Goal: Task Accomplishment & Management: Use online tool/utility

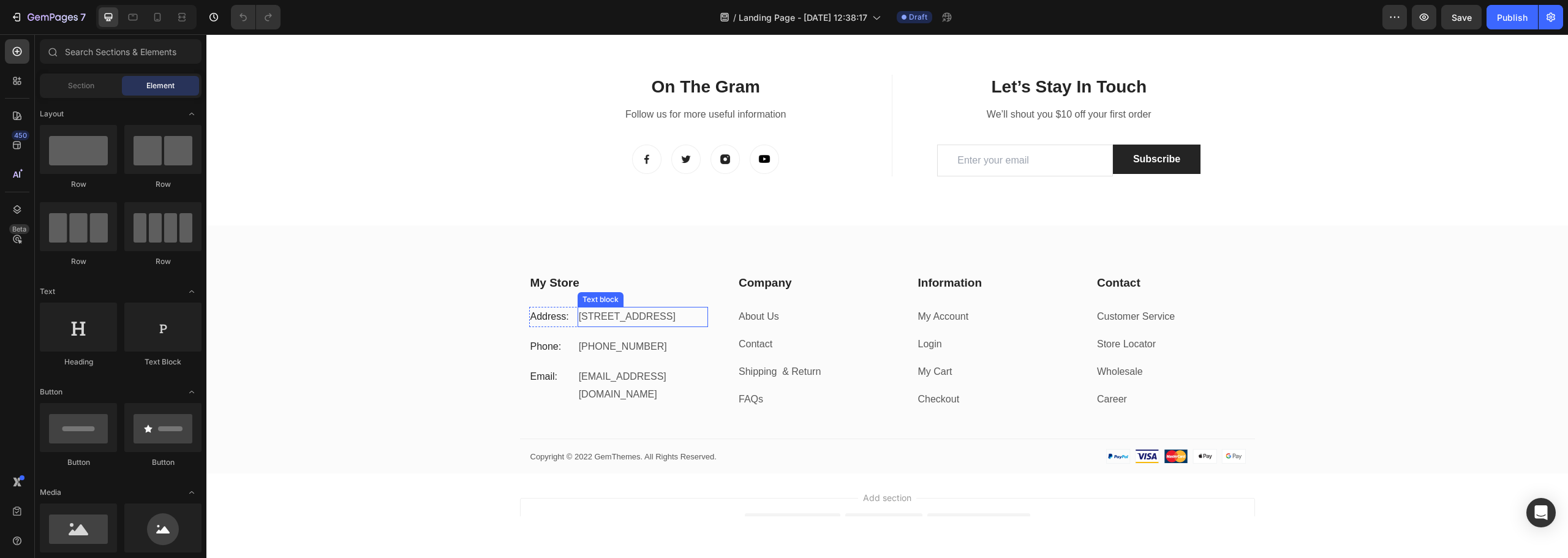
scroll to position [1888, 0]
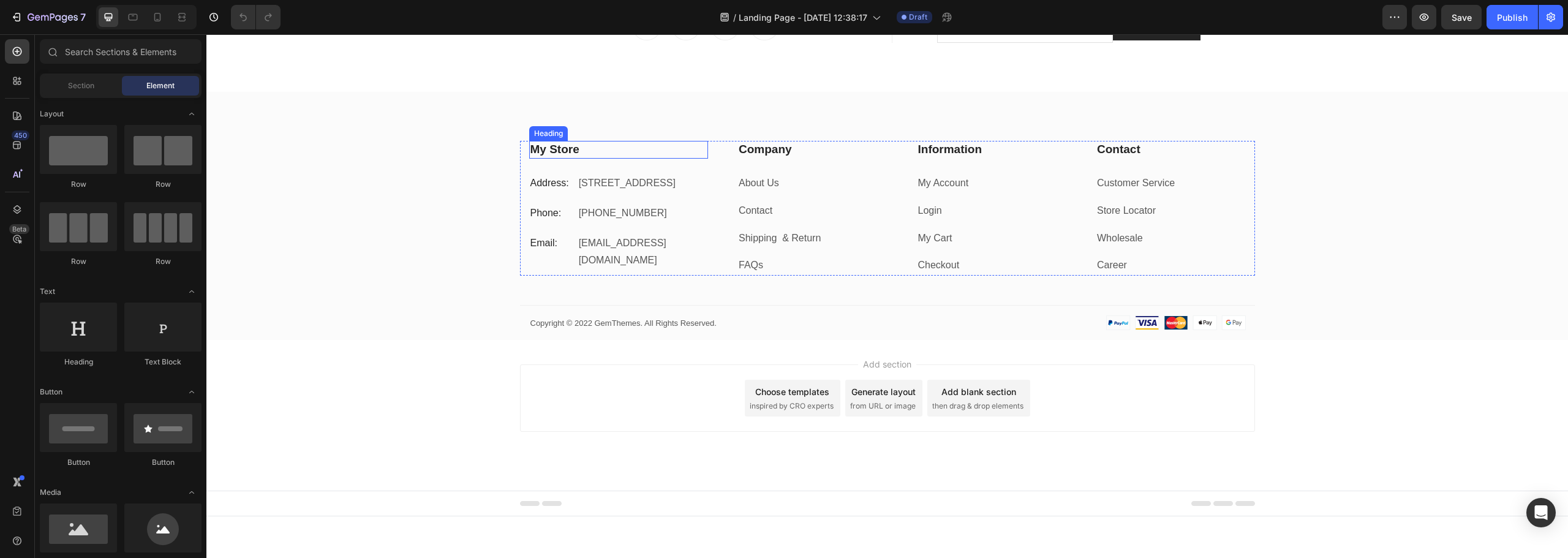
click at [544, 144] on p "My Store" at bounding box center [619, 150] width 177 height 15
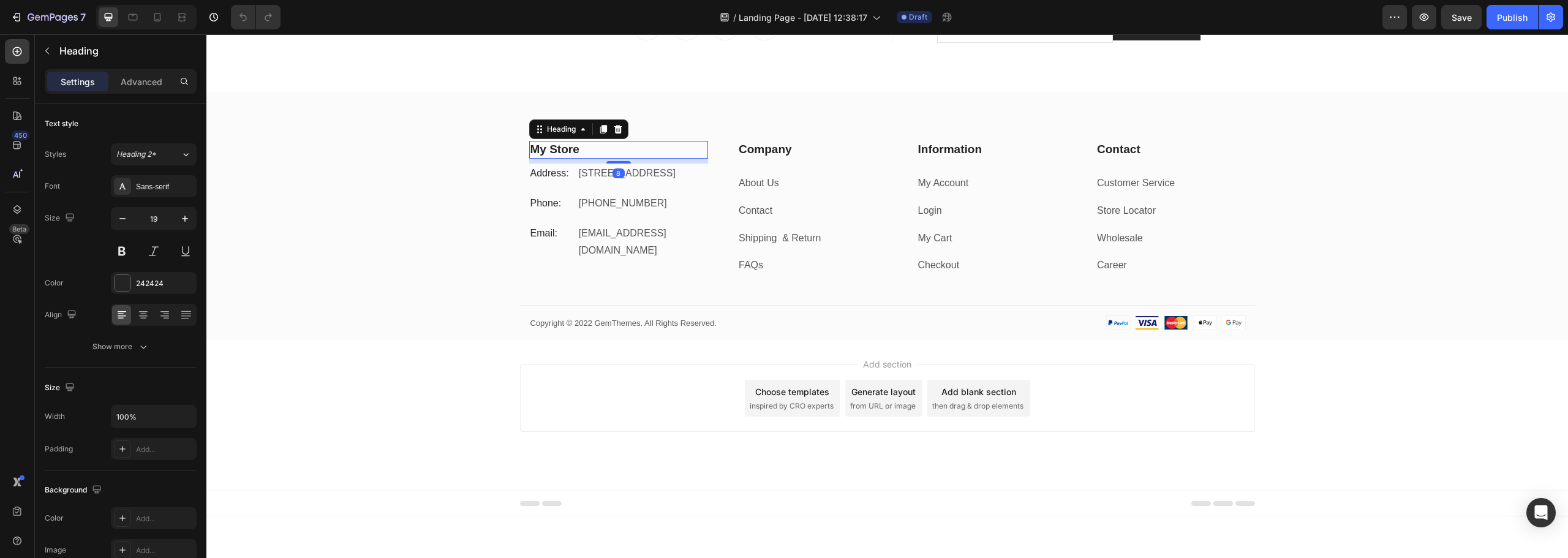
drag, startPoint x: 622, startPoint y: 164, endPoint x: 630, endPoint y: 163, distance: 8.1
click at [630, 159] on div "8" at bounding box center [619, 159] width 179 height 0
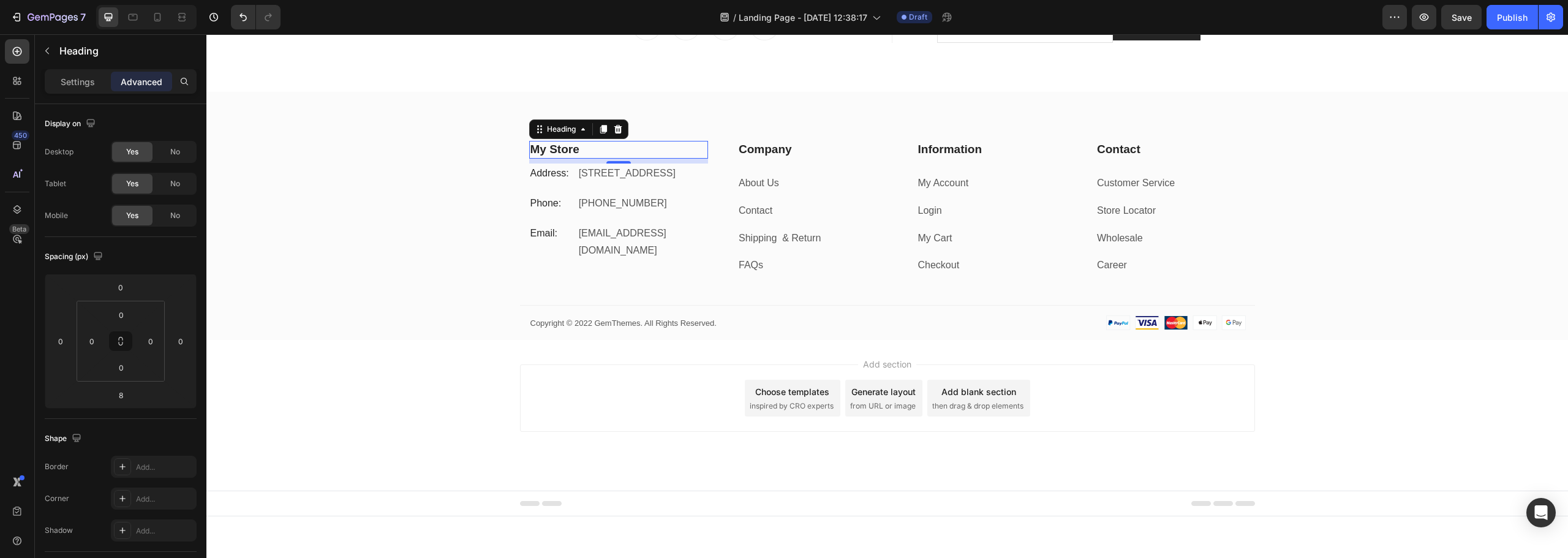
drag, startPoint x: 579, startPoint y: 142, endPoint x: 578, endPoint y: 150, distance: 8.1
click at [579, 142] on p "My Store" at bounding box center [619, 150] width 177 height 15
click at [577, 150] on p "My Store" at bounding box center [619, 150] width 177 height 15
click at [534, 184] on div "Address: Text block" at bounding box center [550, 174] width 44 height 21
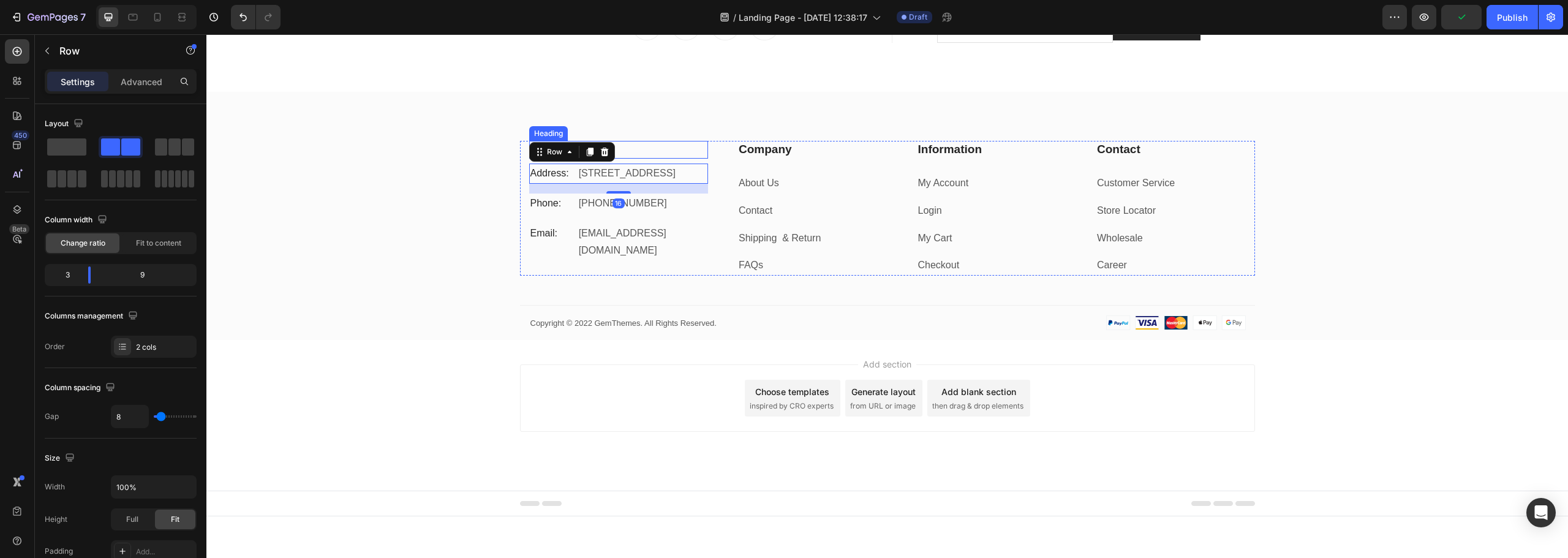
click at [662, 150] on p "Meera" at bounding box center [619, 150] width 177 height 15
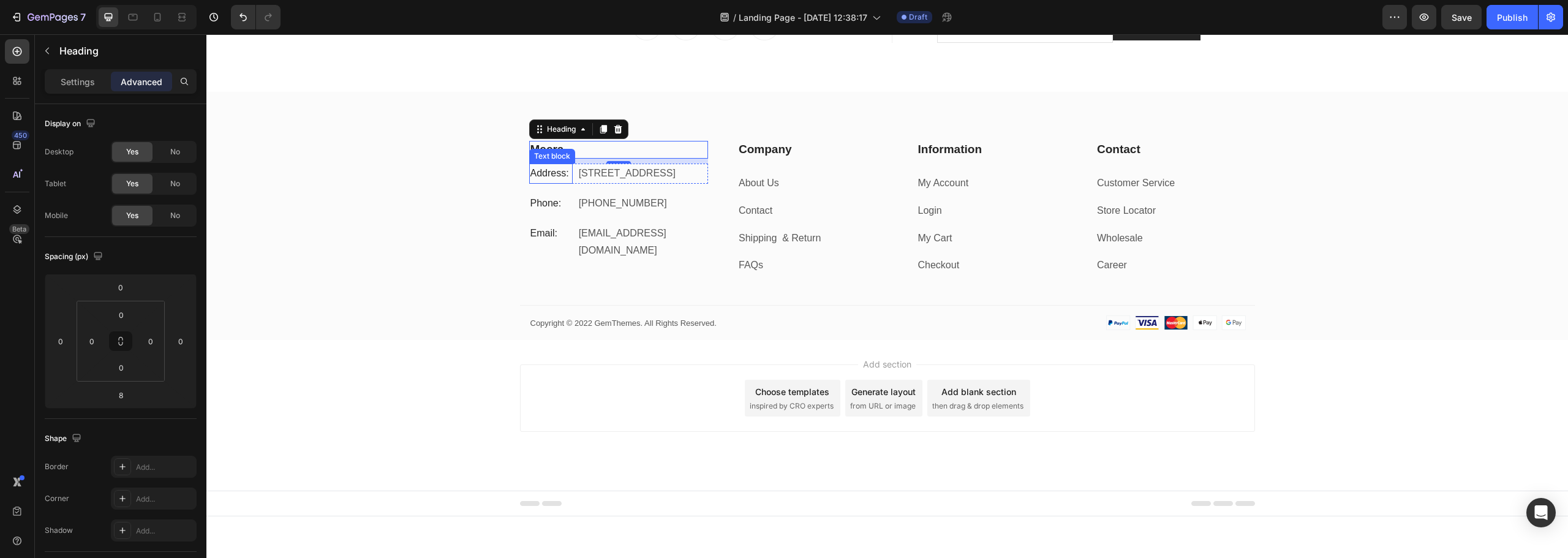
click at [543, 179] on p "Address:" at bounding box center [551, 173] width 41 height 18
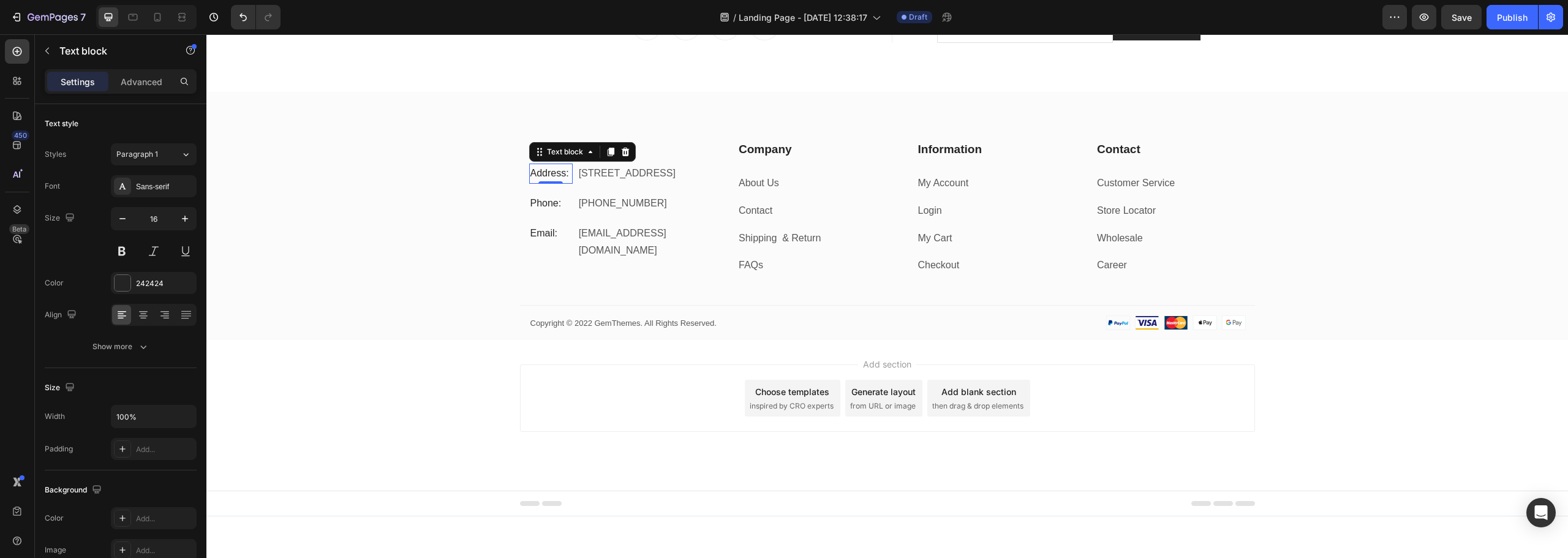
click at [545, 174] on p "Address:" at bounding box center [551, 173] width 41 height 18
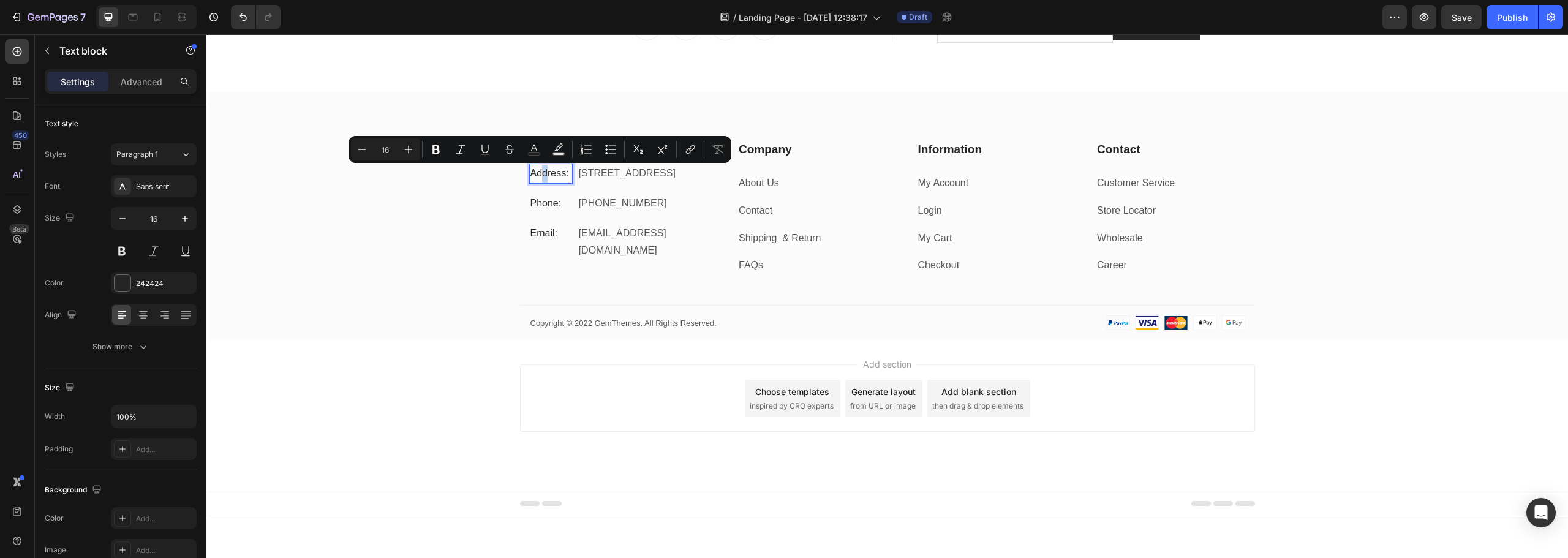
click at [538, 173] on p "Address:" at bounding box center [551, 173] width 41 height 18
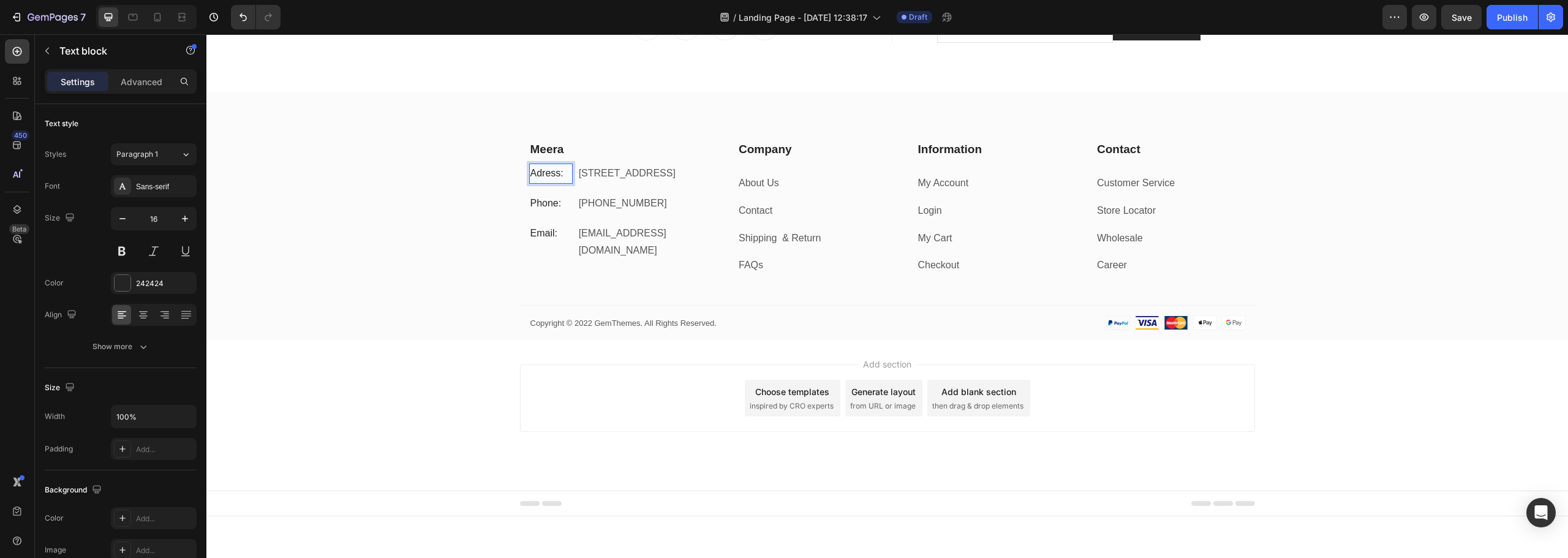
click at [554, 173] on p "Adress:" at bounding box center [551, 173] width 41 height 18
click at [566, 151] on p "Meera" at bounding box center [619, 150] width 177 height 15
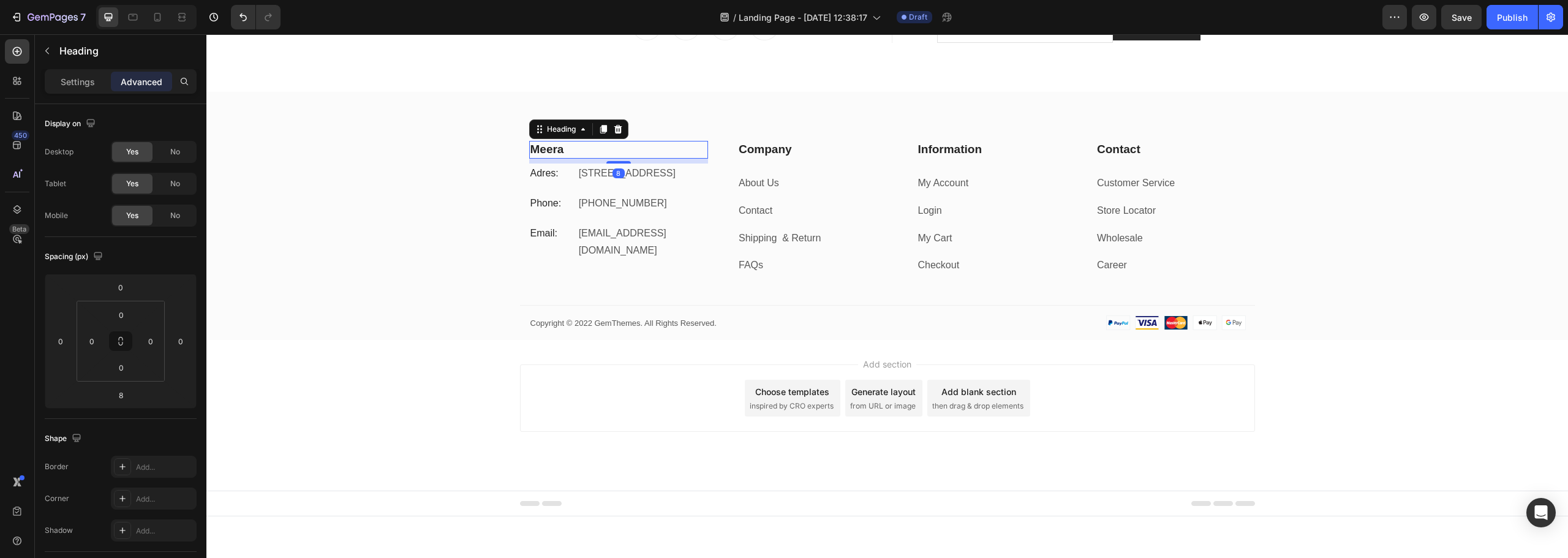
click at [614, 129] on icon at bounding box center [618, 129] width 8 height 8
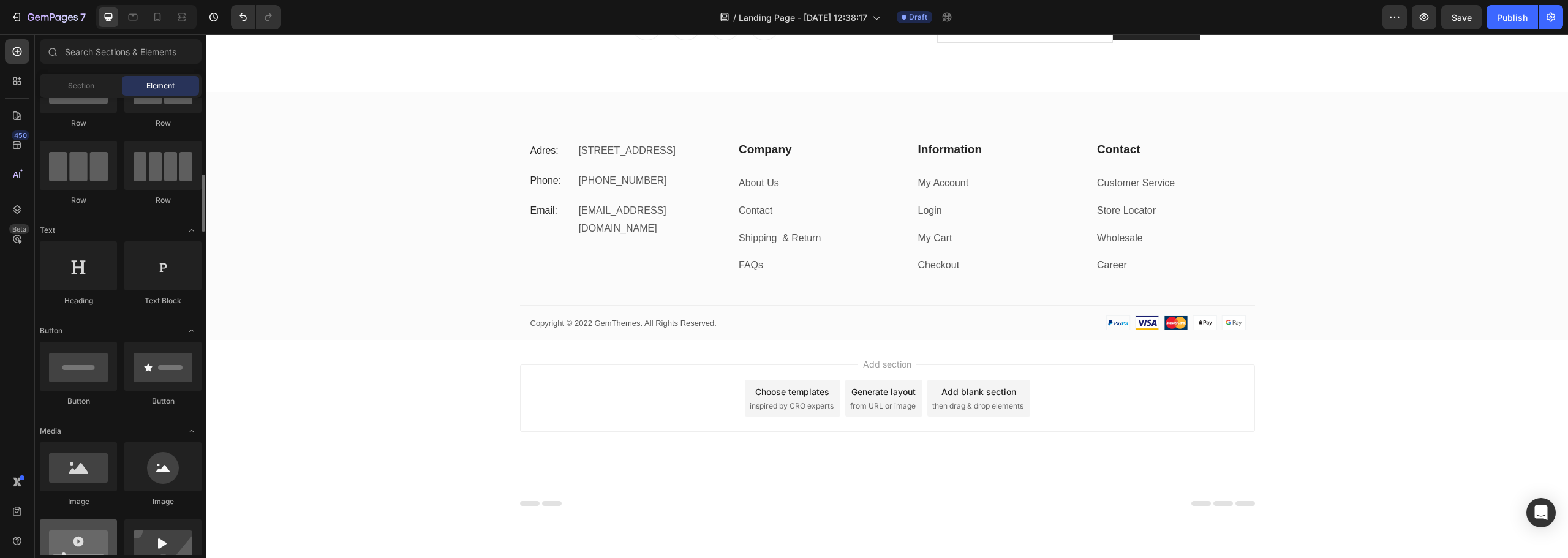
scroll to position [184, 0]
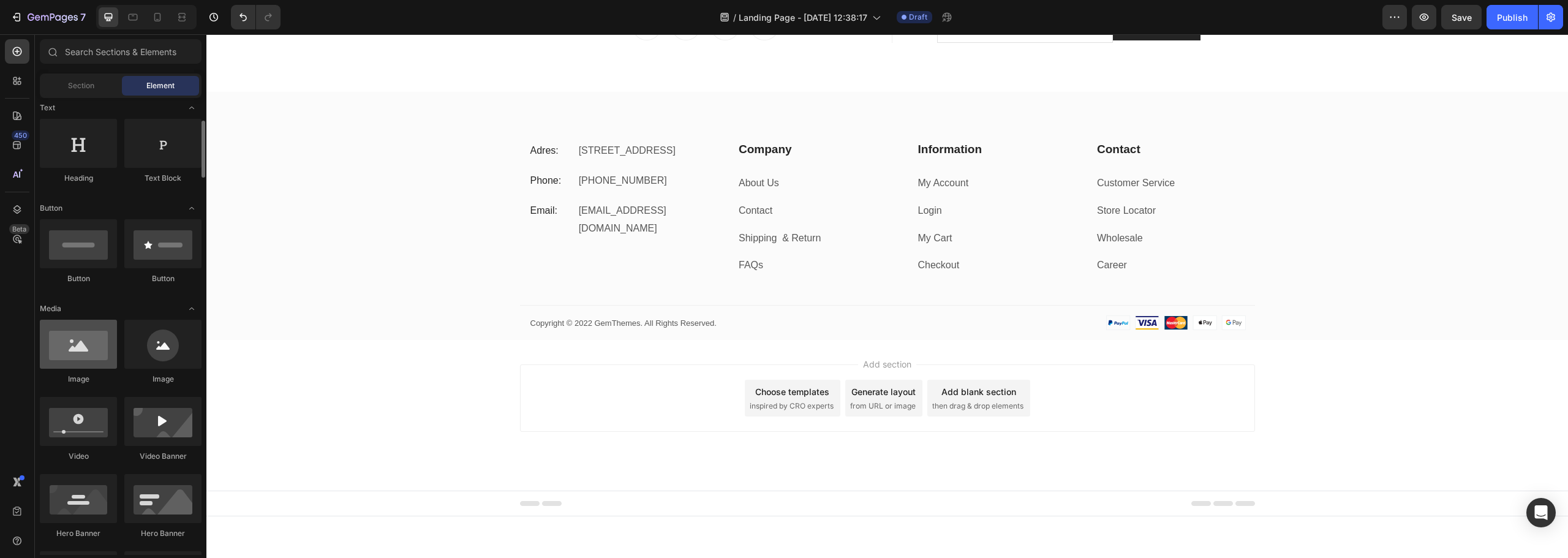
click at [90, 346] on div at bounding box center [78, 344] width 78 height 49
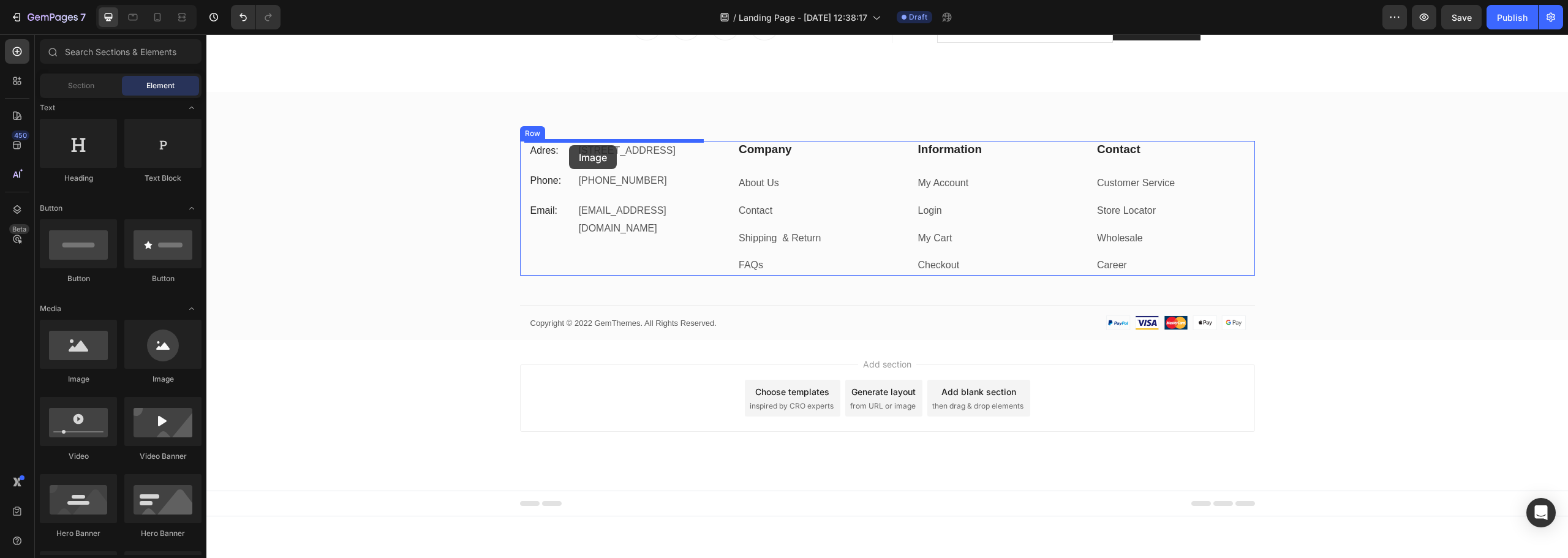
drag, startPoint x: 294, startPoint y: 394, endPoint x: 569, endPoint y: 145, distance: 371.0
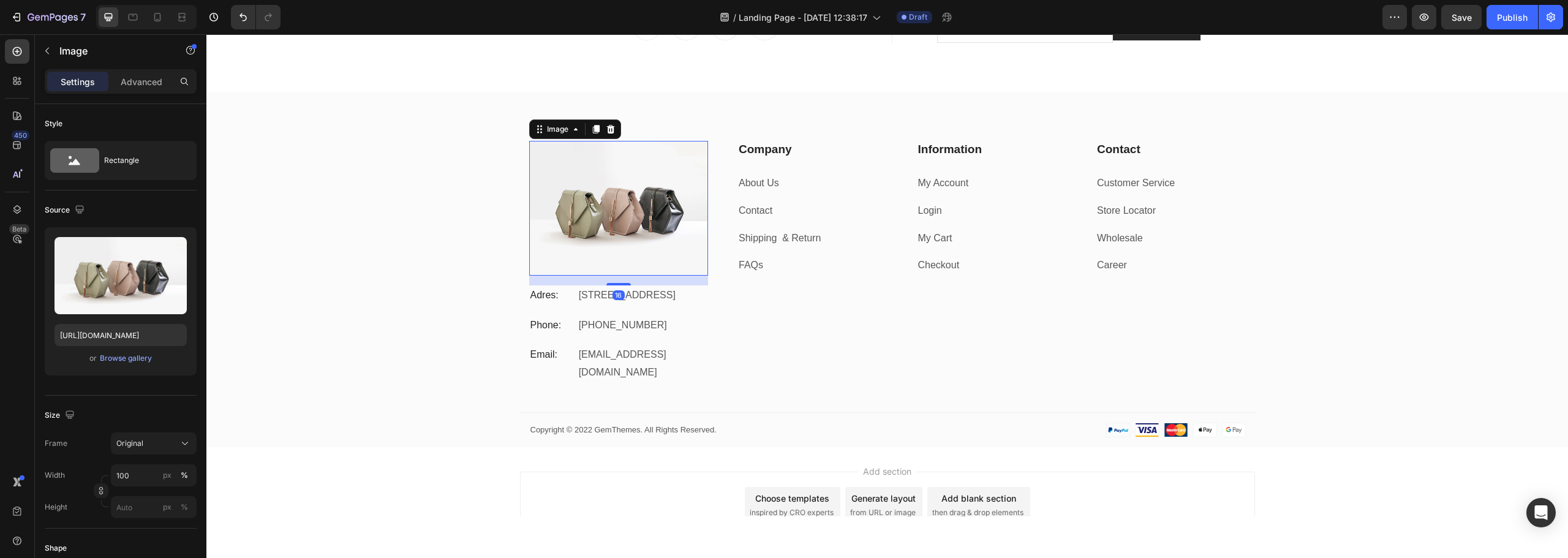
click at [585, 222] on img at bounding box center [619, 208] width 179 height 135
click at [137, 359] on div "Browse gallery" at bounding box center [126, 359] width 52 height 11
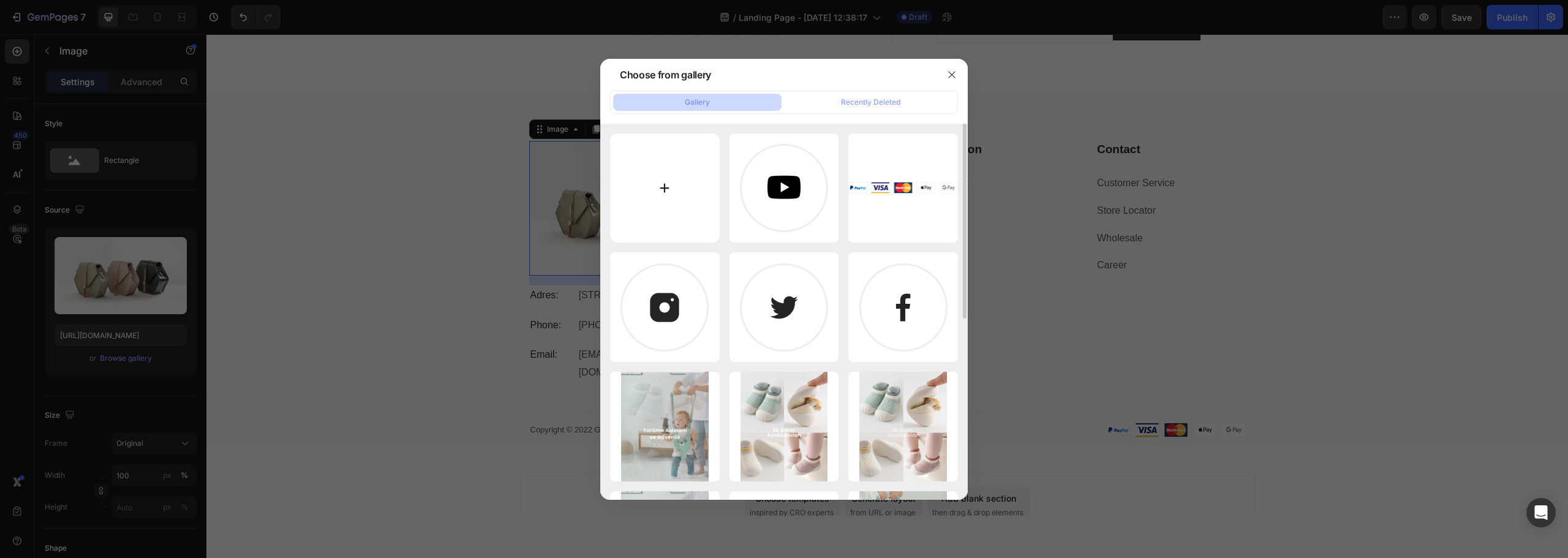
click at [653, 173] on input "file" at bounding box center [664, 188] width 109 height 109
type input "C:\fakepath\MEERA (500x 250 piksel) (1).png"
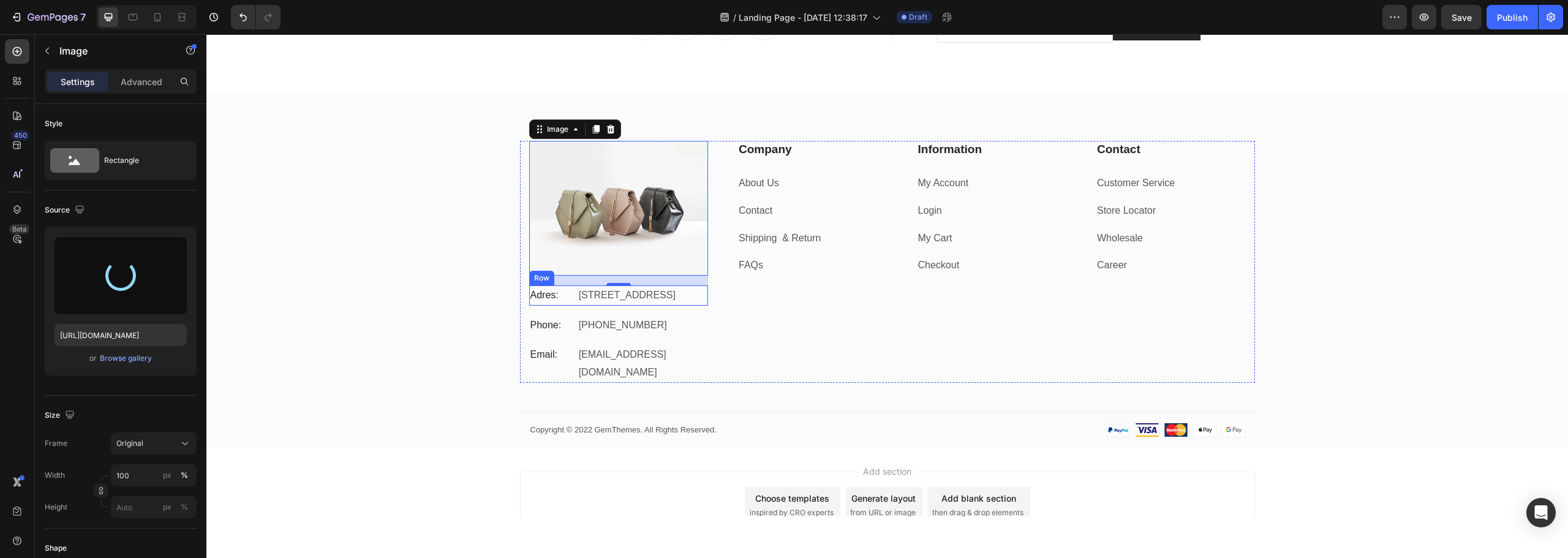
type input "https://cdn.shopify.com/s/files/1/0711/4447/2804/files/gempages_568716174884340…"
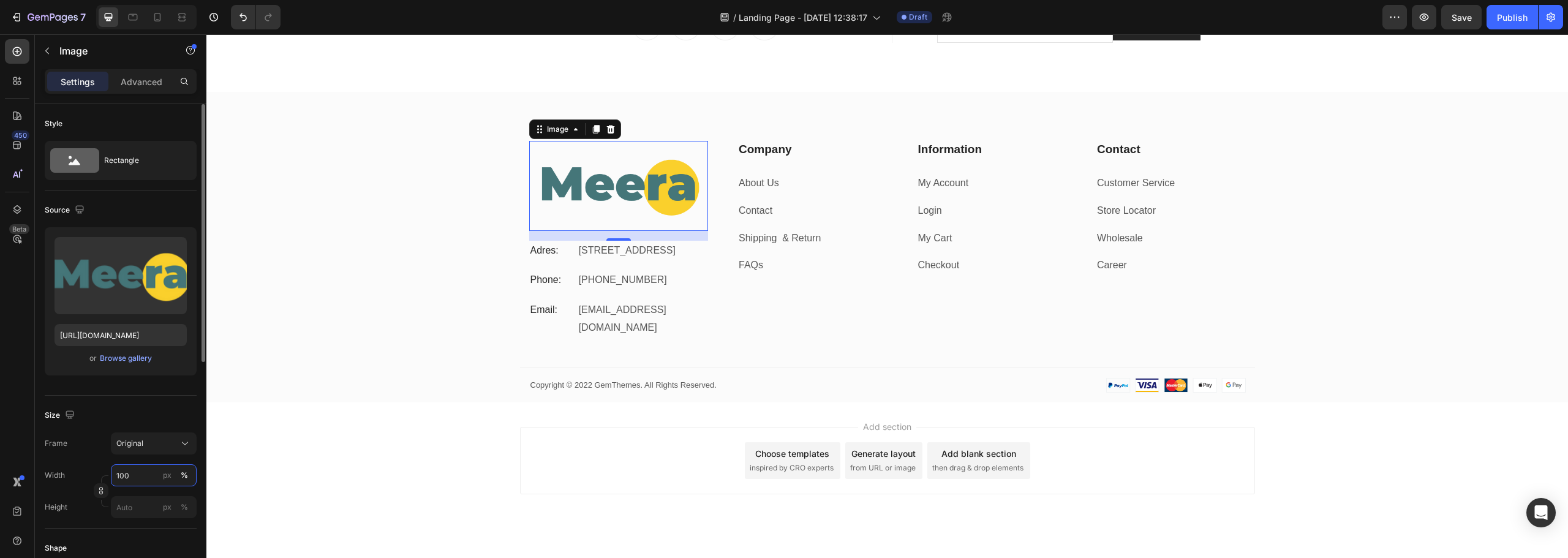
click at [121, 483] on input "100" at bounding box center [154, 476] width 86 height 22
click at [156, 448] on div "Original" at bounding box center [147, 444] width 60 height 11
drag, startPoint x: 136, startPoint y: 419, endPoint x: 138, endPoint y: 427, distance: 8.2
click at [136, 419] on span "Custom" at bounding box center [129, 414] width 27 height 11
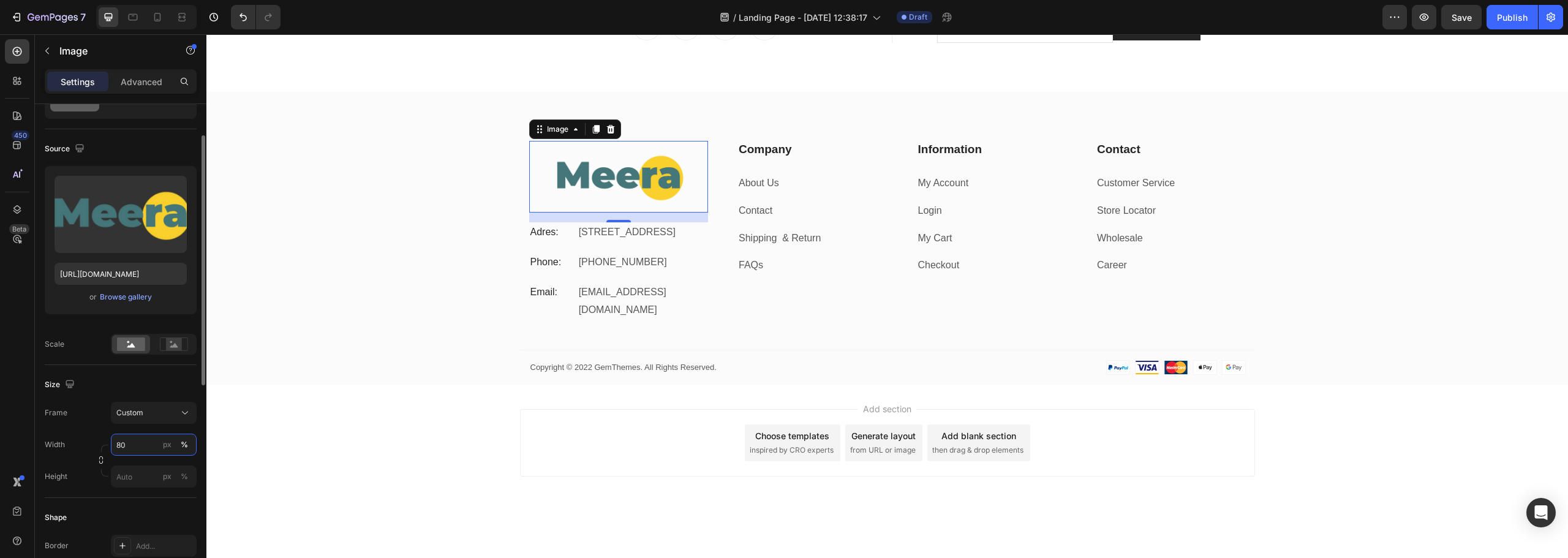
drag, startPoint x: 135, startPoint y: 444, endPoint x: 97, endPoint y: 450, distance: 38.5
click at [97, 450] on div "Width 80 px % Height px %" at bounding box center [121, 461] width 152 height 54
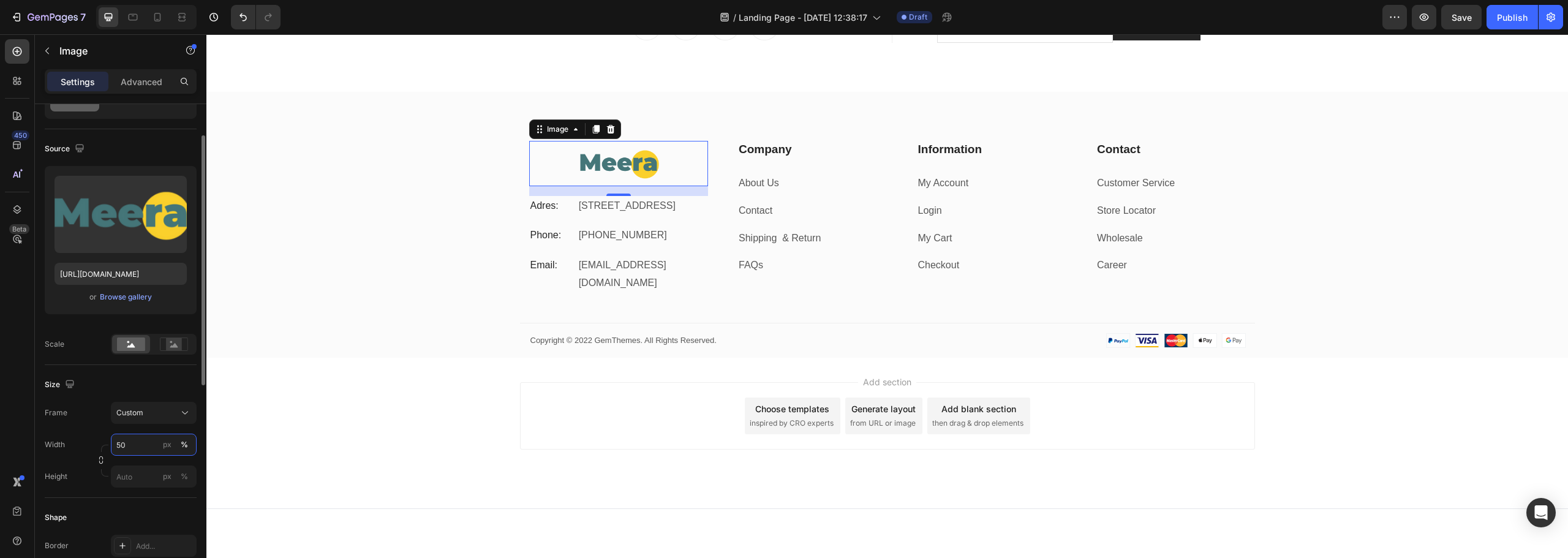
type input "50"
click at [121, 298] on div "Browse gallery" at bounding box center [126, 297] width 52 height 11
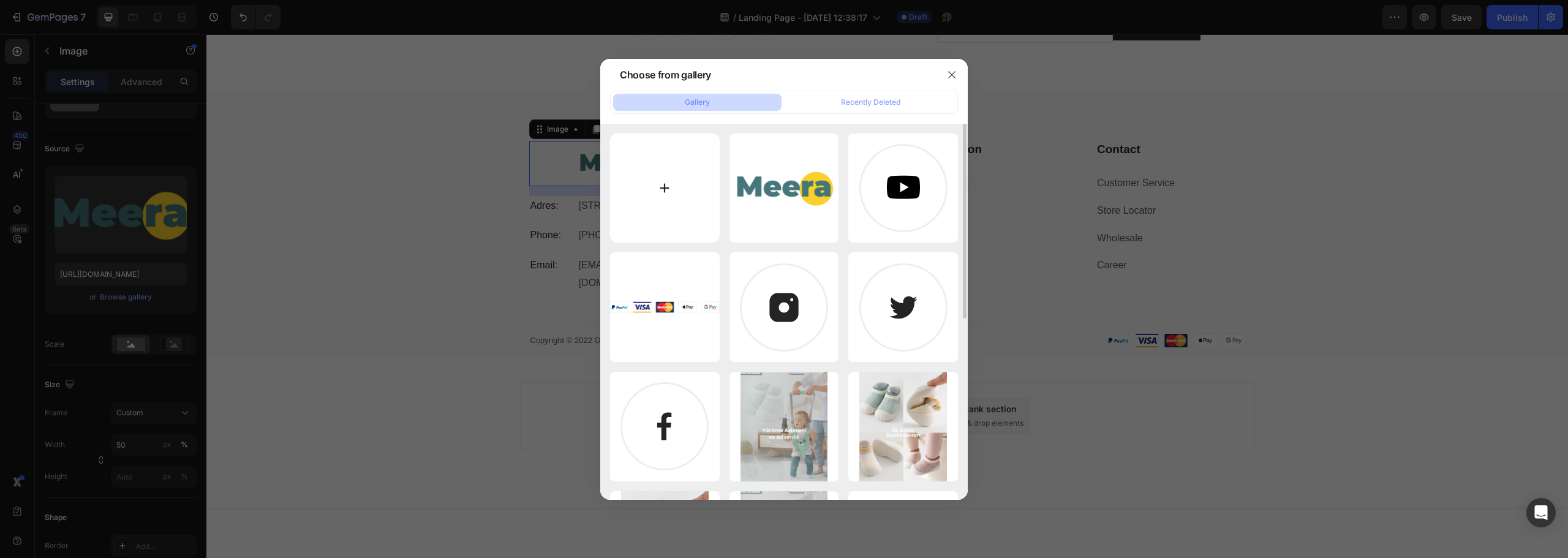
click at [653, 171] on input "file" at bounding box center [664, 188] width 109 height 109
type input "C:\fakepath\MEERA (500x 250 piksel) (1).png"
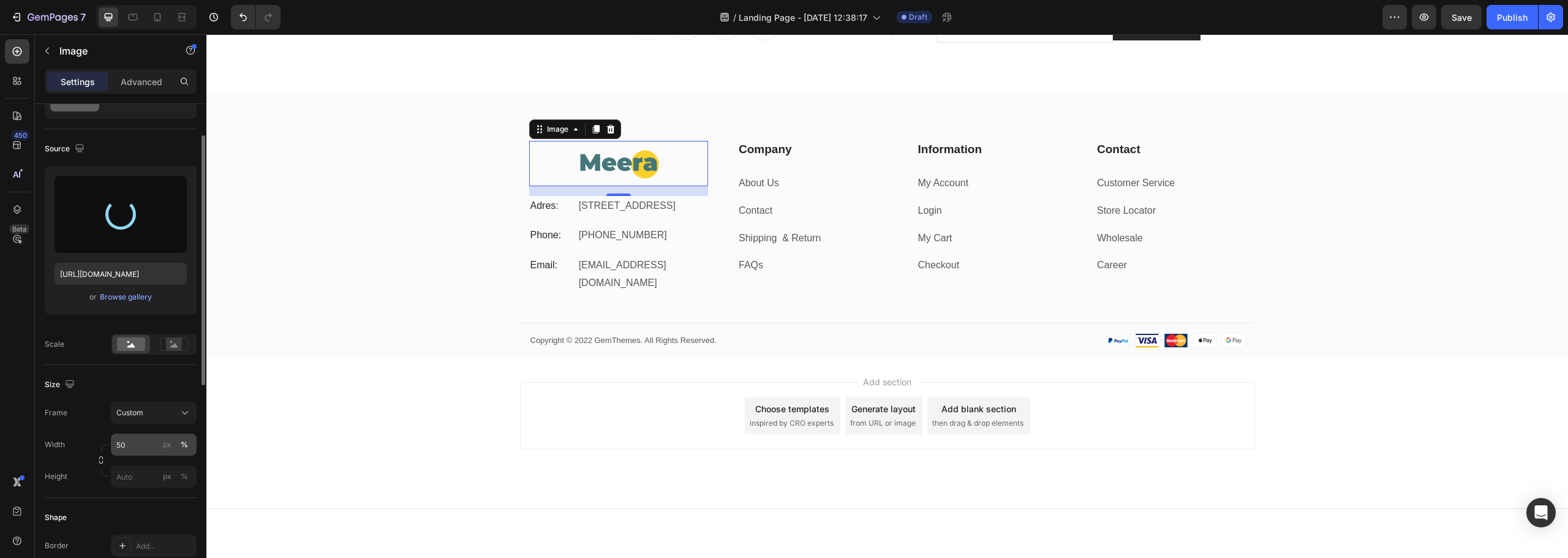
type input "https://cdn.shopify.com/s/files/1/0711/4447/2804/files/gempages_568716174884340…"
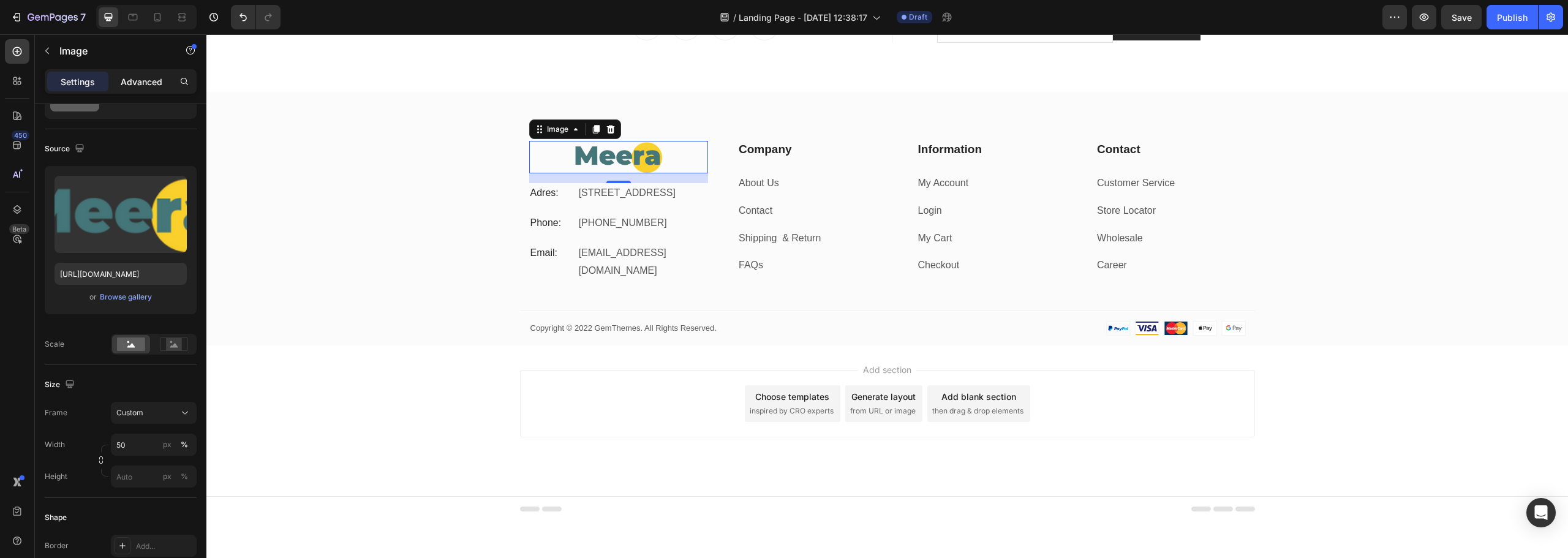
click at [150, 86] on p "Advanced" at bounding box center [141, 82] width 42 height 13
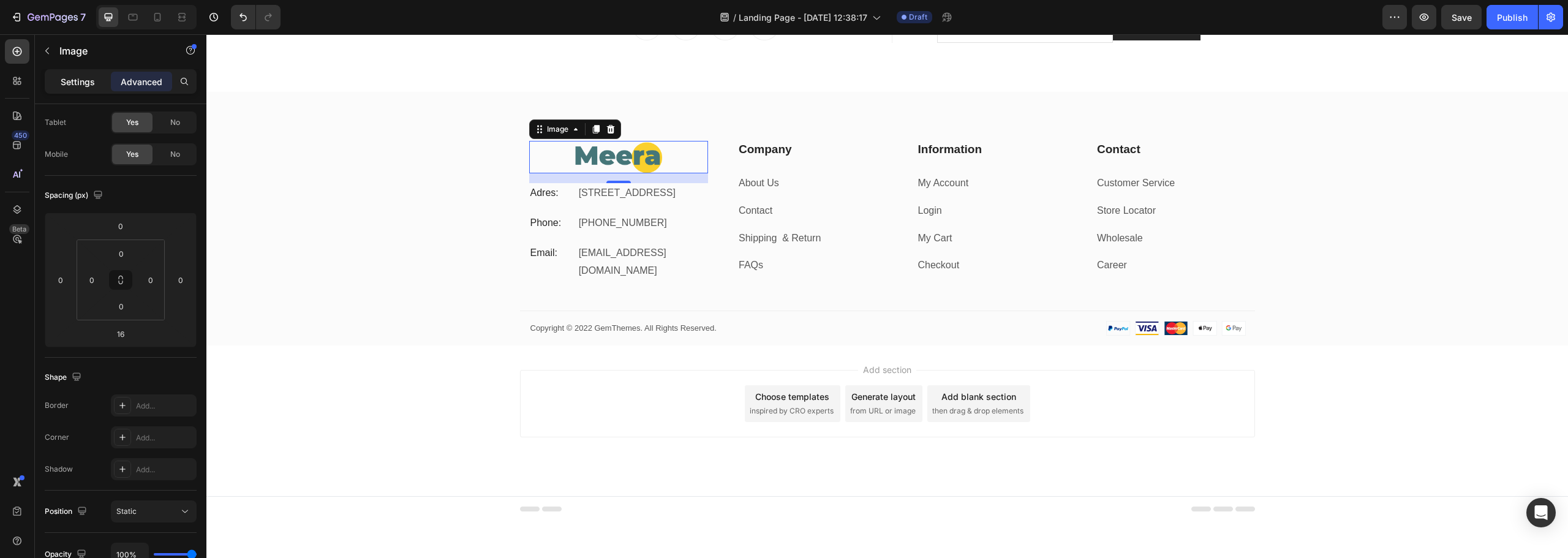
click at [86, 84] on p "Settings" at bounding box center [78, 82] width 35 height 13
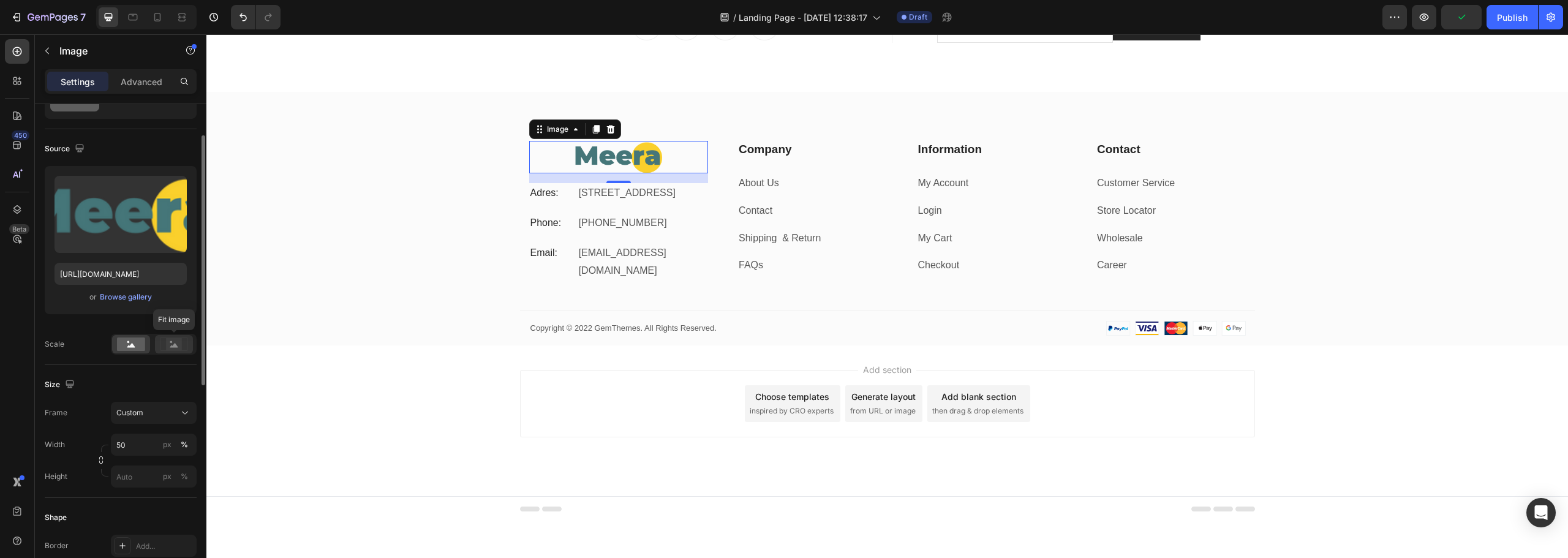
click at [178, 345] on rect at bounding box center [174, 344] width 16 height 12
drag, startPoint x: 135, startPoint y: 350, endPoint x: 127, endPoint y: 350, distance: 8.0
click at [133, 350] on rect at bounding box center [131, 344] width 28 height 13
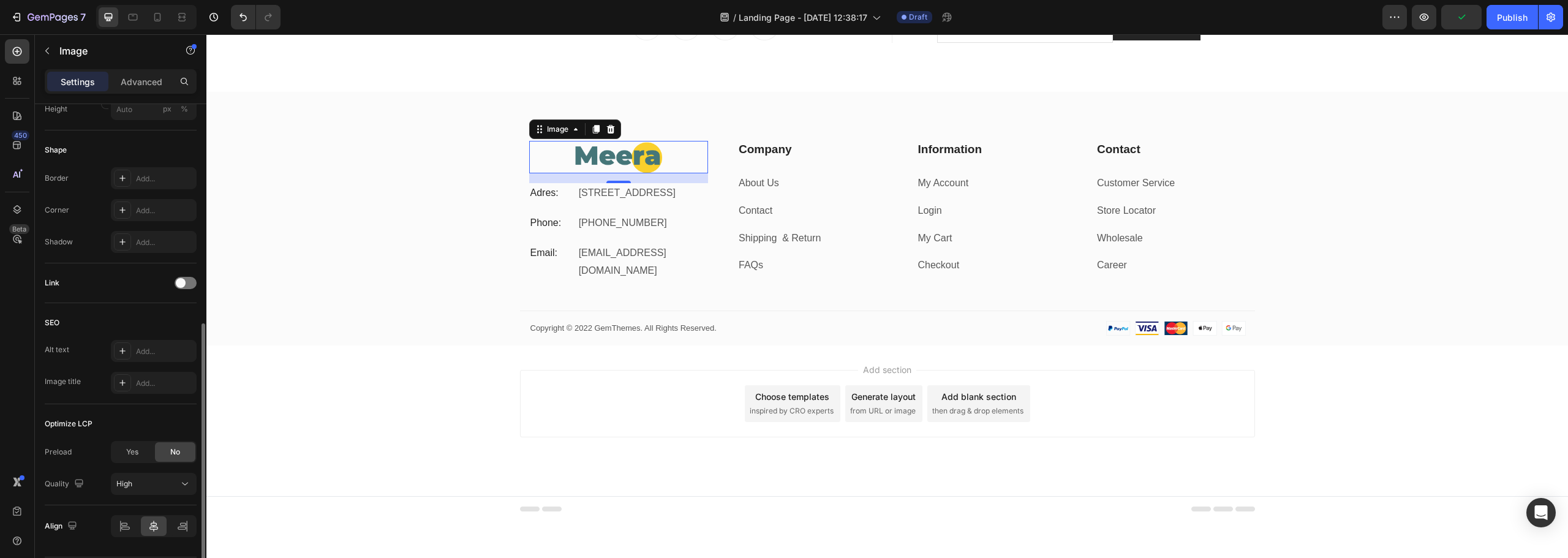
scroll to position [467, 0]
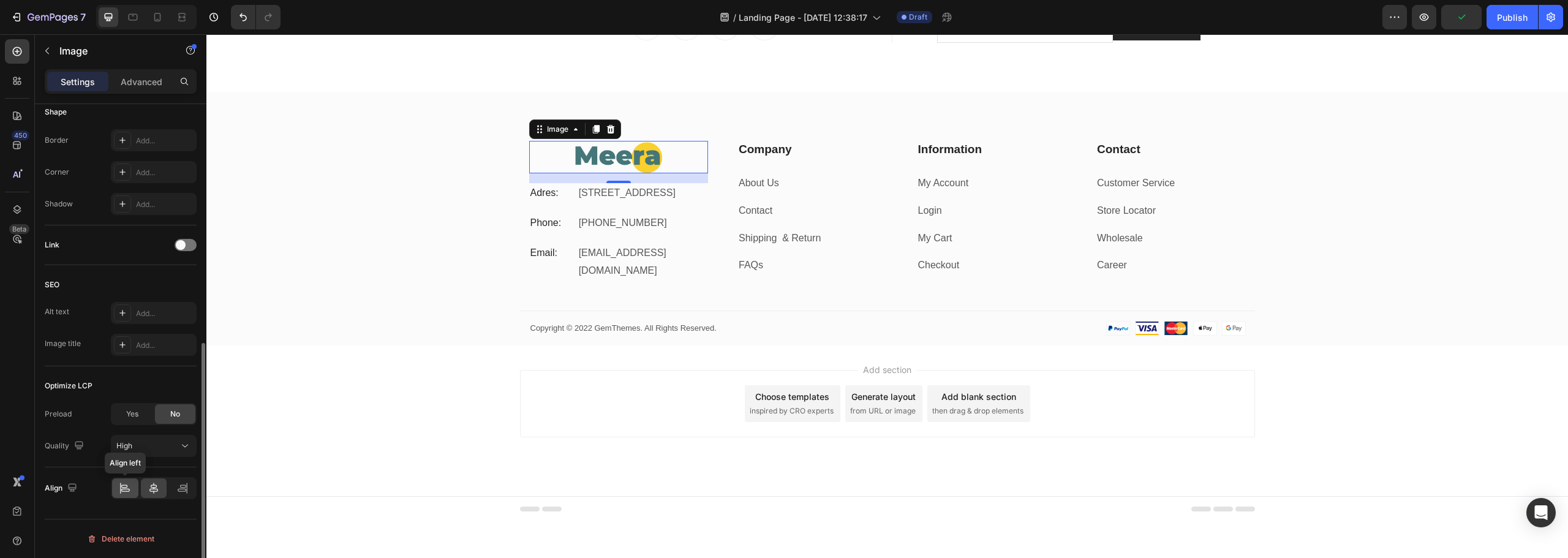
click at [121, 489] on icon at bounding box center [124, 488] width 12 height 12
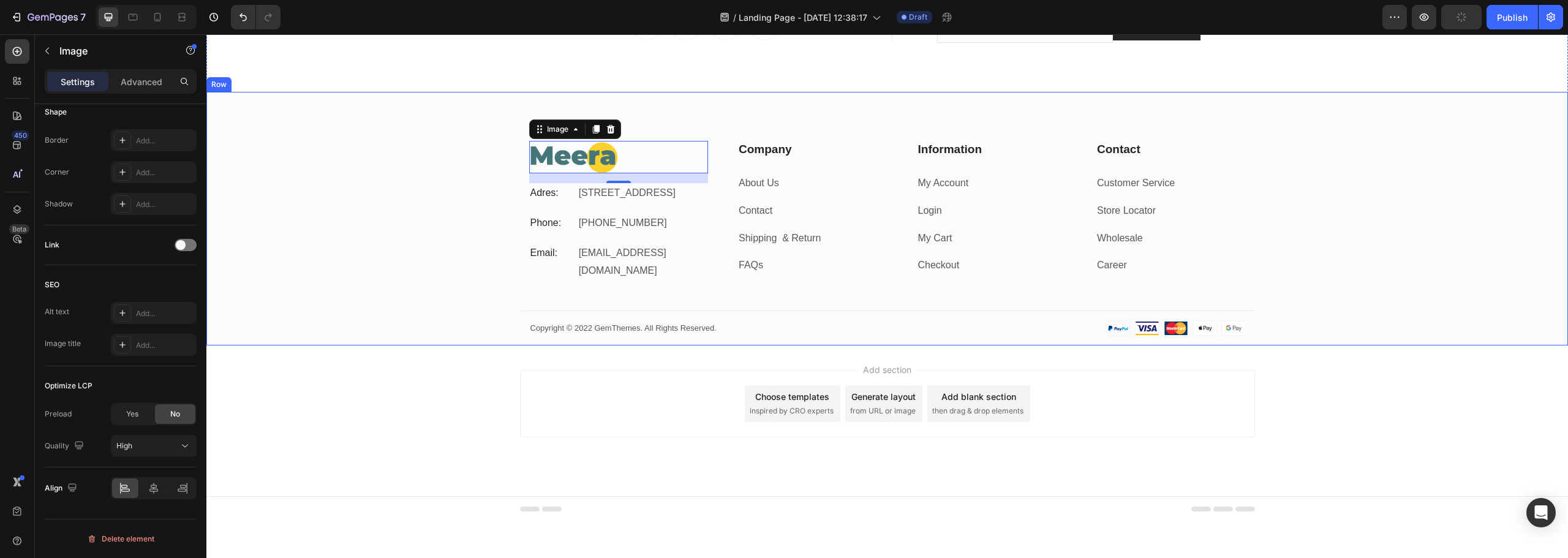
click at [393, 226] on div "Image 16 Adres: Text block 184 Main Rd E, St Albans VIC 3021, Australia Text bl…" at bounding box center [887, 243] width 1361 height 204
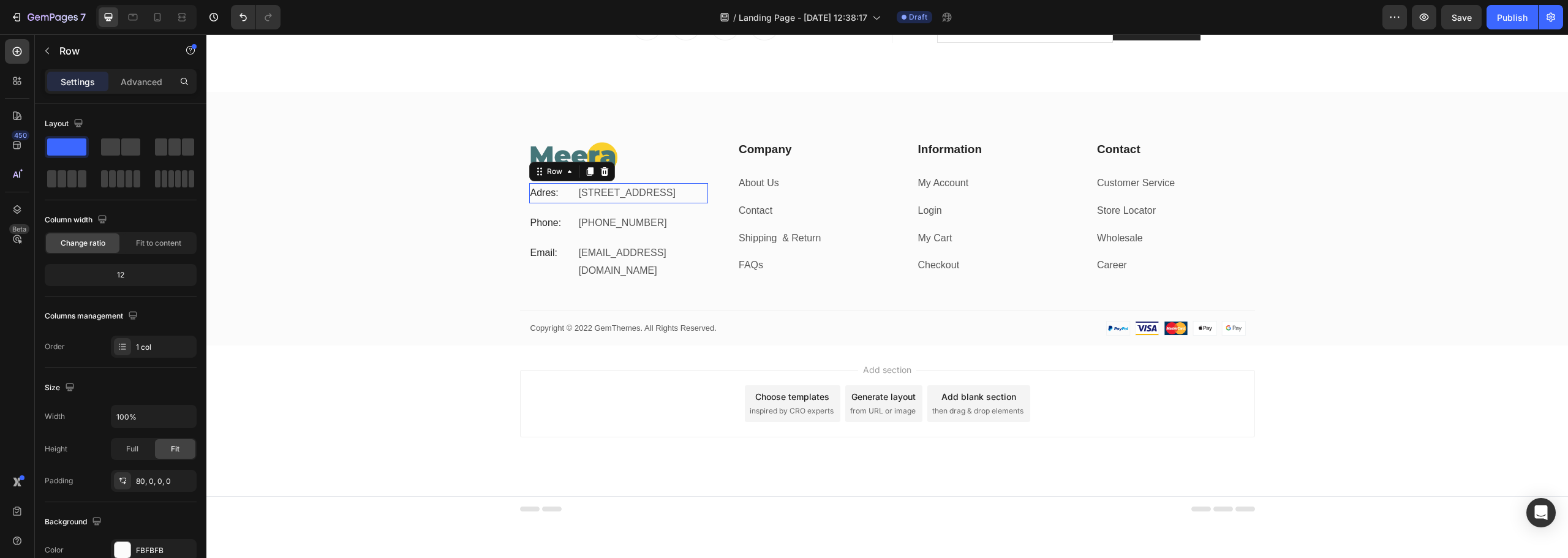
click at [546, 204] on div "Adres: Text block" at bounding box center [550, 193] width 44 height 21
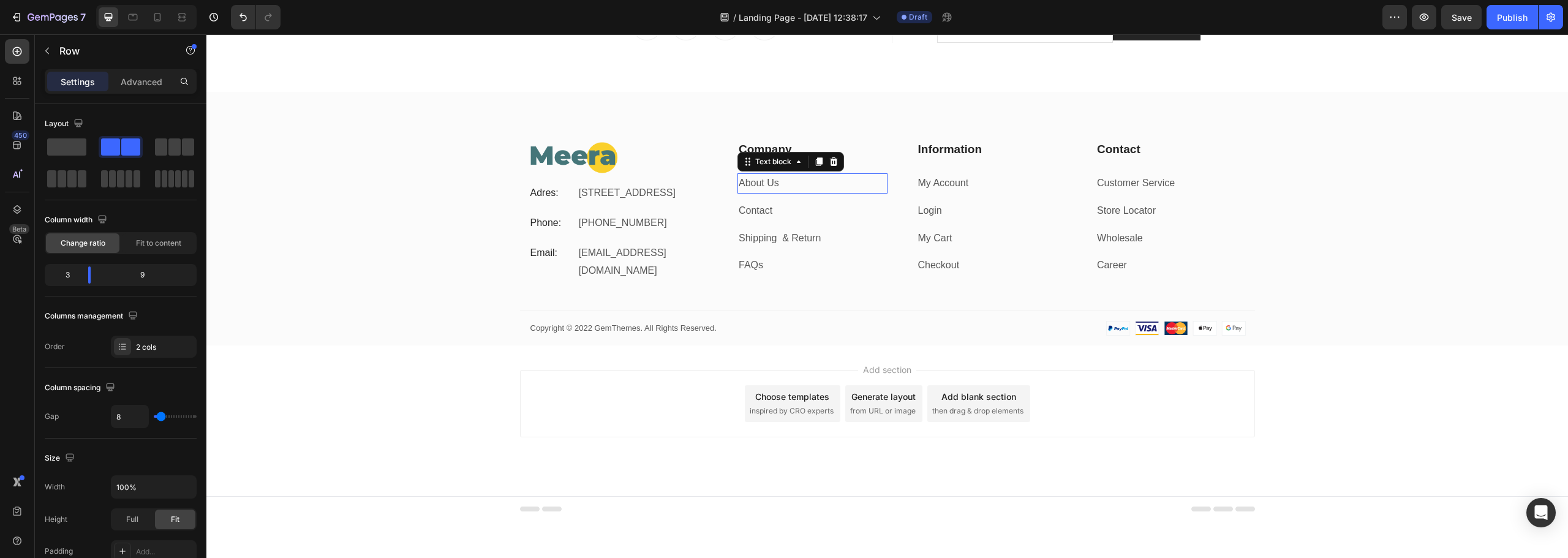
click at [763, 186] on link "About Us" at bounding box center [759, 182] width 40 height 10
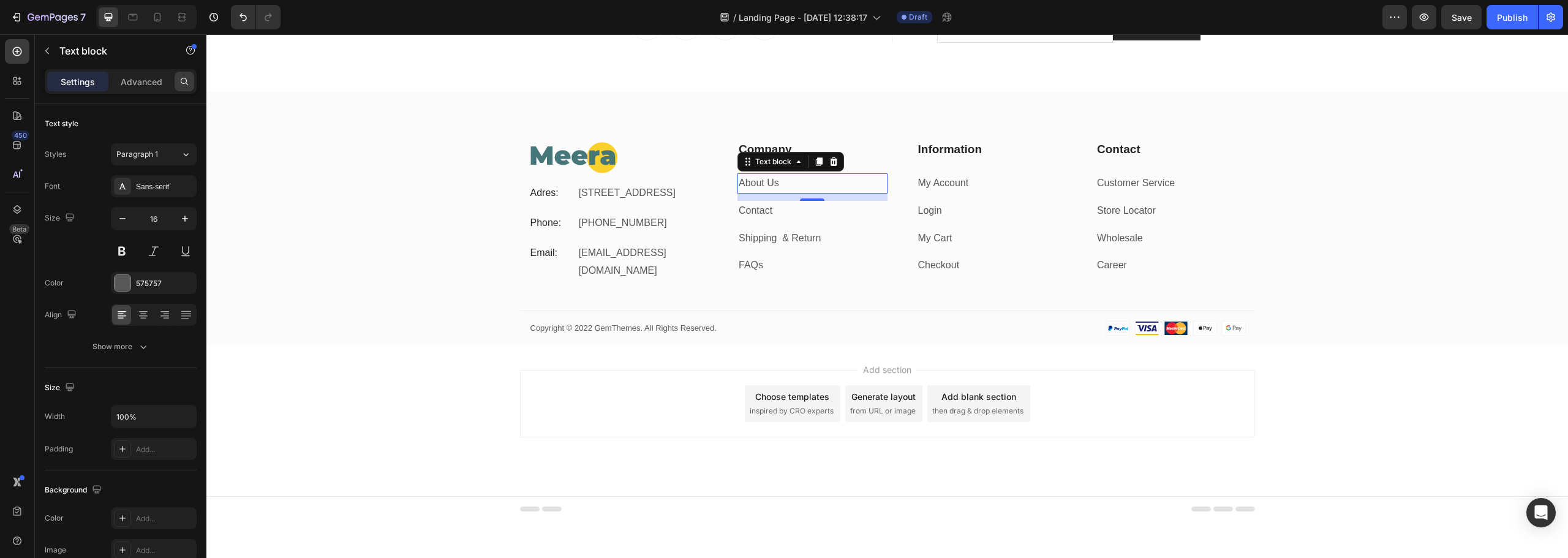
click at [178, 82] on div at bounding box center [184, 81] width 20 height 20
drag, startPoint x: 188, startPoint y: 370, endPoint x: 32, endPoint y: 327, distance: 161.8
click at [188, 370] on div "Size Width 100% Padding Add..." at bounding box center [121, 419] width 152 height 102
click at [448, 413] on div "Add section Choose templates inspired by CRO experts Generate layout from URL o…" at bounding box center [887, 421] width 1361 height 150
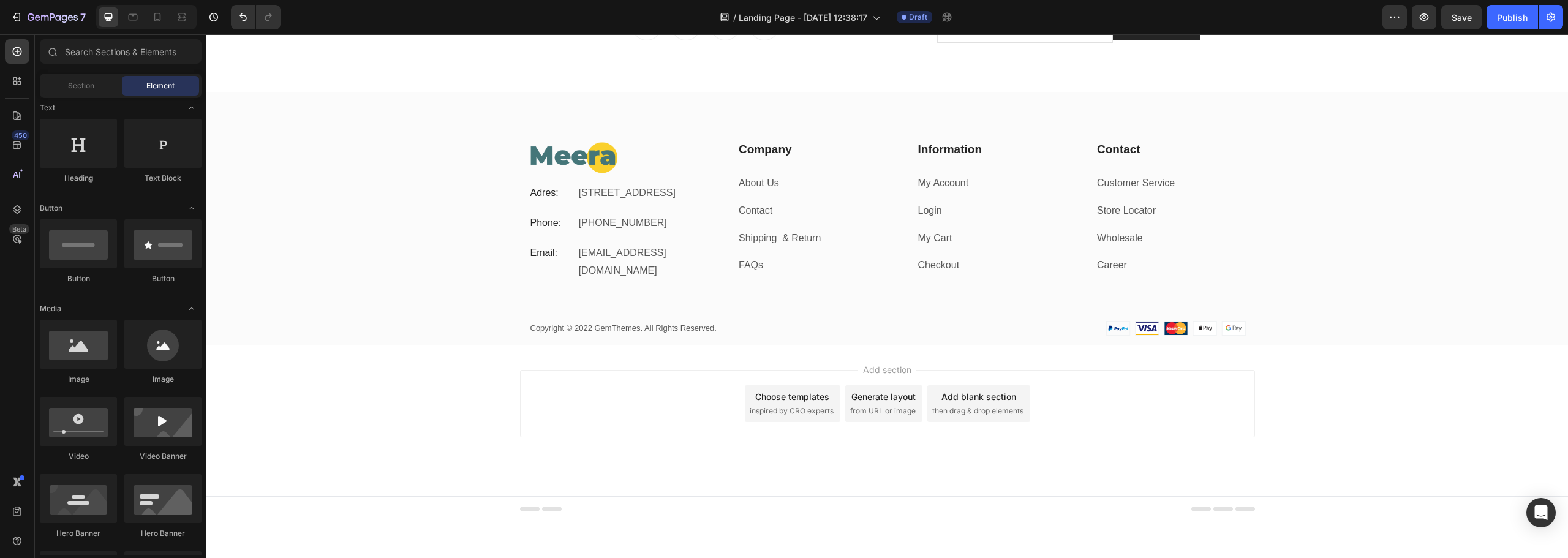
click at [448, 413] on div "Add section Choose templates inspired by CRO experts Generate layout from URL o…" at bounding box center [887, 421] width 1361 height 150
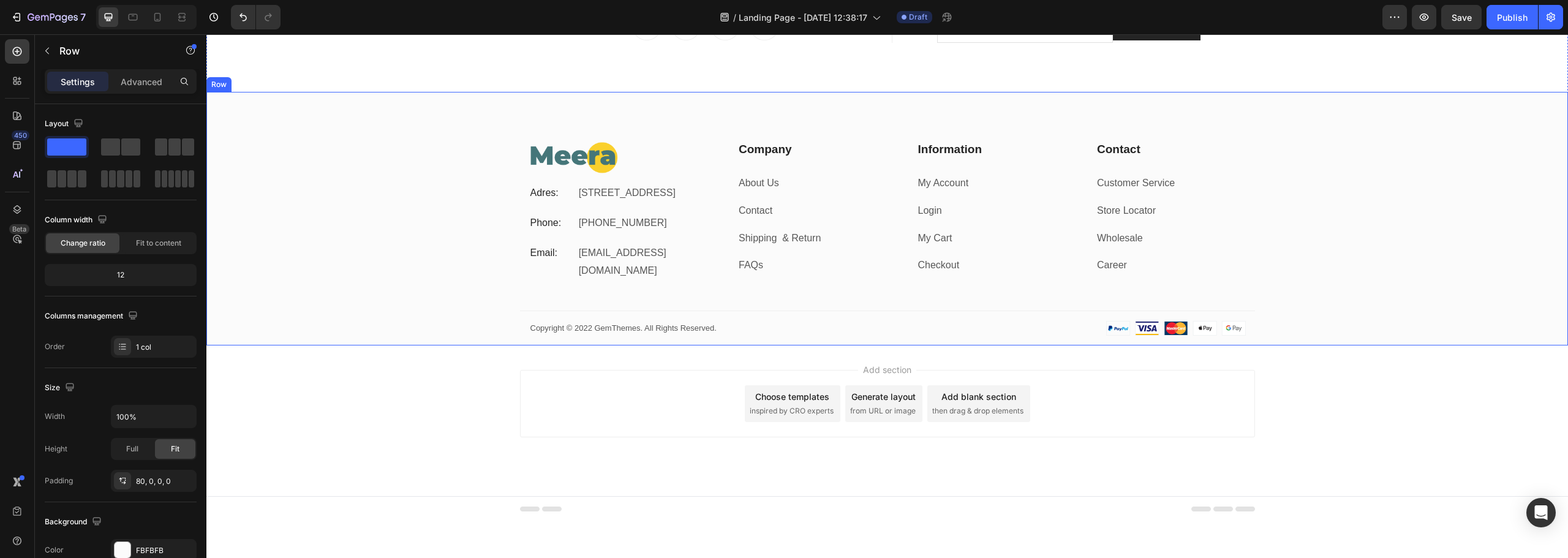
click at [447, 202] on div "Image Adres: Text block 184 Main Rd E, St Albans VIC 3021, Australia Text block…" at bounding box center [887, 243] width 1361 height 204
click at [151, 79] on p "Advanced" at bounding box center [141, 82] width 42 height 13
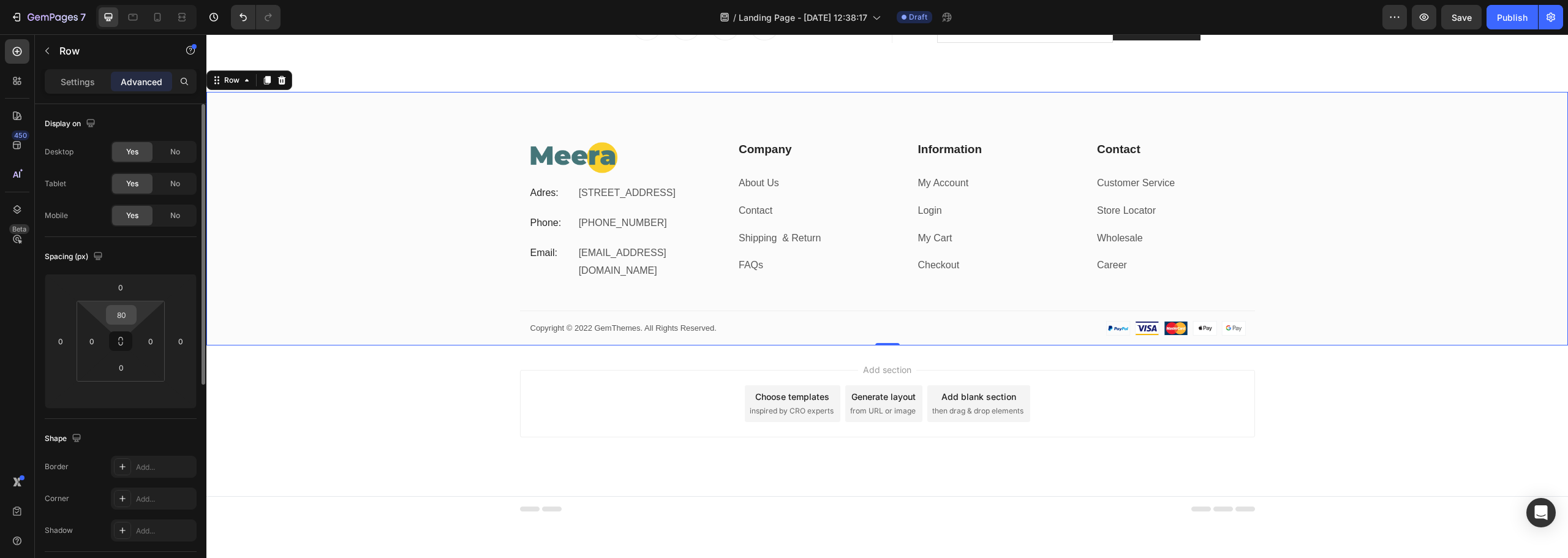
click at [123, 311] on input "80" at bounding box center [121, 315] width 24 height 19
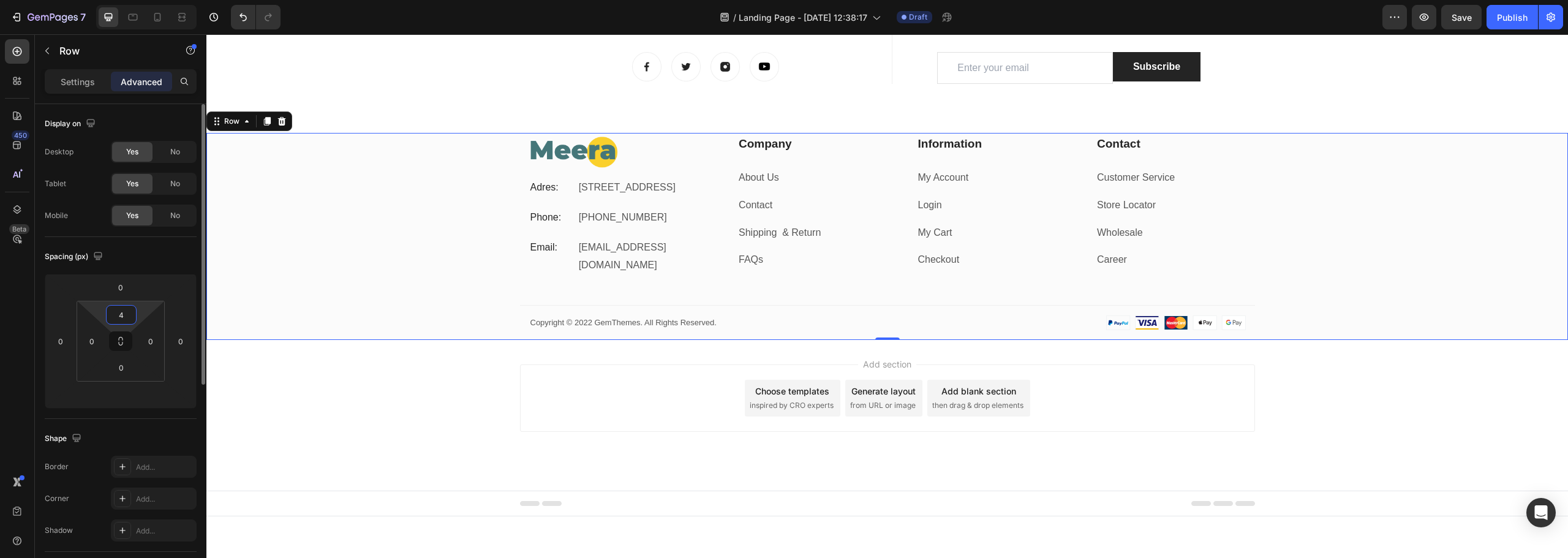
type input "40"
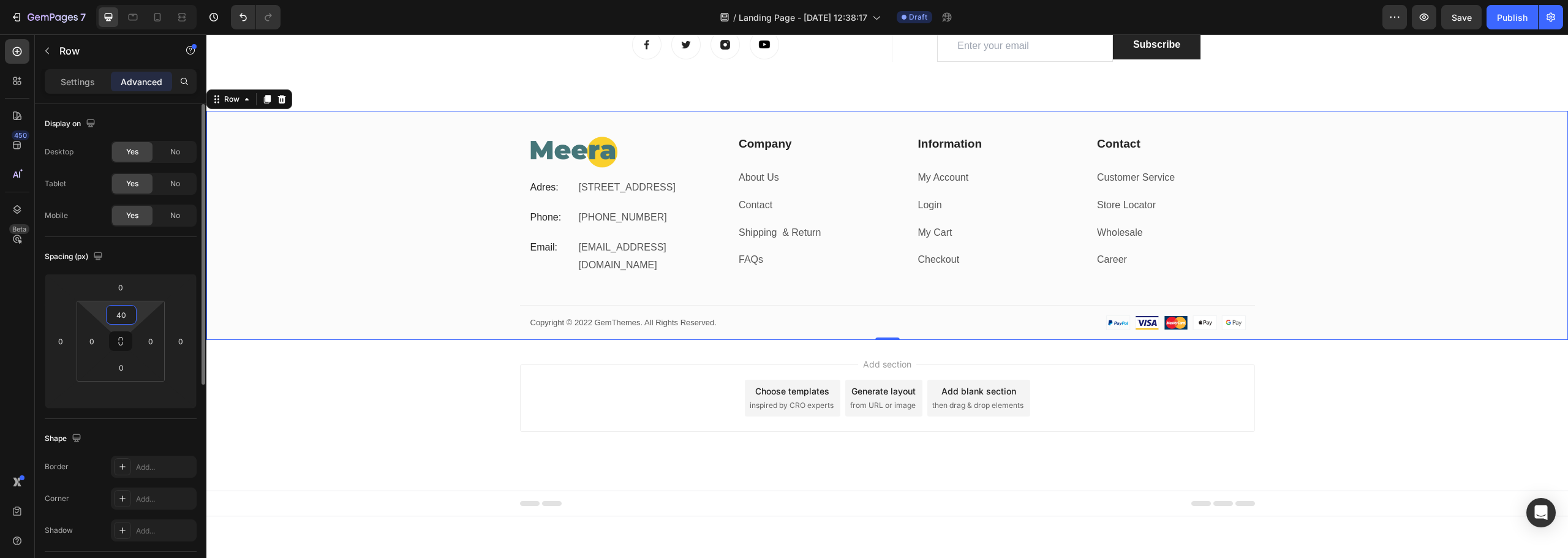
click at [124, 318] on input "40" at bounding box center [121, 315] width 24 height 19
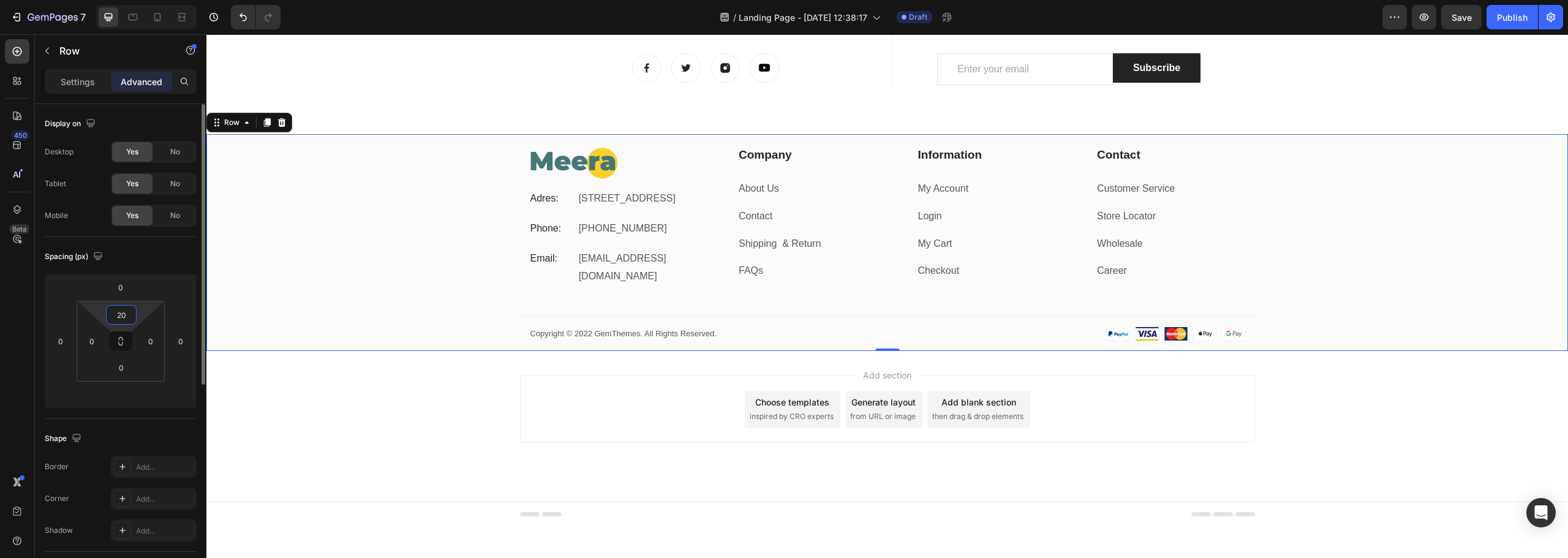
scroll to position [1857, 0]
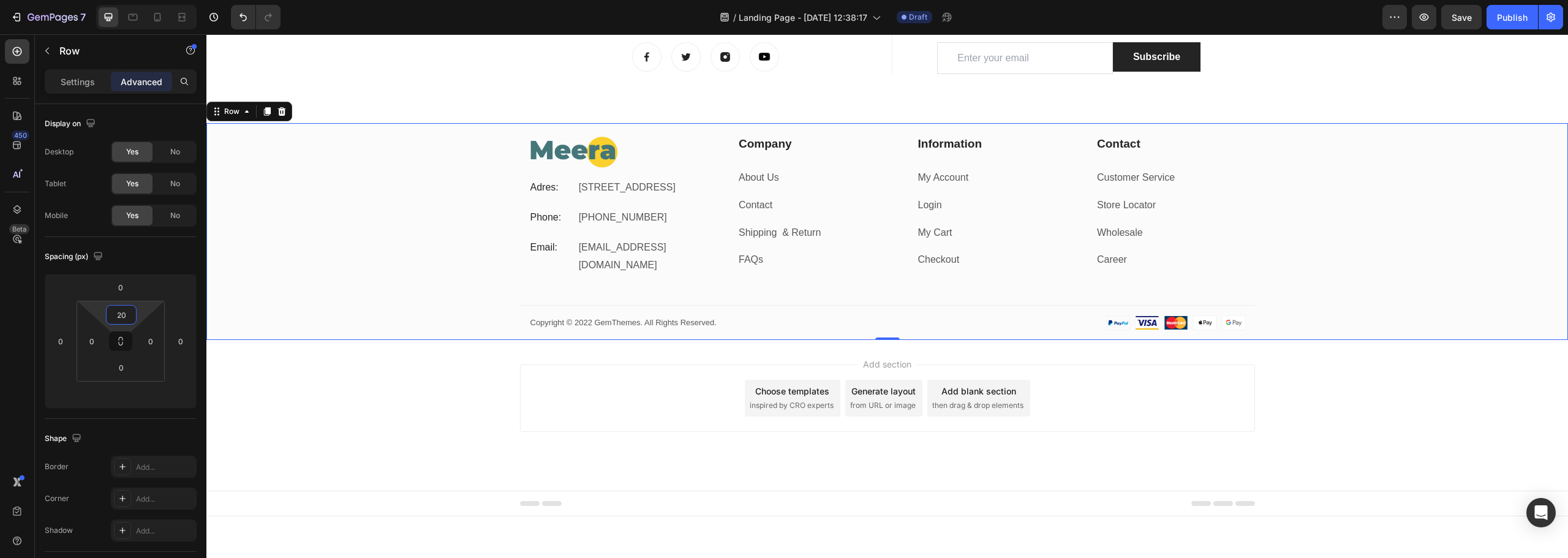
type input "20"
click at [546, 198] on div "Adres: Text block" at bounding box center [550, 188] width 44 height 21
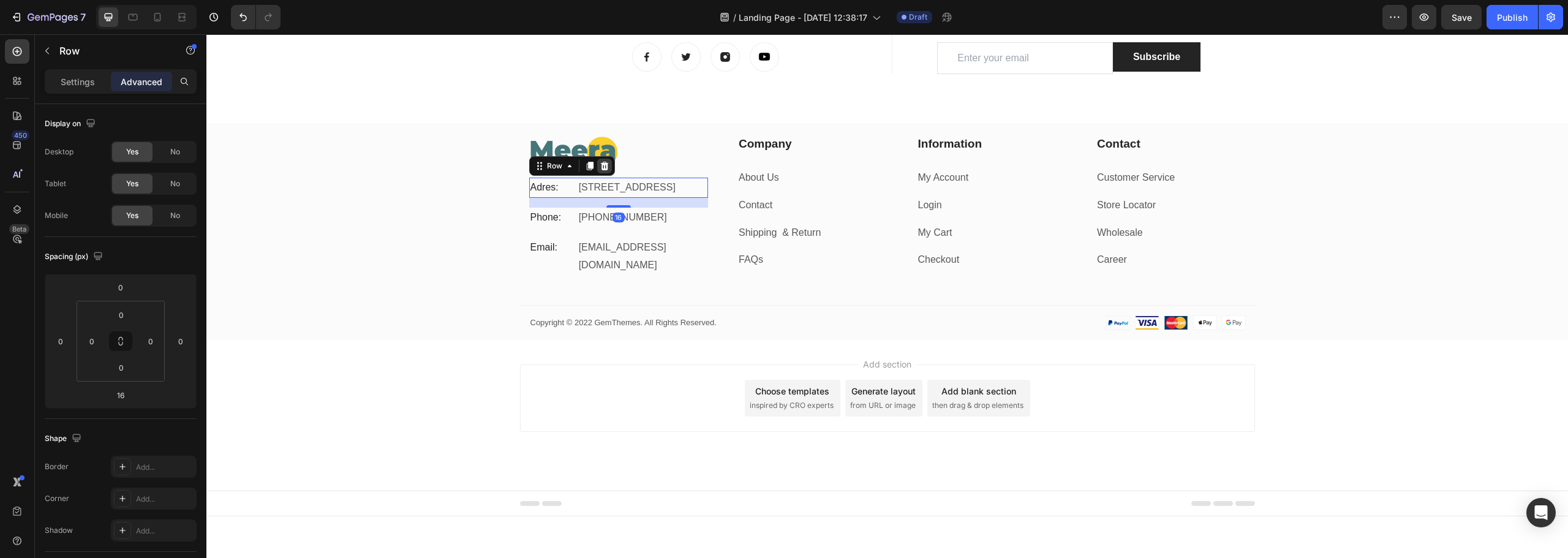
click at [606, 163] on div at bounding box center [605, 166] width 15 height 15
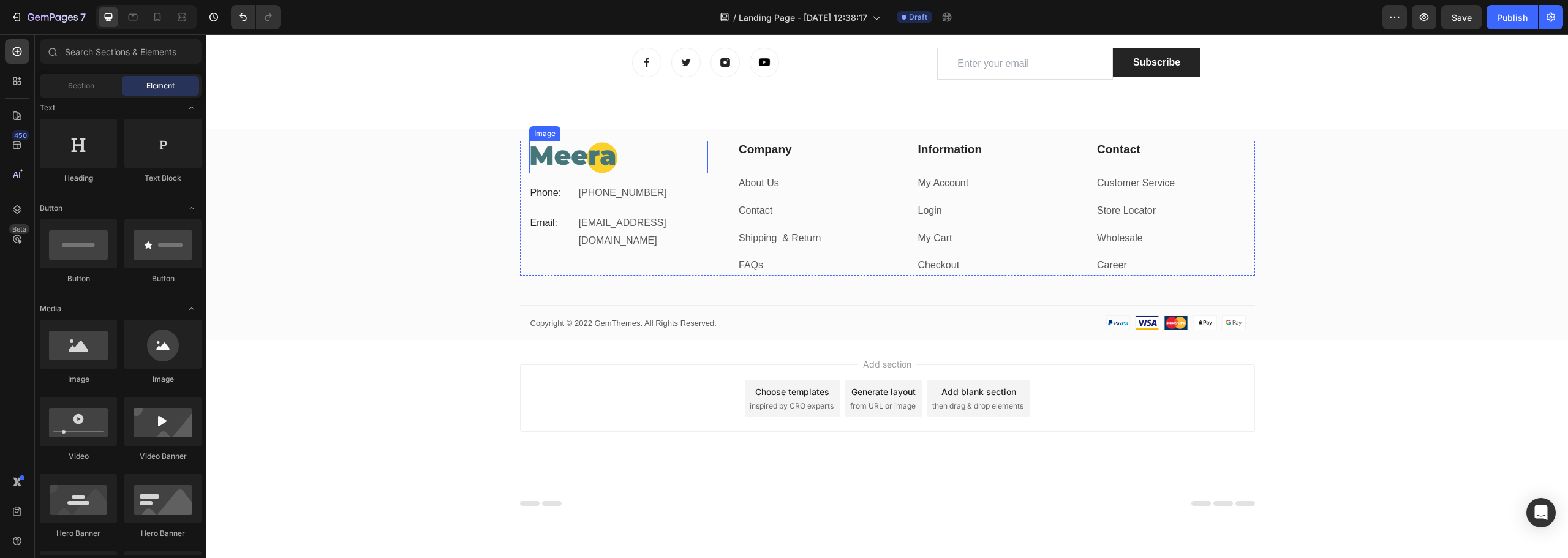
scroll to position [1852, 0]
click at [549, 192] on p "Phone:" at bounding box center [551, 193] width 41 height 18
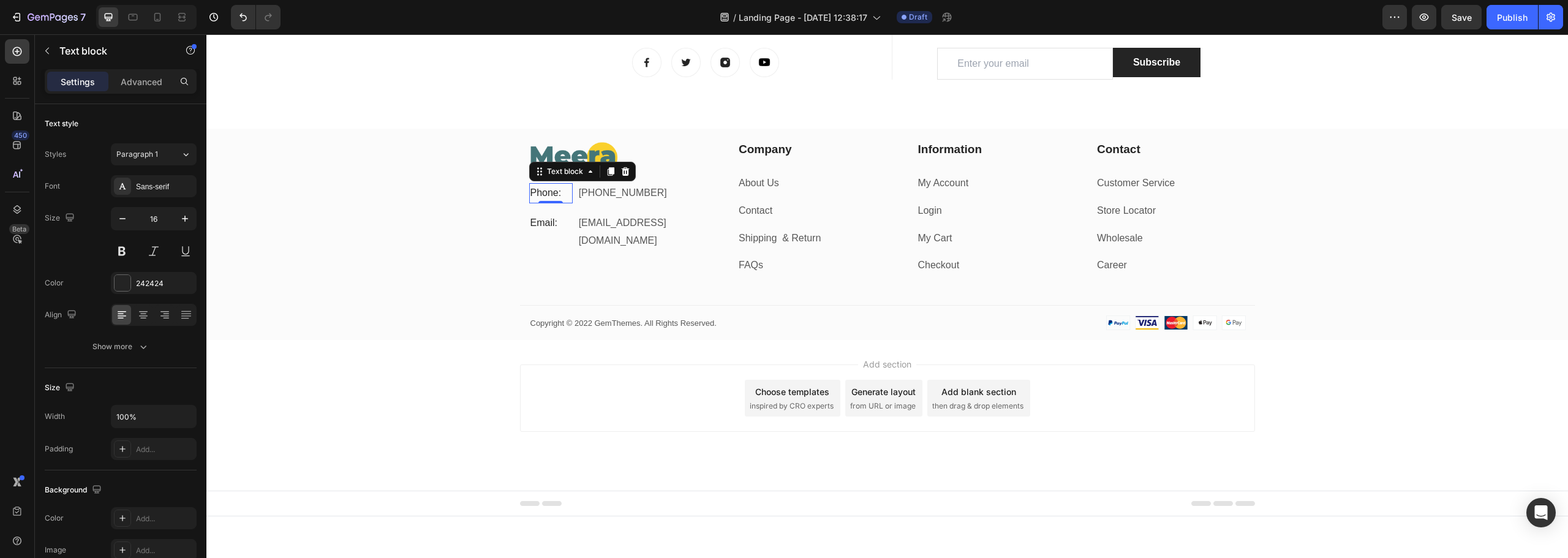
click at [540, 195] on p "Phone:" at bounding box center [551, 193] width 41 height 18
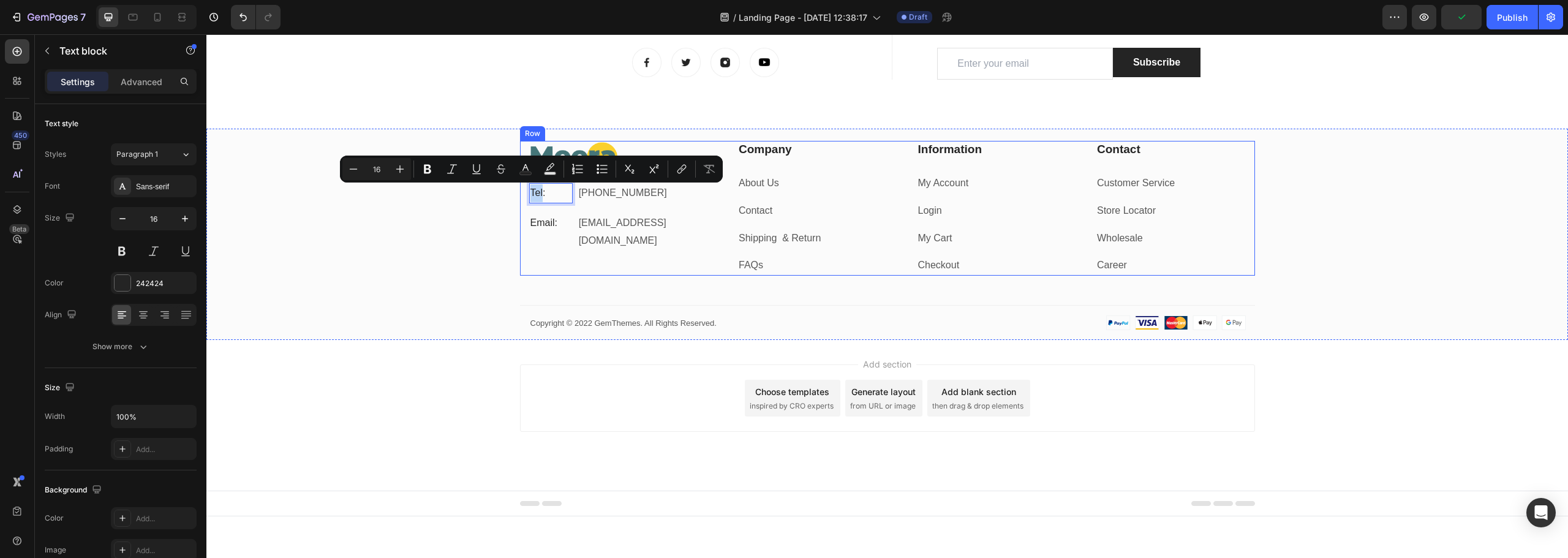
drag, startPoint x: 538, startPoint y: 192, endPoint x: 523, endPoint y: 193, distance: 15.0
click at [523, 193] on div "Image Tel: Text block 0 +012 345 6789 0000 Text block Row Email: Text block gem…" at bounding box center [888, 208] width 735 height 135
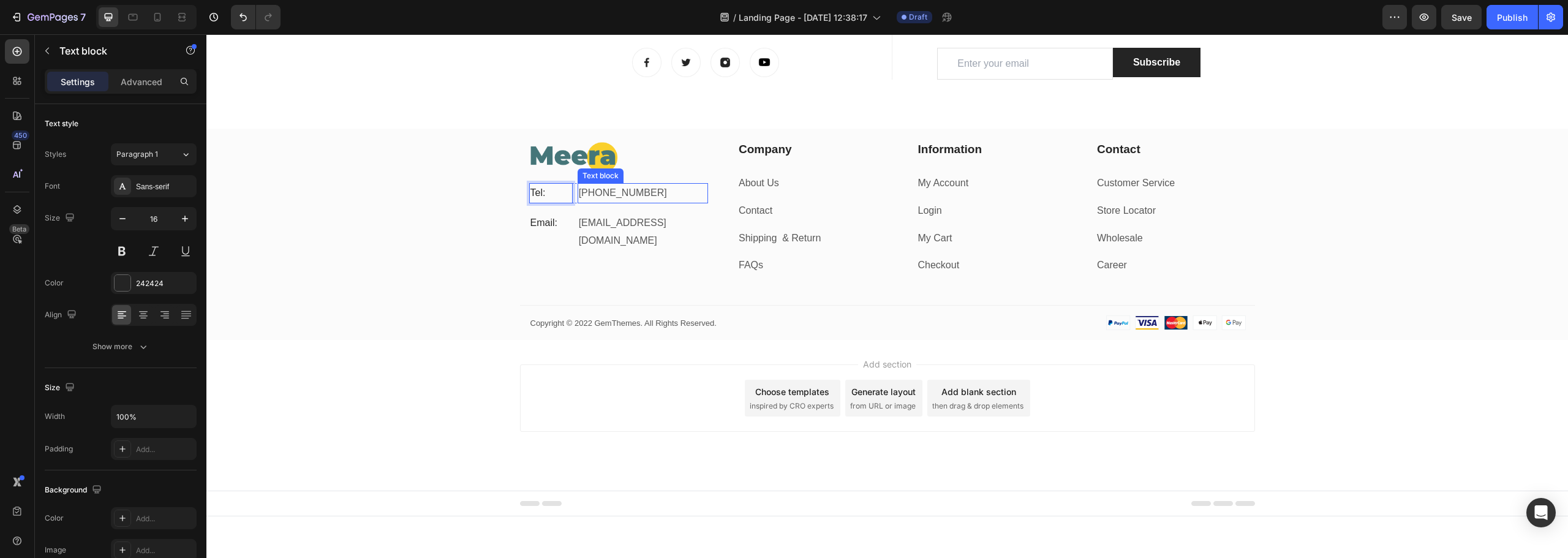
click at [594, 191] on p "+012 345 6789 0000" at bounding box center [643, 193] width 128 height 18
click at [645, 194] on p "+012 345 6789 0000" at bounding box center [643, 193] width 128 height 18
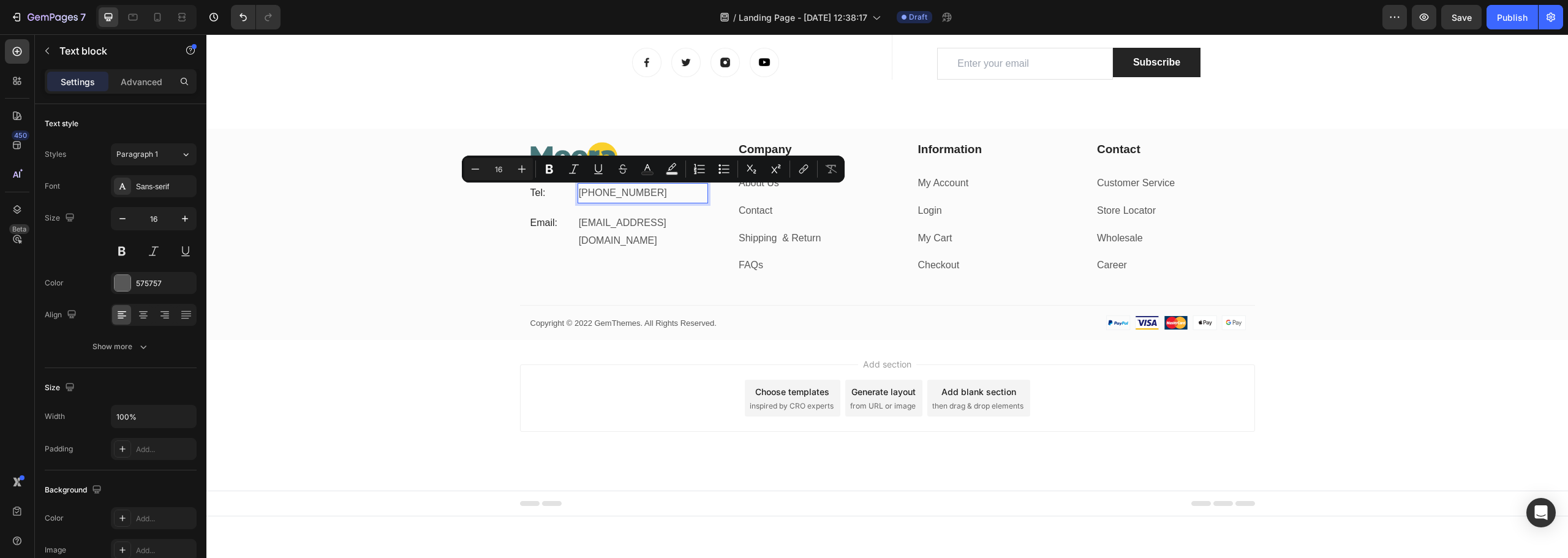
click at [645, 194] on p "+012 345 6789 0000" at bounding box center [643, 193] width 128 height 18
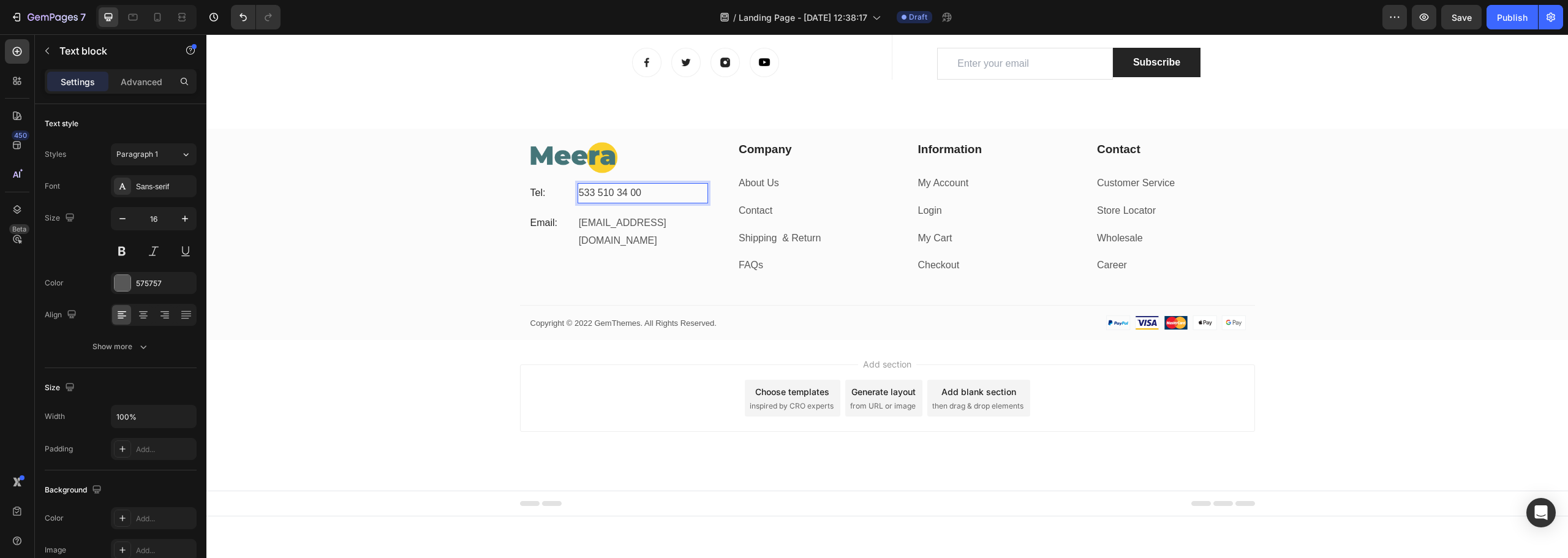
click at [577, 192] on div "533 510 34 00" at bounding box center [643, 193] width 131 height 21
click at [619, 214] on p "gemthemes@gmail.com" at bounding box center [643, 232] width 128 height 36
click at [694, 192] on p "0533 510 34 00" at bounding box center [643, 193] width 128 height 18
click at [138, 81] on p "Advanced" at bounding box center [141, 82] width 42 height 13
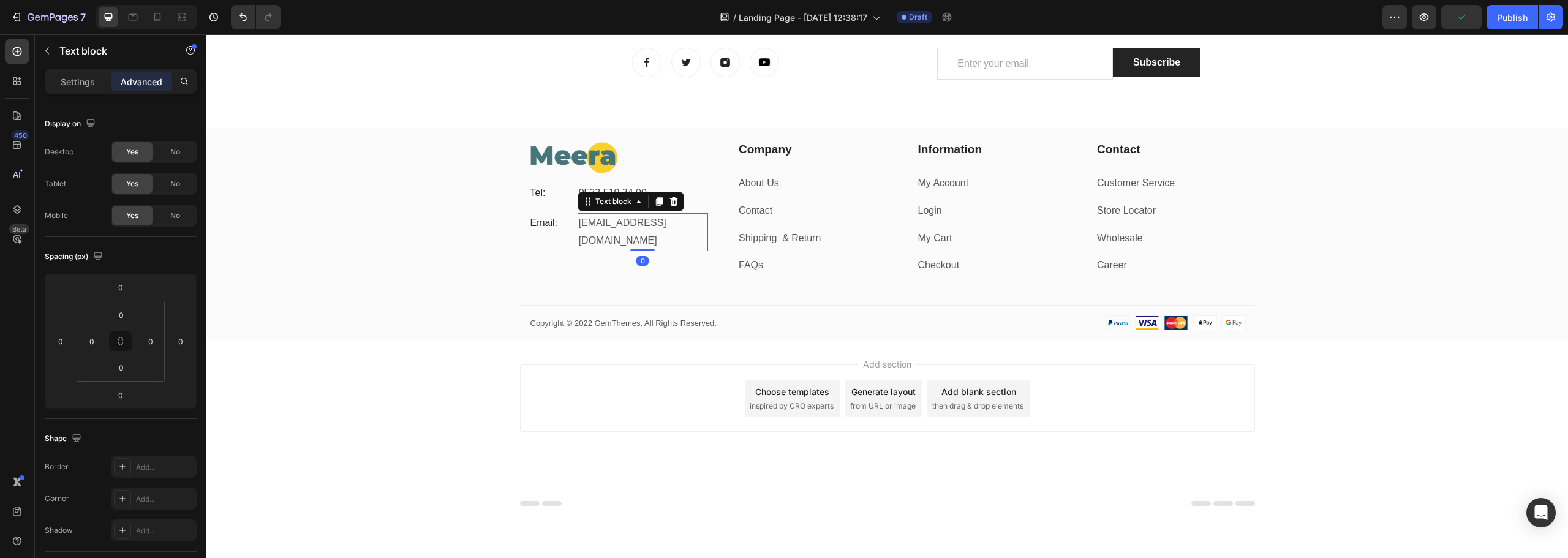
click at [613, 219] on p "gemthemes@gmail.com" at bounding box center [643, 232] width 128 height 36
click at [691, 200] on p "0533 510 34 00" at bounding box center [643, 193] width 128 height 18
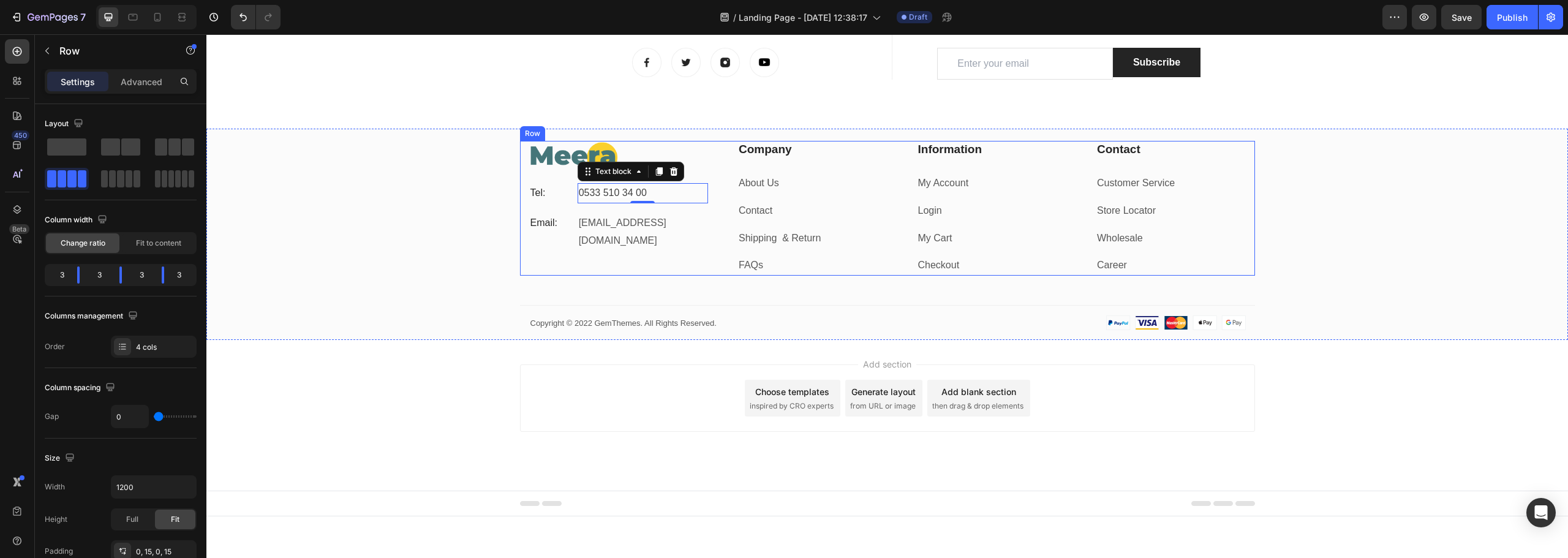
click at [689, 209] on div "Image Tel: Text block 0533 510 34 00 Text block 0 Row Email: Text block gemthem…" at bounding box center [619, 208] width 179 height 135
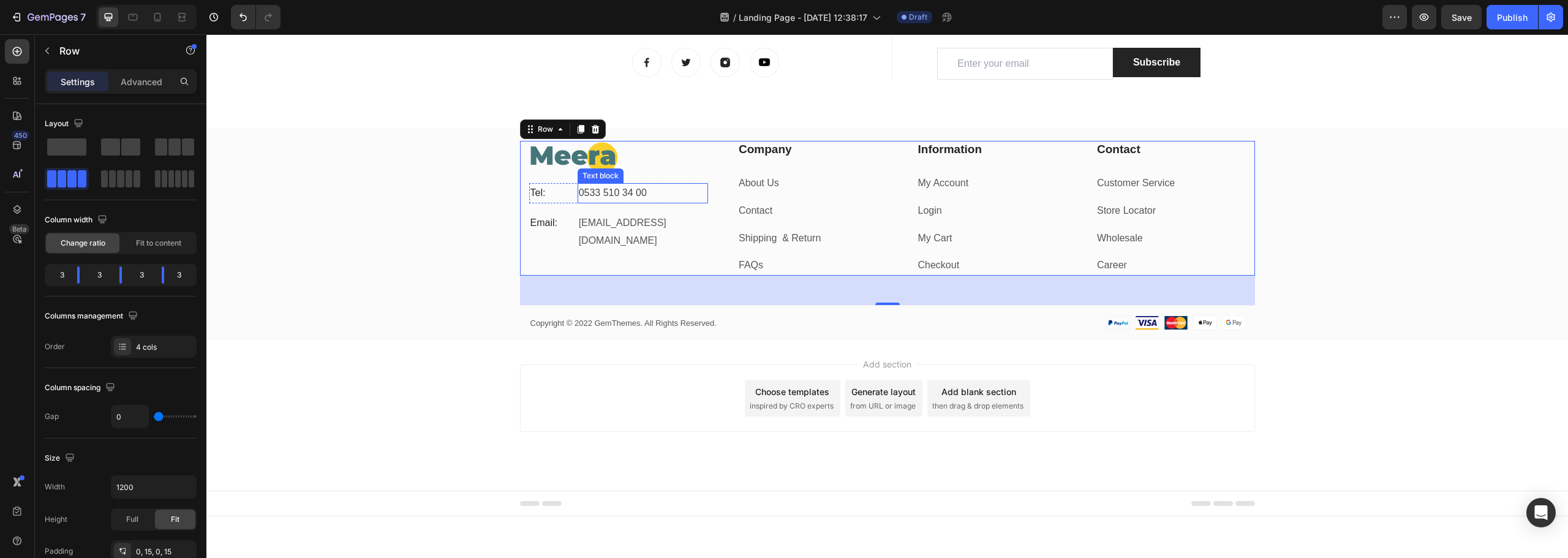
click at [582, 198] on p "0533 510 34 00" at bounding box center [643, 193] width 128 height 18
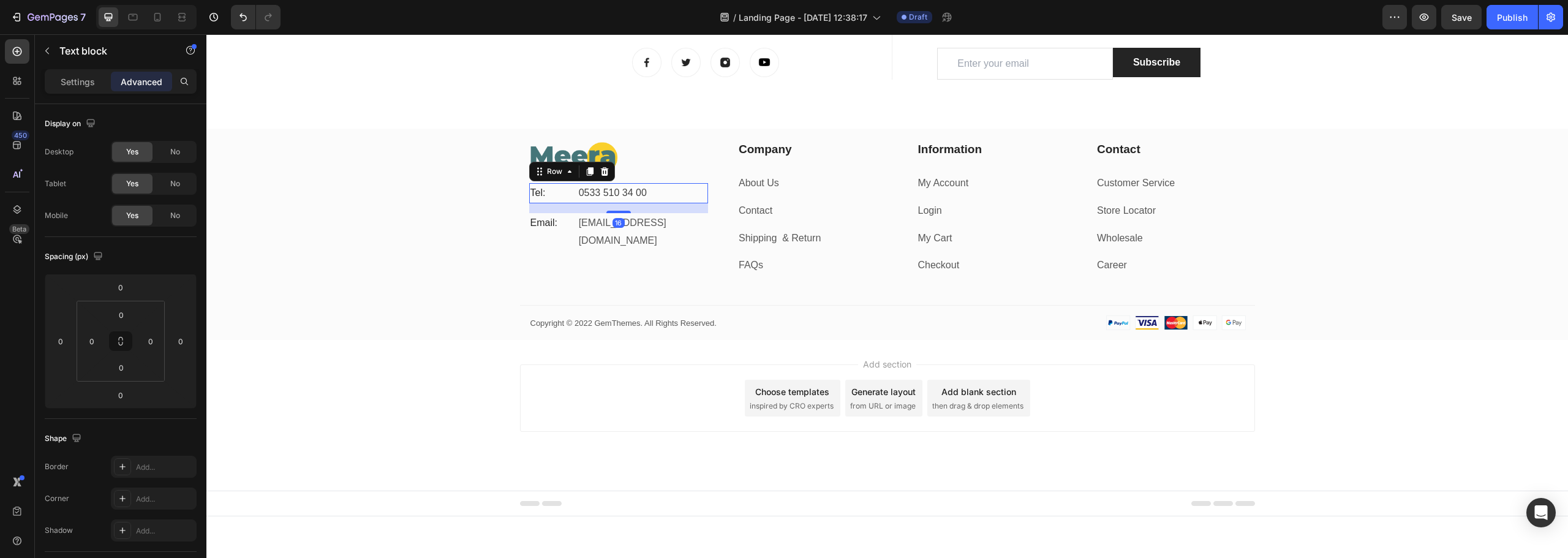
click at [570, 194] on div "Tel: Text block 0533 510 34 00 Text block Row 16" at bounding box center [619, 193] width 179 height 21
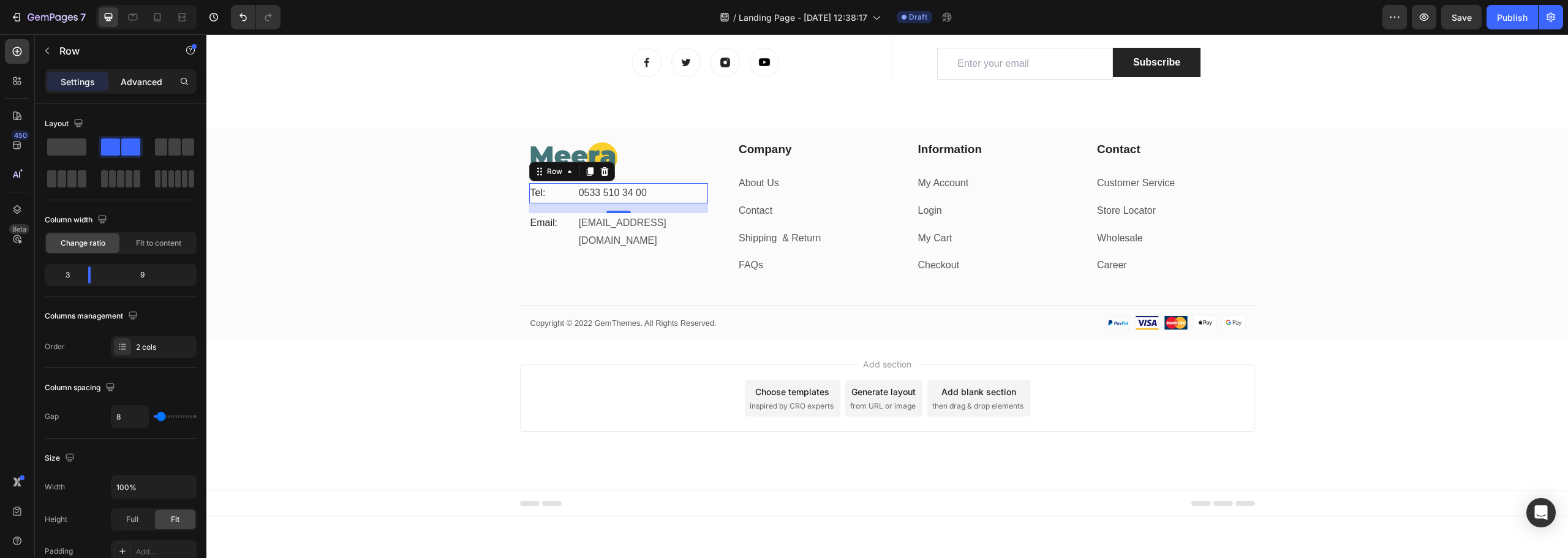
click at [133, 84] on p "Advanced" at bounding box center [141, 82] width 42 height 13
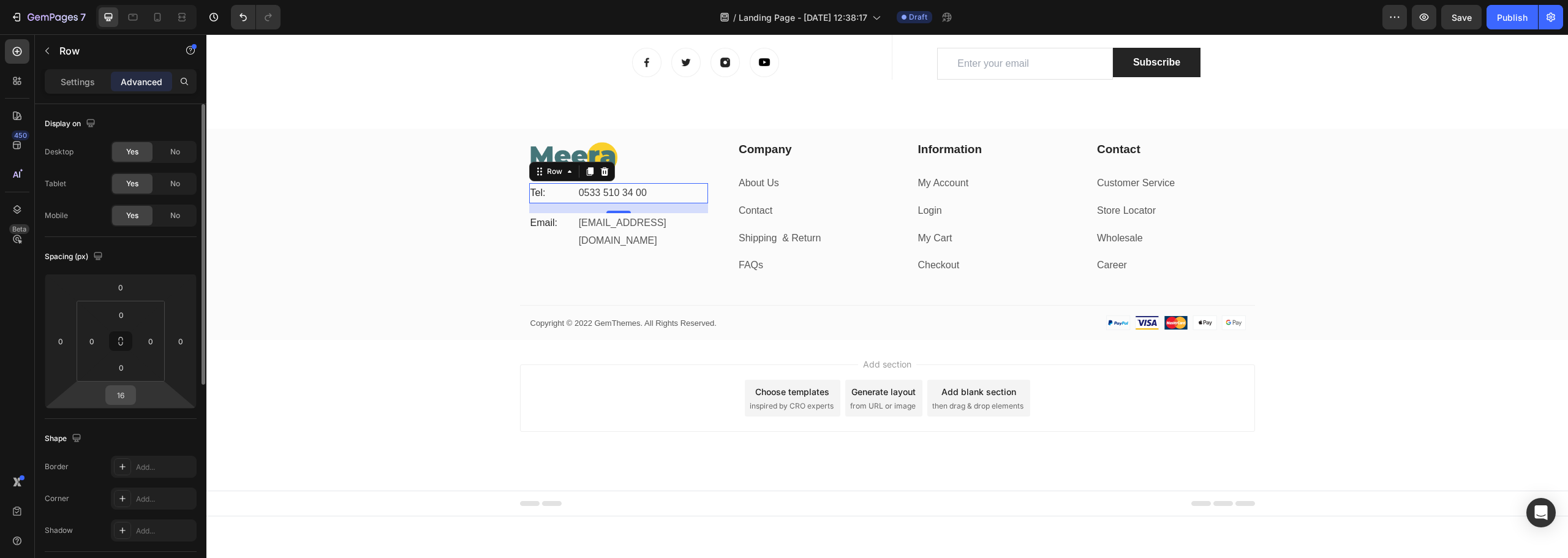
click at [124, 394] on input "16" at bounding box center [121, 395] width 24 height 19
type input "5"
click at [599, 216] on p "gemthemes@gmail.com" at bounding box center [643, 222] width 128 height 36
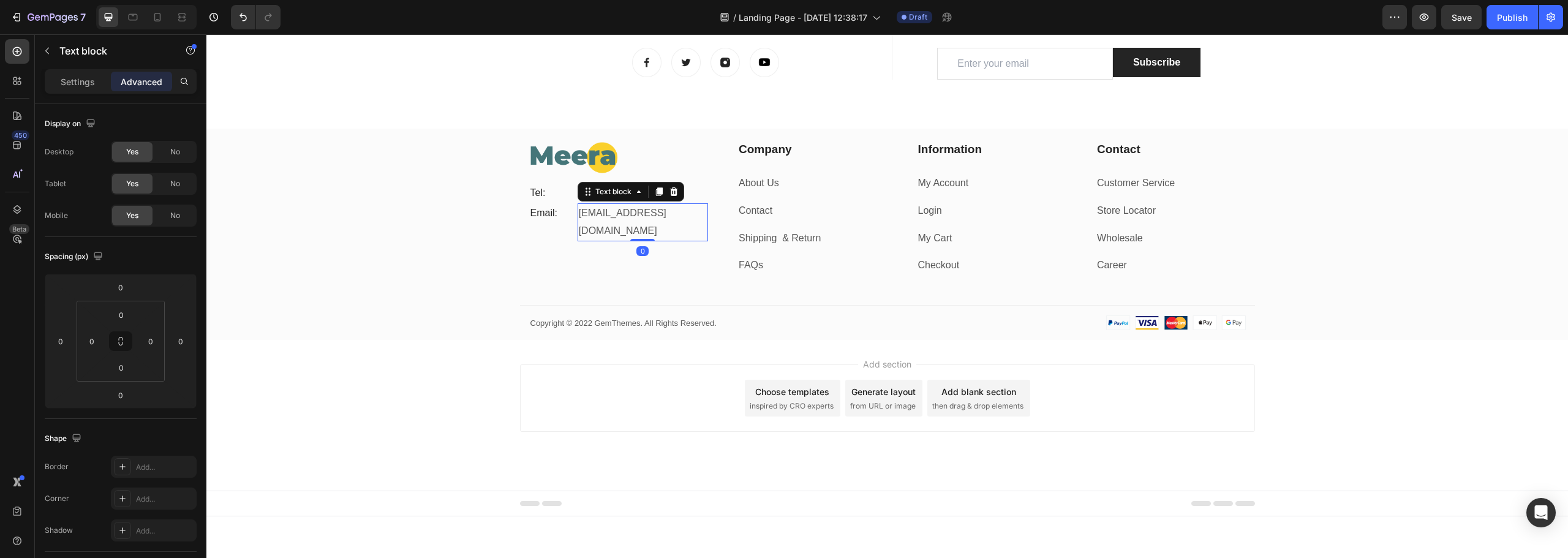
click at [611, 216] on p "gemthemes@gmail.com" at bounding box center [643, 222] width 128 height 36
drag, startPoint x: 592, startPoint y: 216, endPoint x: 574, endPoint y: 218, distance: 18.1
click at [579, 218] on p "ofni" at bounding box center [643, 213] width 128 height 18
click at [81, 83] on p "Settings" at bounding box center [78, 82] width 35 height 13
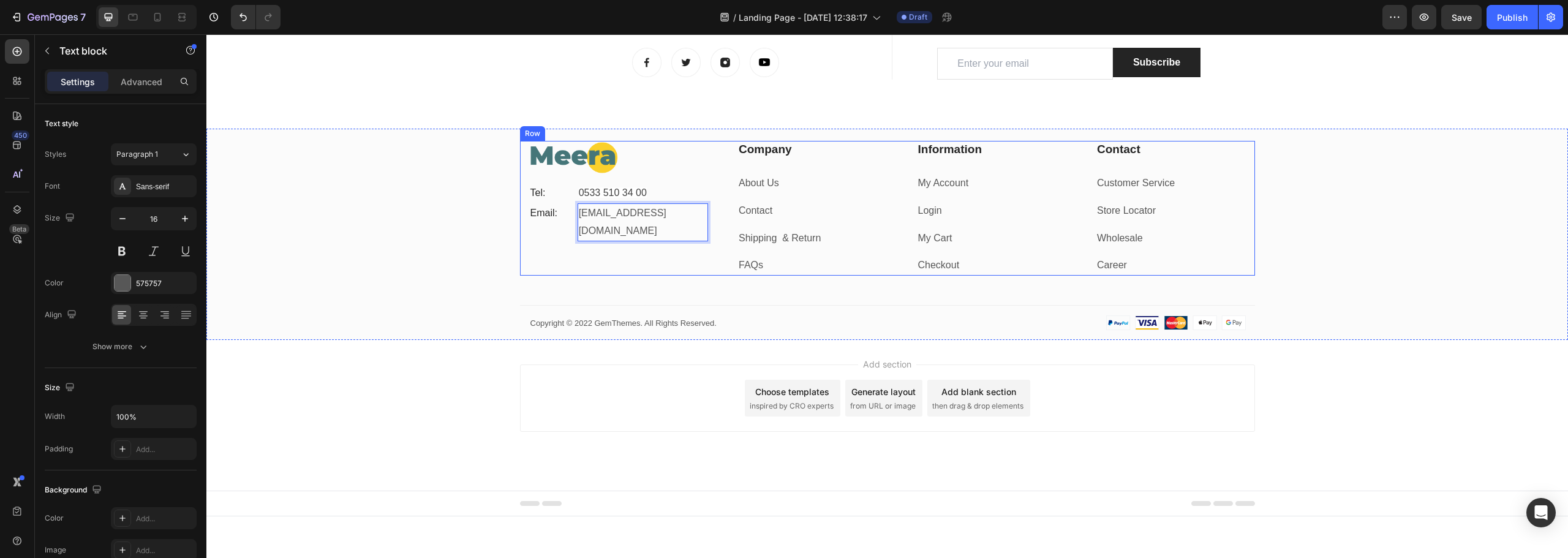
click at [536, 253] on div "Image Tel: Text block 0533 510 34 00 Text block Row Email: Text block info@meer…" at bounding box center [619, 208] width 179 height 135
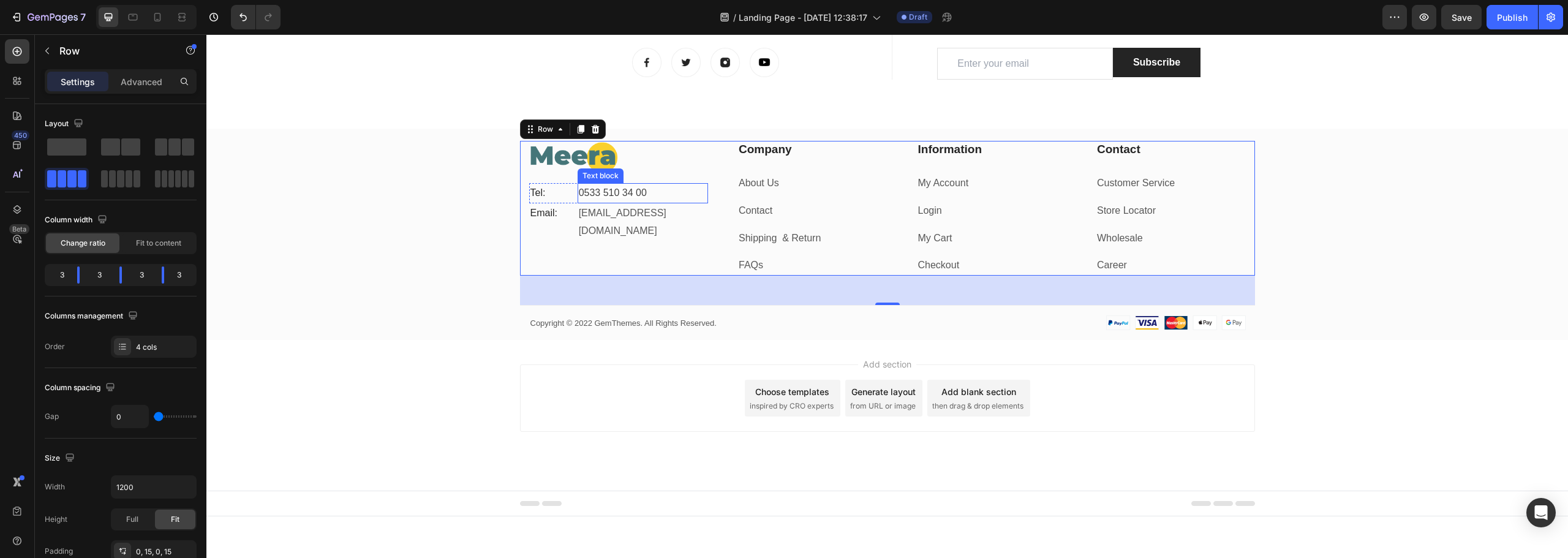
click at [666, 190] on p "0533 510 34 00" at bounding box center [643, 193] width 128 height 18
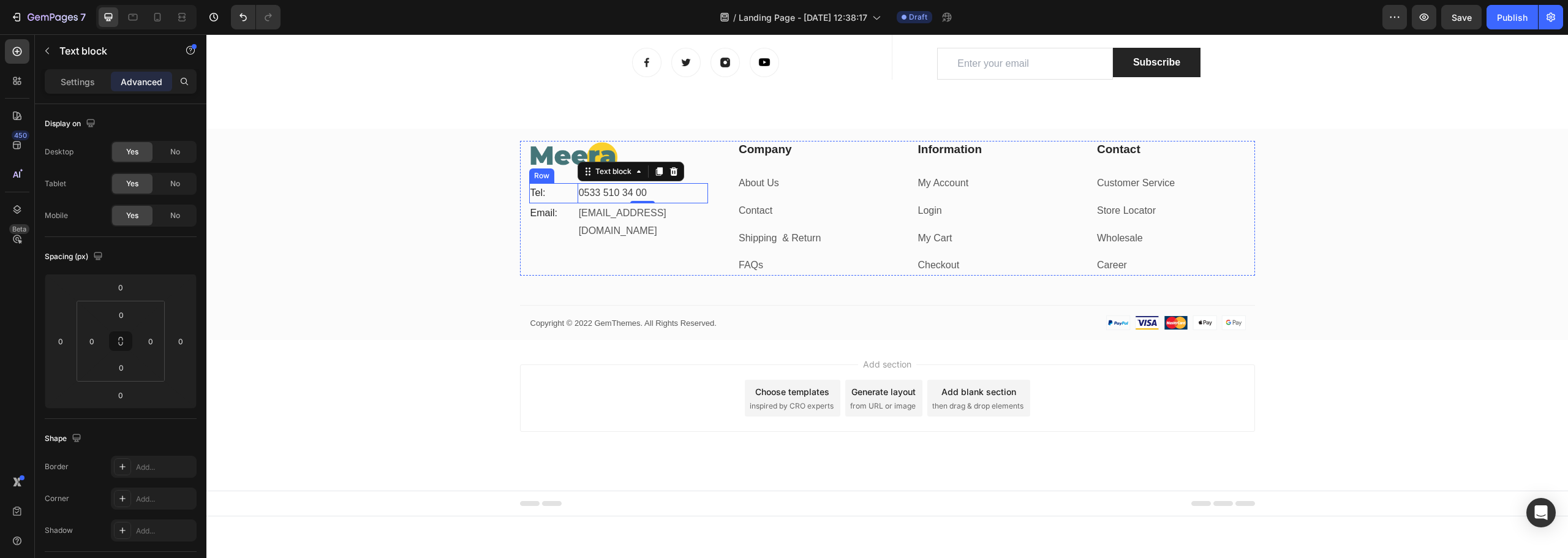
click at [568, 192] on div "Tel: Text block 0533 510 34 00 Text block 0 Row" at bounding box center [619, 193] width 179 height 21
click at [585, 172] on icon at bounding box center [590, 171] width 9 height 9
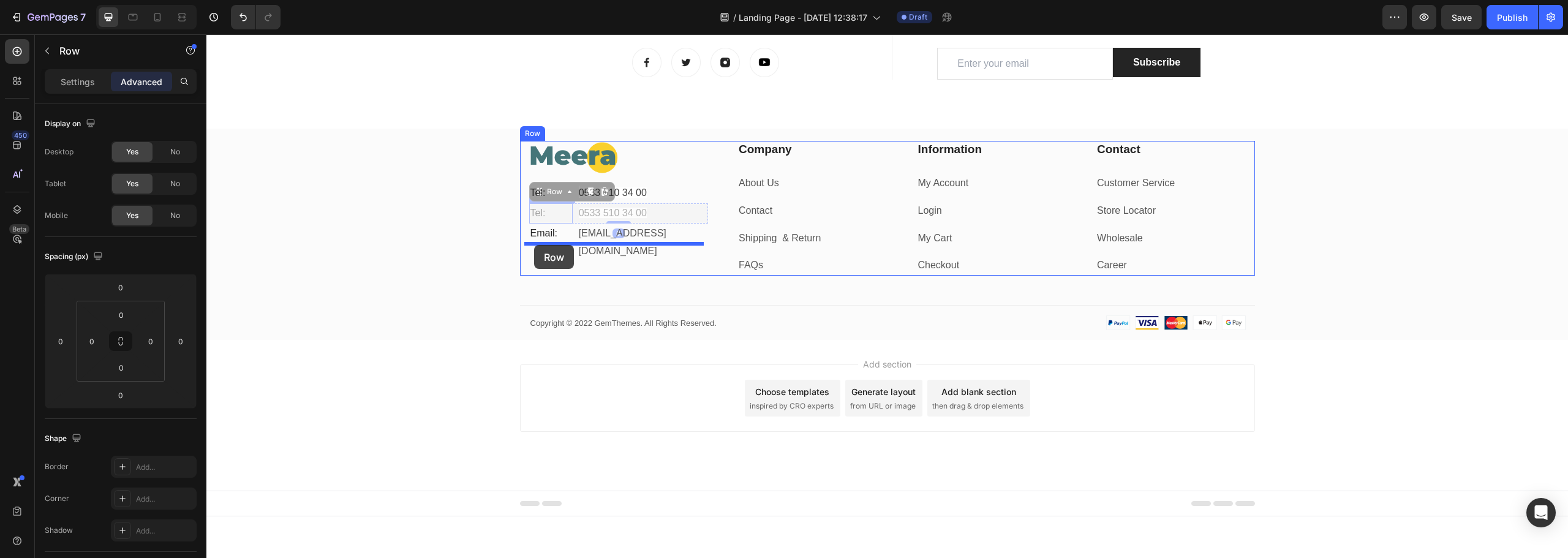
drag, startPoint x: 535, startPoint y: 193, endPoint x: 535, endPoint y: 245, distance: 52.0
click at [531, 243] on p "Tel:" at bounding box center [551, 251] width 41 height 18
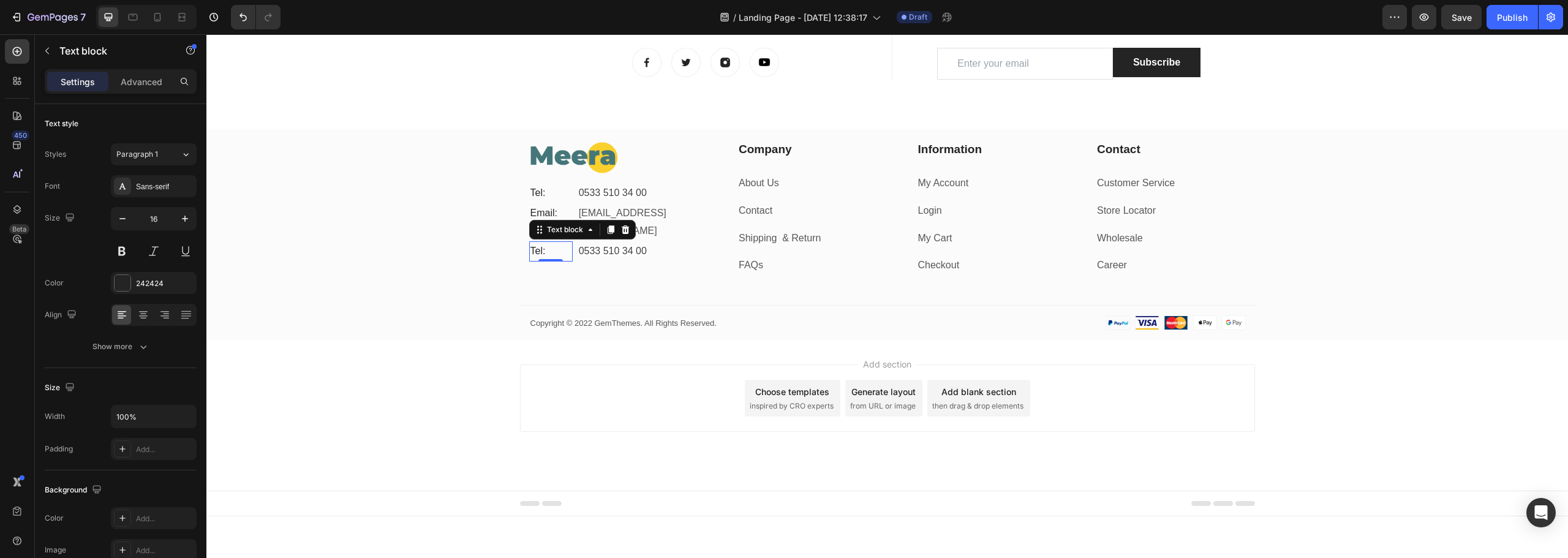
click at [541, 243] on p "Tel:" at bounding box center [551, 251] width 41 height 18
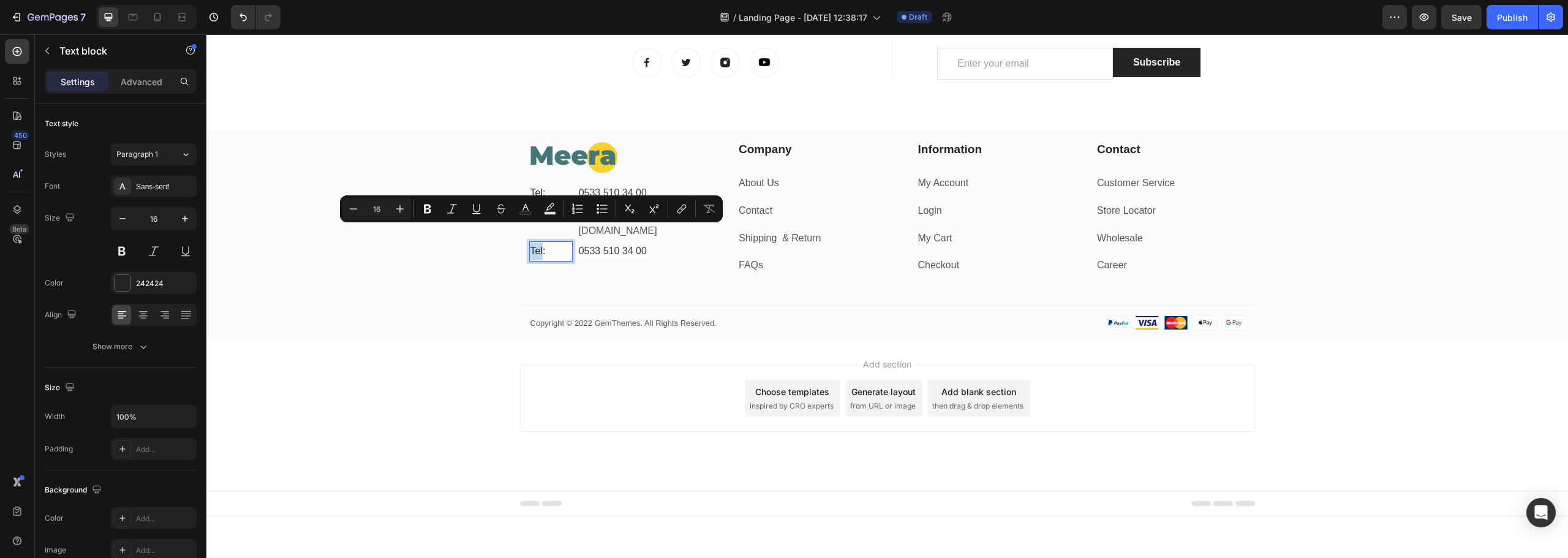
drag, startPoint x: 538, startPoint y: 232, endPoint x: 527, endPoint y: 233, distance: 11.0
click at [531, 243] on p "Tel:" at bounding box center [551, 251] width 41 height 18
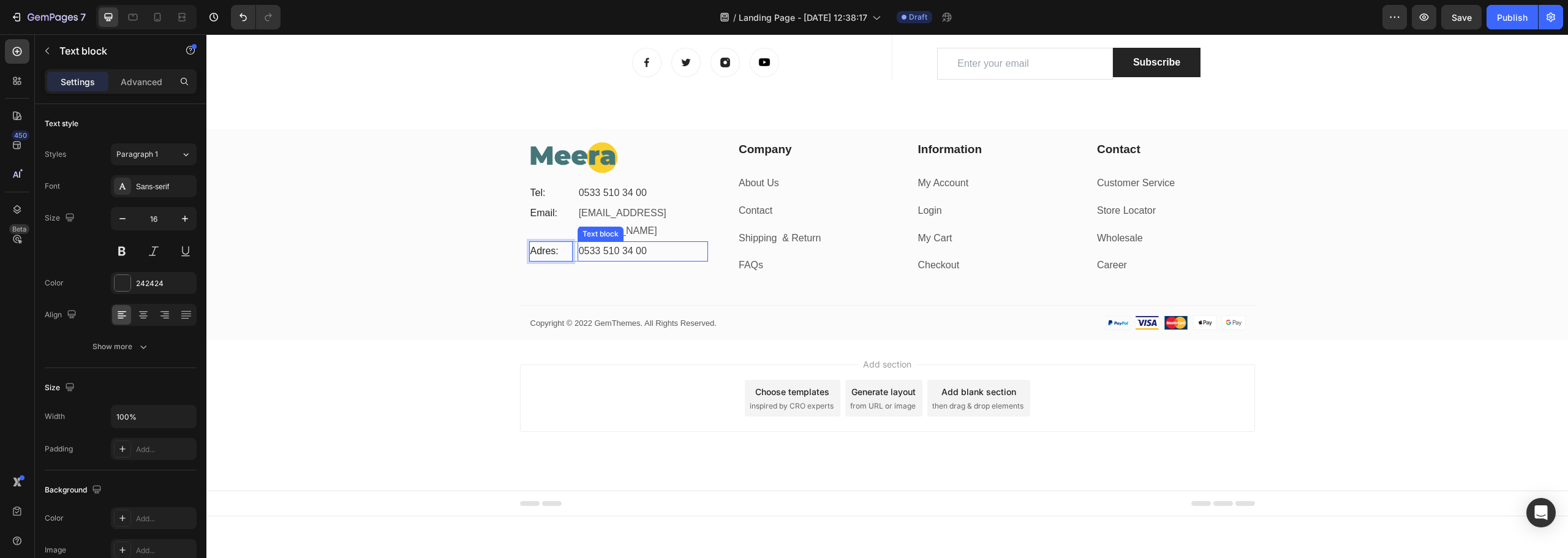
click at [625, 246] on span "0533 510 34 00" at bounding box center [613, 250] width 68 height 10
click at [618, 246] on span "0533 510 34 00" at bounding box center [613, 250] width 68 height 10
click at [619, 246] on span "0533 510 34 00" at bounding box center [613, 250] width 68 height 10
click at [617, 241] on div "Rich Text Editor. Editing area: main" at bounding box center [643, 251] width 131 height 21
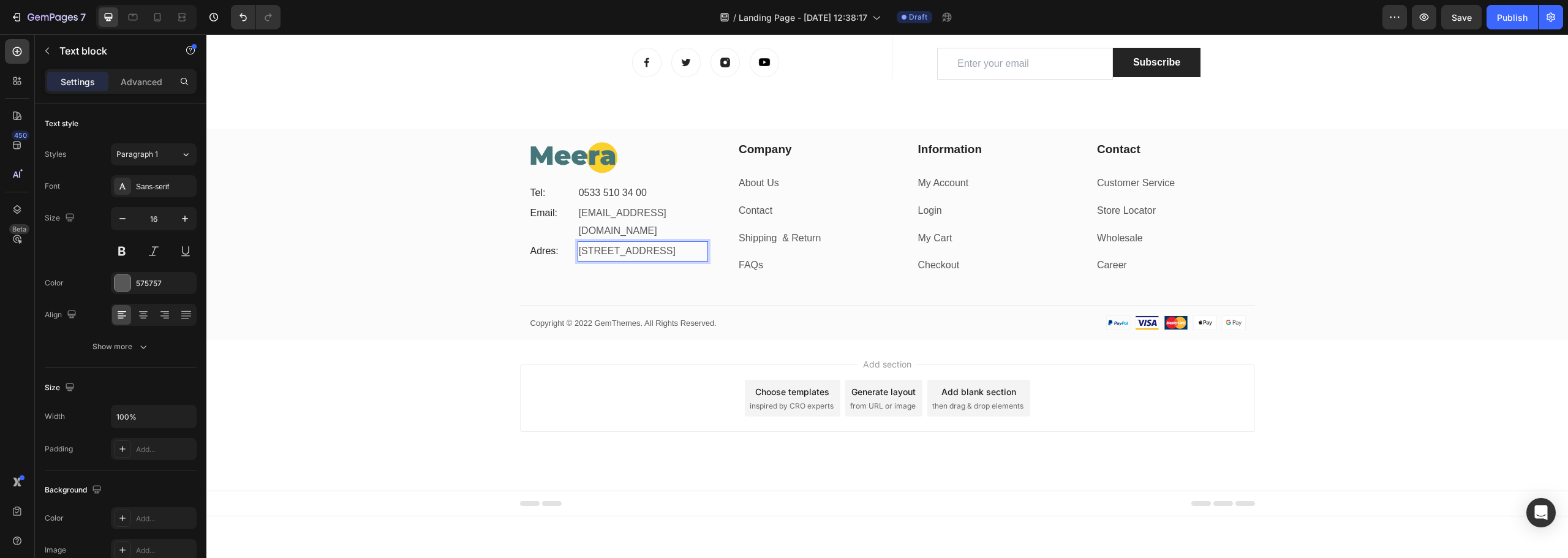
click at [618, 247] on p "Fetih Mahallesi, Tahralı Sokak, Esin Sitesi Blok 2E Daire 5, Ataşehir/İstanbul" at bounding box center [643, 251] width 128 height 18
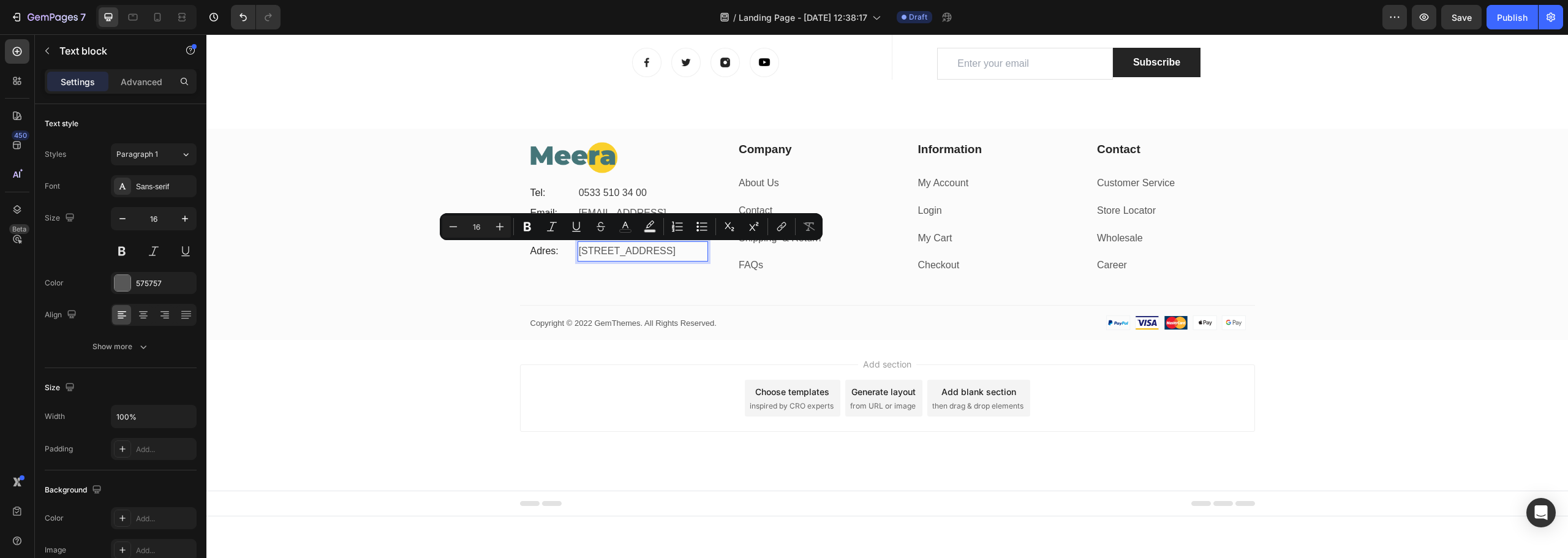
drag, startPoint x: 678, startPoint y: 250, endPoint x: 606, endPoint y: 268, distance: 74.2
click at [606, 261] on p "Fetih Mahallesi, Tahralı Sokak, Esin Sitesi Blok 2E Daire 5, Ataşehir/İstanbul" at bounding box center [643, 251] width 128 height 18
click at [645, 255] on p "Fetih Mahallesi, Tahralı Sokak, Esin Sitesi Blok 2E Daire 5, Ataşehir/İstanbul" at bounding box center [643, 251] width 128 height 18
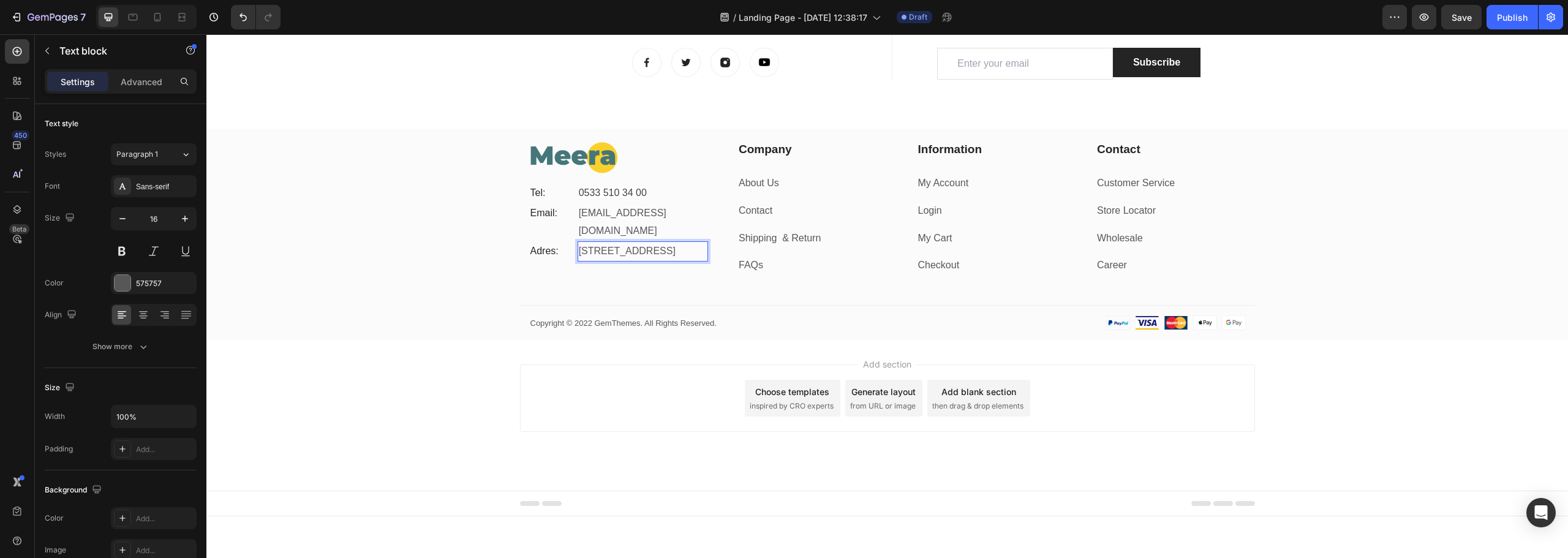
drag, startPoint x: 627, startPoint y: 251, endPoint x: 657, endPoint y: 252, distance: 30.0
click at [657, 252] on p "Fetih Mahallesi, Tahralı Sokak, Esin Sitesi Blok 2E Daire 5, Ataşehir/İstanbul" at bounding box center [643, 251] width 128 height 18
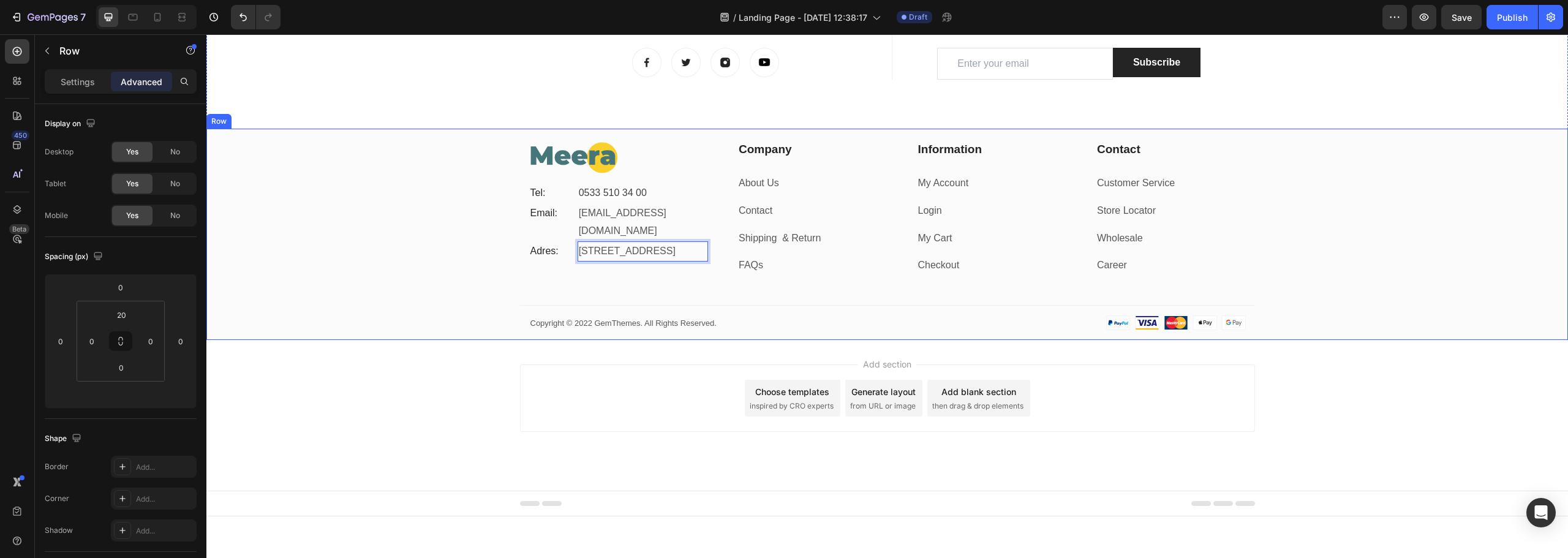
click at [479, 269] on div "Image Tel: Text block 0533 510 34 00 Text block Row Email: Text block info@meer…" at bounding box center [887, 240] width 1361 height 199
click at [631, 256] on p "[STREET_ADDRESS]" at bounding box center [643, 251] width 128 height 18
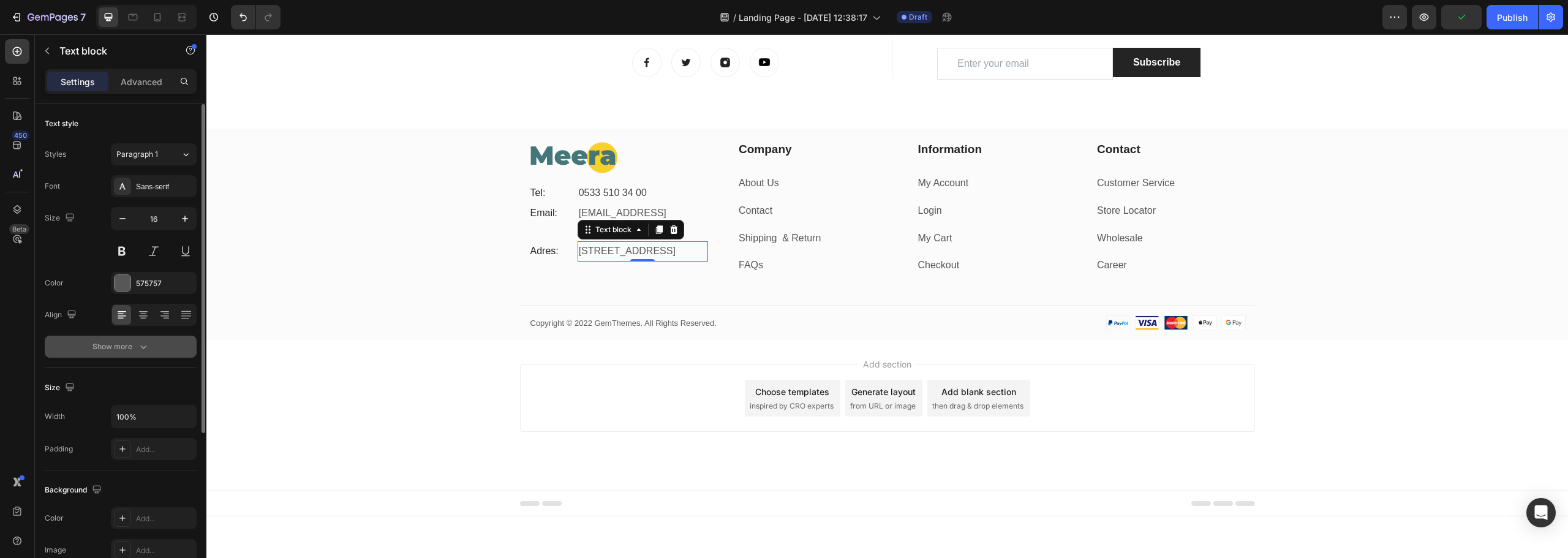
click at [147, 344] on icon "button" at bounding box center [143, 347] width 12 height 12
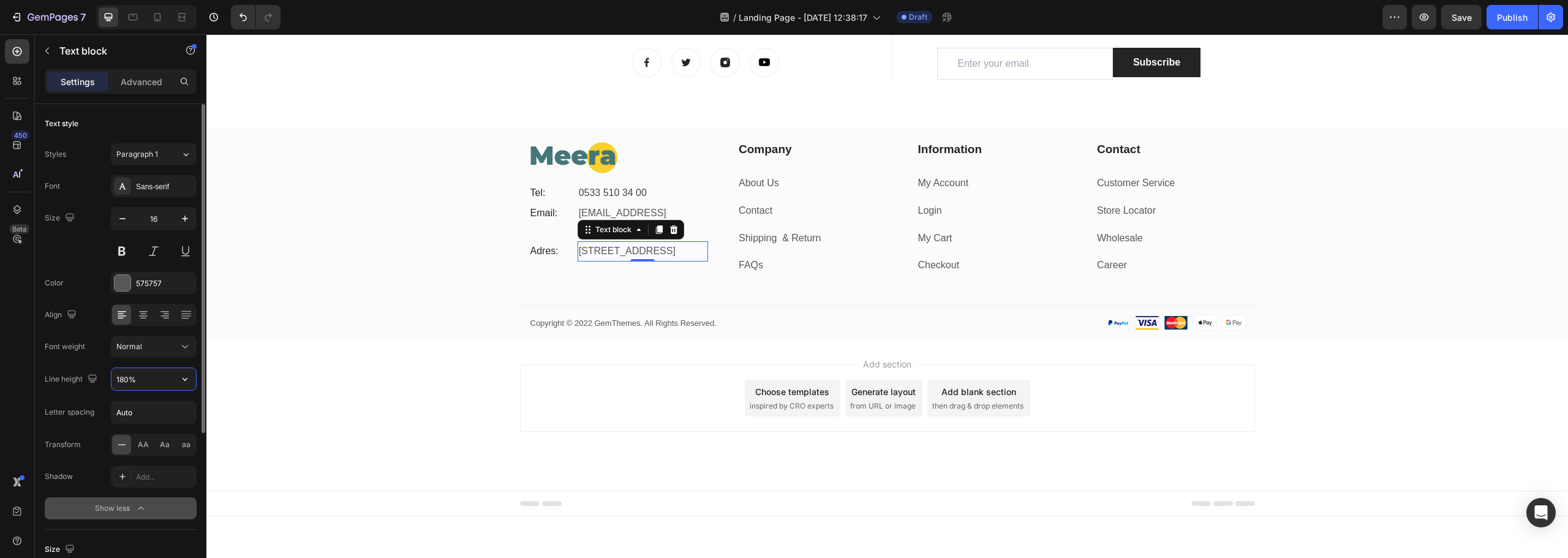
click at [139, 381] on input "180%" at bounding box center [153, 379] width 84 height 22
click at [182, 378] on icon "button" at bounding box center [184, 379] width 12 height 12
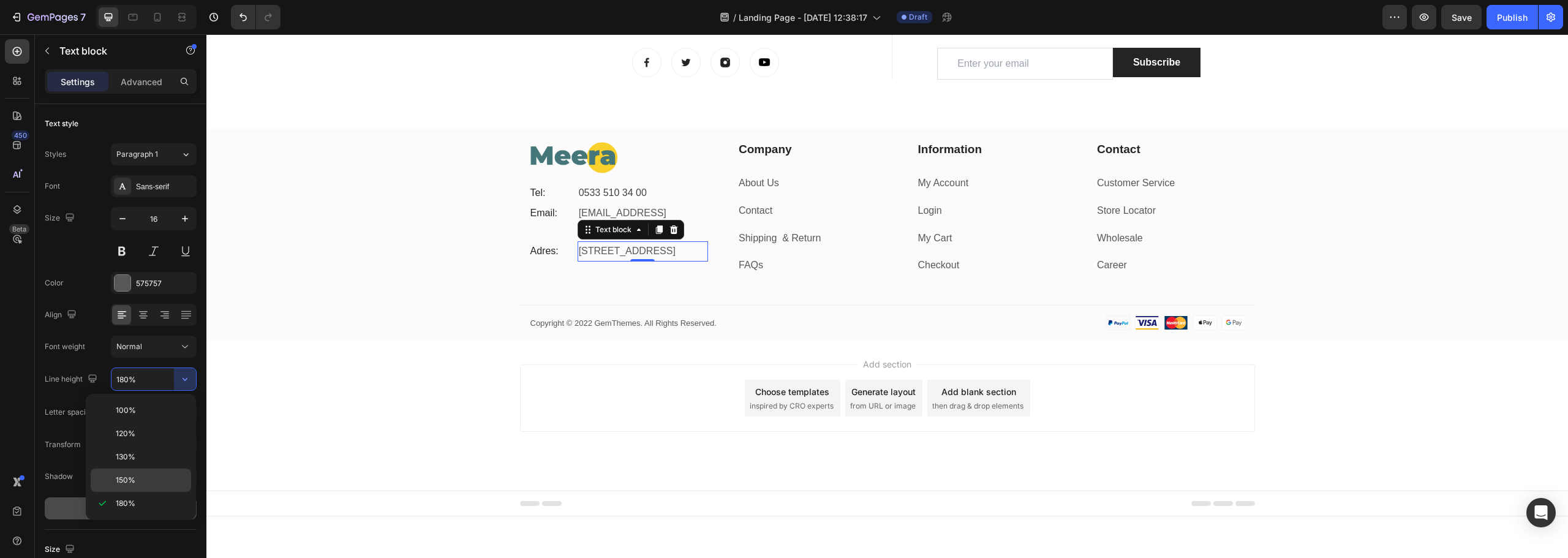
click at [135, 472] on div "150%" at bounding box center [141, 480] width 101 height 23
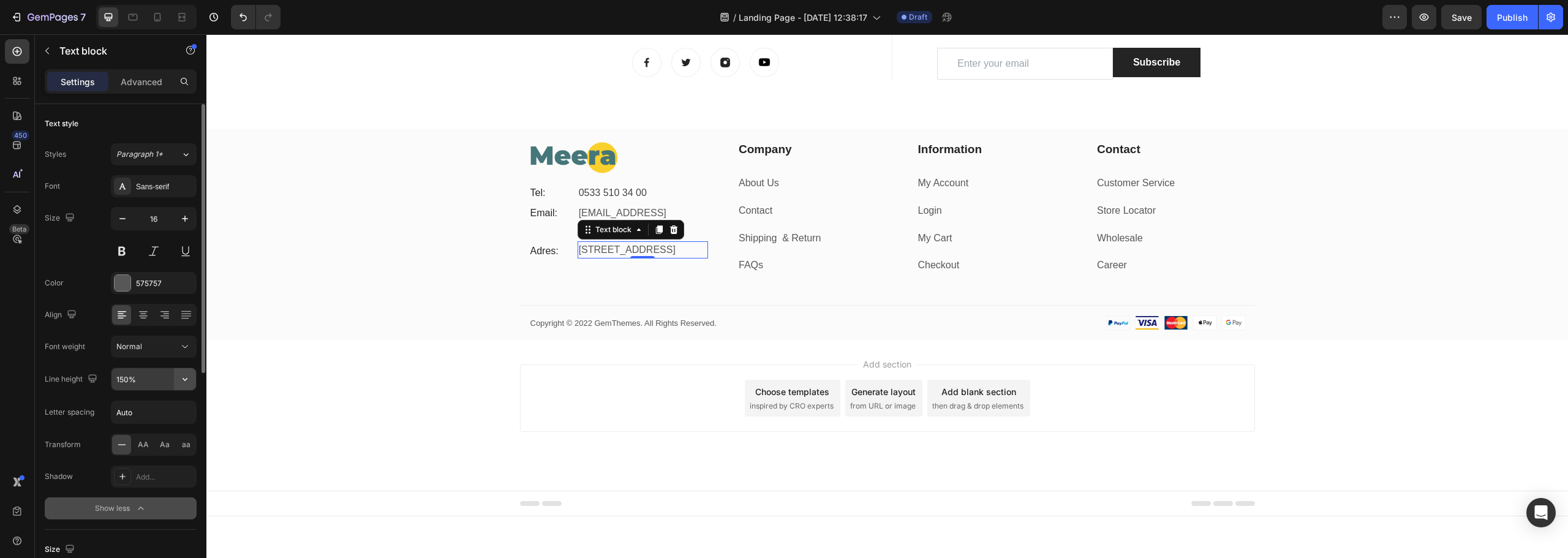
drag, startPoint x: 174, startPoint y: 387, endPoint x: 178, endPoint y: 381, distance: 7.2
click at [178, 381] on button "button" at bounding box center [185, 379] width 22 height 22
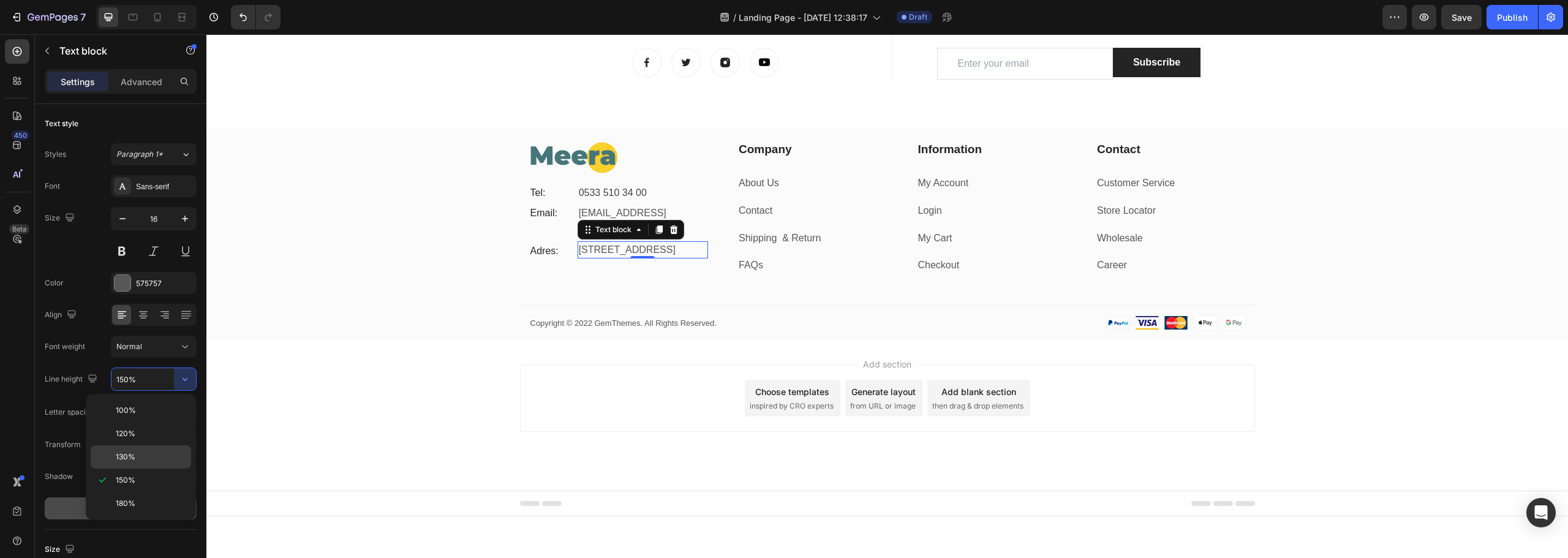
click at [130, 458] on span "130%" at bounding box center [125, 457] width 20 height 11
type input "130%"
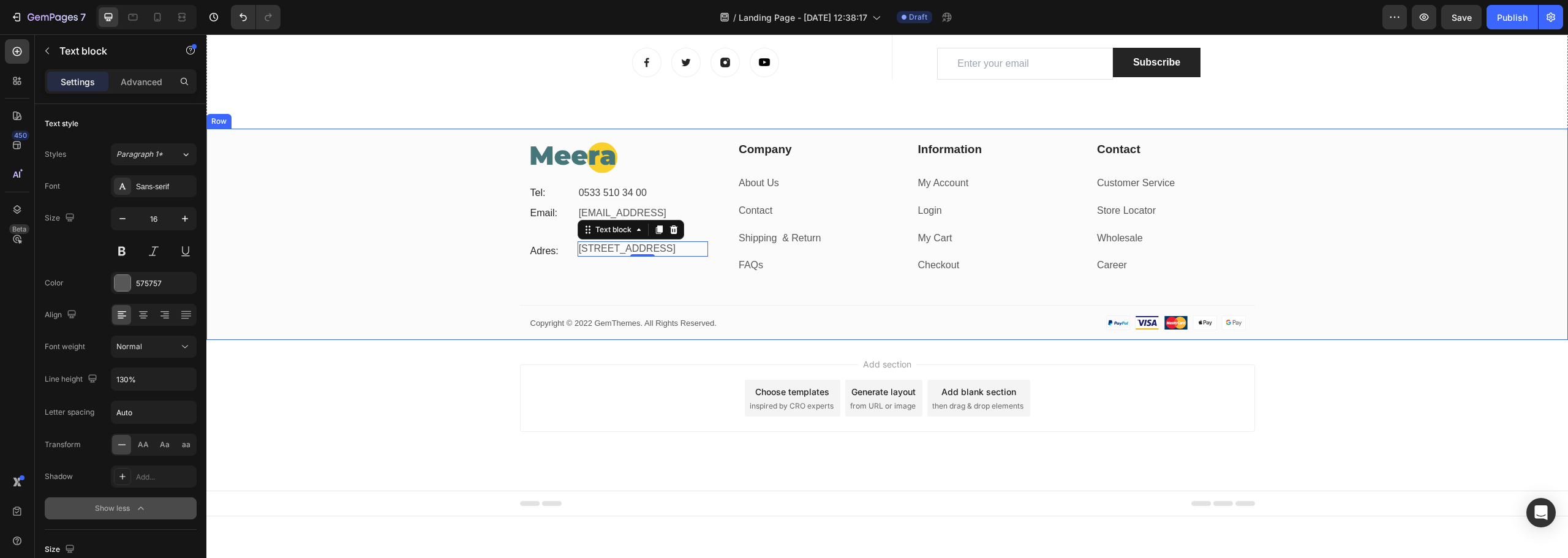
click at [344, 255] on div "Image Tel: Text block 0533 510 34 00 Text block Row Email: Text block info@meer…" at bounding box center [887, 240] width 1361 height 199
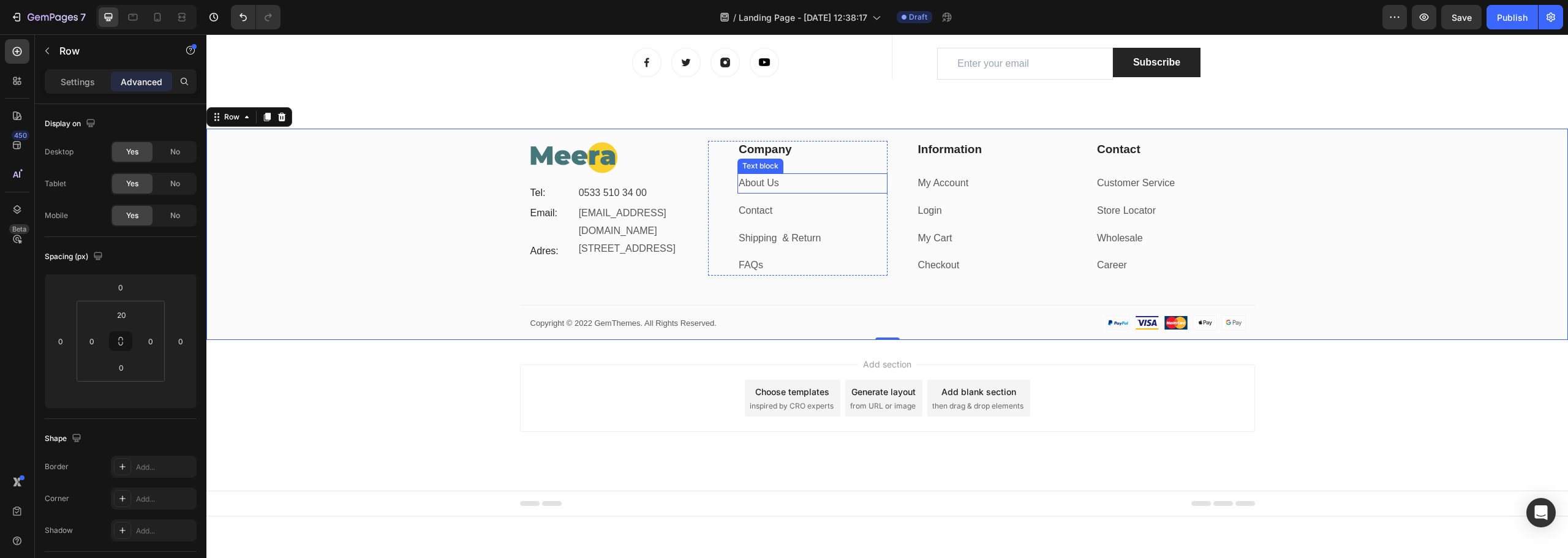
click at [759, 185] on link "About Us" at bounding box center [759, 182] width 40 height 10
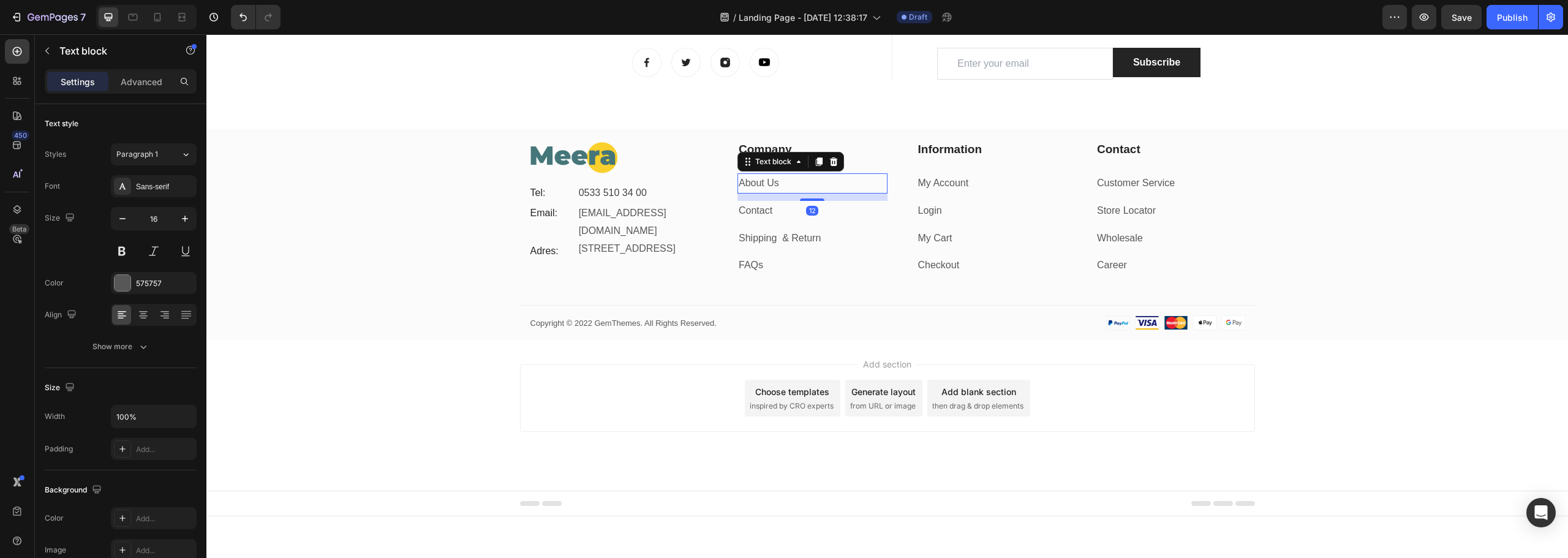
click at [761, 184] on link "About Us" at bounding box center [759, 182] width 40 height 10
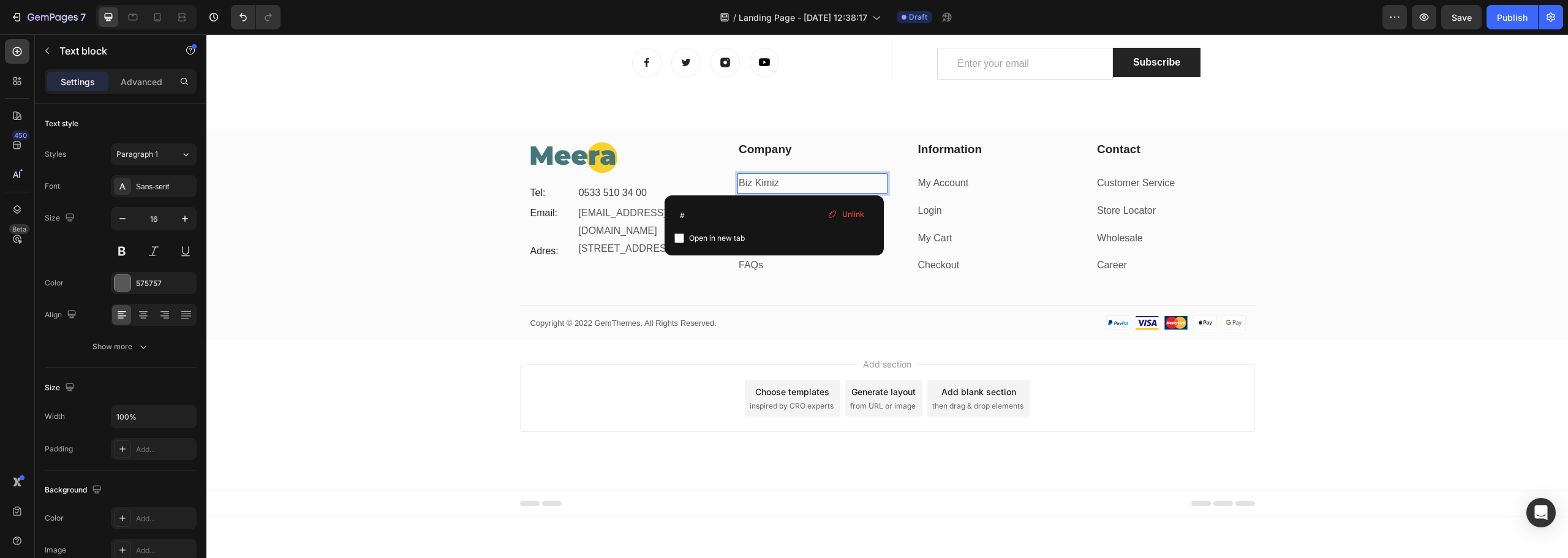
click at [677, 241] on input "checkbox" at bounding box center [679, 238] width 9 height 9
checkbox input "true"
click at [772, 188] on link "Biz Kimiz" at bounding box center [759, 182] width 40 height 10
click at [786, 181] on p "Biz Kimiz" at bounding box center [813, 183] width 148 height 18
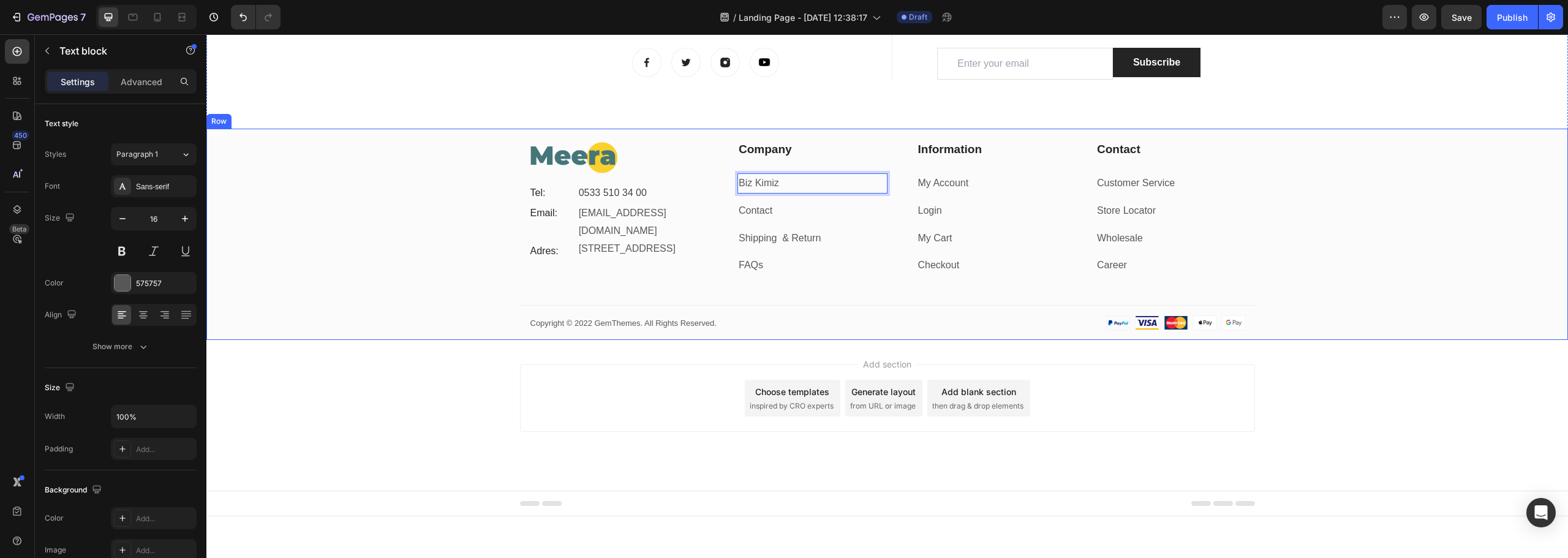
click at [450, 236] on div "Image Tel: Text block 0533 510 34 00 Text block Row Email: Text block info@meer…" at bounding box center [887, 240] width 1361 height 199
click at [757, 192] on p "Biz Kimiz ⁠⁠⁠⁠⁠⁠⁠" at bounding box center [813, 183] width 148 height 18
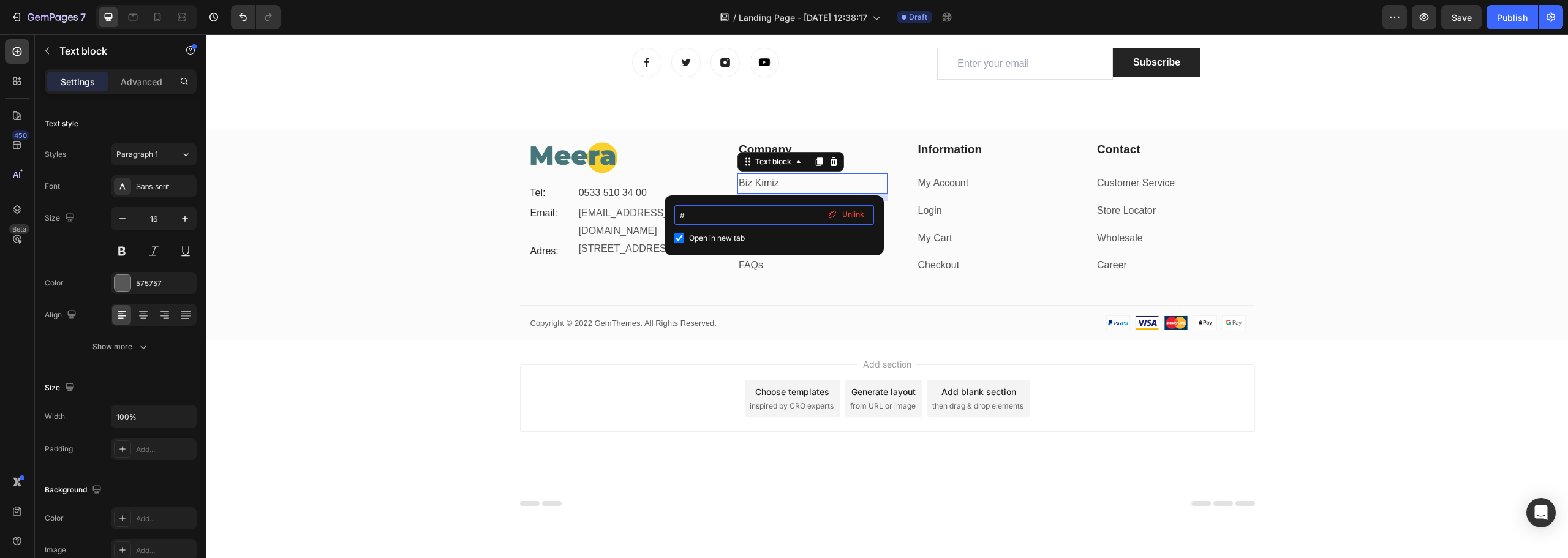
click at [766, 214] on input "#" at bounding box center [775, 215] width 200 height 20
drag, startPoint x: 702, startPoint y: 218, endPoint x: 668, endPoint y: 216, distance: 34.1
click at [668, 216] on div "# Open in new tab Unlink" at bounding box center [774, 225] width 220 height 60
paste input "[URL][DOMAIN_NAME]"
type input "[URL][DOMAIN_NAME]"
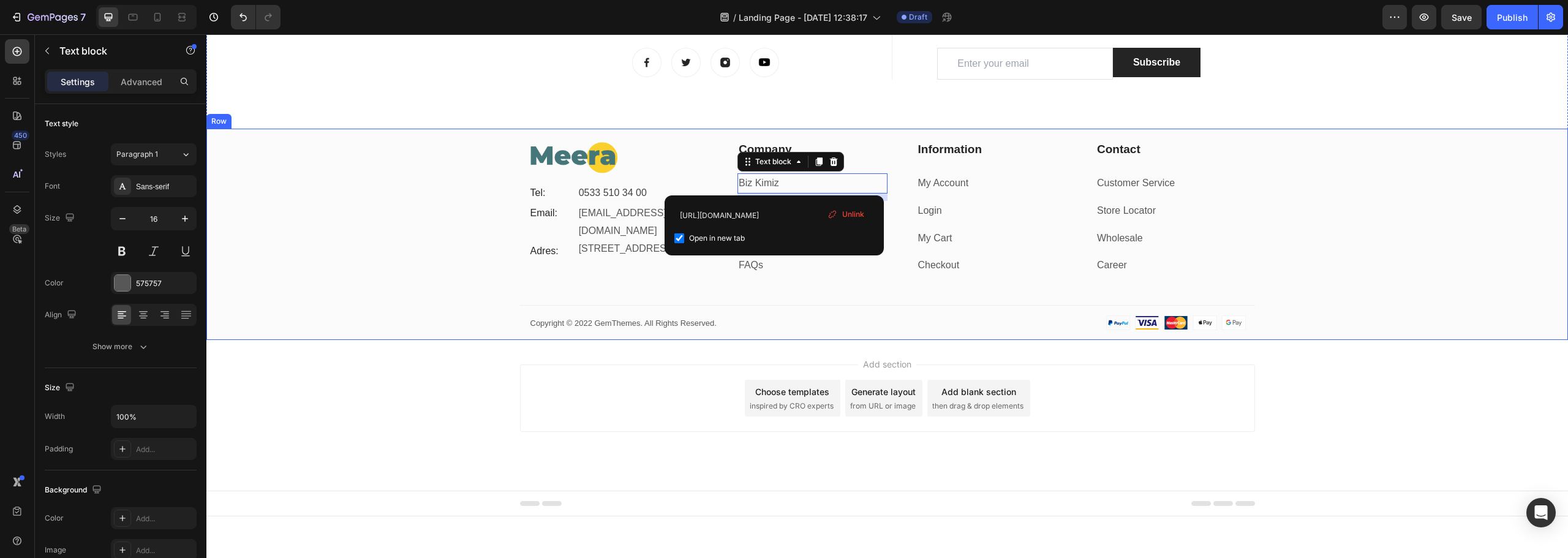
click at [410, 198] on div "Image Tel: Text block 0533 510 34 00 Text block Row Email: Text block info@meer…" at bounding box center [887, 240] width 1361 height 199
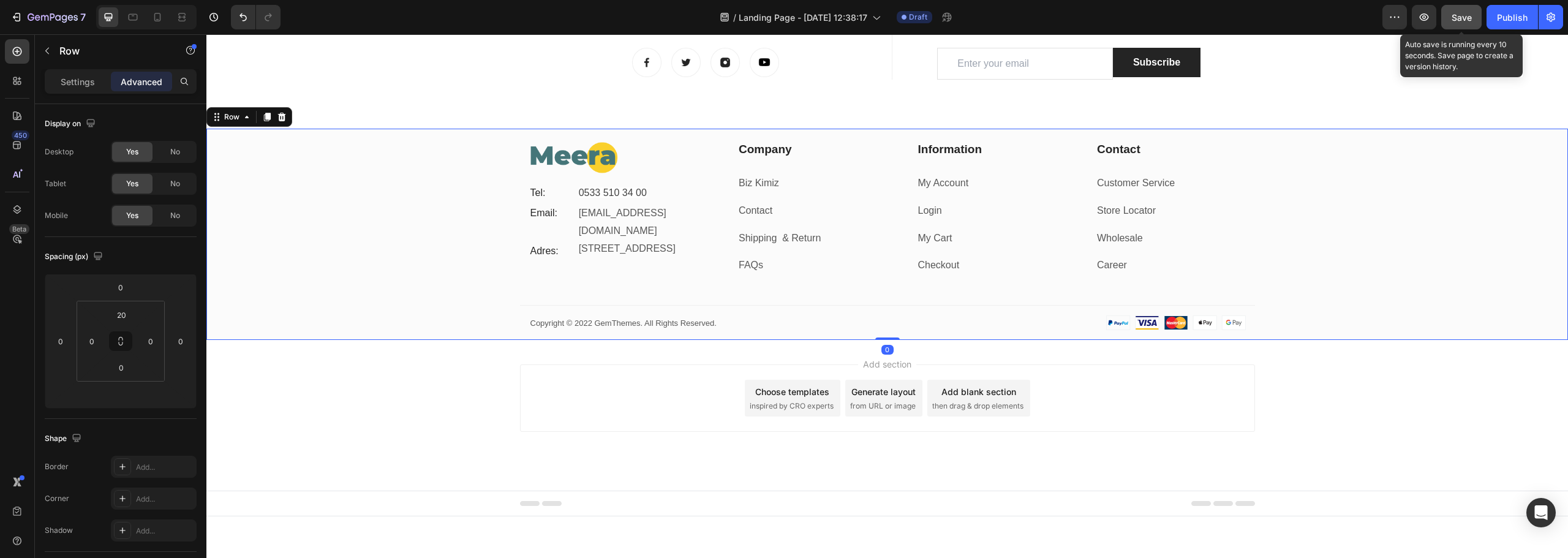
click at [1467, 22] on span "Save" at bounding box center [1462, 17] width 21 height 10
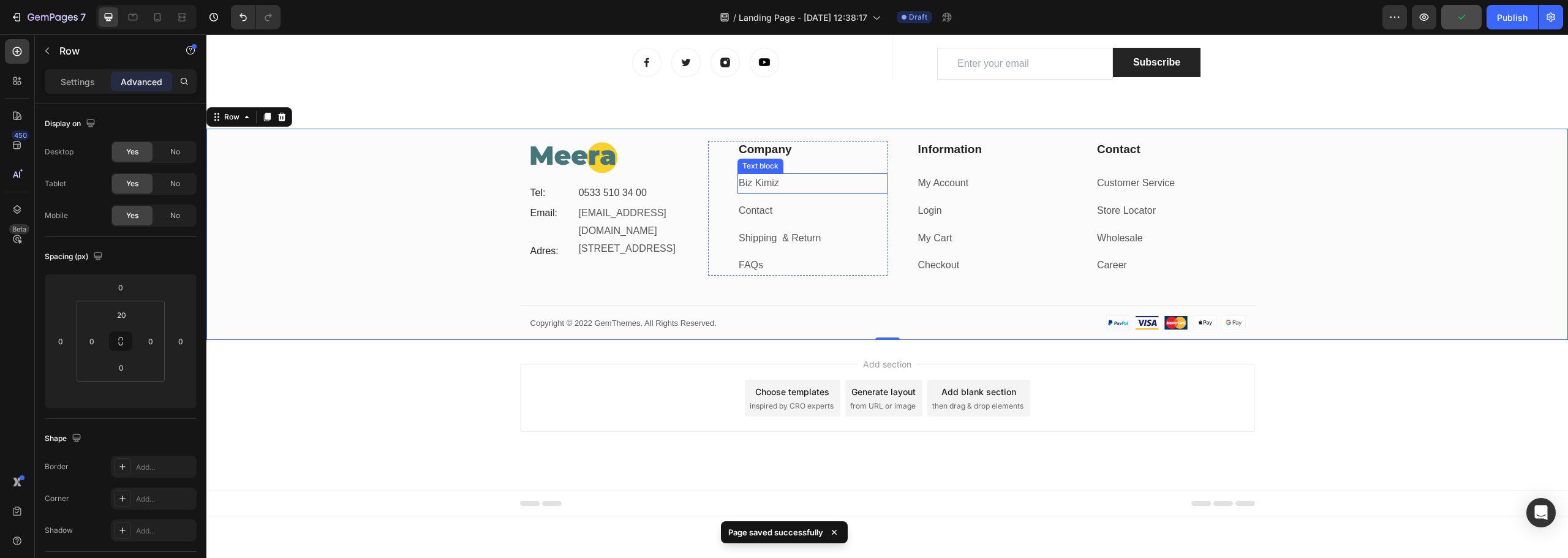
click at [756, 186] on link "Biz Kimiz" at bounding box center [759, 182] width 40 height 10
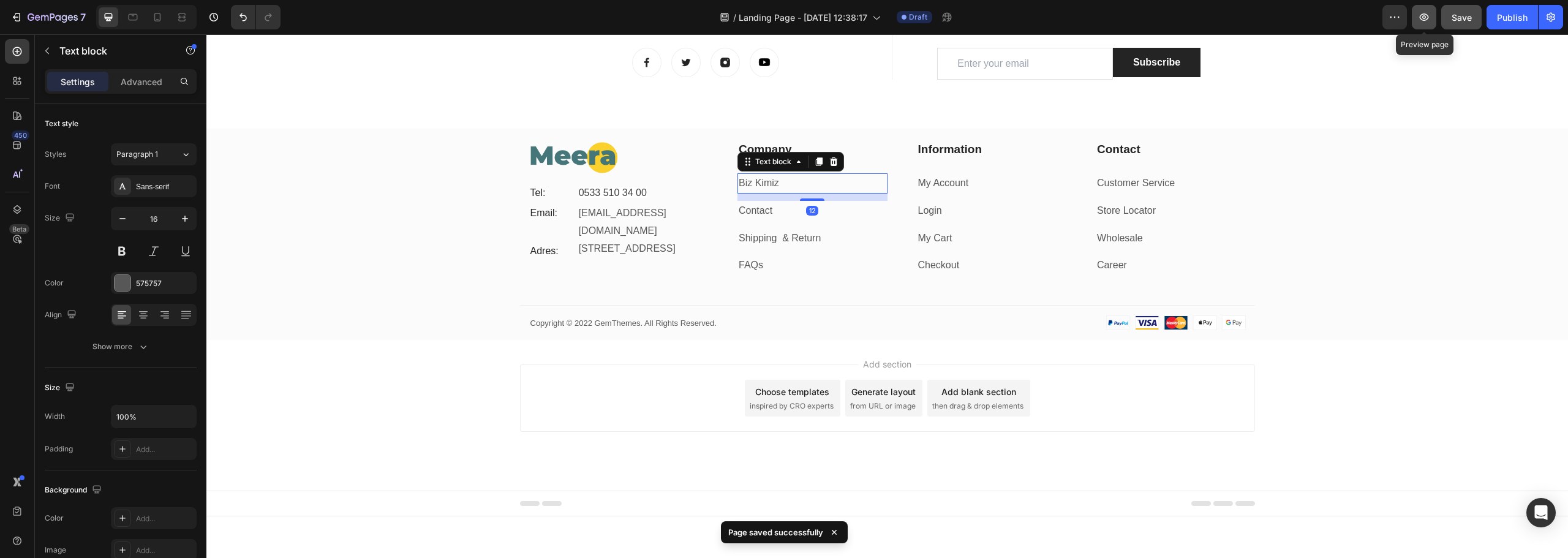
click at [1428, 20] on icon "button" at bounding box center [1424, 17] width 12 height 12
drag, startPoint x: 812, startPoint y: 199, endPoint x: 816, endPoint y: 189, distance: 10.8
click at [816, 189] on div "Biz Kimiz Text block 0" at bounding box center [812, 184] width 150 height 21
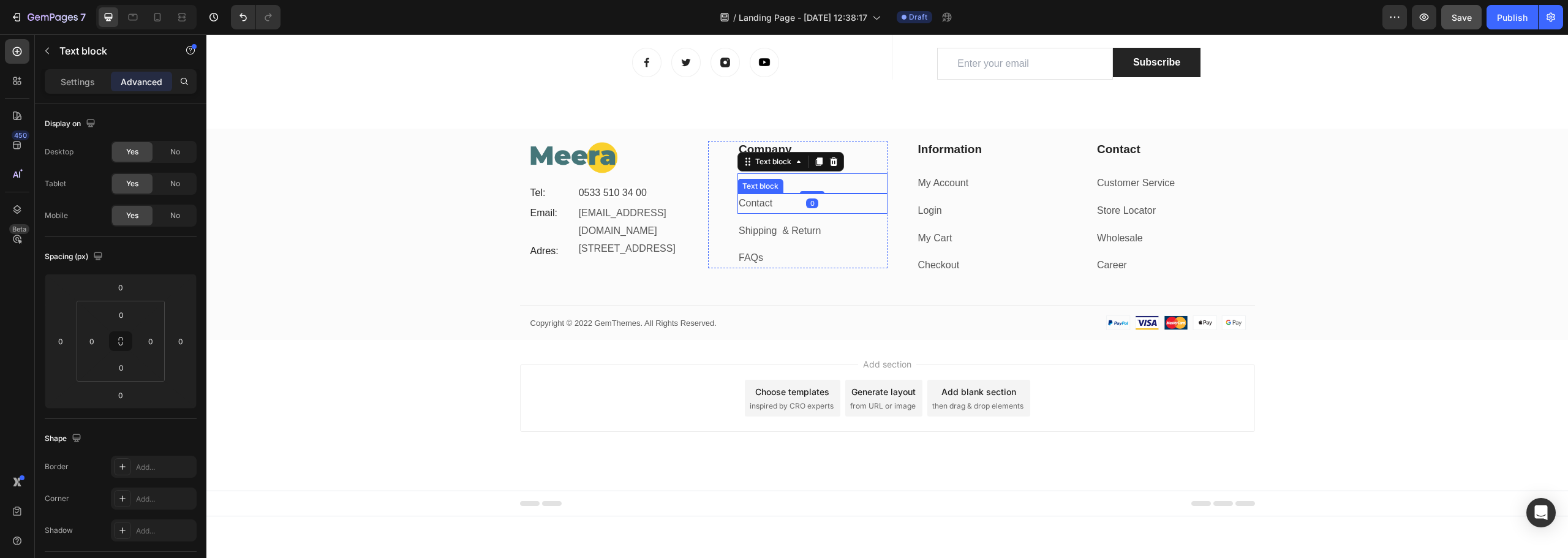
click at [752, 203] on link "Contact" at bounding box center [756, 203] width 34 height 10
click at [448, 202] on div "Image Tel: Text block 0533 510 34 00 Text block Row Email: Text block info@meer…" at bounding box center [887, 240] width 1361 height 199
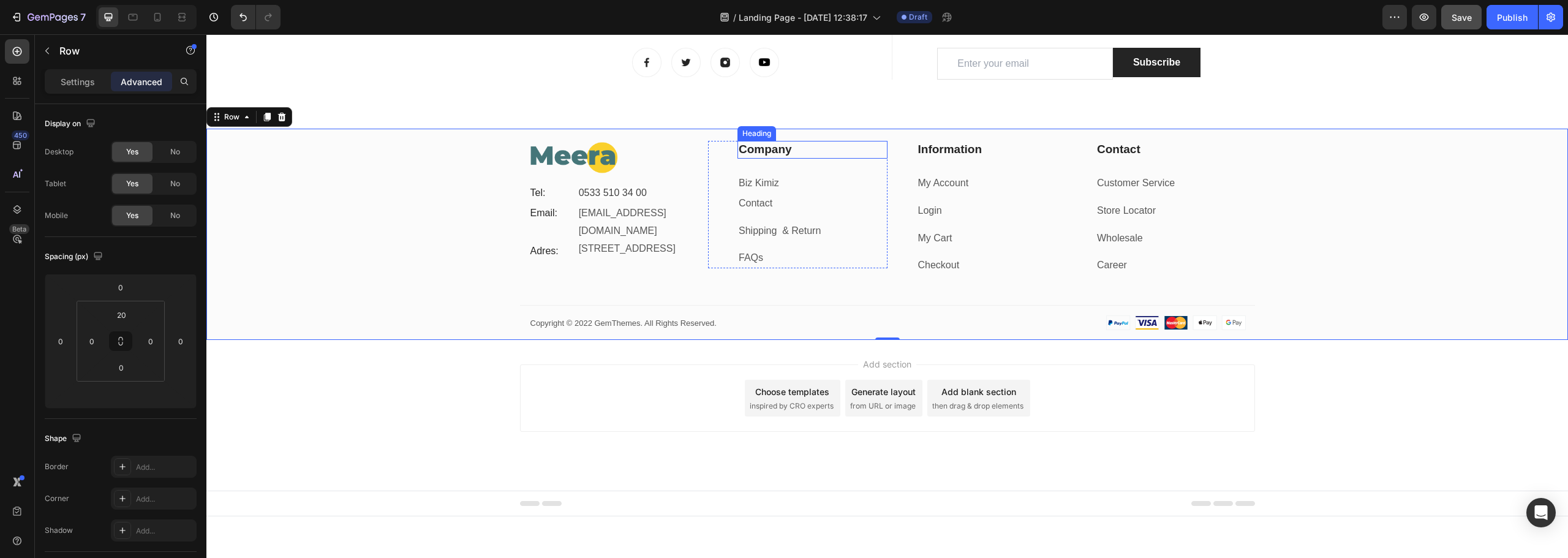
click at [767, 155] on p "Company" at bounding box center [813, 150] width 148 height 15
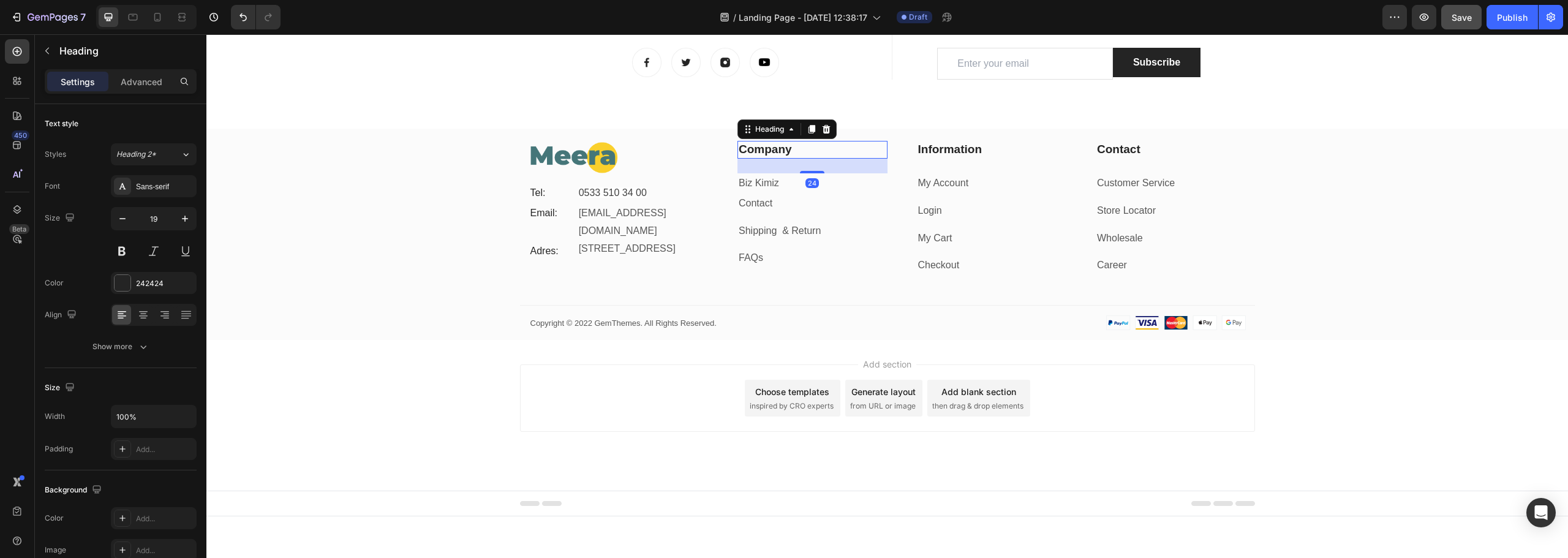
click at [765, 150] on p "Company" at bounding box center [813, 150] width 148 height 15
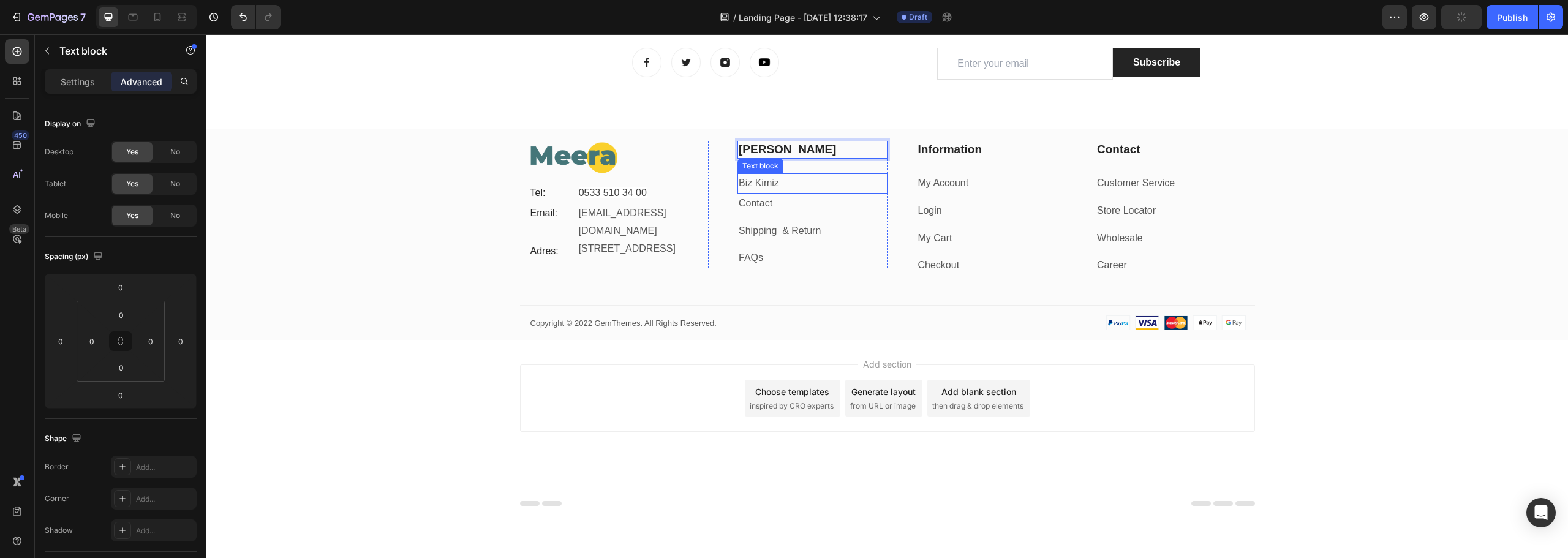
click at [820, 186] on p "Biz Kimiz" at bounding box center [813, 183] width 148 height 18
click at [746, 187] on link "Biz Kimiz" at bounding box center [759, 182] width 40 height 10
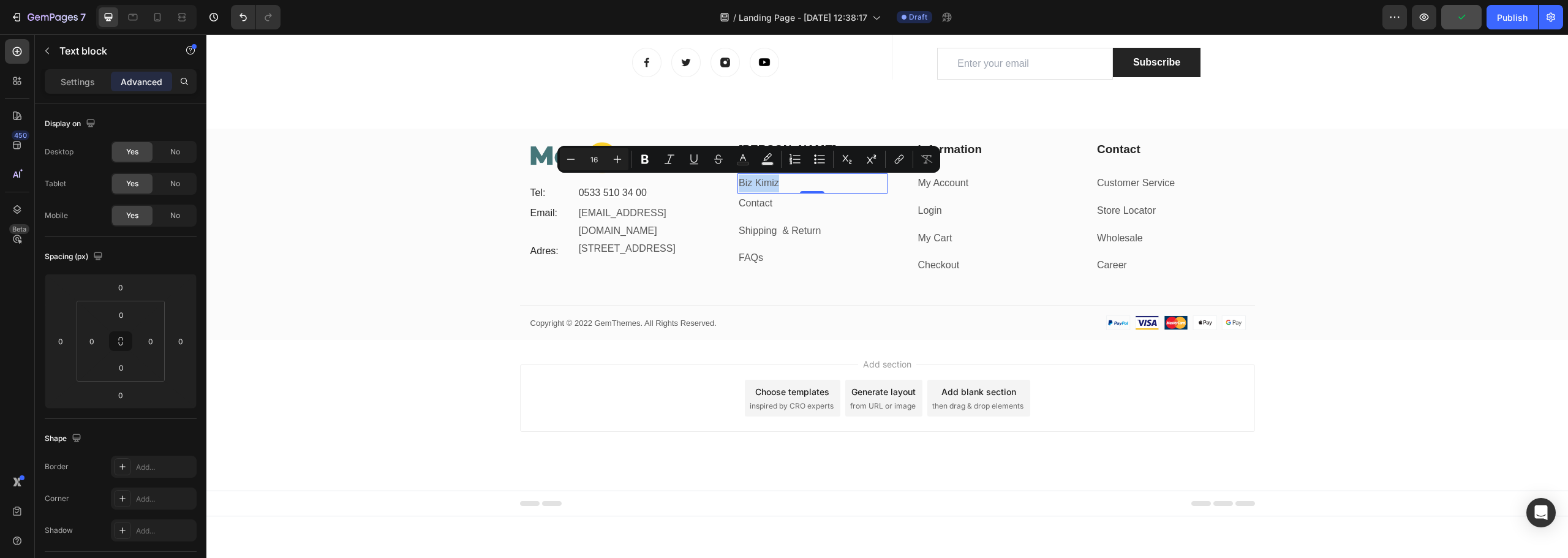
click at [746, 187] on link "Biz Kimiz" at bounding box center [759, 182] width 40 height 10
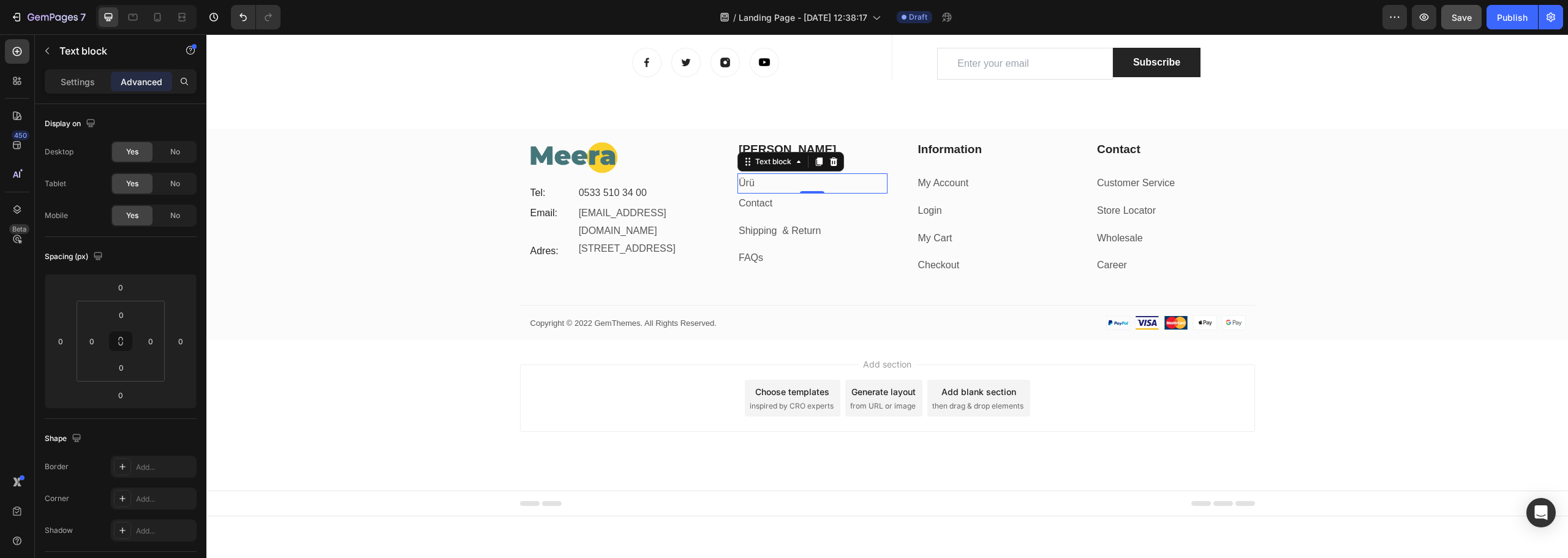
click at [761, 182] on p "Ürü" at bounding box center [813, 183] width 148 height 18
click at [761, 186] on p "Ürün" at bounding box center [813, 183] width 148 height 18
click at [770, 186] on p "Ürünl" at bounding box center [813, 183] width 148 height 18
click at [773, 184] on p "Ürünle" at bounding box center [813, 183] width 148 height 18
drag, startPoint x: 763, startPoint y: 206, endPoint x: 609, endPoint y: 209, distance: 154.0
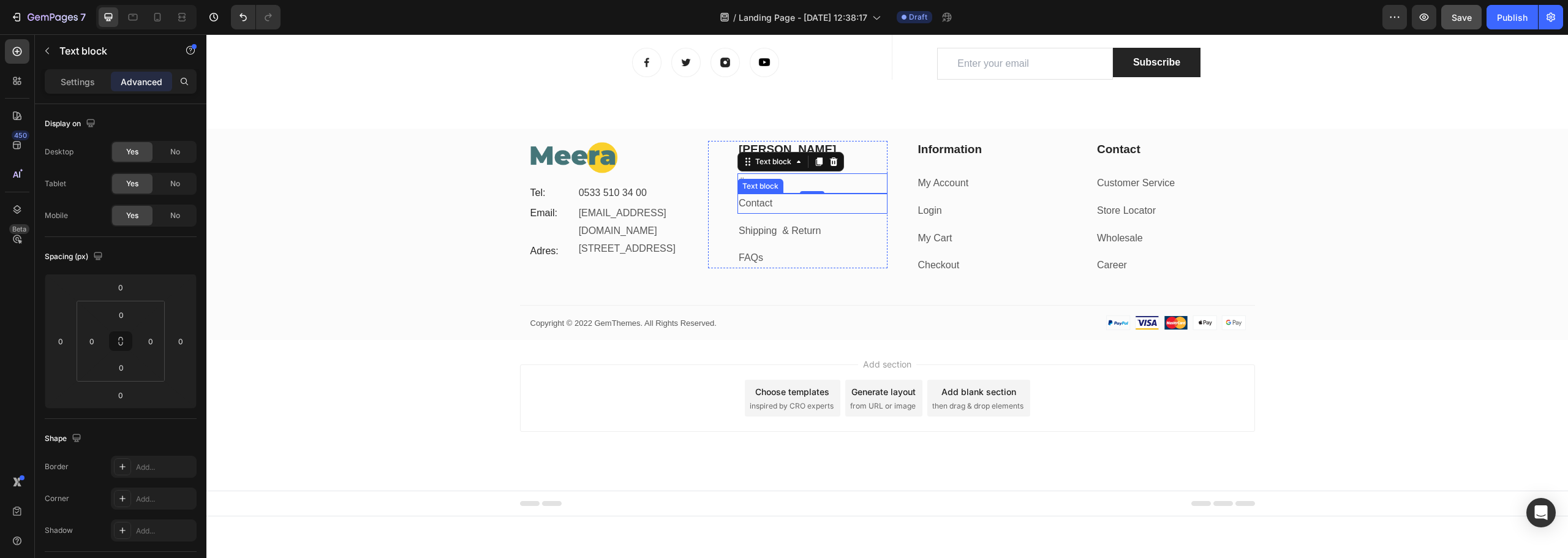
click at [763, 206] on link "Contact" at bounding box center [756, 203] width 34 height 10
click at [445, 216] on div "Image Tel: Text block 0533 510 34 00 Text block Row Email: Text block info@meer…" at bounding box center [887, 240] width 1361 height 199
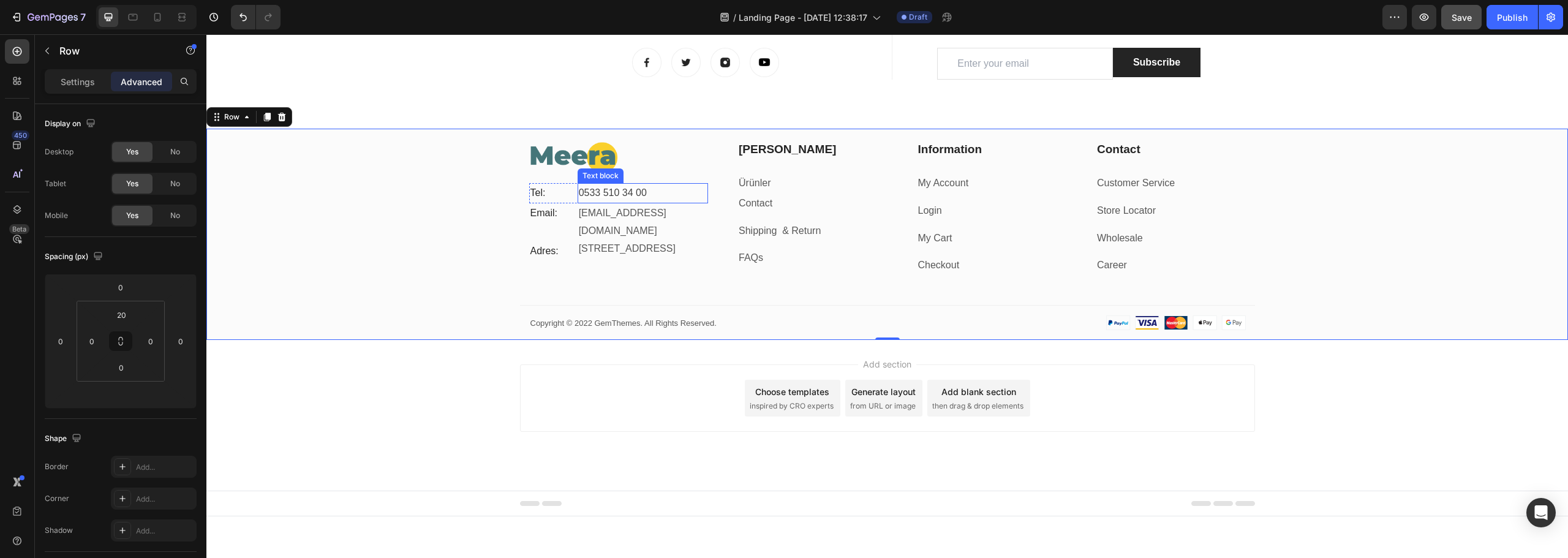
click at [609, 190] on span "0533 510 34 00" at bounding box center [613, 193] width 68 height 10
click at [81, 76] on p "Settings" at bounding box center [78, 82] width 35 height 13
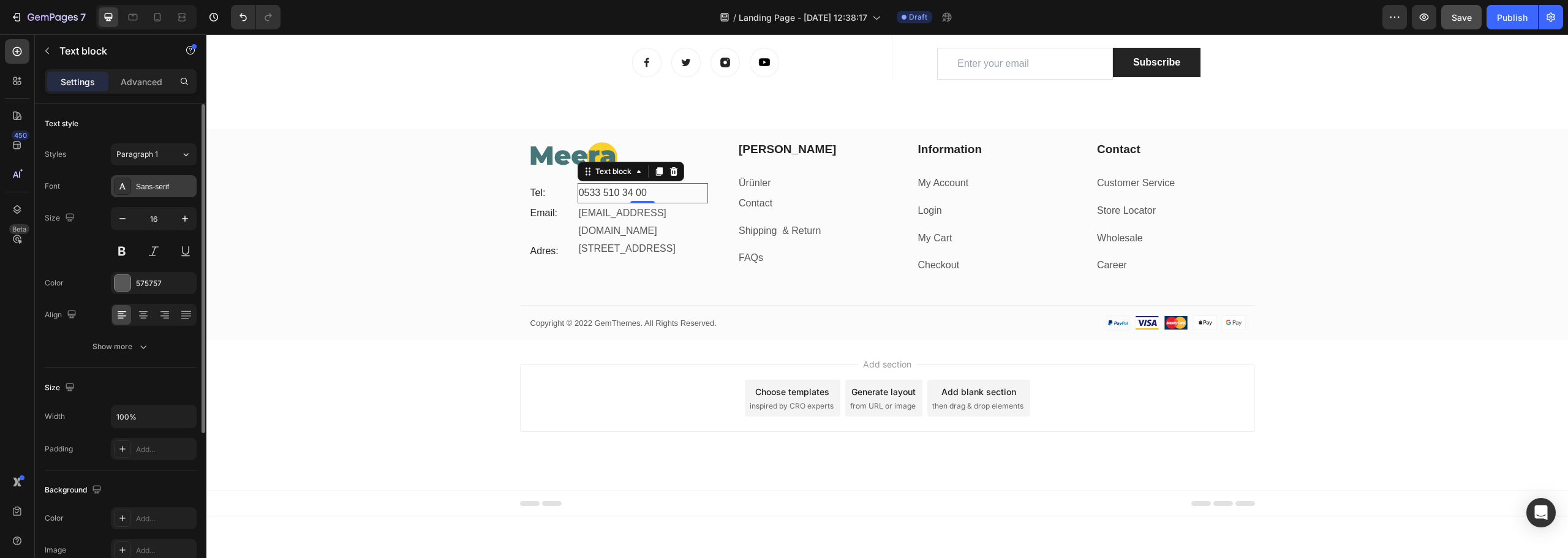
click at [152, 193] on div "Sans-serif" at bounding box center [154, 187] width 86 height 22
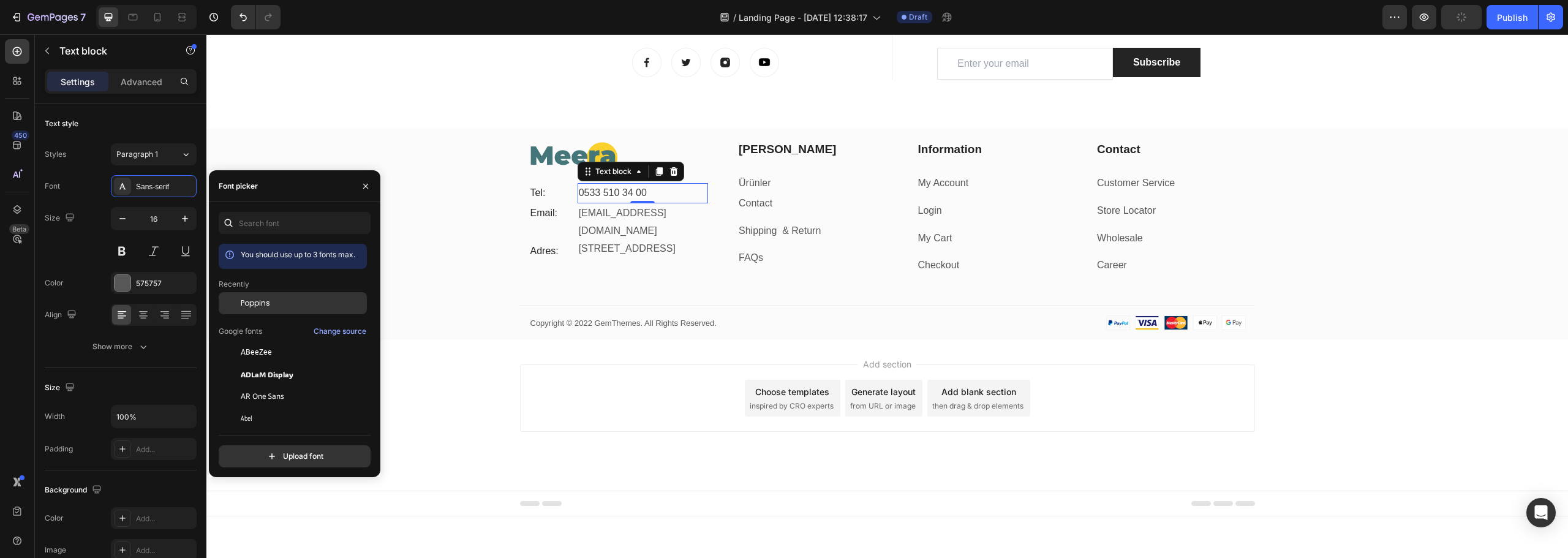
click at [268, 298] on span "Poppins" at bounding box center [255, 304] width 29 height 11
click at [541, 192] on p "Tel:" at bounding box center [551, 193] width 41 height 18
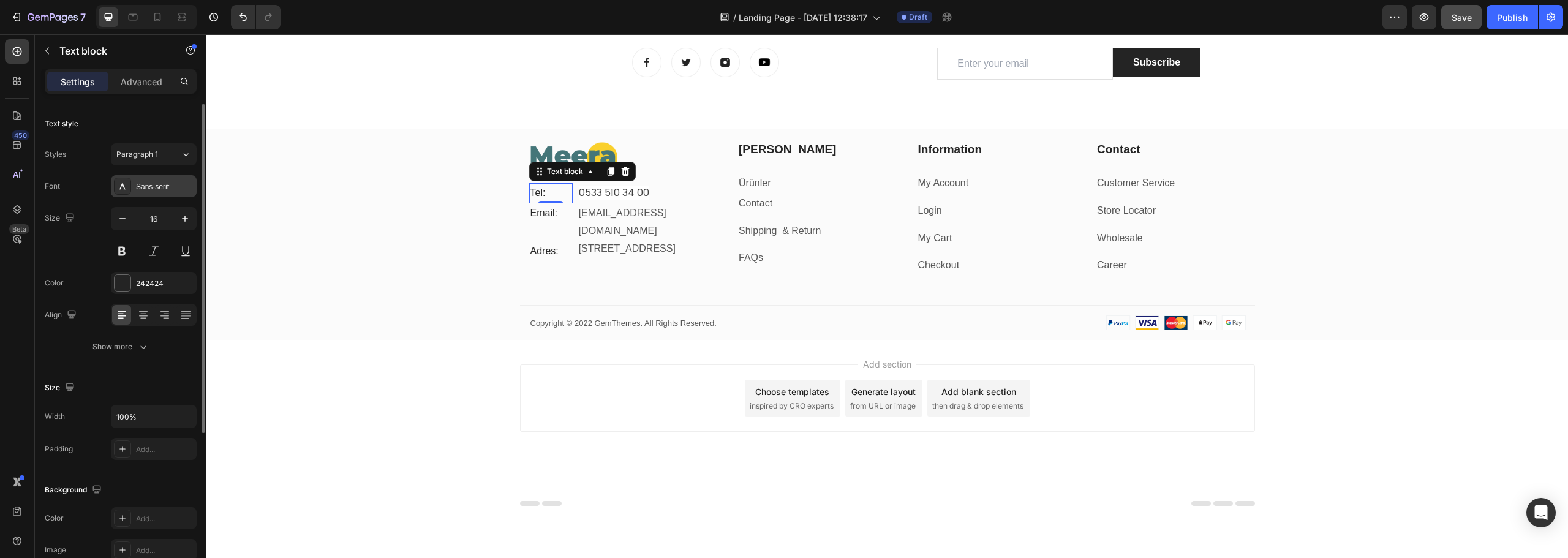
click at [157, 184] on div "Sans-serif" at bounding box center [165, 187] width 58 height 11
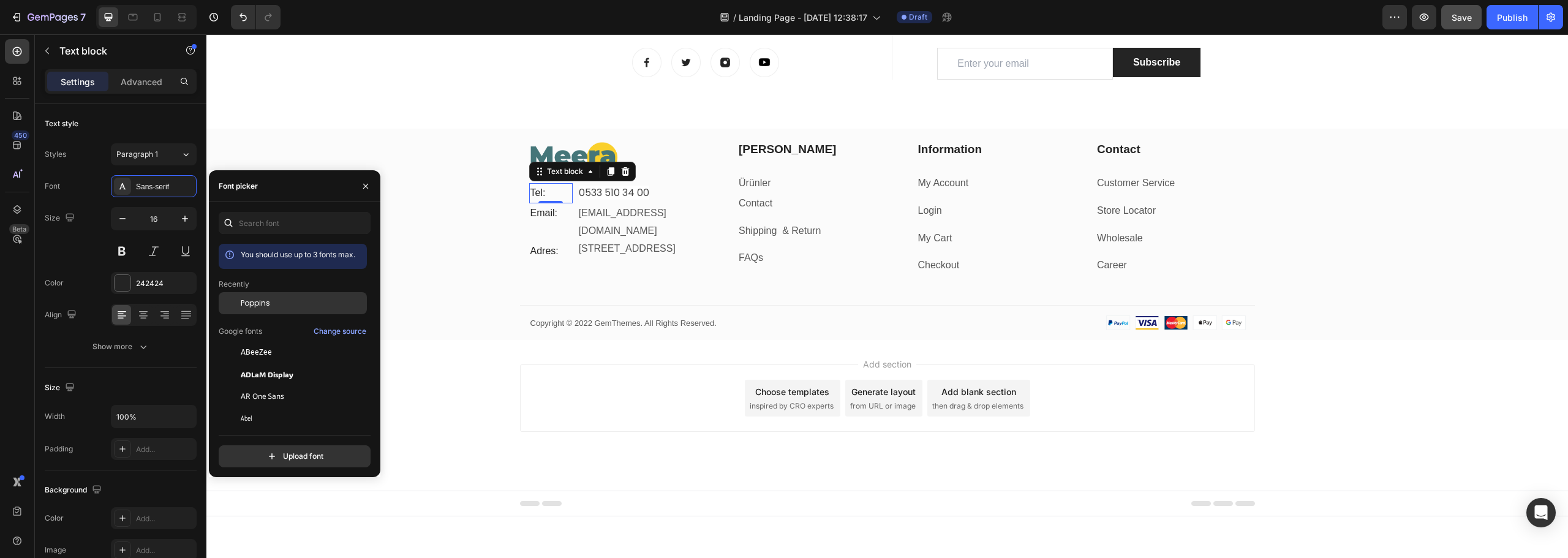
click at [268, 304] on span "Poppins" at bounding box center [255, 304] width 29 height 11
click at [539, 216] on p "Email:" at bounding box center [551, 213] width 41 height 18
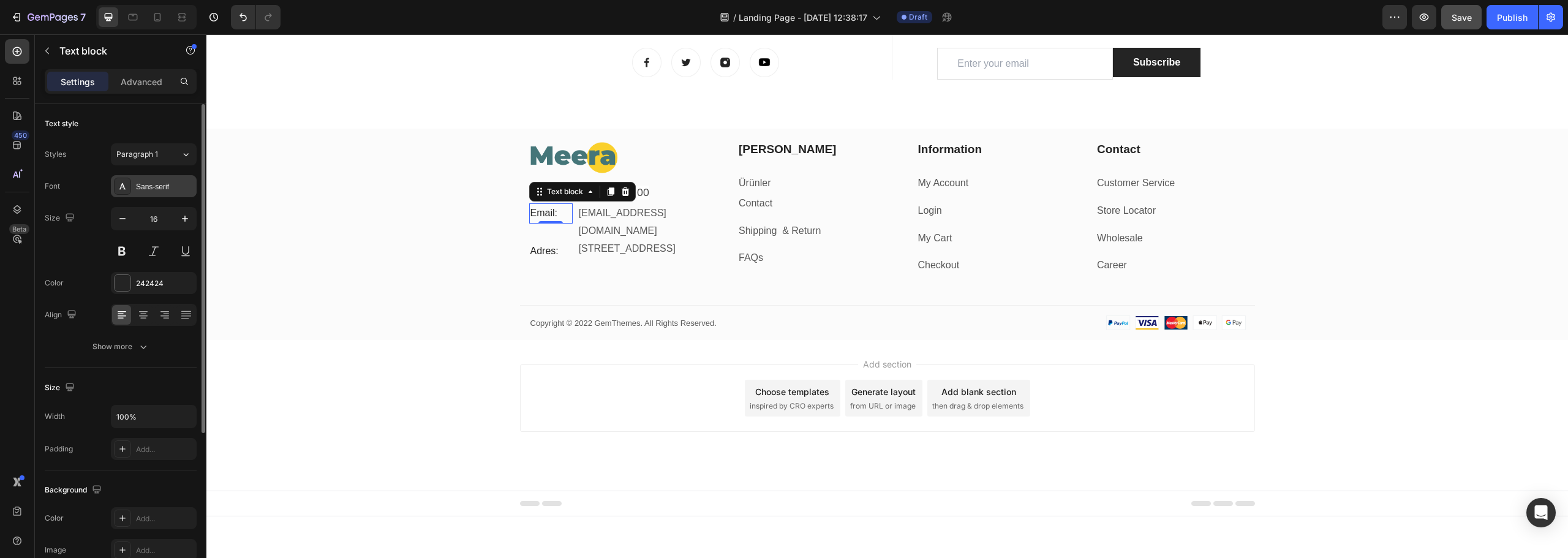
drag, startPoint x: 155, startPoint y: 182, endPoint x: 163, endPoint y: 186, distance: 8.9
click at [156, 183] on div "Sans-serif" at bounding box center [165, 187] width 58 height 11
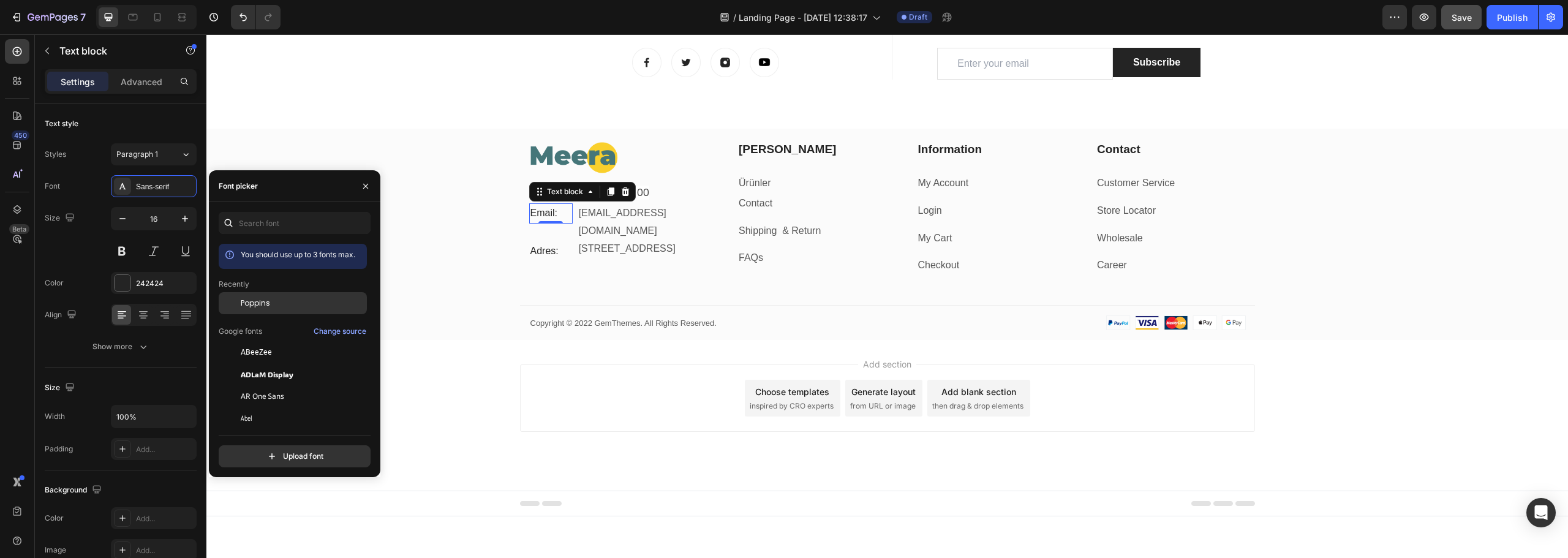
click at [265, 300] on span "Poppins" at bounding box center [255, 304] width 29 height 11
click at [535, 243] on p "Adres:" at bounding box center [551, 251] width 41 height 18
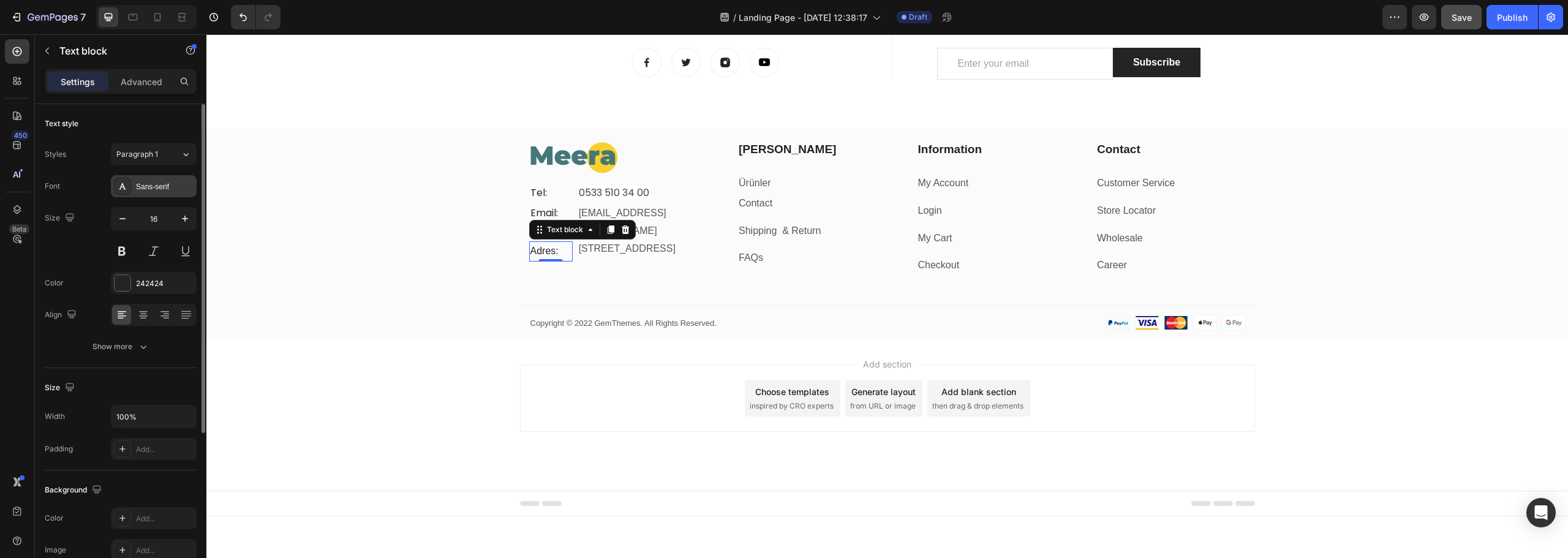
click at [150, 184] on div "Sans-serif" at bounding box center [165, 187] width 58 height 11
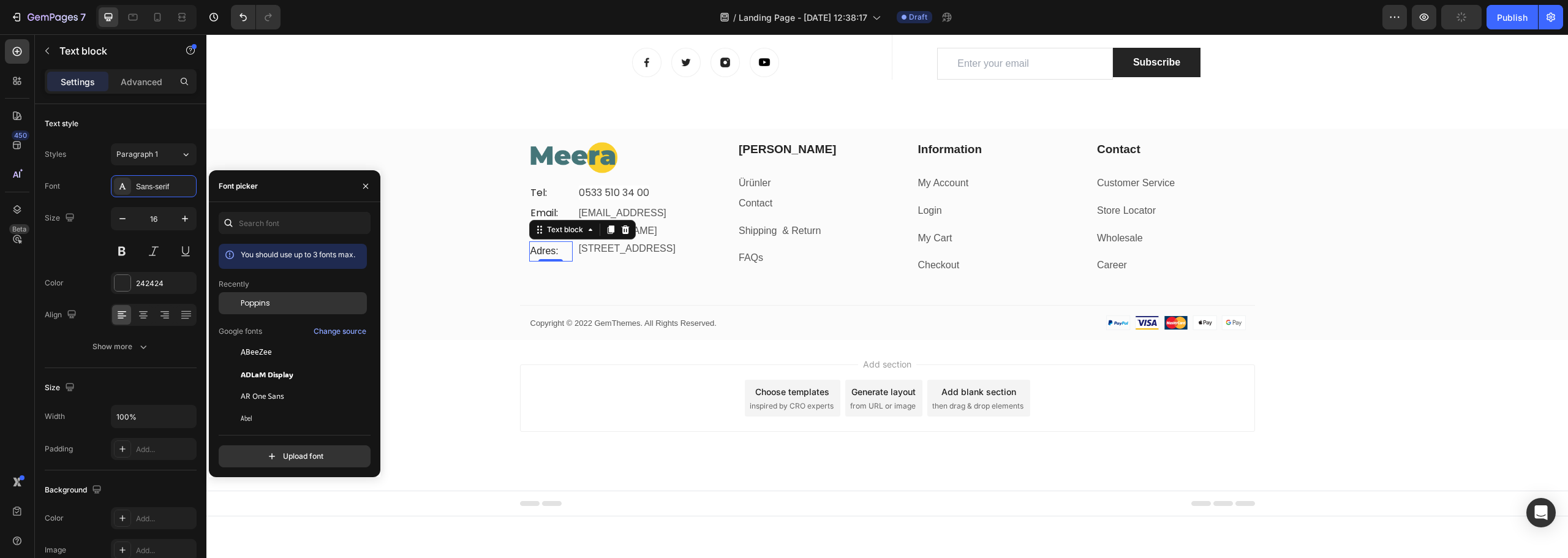
click at [251, 307] on span "Poppins" at bounding box center [255, 304] width 29 height 11
click at [598, 243] on p "[STREET_ADDRESS]" at bounding box center [643, 250] width 128 height 13
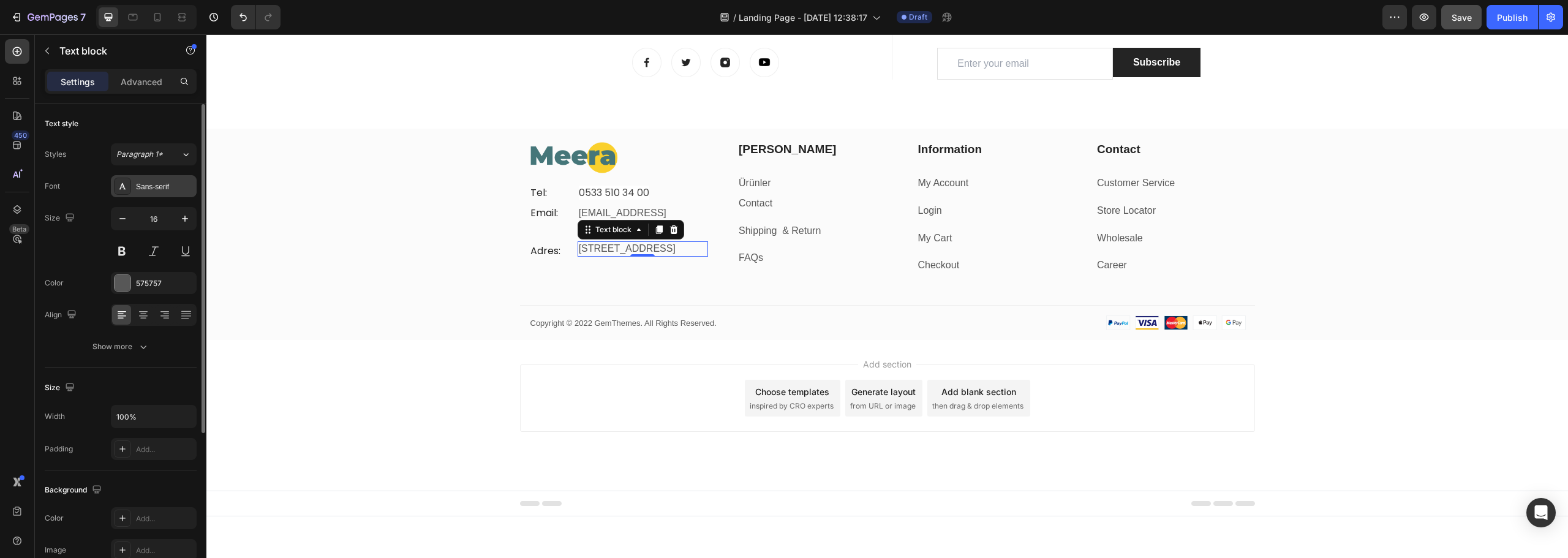
click at [142, 192] on div "Sans-serif" at bounding box center [165, 187] width 58 height 11
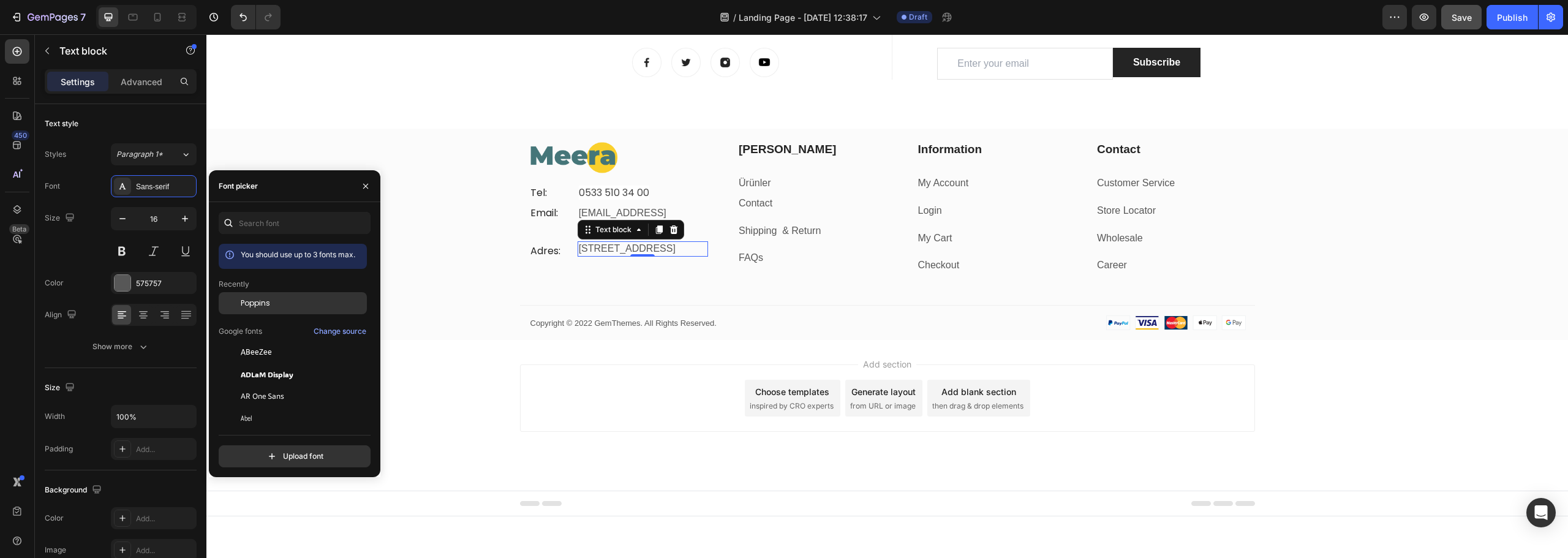
click at [278, 301] on div "Poppins" at bounding box center [303, 304] width 123 height 11
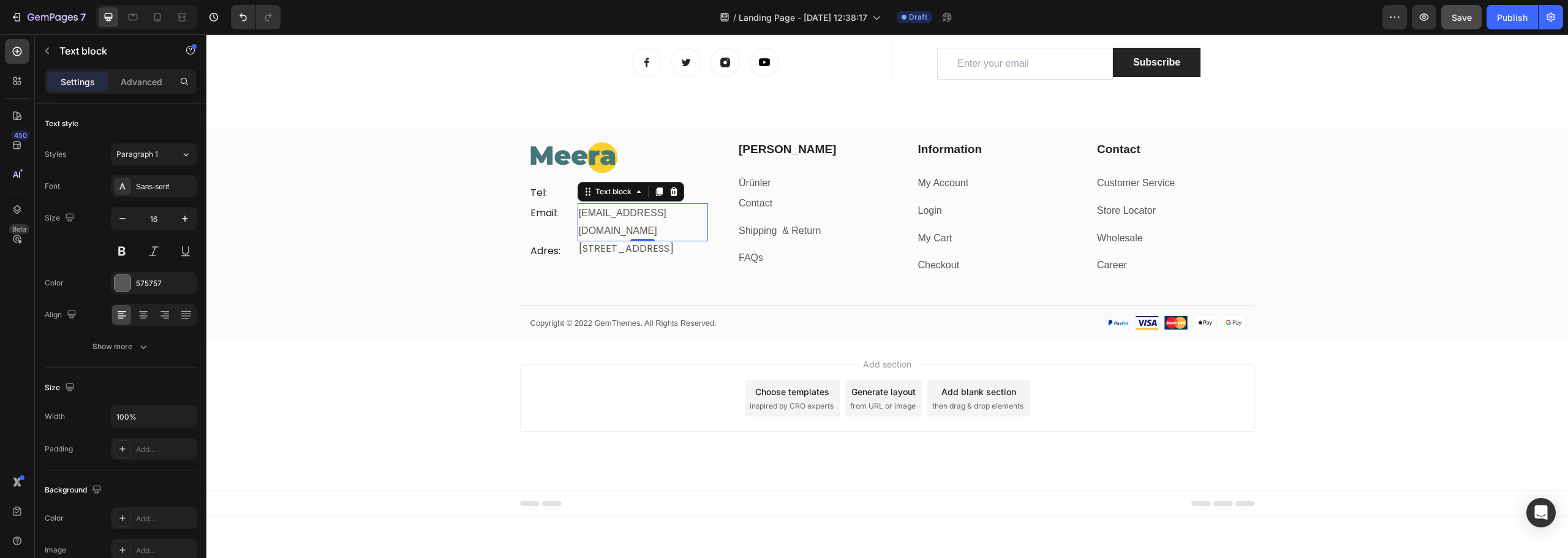
click at [695, 213] on p "[EMAIL_ADDRESS][DOMAIN_NAME]" at bounding box center [643, 222] width 128 height 36
click at [164, 197] on div "Font Sans-serif Size 16 Color 575757 Align Show more" at bounding box center [121, 266] width 152 height 182
click at [165, 193] on div "Sans-serif" at bounding box center [154, 187] width 86 height 22
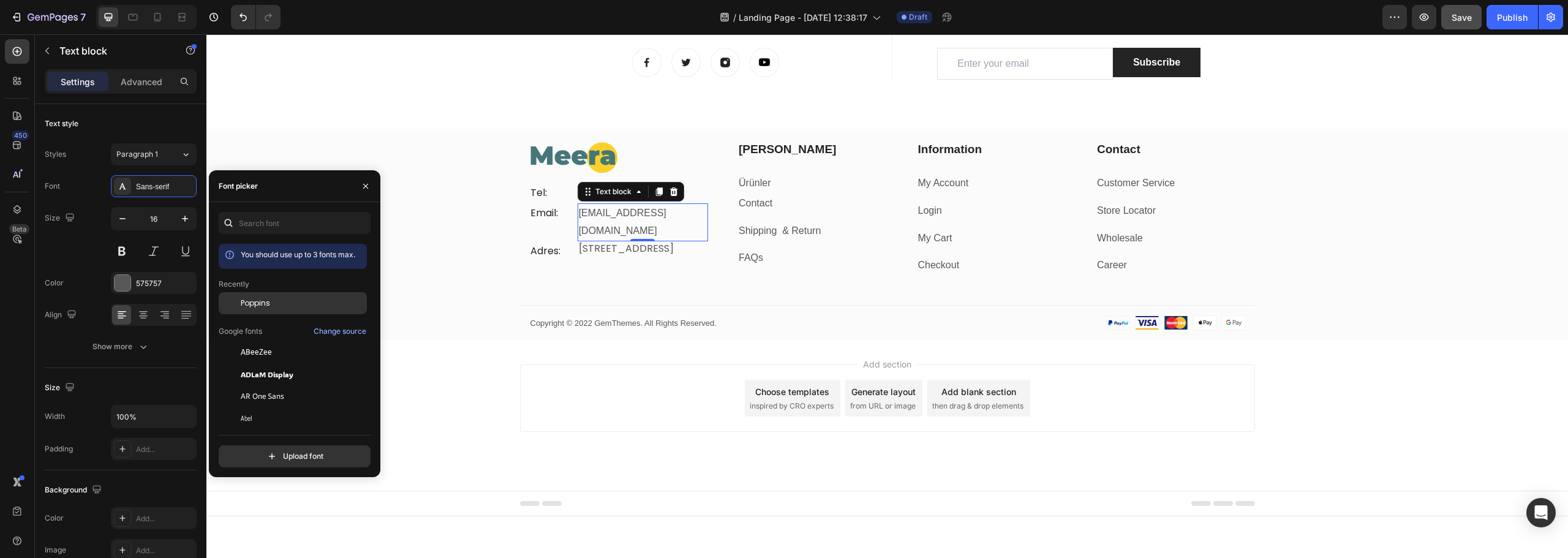
click at [261, 303] on span "Poppins" at bounding box center [255, 304] width 29 height 11
click at [505, 248] on div "Image Tel: Text block 0533 510 34 00 Text block Row Email: Text block info@meer…" at bounding box center [887, 240] width 1361 height 199
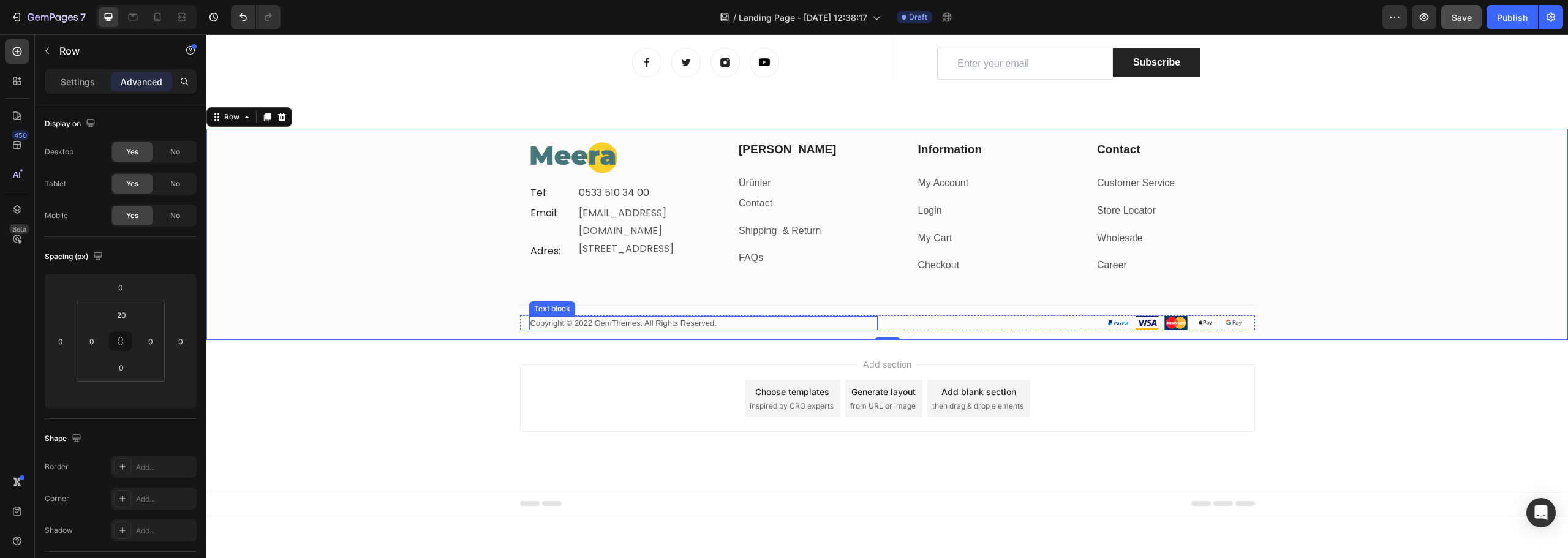
click at [620, 320] on p "Copyright © 2022 GemThemes. All Rights Reserved." at bounding box center [704, 323] width 346 height 12
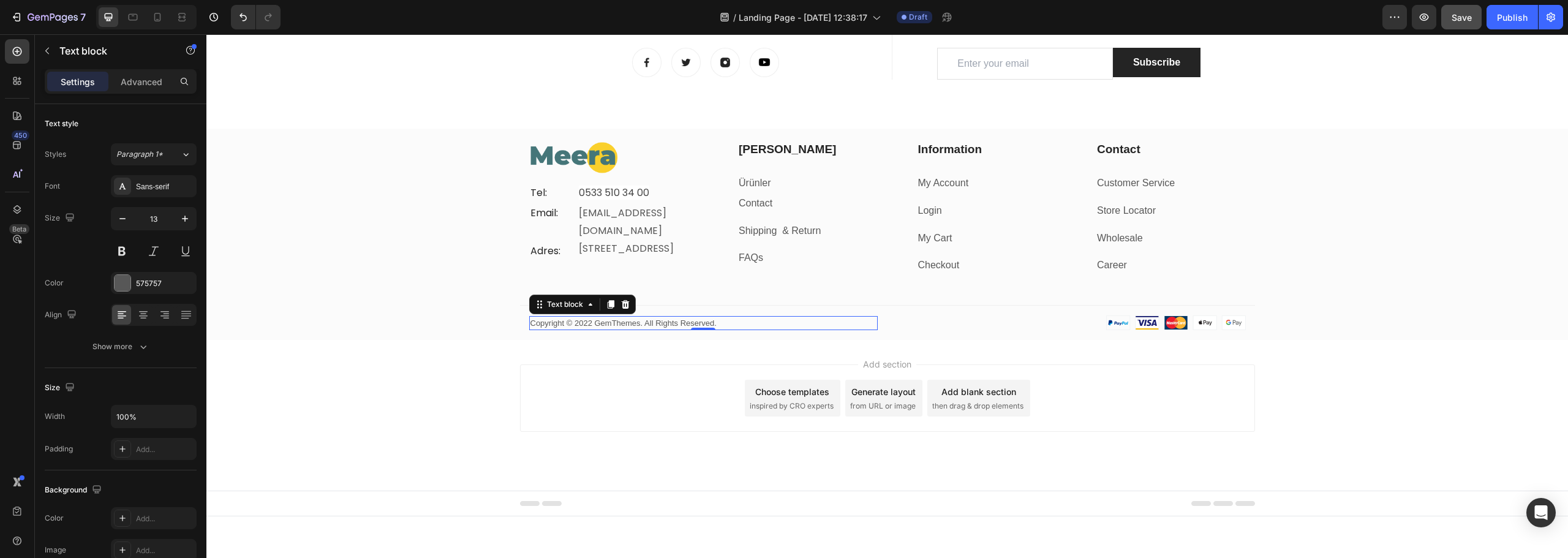
click at [615, 321] on p "Copyright © 2022 GemThemes. All Rights Reserved." at bounding box center [704, 323] width 346 height 12
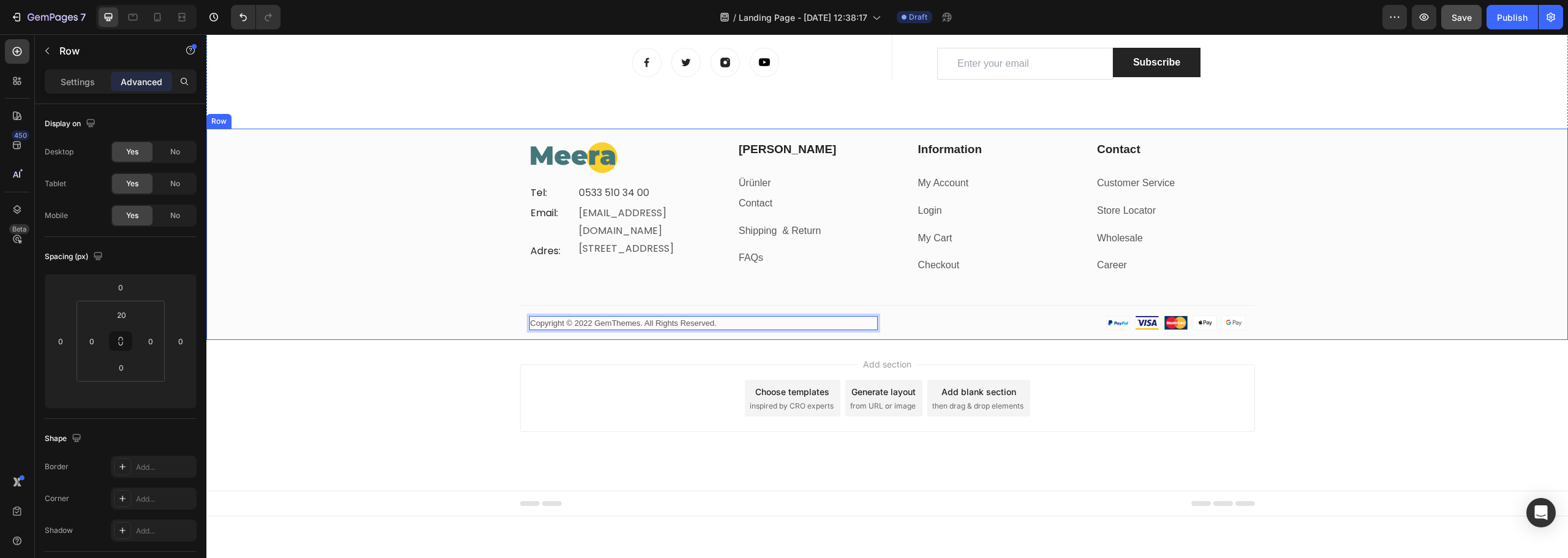
click at [401, 193] on div "Image Tel: Text block 0533 510 34 00 Text block Row Email: Text block info@meer…" at bounding box center [887, 240] width 1361 height 199
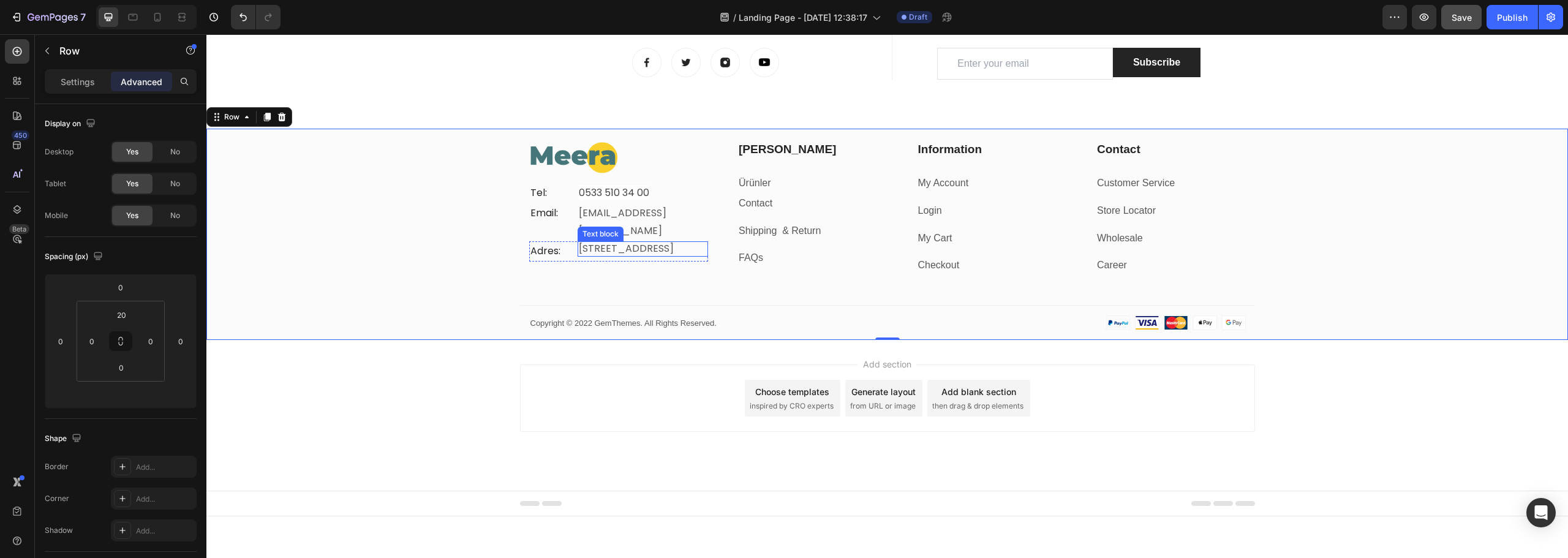
click at [611, 243] on p "[STREET_ADDRESS]" at bounding box center [643, 250] width 128 height 13
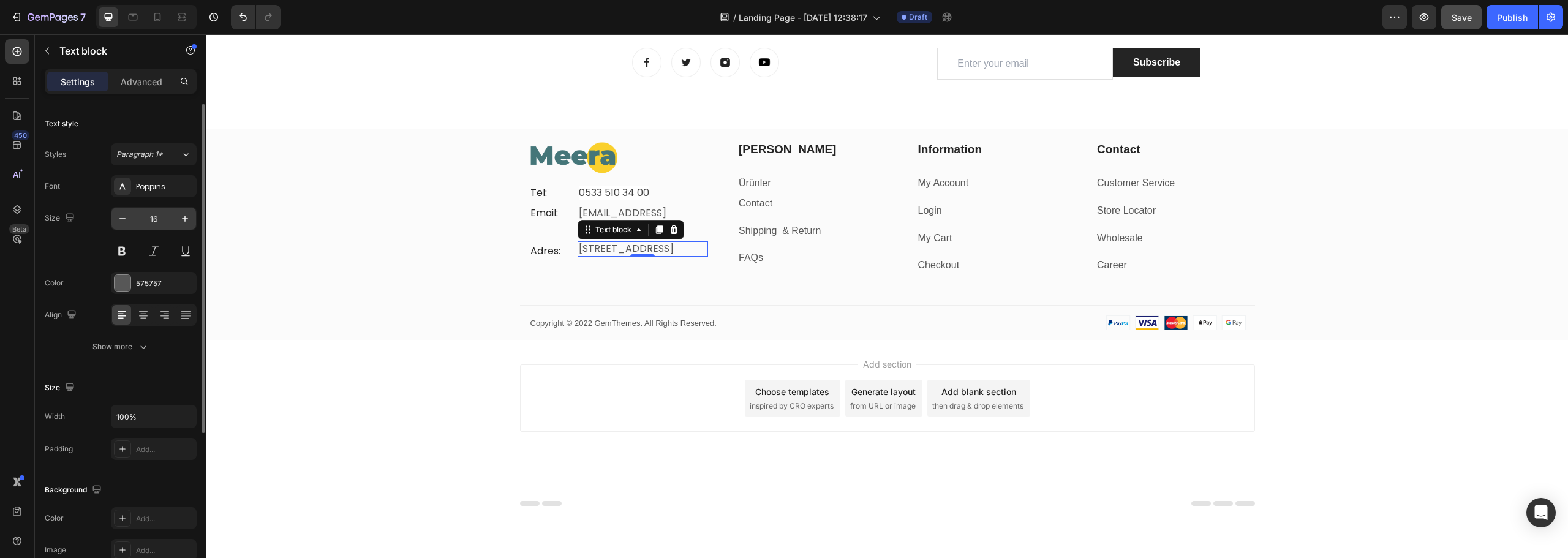
click at [159, 220] on input "16" at bounding box center [153, 219] width 40 height 22
type input "14"
click at [693, 207] on p "[EMAIL_ADDRESS][DOMAIN_NAME]" at bounding box center [643, 222] width 128 height 36
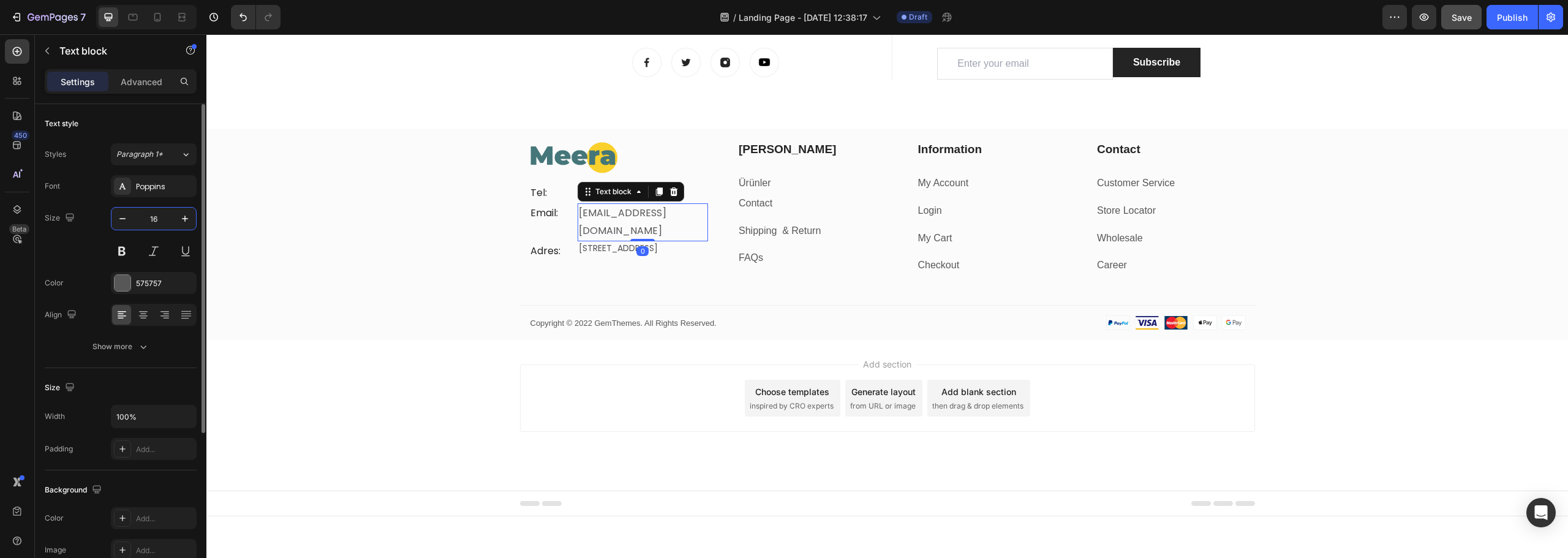
click at [157, 222] on input "16" at bounding box center [153, 219] width 40 height 22
type input "14"
click at [695, 193] on p "0533 510 34 00" at bounding box center [643, 193] width 128 height 18
click at [150, 211] on input "16" at bounding box center [153, 219] width 40 height 22
type input "14"
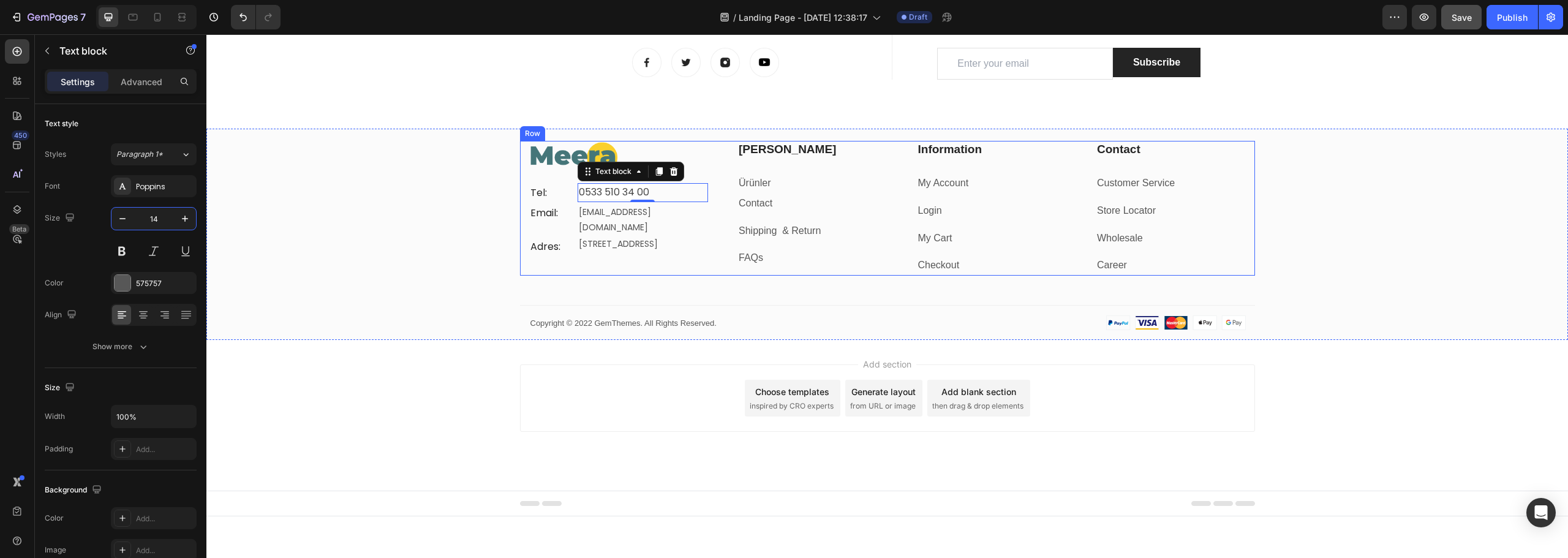
click at [533, 193] on p "Tel:" at bounding box center [551, 193] width 41 height 18
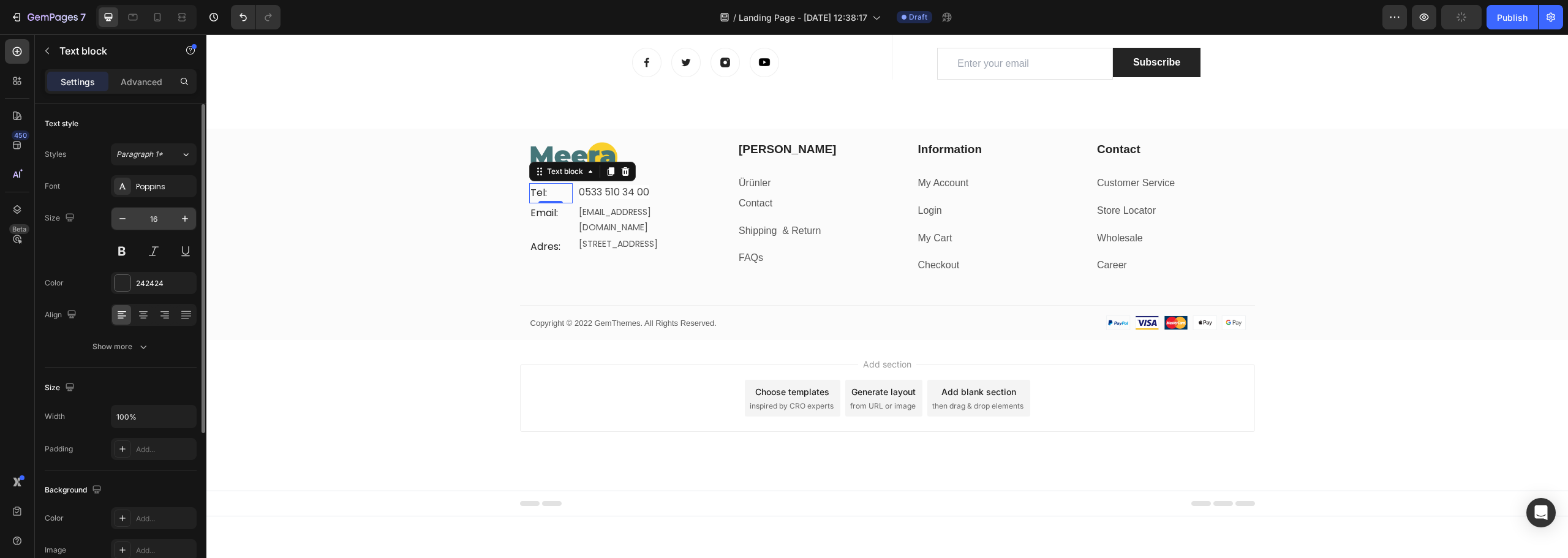
click at [163, 220] on input "16" at bounding box center [153, 219] width 40 height 22
type input "14"
click at [542, 236] on p "Adres:" at bounding box center [551, 245] width 41 height 18
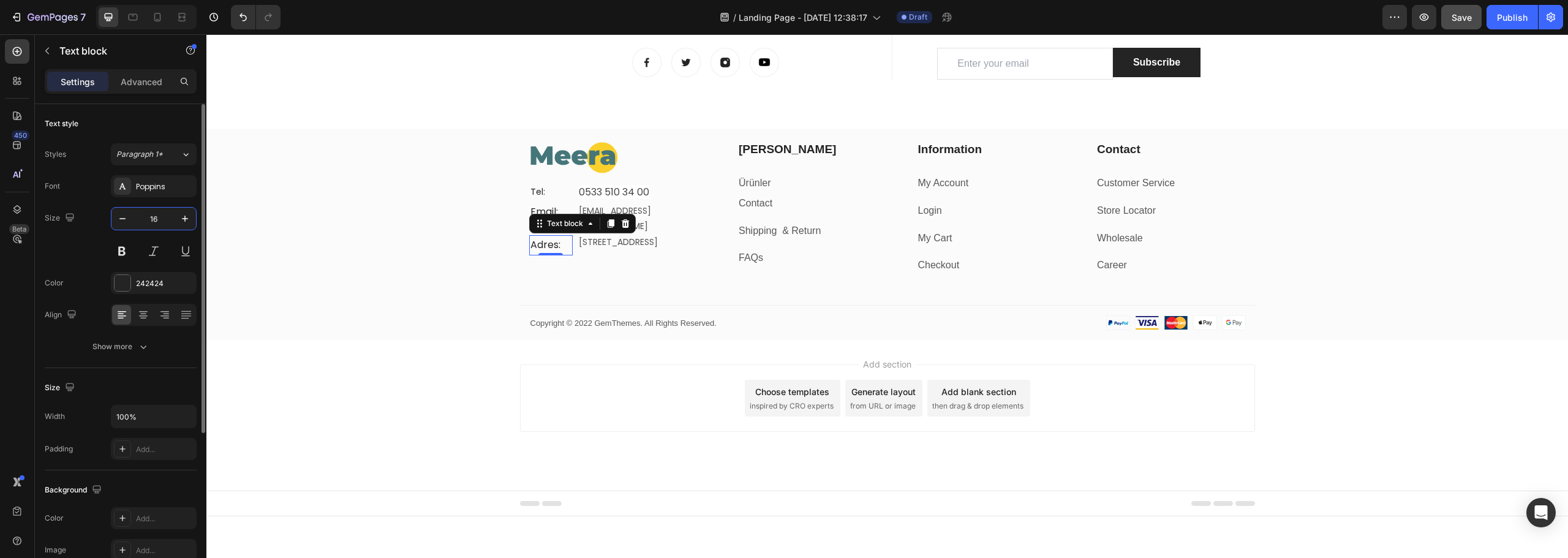
click at [152, 220] on input "16" at bounding box center [153, 219] width 40 height 22
type input "14"
click at [361, 186] on div "Image Tel: Text block 0533 510 34 00 Text block Row Email: Text block info@meer…" at bounding box center [887, 240] width 1361 height 199
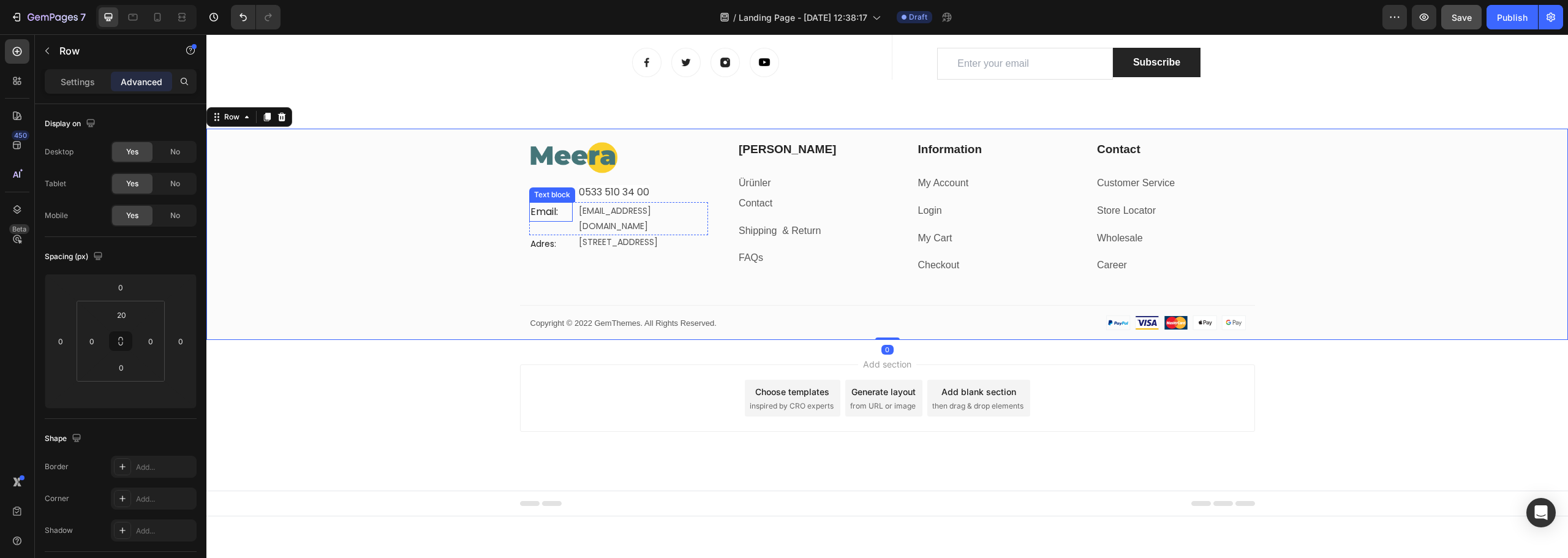
click at [533, 209] on p "Email:" at bounding box center [551, 212] width 41 height 18
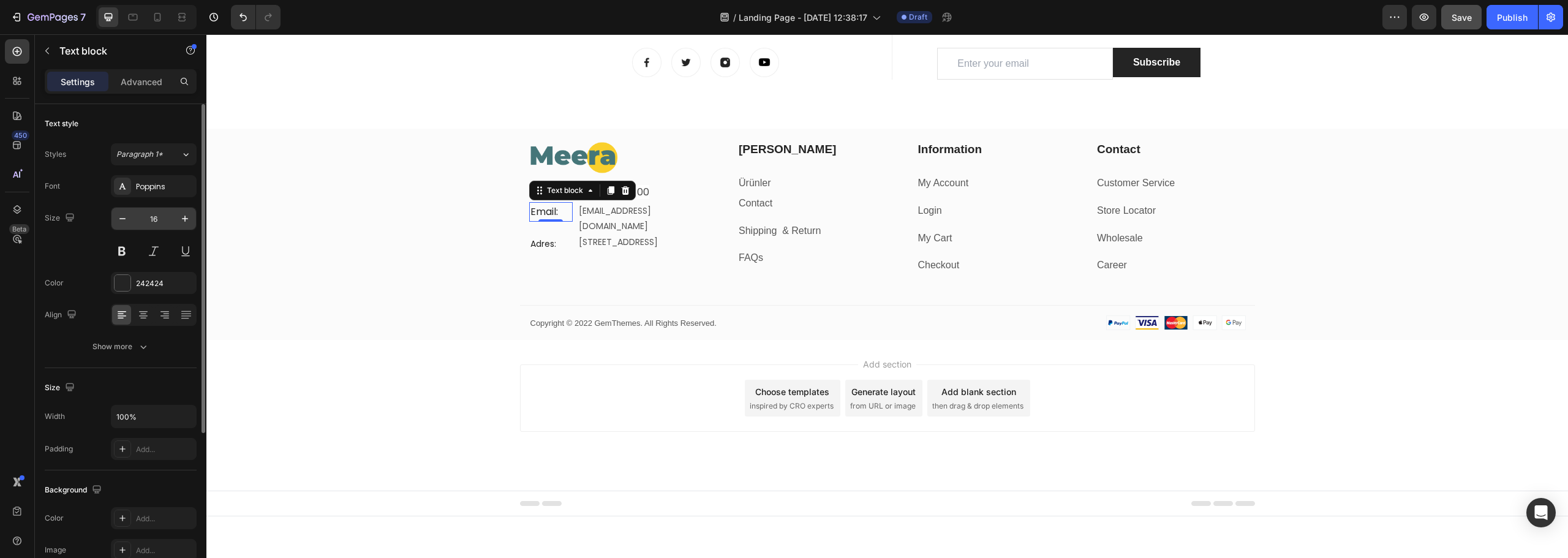
click at [169, 218] on input "16" at bounding box center [153, 219] width 40 height 22
type input "14"
click at [344, 269] on div "Image Tel: Text block 0533 510 34 00 Text block Row Email: Text block 0 info@me…" at bounding box center [887, 240] width 1361 height 199
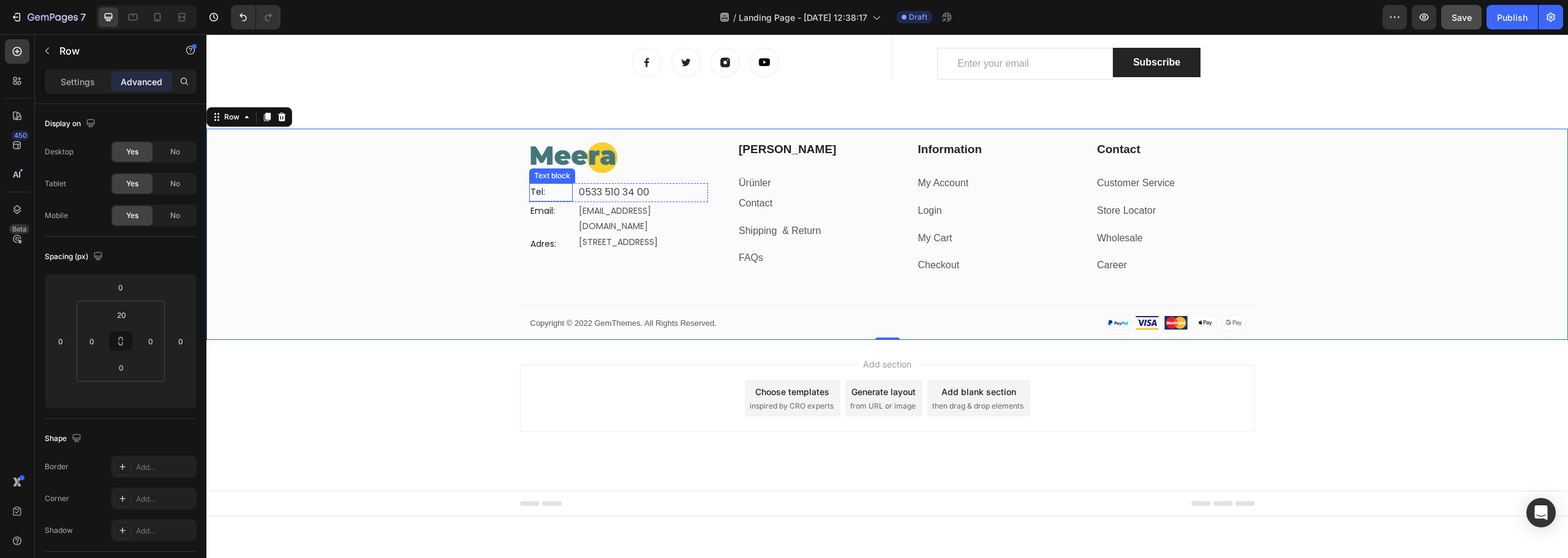
click at [540, 196] on p "Tel:" at bounding box center [551, 192] width 41 height 15
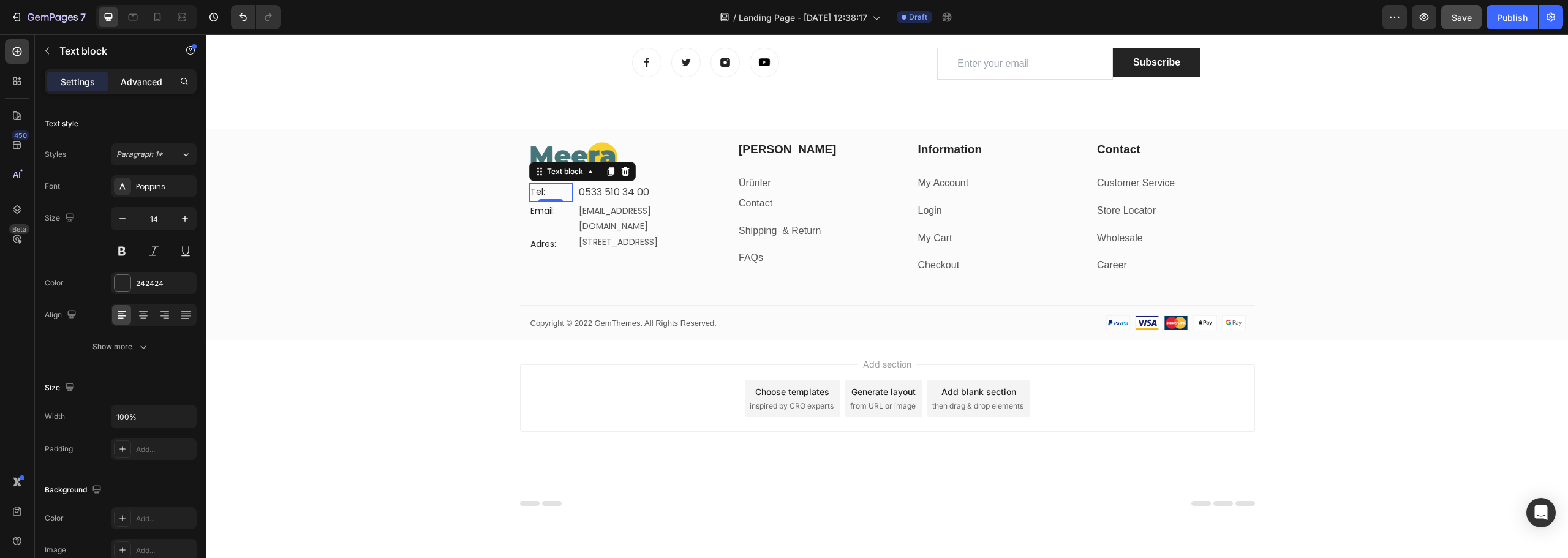
click at [147, 83] on p "Advanced" at bounding box center [141, 82] width 42 height 13
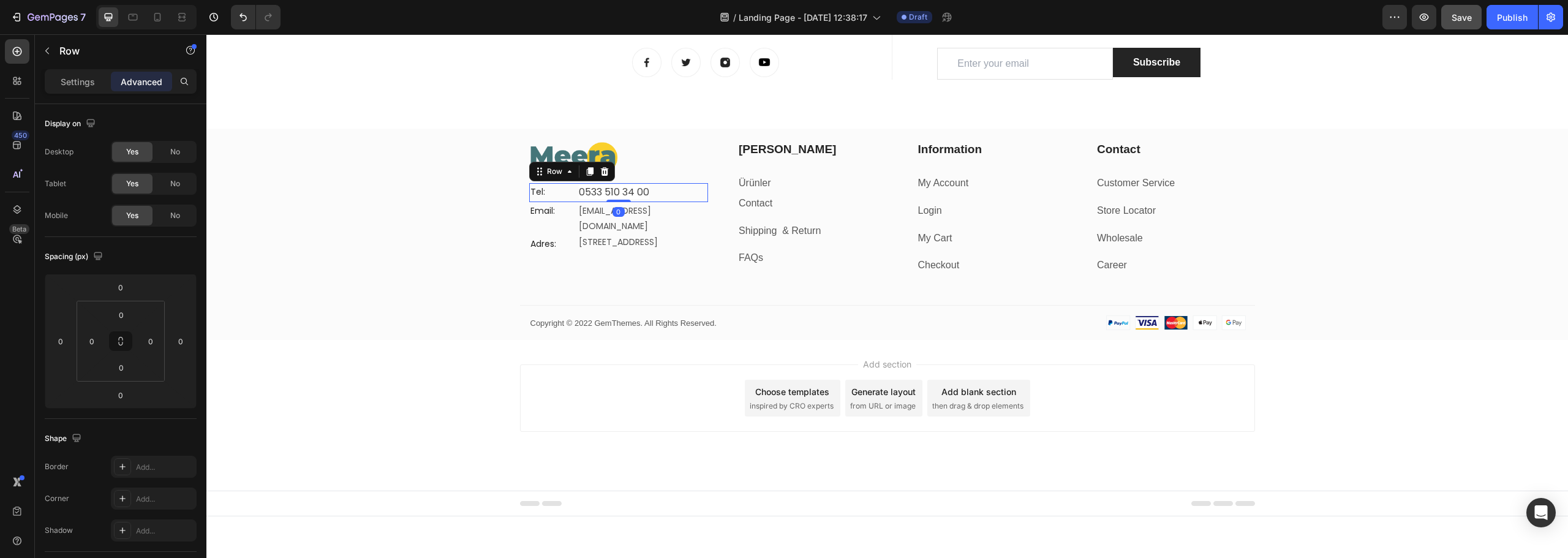
click at [571, 196] on div "Tel: Text block 0533 510 34 00 Text block Row 0" at bounding box center [619, 193] width 179 height 19
click at [563, 194] on p "Tel:" at bounding box center [551, 192] width 41 height 15
click at [80, 85] on p "Settings" at bounding box center [78, 82] width 35 height 13
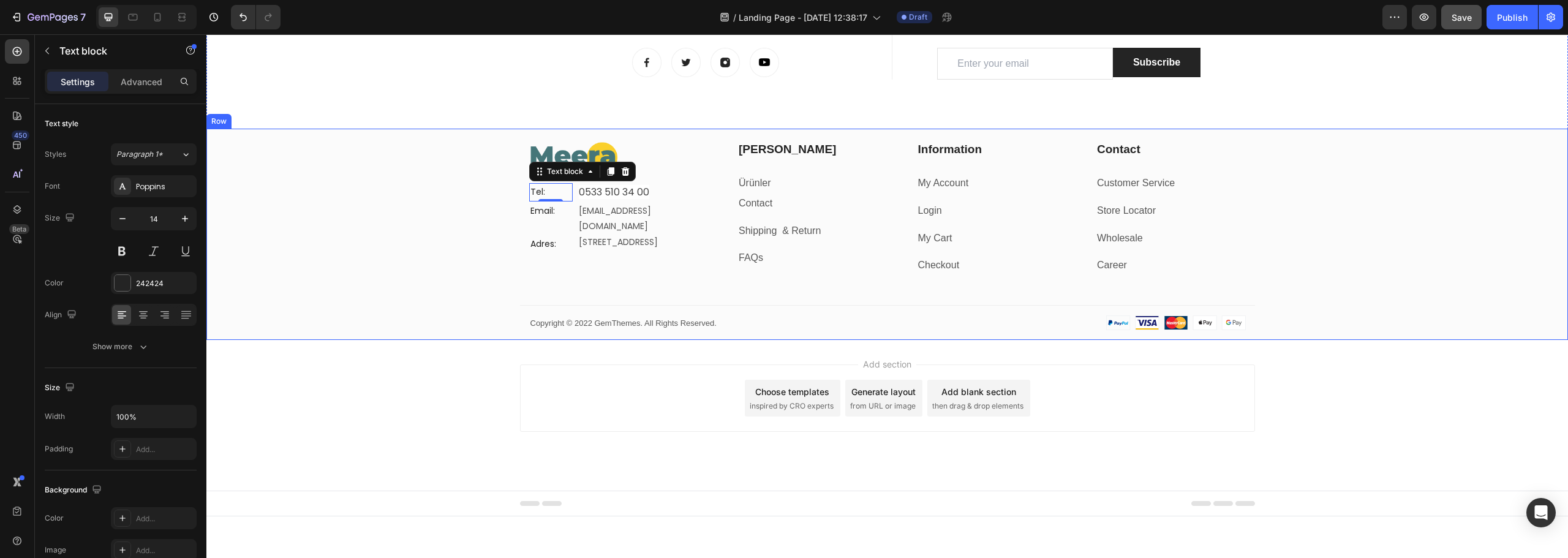
click at [434, 200] on div "Image Tel: Text block 0 0533 510 34 00 Text block Row Email: Text block info@me…" at bounding box center [887, 240] width 1361 height 199
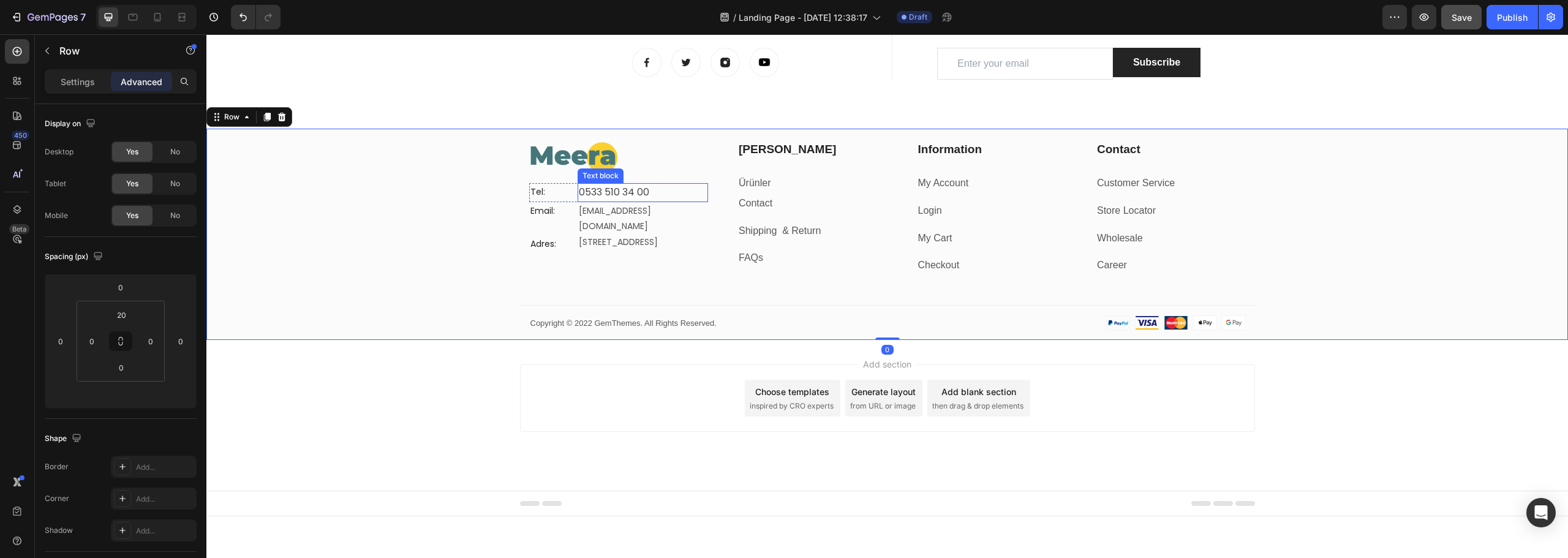
click at [579, 195] on span "0533 510 34 00" at bounding box center [614, 192] width 70 height 14
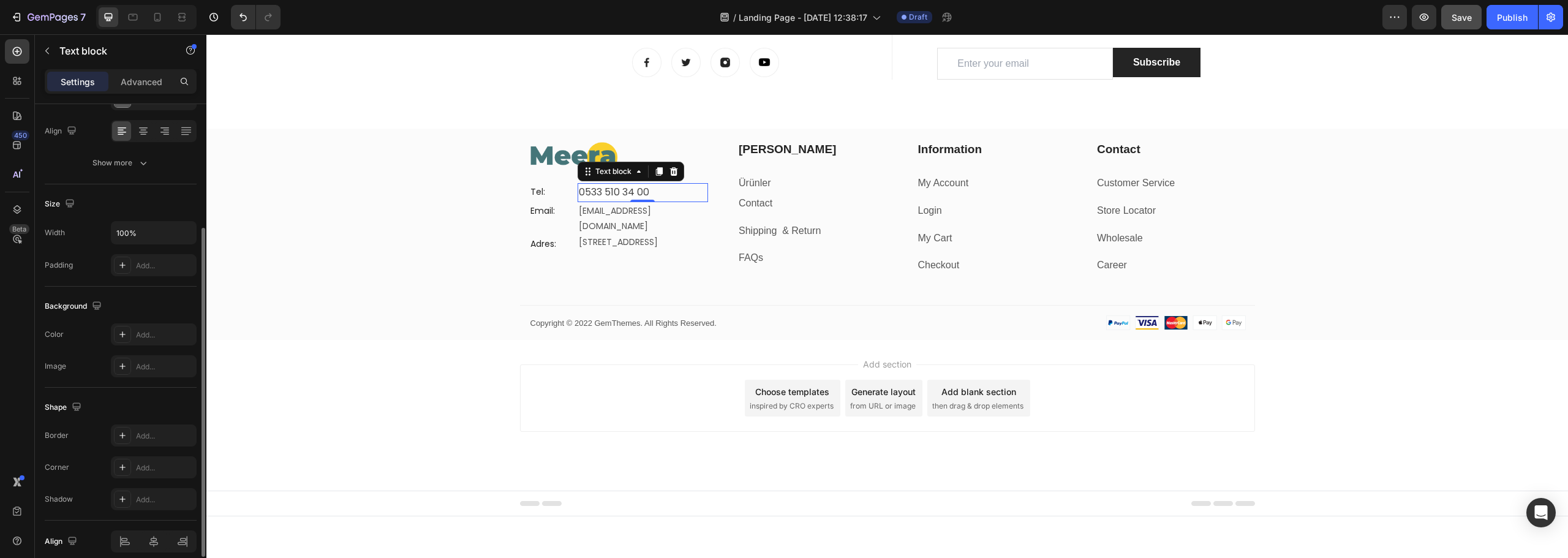
scroll to position [0, 0]
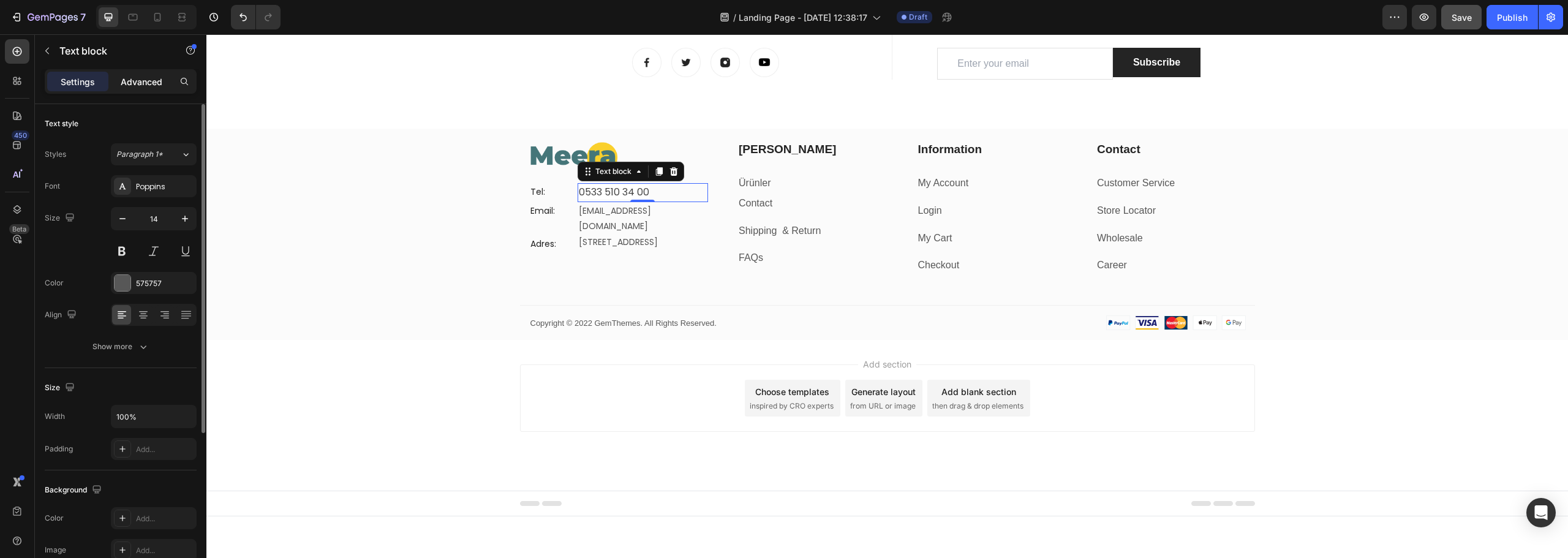
click at [149, 79] on p "Advanced" at bounding box center [141, 82] width 42 height 13
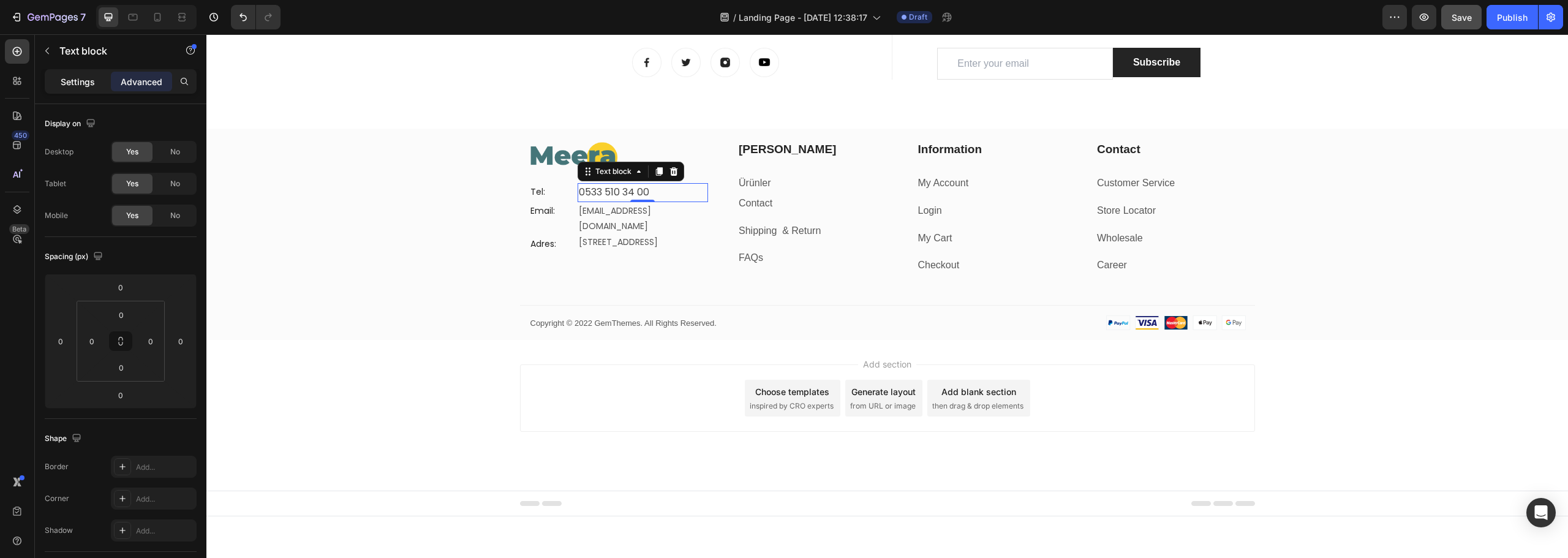
click at [82, 84] on p "Settings" at bounding box center [78, 82] width 35 height 13
click at [570, 194] on div "Tel: Text block 0533 510 34 00 Text block Row 0" at bounding box center [619, 193] width 179 height 19
click at [64, 83] on p "Settings" at bounding box center [78, 82] width 35 height 13
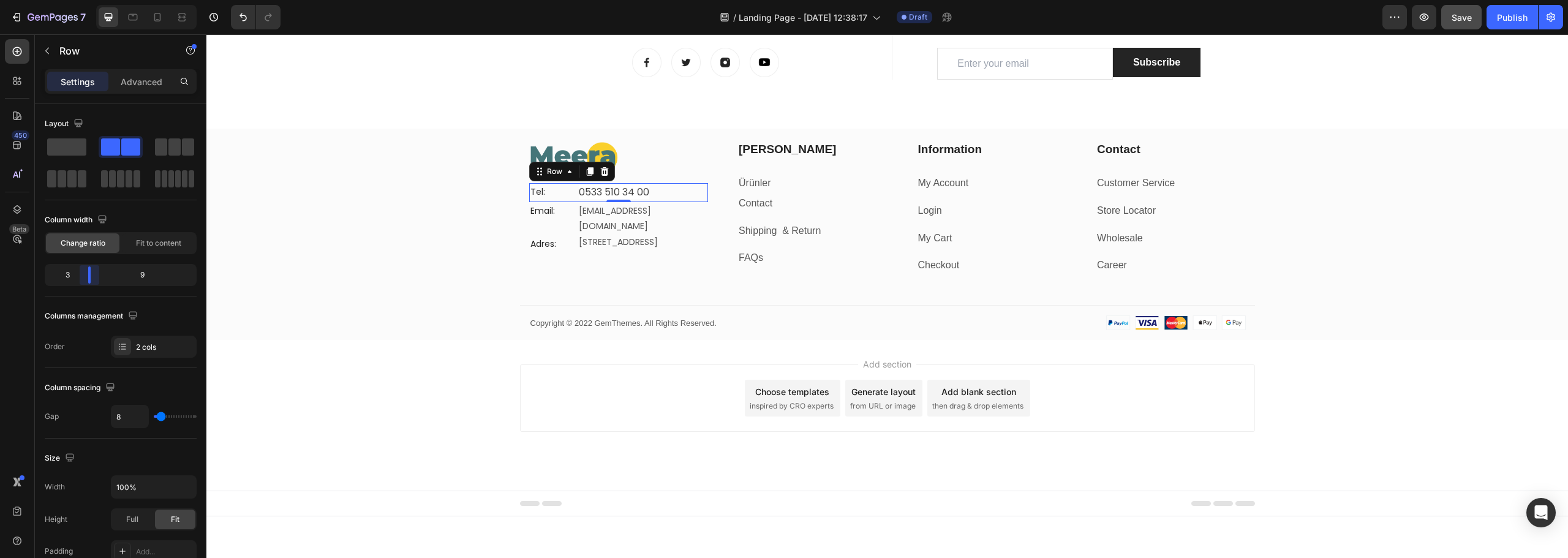
drag, startPoint x: 86, startPoint y: 276, endPoint x: 78, endPoint y: 277, distance: 8.1
click at [78, 0] on body "7 / Landing Page - Aug 22, 12:38:17 Draft Preview Save Publish 450 Beta Section…" at bounding box center [784, 0] width 1568 height 0
click at [67, 277] on div "3" at bounding box center [62, 275] width 31 height 17
drag, startPoint x: 87, startPoint y: 275, endPoint x: 79, endPoint y: 276, distance: 8.1
click at [79, 0] on body "7 / Landing Page - Aug 22, 12:38:17 Draft Preview Save Publish 450 Beta Section…" at bounding box center [784, 0] width 1568 height 0
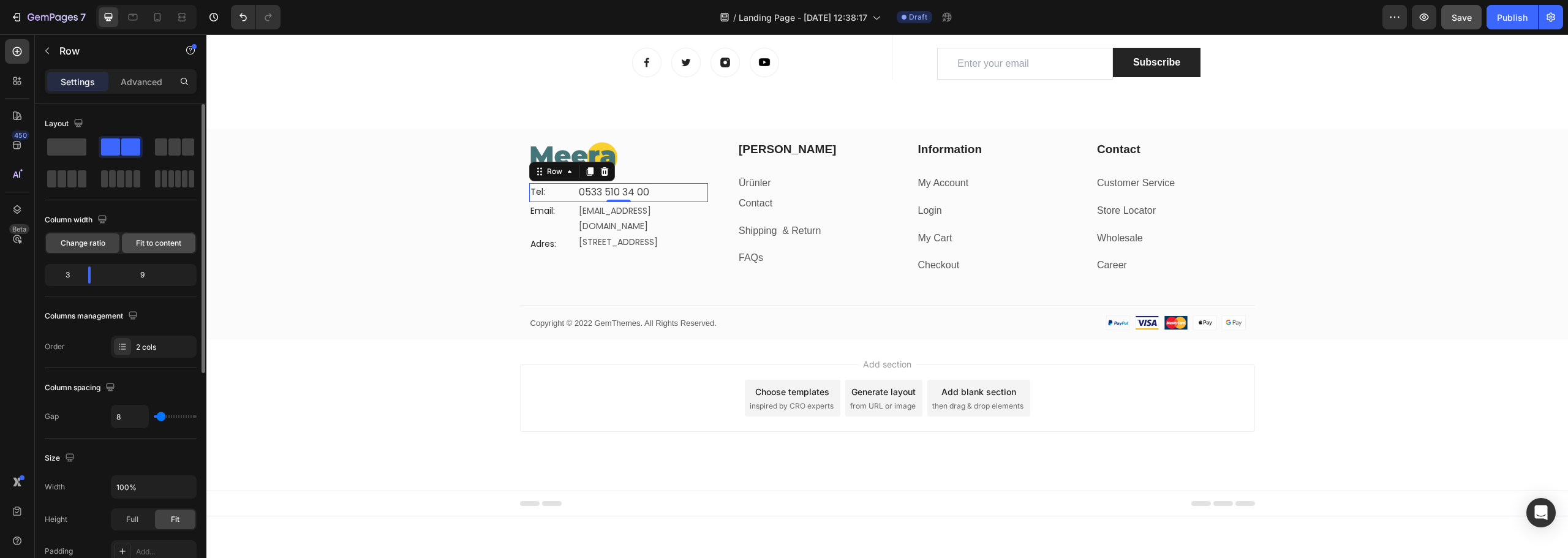
click at [170, 243] on span "Fit to content" at bounding box center [159, 243] width 46 height 11
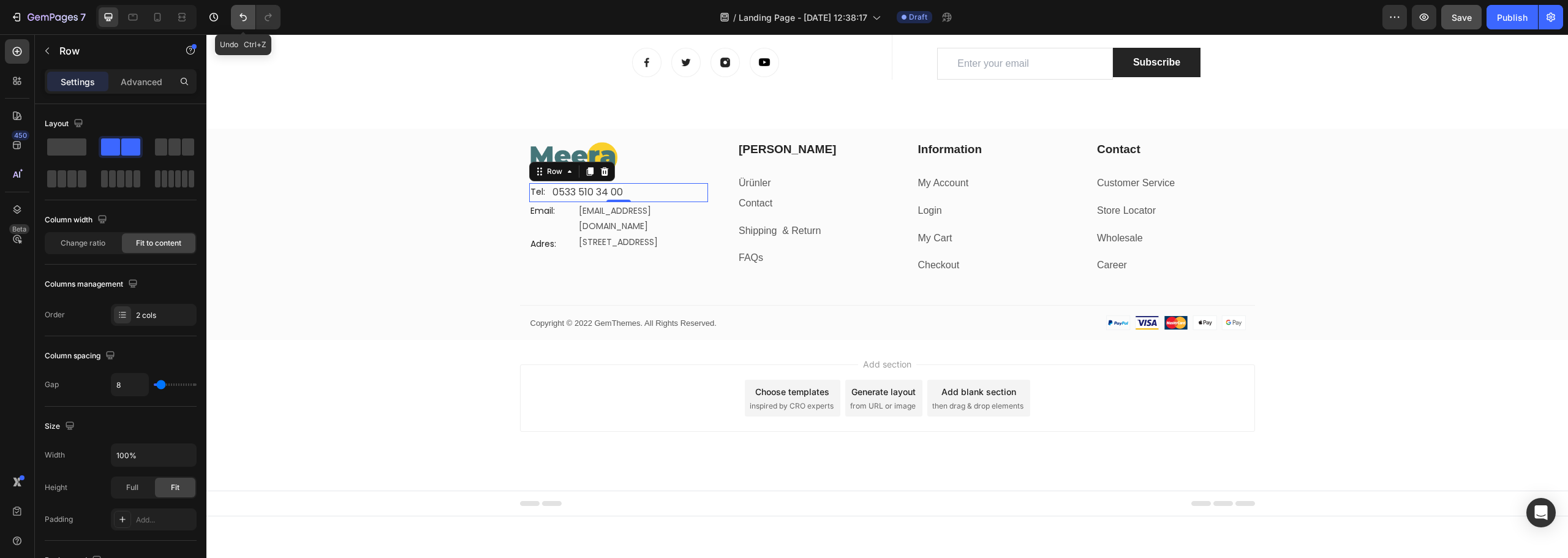
click at [240, 17] on icon "Undo/Redo" at bounding box center [243, 17] width 12 height 12
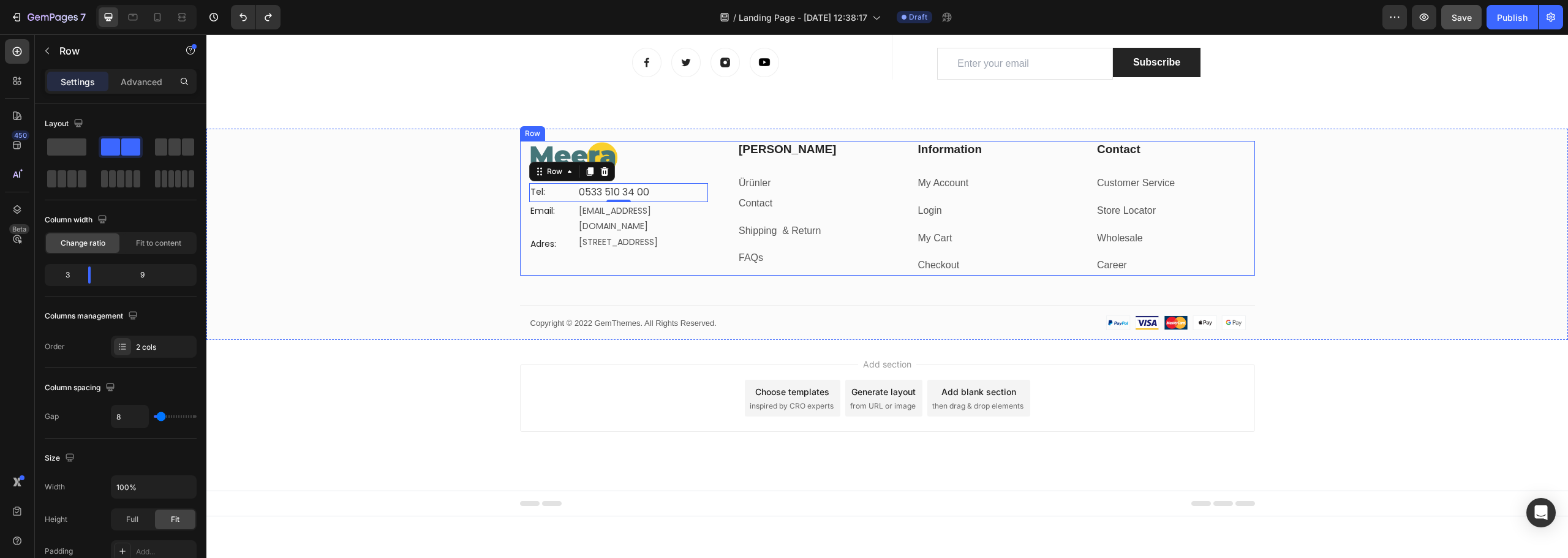
click at [531, 193] on p "Tel:" at bounding box center [551, 192] width 41 height 15
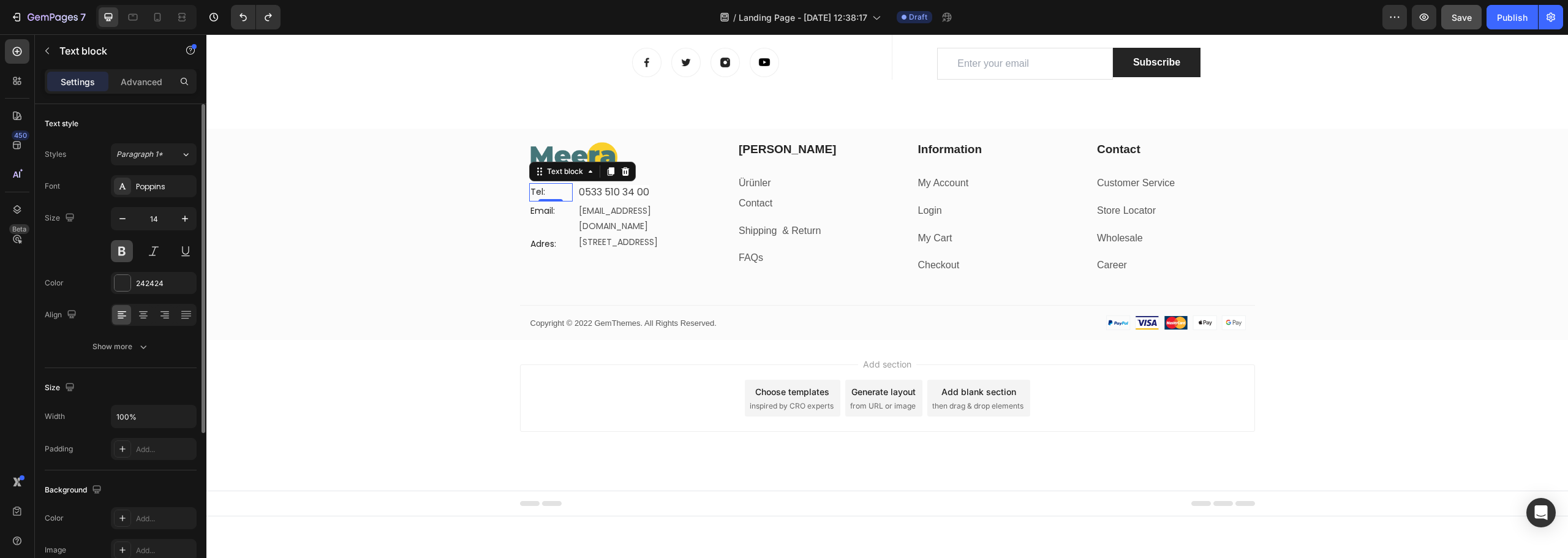
drag, startPoint x: 123, startPoint y: 251, endPoint x: 84, endPoint y: 209, distance: 57.3
click at [123, 251] on button at bounding box center [122, 251] width 22 height 22
click at [539, 219] on div "Email:" at bounding box center [550, 210] width 44 height 18
click at [127, 250] on button at bounding box center [122, 251] width 22 height 22
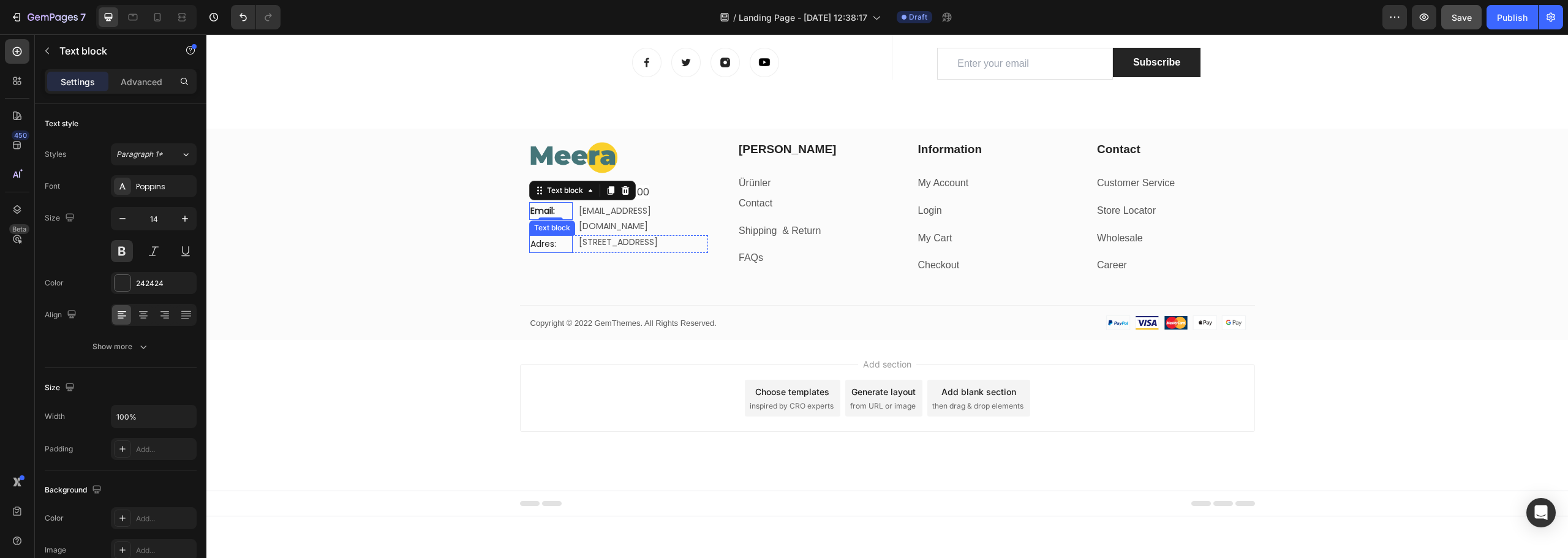
click at [549, 236] on p "Adres:" at bounding box center [551, 244] width 41 height 15
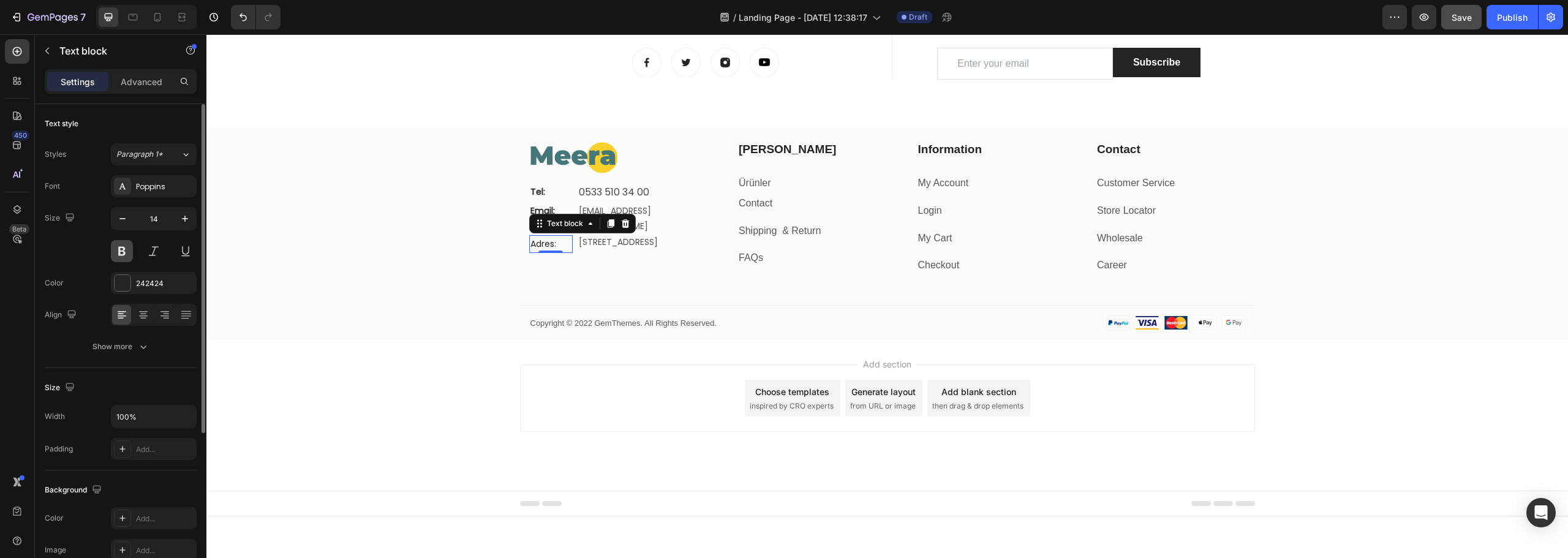
click at [121, 257] on button at bounding box center [122, 251] width 22 height 22
click at [451, 232] on div "Image Tel: Text block 0533 510 34 00 Text block Row Email: Text block info@meer…" at bounding box center [887, 240] width 1361 height 199
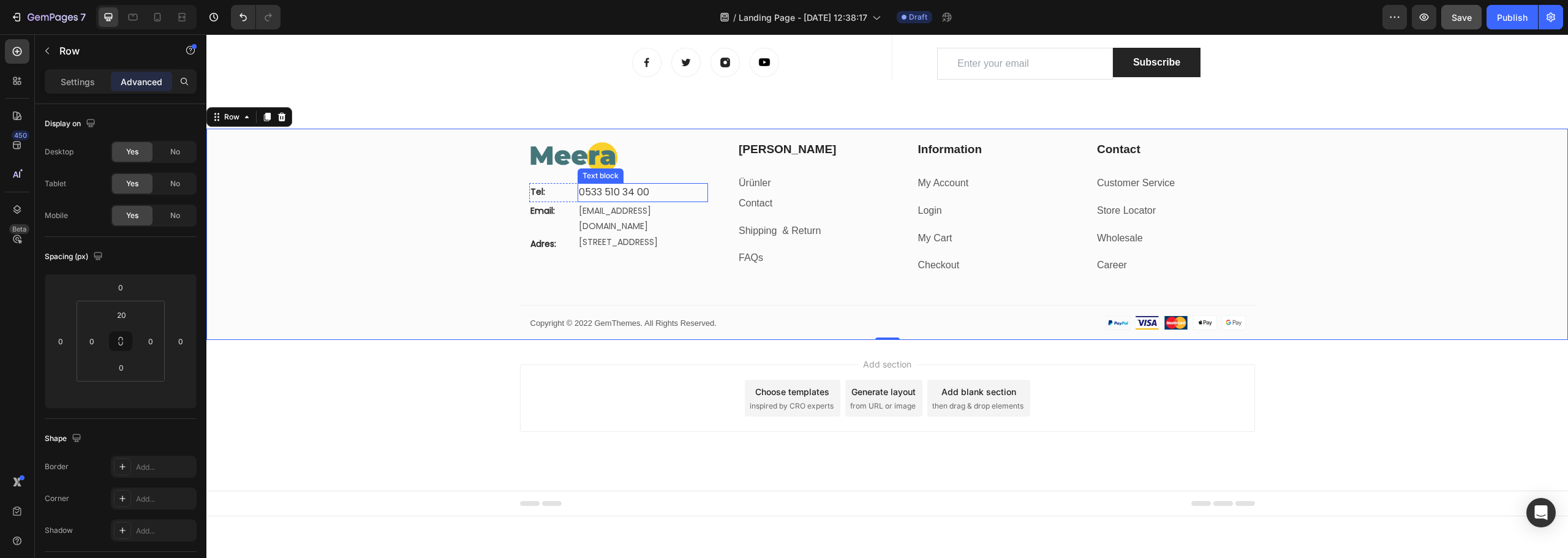
click at [590, 186] on span "0533 510 34 00" at bounding box center [614, 192] width 70 height 14
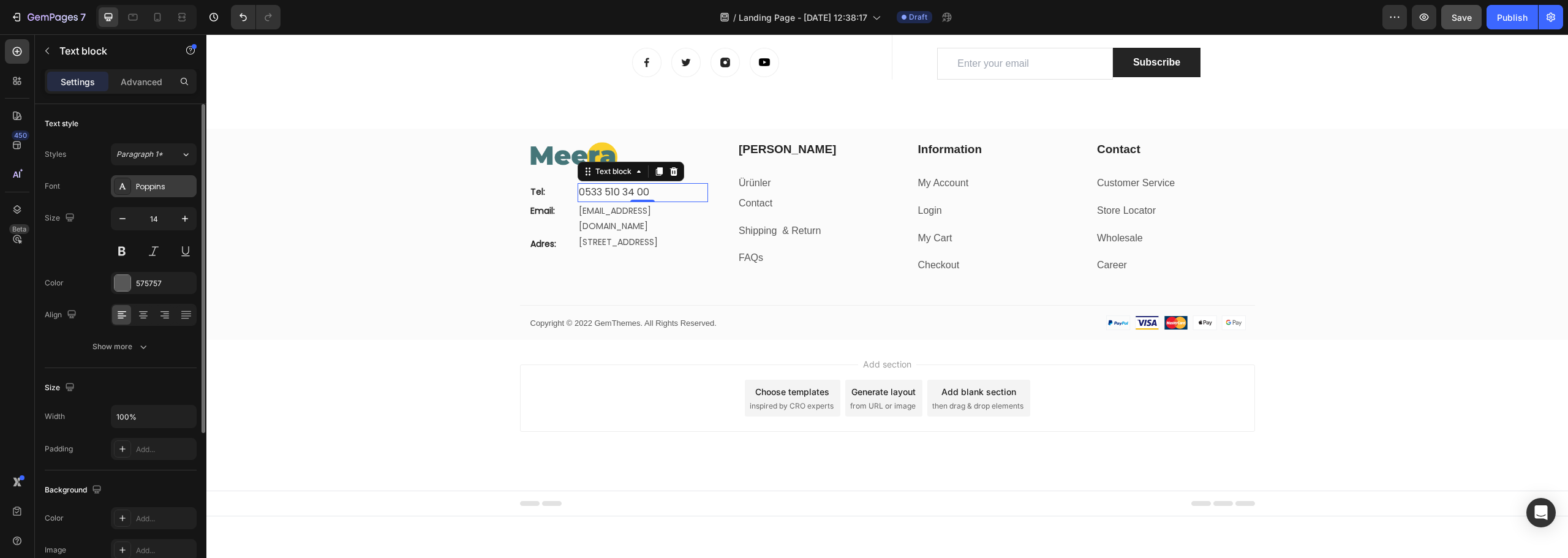
click at [161, 179] on div "Poppins" at bounding box center [154, 187] width 86 height 22
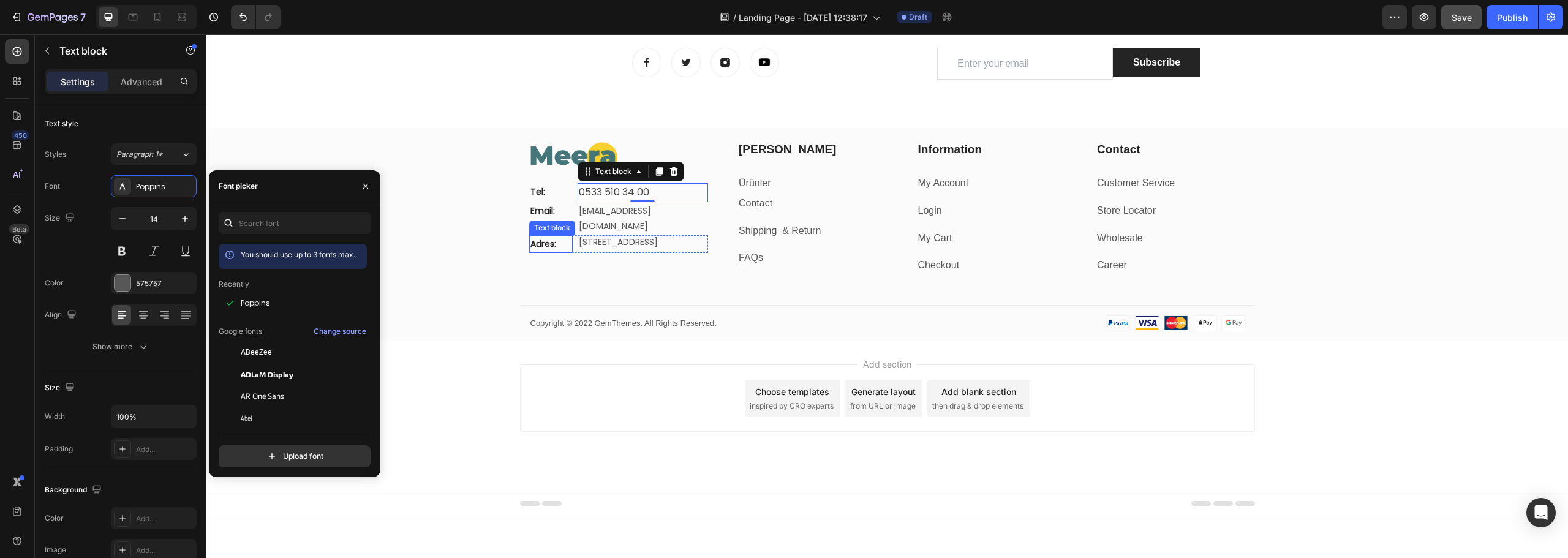
click at [559, 236] on p "Adres:" at bounding box center [551, 244] width 41 height 15
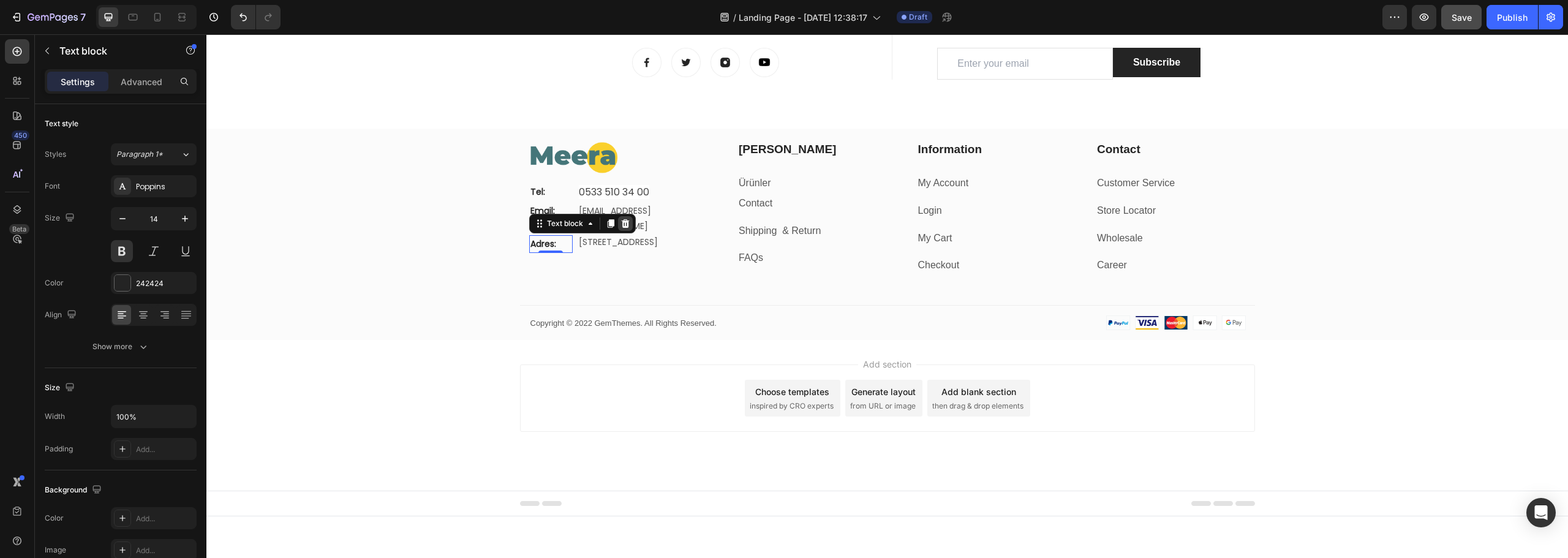
click at [620, 216] on div at bounding box center [626, 223] width 15 height 15
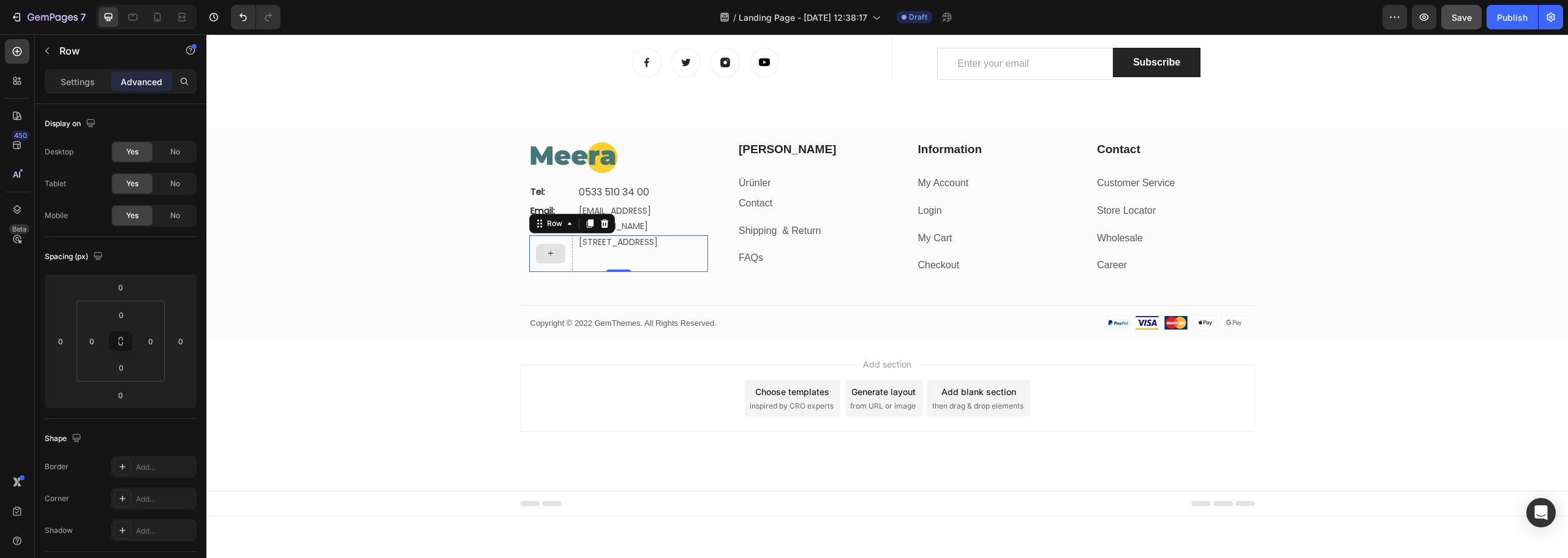
click at [563, 251] on div at bounding box center [550, 253] width 44 height 36
click at [78, 87] on p "Settings" at bounding box center [78, 82] width 35 height 13
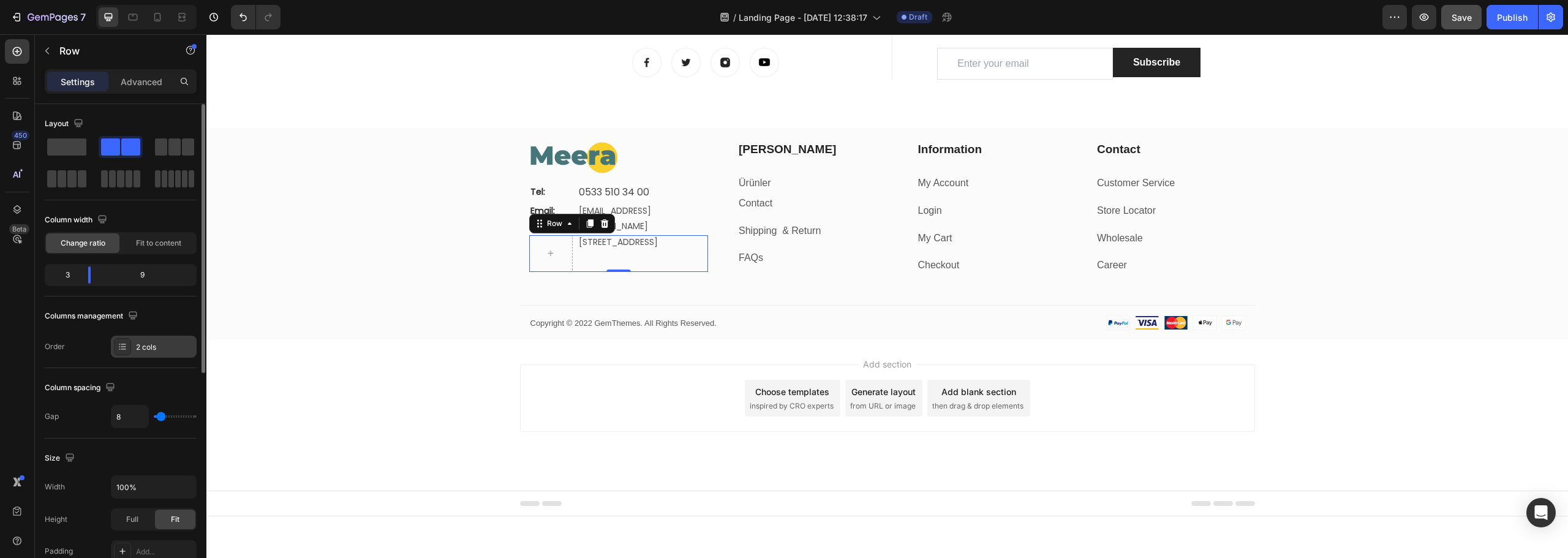
click at [140, 346] on div "2 cols" at bounding box center [165, 348] width 58 height 11
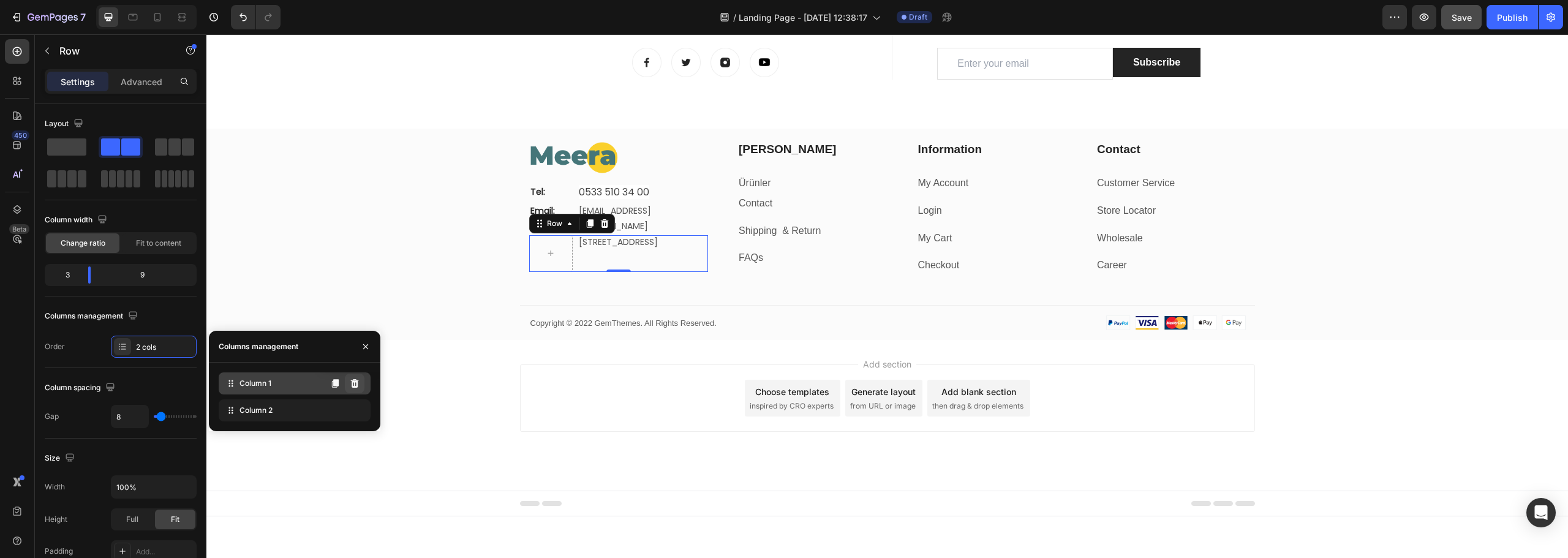
click at [352, 385] on icon at bounding box center [355, 383] width 8 height 8
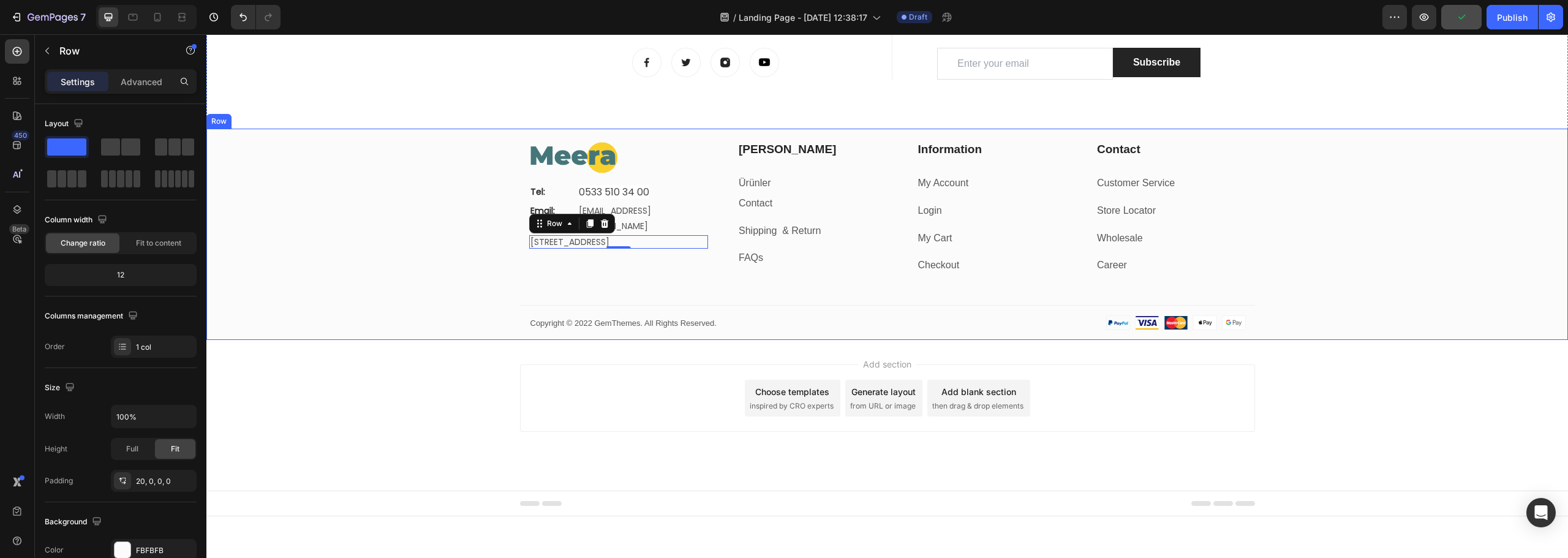
click at [440, 216] on div "Image Tel: Text block 0533 510 34 00 Text block Row Email: Text block info@meer…" at bounding box center [887, 240] width 1361 height 199
click at [554, 236] on p "Fetih Mahallesi, Tahralı Sokak, Blok 2E Daire 5, Ataşehir/İstanbul" at bounding box center [619, 242] width 177 height 11
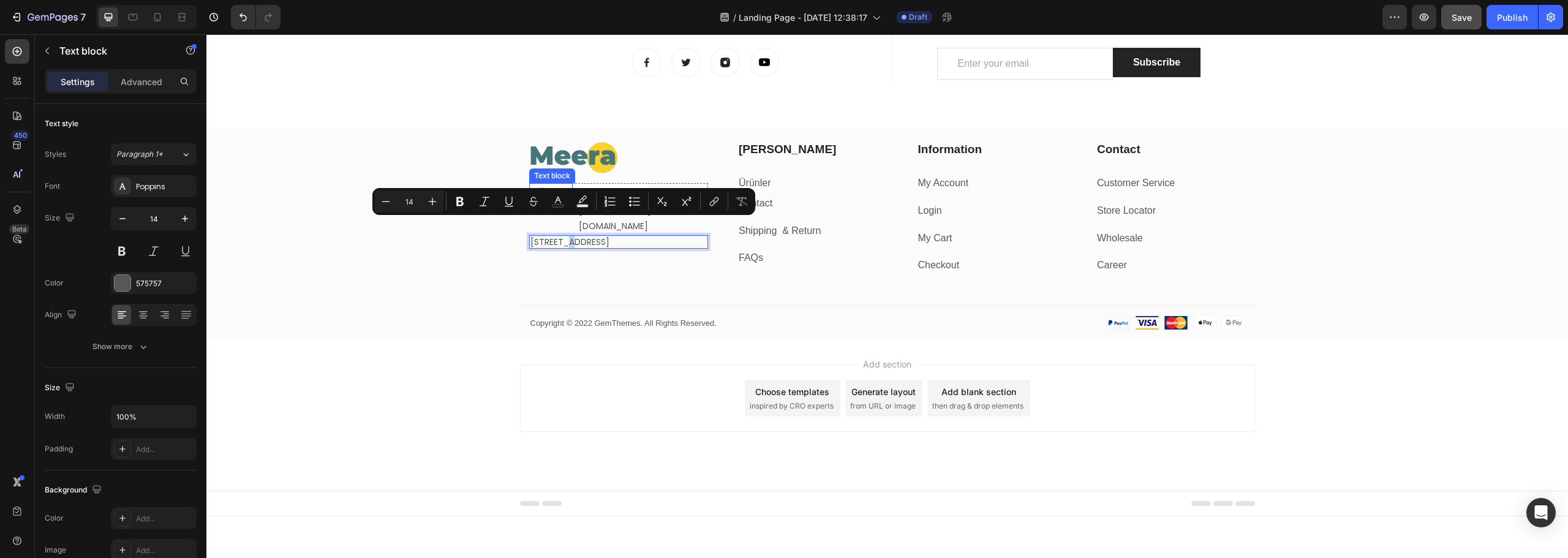
drag, startPoint x: 567, startPoint y: 225, endPoint x: 561, endPoint y: 184, distance: 41.4
click at [478, 269] on div "Image Tel: Text block 0533 510 34 00 Text block Row Email: Text block info@meer…" at bounding box center [887, 240] width 1361 height 199
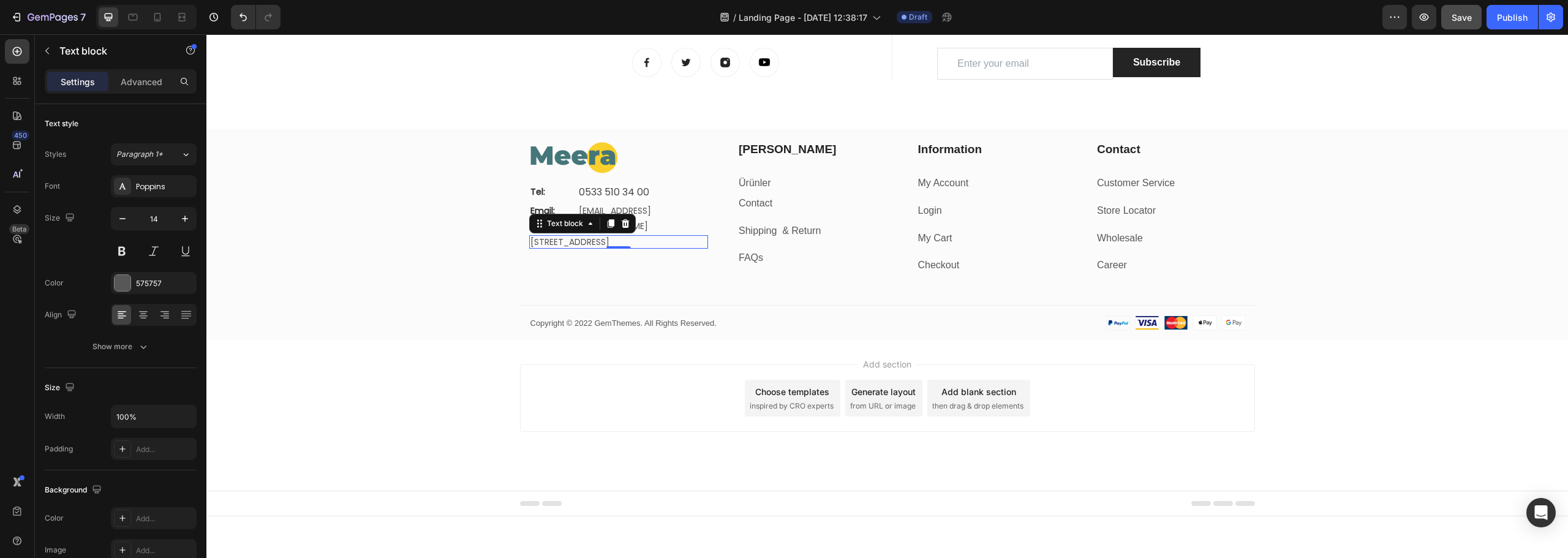
click at [563, 236] on p "Fetih Mahallesi, Tahralı Sokak, Blok 2E Daire 5, Ataşehir/İstanbul" at bounding box center [619, 242] width 177 height 11
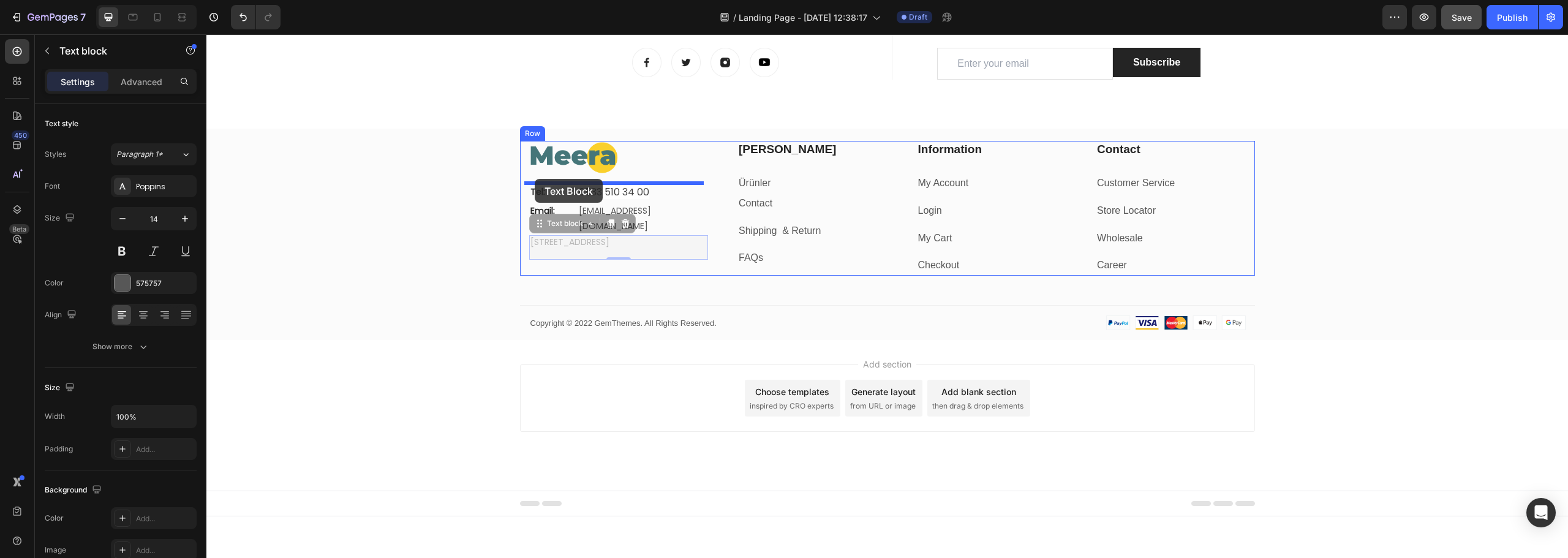
drag, startPoint x: 535, startPoint y: 209, endPoint x: 535, endPoint y: 179, distance: 30.0
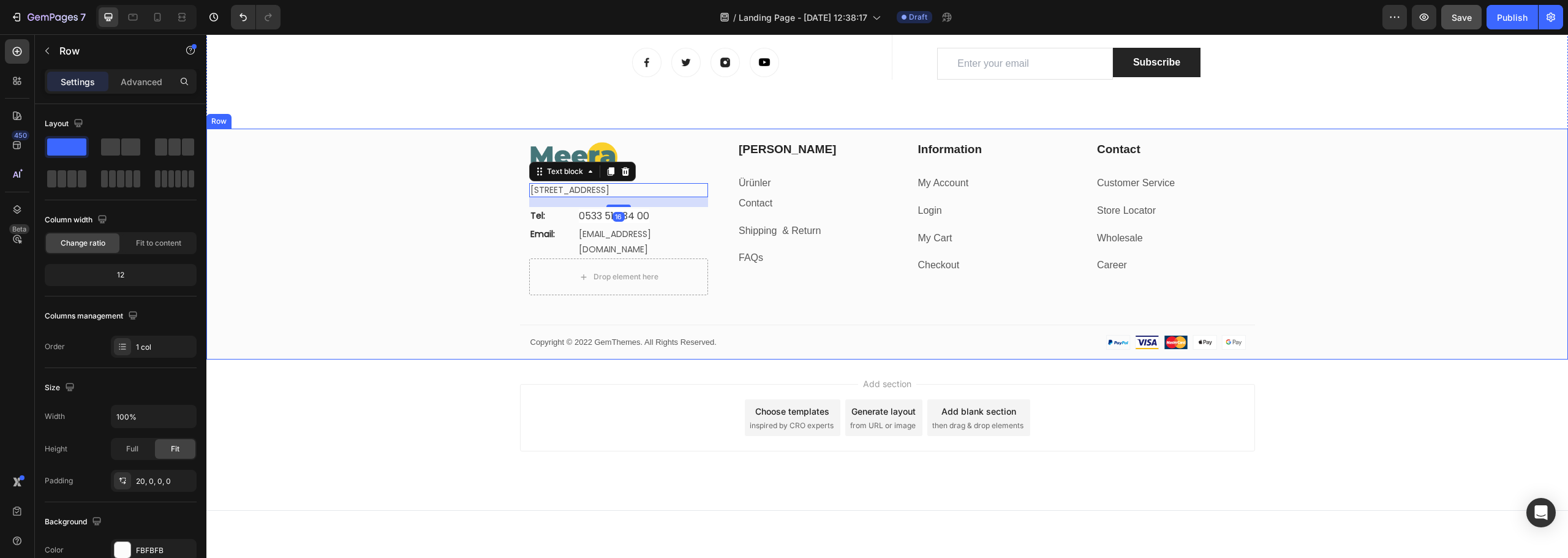
click at [441, 241] on div "Image Fetih Mahallesi, Tahralı Sokak, Blok 2E Daire 5, Ataşehir/İstanbul Text b…" at bounding box center [887, 250] width 1361 height 219
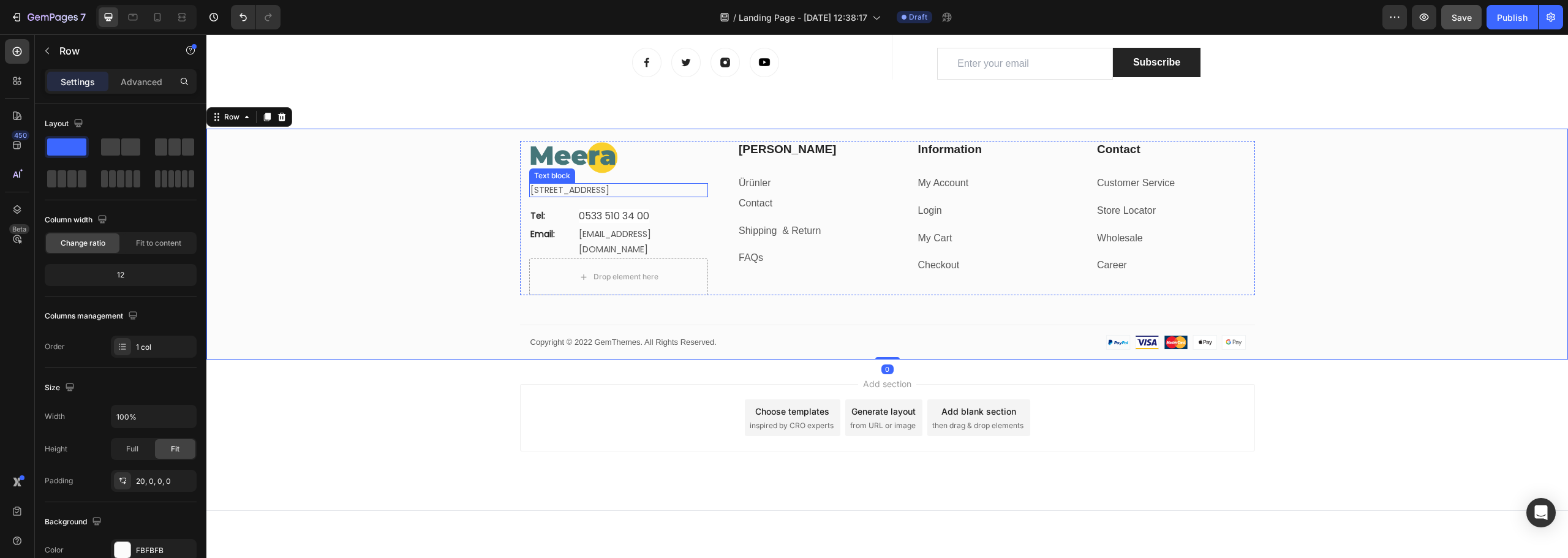
click at [567, 195] on p "Fetih Mahallesi, Tahralı Sokak, Blok 2E Daire 5, Ataşehir/İstanbul" at bounding box center [619, 190] width 177 height 11
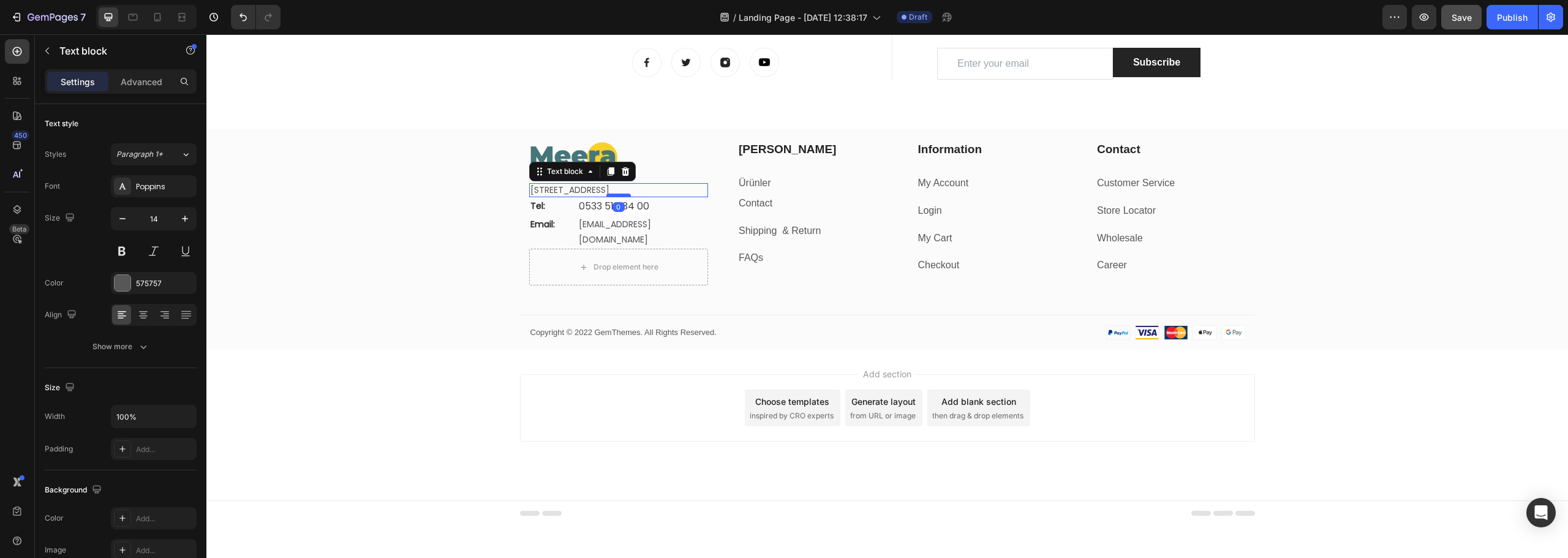
drag, startPoint x: 625, startPoint y: 216, endPoint x: 622, endPoint y: 207, distance: 9.5
click at [622, 197] on div at bounding box center [619, 195] width 24 height 4
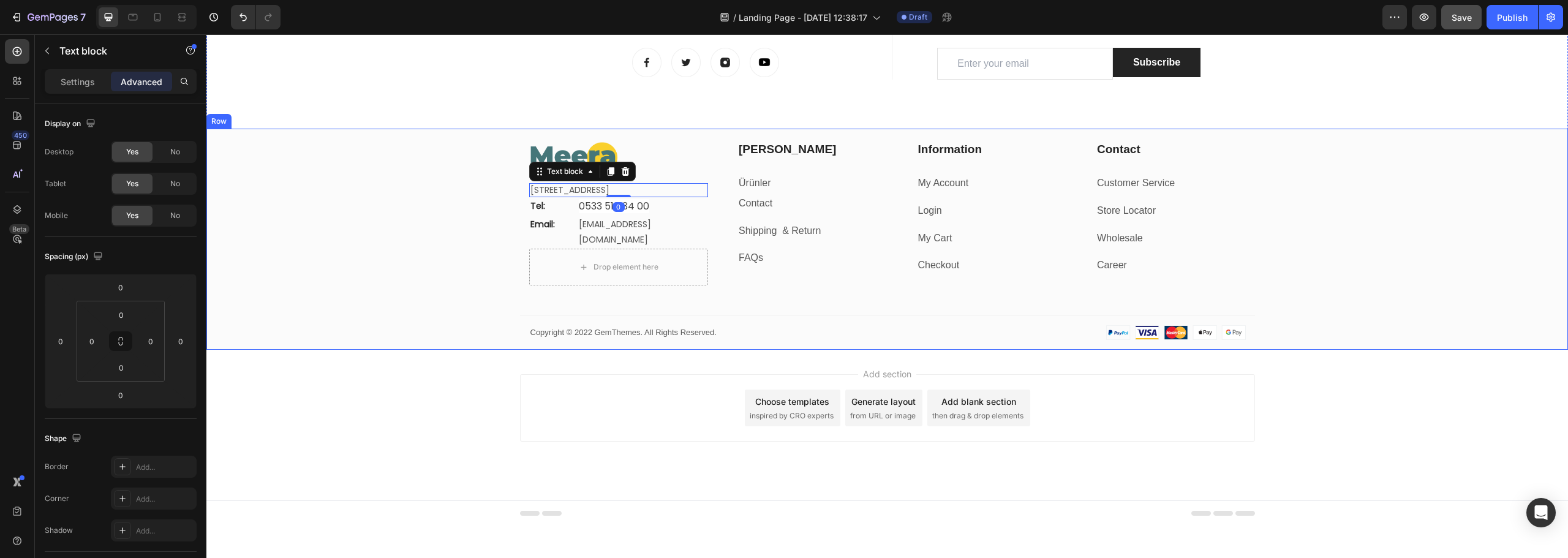
click at [402, 267] on div "Image Fetih Mahallesi, Tahralı Sokak, Blok 2E Daire 5, Ataşehir/İstanbul Text b…" at bounding box center [887, 246] width 1361 height 209
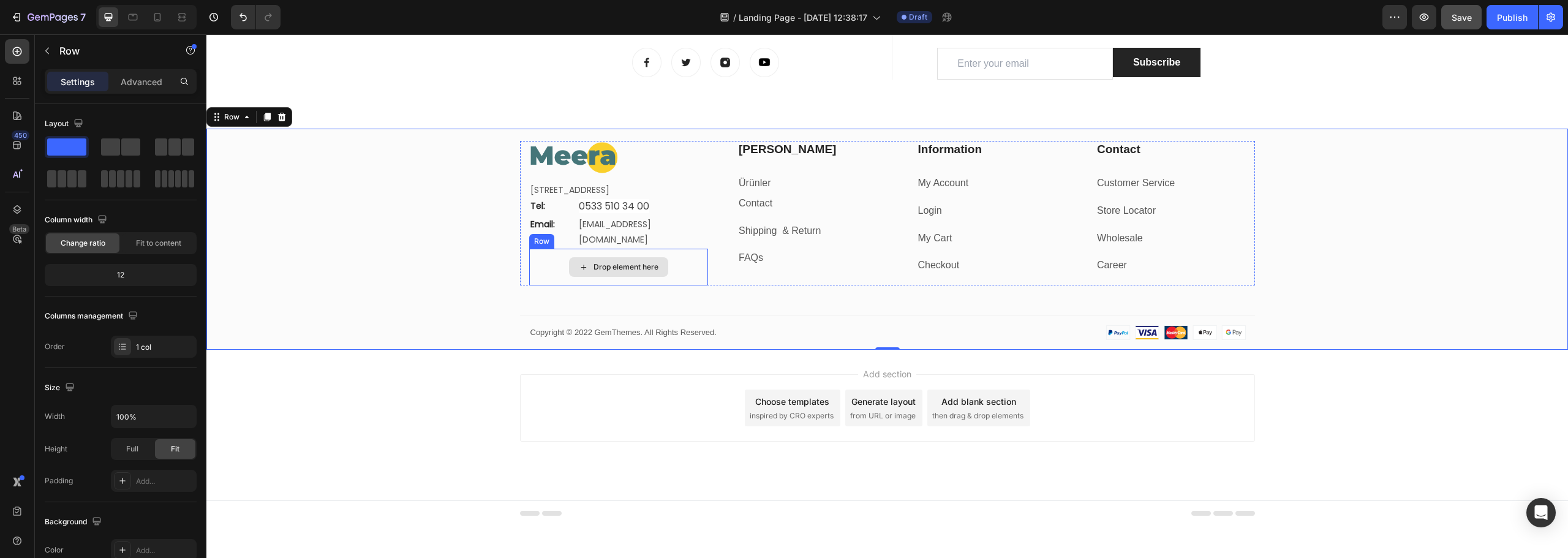
click at [533, 264] on div "Drop element here" at bounding box center [619, 266] width 179 height 36
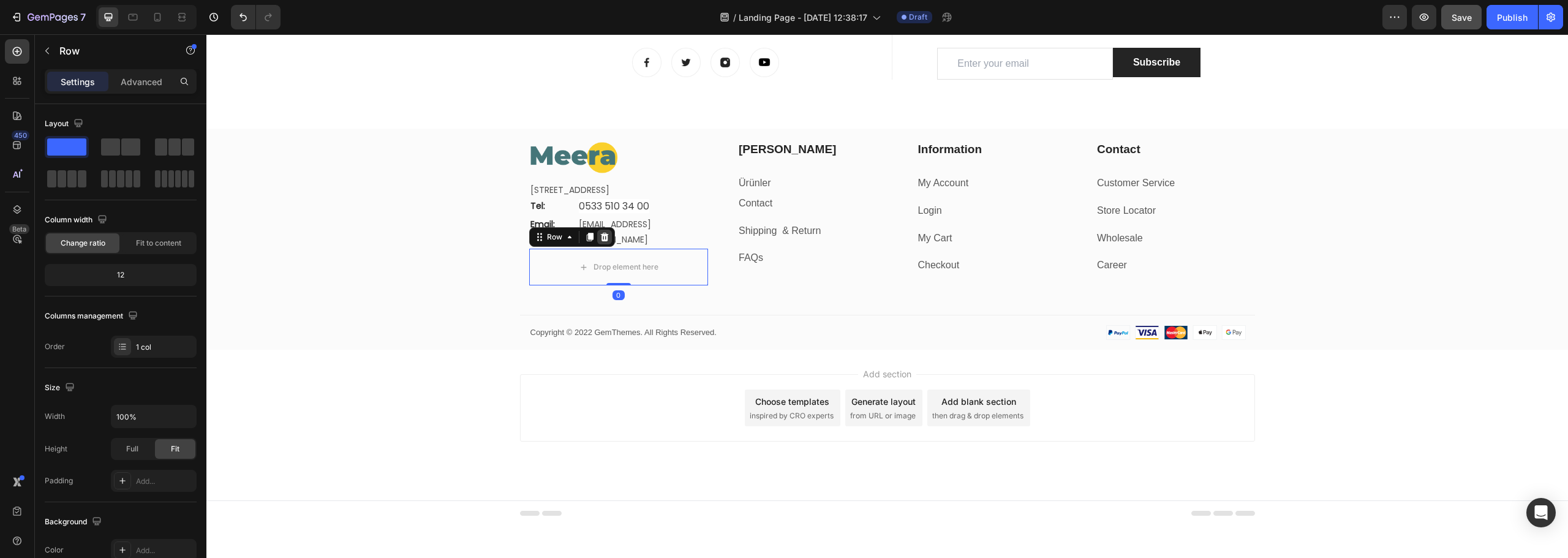
click at [601, 237] on icon at bounding box center [605, 236] width 8 height 8
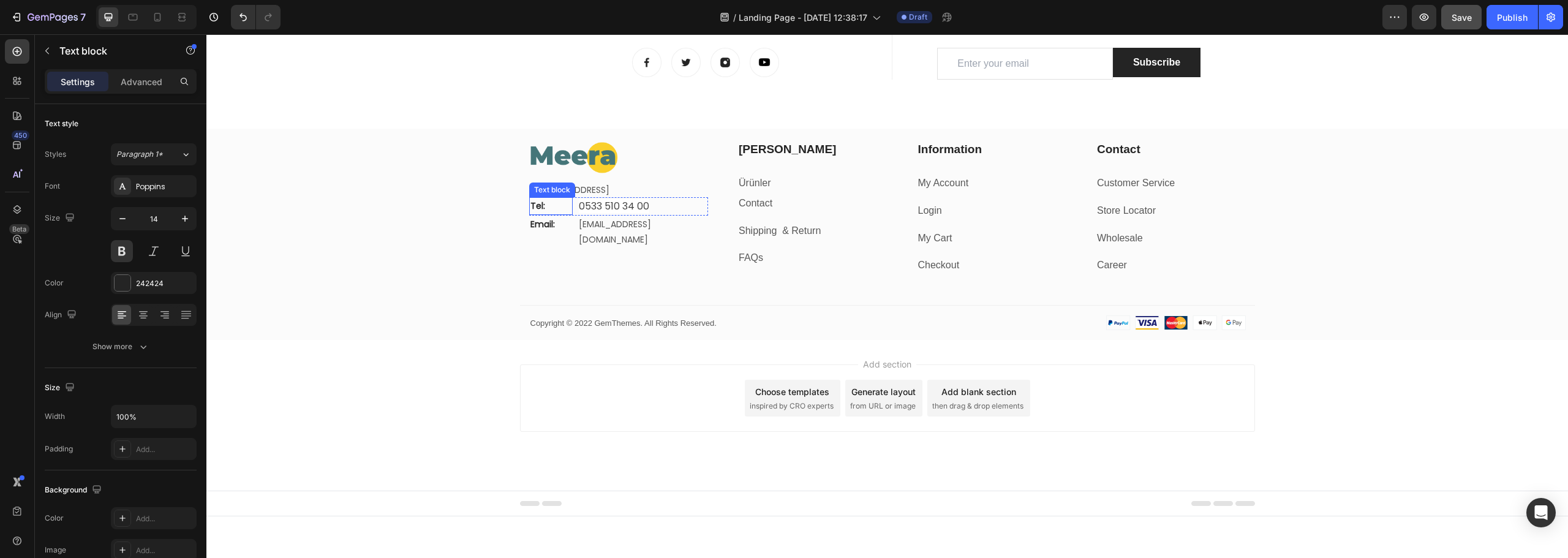
click at [560, 214] on p "Tel:" at bounding box center [551, 206] width 41 height 15
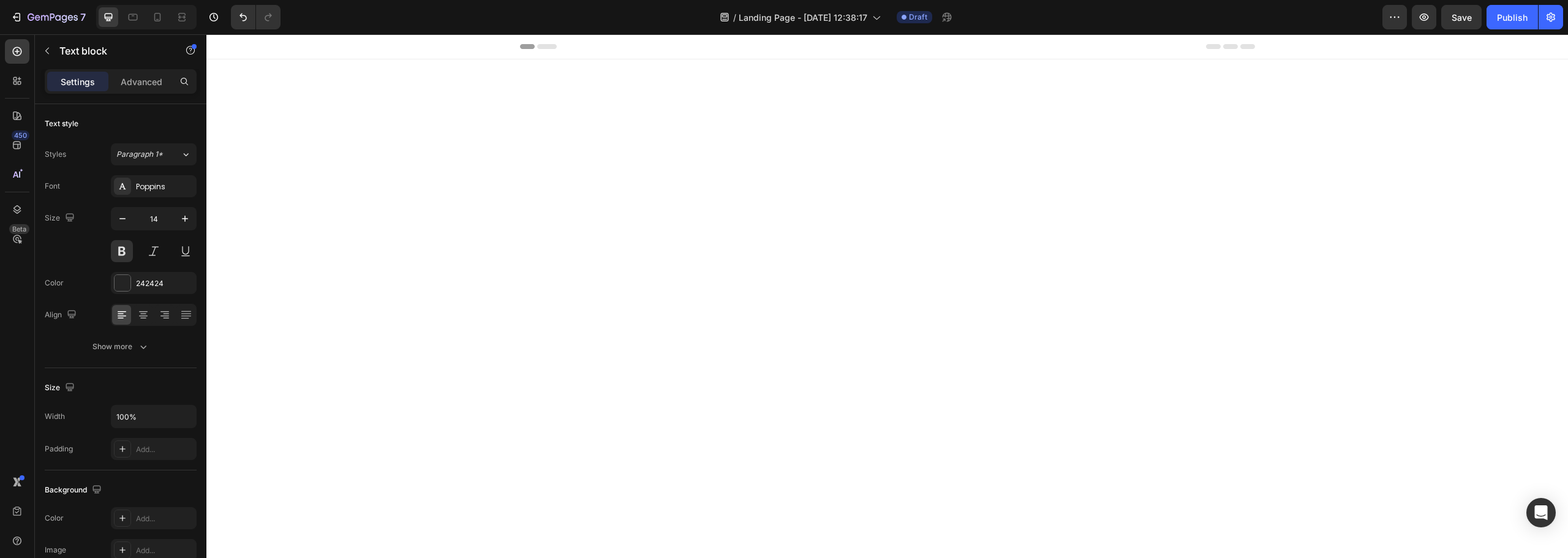
scroll to position [1852, 0]
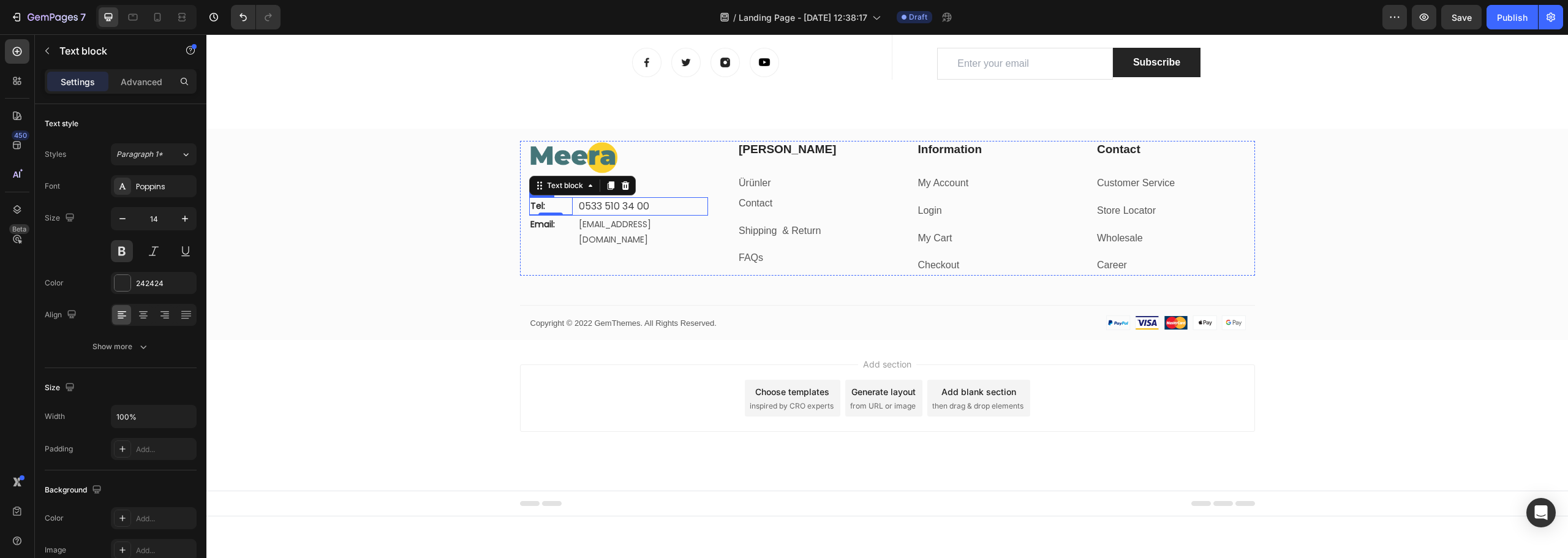
click at [568, 216] on div "Tel: Text block [PHONE_NUMBER] Text block Row" at bounding box center [619, 207] width 179 height 19
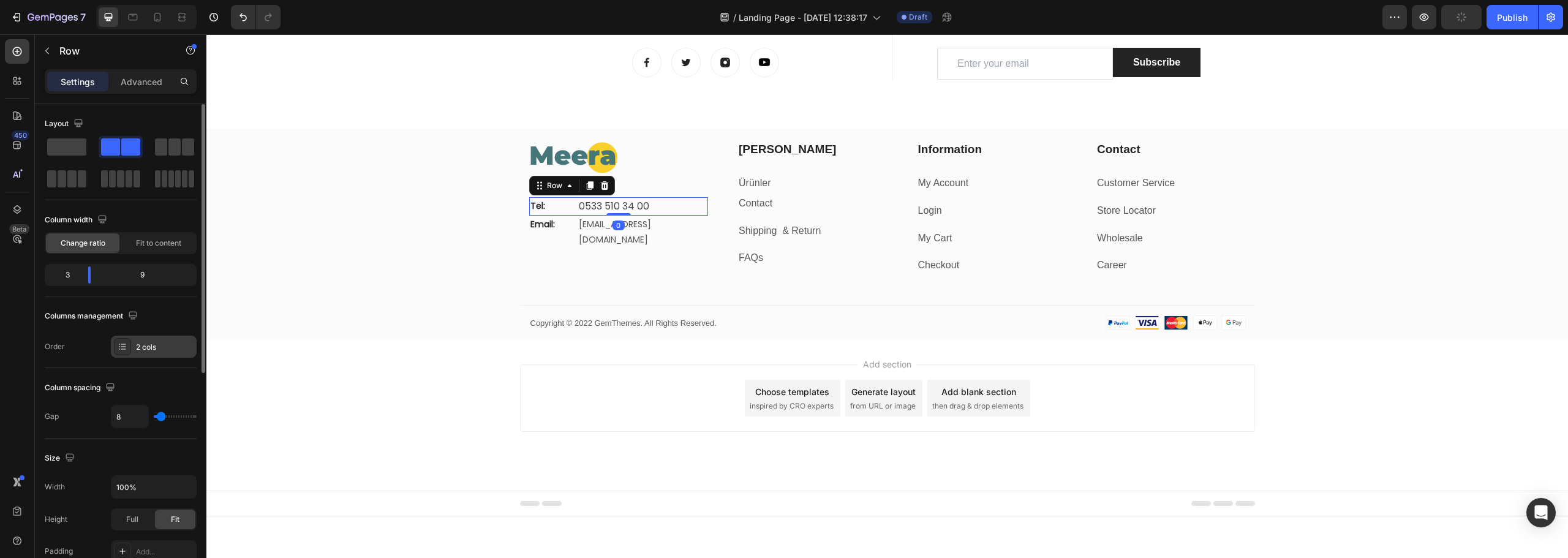
click at [160, 351] on div "2 cols" at bounding box center [165, 348] width 58 height 11
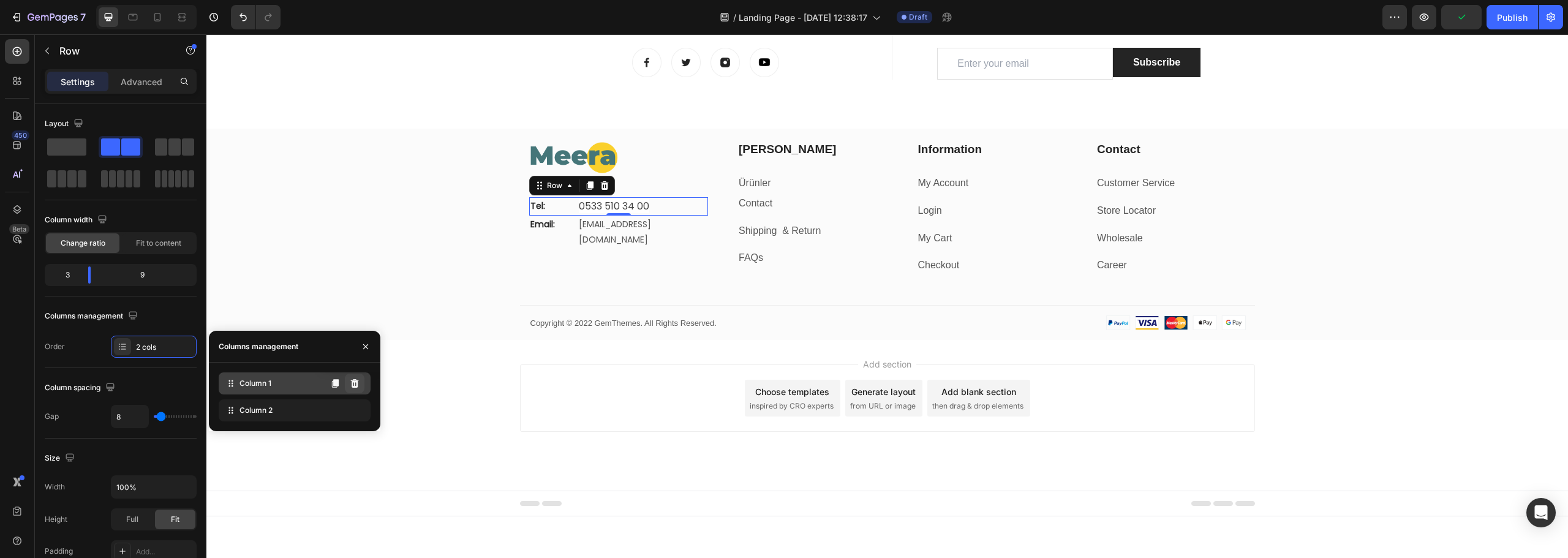
click at [356, 384] on icon at bounding box center [354, 383] width 9 height 9
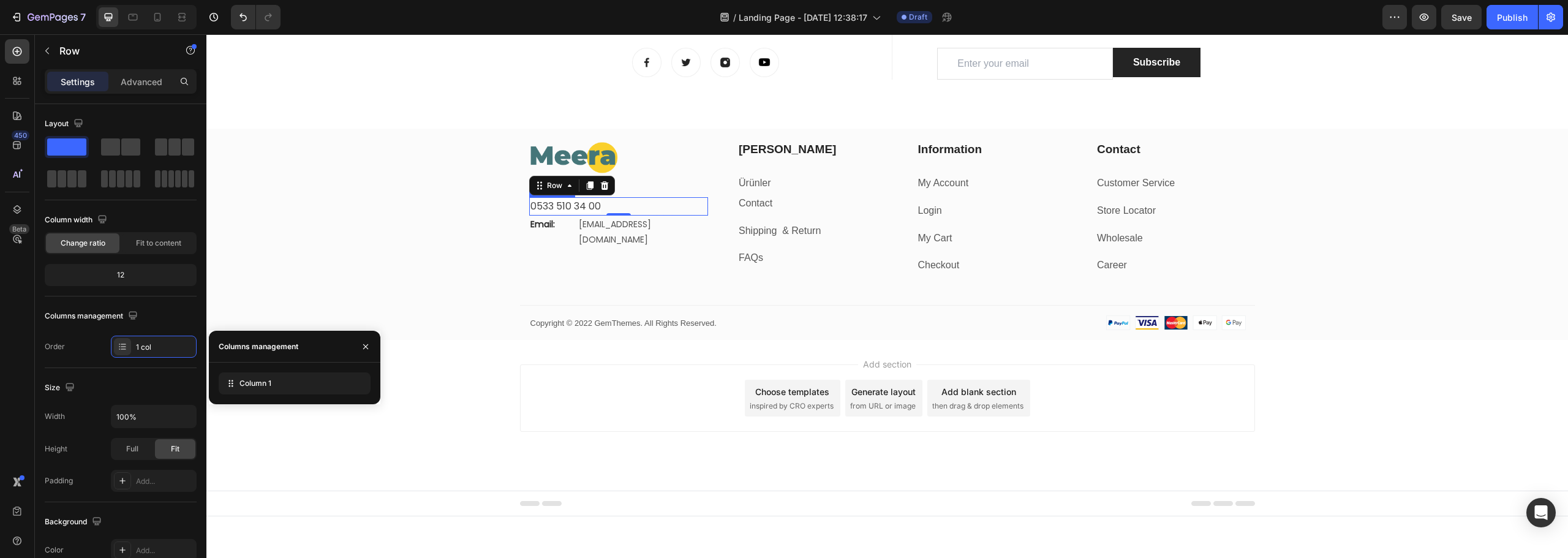
click at [531, 213] on span "0533 510 34 00" at bounding box center [565, 206] width 70 height 14
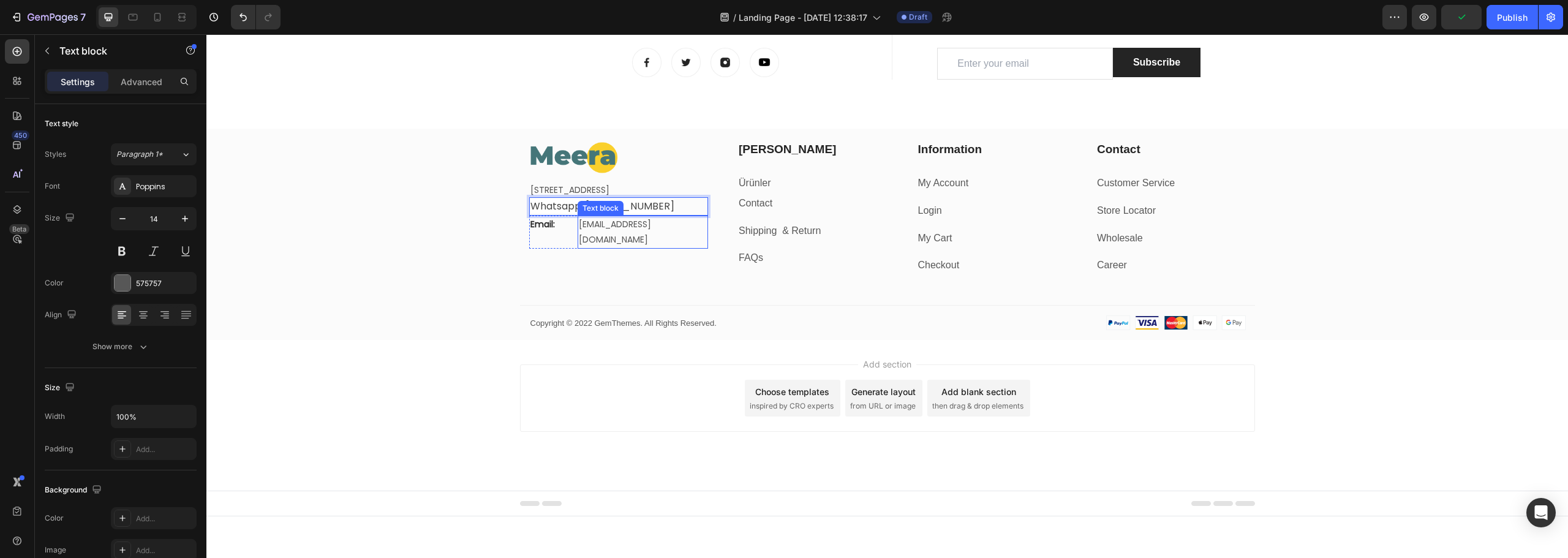
click at [577, 239] on div "[EMAIL_ADDRESS][DOMAIN_NAME]" at bounding box center [643, 232] width 131 height 33
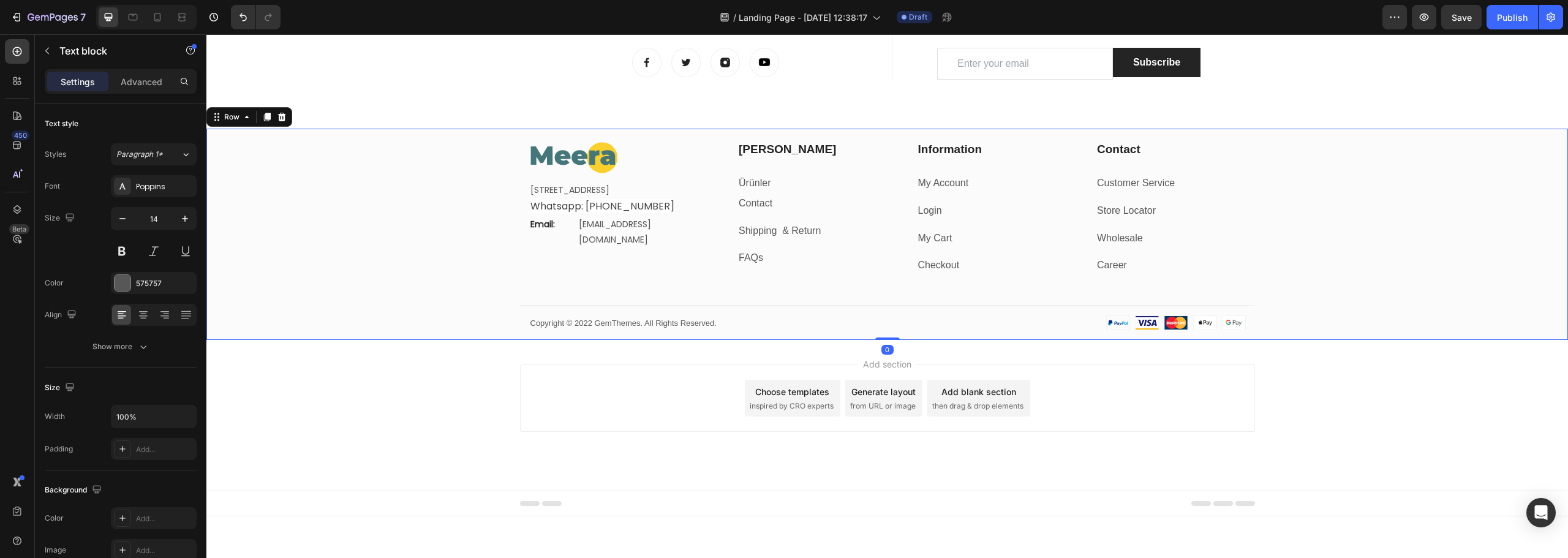
click at [456, 241] on div "Image [STREET_ADDRESS] Text block Whatsapp: [PHONE_NUMBER] Text block Row Email…" at bounding box center [887, 240] width 1361 height 199
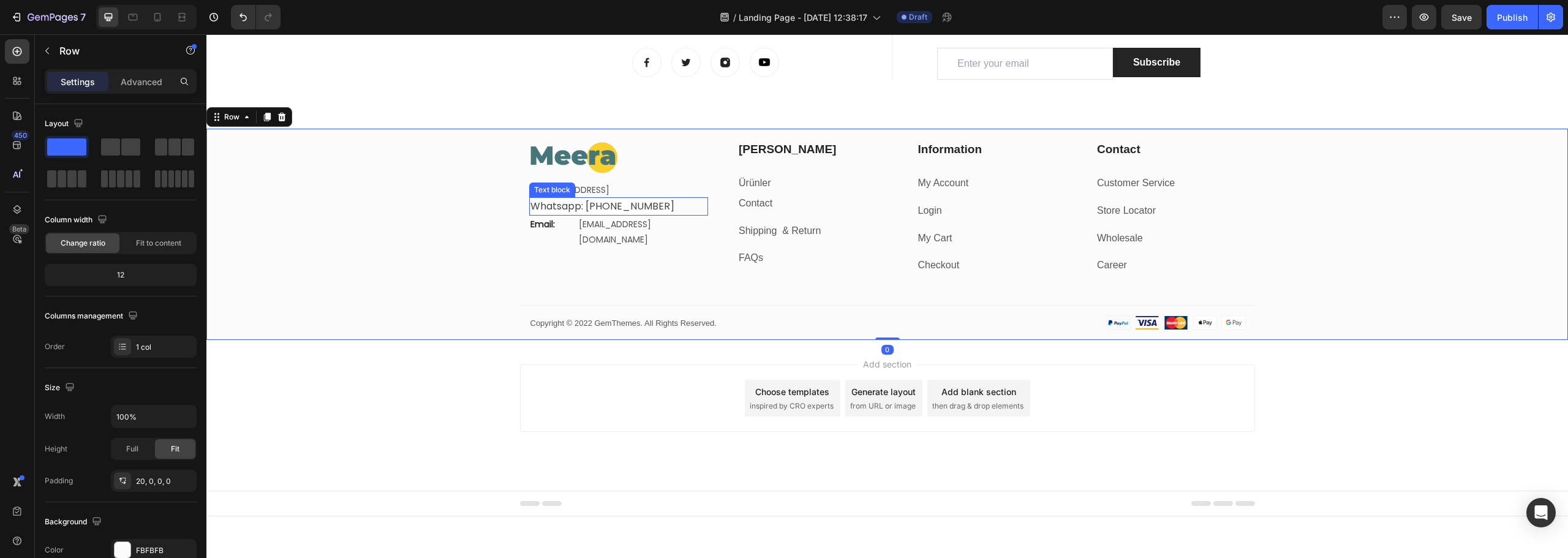
click at [563, 213] on span "Whatsapp: [PHONE_NUMBER]" at bounding box center [603, 206] width 144 height 14
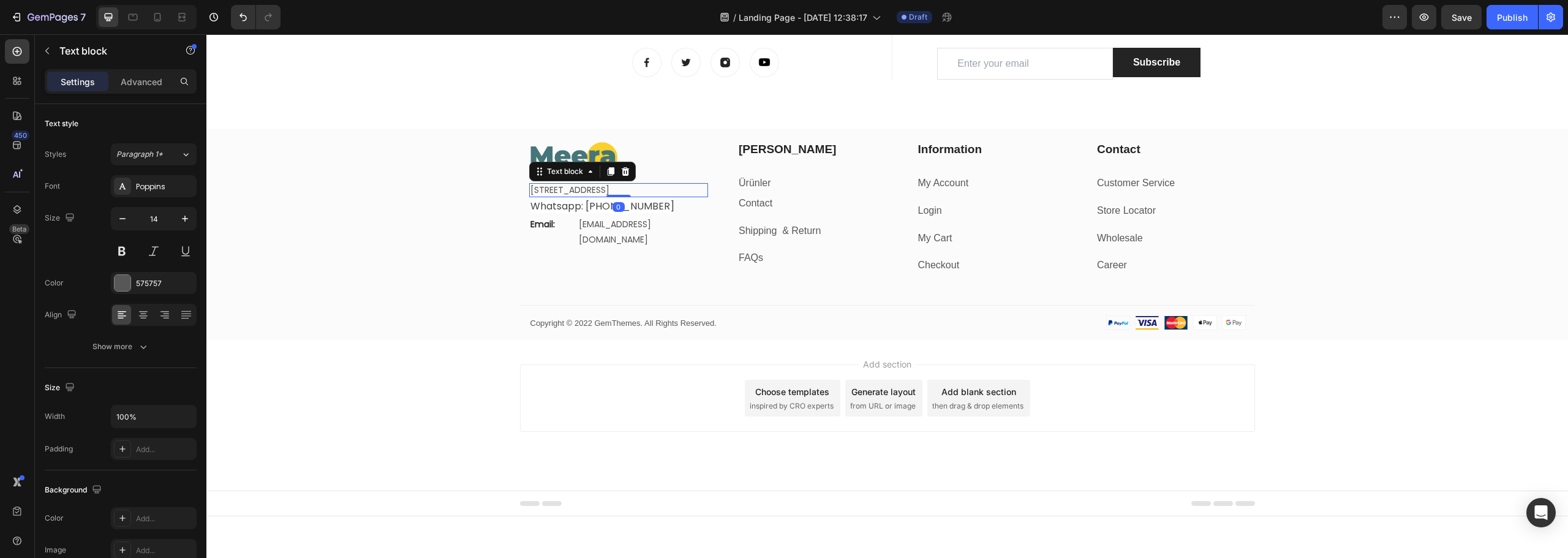
click at [659, 195] on p "[STREET_ADDRESS]" at bounding box center [619, 190] width 177 height 11
click at [568, 213] on span "Whatsapp: [PHONE_NUMBER]" at bounding box center [603, 206] width 144 height 14
click at [684, 194] on p "[STREET_ADDRESS]" at bounding box center [619, 190] width 177 height 11
click at [569, 213] on span "Whatsapp: [PHONE_NUMBER]" at bounding box center [603, 206] width 144 height 14
click at [410, 223] on div "Image [STREET_ADDRESS] Text block Whatsapp: [PHONE_NUMBER] Text block 0 Row Ema…" at bounding box center [887, 240] width 1361 height 199
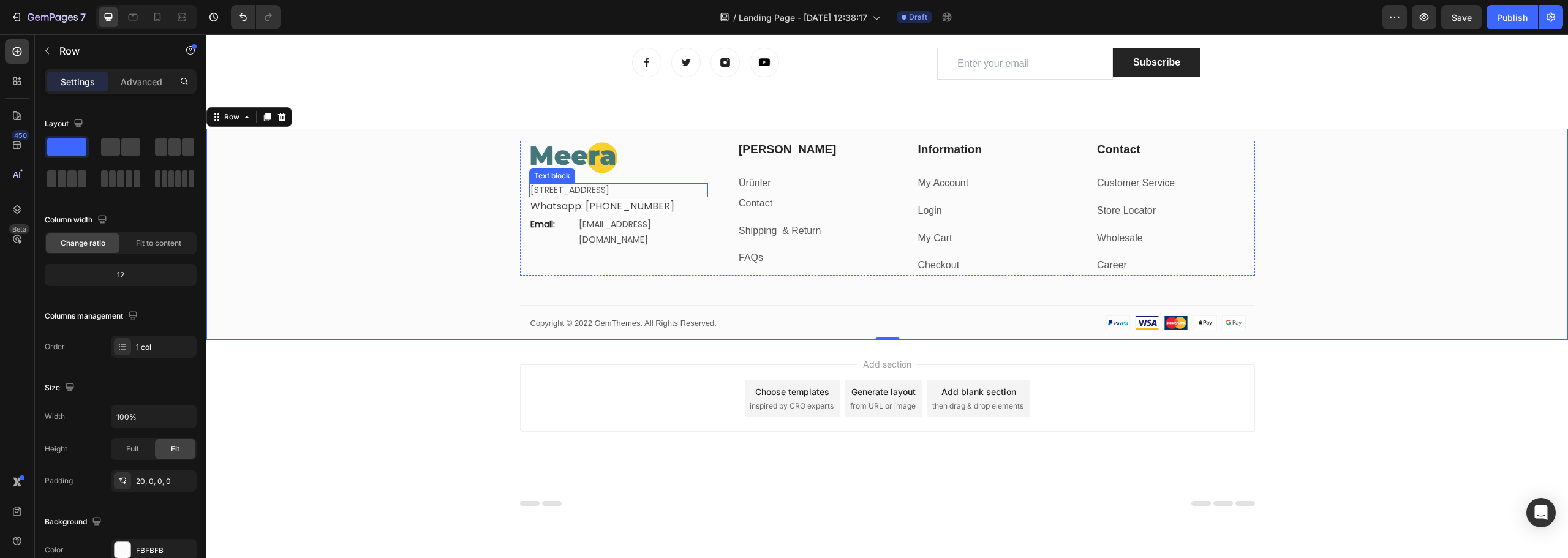
click at [607, 189] on p "[STREET_ADDRESS]" at bounding box center [619, 190] width 177 height 11
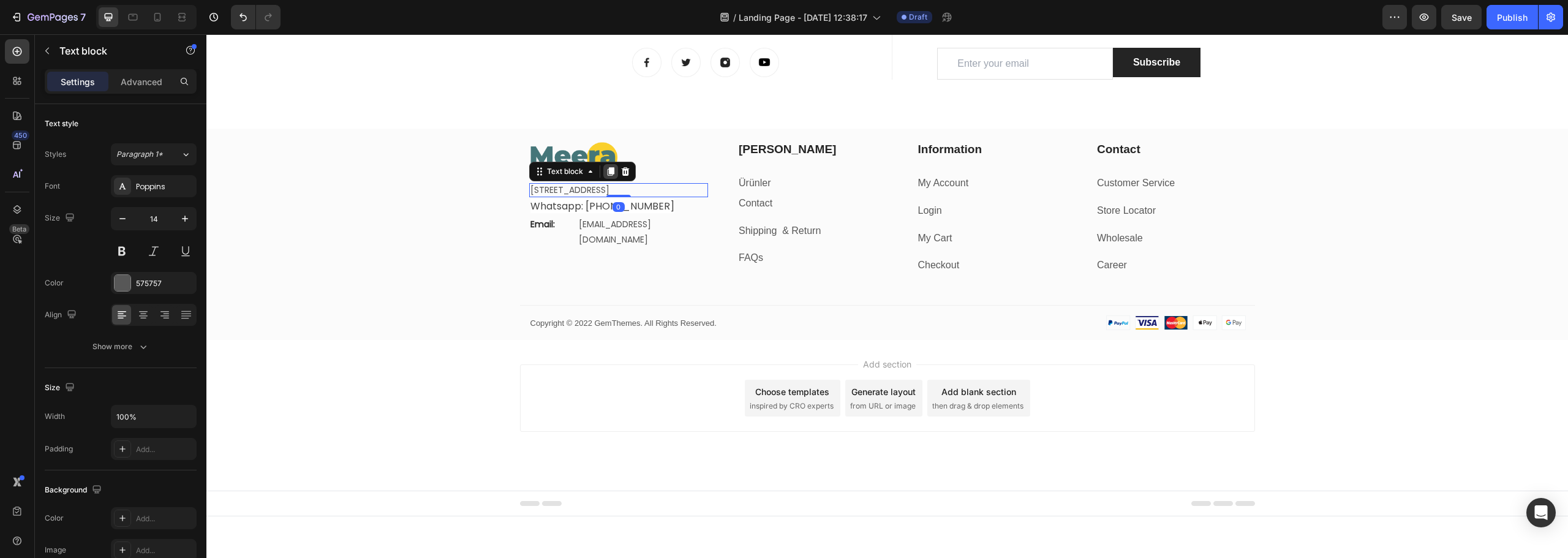
click at [609, 171] on icon at bounding box center [610, 172] width 7 height 8
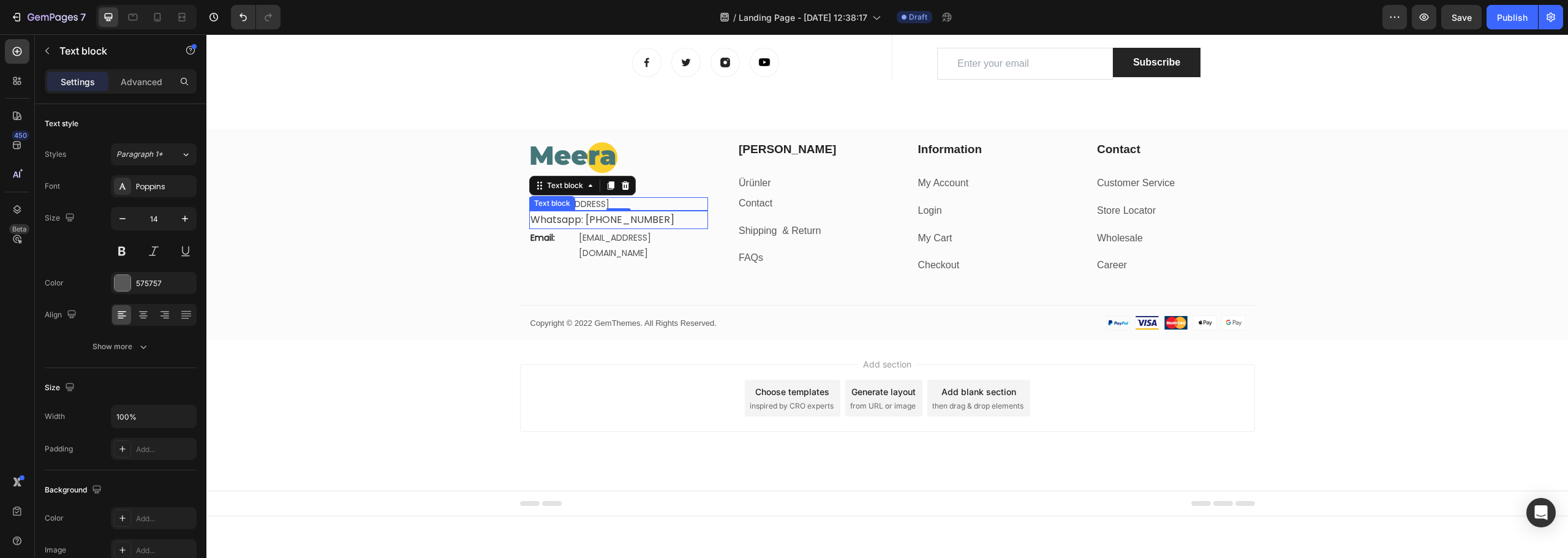
click at [578, 227] on span "Whatsapp: [PHONE_NUMBER]" at bounding box center [603, 220] width 144 height 14
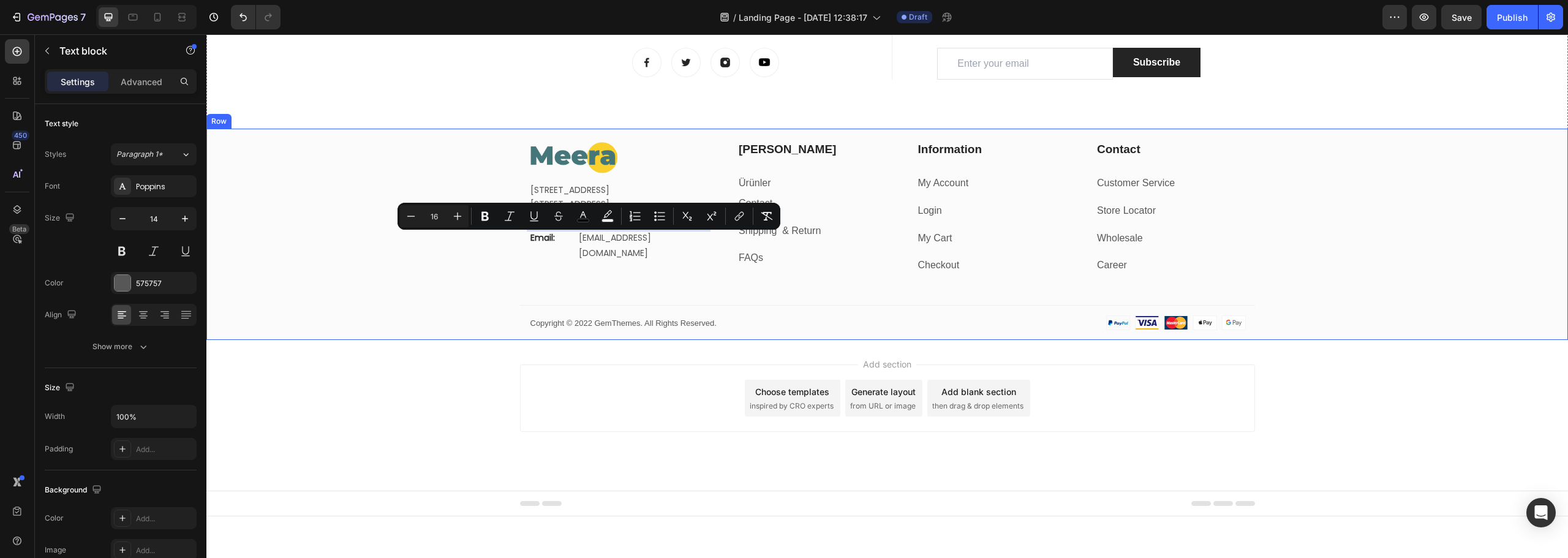
click at [457, 259] on div "Image [STREET_ADDRESS] Text [STREET_ADDRESS] Text block Whatsapp: [PHONE_NUMBER…" at bounding box center [887, 240] width 1361 height 199
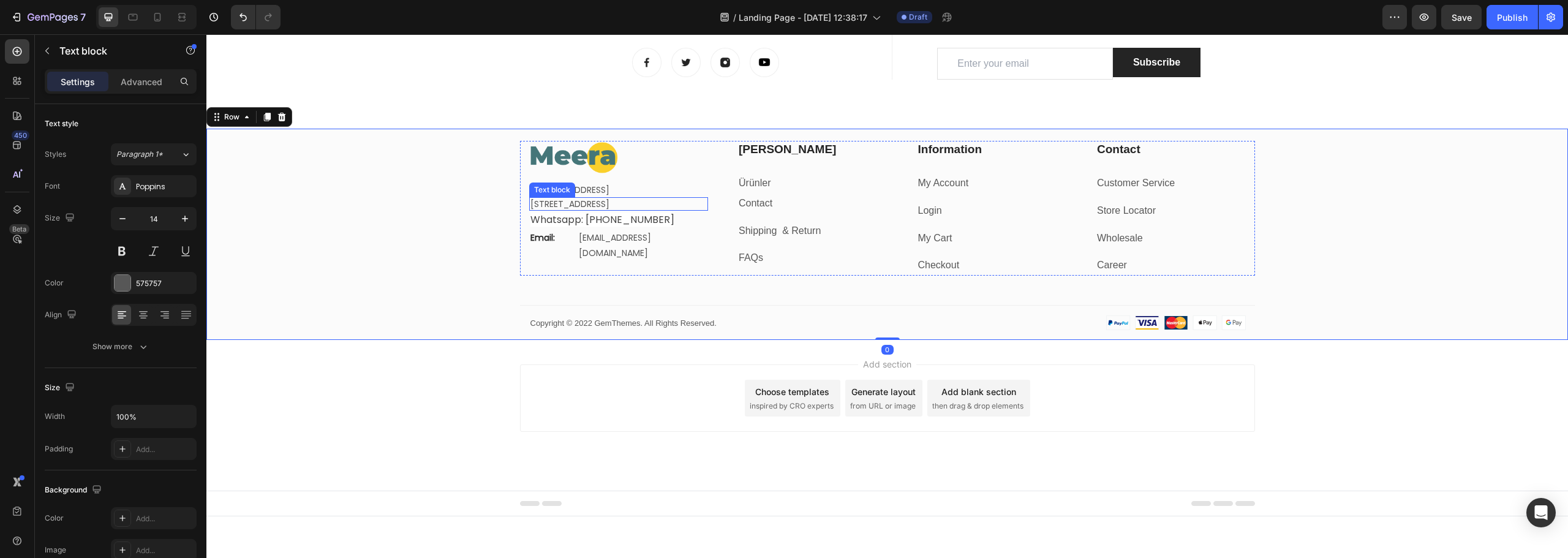
click at [599, 209] on p "[STREET_ADDRESS]" at bounding box center [619, 204] width 177 height 11
click at [635, 209] on p "[STREET_ADDRESS]" at bounding box center [619, 204] width 177 height 11
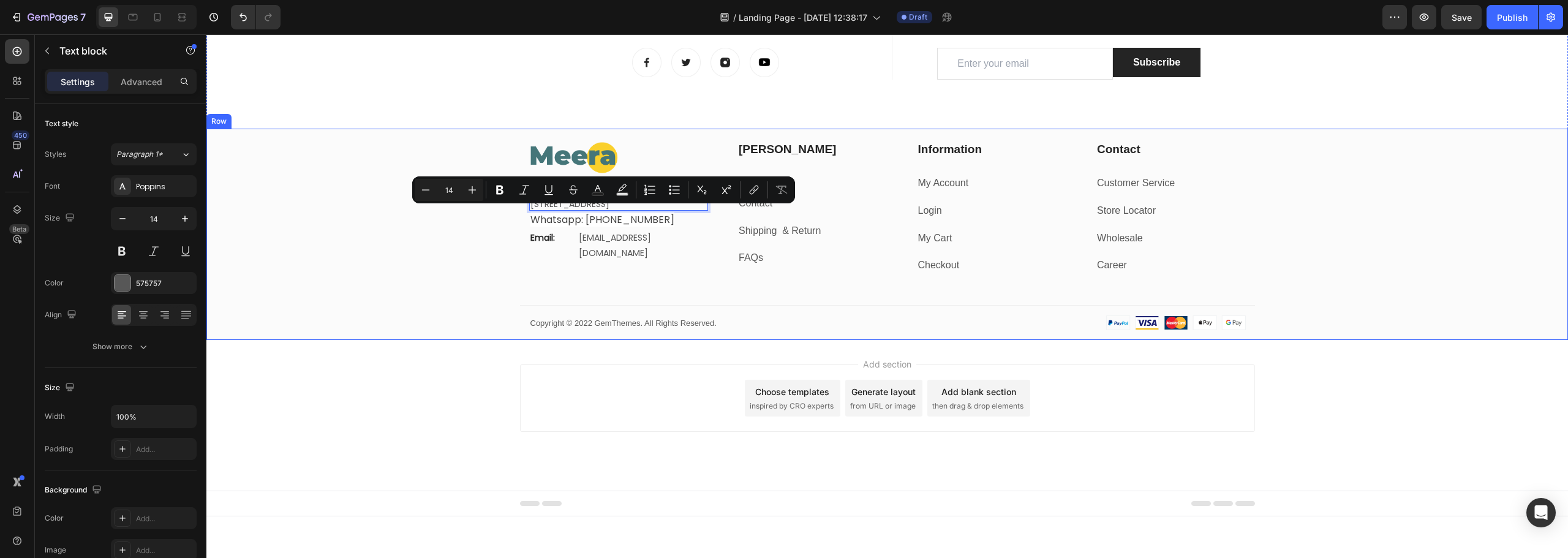
drag, startPoint x: 635, startPoint y: 225, endPoint x: 499, endPoint y: 209, distance: 136.9
click at [499, 209] on div "Image [STREET_ADDRESS] Text [STREET_ADDRESS] Text block 0 Whatsapp: [PHONE_NUMB…" at bounding box center [887, 240] width 1361 height 199
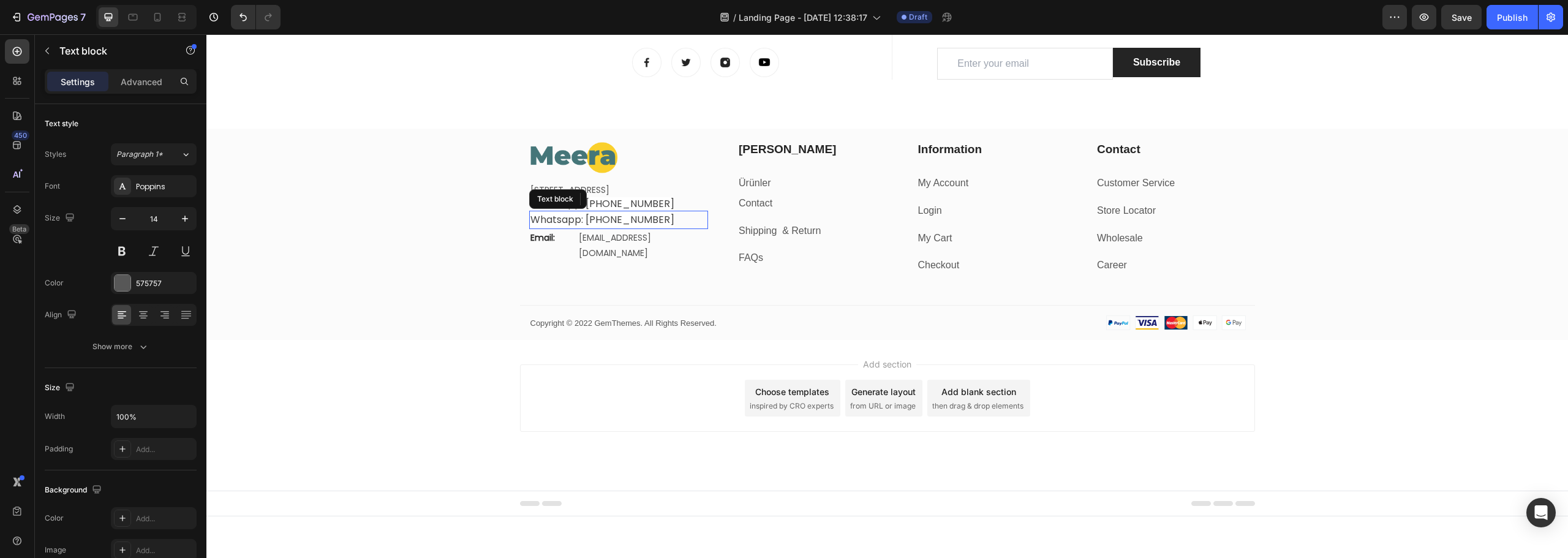
click at [566, 227] on span "Whatsapp: [PHONE_NUMBER]" at bounding box center [603, 220] width 144 height 14
click at [621, 204] on icon at bounding box center [625, 198] width 8 height 8
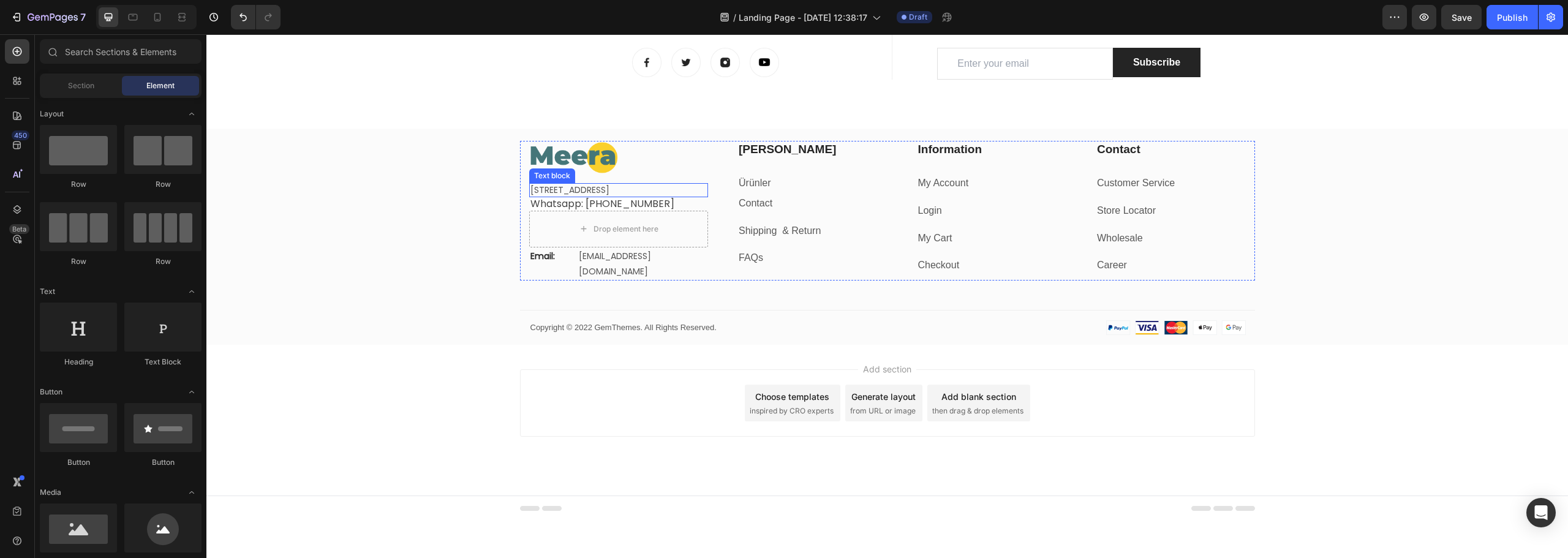
click at [643, 195] on p "[STREET_ADDRESS]" at bounding box center [619, 190] width 177 height 11
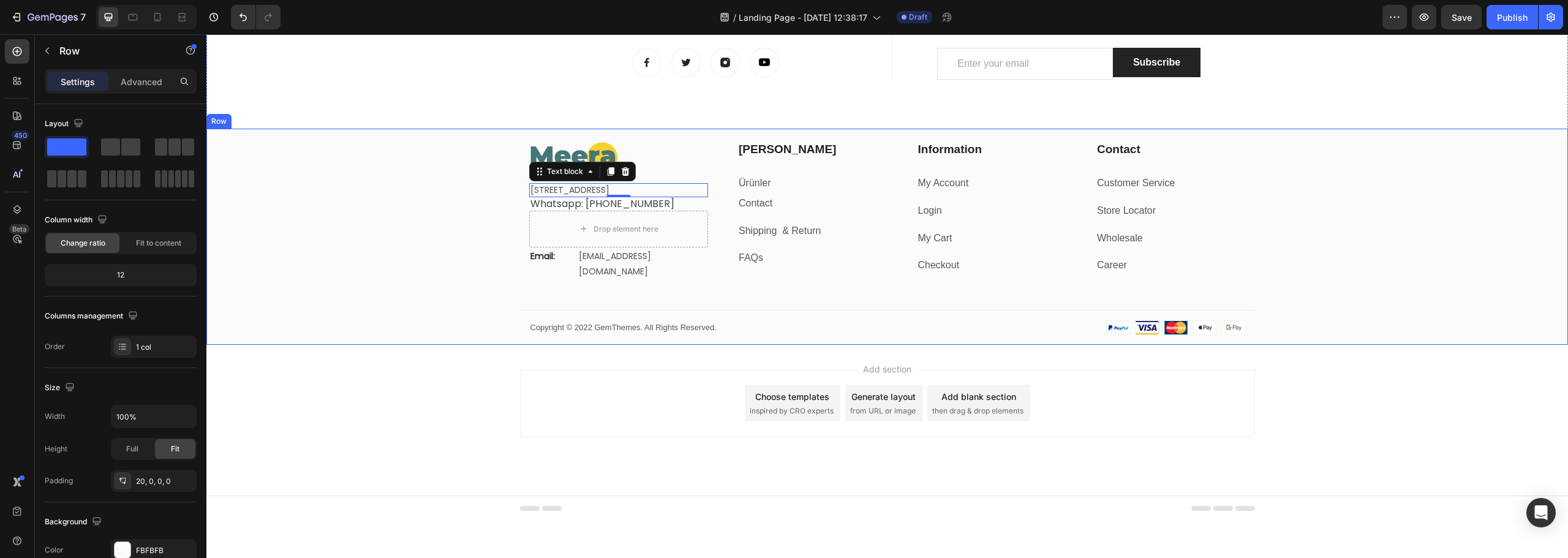
click at [420, 205] on div "Image [STREET_ADDRESS] Text block 0 Whatsapp: [PHONE_NUMBER] Text block Drop el…" at bounding box center [887, 243] width 1361 height 204
click at [656, 192] on p "[STREET_ADDRESS]" at bounding box center [619, 190] width 177 height 11
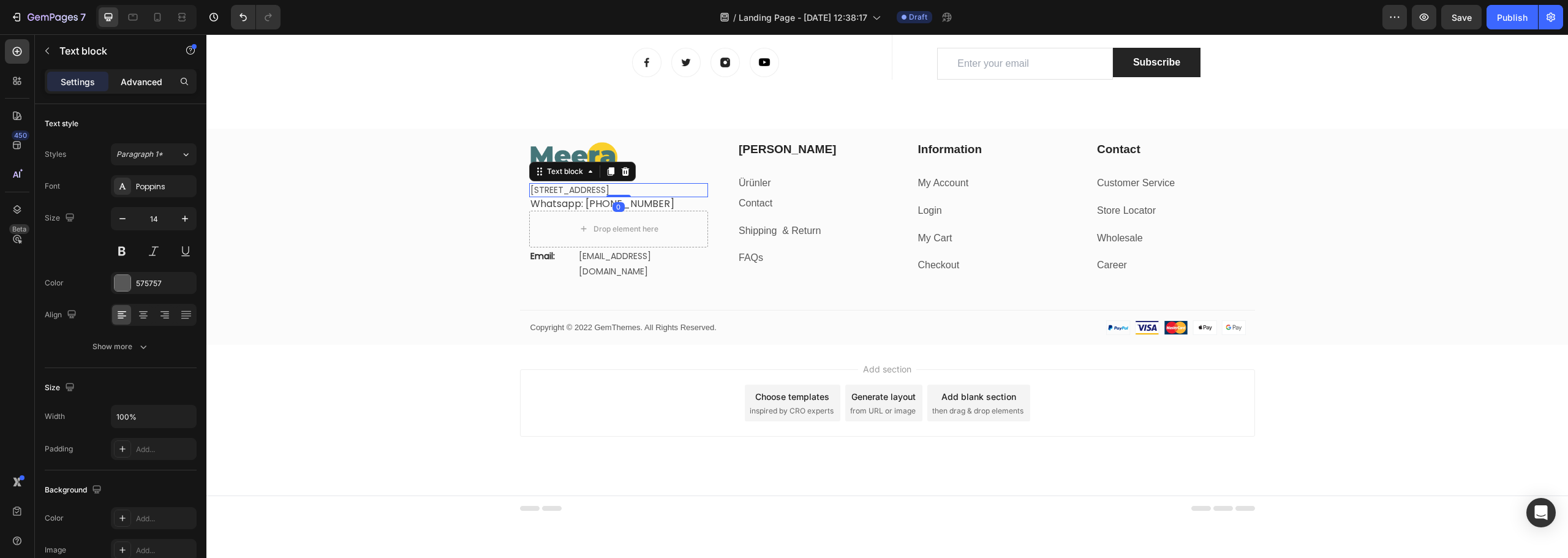
click at [131, 77] on p "Advanced" at bounding box center [141, 82] width 42 height 13
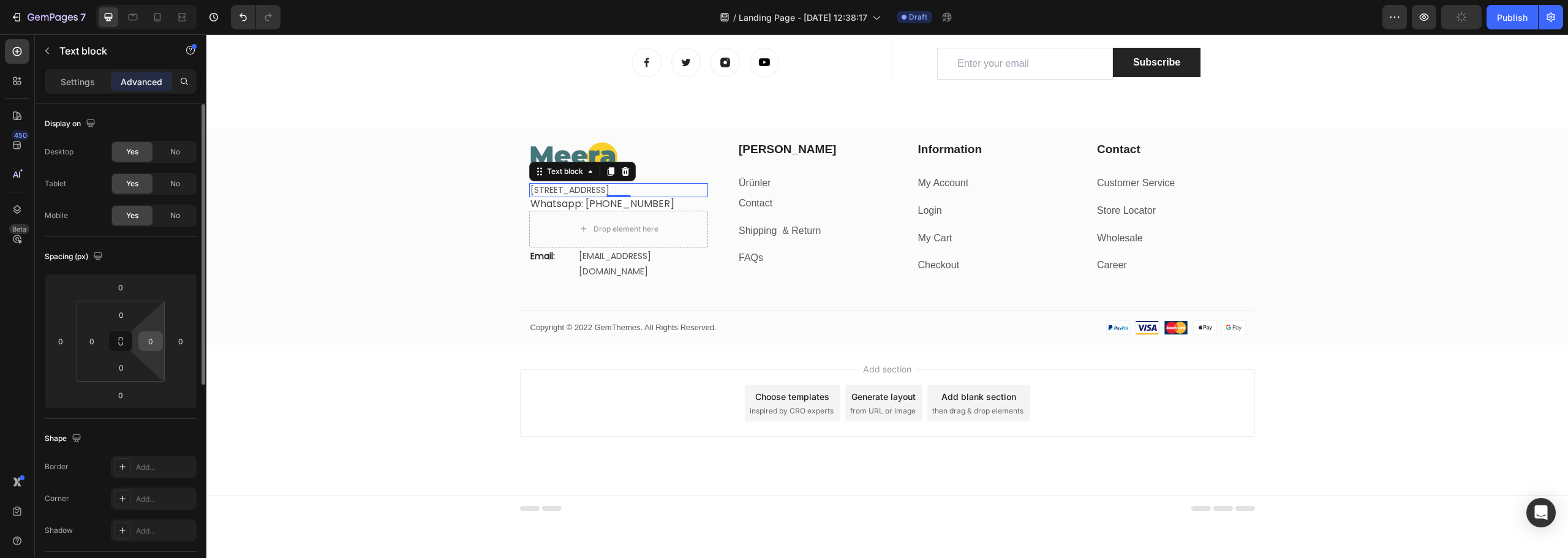
click at [151, 345] on input "0" at bounding box center [150, 341] width 19 height 19
type input "2"
click at [180, 346] on input "0" at bounding box center [181, 341] width 19 height 19
type input "0"
click at [184, 344] on input "20" at bounding box center [181, 341] width 19 height 19
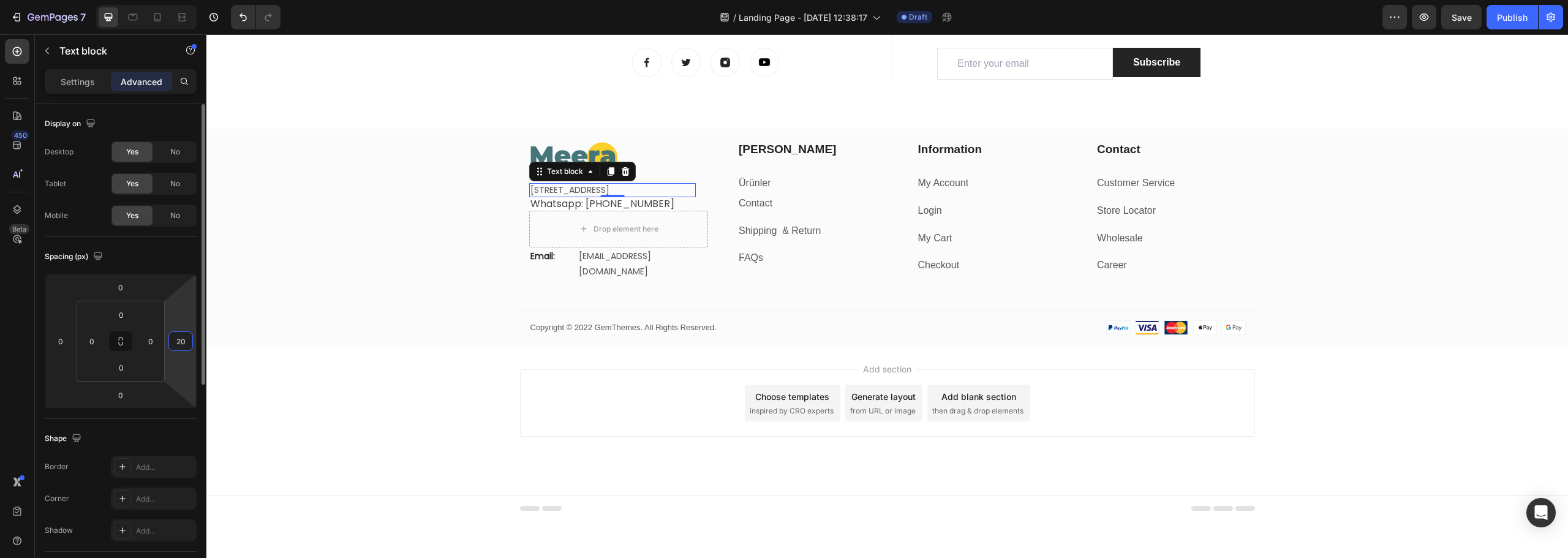
click at [184, 344] on input "20" at bounding box center [181, 341] width 19 height 19
click at [176, 341] on input "50" at bounding box center [181, 341] width 19 height 19
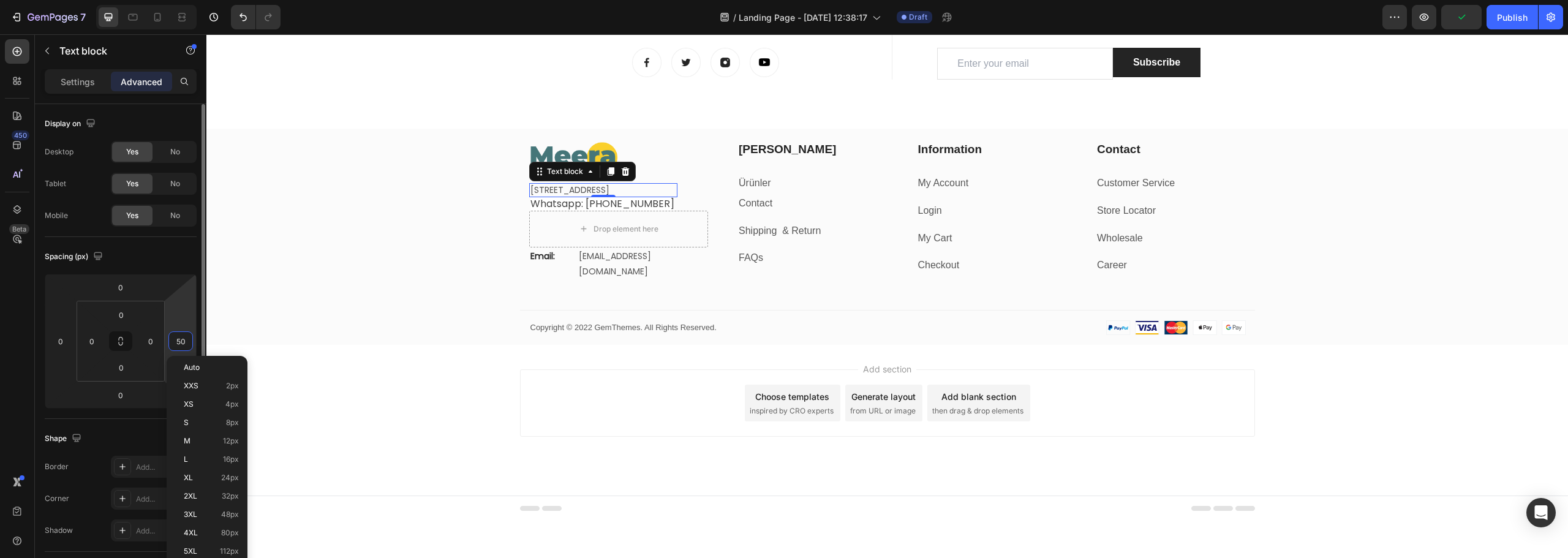
click at [176, 341] on input "50" at bounding box center [181, 341] width 19 height 19
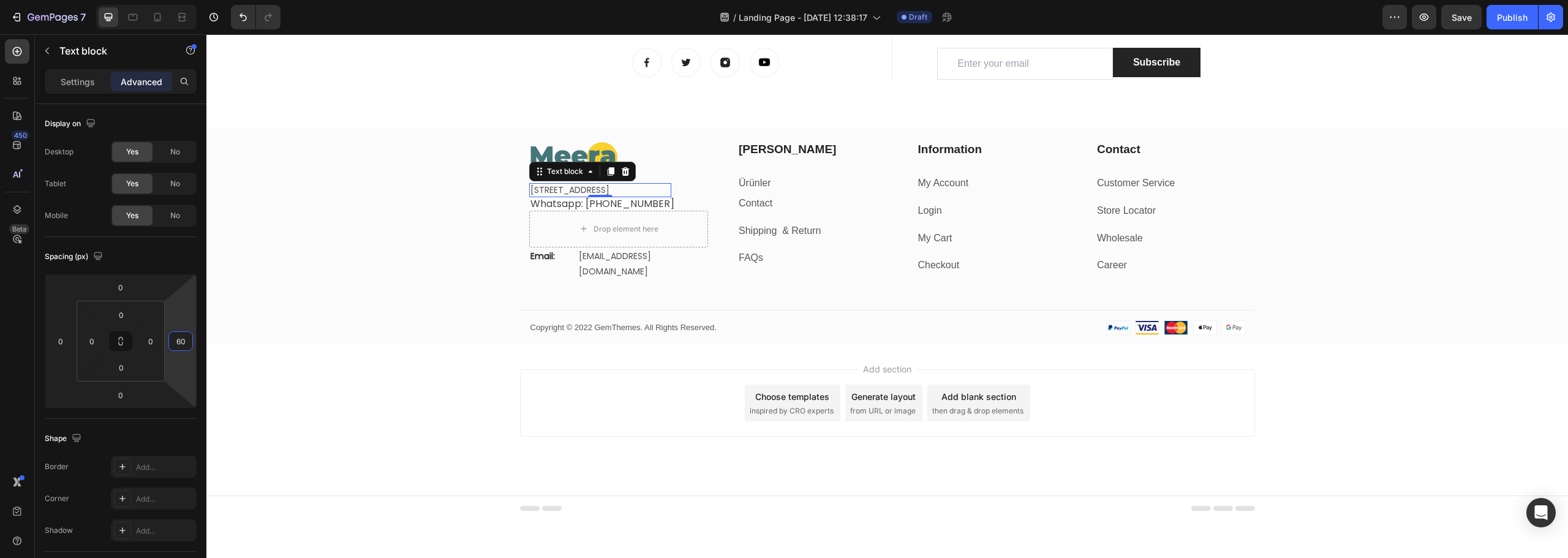
type input "60"
click at [595, 195] on p "[STREET_ADDRESS]" at bounding box center [601, 190] width 140 height 11
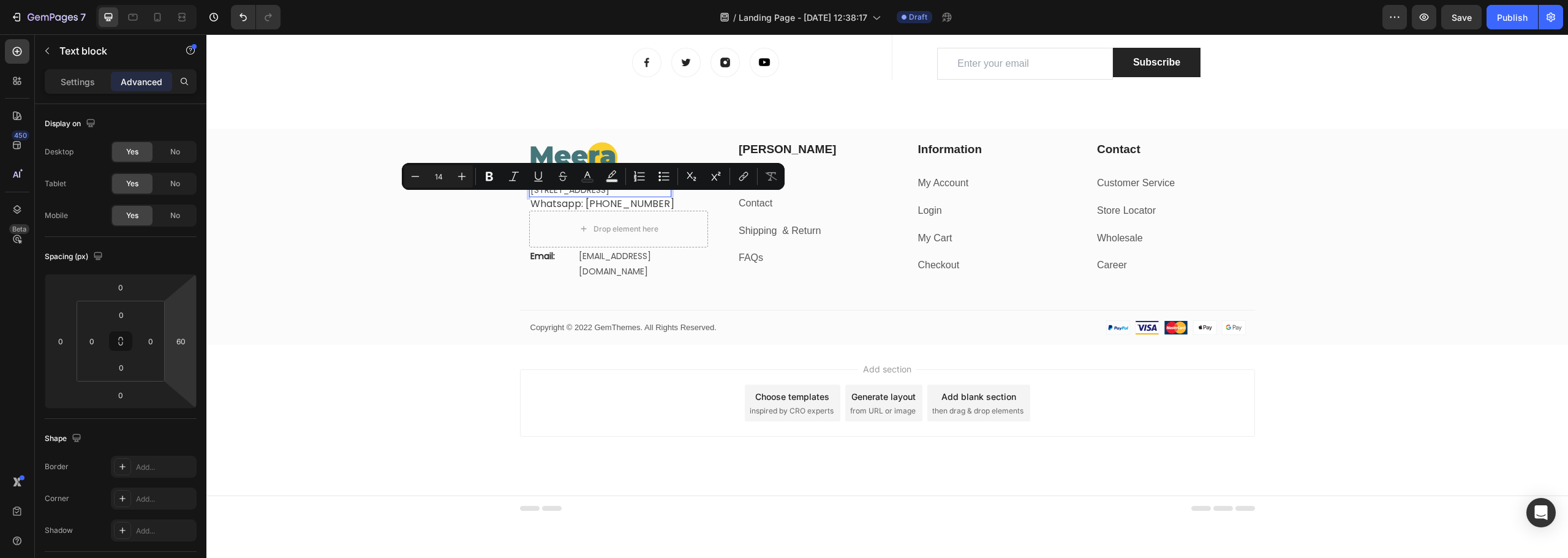
click at [595, 195] on p "[STREET_ADDRESS]" at bounding box center [601, 190] width 140 height 11
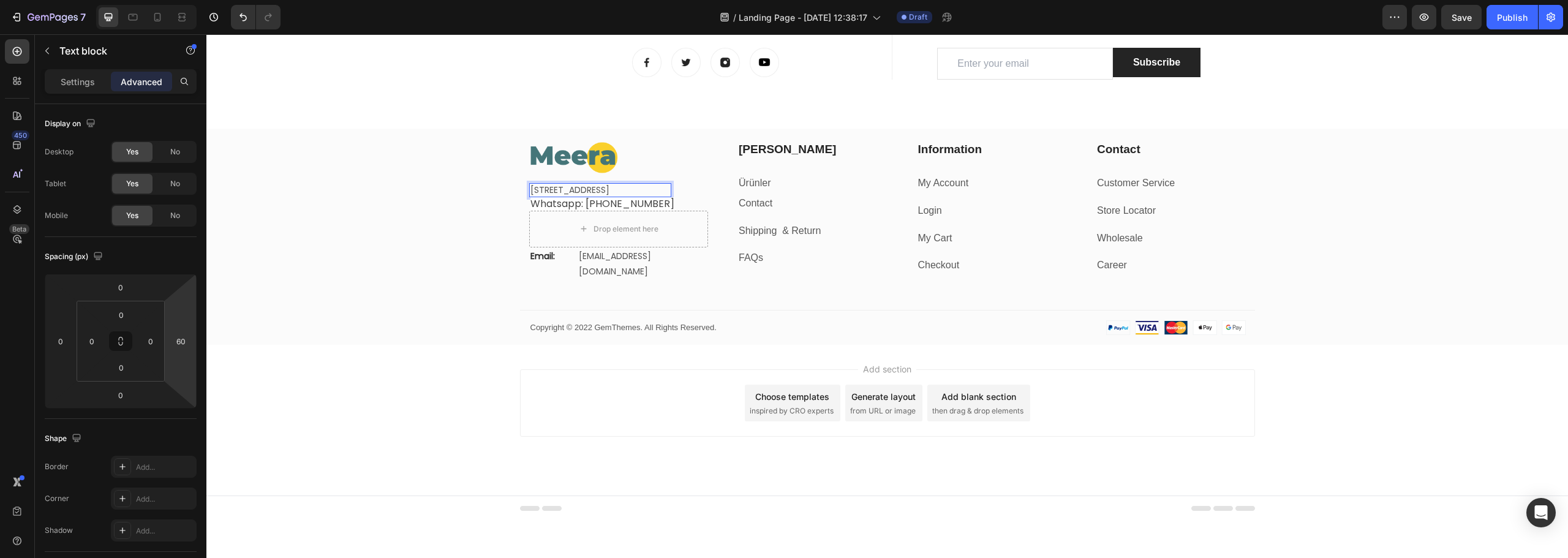
click at [592, 195] on p "[STREET_ADDRESS]" at bounding box center [601, 190] width 140 height 11
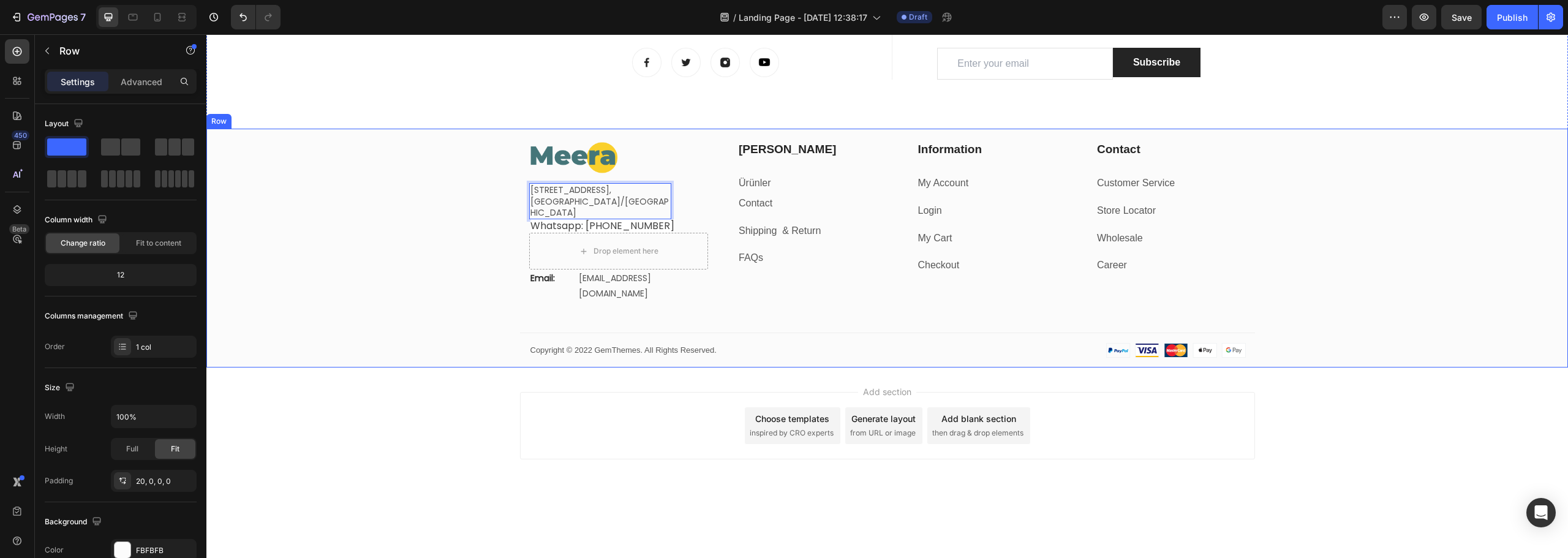
click at [421, 188] on div "Image [STREET_ADDRESS] Text block 0 Whatsapp: [PHONE_NUMBER] Text block Drop el…" at bounding box center [887, 254] width 1361 height 226
click at [424, 188] on div "Image [STREET_ADDRESS] Text block Whatsapp: [PHONE_NUMBER] Text block Drop elem…" at bounding box center [887, 254] width 1361 height 226
click at [558, 226] on span "Whatsapp: [PHONE_NUMBER]" at bounding box center [603, 225] width 144 height 14
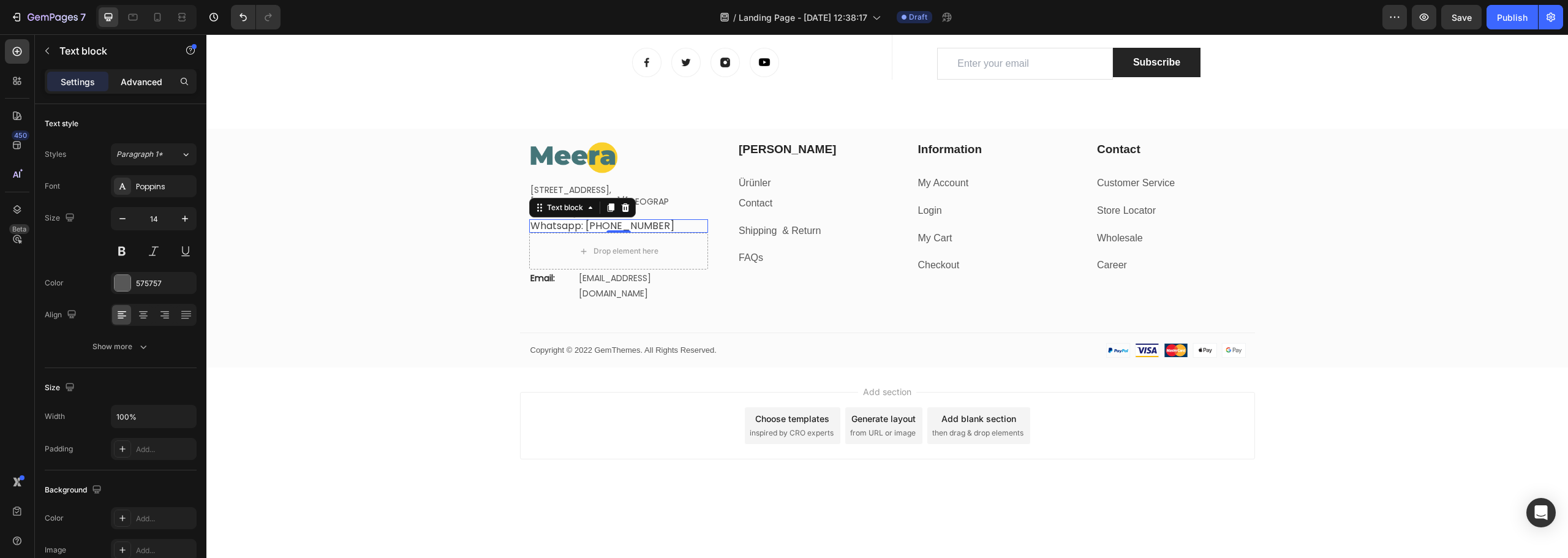
click at [142, 74] on div "Advanced" at bounding box center [142, 81] width 62 height 20
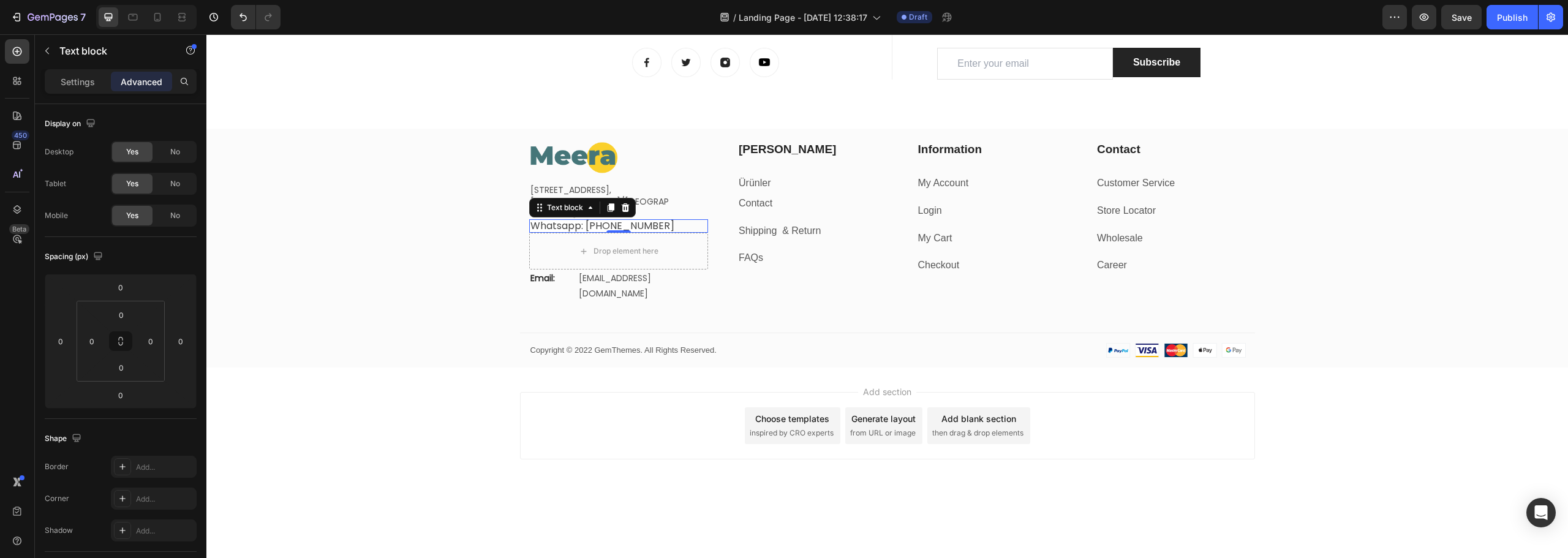
drag, startPoint x: 80, startPoint y: 86, endPoint x: 133, endPoint y: 86, distance: 53.0
click at [81, 86] on p "Settings" at bounding box center [78, 82] width 35 height 13
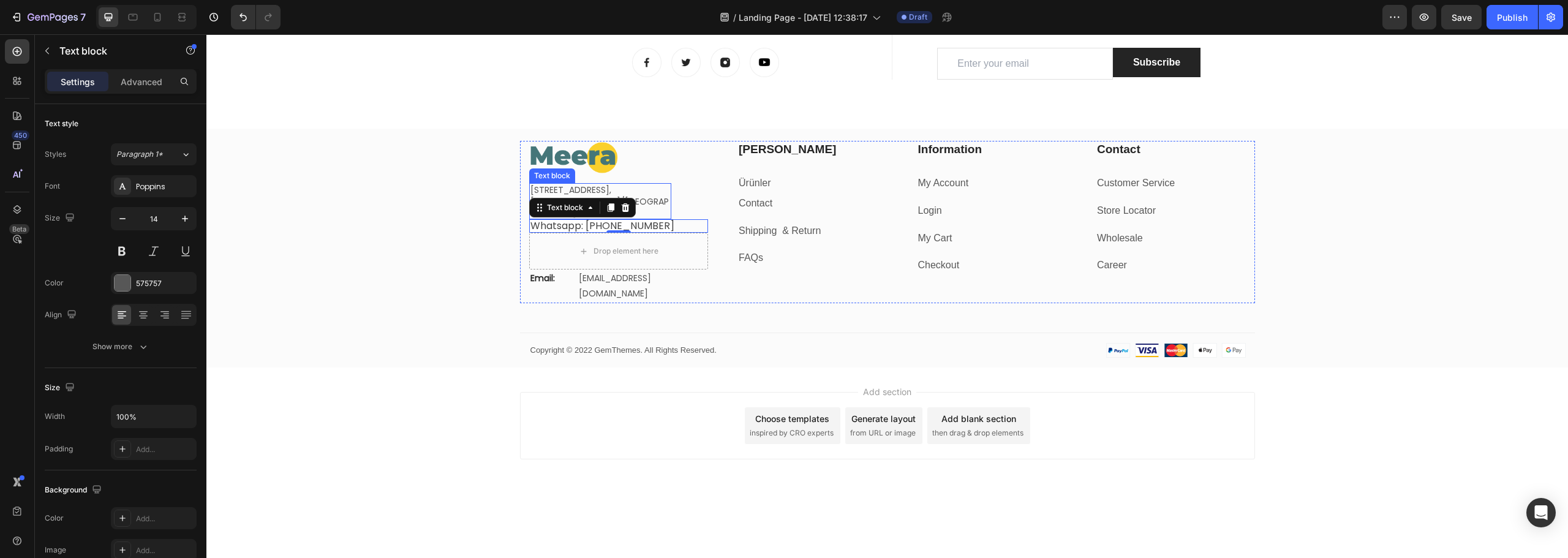
click at [640, 195] on p "[STREET_ADDRESS]," at bounding box center [601, 190] width 140 height 11
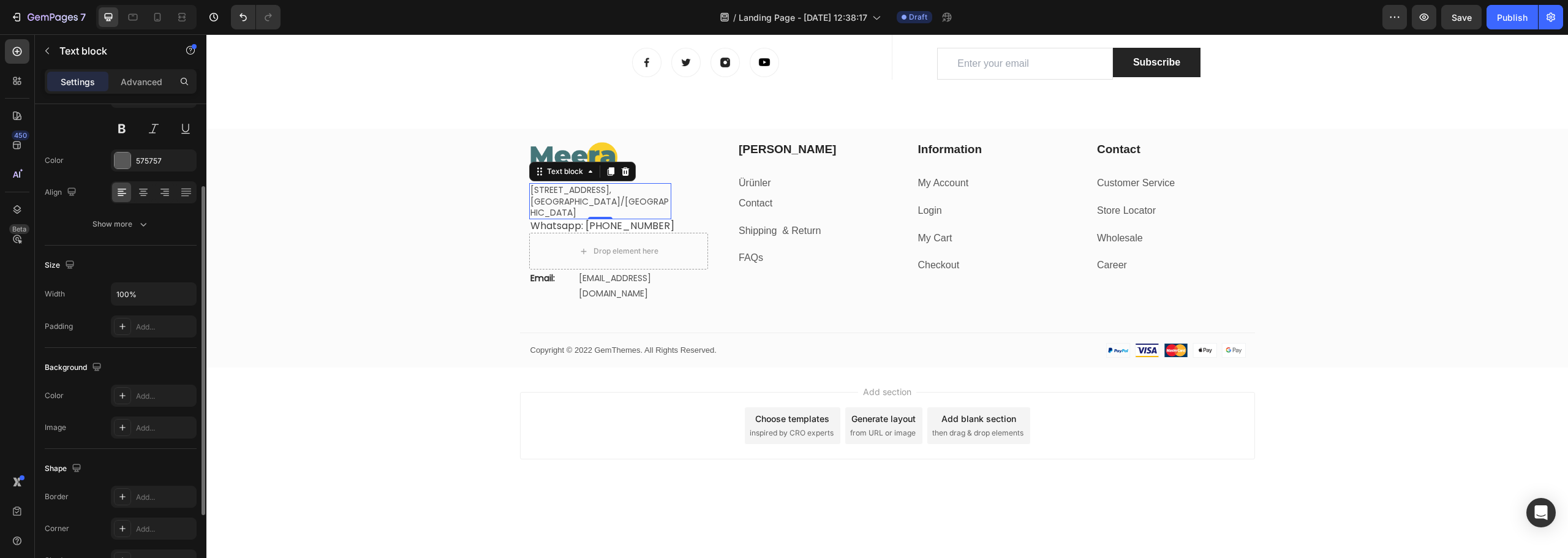
scroll to position [0, 0]
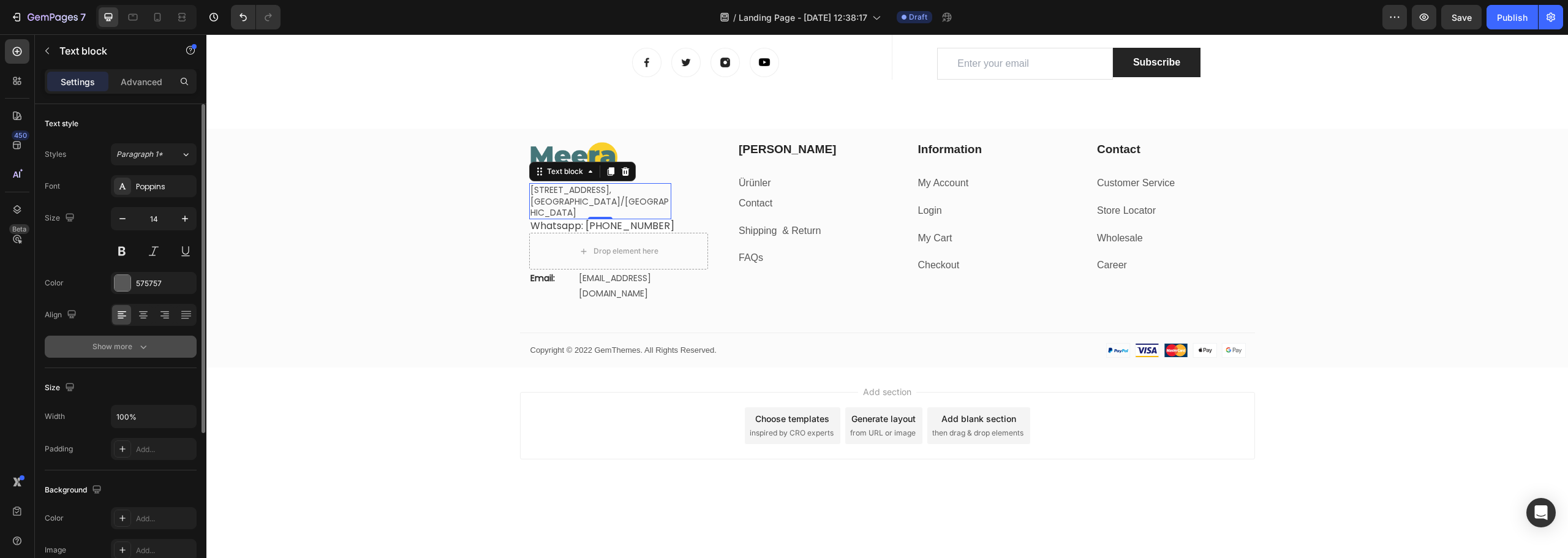
click at [150, 348] on button "Show more" at bounding box center [121, 347] width 152 height 22
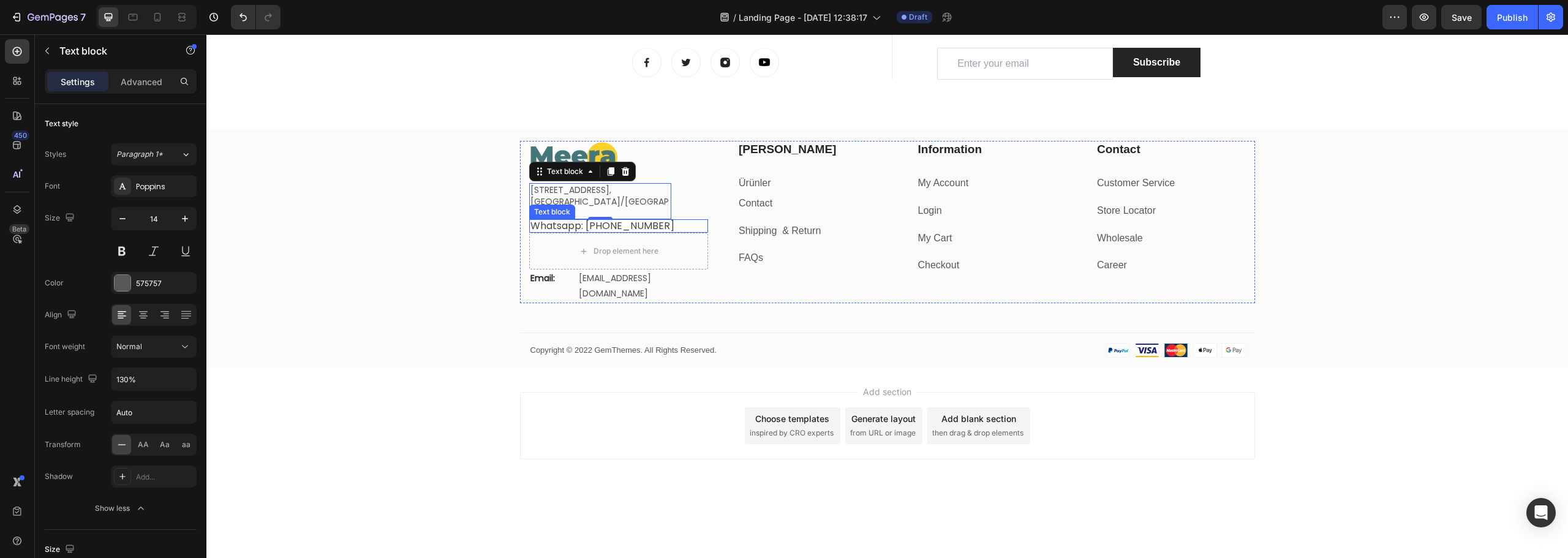
click at [629, 228] on span "Whatsapp: [PHONE_NUMBER]" at bounding box center [603, 225] width 144 height 14
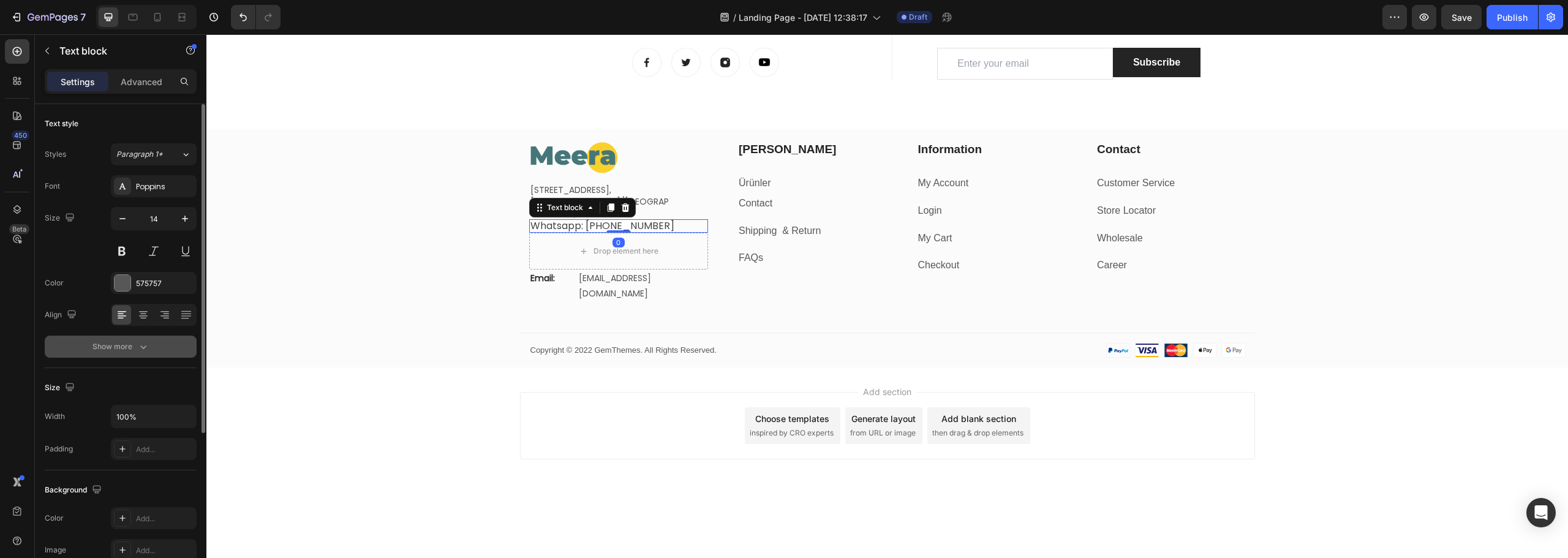
click at [147, 348] on icon "button" at bounding box center [143, 347] width 12 height 12
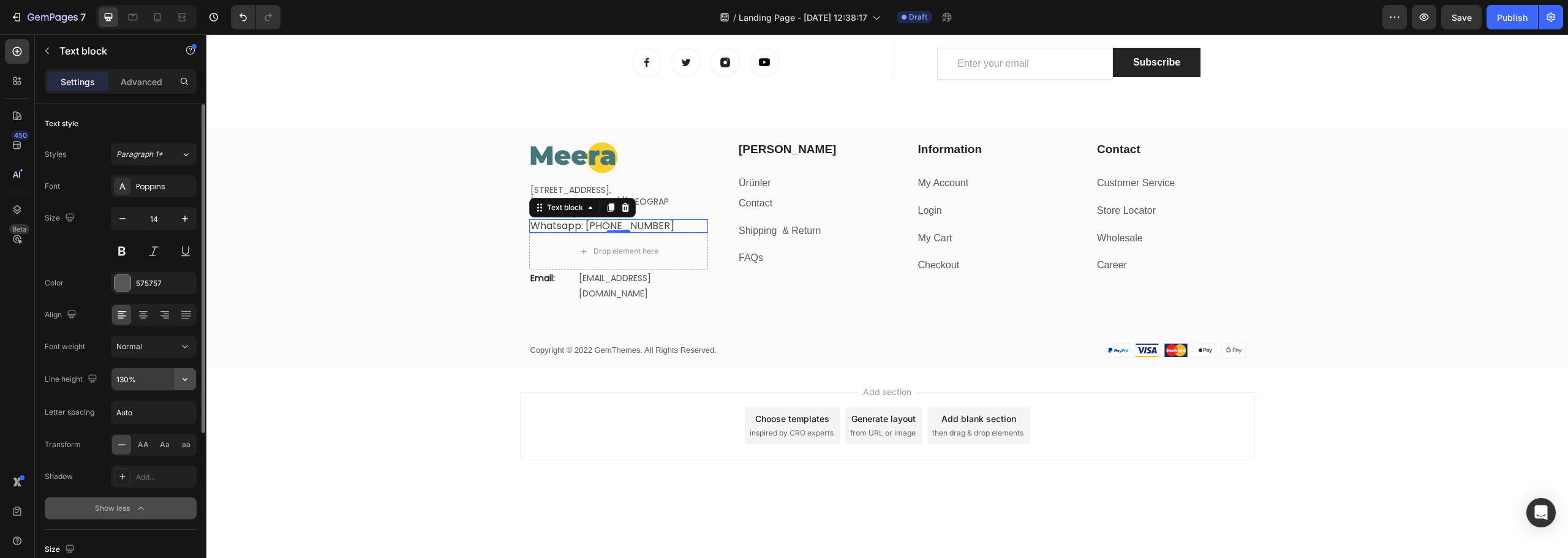
click at [190, 379] on icon "button" at bounding box center [184, 379] width 12 height 12
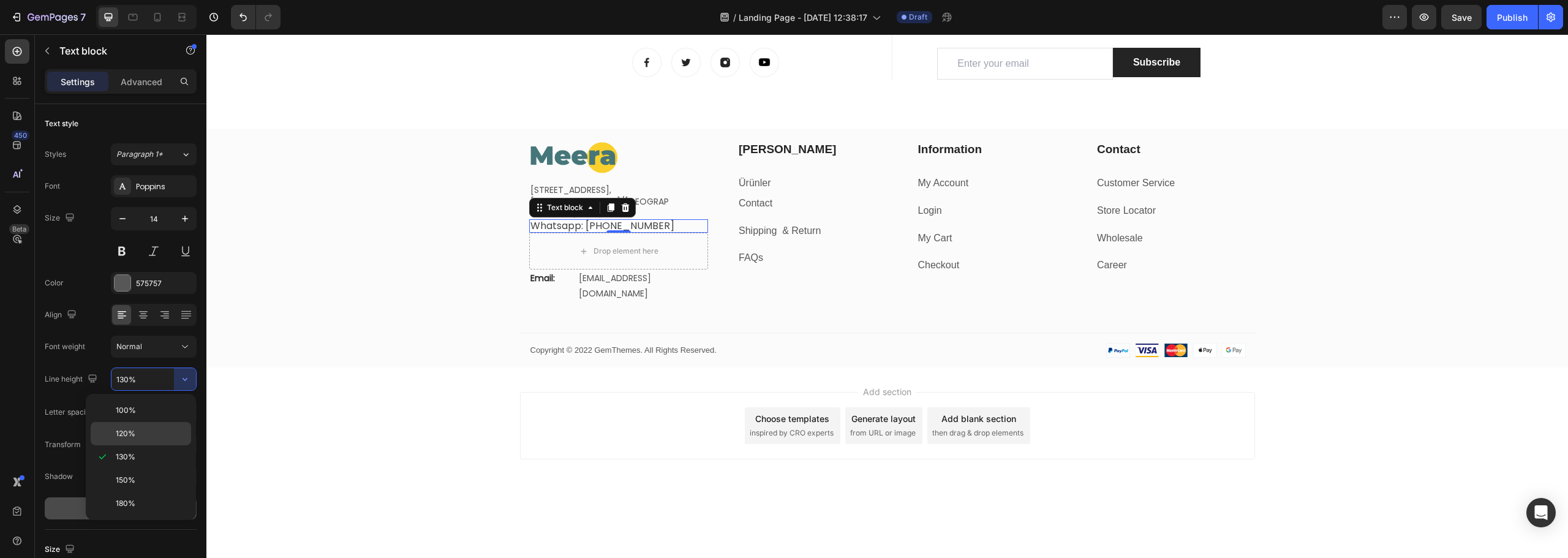
click at [125, 434] on span "120%" at bounding box center [125, 434] width 20 height 11
type input "120%"
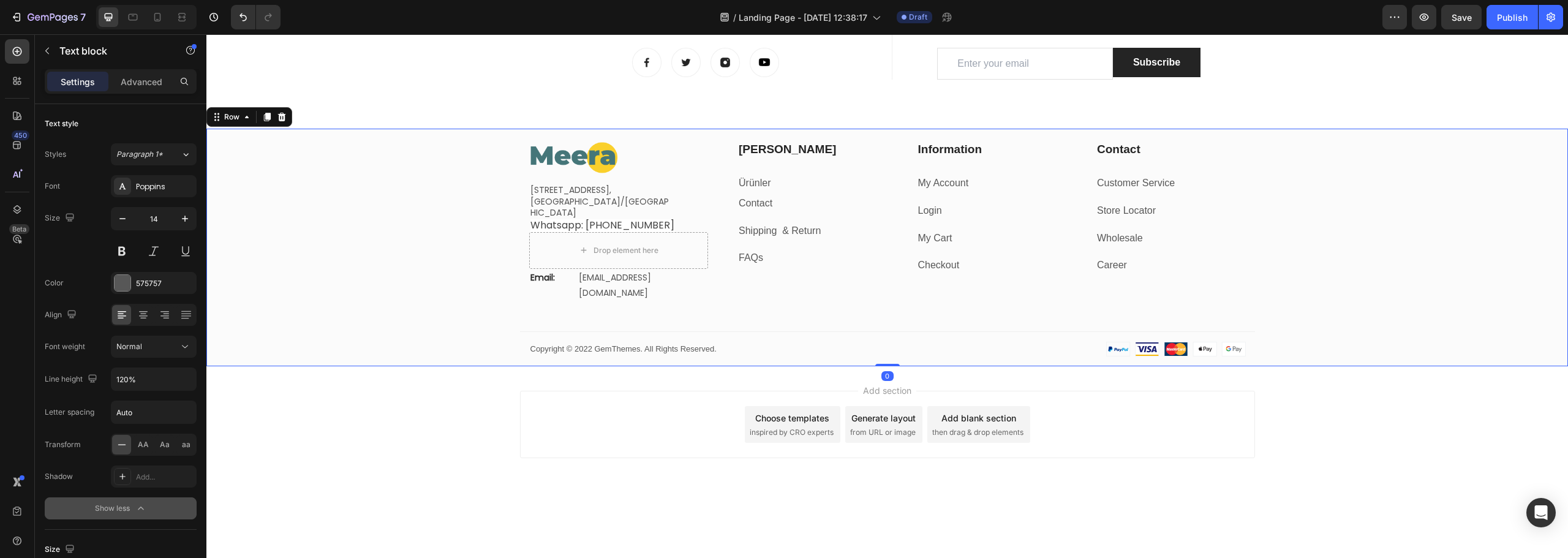
click at [460, 233] on div "Image [STREET_ADDRESS] Text block Whatsapp: [PHONE_NUMBER] Text block Drop elem…" at bounding box center [887, 253] width 1361 height 225
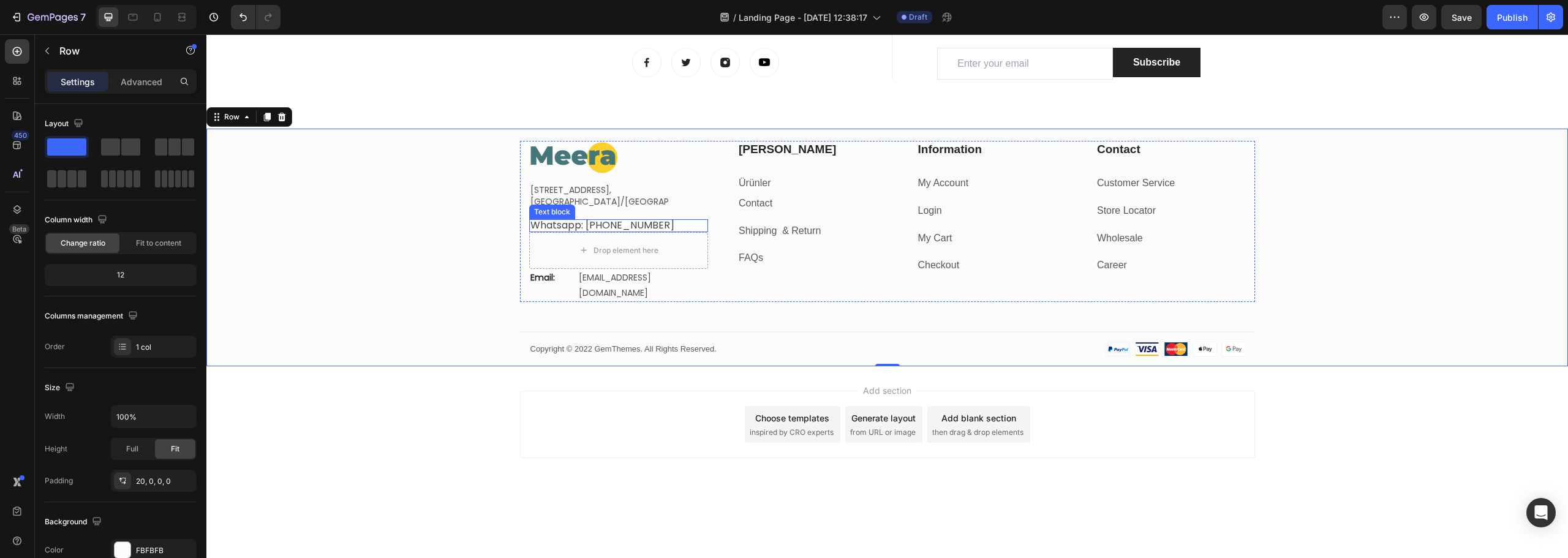
click at [620, 222] on span "Whatsapp: [PHONE_NUMBER]" at bounding box center [603, 224] width 144 height 14
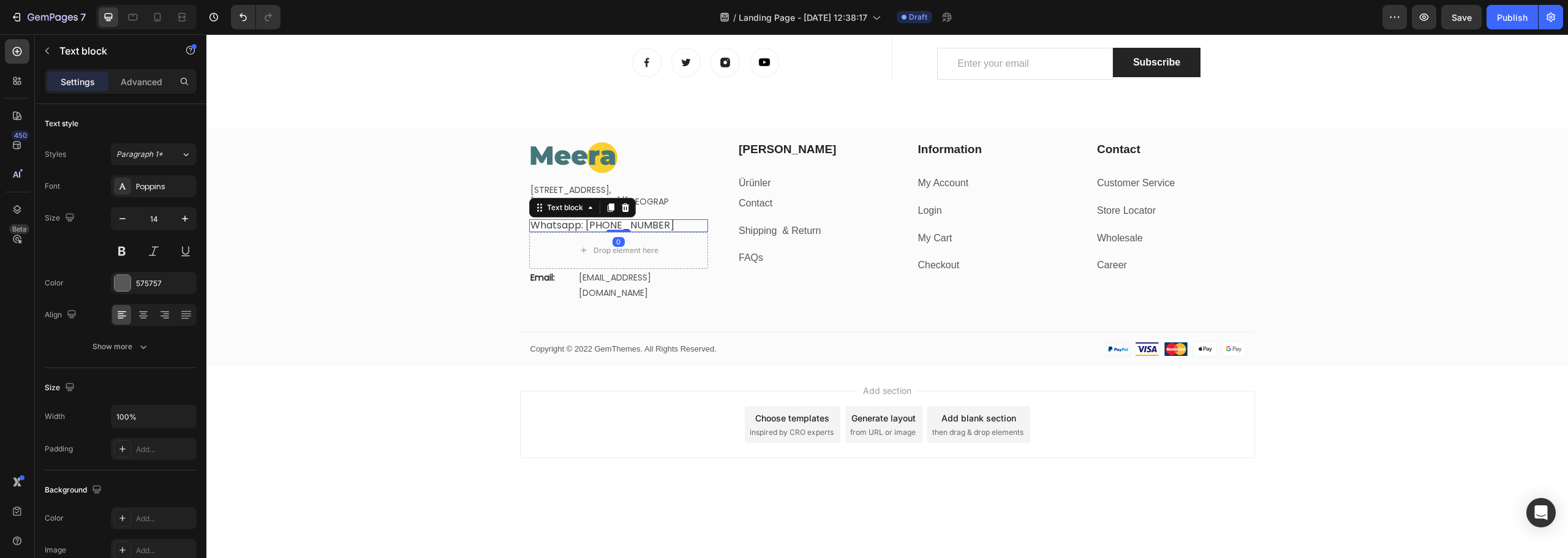
click at [623, 209] on icon at bounding box center [625, 207] width 8 height 8
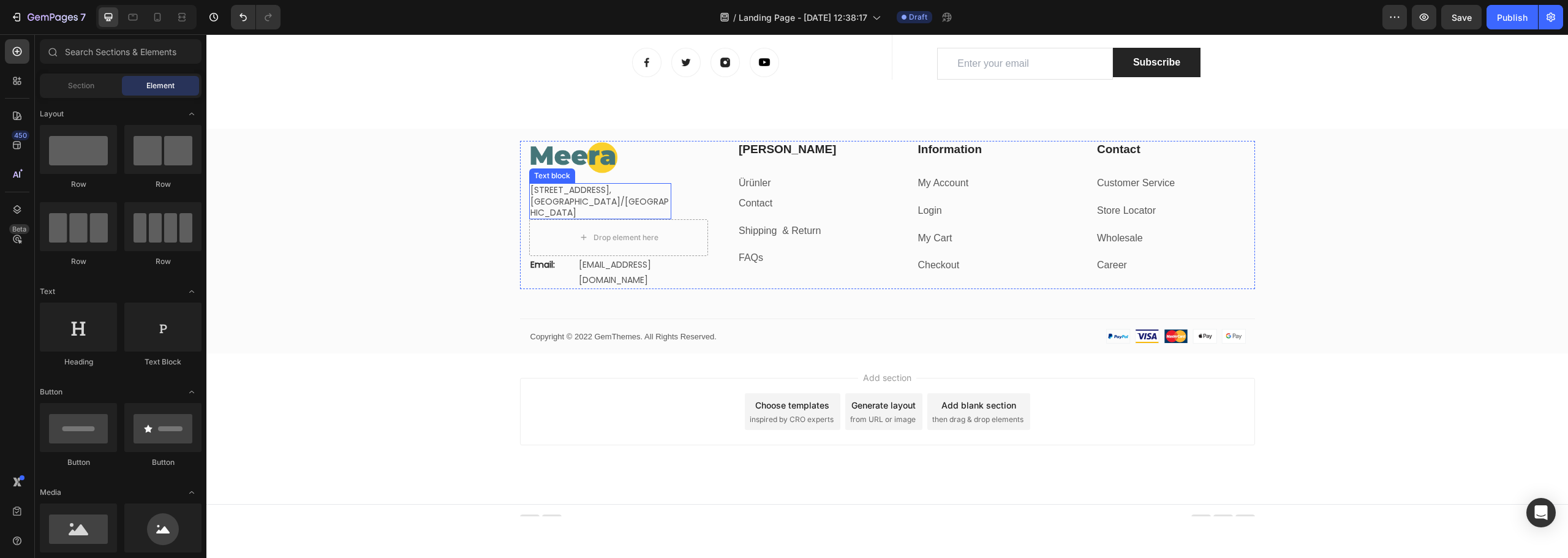
click at [590, 195] on p "[STREET_ADDRESS]," at bounding box center [601, 190] width 140 height 11
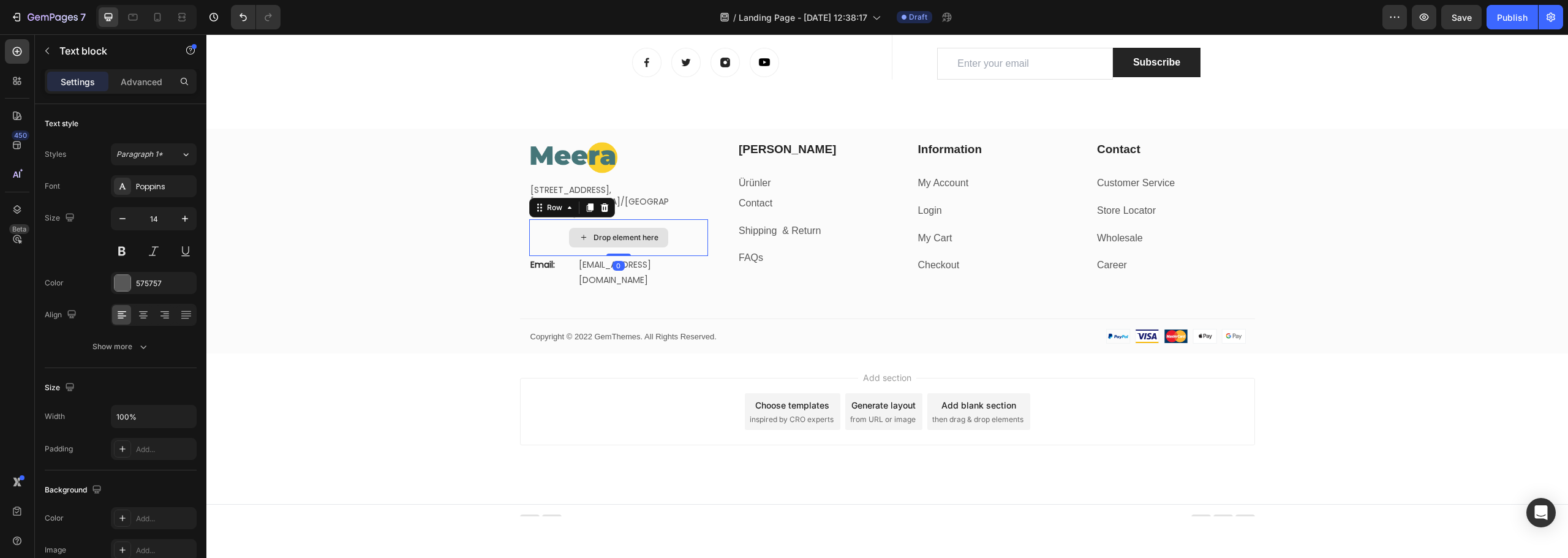
click at [538, 237] on div "Drop element here" at bounding box center [619, 237] width 179 height 36
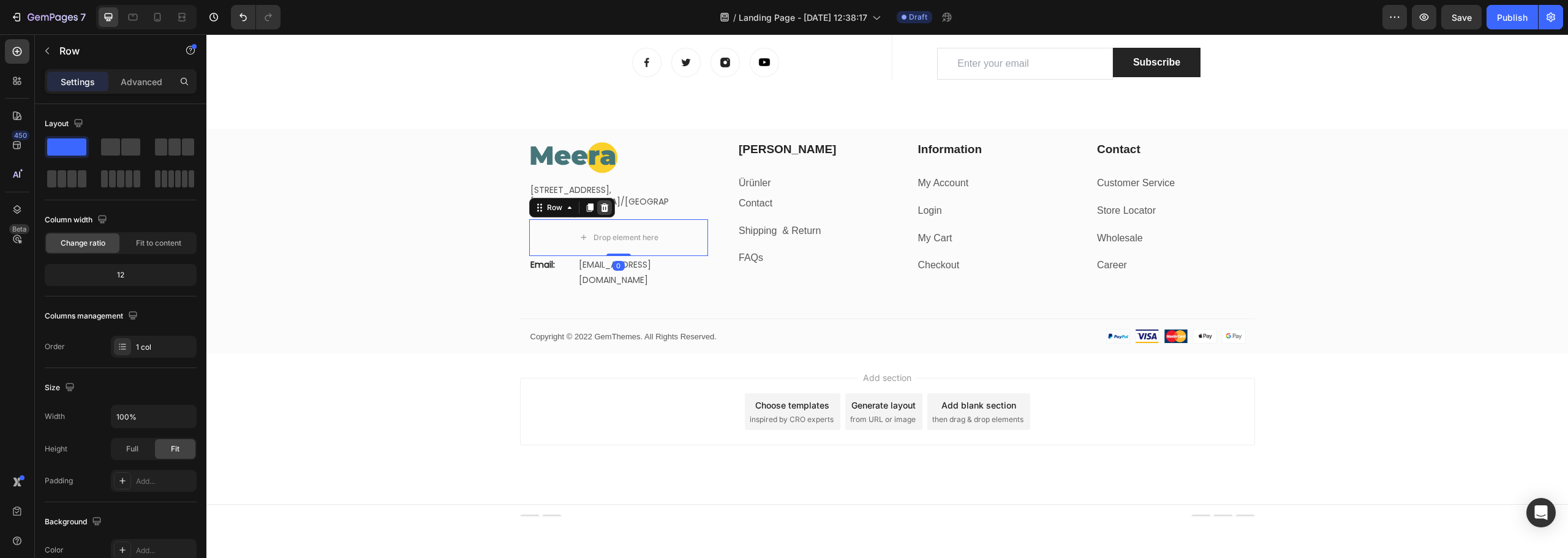
click at [602, 211] on icon at bounding box center [605, 207] width 8 height 8
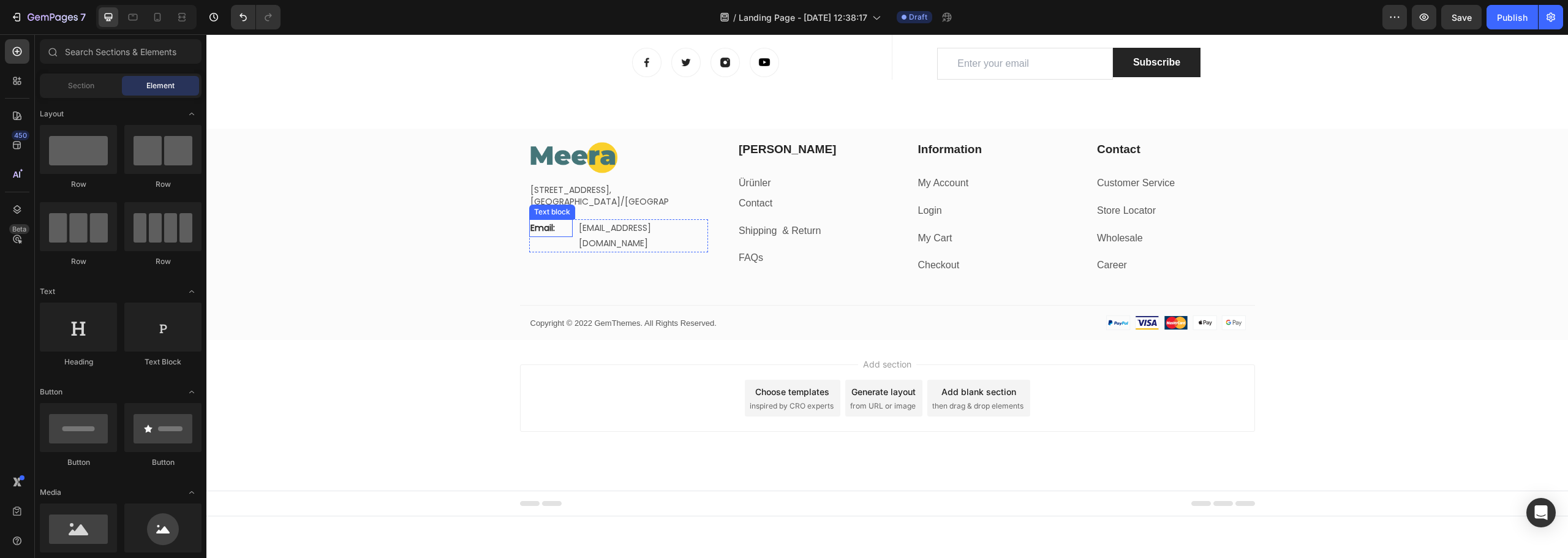
click at [560, 233] on p "Email:" at bounding box center [551, 228] width 41 height 15
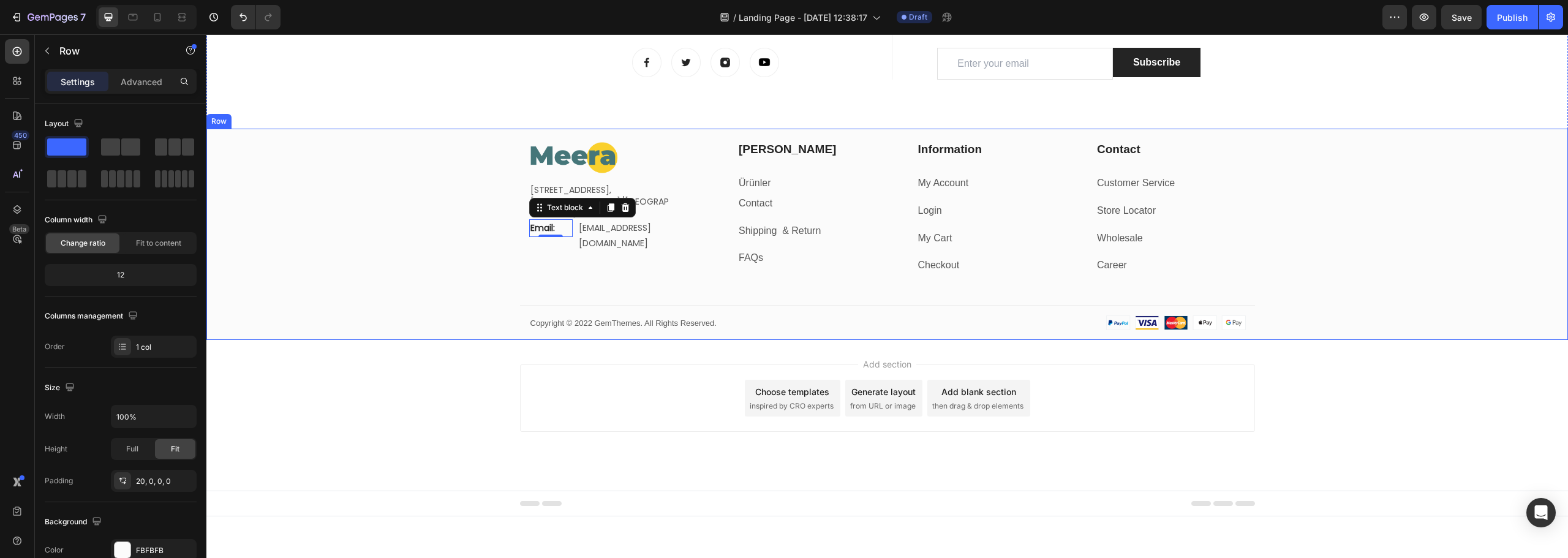
click at [378, 276] on div "Image Fetih Mahallesi, [STREET_ADDRESS] Text block Email: Text block 0 [EMAIL_A…" at bounding box center [887, 240] width 1361 height 199
click at [560, 195] on p "[STREET_ADDRESS]," at bounding box center [601, 190] width 140 height 11
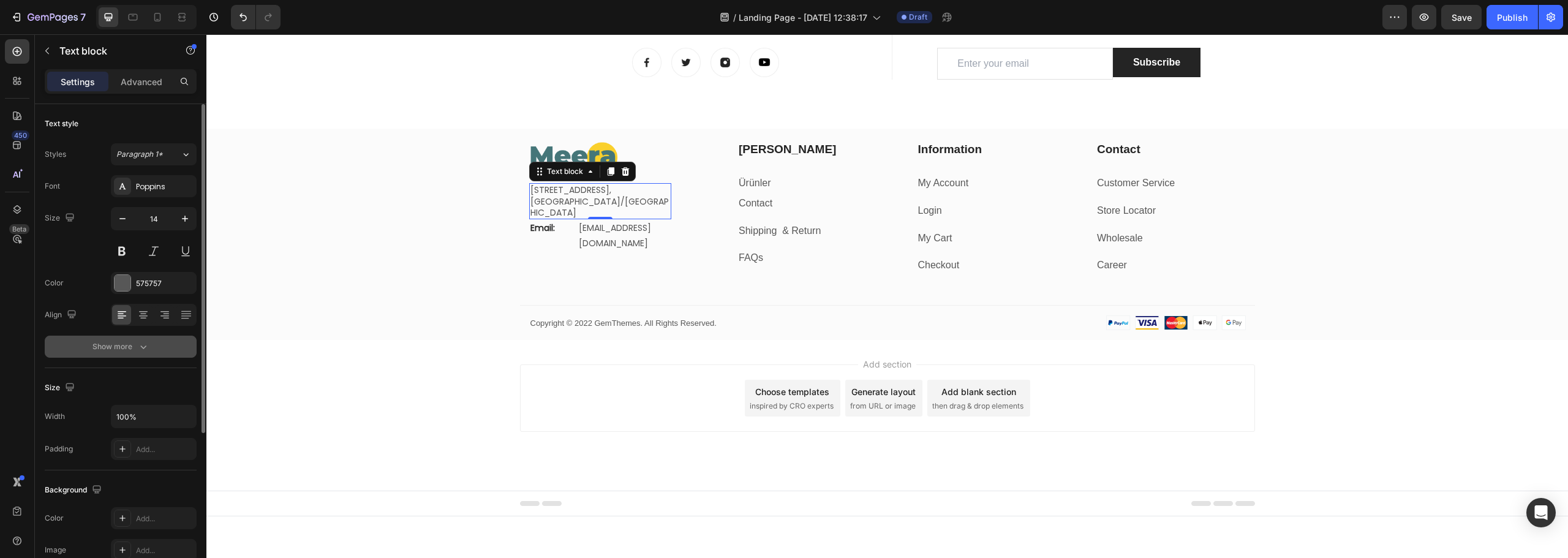
click at [128, 344] on div "Show more" at bounding box center [121, 347] width 57 height 12
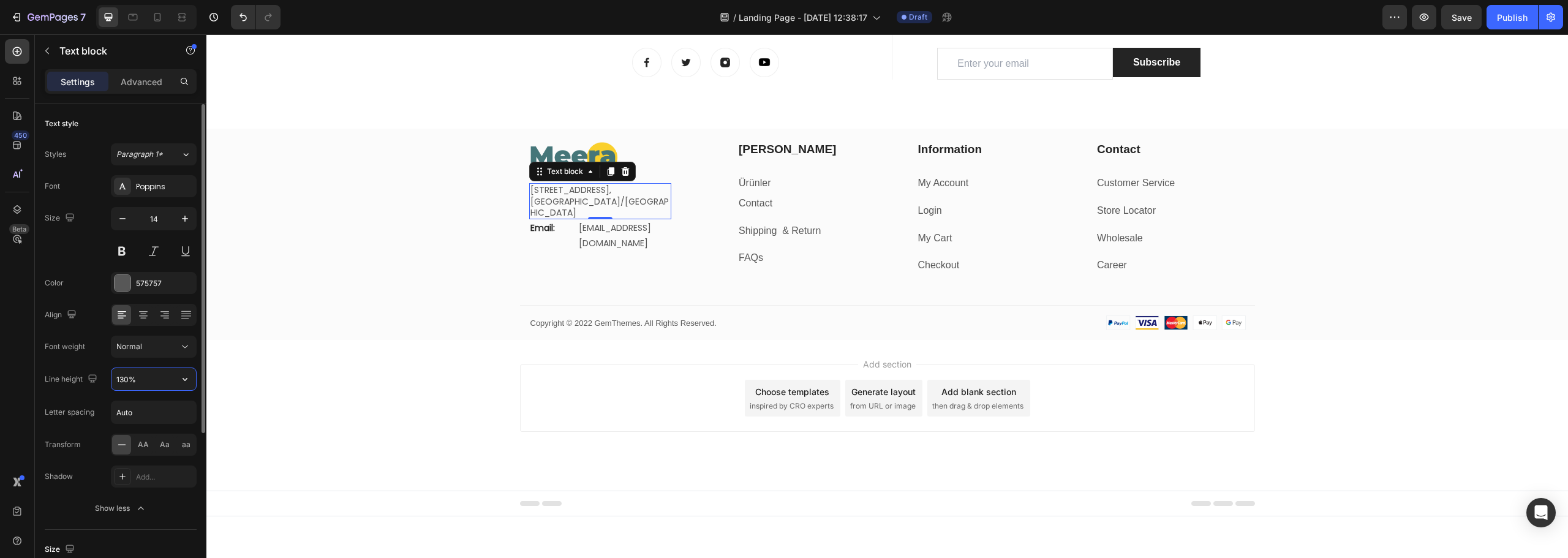
click at [161, 379] on input "130%" at bounding box center [153, 379] width 84 height 22
click at [190, 383] on icon "button" at bounding box center [184, 379] width 12 height 12
click at [138, 477] on p "150%" at bounding box center [150, 480] width 70 height 11
type input "150%"
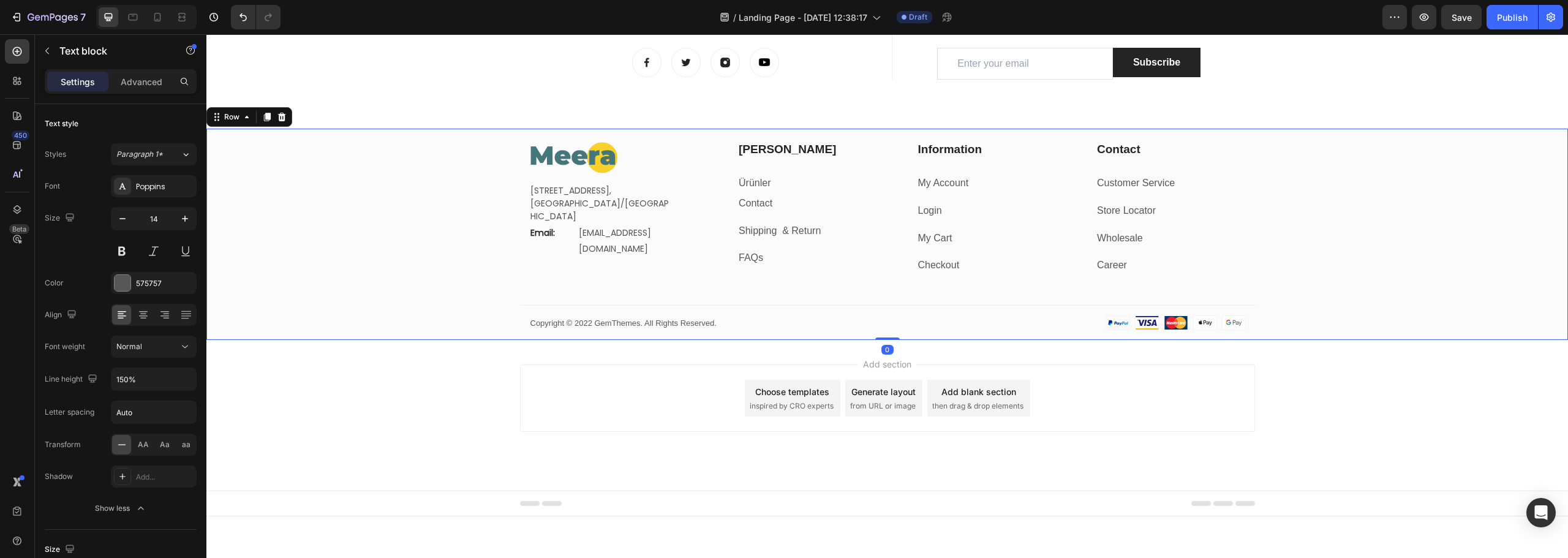
click at [379, 243] on div "Image [STREET_ADDRESS] Text block Email: Text block [EMAIL_ADDRESS][DOMAIN_NAME…" at bounding box center [887, 240] width 1361 height 199
click at [586, 230] on p "[EMAIL_ADDRESS][DOMAIN_NAME]" at bounding box center [643, 240] width 128 height 31
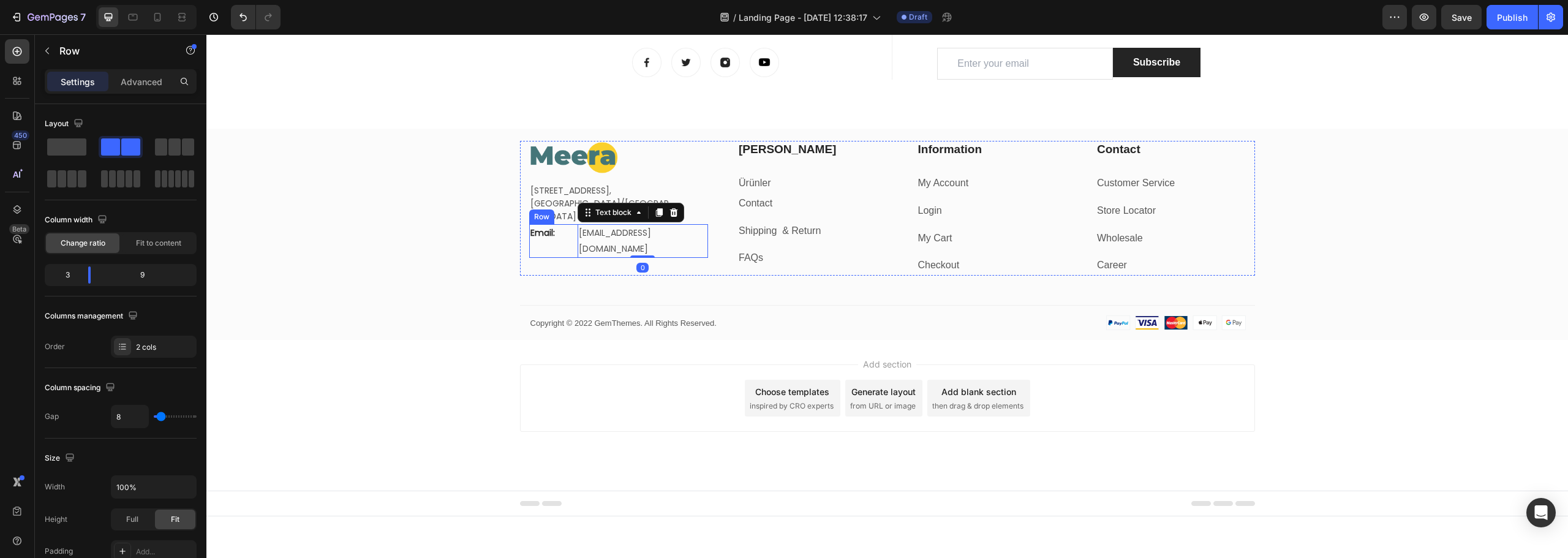
click at [570, 236] on div "Email: Text block [EMAIL_ADDRESS][DOMAIN_NAME] Text block 0 Row" at bounding box center [619, 240] width 179 height 33
click at [156, 74] on div "Advanced" at bounding box center [142, 81] width 62 height 20
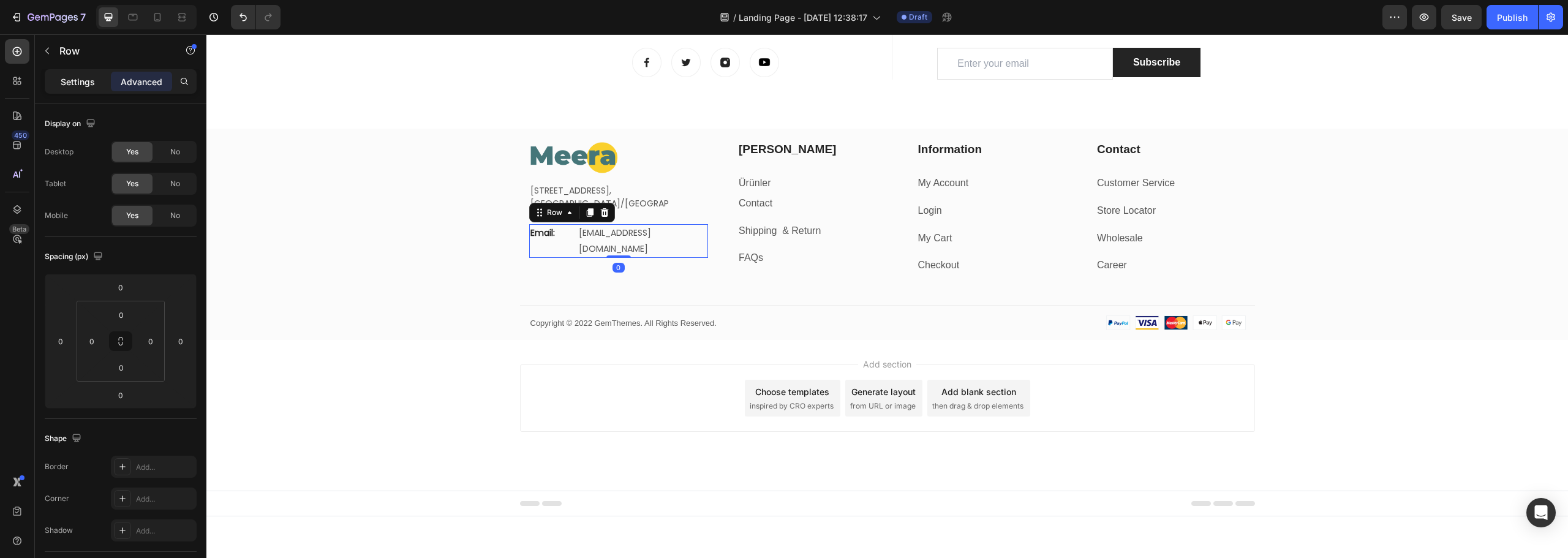
click at [84, 80] on p "Settings" at bounding box center [78, 82] width 35 height 13
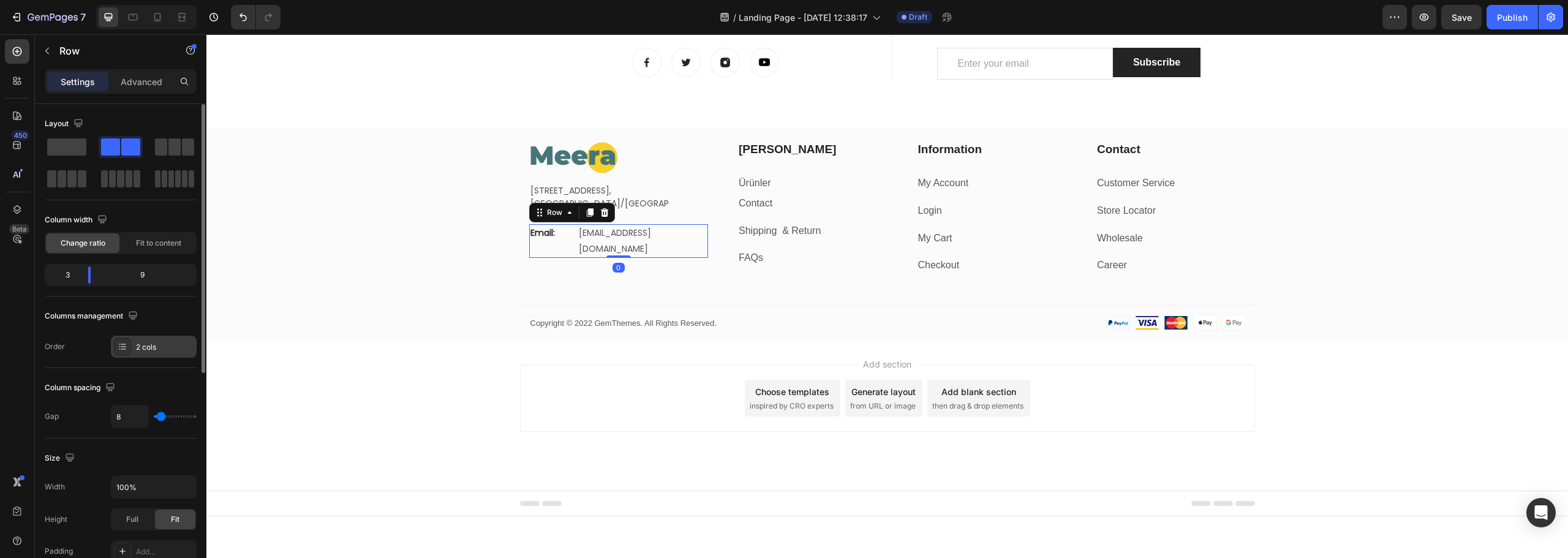
click at [152, 339] on div "2 cols" at bounding box center [154, 347] width 86 height 22
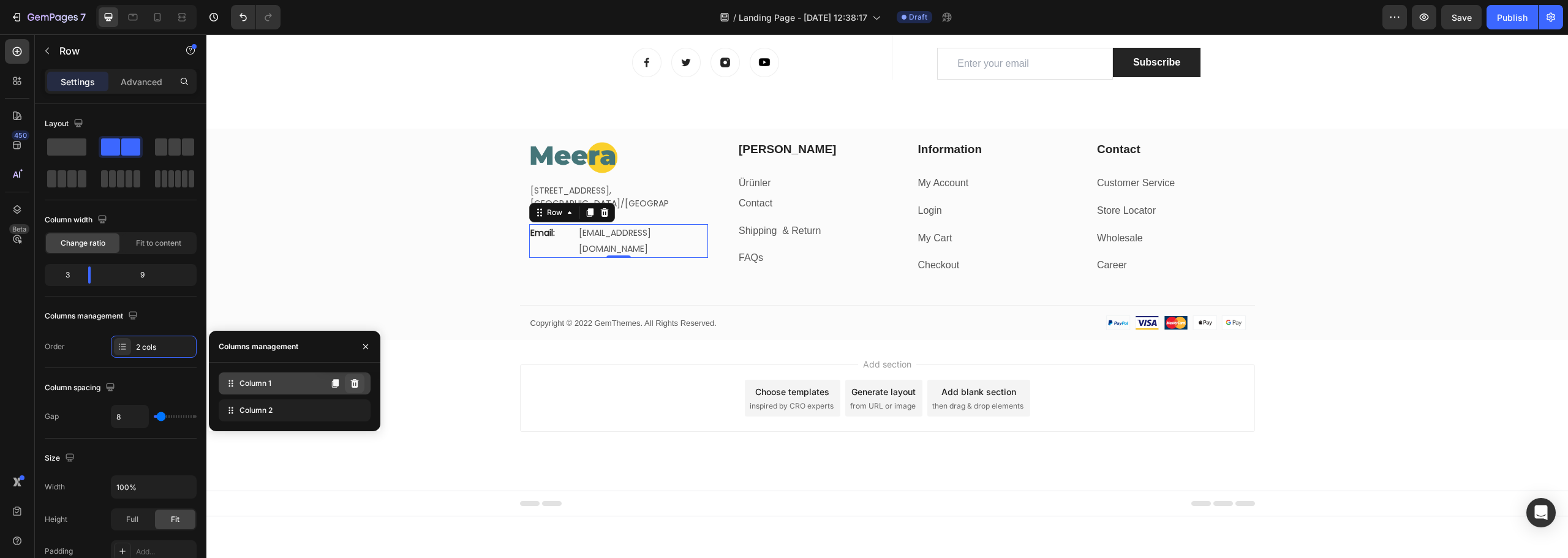
click at [355, 381] on icon at bounding box center [355, 383] width 8 height 8
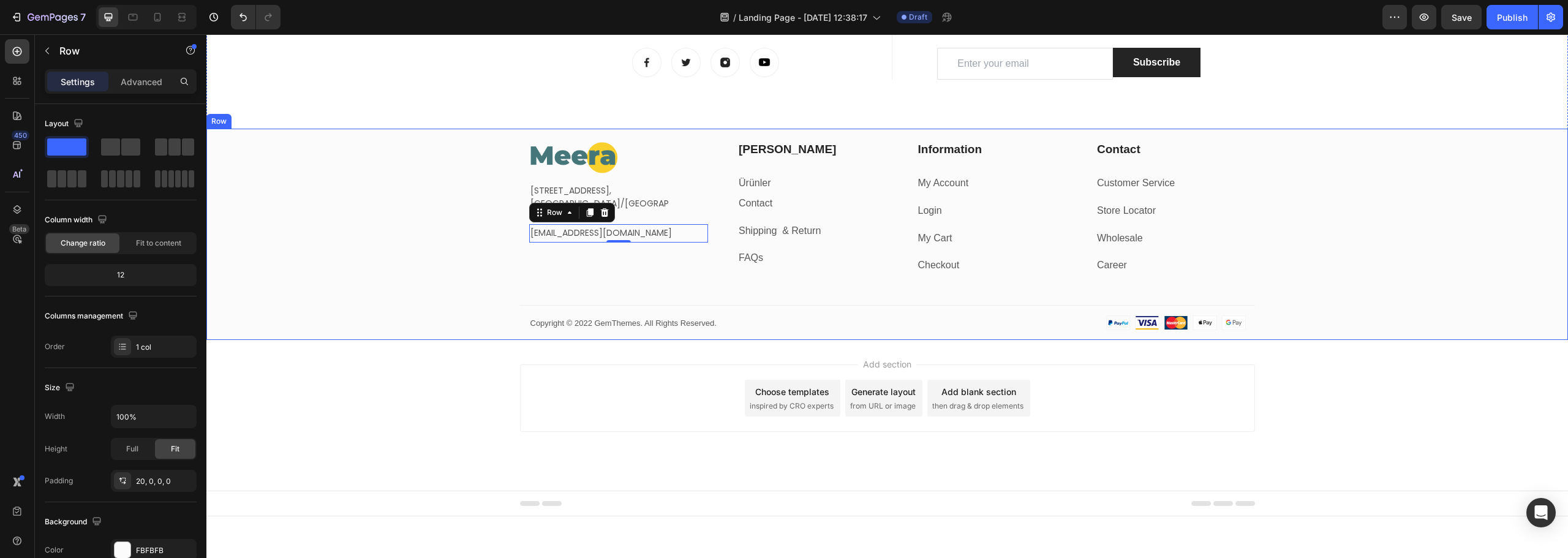
click at [407, 204] on div "Image [STREET_ADDRESS] Text block [EMAIL_ADDRESS][DOMAIN_NAME] Text block Row 0…" at bounding box center [887, 240] width 1361 height 199
click at [555, 194] on p "[STREET_ADDRESS]," at bounding box center [601, 191] width 140 height 13
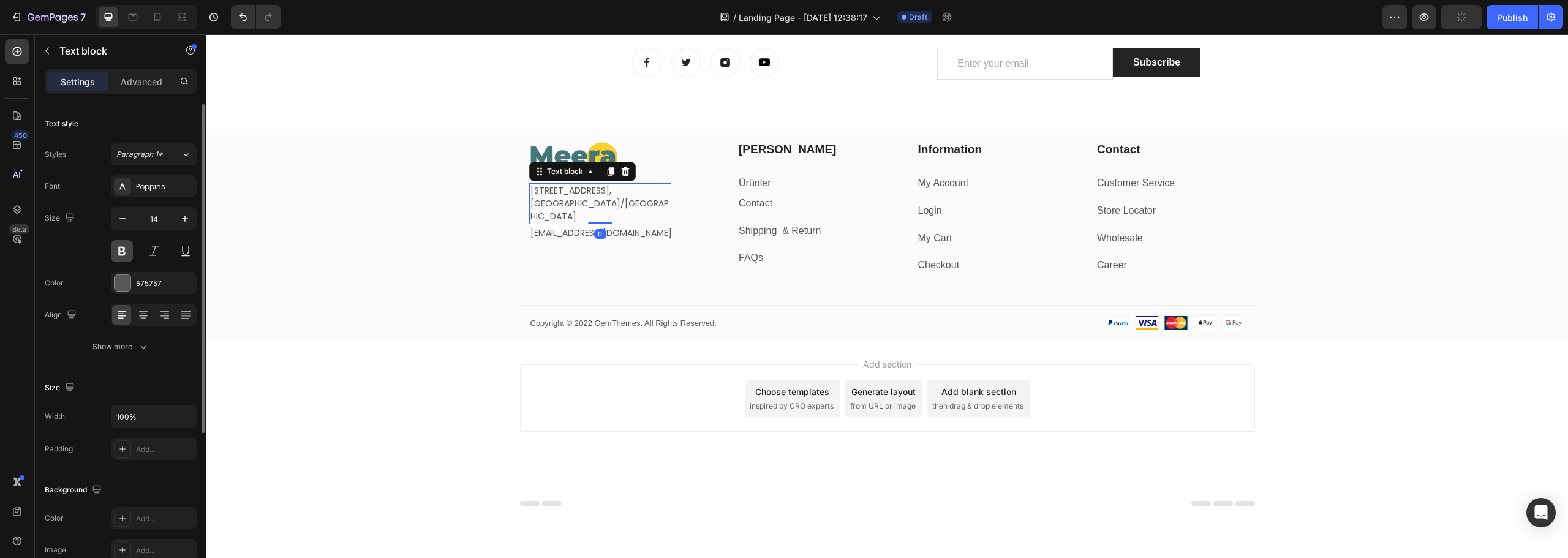
drag, startPoint x: 121, startPoint y: 253, endPoint x: 143, endPoint y: 255, distance: 22.1
click at [121, 253] on button at bounding box center [122, 251] width 22 height 22
click at [562, 231] on p "[EMAIL_ADDRESS][DOMAIN_NAME]" at bounding box center [619, 233] width 177 height 15
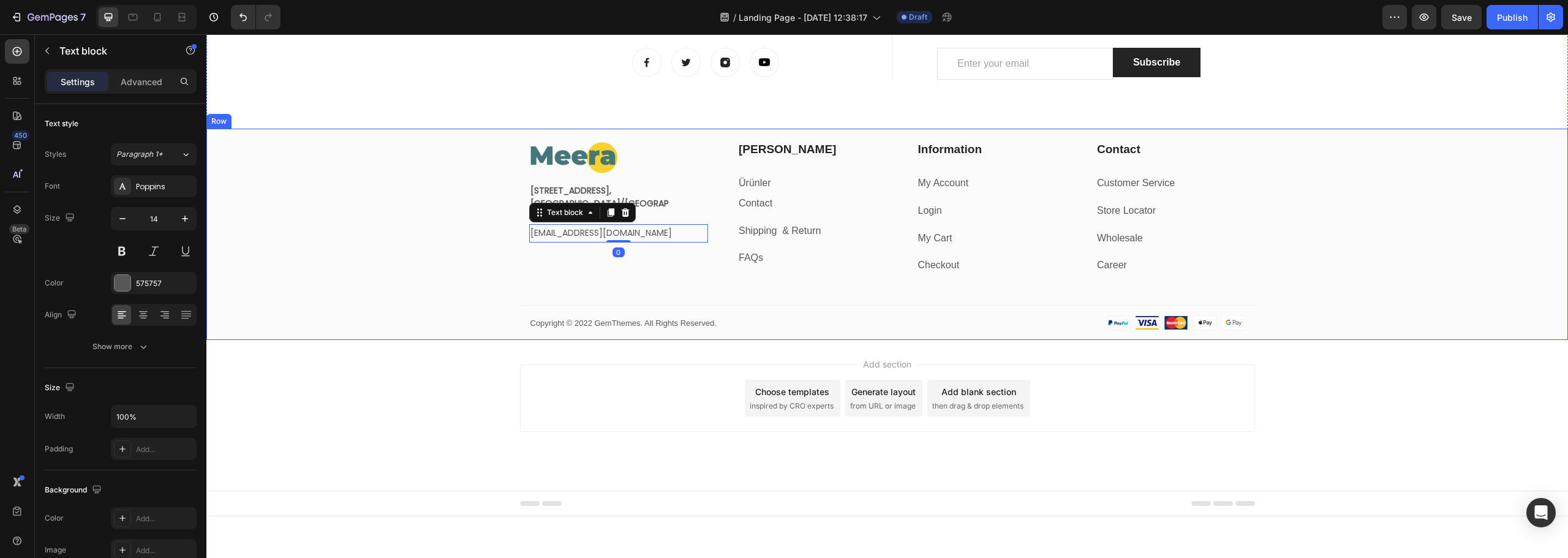
click at [379, 289] on div "Image [STREET_ADDRESS] Text block [EMAIL_ADDRESS][DOMAIN_NAME] Text block 0 Row…" at bounding box center [887, 240] width 1361 height 199
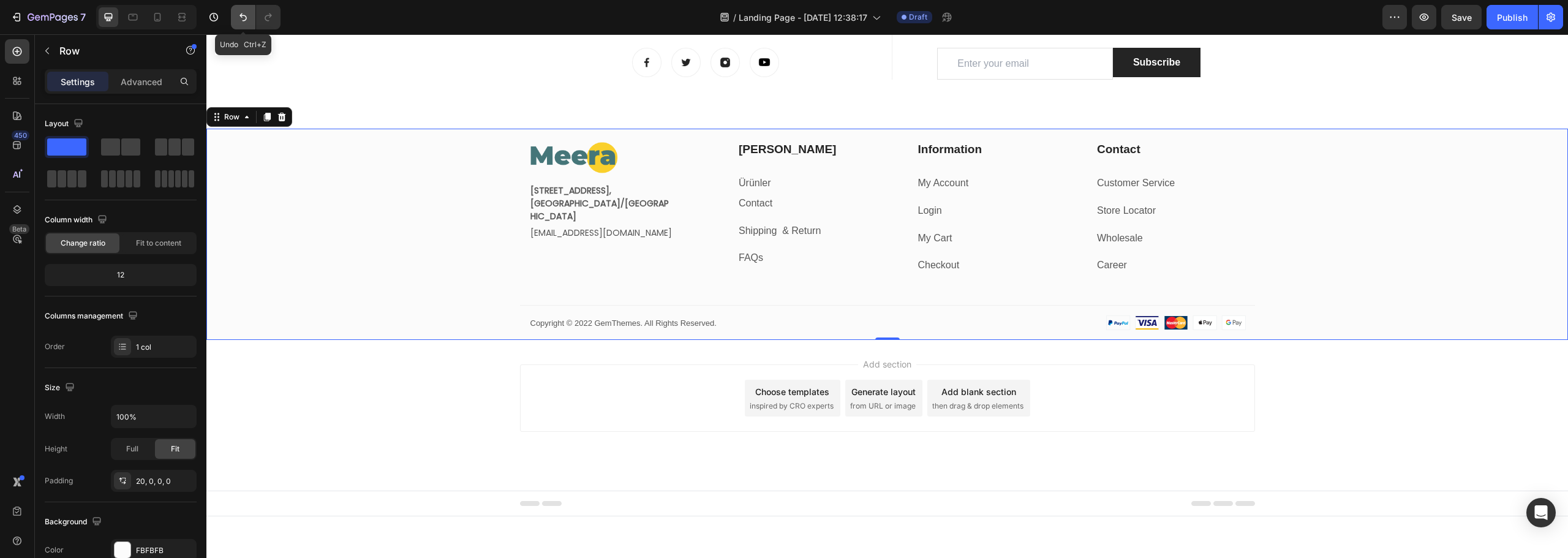
click at [241, 15] on icon "Undo/Redo" at bounding box center [243, 17] width 7 height 8
drag, startPoint x: 560, startPoint y: 236, endPoint x: 553, endPoint y: 244, distance: 10.6
click at [560, 236] on p "[EMAIL_ADDRESS][DOMAIN_NAME]" at bounding box center [619, 233] width 177 height 15
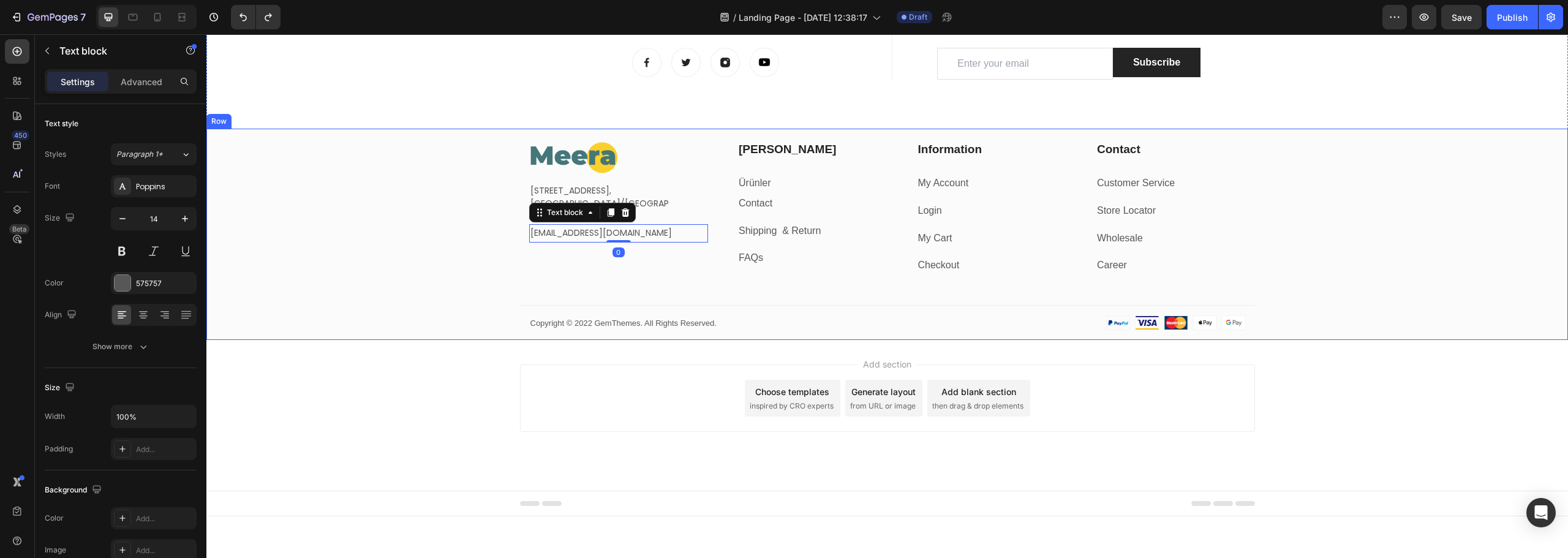
click at [495, 275] on div "Image [STREET_ADDRESS] Text block [EMAIL_ADDRESS][DOMAIN_NAME] Text block 0 Row…" at bounding box center [887, 240] width 1361 height 199
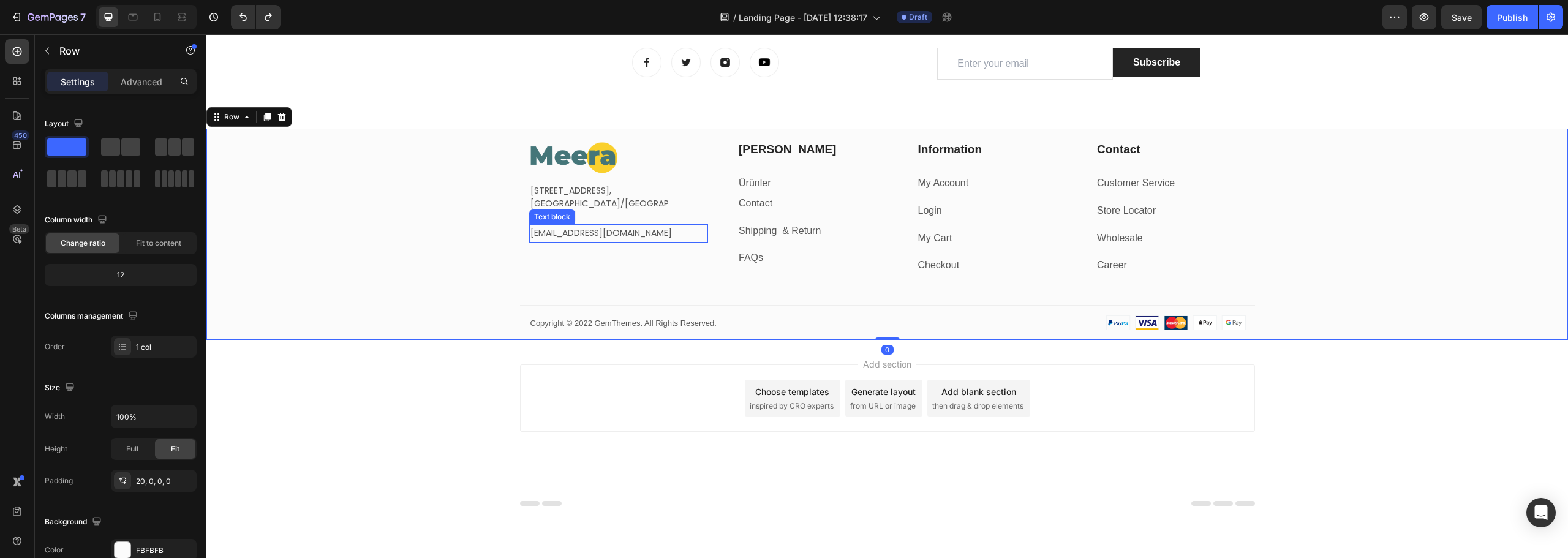
click at [582, 231] on p "[EMAIL_ADDRESS][DOMAIN_NAME]" at bounding box center [619, 233] width 177 height 15
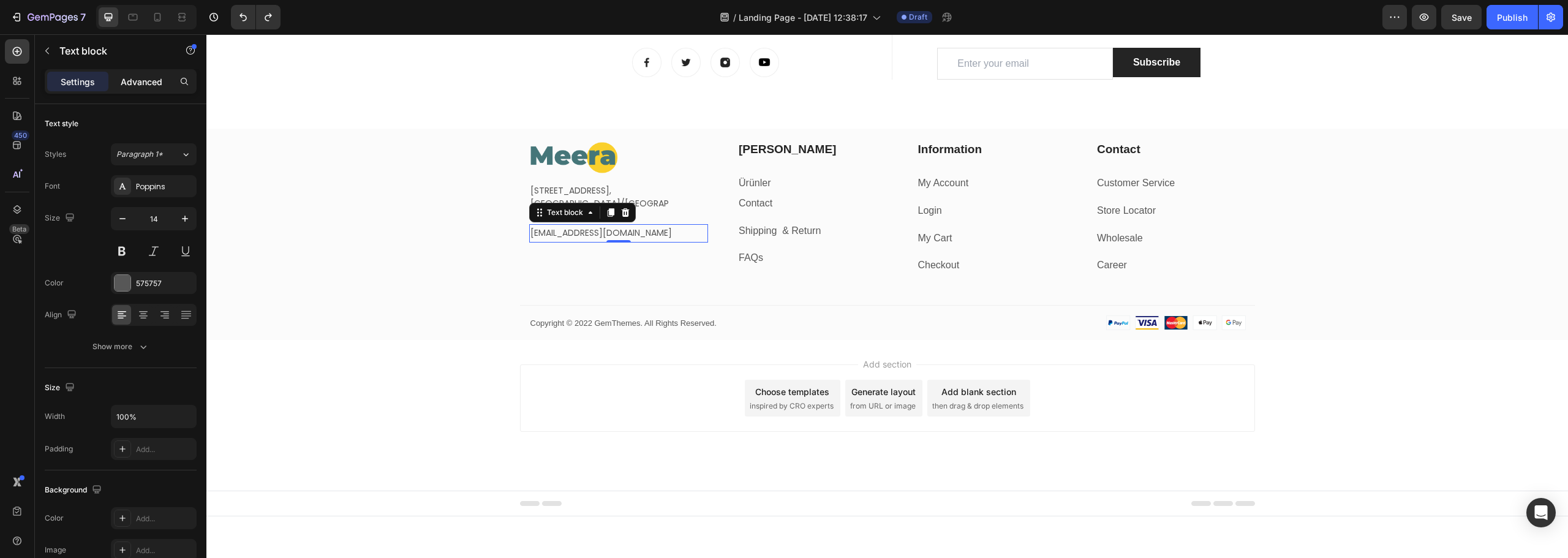
click at [143, 86] on p "Advanced" at bounding box center [141, 82] width 42 height 13
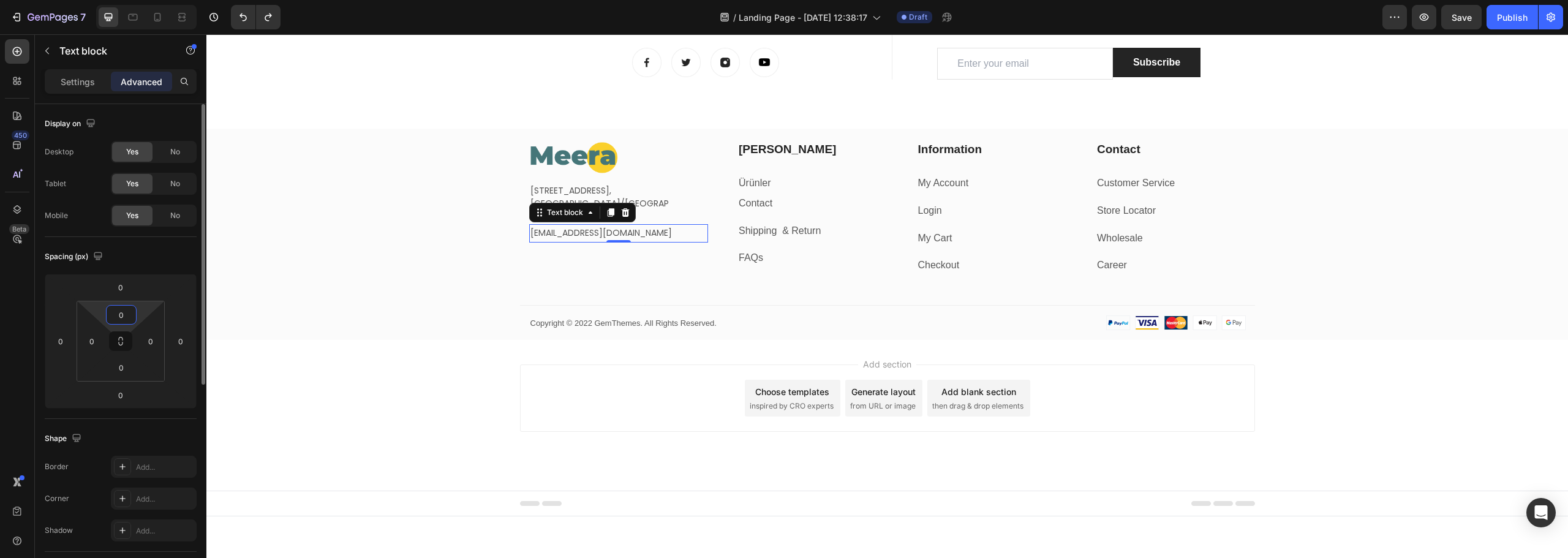
click at [123, 319] on input "0" at bounding box center [121, 315] width 24 height 19
type input "20"
click at [369, 211] on div "Image [STREET_ADDRESS] Text block [EMAIL_ADDRESS][DOMAIN_NAME] Text block 0 Row…" at bounding box center [887, 240] width 1361 height 199
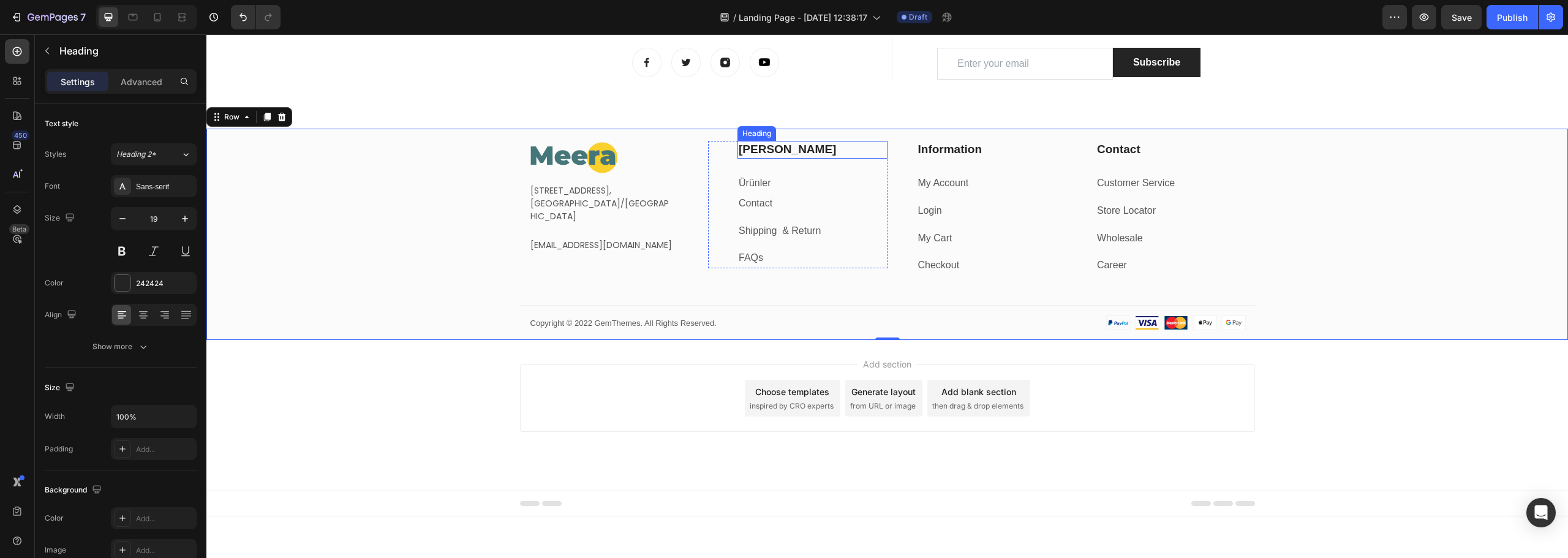
click at [755, 149] on p "[PERSON_NAME]" at bounding box center [813, 150] width 148 height 15
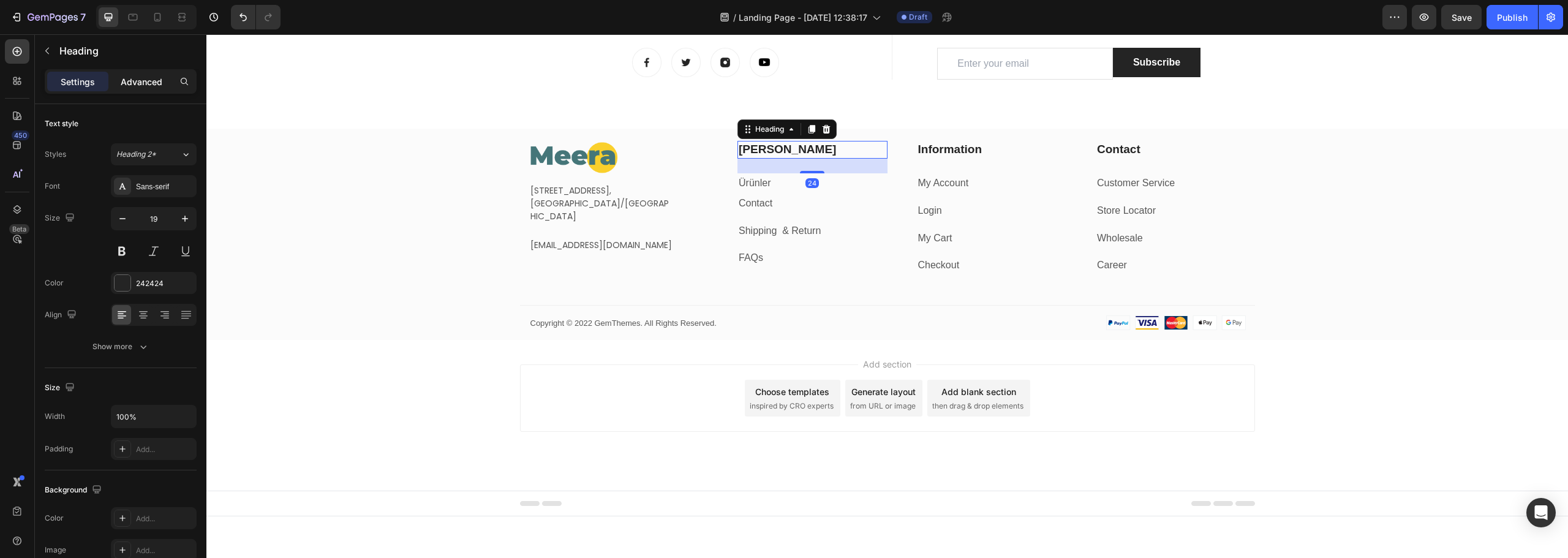
click at [135, 75] on div "Advanced" at bounding box center [142, 81] width 62 height 20
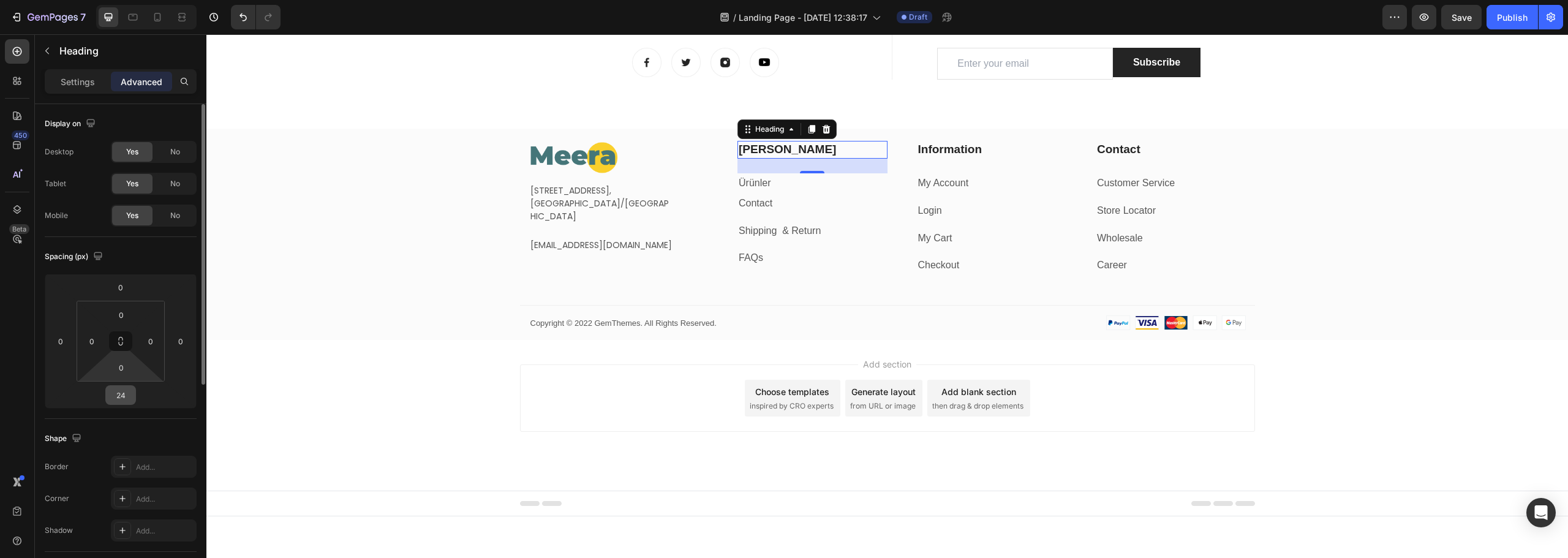
click at [128, 393] on input "24" at bounding box center [121, 395] width 24 height 19
type input "10"
click at [758, 170] on p "Ürünler" at bounding box center [813, 175] width 148 height 18
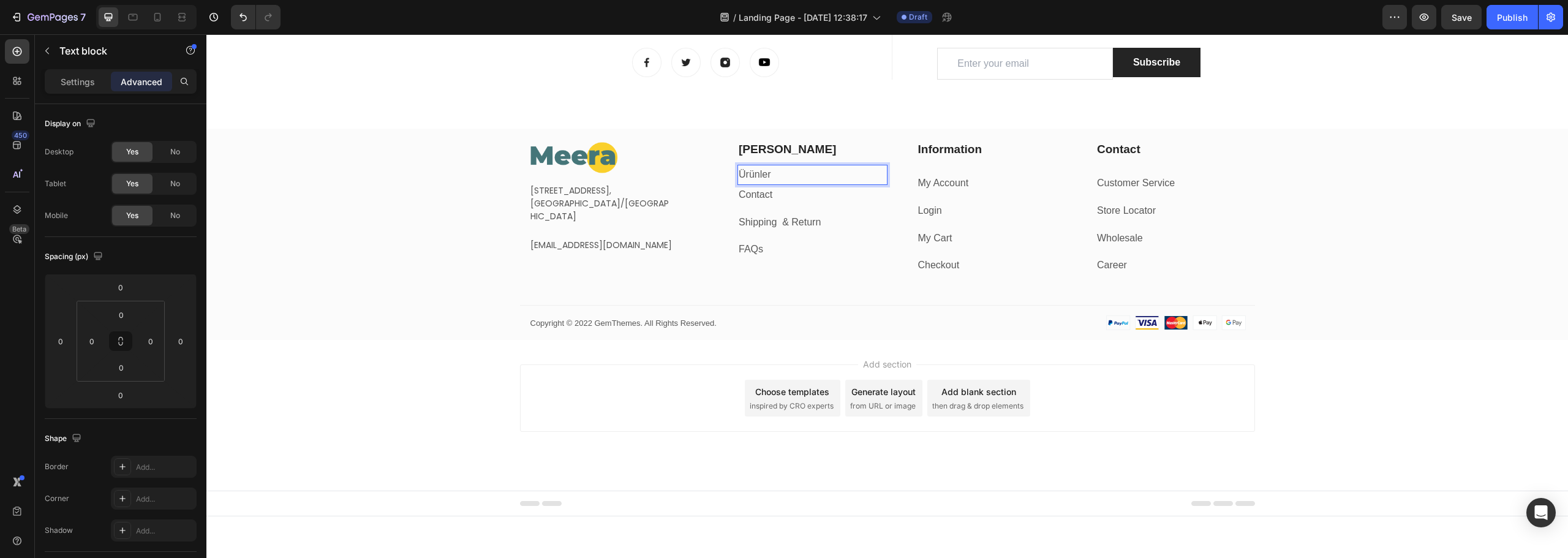
click at [760, 176] on p "Ürünler" at bounding box center [813, 175] width 148 height 18
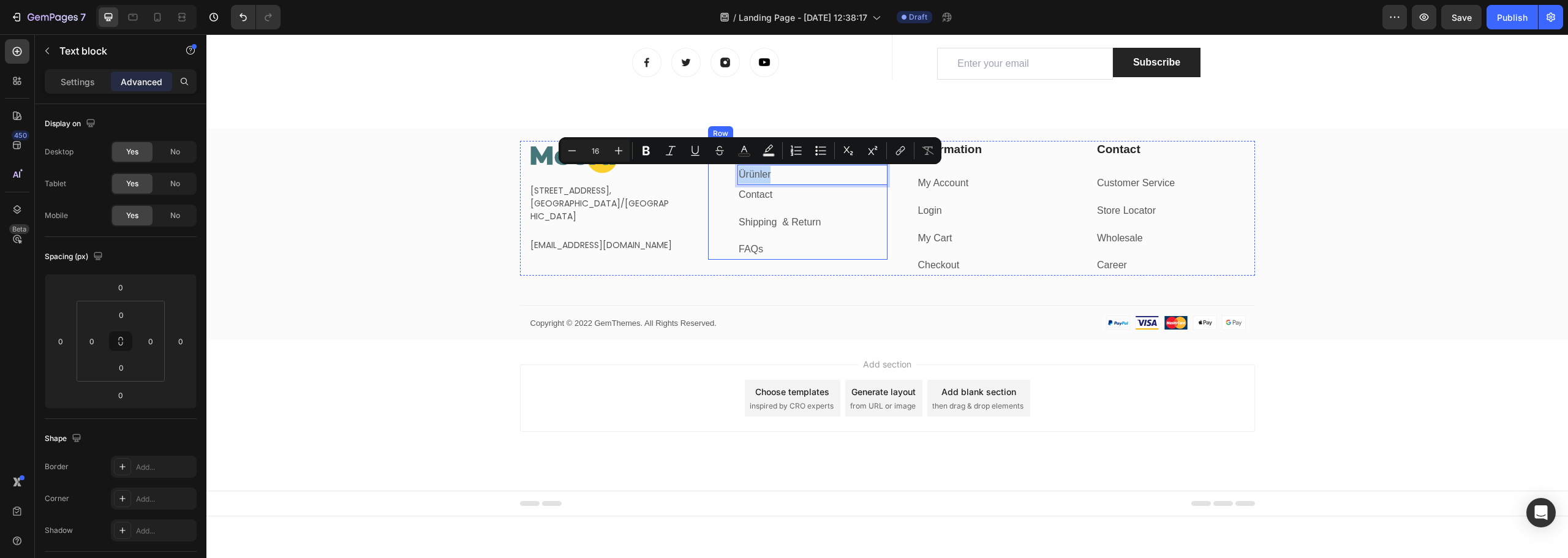
click at [729, 213] on div "[PERSON_NAME] Heading Ürünler Text block 0 Contact Text block Shipping & Return…" at bounding box center [798, 200] width 179 height 119
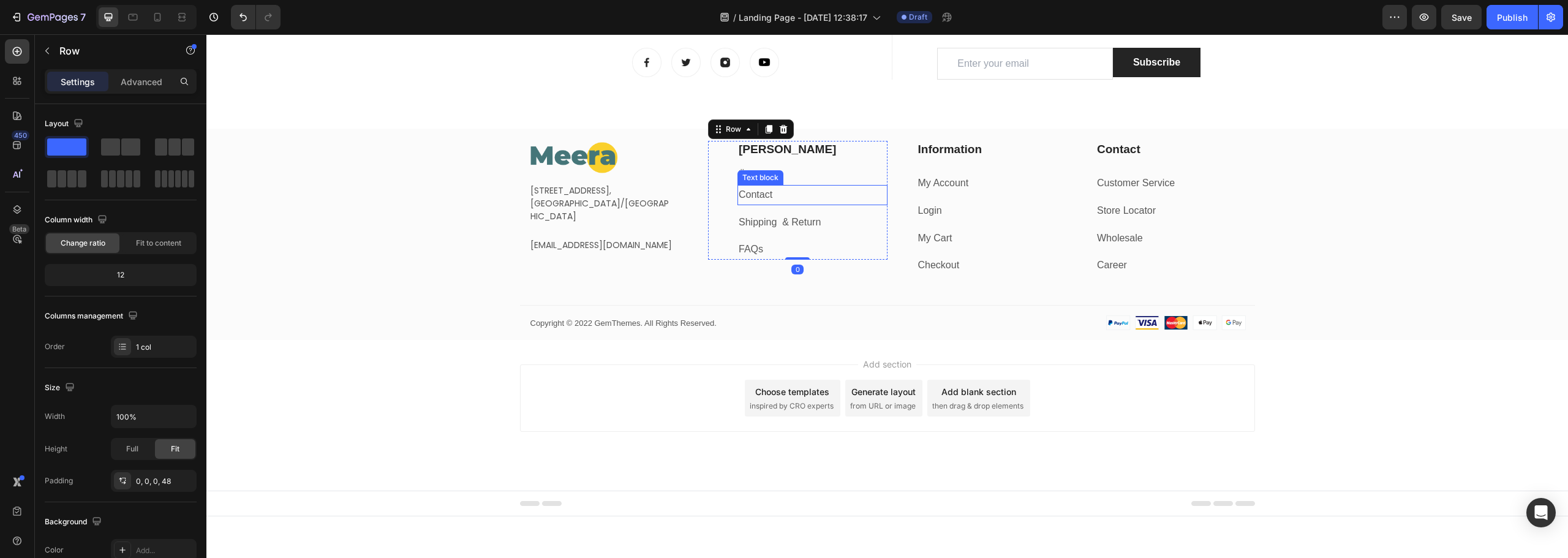
click at [766, 178] on div "Text block" at bounding box center [761, 178] width 41 height 11
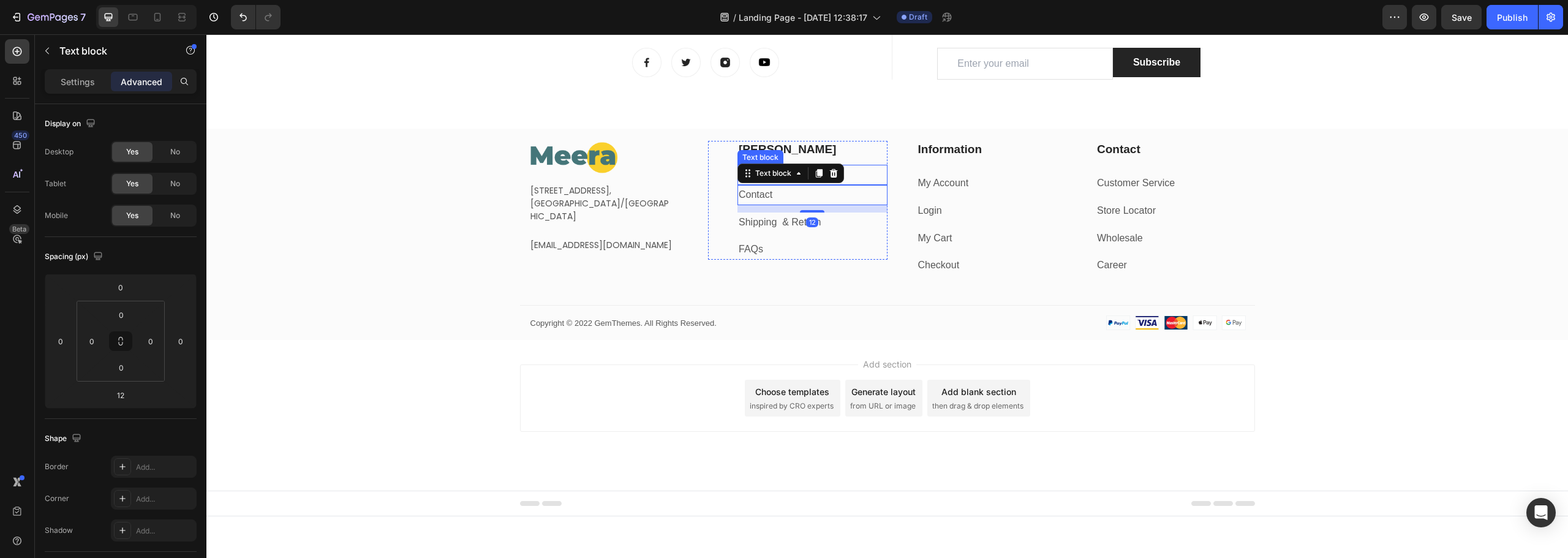
click at [857, 172] on p "Ürünler" at bounding box center [813, 175] width 148 height 18
click at [782, 206] on div "[PERSON_NAME] Heading Ürünler Text block 0 Contact Text block Shipping & Return…" at bounding box center [812, 200] width 150 height 119
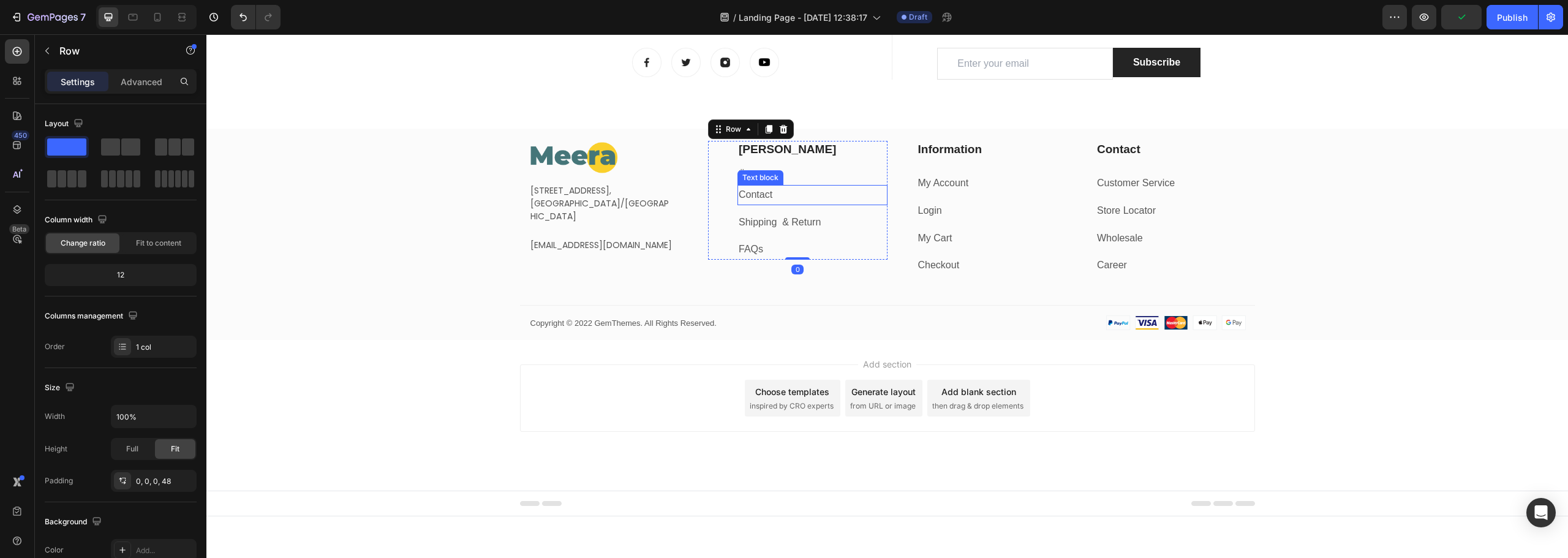
click at [775, 198] on p "Contact" at bounding box center [813, 194] width 148 height 18
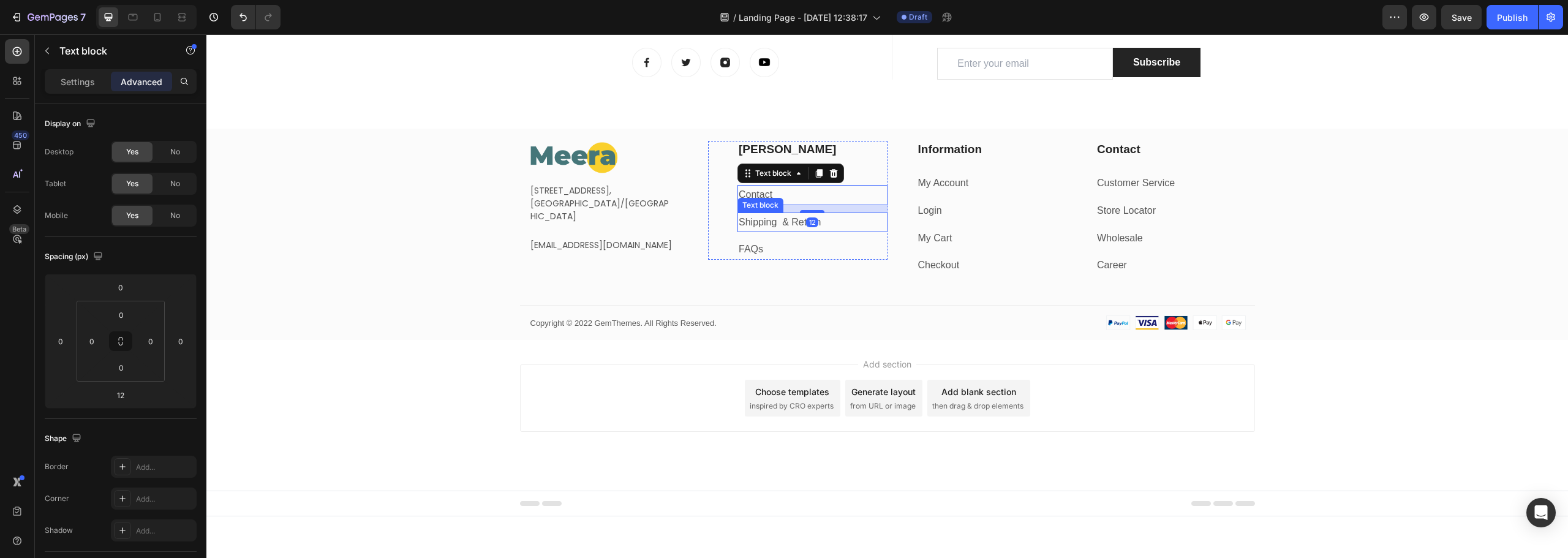
click at [775, 222] on link "Shipping & Return" at bounding box center [780, 222] width 82 height 10
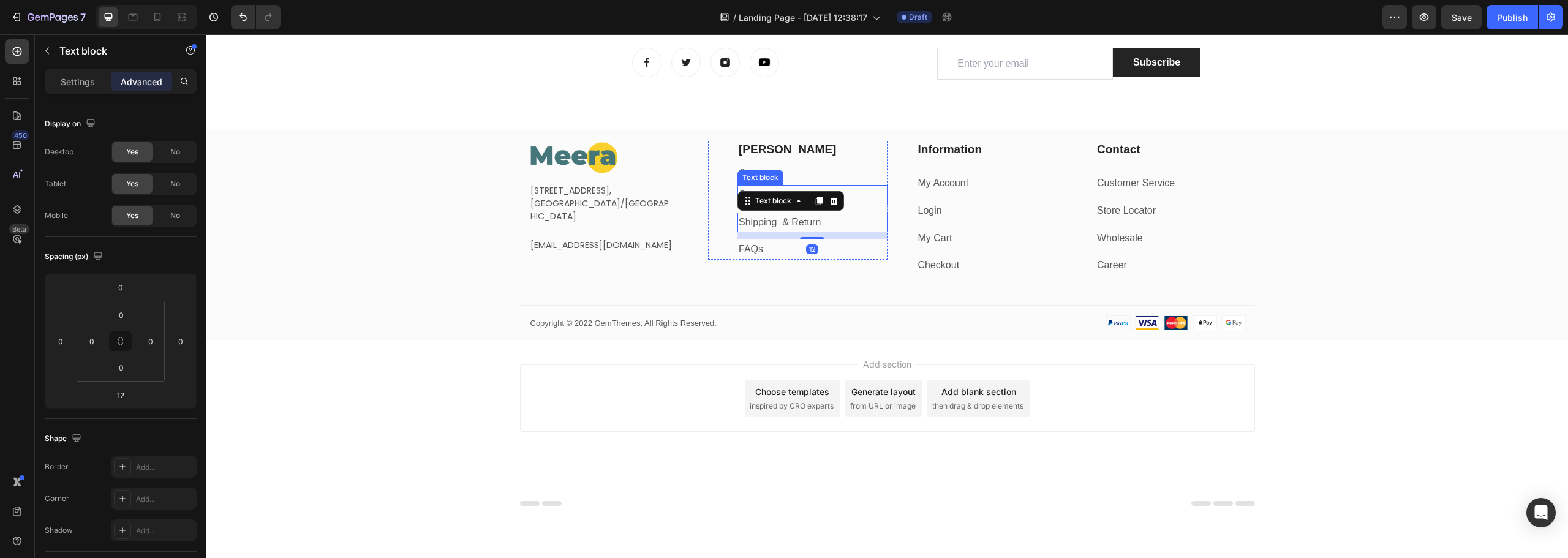
click at [851, 193] on p "Contact" at bounding box center [813, 194] width 148 height 18
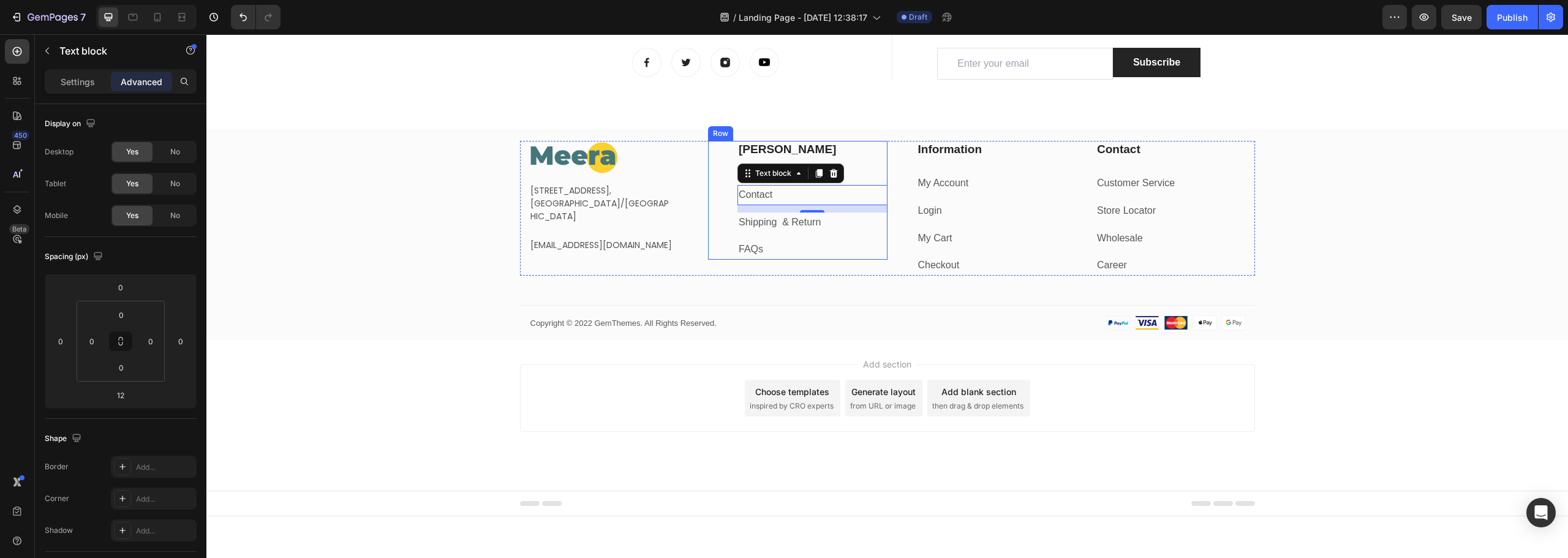
click at [708, 255] on div "[PERSON_NAME] Heading Ürünler Text block Contact Text block 12 Shipping & Retur…" at bounding box center [798, 200] width 179 height 119
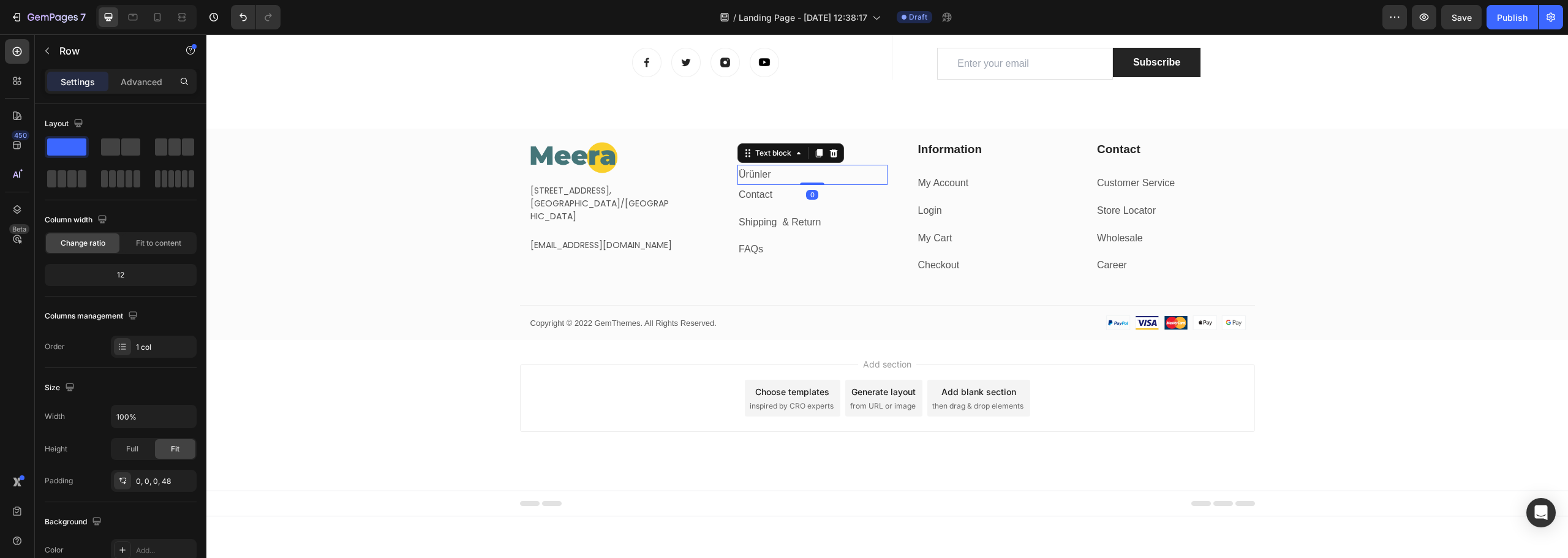
click at [793, 176] on p "Ürünler" at bounding box center [813, 175] width 148 height 18
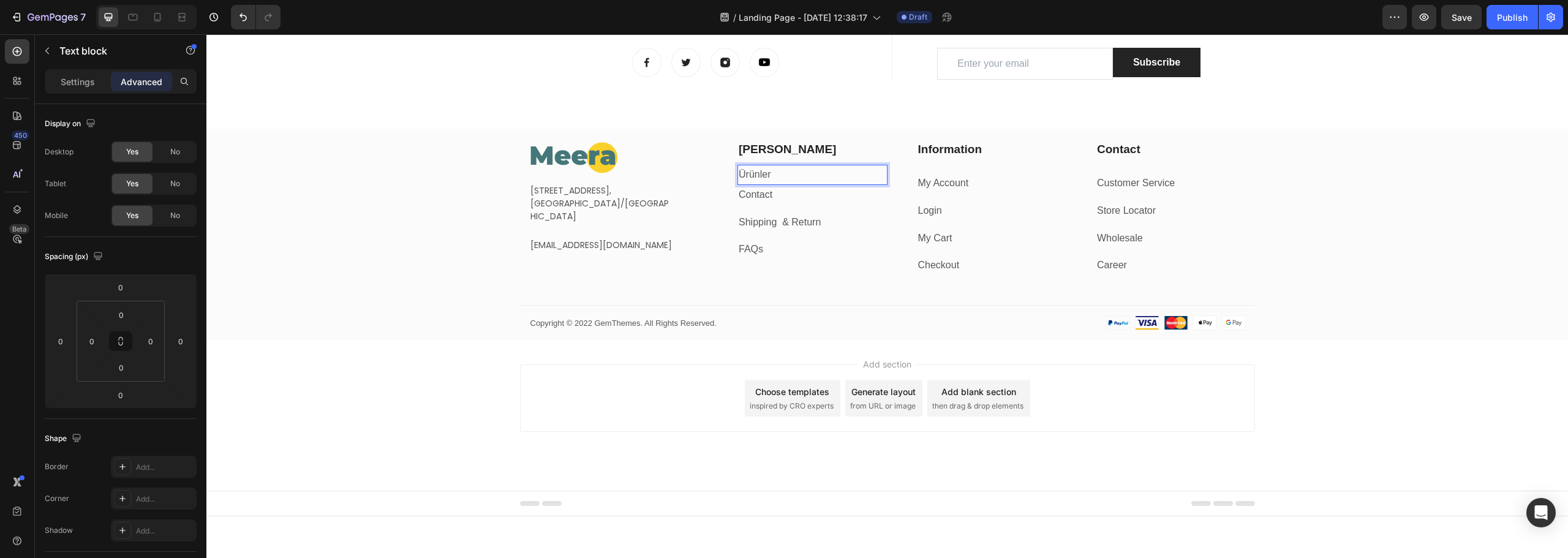
click at [793, 177] on p "Ürünler" at bounding box center [813, 175] width 148 height 18
click at [780, 196] on p "Contact" at bounding box center [813, 194] width 148 height 18
click at [778, 197] on p "Contact" at bounding box center [813, 194] width 148 height 18
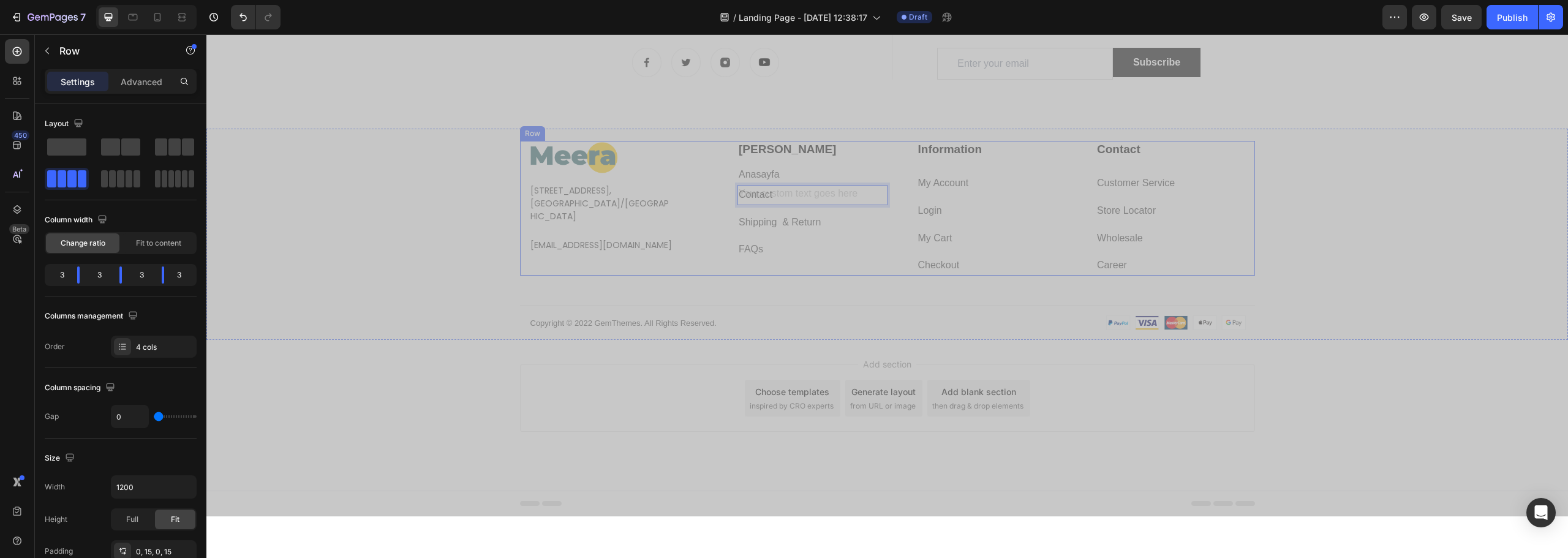
click at [539, 273] on div "Image [STREET_ADDRESS] Text block [EMAIL_ADDRESS][DOMAIN_NAME] Text block Row" at bounding box center [619, 208] width 179 height 135
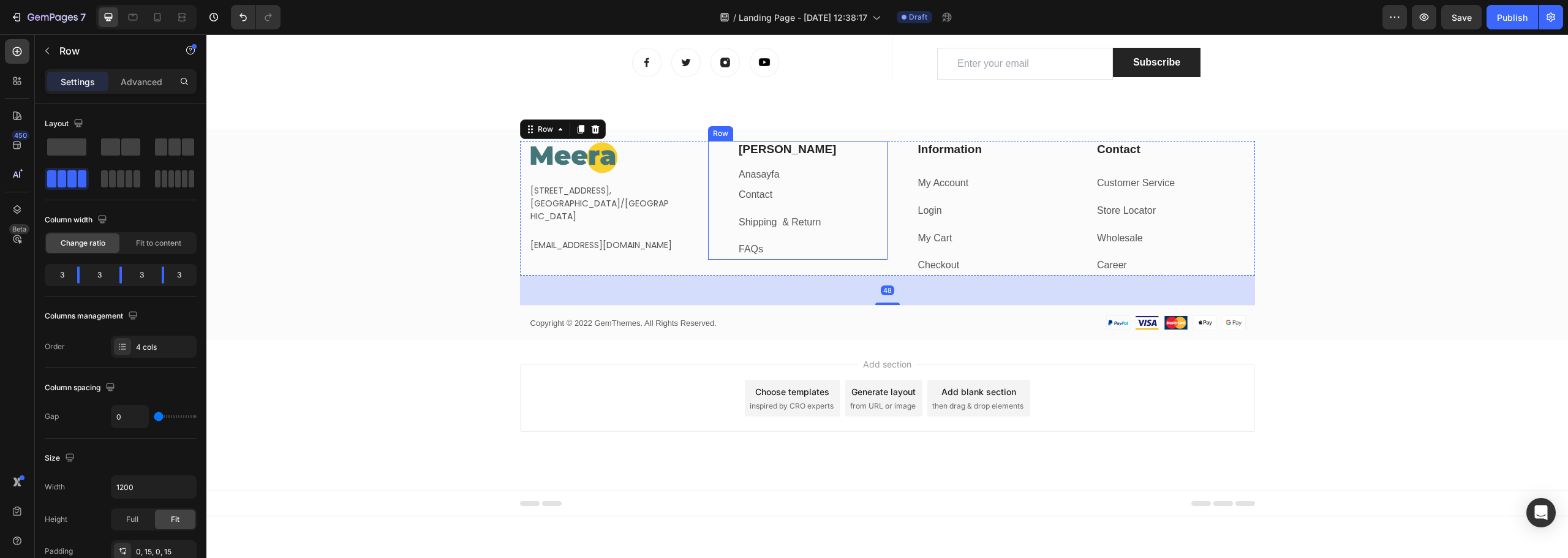
click at [764, 197] on link "Contact" at bounding box center [756, 194] width 34 height 10
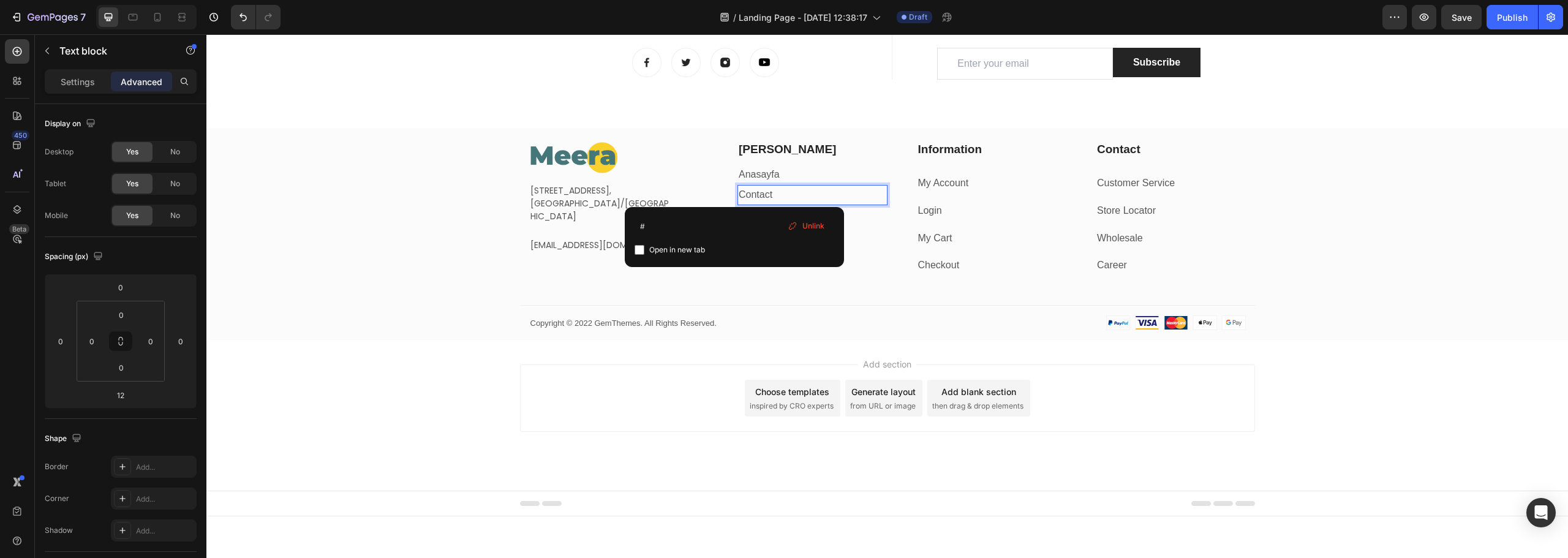
click at [764, 198] on link "Contact" at bounding box center [756, 194] width 34 height 10
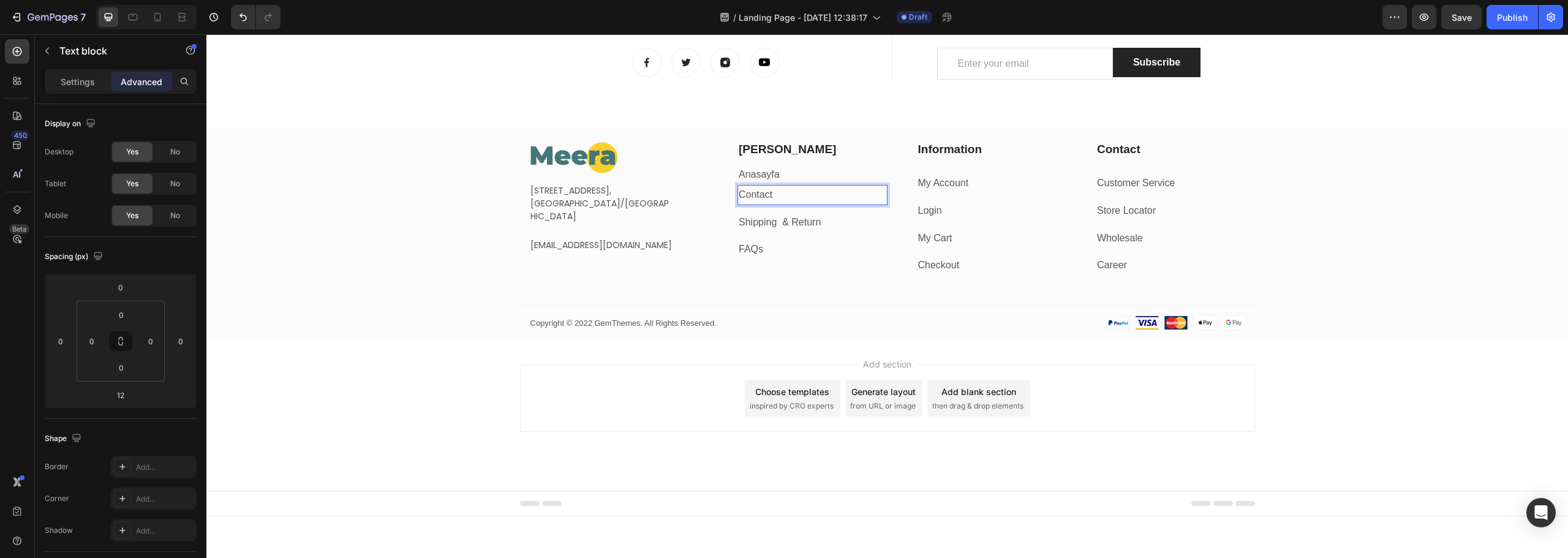
click at [764, 198] on link "Contact" at bounding box center [756, 194] width 34 height 10
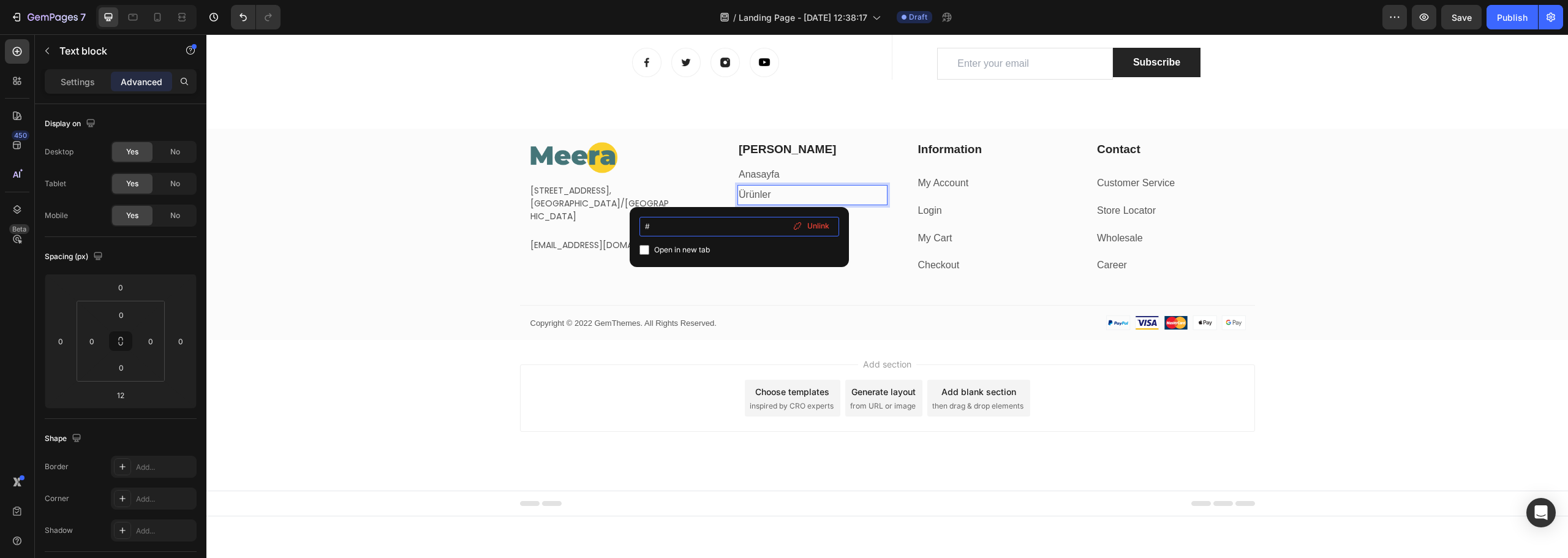
click at [700, 225] on input "#" at bounding box center [739, 226] width 200 height 20
drag, startPoint x: 679, startPoint y: 227, endPoint x: 632, endPoint y: 234, distance: 47.5
click at [632, 234] on div "# Open in new tab Unlink" at bounding box center [739, 237] width 220 height 60
type input "[URL][DOMAIN_NAME]"
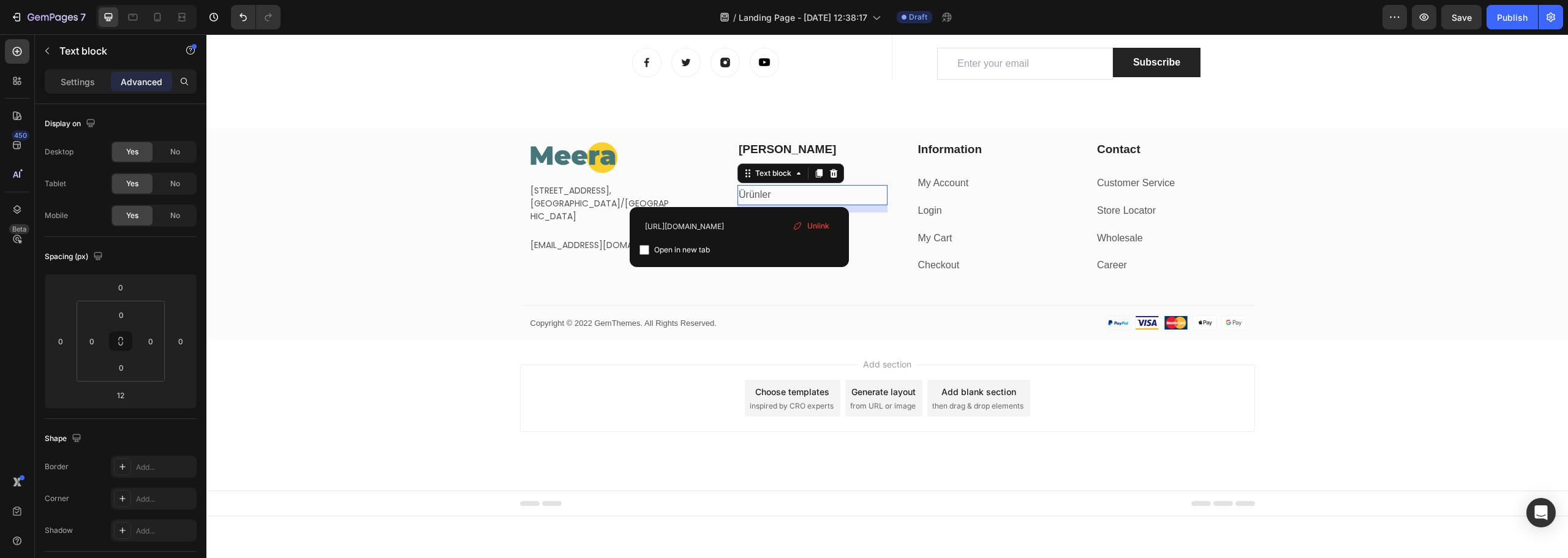
click at [645, 251] on input "checkbox" at bounding box center [644, 250] width 9 height 9
checkbox input "true"
click at [449, 265] on div "Image [STREET_ADDRESS] Text block [EMAIL_ADDRESS][DOMAIN_NAME] Text block Row […" at bounding box center [887, 240] width 1361 height 199
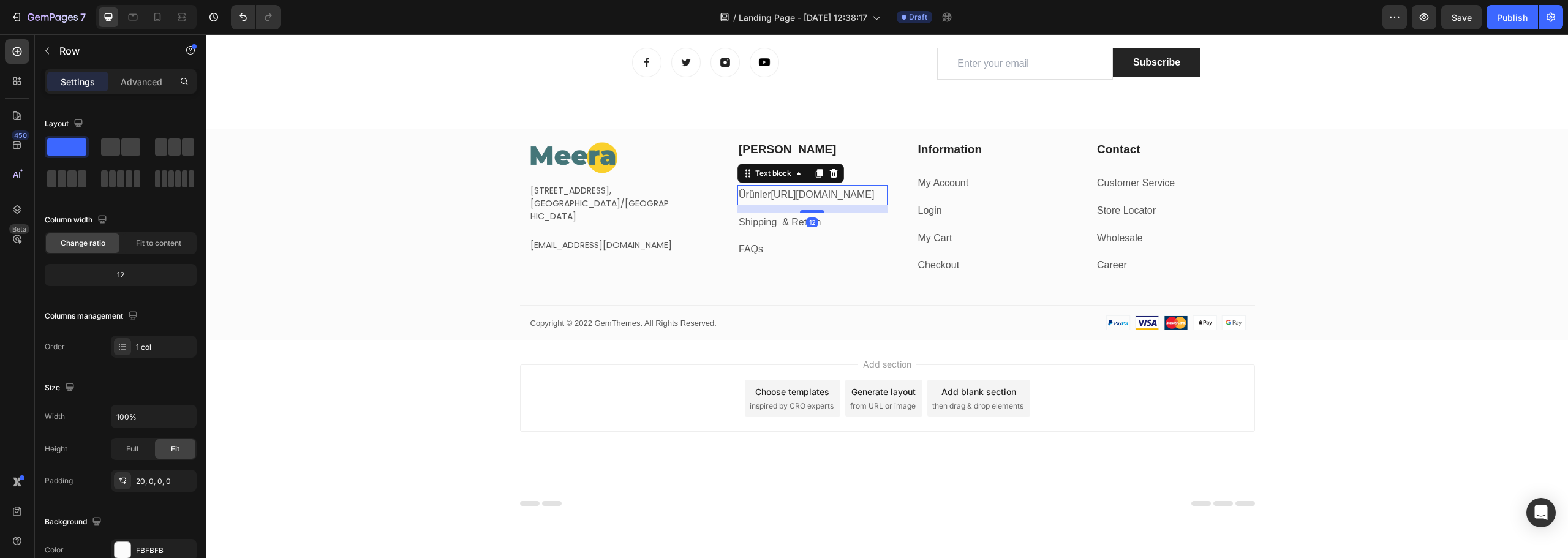
click at [793, 194] on link "[URL][DOMAIN_NAME]" at bounding box center [822, 194] width 104 height 10
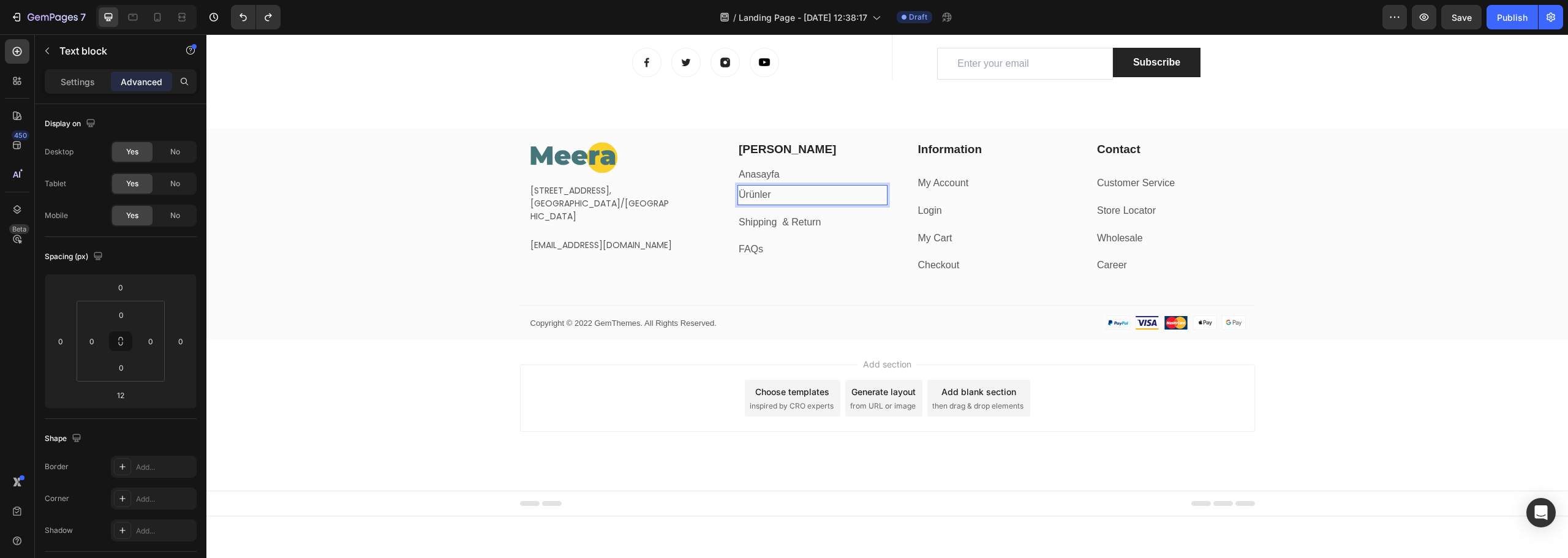
click at [766, 192] on p "Ürünler" at bounding box center [813, 194] width 148 height 18
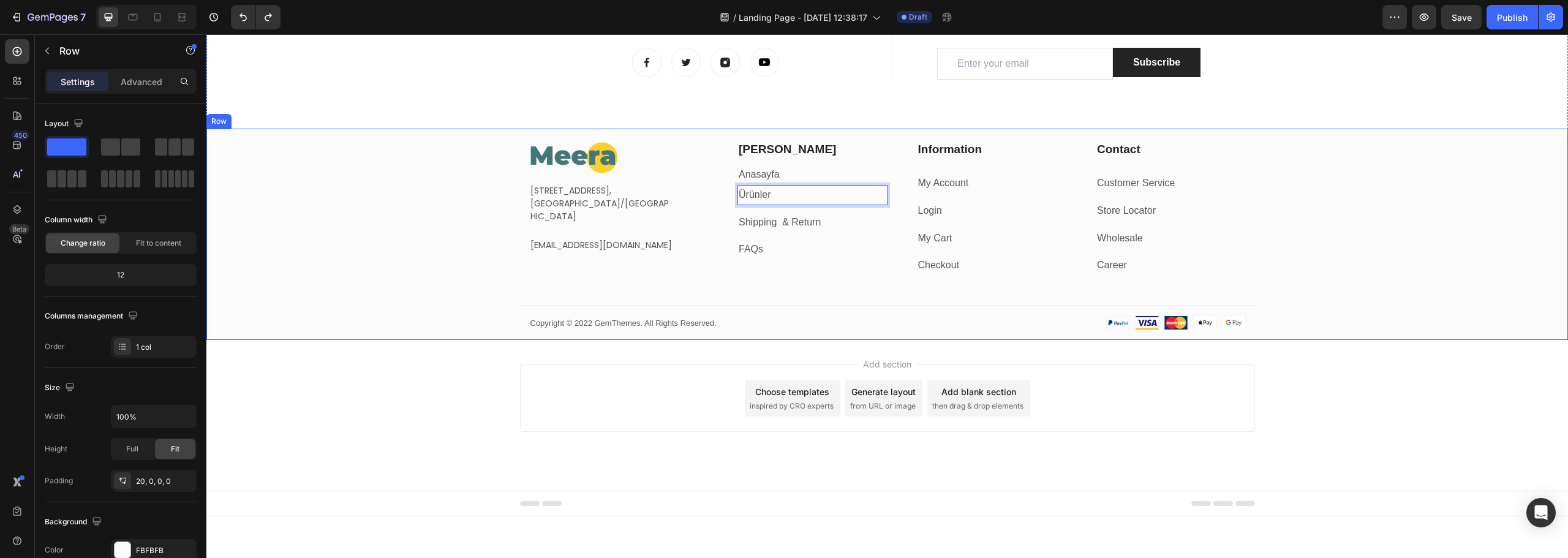
click at [410, 258] on div "Image [STREET_ADDRESS] Text block [EMAIL_ADDRESS][DOMAIN_NAME] Text block Row […" at bounding box center [887, 240] width 1361 height 199
click at [768, 194] on p "Ürünler" at bounding box center [813, 194] width 148 height 18
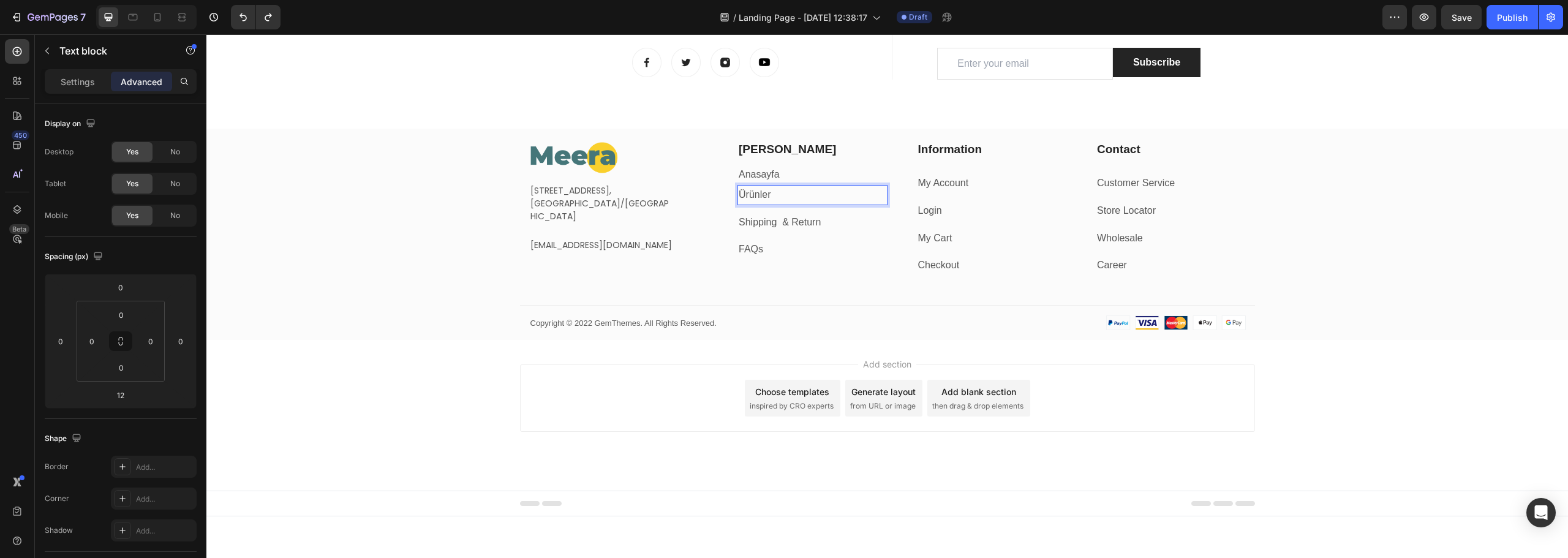
click at [737, 188] on div "Ürünler" at bounding box center [812, 195] width 150 height 21
click at [748, 196] on p "Ürünler" at bounding box center [813, 194] width 148 height 18
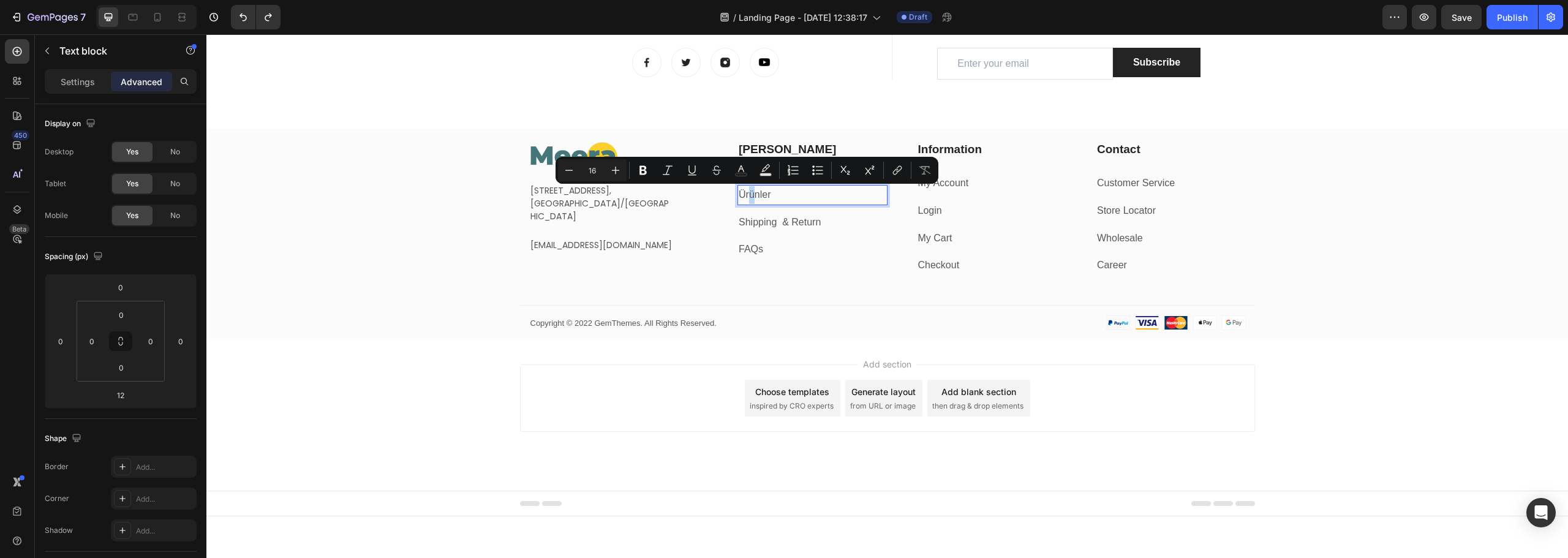
click at [748, 196] on p "Ürünler" at bounding box center [813, 194] width 148 height 18
click at [896, 176] on icon "Editor contextual toolbar" at bounding box center [897, 170] width 12 height 12
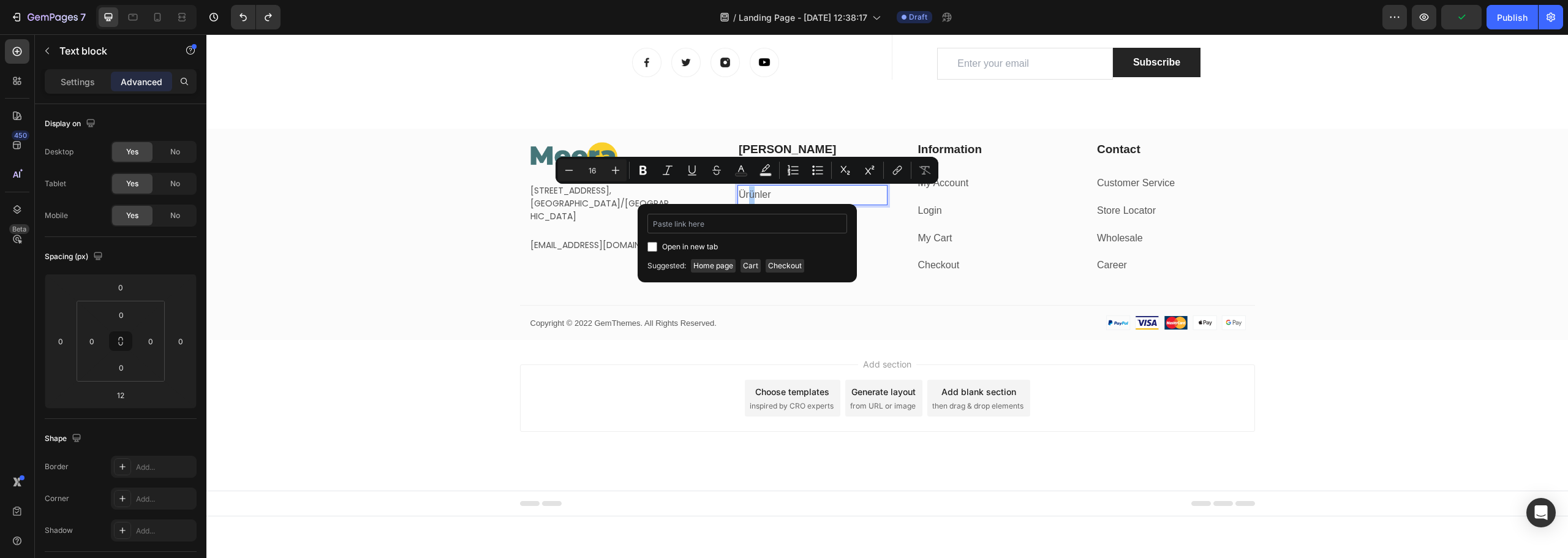
click at [676, 223] on input "Editor contextual toolbar" at bounding box center [748, 223] width 200 height 20
type input "[URL][DOMAIN_NAME]"
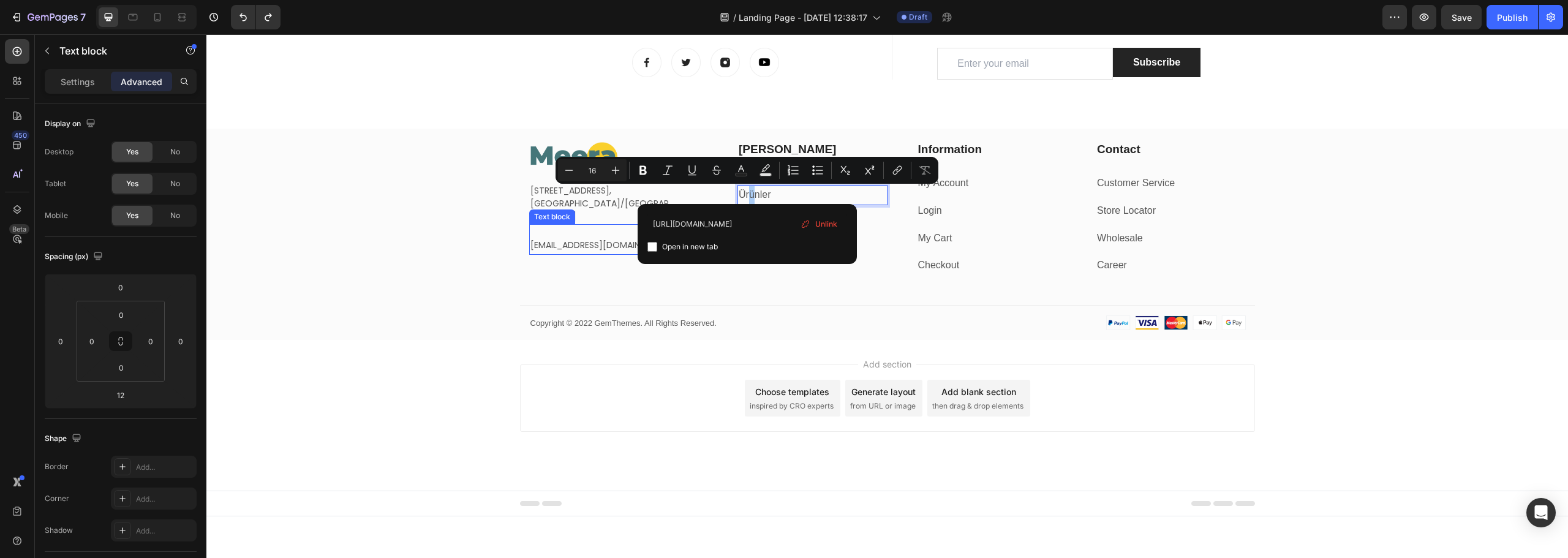
drag, startPoint x: 869, startPoint y: 263, endPoint x: 636, endPoint y: 232, distance: 235.1
click at [394, 247] on div "Image [STREET_ADDRESS] Text block [EMAIL_ADDRESS][DOMAIN_NAME] Text block Row […" at bounding box center [887, 240] width 1361 height 199
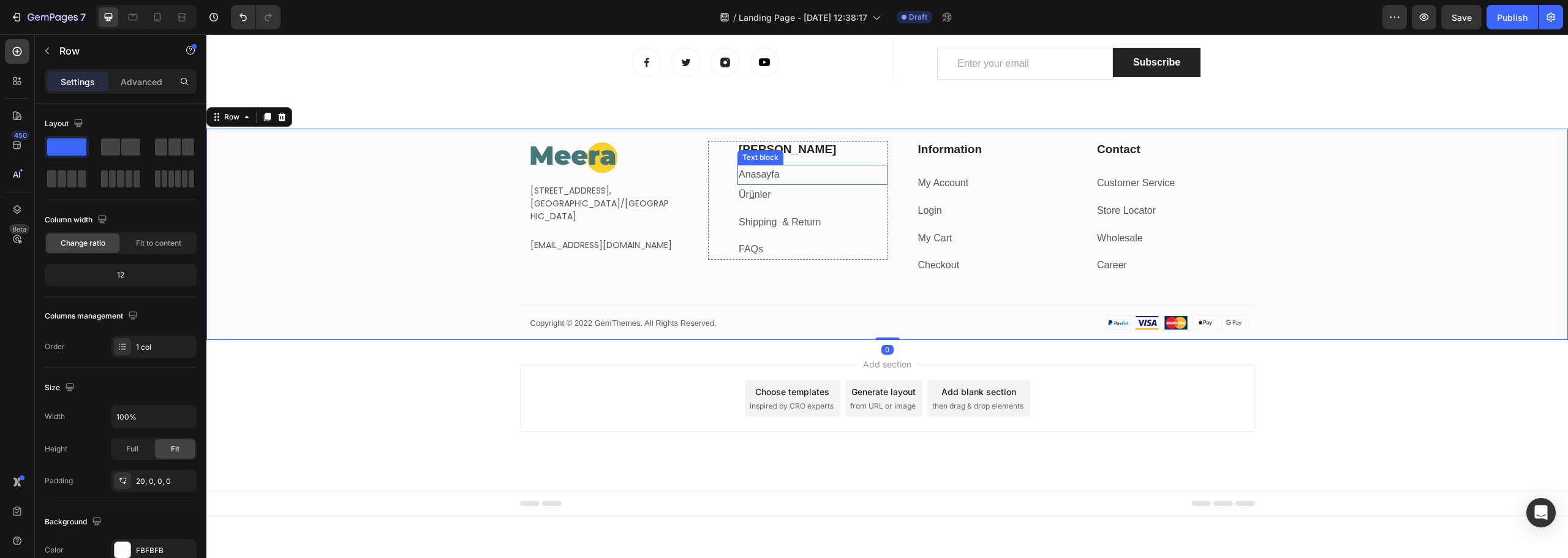
click at [782, 174] on p "Anasayfa" at bounding box center [813, 175] width 148 height 18
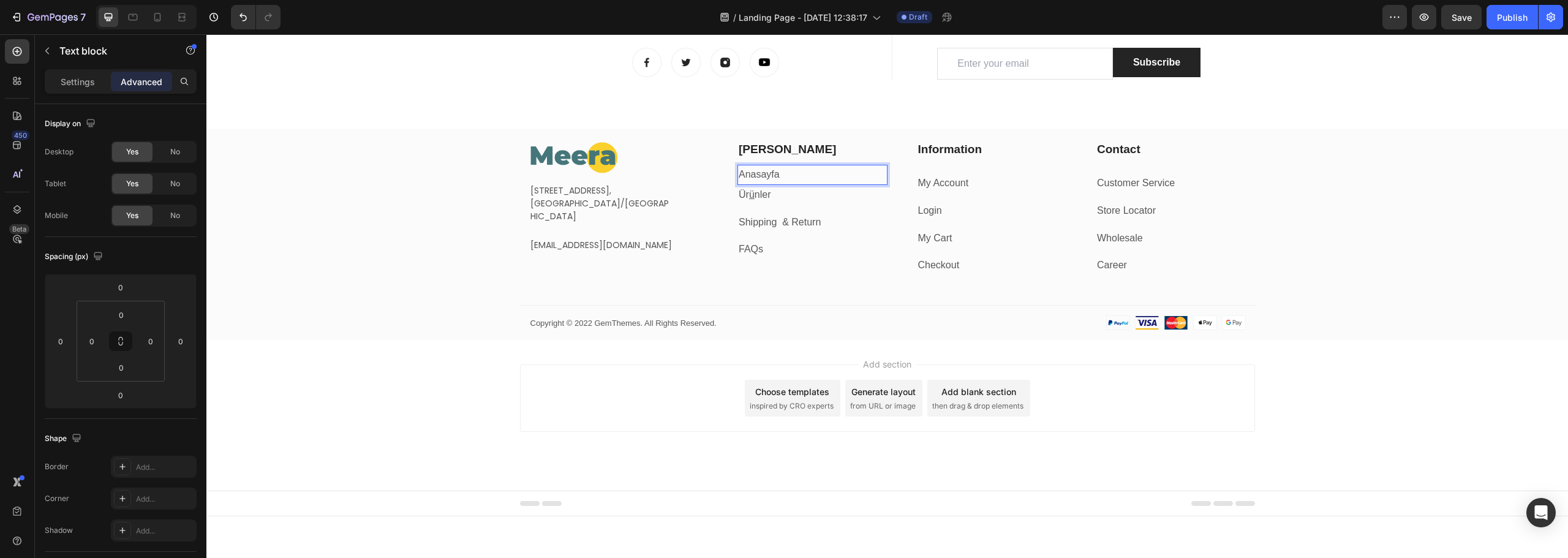
click at [777, 178] on p "Anasayfa" at bounding box center [813, 175] width 148 height 18
click at [811, 173] on p "Anasayfa" at bounding box center [813, 175] width 148 height 18
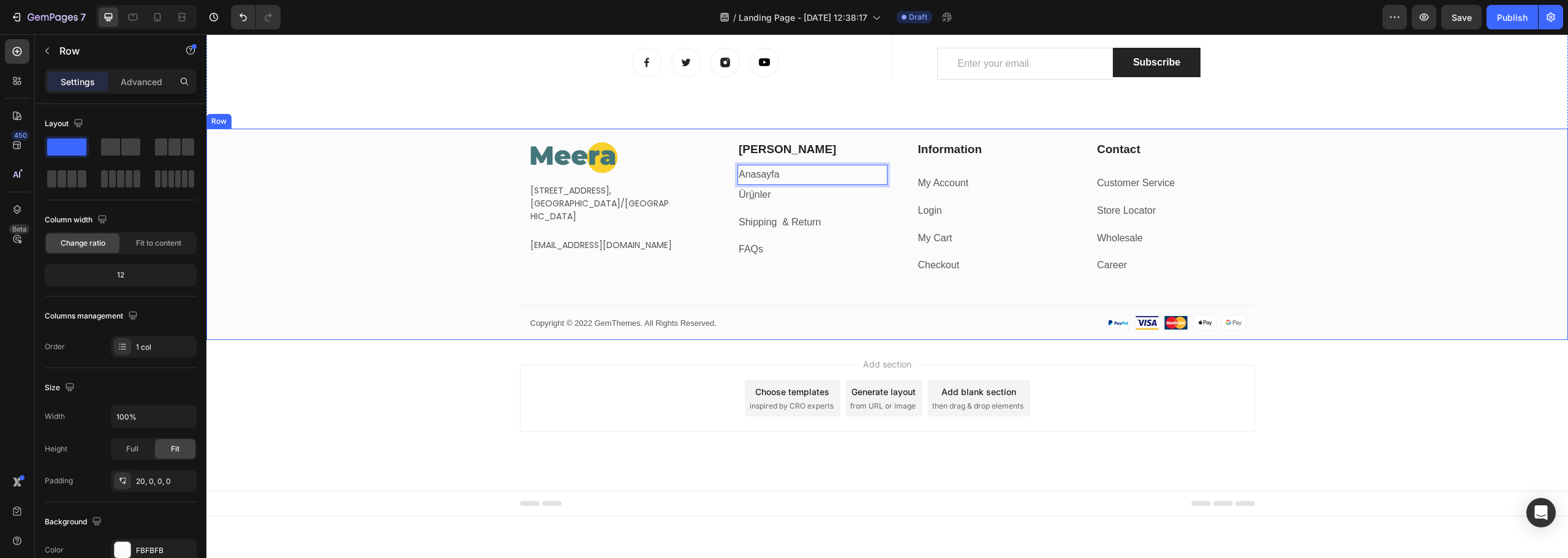
click at [352, 332] on div "Image [STREET_ADDRESS] Text block [EMAIL_ADDRESS][DOMAIN_NAME] Text block Row […" at bounding box center [887, 240] width 1361 height 199
click at [814, 179] on p "Anasayfa" at bounding box center [813, 175] width 148 height 18
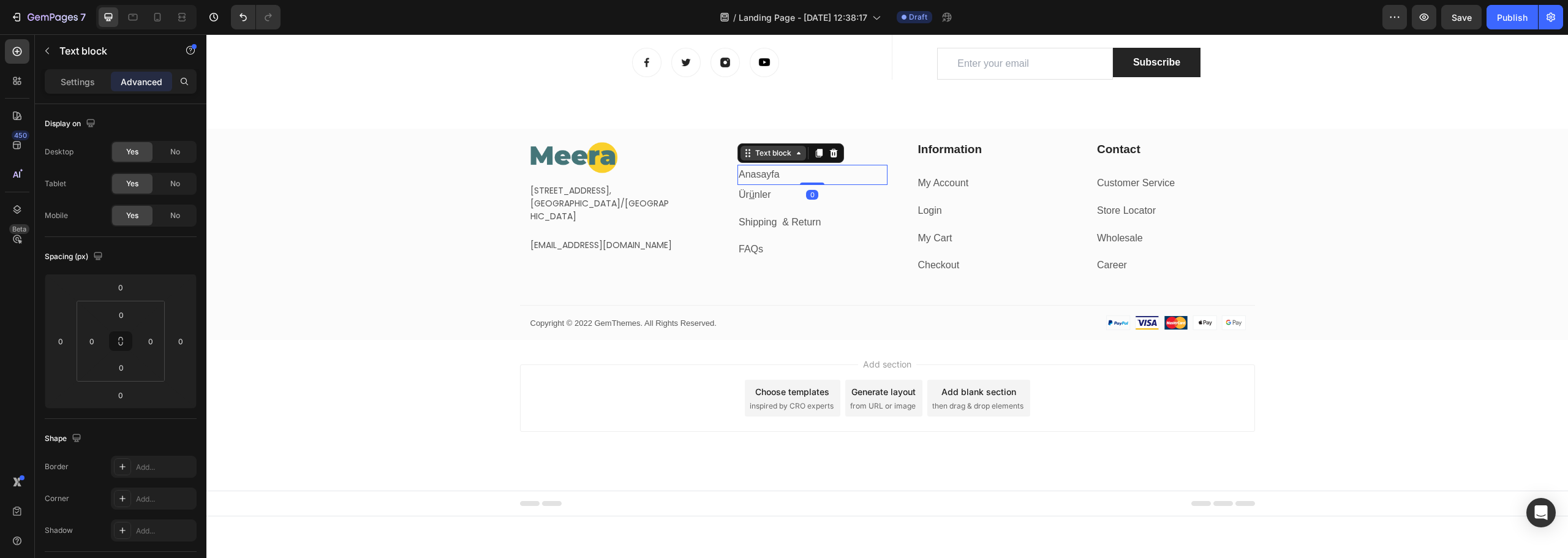
click at [768, 160] on div "Text block" at bounding box center [774, 153] width 65 height 15
click at [739, 173] on p "Anasayfa" at bounding box center [813, 175] width 148 height 18
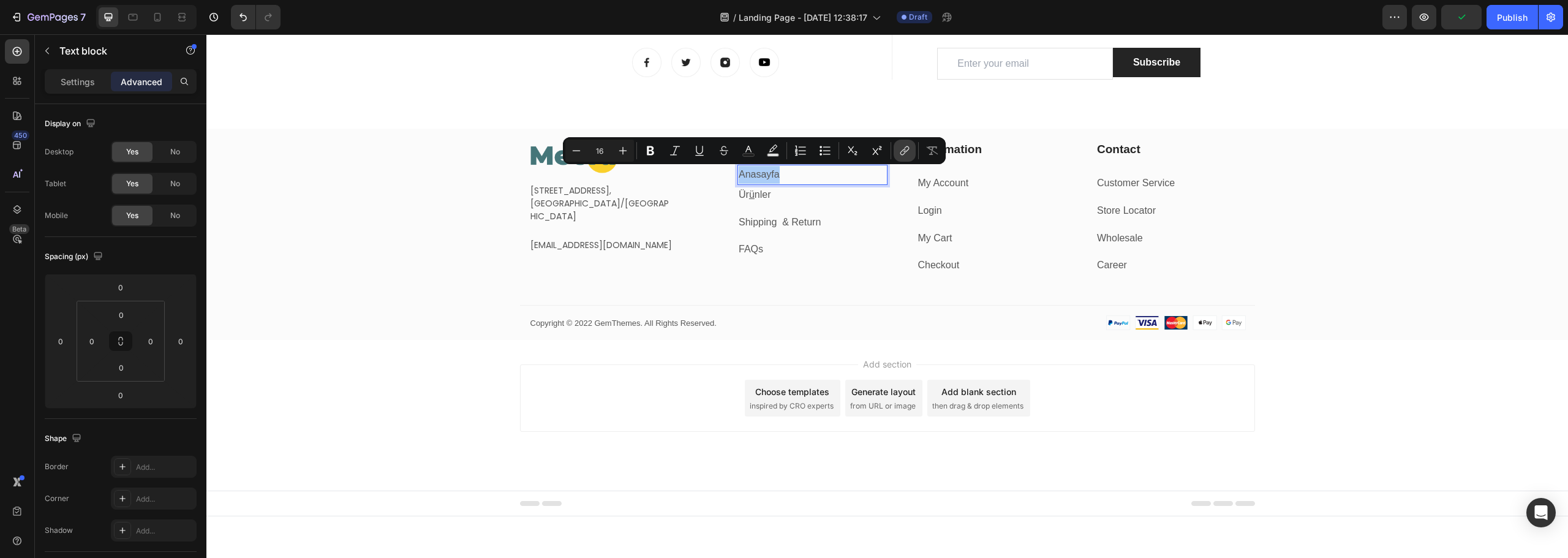
click at [901, 154] on icon "Editor contextual toolbar" at bounding box center [905, 150] width 12 height 12
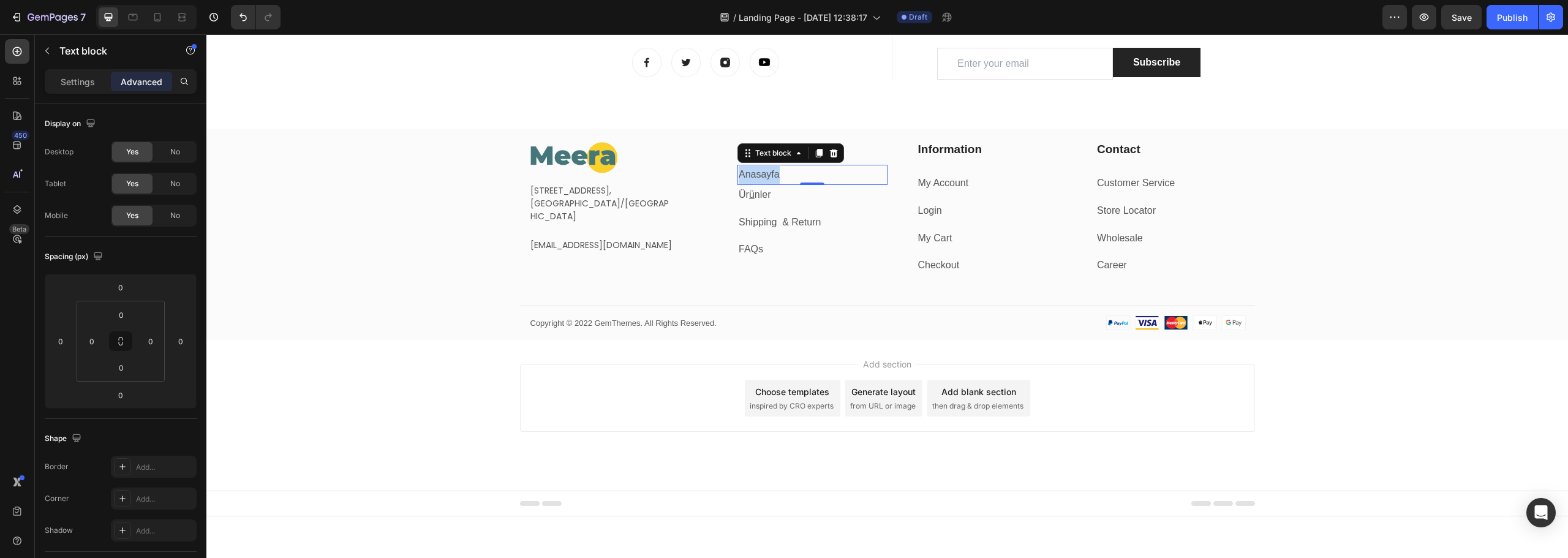
click at [757, 173] on p "Anasayfa" at bounding box center [813, 175] width 148 height 18
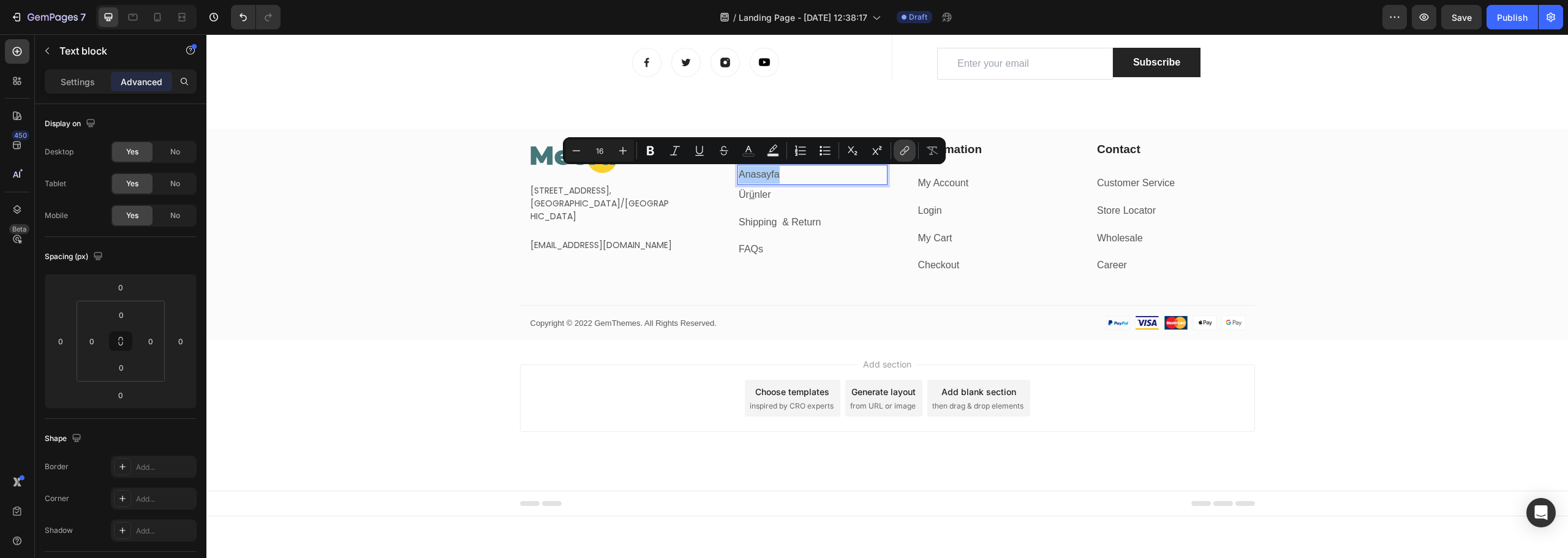
drag, startPoint x: 905, startPoint y: 150, endPoint x: 899, endPoint y: 152, distance: 6.3
click at [905, 150] on icon "Editor contextual toolbar" at bounding box center [905, 150] width 12 height 12
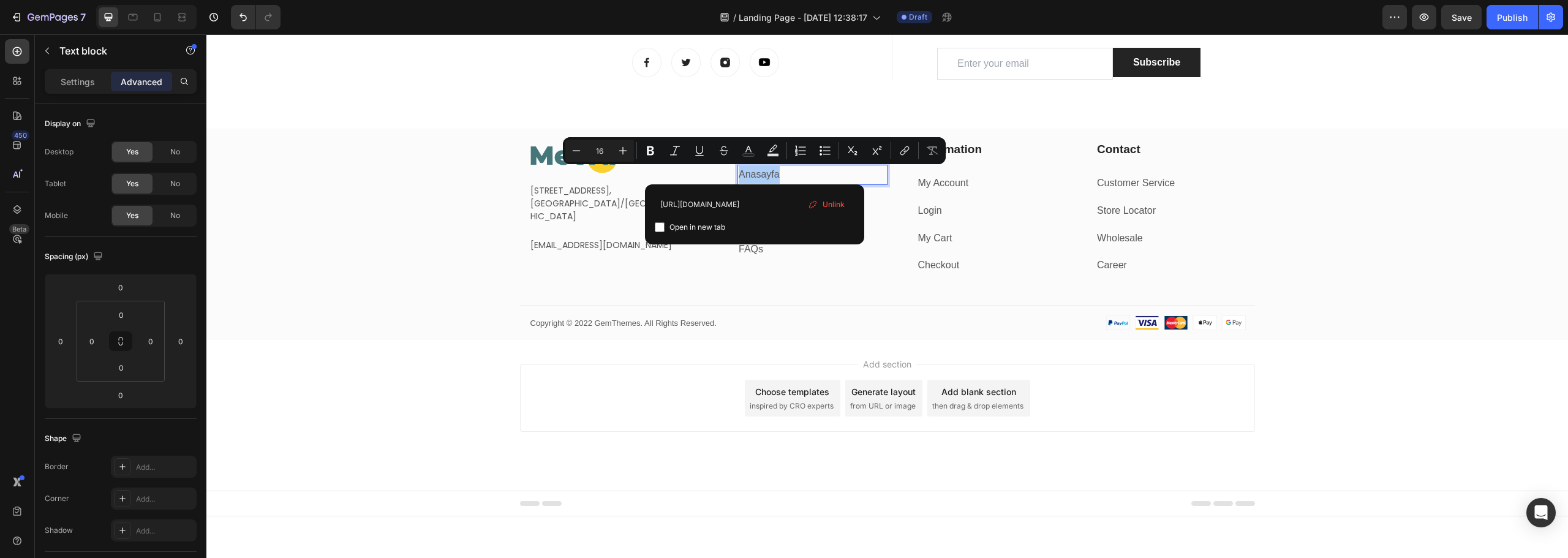
type input "[URL][DOMAIN_NAME]"
click at [661, 232] on input "Editor contextual toolbar" at bounding box center [660, 227] width 9 height 9
checkbox input "false"
click at [391, 236] on div "Image [STREET_ADDRESS] Text block [EMAIL_ADDRESS][DOMAIN_NAME] Text block Row […" at bounding box center [887, 240] width 1361 height 199
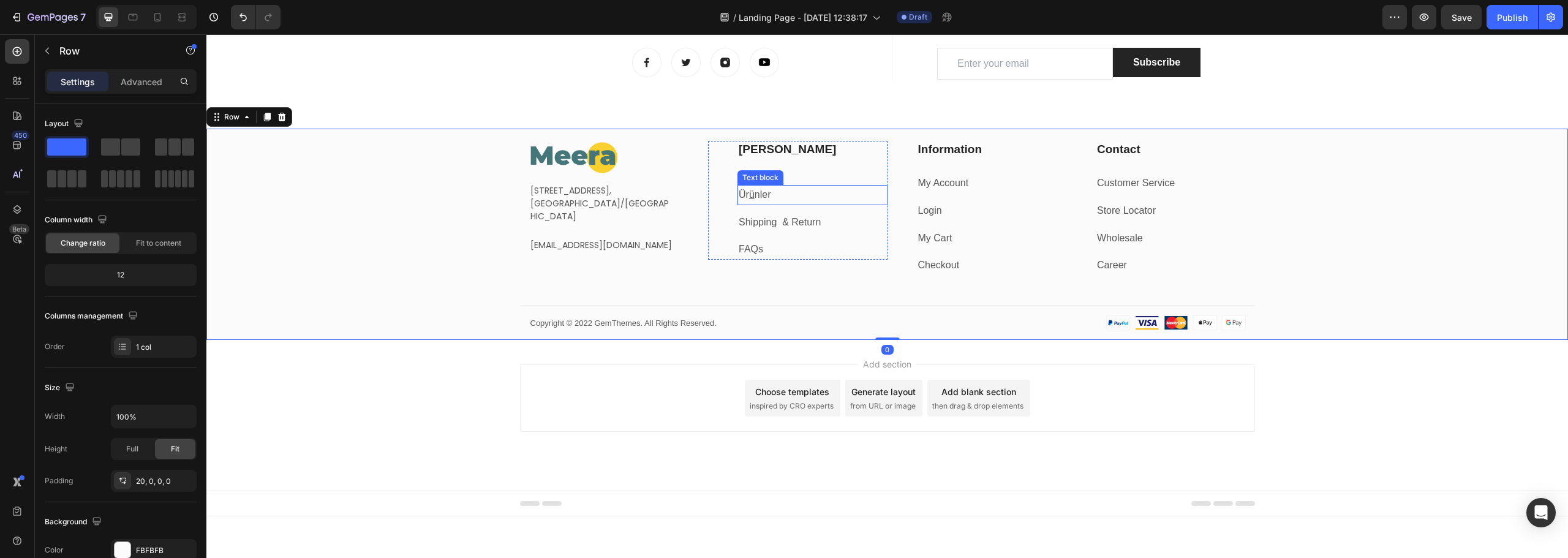
click at [778, 198] on p "Ür ü nler" at bounding box center [813, 194] width 148 height 18
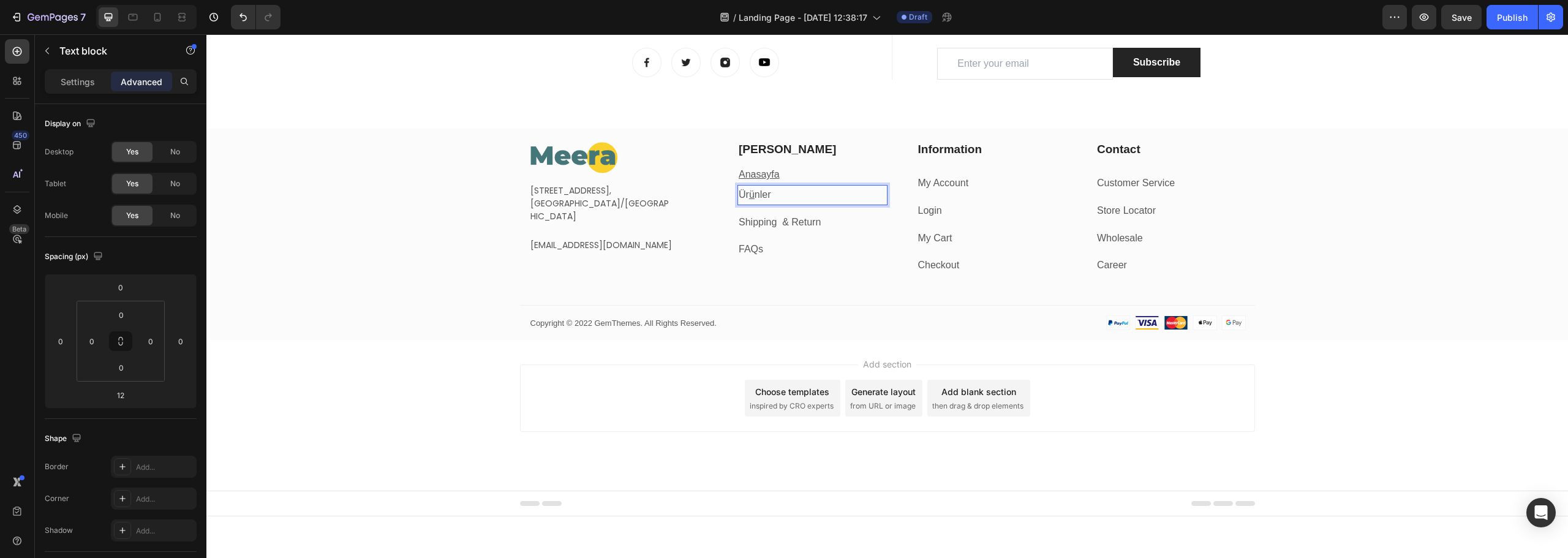
click at [749, 194] on u "ü" at bounding box center [752, 194] width 6 height 10
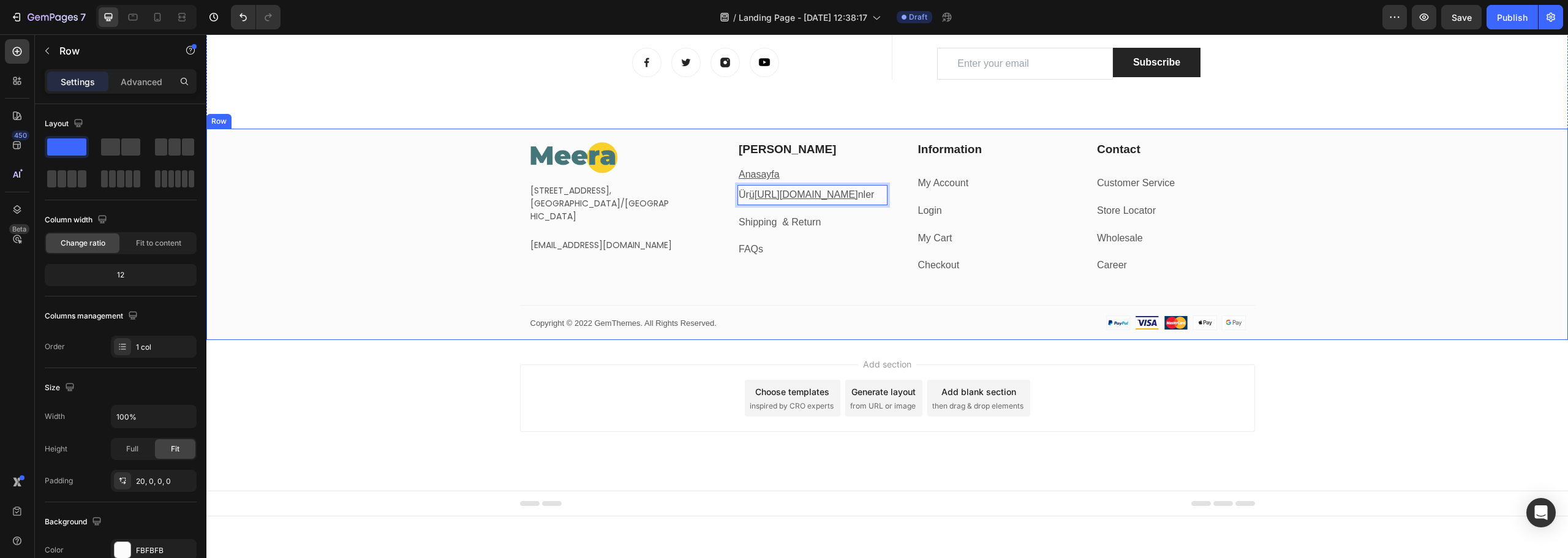
click at [375, 191] on div "Image [STREET_ADDRESS] Text block [EMAIL_ADDRESS][DOMAIN_NAME] Text block Row […" at bounding box center [887, 240] width 1361 height 199
click at [753, 195] on p "Ür ü nler" at bounding box center [813, 194] width 148 height 18
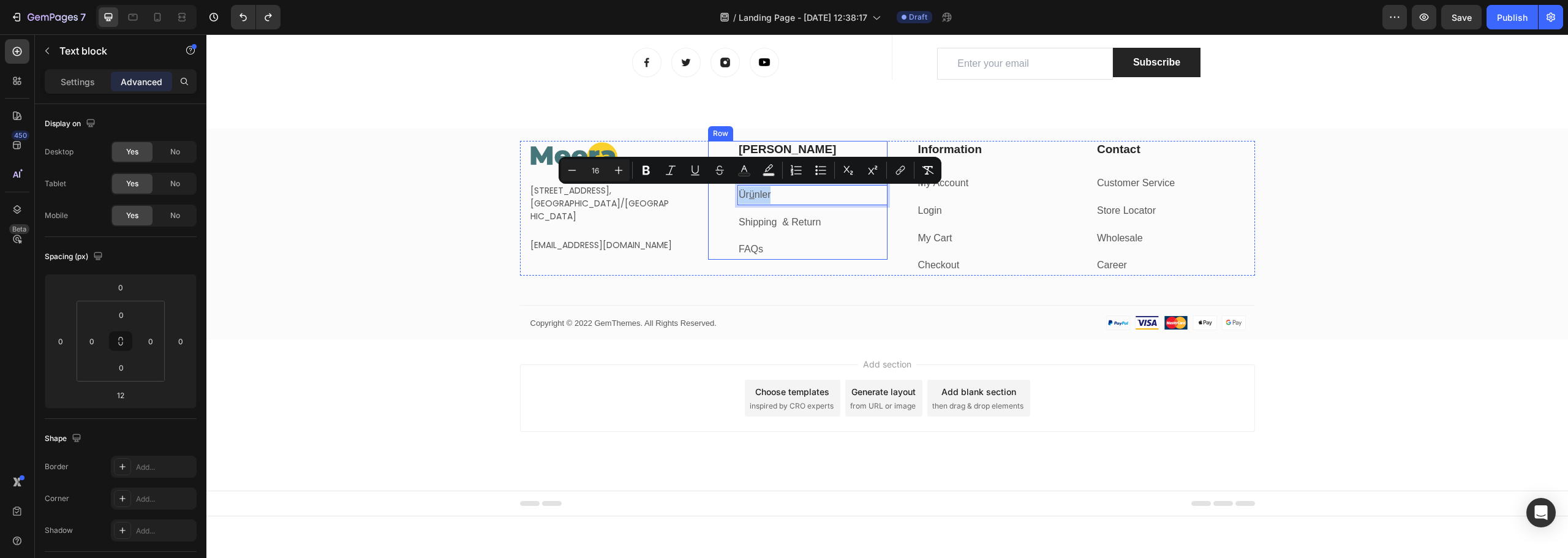
drag, startPoint x: 772, startPoint y: 197, endPoint x: 732, endPoint y: 197, distance: 40.0
click at [906, 168] on button "link" at bounding box center [901, 170] width 22 height 22
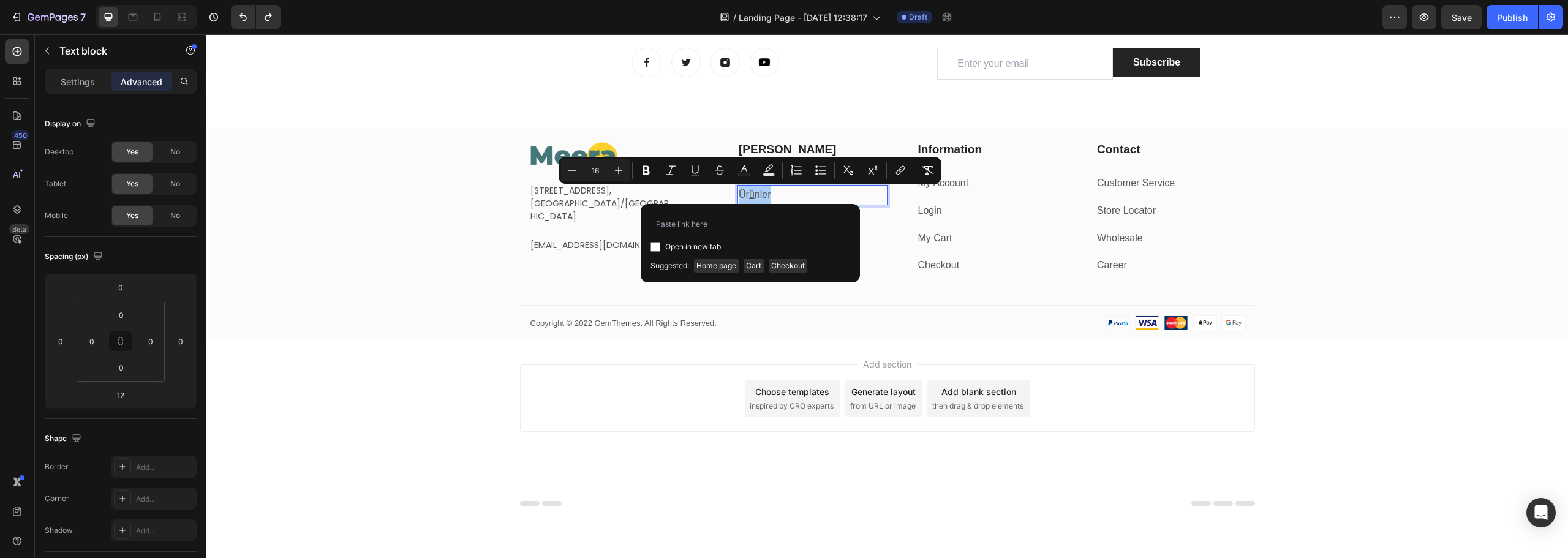
type input "[URL][DOMAIN_NAME]"
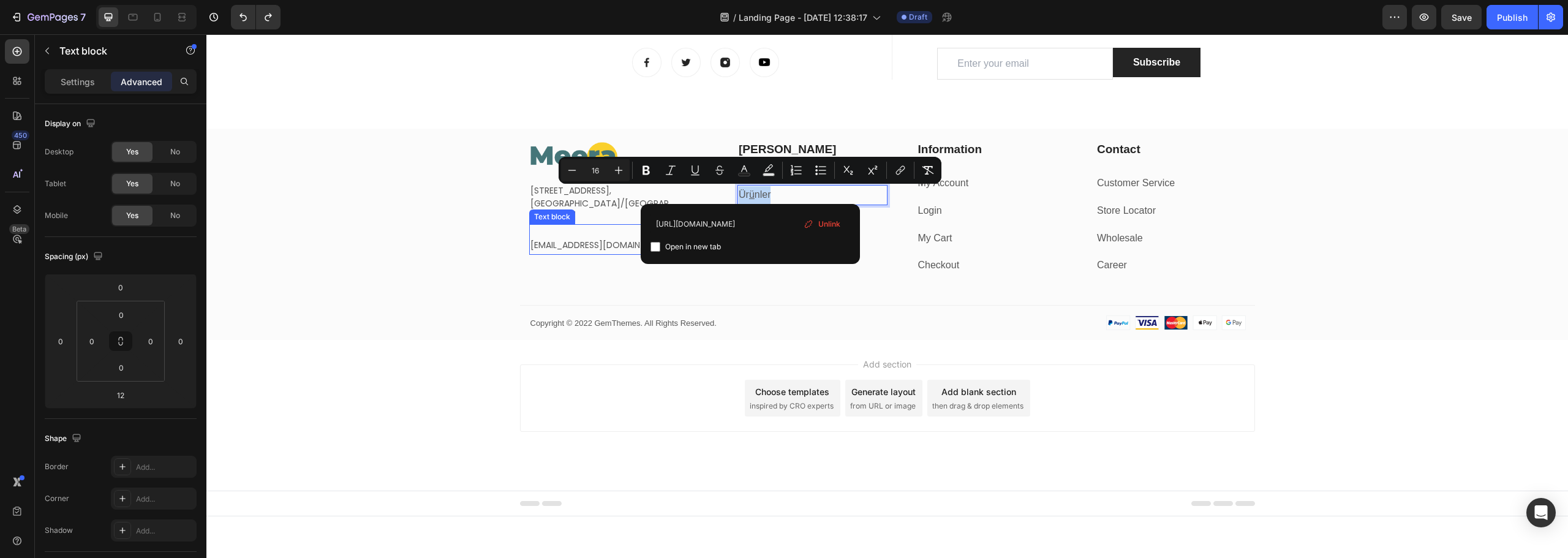
click at [306, 249] on div "Image [STREET_ADDRESS] Text block [EMAIL_ADDRESS][DOMAIN_NAME] Text block Row […" at bounding box center [887, 240] width 1361 height 199
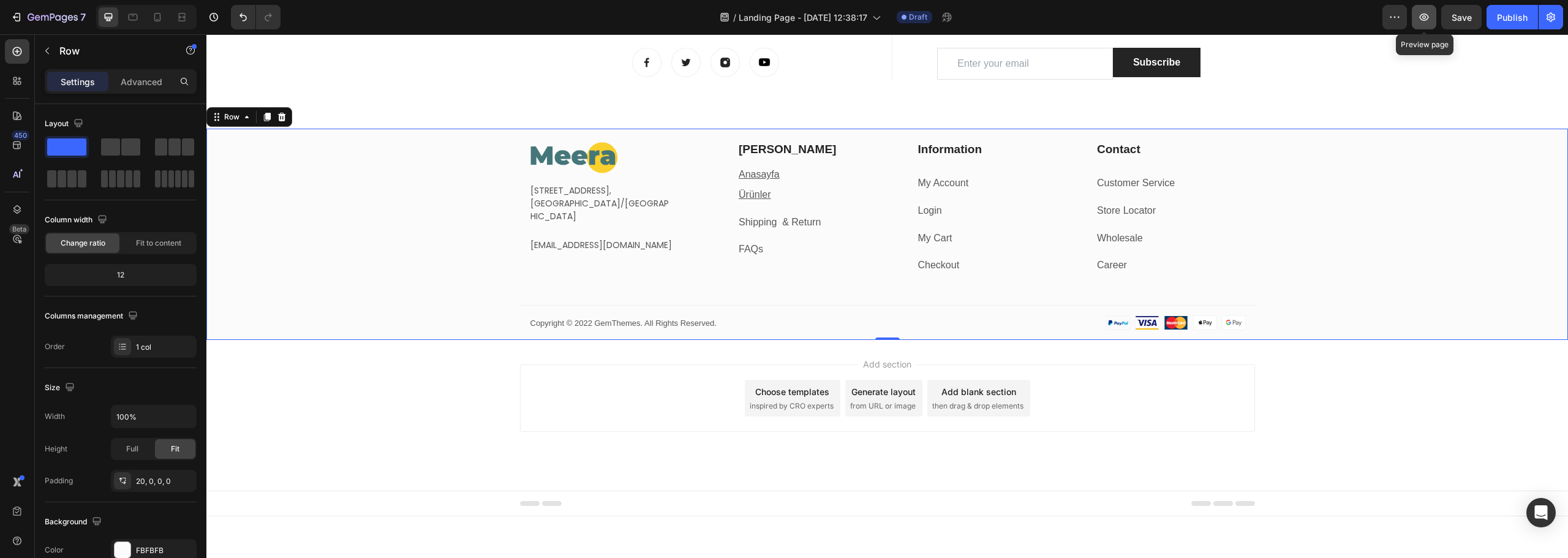
click at [1428, 18] on icon "button" at bounding box center [1424, 17] width 12 height 12
click at [1457, 8] on button "Save" at bounding box center [1461, 17] width 40 height 24
click at [1415, 21] on button "button" at bounding box center [1424, 17] width 24 height 24
click at [772, 196] on p "Ürünler" at bounding box center [813, 194] width 148 height 18
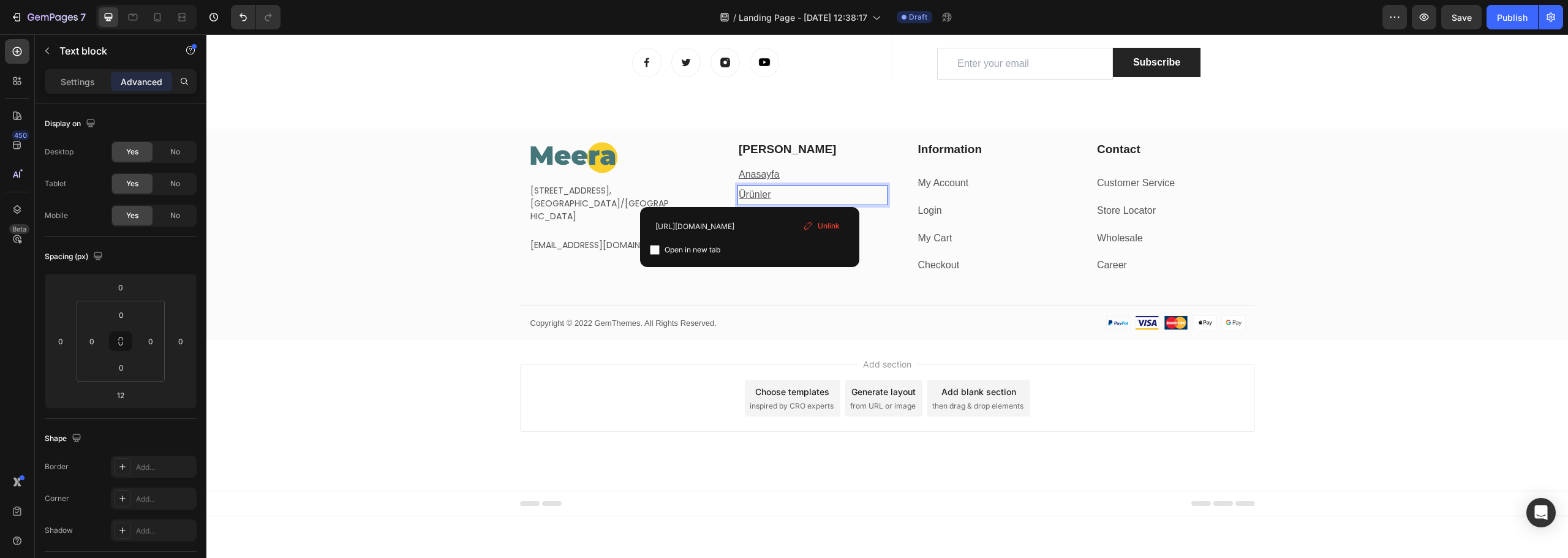
click at [749, 194] on u "Ürünler" at bounding box center [755, 194] width 32 height 10
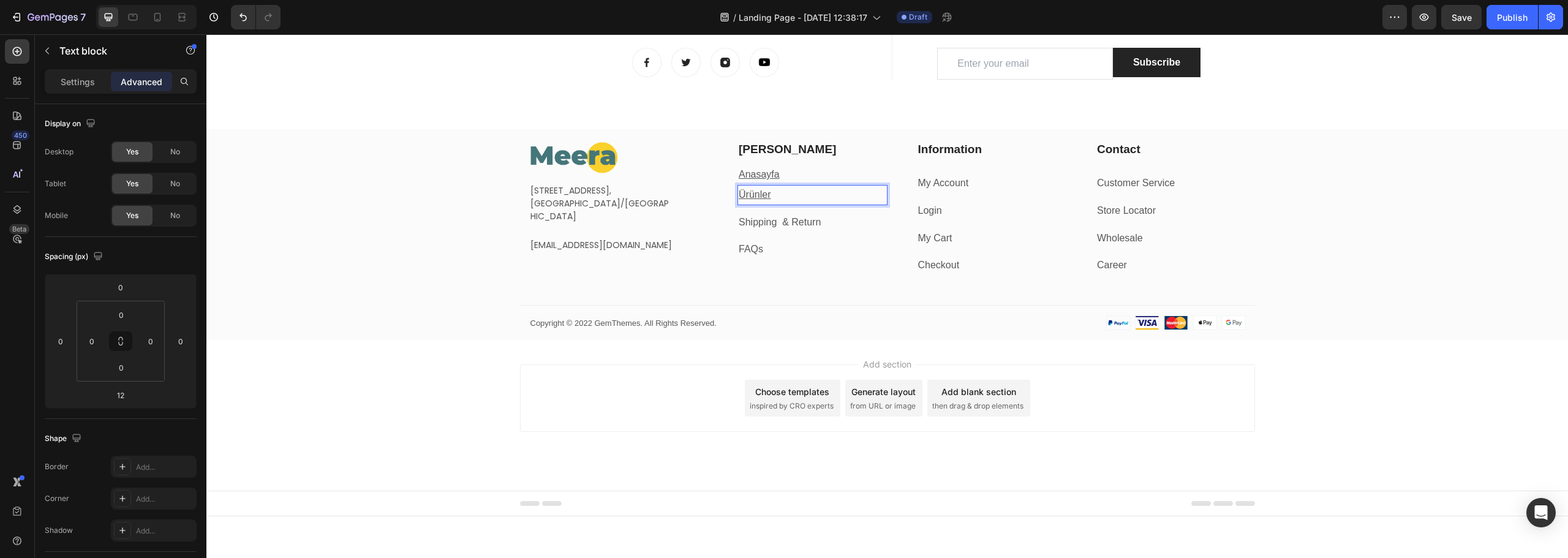
click at [749, 194] on u "Ürünler" at bounding box center [755, 194] width 32 height 10
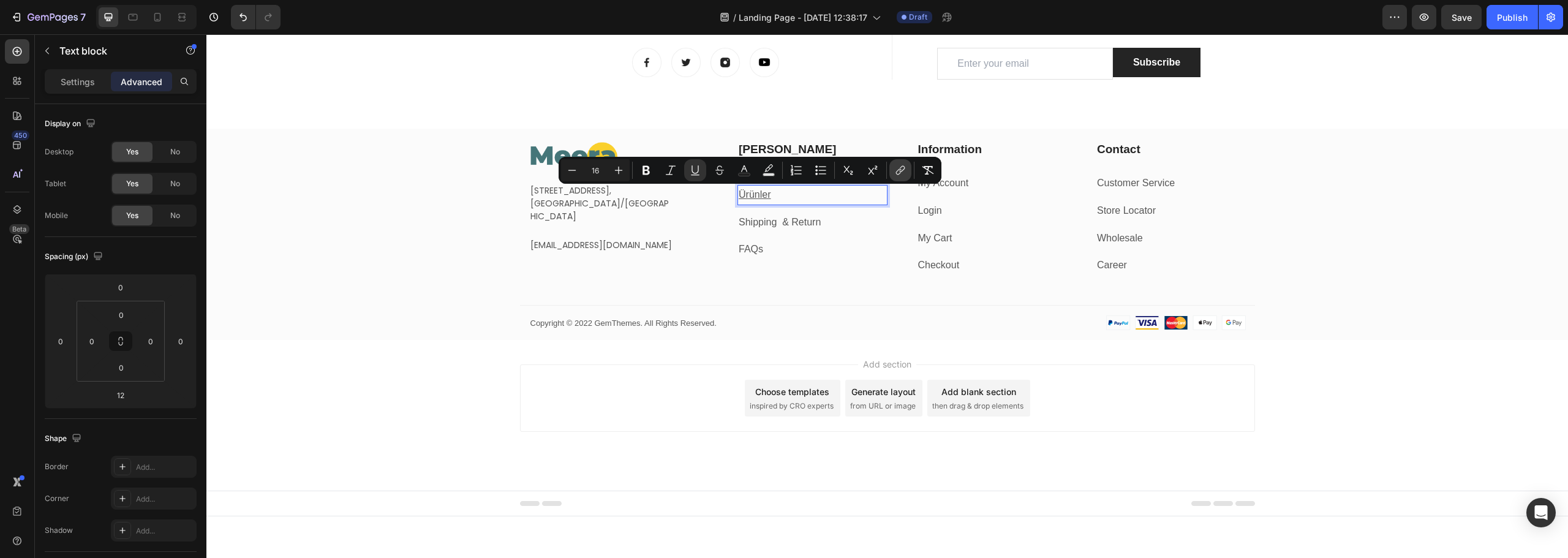
click at [896, 172] on icon "Editor contextual toolbar" at bounding box center [900, 170] width 12 height 12
click at [903, 174] on icon "Editor contextual toolbar" at bounding box center [900, 170] width 12 height 12
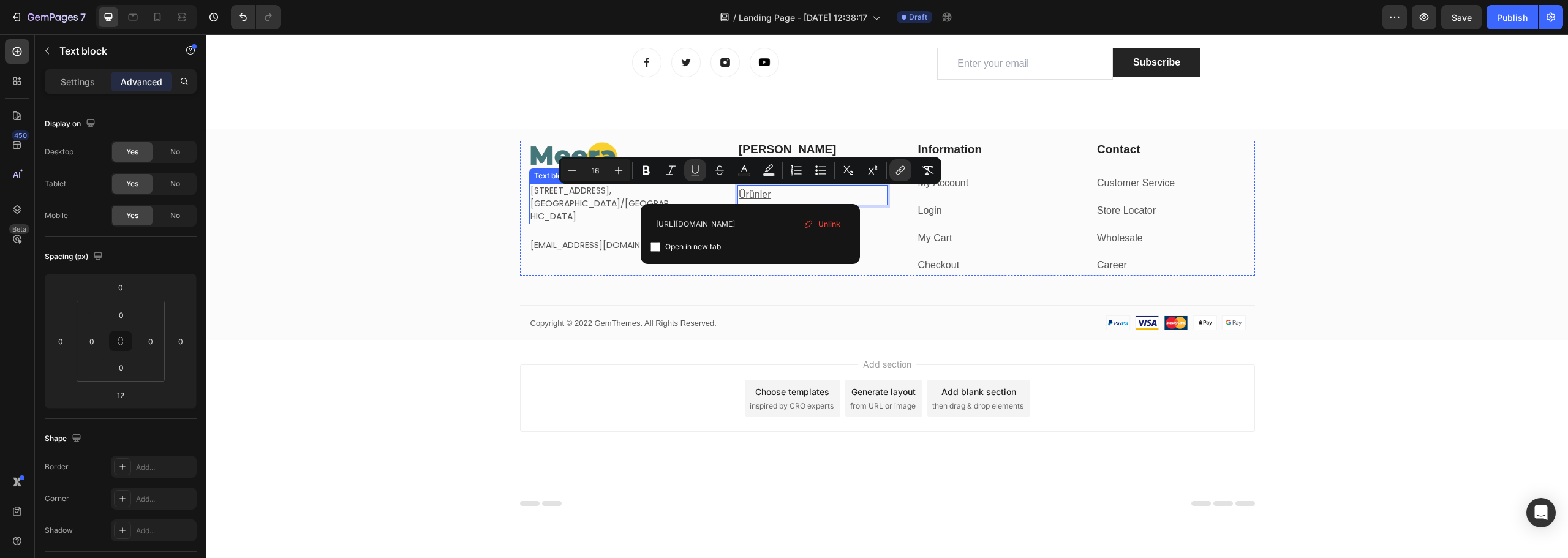
drag, startPoint x: 623, startPoint y: 206, endPoint x: 577, endPoint y: 205, distance: 46.0
type input "[URL][DOMAIN_NAME]"
click at [365, 266] on div "Image [STREET_ADDRESS] Text block [EMAIL_ADDRESS][DOMAIN_NAME] Text block Row […" at bounding box center [887, 240] width 1361 height 199
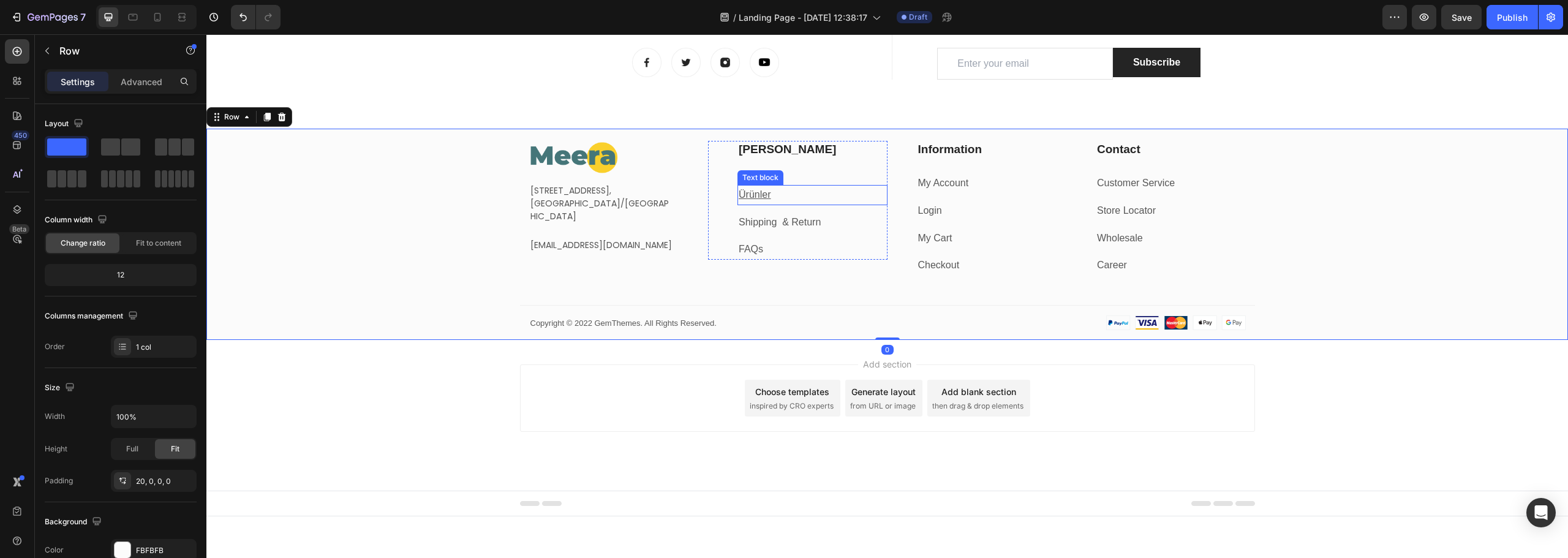
click at [800, 192] on p "Ürünler" at bounding box center [813, 194] width 148 height 18
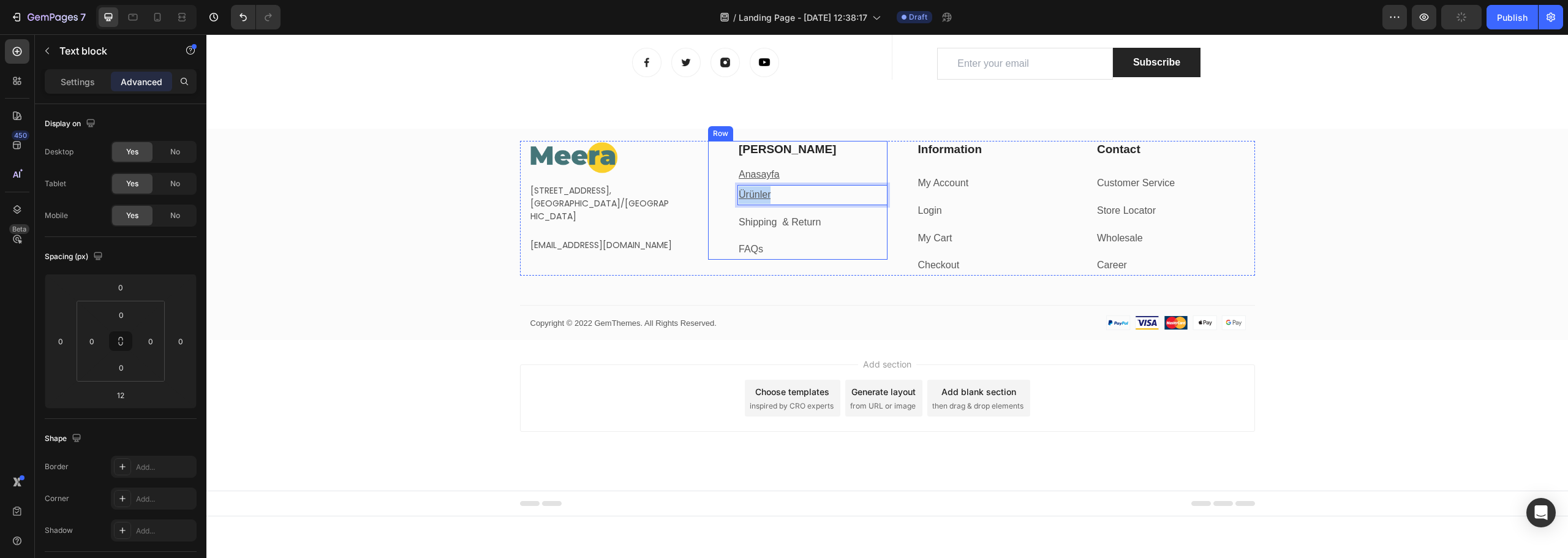
drag, startPoint x: 771, startPoint y: 193, endPoint x: 722, endPoint y: 193, distance: 49.0
click at [722, 193] on div "[PERSON_NAME] Menü Heading Anasayfa Text block Ürünler Text block 12 Shipping &…" at bounding box center [798, 200] width 179 height 119
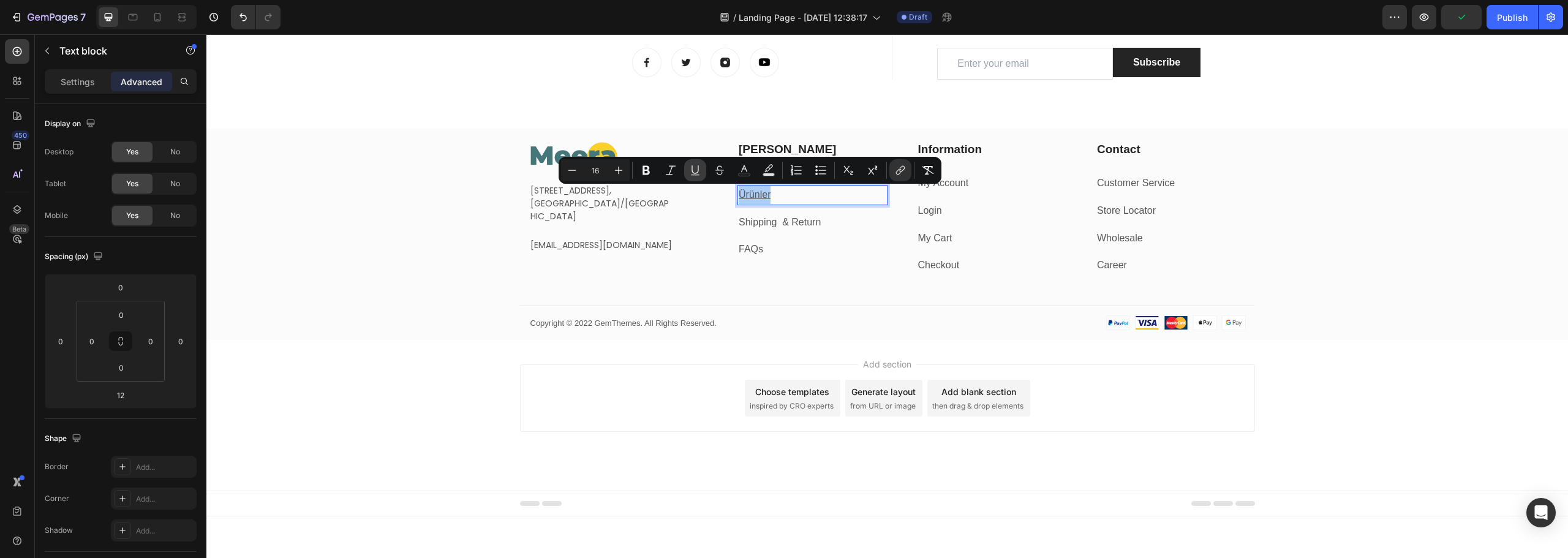
click at [698, 169] on icon "Editor contextual toolbar" at bounding box center [694, 169] width 7 height 8
click at [897, 172] on icon "Editor contextual toolbar" at bounding box center [900, 170] width 12 height 12
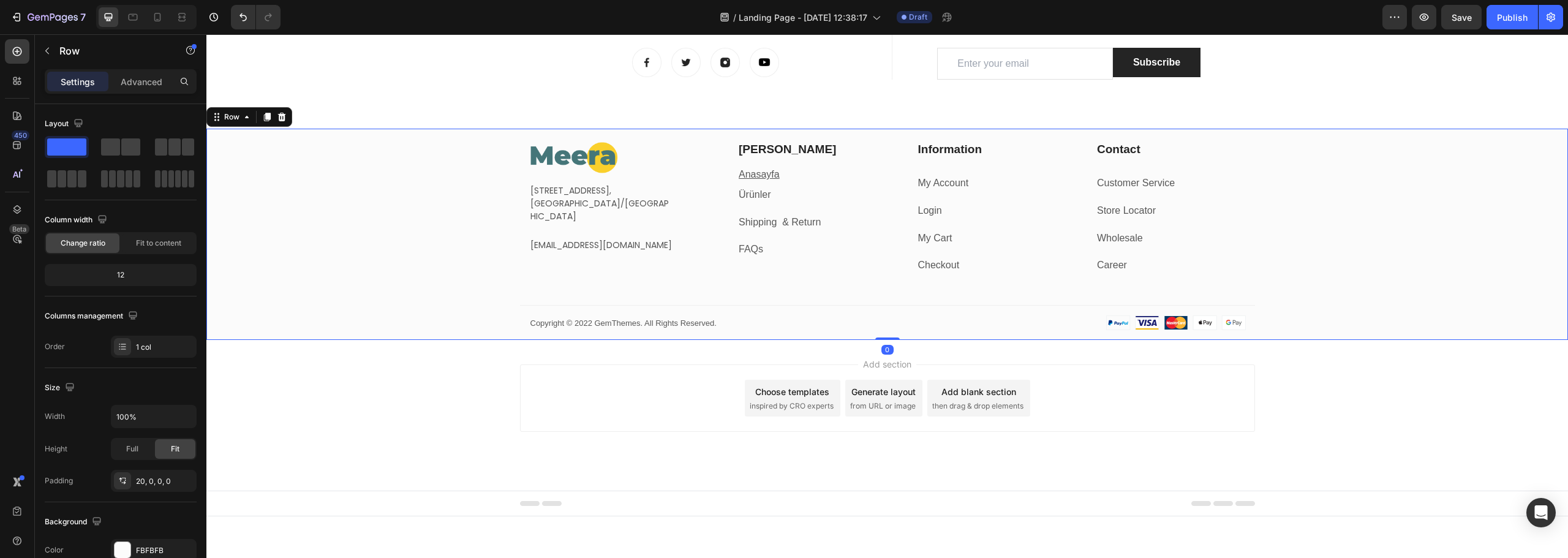
click at [383, 193] on div "Image [STREET_ADDRESS] Text block [EMAIL_ADDRESS][DOMAIN_NAME] Text block Row […" at bounding box center [887, 240] width 1361 height 199
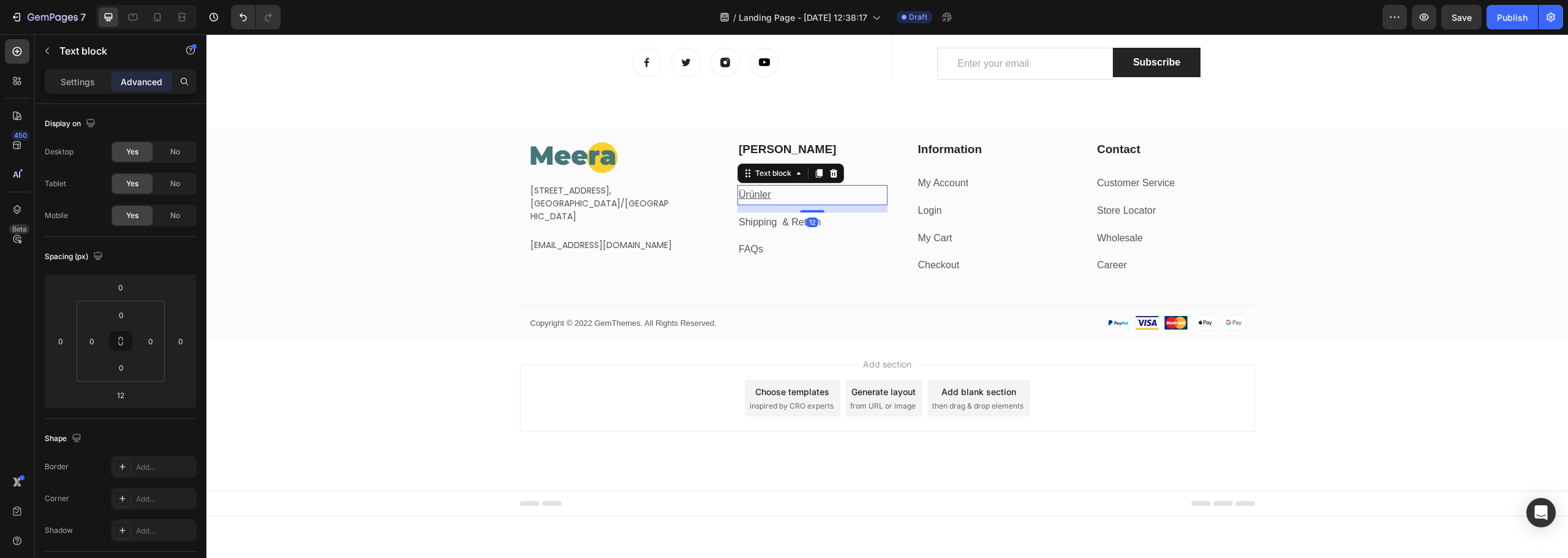
click at [769, 193] on p "Ürünler" at bounding box center [813, 194] width 148 height 18
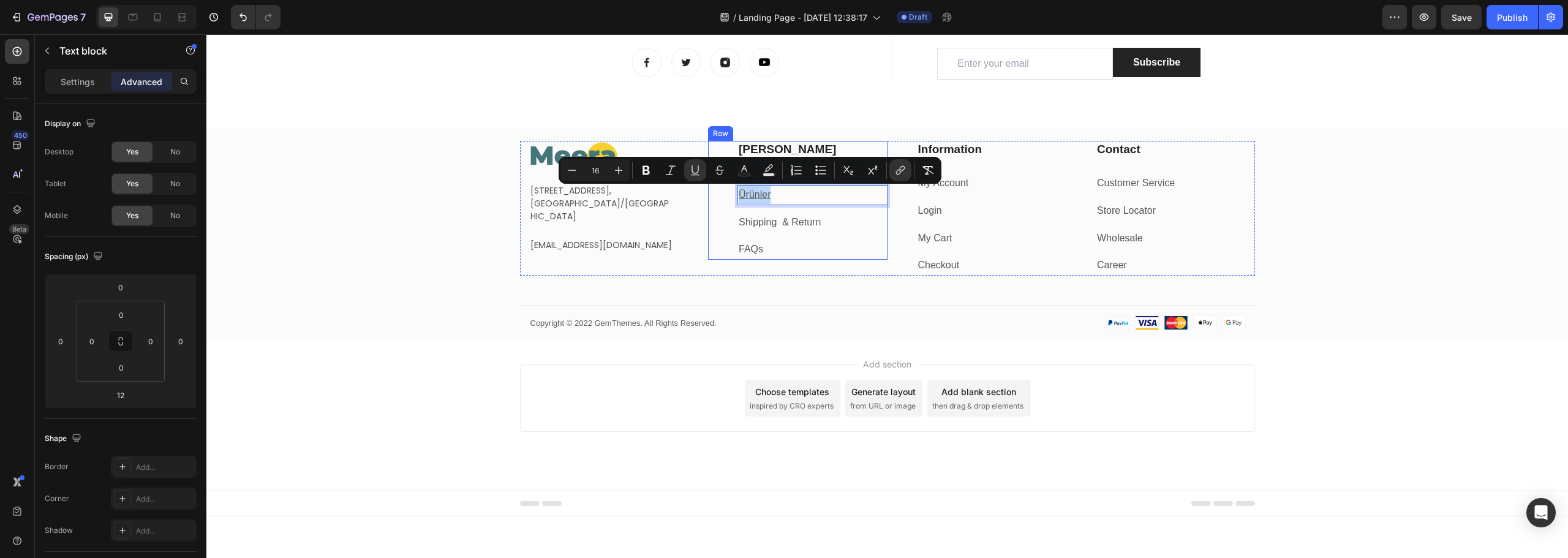
drag, startPoint x: 766, startPoint y: 192, endPoint x: 725, endPoint y: 192, distance: 41.0
click at [725, 192] on div "[PERSON_NAME] Menü Heading Anasayfa Text block Ürünler Text block 12 Shipping &…" at bounding box center [798, 200] width 179 height 119
click at [893, 174] on button "link" at bounding box center [901, 170] width 22 height 22
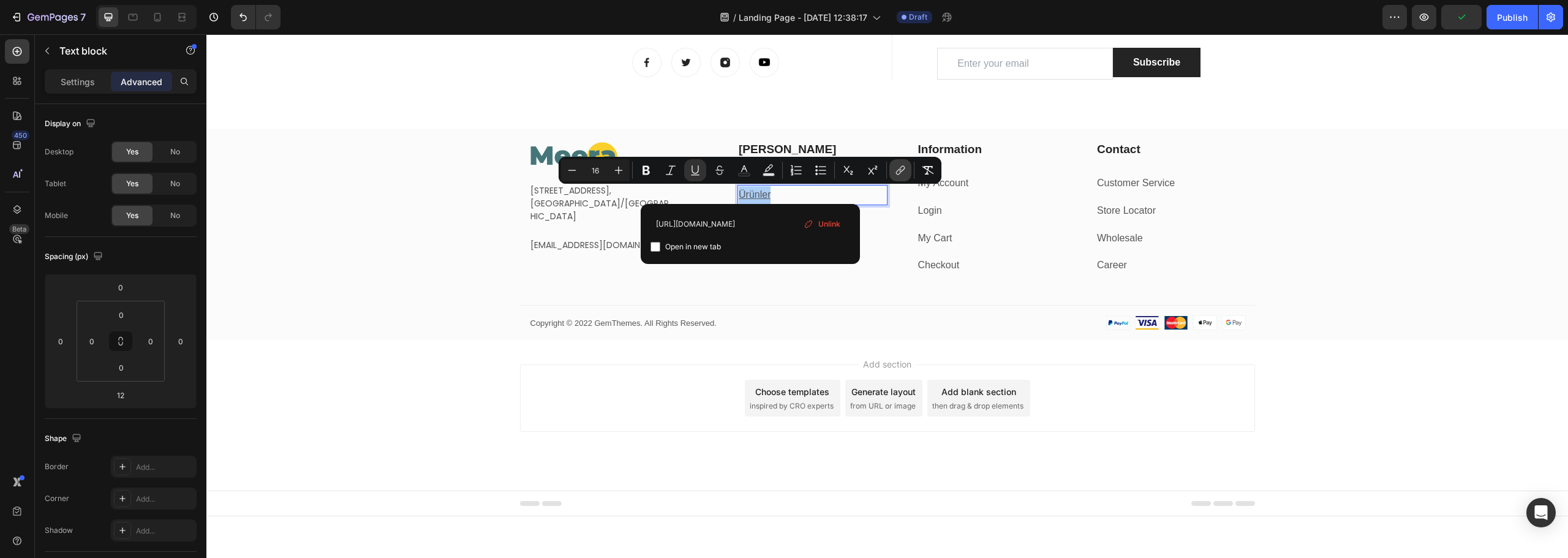
click at [893, 174] on button "link" at bounding box center [901, 170] width 22 height 22
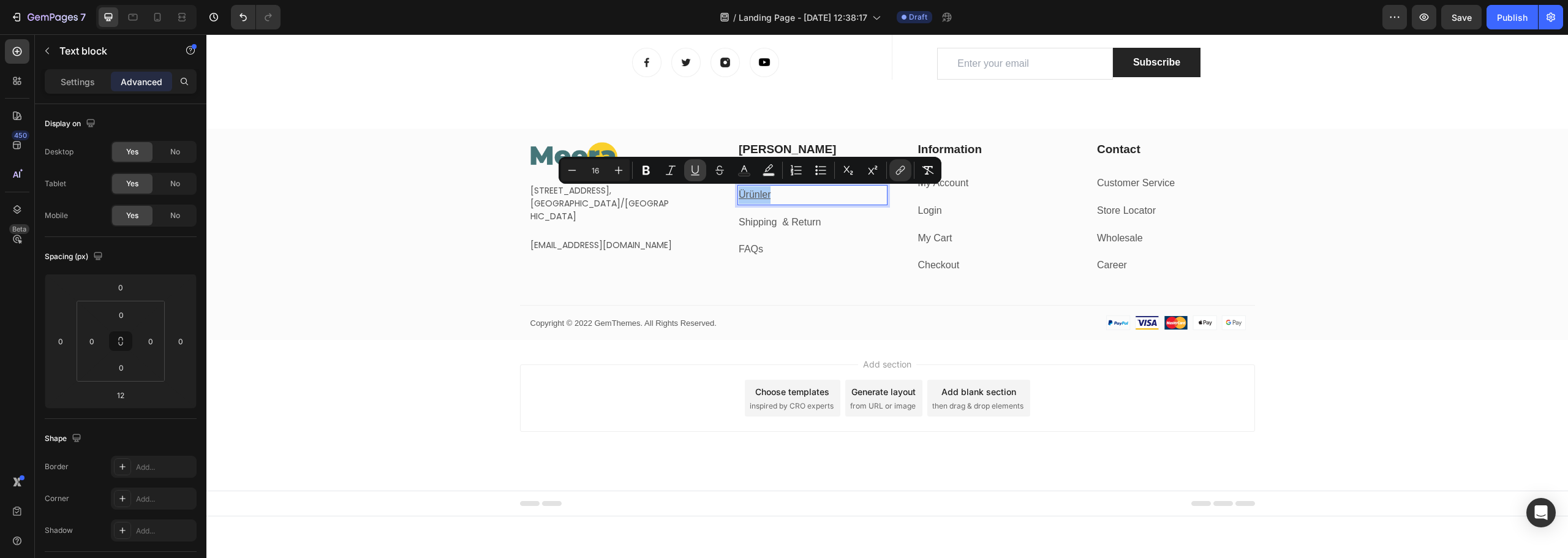
click at [695, 172] on icon "Editor contextual toolbar" at bounding box center [695, 170] width 12 height 12
click at [363, 196] on div "Image [STREET_ADDRESS] Text block [EMAIL_ADDRESS][DOMAIN_NAME] Text block Row […" at bounding box center [887, 240] width 1361 height 199
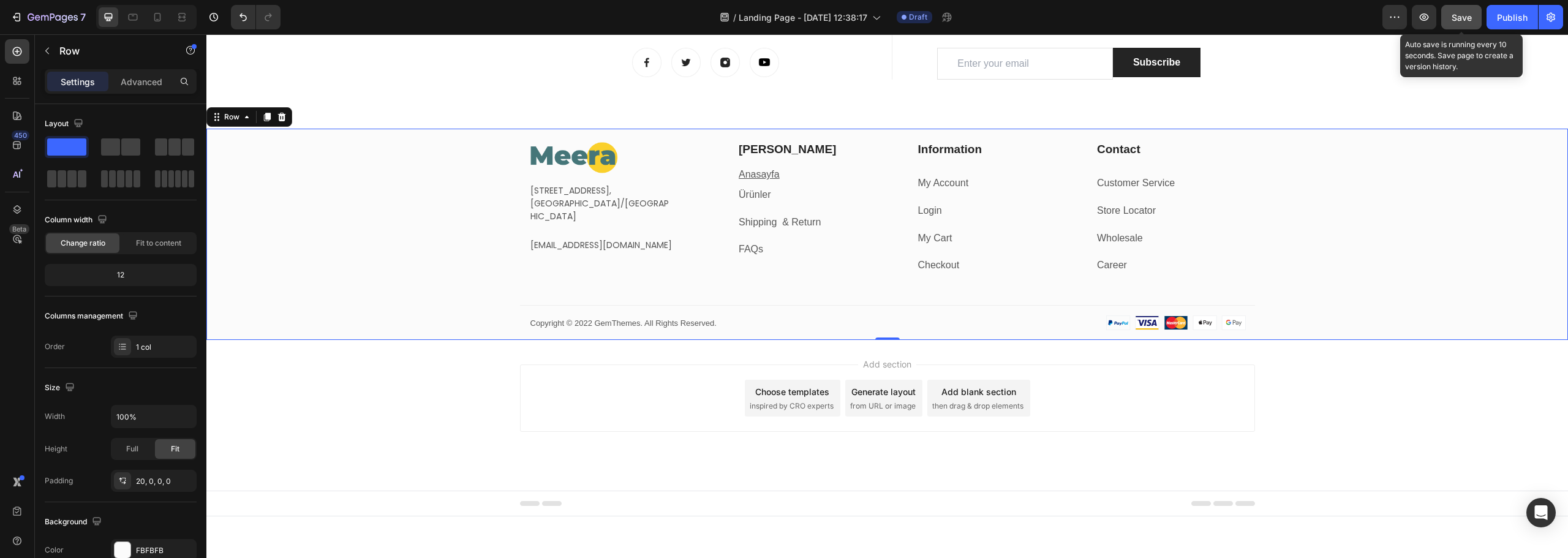
click at [1456, 15] on span "Save" at bounding box center [1462, 17] width 21 height 10
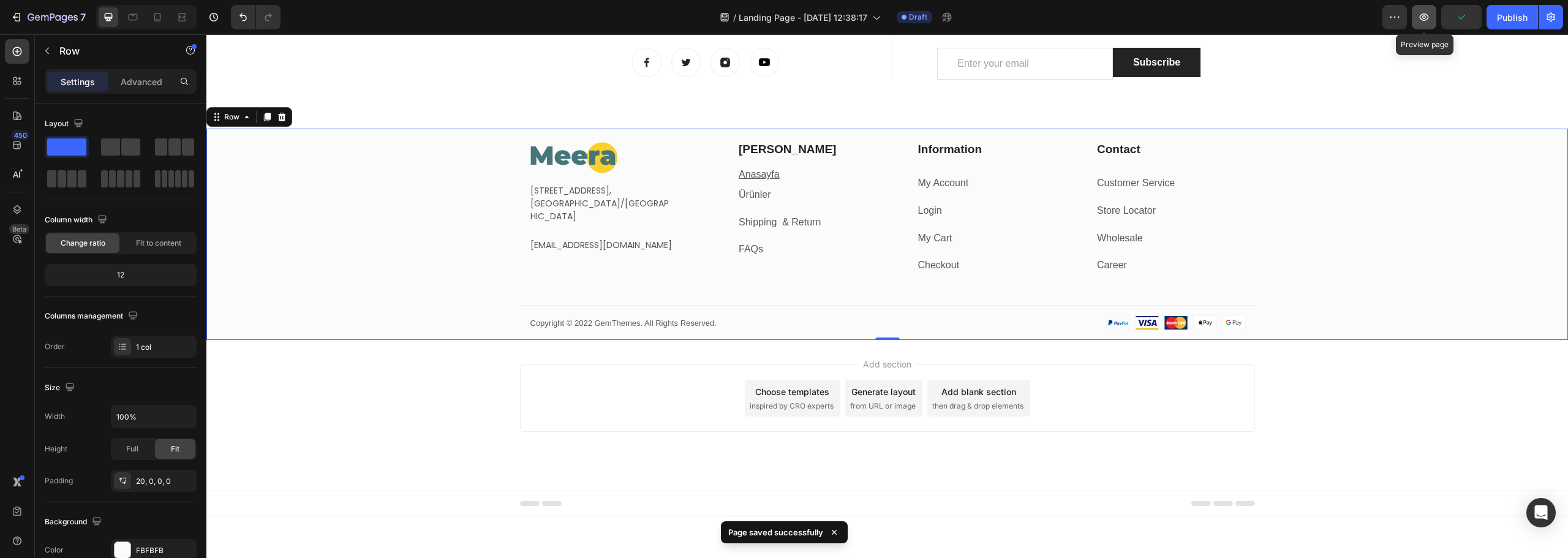
click at [1426, 26] on button "button" at bounding box center [1424, 17] width 24 height 24
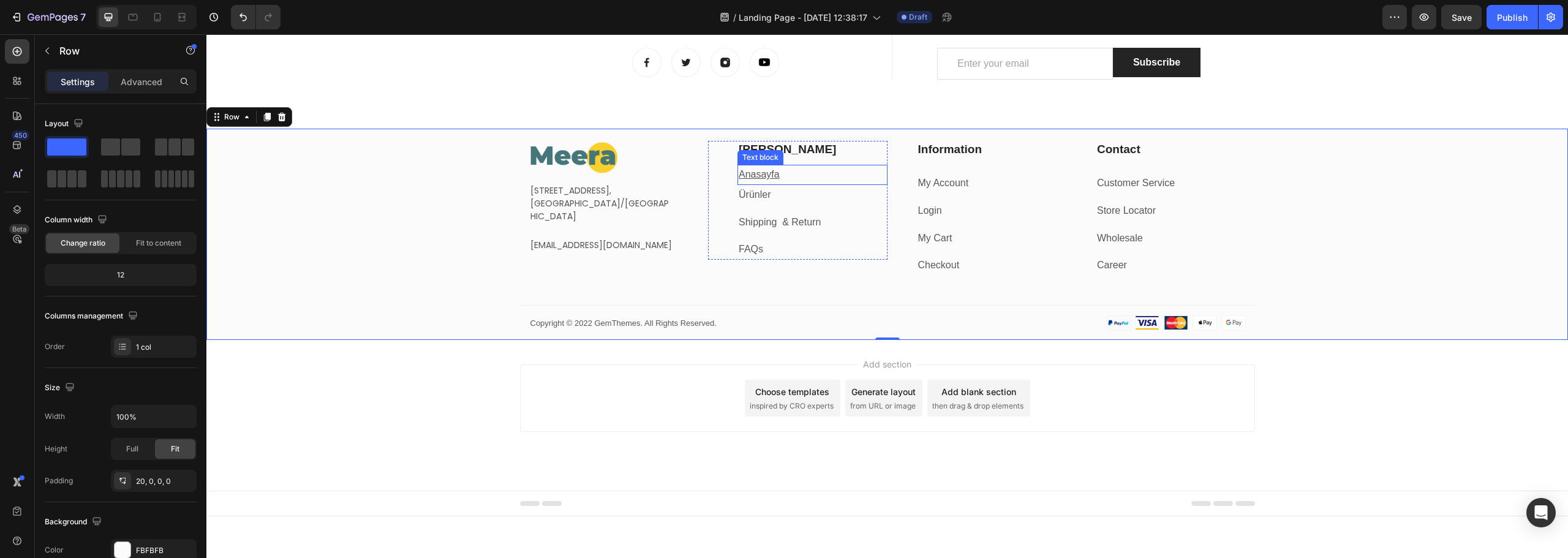
click at [784, 174] on p "Anasayfa" at bounding box center [813, 175] width 148 height 18
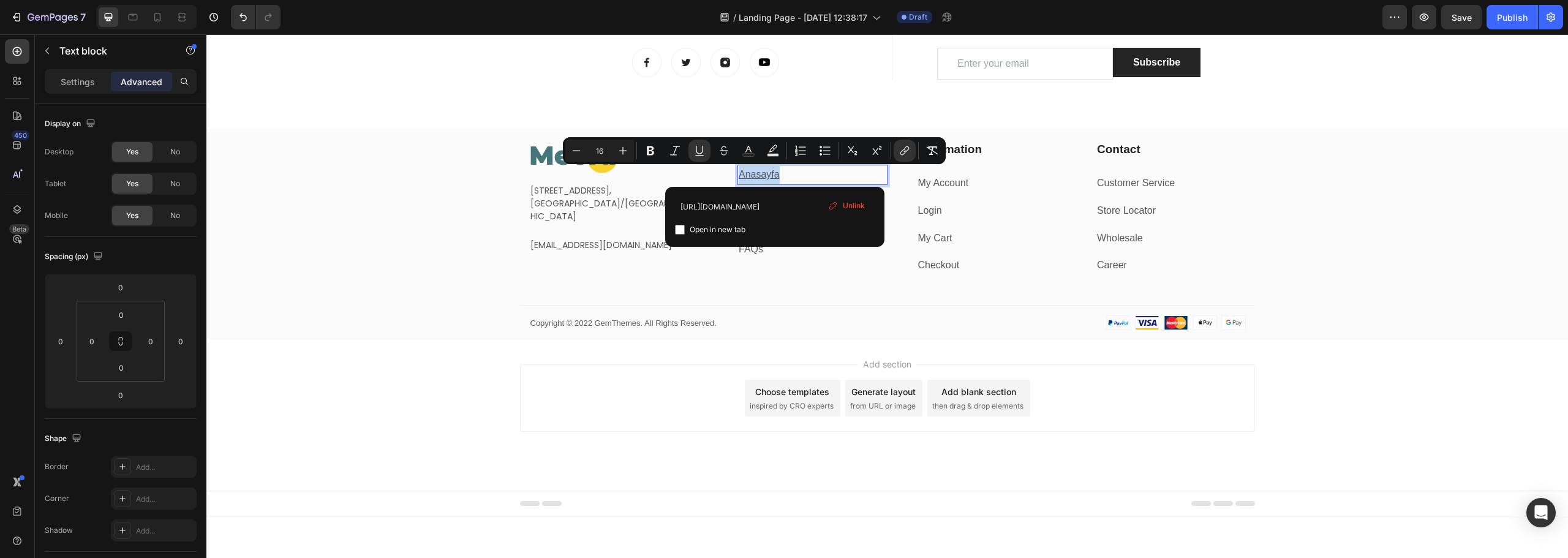
drag, startPoint x: 780, startPoint y: 173, endPoint x: 734, endPoint y: 175, distance: 46.0
click at [699, 152] on icon "Editor contextual toolbar" at bounding box center [699, 150] width 12 height 12
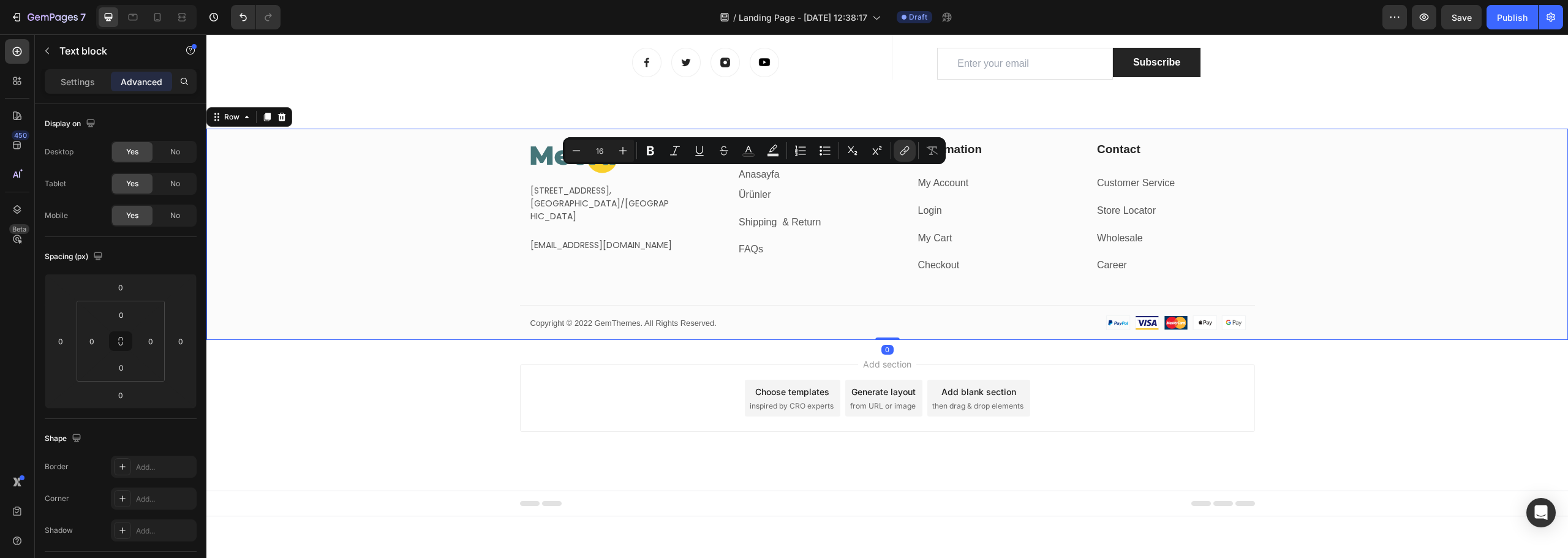
click at [454, 190] on div "Image [STREET_ADDRESS] Text block [EMAIL_ADDRESS][DOMAIN_NAME] Text block Row […" at bounding box center [887, 240] width 1361 height 199
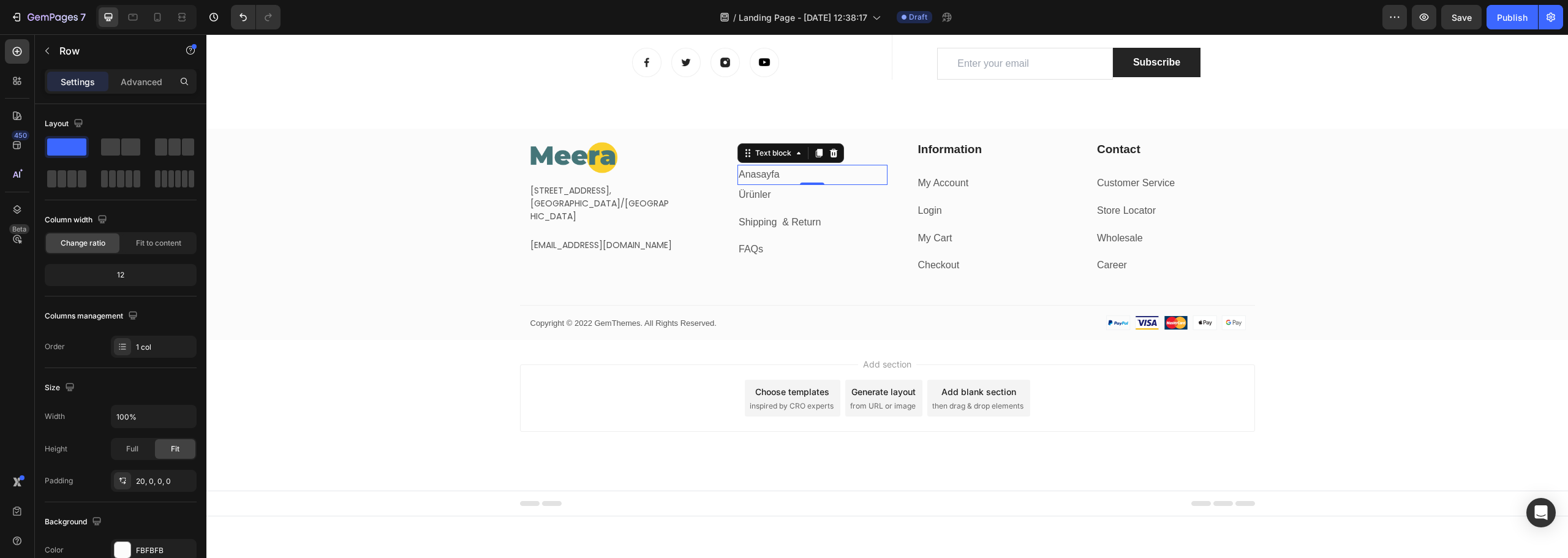
click at [805, 174] on p "Anasayfa" at bounding box center [813, 175] width 148 height 18
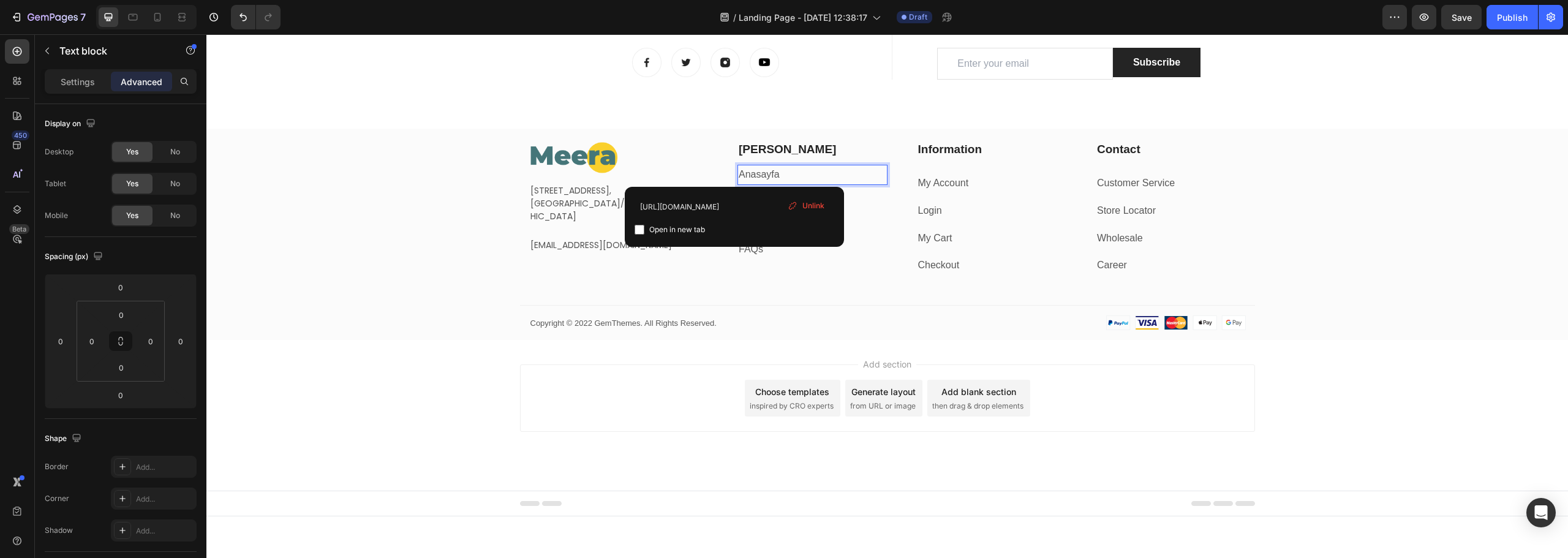
click at [751, 176] on link "Anasayfa" at bounding box center [760, 174] width 41 height 10
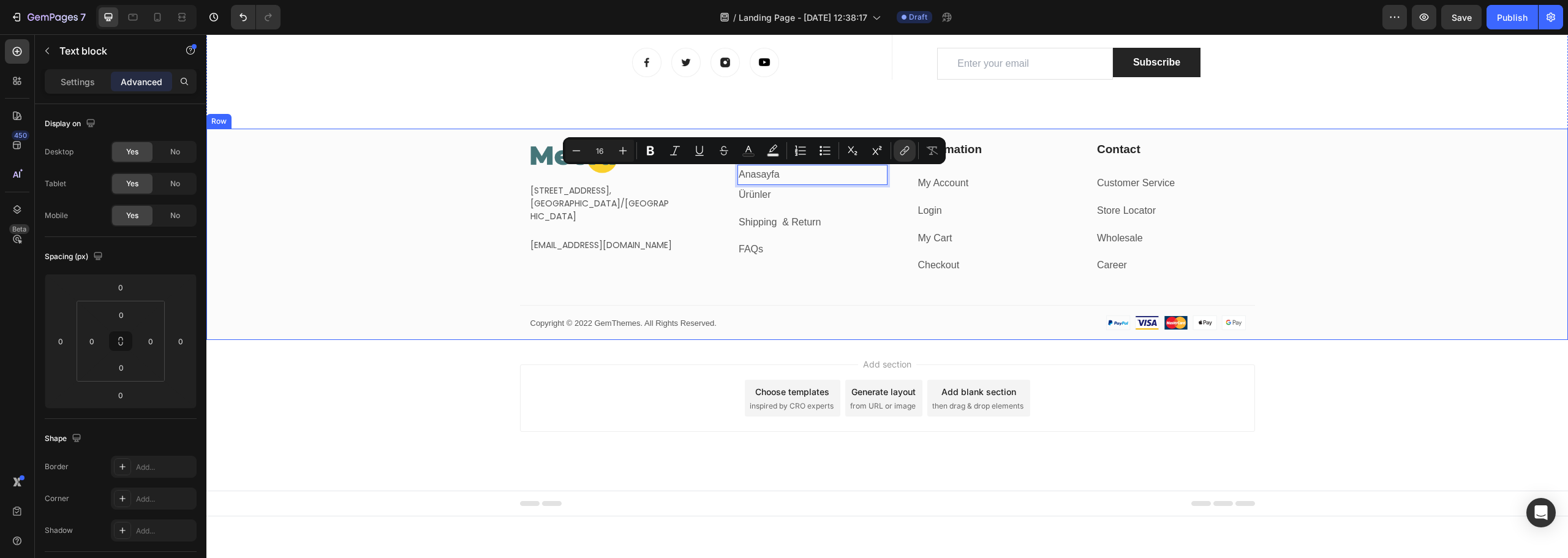
click at [328, 161] on div "Image Fetih Mahallesi, [STREET_ADDRESS] Text block [EMAIL_ADDRESS][DOMAIN_NAME]…" at bounding box center [887, 240] width 1361 height 199
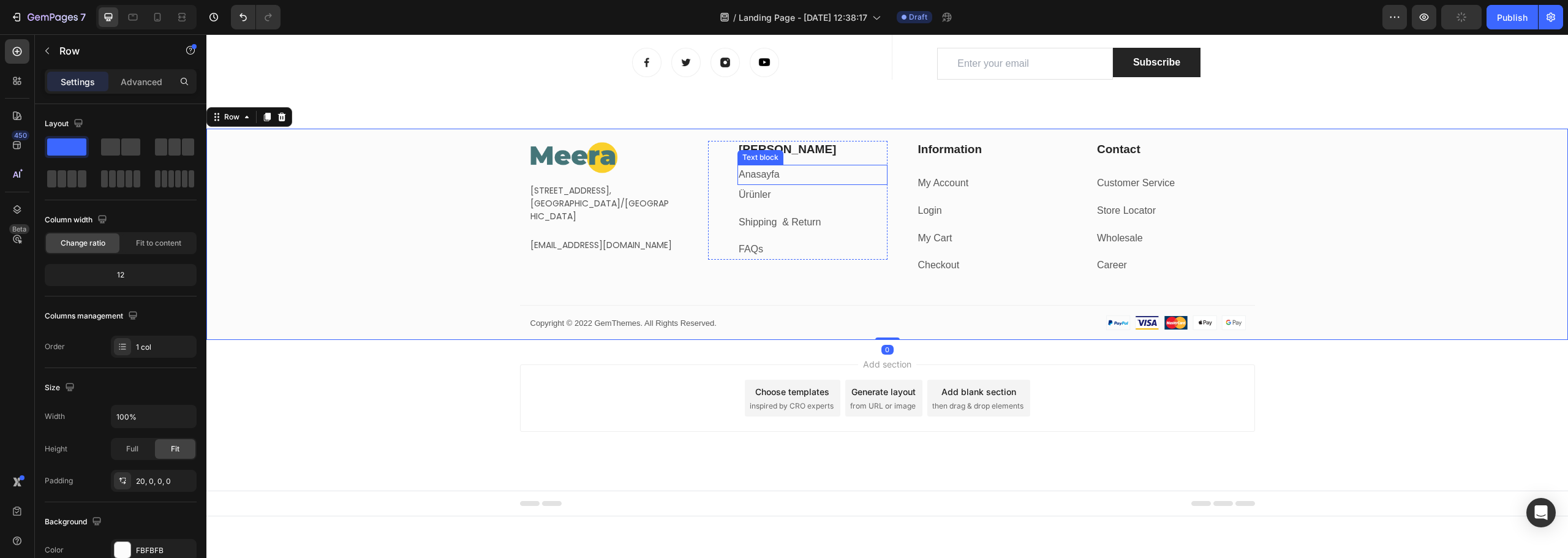
click at [827, 177] on p "Anasayfa" at bounding box center [813, 175] width 148 height 18
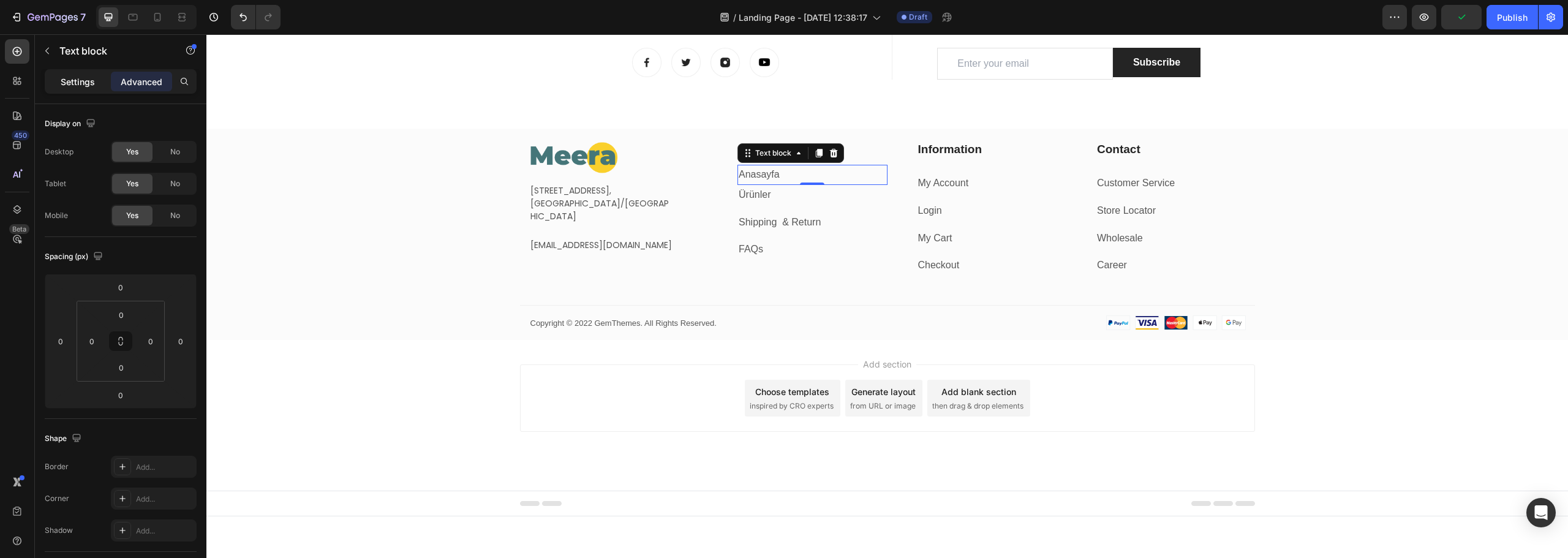
click at [58, 83] on div "Settings" at bounding box center [78, 81] width 62 height 20
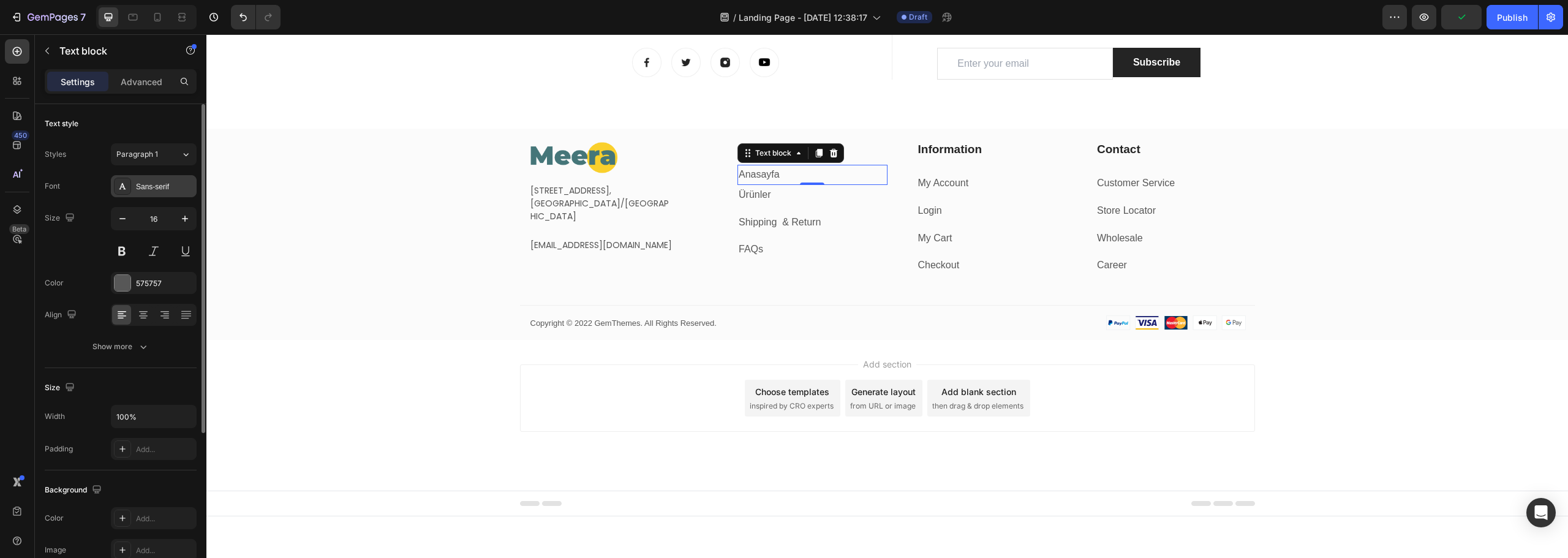
click at [157, 187] on div "Sans-serif" at bounding box center [165, 187] width 58 height 11
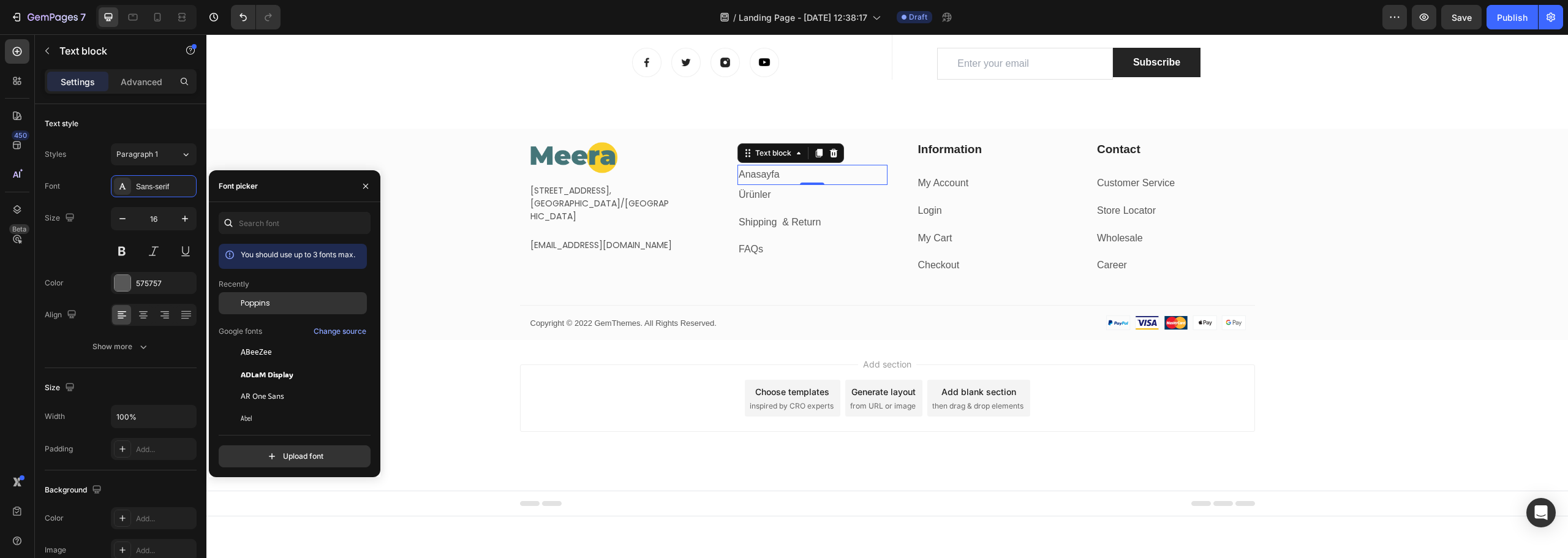
click at [263, 308] on span "Poppins" at bounding box center [255, 304] width 29 height 11
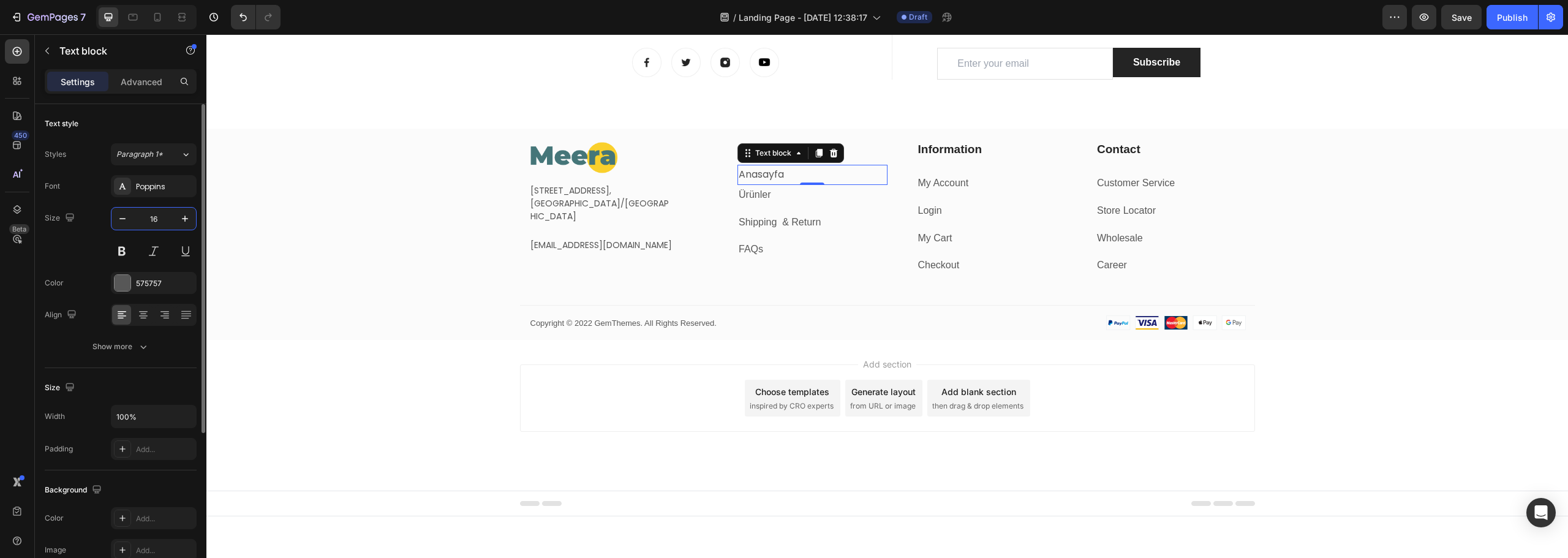
click at [153, 225] on input "16" at bounding box center [153, 219] width 40 height 22
type input "14"
click at [784, 193] on p "Ürünler" at bounding box center [813, 193] width 148 height 18
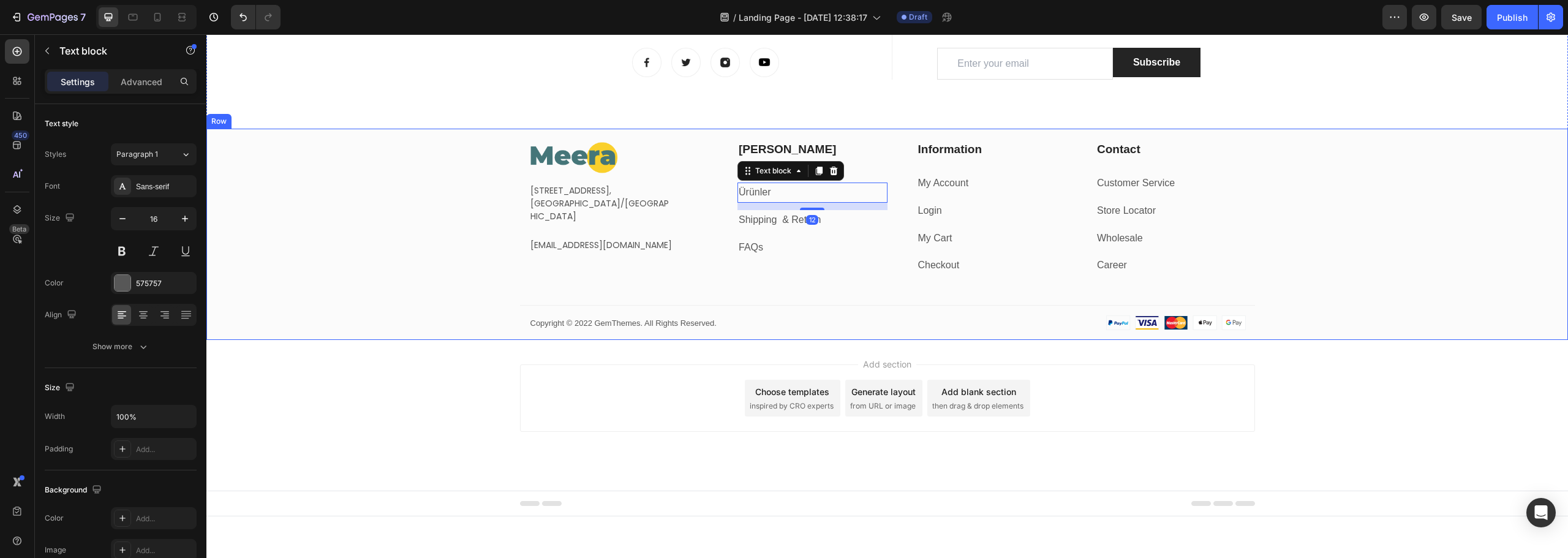
click at [361, 186] on div "Image [STREET_ADDRESS] Text block [EMAIL_ADDRESS][DOMAIN_NAME] Text block Row […" at bounding box center [887, 240] width 1361 height 199
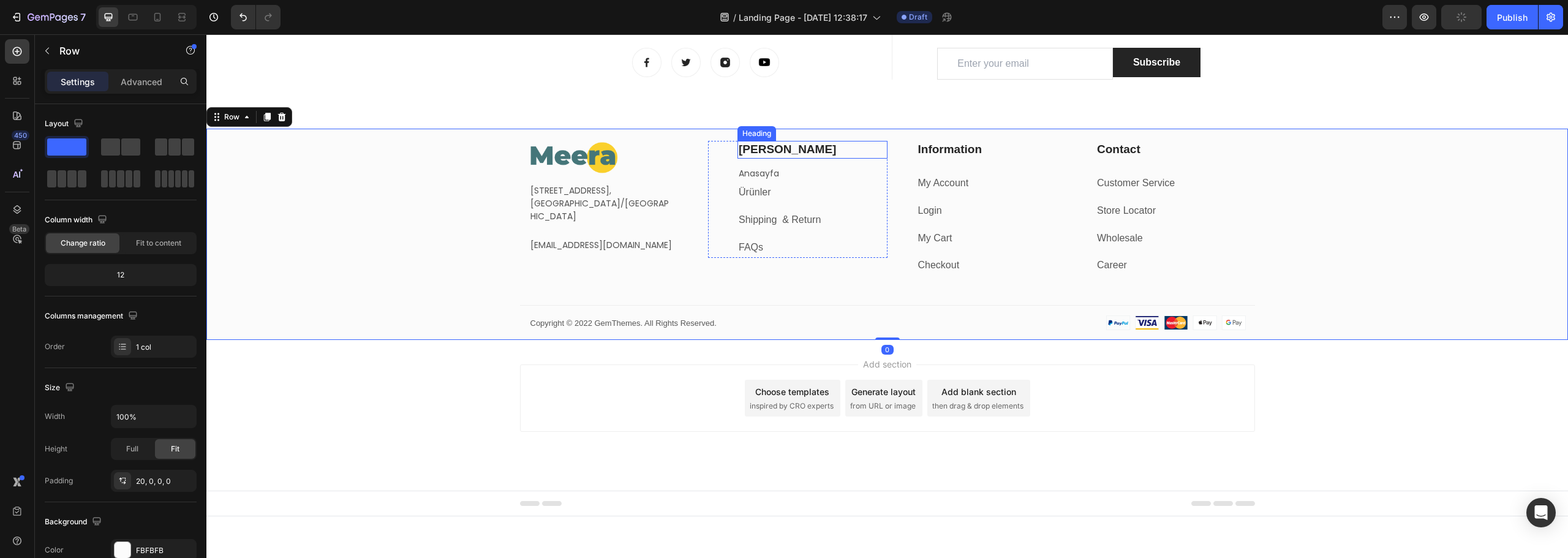
click at [807, 147] on p "[PERSON_NAME]" at bounding box center [813, 150] width 148 height 15
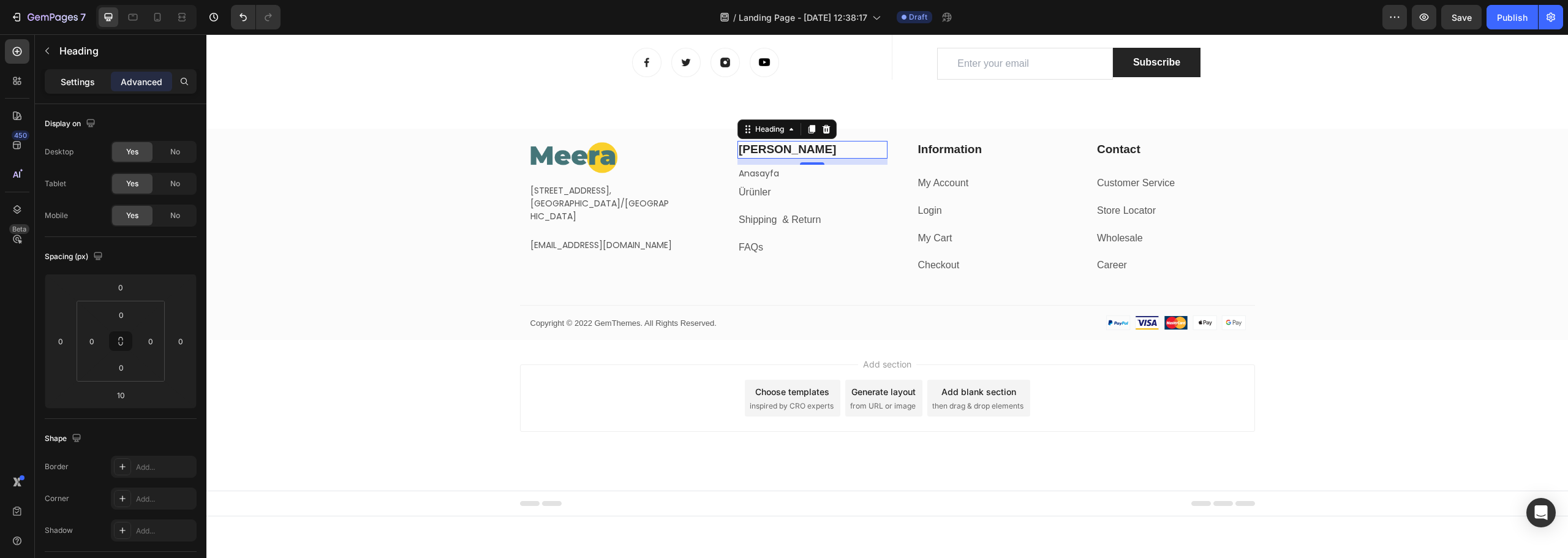
click at [73, 87] on p "Settings" at bounding box center [78, 82] width 35 height 13
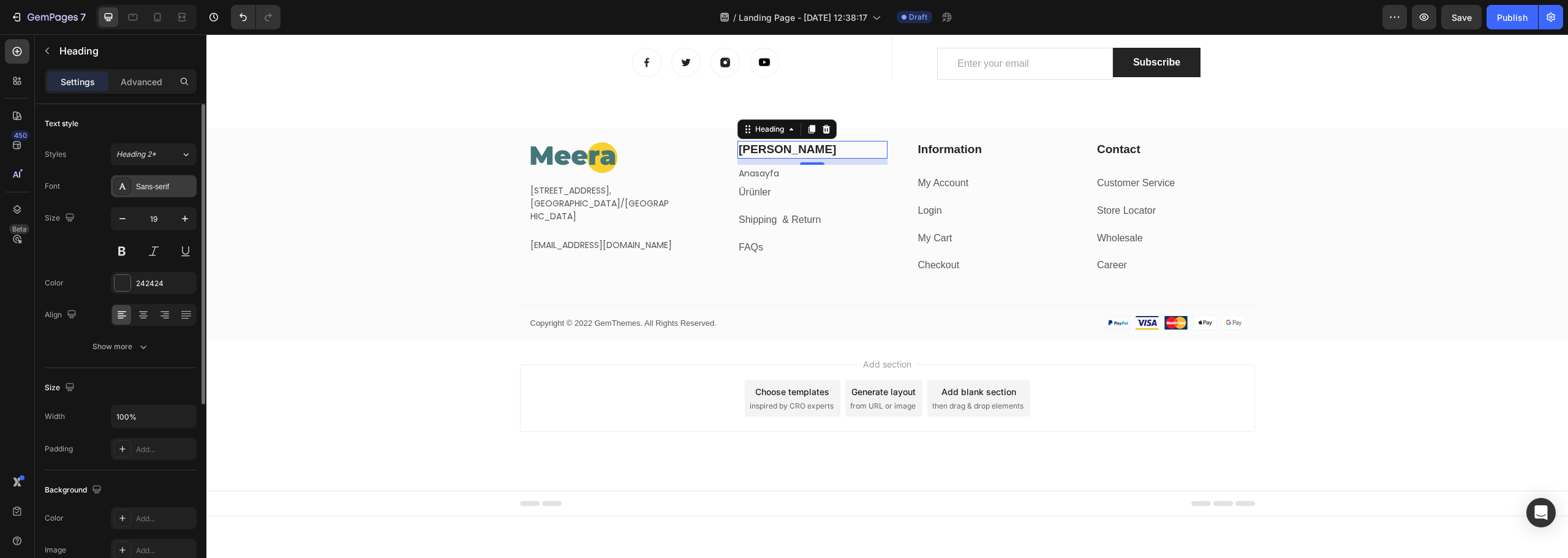
click at [161, 193] on div "Sans-serif" at bounding box center [154, 187] width 86 height 22
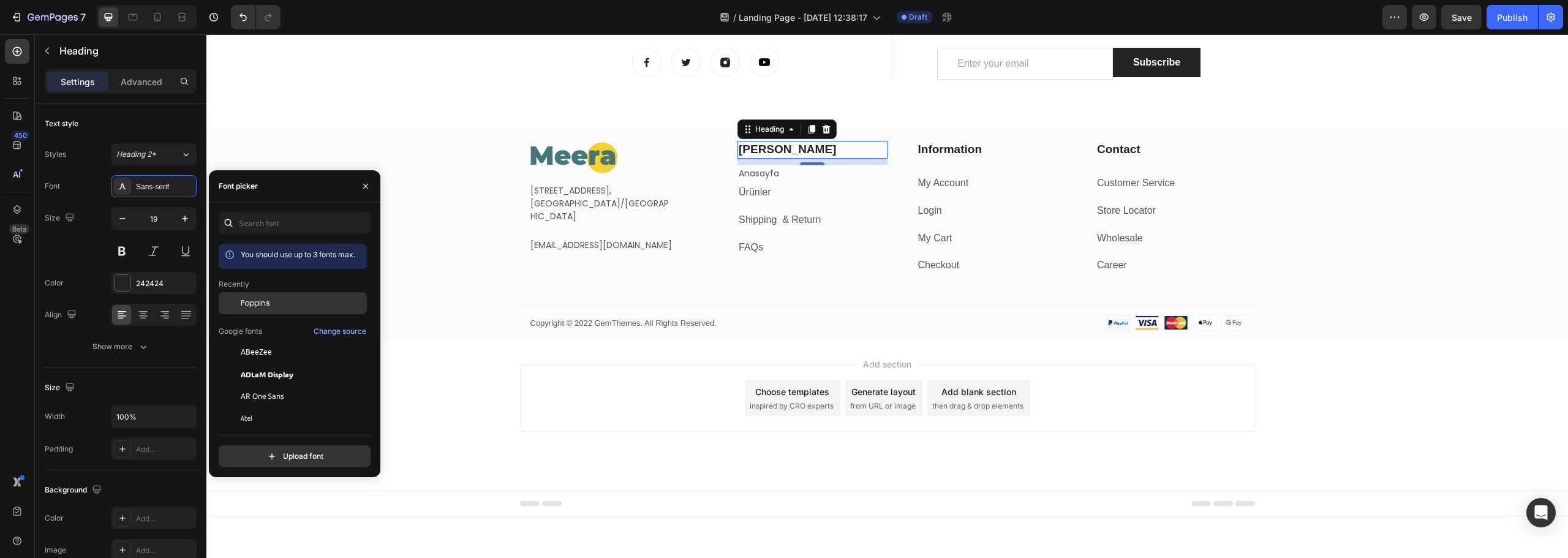
click at [277, 304] on div "Poppins" at bounding box center [303, 304] width 123 height 11
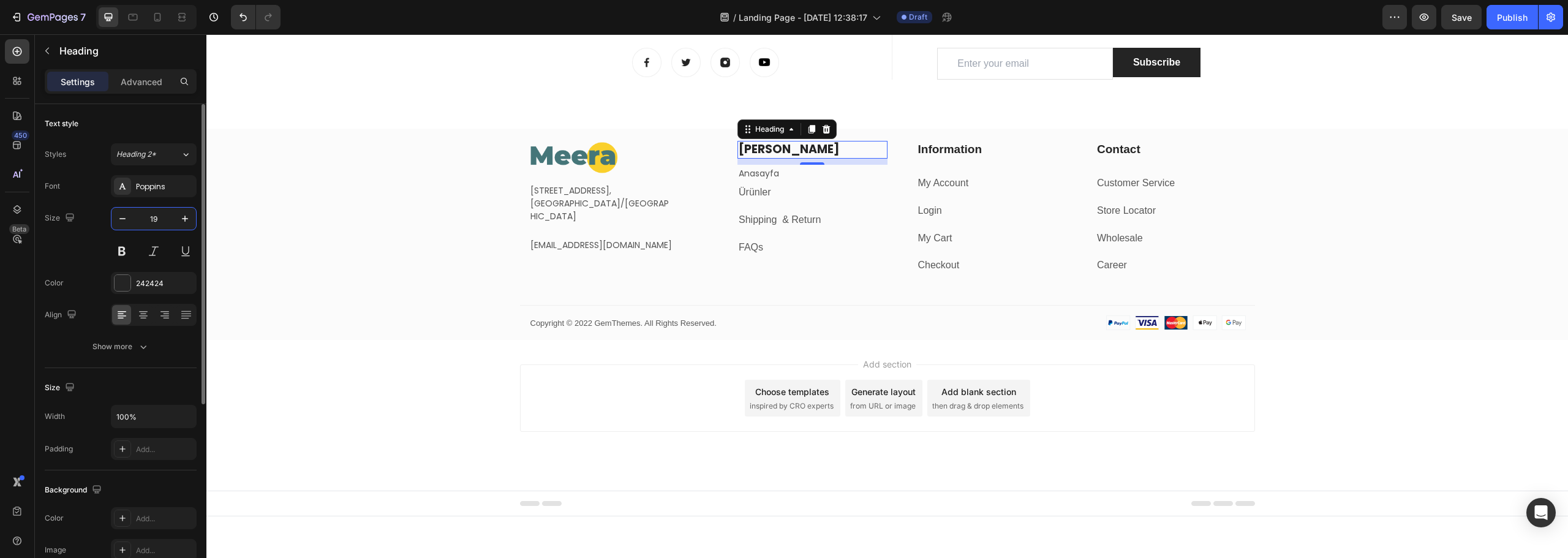
click at [149, 220] on input "19" at bounding box center [153, 219] width 40 height 22
type input "16"
click at [348, 201] on div "Image [STREET_ADDRESS] Text block [EMAIL_ADDRESS][DOMAIN_NAME] Text block Row […" at bounding box center [887, 240] width 1361 height 199
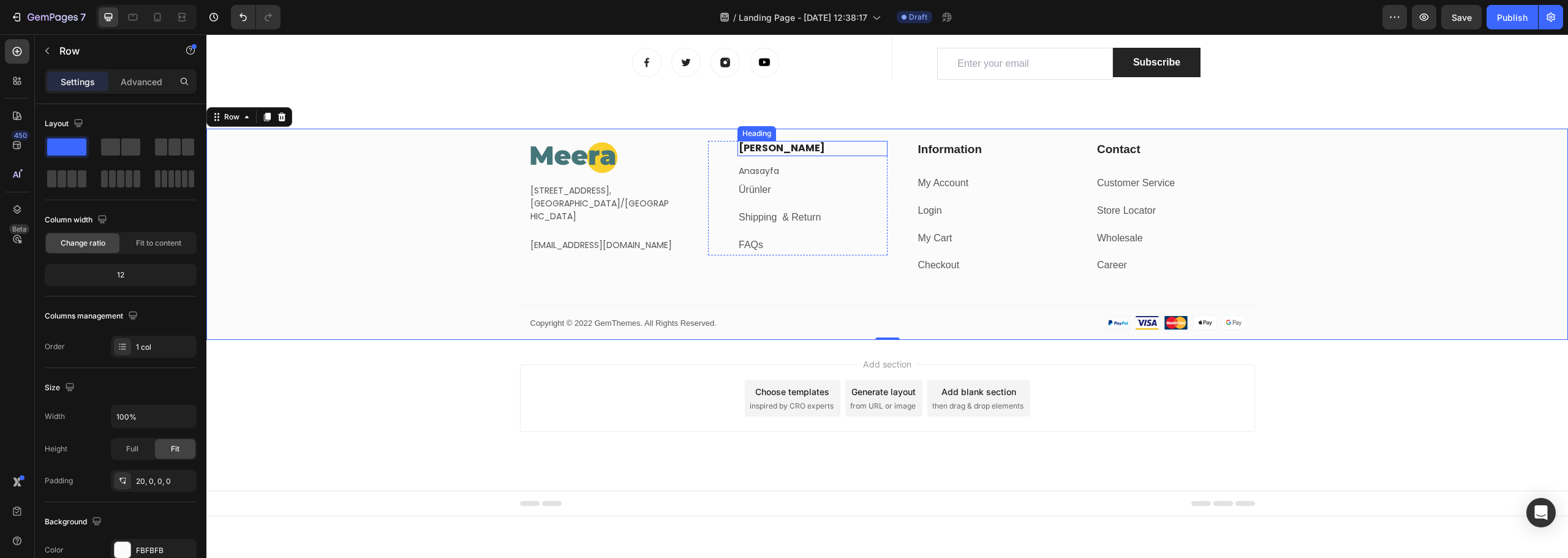
click at [785, 145] on p "[PERSON_NAME]" at bounding box center [813, 149] width 148 height 13
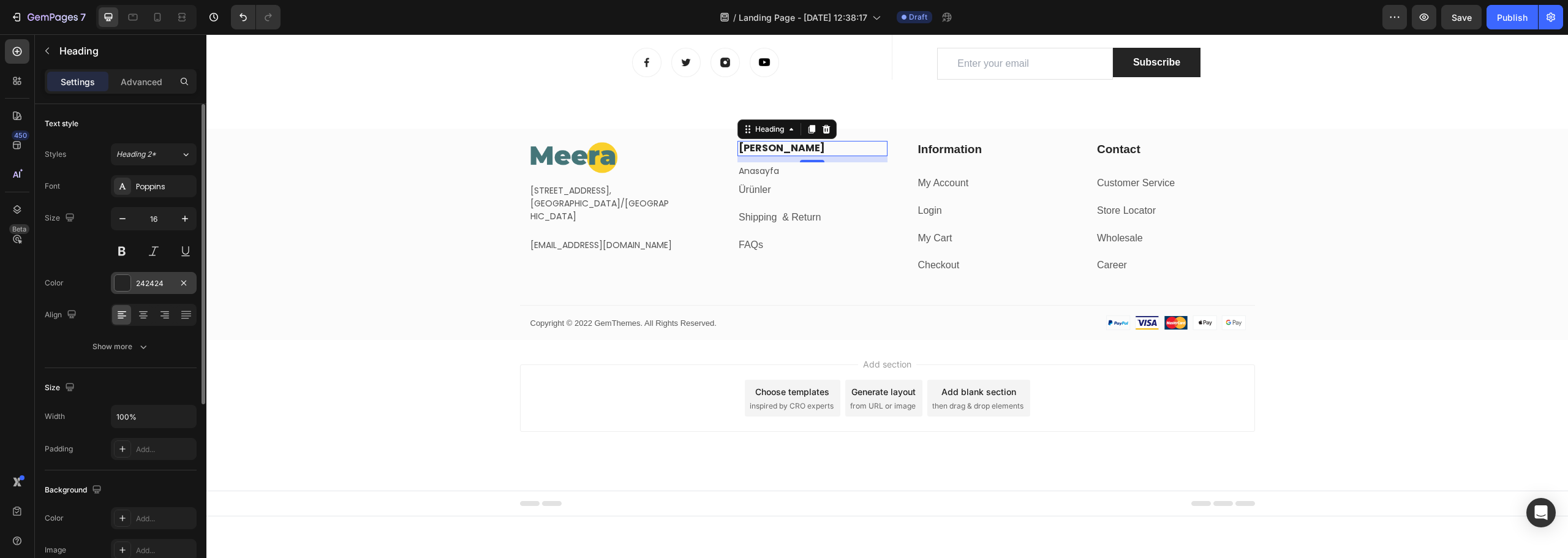
click at [145, 289] on div "242424" at bounding box center [154, 284] width 36 height 11
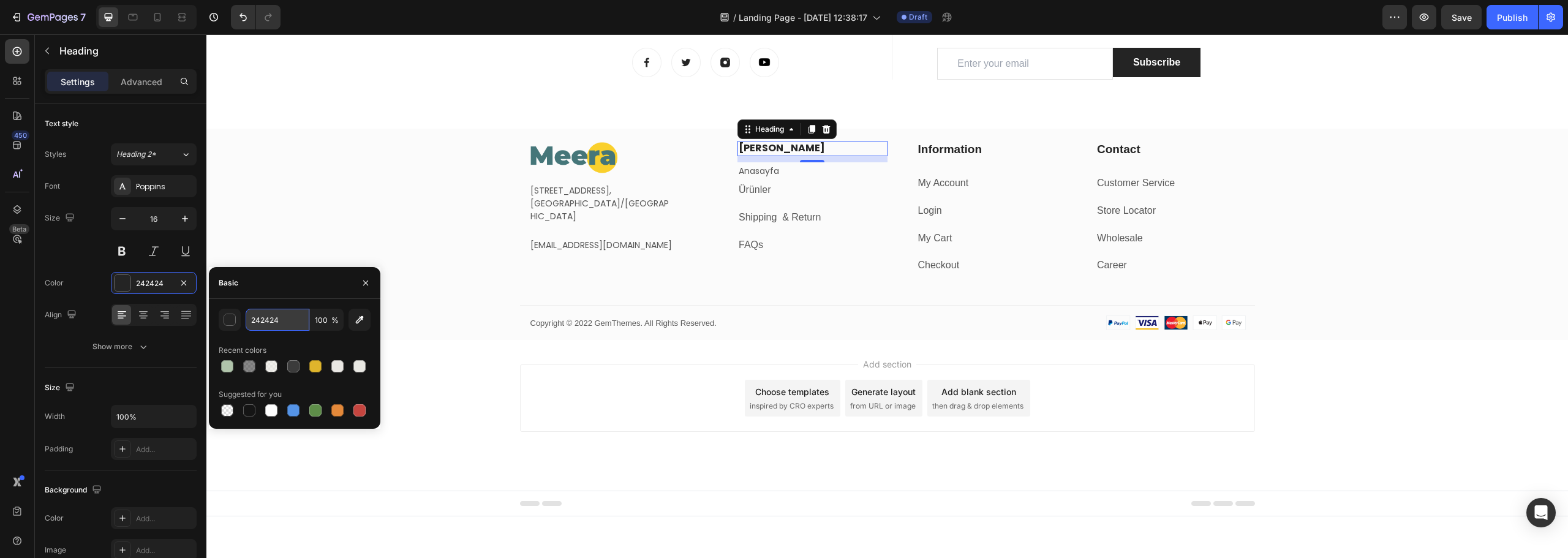
click at [263, 320] on input "242424" at bounding box center [278, 320] width 64 height 22
type input "457679"
click at [405, 179] on div "Image [STREET_ADDRESS] Text block [EMAIL_ADDRESS][DOMAIN_NAME] Text block Row […" at bounding box center [887, 240] width 1361 height 199
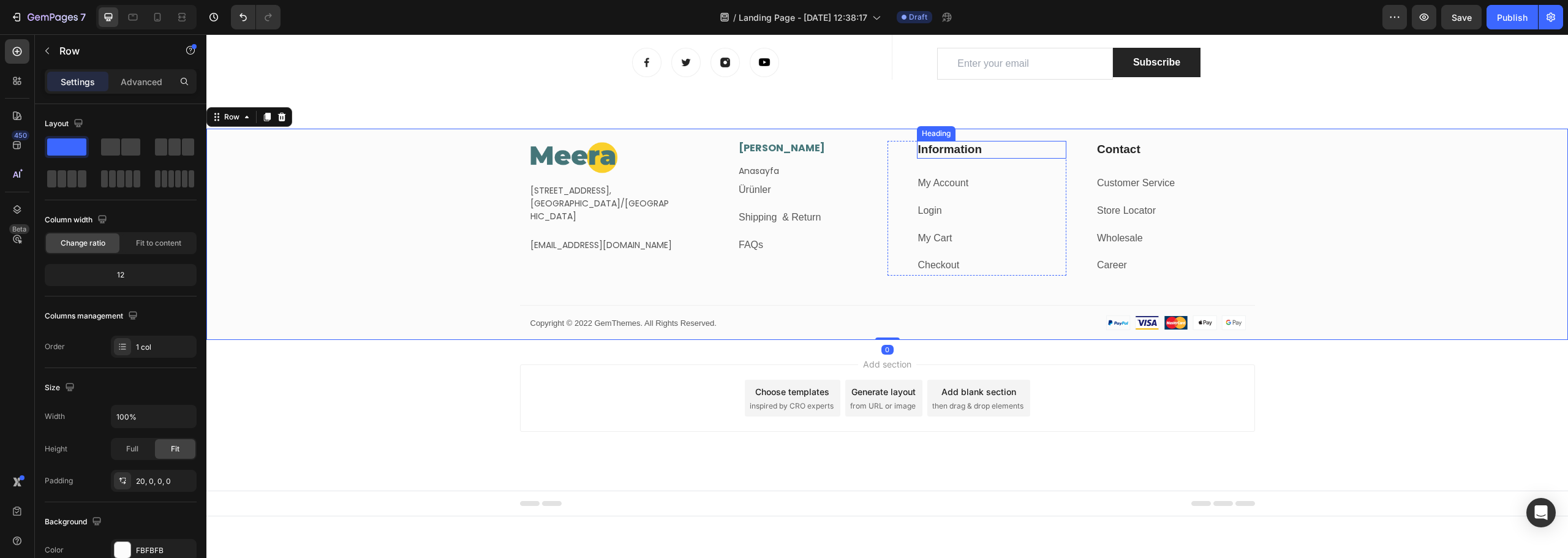
click at [934, 149] on p "Information" at bounding box center [992, 150] width 148 height 15
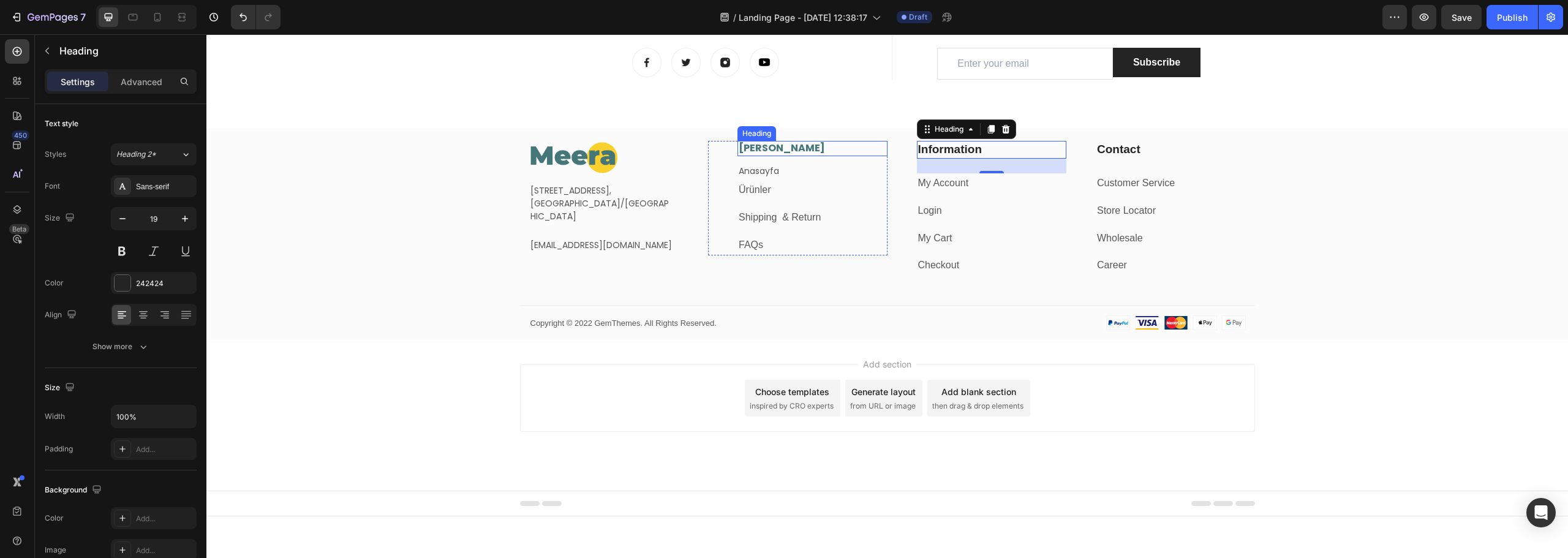
click at [798, 148] on p "[PERSON_NAME]" at bounding box center [813, 149] width 148 height 13
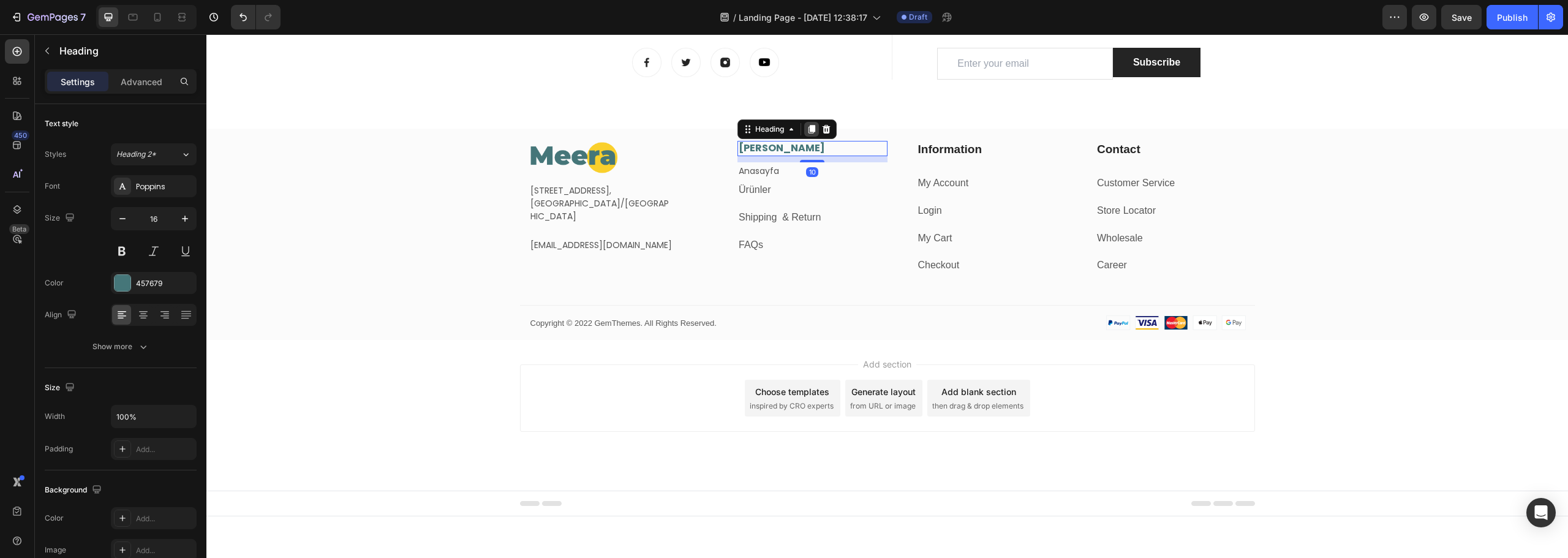
click at [808, 130] on icon at bounding box center [811, 129] width 7 height 8
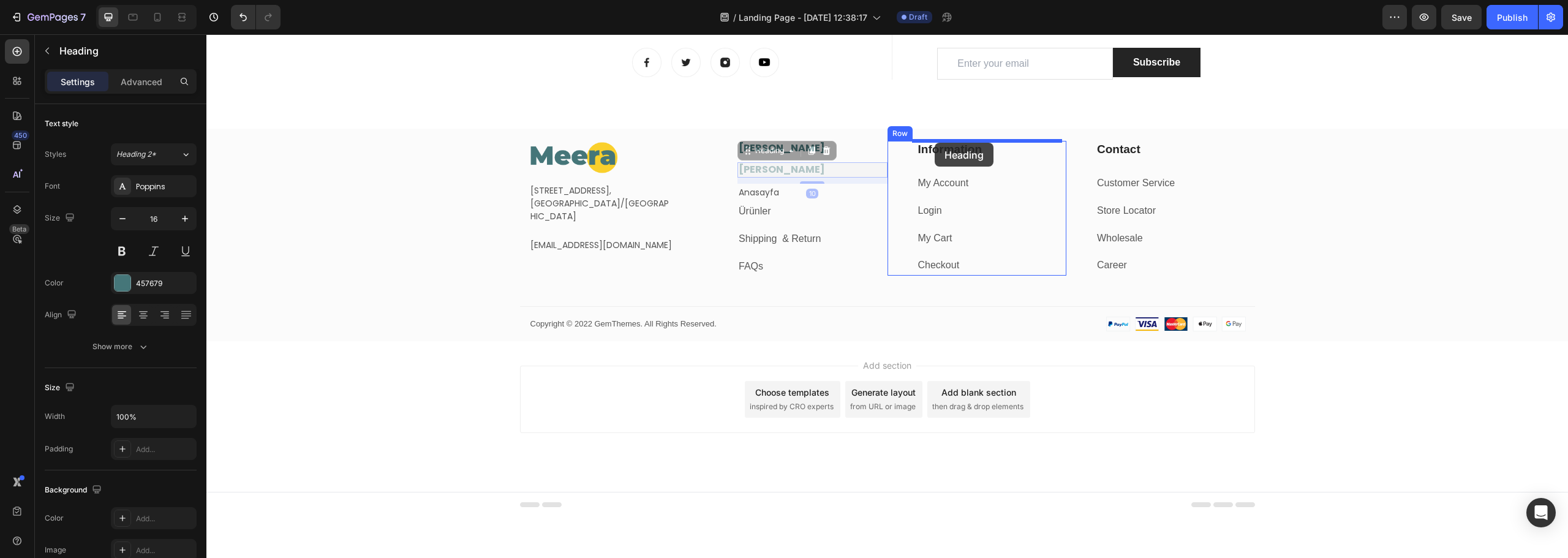
drag, startPoint x: 741, startPoint y: 152, endPoint x: 934, endPoint y: 143, distance: 193.2
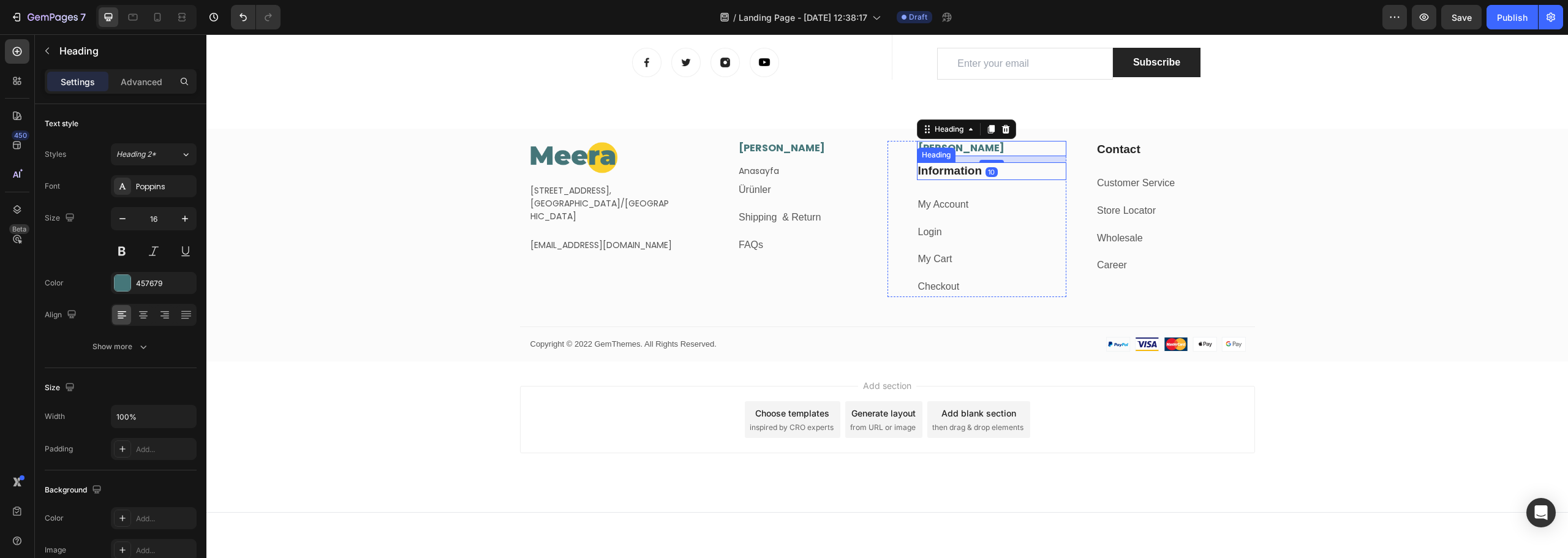
click at [941, 170] on p "Information" at bounding box center [992, 171] width 148 height 15
click at [1002, 152] on icon at bounding box center [1005, 150] width 8 height 8
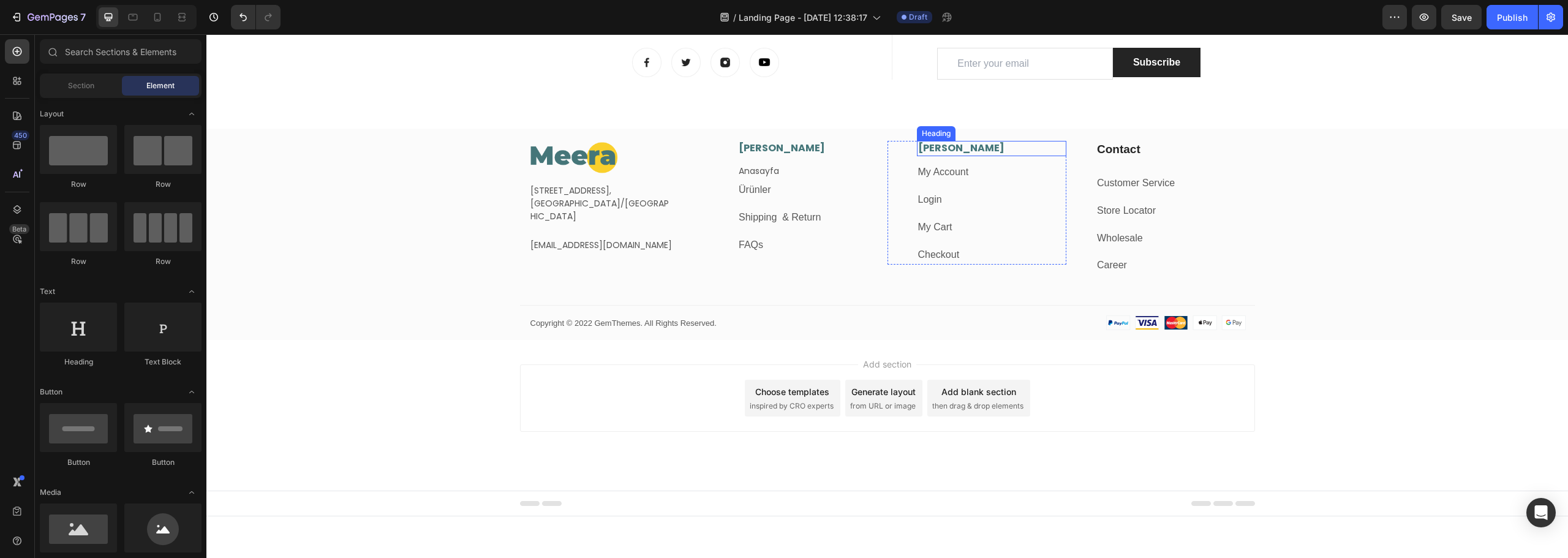
click at [949, 150] on h3 "[PERSON_NAME]" at bounding box center [991, 149] width 150 height 15
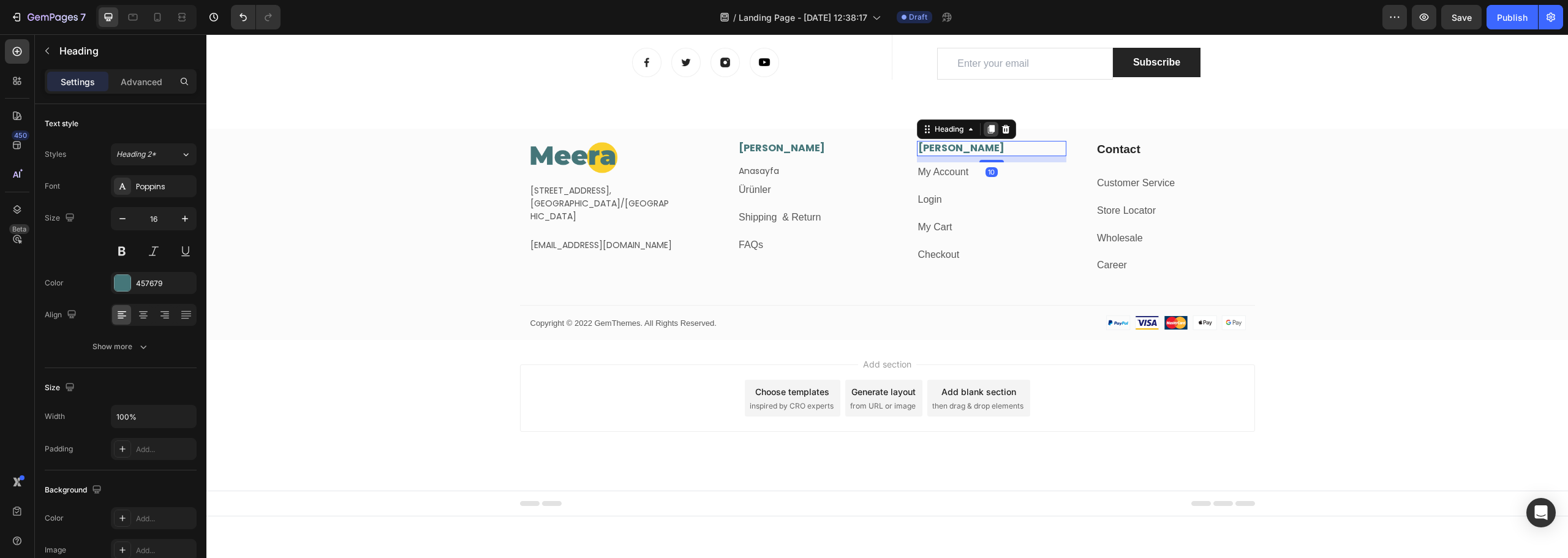
click at [989, 129] on icon at bounding box center [991, 129] width 7 height 8
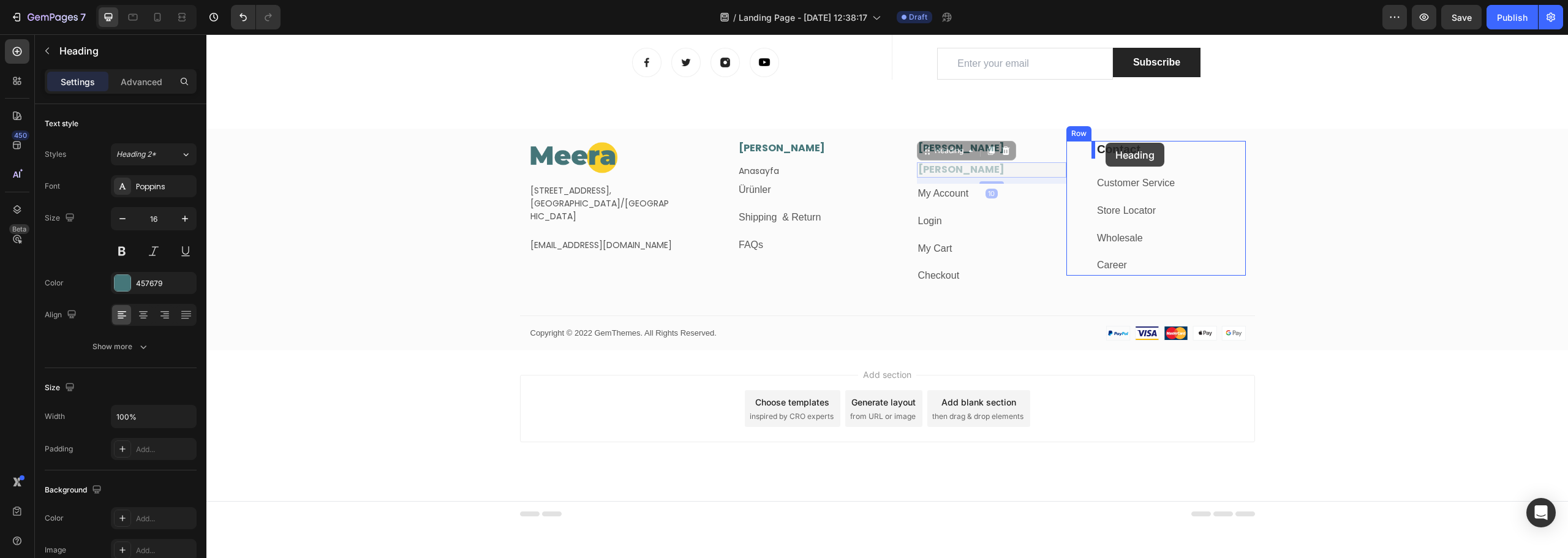
drag, startPoint x: 921, startPoint y: 152, endPoint x: 1104, endPoint y: 143, distance: 183.2
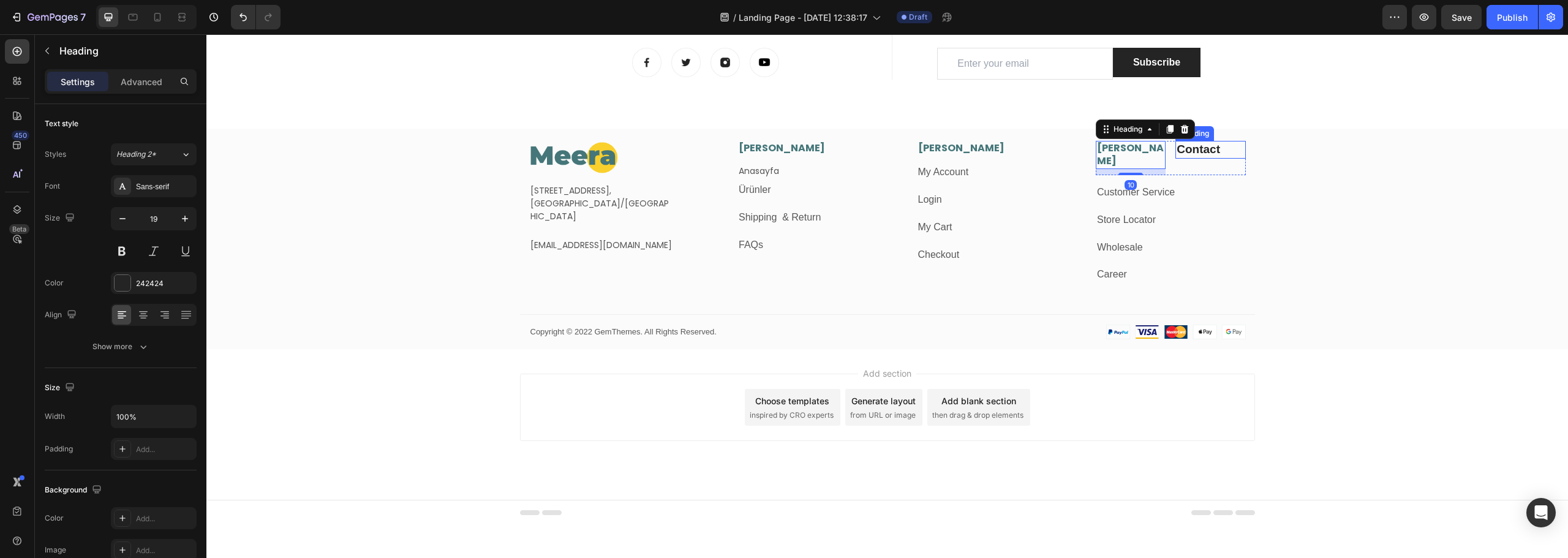
click at [1194, 150] on p "Contact" at bounding box center [1210, 150] width 67 height 15
click at [1262, 129] on icon at bounding box center [1264, 129] width 9 height 9
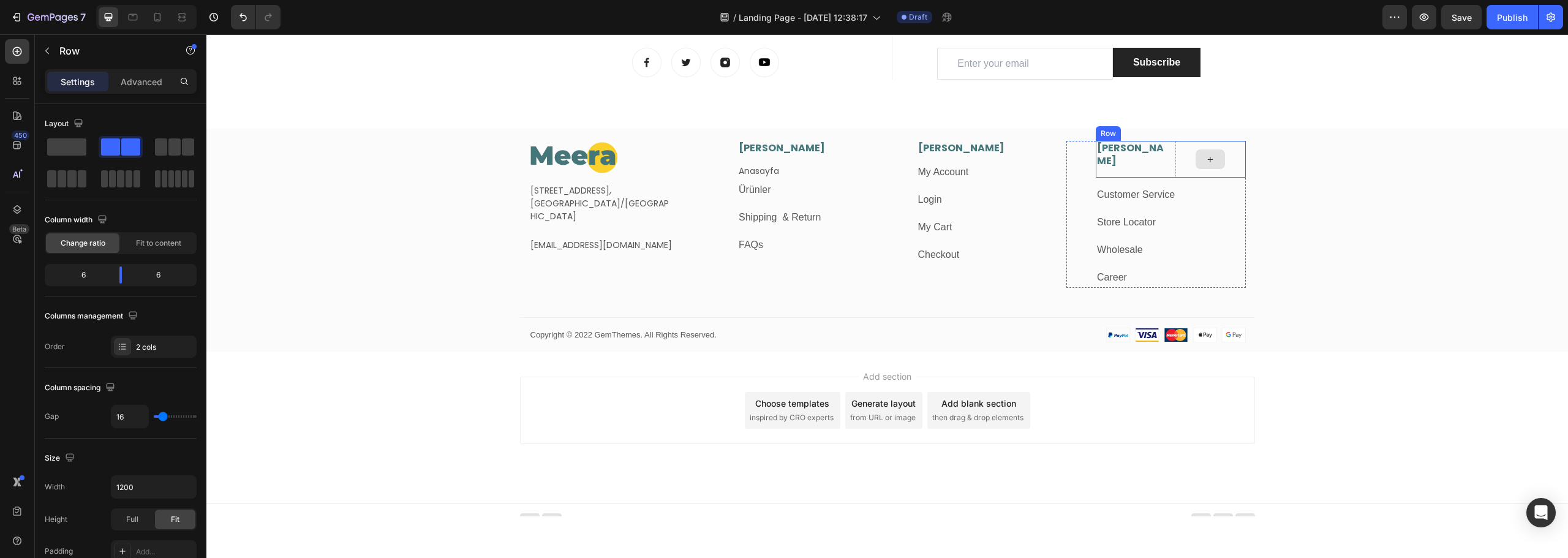
click at [1232, 159] on div at bounding box center [1210, 159] width 70 height 36
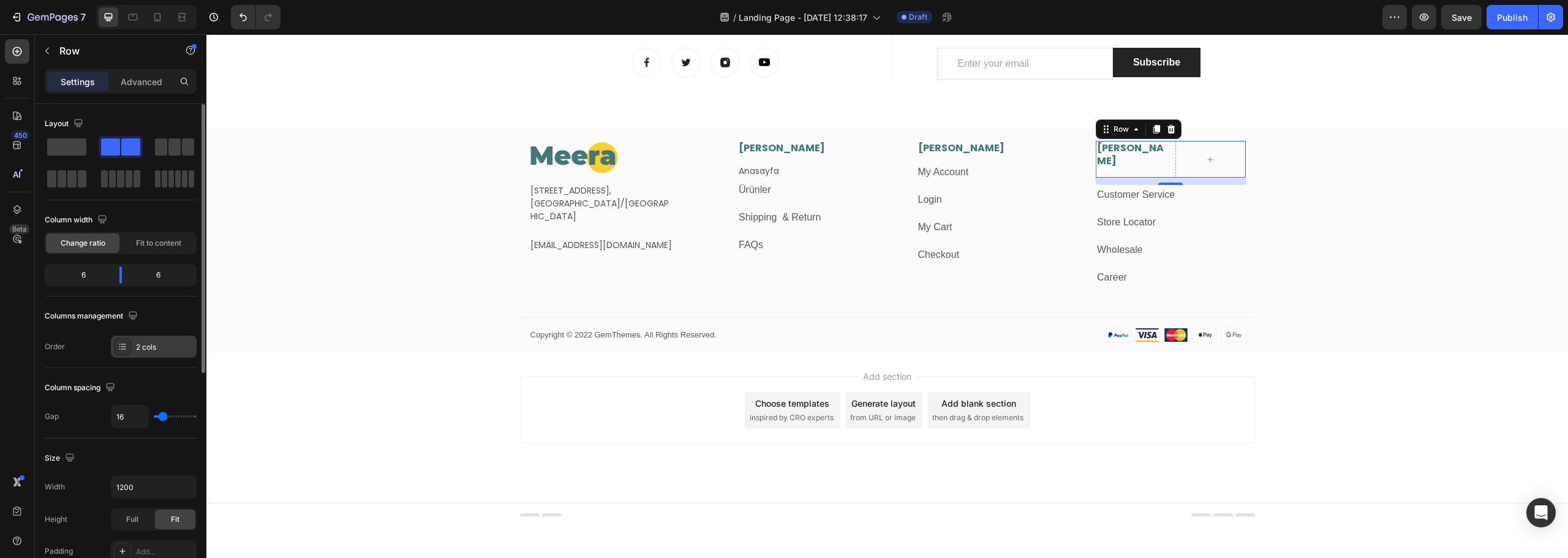
click at [147, 352] on div "2 cols" at bounding box center [165, 348] width 58 height 11
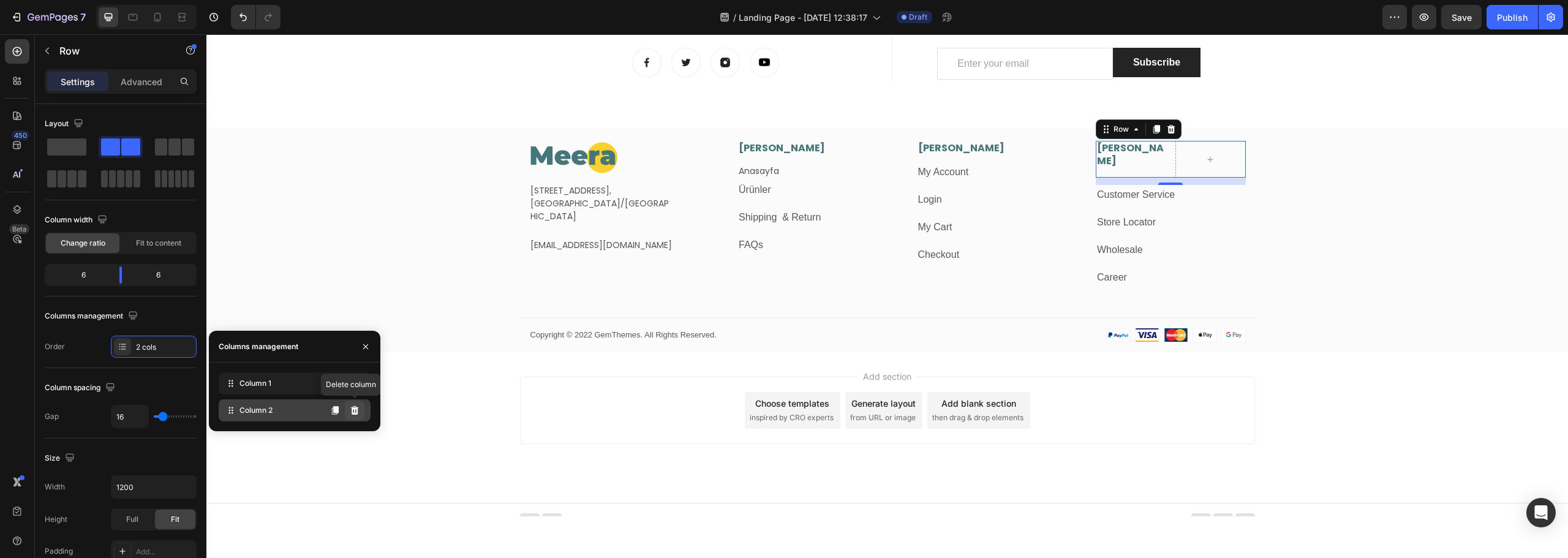
click at [356, 416] on button at bounding box center [354, 410] width 20 height 20
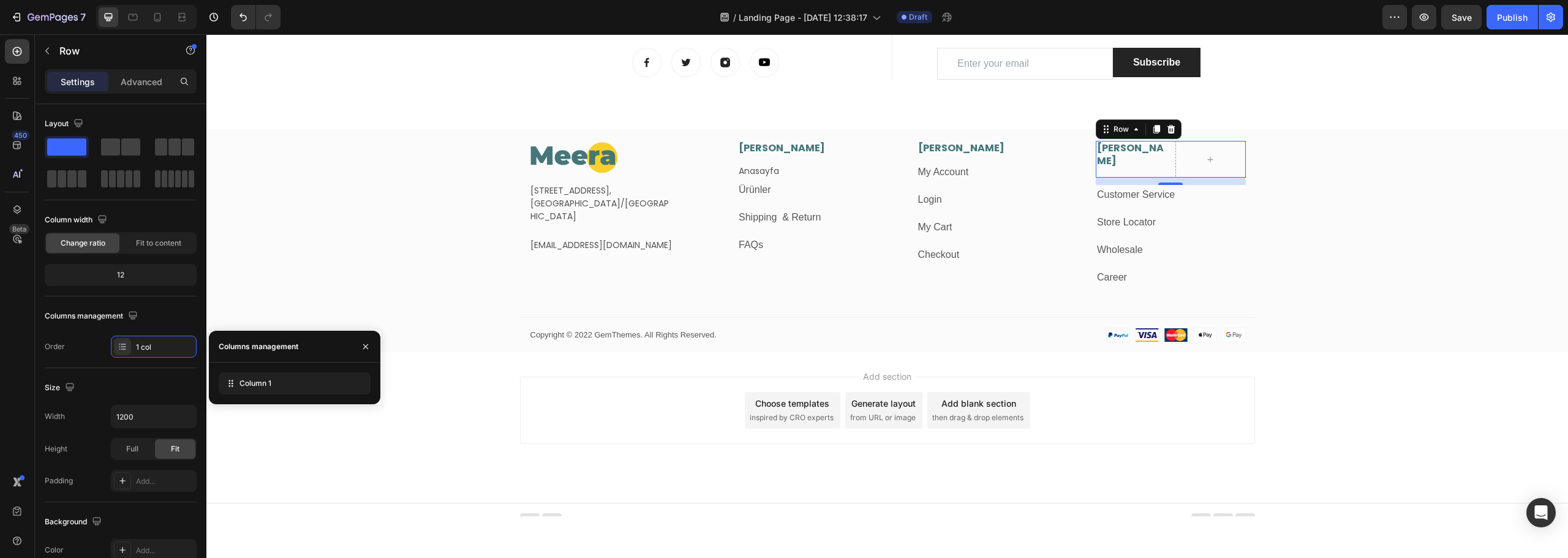
scroll to position [1848, 0]
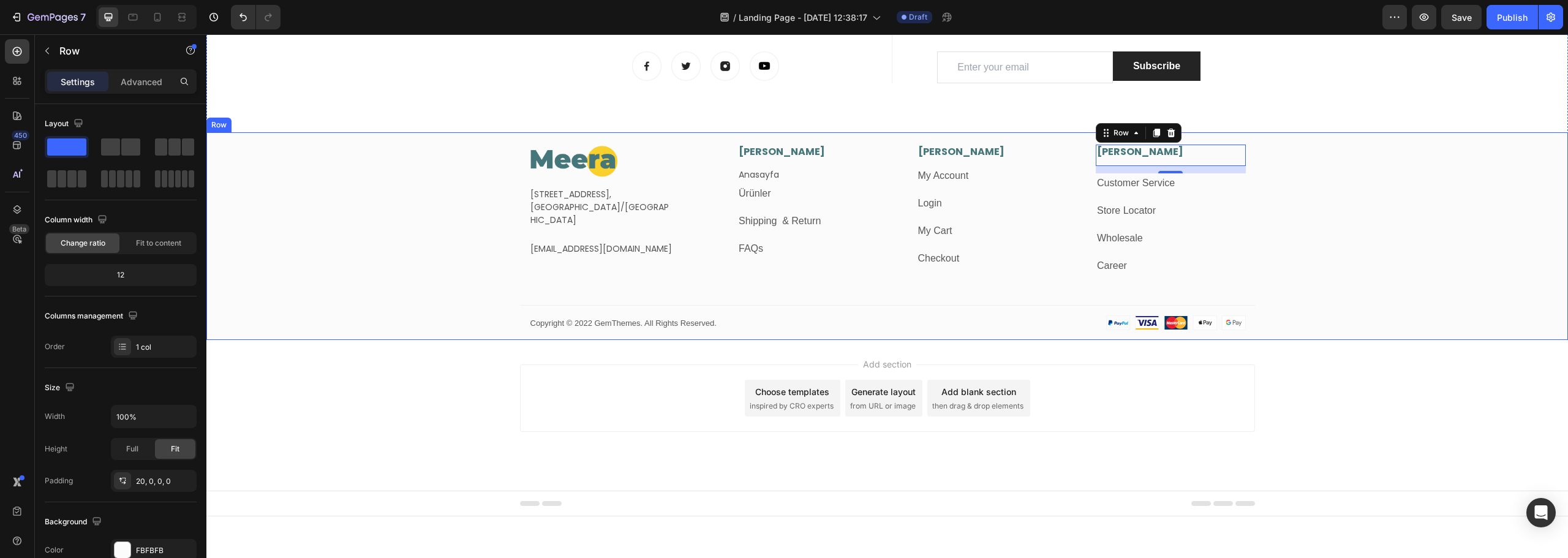
click at [1386, 200] on div "Image [STREET_ADDRESS] Text block [EMAIL_ADDRESS][DOMAIN_NAME] Text block Row […" at bounding box center [887, 242] width 1361 height 195
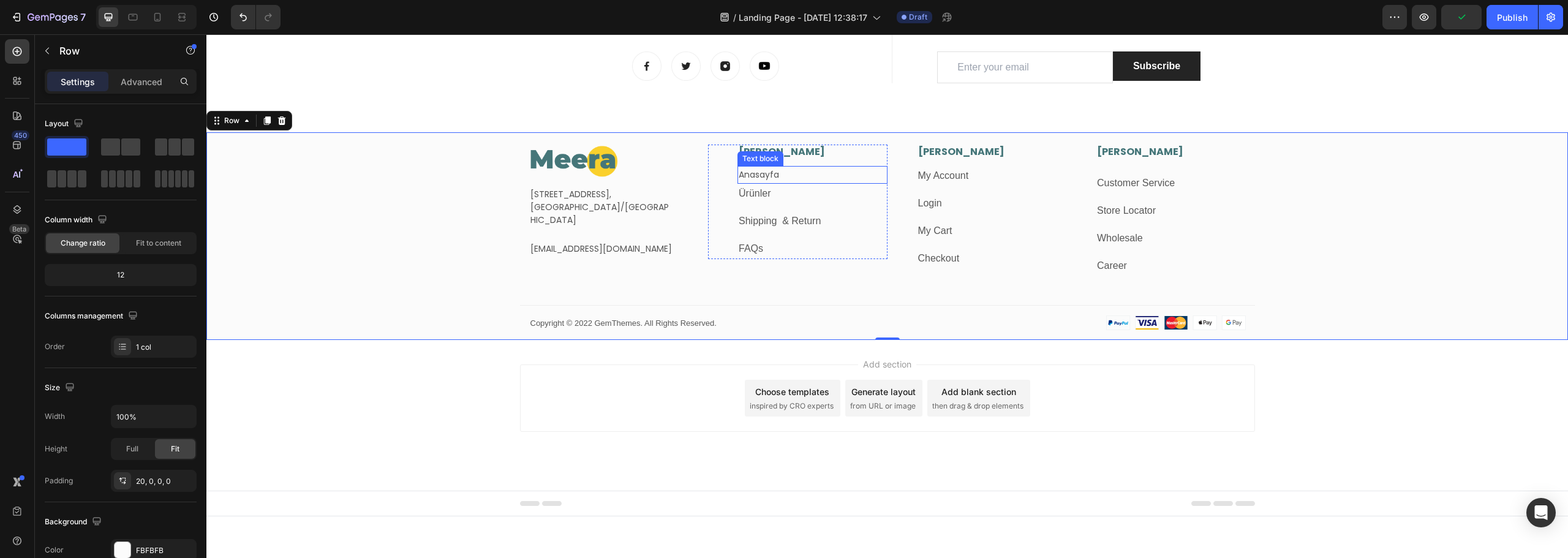
click at [771, 175] on link "Anasayfa" at bounding box center [759, 174] width 40 height 12
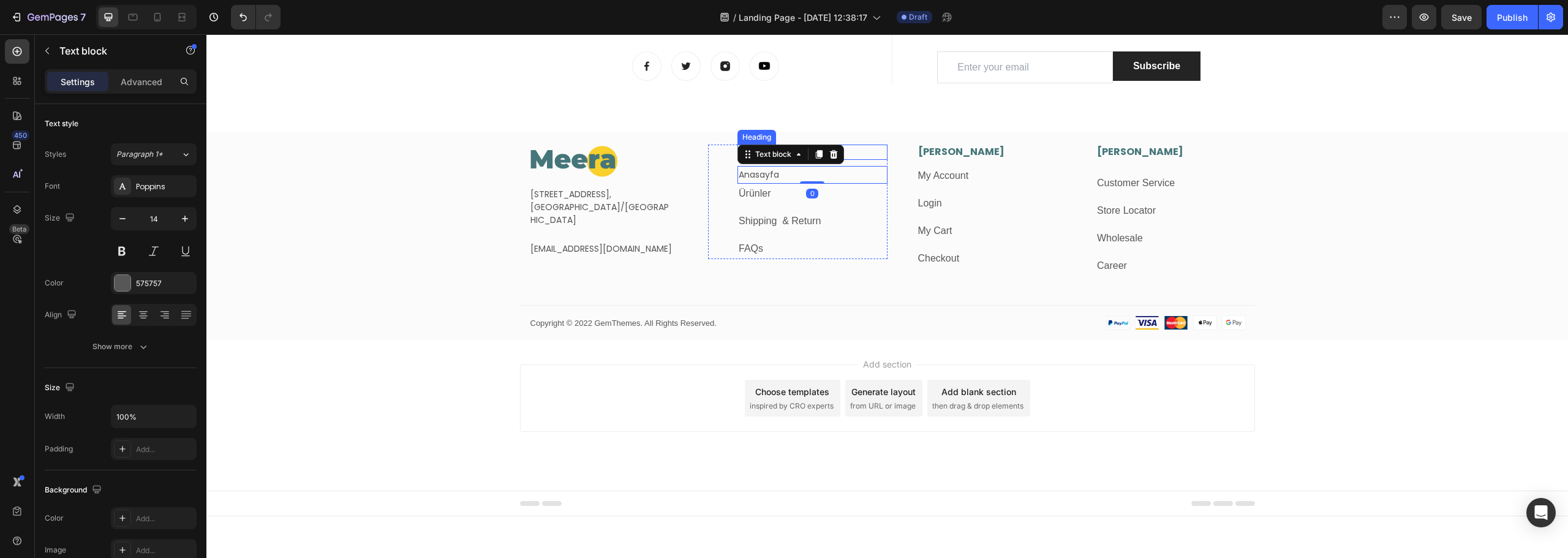
click at [848, 152] on p "[PERSON_NAME]" at bounding box center [813, 152] width 148 height 13
click at [835, 175] on p "Anasayfa" at bounding box center [813, 175] width 148 height 15
click at [157, 227] on input "14" at bounding box center [153, 219] width 40 height 22
type input "16"
click at [765, 195] on link "Ürünler" at bounding box center [755, 195] width 32 height 10
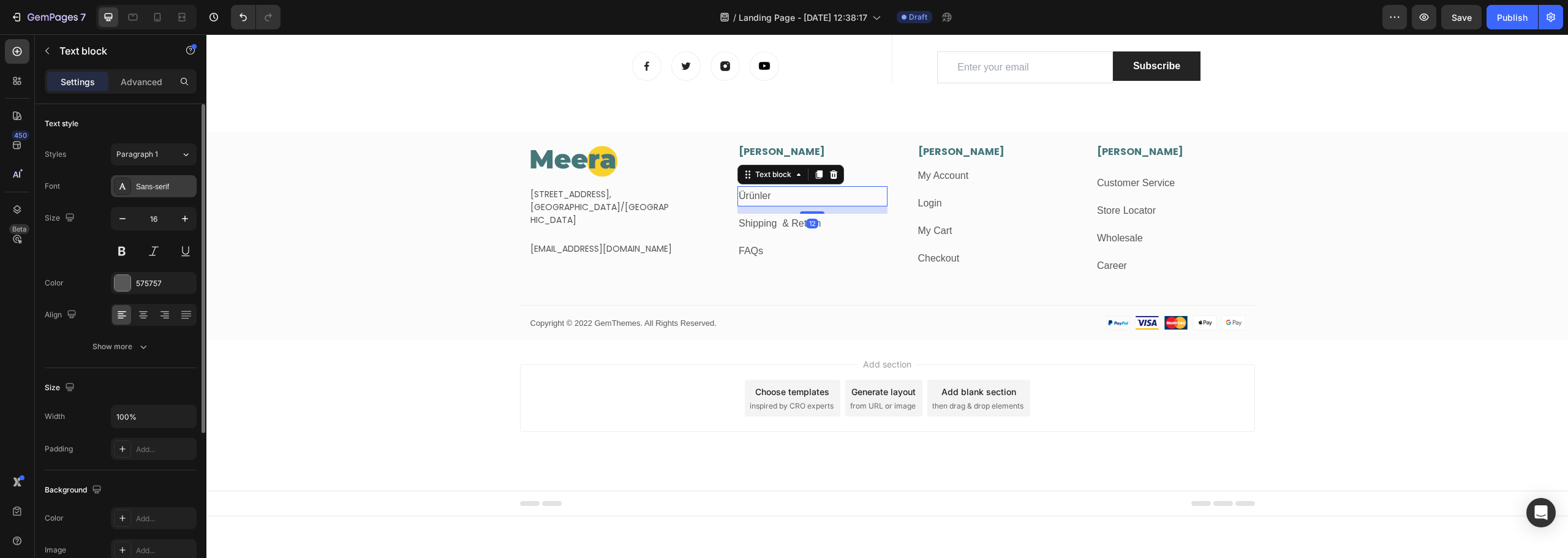
click at [145, 188] on div "Sans-serif" at bounding box center [165, 187] width 58 height 11
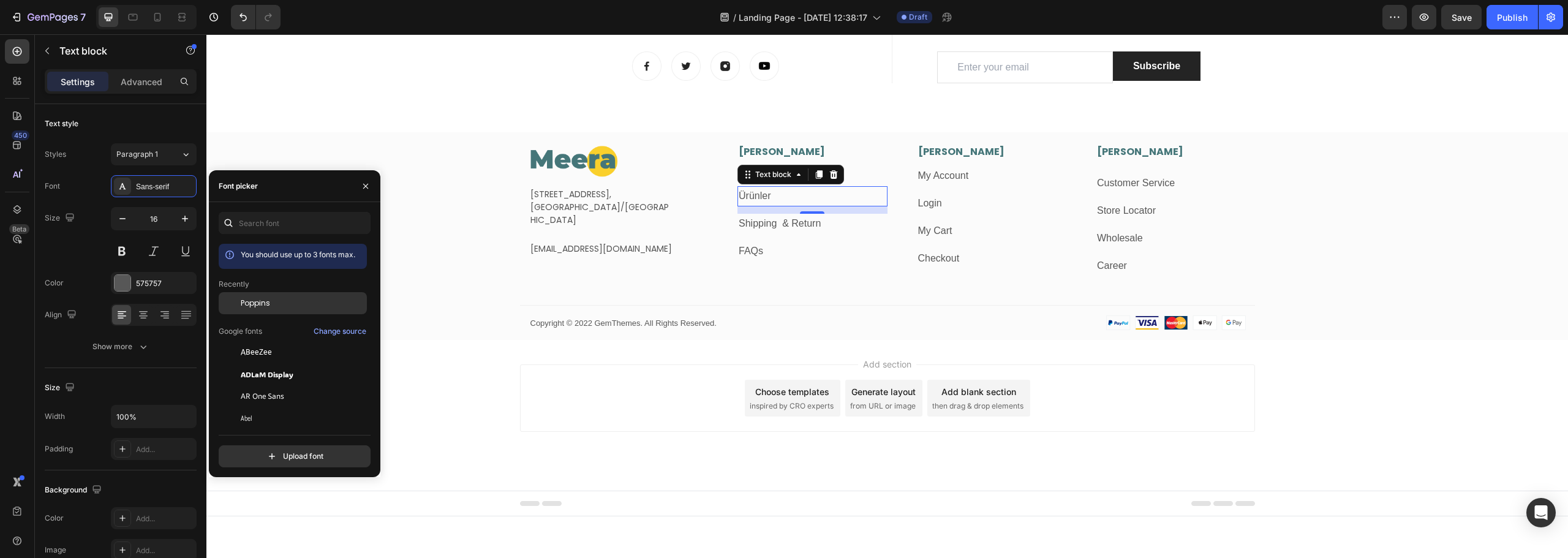
click at [263, 303] on span "Poppins" at bounding box center [255, 304] width 29 height 11
click at [542, 427] on div "Add section Choose templates inspired by CRO experts Generate layout from URL o…" at bounding box center [888, 398] width 735 height 67
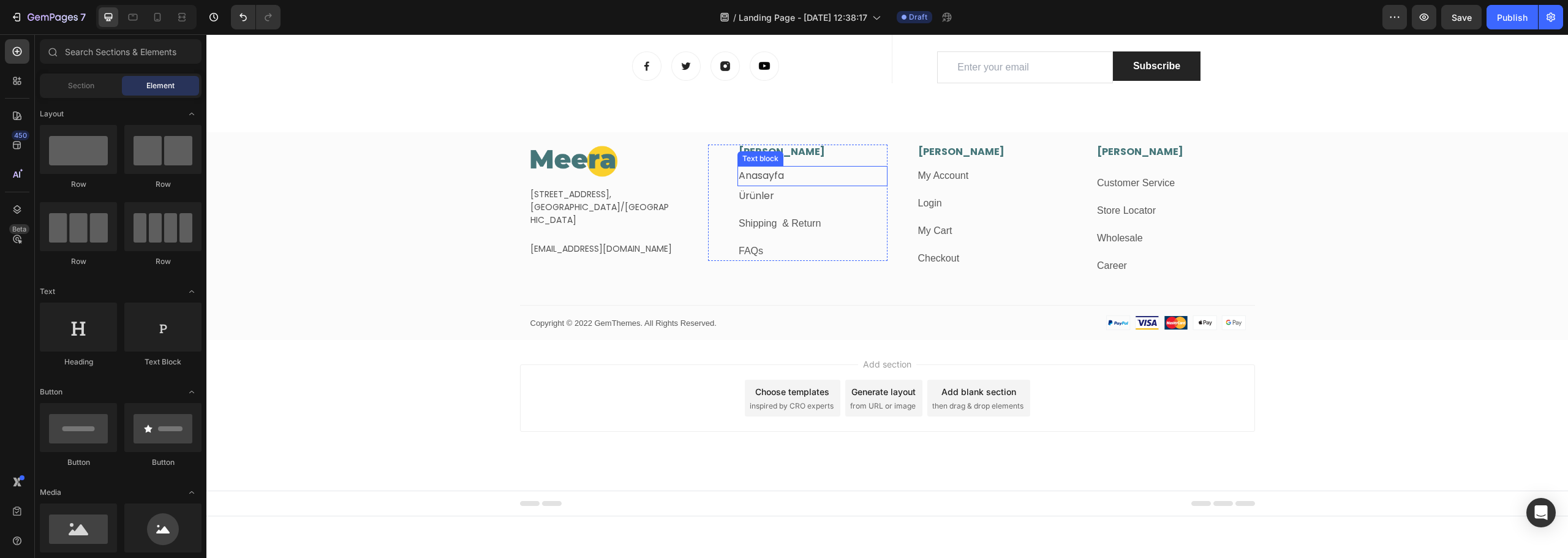
click at [801, 180] on p "Anasayfa" at bounding box center [813, 176] width 148 height 18
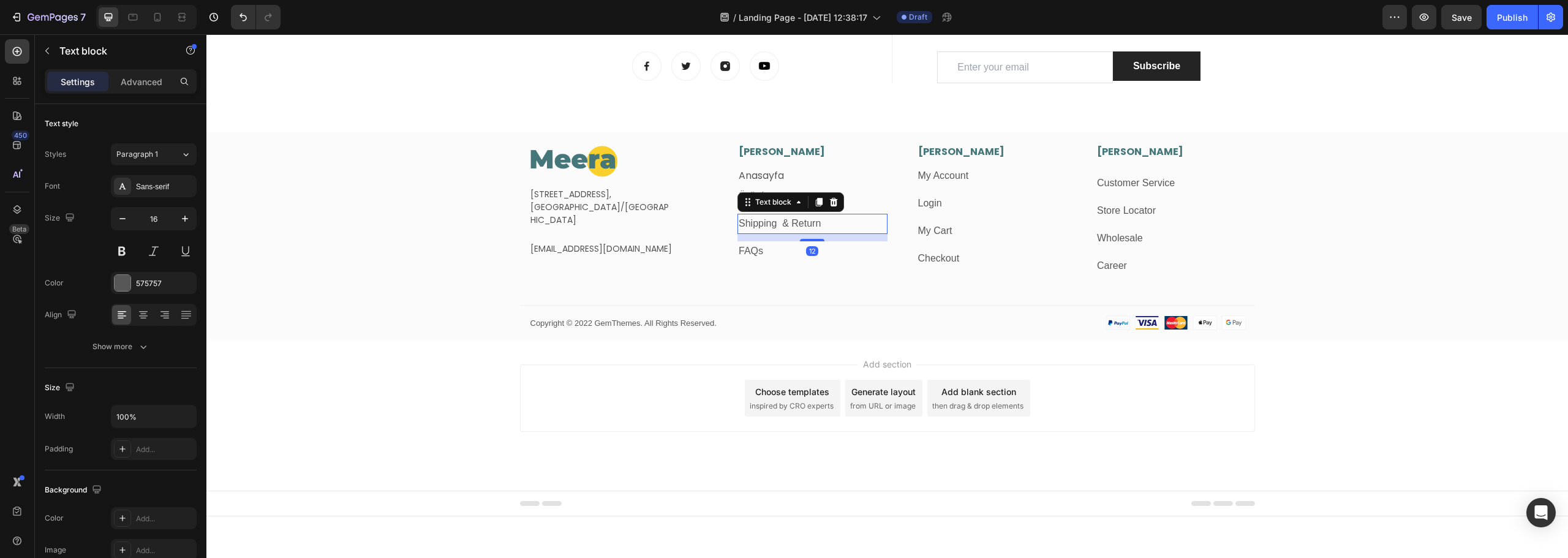
click at [860, 225] on p "Shipping & Return" at bounding box center [813, 223] width 148 height 18
click at [830, 200] on icon at bounding box center [834, 202] width 8 height 8
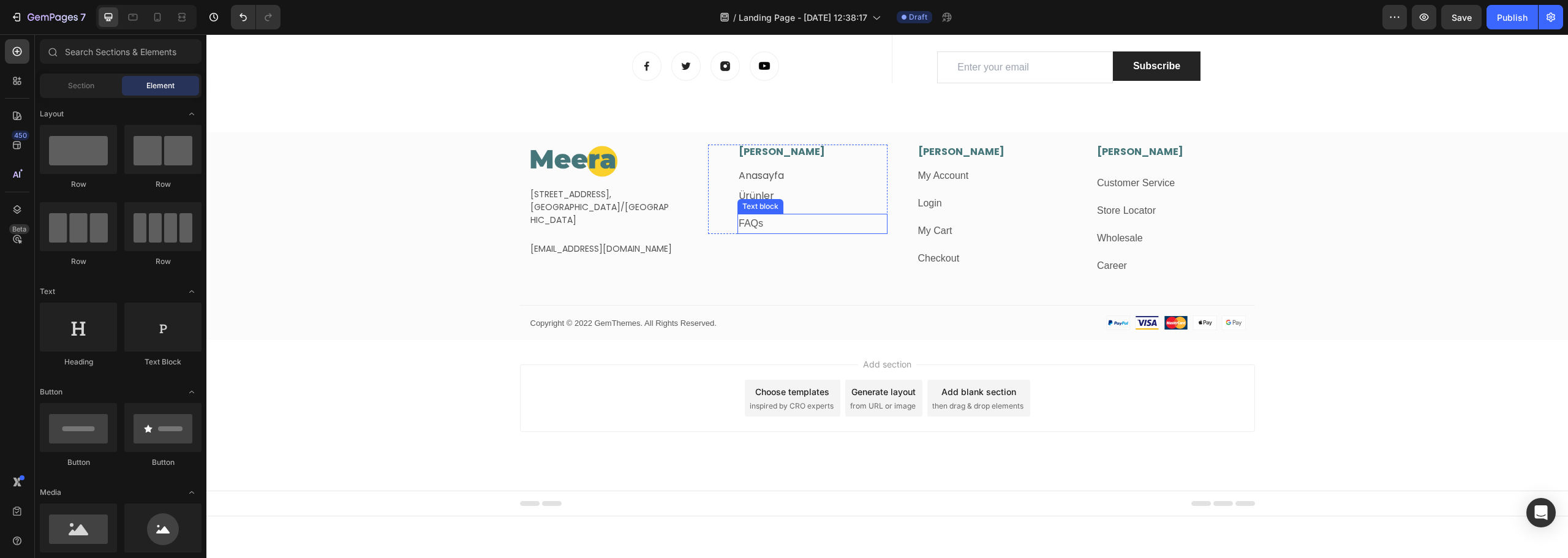
click at [815, 222] on p "FAQs" at bounding box center [813, 223] width 148 height 18
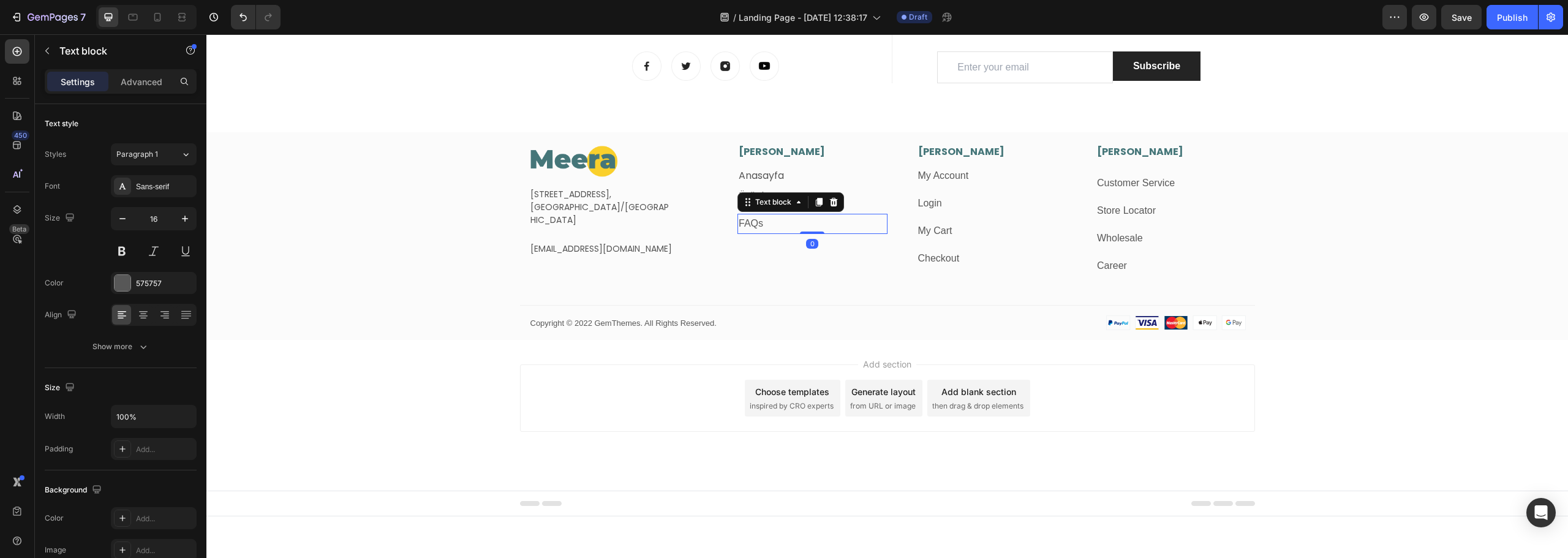
click at [830, 206] on icon at bounding box center [834, 202] width 8 height 8
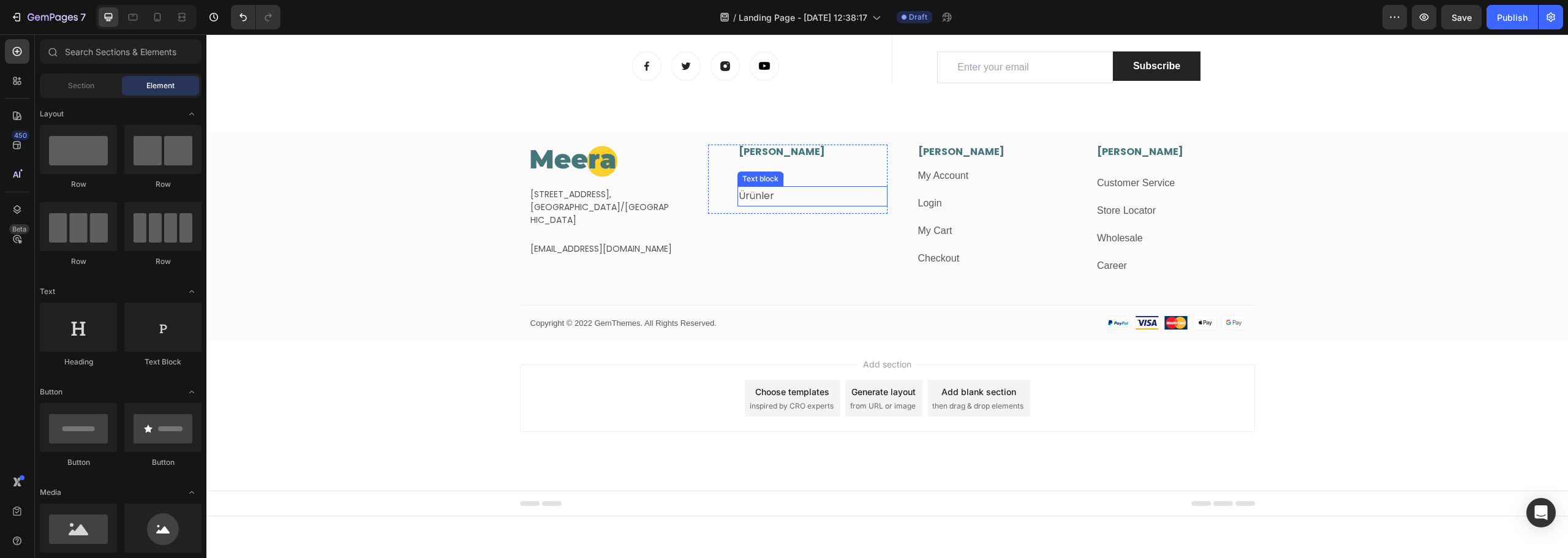
click at [791, 193] on p "Ürünler" at bounding box center [813, 196] width 148 height 18
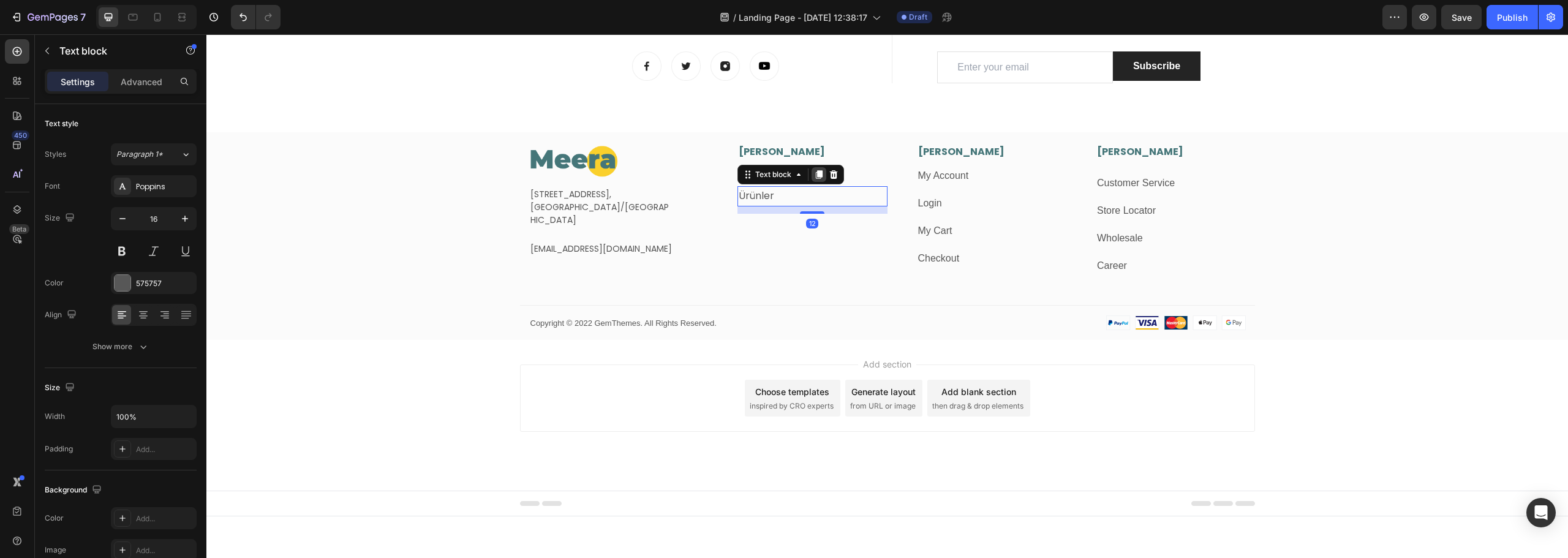
click at [816, 176] on icon at bounding box center [819, 174] width 7 height 8
click at [774, 224] on p "Ürünler" at bounding box center [813, 223] width 148 height 18
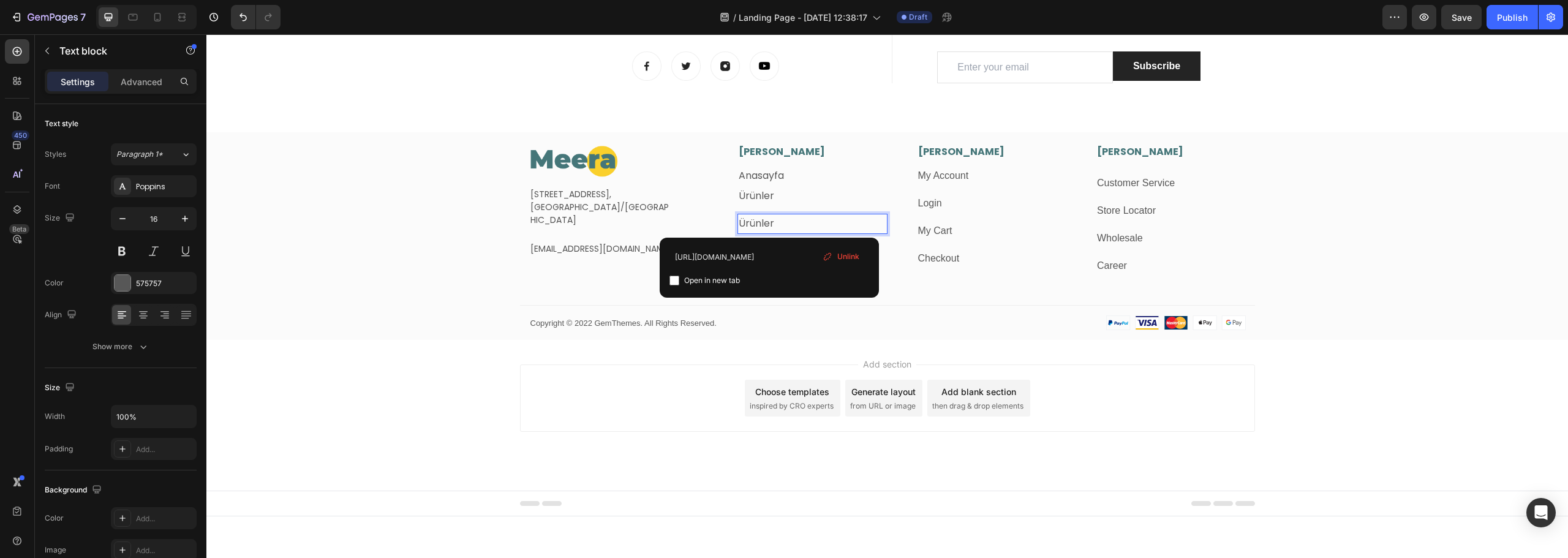
click at [749, 223] on link "Ürünler" at bounding box center [757, 222] width 36 height 14
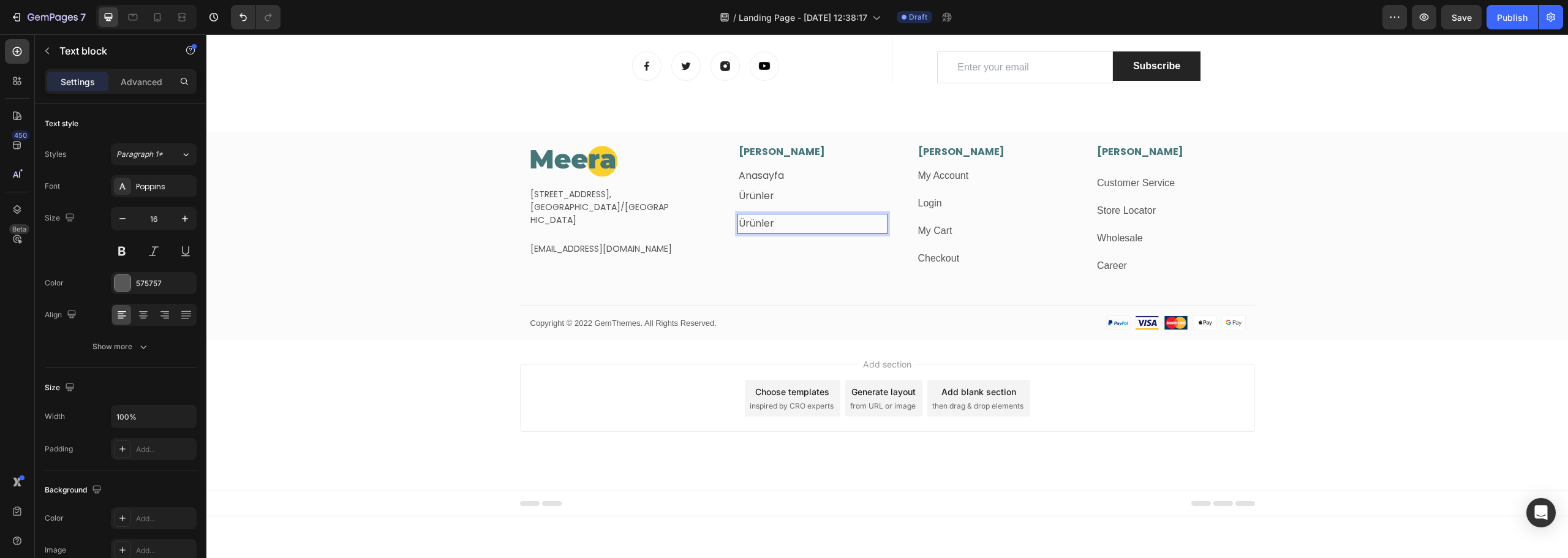
click at [749, 223] on link "Ürünler" at bounding box center [757, 222] width 36 height 14
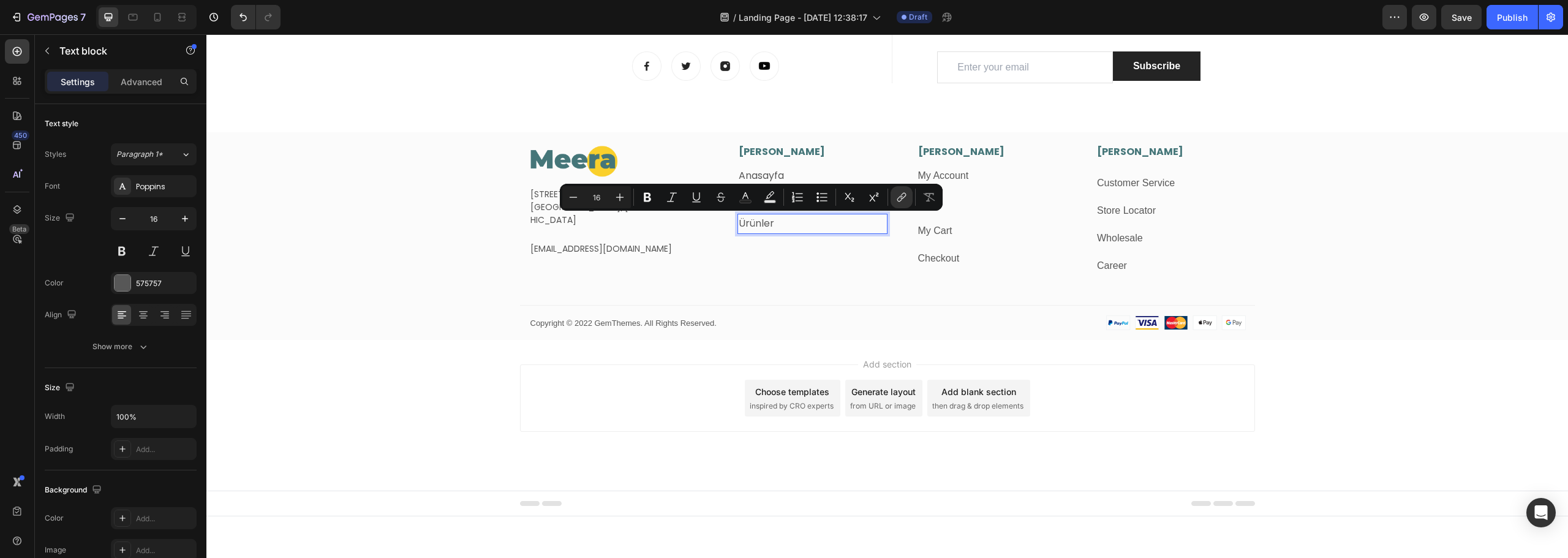
click at [749, 223] on link "Ürünler" at bounding box center [757, 222] width 36 height 14
click at [426, 269] on div "Image Fetih Mahallesi, Tahralı Sokak, Blok 2E Daire 5, Ataşehir/İstanbul Text b…" at bounding box center [887, 242] width 1361 height 195
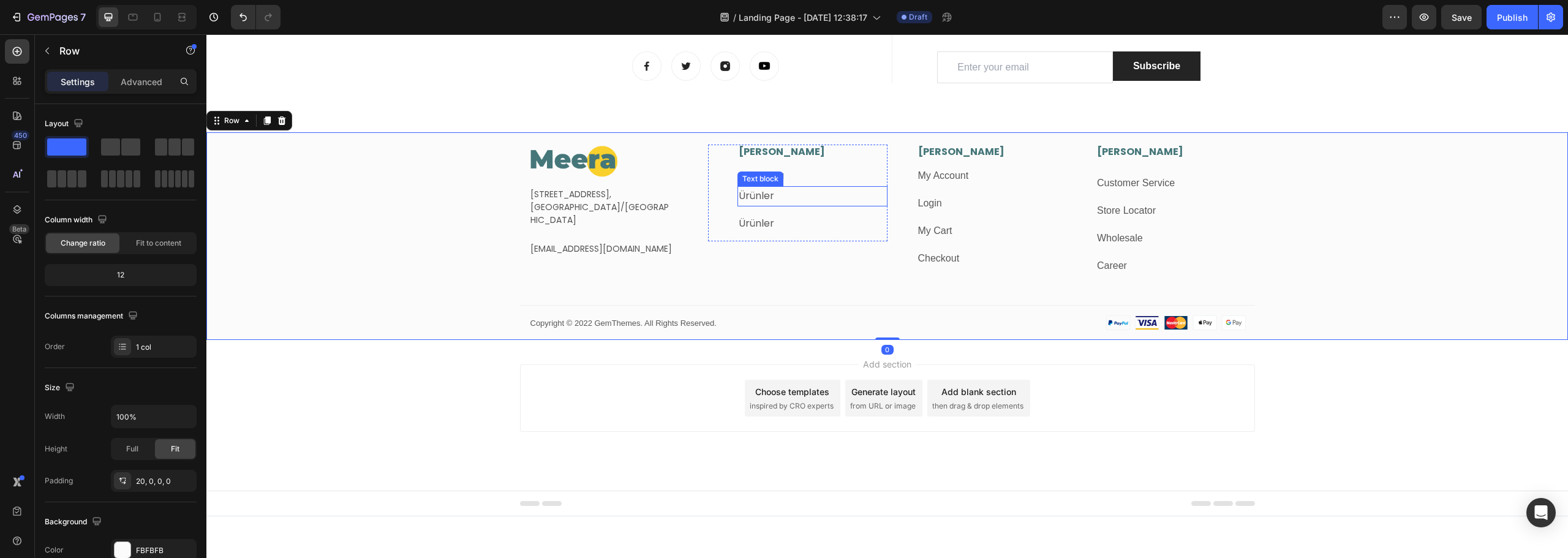
click at [784, 196] on p "Ürünler" at bounding box center [813, 196] width 148 height 18
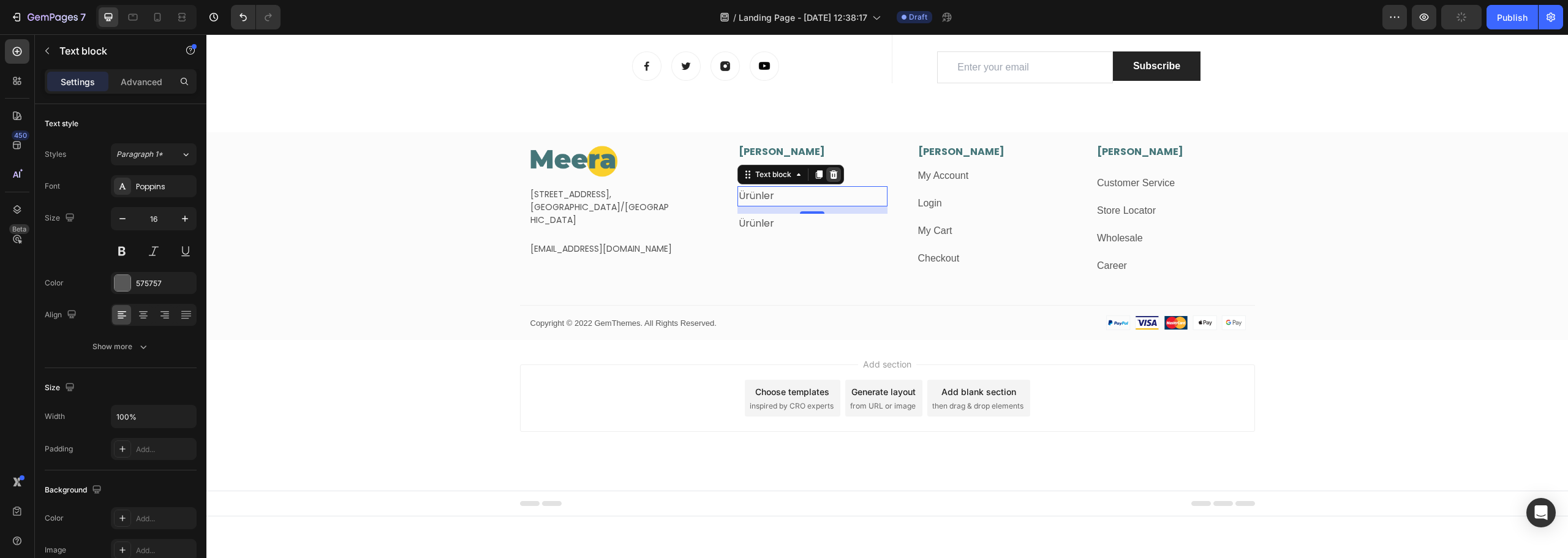
click at [830, 177] on icon at bounding box center [834, 174] width 8 height 8
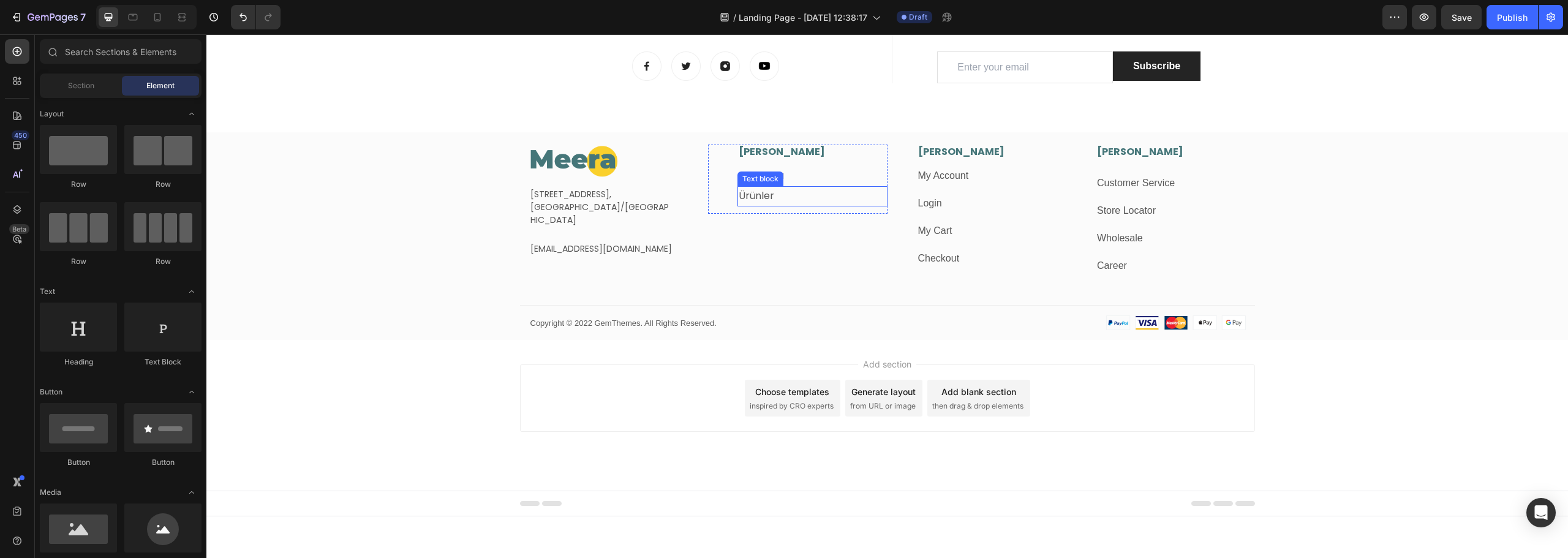
click at [791, 197] on p "Ürünler" at bounding box center [813, 196] width 148 height 18
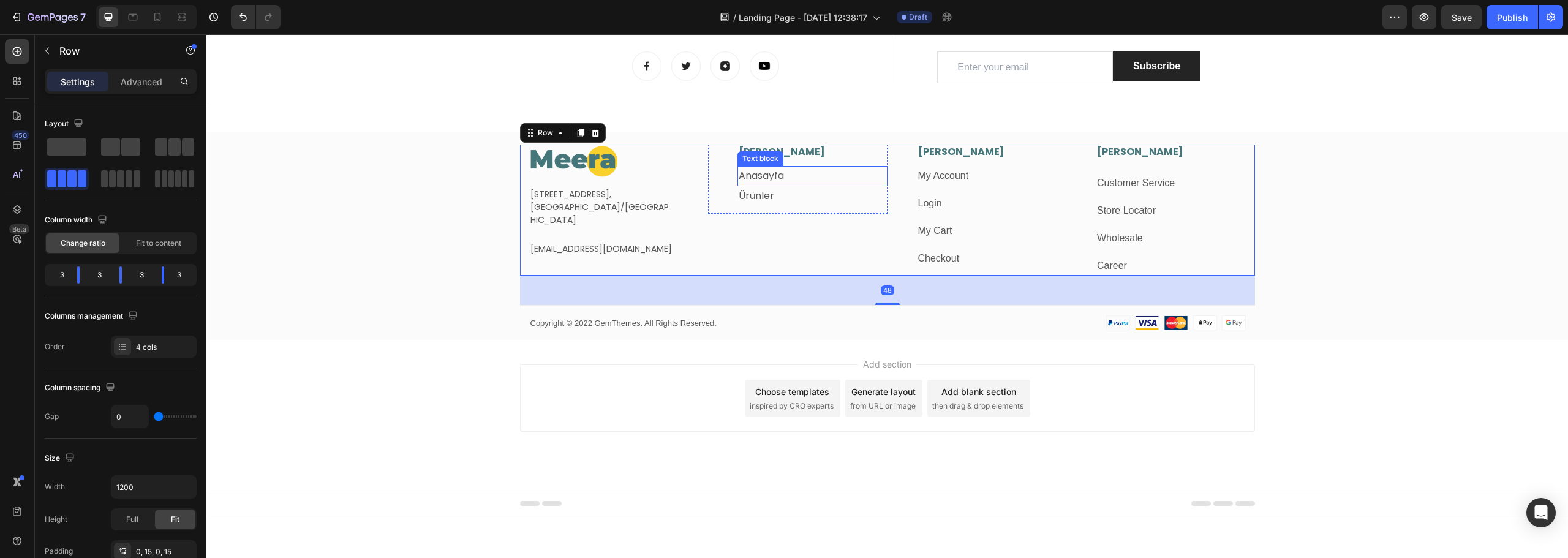
click at [780, 176] on link "Anasayfa" at bounding box center [762, 175] width 46 height 14
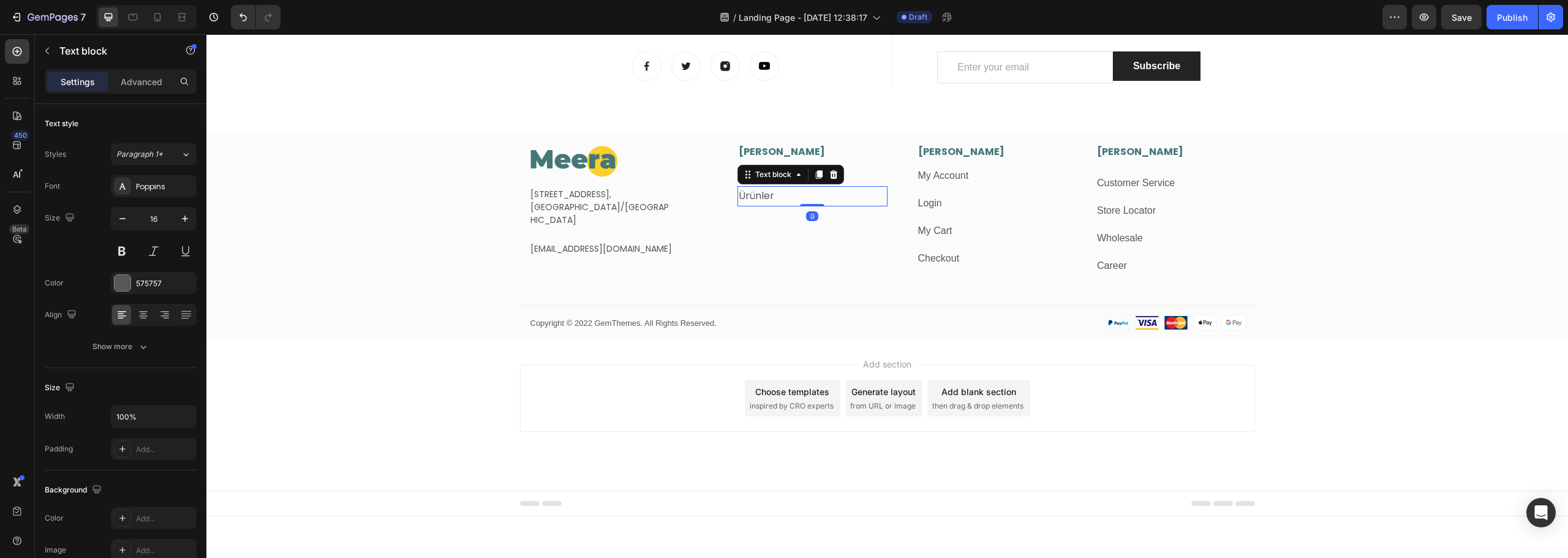
drag, startPoint x: 811, startPoint y: 211, endPoint x: 811, endPoint y: 202, distance: 9.0
click at [811, 202] on div "Ürünler Text block 0" at bounding box center [812, 196] width 150 height 21
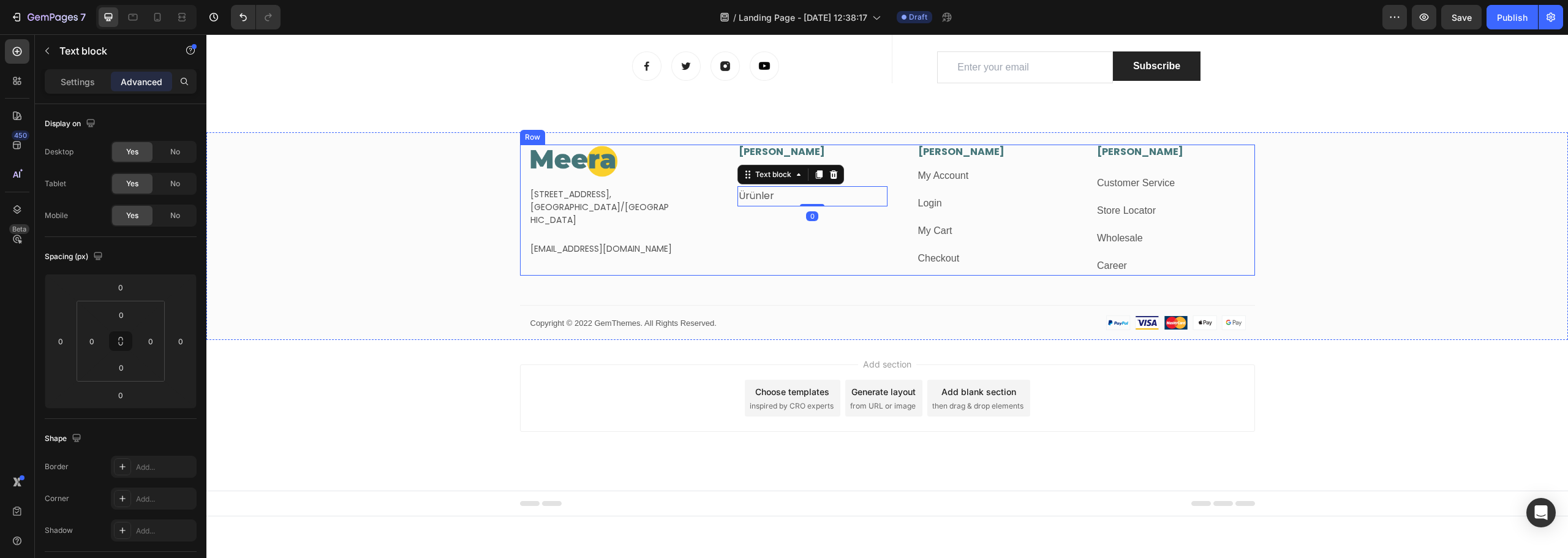
click at [701, 263] on div "Image Fetih Mahallesi, Tahralı Sokak, Blok 2E Daire 5, Ataşehir/İstanbul Text b…" at bounding box center [619, 210] width 179 height 131
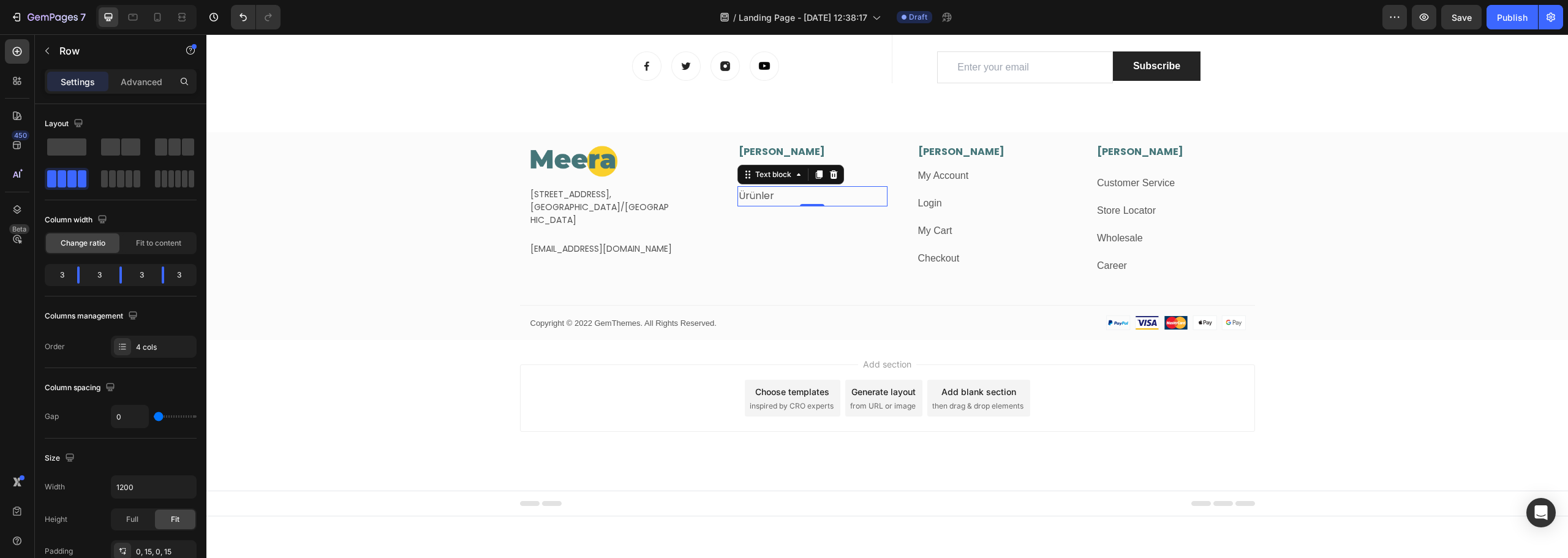
click at [787, 193] on p "Ürünler" at bounding box center [813, 196] width 148 height 18
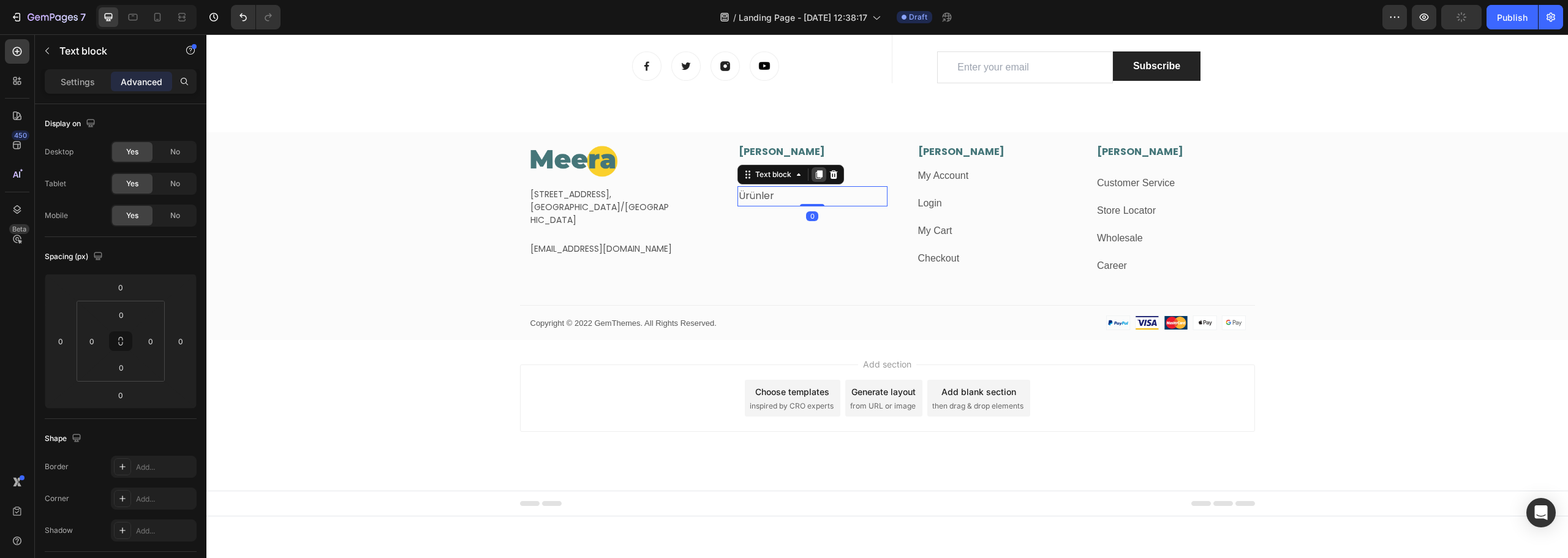
click at [816, 173] on icon at bounding box center [819, 174] width 7 height 8
click at [751, 221] on link "Ürünler" at bounding box center [757, 216] width 36 height 14
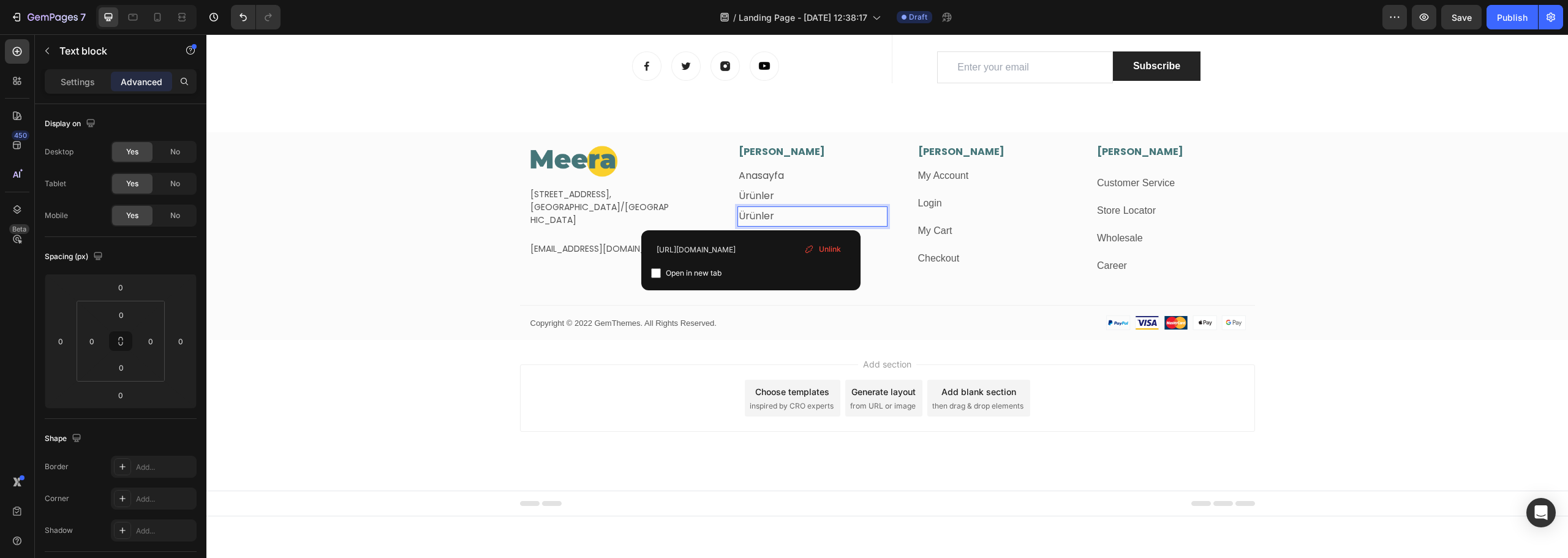
click at [751, 221] on link "Ürünler" at bounding box center [757, 216] width 36 height 14
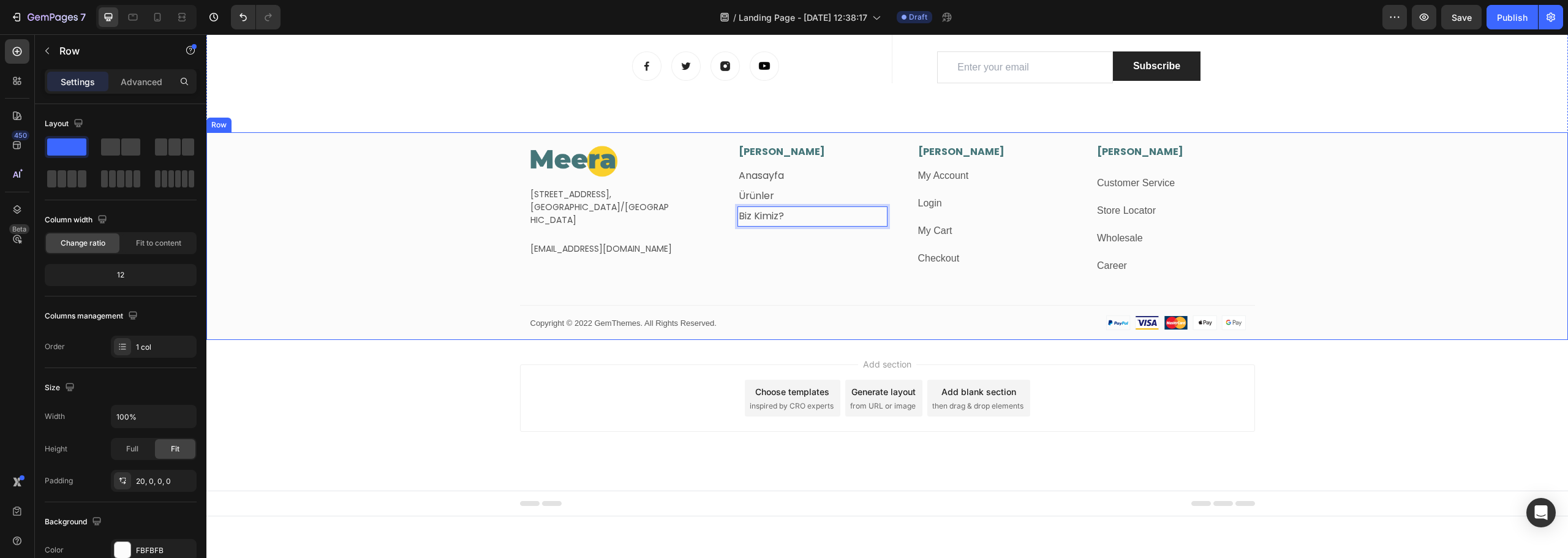
click at [496, 171] on div "Image Fetih Mahallesi, Tahralı Sokak, Blok 2E Daire 5, Ataşehir/İstanbul Text b…" at bounding box center [887, 242] width 1361 height 195
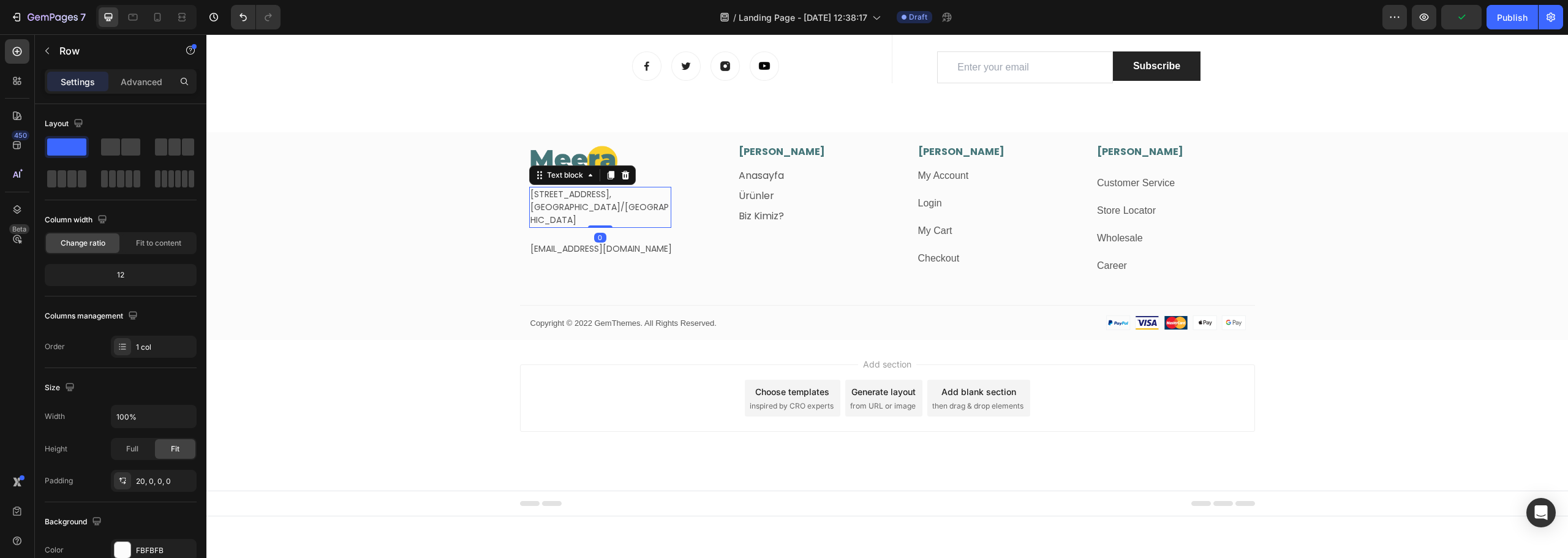
click at [588, 198] on p "Fetih Mahallesi, Tahralı Sokak, Blok 2E Daire 5," at bounding box center [601, 194] width 140 height 13
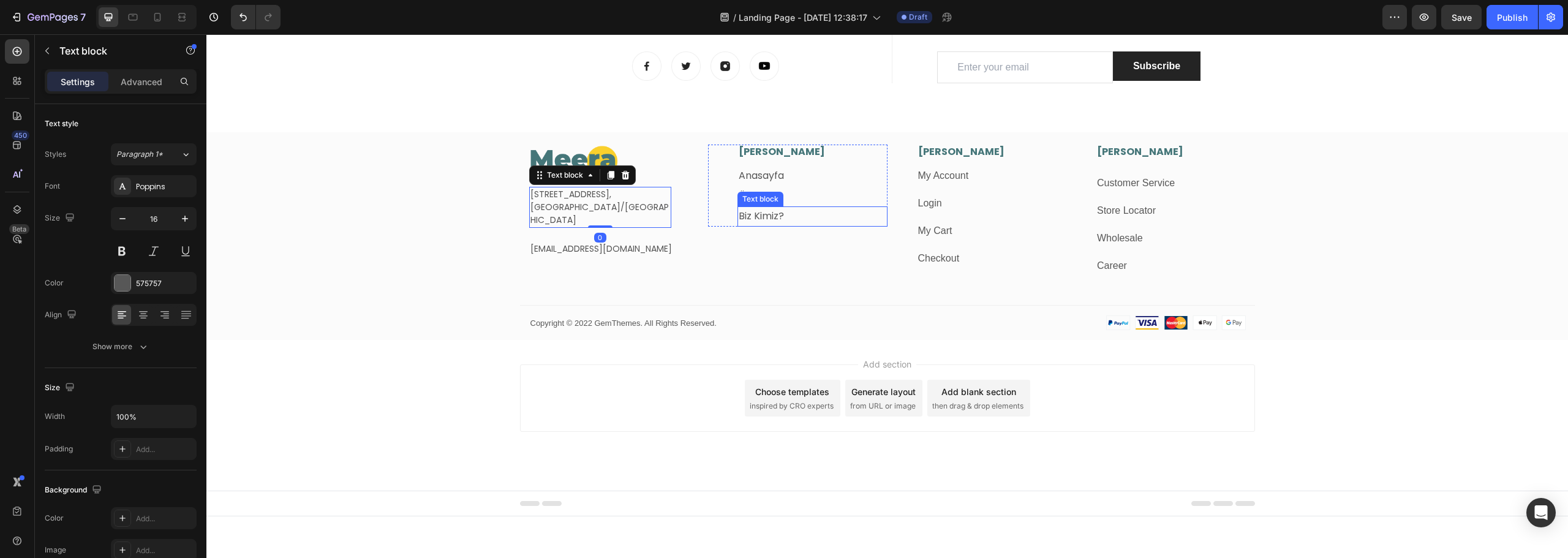
click at [757, 219] on link "Biz Kimiz?" at bounding box center [762, 216] width 46 height 14
click at [559, 201] on p "Fetih Mahallesi, Tahralı Sokak, Blok 2E Daire 5," at bounding box center [601, 194] width 140 height 13
click at [154, 222] on input "14" at bounding box center [153, 219] width 40 height 22
type input "16"
click at [575, 257] on p "[EMAIL_ADDRESS][DOMAIN_NAME]" at bounding box center [619, 254] width 177 height 15
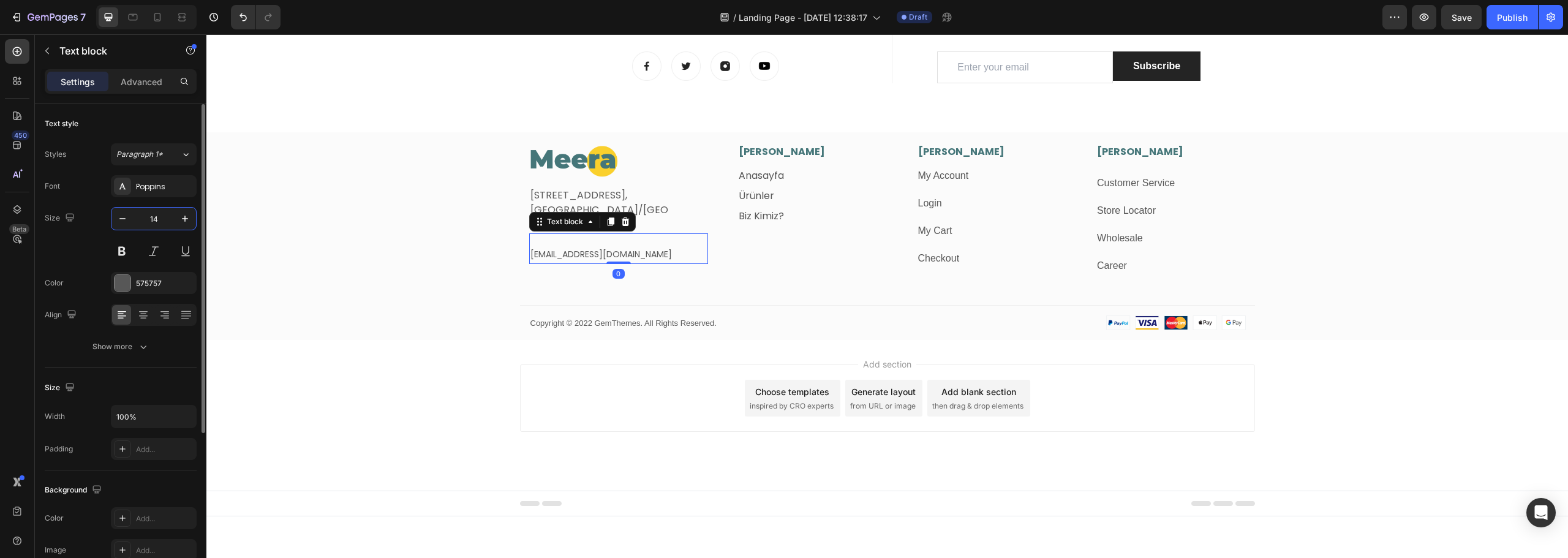
click at [155, 226] on input "14" at bounding box center [153, 219] width 40 height 22
type input "16"
click at [622, 224] on icon at bounding box center [625, 222] width 8 height 8
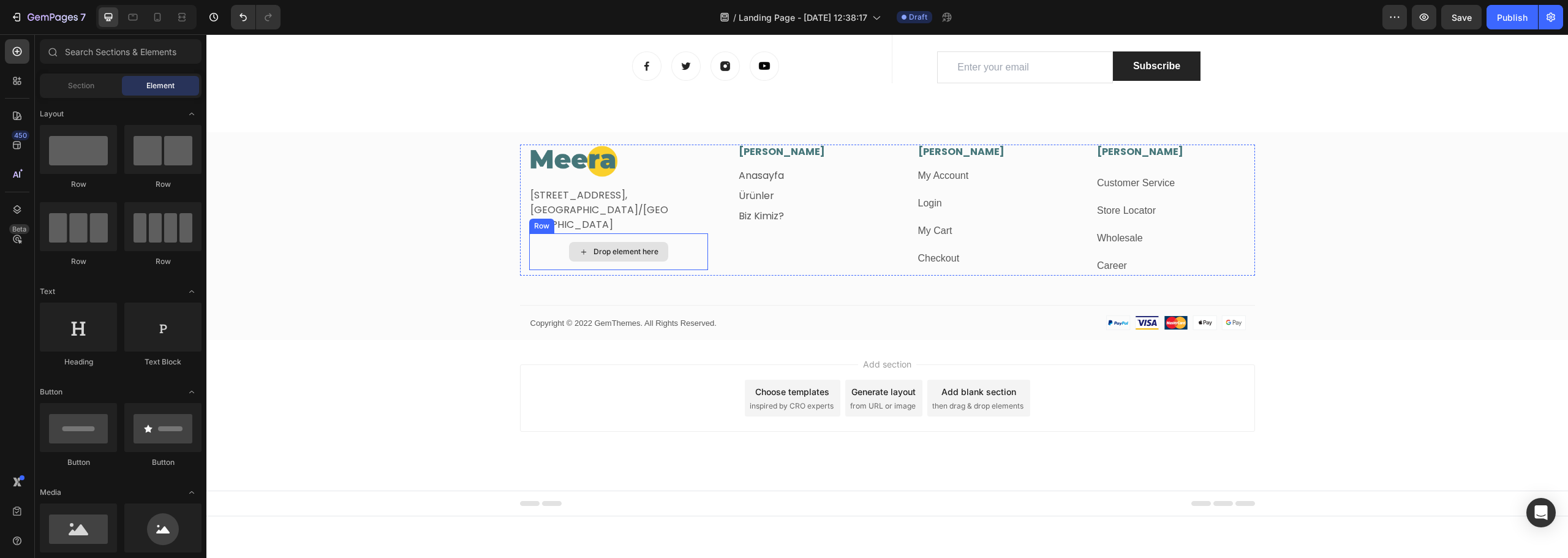
click at [554, 261] on div "Drop element here" at bounding box center [619, 251] width 179 height 36
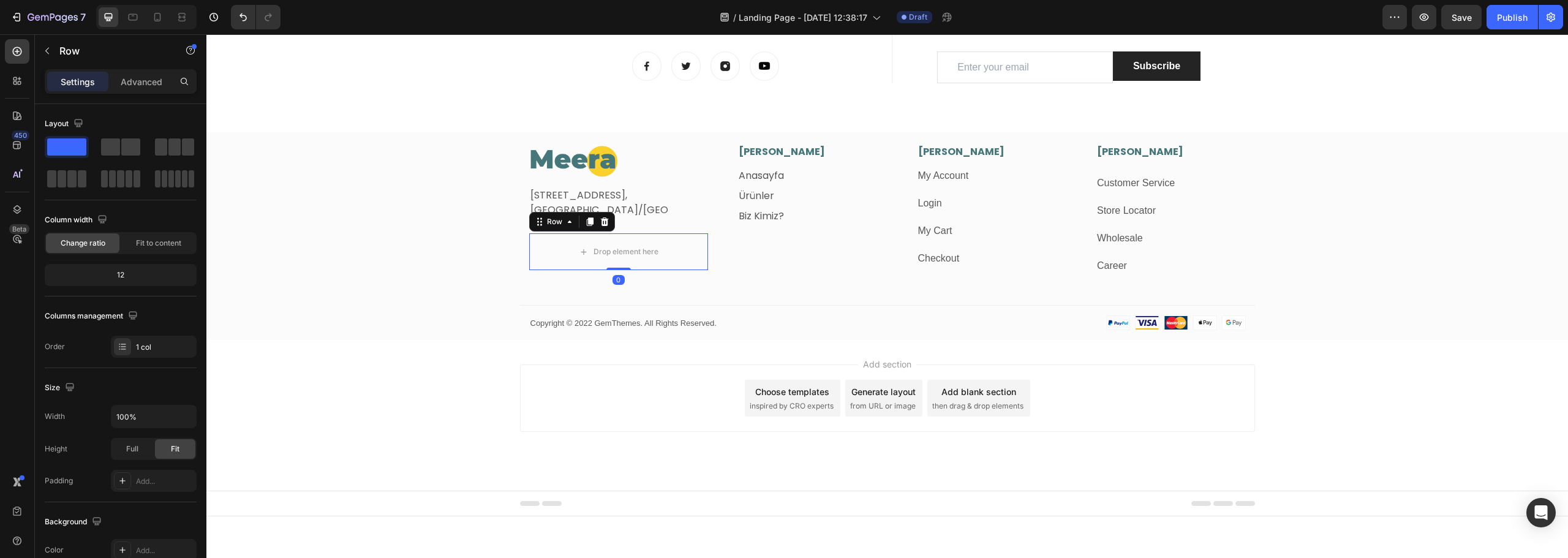
drag, startPoint x: 600, startPoint y: 222, endPoint x: 591, endPoint y: 226, distance: 9.8
click at [601, 222] on icon at bounding box center [605, 222] width 9 height 9
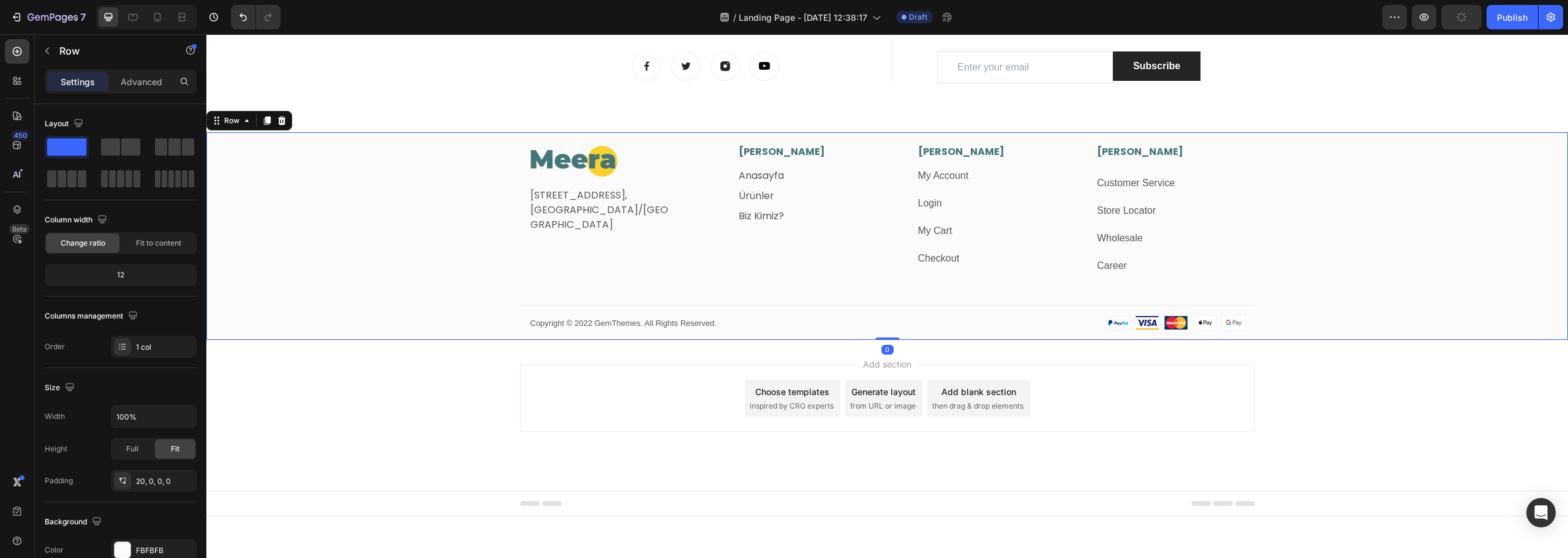
click at [438, 253] on div "Image Fetih Mahallesi, Tahralı Sokak, Blok 2E Daire 5, Ataşehir/İstanbul Text b…" at bounding box center [887, 242] width 1361 height 195
click at [766, 214] on link "Biz Kimiz?" at bounding box center [762, 216] width 46 height 14
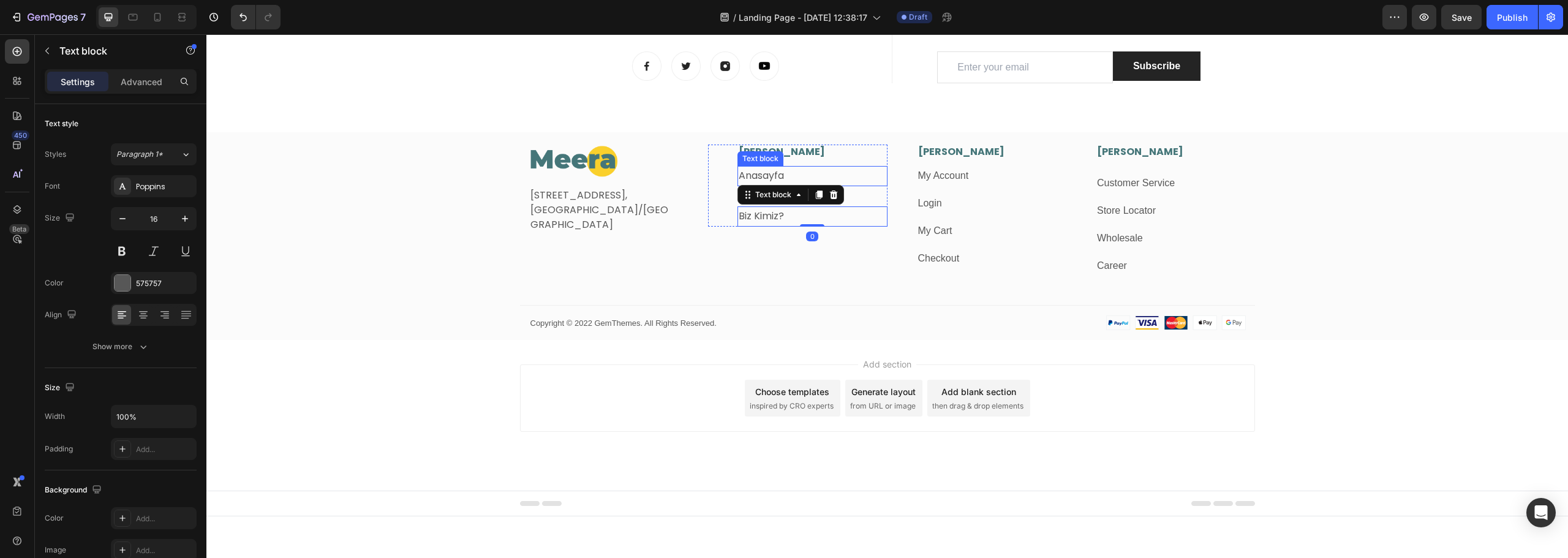
click at [861, 172] on p "Anasayfa" at bounding box center [813, 176] width 148 height 18
click at [846, 192] on p "Ürünler" at bounding box center [813, 196] width 148 height 18
click at [816, 177] on icon at bounding box center [819, 174] width 7 height 8
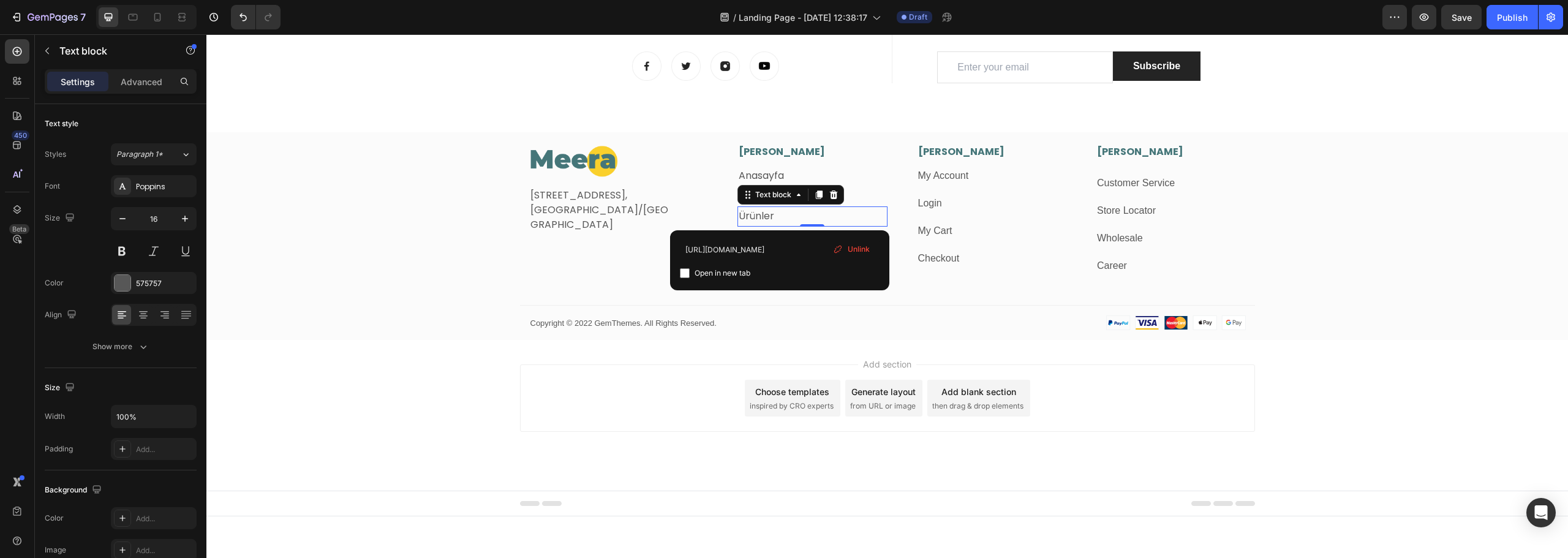
click at [759, 213] on link "Ürünler" at bounding box center [757, 216] width 36 height 14
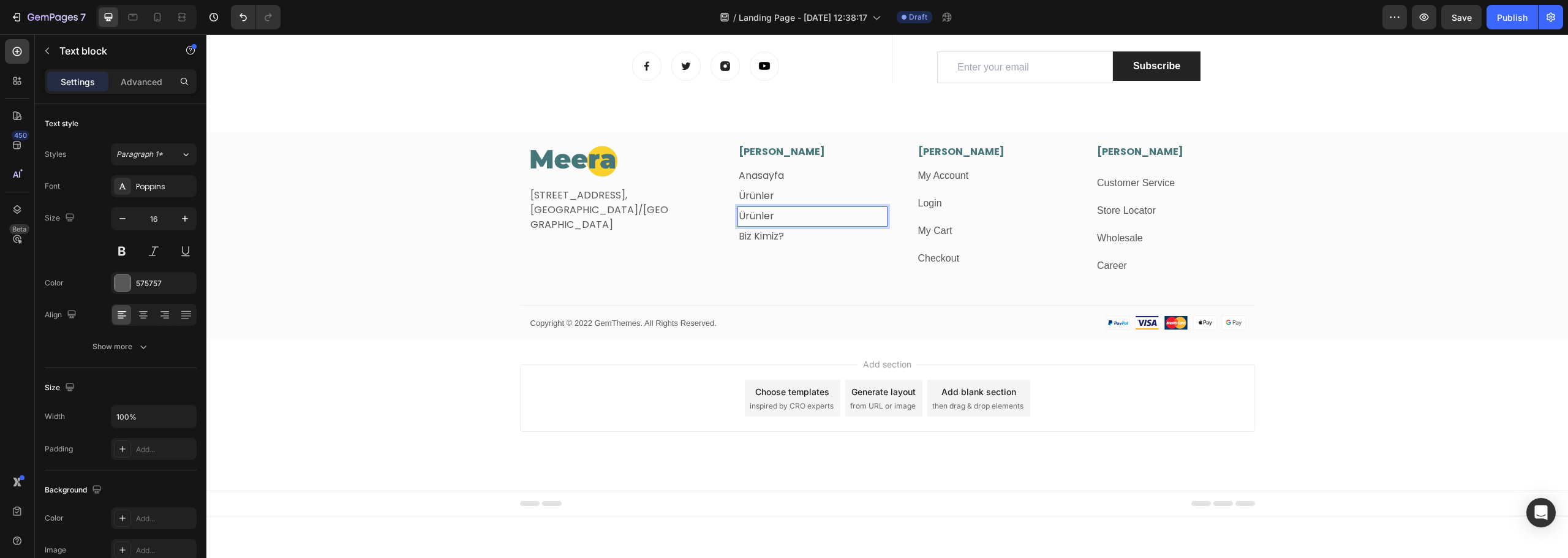
click at [761, 213] on link "Ürünler" at bounding box center [757, 216] width 36 height 14
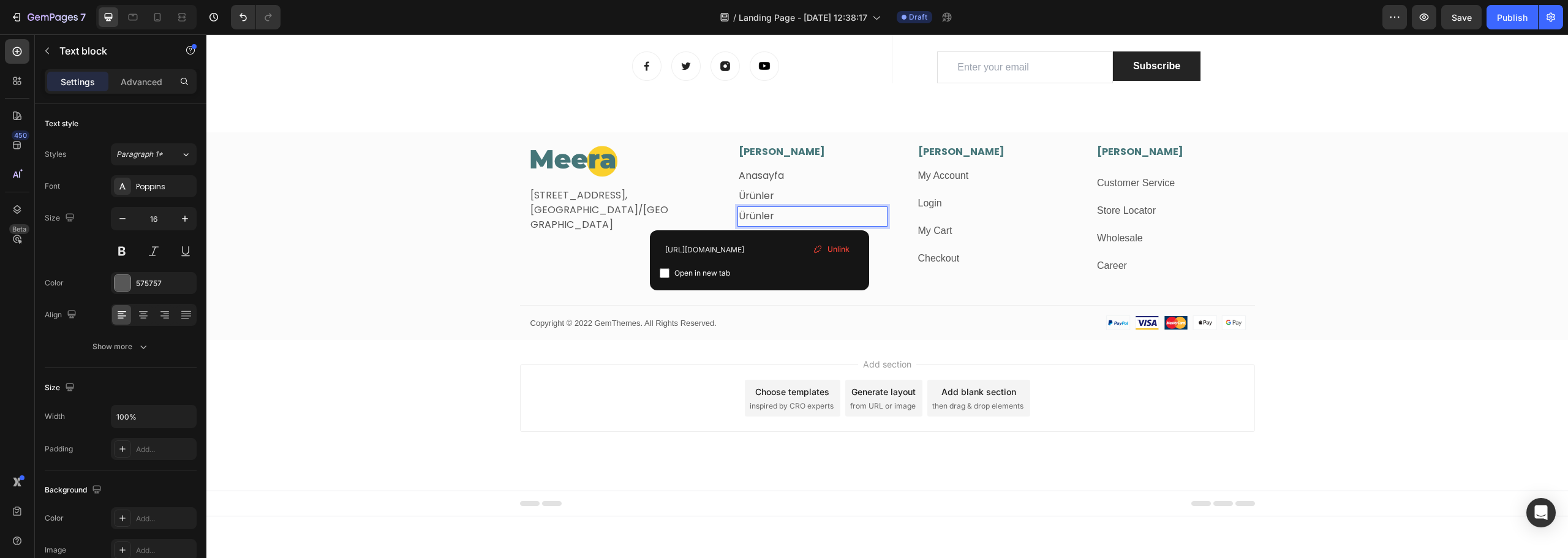
click at [765, 223] on p "Ürünler" at bounding box center [813, 216] width 148 height 18
click at [767, 222] on link "Ürünler" at bounding box center [757, 216] width 36 height 14
click at [767, 221] on link "Ürünler" at bounding box center [757, 216] width 36 height 14
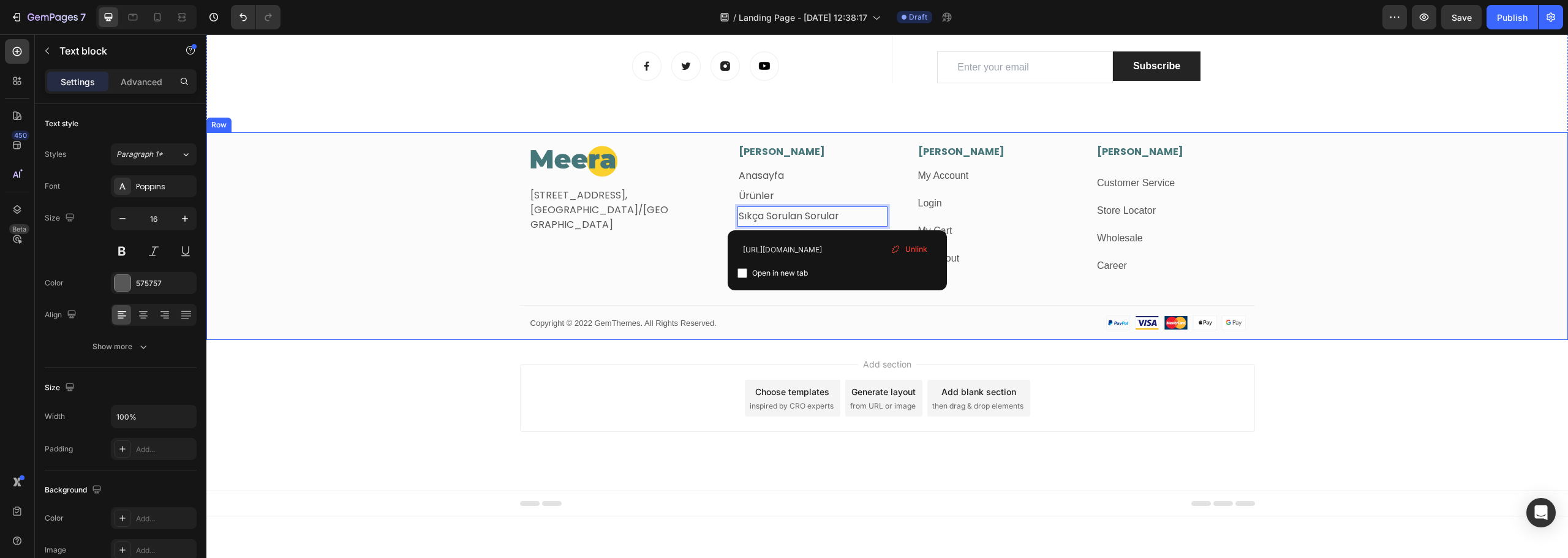
click at [406, 179] on div "Image Fetih Mahallesi, Tahralı Sokak, Blok 2E Daire 5, Ataşehir/İstanbul Text b…" at bounding box center [887, 242] width 1361 height 195
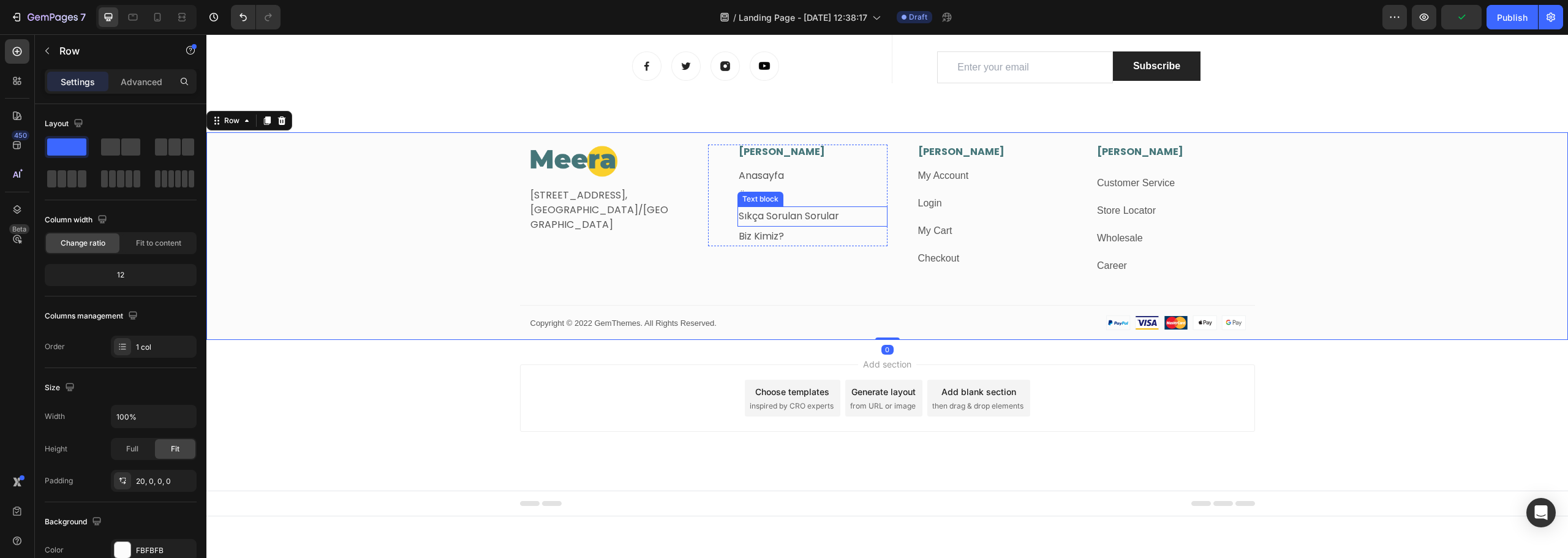
click at [794, 214] on link "Sıkça Sorulan Sorular" at bounding box center [790, 216] width 101 height 14
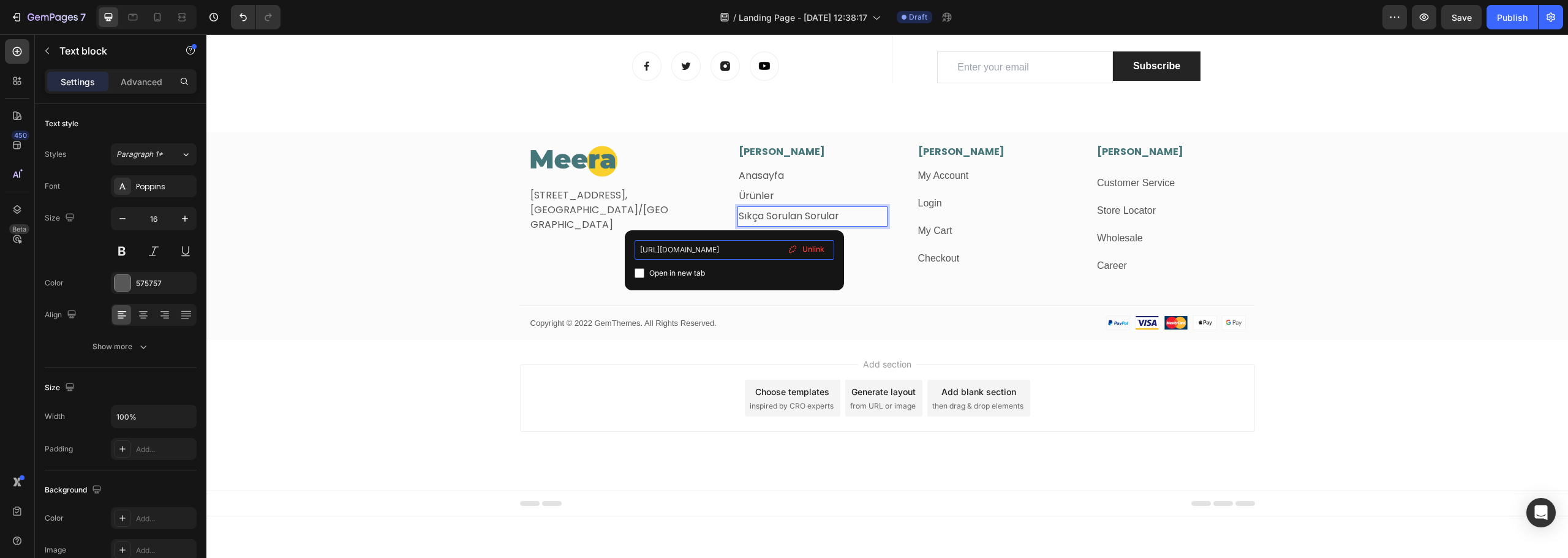
click at [735, 240] on input "https://meeratr.com/collections/meera-ayakkabi" at bounding box center [734, 250] width 200 height 20
click at [731, 249] on input "https://meeratr.com/collections/meera-ayakkabi" at bounding box center [734, 250] width 200 height 20
type input "https://meeratr.com/pages/sikca-sorulan-sorular"
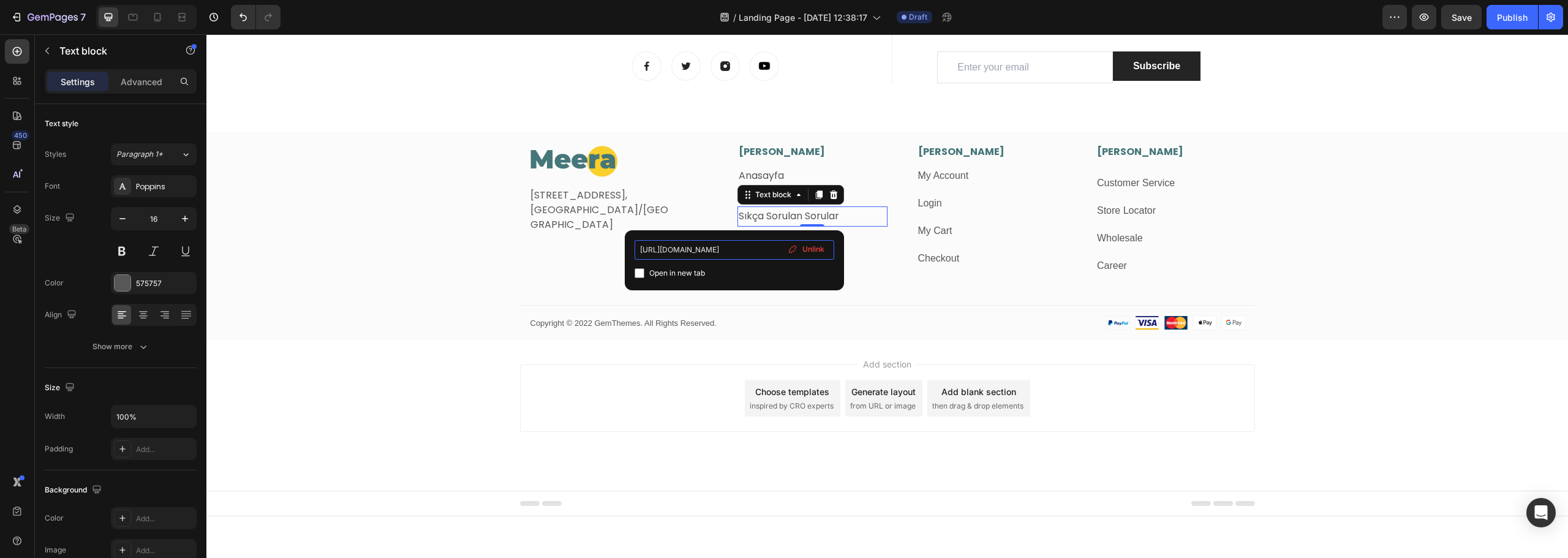
scroll to position [0, 33]
click at [403, 247] on div "Image Fetih Mahallesi, Tahralı Sokak, Blok 2E Daire 5, Ataşehir/İstanbul Text b…" at bounding box center [887, 242] width 1361 height 195
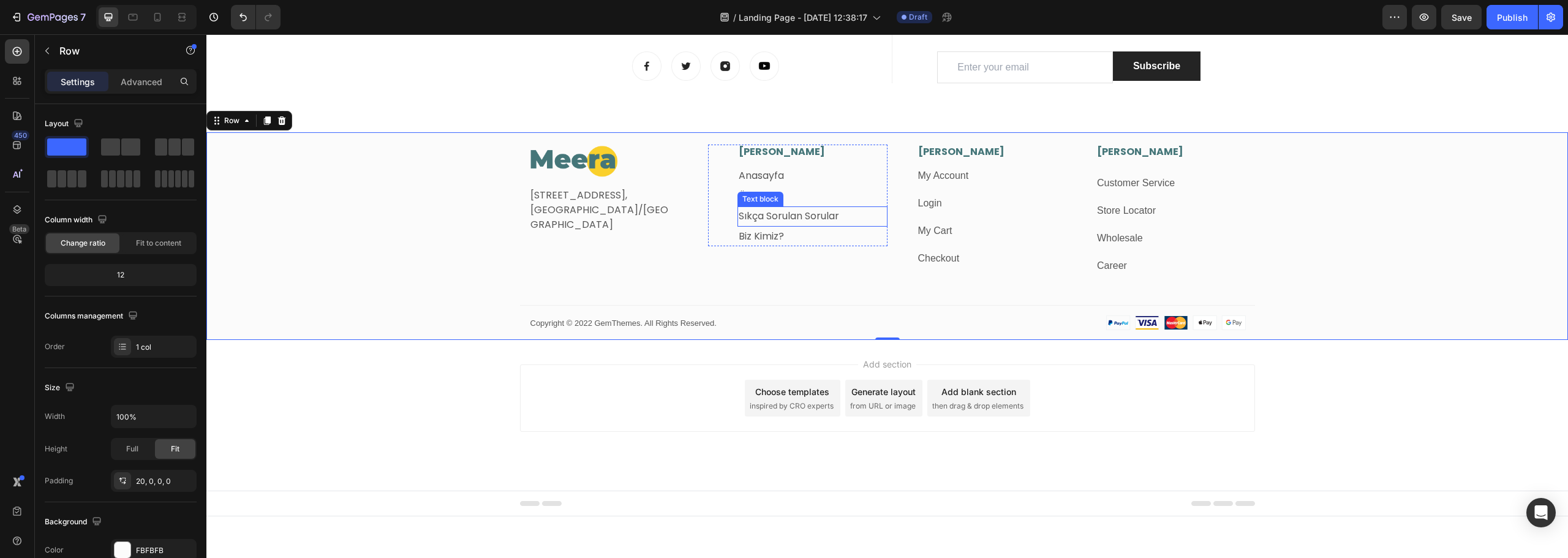
click at [830, 216] on link "Sıkça Sorulan Sorular" at bounding box center [790, 216] width 101 height 14
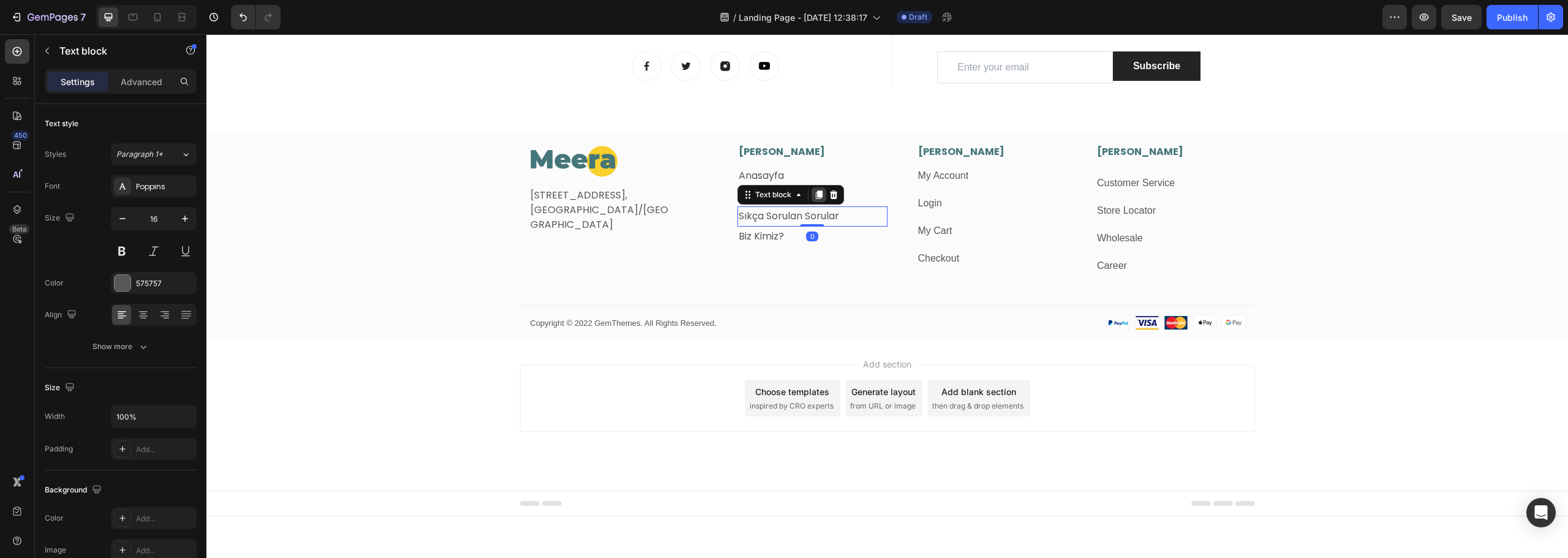
click at [816, 196] on icon at bounding box center [819, 194] width 7 height 8
click at [761, 237] on link "Sıkça Sorulan Sorular" at bounding box center [790, 236] width 101 height 14
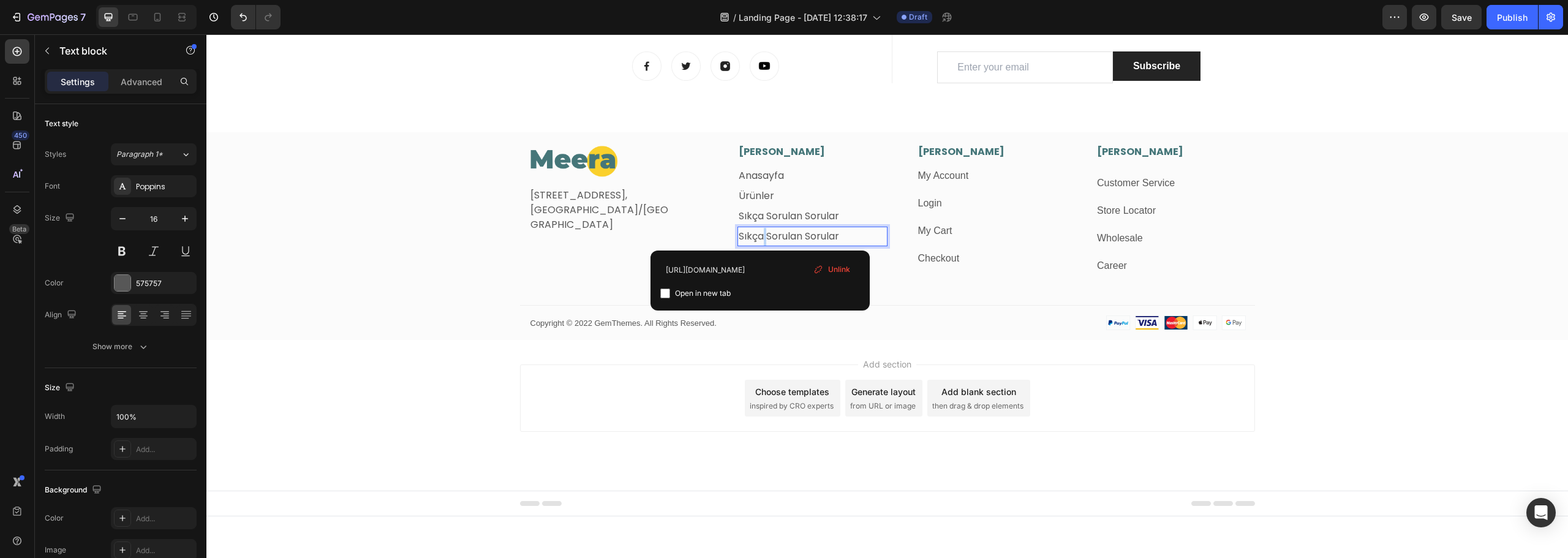
click at [760, 237] on link "Sıkça Sorulan Sorular" at bounding box center [790, 236] width 101 height 14
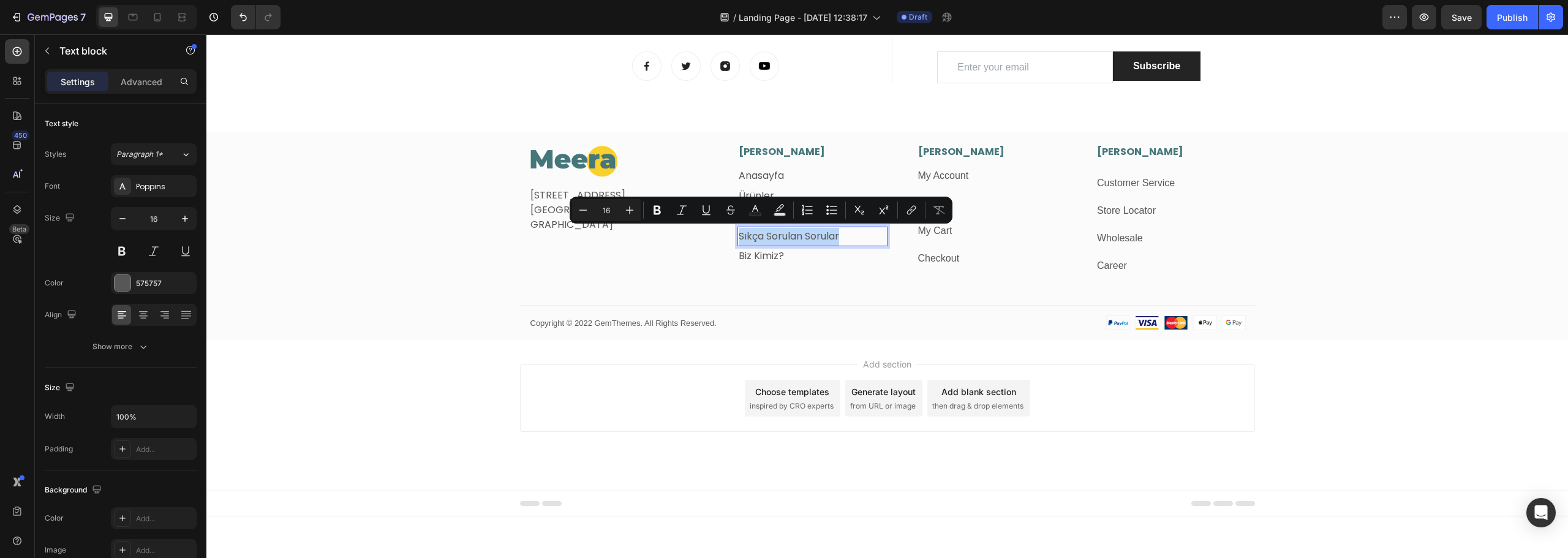
click at [760, 237] on link "Sıkça Sorulan Sorular" at bounding box center [790, 236] width 101 height 14
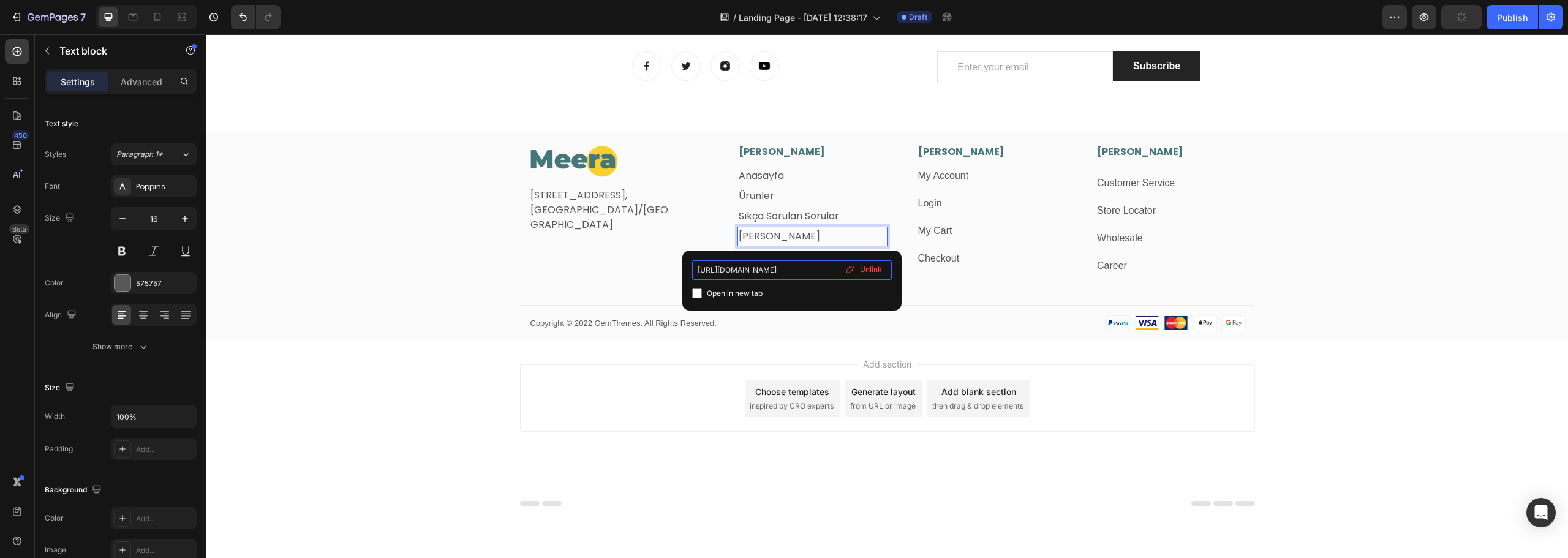
click at [787, 270] on input "https://meeratr.com/pages/sikca-sorulan-sorular" at bounding box center [792, 270] width 200 height 20
click at [786, 270] on input "https://meeratr.com/pages/sikca-sorulan-sorular" at bounding box center [792, 270] width 200 height 20
type input "https://meeratr.com/a/kargo-takip"
click at [344, 241] on div "Image Fetih Mahallesi, Tahralı Sokak, Blok 2E Daire 5, Ataşehir/İstanbul Text b…" at bounding box center [887, 242] width 1361 height 195
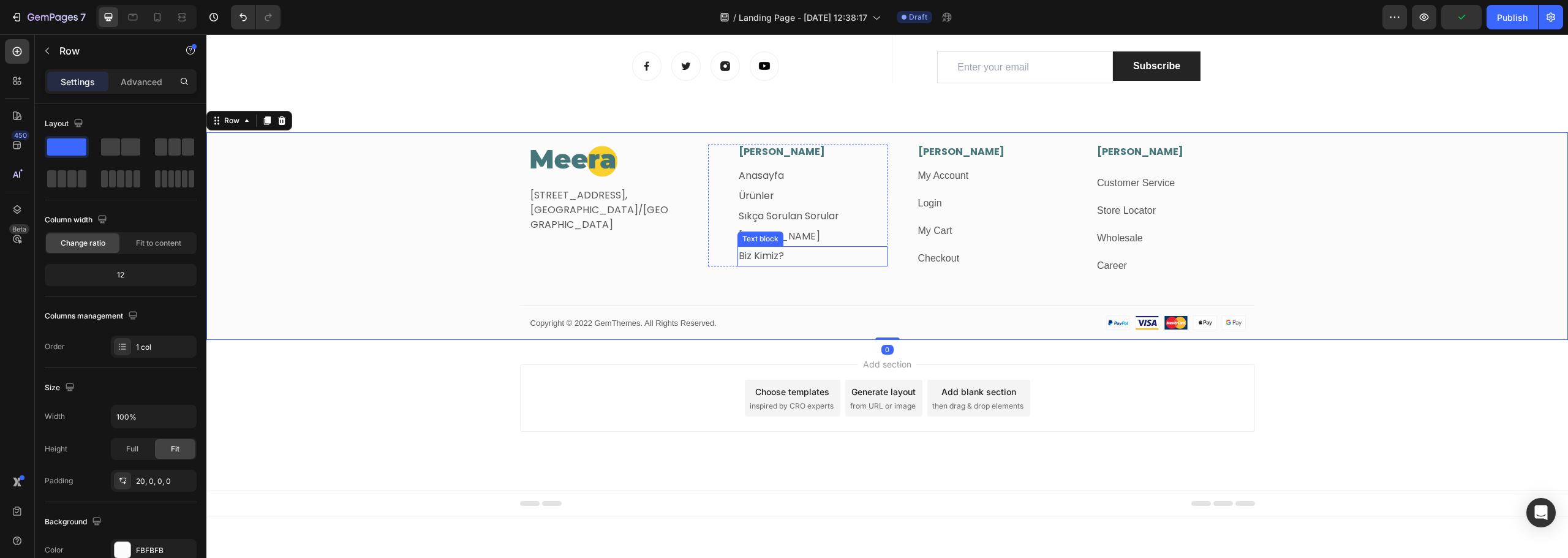
click at [754, 253] on link "Biz Kimiz?" at bounding box center [762, 255] width 46 height 14
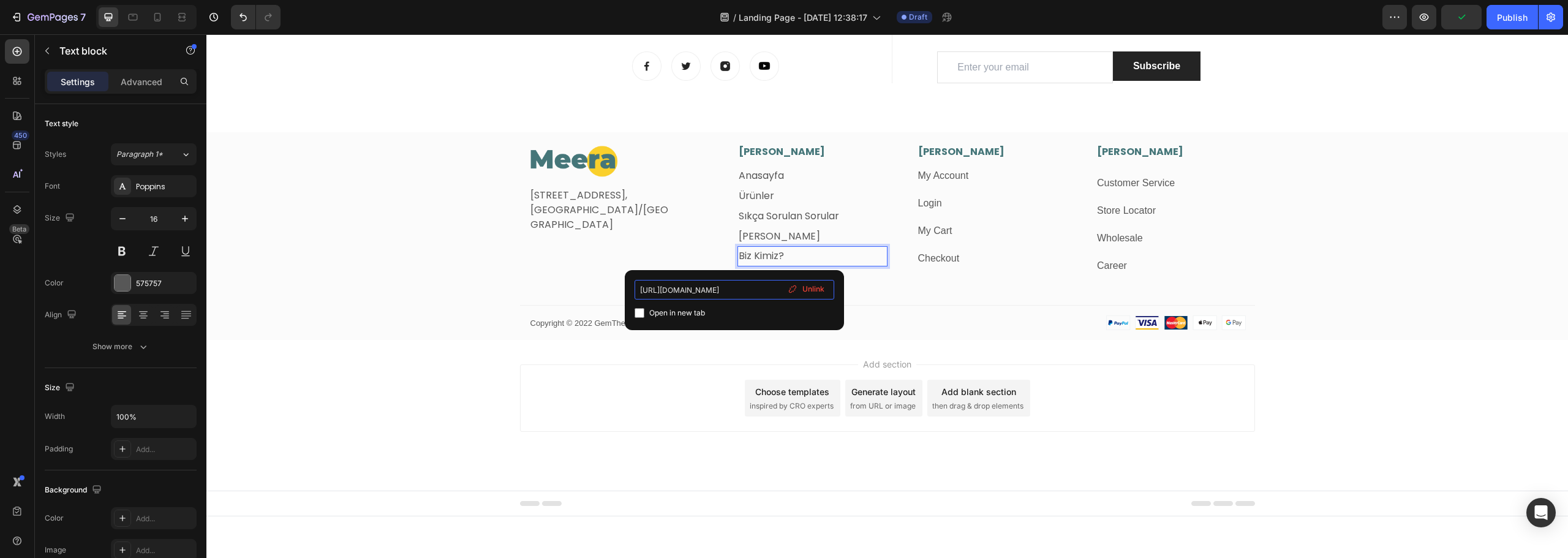
click at [685, 286] on input "https://meeratr.com/collections/meera-ayakkabi" at bounding box center [734, 290] width 200 height 20
type input "https://meeratr.com/pages/biz-kimiz"
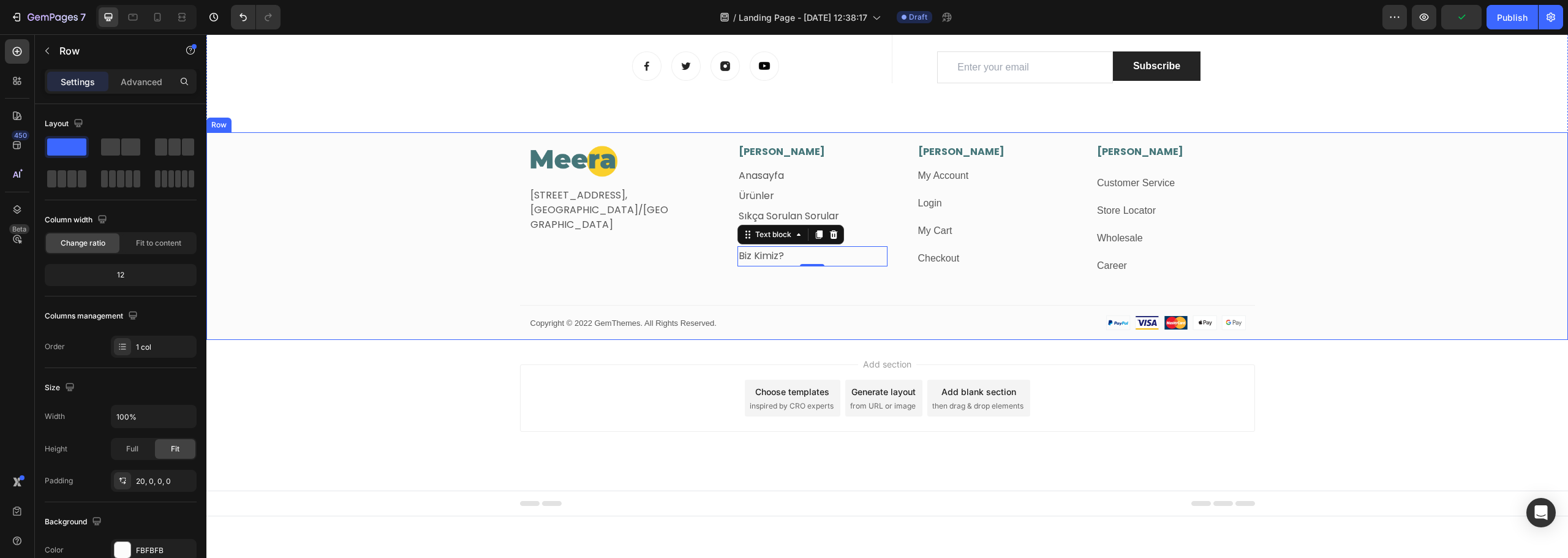
click at [389, 276] on div "Image Fetih Mahallesi, Tahralı Sokak, Blok 2E Daire 5, Ataşehir/İstanbul Text b…" at bounding box center [887, 242] width 1361 height 195
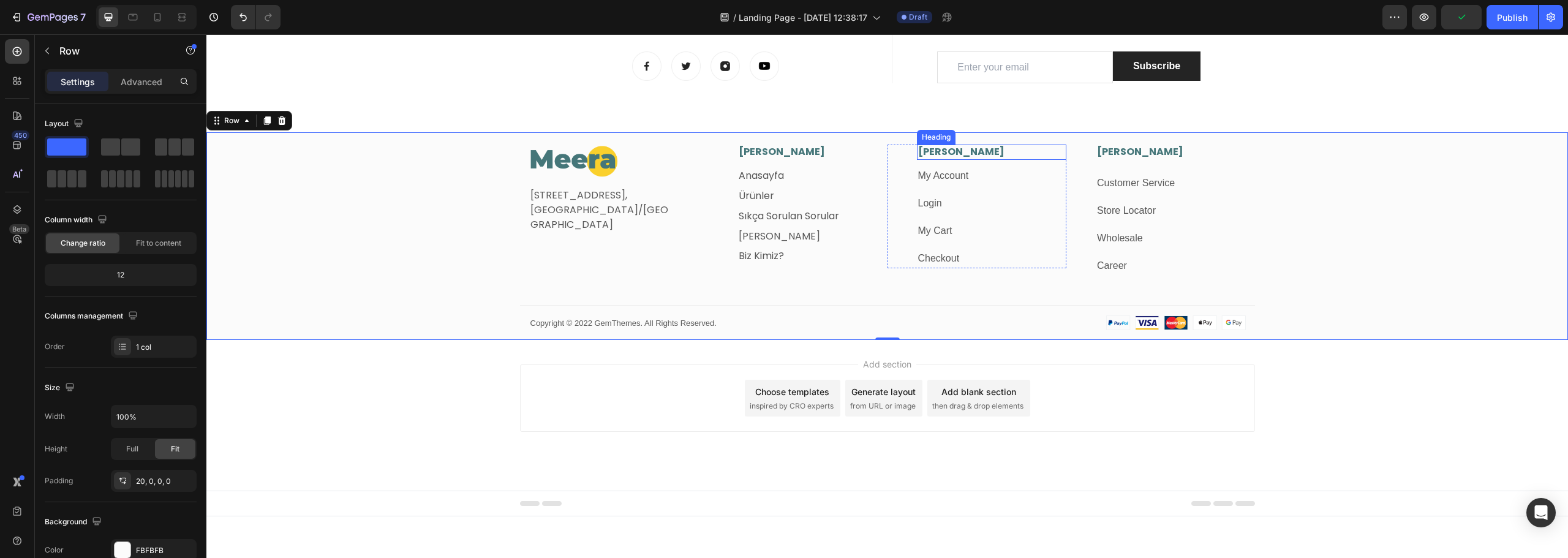
click at [942, 151] on h3 "[PERSON_NAME]" at bounding box center [991, 152] width 150 height 15
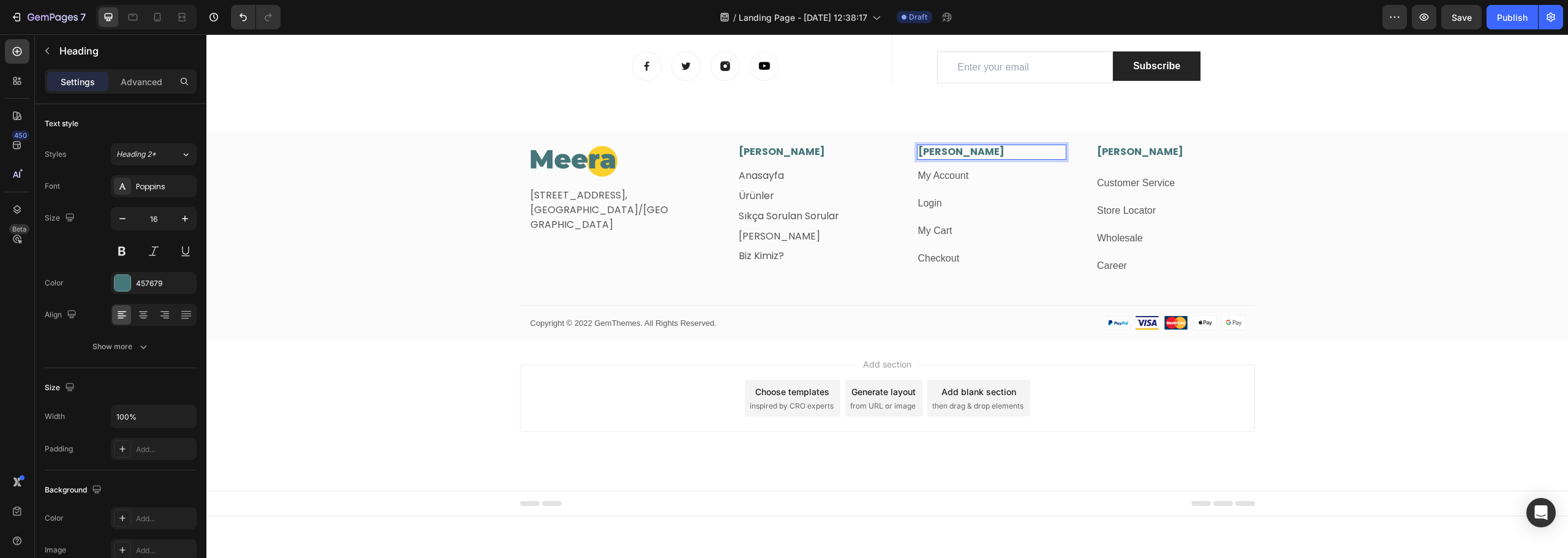
click at [944, 150] on h3 "[PERSON_NAME]" at bounding box center [991, 152] width 150 height 15
click at [944, 150] on p "[PERSON_NAME]" at bounding box center [992, 152] width 148 height 13
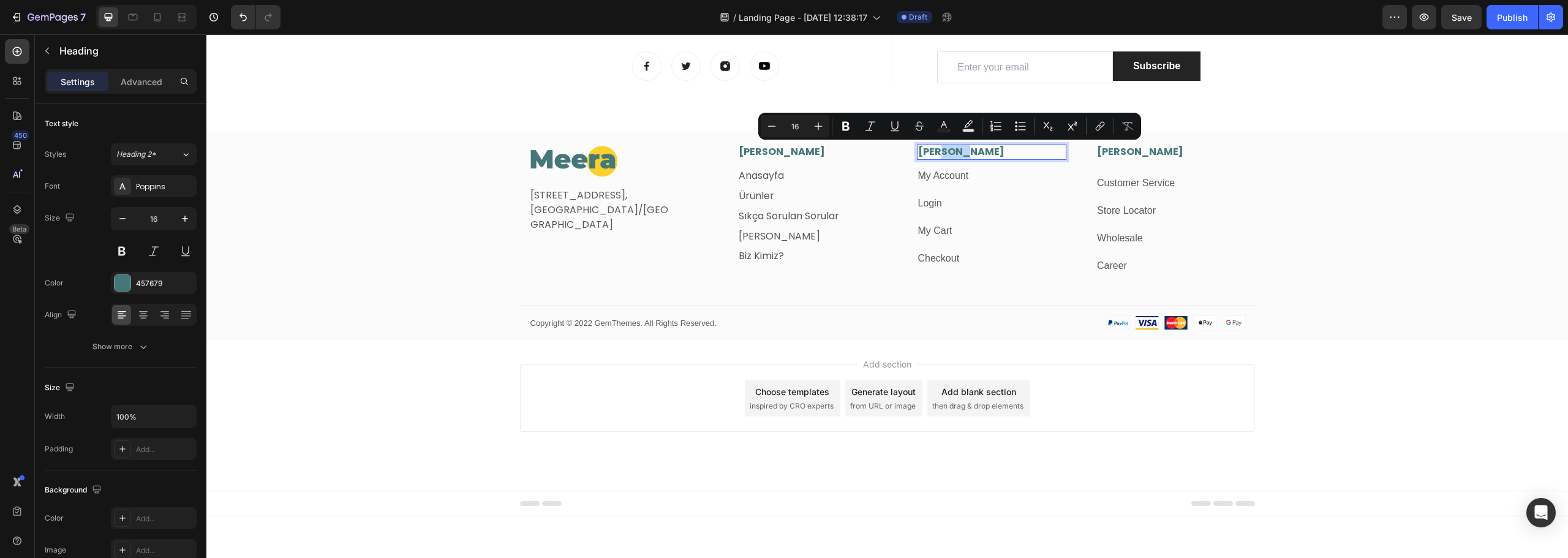
click at [944, 150] on p "[PERSON_NAME]" at bounding box center [992, 152] width 148 height 13
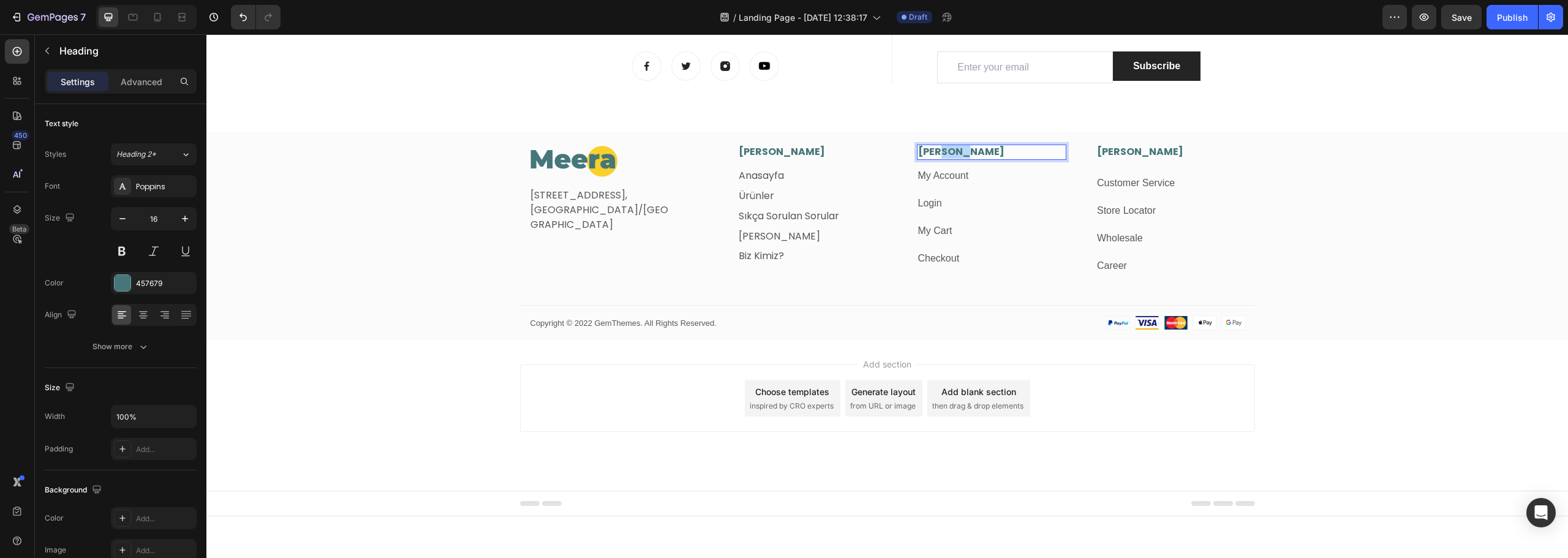
click at [944, 150] on p "[PERSON_NAME]" at bounding box center [992, 152] width 148 height 13
click at [948, 149] on p "Politikalar" at bounding box center [992, 152] width 148 height 13
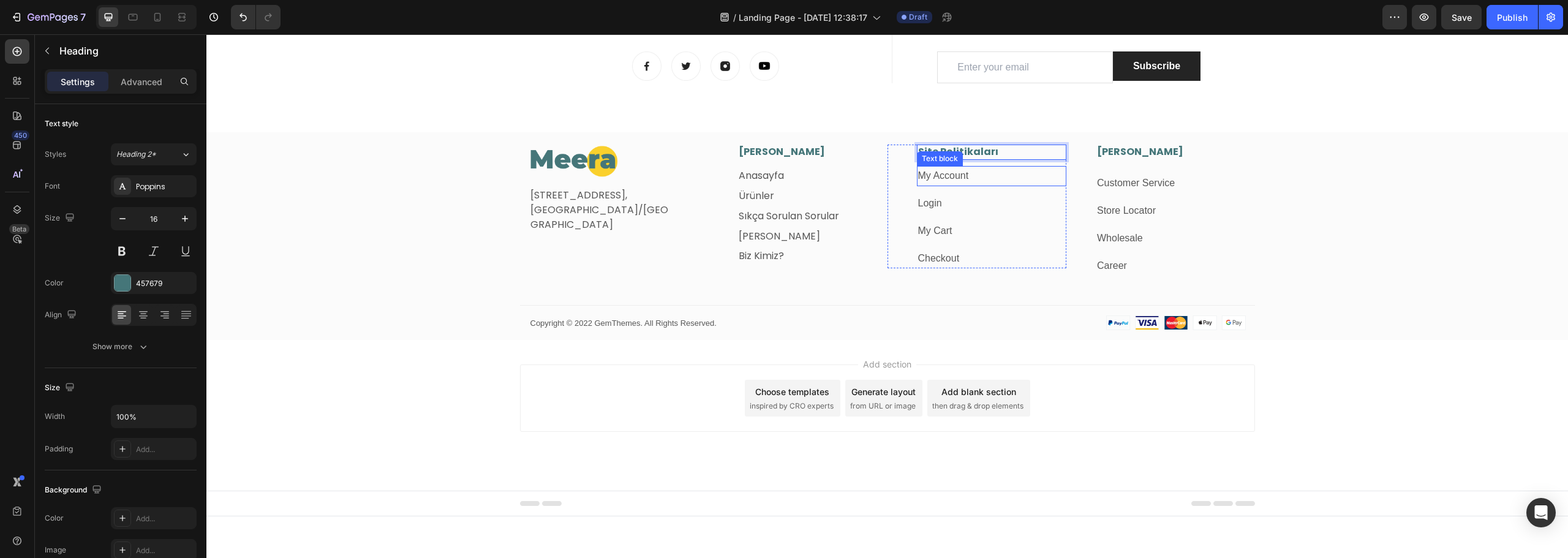
click at [950, 177] on link "My Account" at bounding box center [944, 175] width 50 height 10
click at [1006, 153] on div at bounding box center [1014, 154] width 15 height 15
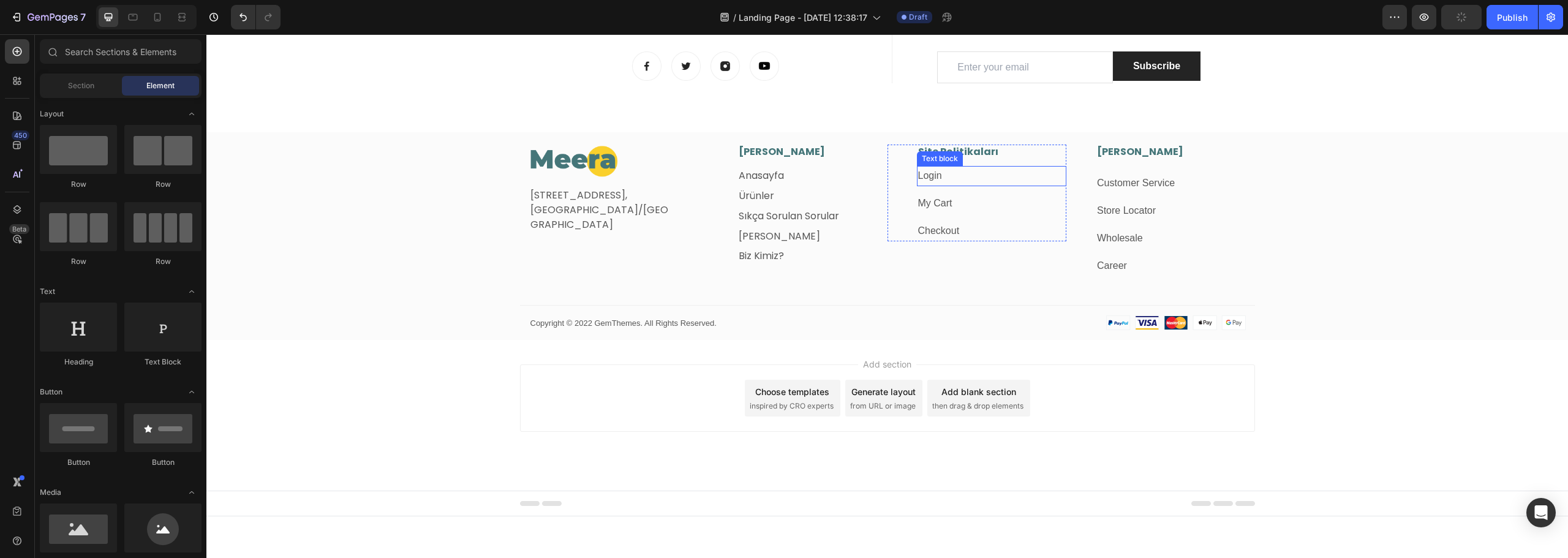
click at [1003, 176] on p "Login" at bounding box center [992, 176] width 148 height 18
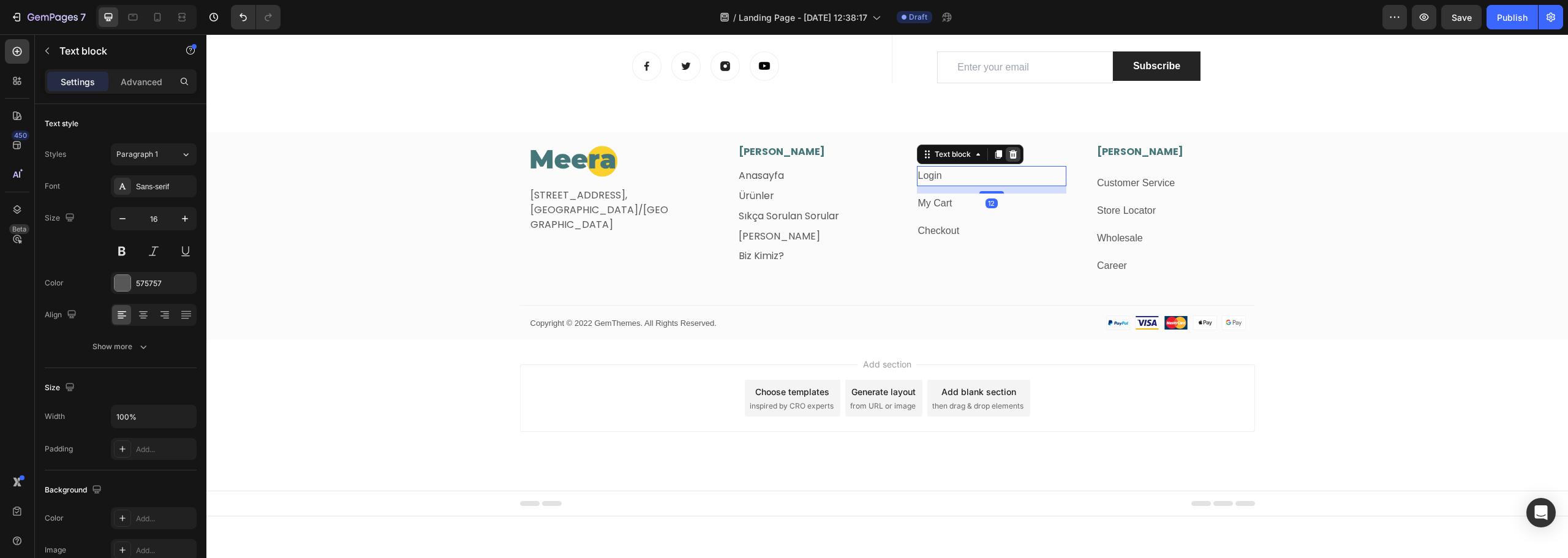
click at [1007, 161] on div at bounding box center [1014, 154] width 15 height 15
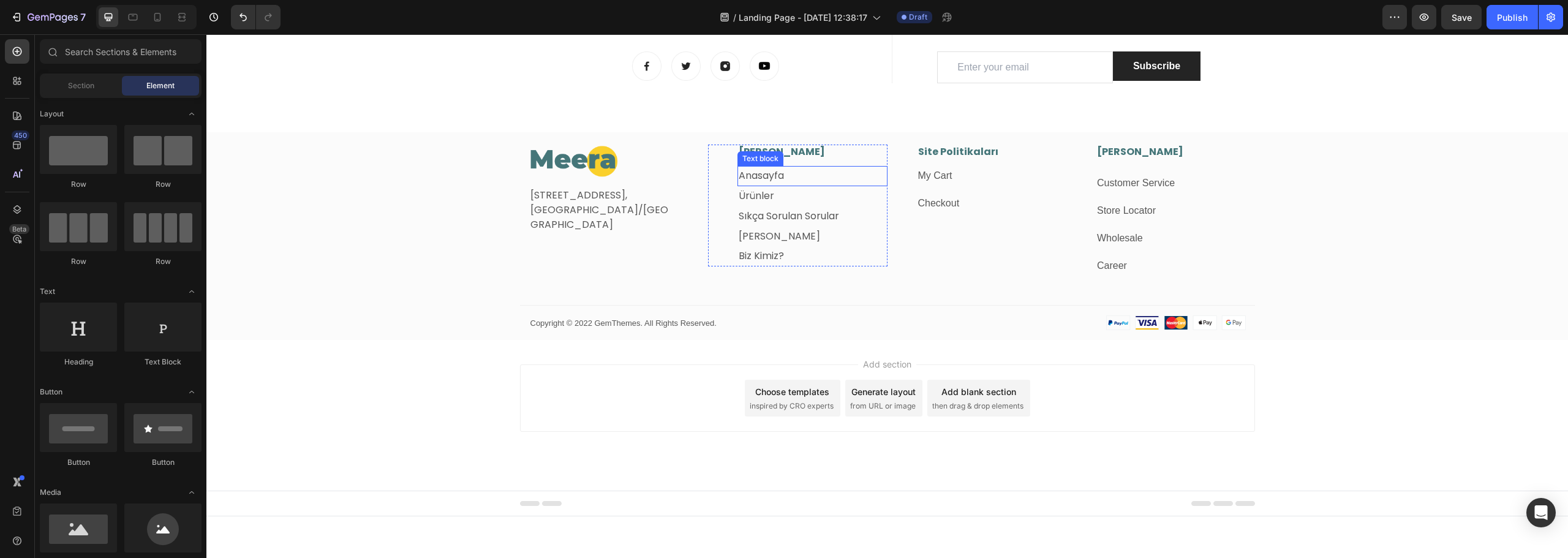
click at [787, 179] on p "Anasayfa" at bounding box center [813, 176] width 148 height 18
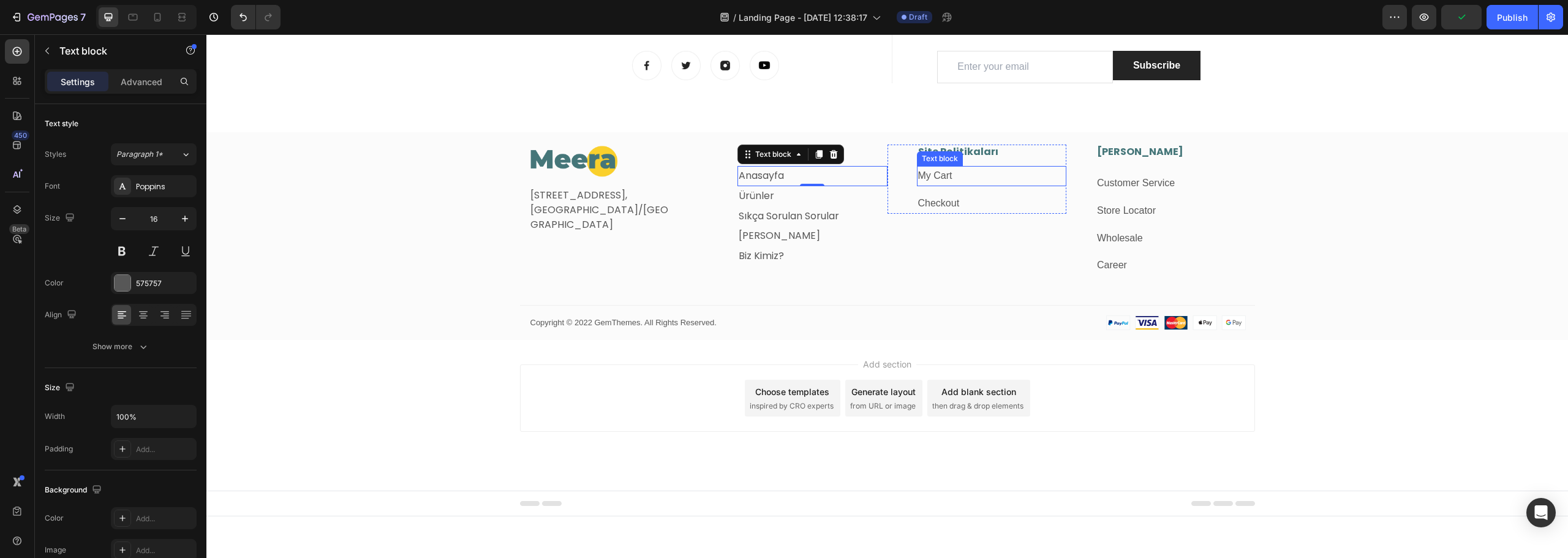
scroll to position [1664, 0]
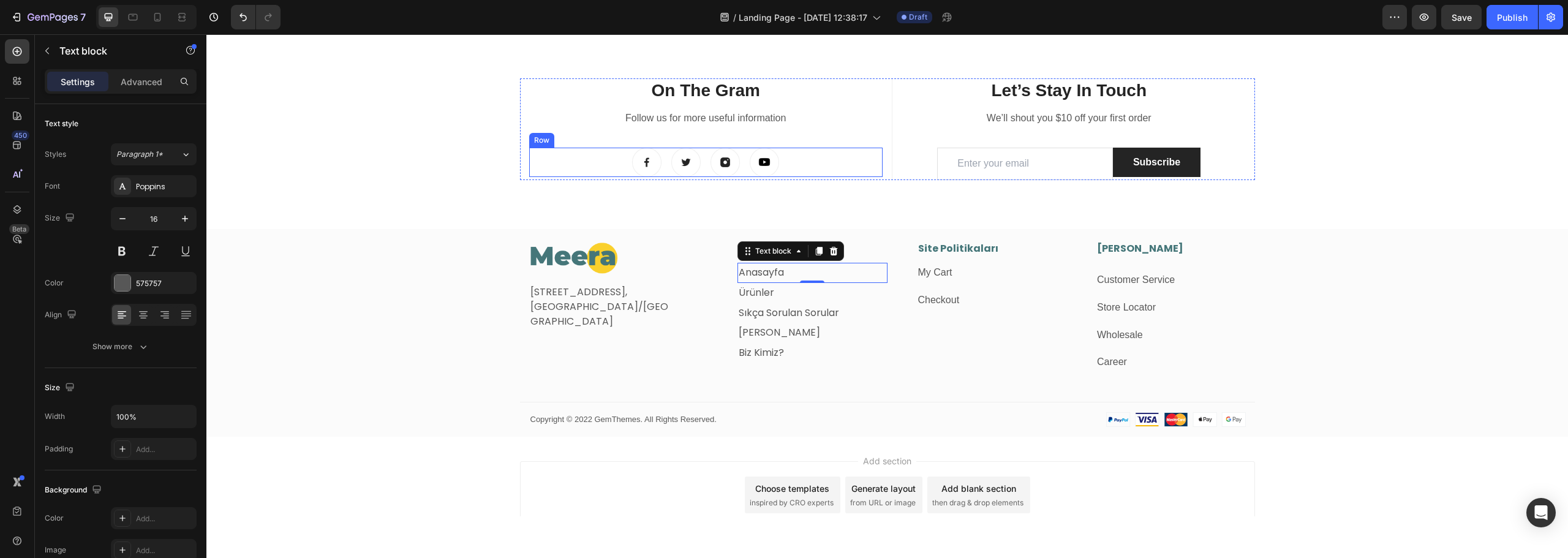
click at [813, 157] on div "Image Image Image Image Row" at bounding box center [706, 162] width 354 height 29
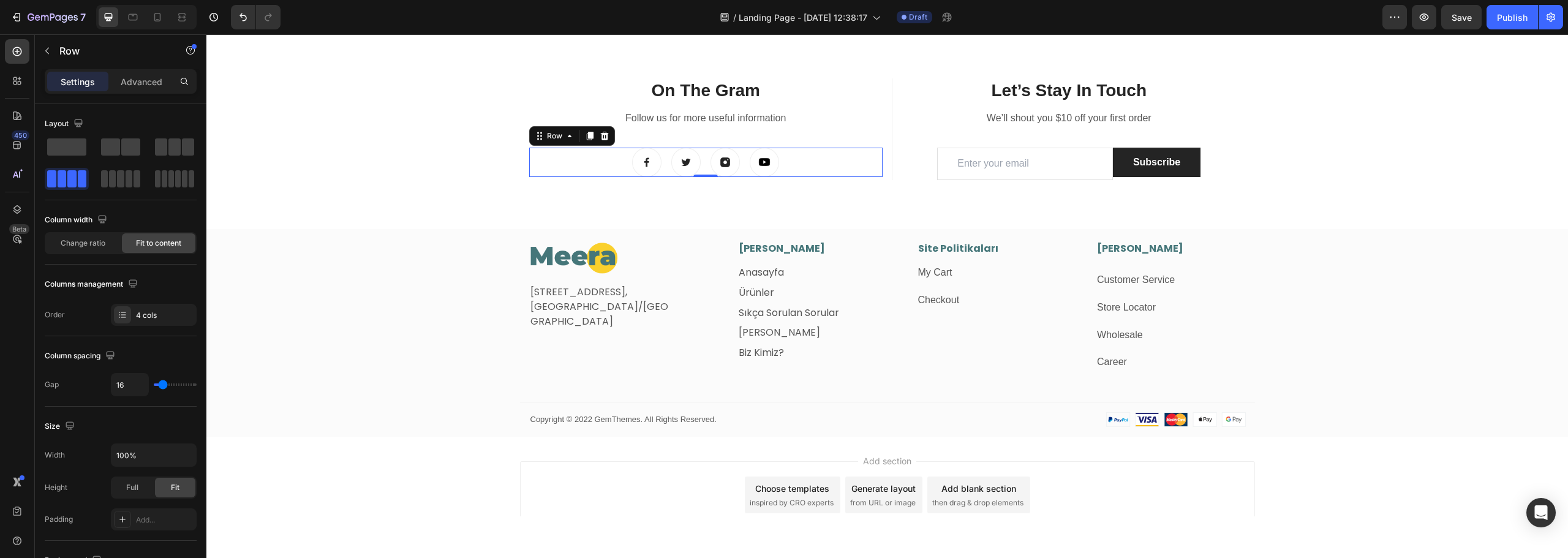
drag, startPoint x: 582, startPoint y: 138, endPoint x: 591, endPoint y: 154, distance: 18.4
click at [585, 138] on icon at bounding box center [590, 136] width 9 height 9
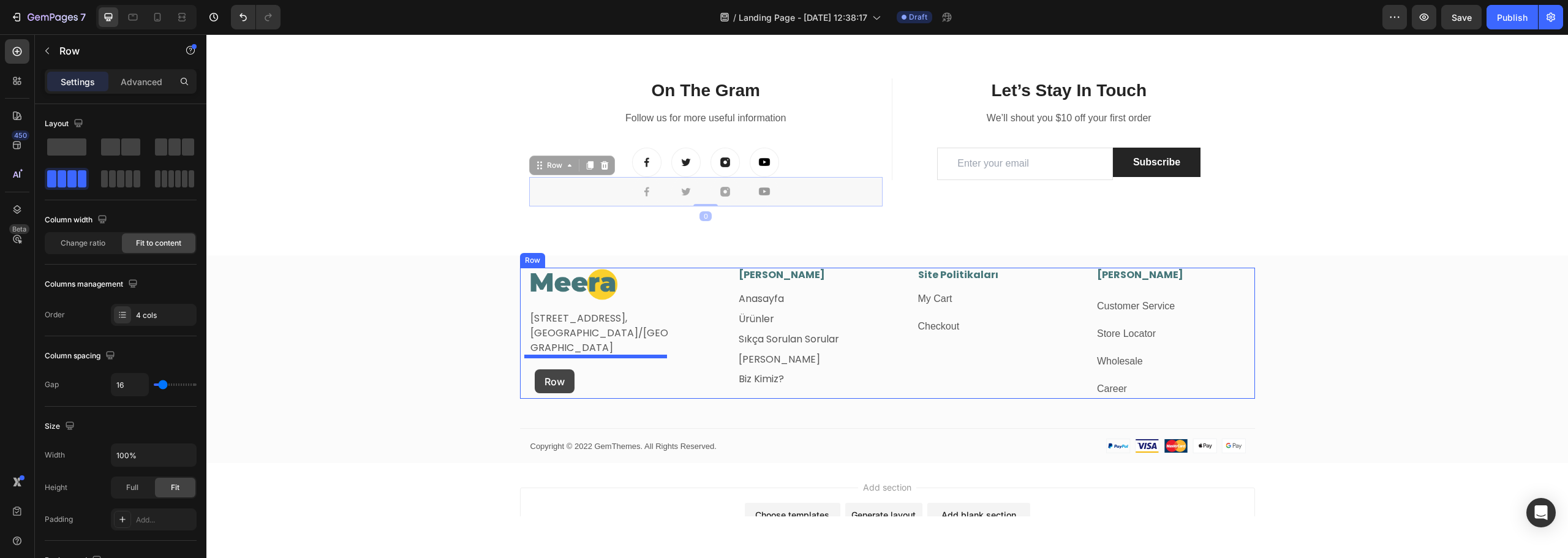
drag, startPoint x: 536, startPoint y: 168, endPoint x: 535, endPoint y: 369, distance: 201.0
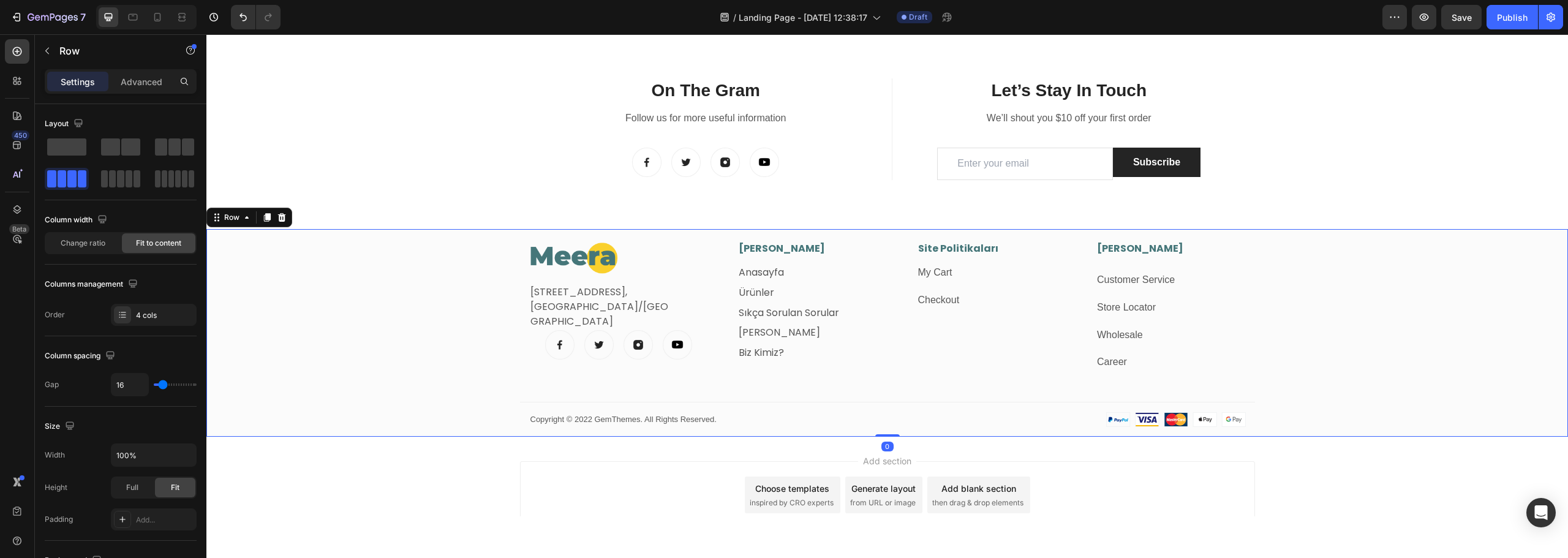
click at [436, 379] on div "Image Fetih Mahallesi, Tahralı Sokak, Blok 2E Daire 5, Ataşehir/İstanbul Text b…" at bounding box center [887, 338] width 1361 height 195
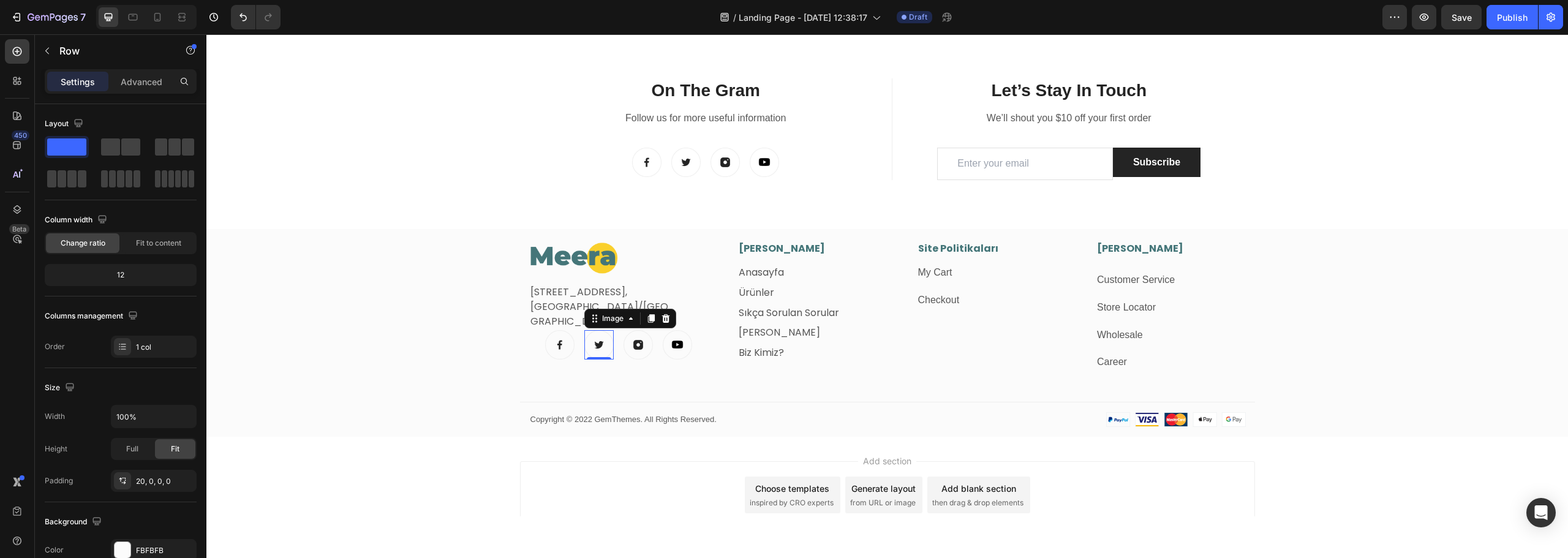
click at [599, 342] on img at bounding box center [598, 344] width 29 height 29
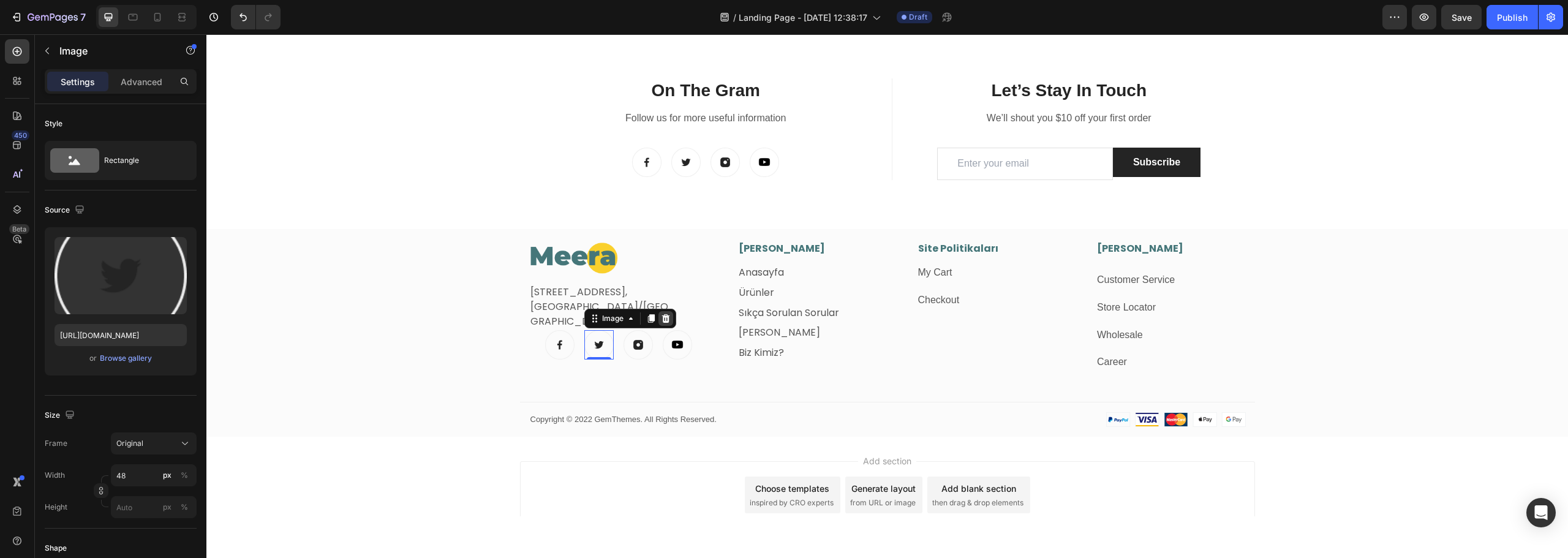
click at [662, 321] on icon at bounding box center [665, 318] width 8 height 8
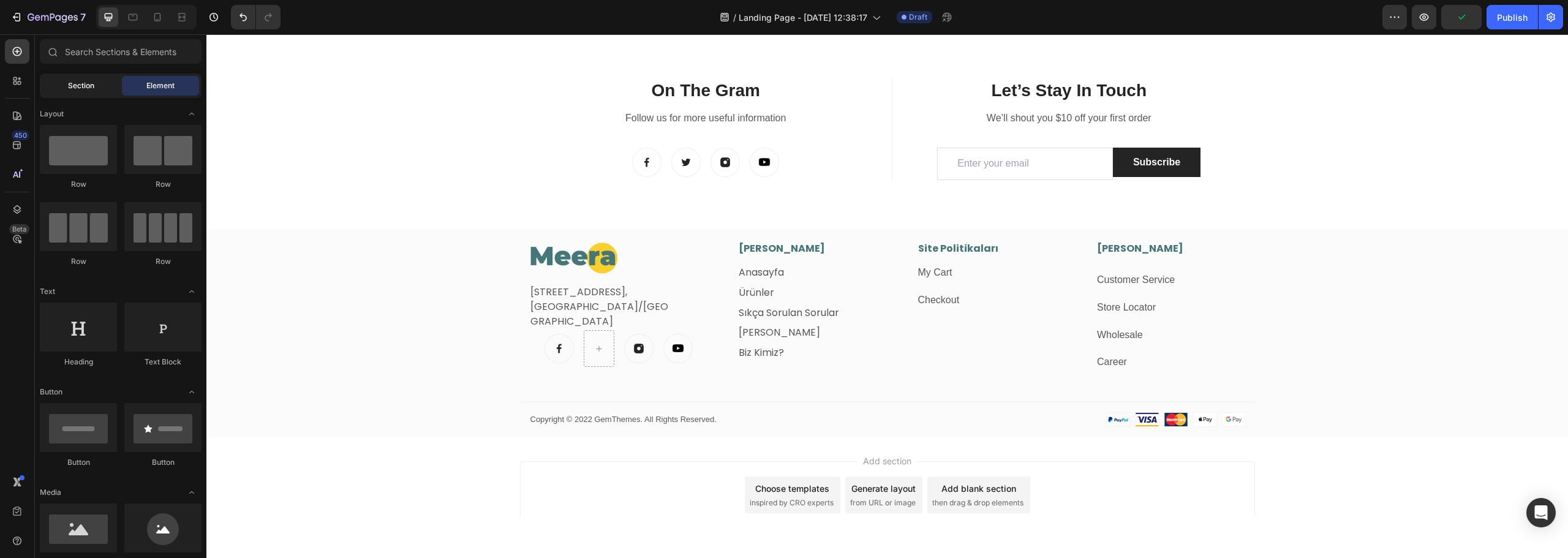
click at [78, 93] on div "Section" at bounding box center [80, 85] width 78 height 20
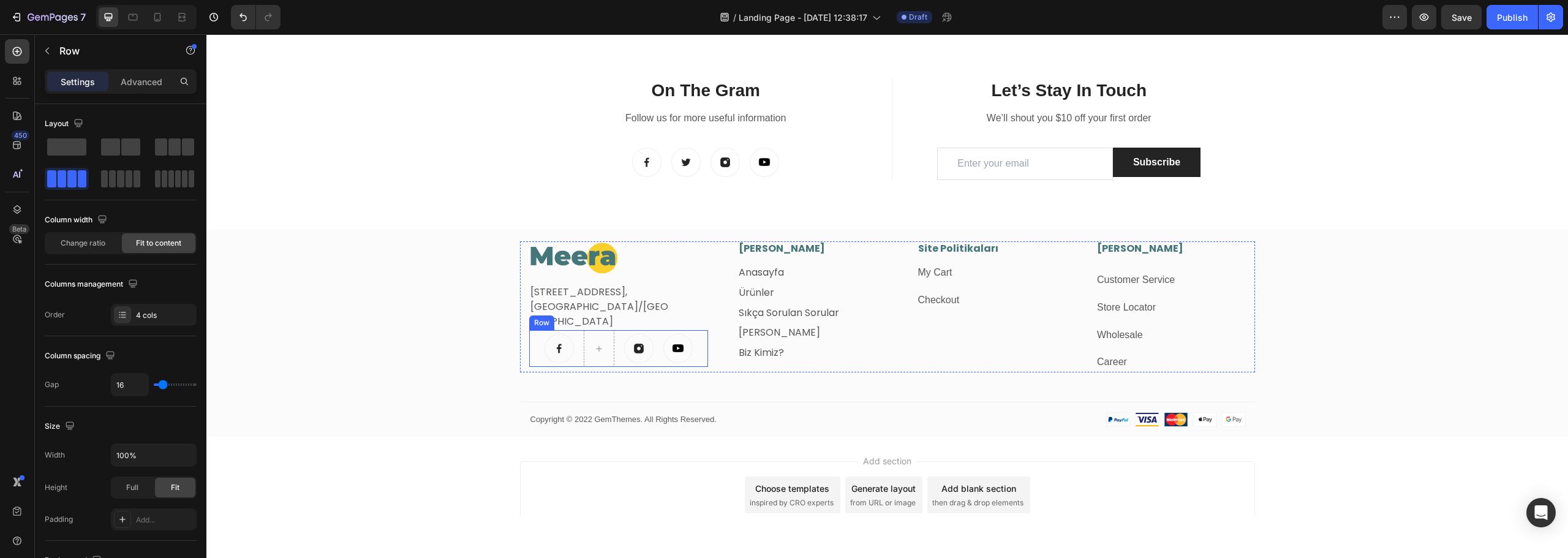
click at [530, 354] on div "Image Image Image Row" at bounding box center [619, 348] width 179 height 36
click at [164, 317] on div "4 cols" at bounding box center [165, 316] width 58 height 11
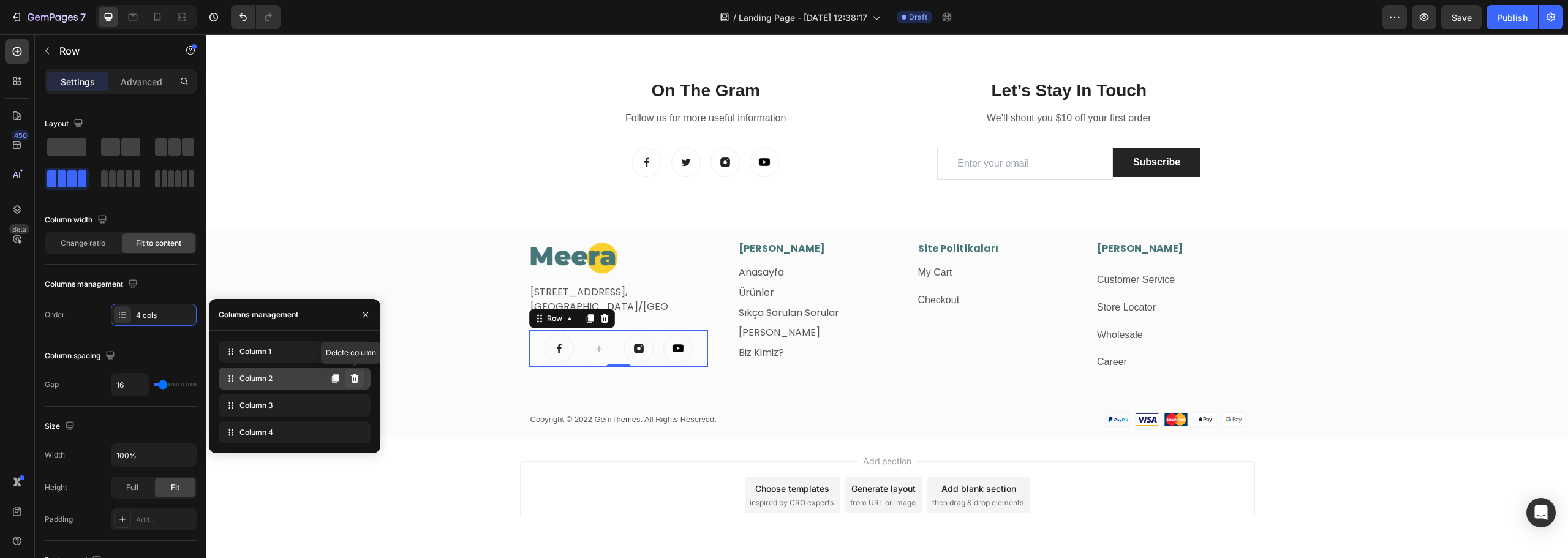
click at [353, 381] on icon at bounding box center [354, 379] width 9 height 9
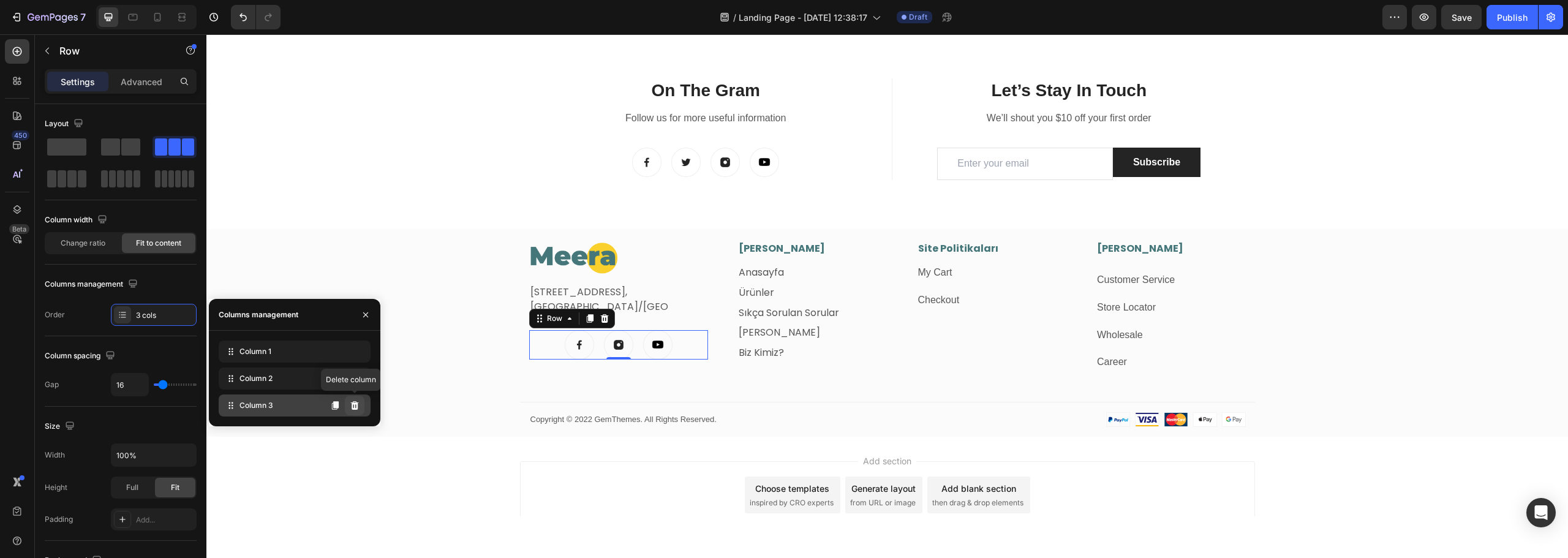
click at [360, 404] on button at bounding box center [354, 406] width 20 height 20
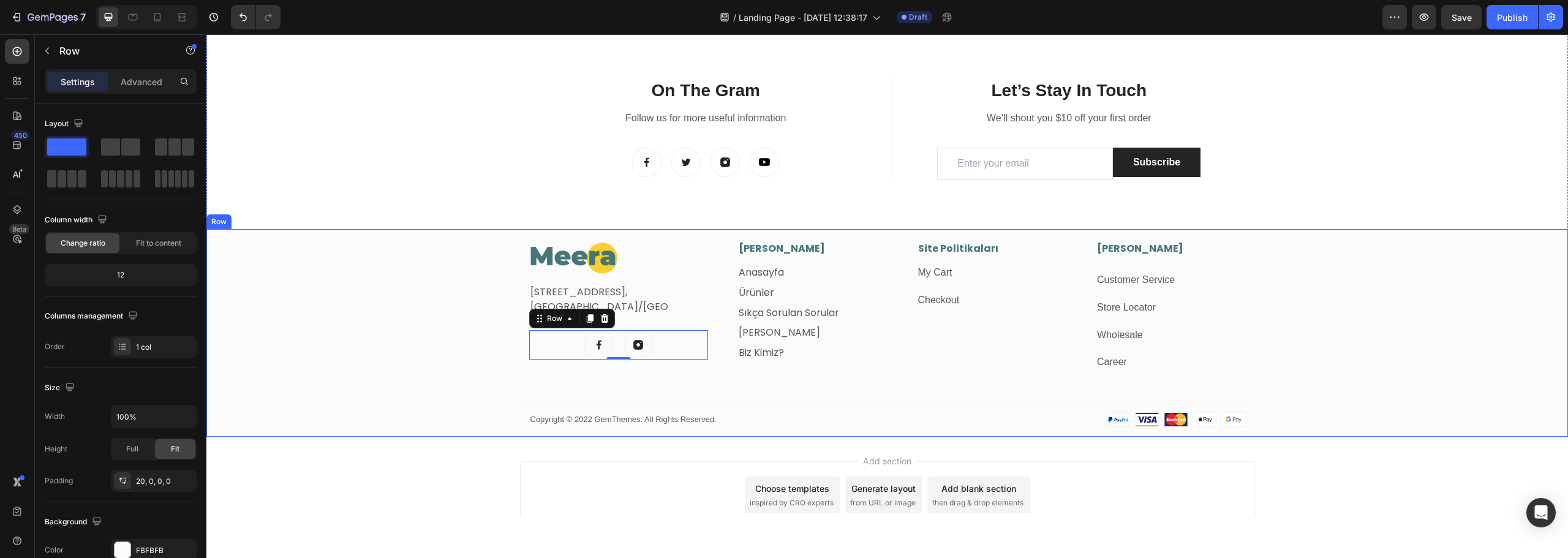
click at [509, 369] on div "Image Fetih Mahallesi, Tahralı Sokak, Blok 2E Daire 5, Ataşehir/İstanbul Text b…" at bounding box center [887, 338] width 1361 height 195
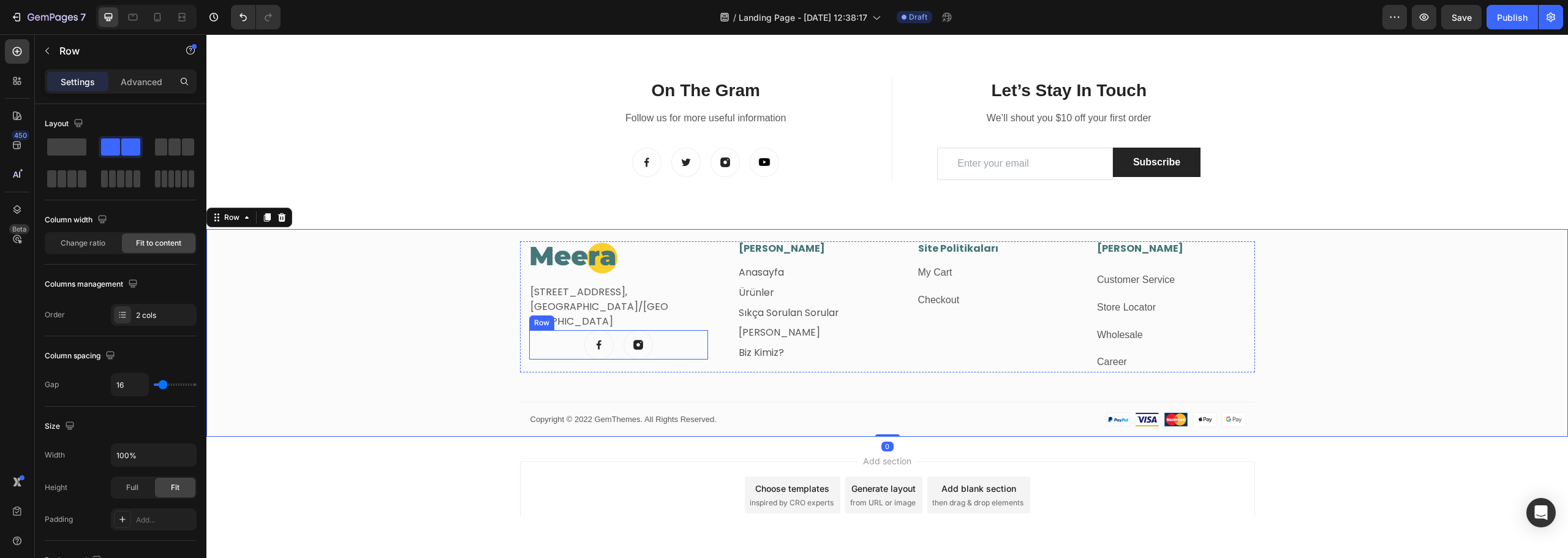
click at [548, 351] on div "Image Image Row" at bounding box center [619, 344] width 179 height 29
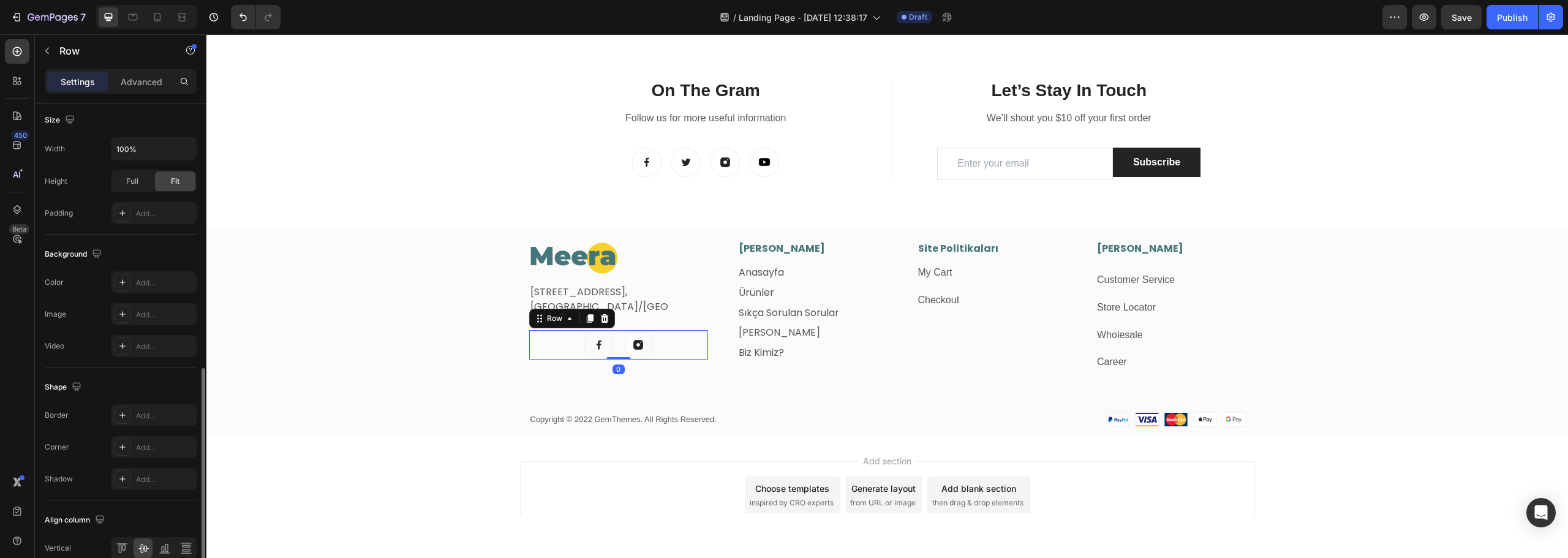
scroll to position [398, 0]
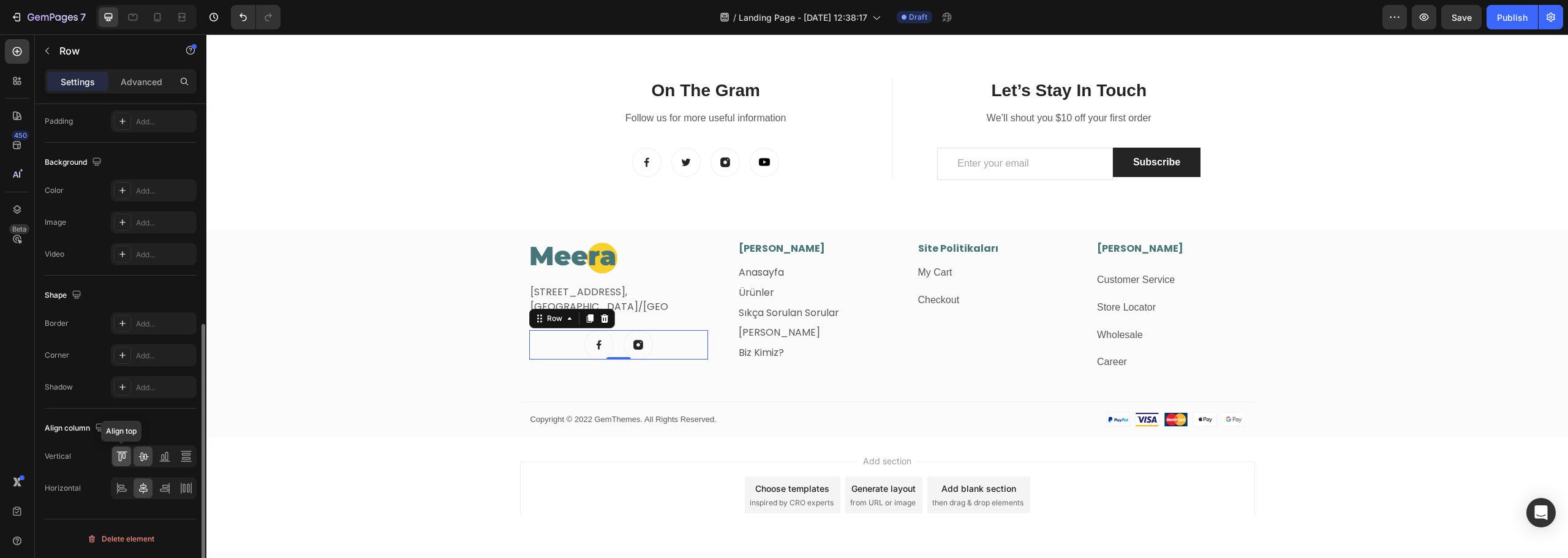
click at [122, 457] on icon at bounding box center [122, 456] width 3 height 7
click at [573, 345] on div "Image Image Row 0" at bounding box center [619, 344] width 179 height 29
click at [137, 80] on p "Advanced" at bounding box center [141, 82] width 42 height 13
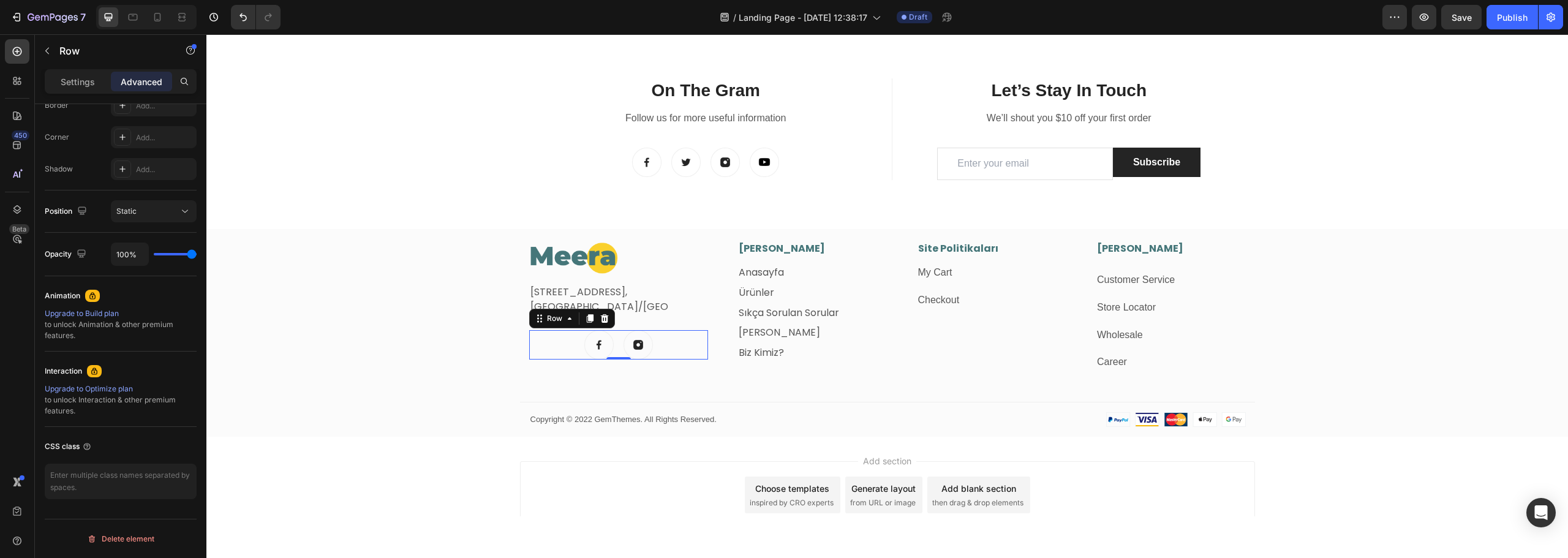
scroll to position [0, 0]
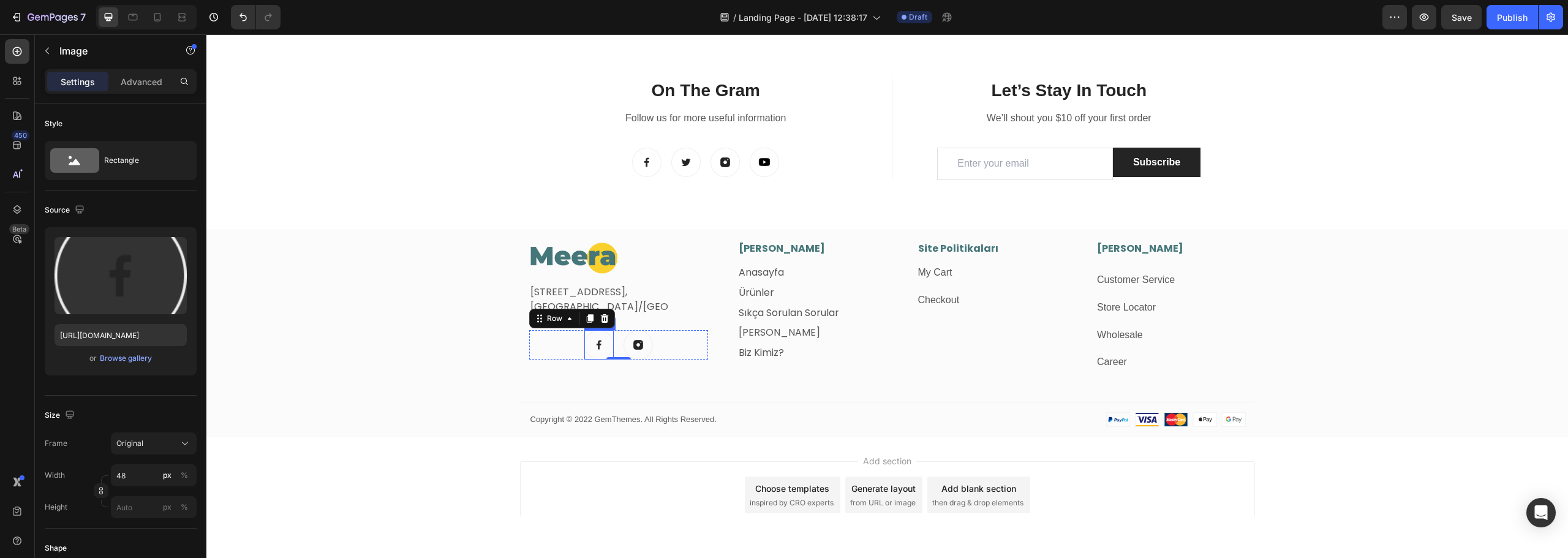
click at [602, 346] on img at bounding box center [598, 344] width 29 height 29
click at [140, 88] on div "Advanced" at bounding box center [142, 81] width 62 height 20
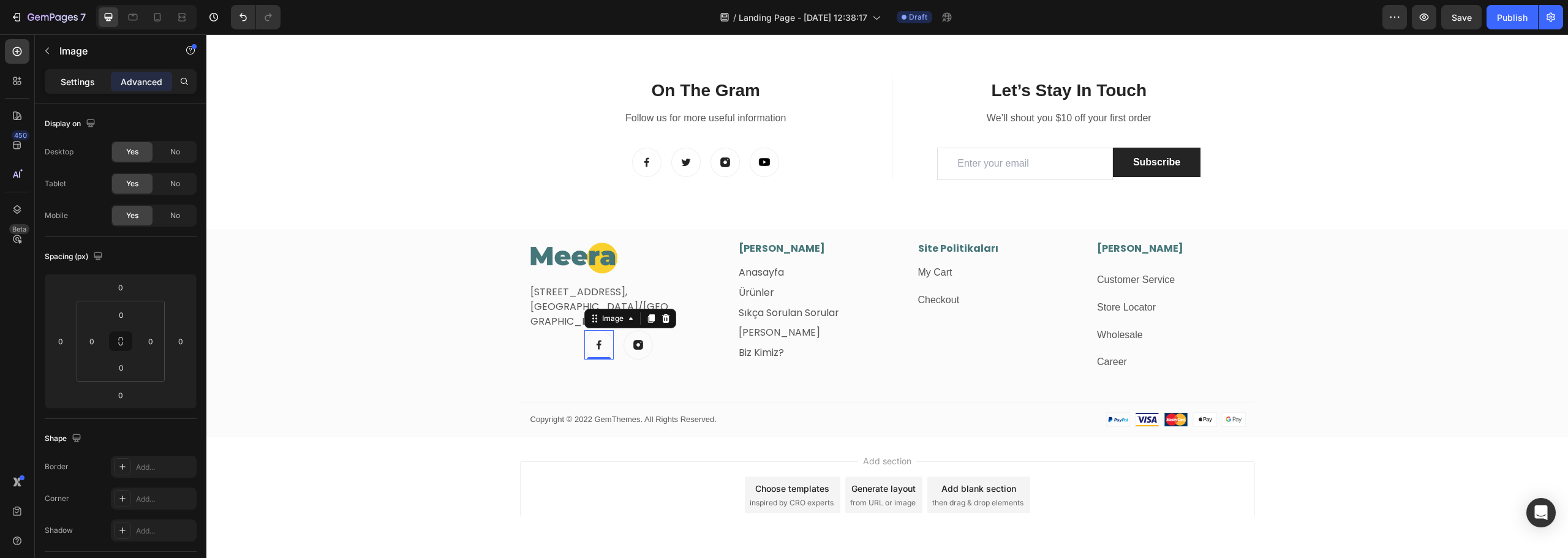
click at [72, 78] on p "Settings" at bounding box center [78, 82] width 35 height 13
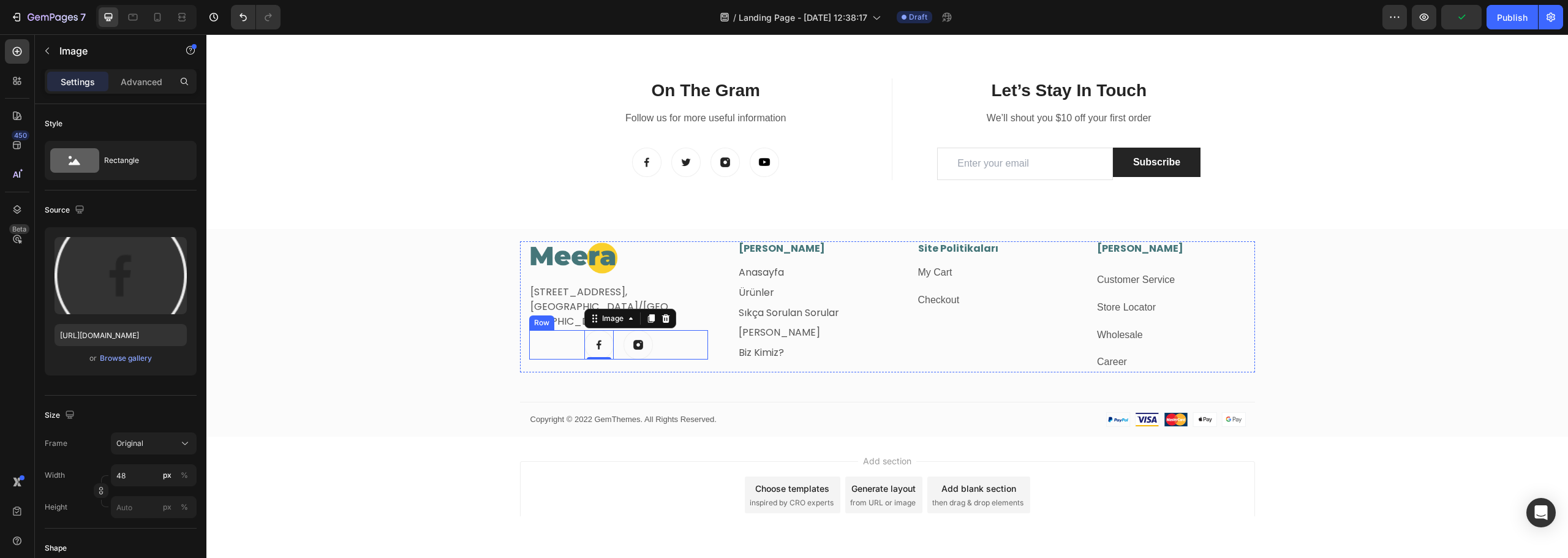
click at [558, 346] on div "Image 0 Image Row" at bounding box center [619, 344] width 179 height 29
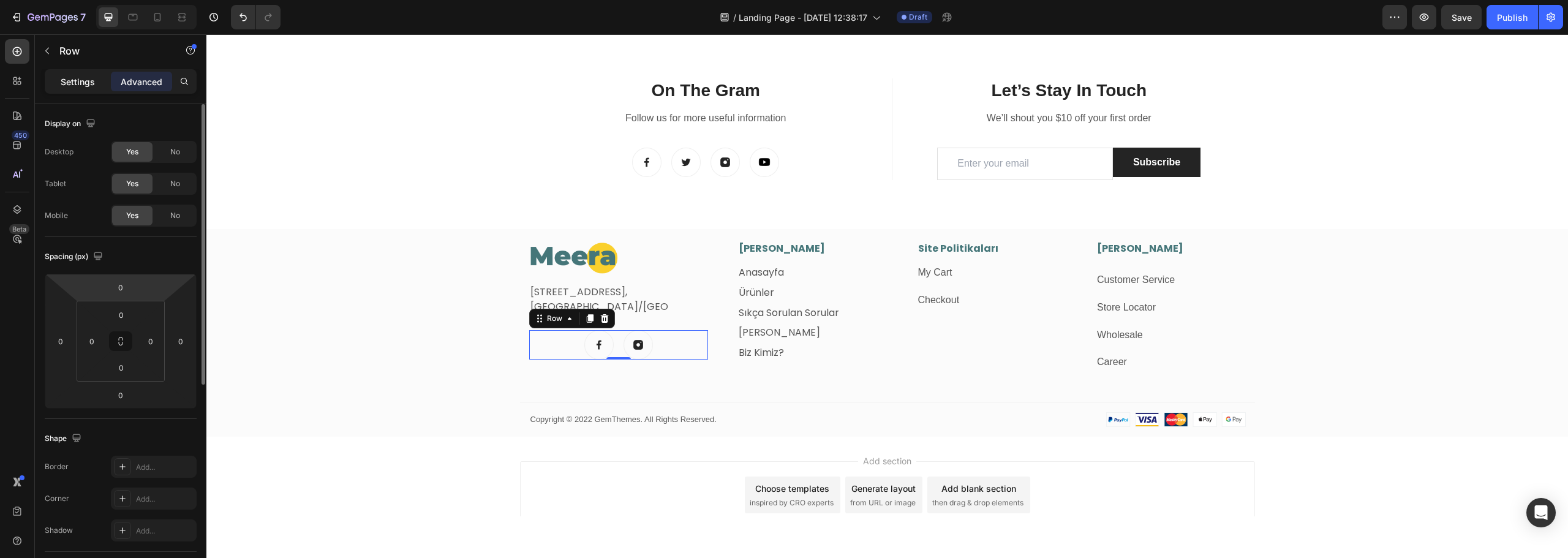
click at [78, 90] on div "Settings" at bounding box center [78, 81] width 62 height 20
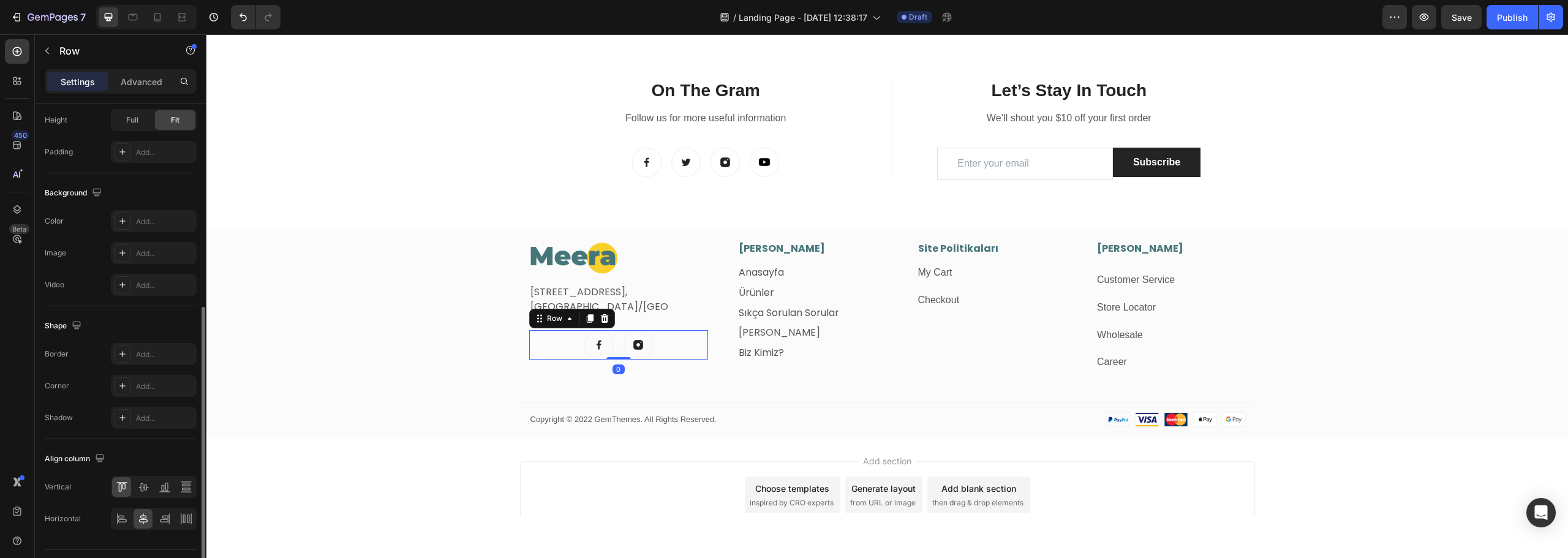
scroll to position [398, 0]
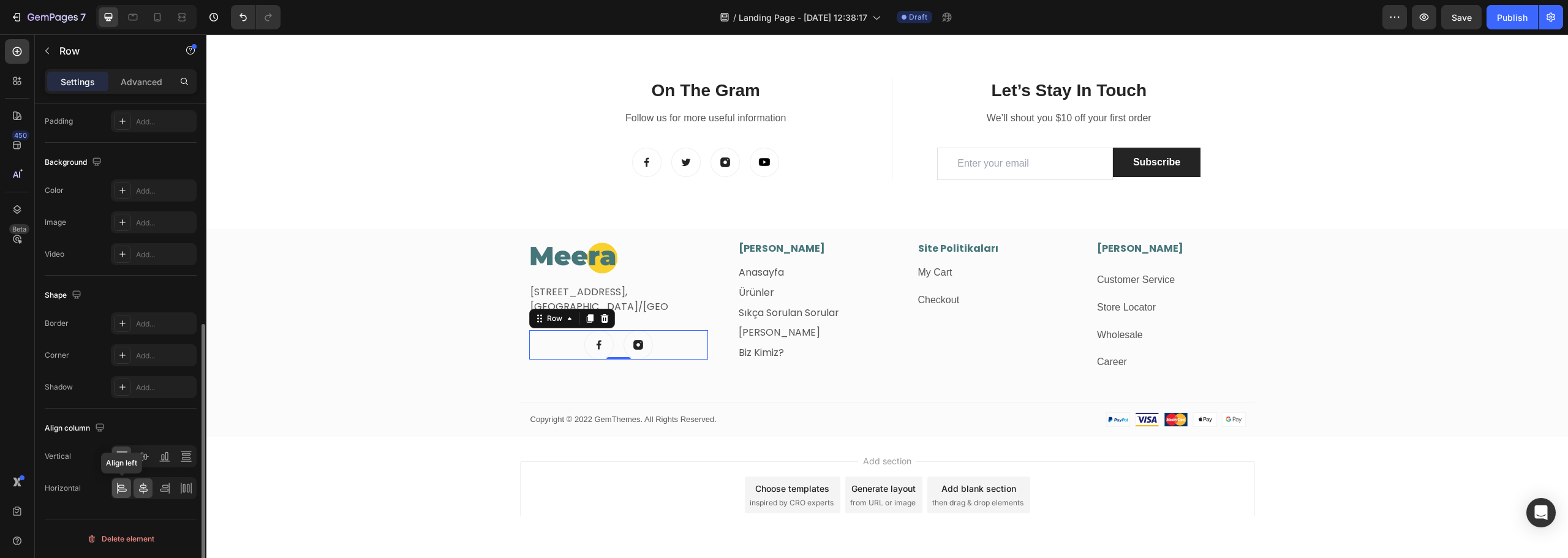
click at [123, 487] on icon at bounding box center [121, 488] width 12 height 12
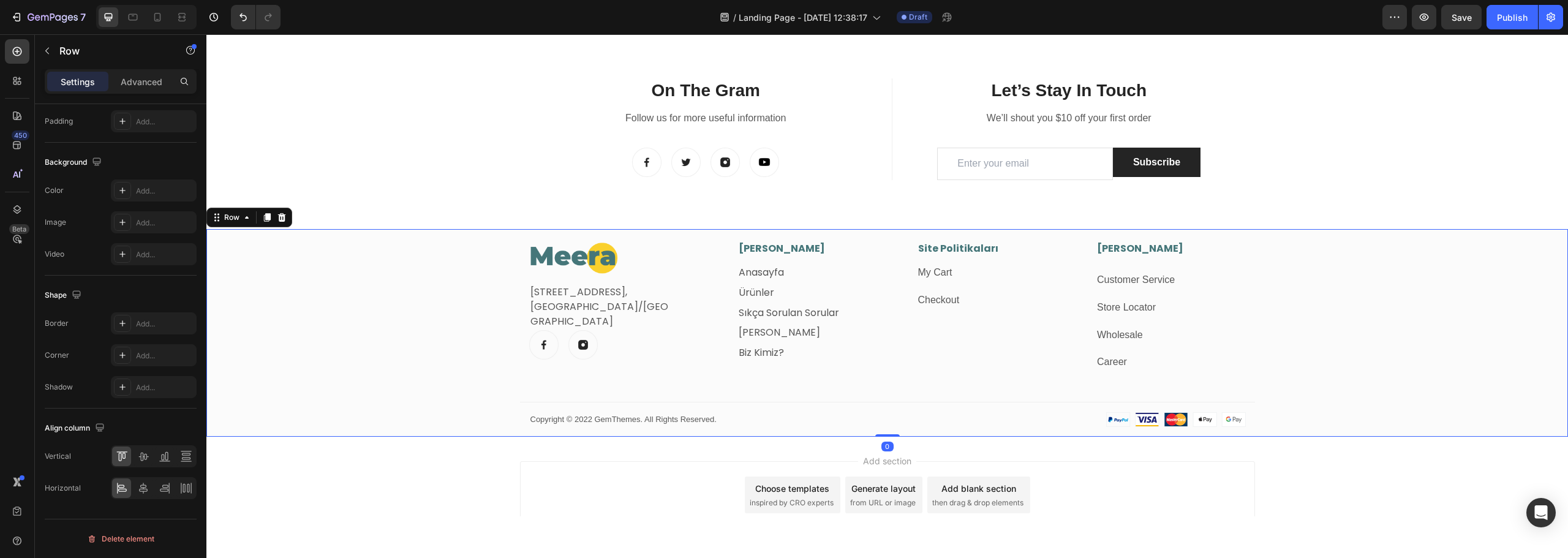
click at [421, 305] on div "Image Fetih Mahallesi, Tahralı Sokak, Blok 2E Daire 5, Ataşehir/İstanbul Text b…" at bounding box center [887, 338] width 1361 height 195
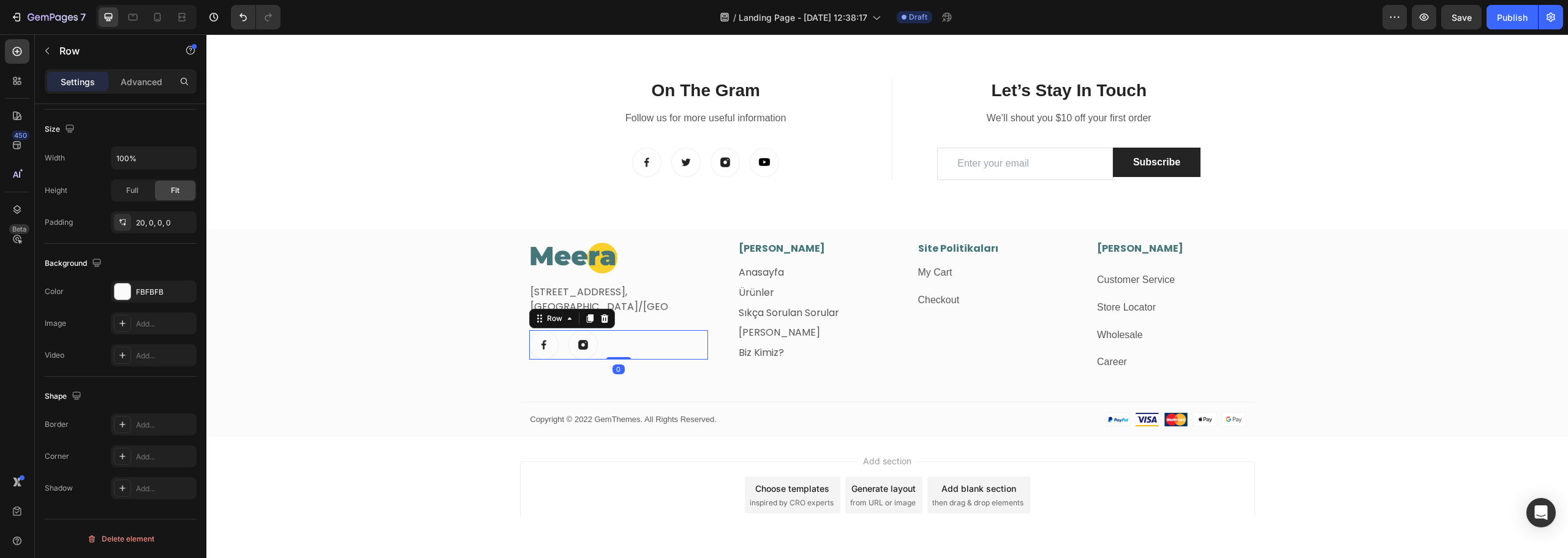
click at [560, 351] on div "Image Image Row 0" at bounding box center [619, 344] width 179 height 29
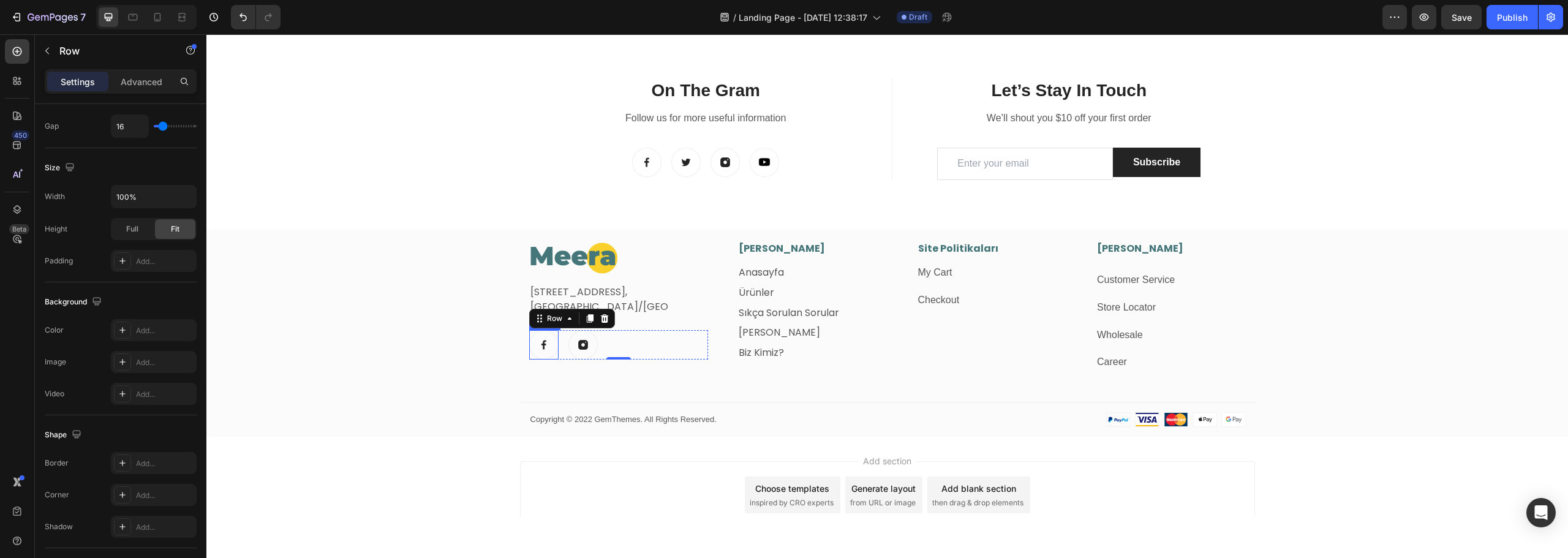
click at [548, 349] on img at bounding box center [543, 344] width 29 height 29
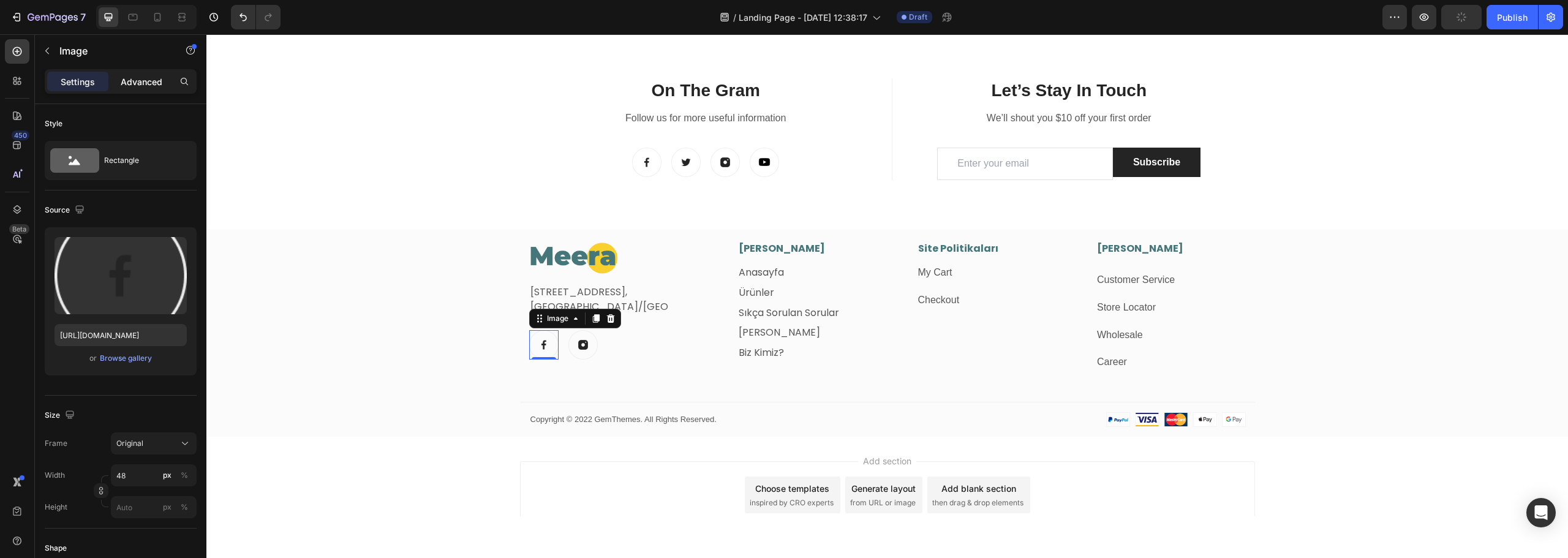
click at [134, 84] on p "Advanced" at bounding box center [141, 82] width 42 height 13
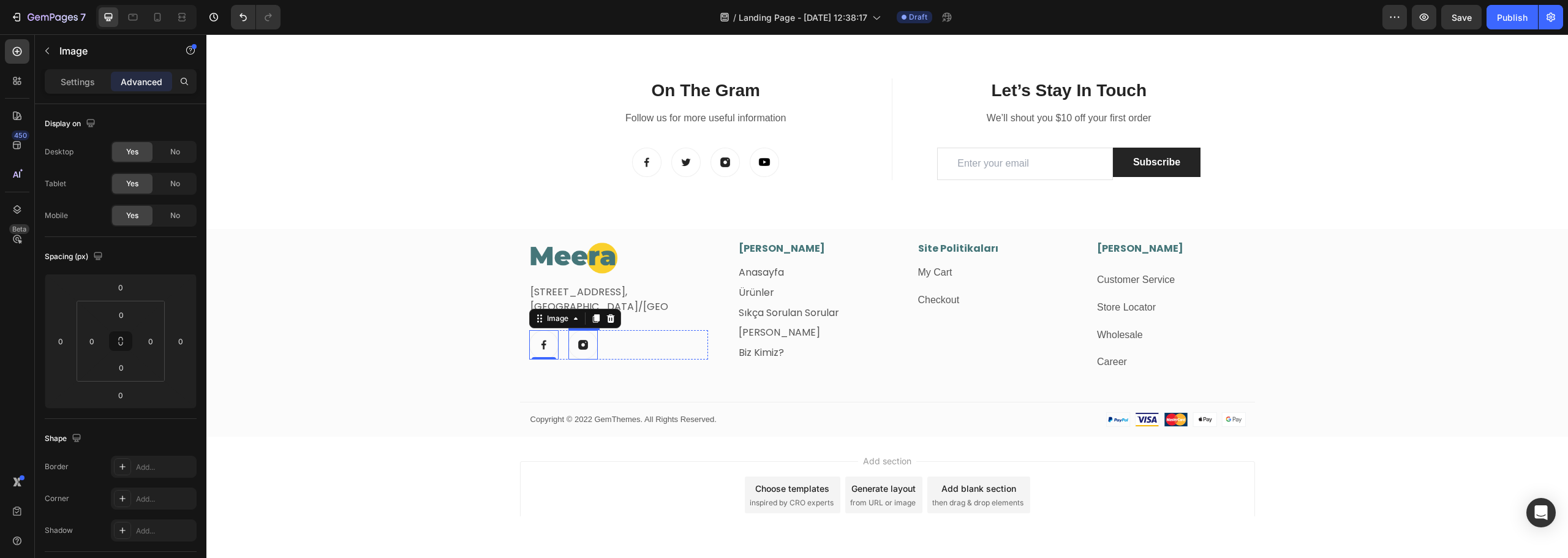
click at [578, 353] on img at bounding box center [582, 344] width 29 height 29
click at [78, 79] on p "Settings" at bounding box center [78, 82] width 35 height 13
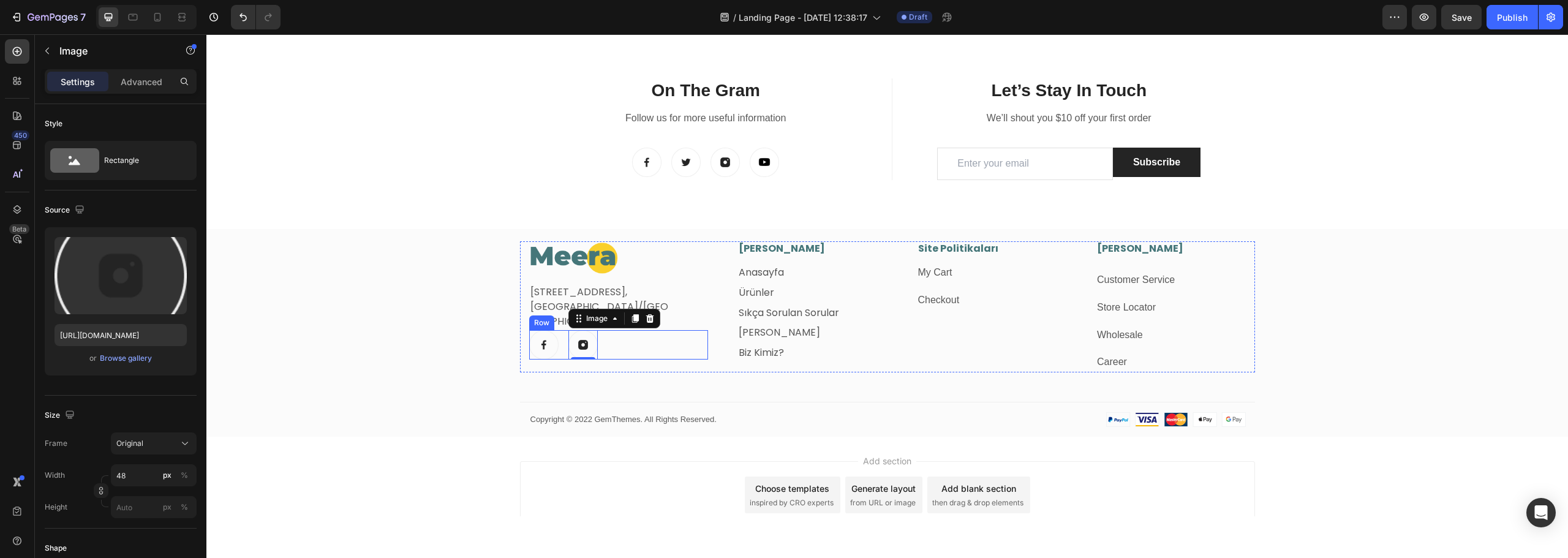
click at [623, 348] on div "Image Image 0 Row" at bounding box center [619, 344] width 179 height 29
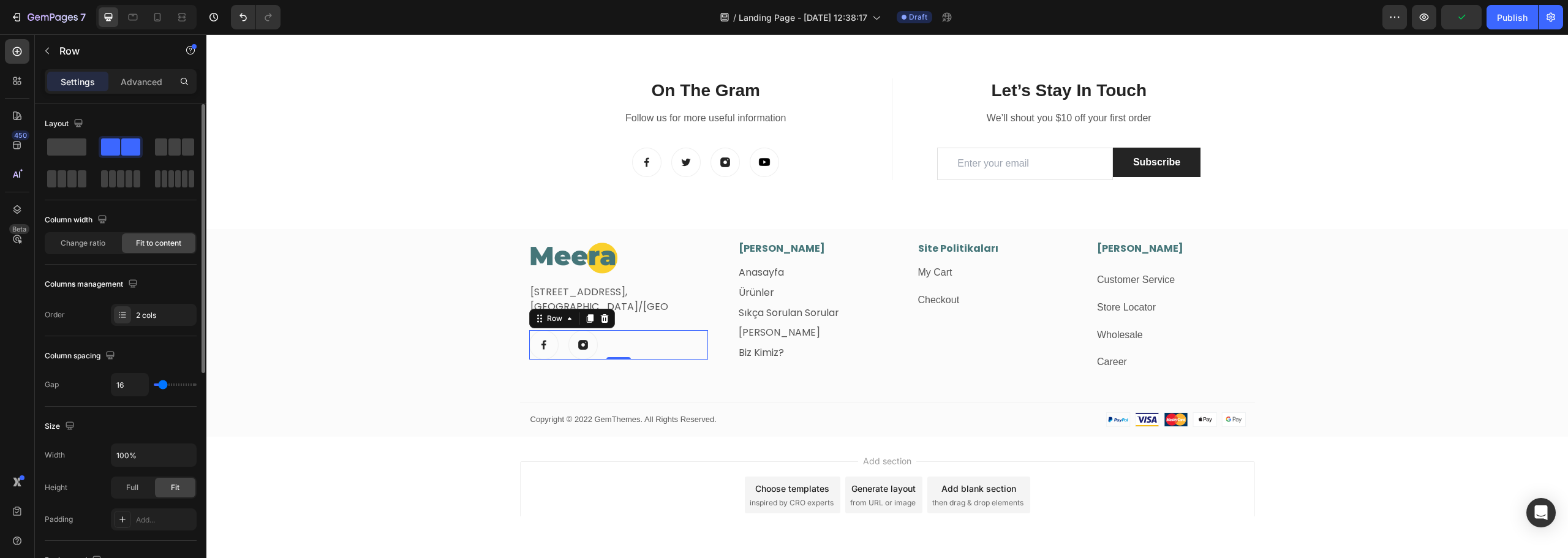
type input "4"
type input "2"
type input "0"
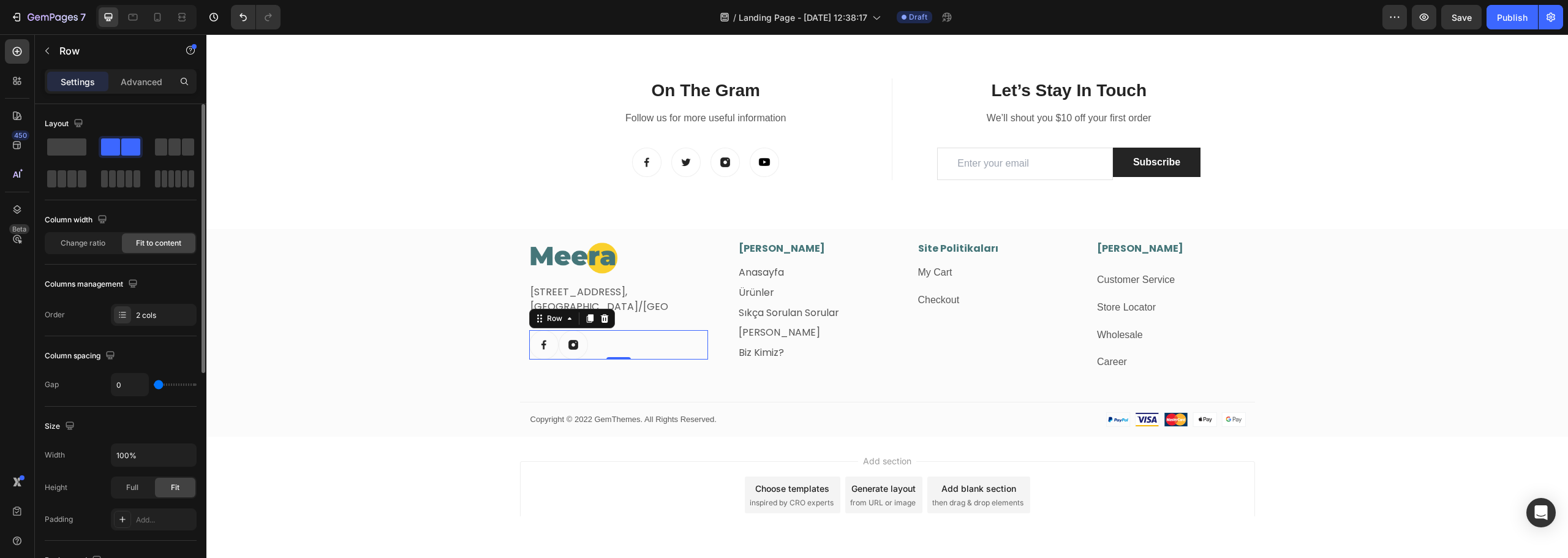
type input "0"
click at [158, 386] on input "range" at bounding box center [176, 384] width 43 height 3
click at [147, 84] on p "Advanced" at bounding box center [141, 82] width 42 height 13
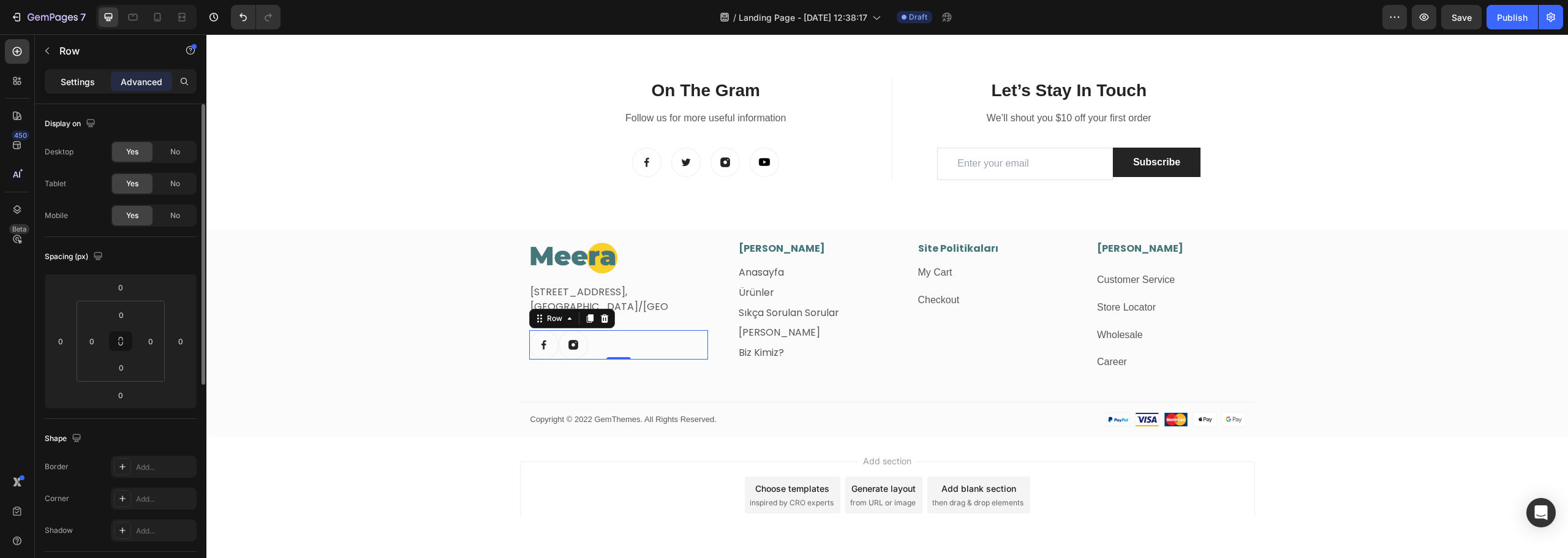
click at [64, 78] on p "Settings" at bounding box center [78, 82] width 35 height 13
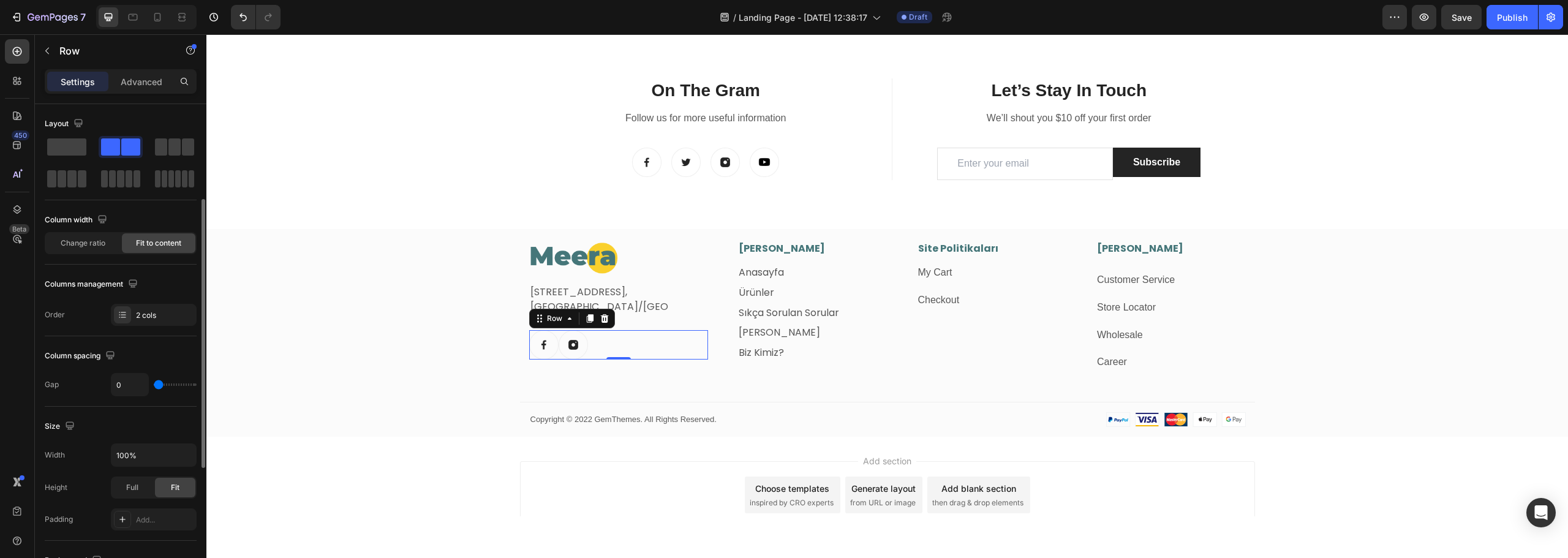
scroll to position [62, 0]
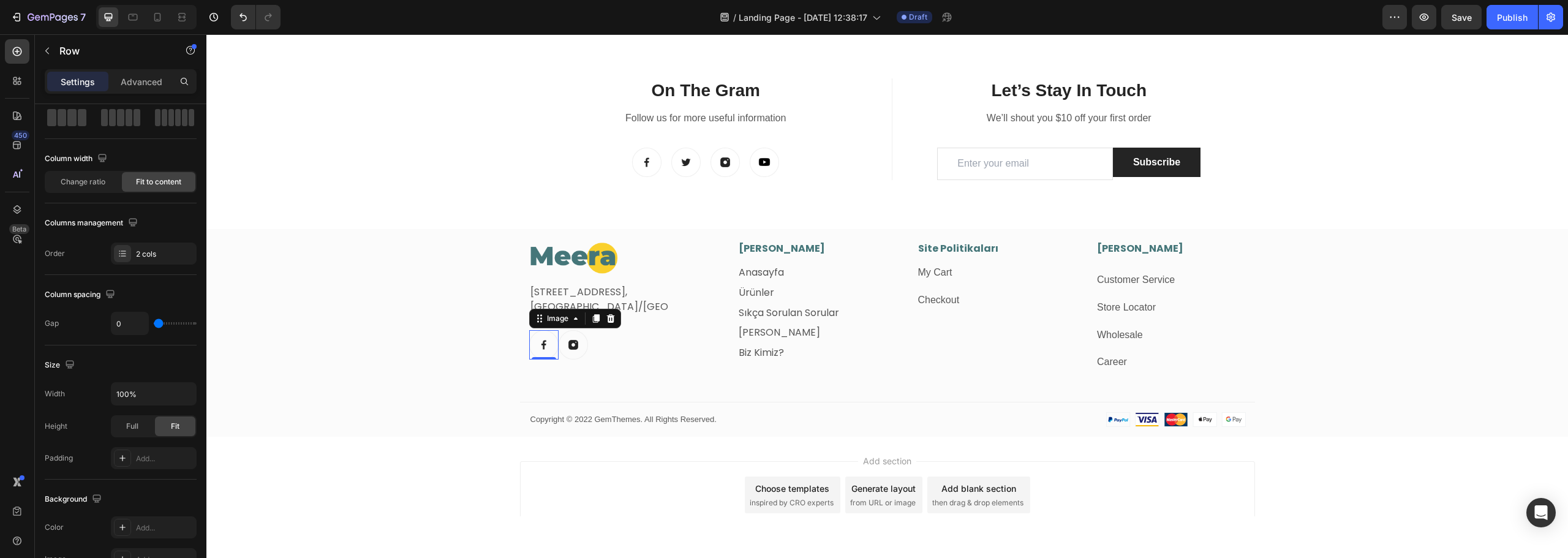
click at [542, 347] on img at bounding box center [543, 344] width 29 height 29
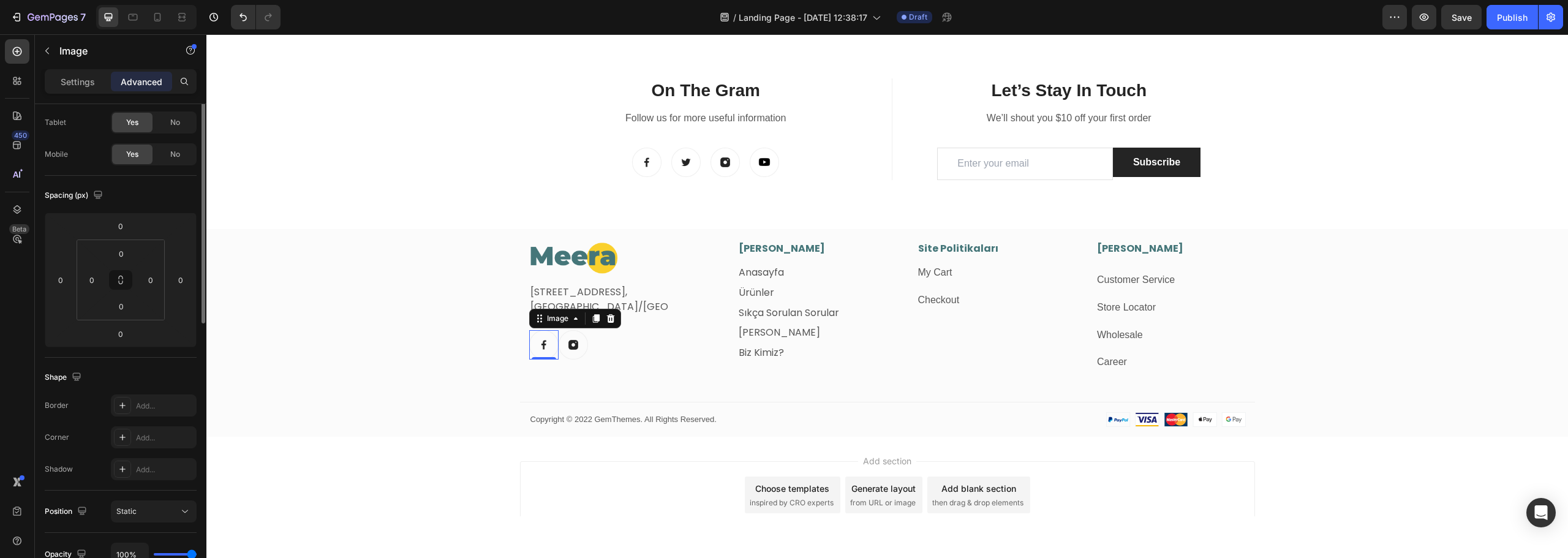
scroll to position [0, 0]
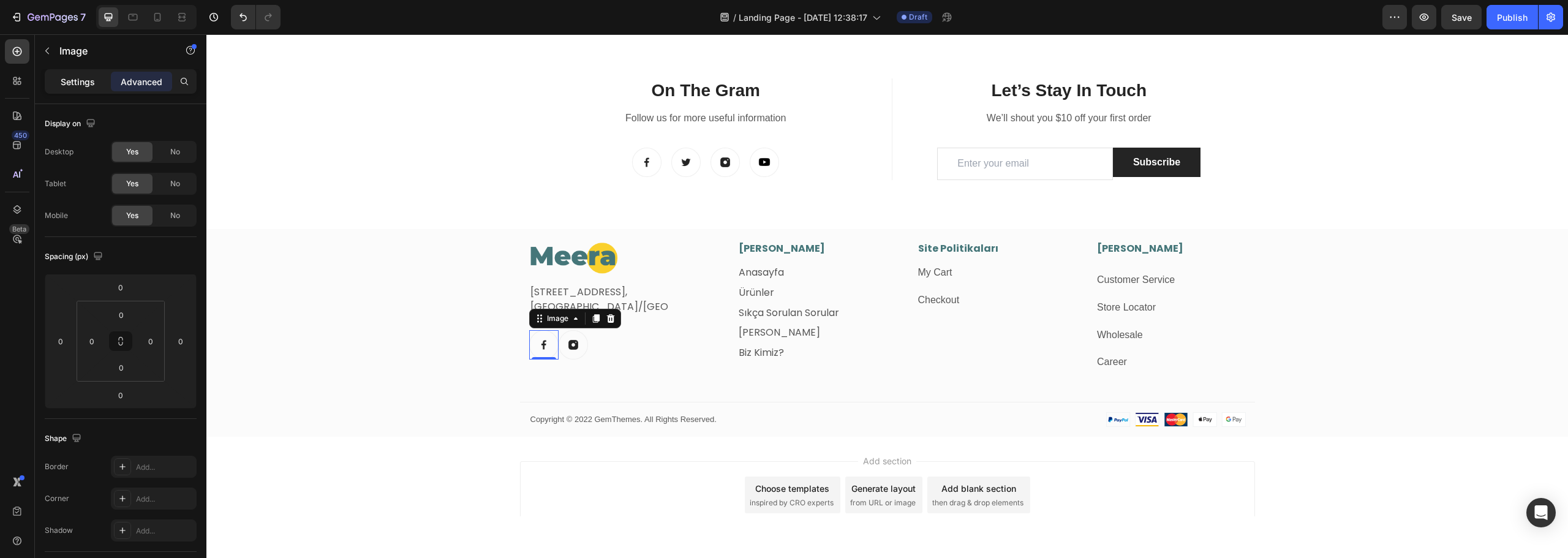
click at [66, 82] on p "Settings" at bounding box center [78, 82] width 35 height 13
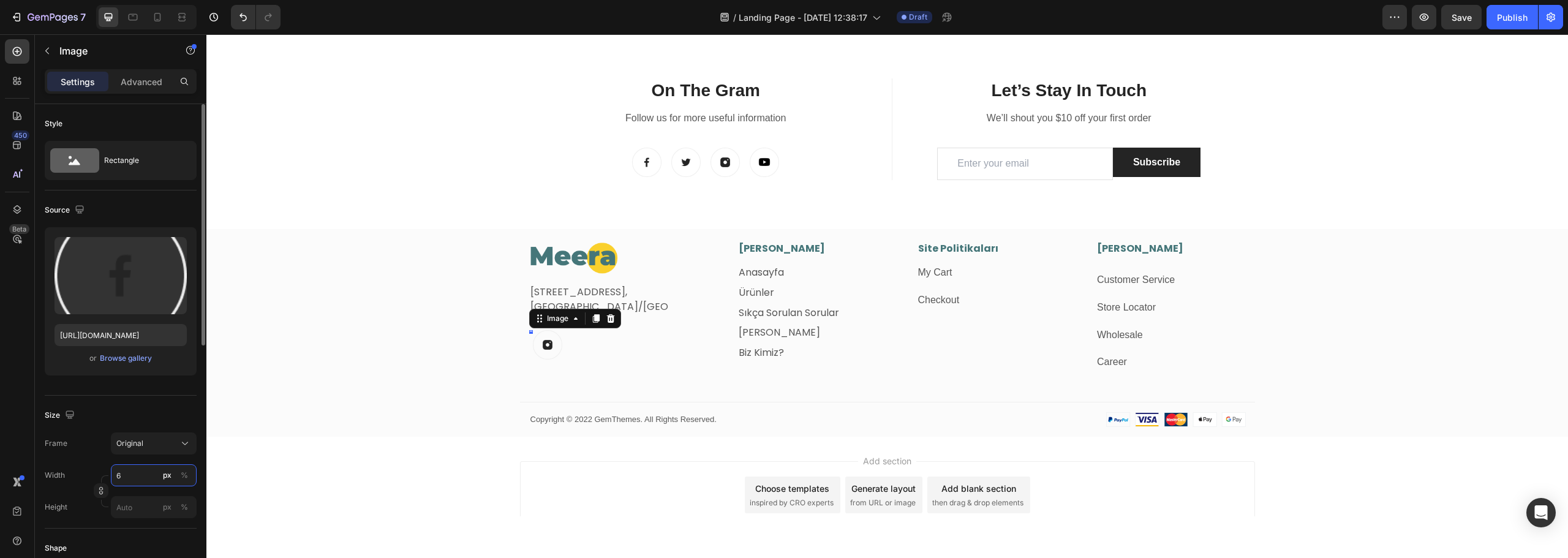
type input "60"
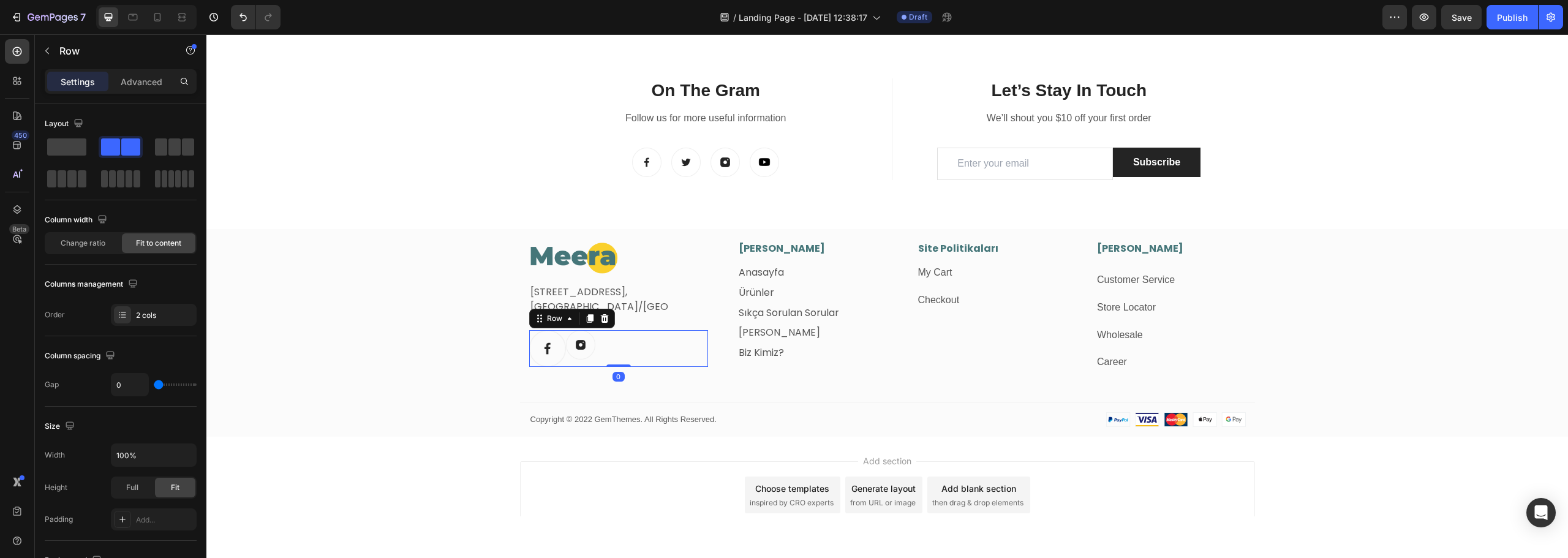
click at [594, 346] on div "Image Image Row 0" at bounding box center [619, 348] width 179 height 36
click at [577, 344] on img at bounding box center [580, 344] width 29 height 29
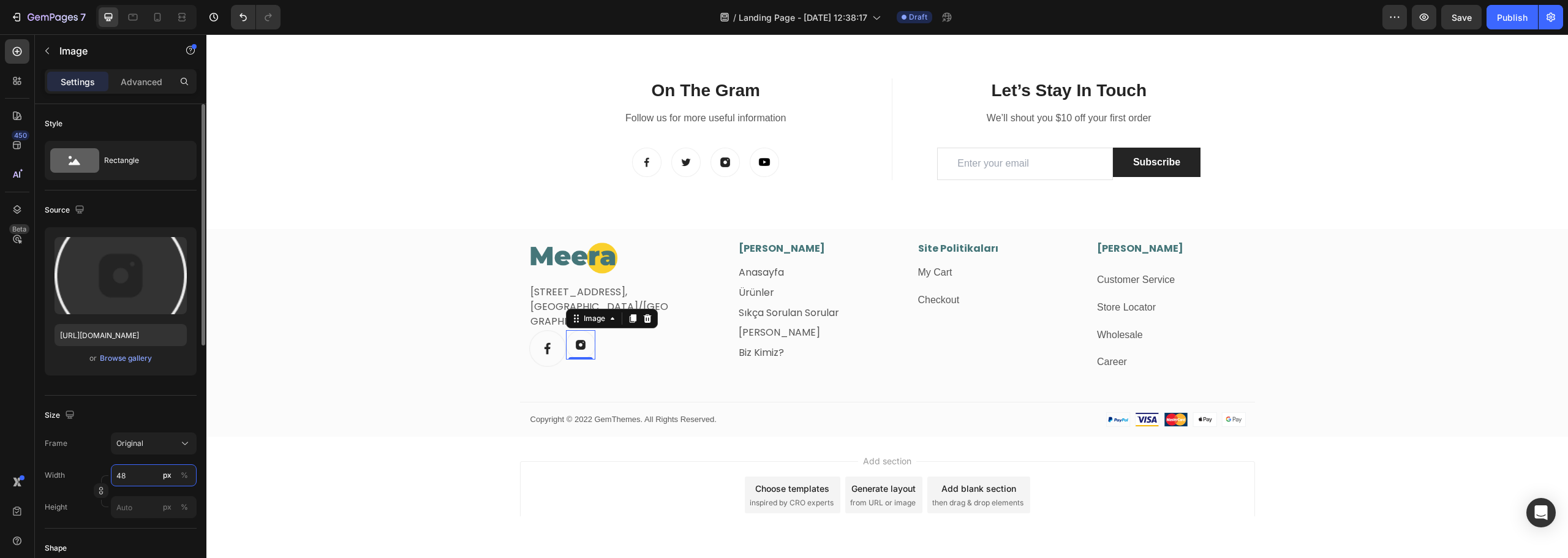
click at [133, 474] on input "48" at bounding box center [154, 476] width 86 height 22
type input "60"
click at [367, 338] on div "Image Fetih Mahallesi, Tahralı Sokak, Blok 2E Daire 5, Ataşehir/İstanbul Text b…" at bounding box center [887, 338] width 1361 height 195
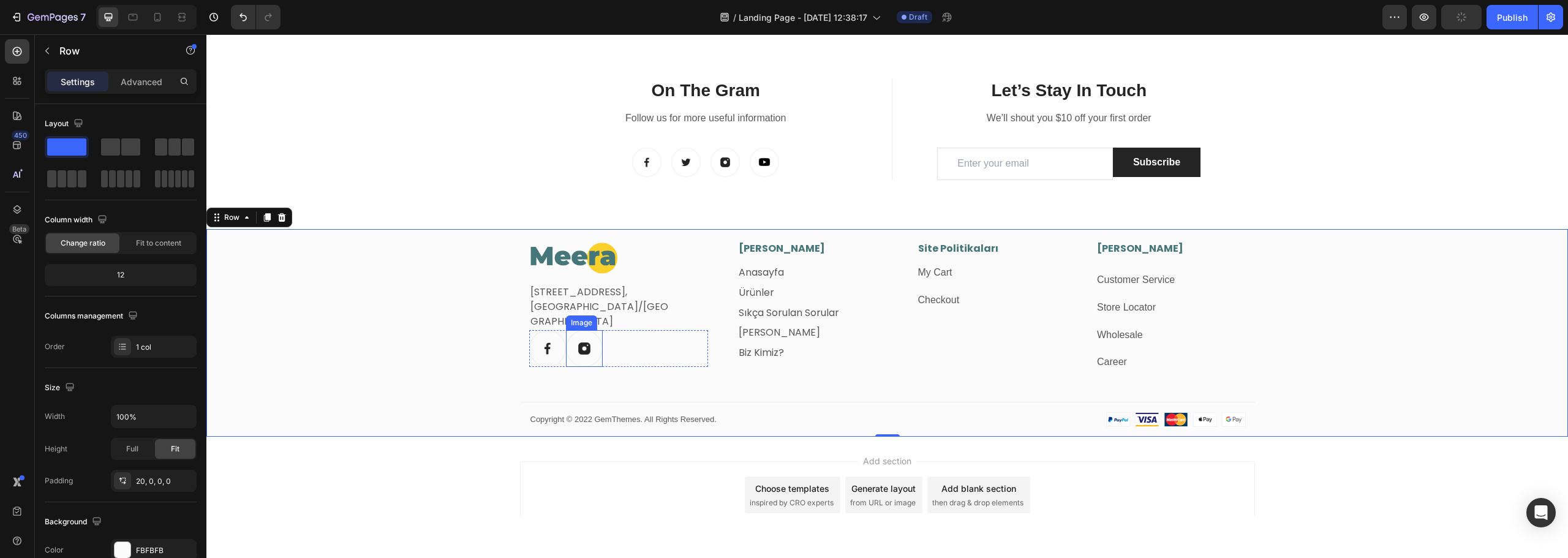
click at [584, 350] on img at bounding box center [584, 348] width 36 height 36
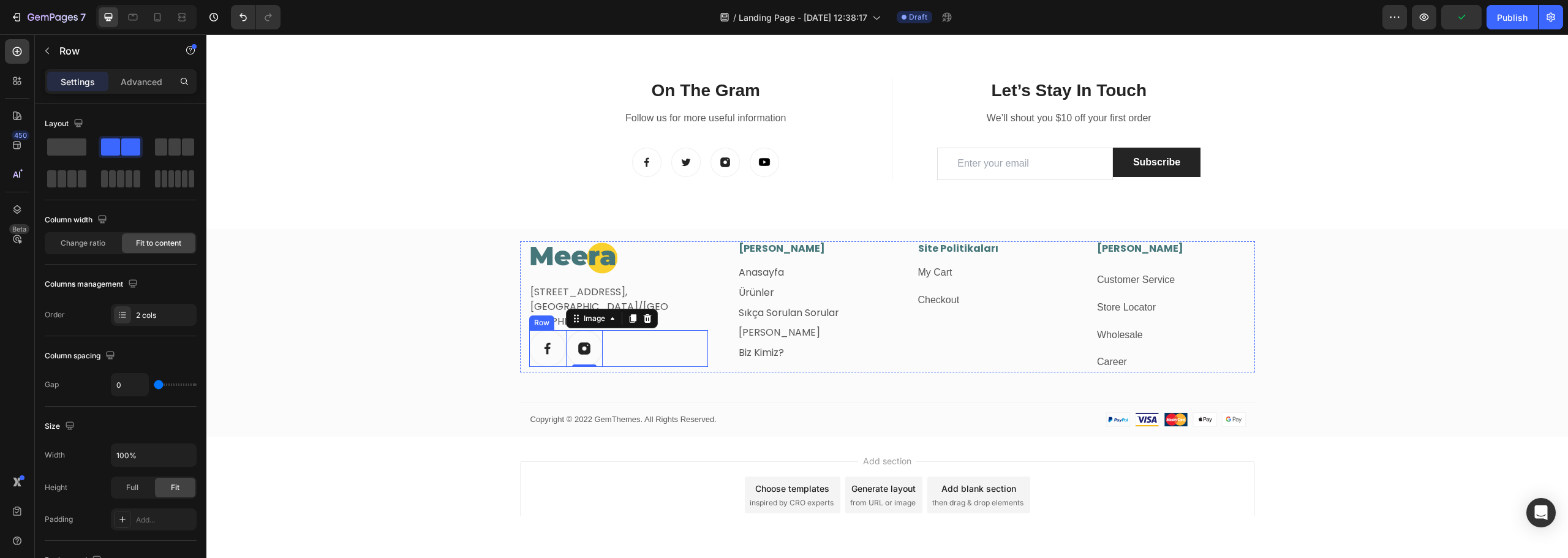
click at [636, 337] on div "Image Image 0 Row" at bounding box center [619, 348] width 179 height 36
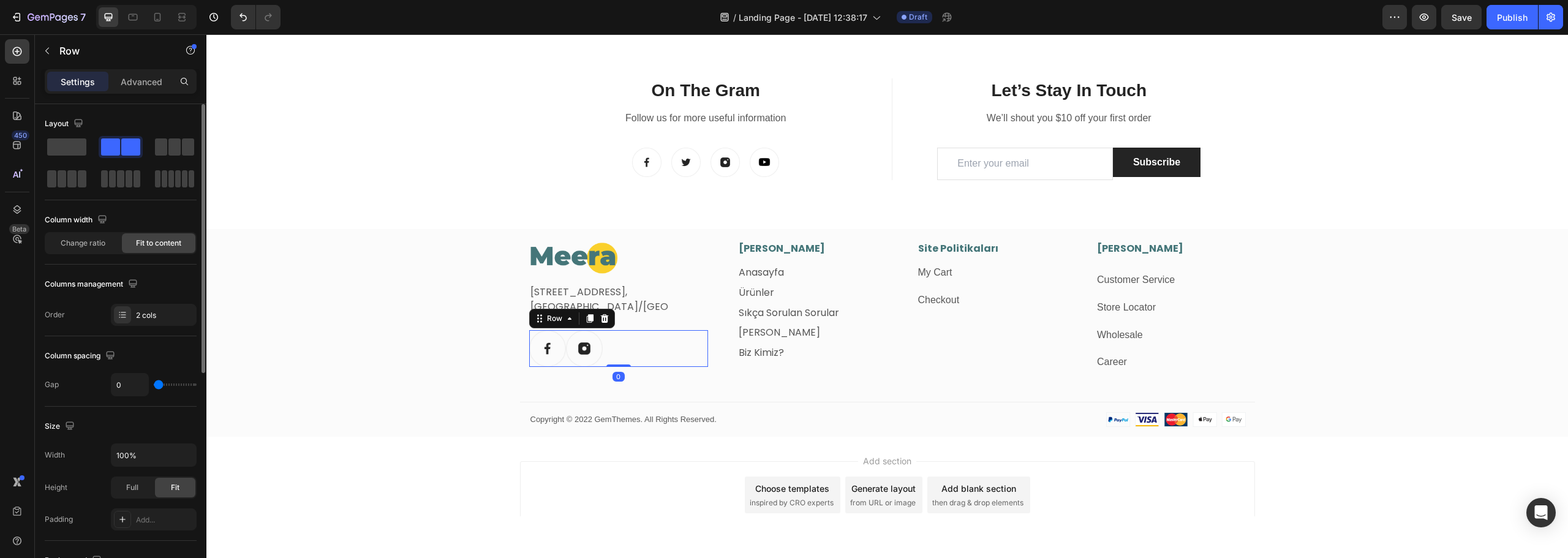
type input "4"
type input "7"
type input "9"
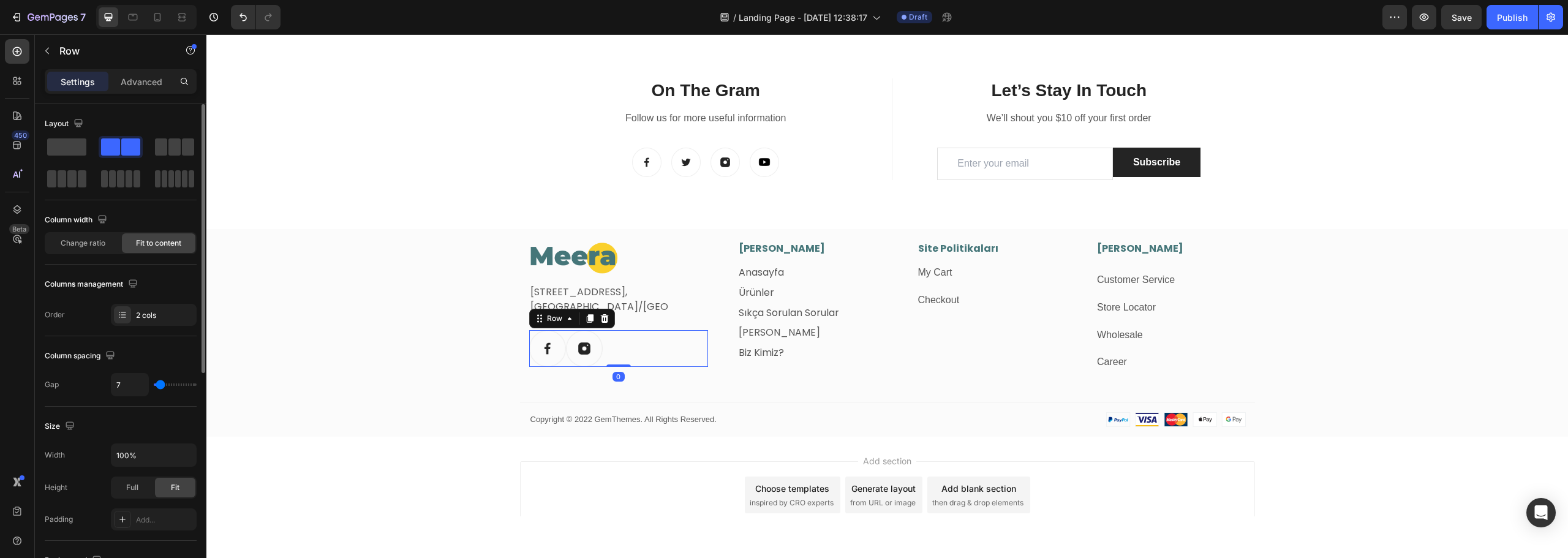
type input "9"
type input "11"
type input "13"
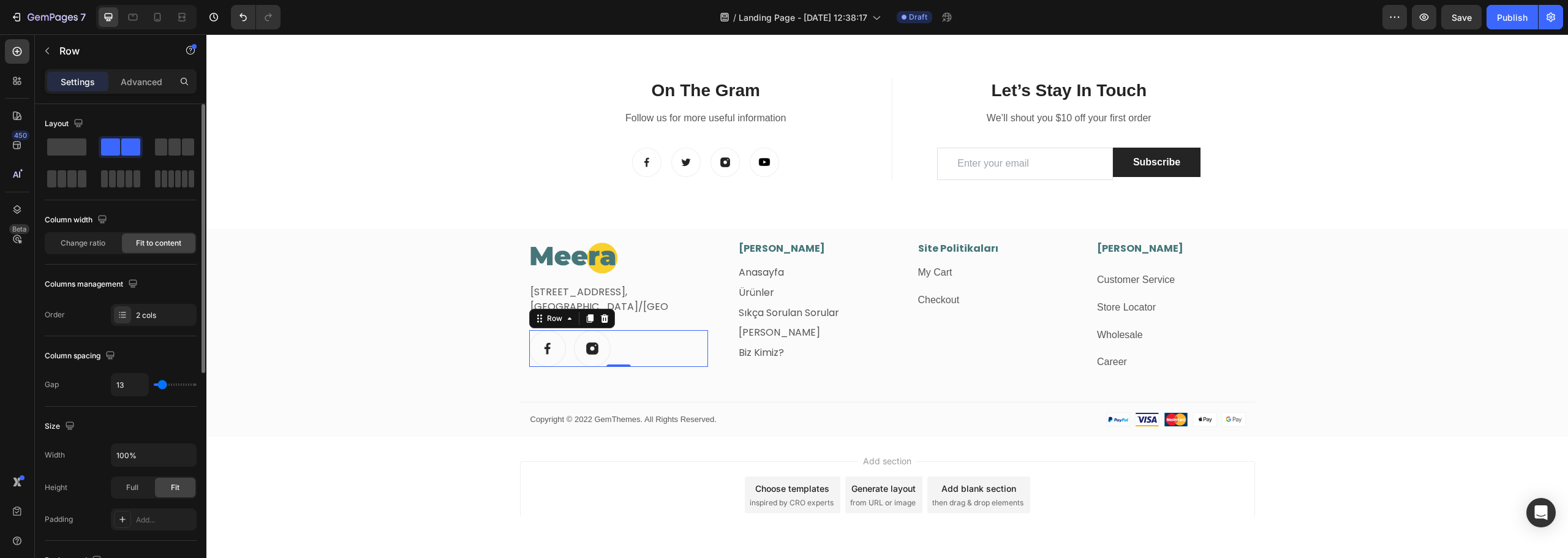
type input "16"
type input "18"
type input "20"
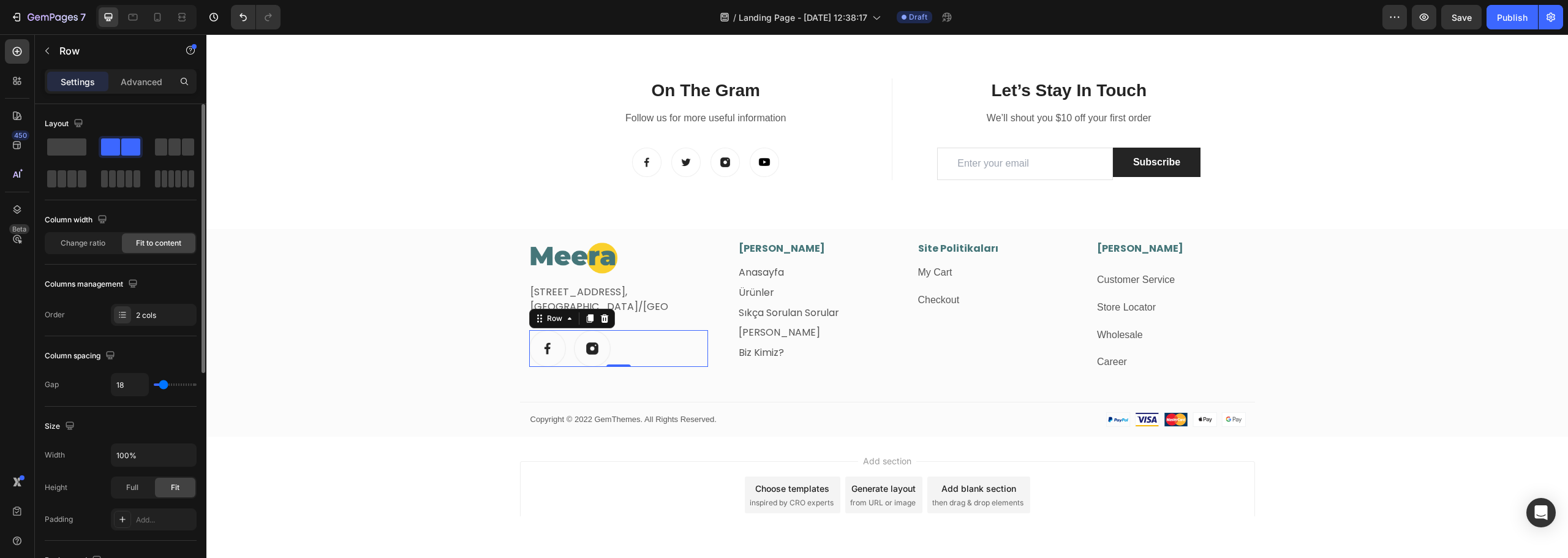
type input "20"
type input "16"
type input "13"
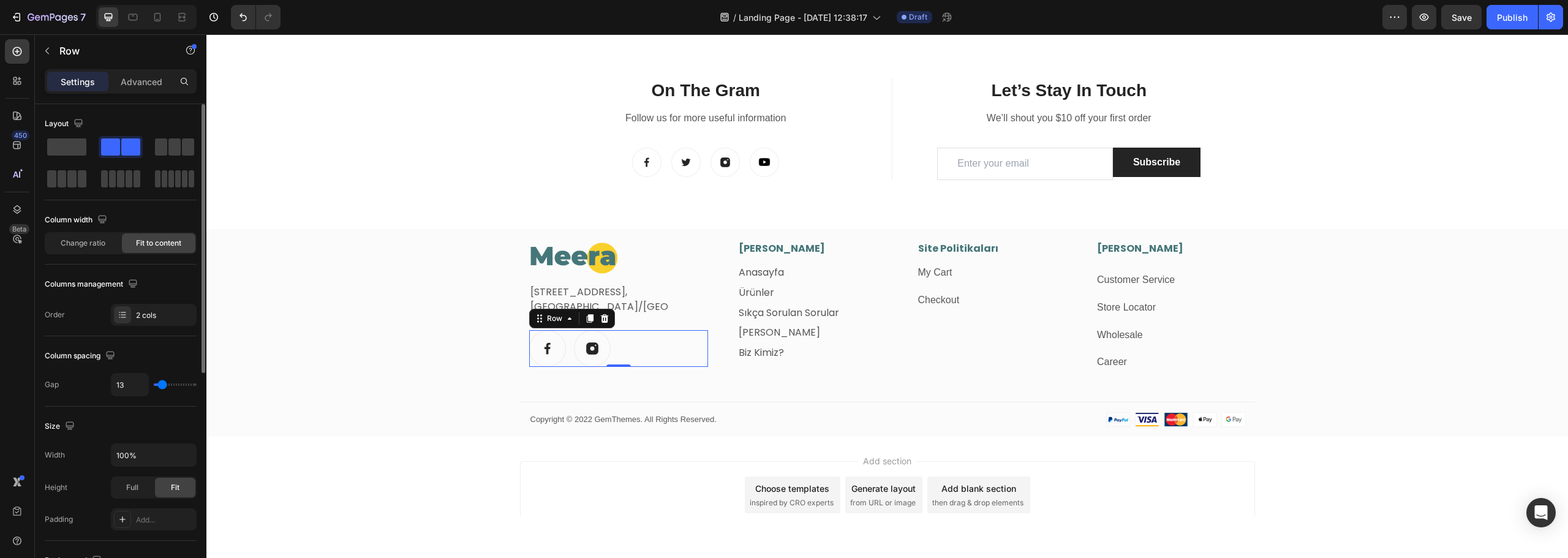
type input "11"
click at [162, 383] on input "range" at bounding box center [176, 384] width 43 height 3
click at [147, 78] on p "Advanced" at bounding box center [141, 82] width 42 height 13
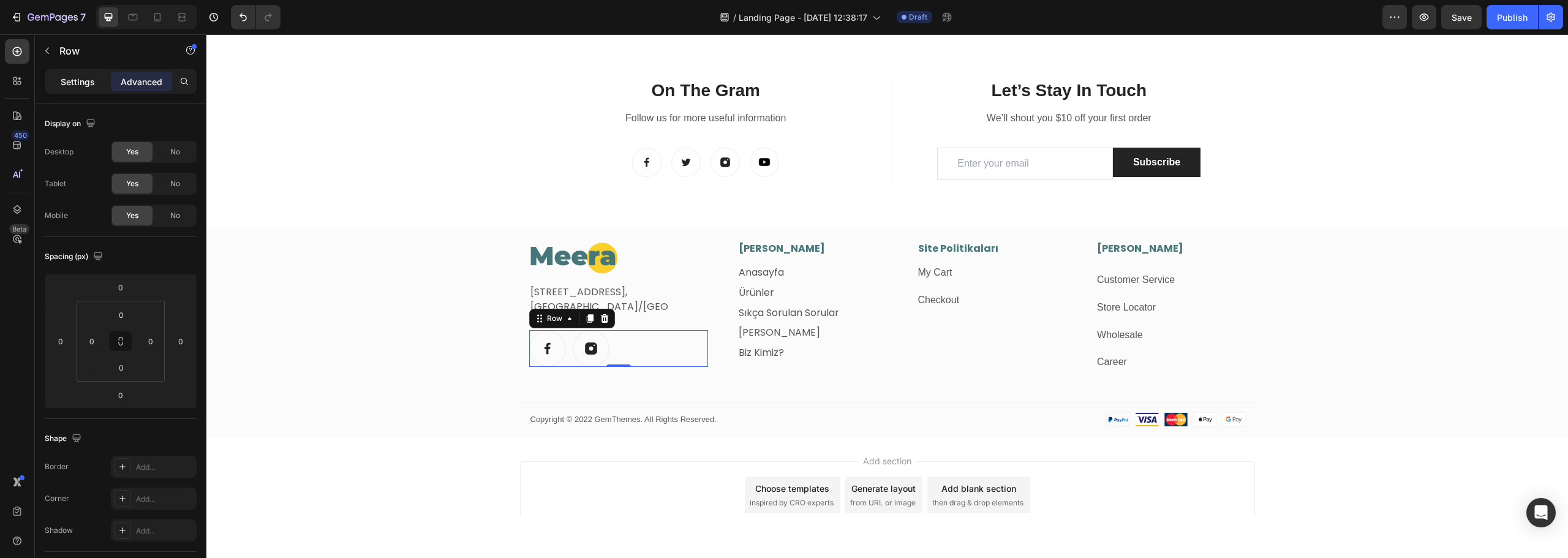
click at [69, 79] on p "Settings" at bounding box center [78, 82] width 35 height 13
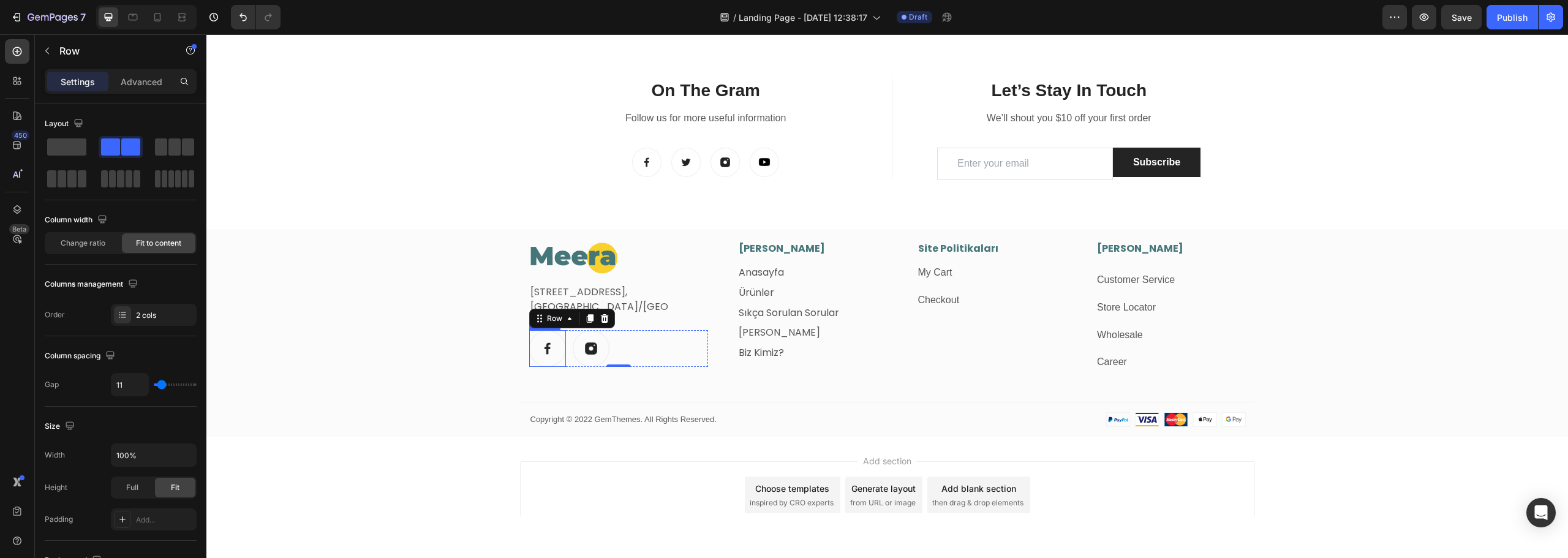
click at [544, 349] on img at bounding box center [547, 348] width 36 height 36
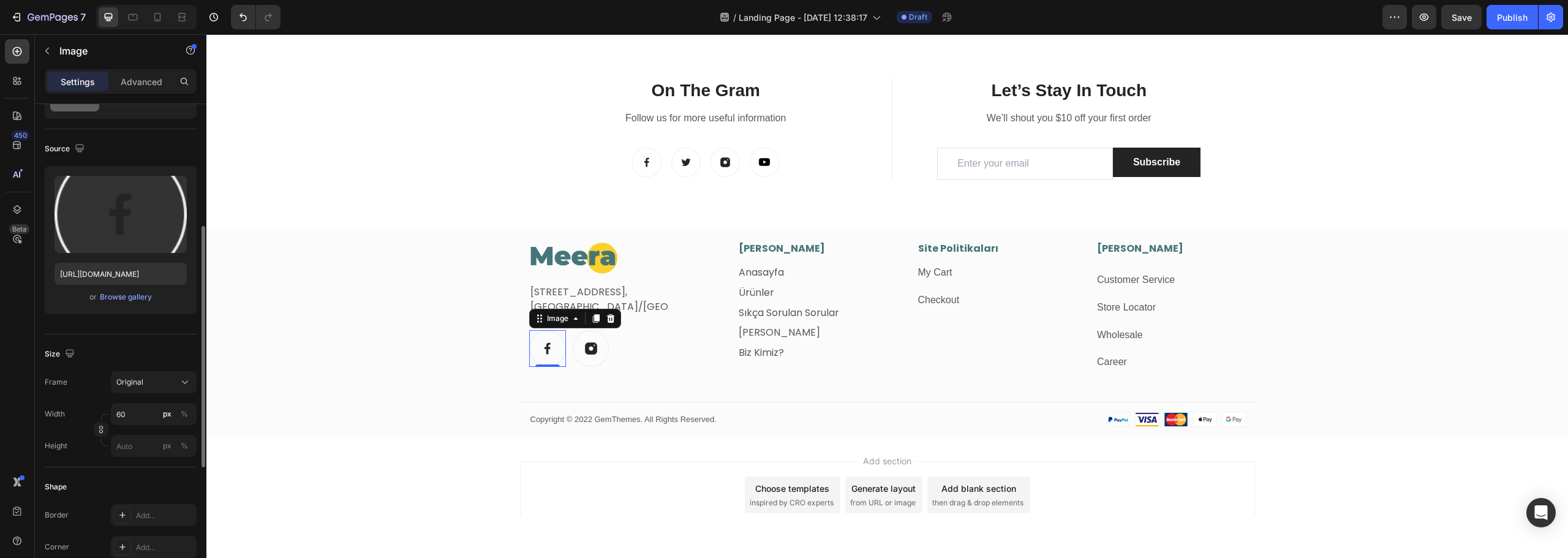
scroll to position [122, 0]
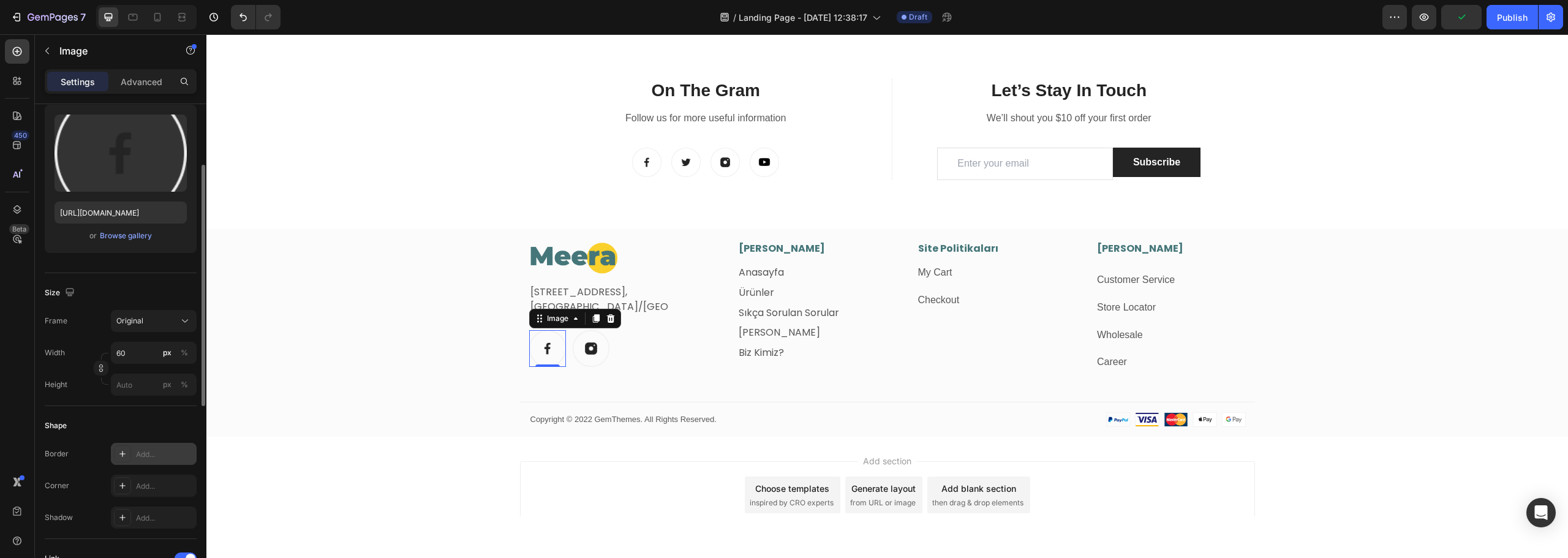
click at [162, 461] on div "Add..." at bounding box center [154, 454] width 86 height 22
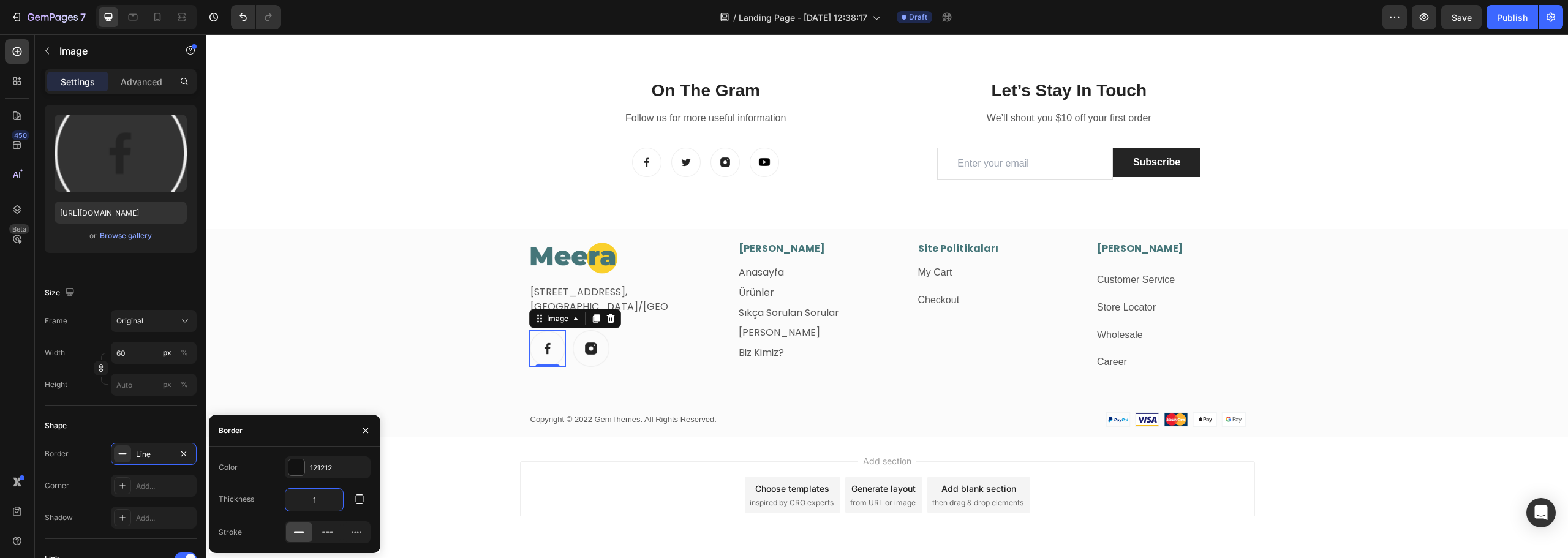
type input "3"
drag, startPoint x: 324, startPoint y: 504, endPoint x: 309, endPoint y: 506, distance: 15.1
click at [309, 506] on input "3" at bounding box center [315, 500] width 58 height 22
click at [412, 329] on div "Image Fetih Mahallesi, Tahralı Sokak, Blok 2E Daire 5, Ataşehir/İstanbul Text b…" at bounding box center [887, 338] width 1361 height 195
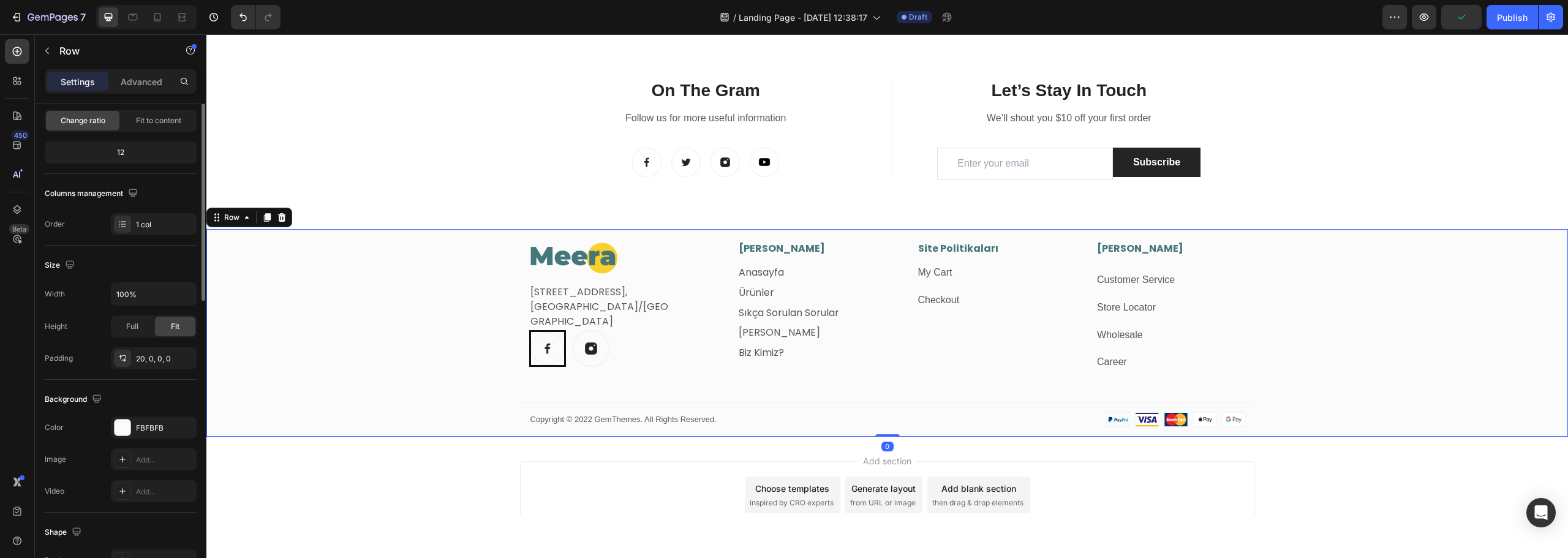
scroll to position [0, 0]
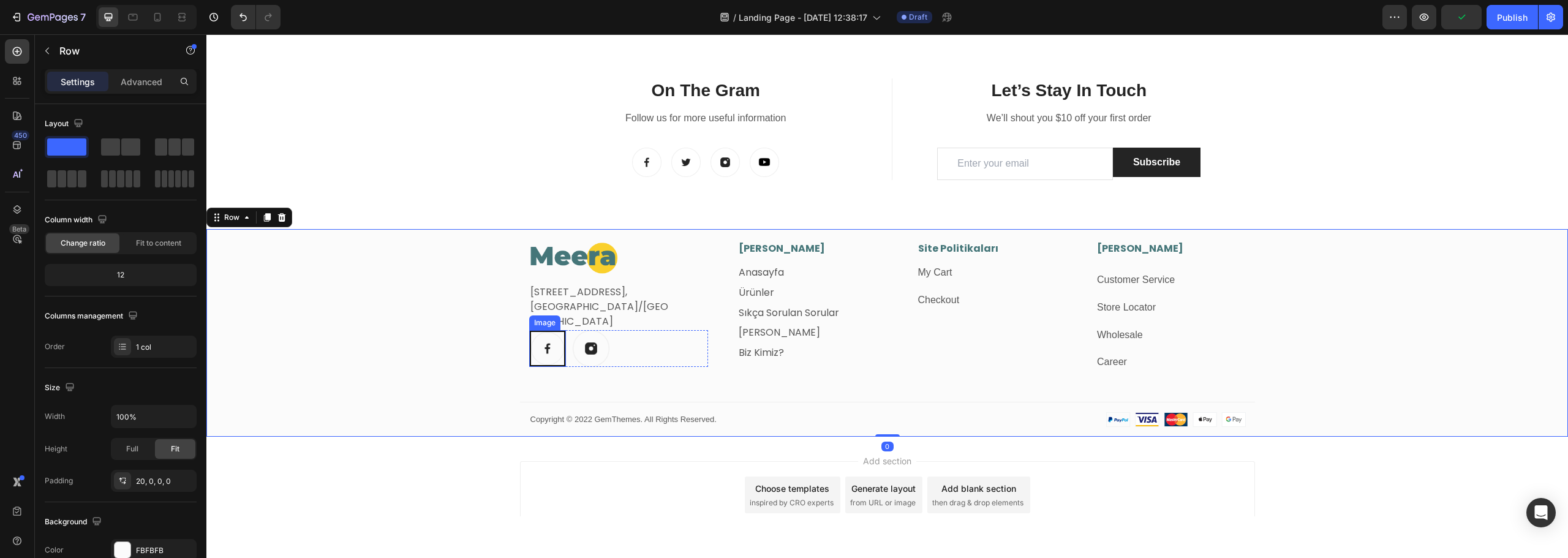
click at [539, 362] on div "Image" at bounding box center [547, 348] width 36 height 36
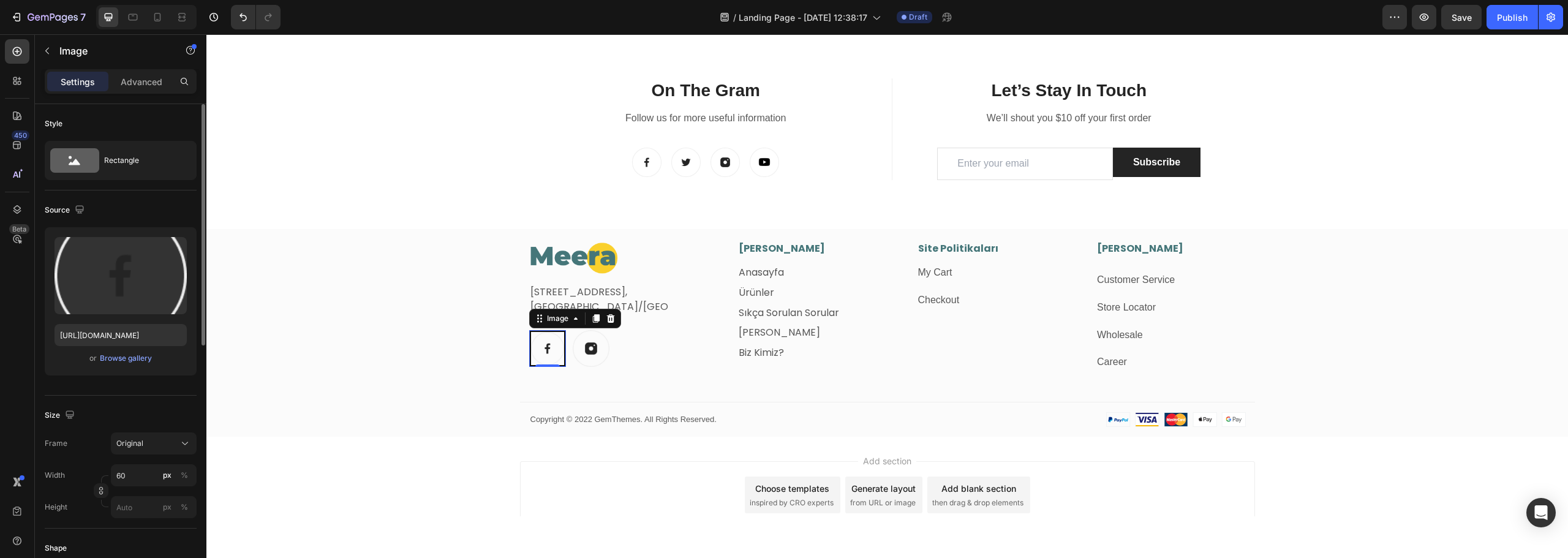
scroll to position [122, 0]
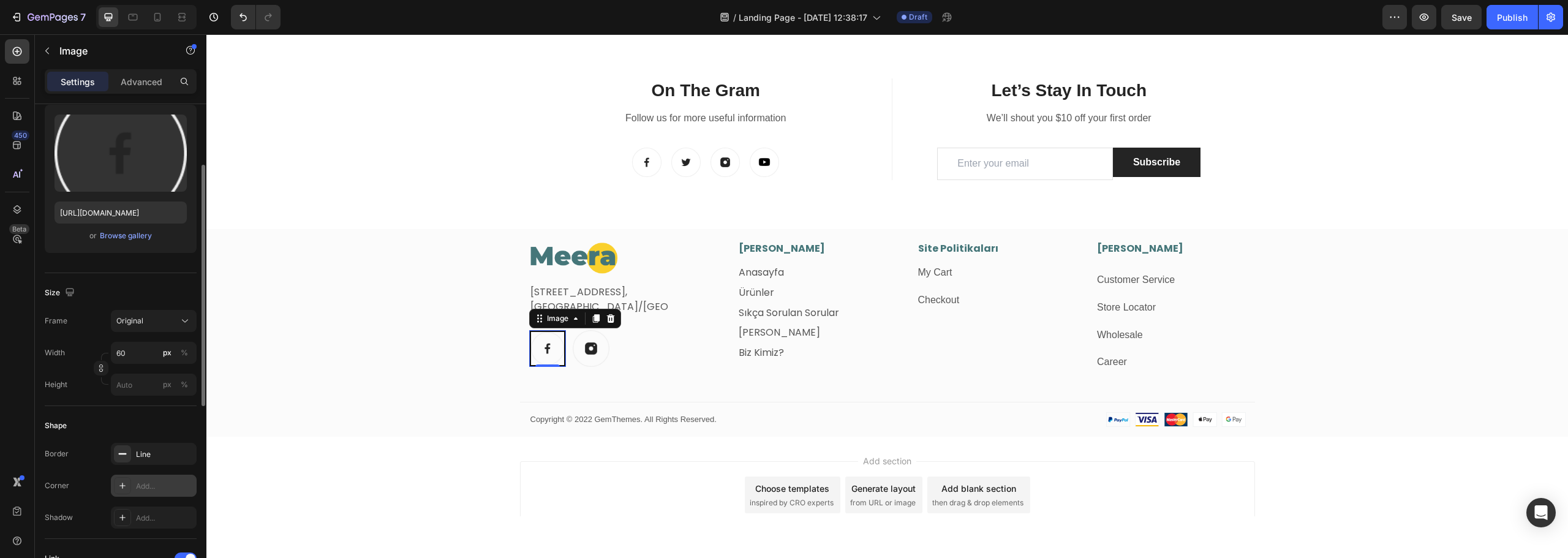
click at [154, 492] on div "Add..." at bounding box center [165, 487] width 58 height 11
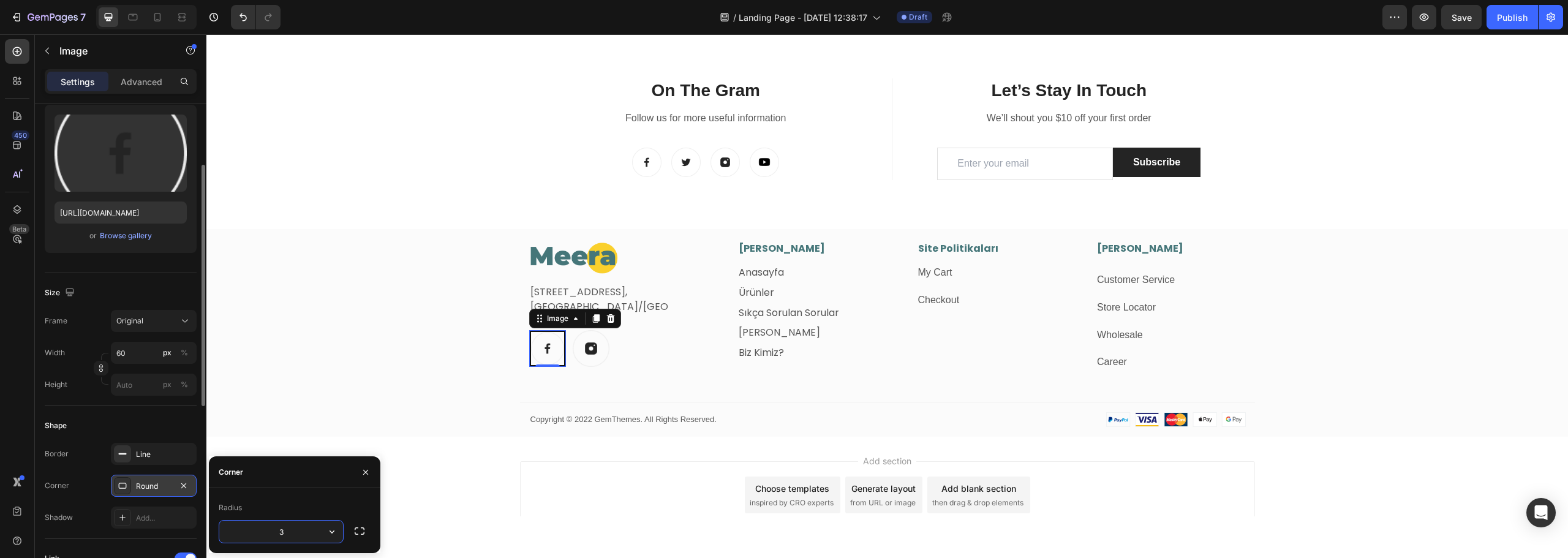
type input "30"
click at [366, 363] on div "Image Fetih Mahallesi, Tahralı Sokak, Blok 2E Daire 5, Ataşehir/İstanbul Text b…" at bounding box center [887, 338] width 1361 height 195
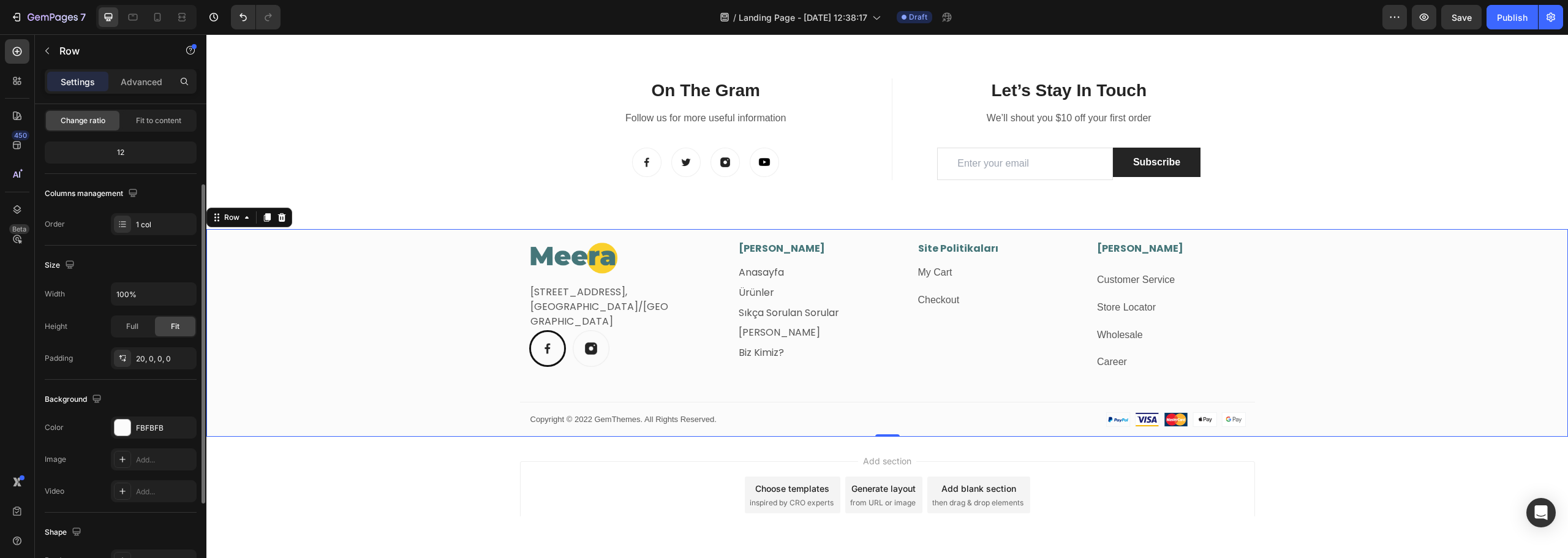
scroll to position [0, 0]
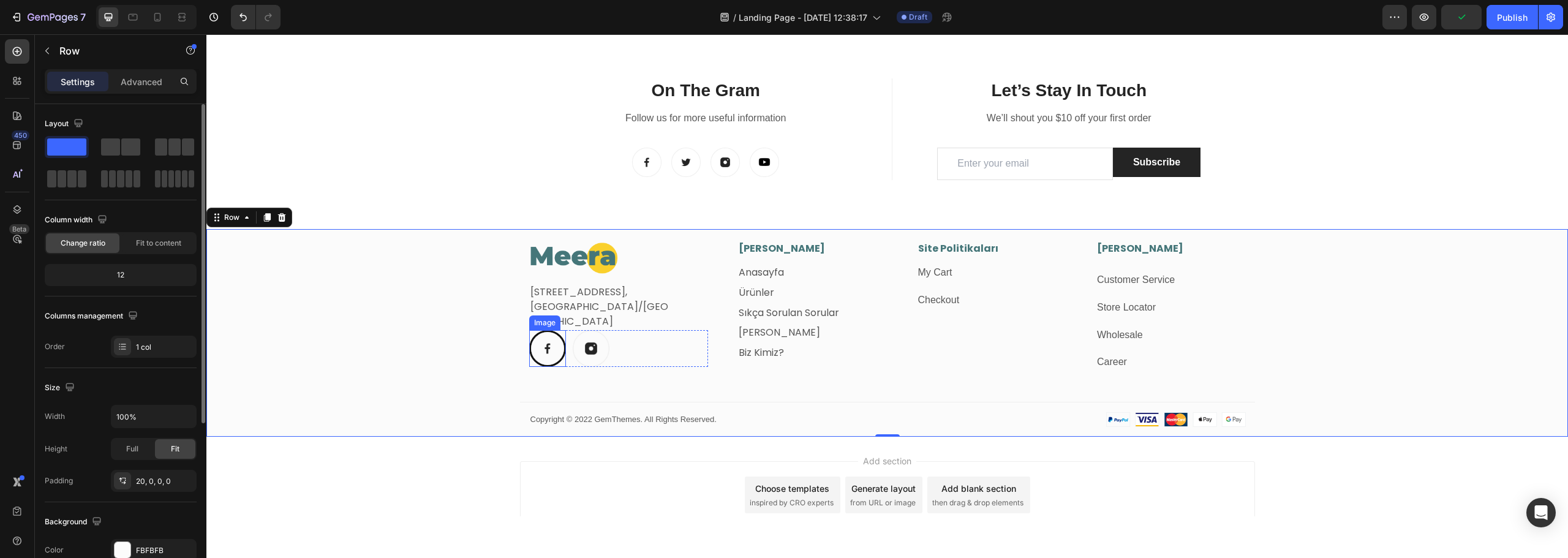
click at [548, 353] on img at bounding box center [547, 348] width 36 height 36
click at [434, 381] on div "Image Fetih Mahallesi, Tahralı Sokak, Blok 2E Daire 5, Ataşehir/İstanbul Text b…" at bounding box center [887, 338] width 1361 height 195
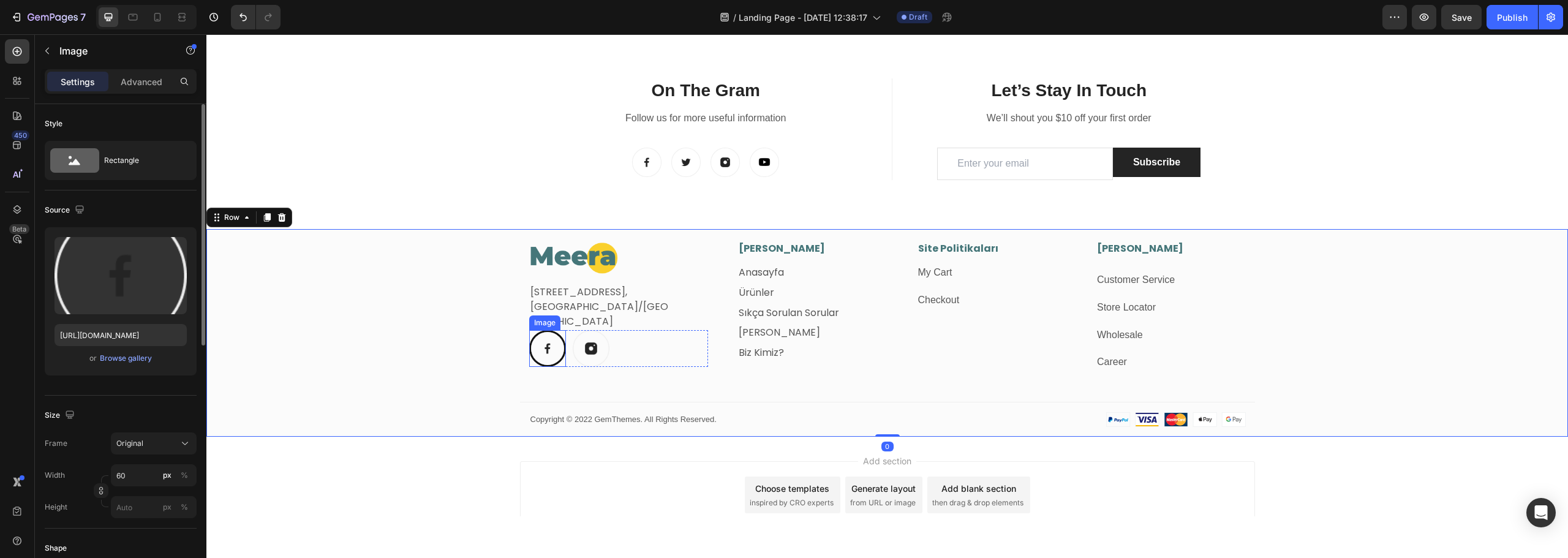
click at [538, 359] on img at bounding box center [547, 348] width 36 height 36
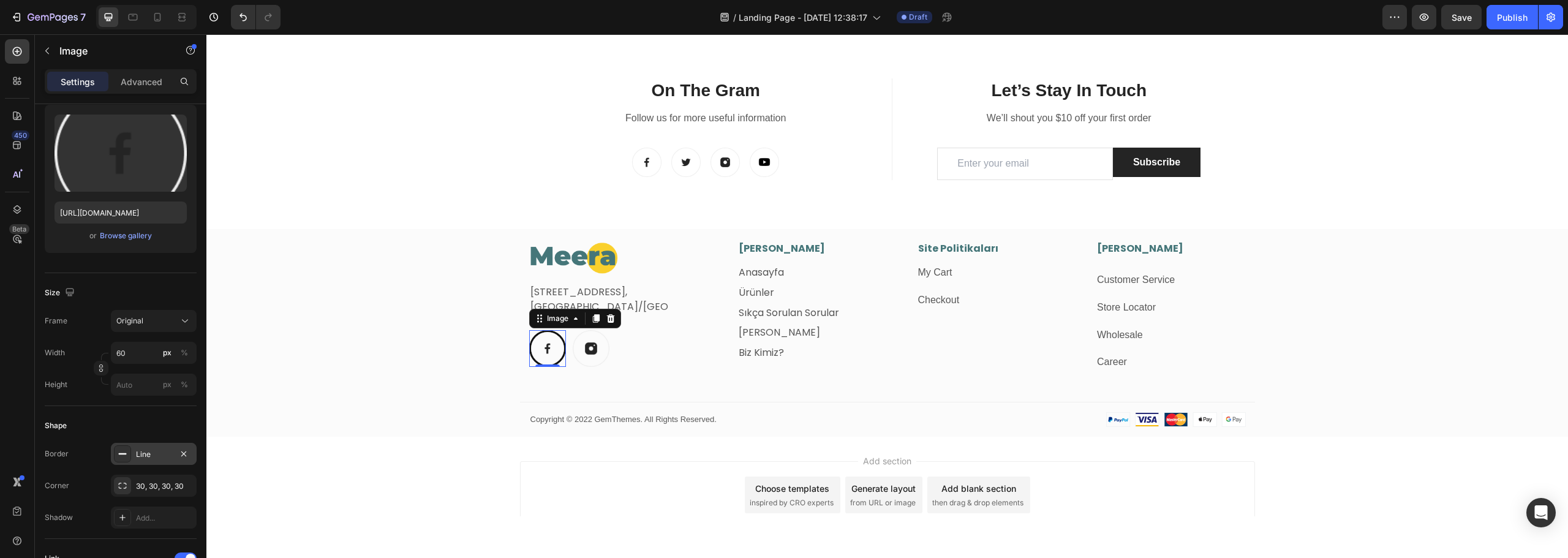
click at [152, 455] on div "Line" at bounding box center [154, 455] width 36 height 11
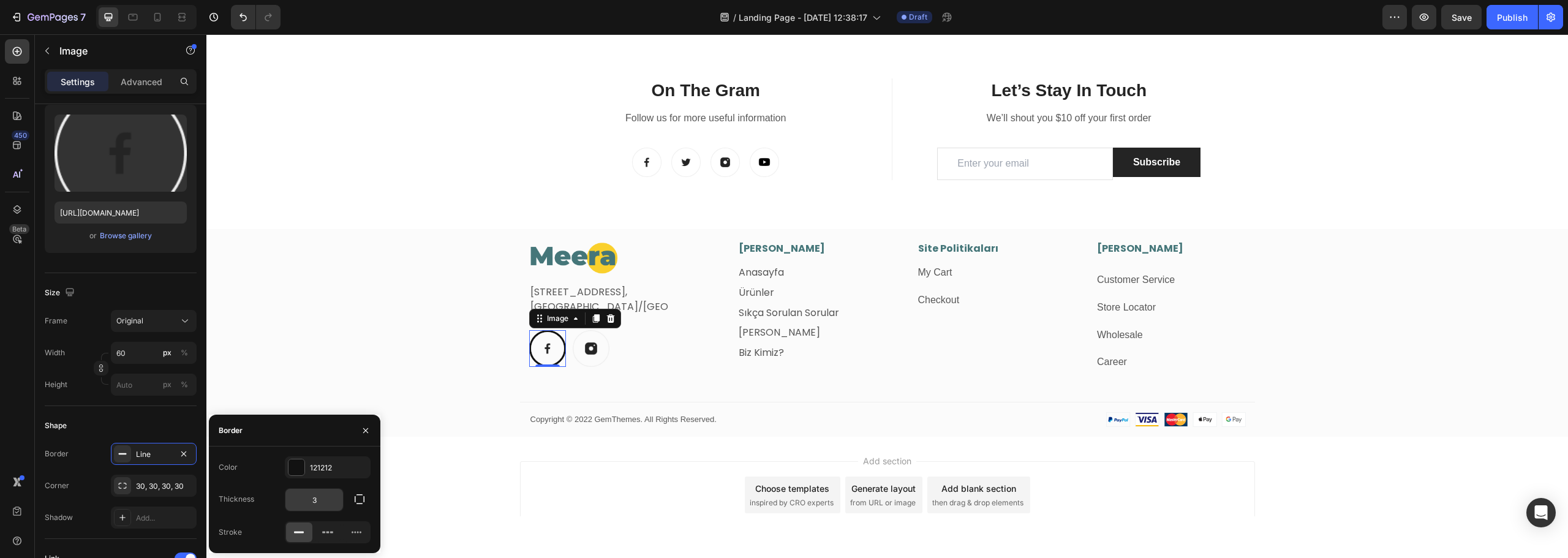
click at [319, 499] on input "3" at bounding box center [315, 500] width 58 height 22
type input "1"
click at [411, 329] on div "Image Fetih Mahallesi, Tahralı Sokak, Blok 2E Daire 5, Ataşehir/İstanbul Text b…" at bounding box center [887, 338] width 1361 height 195
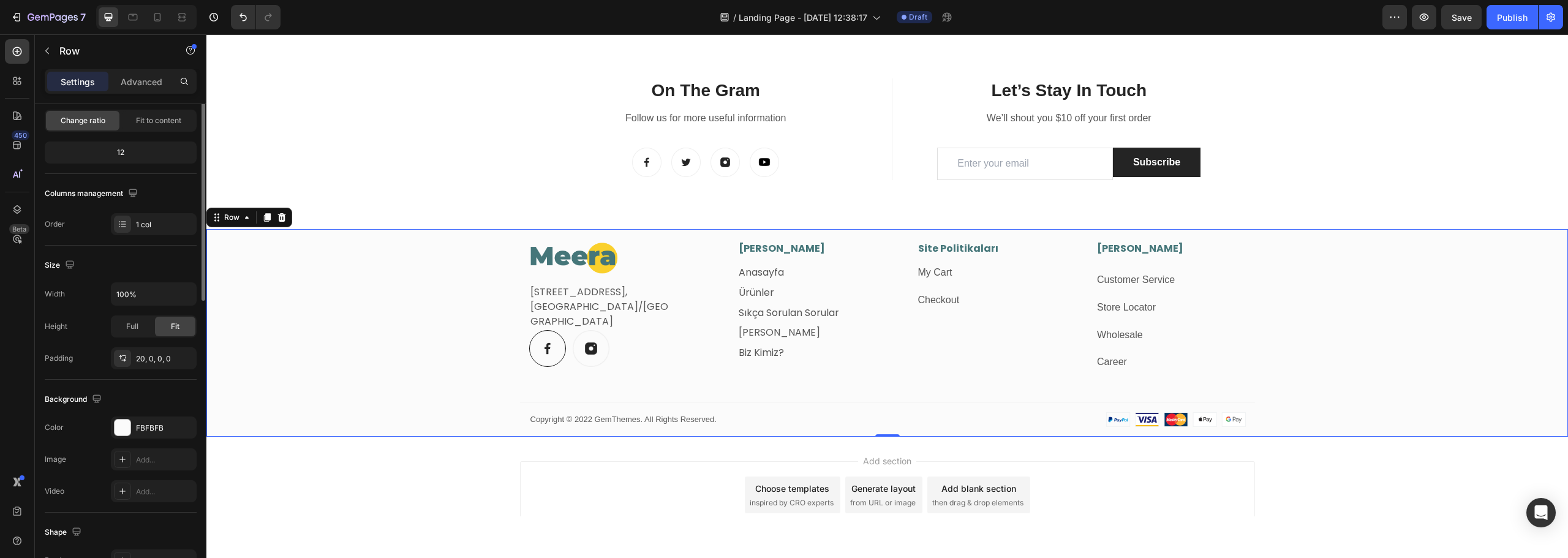
scroll to position [0, 0]
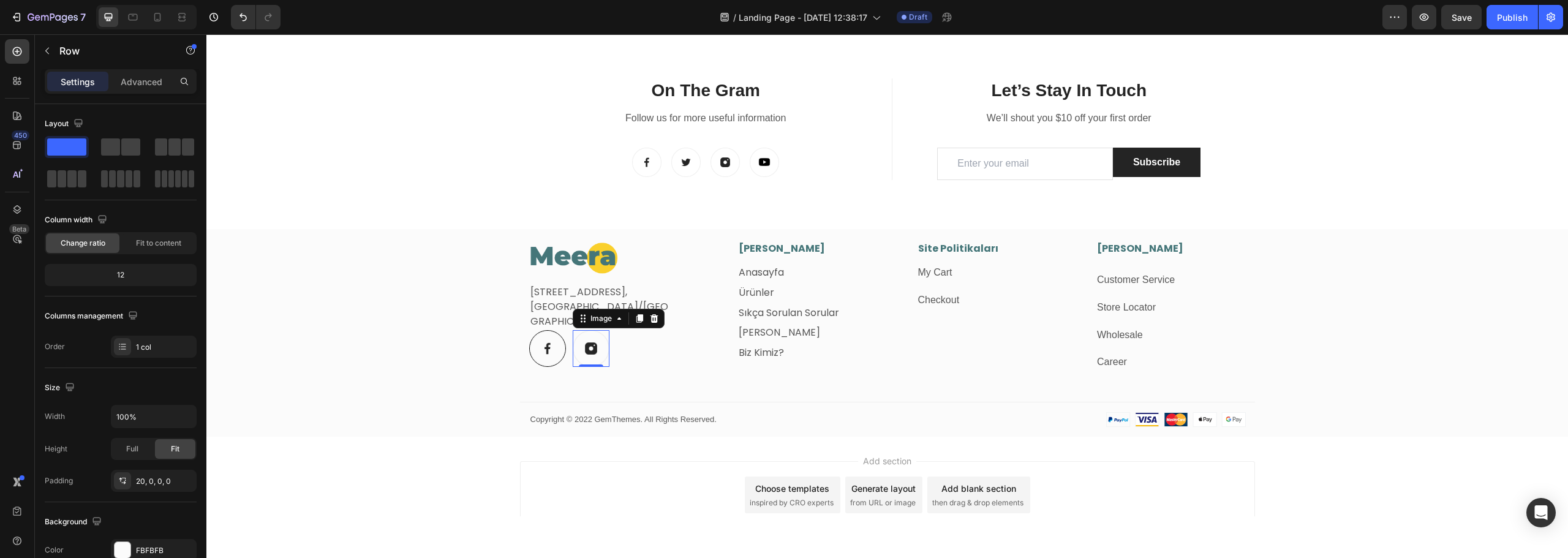
click at [585, 350] on img at bounding box center [591, 348] width 36 height 36
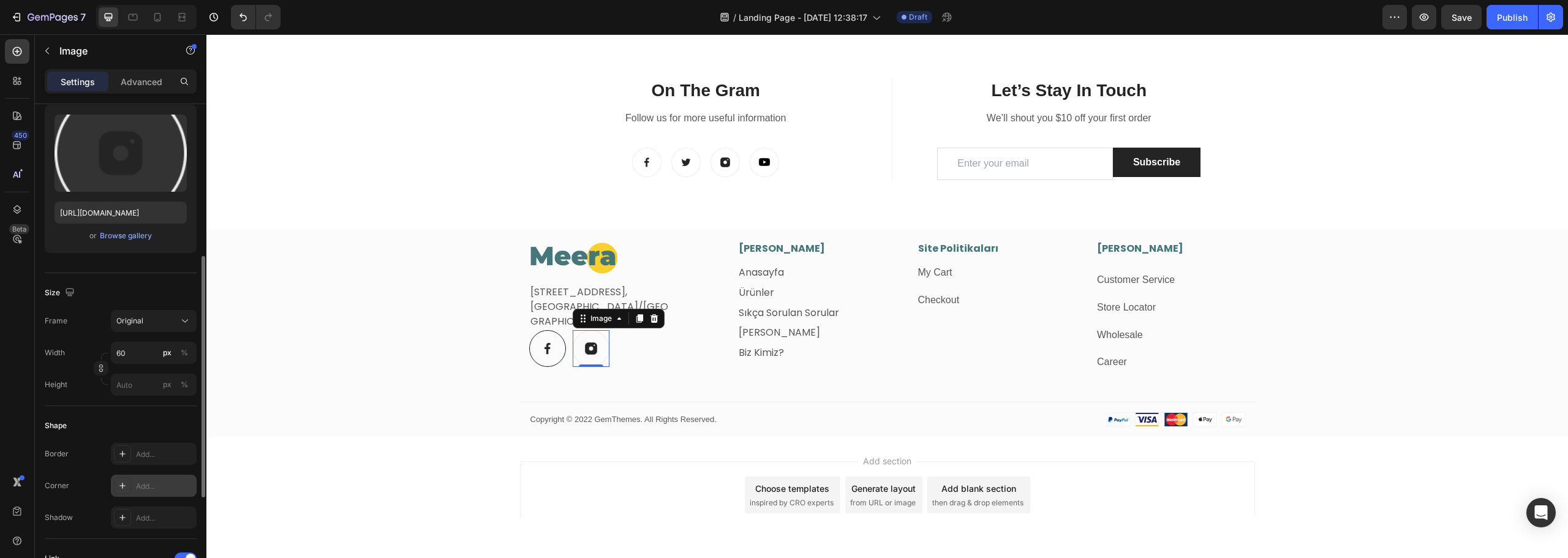
scroll to position [184, 0]
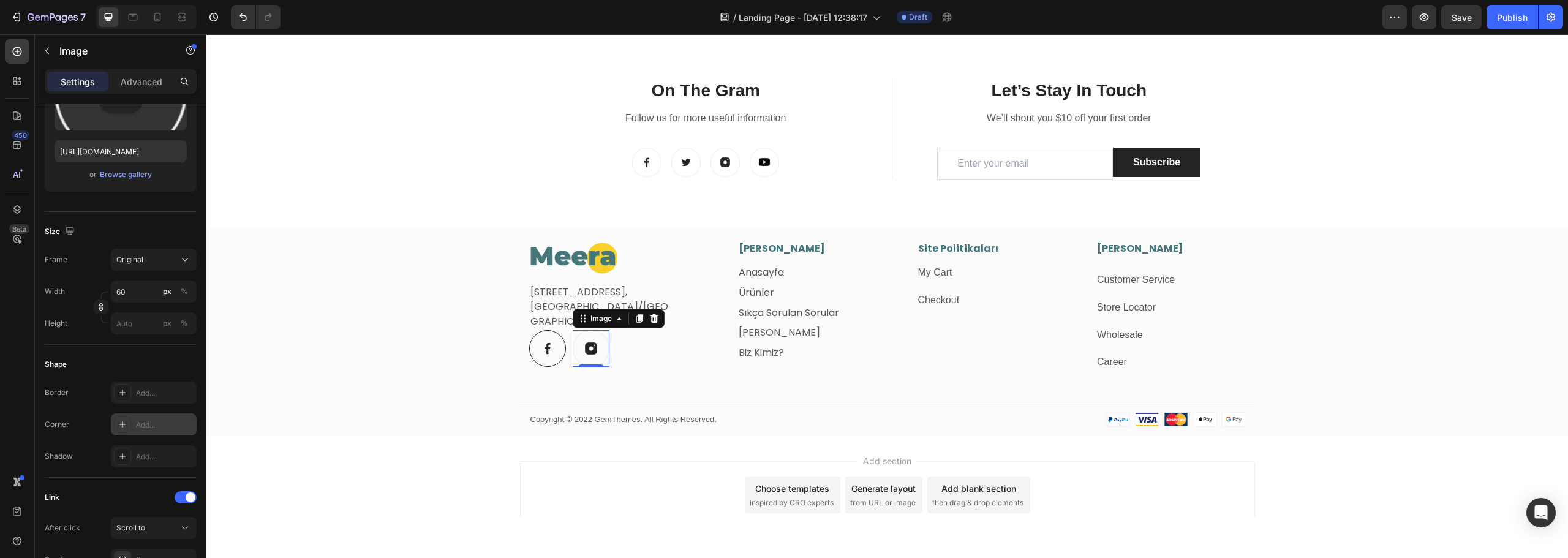
click at [150, 421] on div "Add..." at bounding box center [165, 425] width 58 height 11
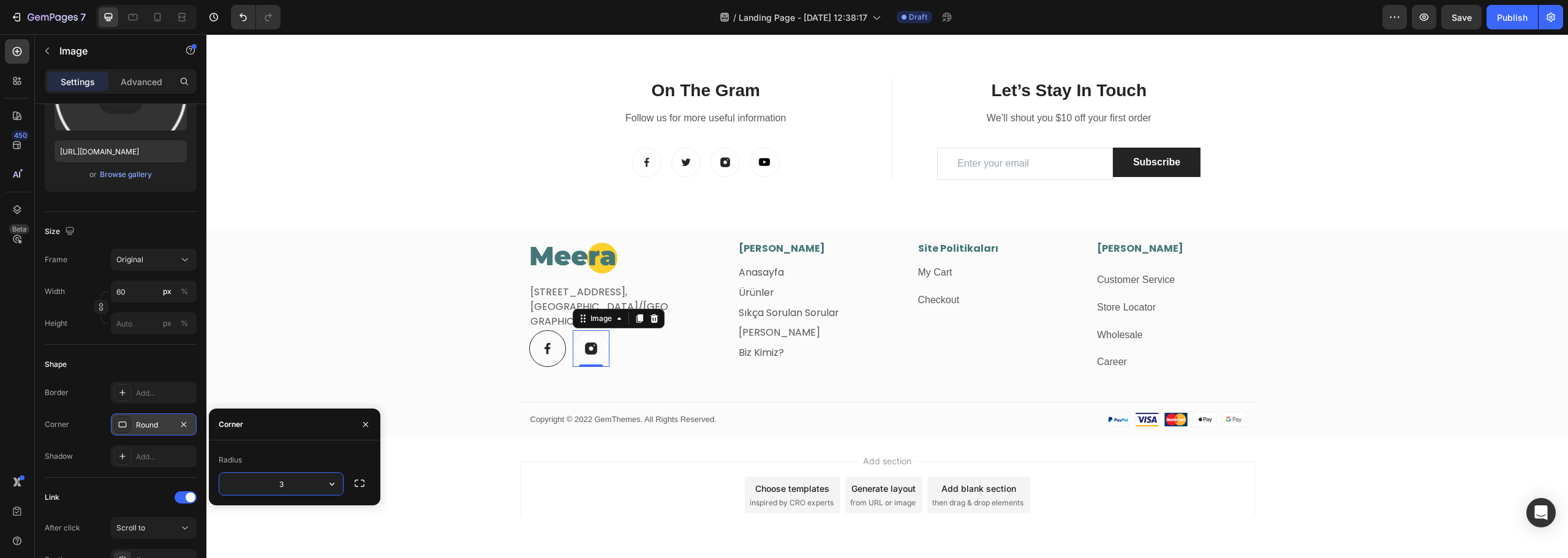
type input "30"
click at [158, 391] on div "Add..." at bounding box center [165, 393] width 58 height 11
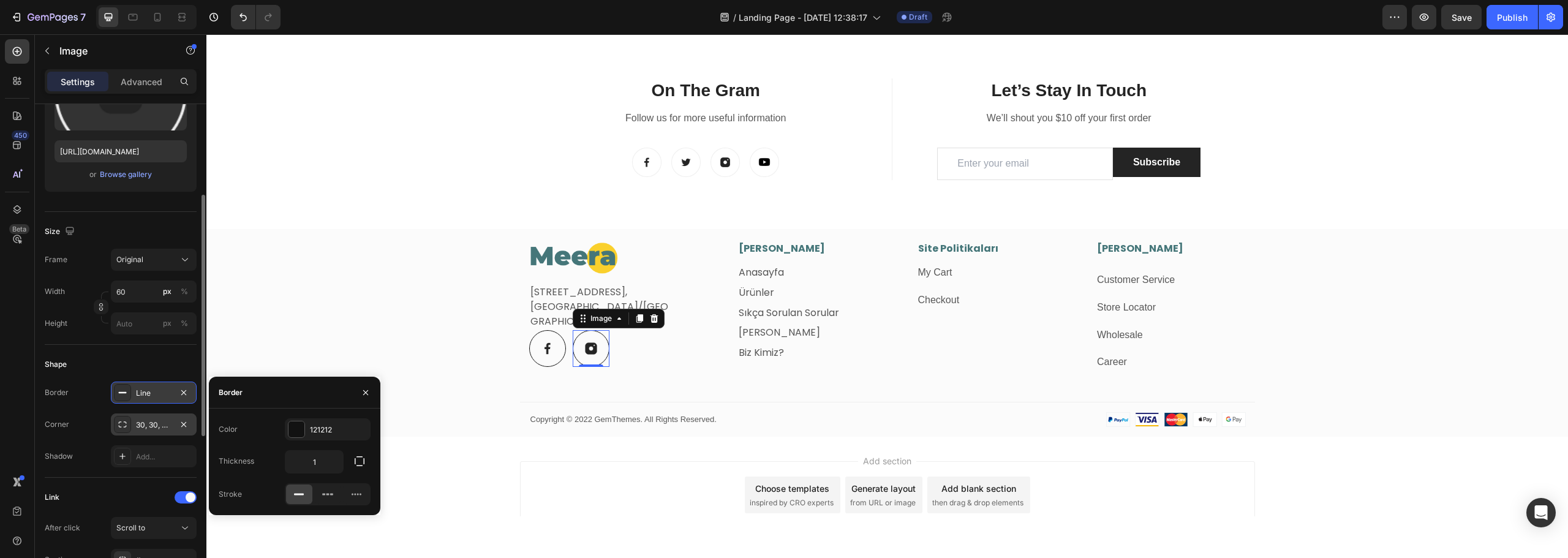
click at [295, 496] on icon at bounding box center [298, 494] width 12 height 12
click at [472, 398] on div "Image Fetih Mahallesi, Tahralı Sokak, Blok 2E Daire 5, Ataşehir/İstanbul Text b…" at bounding box center [887, 338] width 1361 height 195
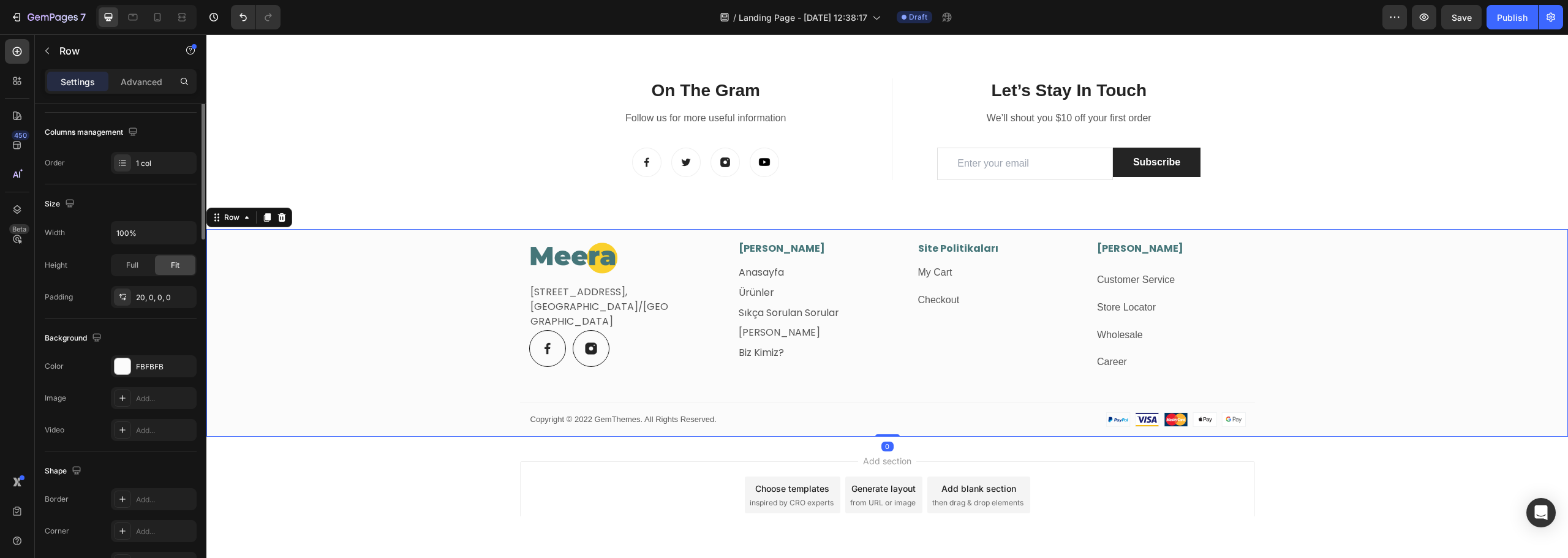
scroll to position [0, 0]
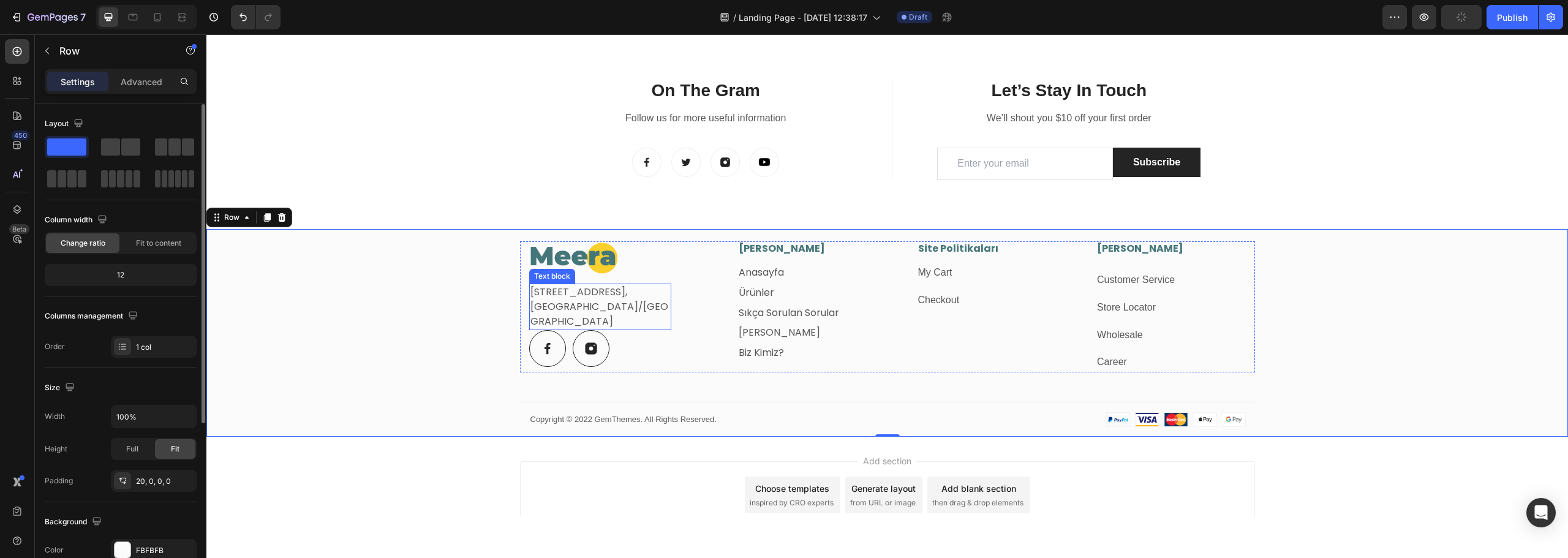
click at [627, 318] on p "[GEOGRAPHIC_DATA]/[GEOGRAPHIC_DATA]" at bounding box center [601, 314] width 140 height 29
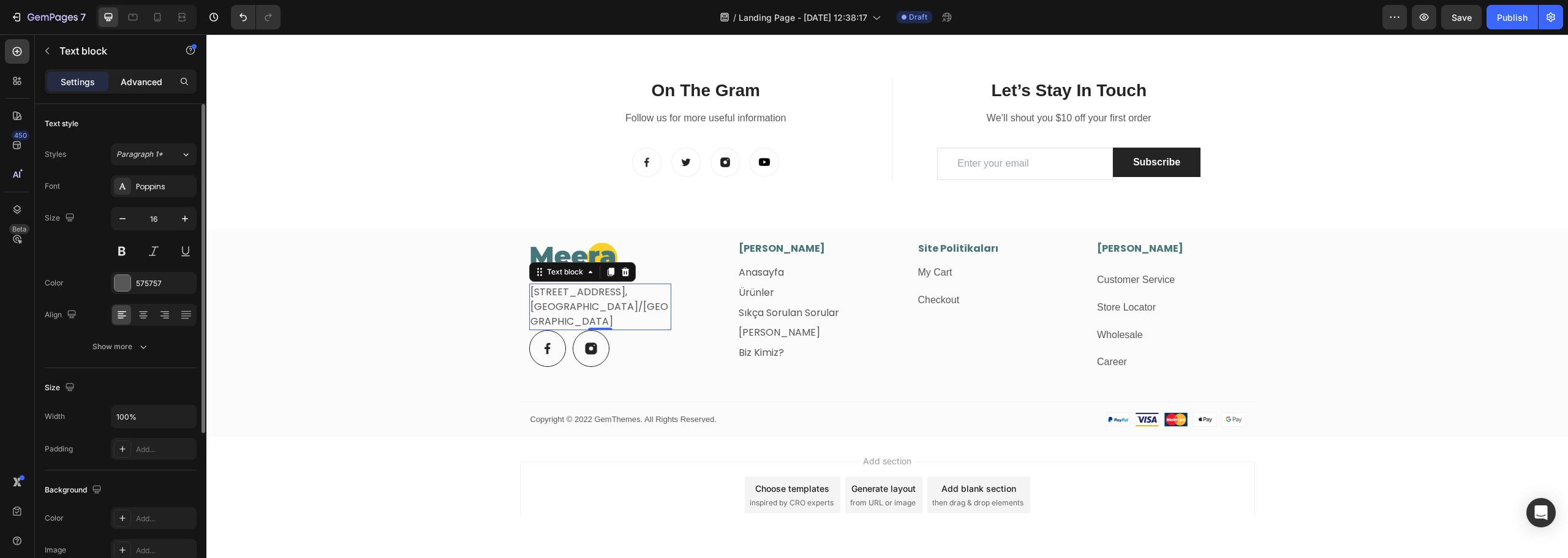
click at [139, 81] on p "Advanced" at bounding box center [141, 82] width 42 height 13
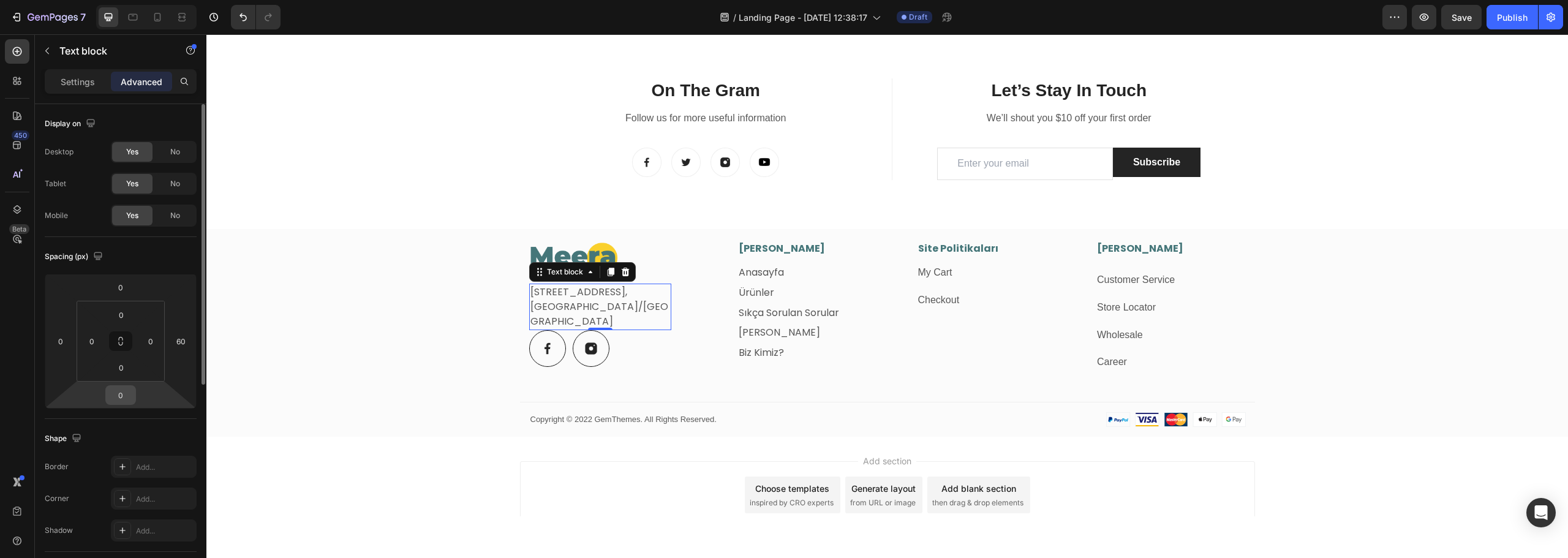
click at [121, 393] on input "0" at bounding box center [121, 395] width 24 height 19
type input "20"
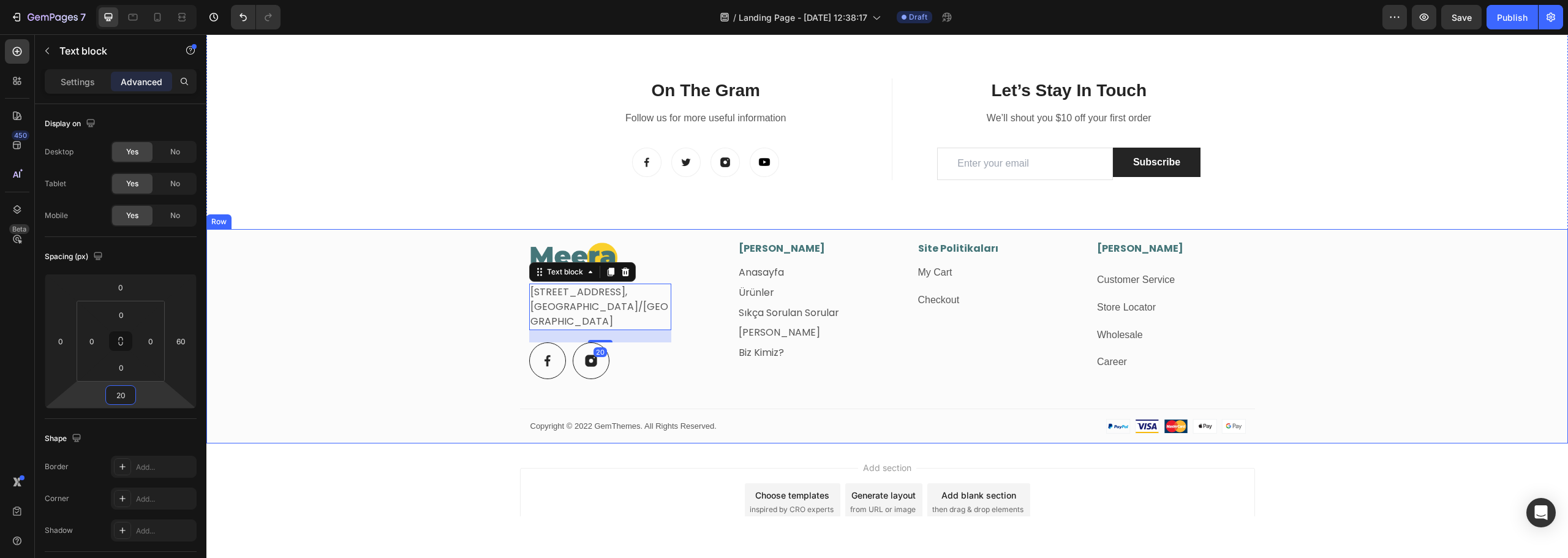
click at [414, 361] on div "Image Fetih Mahallesi, Tahralı Sokak, Blok 2E Daire 5, Ataşehir/İstanbul Text b…" at bounding box center [887, 342] width 1361 height 202
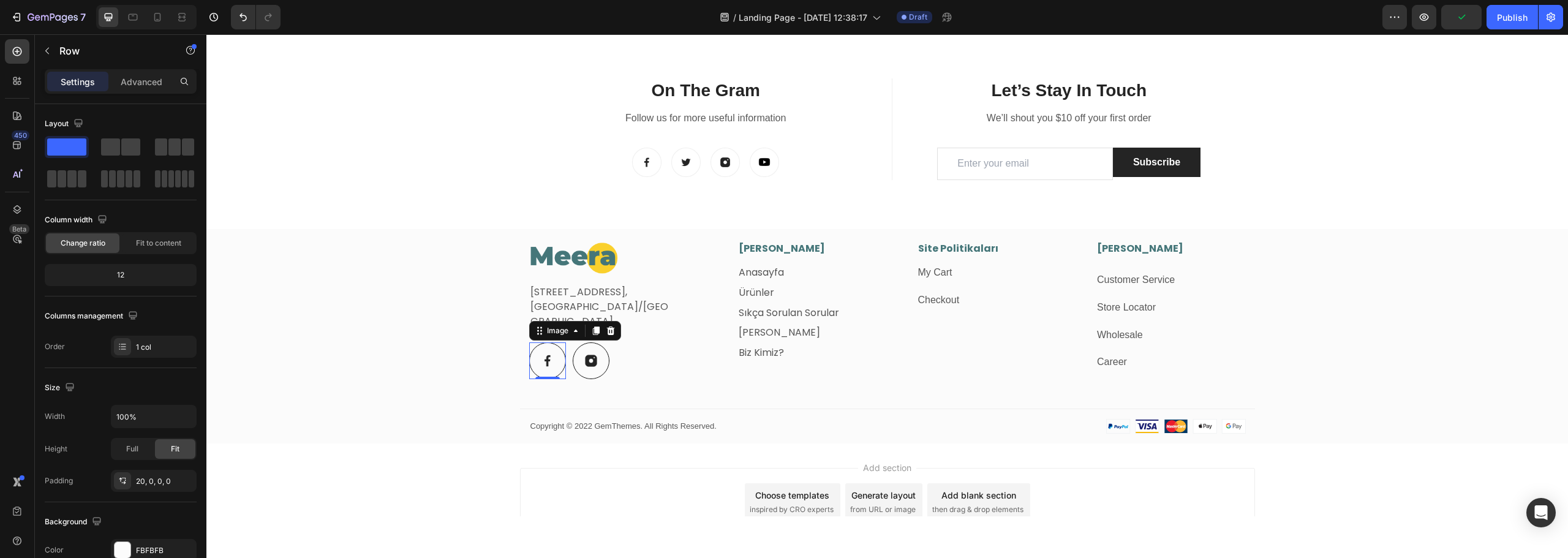
click at [542, 361] on img at bounding box center [547, 360] width 36 height 36
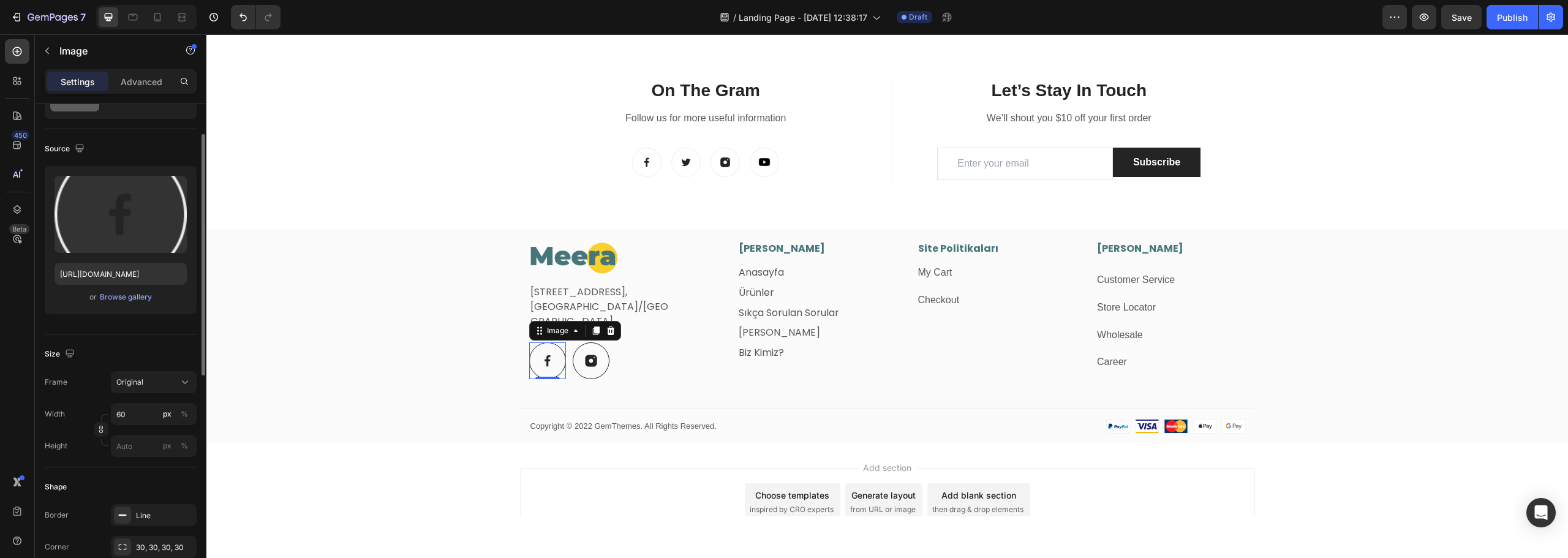
scroll to position [122, 0]
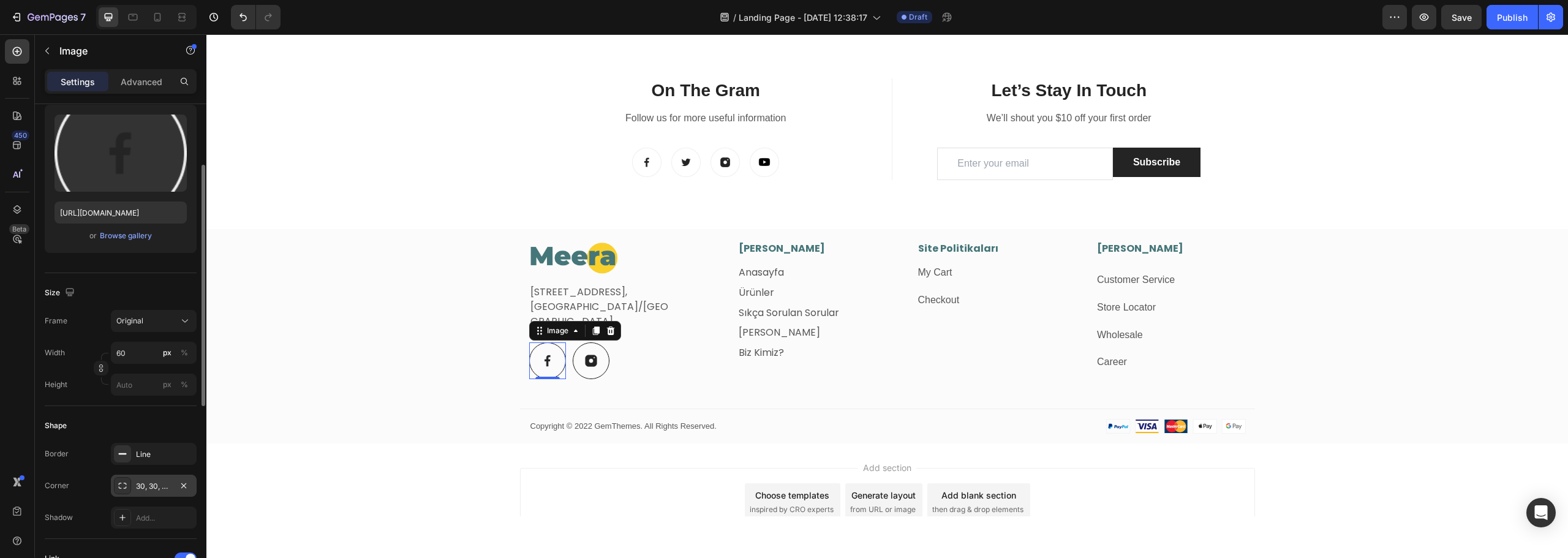
click at [159, 481] on div "30, 30, 30, 30" at bounding box center [154, 487] width 36 height 11
click at [145, 453] on div "Line" at bounding box center [154, 455] width 36 height 11
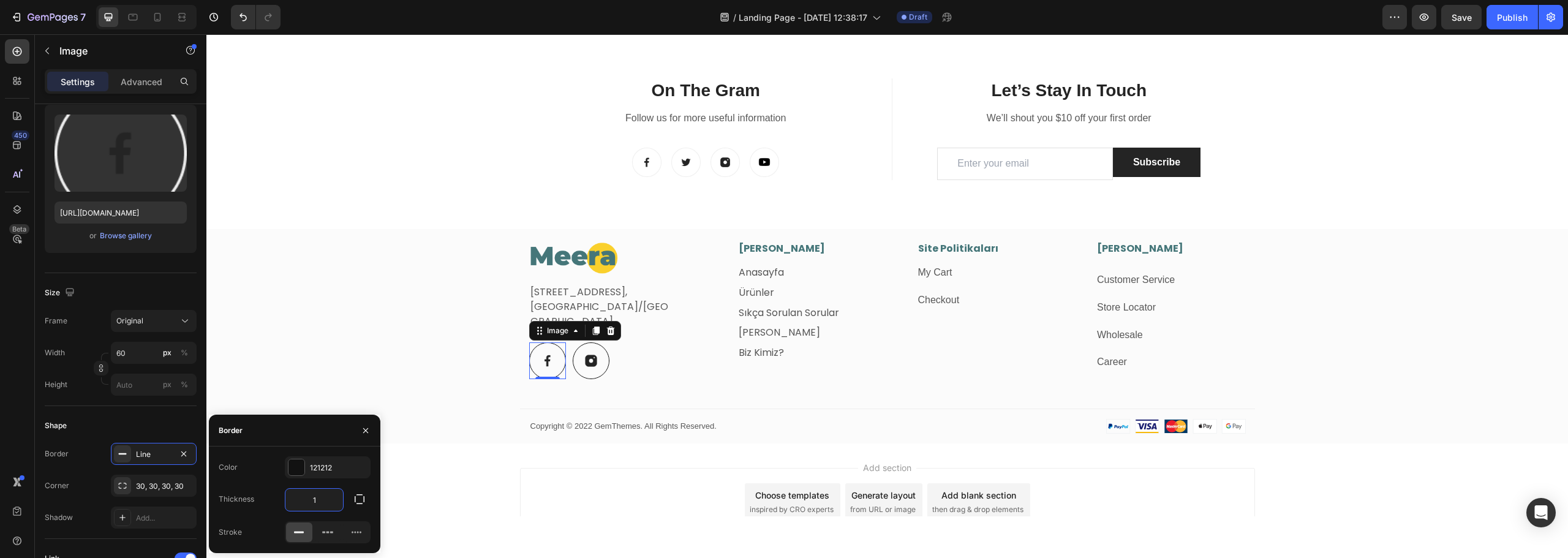
type input "0"
click at [599, 369] on img at bounding box center [591, 360] width 36 height 36
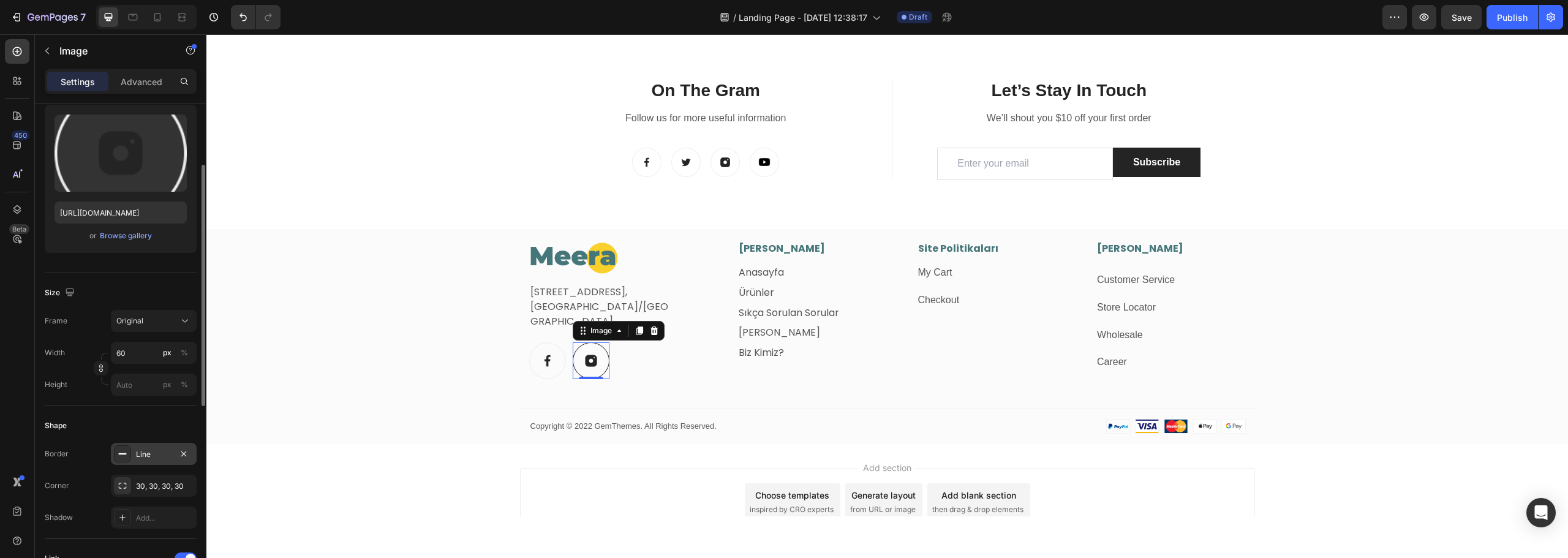
click at [158, 458] on div "Line" at bounding box center [154, 455] width 36 height 11
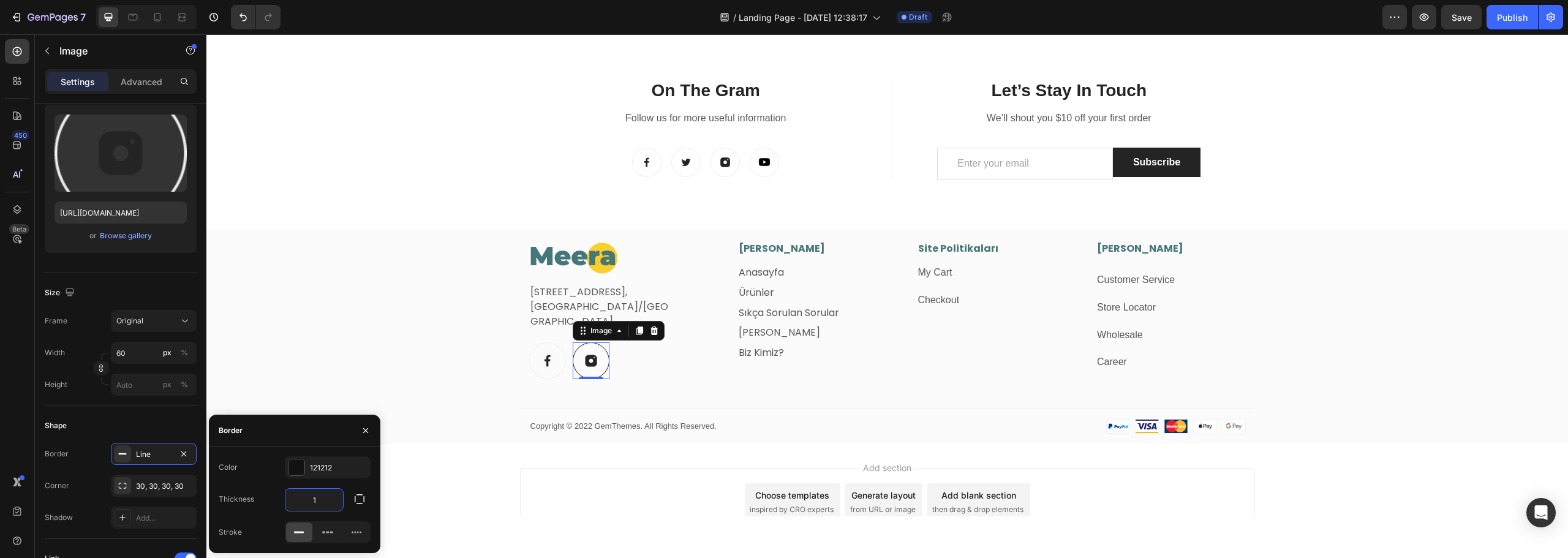
click at [314, 508] on input "1" at bounding box center [315, 500] width 58 height 22
type input "0"
click at [343, 318] on div "Image Fetih Mahallesi, Tahralı Sokak, Blok 2E Daire 5, Ataşehir/İstanbul Text b…" at bounding box center [887, 342] width 1361 height 202
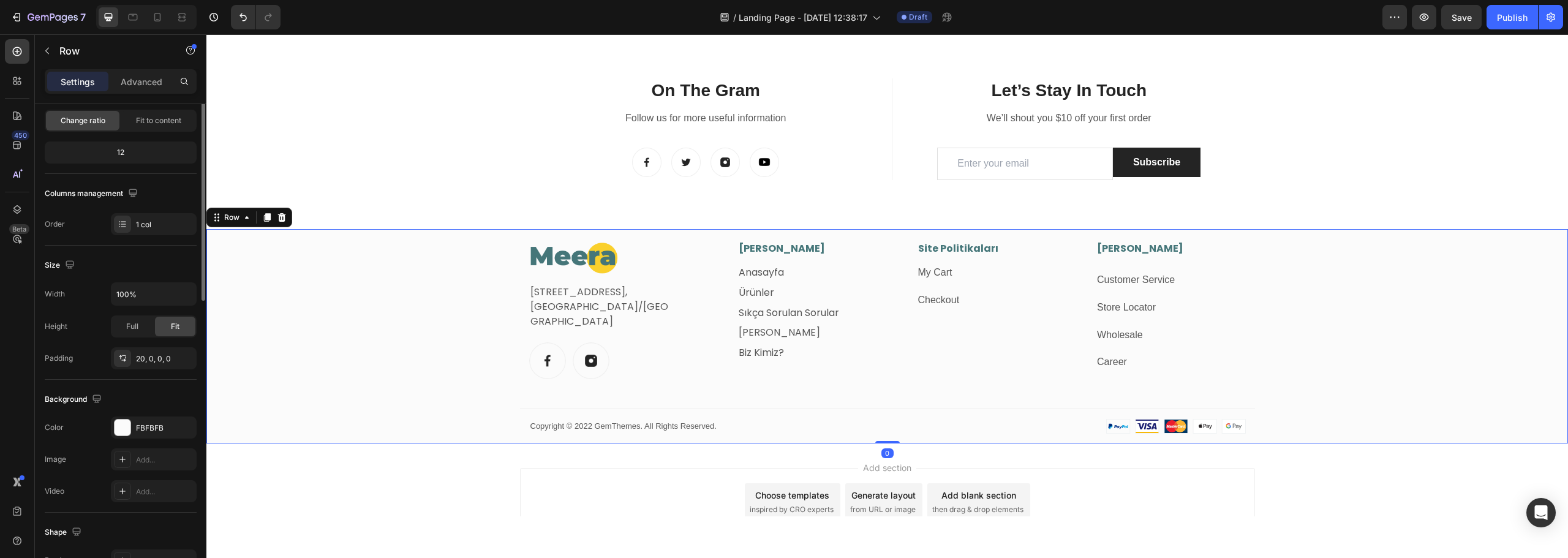
scroll to position [0, 0]
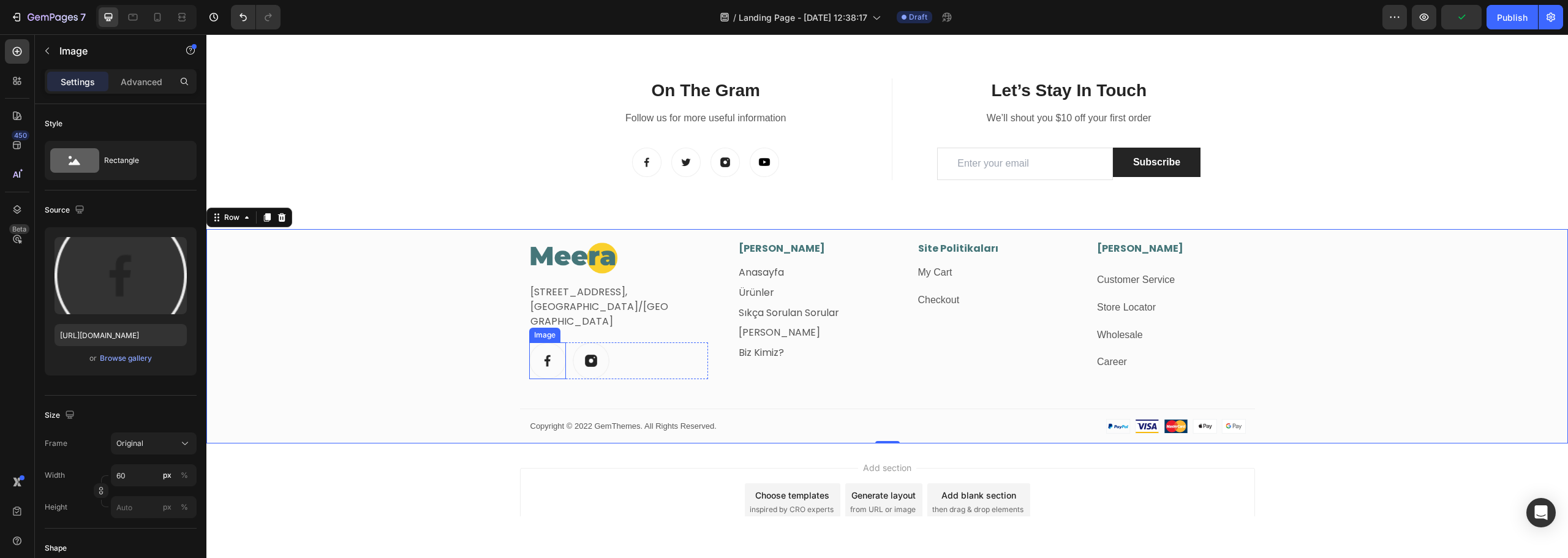
click at [542, 361] on img at bounding box center [547, 360] width 36 height 36
click at [143, 81] on p "Advanced" at bounding box center [141, 82] width 42 height 13
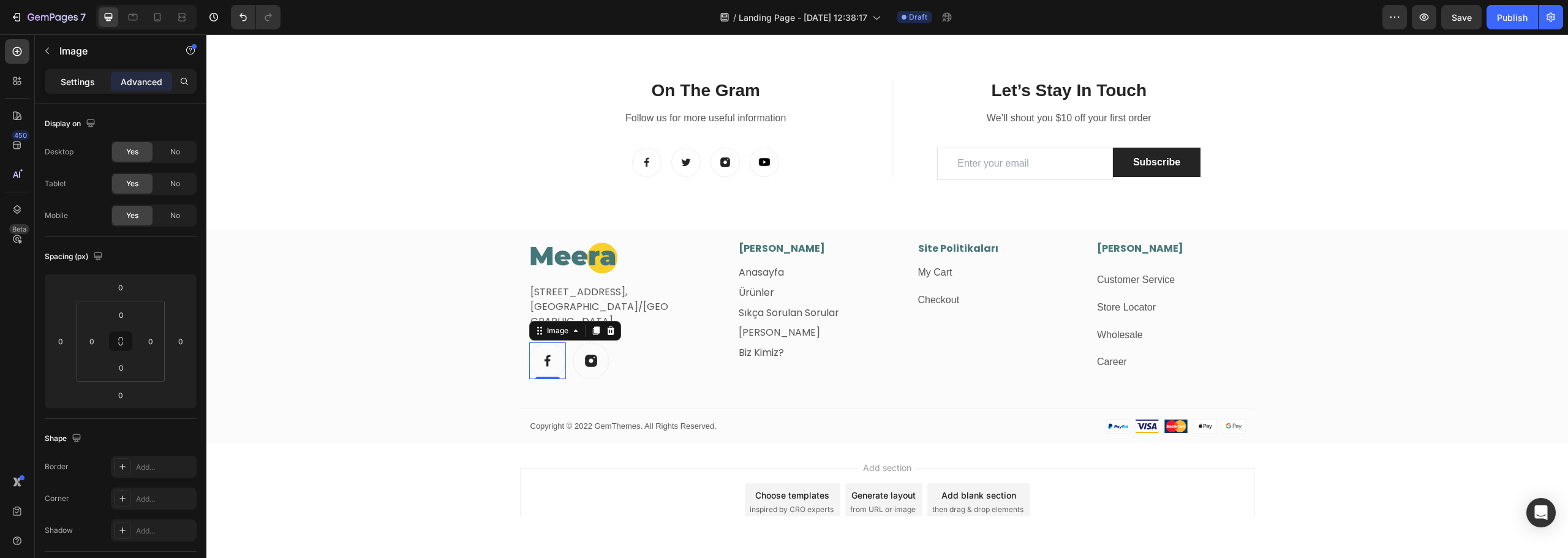
click at [83, 85] on p "Settings" at bounding box center [78, 82] width 35 height 13
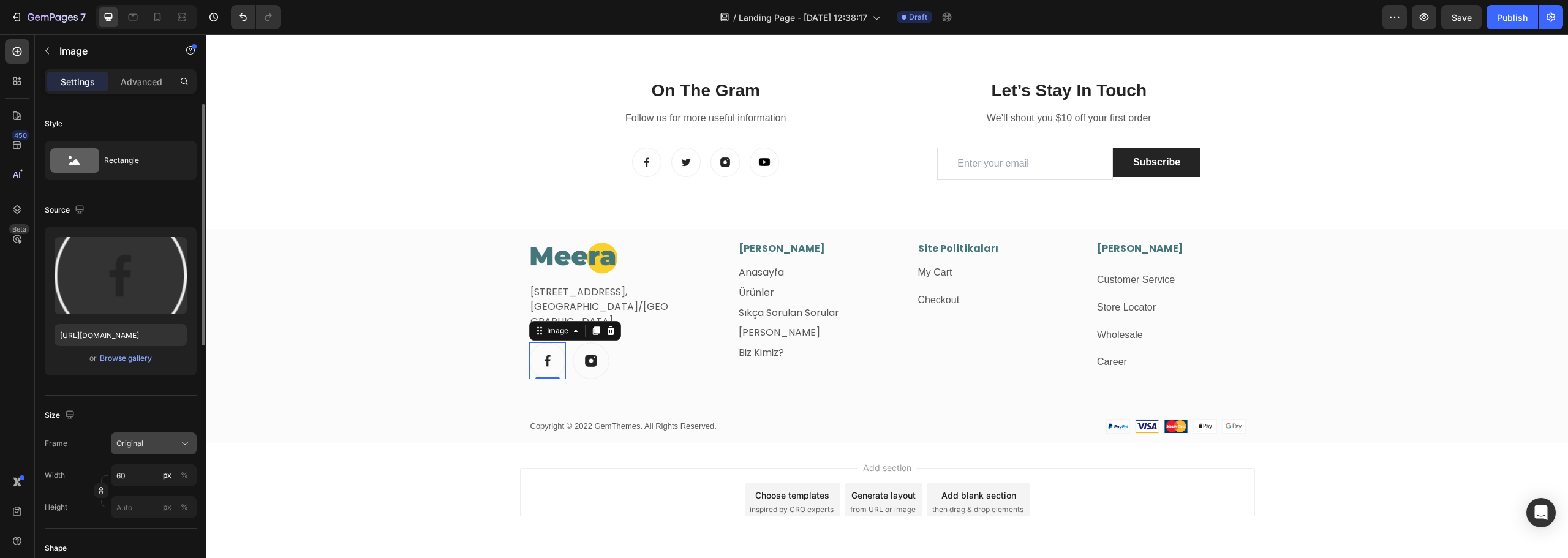
scroll to position [122, 0]
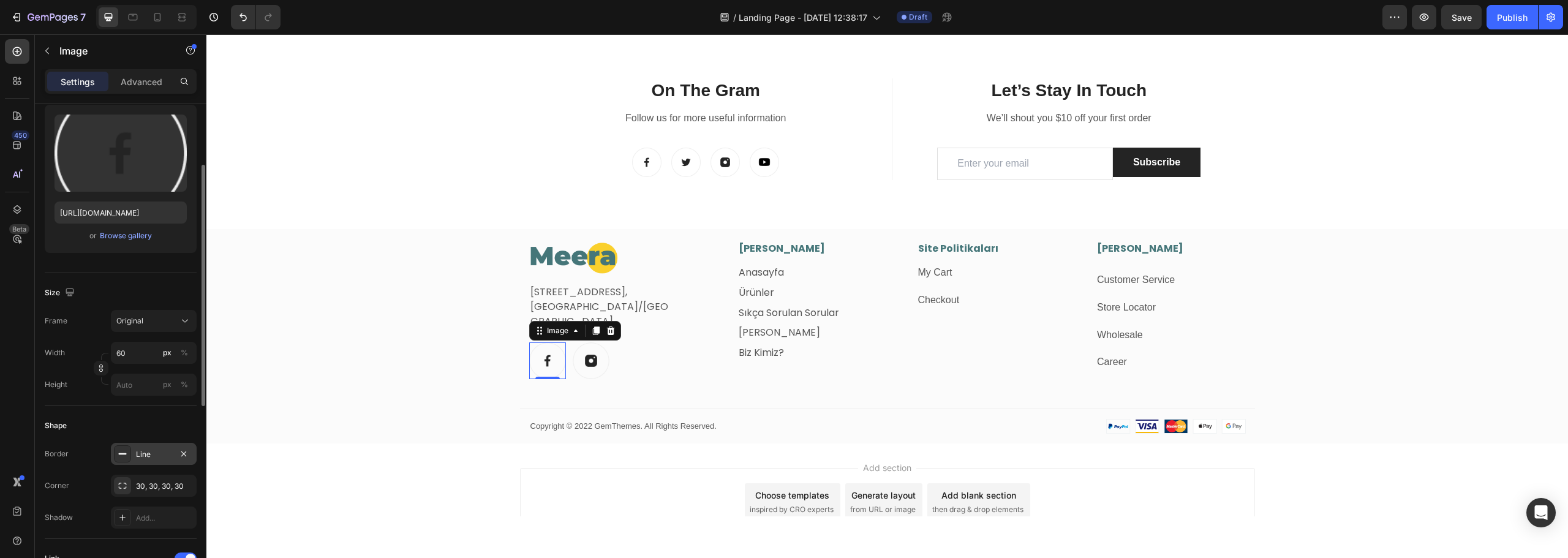
click at [157, 457] on div "Line" at bounding box center [154, 455] width 36 height 11
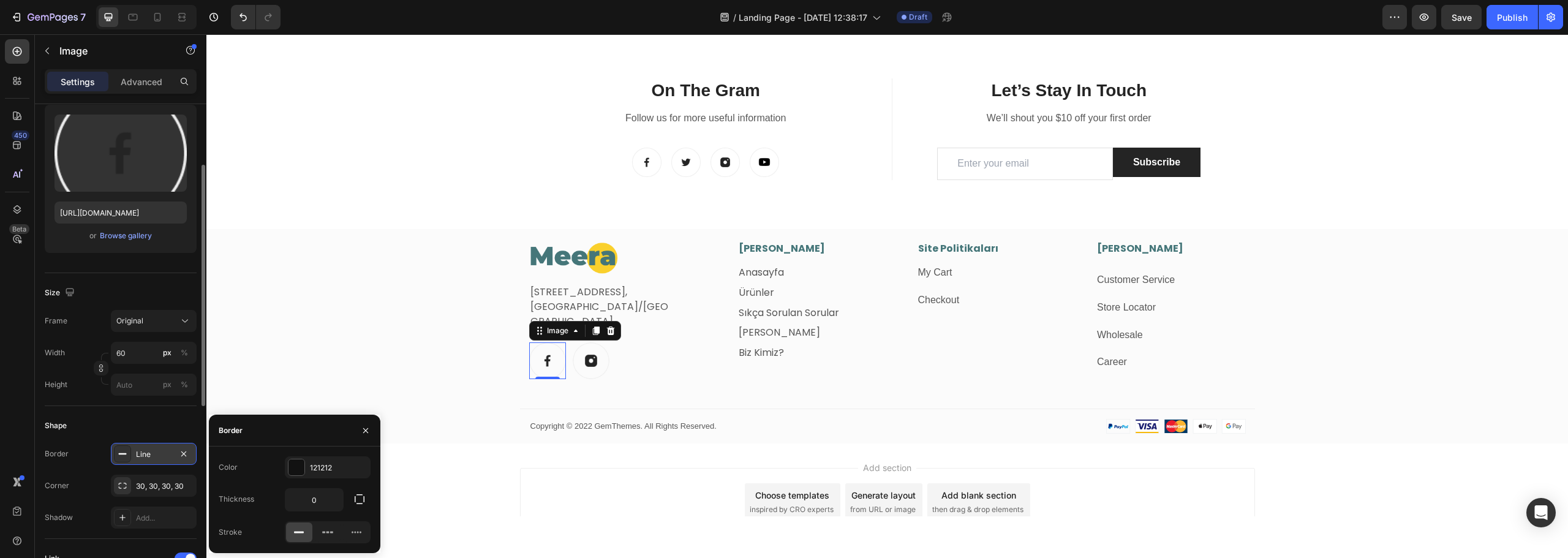
click at [157, 457] on div "Line" at bounding box center [154, 455] width 36 height 11
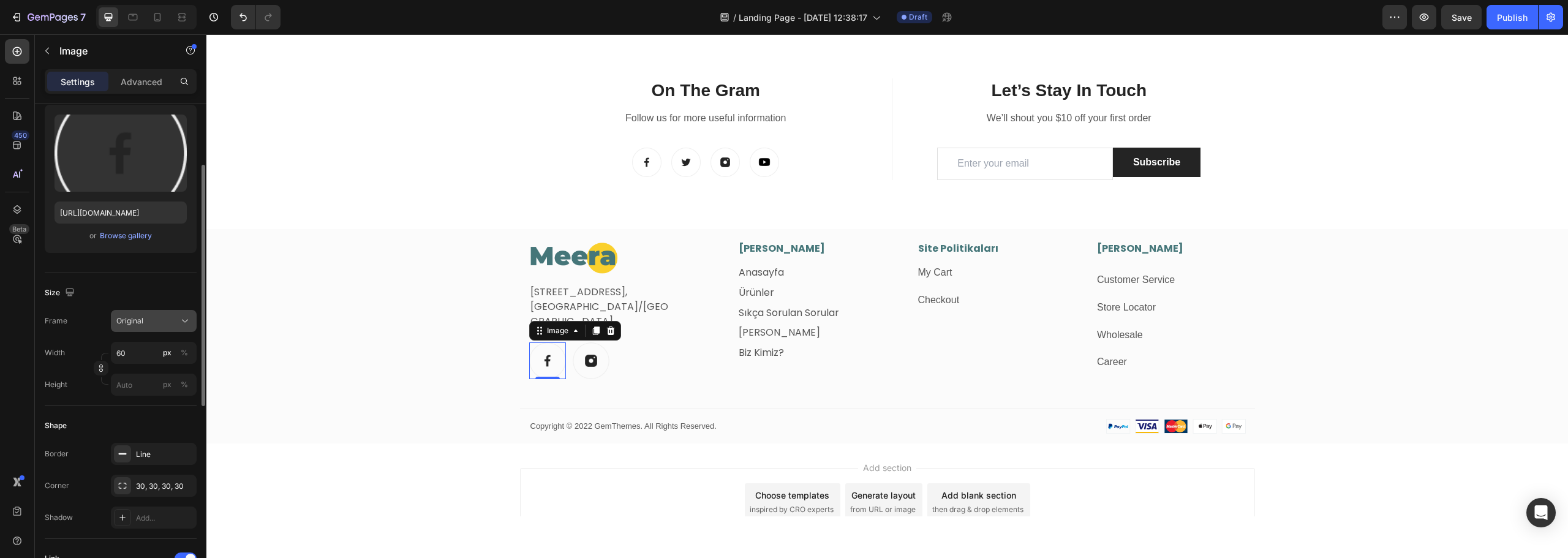
click at [143, 313] on button "Original" at bounding box center [154, 322] width 86 height 22
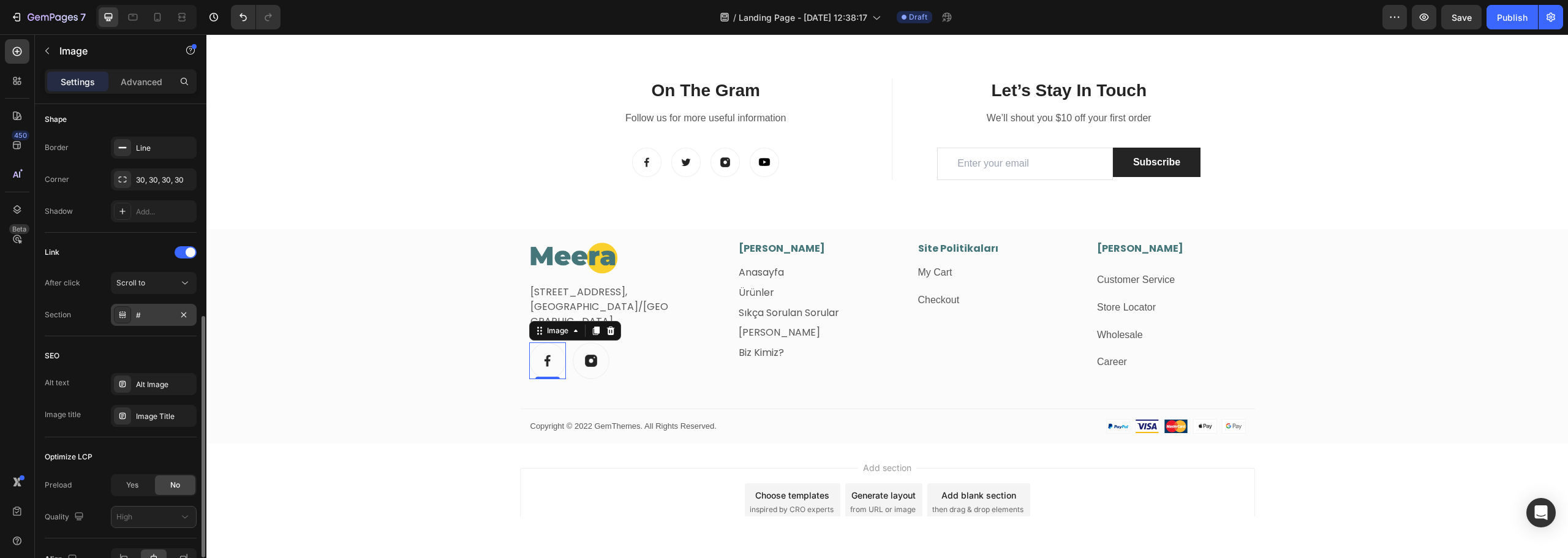
scroll to position [500, 0]
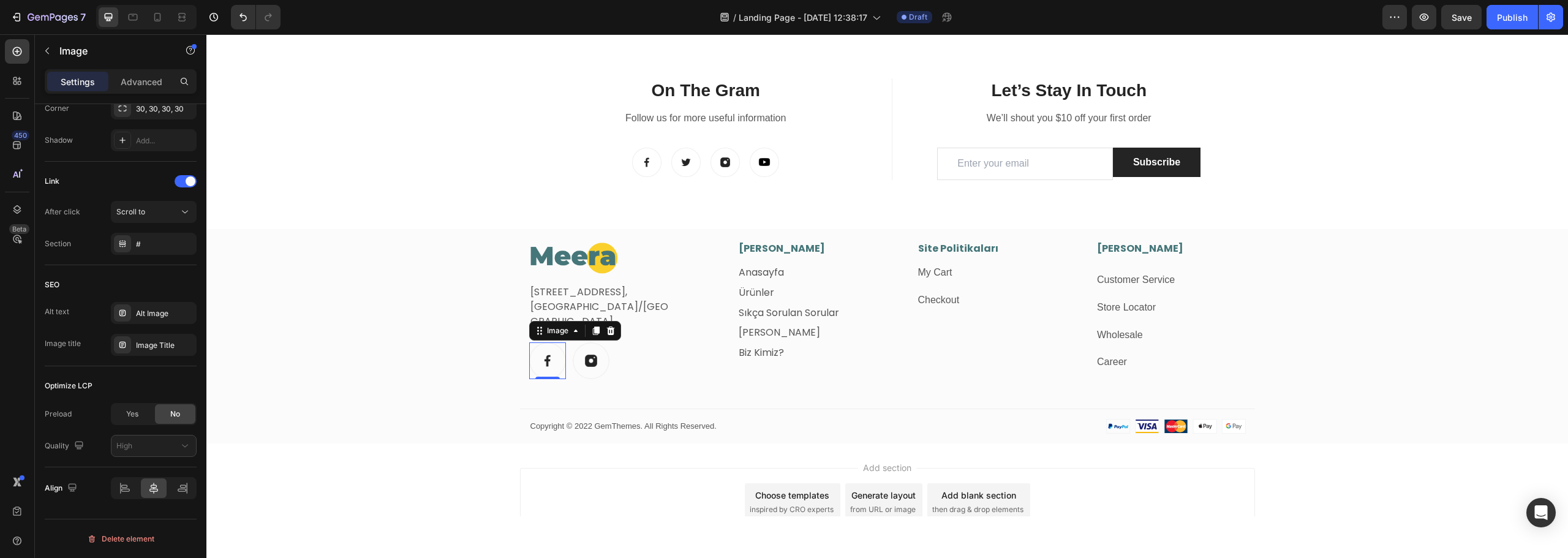
drag, startPoint x: 592, startPoint y: 331, endPoint x: 577, endPoint y: 352, distance: 25.8
click at [592, 331] on icon at bounding box center [595, 330] width 7 height 8
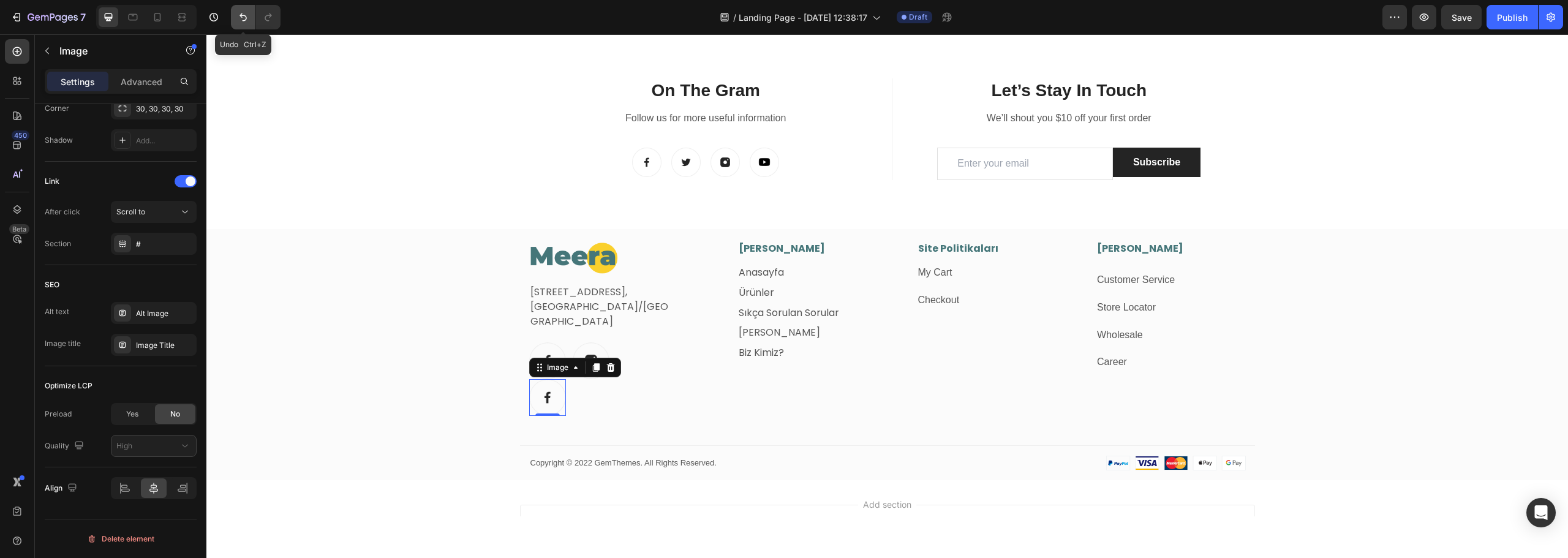
click at [246, 17] on icon "Undo/Redo" at bounding box center [243, 17] width 12 height 12
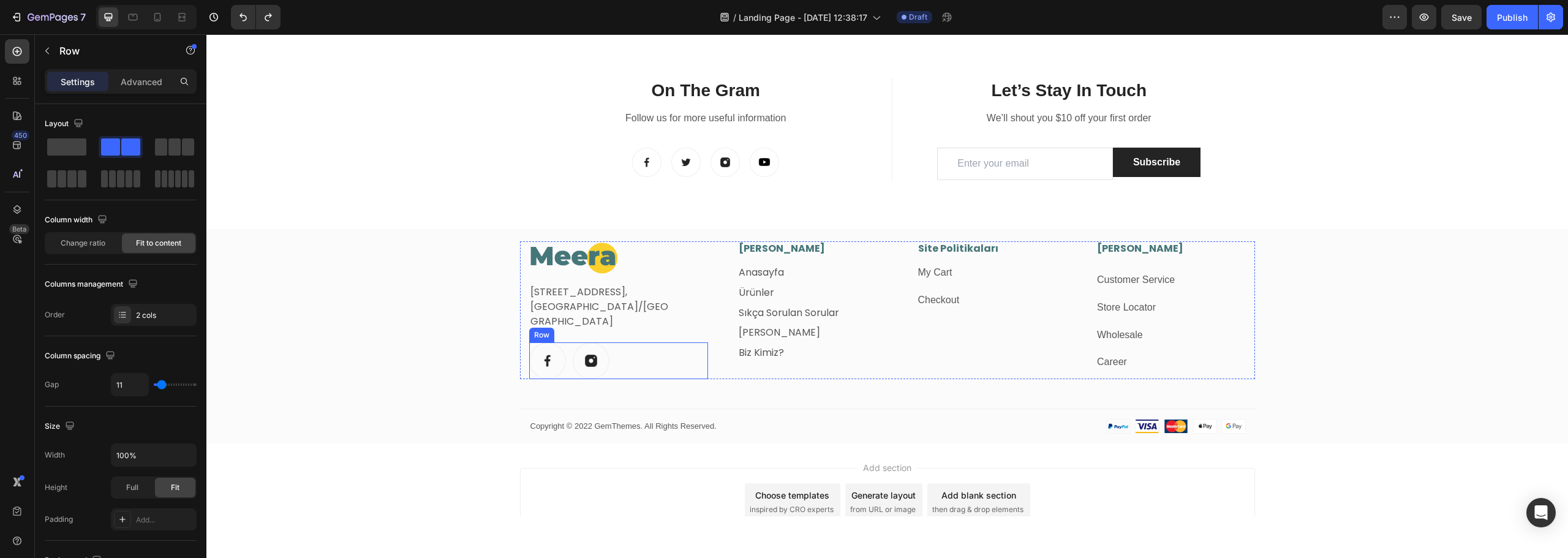
click at [625, 364] on div "Image Image Row" at bounding box center [619, 360] width 179 height 36
click at [588, 329] on icon at bounding box center [589, 330] width 7 height 8
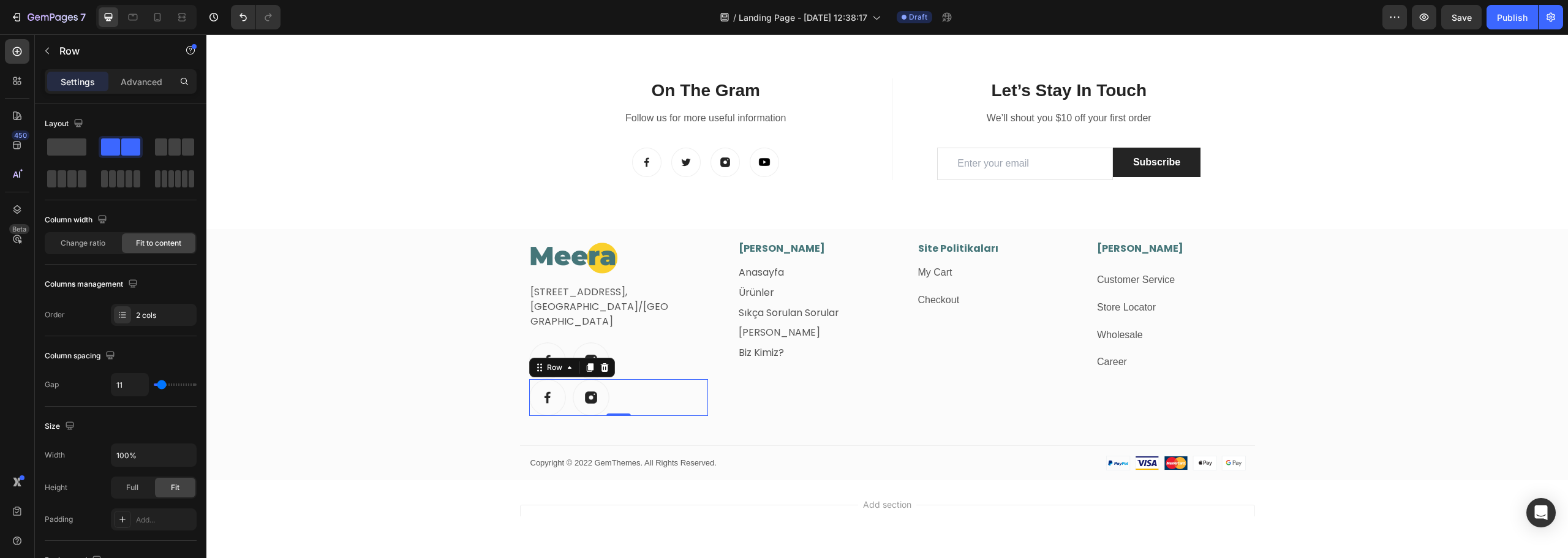
scroll to position [398, 0]
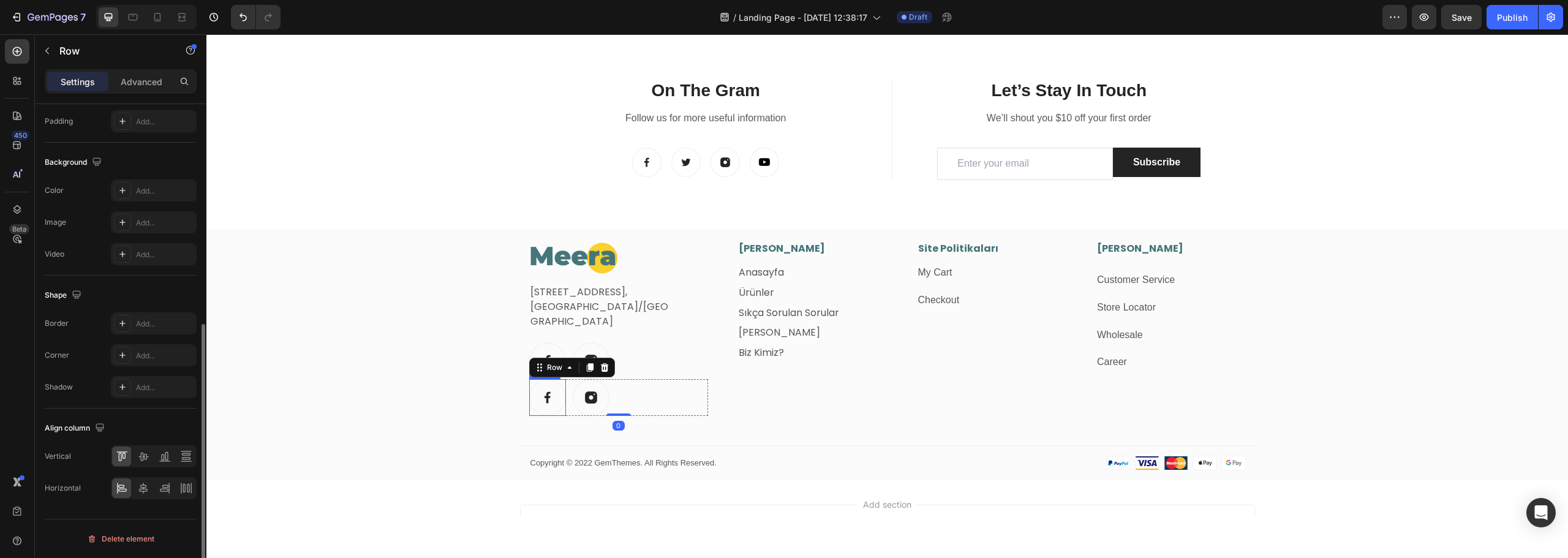
click at [541, 401] on img at bounding box center [547, 397] width 36 height 36
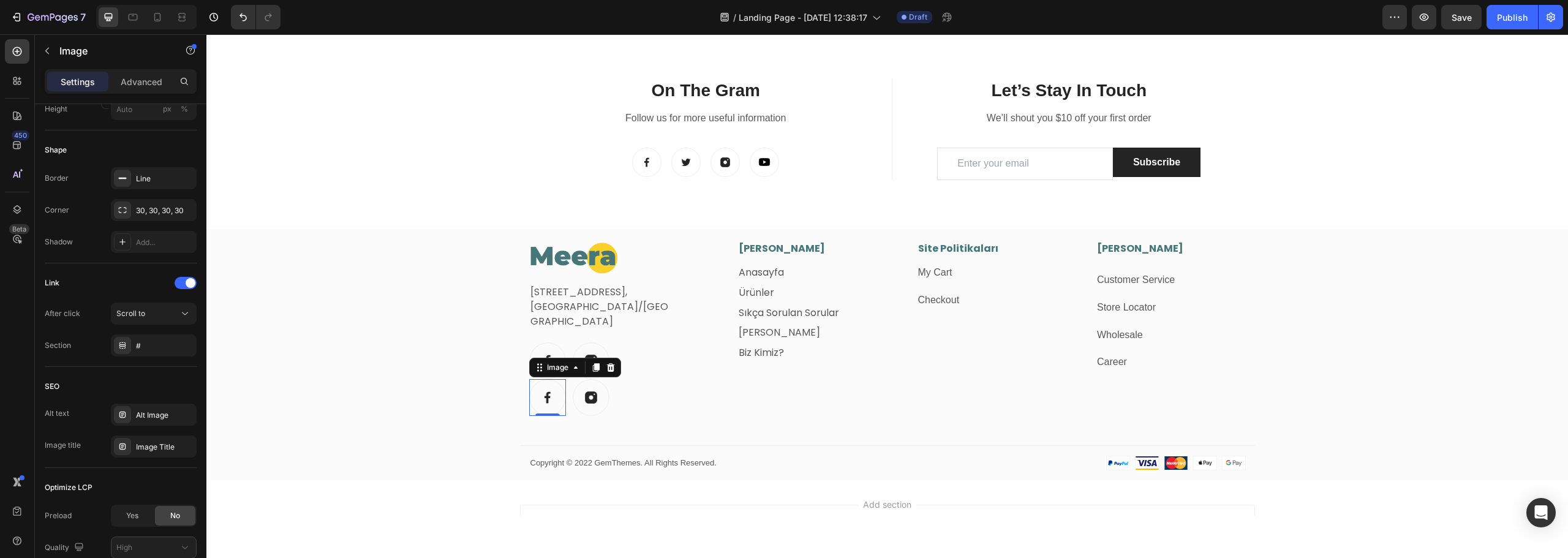
scroll to position [0, 0]
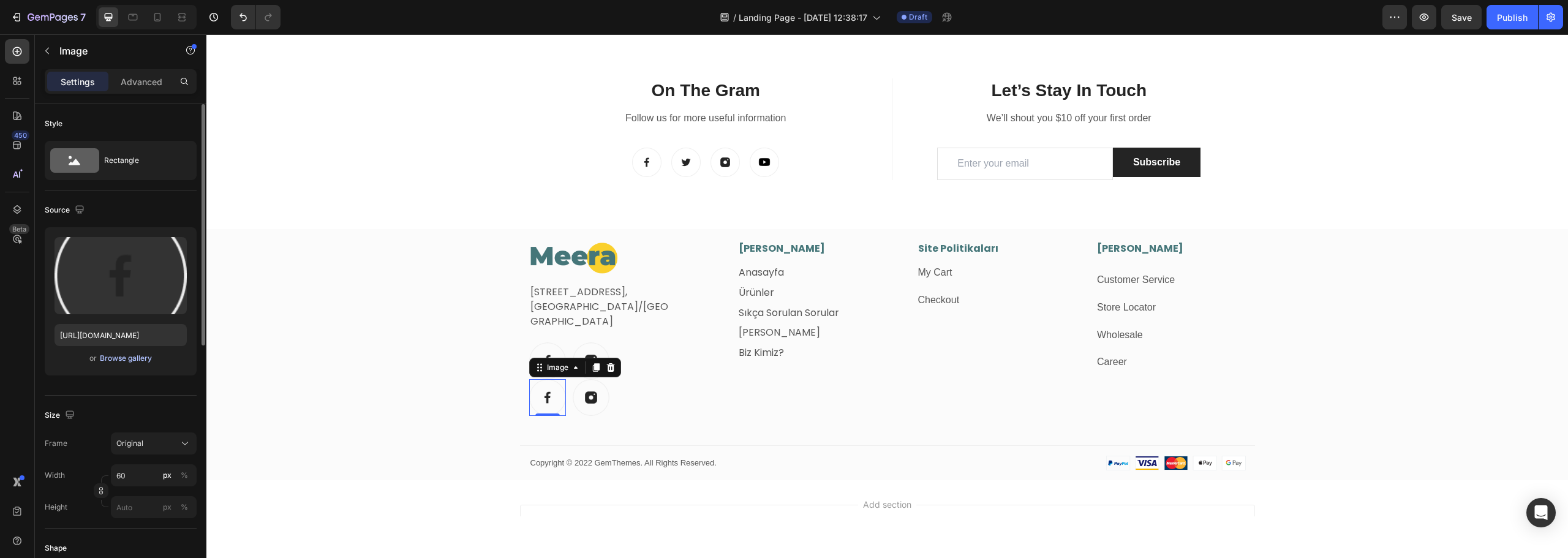
click at [130, 359] on div "Browse gallery" at bounding box center [126, 359] width 52 height 11
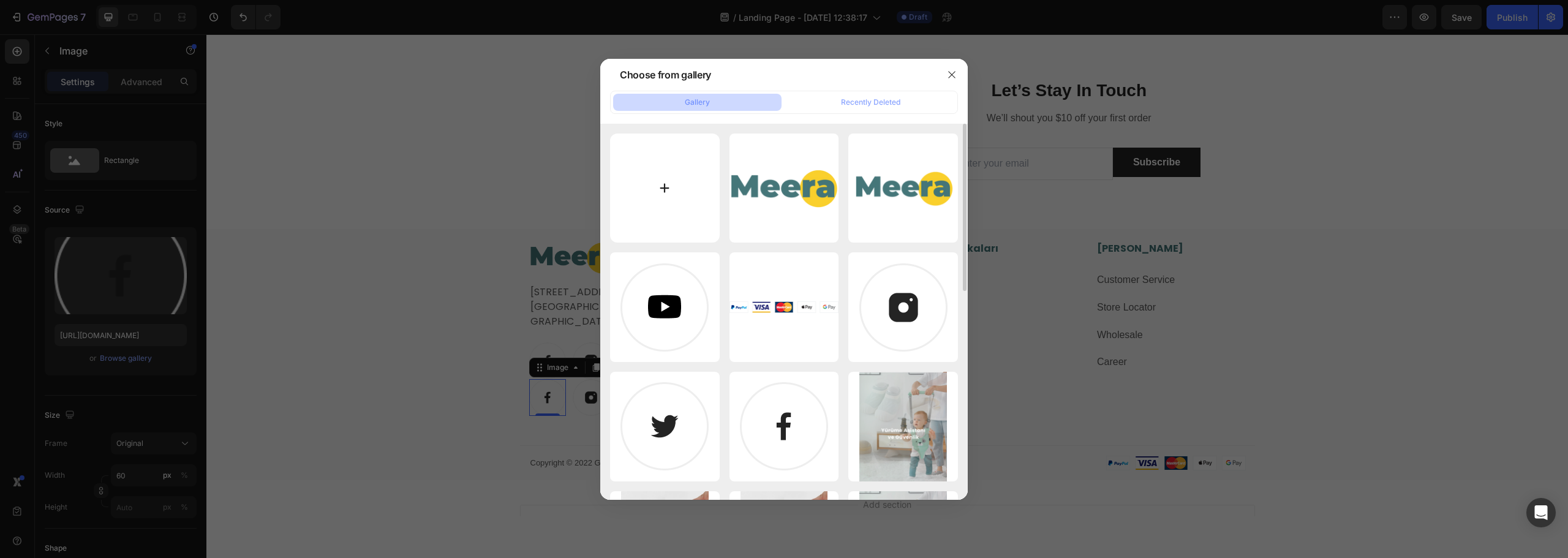
click at [681, 193] on input "file" at bounding box center [664, 188] width 109 height 109
type input "C:\fakepath\instagram.png"
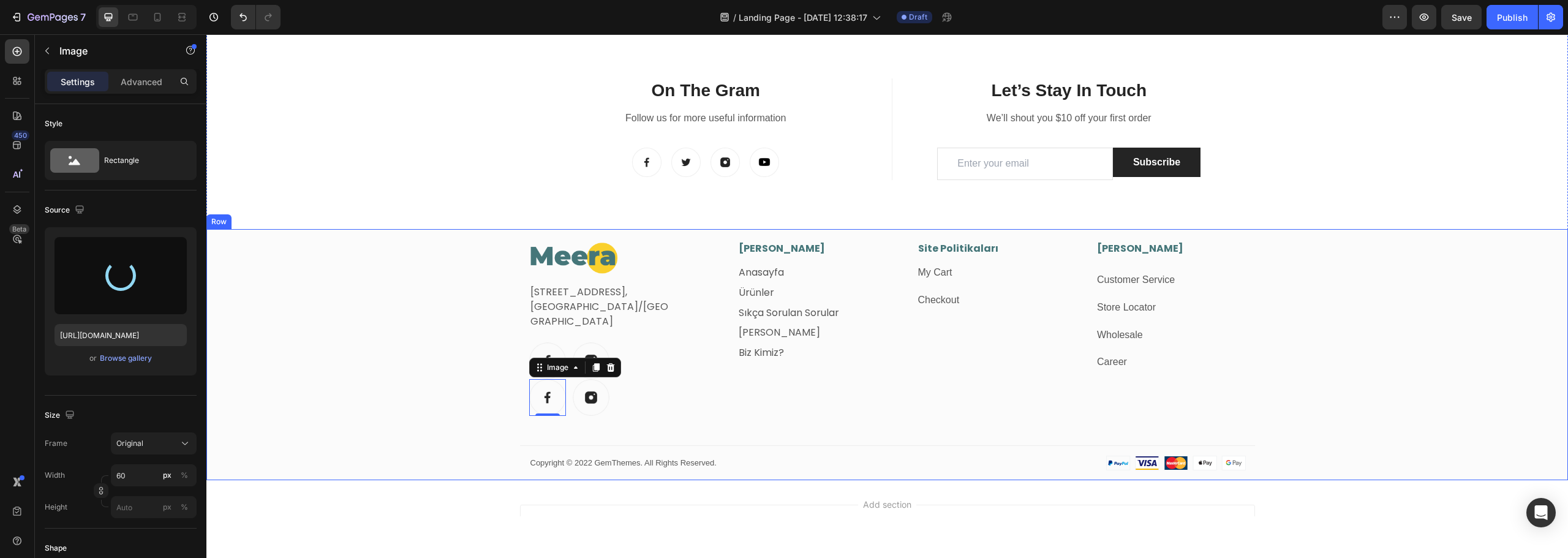
type input "https://cdn.shopify.com/s/files/1/0711/4447/2804/files/gempages_568716174884340…"
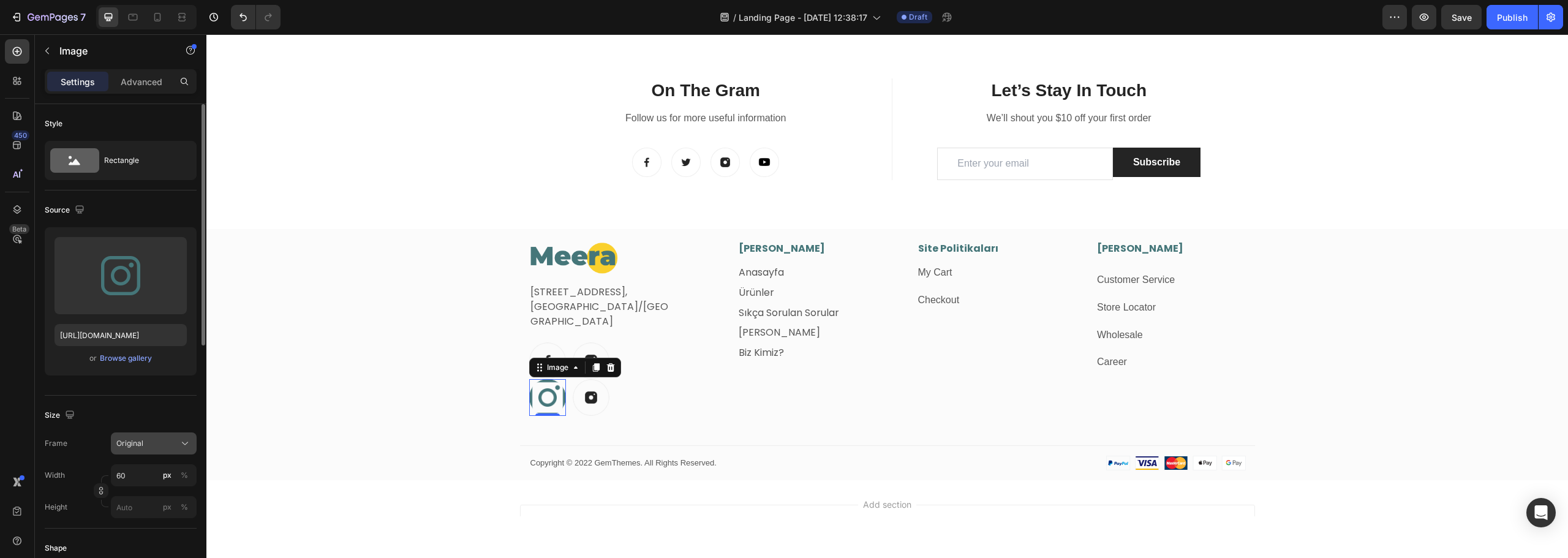
click at [149, 437] on div "Original" at bounding box center [154, 443] width 75 height 12
click at [125, 476] on input "60" at bounding box center [154, 476] width 86 height 22
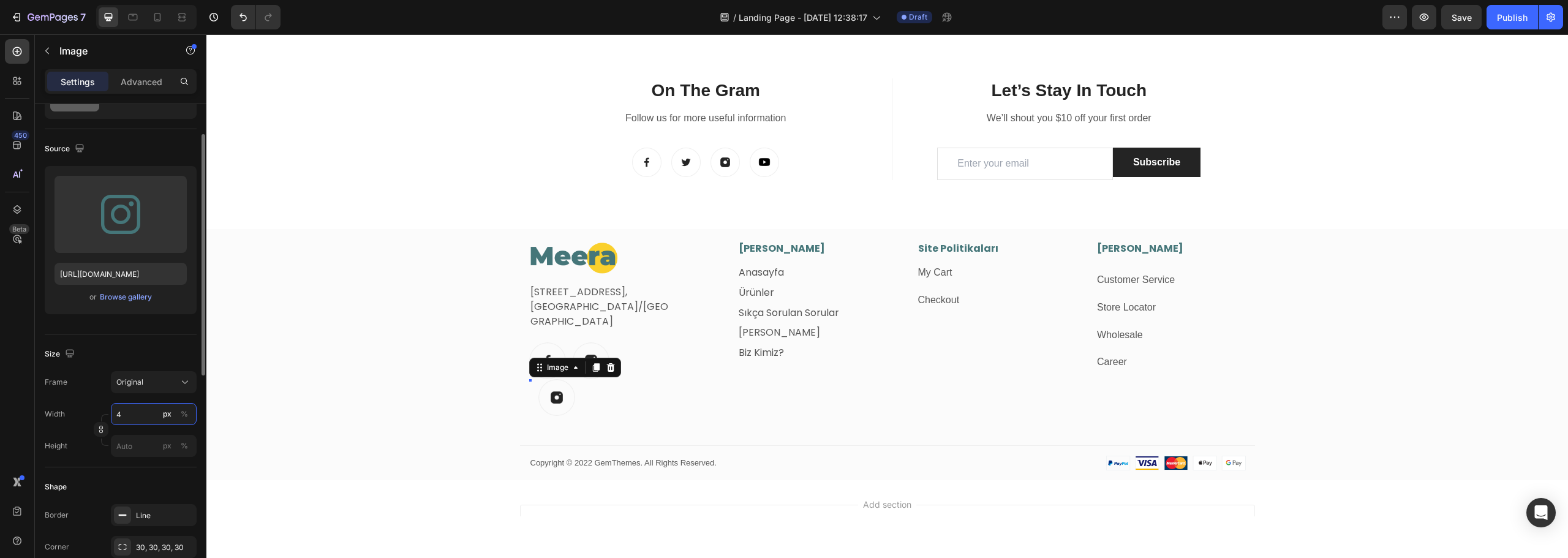
type input "40"
click at [371, 349] on div "Image Fetih Mahallesi, Tahralı Sokak, Blok 2E Daire 5, Ataşehir/İstanbul Text b…" at bounding box center [887, 361] width 1361 height 239
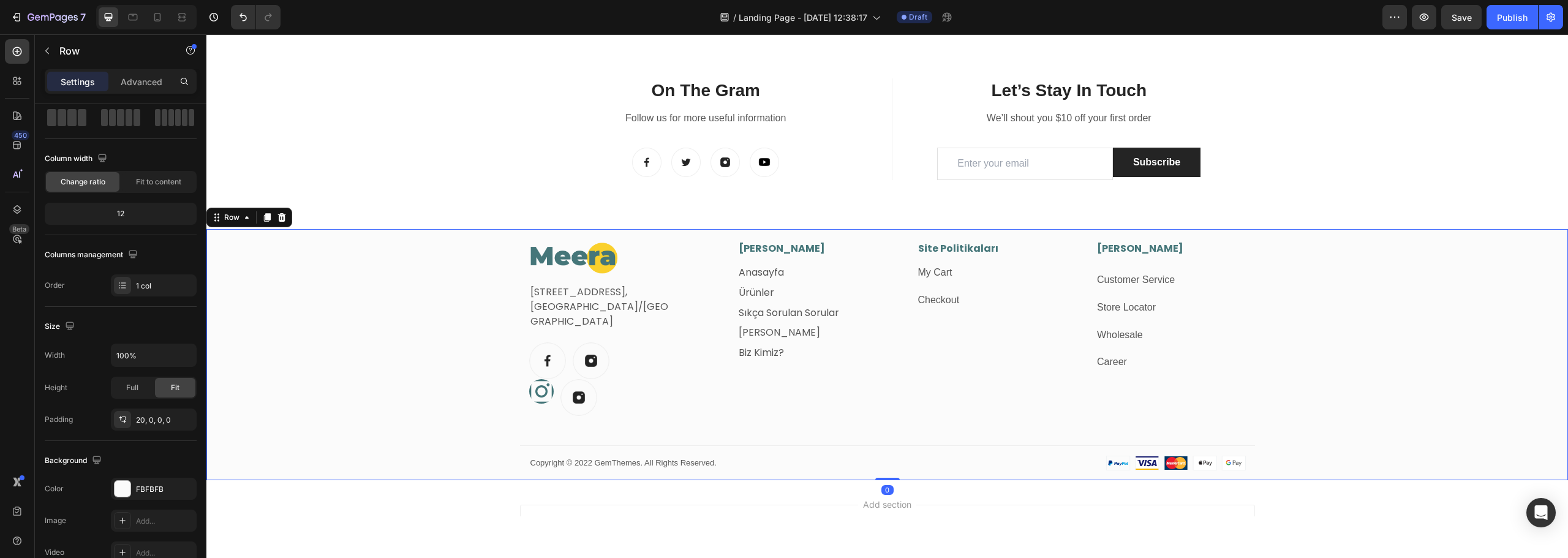
scroll to position [0, 0]
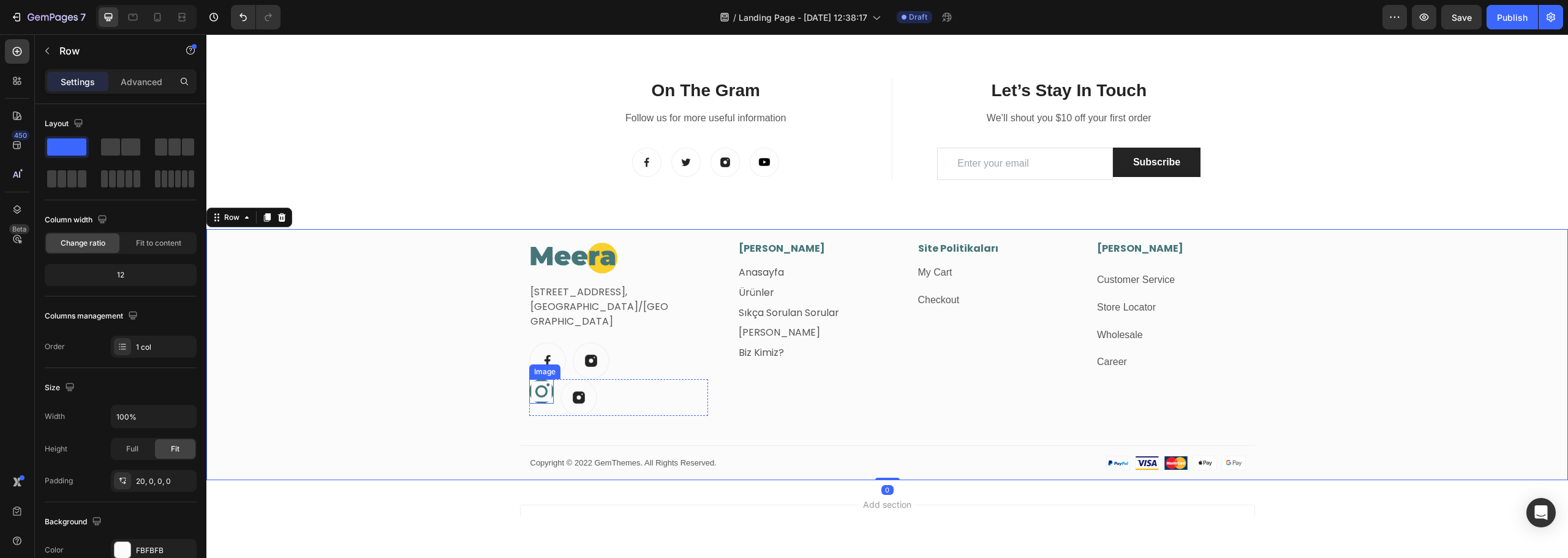
click at [542, 393] on img at bounding box center [541, 392] width 24 height 24
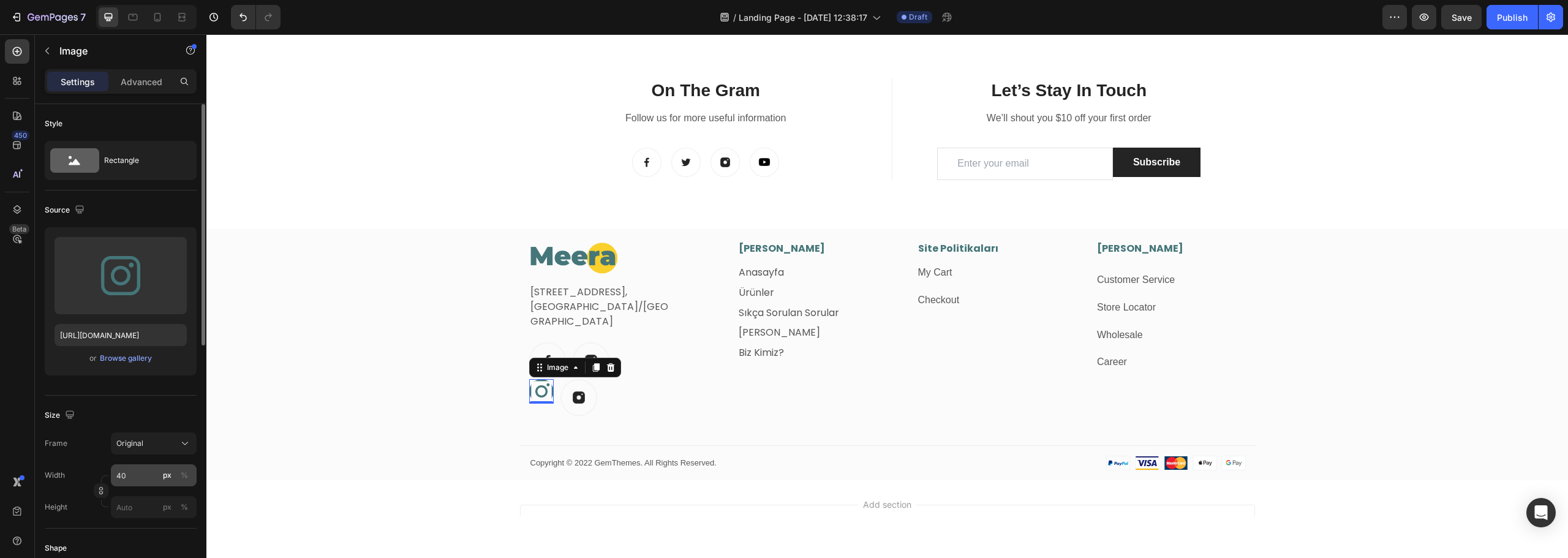
scroll to position [62, 0]
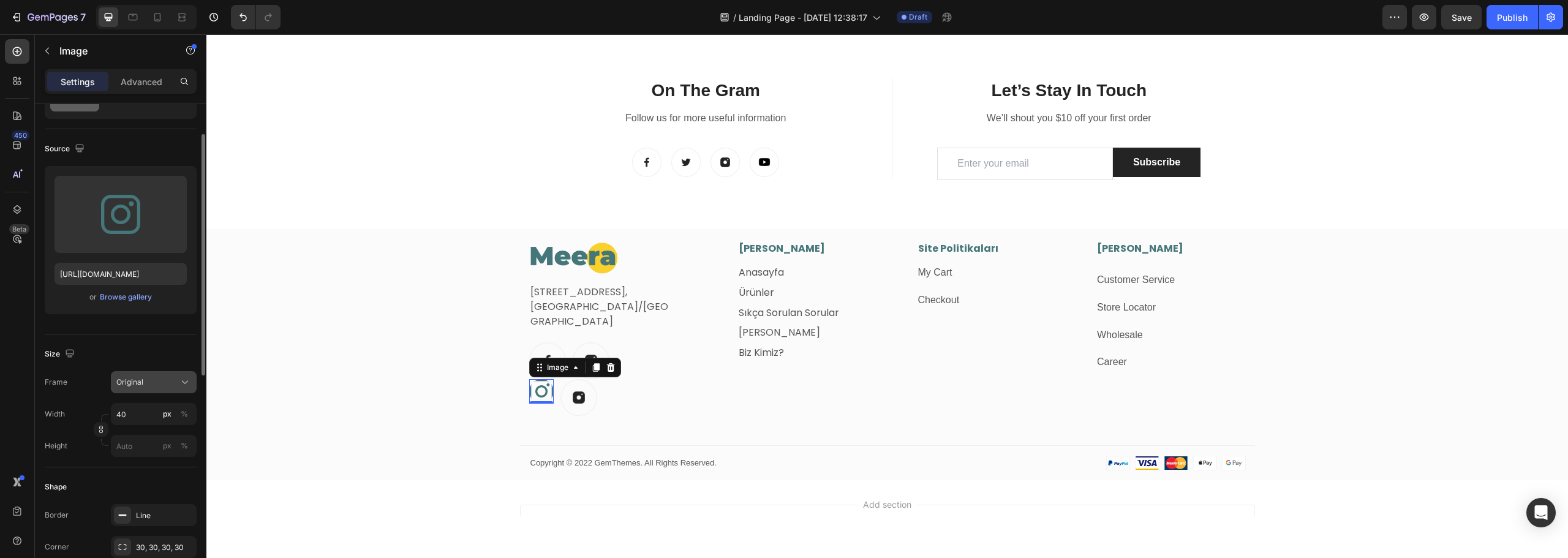
click at [157, 380] on div "Original" at bounding box center [147, 382] width 60 height 11
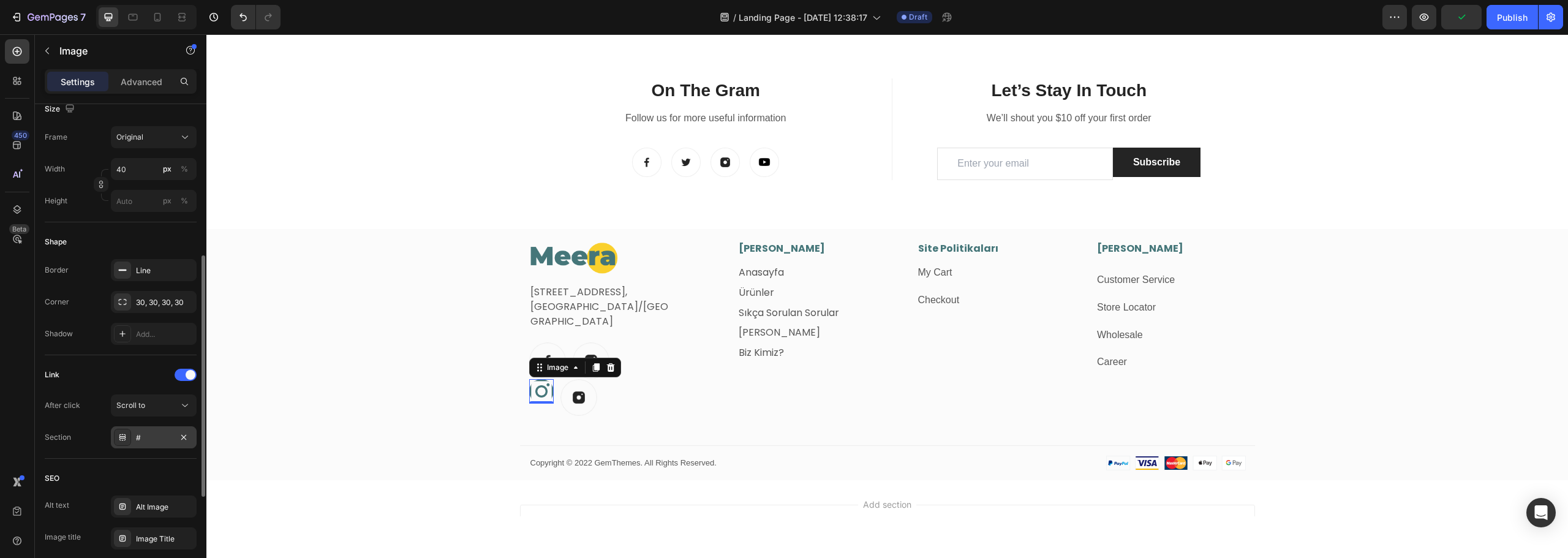
scroll to position [367, 0]
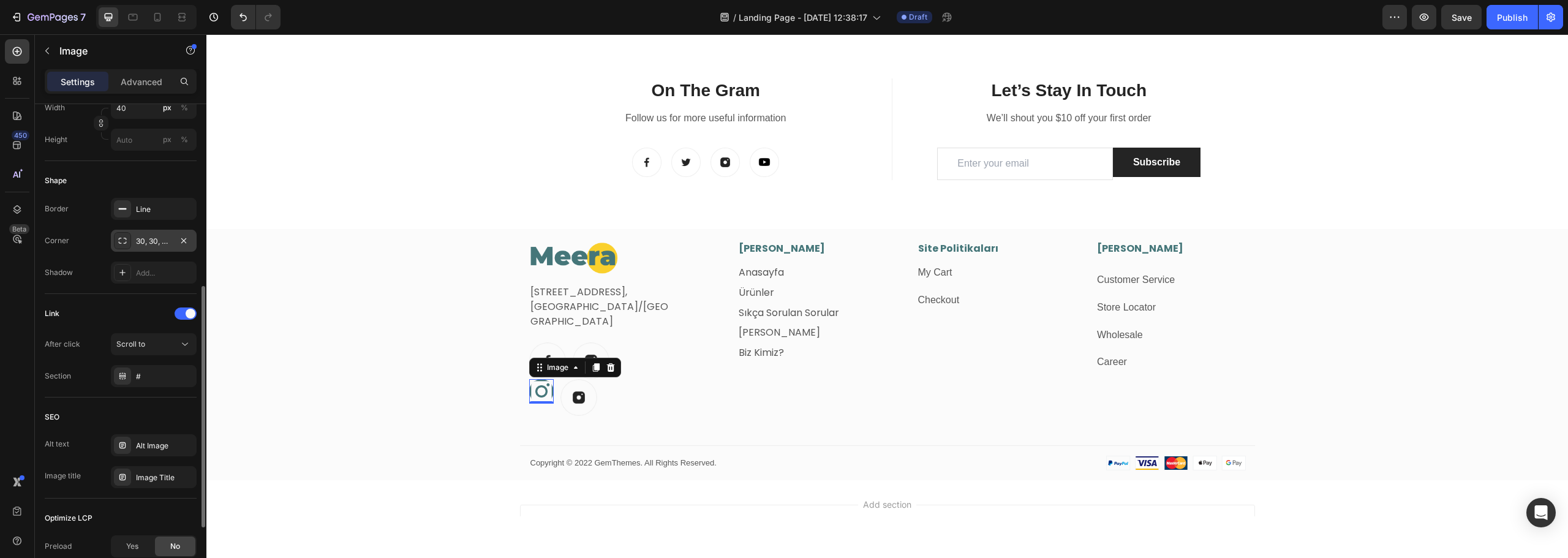
click at [159, 241] on div "30, 30, 30, 30" at bounding box center [154, 241] width 36 height 11
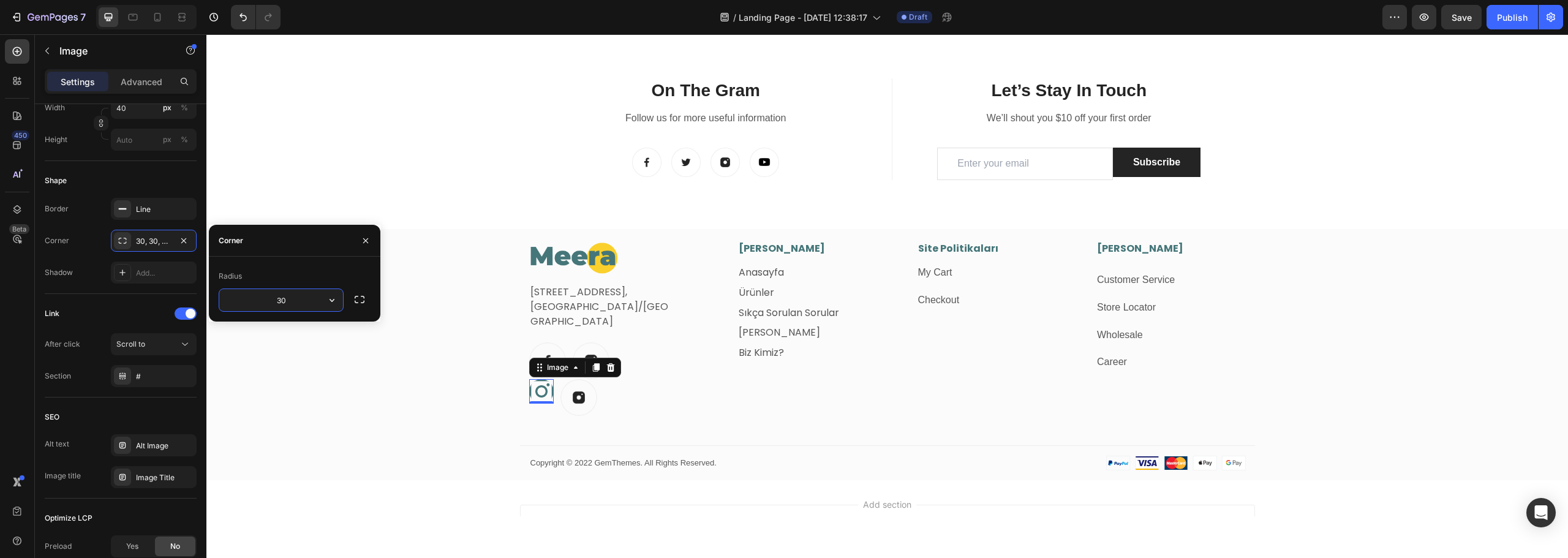
type input "0"
click at [431, 372] on div "Image Fetih Mahallesi, Tahralı Sokak, Blok 2E Daire 5, Ataşehir/İstanbul Text b…" at bounding box center [887, 361] width 1361 height 239
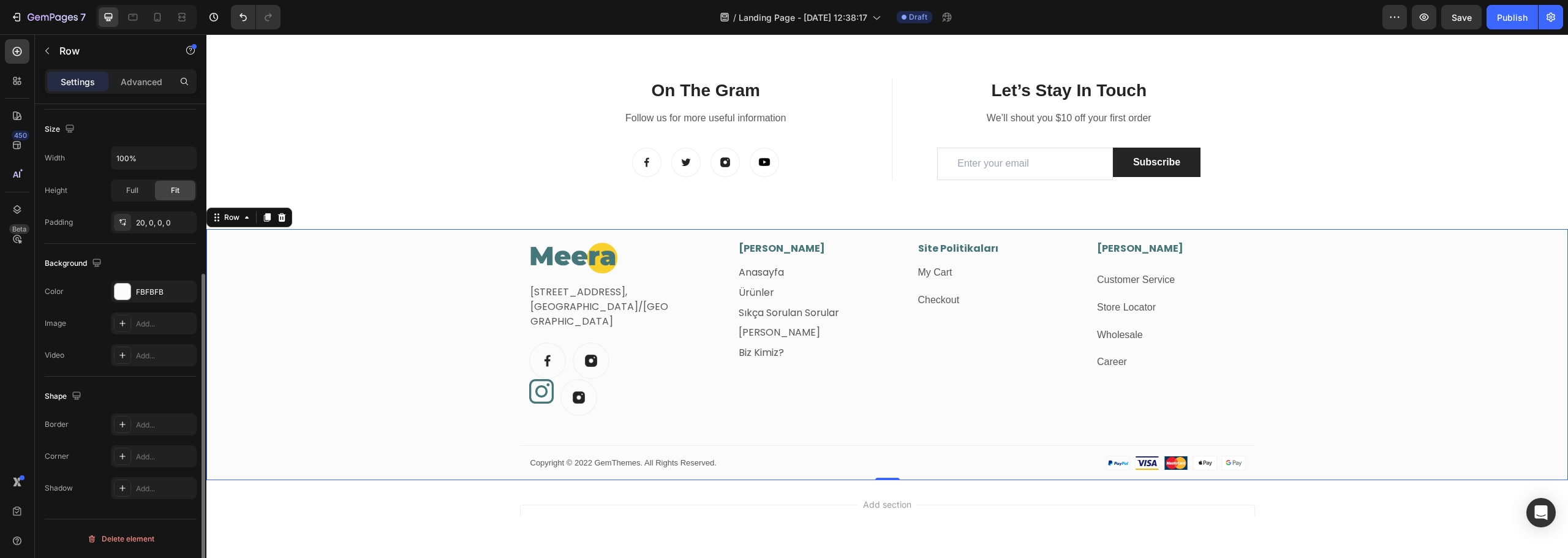
scroll to position [0, 0]
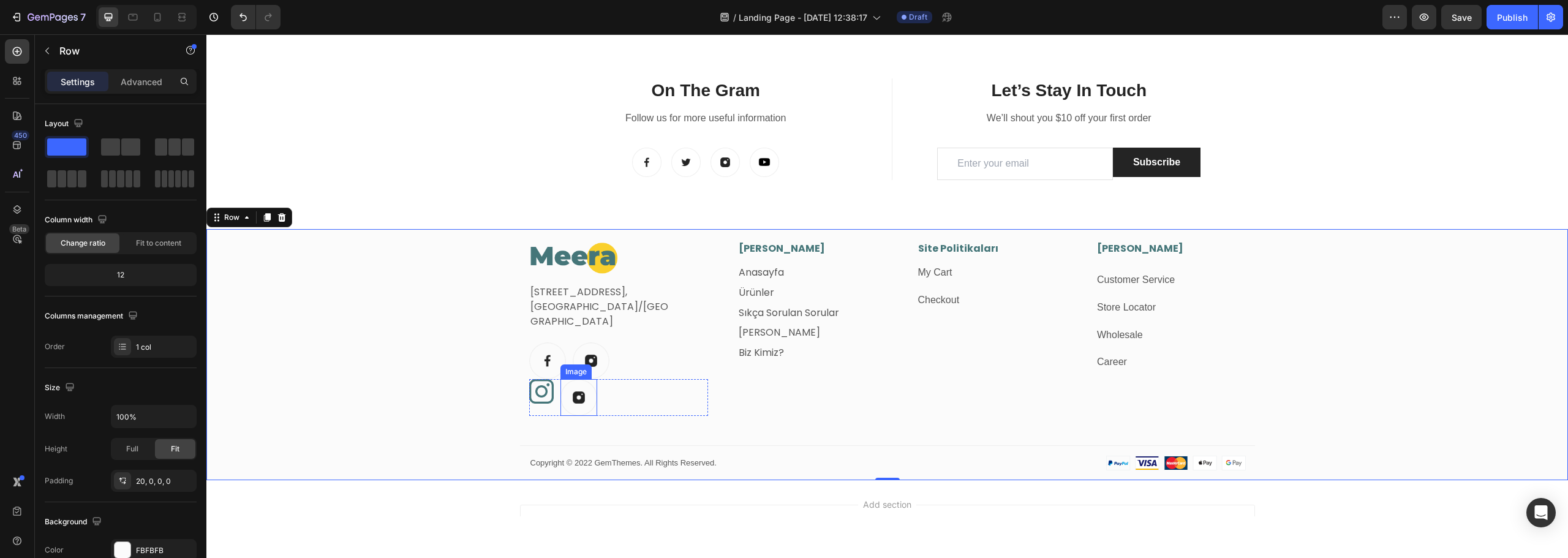
click at [579, 389] on img at bounding box center [578, 397] width 36 height 36
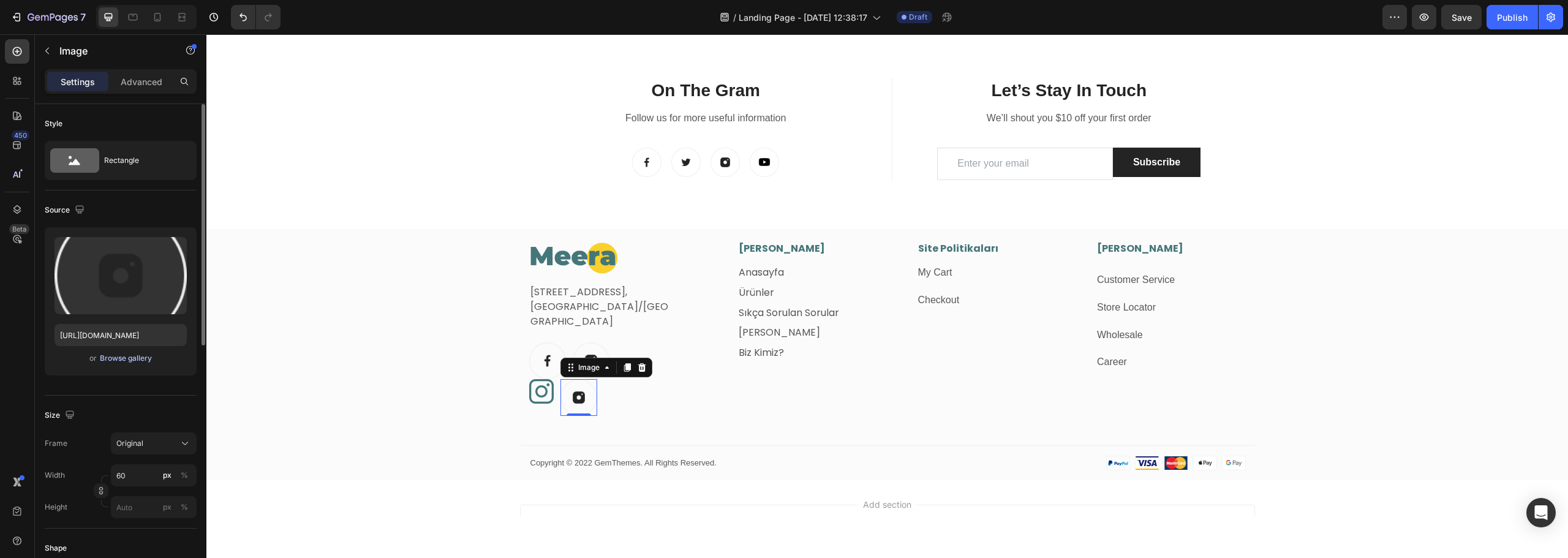
click at [135, 359] on div "Browse gallery" at bounding box center [126, 359] width 52 height 11
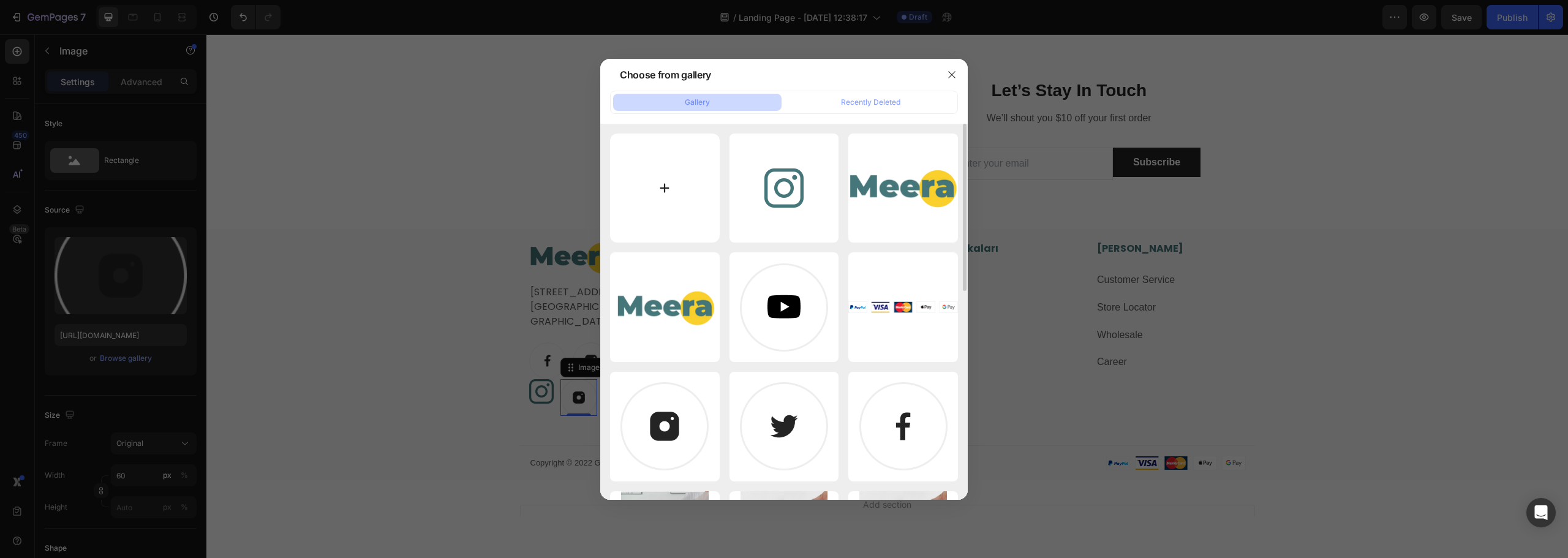
click at [670, 193] on input "file" at bounding box center [664, 188] width 109 height 109
type input "C:\fakepath\facebook.png"
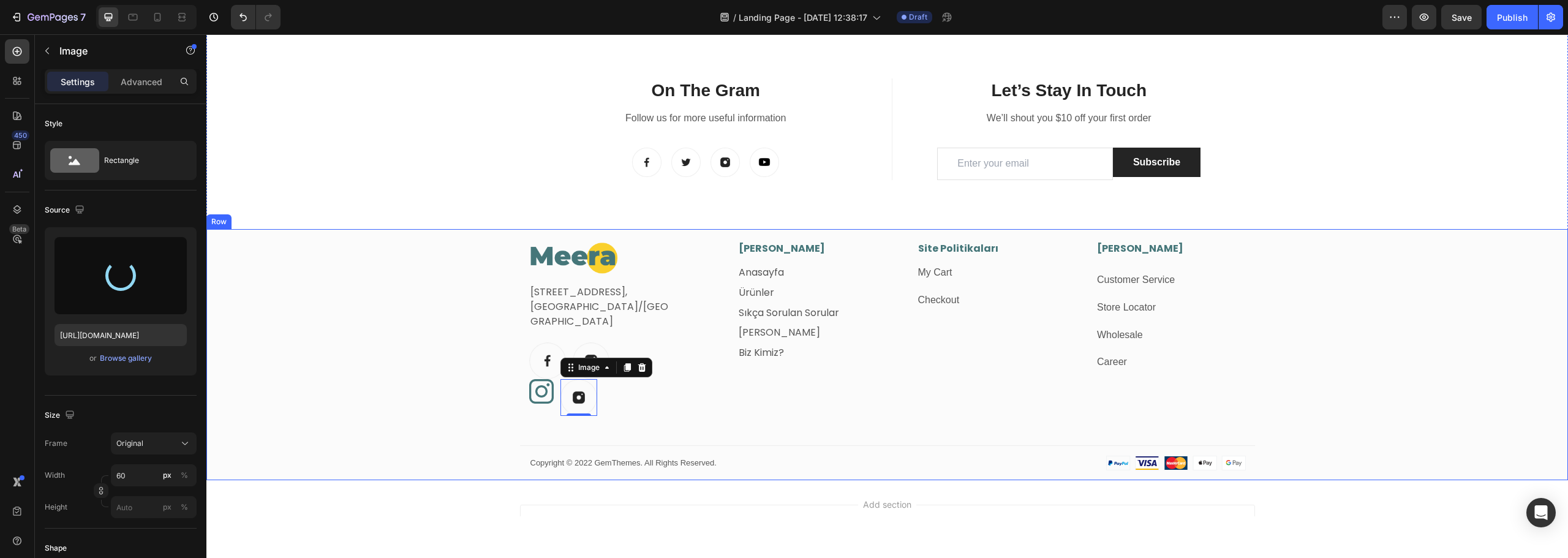
type input "https://cdn.shopify.com/s/files/1/0711/4447/2804/files/gempages_568716174884340…"
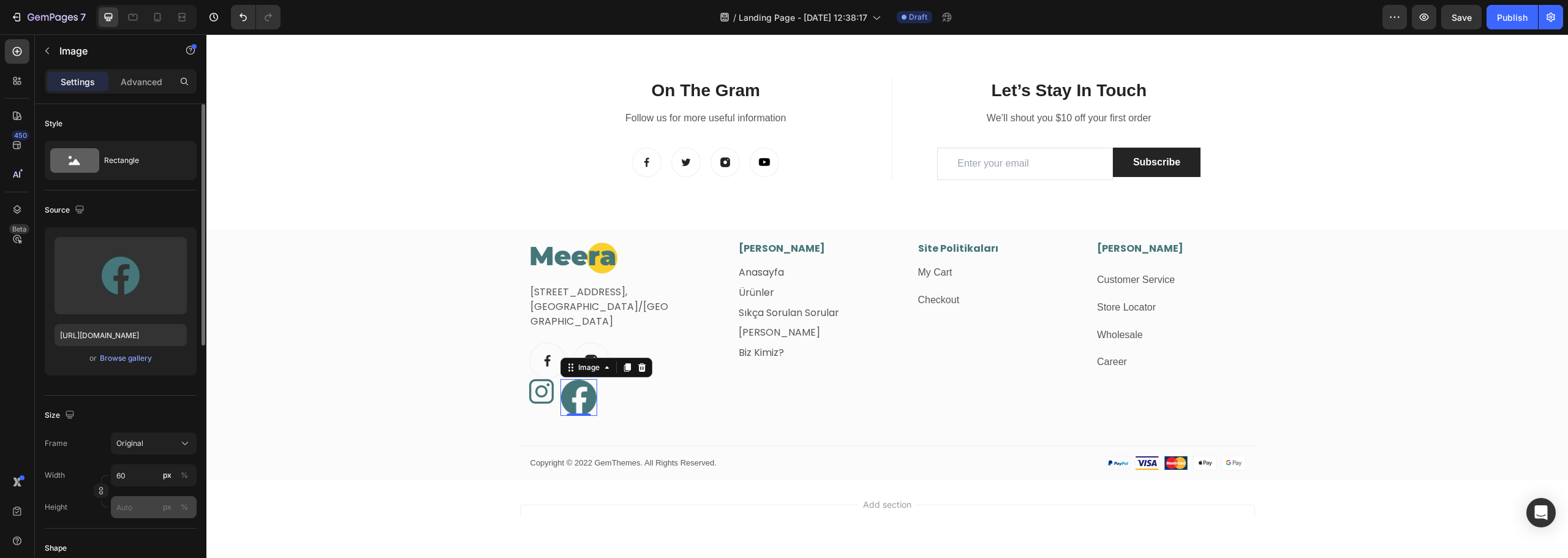
scroll to position [122, 0]
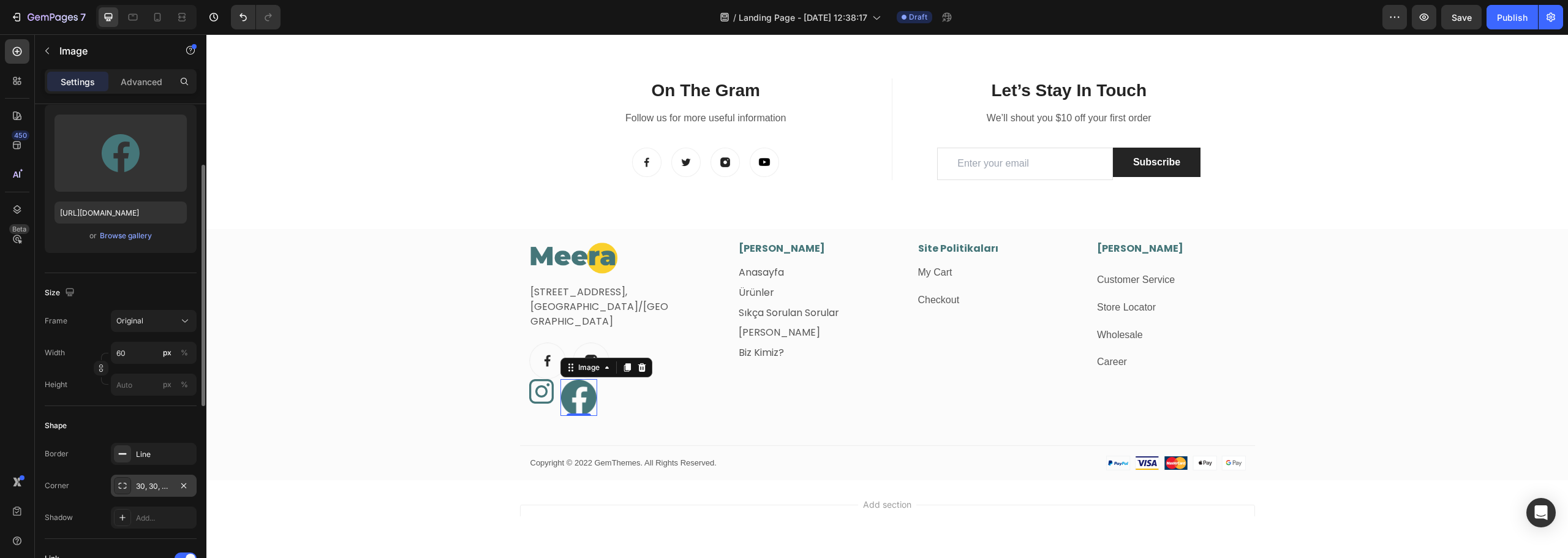
click at [156, 488] on div "30, 30, 30, 30" at bounding box center [154, 487] width 36 height 11
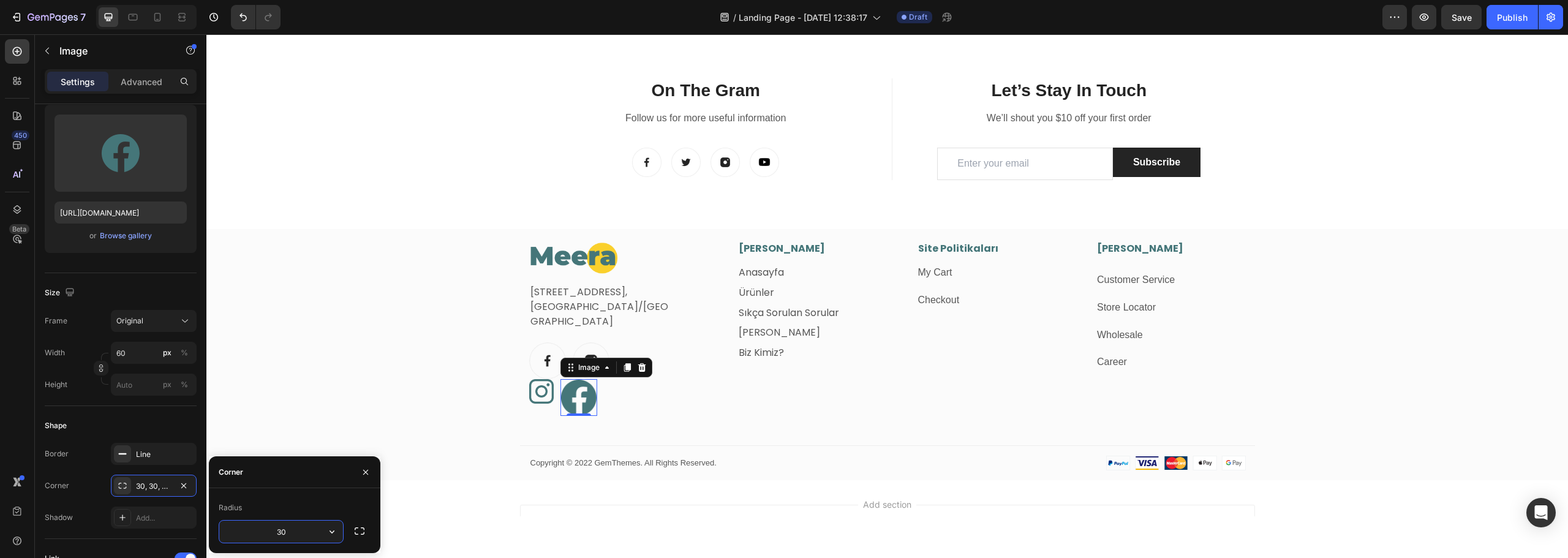
click at [292, 533] on input "30" at bounding box center [281, 532] width 123 height 22
type input "0"
click at [316, 361] on div "Image Fetih Mahallesi, Tahralı Sokak, Blok 2E Daire 5, Ataşehir/İstanbul Text b…" at bounding box center [887, 361] width 1361 height 239
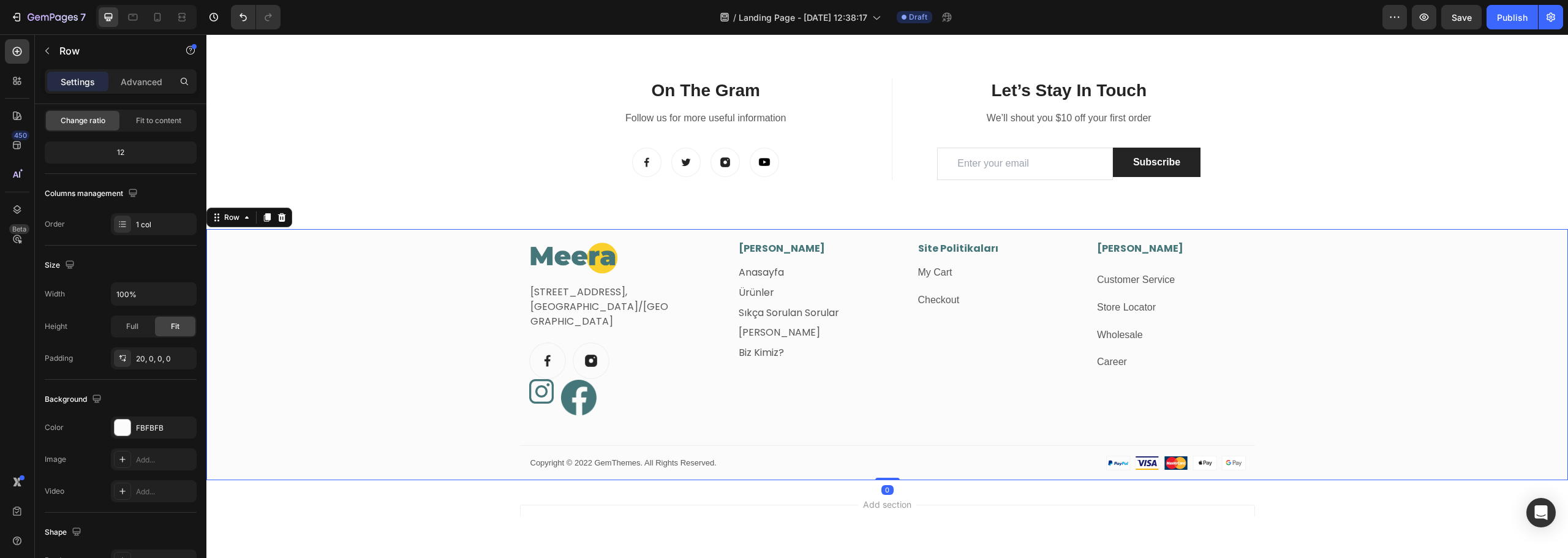
scroll to position [0, 0]
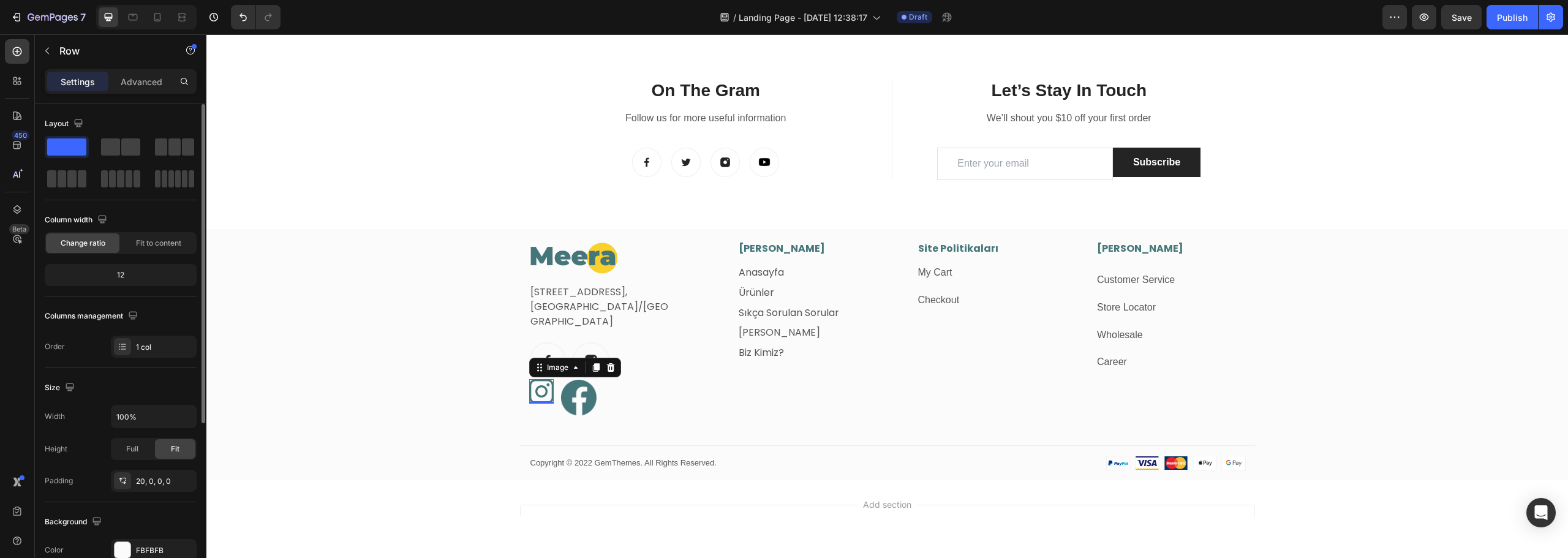
click at [529, 392] on img at bounding box center [541, 392] width 24 height 24
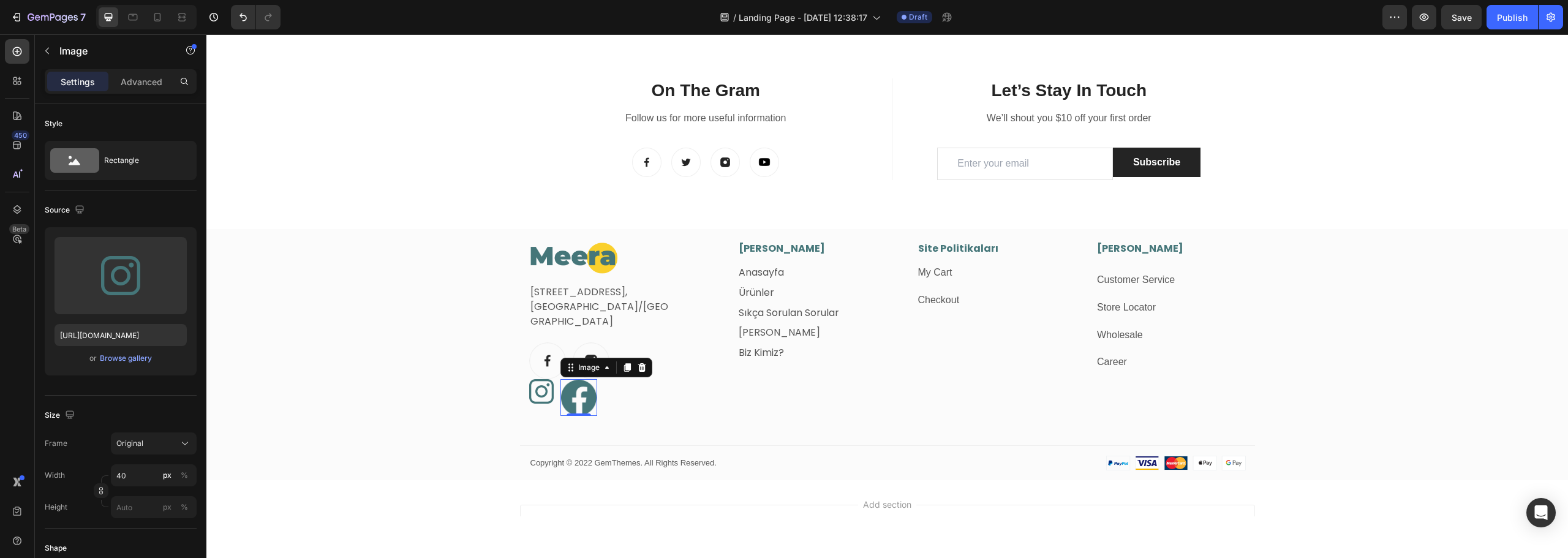
click at [569, 399] on img at bounding box center [578, 397] width 36 height 36
click at [128, 476] on input "60" at bounding box center [154, 476] width 86 height 22
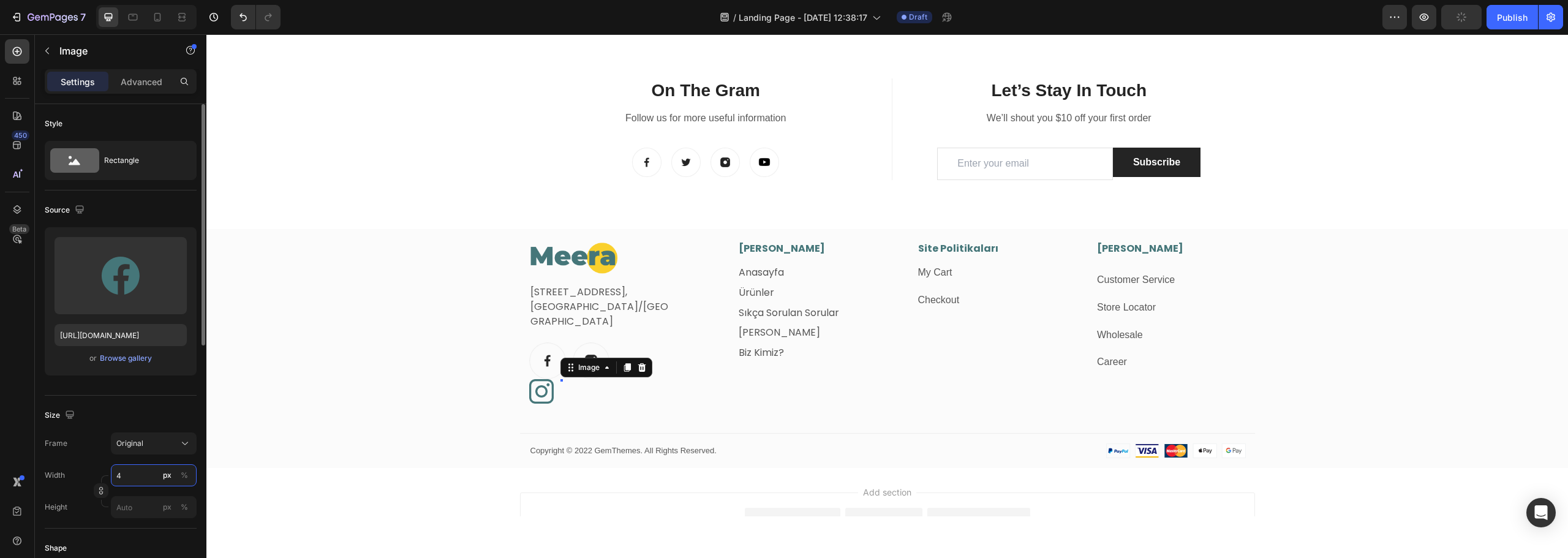
type input "40"
click at [280, 348] on div "Image Fetih Mahallesi, Tahralı Sokak, Blok 2E Daire 5, Ataşehir/İstanbul Text b…" at bounding box center [887, 354] width 1361 height 227
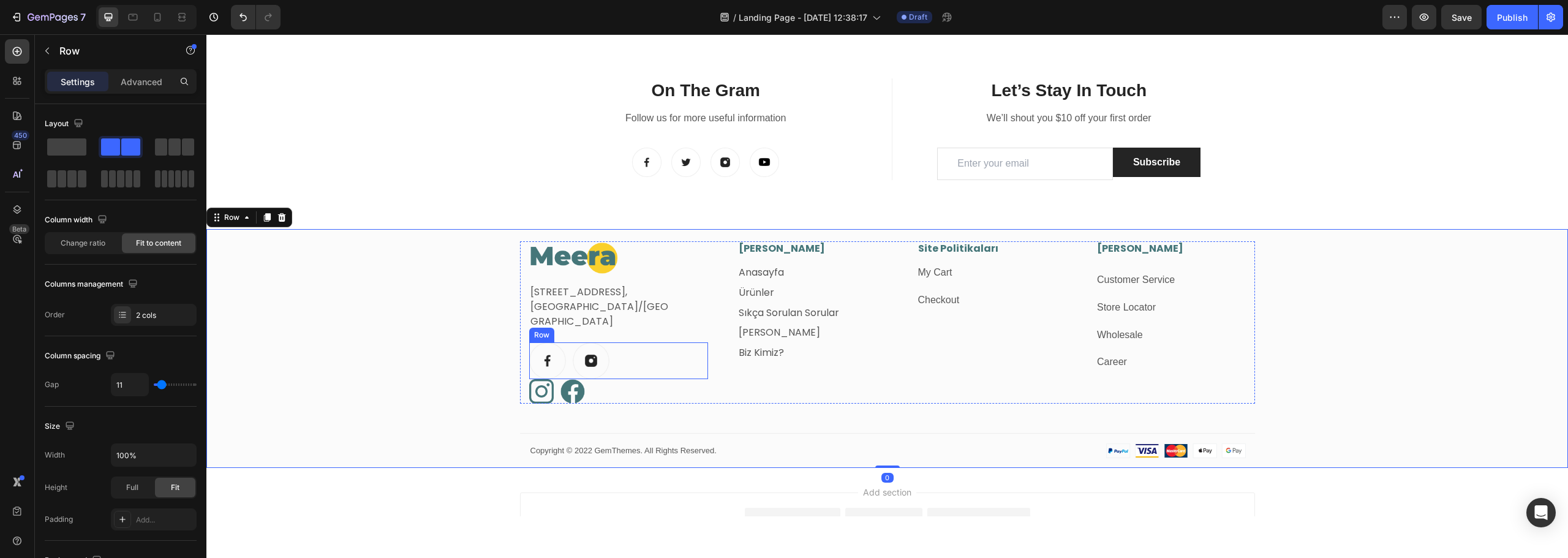
click at [634, 355] on div "Image Image Row" at bounding box center [619, 360] width 179 height 36
click at [600, 332] on icon at bounding box center [605, 331] width 9 height 9
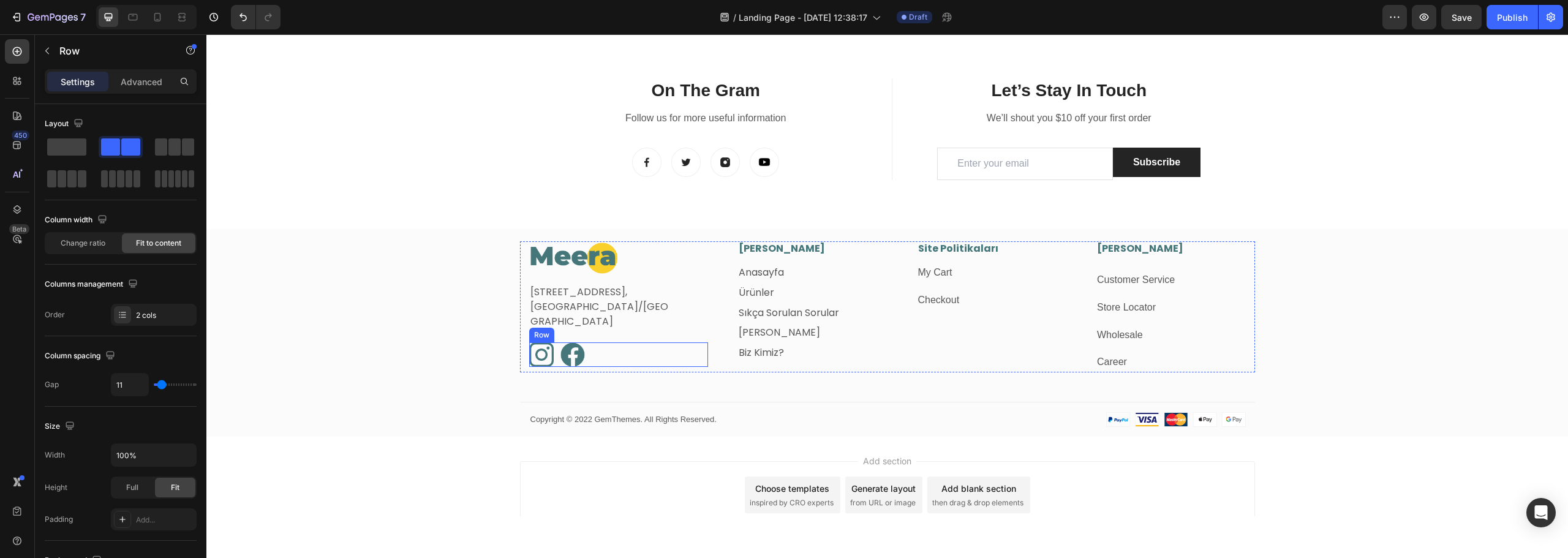
click at [594, 347] on div "Image Image Row" at bounding box center [619, 354] width 179 height 24
type input "9"
type input "11"
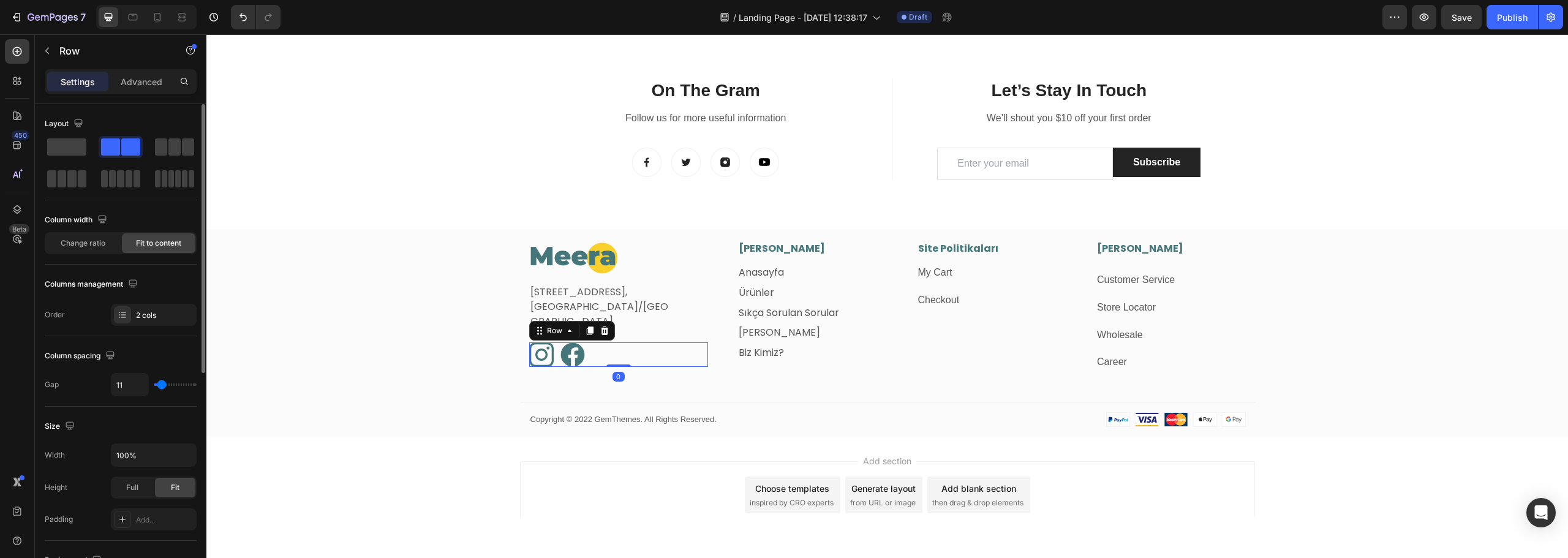
type input "13"
type input "16"
type input "18"
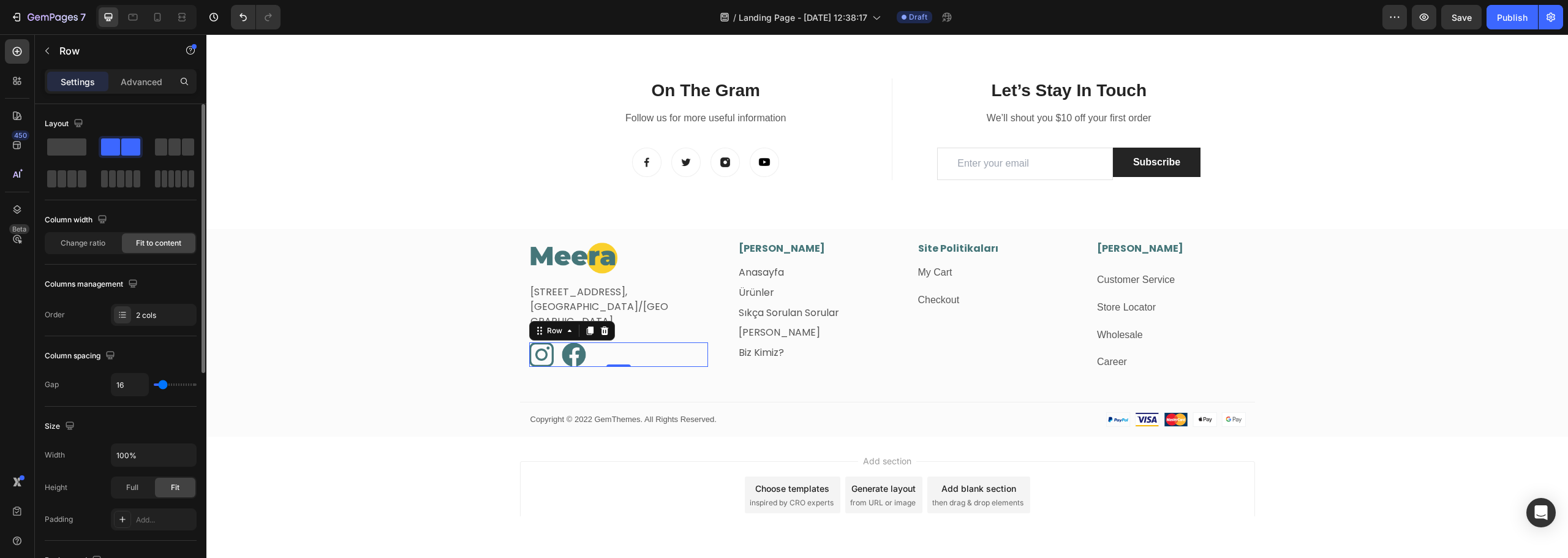
type input "18"
type input "20"
type input "18"
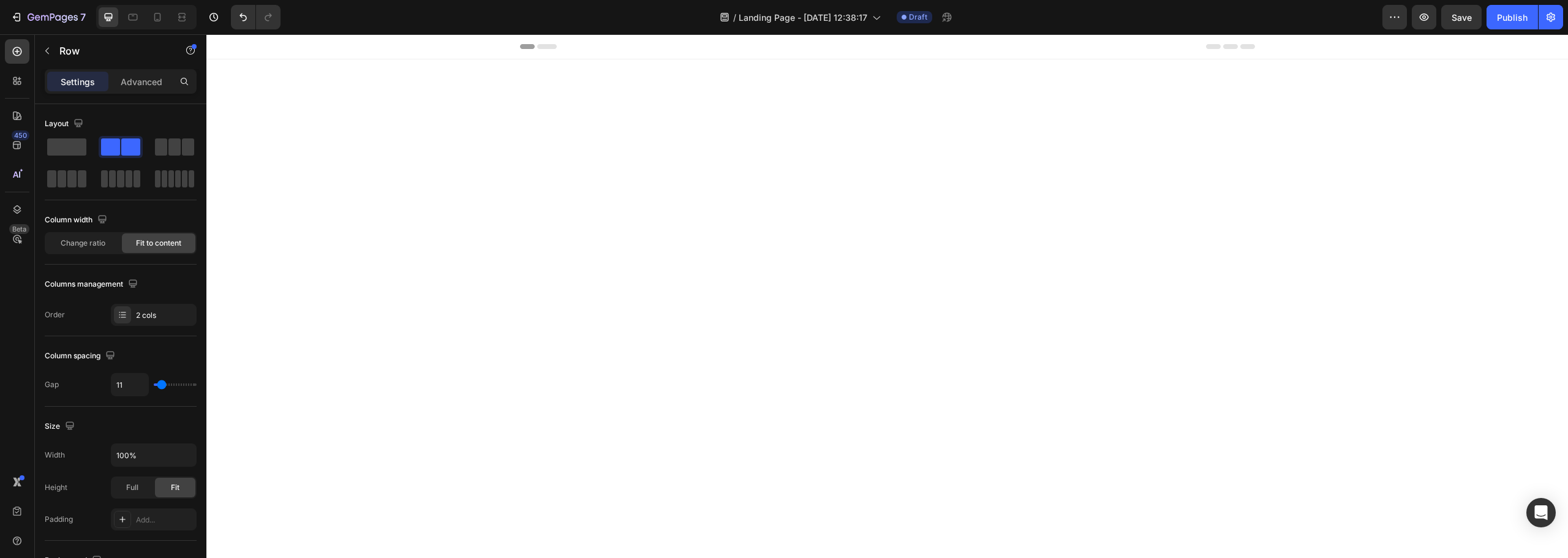
scroll to position [1664, 0]
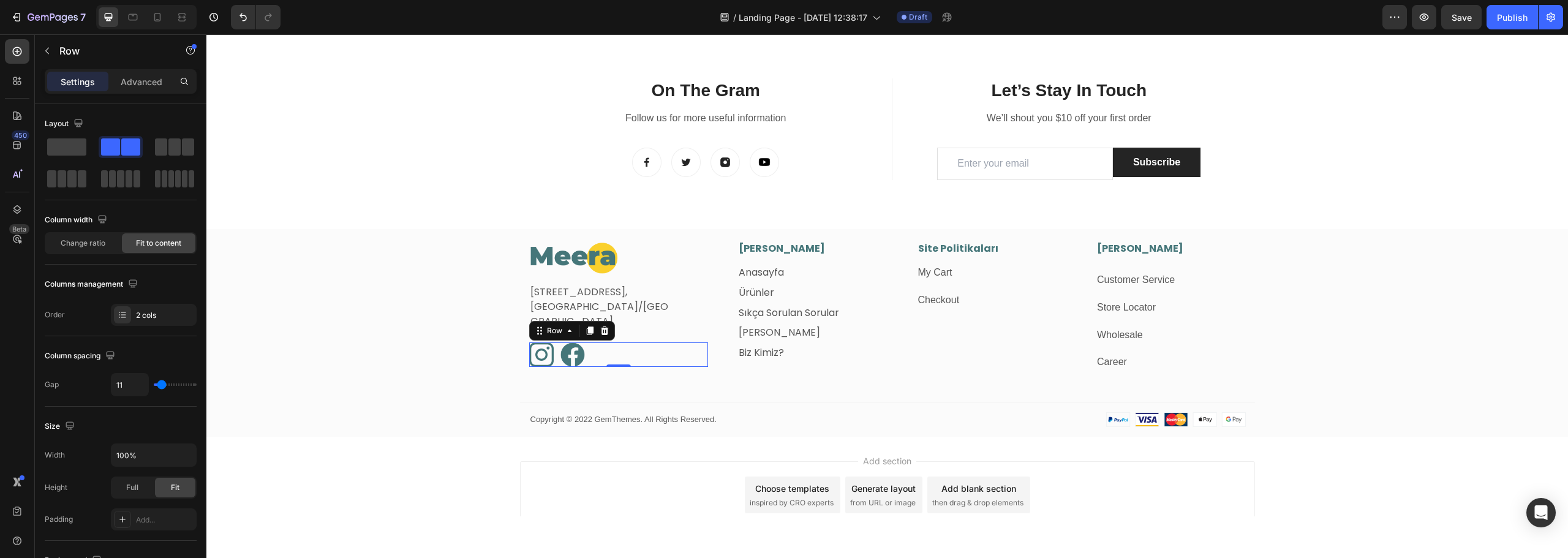
click at [162, 383] on input "range" at bounding box center [176, 384] width 43 height 3
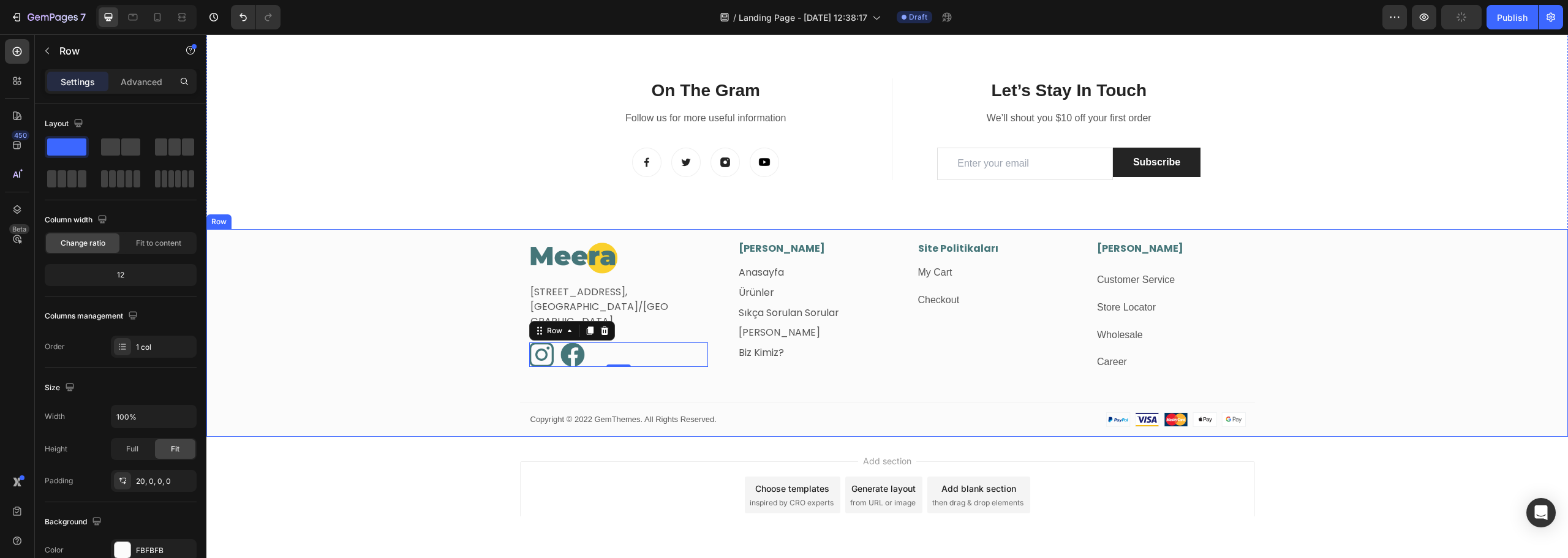
click at [360, 316] on div "Image [STREET_ADDRESS] Text block Image Image Row 0 [PERSON_NAME] Menü Heading …" at bounding box center [887, 338] width 1361 height 195
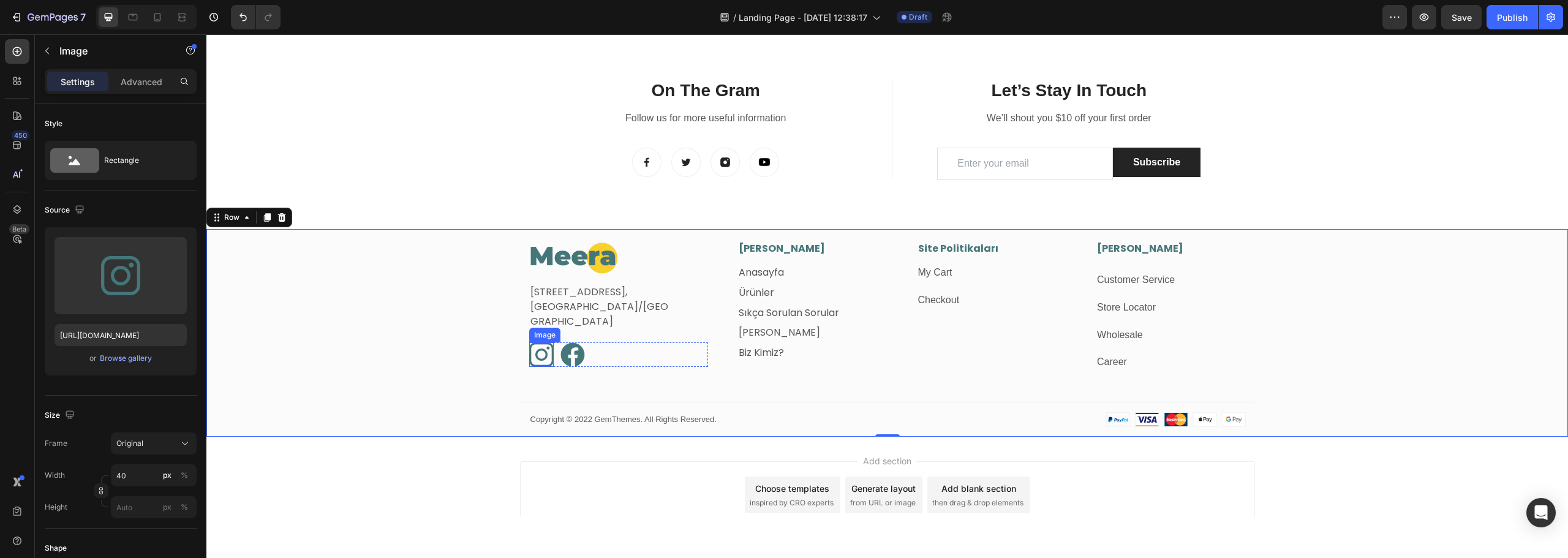
click at [530, 364] on img at bounding box center [541, 354] width 24 height 24
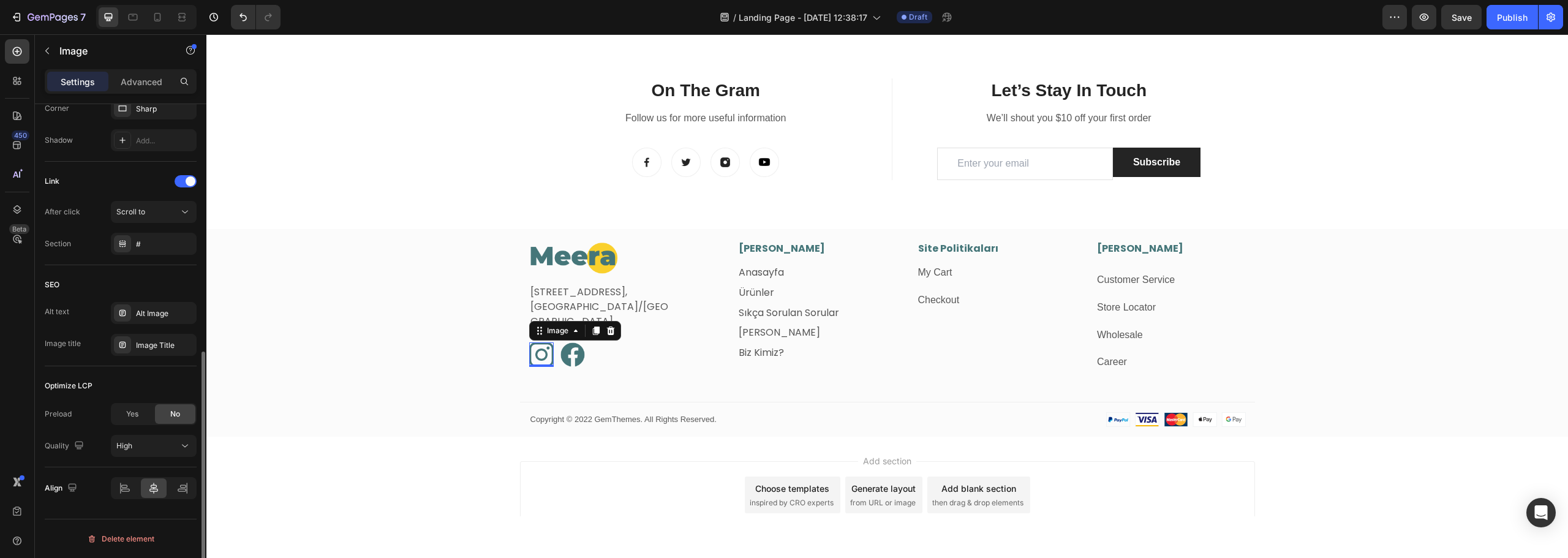
scroll to position [438, 0]
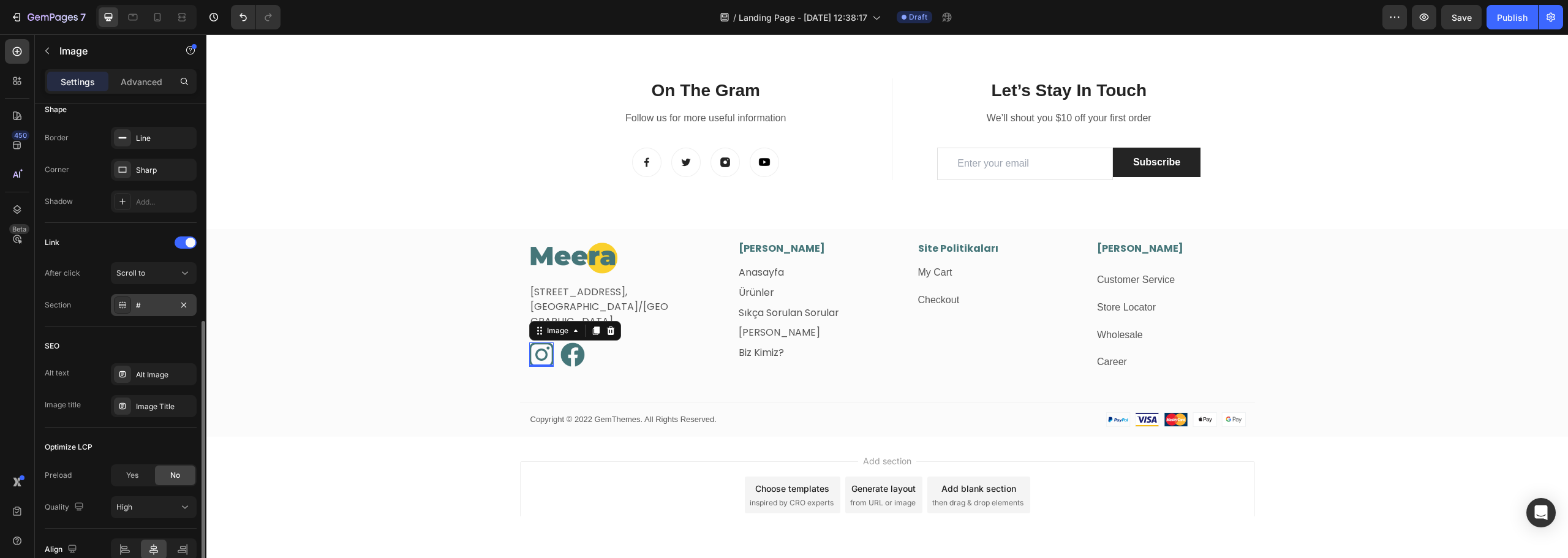
click at [140, 306] on div "#" at bounding box center [154, 306] width 36 height 11
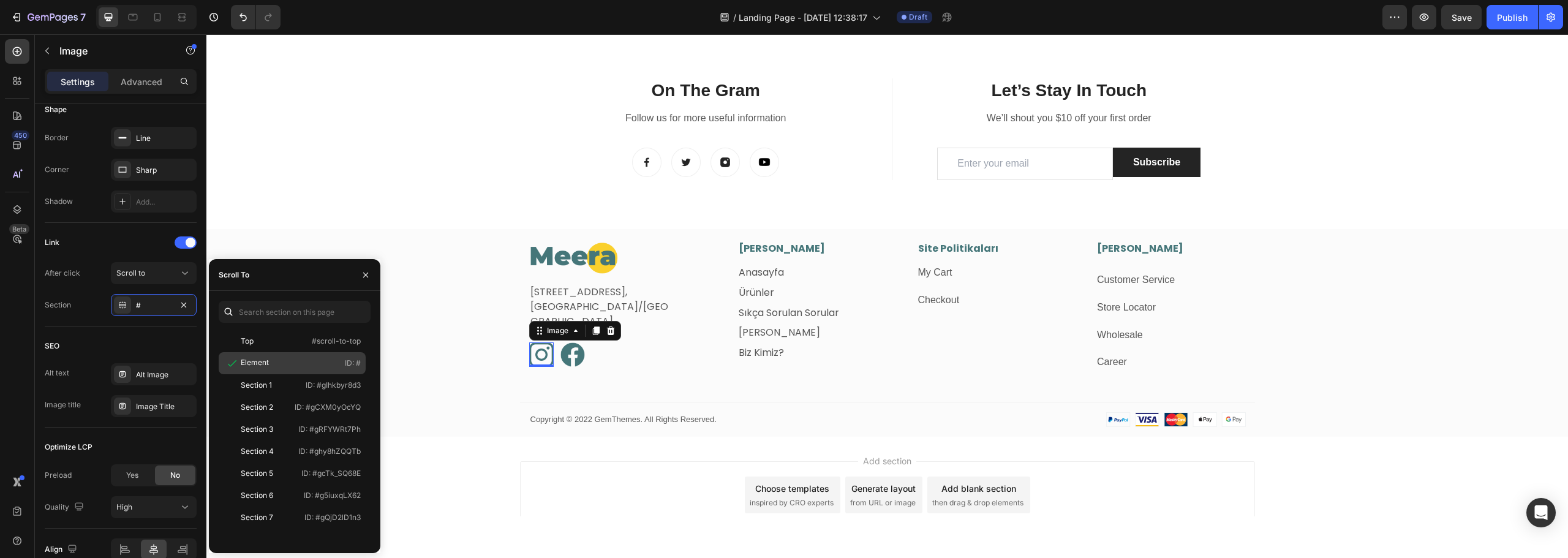
click at [264, 366] on div "Element" at bounding box center [255, 363] width 28 height 11
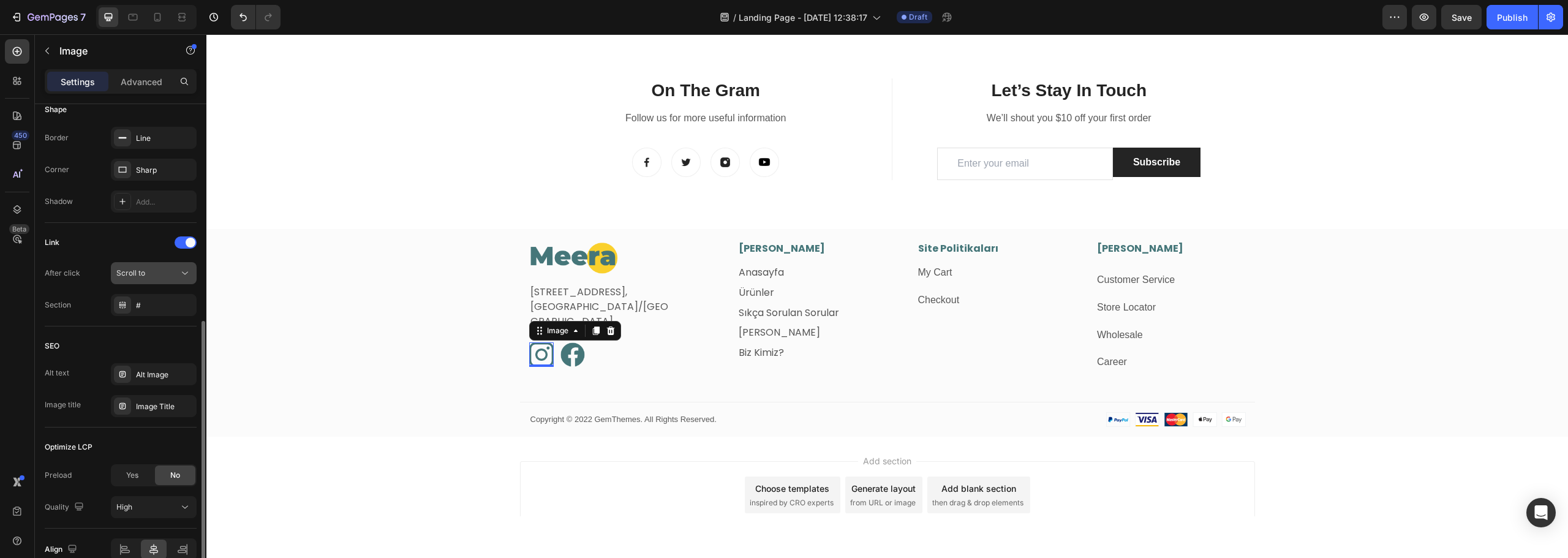
click at [153, 276] on div "Scroll to" at bounding box center [148, 274] width 63 height 11
click at [184, 241] on div at bounding box center [186, 242] width 22 height 12
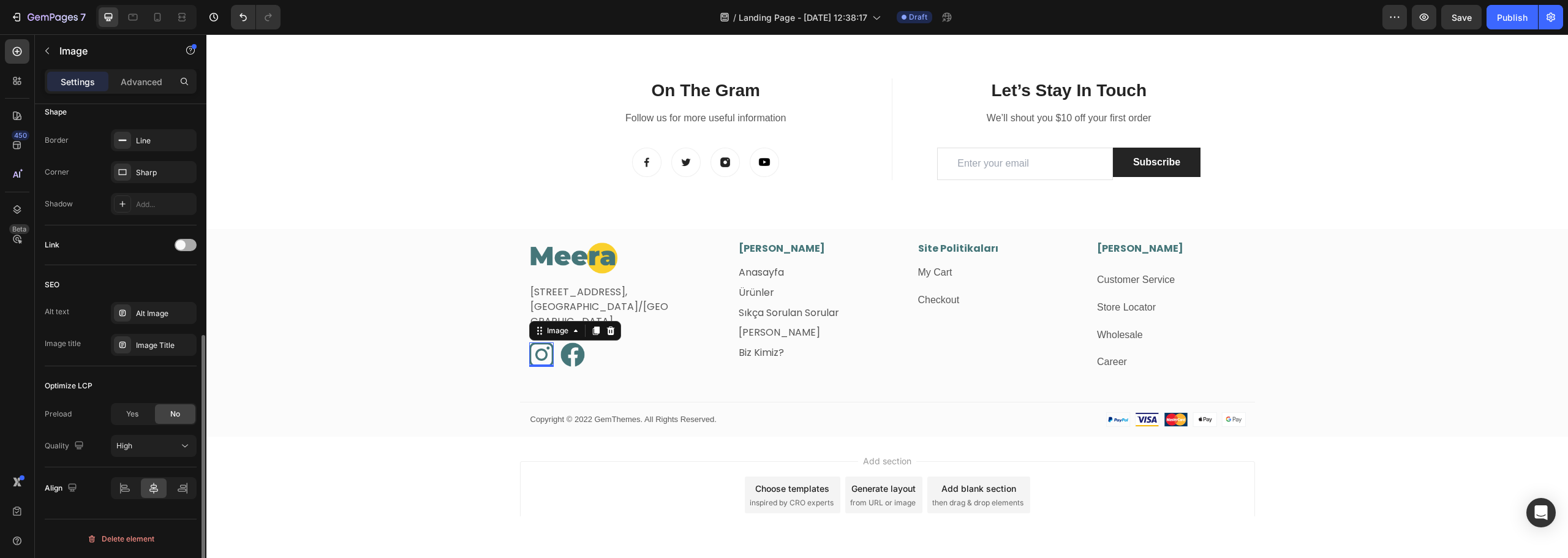
click at [192, 246] on div at bounding box center [186, 245] width 22 height 12
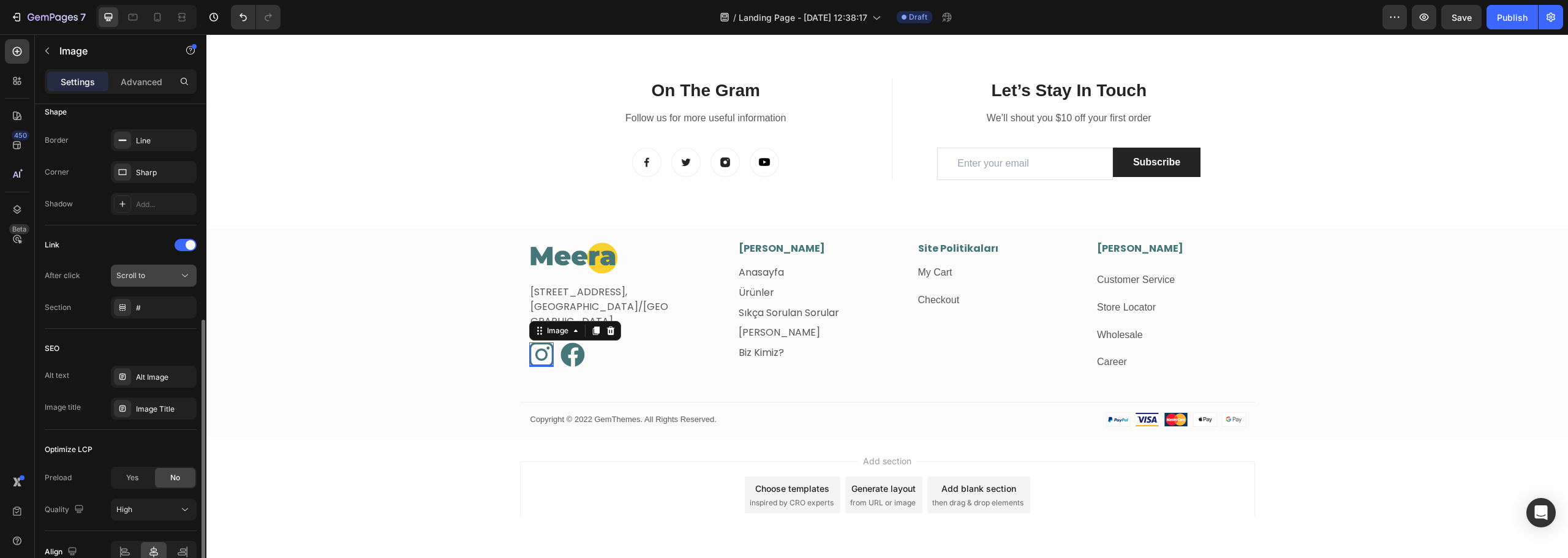
click at [136, 275] on span "Scroll to" at bounding box center [131, 276] width 29 height 9
click at [136, 270] on span "Scroll to" at bounding box center [131, 276] width 29 height 11
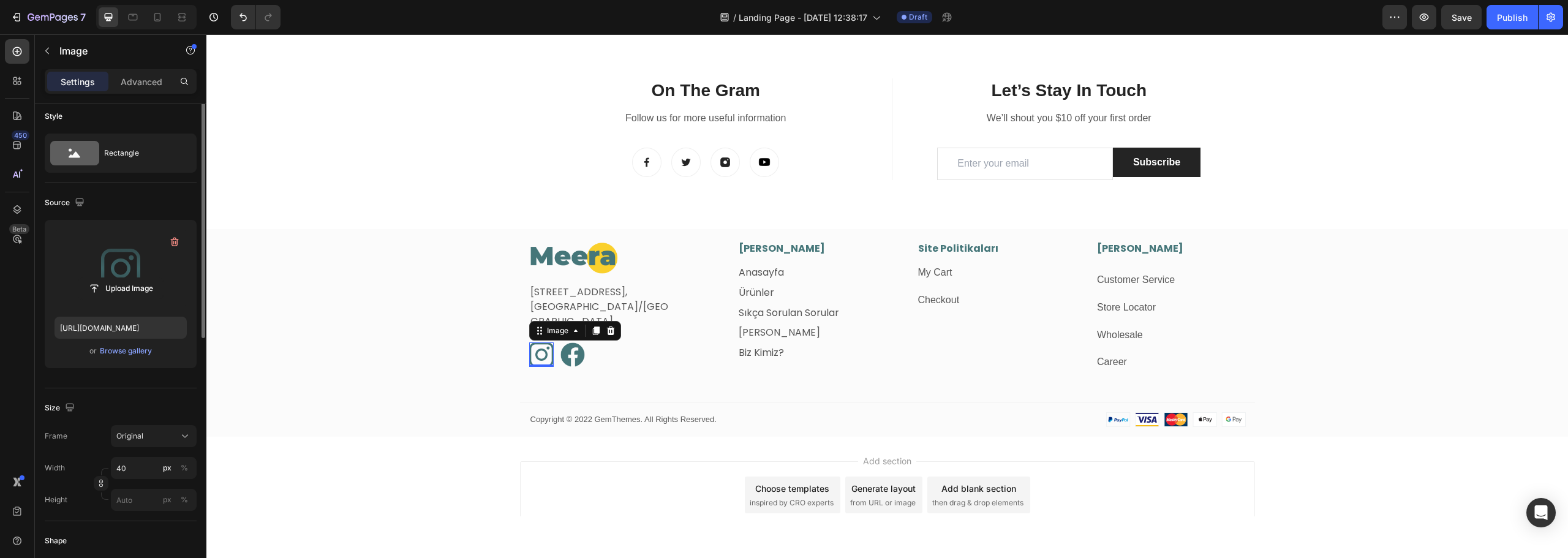
scroll to position [0, 0]
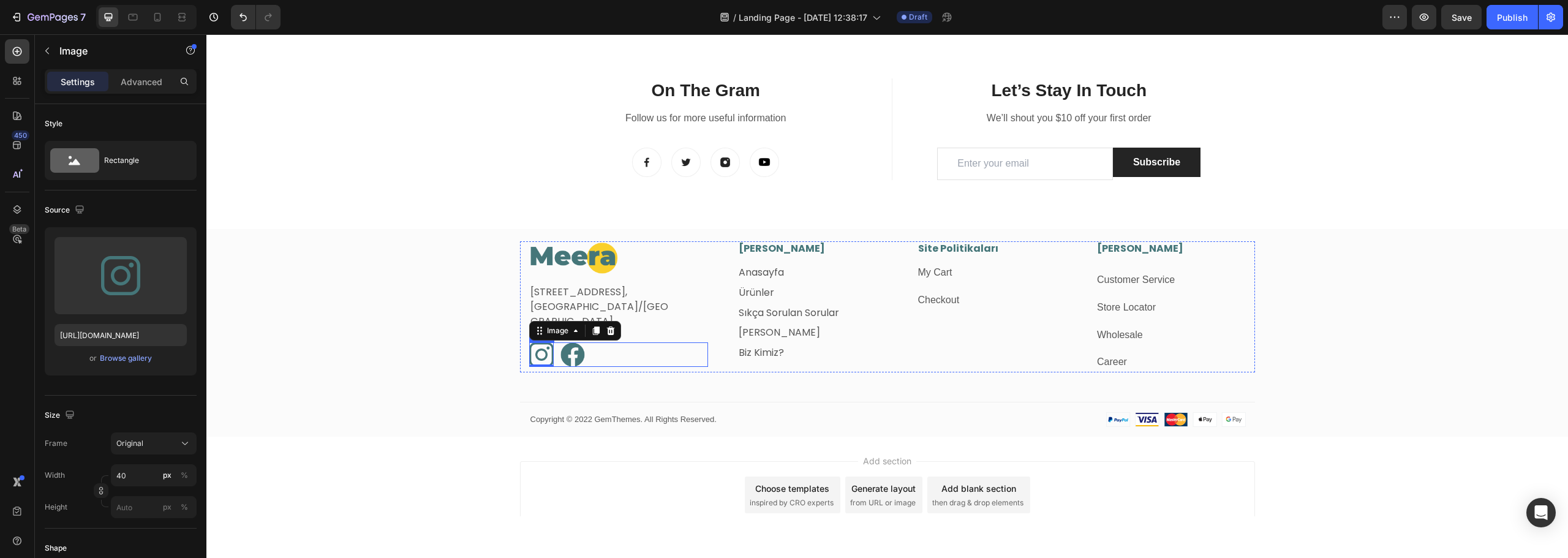
click at [606, 354] on div "Image 0 Image Row" at bounding box center [619, 354] width 179 height 24
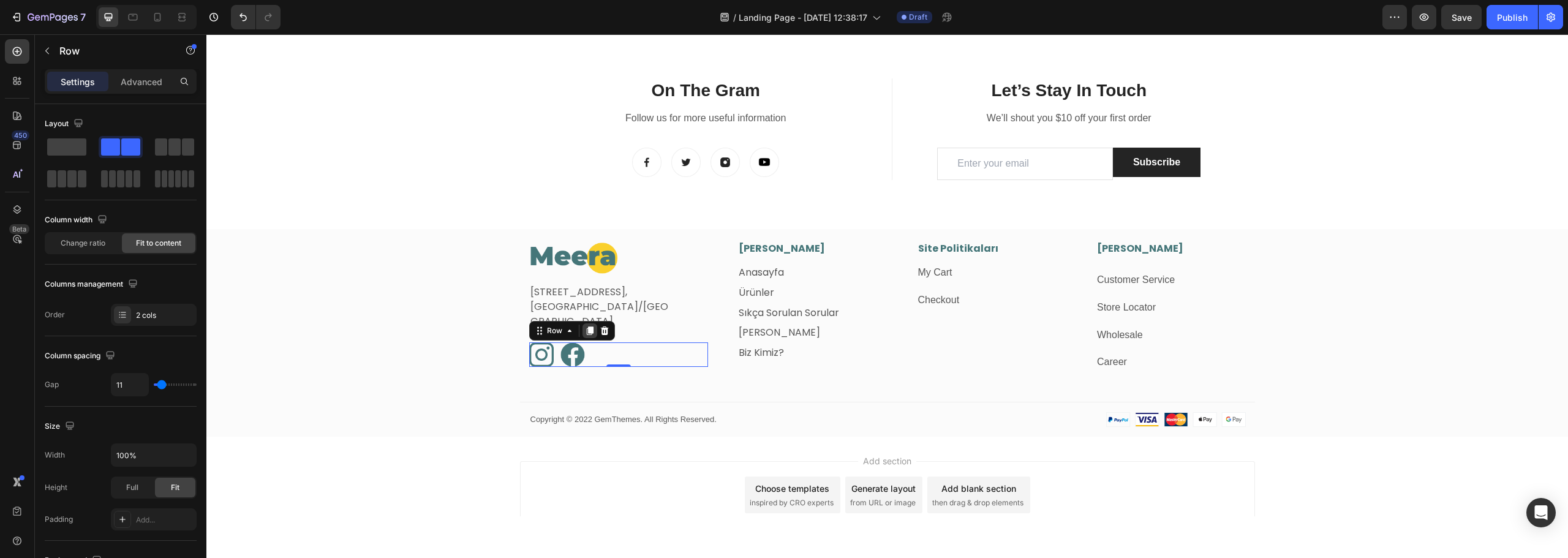
click at [585, 332] on icon at bounding box center [590, 331] width 9 height 9
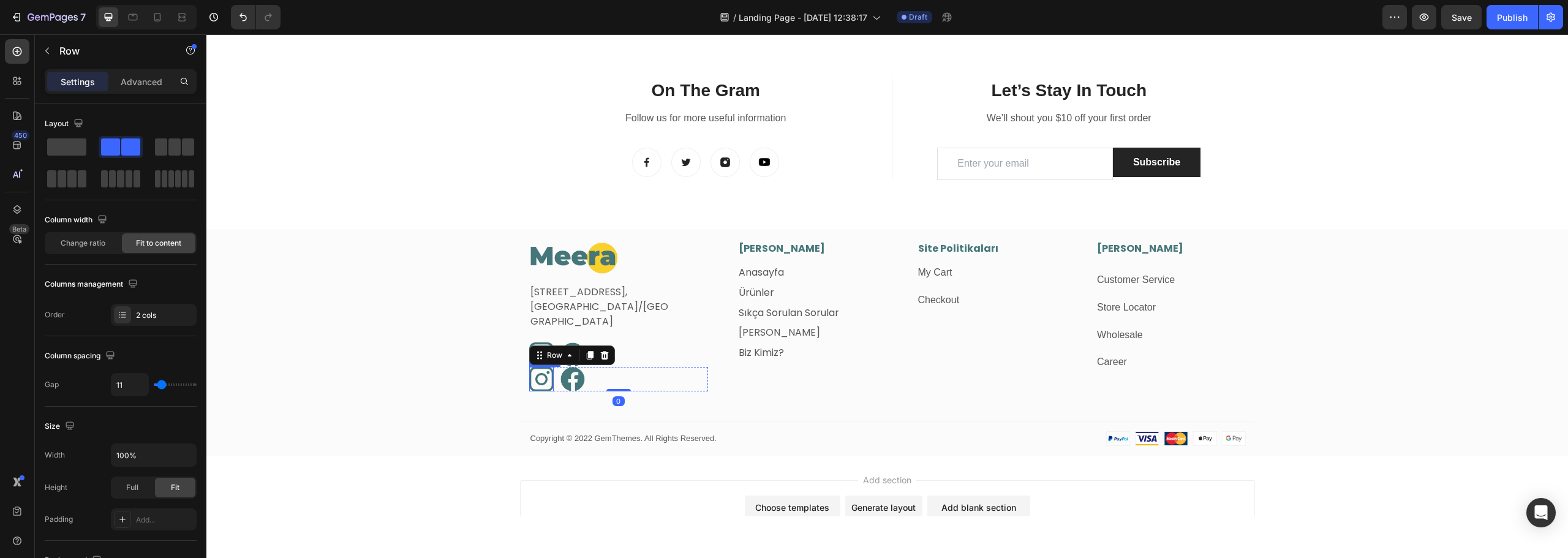
click at [542, 379] on img at bounding box center [541, 379] width 24 height 24
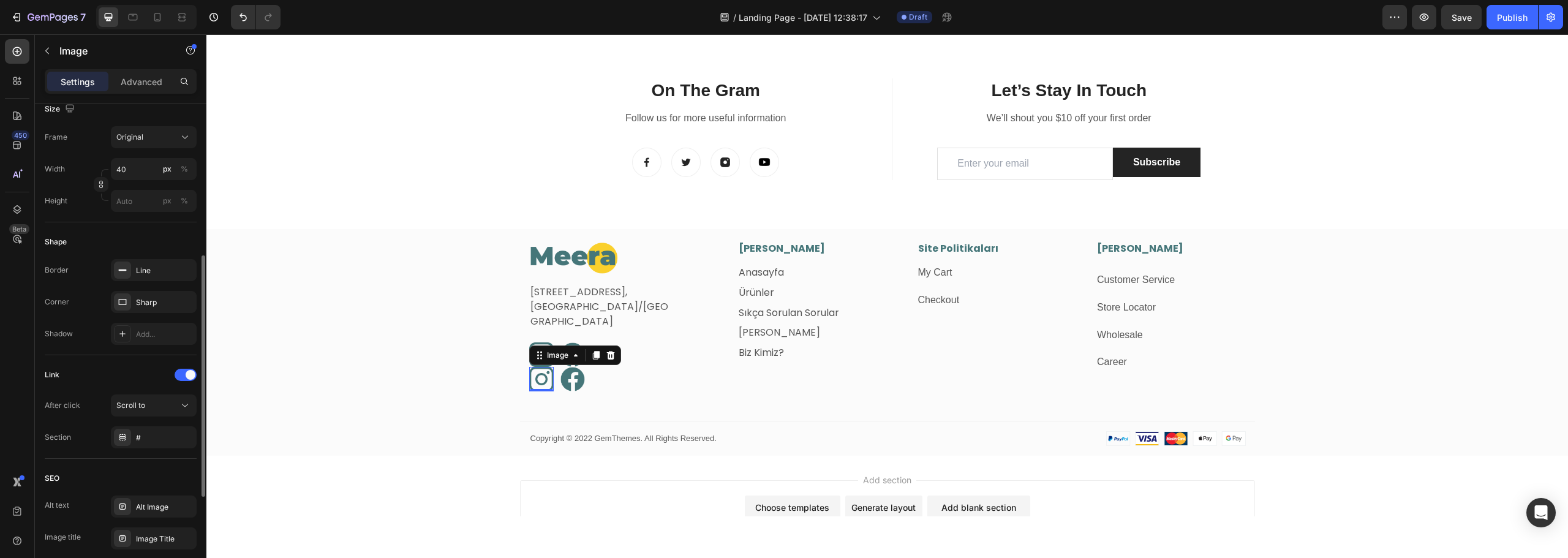
scroll to position [429, 0]
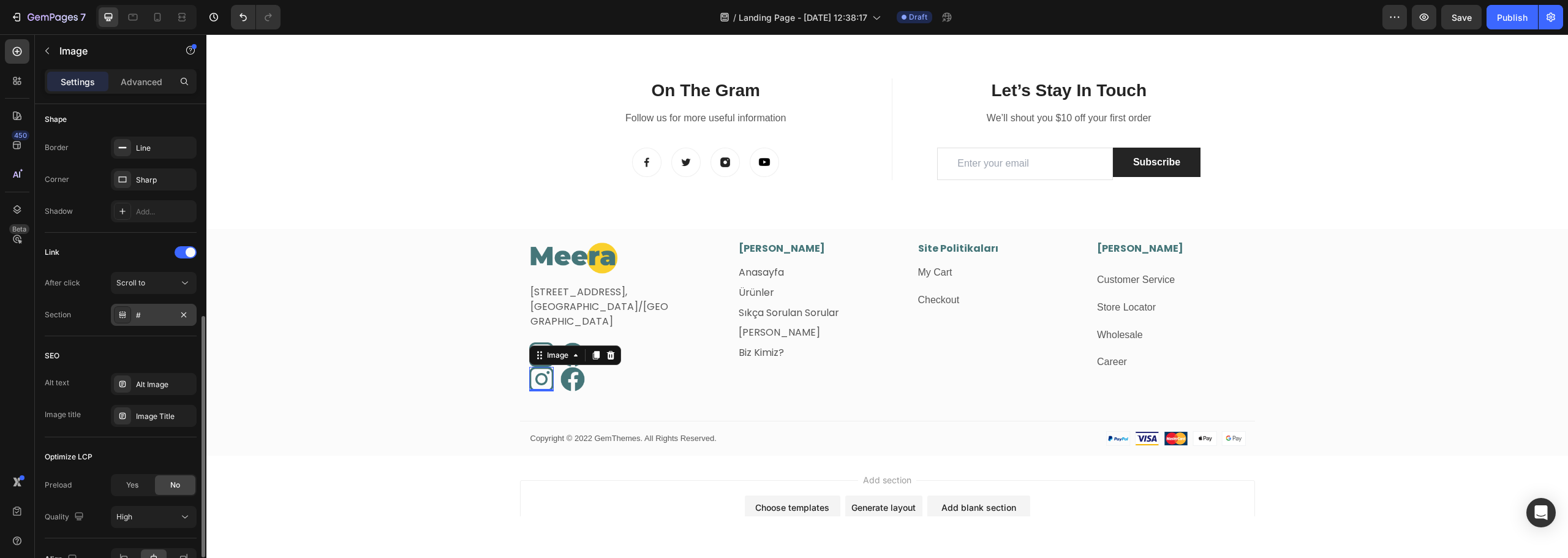
click at [141, 318] on div "#" at bounding box center [154, 316] width 36 height 11
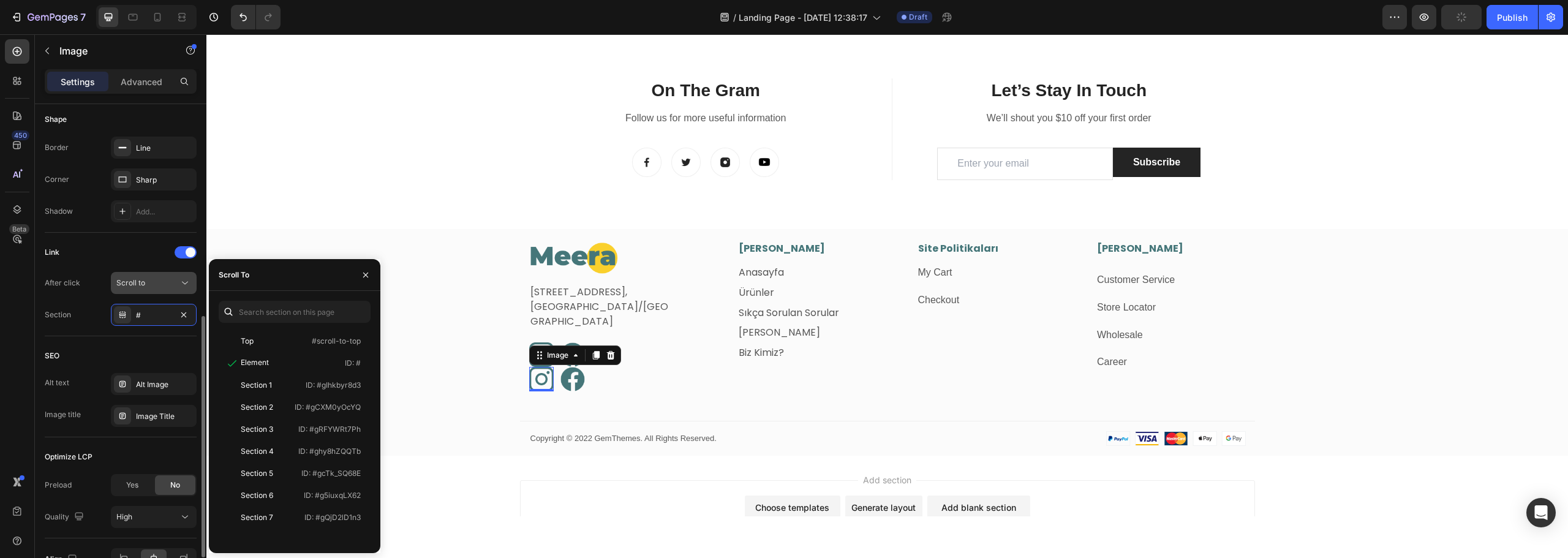
click at [150, 280] on div "Scroll to" at bounding box center [148, 283] width 63 height 11
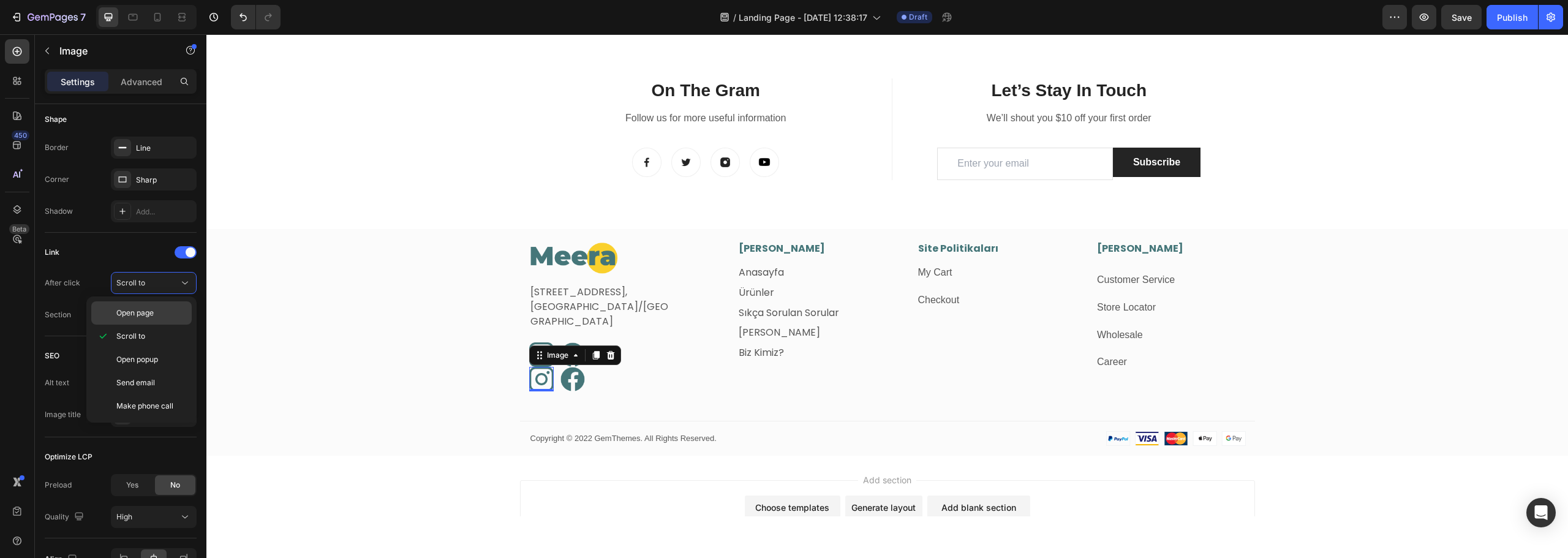
click at [142, 315] on span "Open page" at bounding box center [135, 313] width 37 height 11
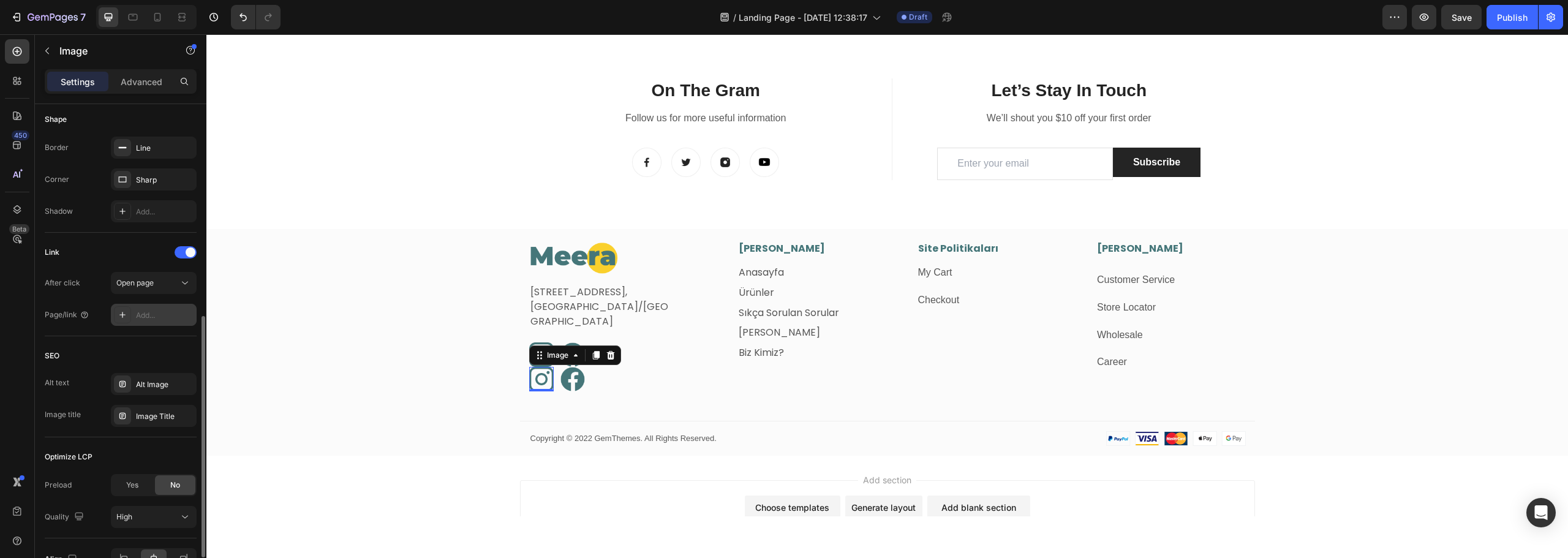
click at [156, 316] on div "Add..." at bounding box center [165, 316] width 58 height 11
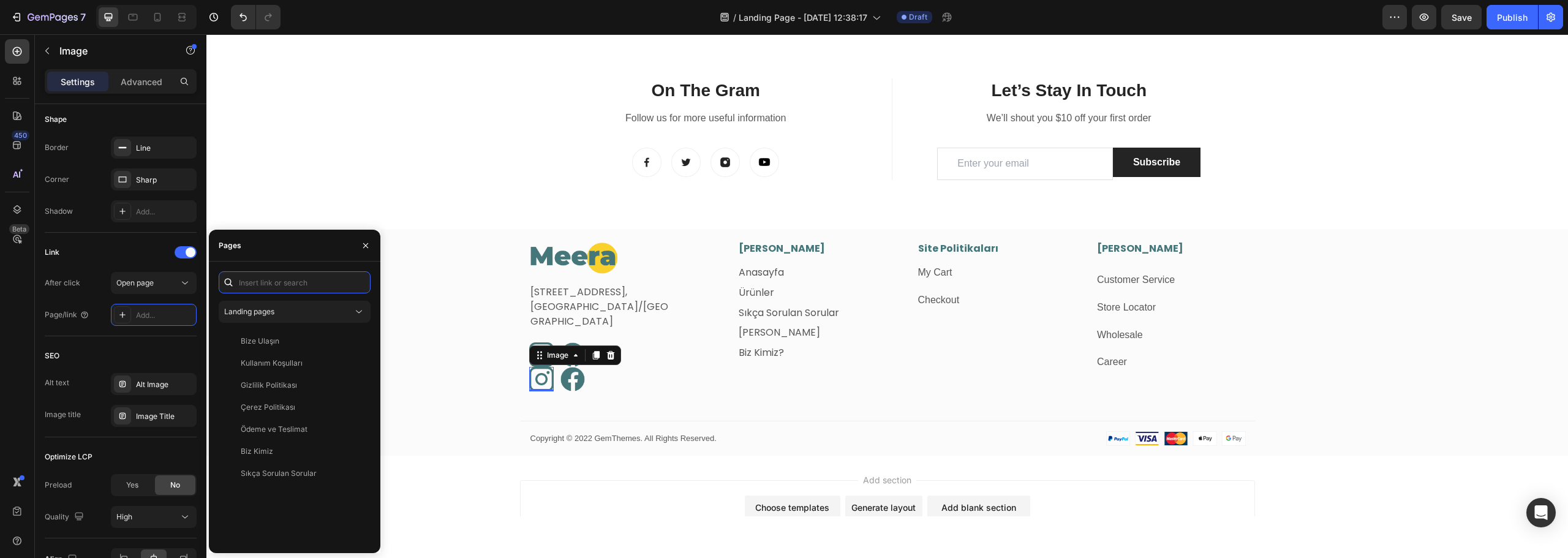
paste input "https://www.instagram.com/meera_.tr/"
type input "https://www.instagram.com/meera_.tr/"
click at [299, 317] on div "https://www.instagram.com/meera_.tr/" at bounding box center [280, 312] width 79 height 11
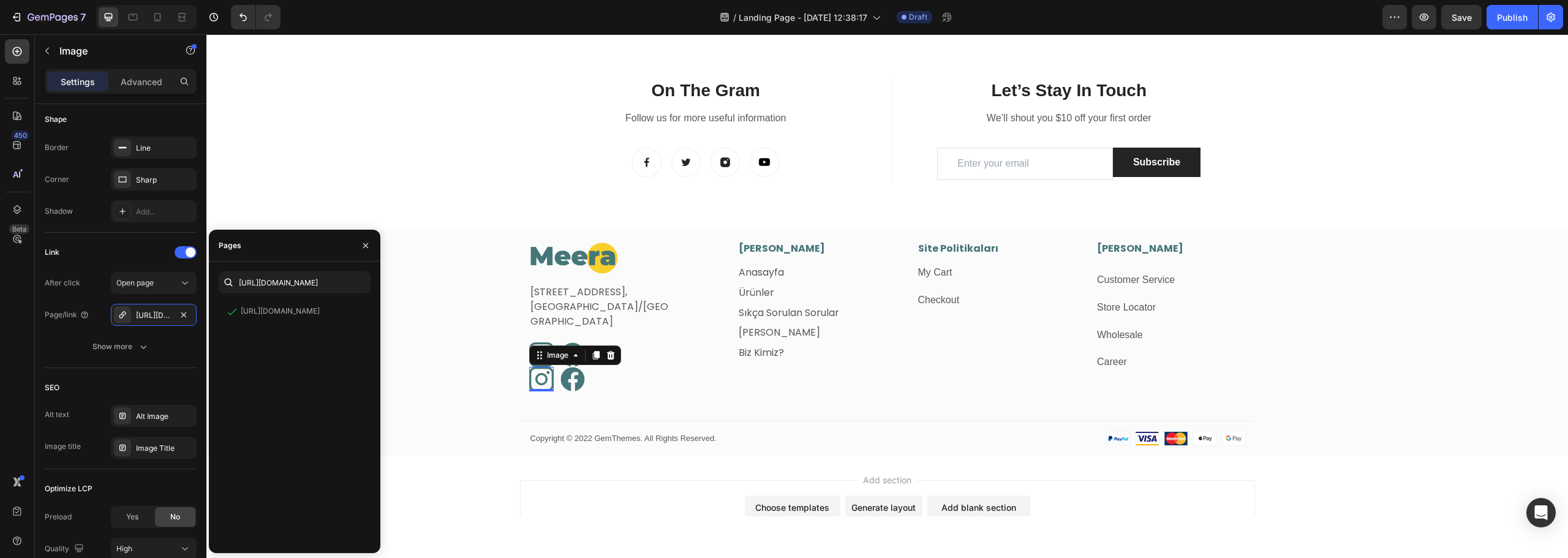
click at [28, 342] on div "450 Beta" at bounding box center [17, 254] width 24 height 431
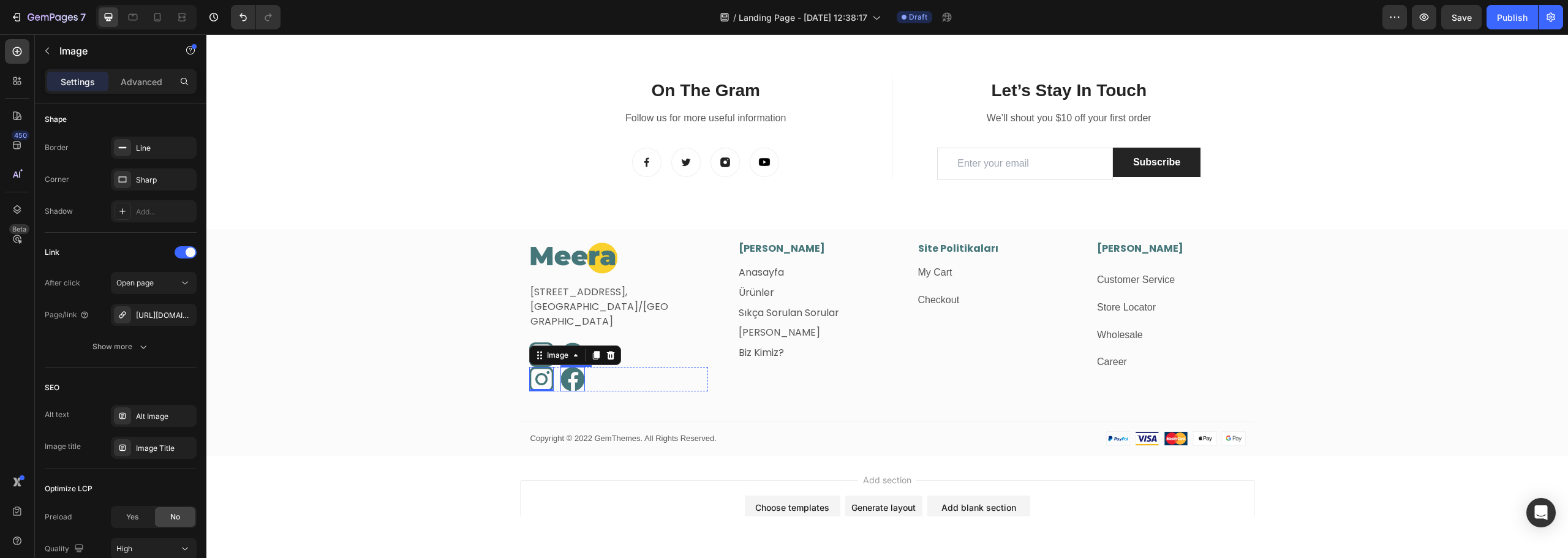
click at [570, 387] on img at bounding box center [573, 379] width 24 height 24
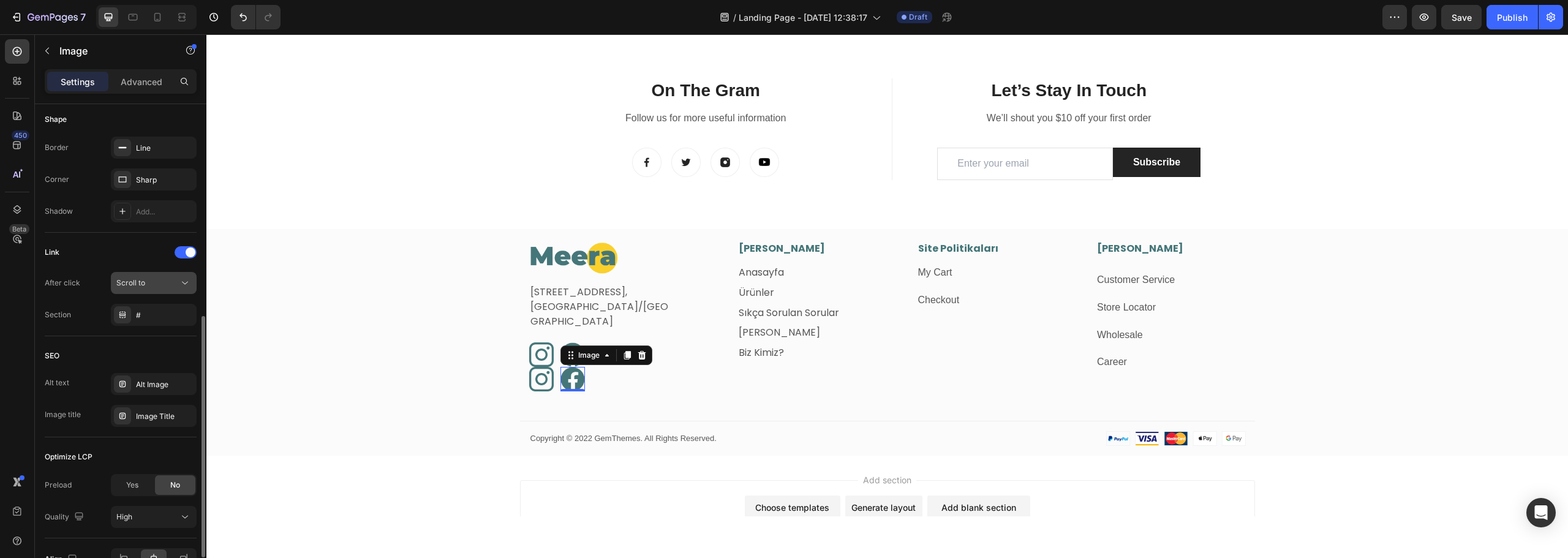
click at [170, 289] on button "Scroll to" at bounding box center [154, 283] width 86 height 22
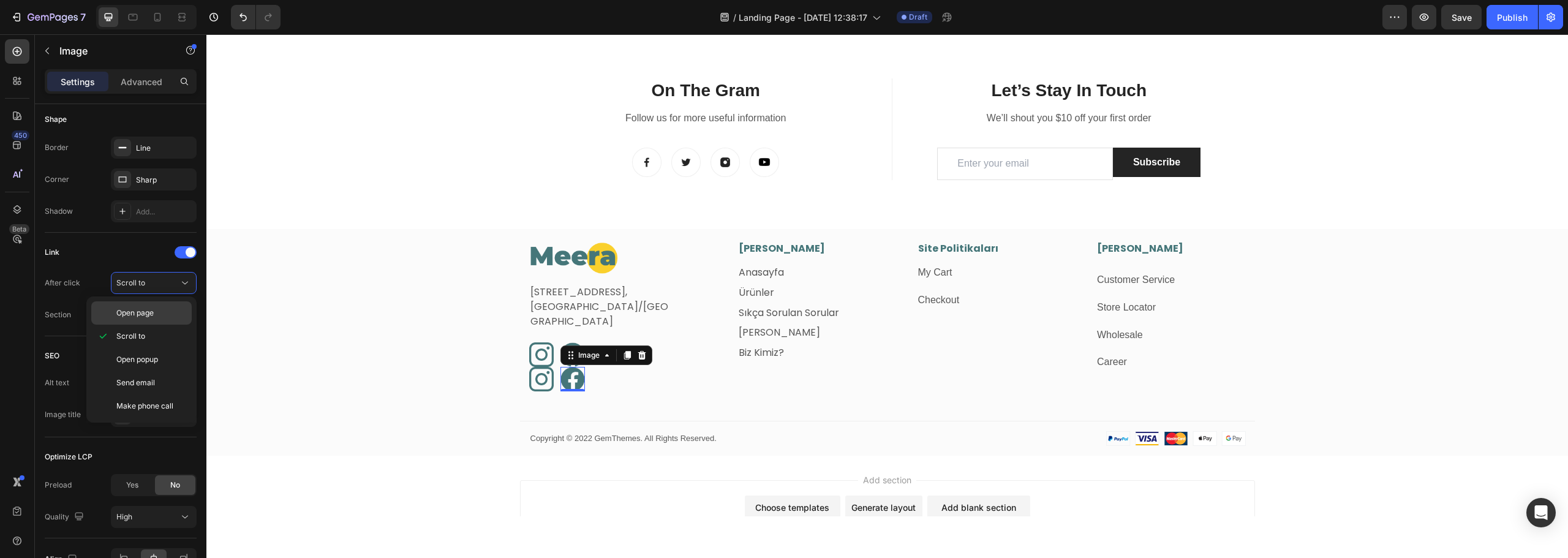
click at [113, 312] on div "Open page" at bounding box center [142, 313] width 101 height 23
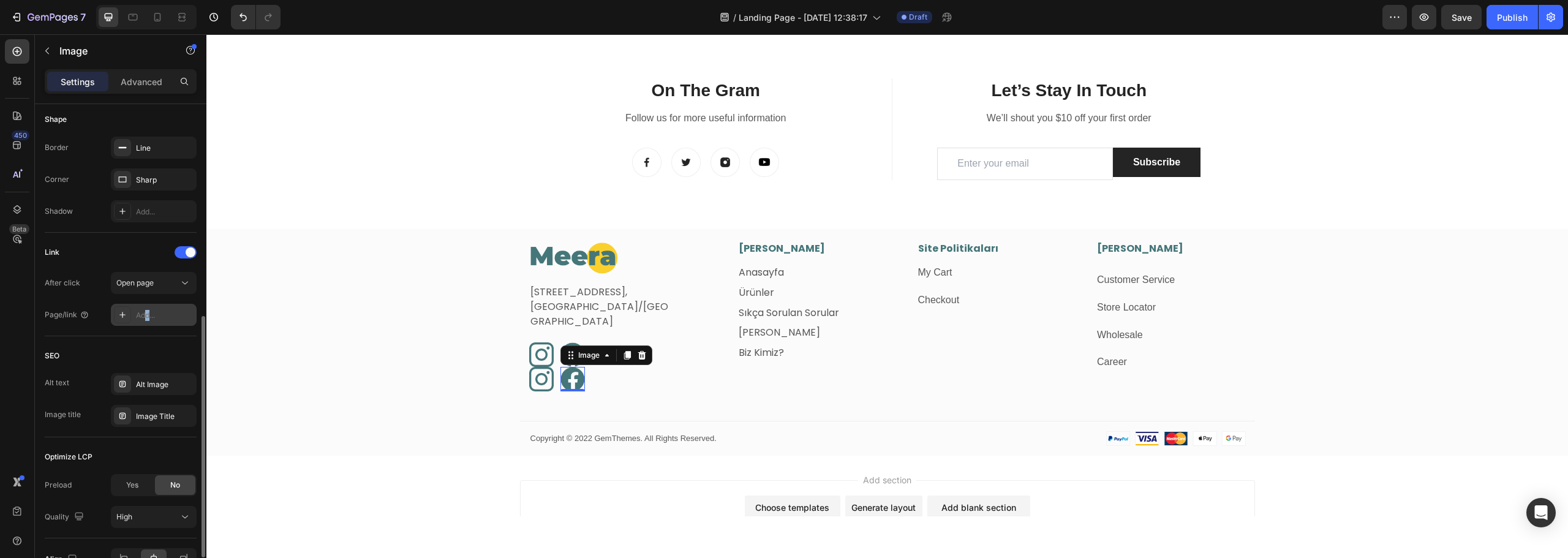
click at [149, 313] on div "Add..." at bounding box center [165, 316] width 58 height 11
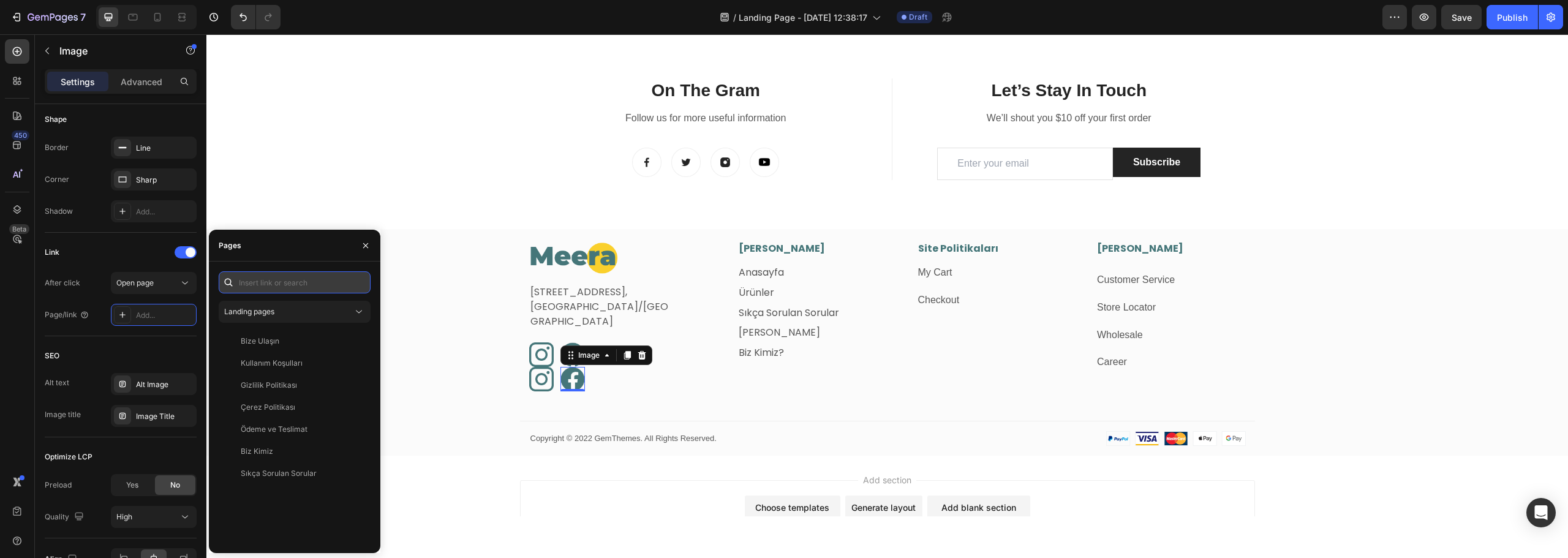
click at [269, 279] on input "text" at bounding box center [294, 282] width 152 height 22
paste input "https://www.facebook.com/profile.php?id=61570355750450"
type input "https://www.facebook.com/profile.php?id=61570355750450"
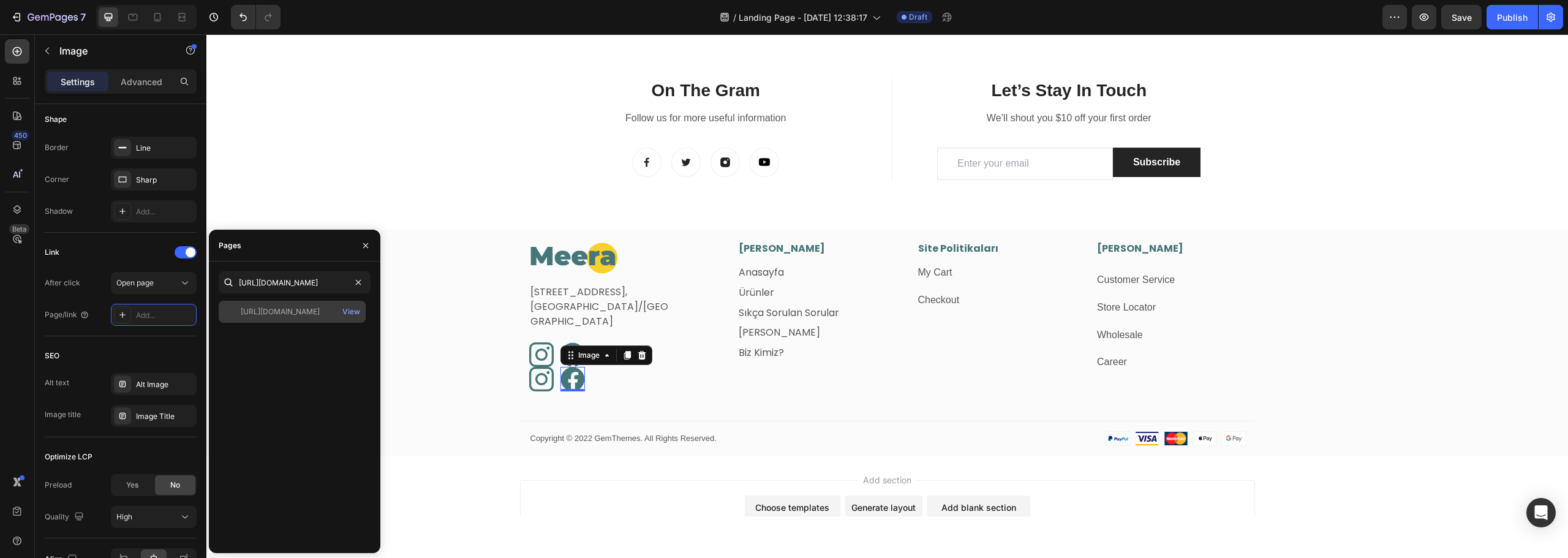
click at [273, 311] on div "https://www.facebook.com/profile.php?id=61570355750450" at bounding box center [280, 312] width 79 height 11
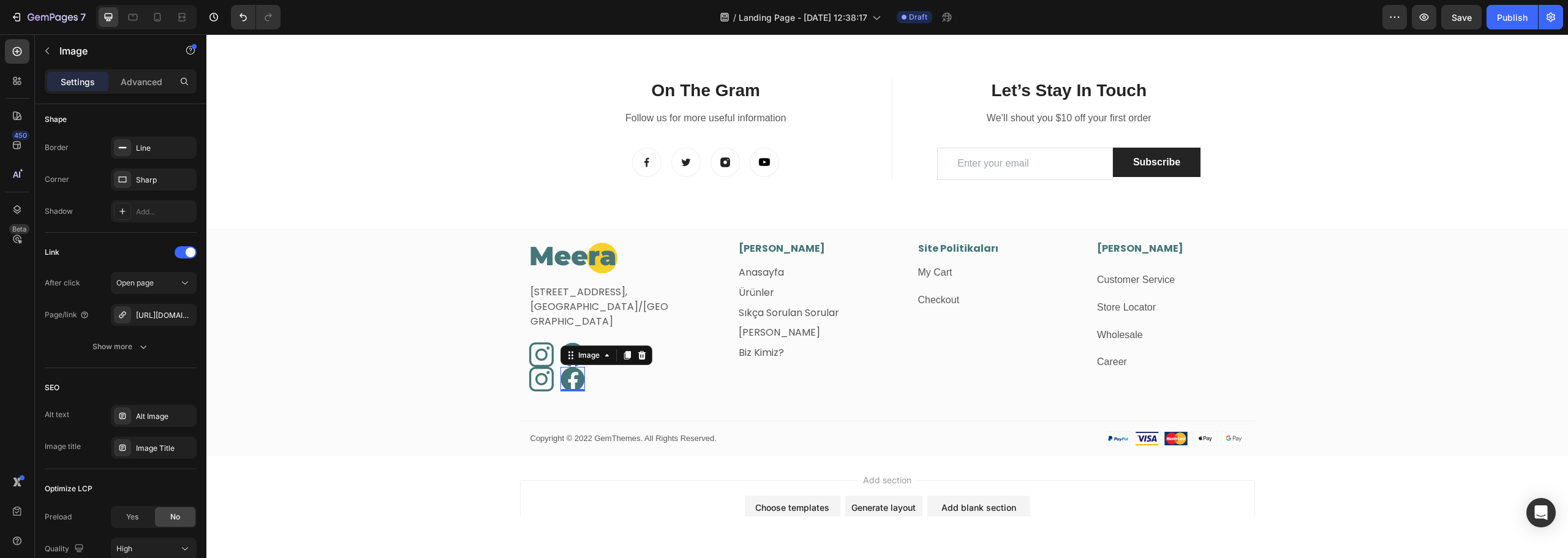
click at [33, 339] on div "450 Beta" at bounding box center [17, 296] width 35 height 524
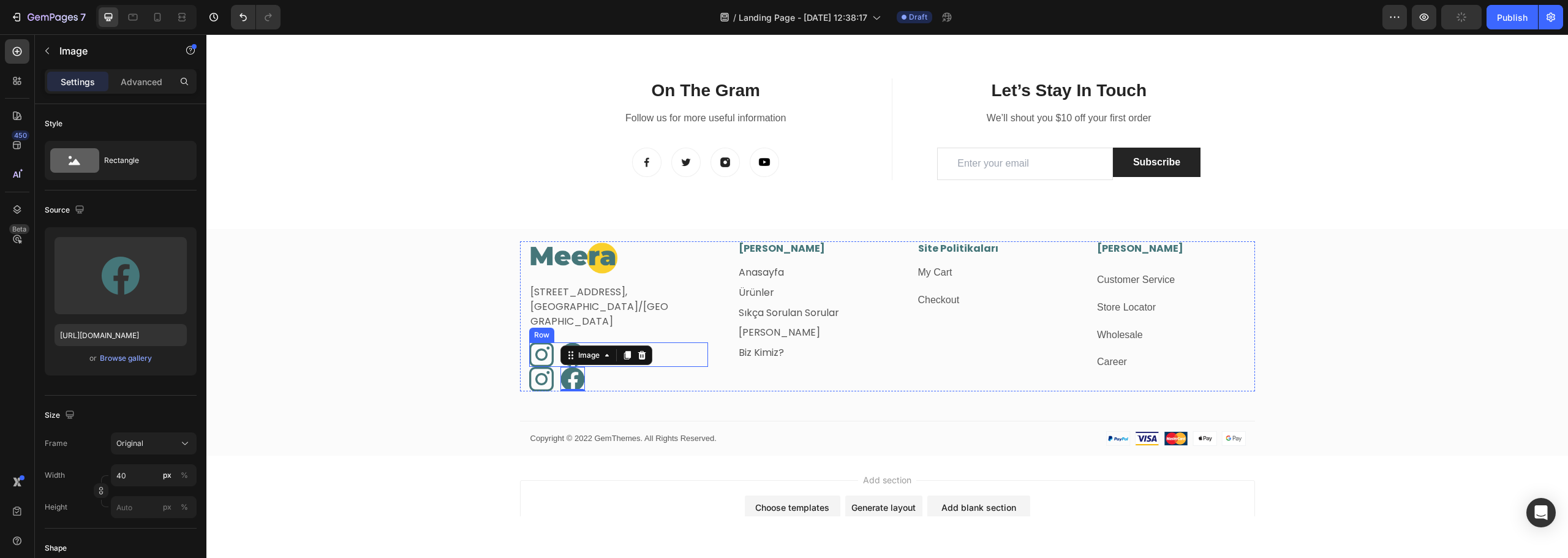
click at [670, 348] on div "Image Image Row" at bounding box center [619, 354] width 179 height 24
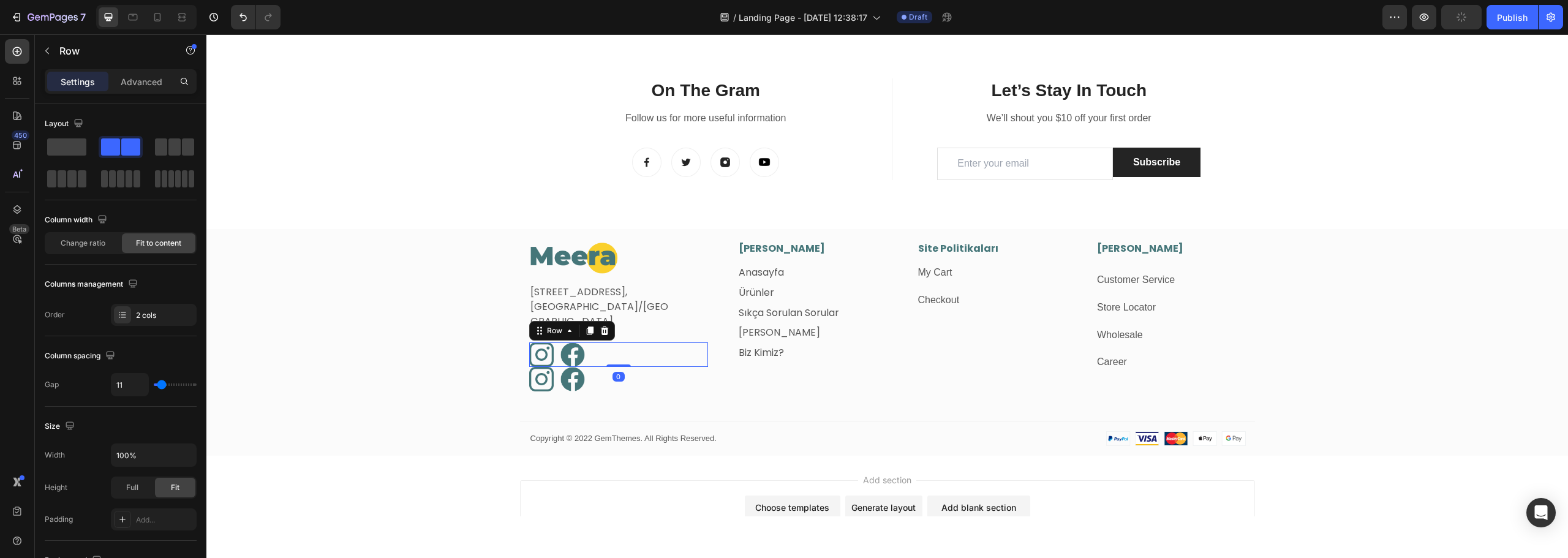
click at [601, 332] on icon at bounding box center [605, 330] width 8 height 8
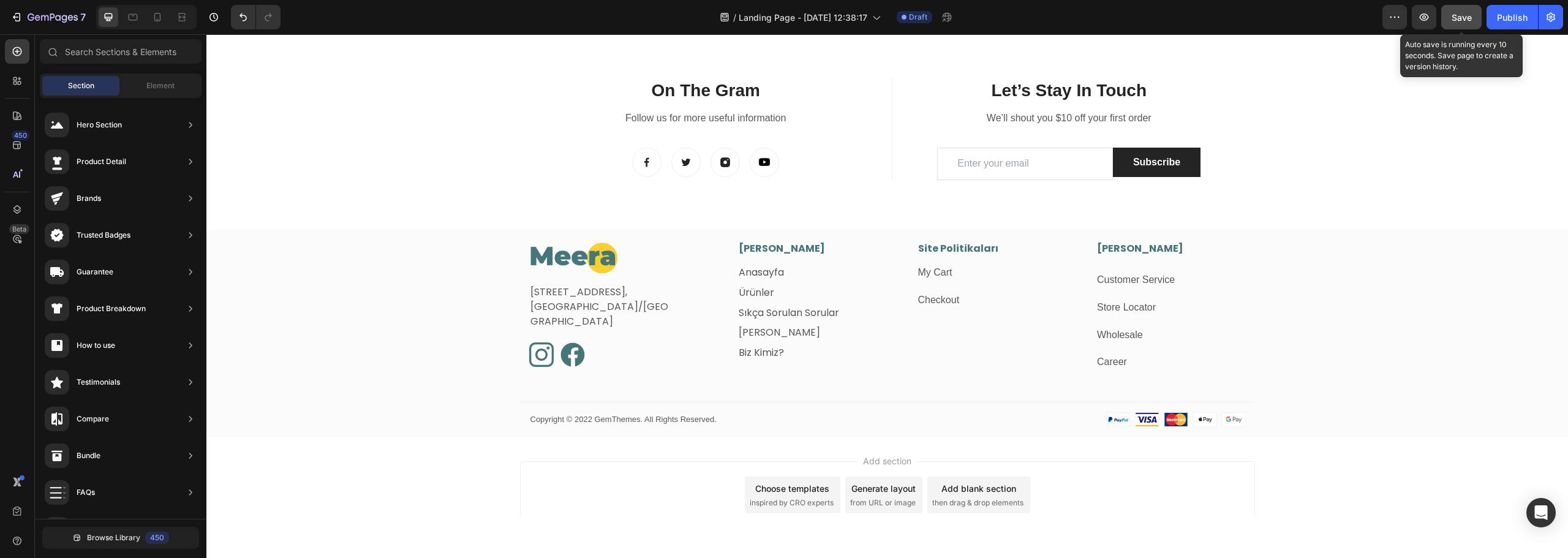
click at [1461, 17] on span "Save" at bounding box center [1462, 17] width 21 height 10
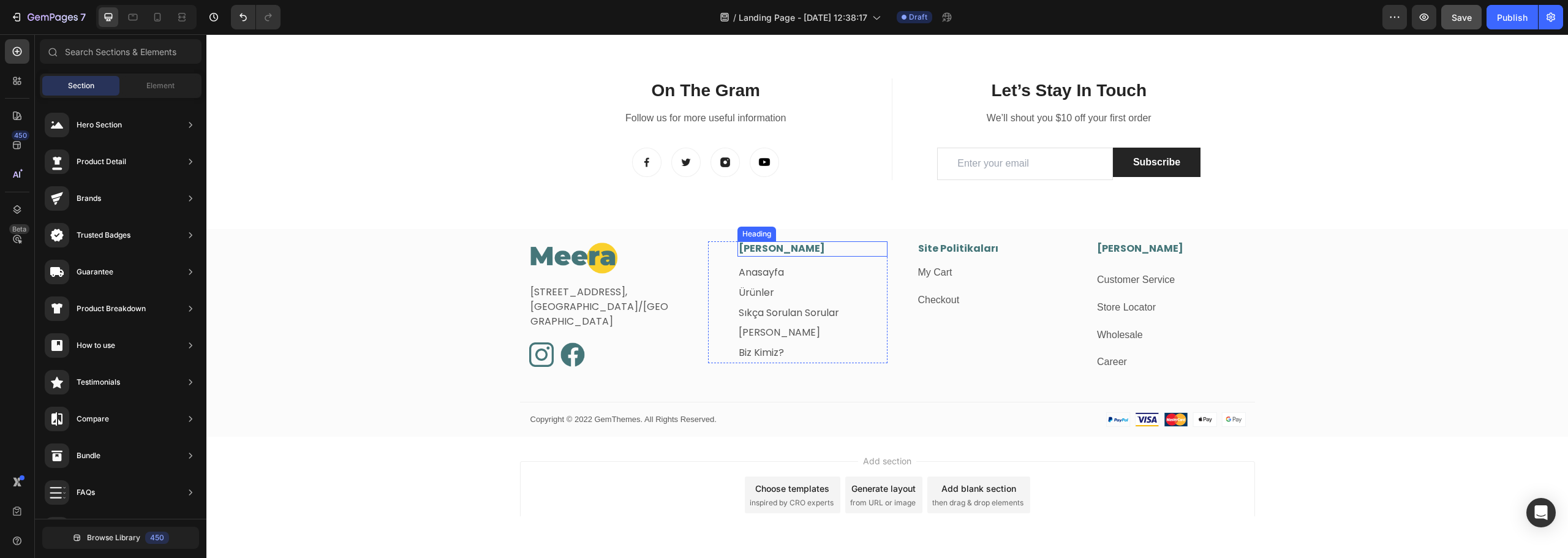
click at [787, 247] on p "[PERSON_NAME]" at bounding box center [813, 250] width 148 height 13
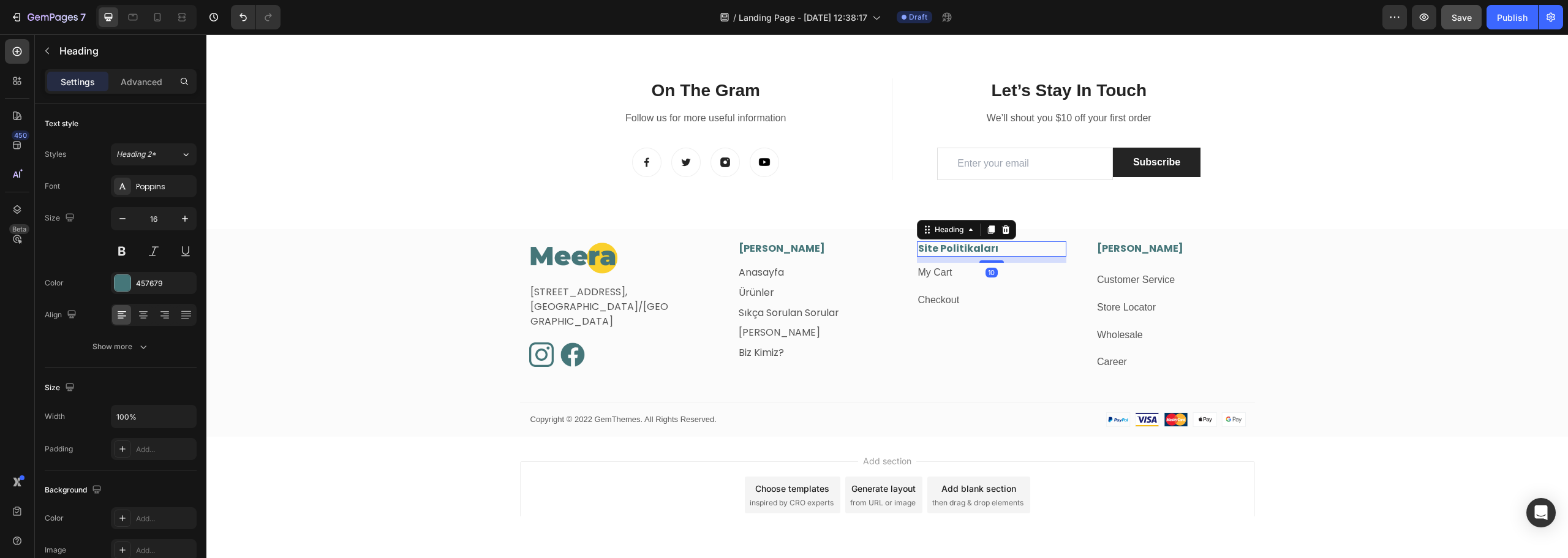
click at [964, 245] on p "Site Politikaları" at bounding box center [992, 250] width 148 height 13
click at [1133, 247] on h3 "[PERSON_NAME]" at bounding box center [1171, 249] width 150 height 15
click at [948, 273] on p "My Cart" at bounding box center [992, 273] width 148 height 18
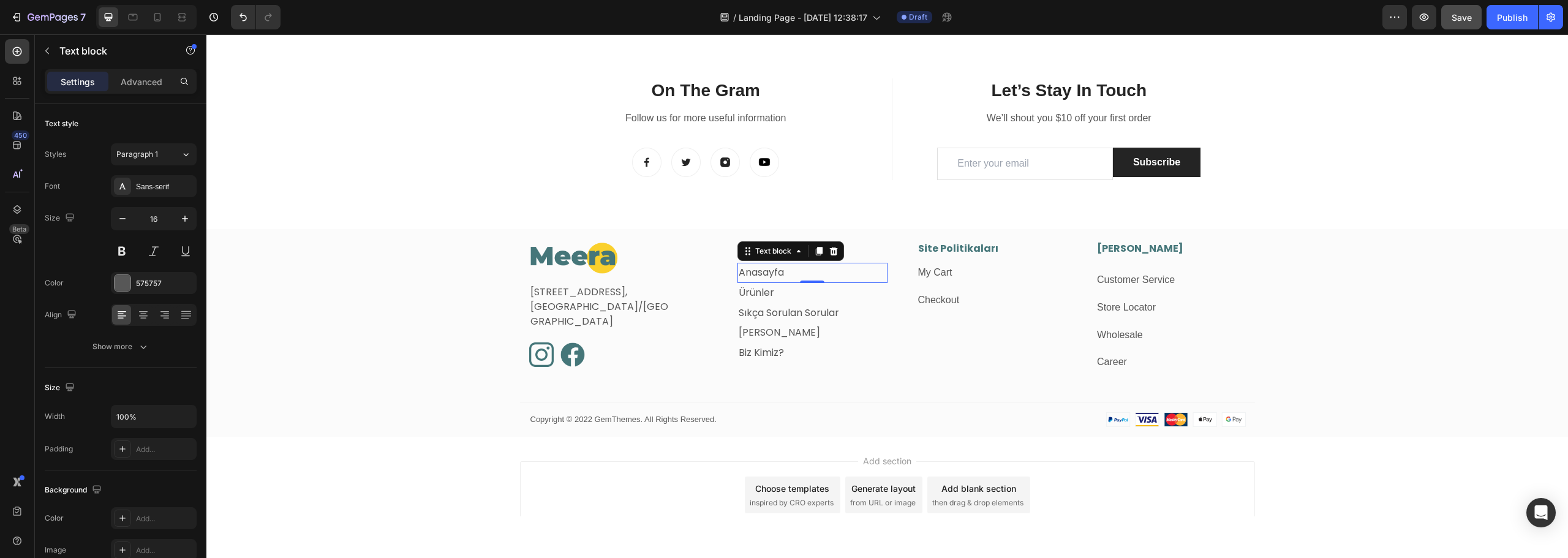
click at [789, 269] on p "Anasayfa" at bounding box center [813, 273] width 148 height 18
click at [938, 269] on link "My Cart" at bounding box center [935, 272] width 35 height 10
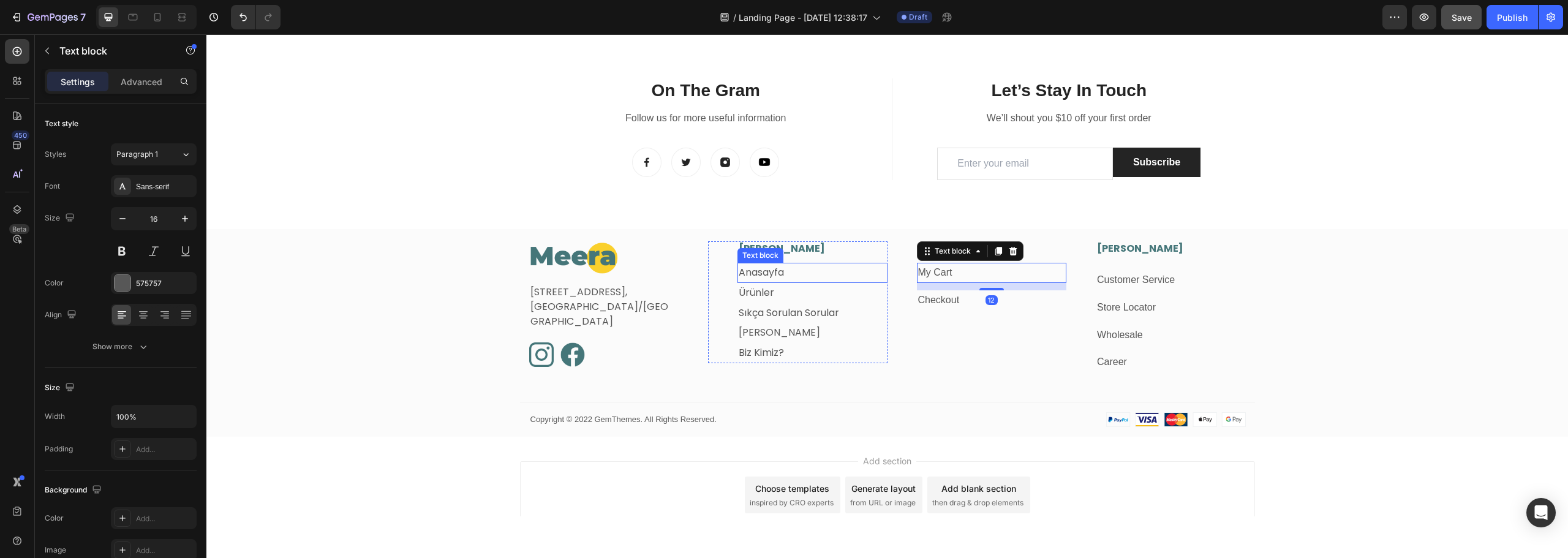
click at [791, 270] on p "Anasayfa" at bounding box center [813, 273] width 148 height 18
click at [968, 268] on p "My Cart" at bounding box center [992, 273] width 148 height 18
click at [171, 184] on div "Sans-serif" at bounding box center [165, 187] width 58 height 11
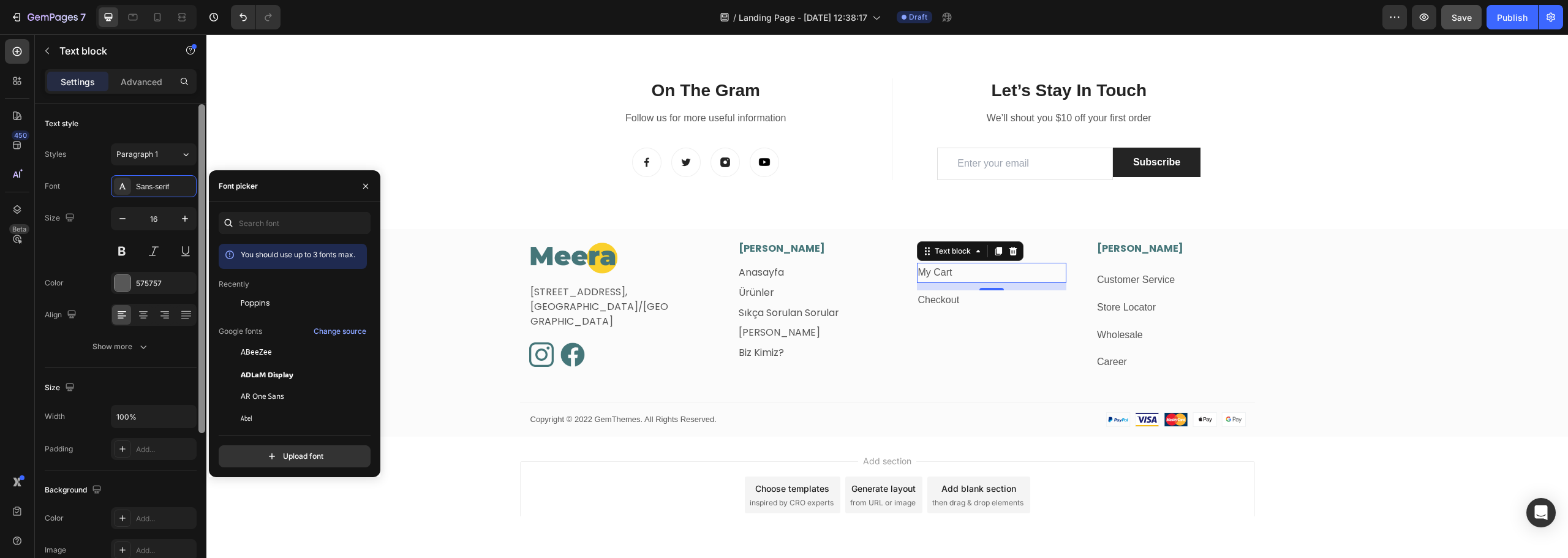
click at [263, 303] on span "Poppins" at bounding box center [255, 304] width 29 height 11
click at [753, 269] on link "Anasayfa" at bounding box center [762, 272] width 46 height 14
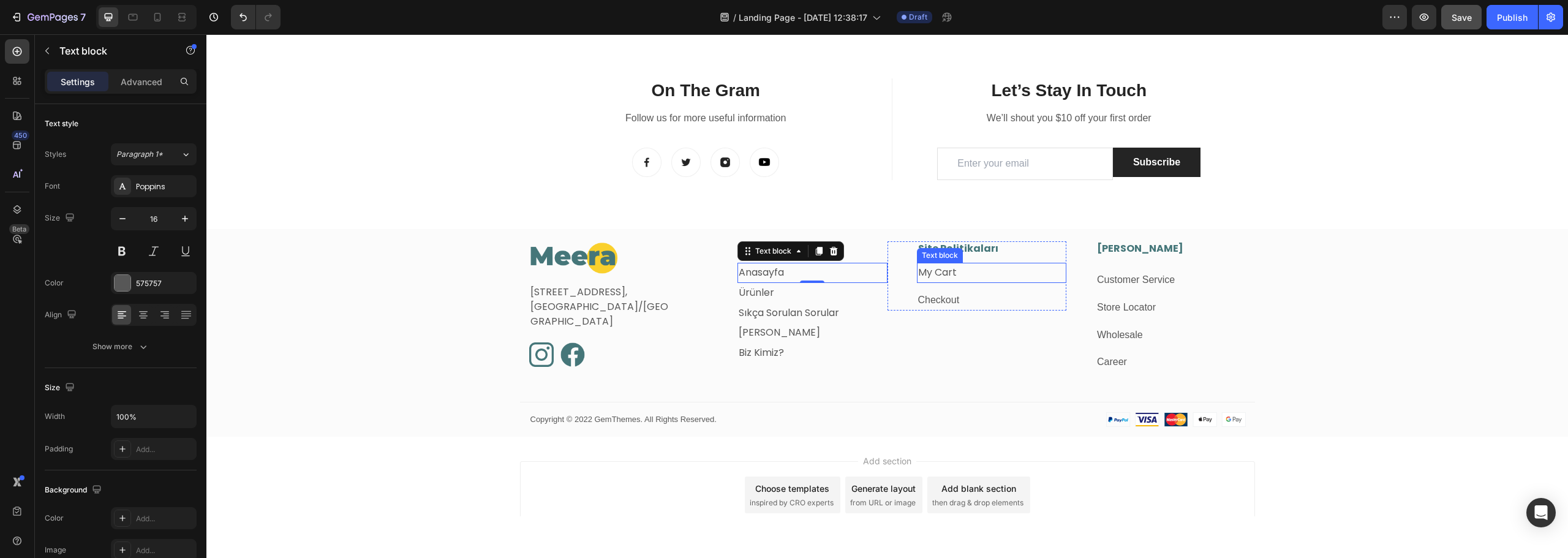
click at [958, 275] on p "My Cart" at bounding box center [992, 273] width 148 height 18
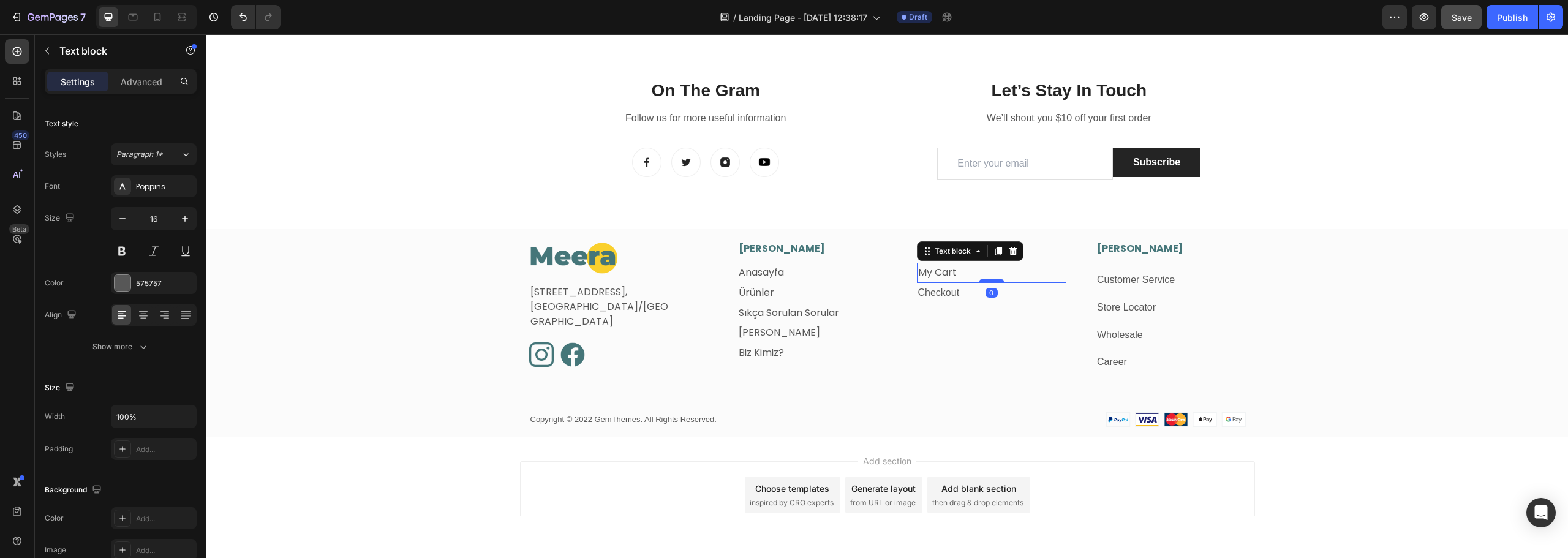
drag, startPoint x: 991, startPoint y: 289, endPoint x: 994, endPoint y: 280, distance: 9.5
click at [994, 280] on div at bounding box center [991, 281] width 24 height 4
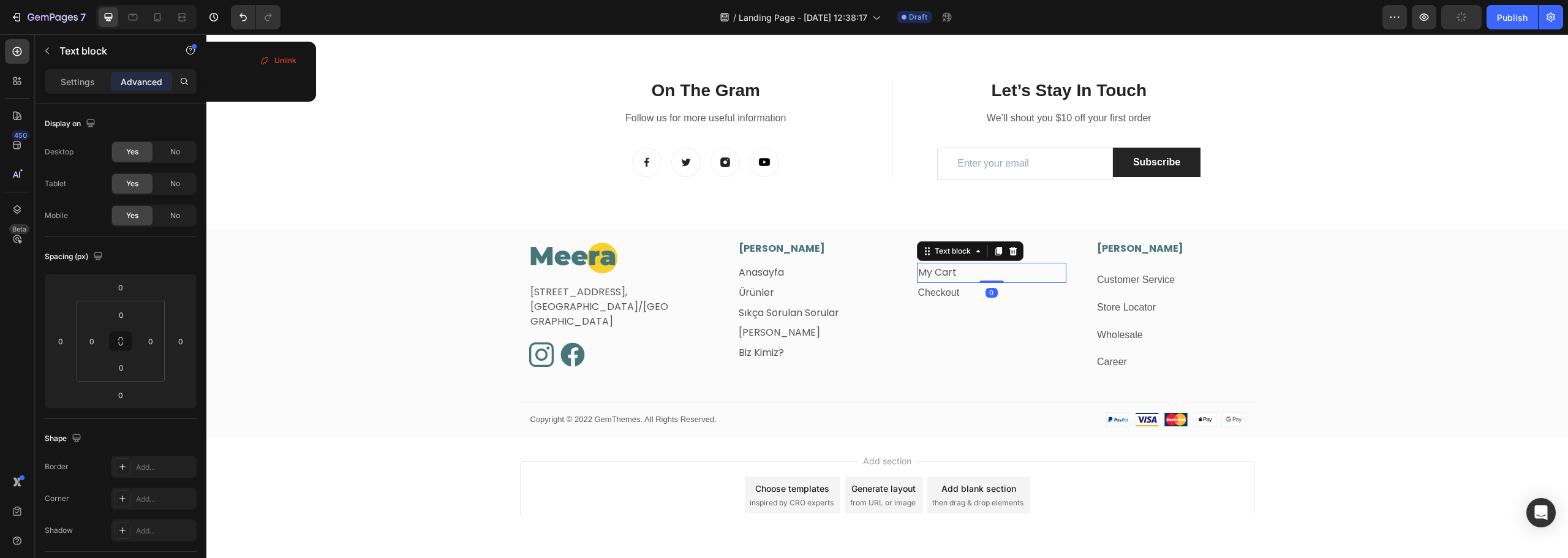
click at [936, 273] on link "My Cart" at bounding box center [937, 272] width 38 height 14
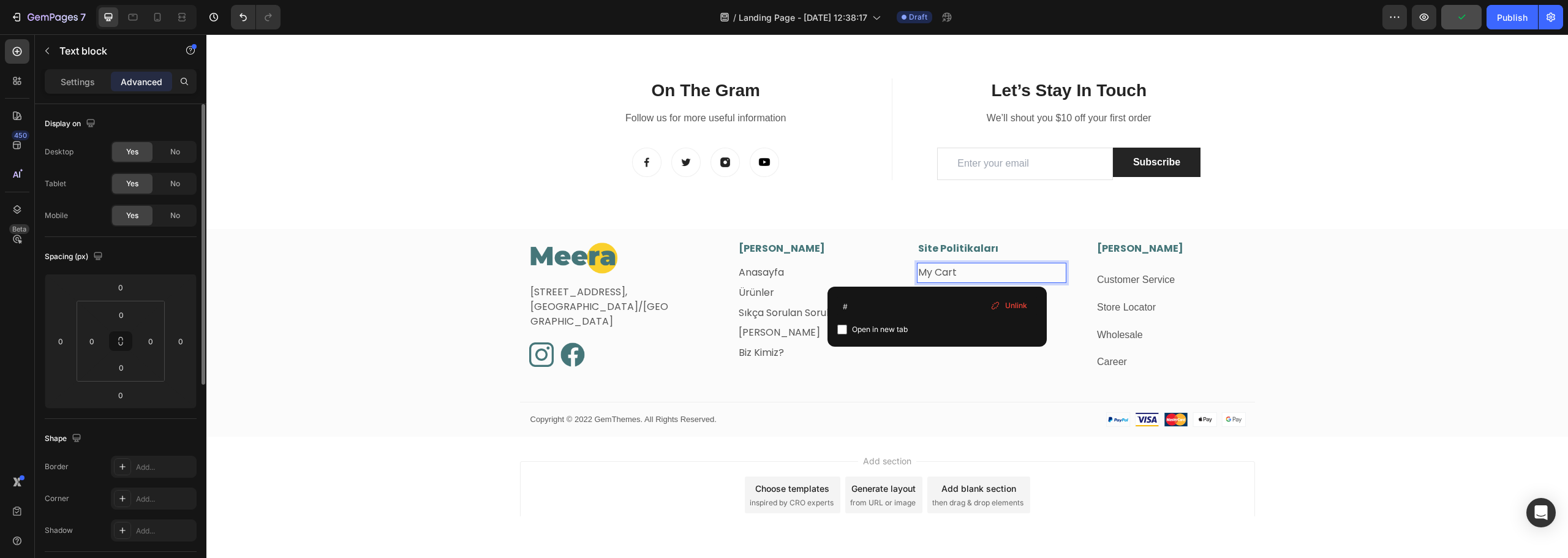
click at [65, 80] on p "Settings" at bounding box center [78, 82] width 35 height 13
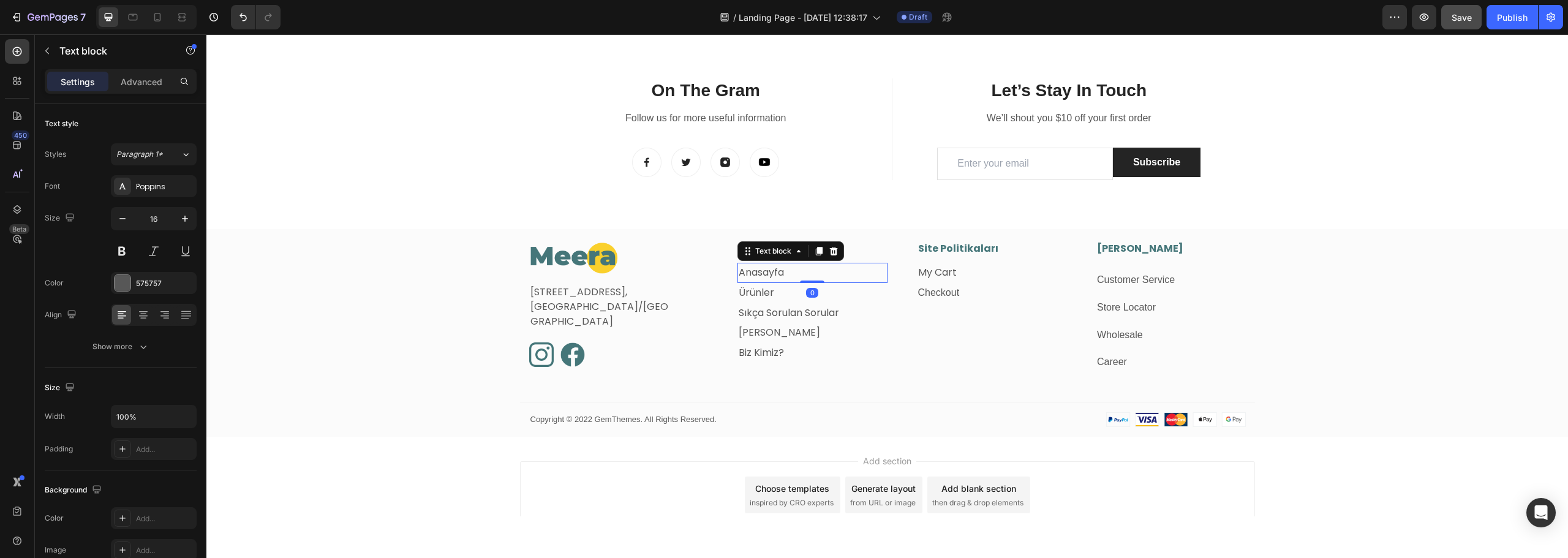
click at [784, 271] on p "Anasayfa" at bounding box center [813, 273] width 148 height 18
click at [962, 268] on p "My Cart" at bounding box center [992, 273] width 148 height 18
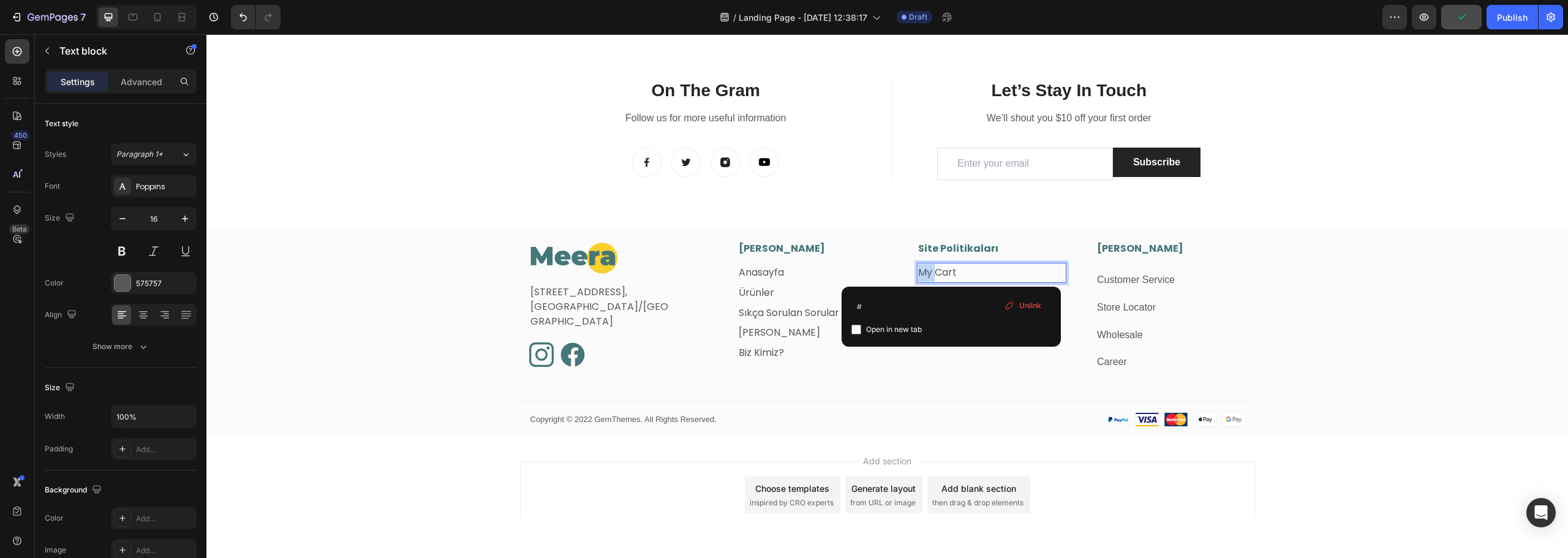
click at [962, 268] on p "My Cart" at bounding box center [992, 273] width 148 height 18
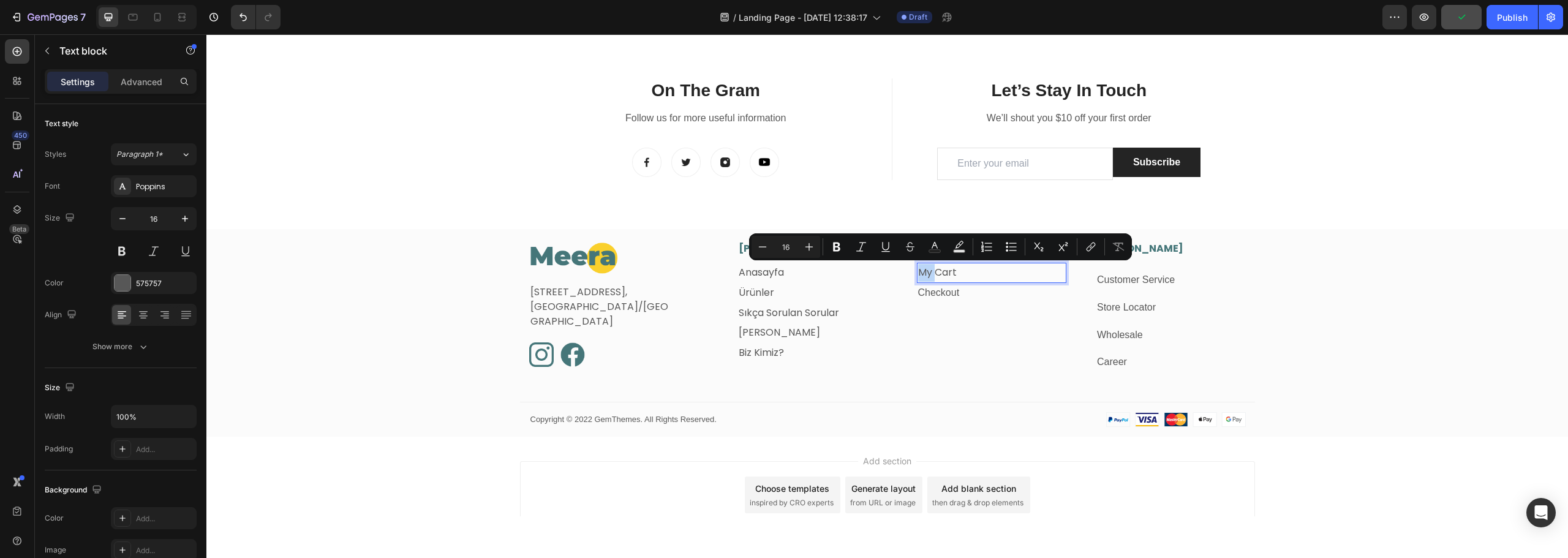
click at [962, 268] on p "My Cart" at bounding box center [992, 273] width 148 height 18
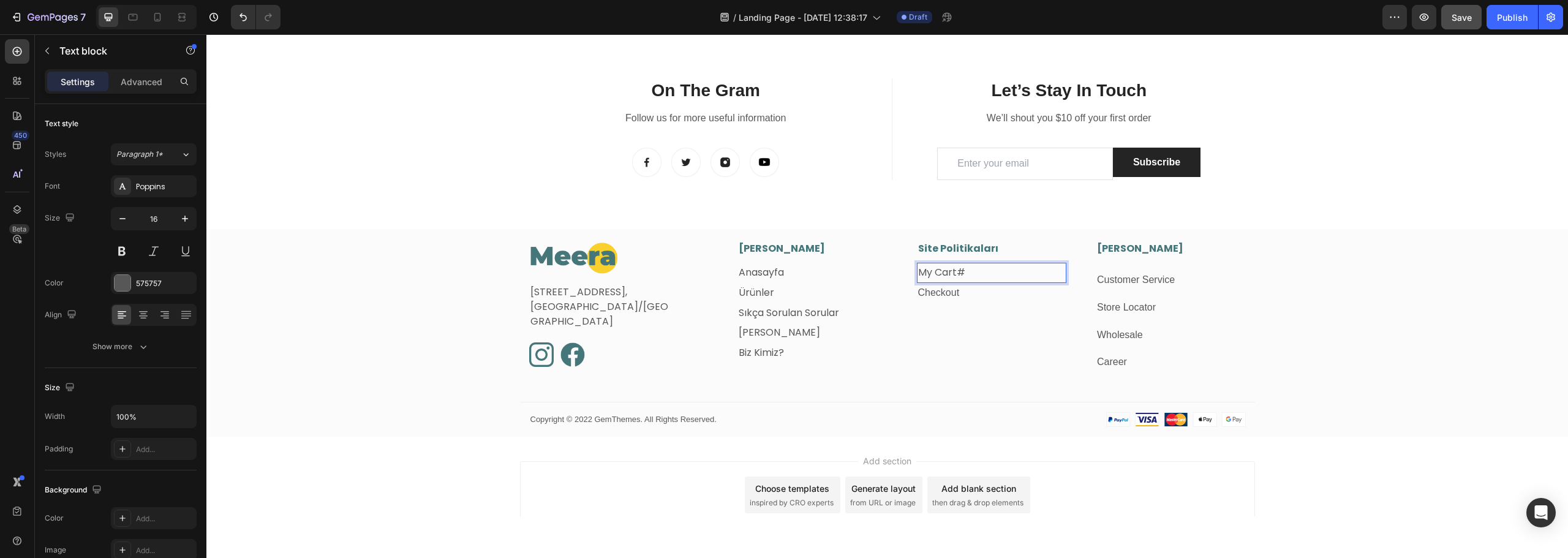
click at [962, 268] on p "My Cart#" at bounding box center [992, 273] width 148 height 18
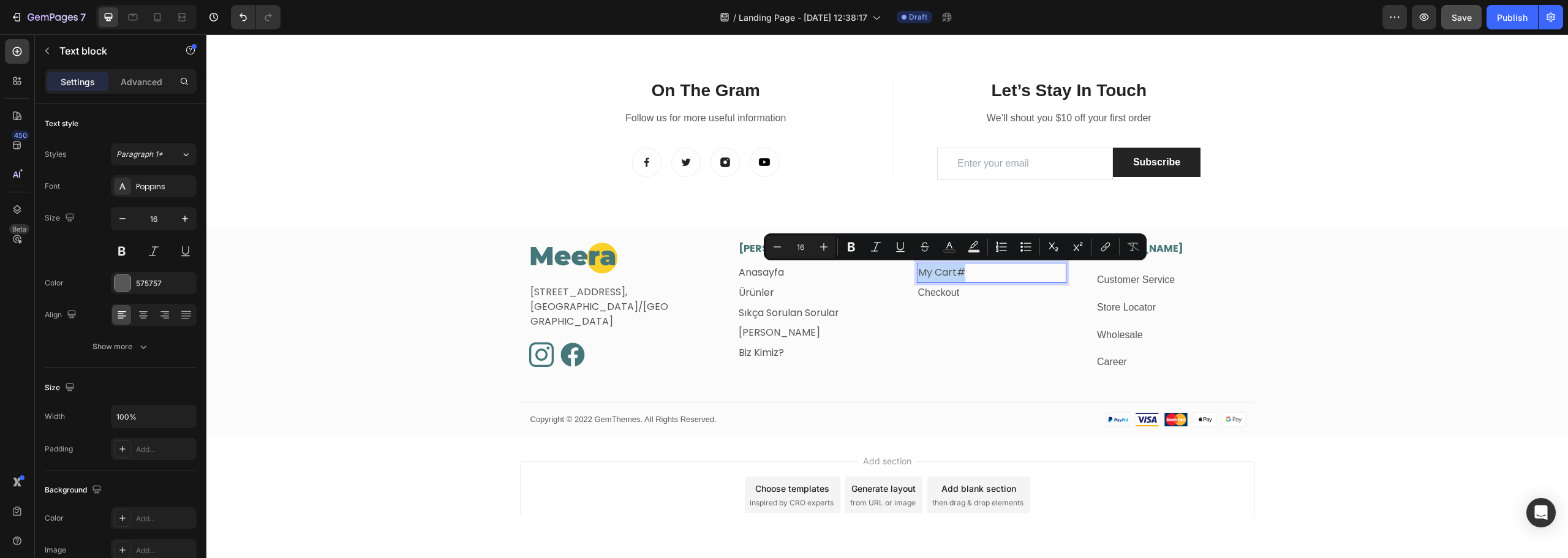
click at [962, 268] on p "My Cart#" at bounding box center [992, 273] width 148 height 18
click at [361, 250] on div "Image Fetih Mahallesi, Tahralı Sokak, Blok 2E Daire 5, Ataşehir/İstanbul Text b…" at bounding box center [887, 338] width 1361 height 195
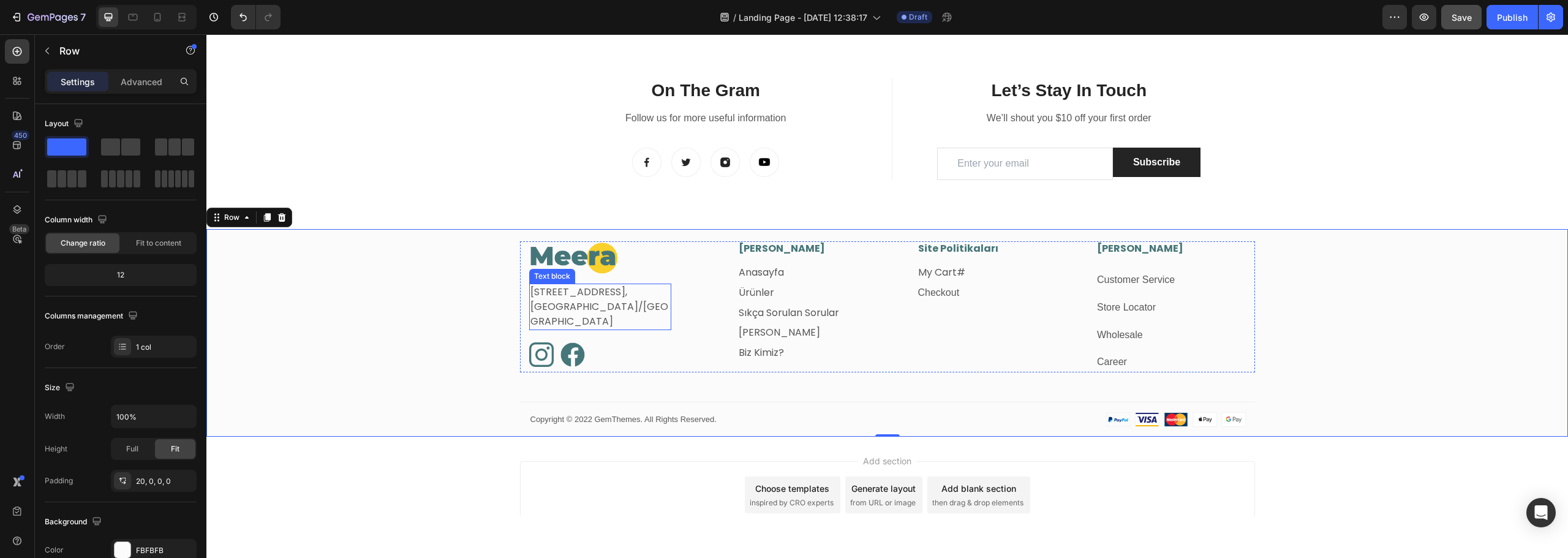
click at [623, 300] on p "[STREET_ADDRESS]," at bounding box center [601, 293] width 140 height 15
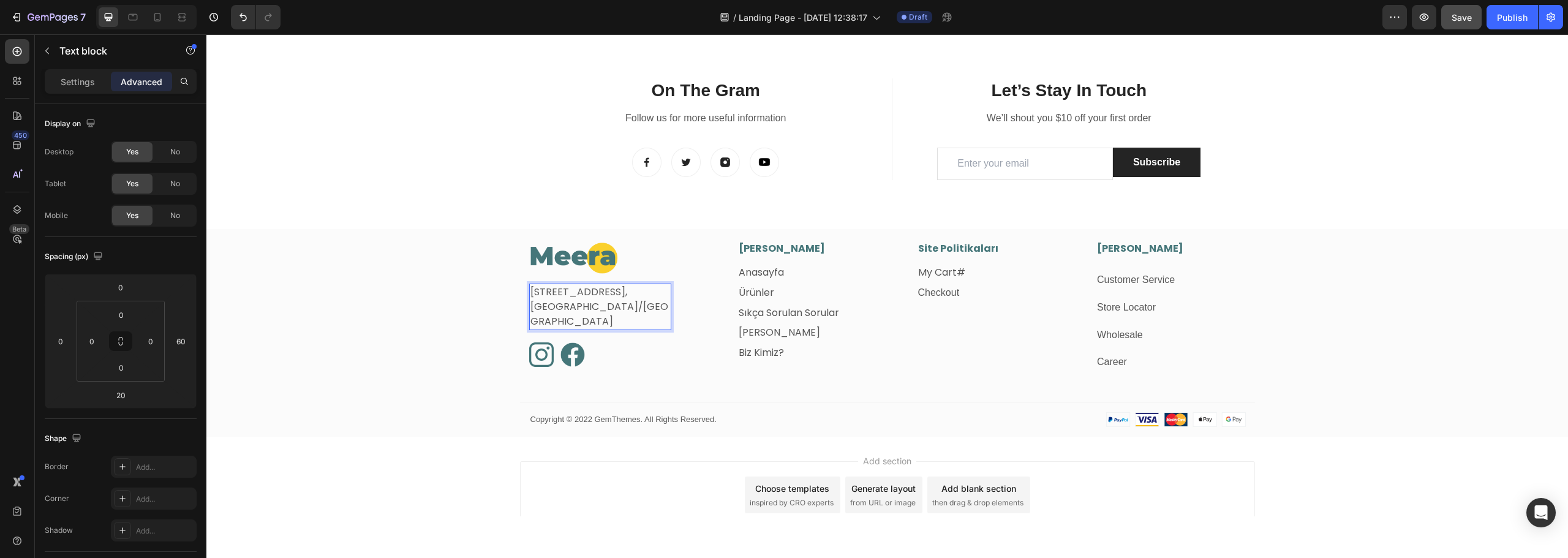
click at [631, 300] on p "[STREET_ADDRESS]," at bounding box center [601, 293] width 140 height 15
click at [373, 308] on div "Image Fetih Mahallesi, Tahralı Sokak, Blok 2E Daire 5 Ataşehir/İstanbul Text bl…" at bounding box center [887, 338] width 1361 height 195
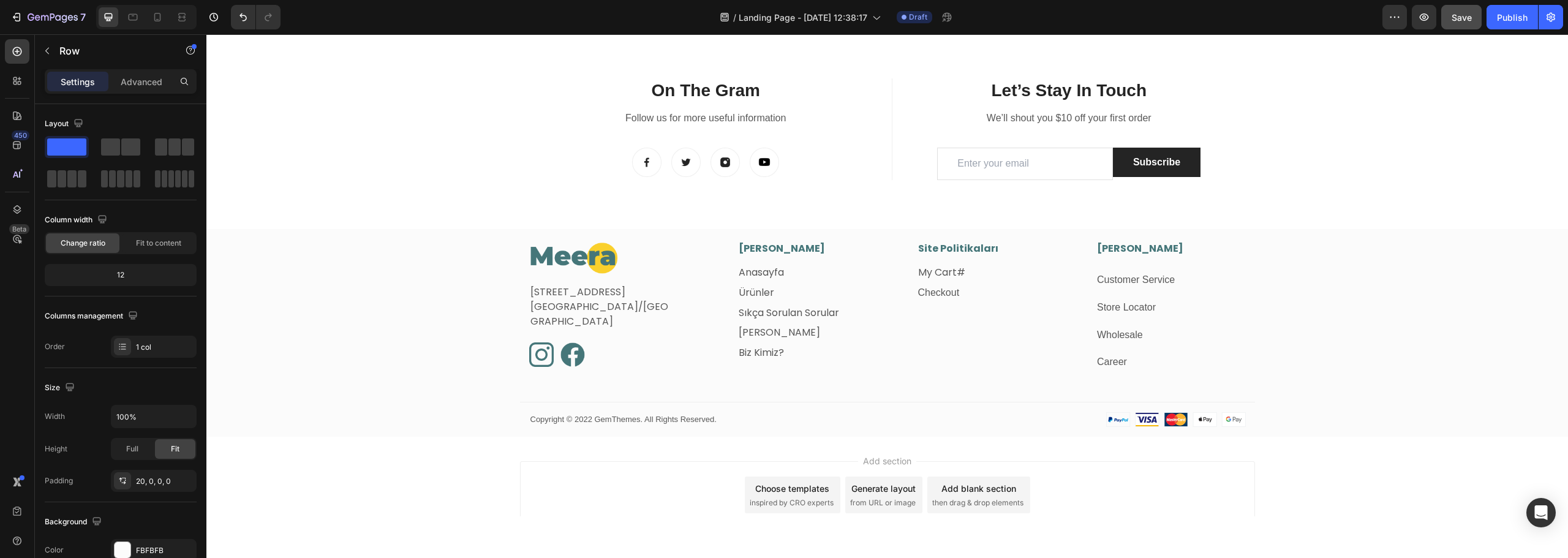
click at [365, 455] on div "Add section Choose templates inspired by CRO experts Generate layout from URL o…" at bounding box center [887, 511] width 1361 height 150
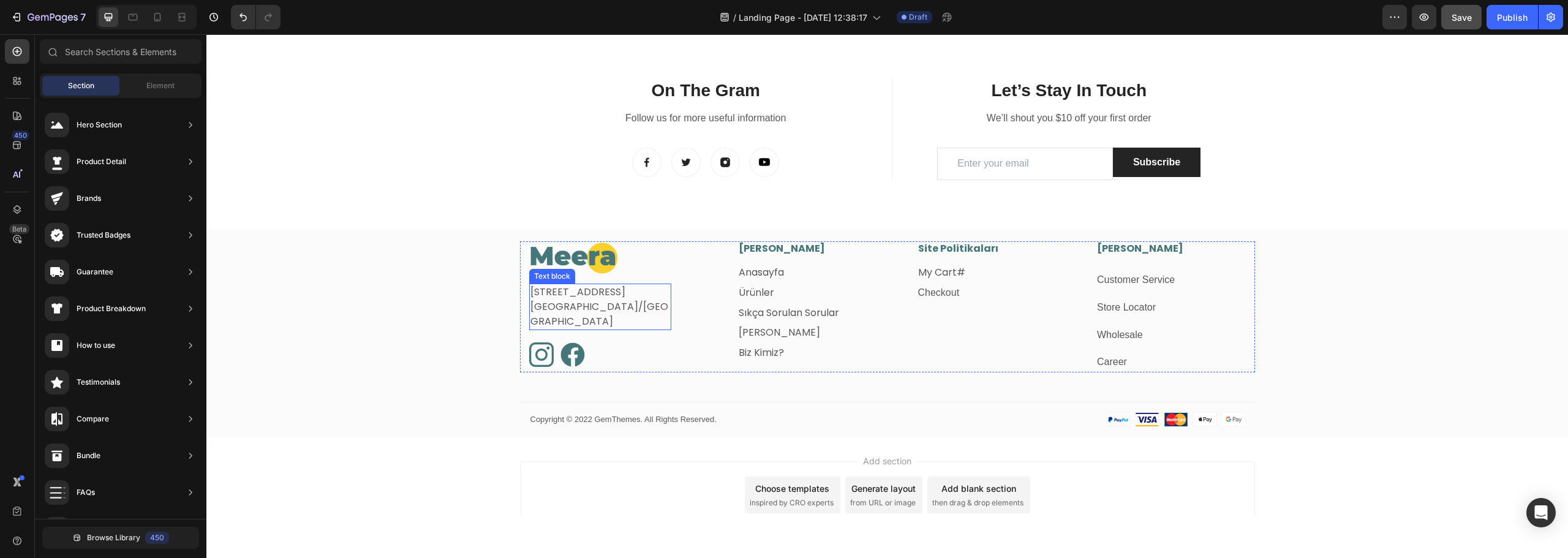
click at [592, 300] on p "Fetih Mahallesi, Tahralı Sokak, Blok 2E Daire 5" at bounding box center [601, 293] width 140 height 15
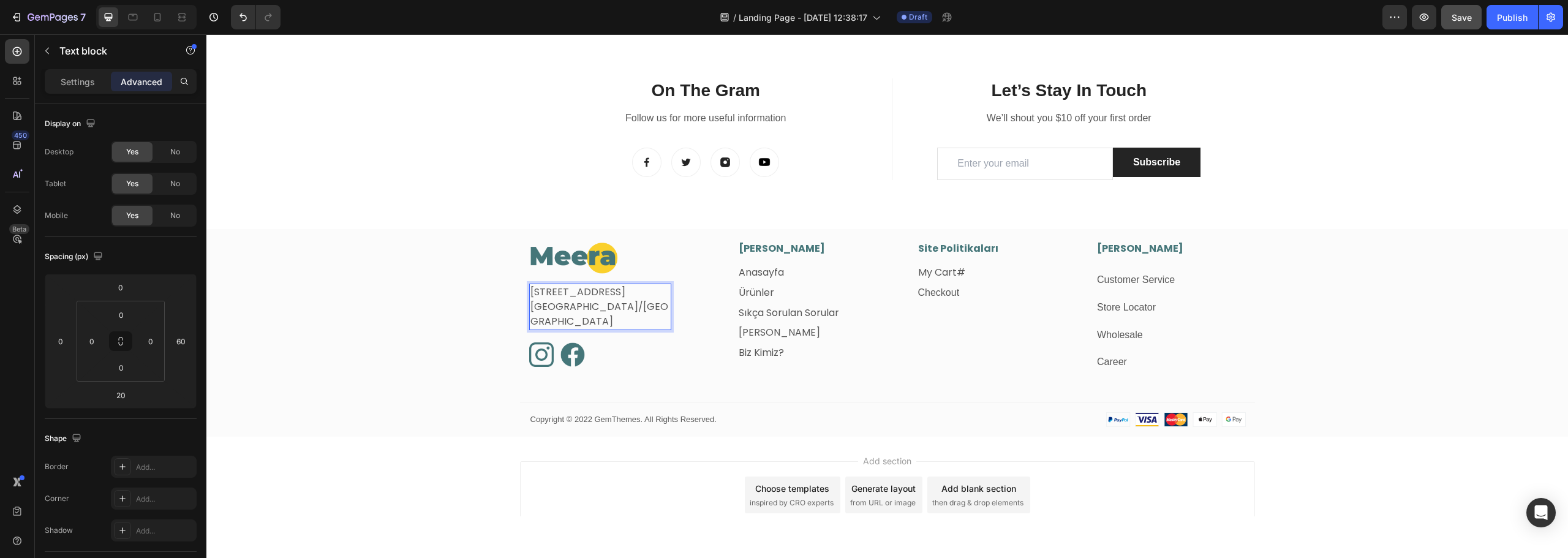
click at [594, 300] on p "Fetih Mahallesi, Tahralı Sokak, Blok 2E Daire 5" at bounding box center [601, 293] width 140 height 15
click at [542, 320] on p "[GEOGRAPHIC_DATA]/[GEOGRAPHIC_DATA]" at bounding box center [601, 314] width 140 height 29
click at [594, 300] on p "Fetih Mahallesi, Tahralı Sokak, Blok 2E / Daire 5" at bounding box center [601, 293] width 140 height 15
click at [602, 300] on p "Fetih Mahallesi, Tahralı Sokak, Blok 2E/ Daire 5" at bounding box center [601, 293] width 140 height 15
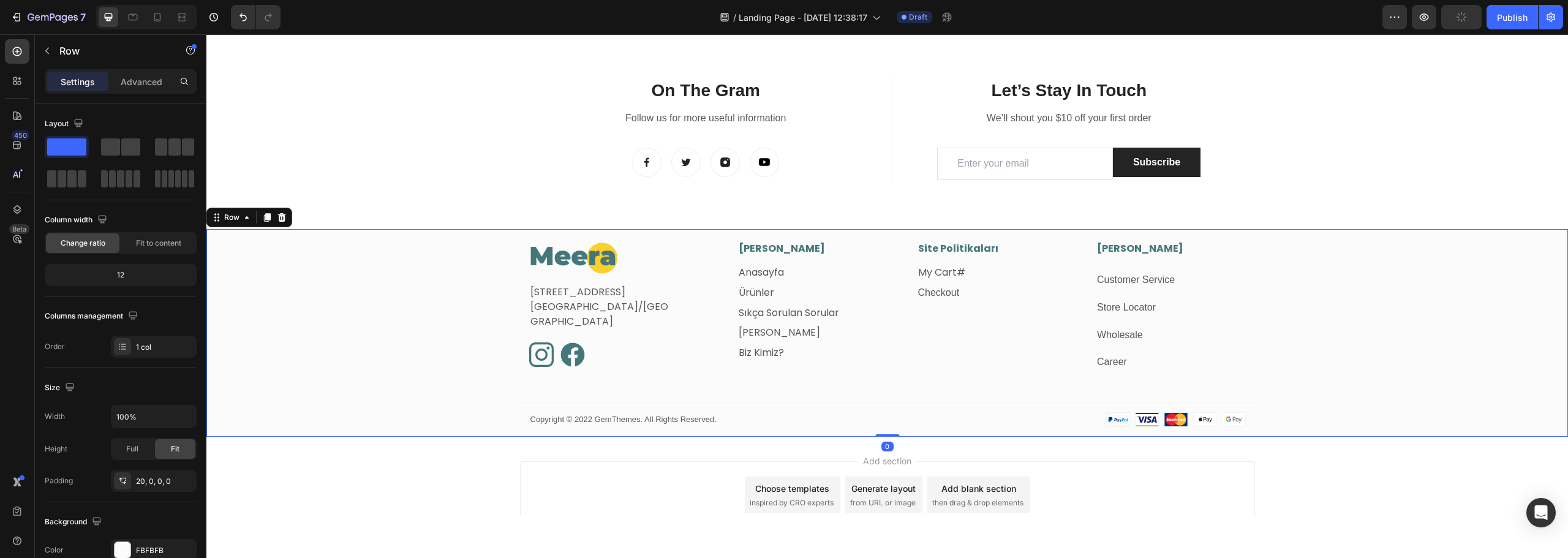
click at [436, 312] on div "Image Fetih Mahallesi, Tahralı Sokak, Blok 2E, Daire 5 Ataşehir/İstanbul Text b…" at bounding box center [887, 338] width 1361 height 195
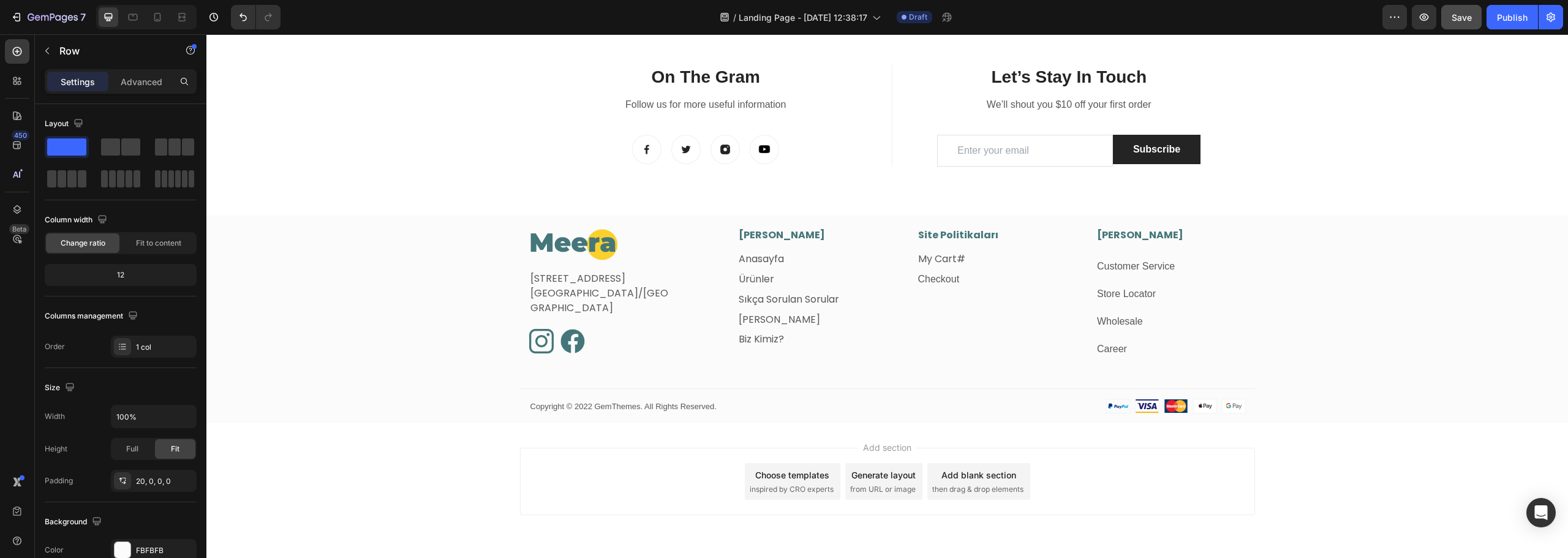
scroll to position [1777, 0]
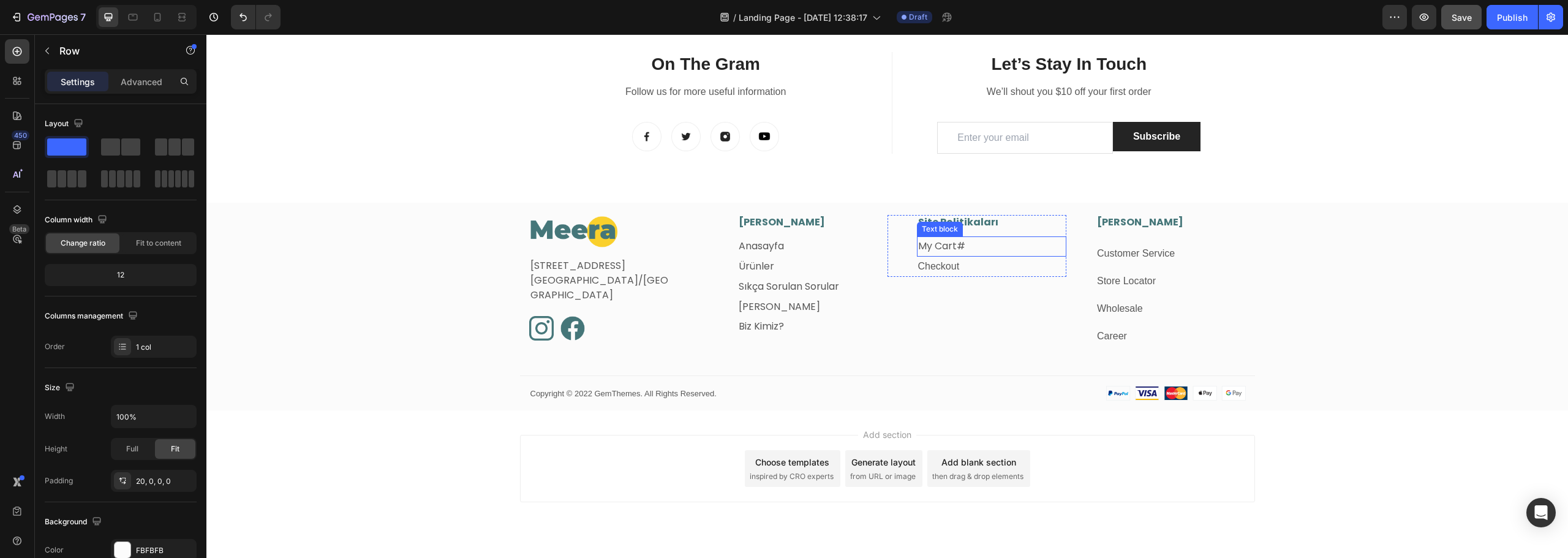
click at [991, 244] on p "My Cart#" at bounding box center [992, 246] width 148 height 18
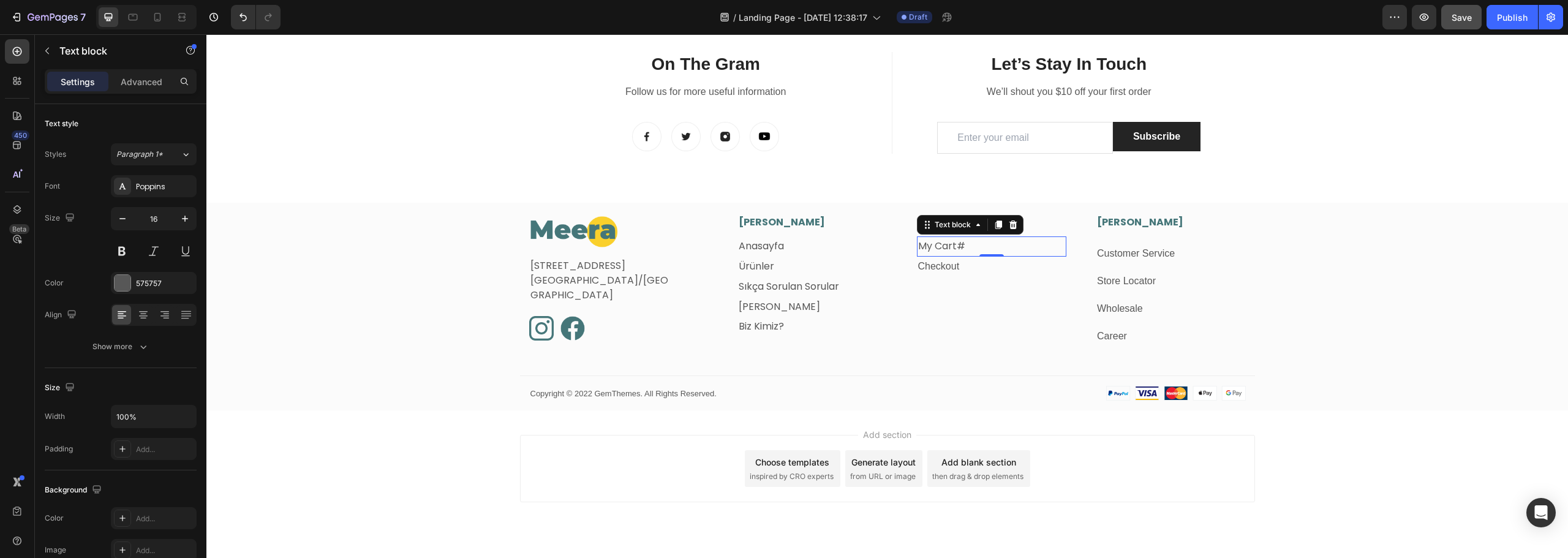
click at [933, 246] on link "My Cart#" at bounding box center [942, 246] width 47 height 14
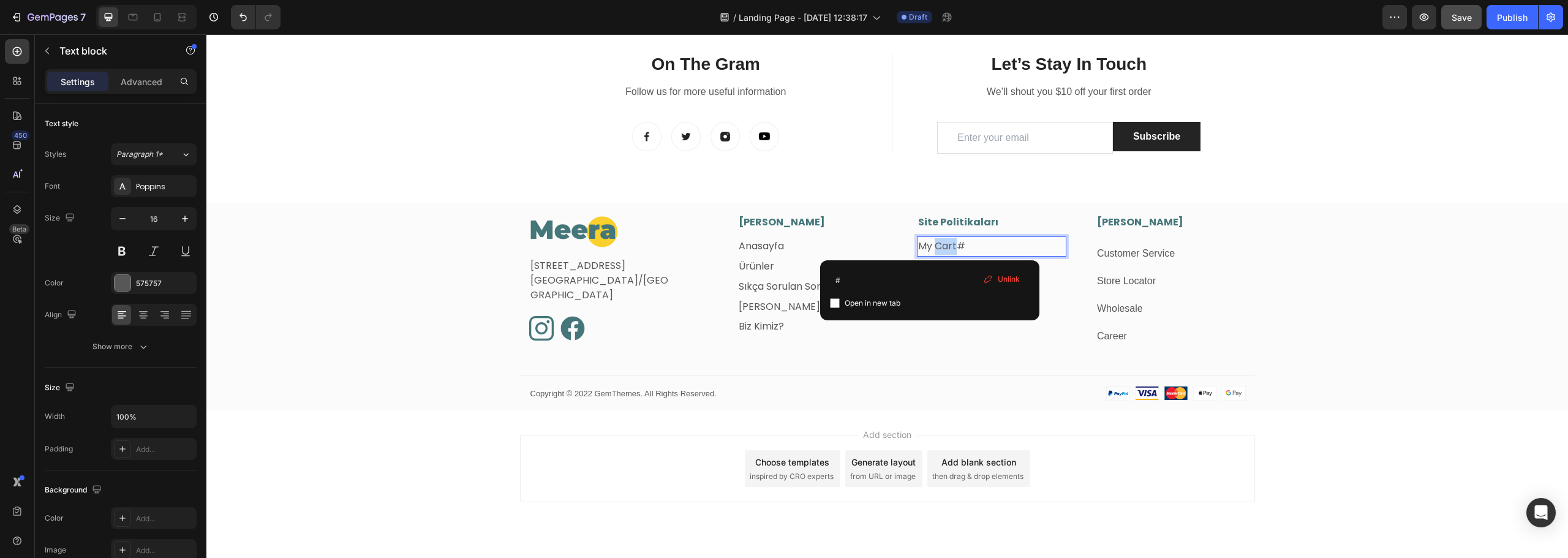
click at [933, 246] on link "My Cart#" at bounding box center [942, 246] width 47 height 14
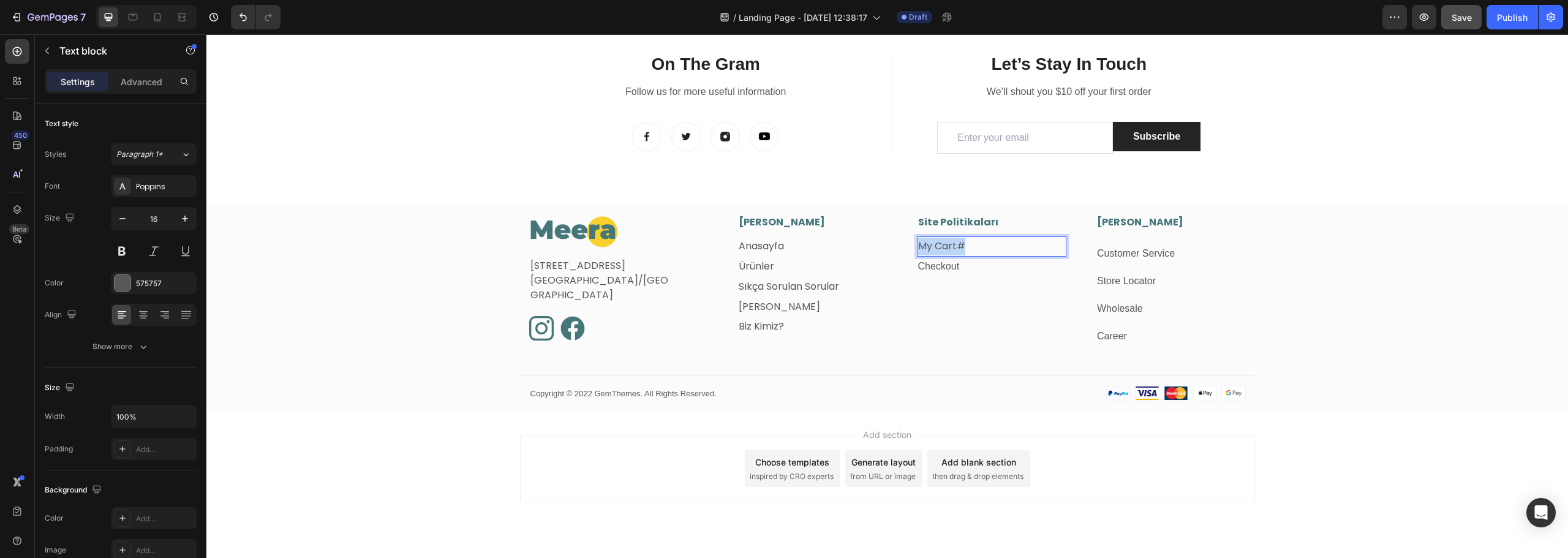
click at [933, 246] on link "My Cart#" at bounding box center [942, 246] width 47 height 14
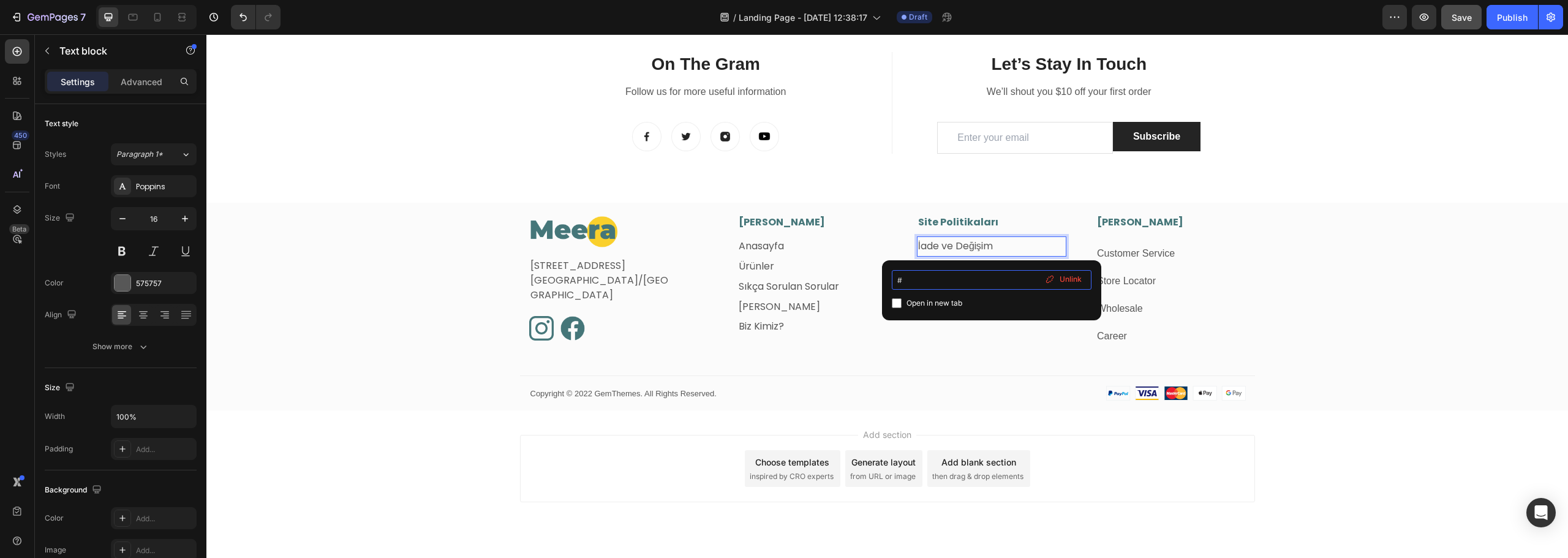
click at [912, 280] on input "#" at bounding box center [992, 279] width 200 height 20
click at [135, 79] on p "Advanced" at bounding box center [141, 82] width 42 height 13
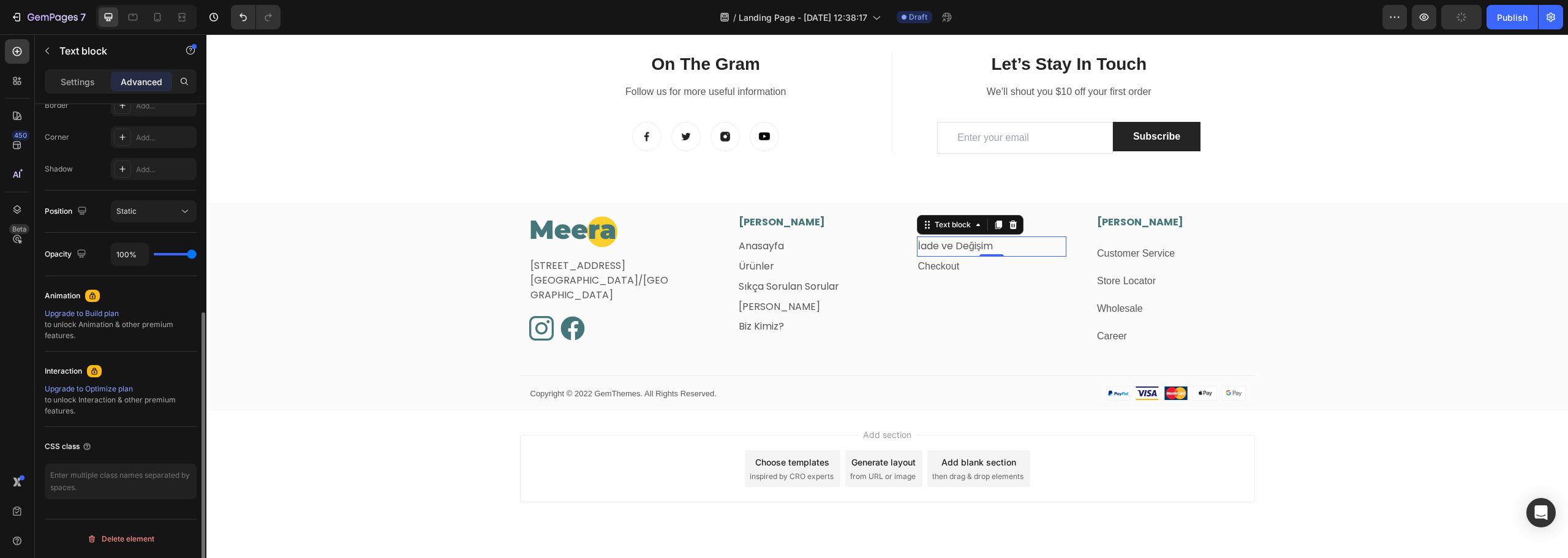
scroll to position [0, 0]
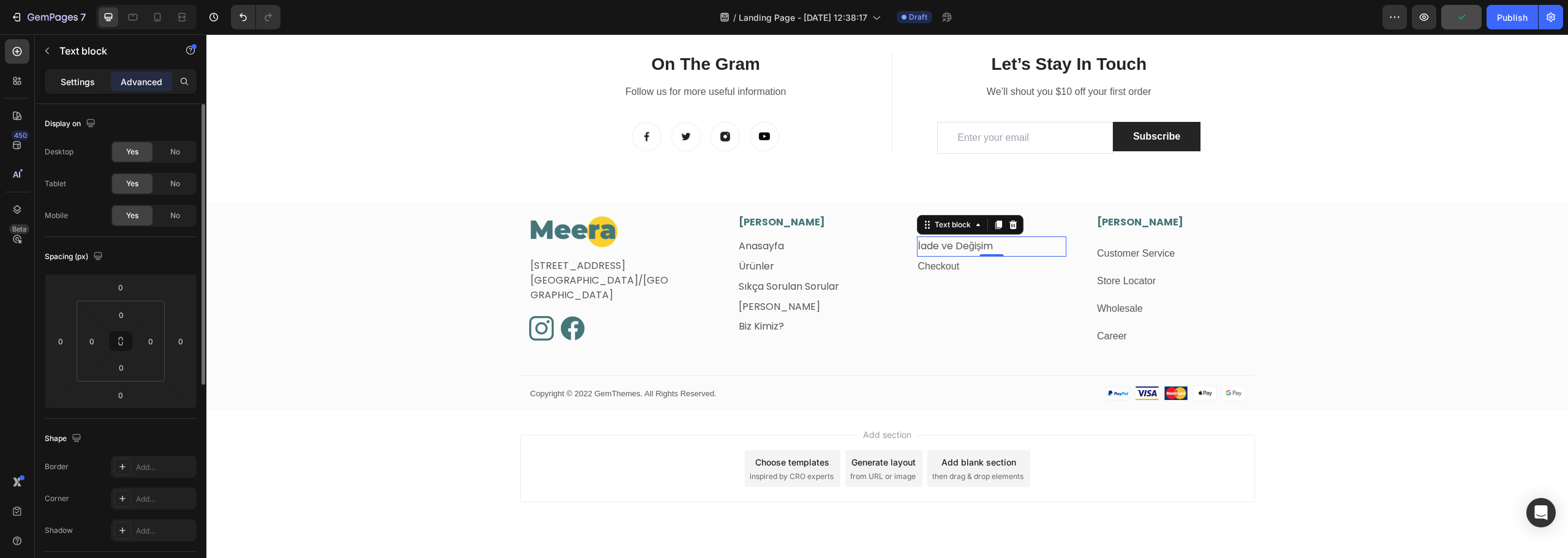
click at [77, 79] on p "Settings" at bounding box center [78, 82] width 35 height 13
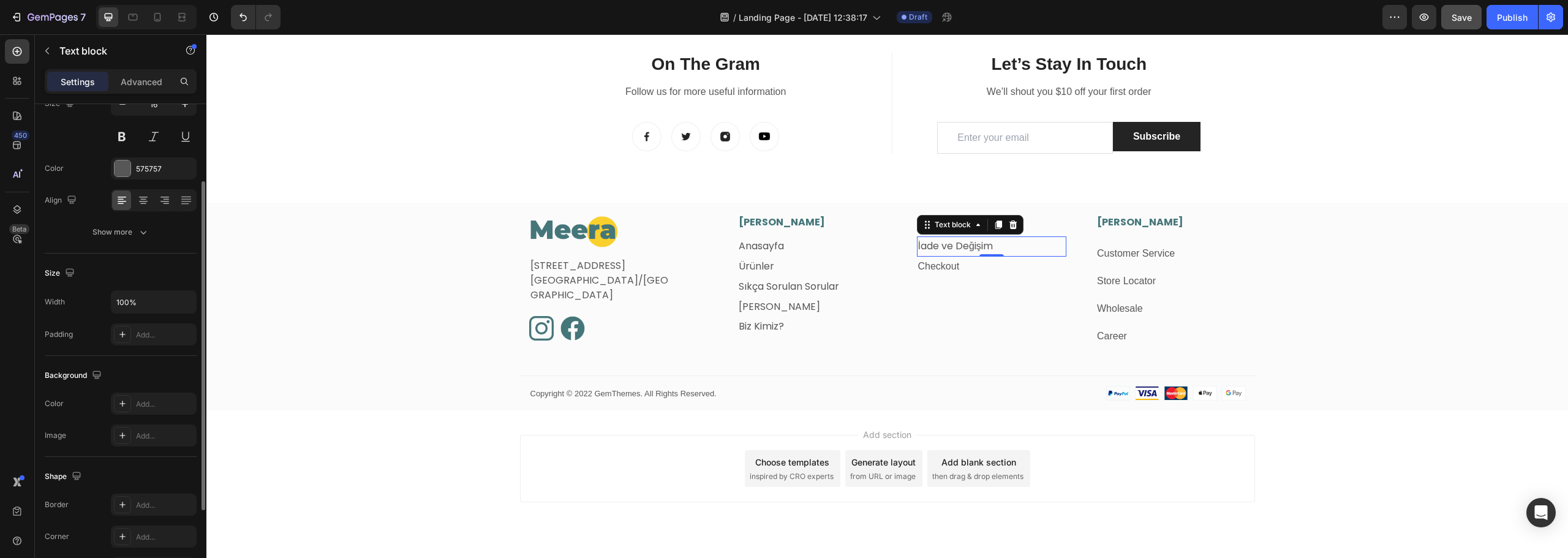
scroll to position [237, 0]
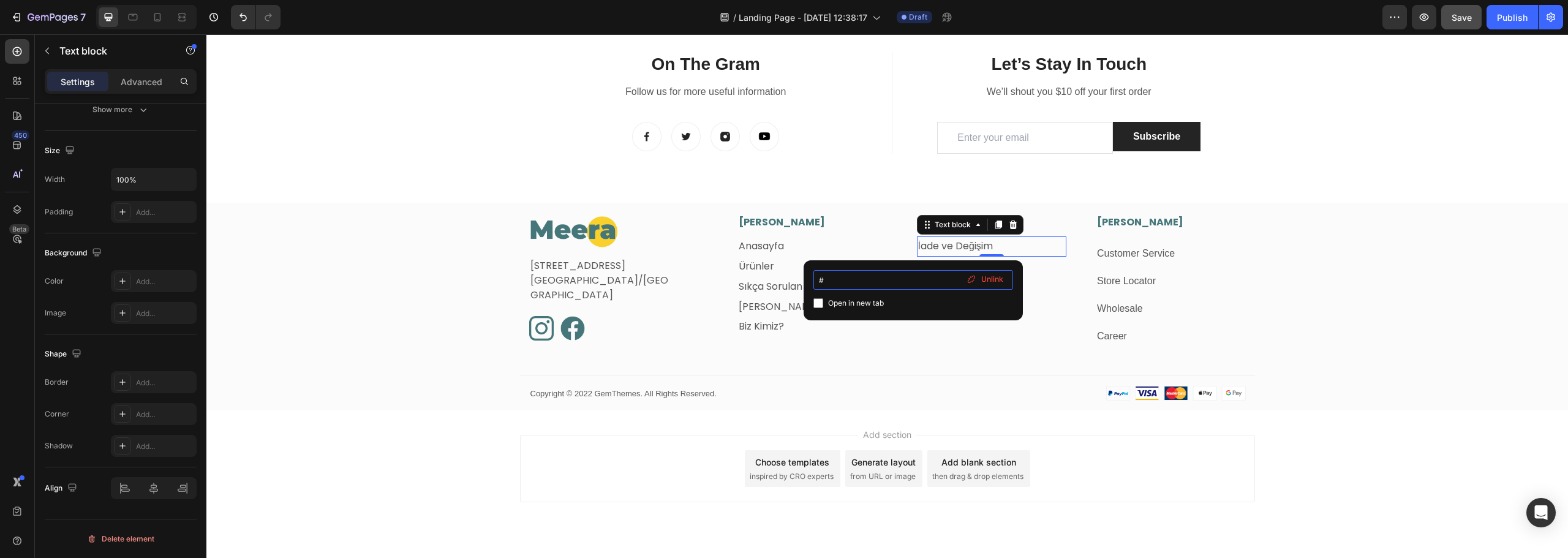
drag, startPoint x: 857, startPoint y: 289, endPoint x: 812, endPoint y: 279, distance: 46.1
click at [812, 279] on div "# Open in new tab Unlink" at bounding box center [913, 291] width 220 height 60
type input "https://meeratr.com/pages/i̇ade-ve-degisim"
click at [361, 330] on div "Image Fetih Mahallesi, Tahralı Sokak, Blok 2E, Daire 5 Ataşehir/İstanbul Text b…" at bounding box center [887, 312] width 1361 height 195
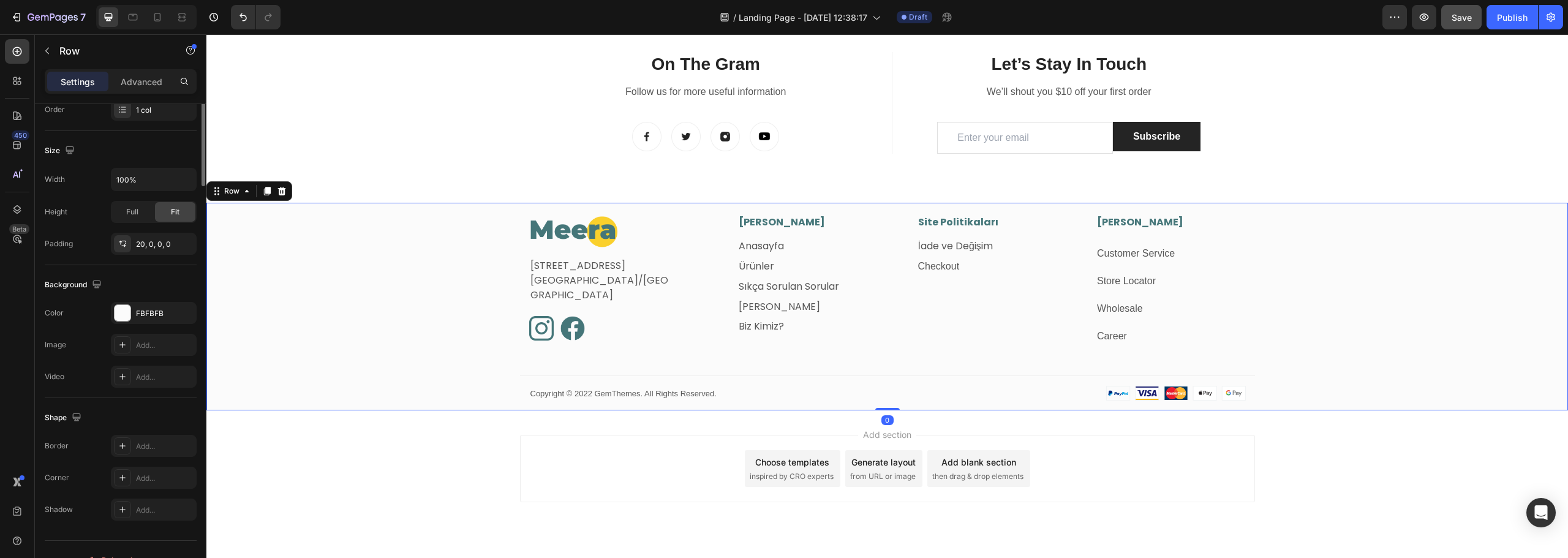
scroll to position [0, 0]
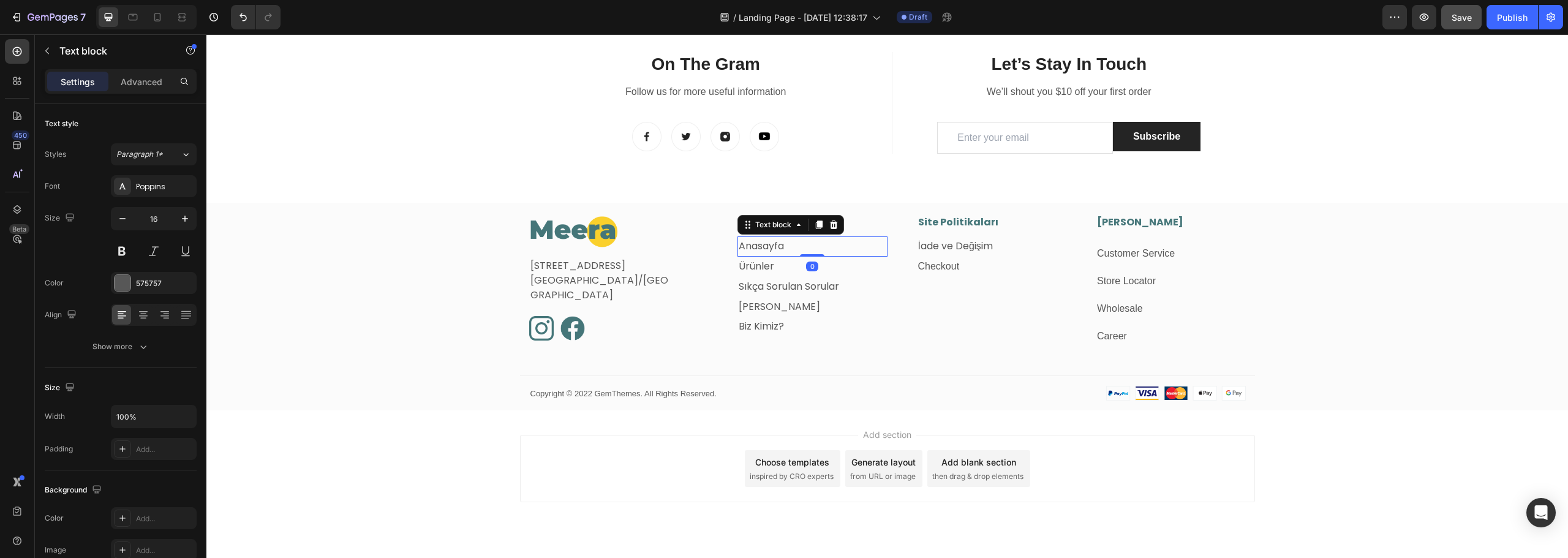
click at [759, 247] on link "Anasayfa" at bounding box center [762, 246] width 46 height 14
click at [1002, 245] on p "İade ve Değişim" at bounding box center [992, 246] width 148 height 18
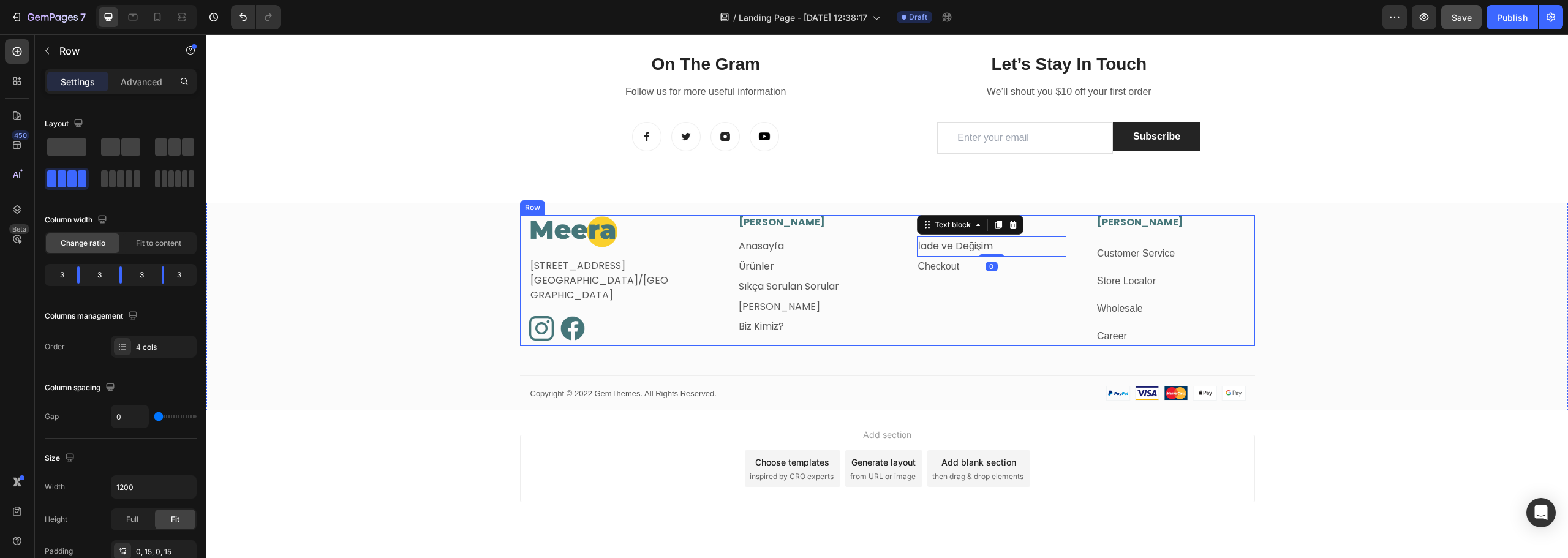
click at [934, 322] on div "Site Politikaları Heading İade ve Değişim Text block 0 Checkout Text block Row" at bounding box center [977, 280] width 179 height 131
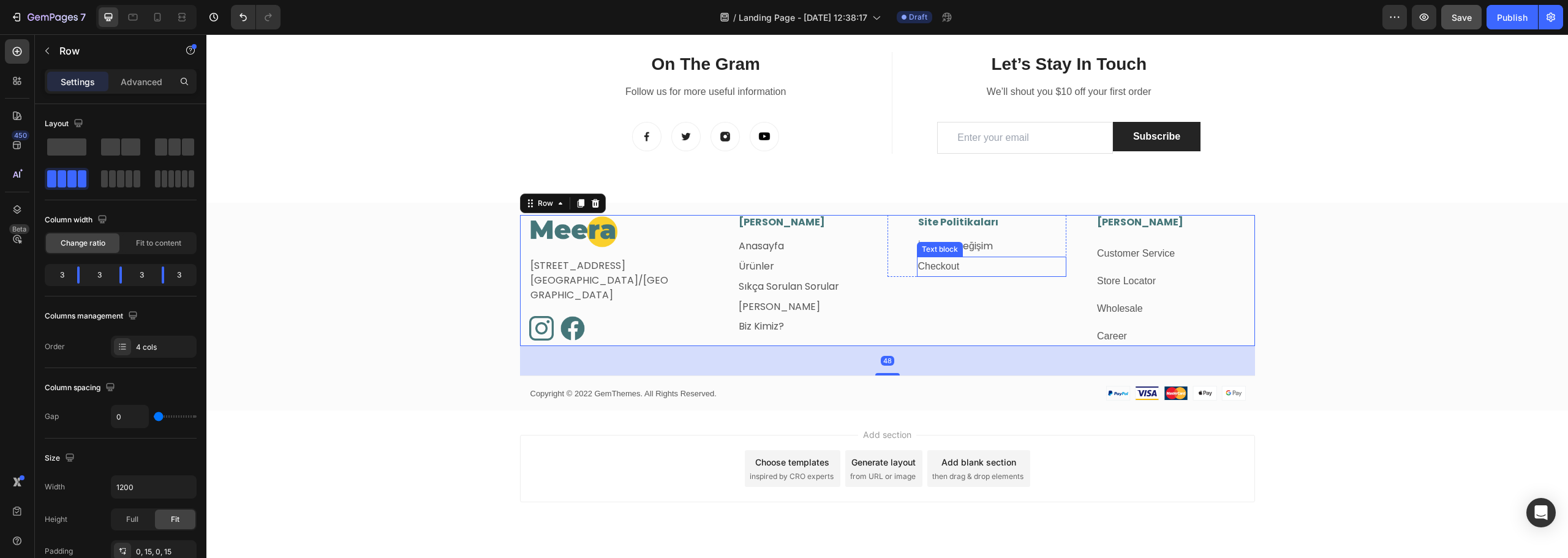
click at [934, 265] on link "Checkout" at bounding box center [939, 265] width 42 height 10
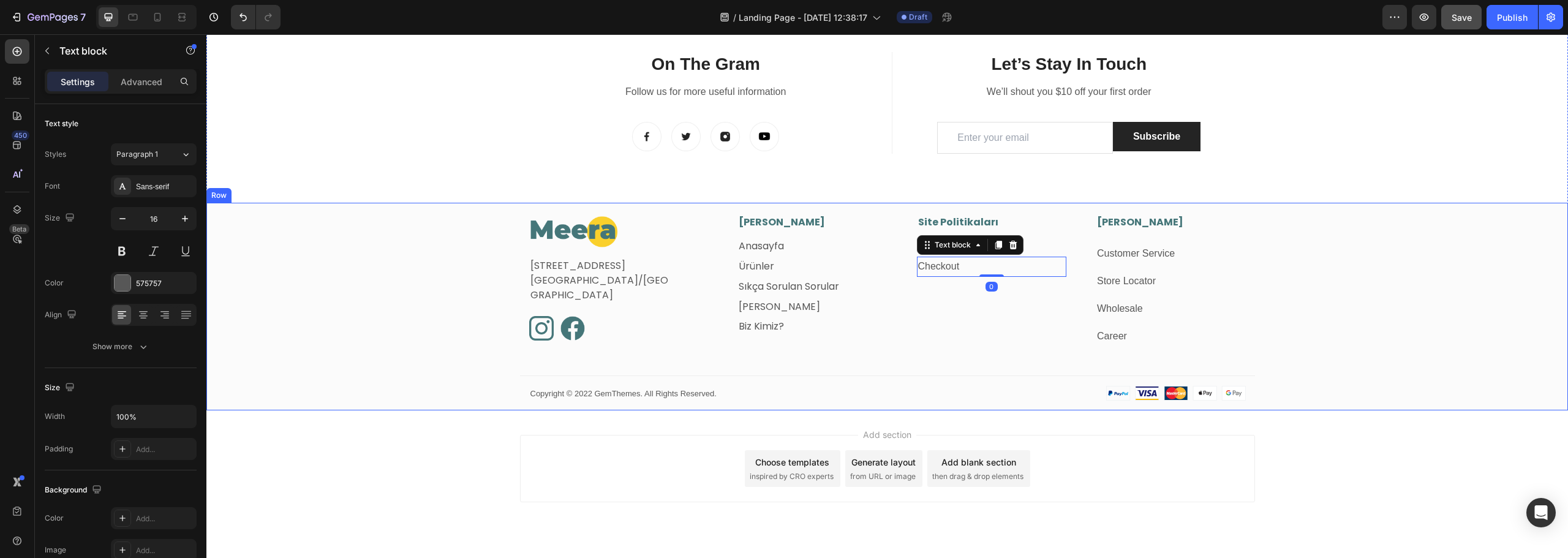
click at [428, 310] on div "Image Fetih Mahallesi, Tahralı Sokak, Blok 2E, Daire 5 Ataşehir/İstanbul Text b…" at bounding box center [887, 312] width 1361 height 195
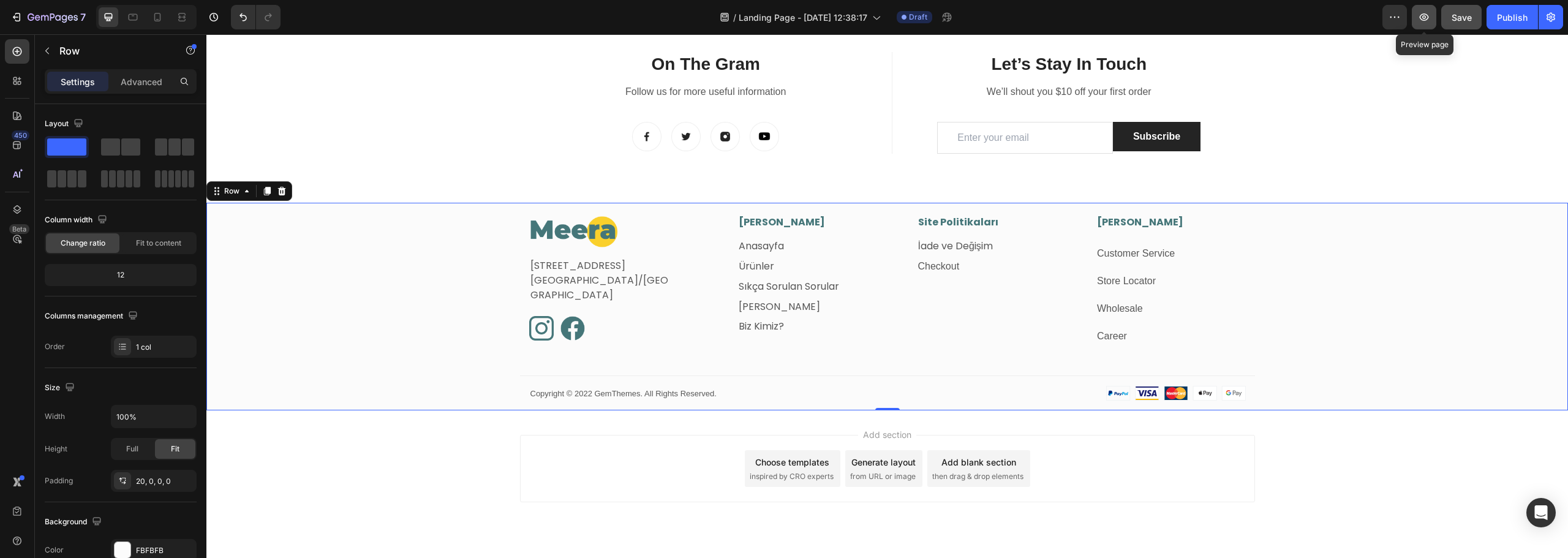
click at [1421, 14] on icon "button" at bounding box center [1424, 17] width 12 height 12
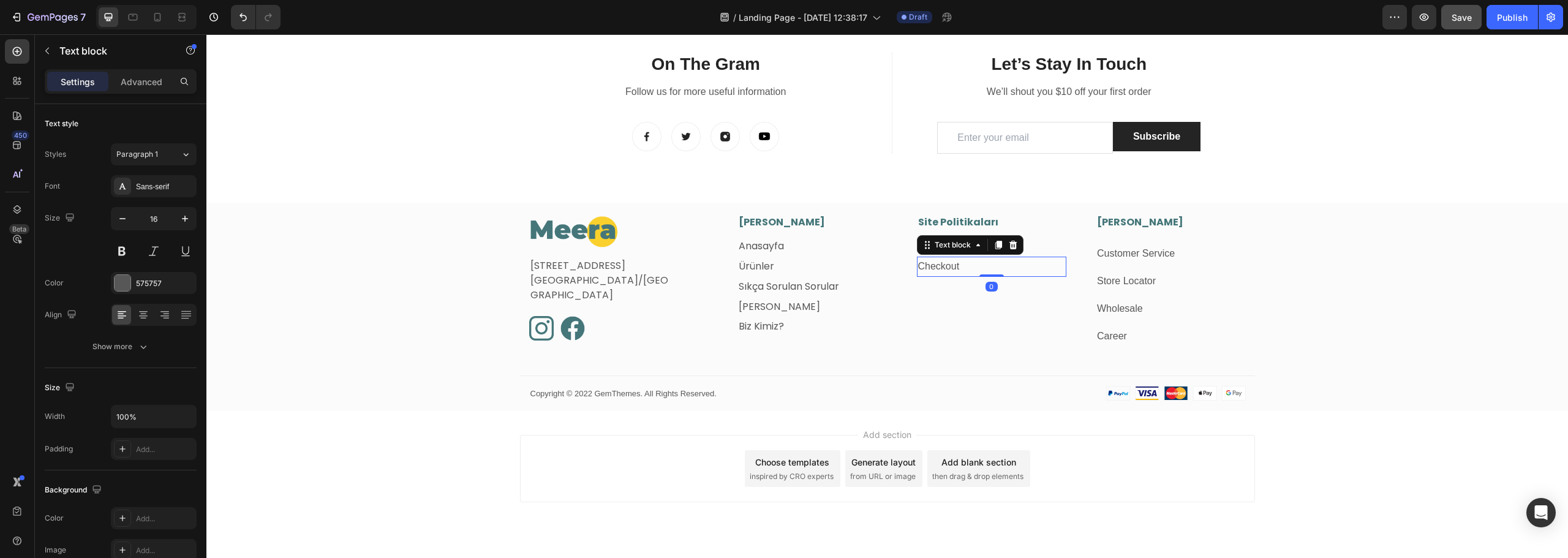
click at [938, 269] on link "Checkout" at bounding box center [939, 265] width 42 height 10
click at [949, 265] on link "Checkout" at bounding box center [939, 265] width 42 height 10
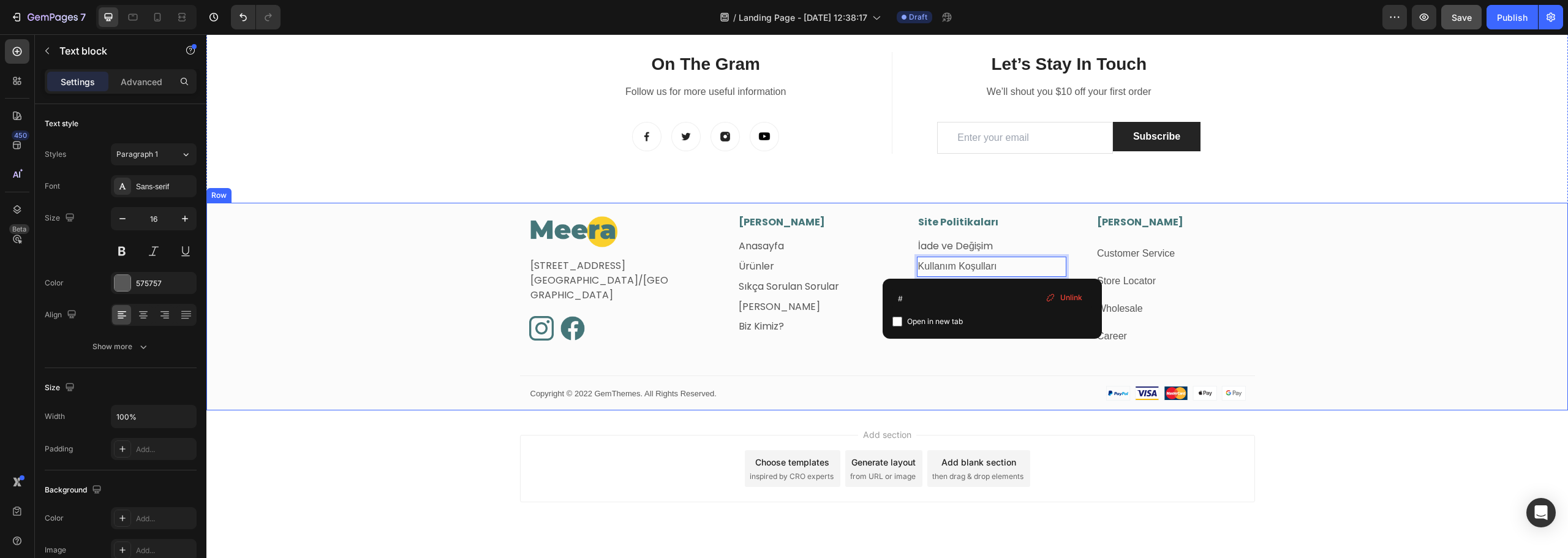
click at [352, 271] on div "Image Fetih Mahallesi, Tahralı Sokak, Blok 2E, Daire 5 Ataşehir/İstanbul Text b…" at bounding box center [887, 312] width 1361 height 195
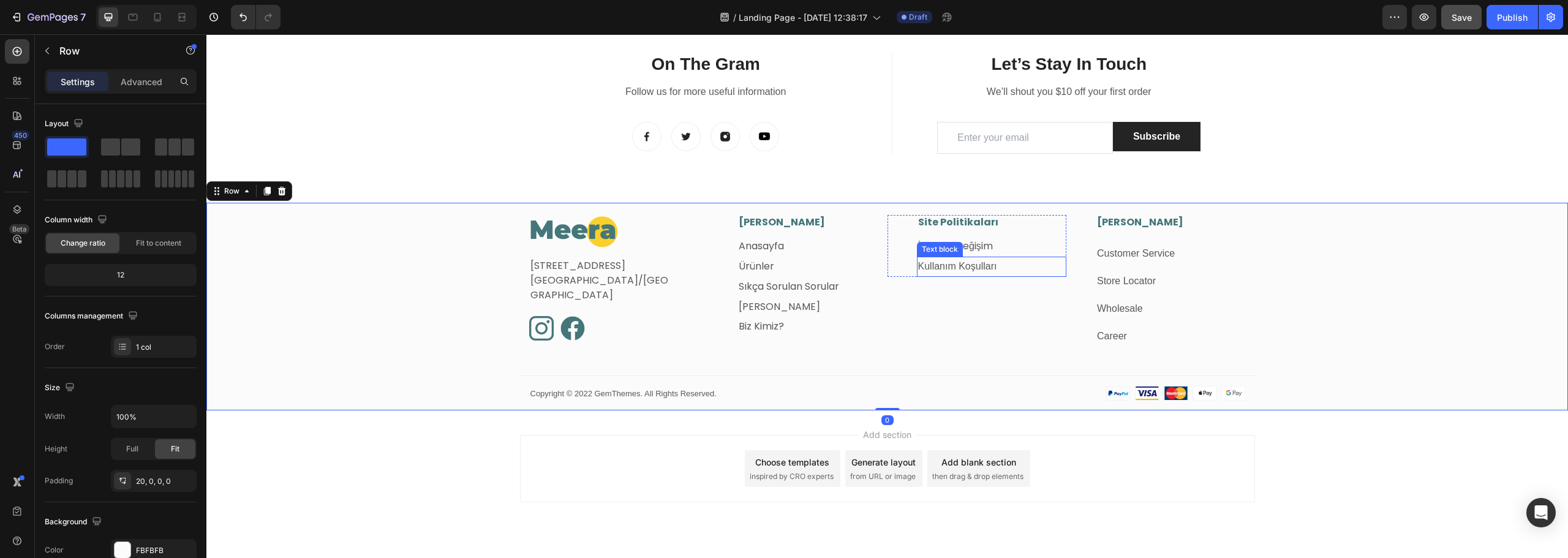
click at [990, 268] on link "Kullanım Koşulları" at bounding box center [958, 265] width 79 height 10
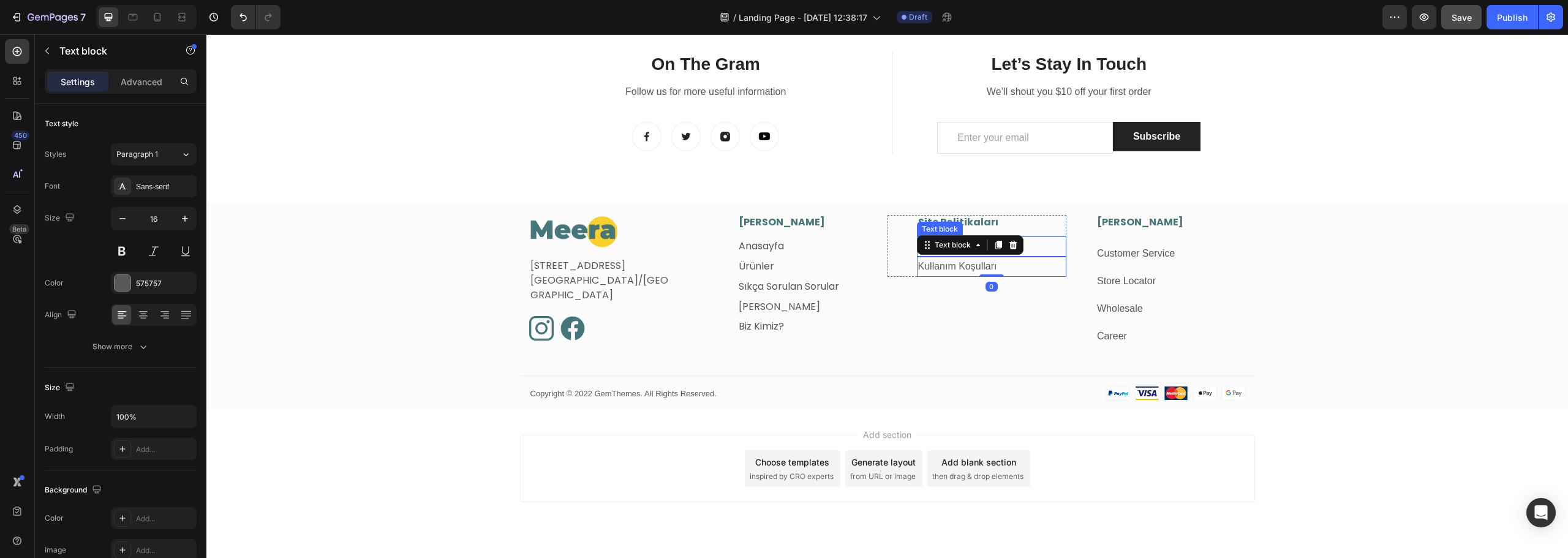
click at [1043, 243] on p "İade ve Değişim" at bounding box center [992, 246] width 148 height 18
click at [1013, 266] on p "Kullanım Koşulları" at bounding box center [992, 266] width 148 height 18
click at [171, 182] on div "Sans-serif" at bounding box center [165, 187] width 58 height 11
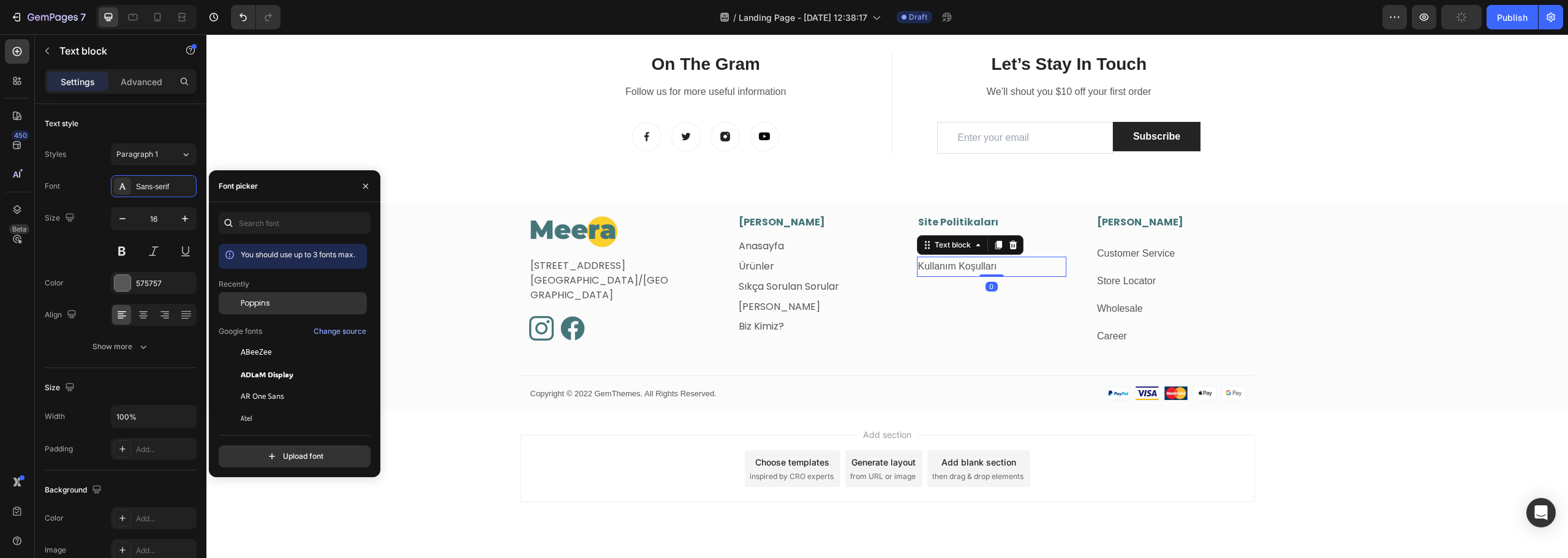
click at [257, 301] on span "Poppins" at bounding box center [255, 304] width 29 height 11
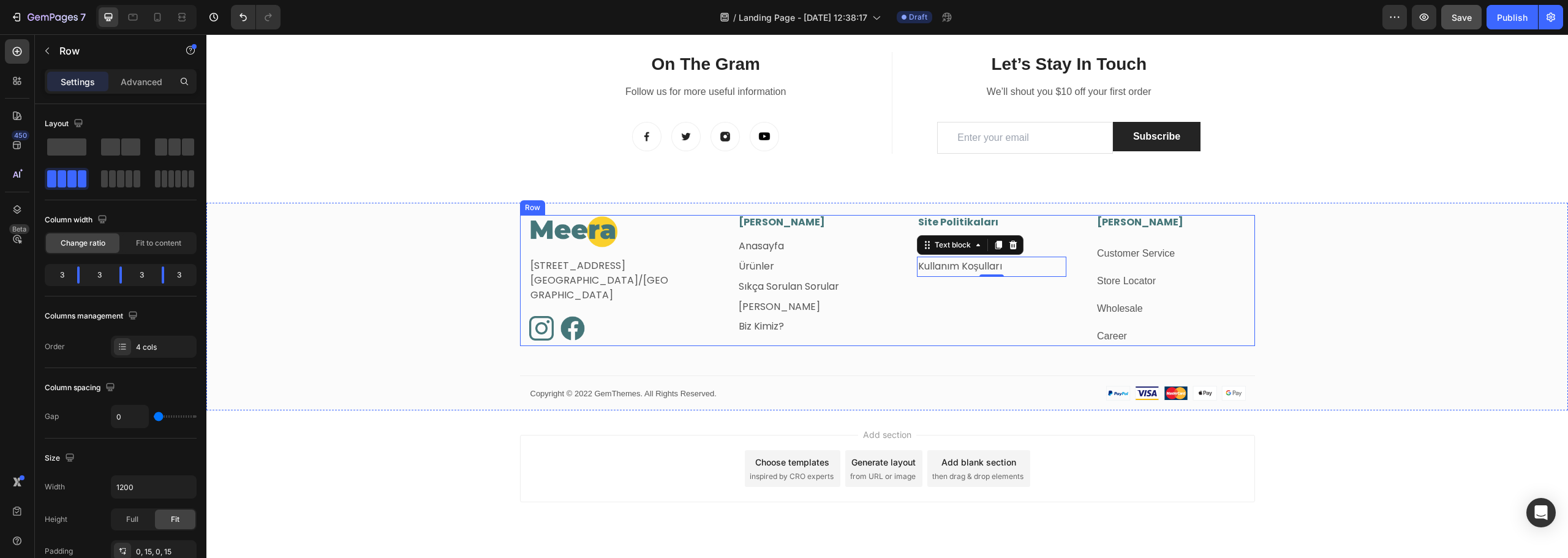
click at [954, 283] on div "Site Politikaları Heading İade ve Değişim Text block Kullanım Koşulları Text bl…" at bounding box center [977, 280] width 179 height 131
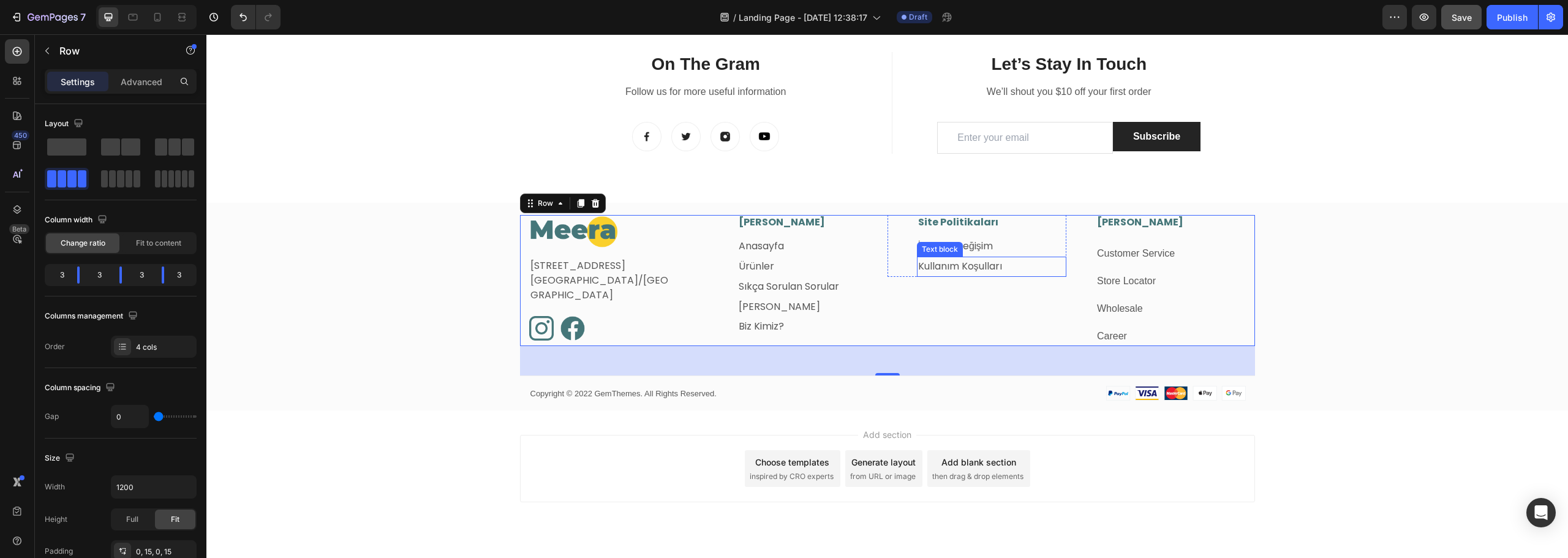
click at [1001, 268] on p "Kullanım Koşulları" at bounding box center [992, 266] width 148 height 18
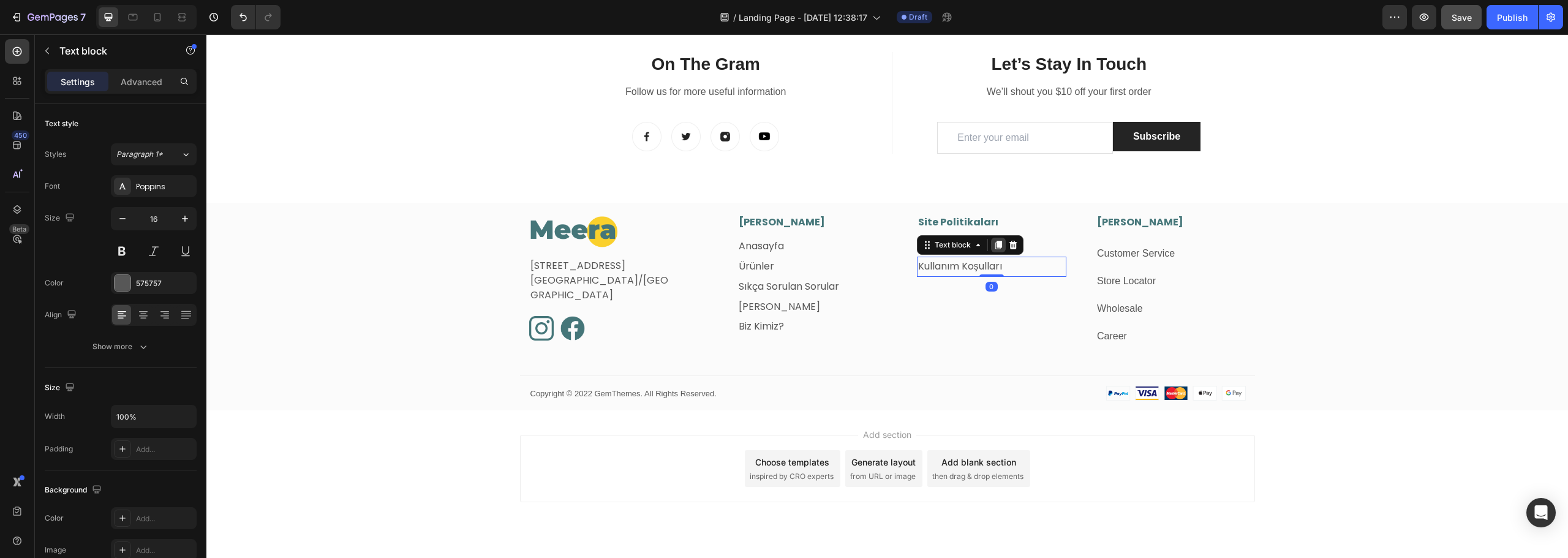
click at [995, 247] on icon at bounding box center [998, 245] width 7 height 8
click at [940, 286] on link "Kullanım Koşulları" at bounding box center [961, 286] width 84 height 14
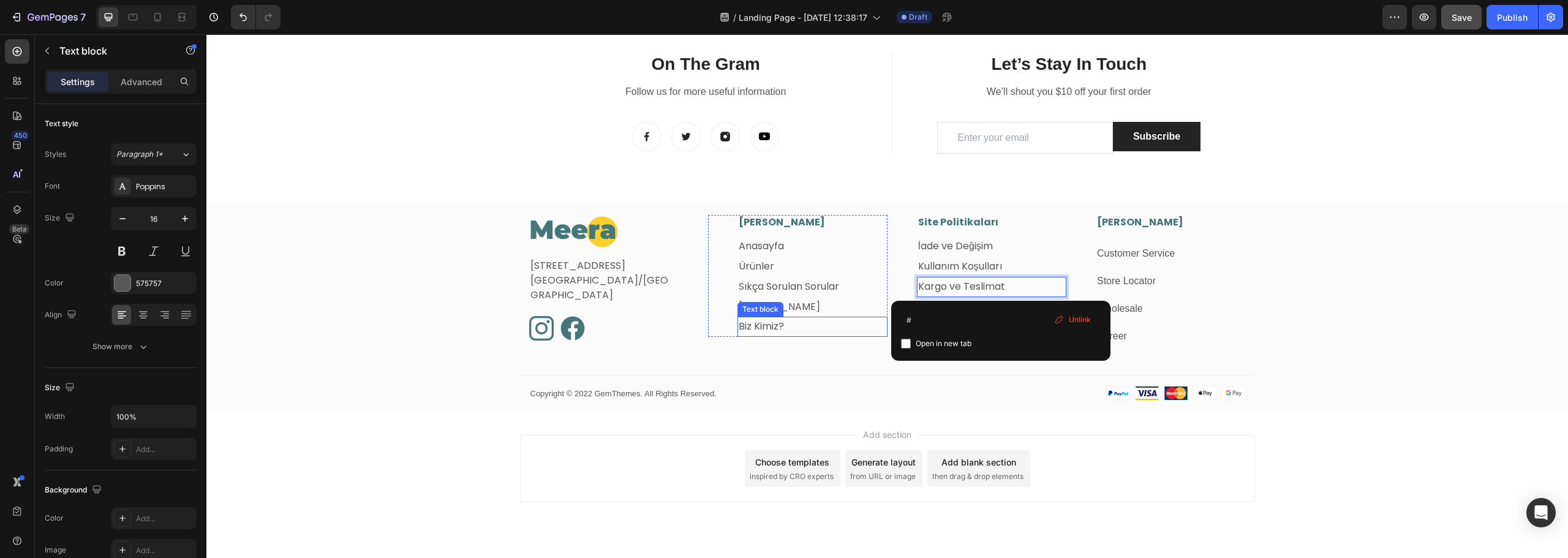
click at [879, 332] on p "Biz Kimiz?" at bounding box center [813, 326] width 148 height 18
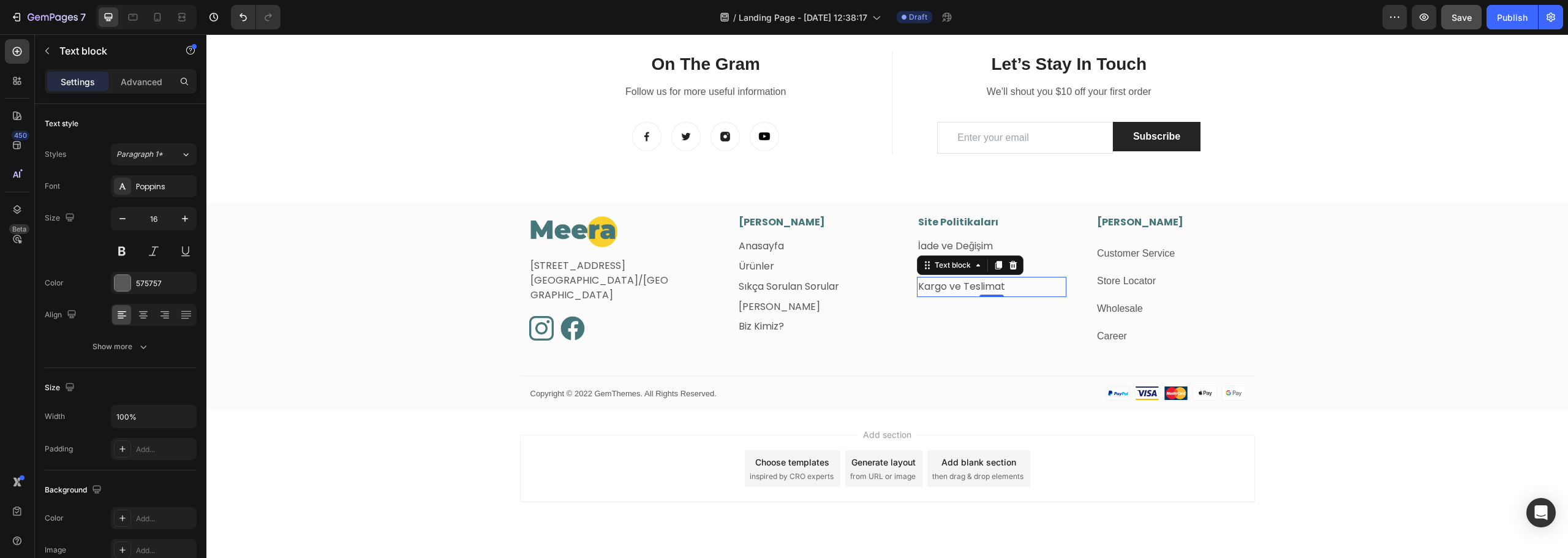
click at [999, 296] on div "Kargo ve Teslimat Text block 0" at bounding box center [991, 287] width 150 height 21
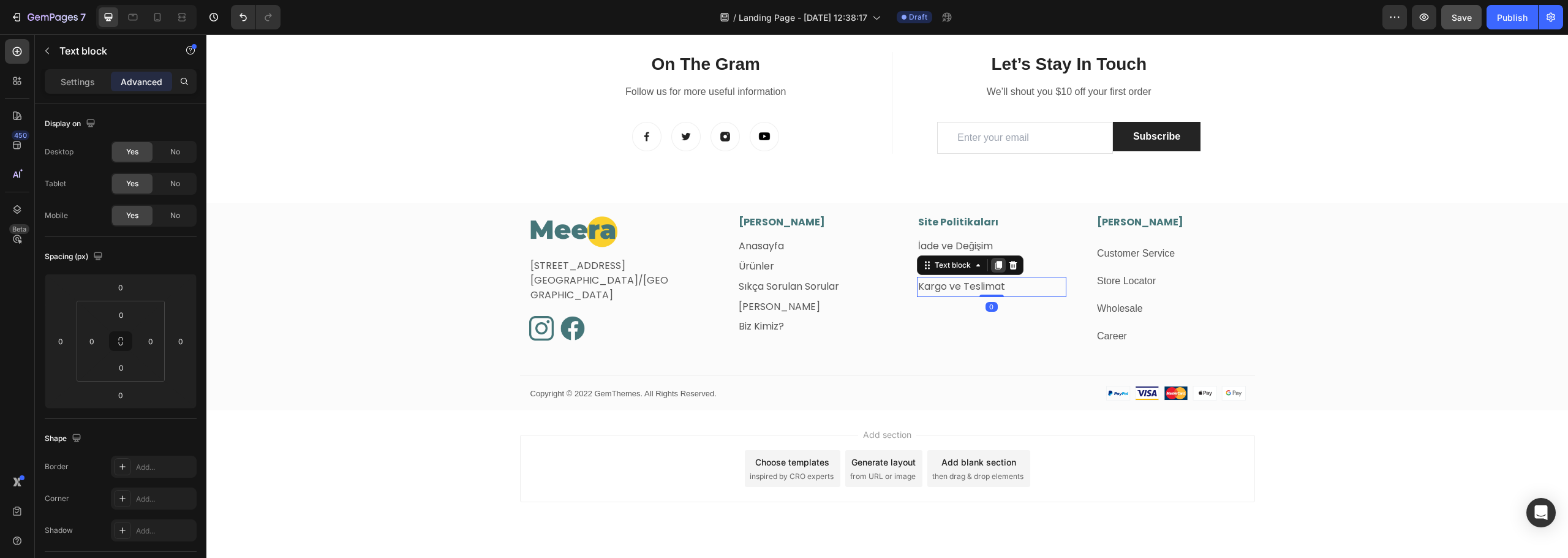
click at [995, 266] on icon at bounding box center [998, 265] width 7 height 8
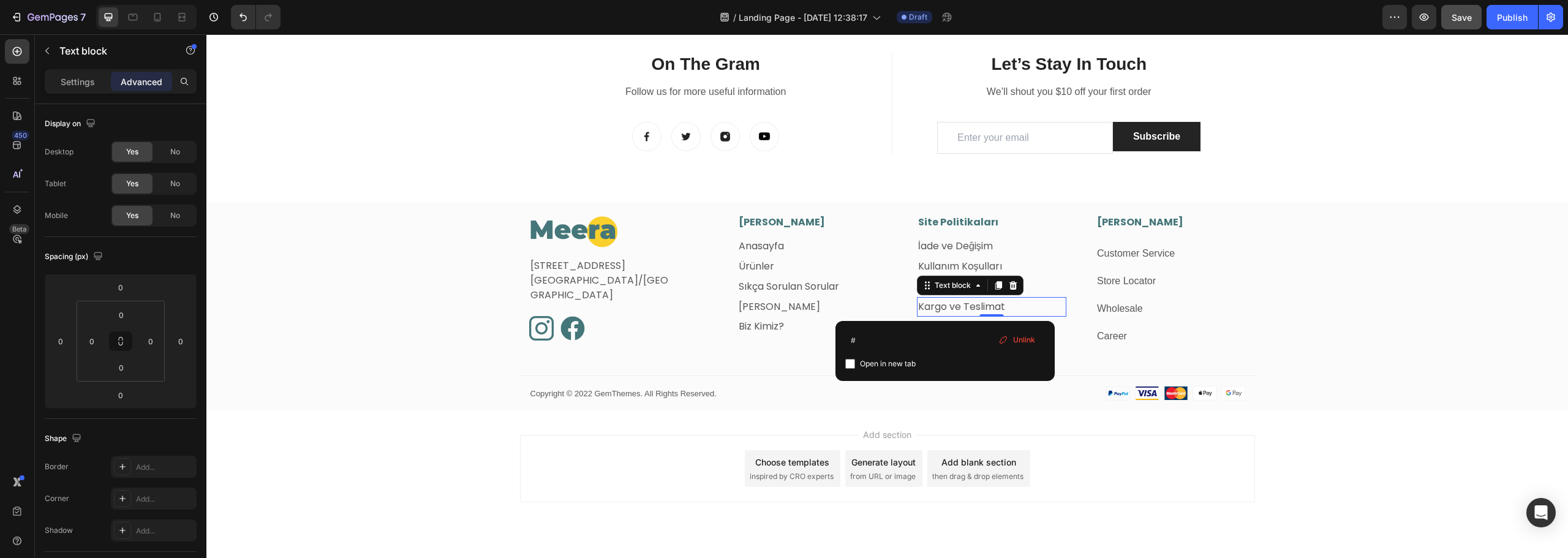
click at [945, 307] on link "Kargo ve Teslimat" at bounding box center [962, 307] width 87 height 14
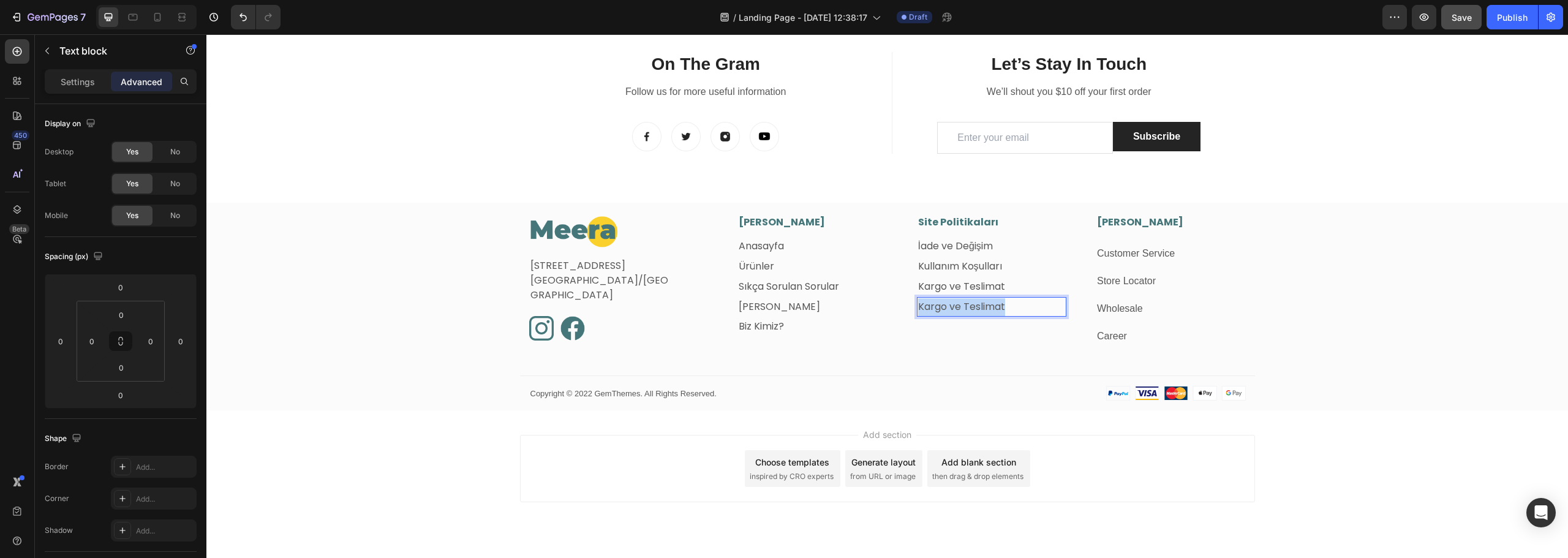
click at [945, 307] on link "Kargo ve Teslimat" at bounding box center [962, 307] width 87 height 14
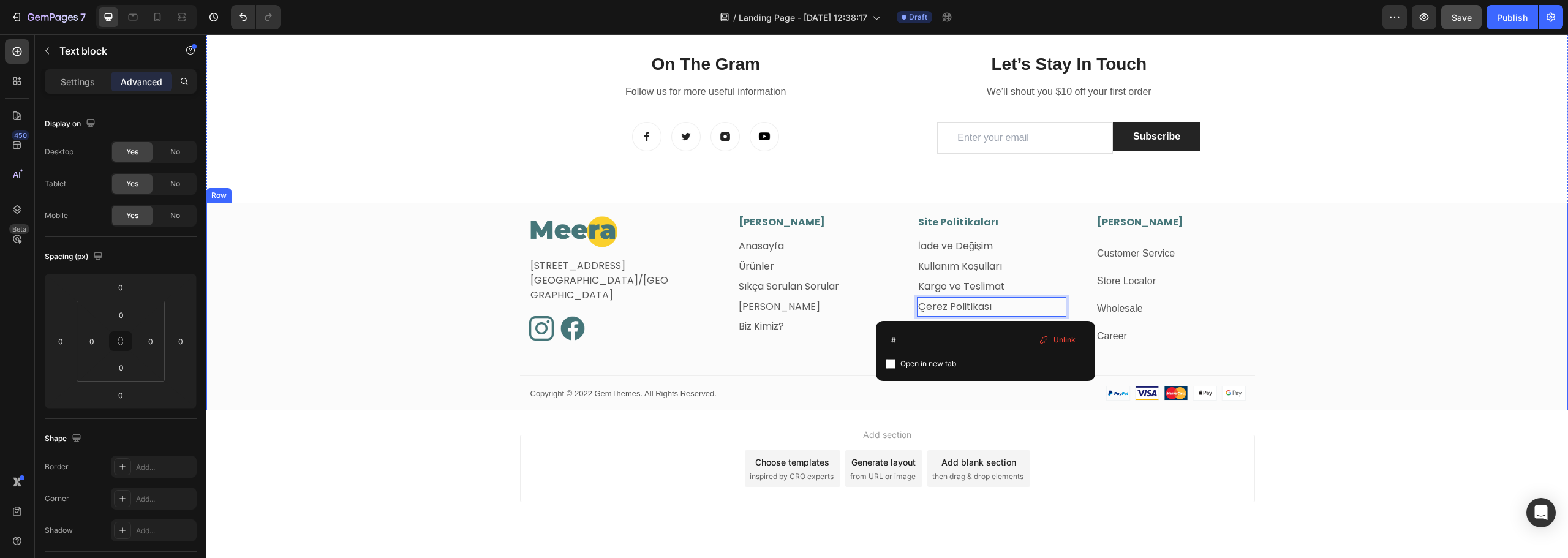
click at [804, 366] on div "Image Fetih Mahallesi, Tahralı Sokak, Blok 2E, Daire 5 Ataşehir/İstanbul Text b…" at bounding box center [887, 312] width 1361 height 195
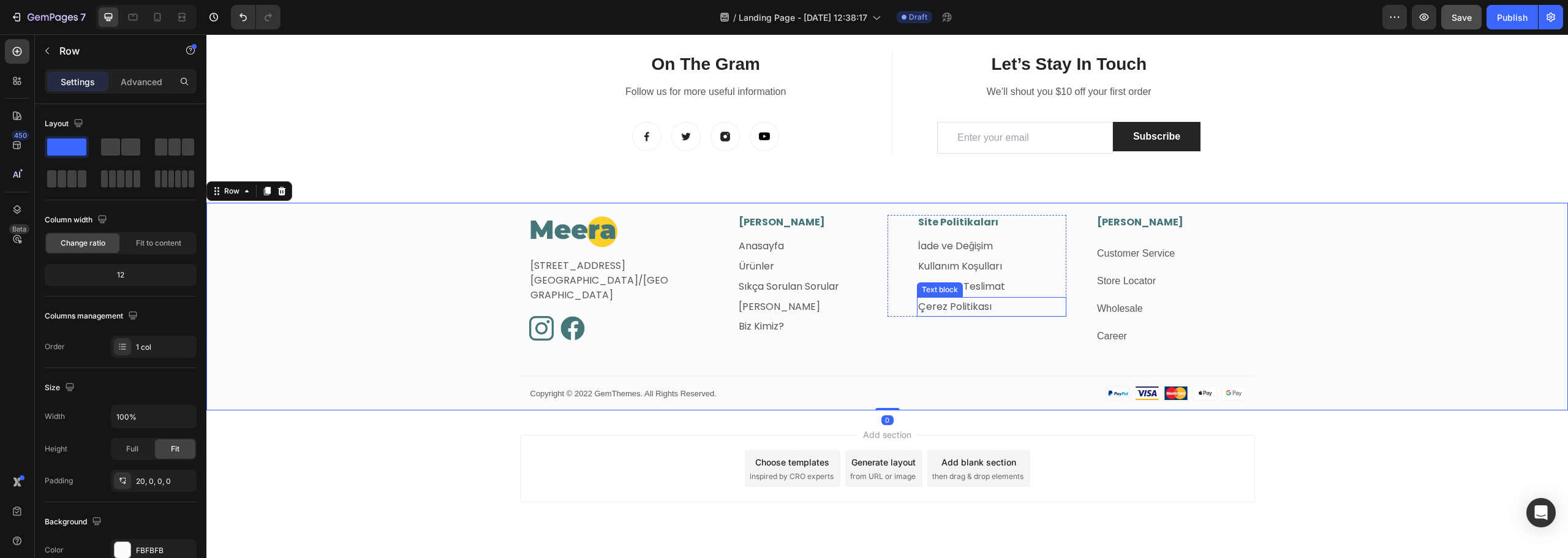
click at [1009, 308] on p "Çerez Politikası" at bounding box center [992, 307] width 148 height 18
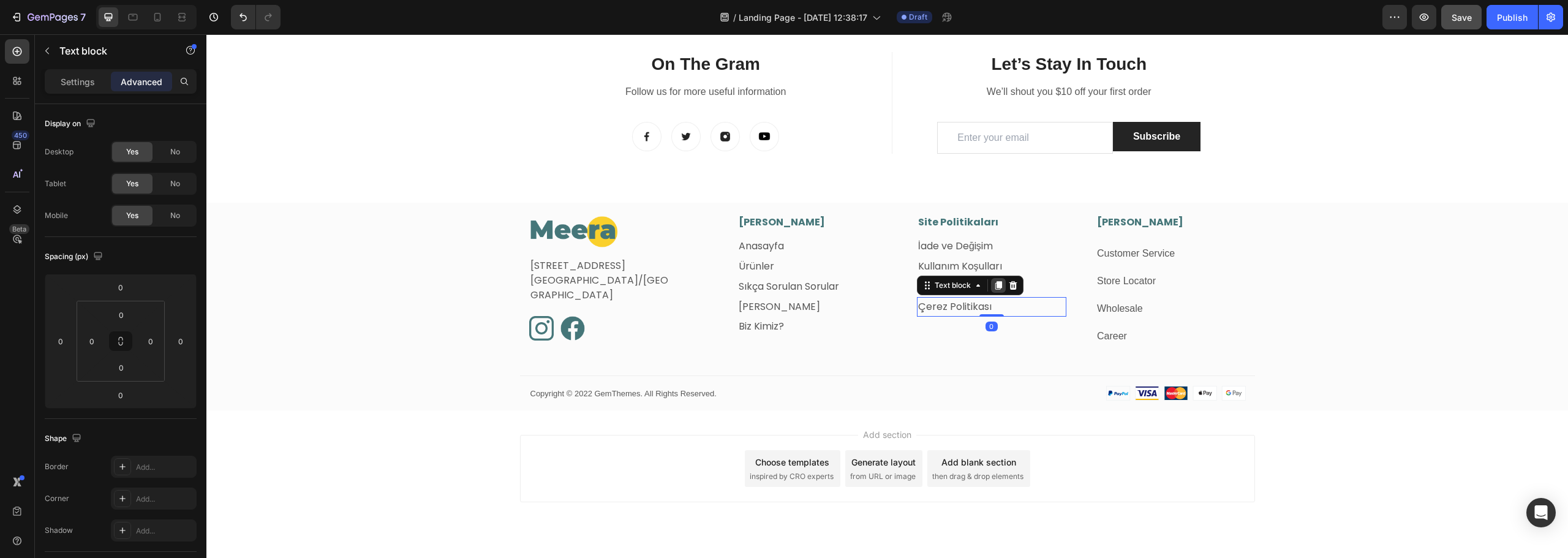
click at [993, 290] on icon at bounding box center [998, 285] width 9 height 9
click at [958, 326] on link "Çerez Politikası" at bounding box center [955, 326] width 74 height 14
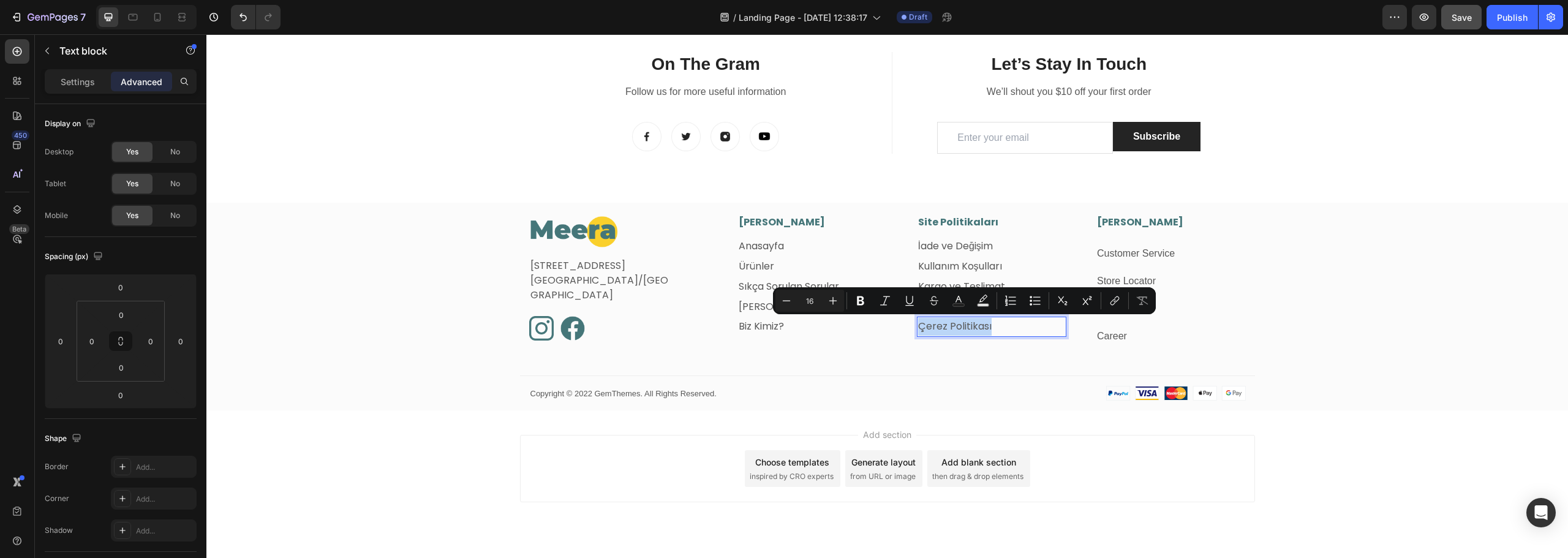
click at [958, 326] on link "Çerez Politikası" at bounding box center [955, 326] width 74 height 14
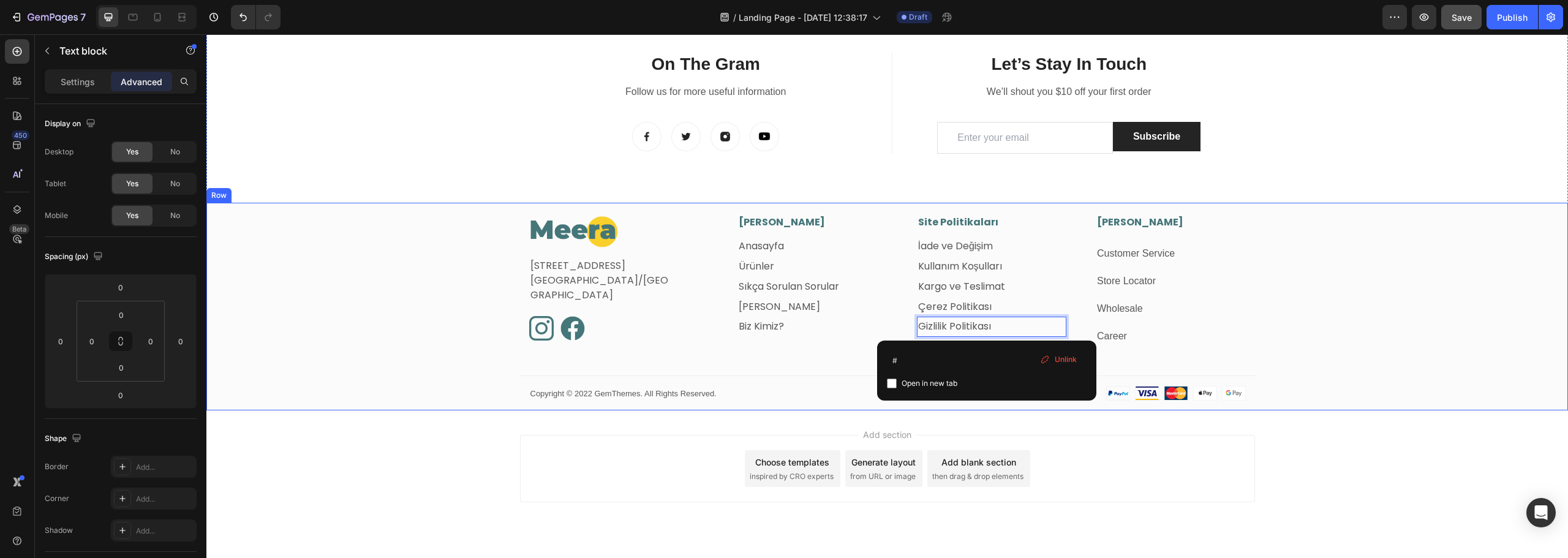
click at [1461, 322] on div "Image Fetih Mahallesi, Tahralı Sokak, Blok 2E, Daire 5 Ataşehir/İstanbul Text b…" at bounding box center [887, 312] width 1361 height 195
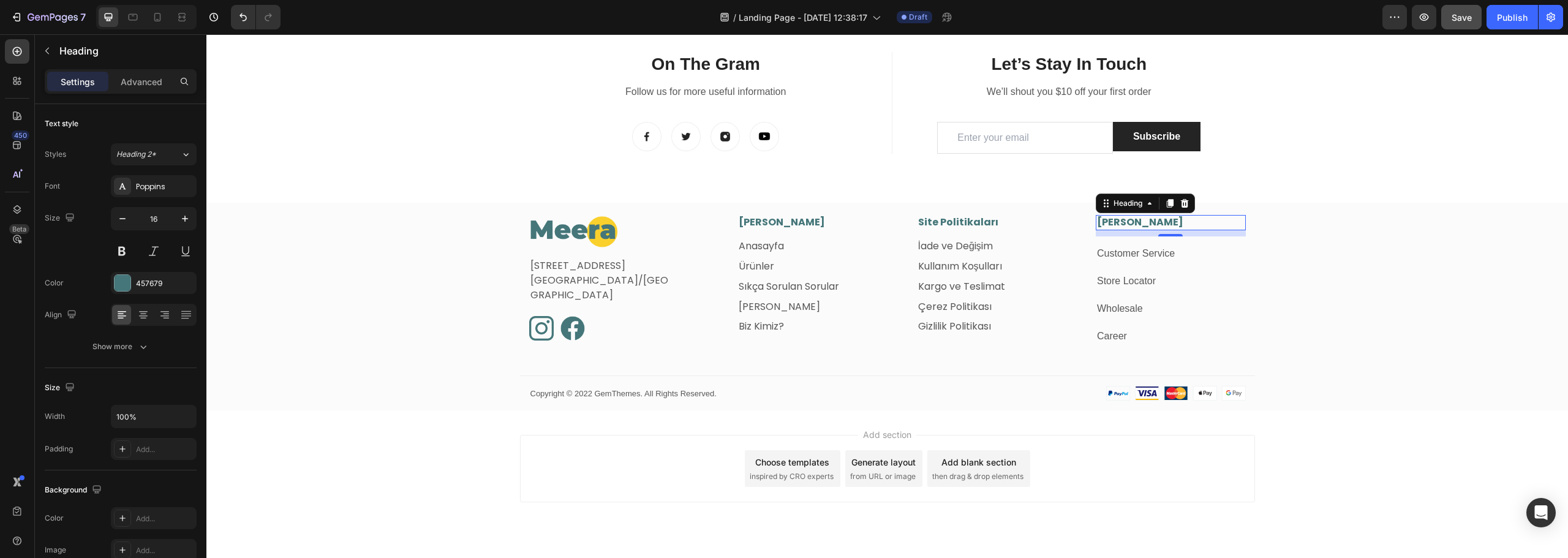
click at [1113, 221] on h3 "[PERSON_NAME]" at bounding box center [1171, 222] width 150 height 15
click at [1113, 221] on p "[PERSON_NAME]" at bounding box center [1171, 222] width 148 height 13
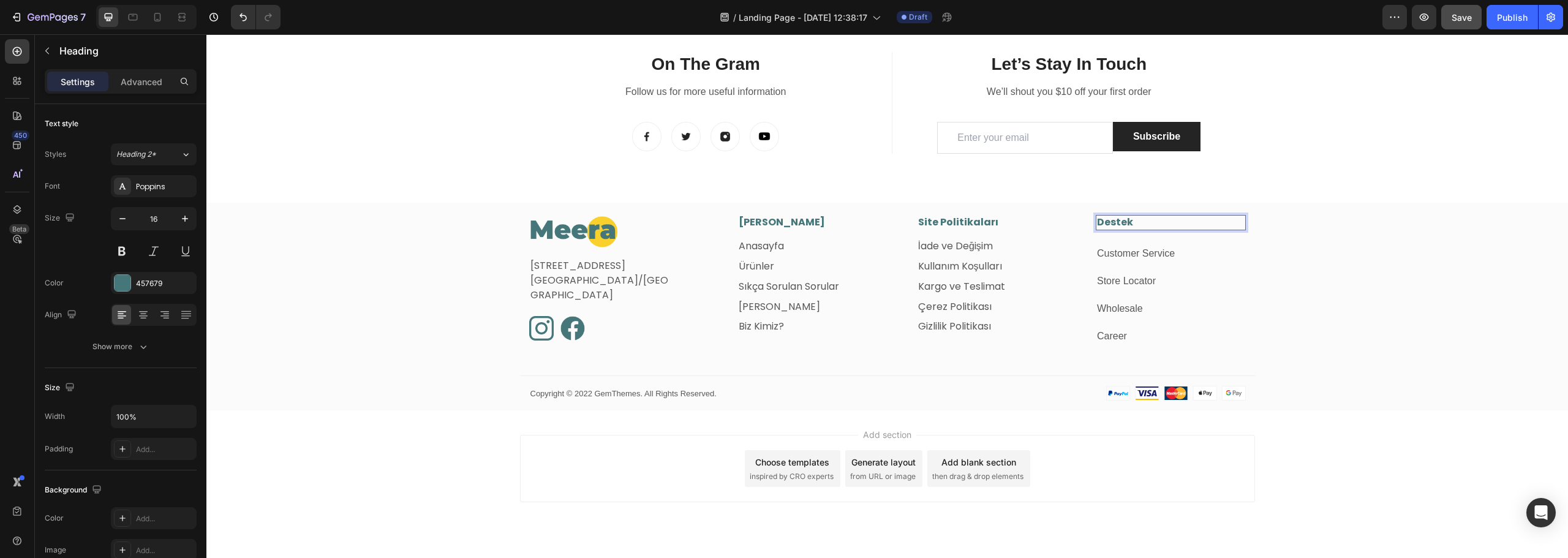
click at [1168, 228] on p "Destek" at bounding box center [1171, 222] width 148 height 13
click at [1150, 251] on link "Customer Service" at bounding box center [1135, 253] width 78 height 10
click at [1223, 224] on p "Destek" at bounding box center [1171, 222] width 148 height 13
drag, startPoint x: 1168, startPoint y: 236, endPoint x: 1165, endPoint y: 223, distance: 13.3
click at [1165, 223] on div "Destek Heading 0" at bounding box center [1171, 222] width 150 height 15
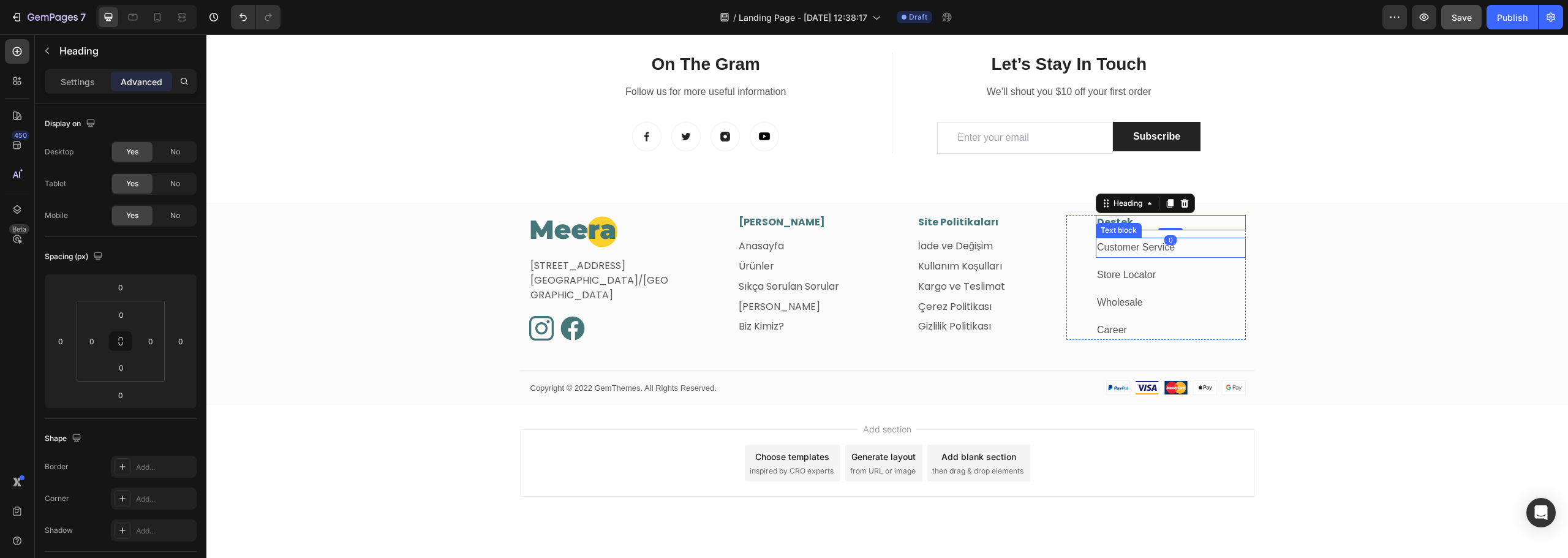
click at [1148, 247] on link "Customer Service" at bounding box center [1135, 247] width 78 height 10
click at [1217, 223] on p "Destek" at bounding box center [1171, 222] width 148 height 13
drag, startPoint x: 1166, startPoint y: 229, endPoint x: 1171, endPoint y: 236, distance: 8.6
click at [1171, 236] on div at bounding box center [1171, 235] width 24 height 4
type input "10"
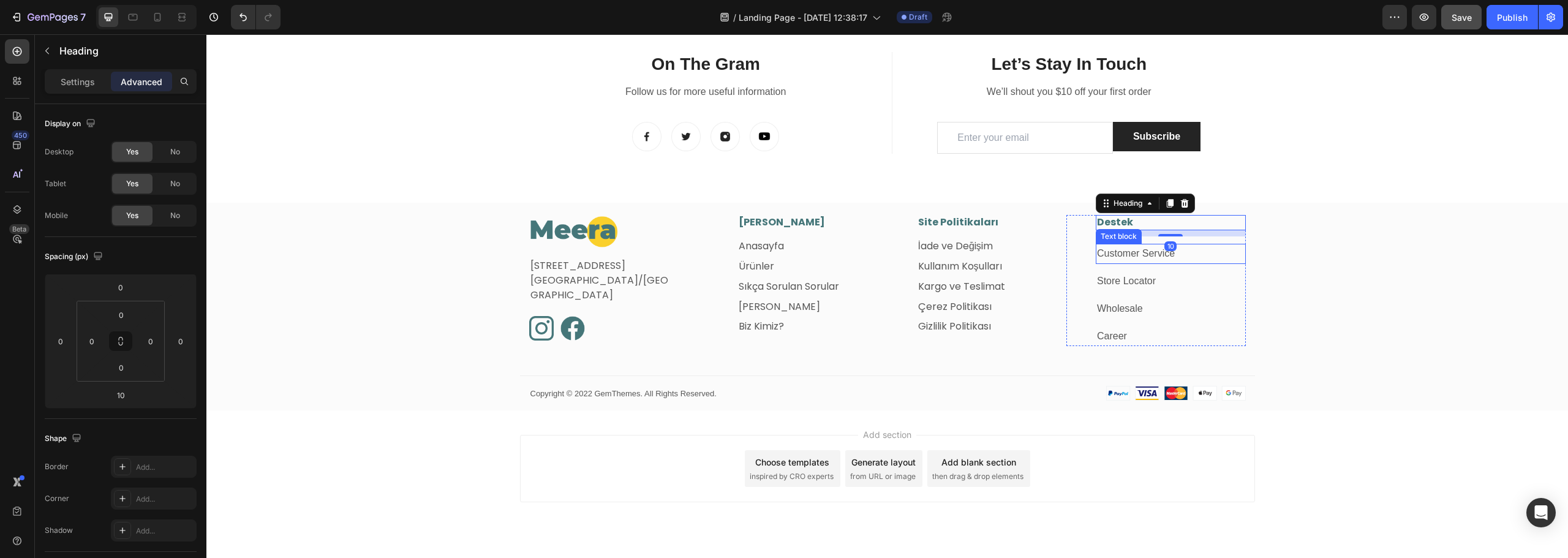
click at [1133, 255] on link "Customer Service" at bounding box center [1135, 253] width 78 height 10
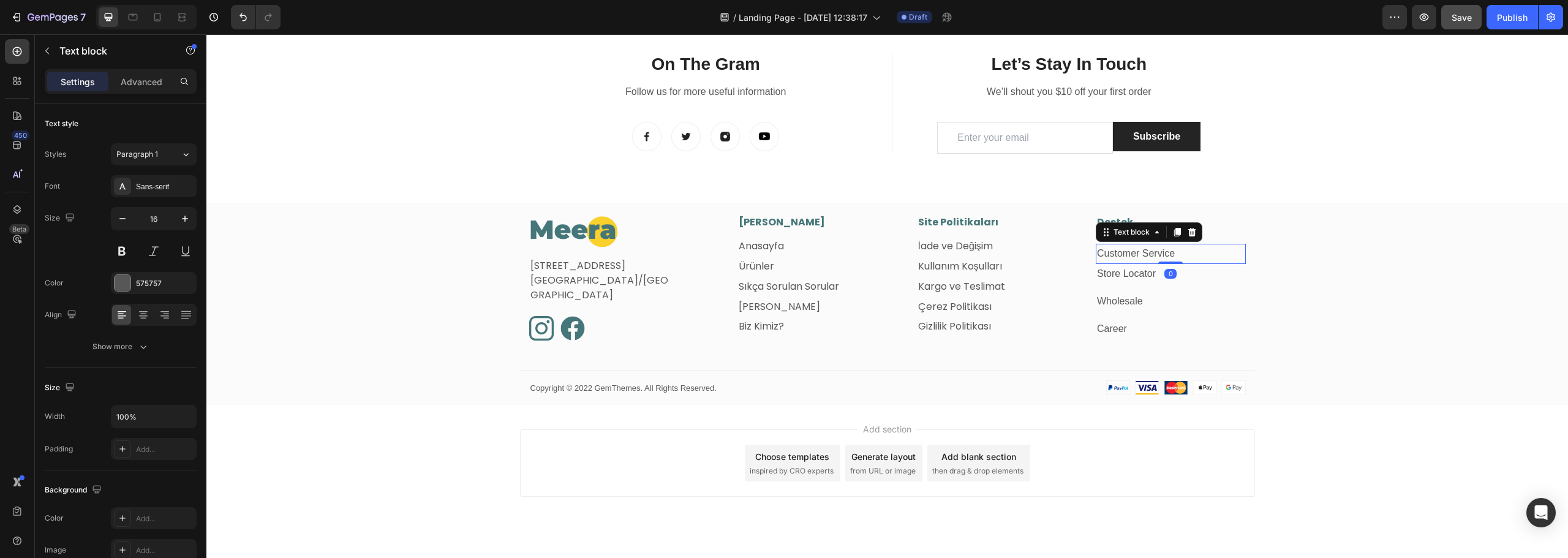
drag, startPoint x: 1171, startPoint y: 271, endPoint x: 1172, endPoint y: 260, distance: 11.0
click at [1172, 260] on div "Customer Service Text block 0" at bounding box center [1171, 254] width 150 height 21
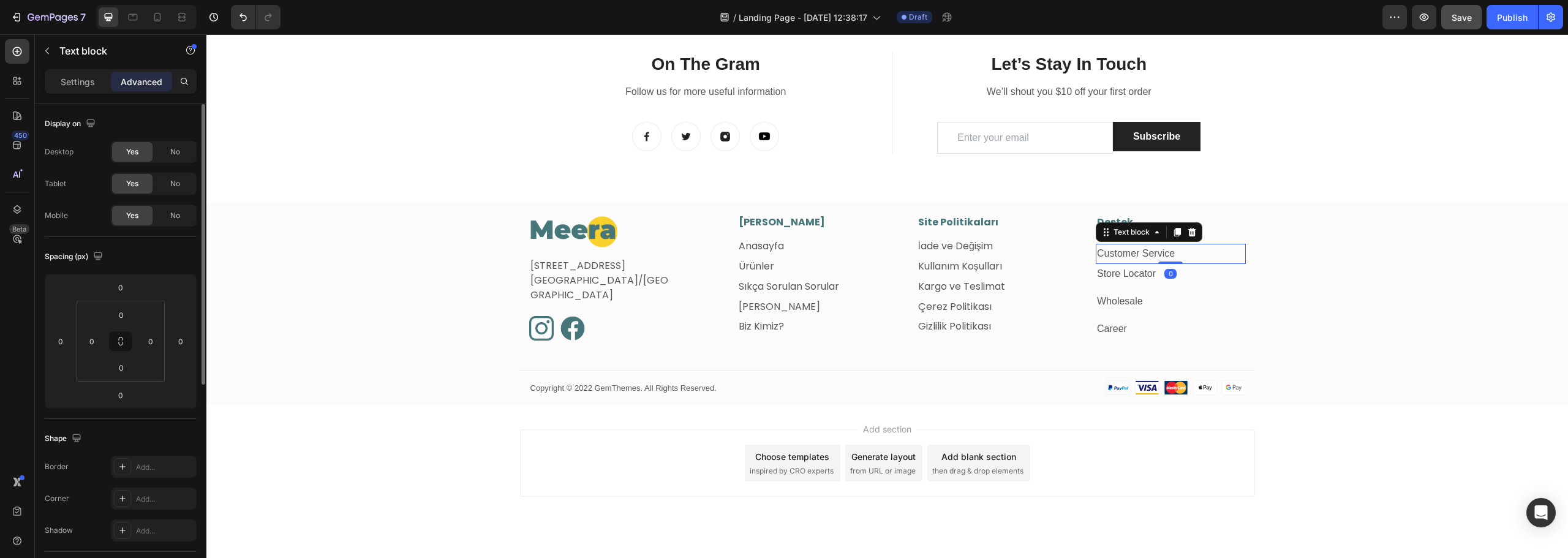
click at [68, 84] on p "Settings" at bounding box center [78, 82] width 35 height 13
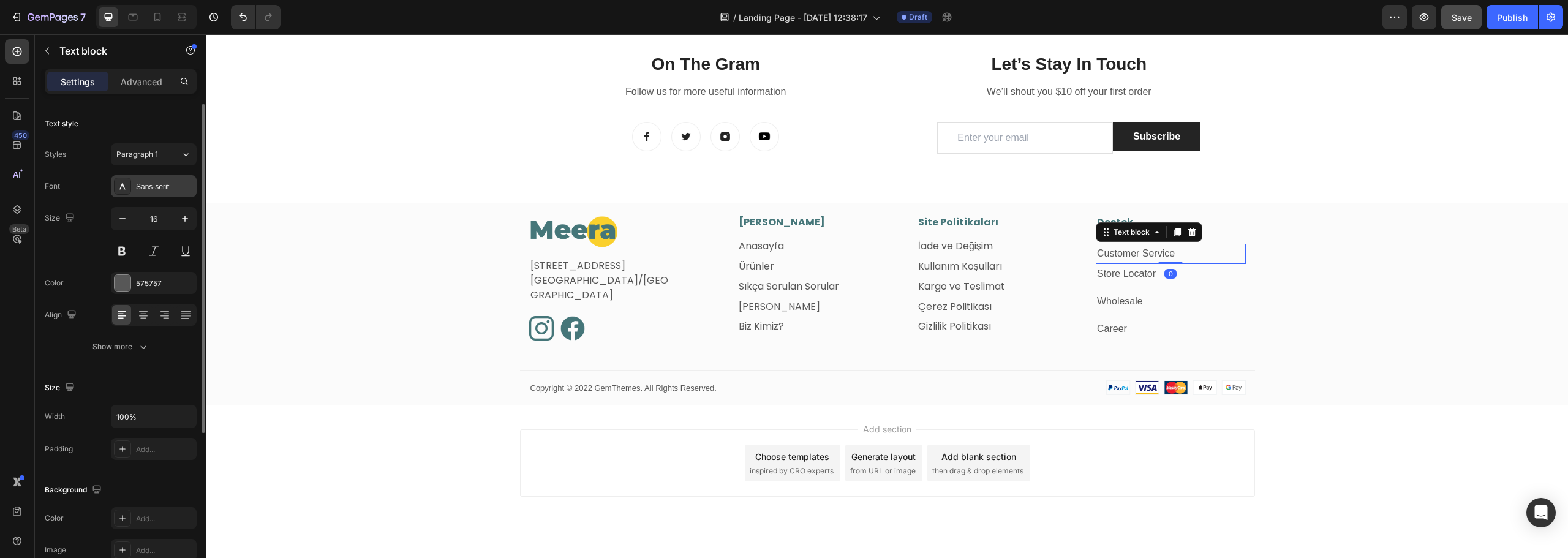
click at [147, 183] on div "Sans-serif" at bounding box center [165, 187] width 58 height 11
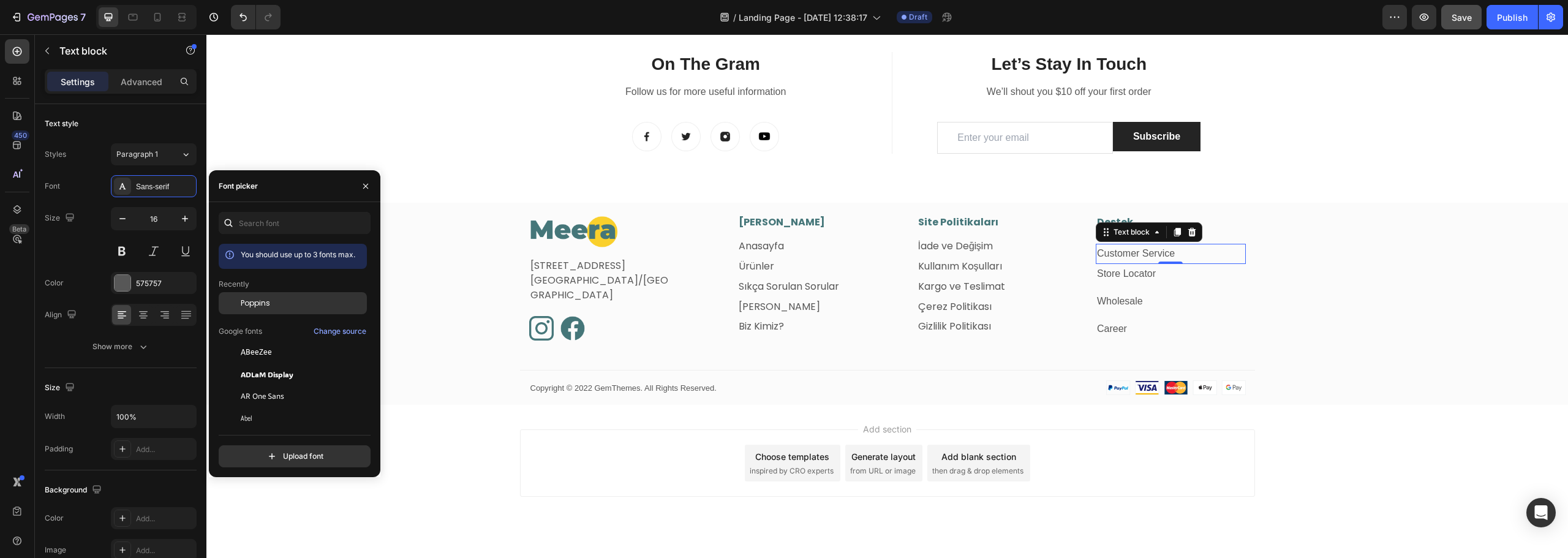
click at [273, 299] on div "Poppins" at bounding box center [303, 304] width 123 height 11
click at [1404, 263] on div "Image Fetih Mahallesi, Tahralı Sokak, Blok 2E, Daire 5 Ataşehir/İstanbul Text b…" at bounding box center [887, 309] width 1361 height 190
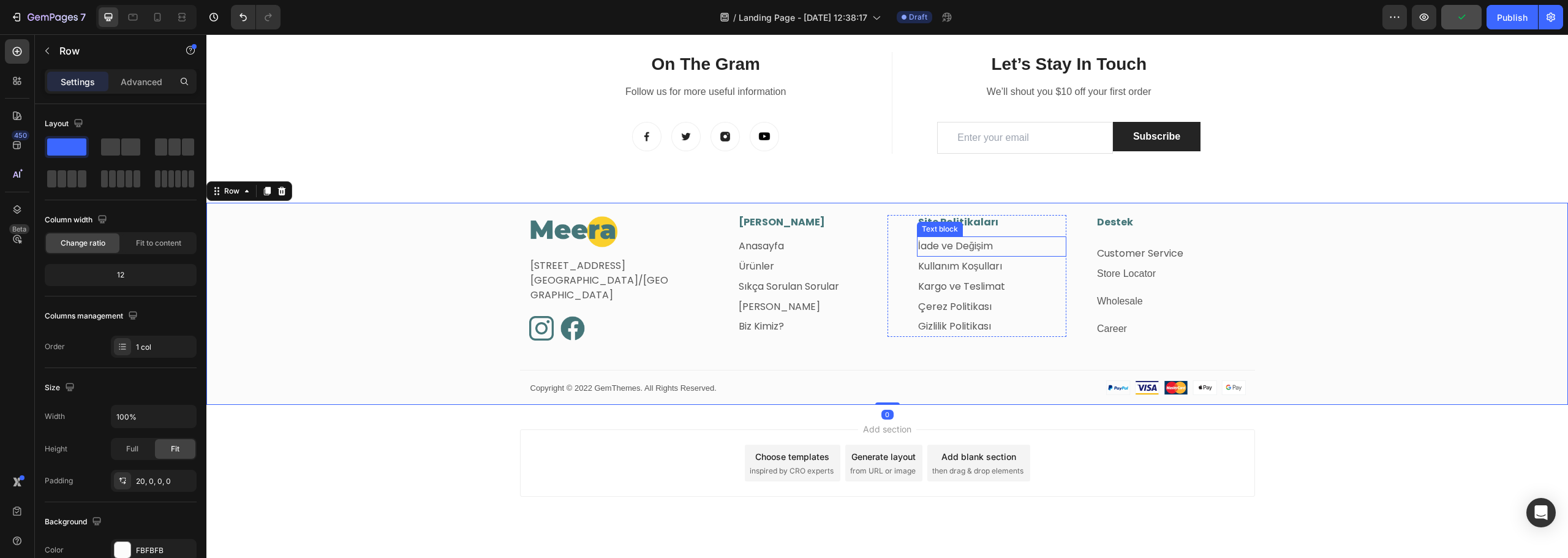
click at [991, 245] on p "İade ve Değişim" at bounding box center [992, 246] width 148 height 18
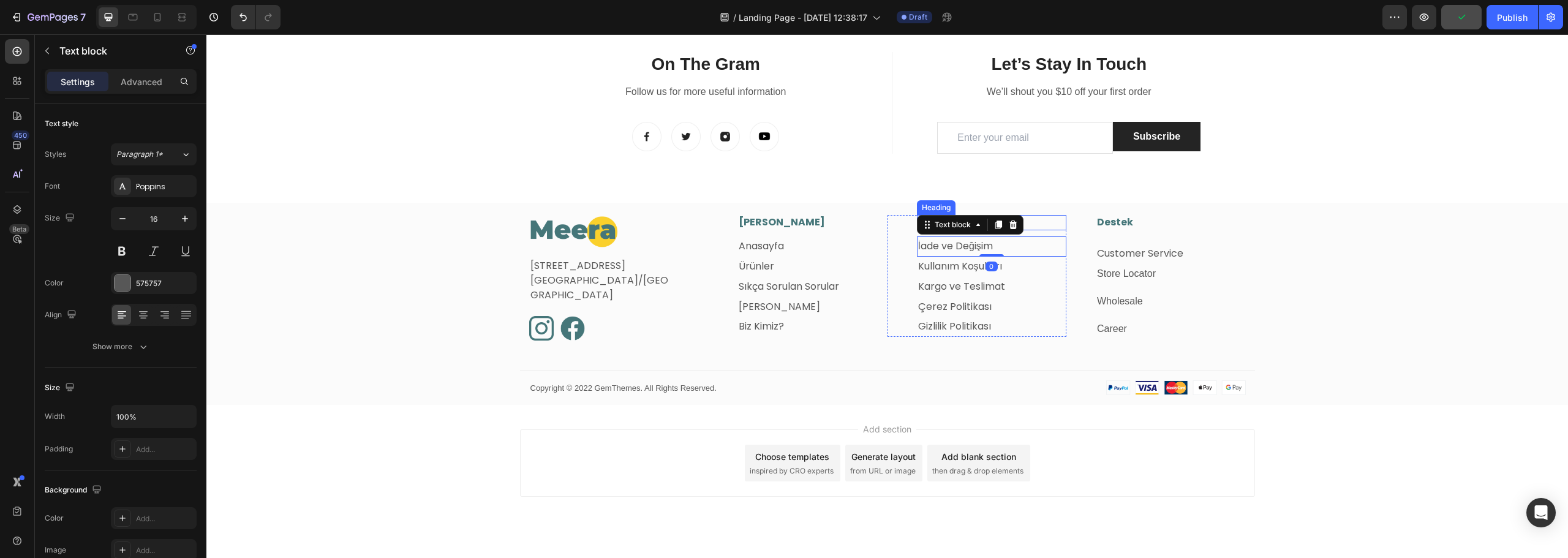
click at [1030, 225] on h3 "Site Politikaları" at bounding box center [991, 222] width 150 height 15
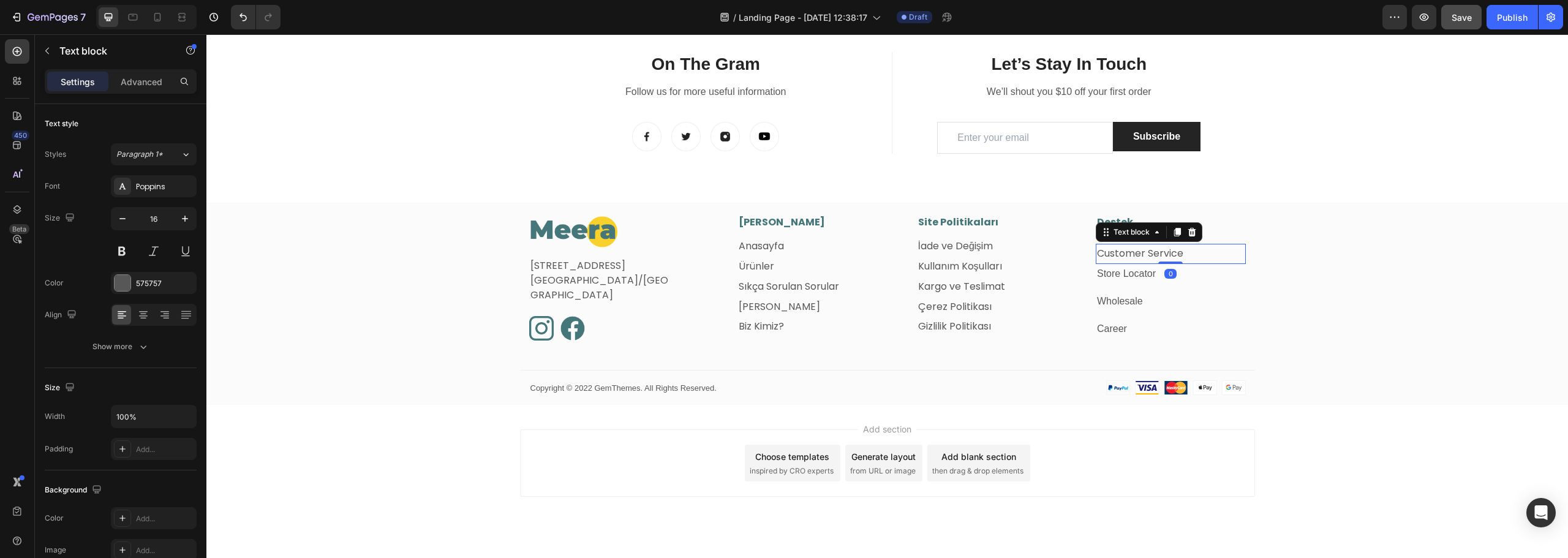
click at [1139, 251] on link "Customer Service" at bounding box center [1140, 253] width 86 height 14
click at [125, 88] on p "Advanced" at bounding box center [141, 82] width 42 height 13
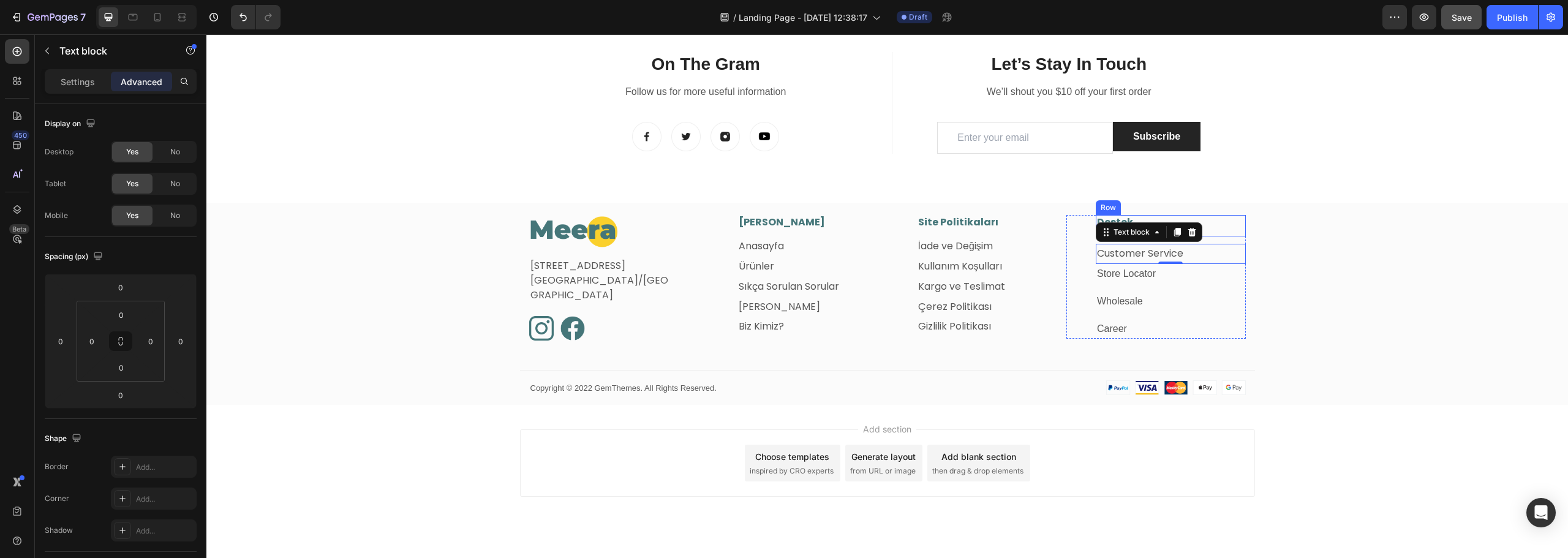
click at [1225, 234] on div "Destek Heading" at bounding box center [1171, 225] width 150 height 21
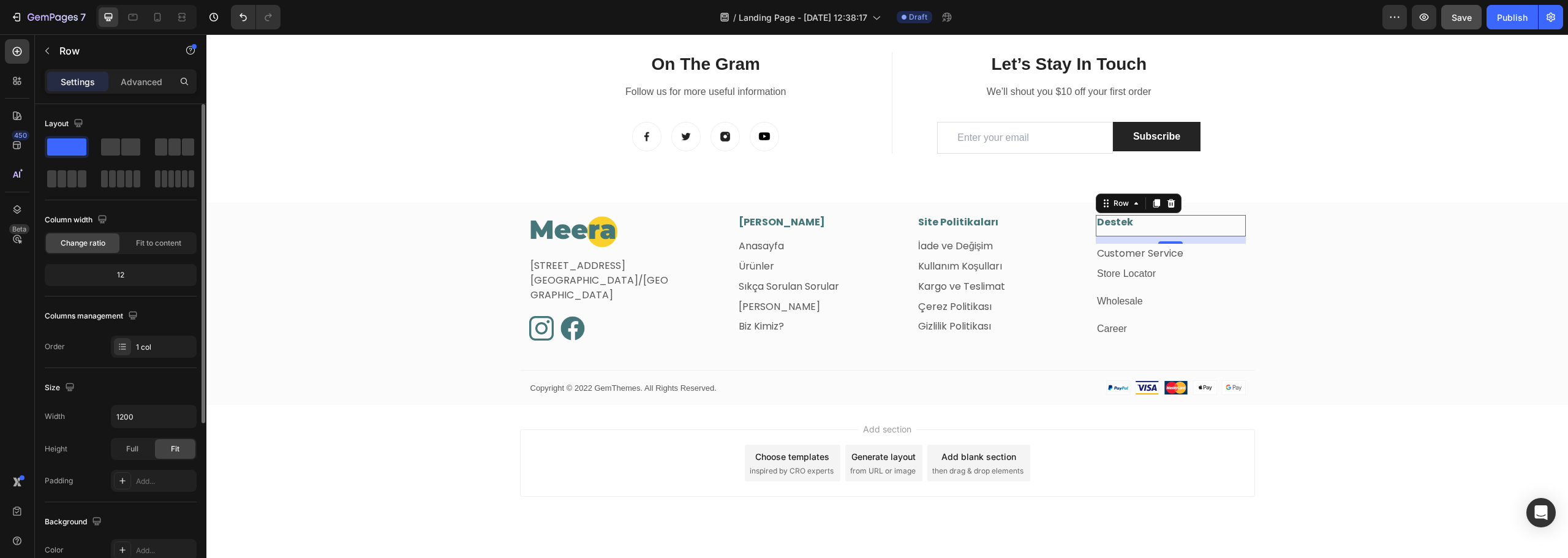
click at [121, 279] on div "12" at bounding box center [120, 275] width 147 height 17
click at [115, 271] on div "12" at bounding box center [120, 275] width 147 height 17
click at [118, 273] on div "12" at bounding box center [120, 275] width 147 height 17
click at [1162, 241] on div at bounding box center [1171, 241] width 24 height 4
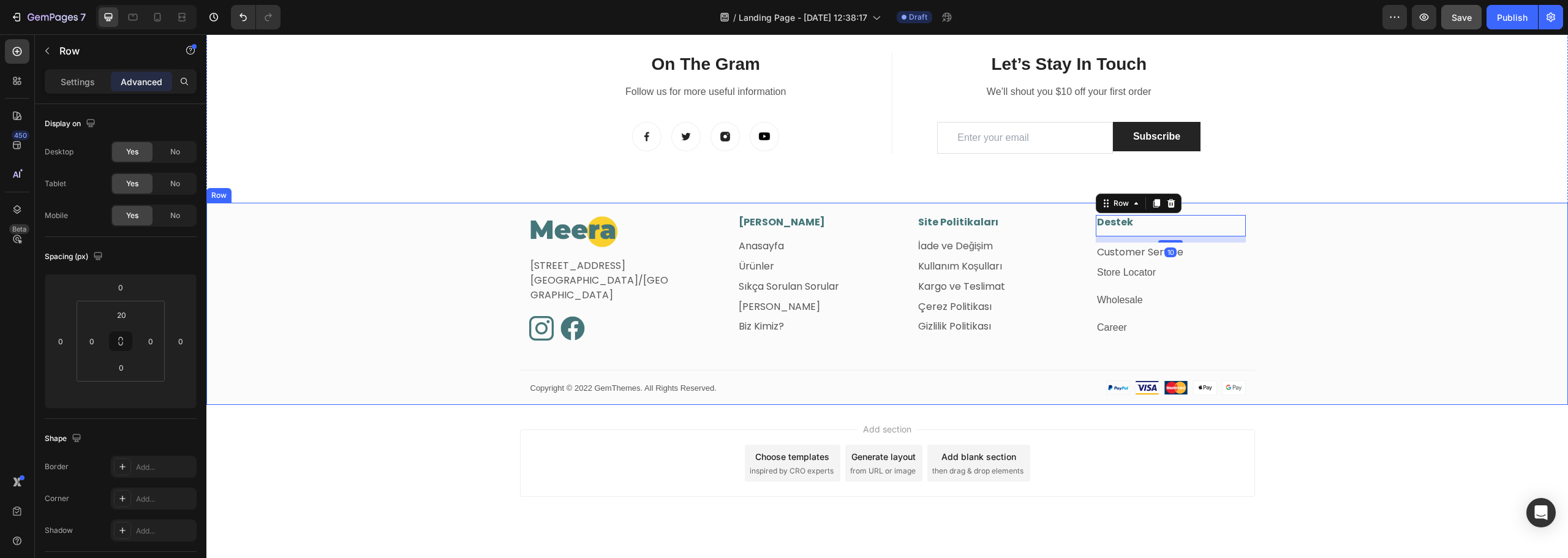
click at [1433, 298] on div "Image Fetih Mahallesi, Tahralı Sokak, Blok 2E, Daire 5 Ataşehir/İstanbul Text b…" at bounding box center [887, 309] width 1361 height 190
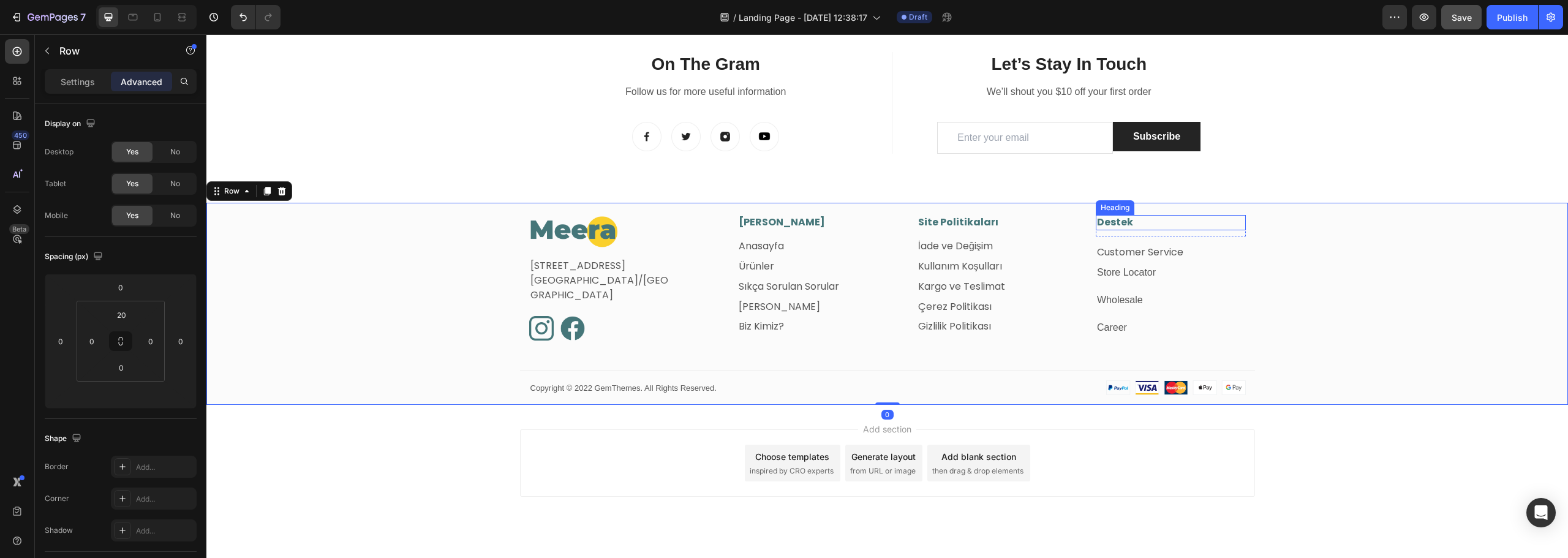
click at [1177, 218] on p "Destek" at bounding box center [1171, 222] width 148 height 13
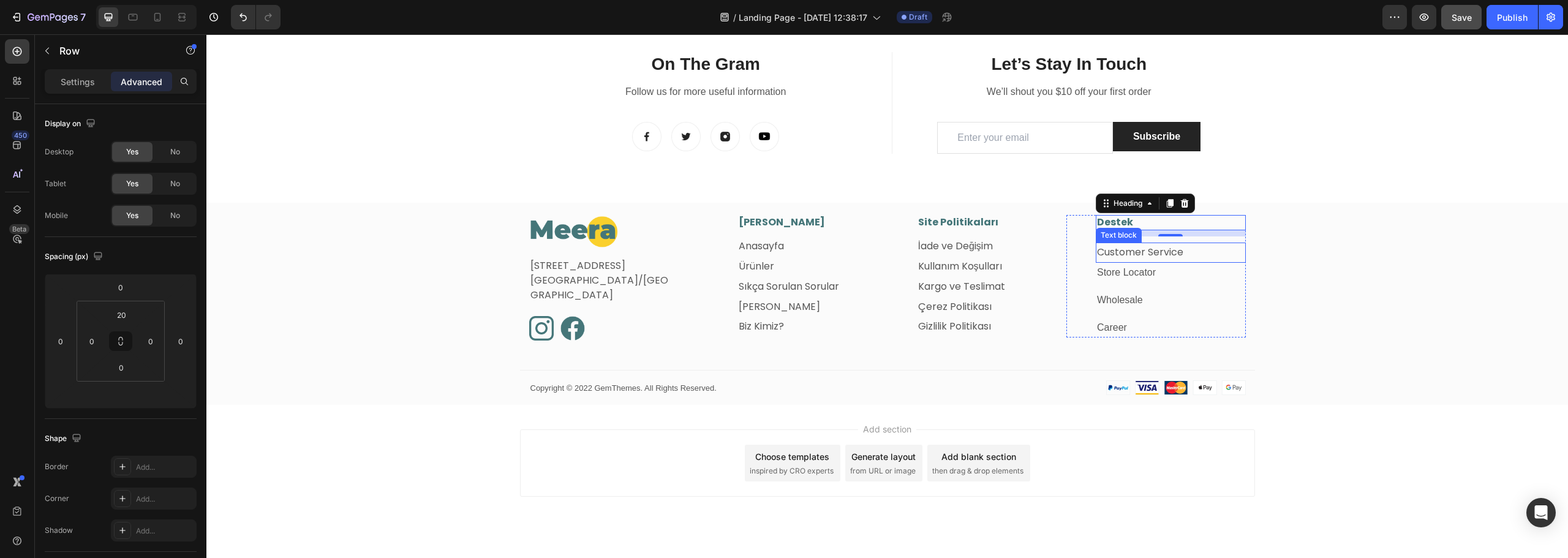
click at [1317, 287] on div "Image Fetih Mahallesi, Tahralı Sokak, Blok 2E, Daire 5 Ataşehir/İstanbul Text b…" at bounding box center [887, 309] width 1361 height 190
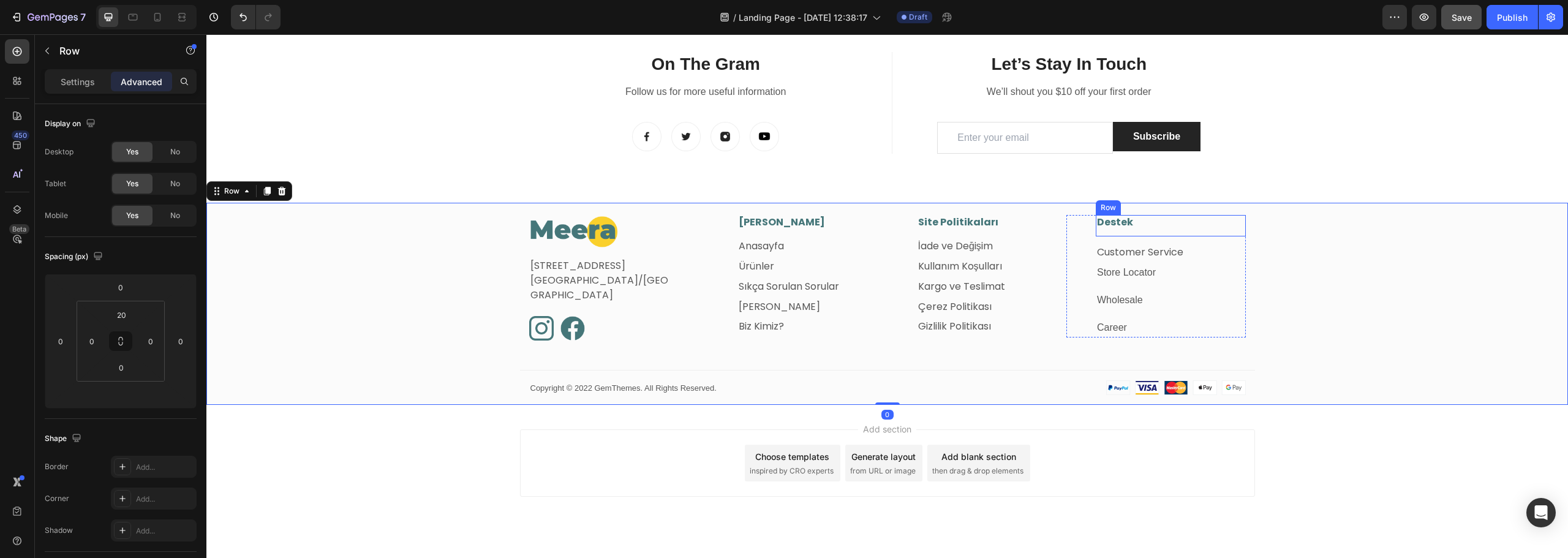
click at [1183, 236] on div "Destek Heading" at bounding box center [1171, 225] width 150 height 21
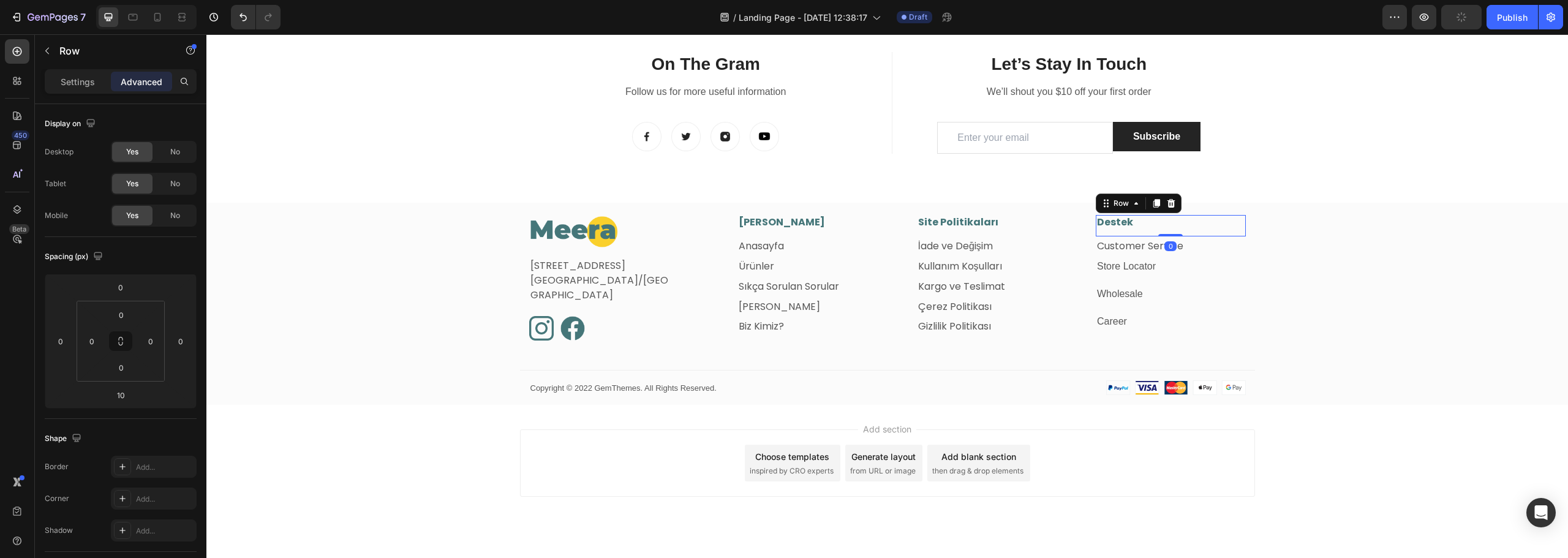
drag, startPoint x: 1164, startPoint y: 242, endPoint x: 1172, endPoint y: 229, distance: 15.3
click at [1172, 229] on div "Destek Heading Row 0" at bounding box center [1171, 225] width 150 height 21
type input "0"
click at [1357, 275] on div "Image Fetih Mahallesi, Tahralı Sokak, Blok 2E, Daire 5 Ataşehir/İstanbul Text b…" at bounding box center [887, 309] width 1361 height 190
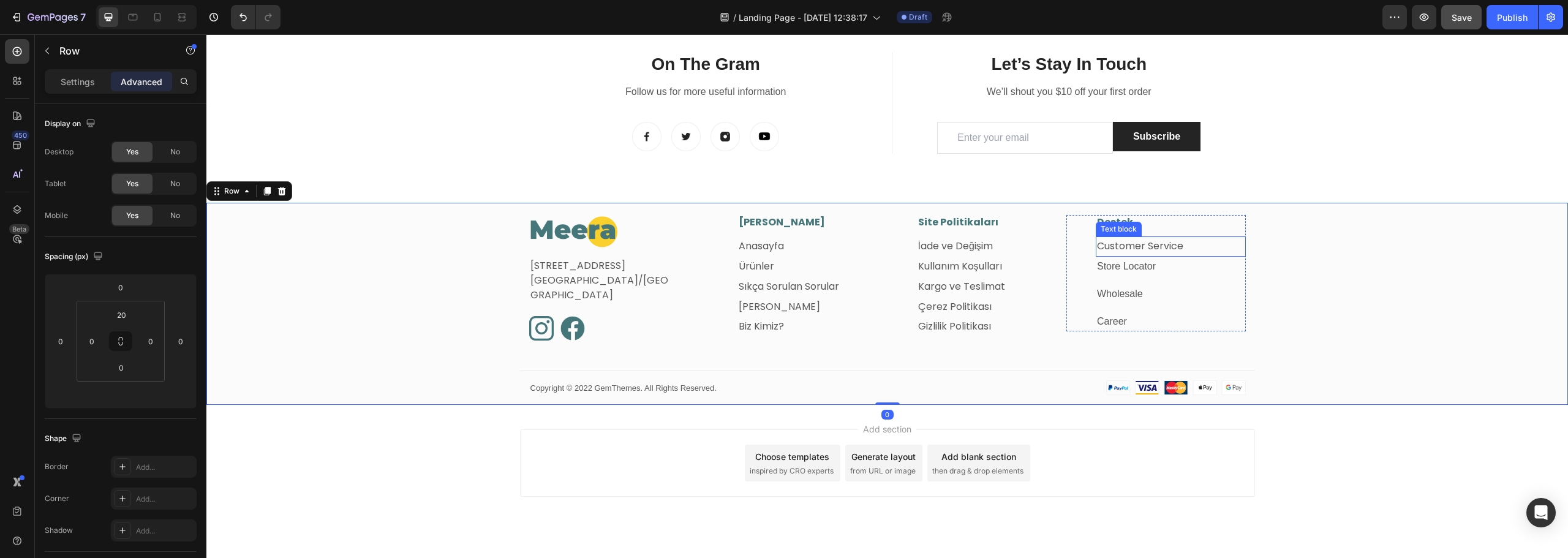
click at [1193, 249] on p "Customer Service" at bounding box center [1171, 246] width 148 height 18
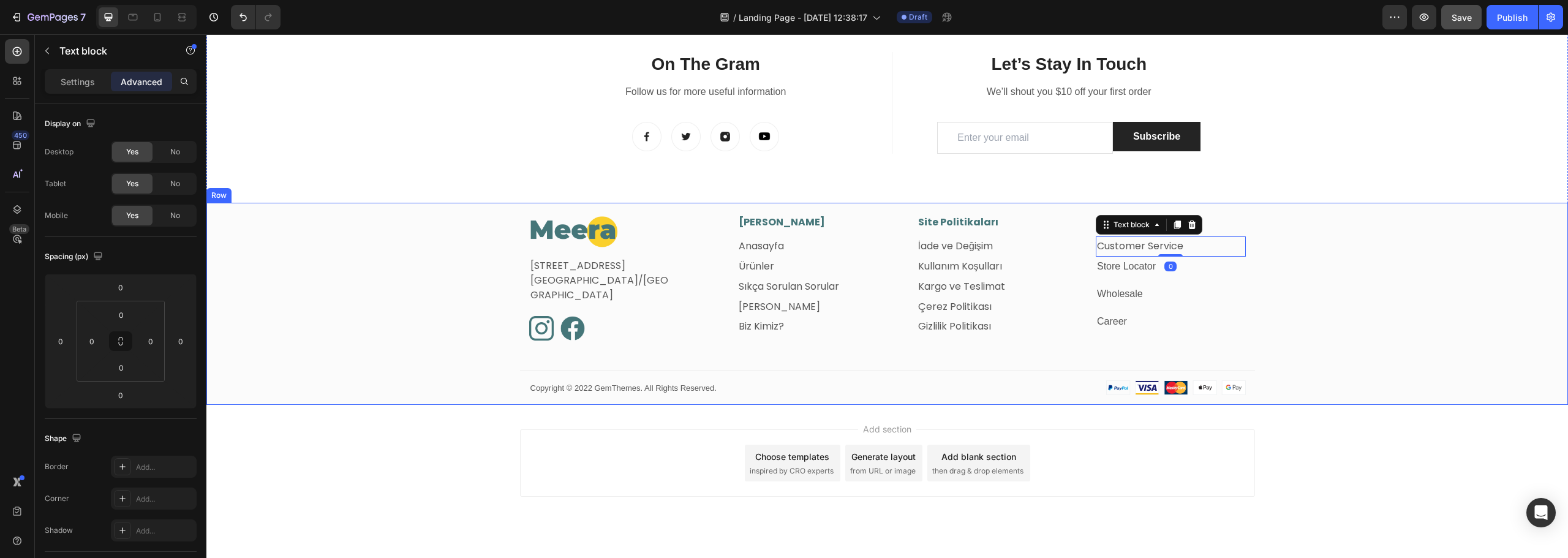
click at [1335, 239] on div "Image Fetih Mahallesi, Tahralı Sokak, Blok 2E, Daire 5 Ataşehir/İstanbul Text b…" at bounding box center [887, 309] width 1361 height 190
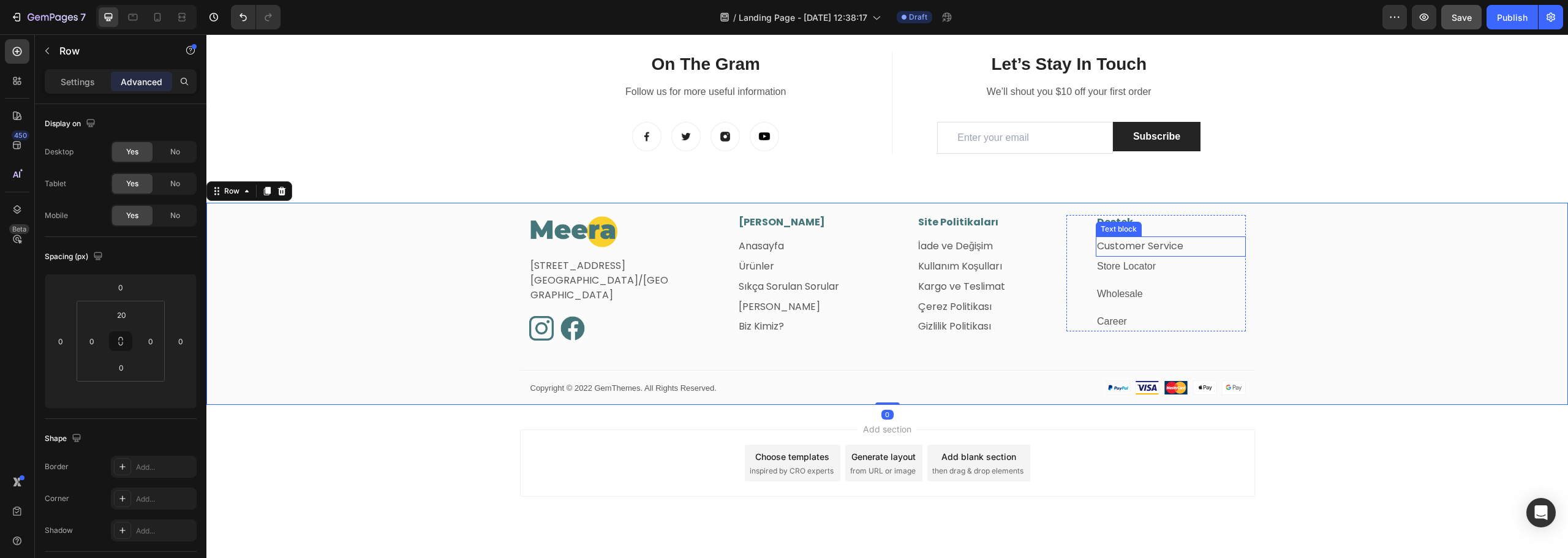
click at [1144, 247] on link "Customer Service" at bounding box center [1140, 246] width 86 height 14
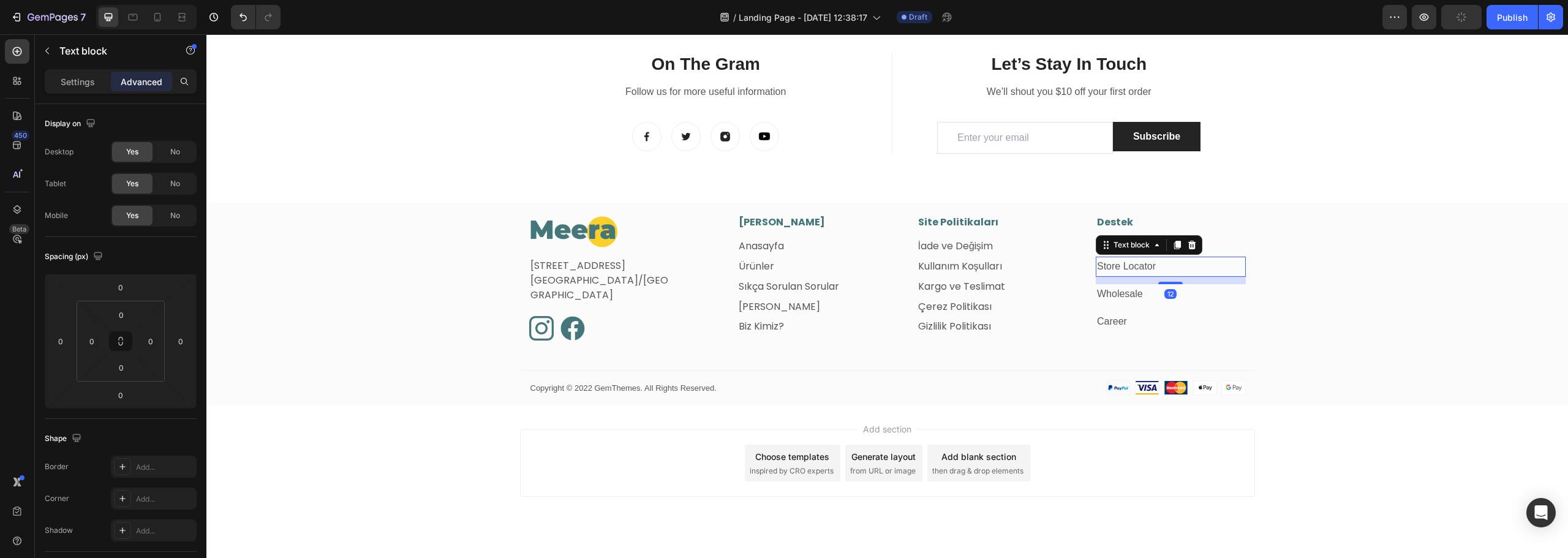
click at [1115, 243] on div "Text block" at bounding box center [1149, 245] width 107 height 20
click at [1228, 244] on p "Customer Service" at bounding box center [1171, 246] width 148 height 18
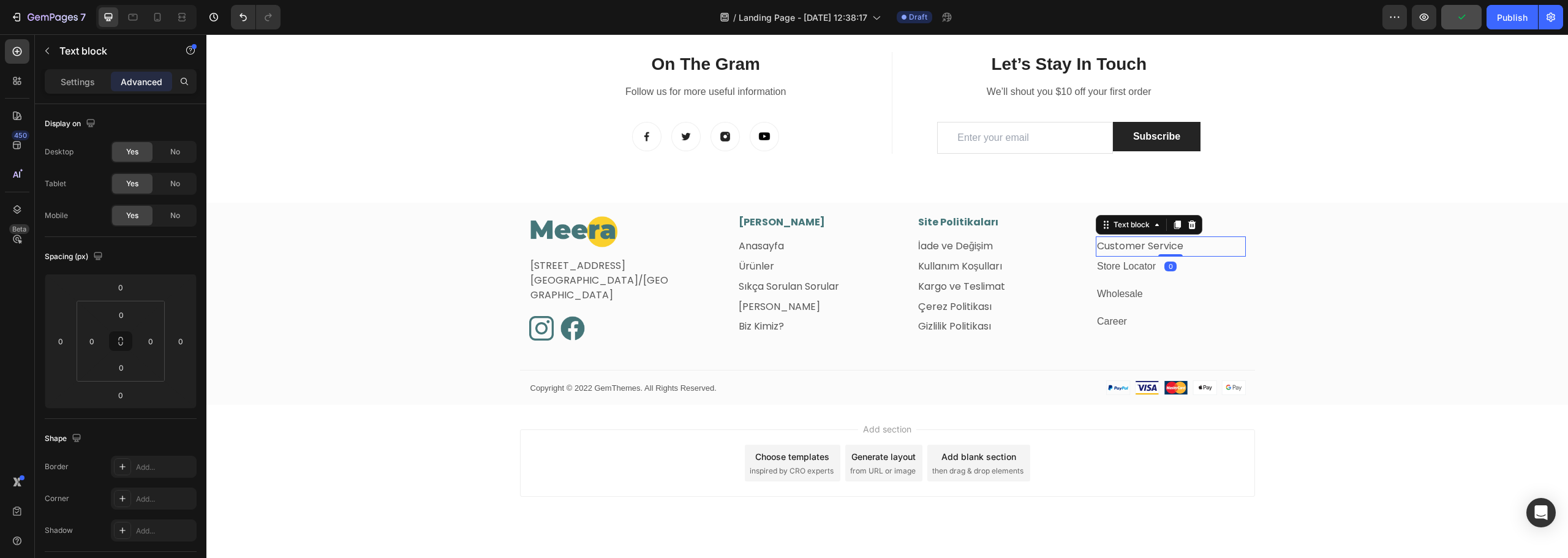
click at [1218, 244] on p "Customer Service" at bounding box center [1171, 246] width 148 height 18
click at [1217, 244] on p "Customer Service" at bounding box center [1171, 246] width 148 height 18
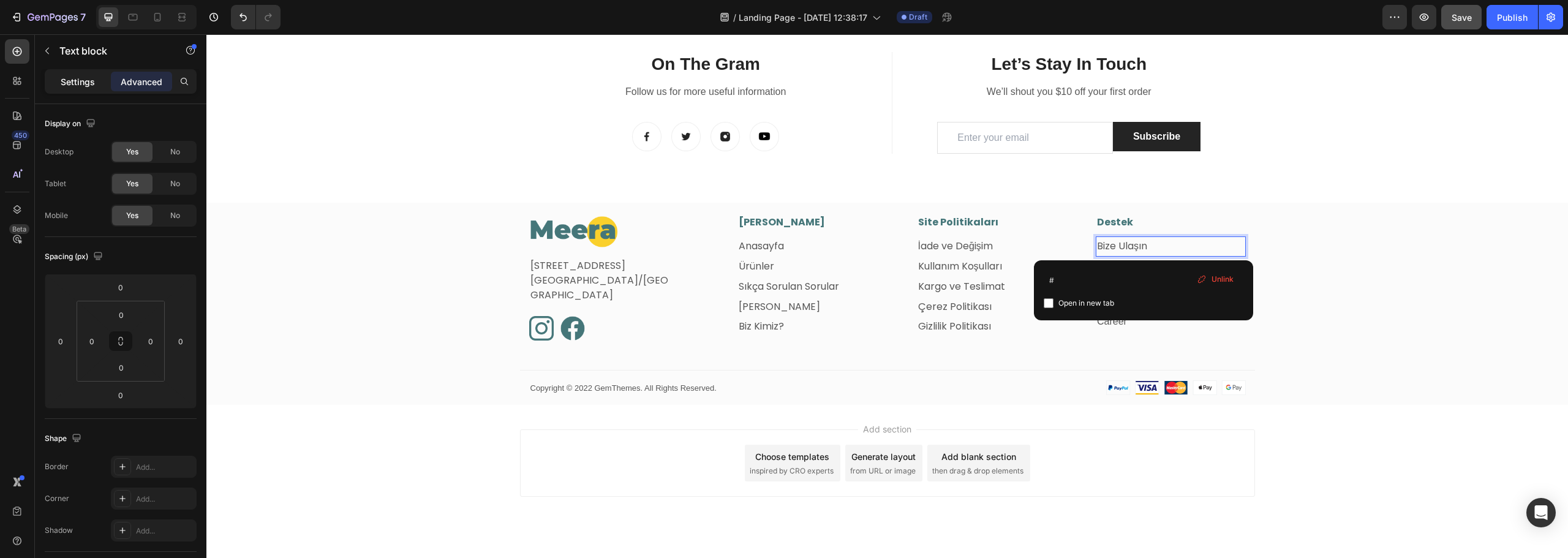
click at [81, 82] on p "Settings" at bounding box center [78, 82] width 35 height 13
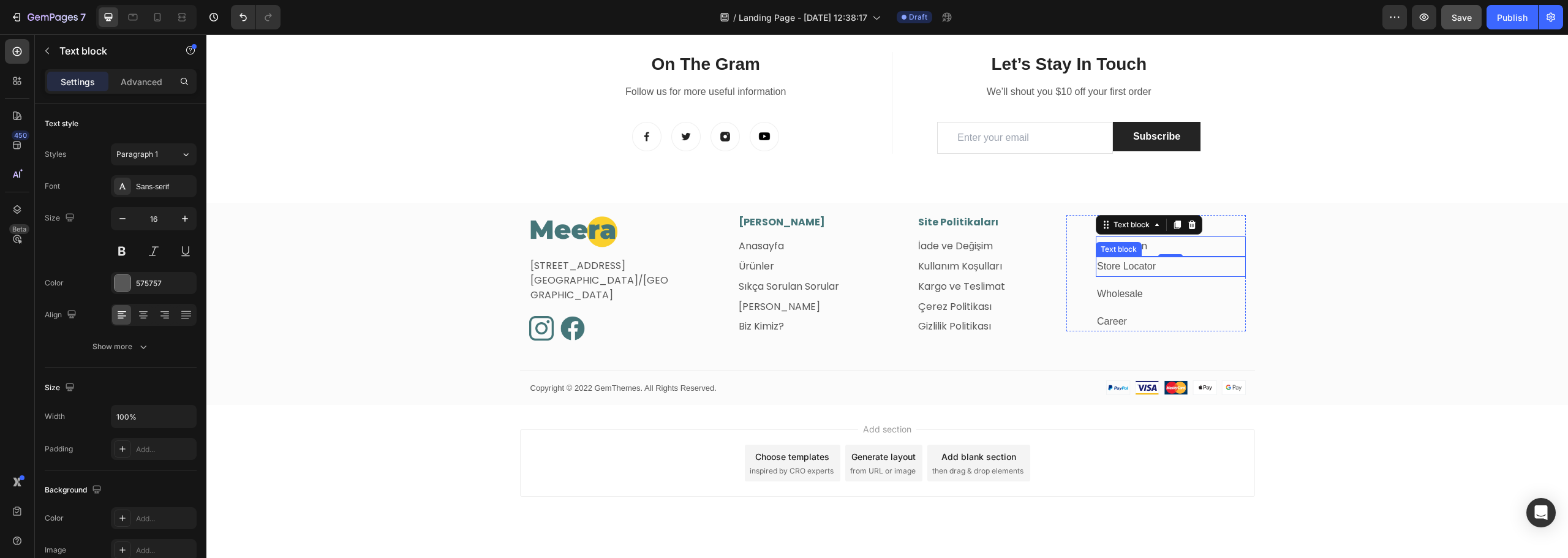
click at [1127, 266] on link "Store Locator" at bounding box center [1126, 265] width 59 height 10
drag, startPoint x: 1170, startPoint y: 282, endPoint x: 1171, endPoint y: 272, distance: 10.0
click at [1171, 272] on div "Store Locator Text block 0" at bounding box center [1171, 267] width 150 height 21
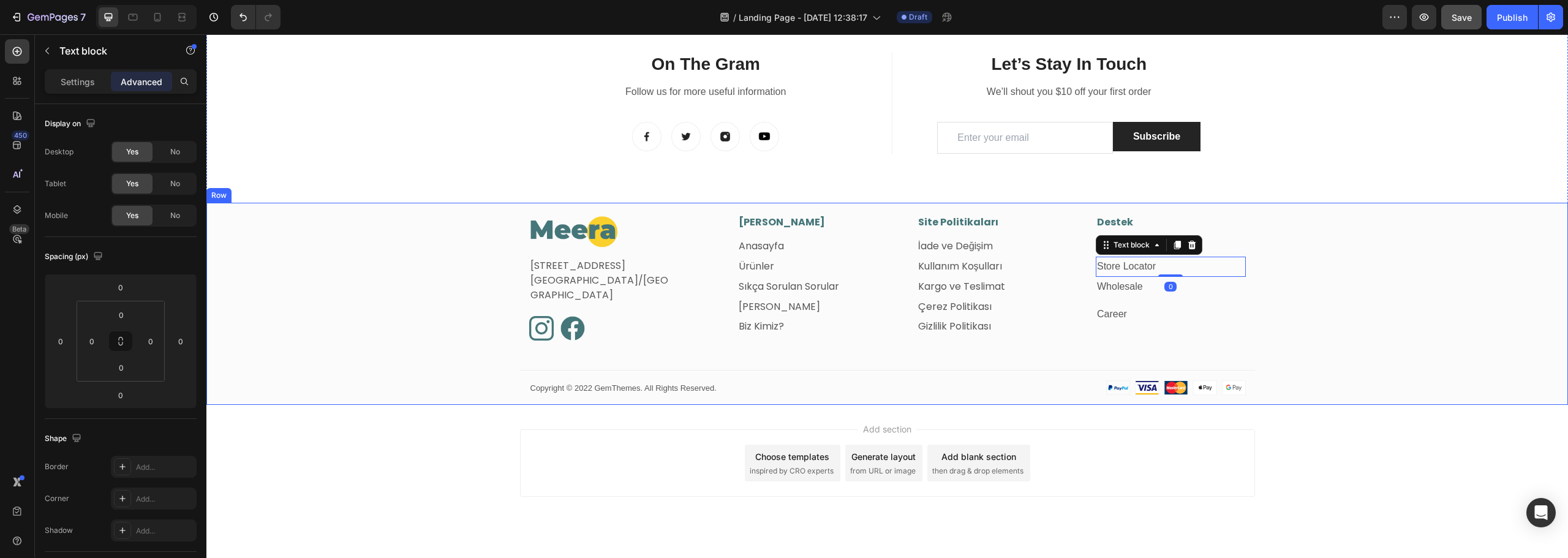
click at [1339, 268] on div "Image Fetih Mahallesi, Tahralı Sokak, Blok 2E, Daire 5 Ataşehir/İstanbul Text b…" at bounding box center [887, 309] width 1361 height 190
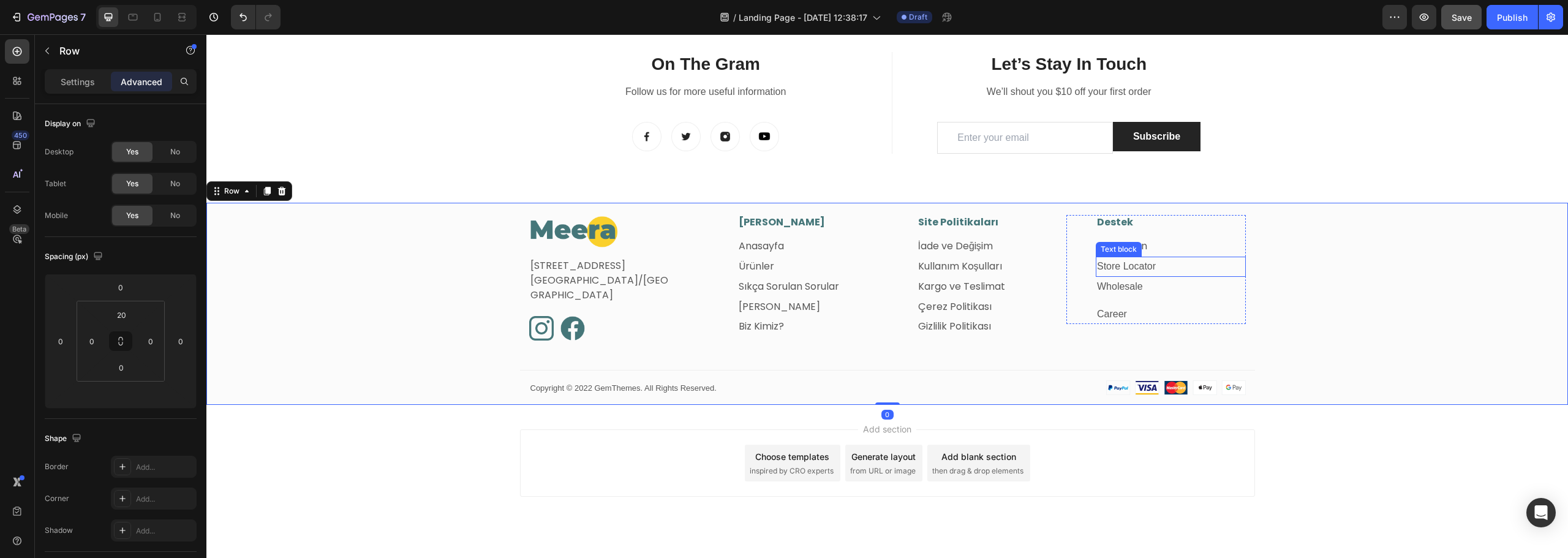
click at [1207, 268] on p "Store Locator" at bounding box center [1171, 266] width 148 height 18
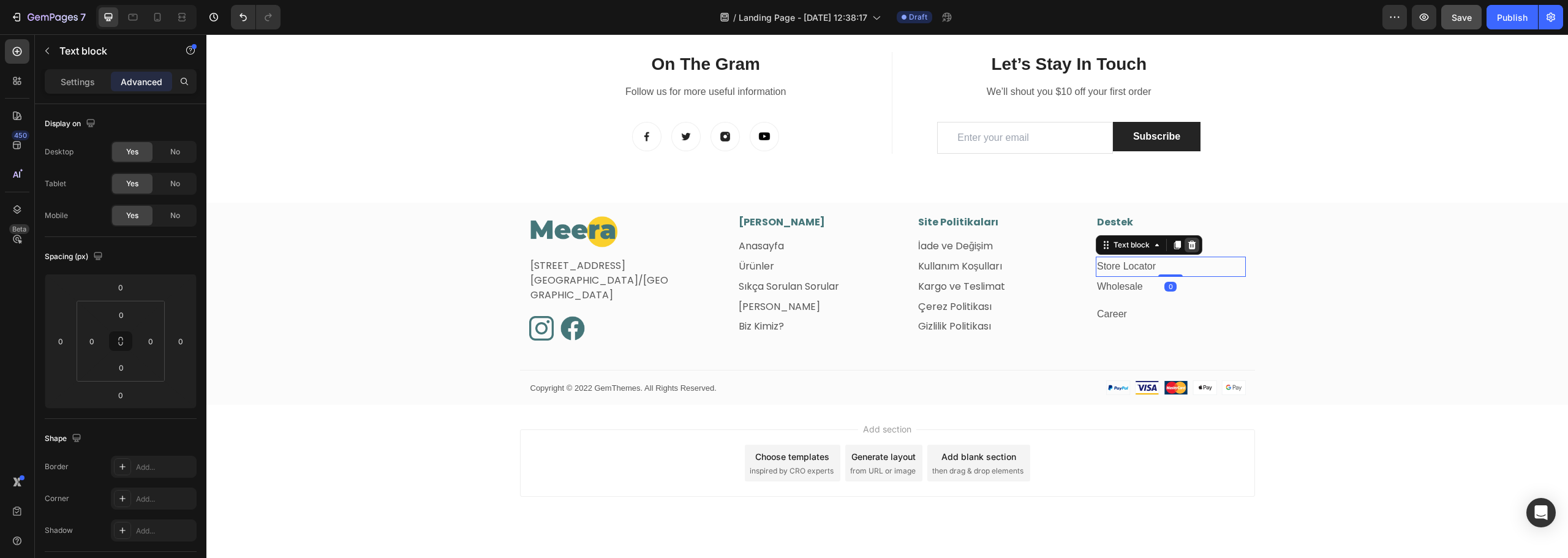
click at [1188, 245] on icon at bounding box center [1192, 245] width 9 height 9
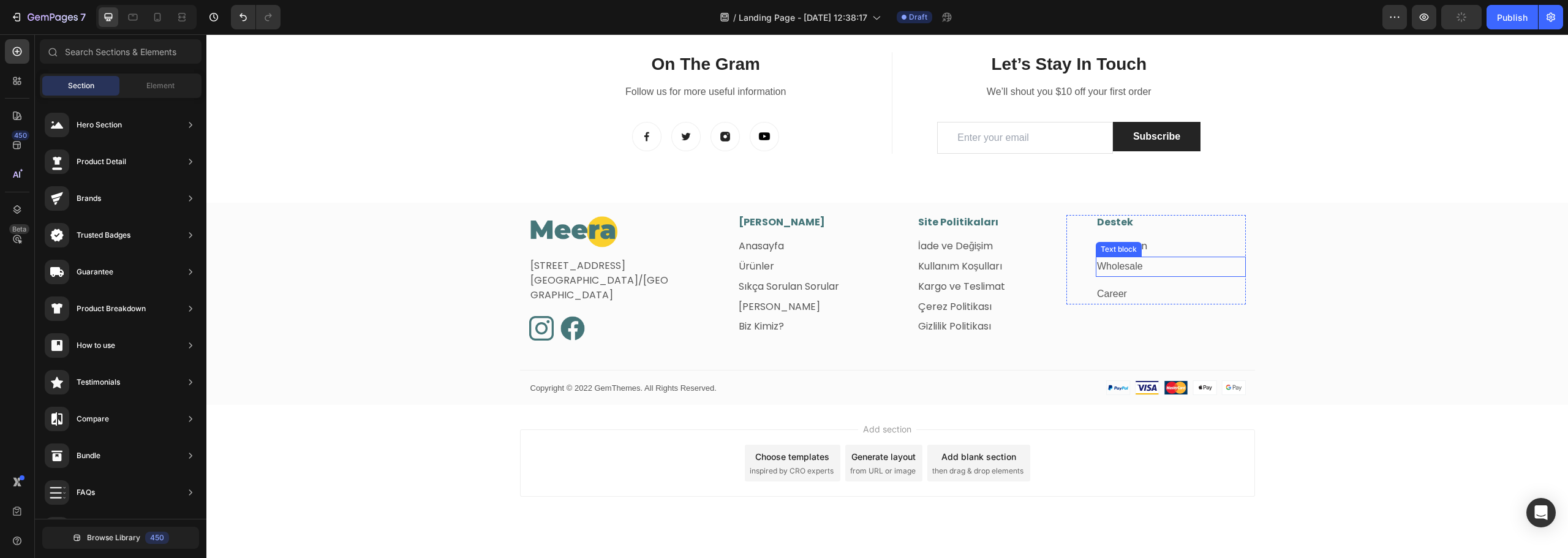
click at [1190, 266] on p "Wholesale" at bounding box center [1171, 266] width 148 height 18
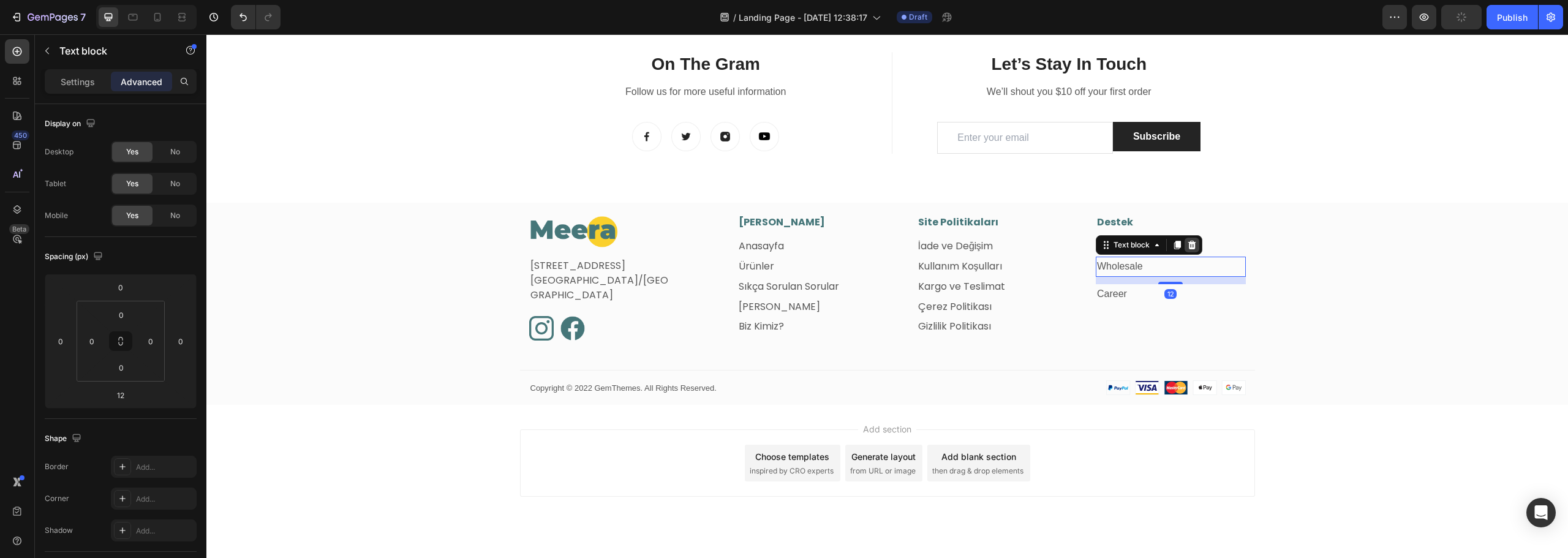
click at [1190, 243] on icon at bounding box center [1192, 245] width 8 height 8
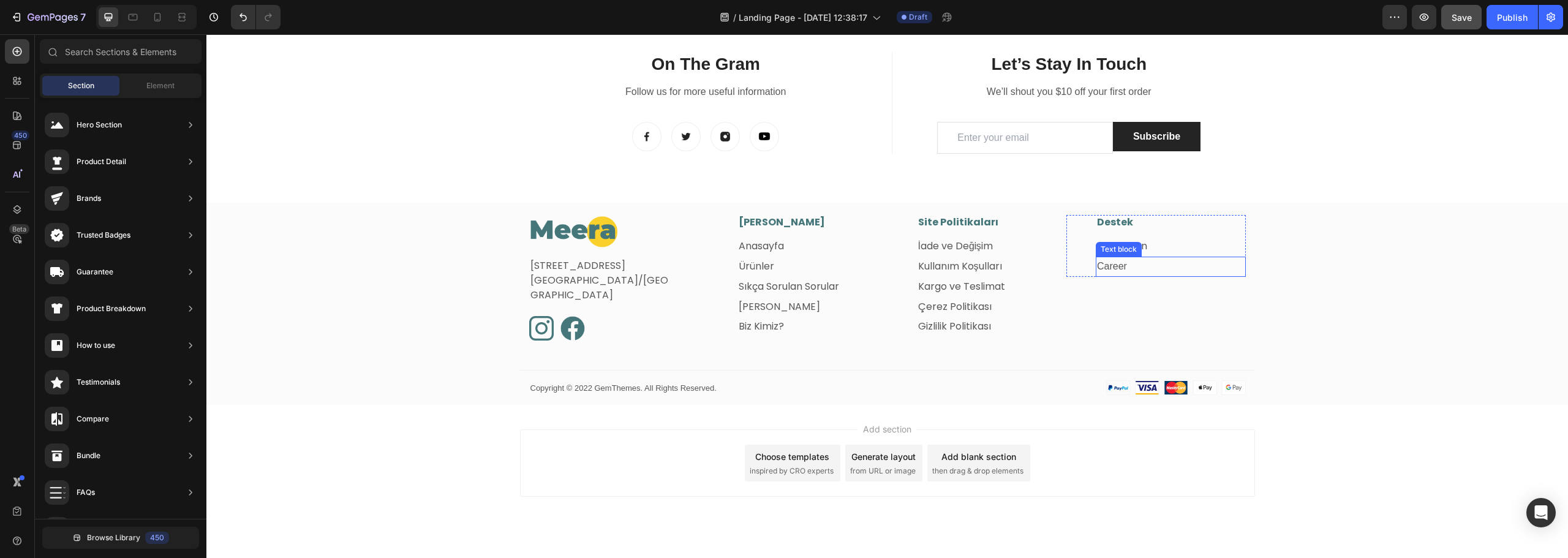
click at [1214, 266] on p "Career" at bounding box center [1171, 266] width 148 height 18
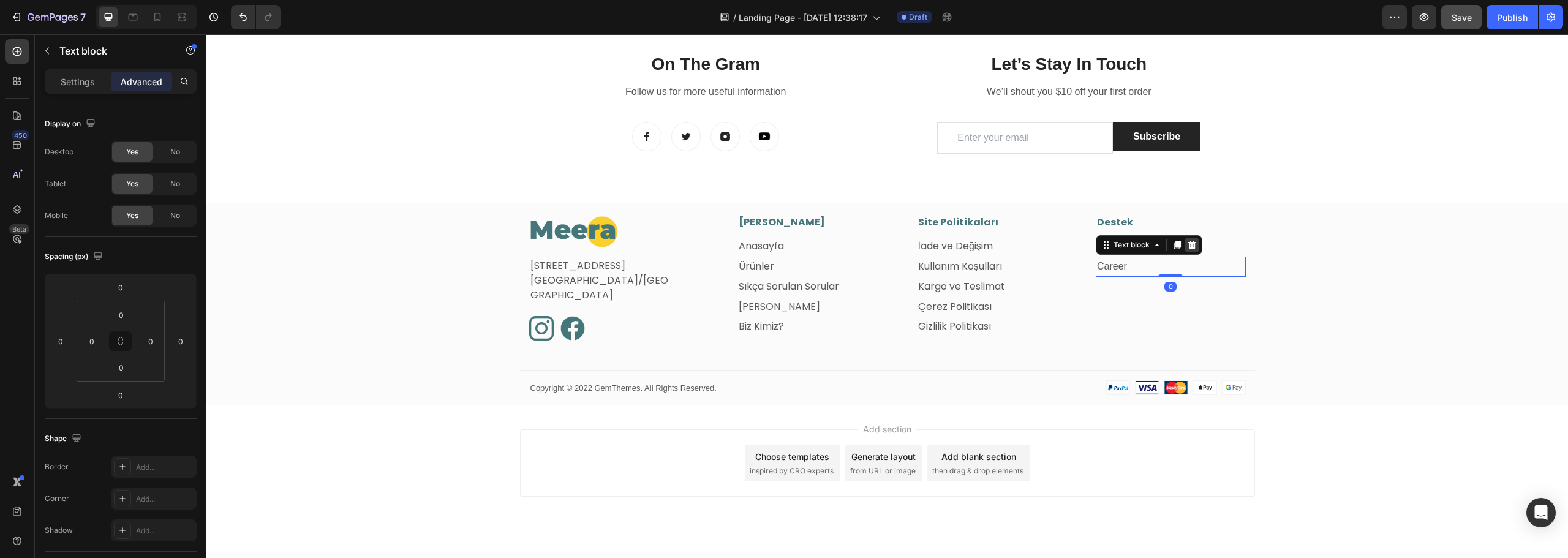
click at [1192, 248] on icon at bounding box center [1192, 245] width 9 height 9
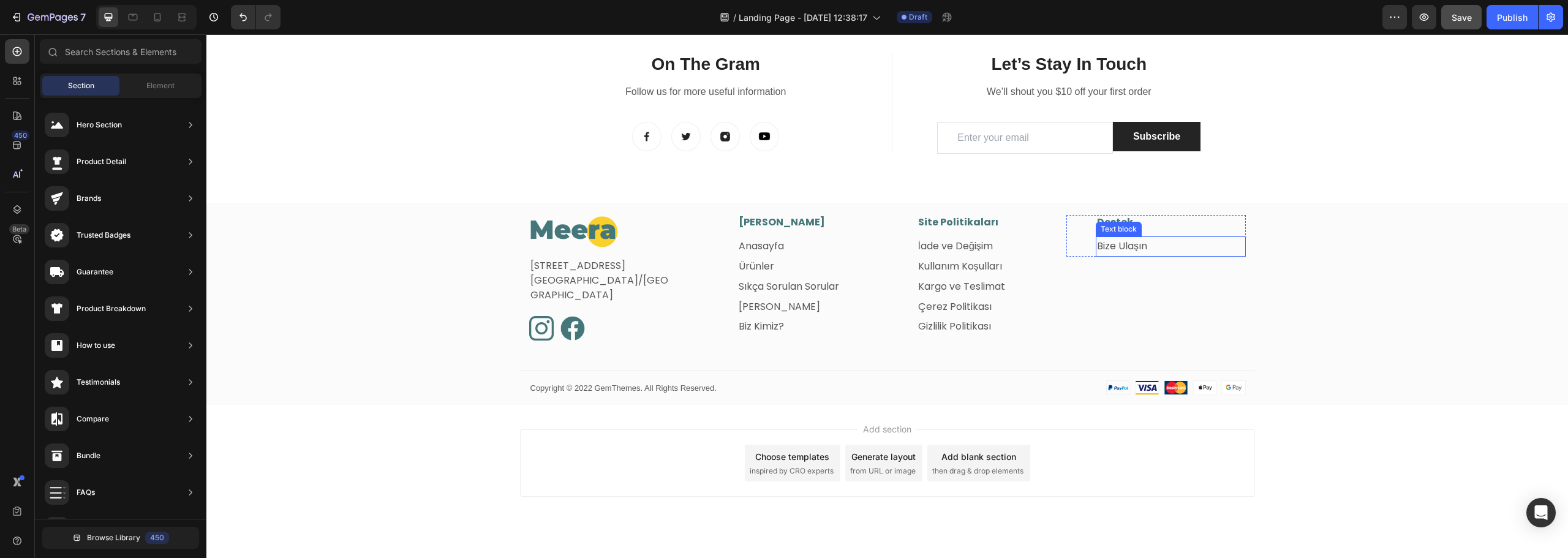
click at [1157, 250] on p "Bize Ulaşın ⁠⁠⁠⁠⁠⁠⁠" at bounding box center [1171, 246] width 148 height 18
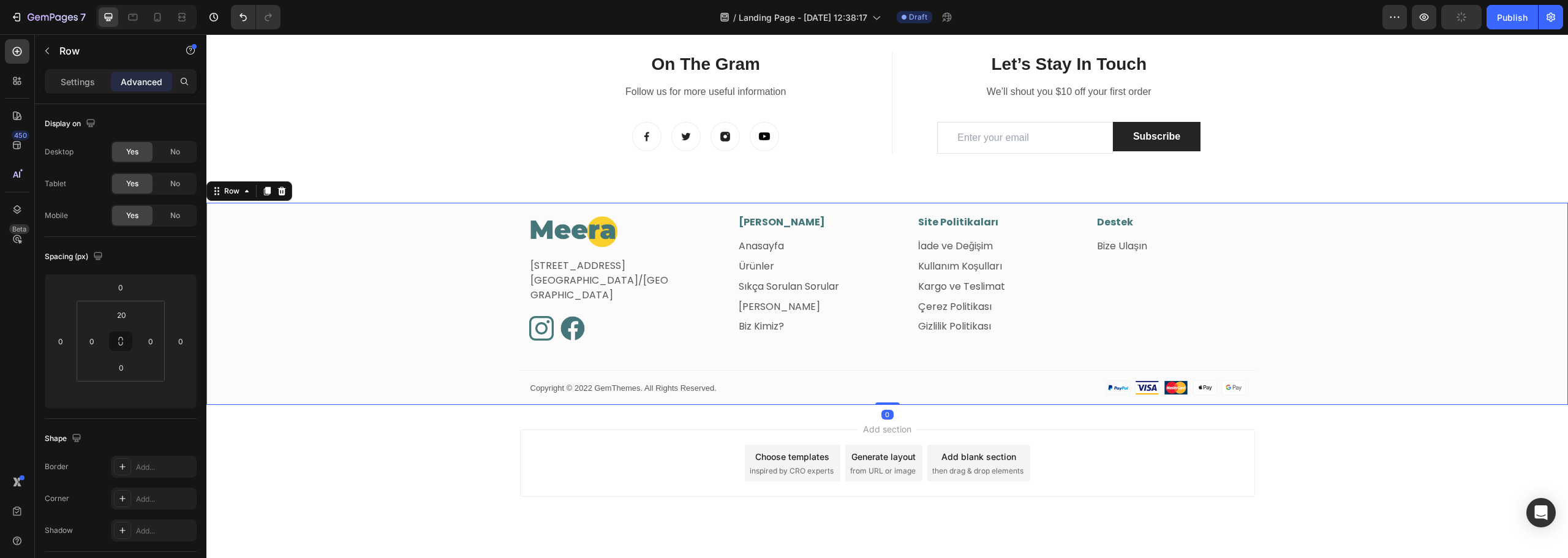
click at [1374, 265] on div "Image Fetih Mahallesi, Tahralı Sokak, Blok 2E, Daire 5 Ataşehir/İstanbul Text b…" at bounding box center [887, 309] width 1361 height 190
click at [754, 306] on link "[PERSON_NAME]" at bounding box center [779, 307] width 81 height 14
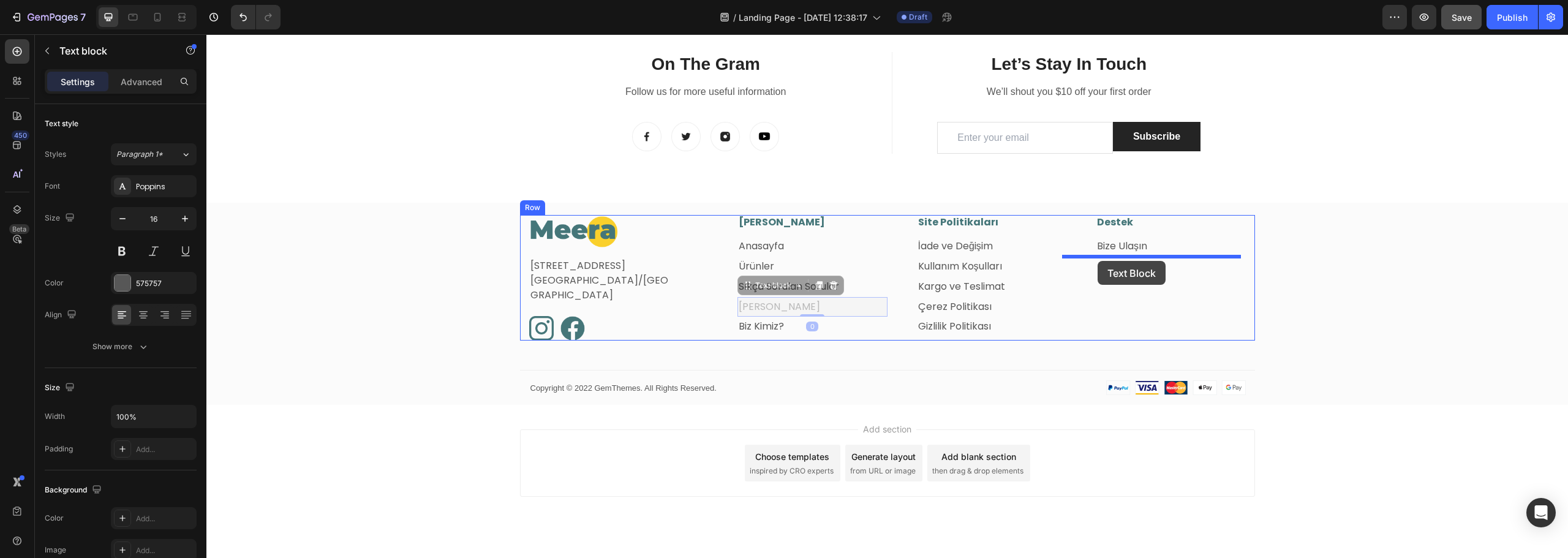
drag, startPoint x: 742, startPoint y: 289, endPoint x: 1098, endPoint y: 261, distance: 357.1
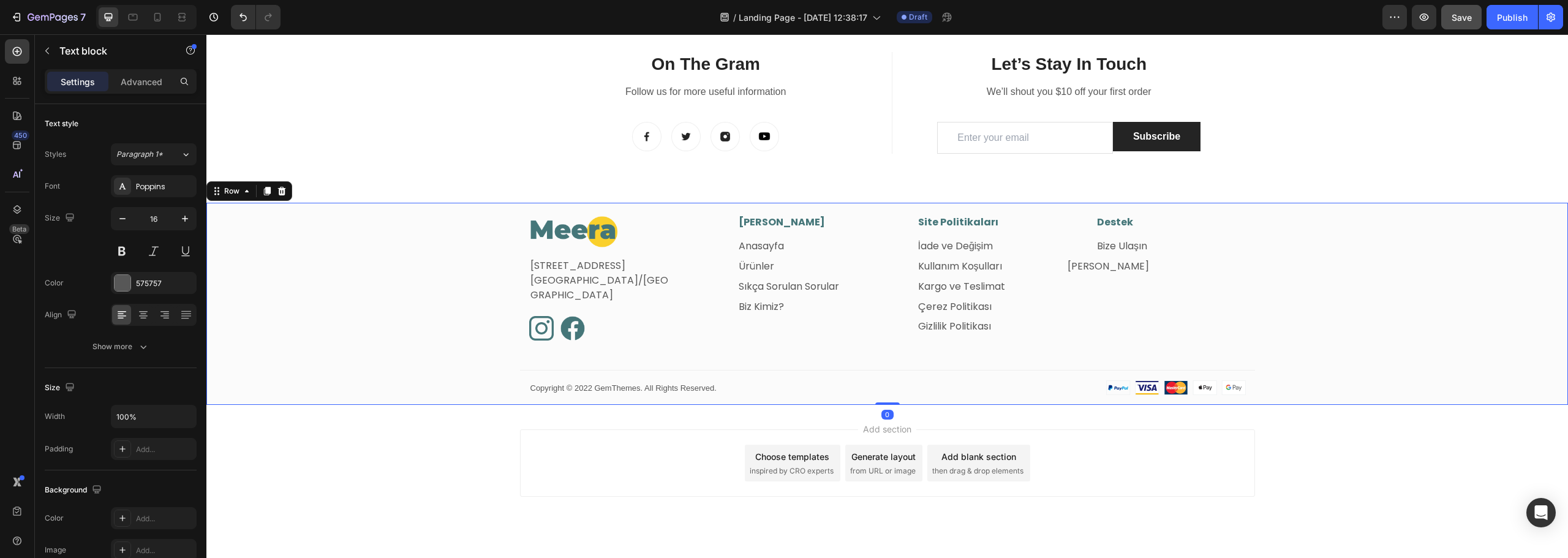
click at [1417, 271] on div "Image Fetih Mahallesi, Tahralı Sokak, Blok 2E, Daire 5 Ataşehir/İstanbul Text b…" at bounding box center [887, 309] width 1361 height 190
click at [1092, 262] on link "[PERSON_NAME]" at bounding box center [1108, 265] width 81 height 14
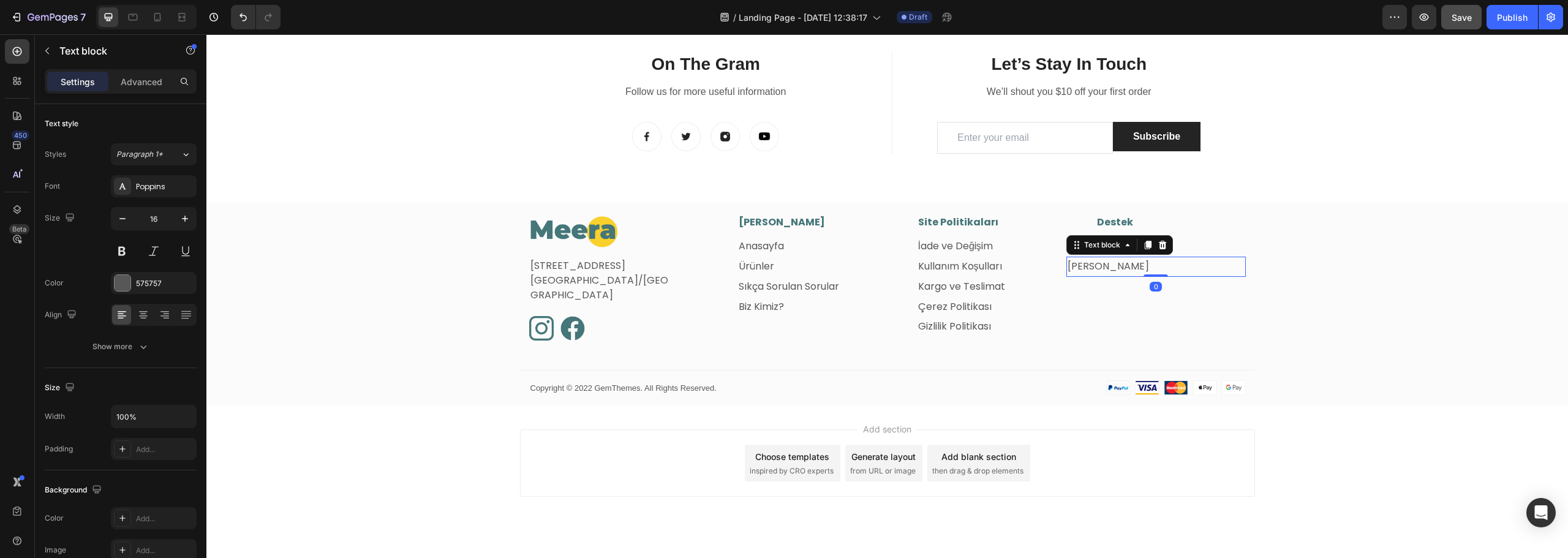
click at [1090, 264] on link "[PERSON_NAME]" at bounding box center [1108, 265] width 81 height 14
drag, startPoint x: 1071, startPoint y: 248, endPoint x: 1175, endPoint y: 256, distance: 104.3
click at [1333, 254] on div "Image Fetih Mahallesi, Tahralı Sokak, Blok 2E, Daire 5 Ataşehir/İstanbul Text b…" at bounding box center [887, 309] width 1361 height 190
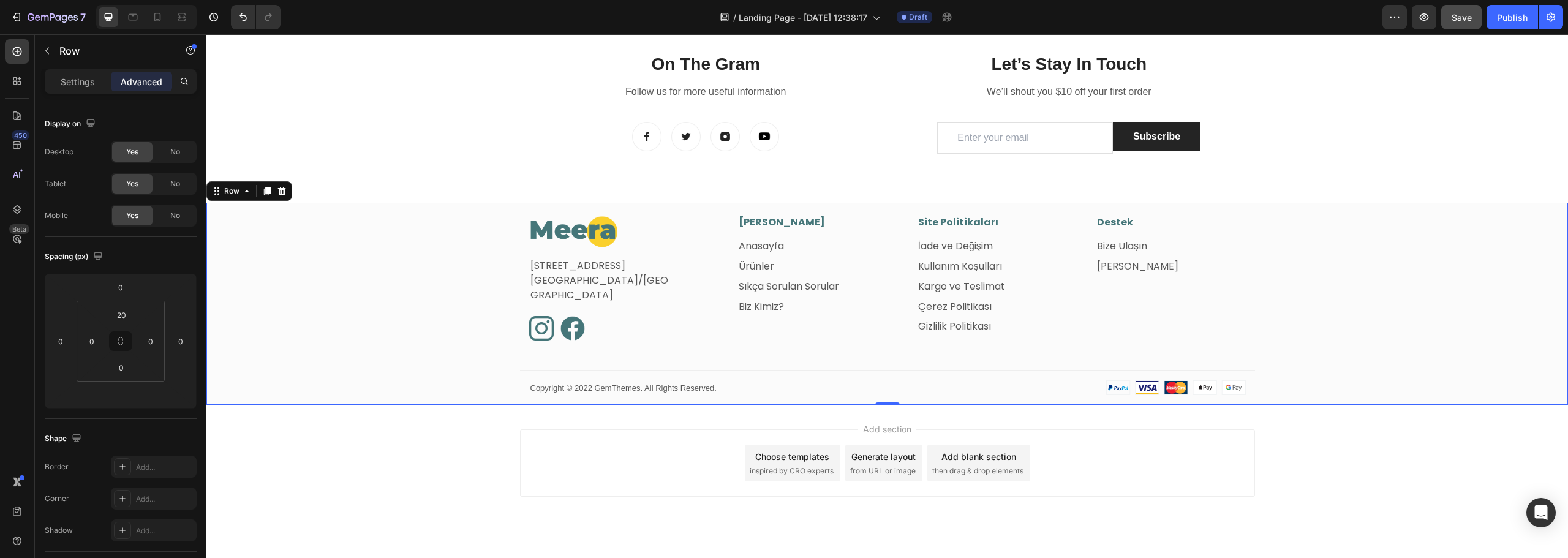
click at [1404, 293] on div "Image Fetih Mahallesi, Tahralı Sokak, Blok 2E, Daire 5 Ataşehir/İstanbul Text b…" at bounding box center [887, 309] width 1361 height 190
click at [1104, 262] on link "[PERSON_NAME]" at bounding box center [1137, 265] width 81 height 14
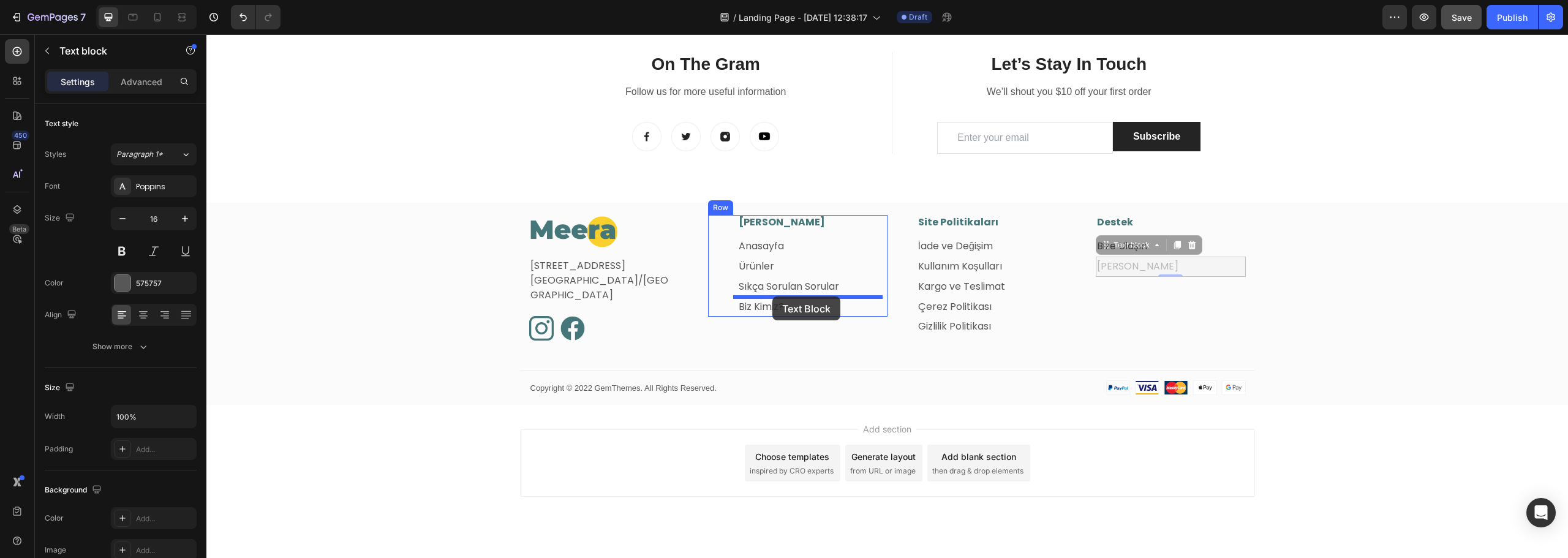
drag, startPoint x: 1102, startPoint y: 248, endPoint x: 773, endPoint y: 296, distance: 332.5
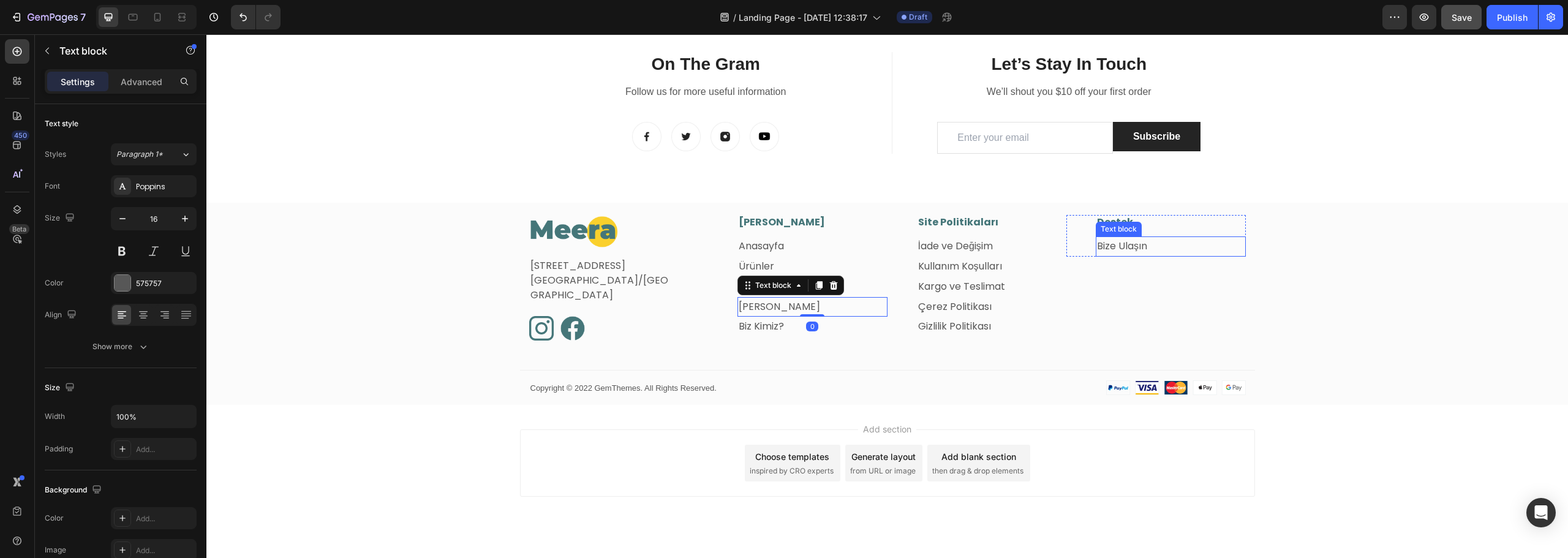
click at [1129, 247] on link "Bize Ulaşın" at bounding box center [1122, 246] width 50 height 14
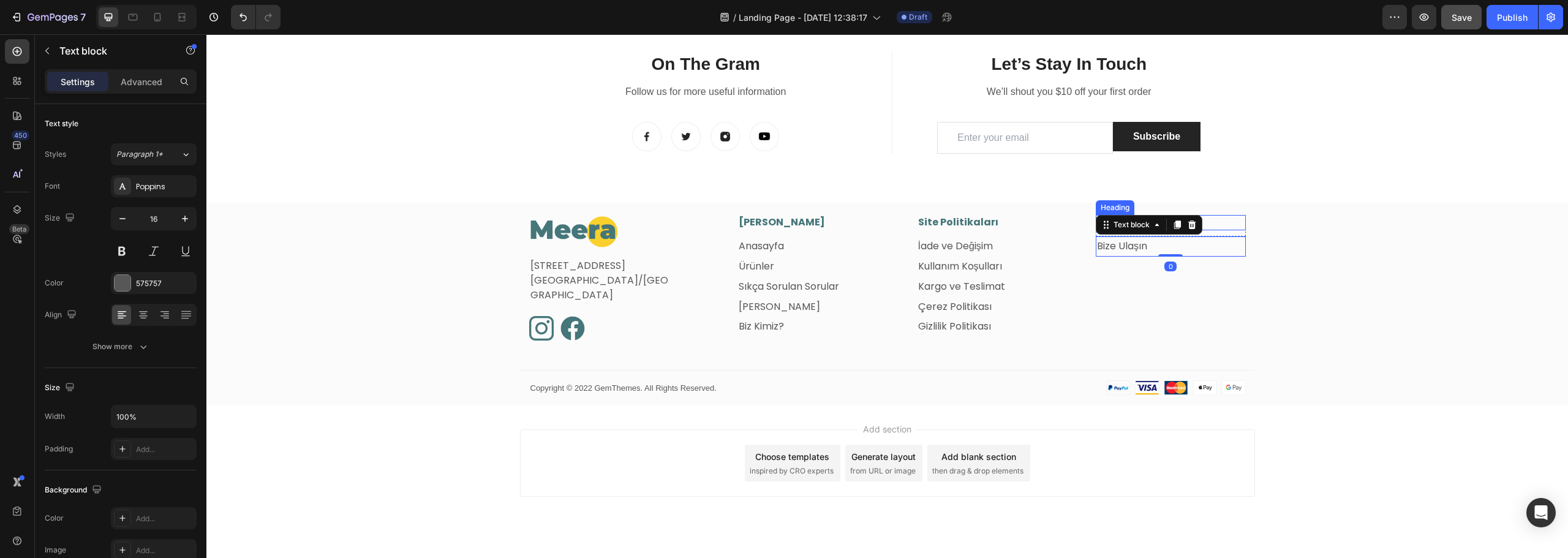
click at [1222, 223] on p "Destek" at bounding box center [1171, 222] width 148 height 13
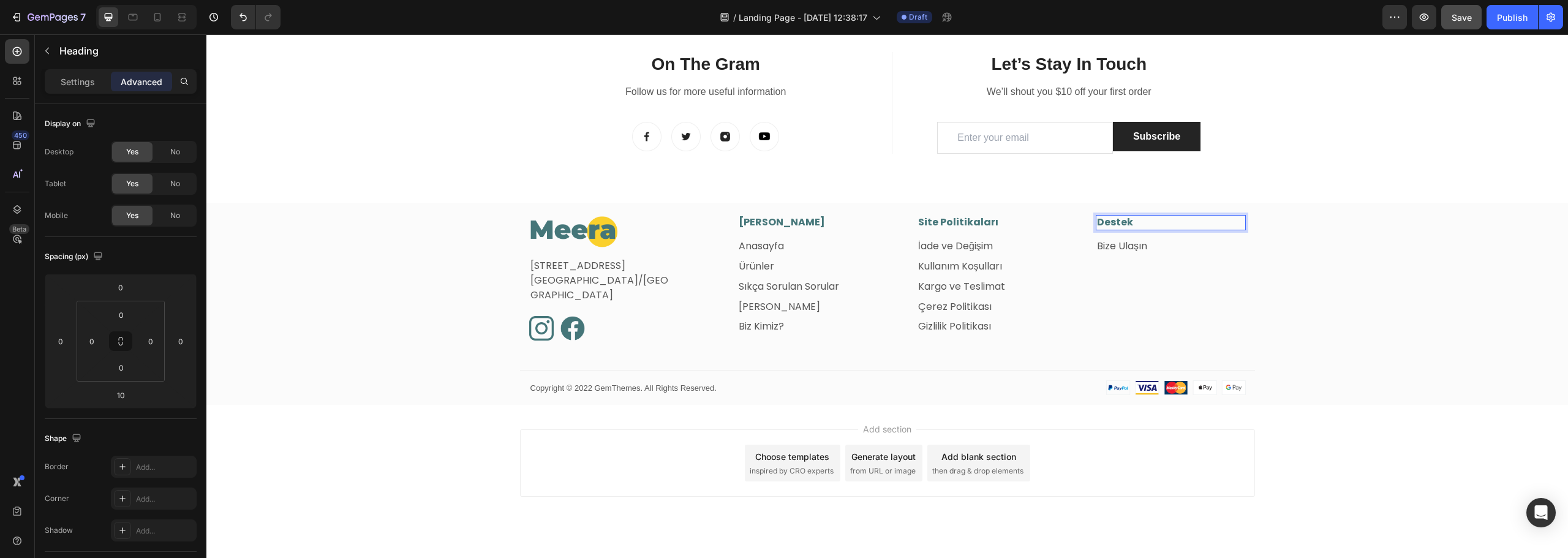
click at [1131, 225] on p "Destek" at bounding box center [1171, 222] width 148 height 13
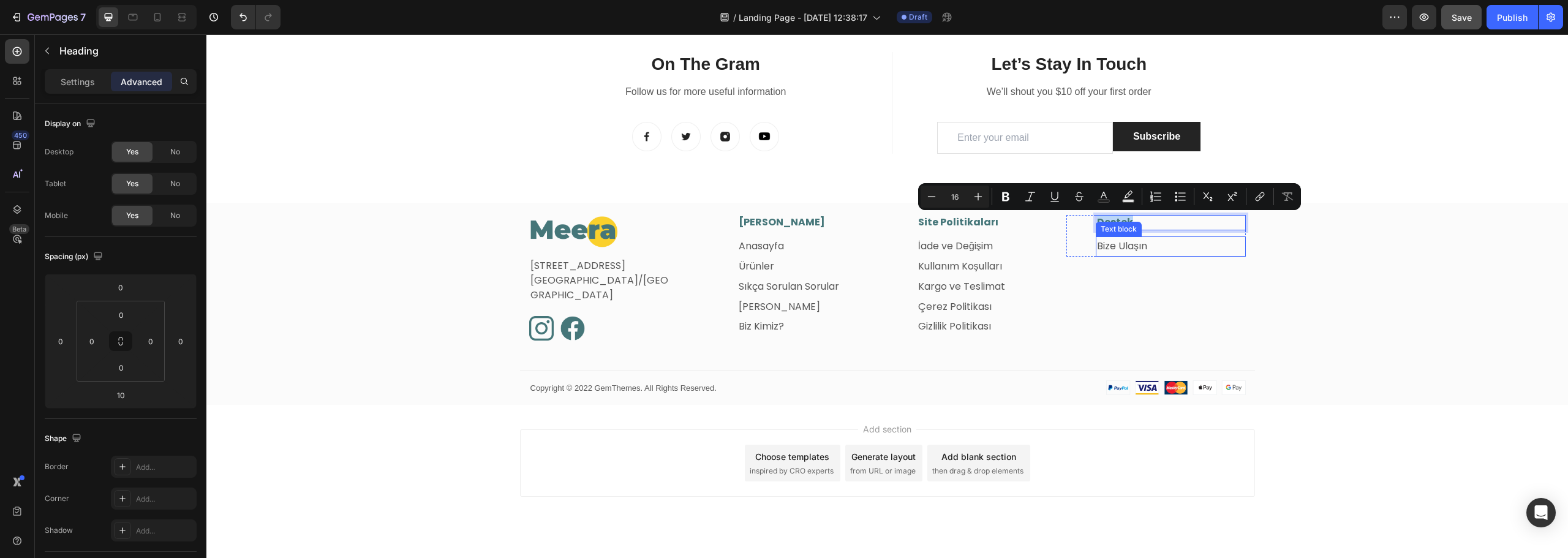
click at [1133, 246] on link "Bize Ulaşın" at bounding box center [1122, 246] width 50 height 14
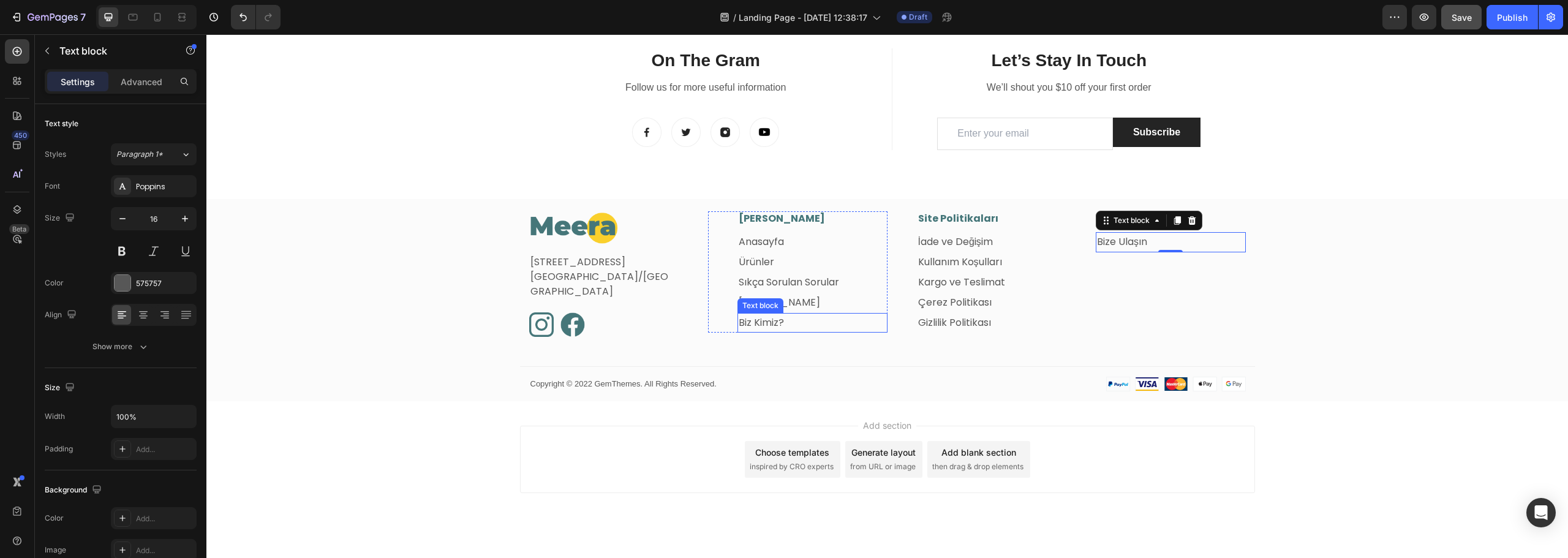
scroll to position [767, 0]
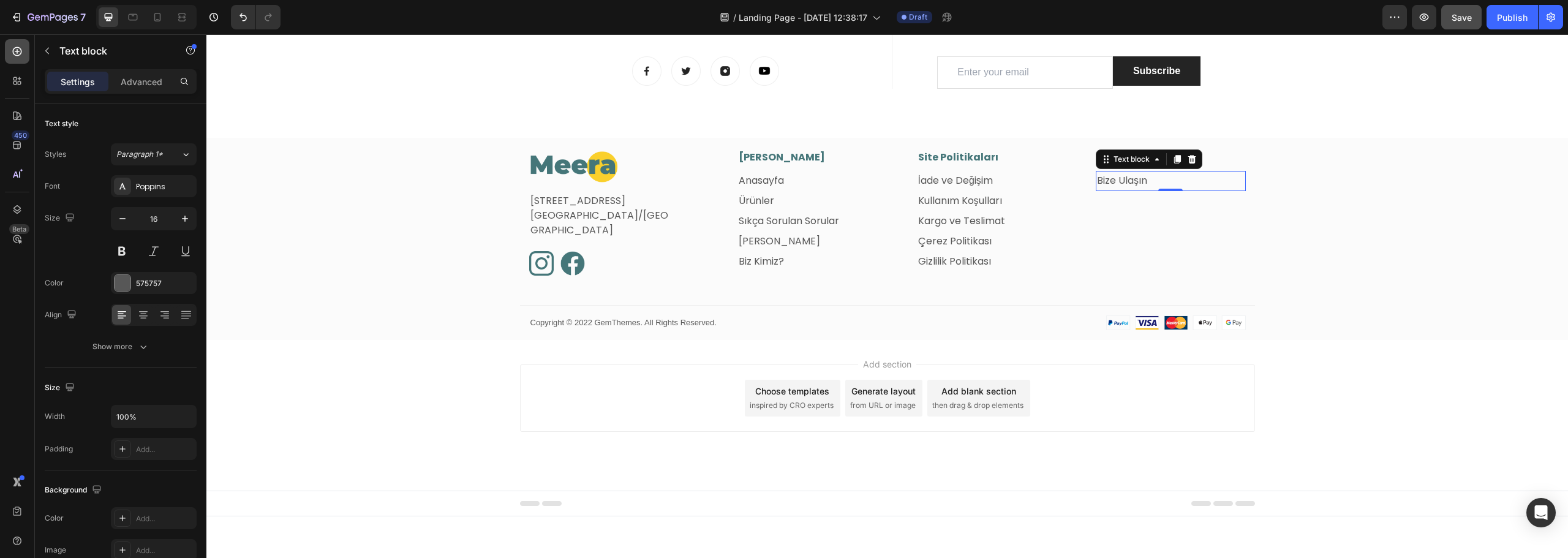
click at [20, 54] on icon at bounding box center [18, 51] width 9 height 9
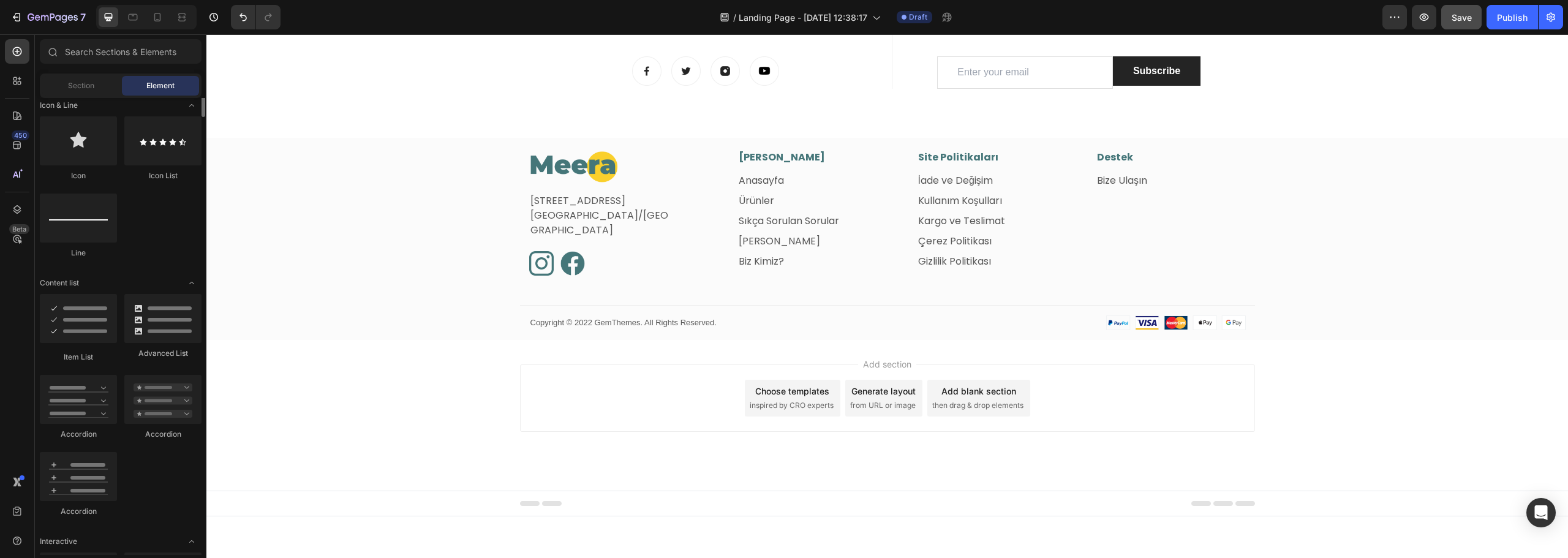
scroll to position [674, 0]
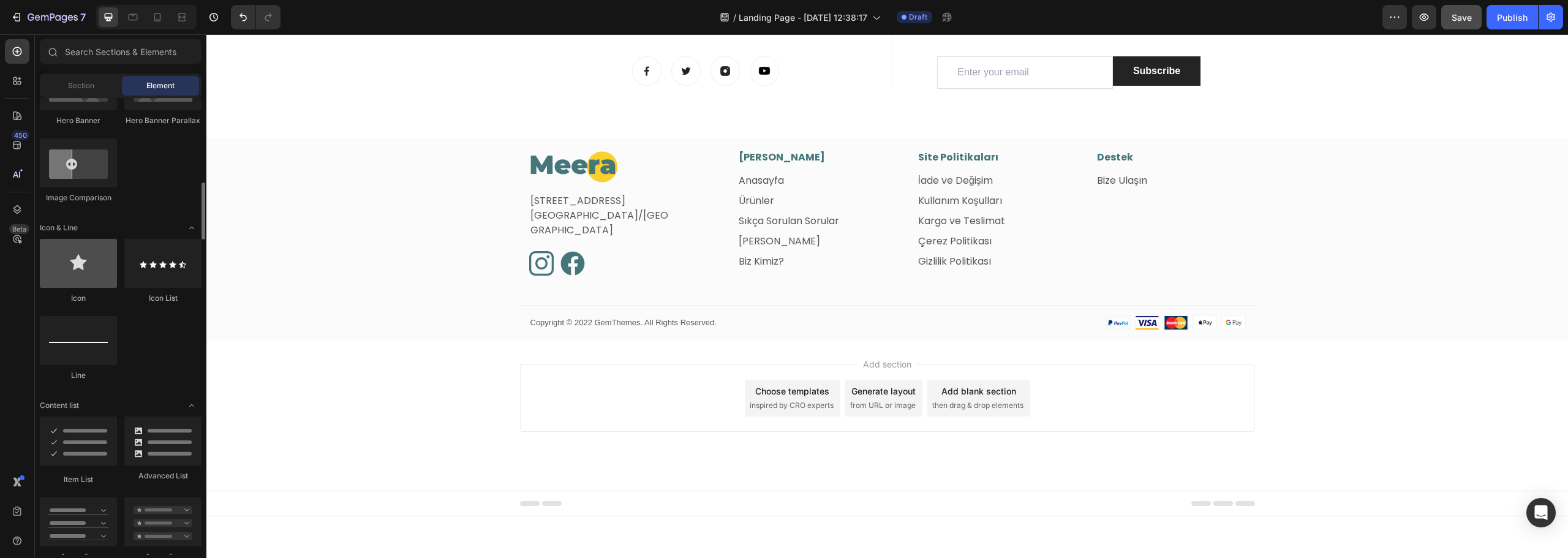
click at [80, 268] on div at bounding box center [78, 264] width 78 height 49
drag, startPoint x: 275, startPoint y: 304, endPoint x: 1093, endPoint y: 186, distance: 826.5
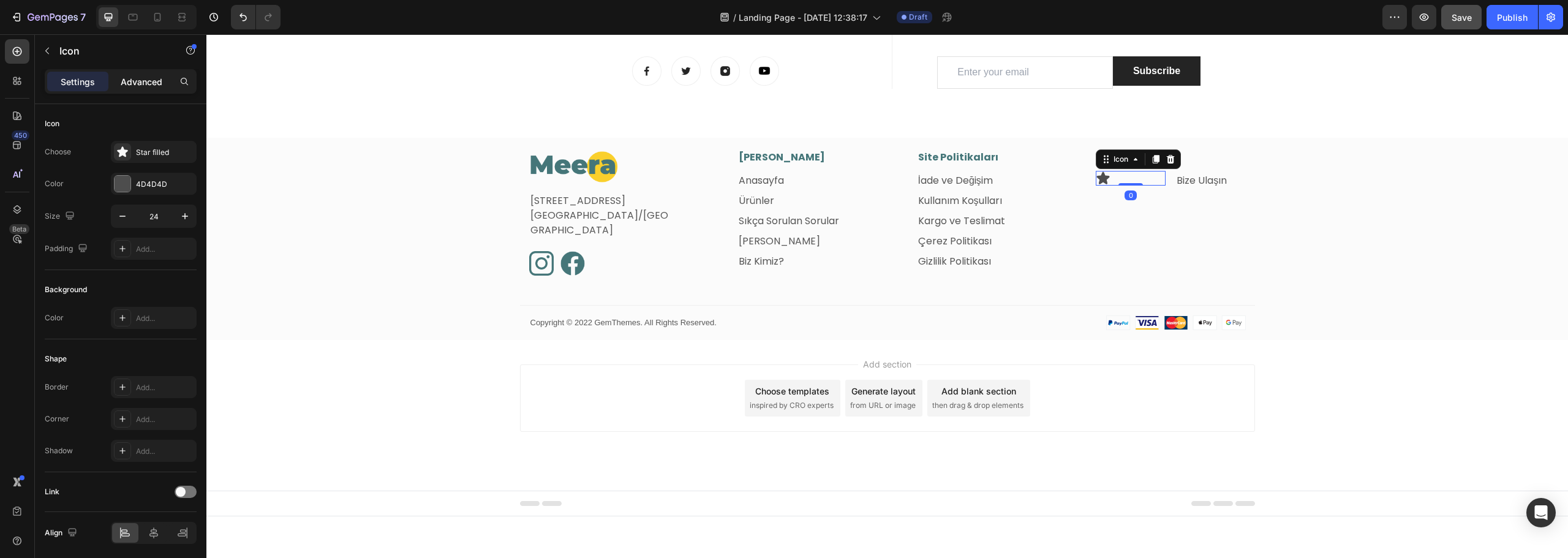
click at [141, 83] on p "Advanced" at bounding box center [141, 82] width 42 height 13
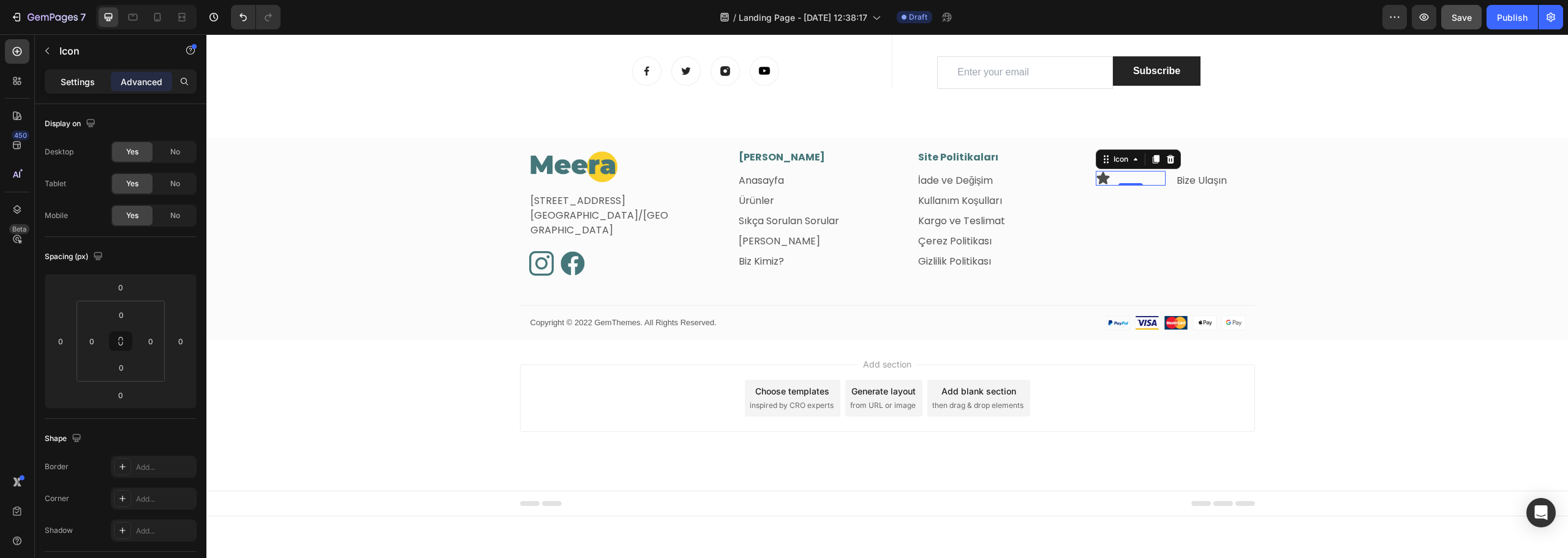
click at [84, 79] on p "Settings" at bounding box center [78, 82] width 35 height 13
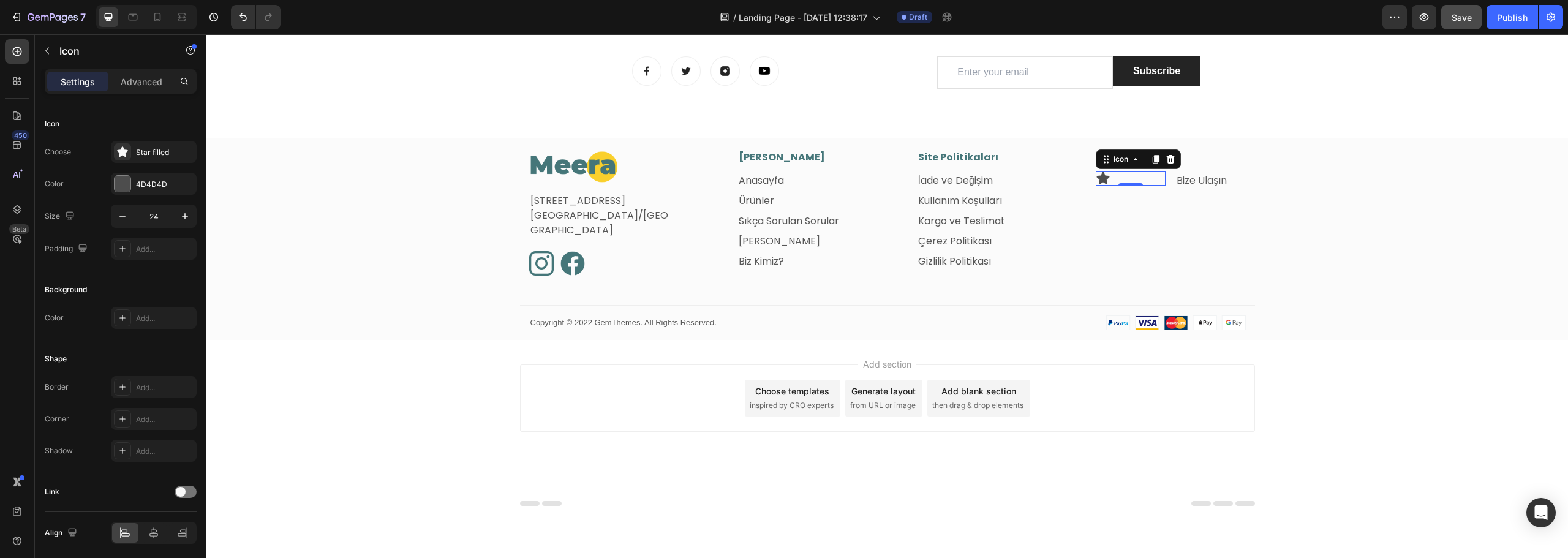
click at [1117, 177] on div "Icon 0" at bounding box center [1131, 179] width 70 height 15
click at [1101, 179] on icon at bounding box center [1104, 178] width 13 height 12
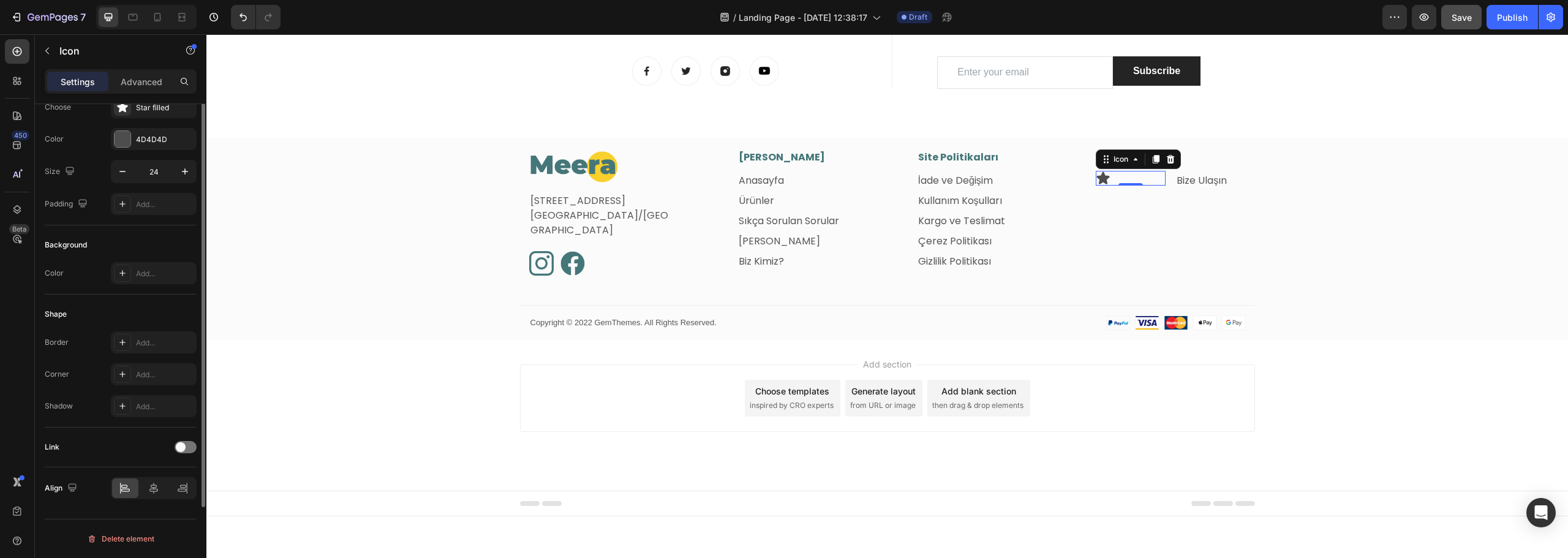
scroll to position [0, 0]
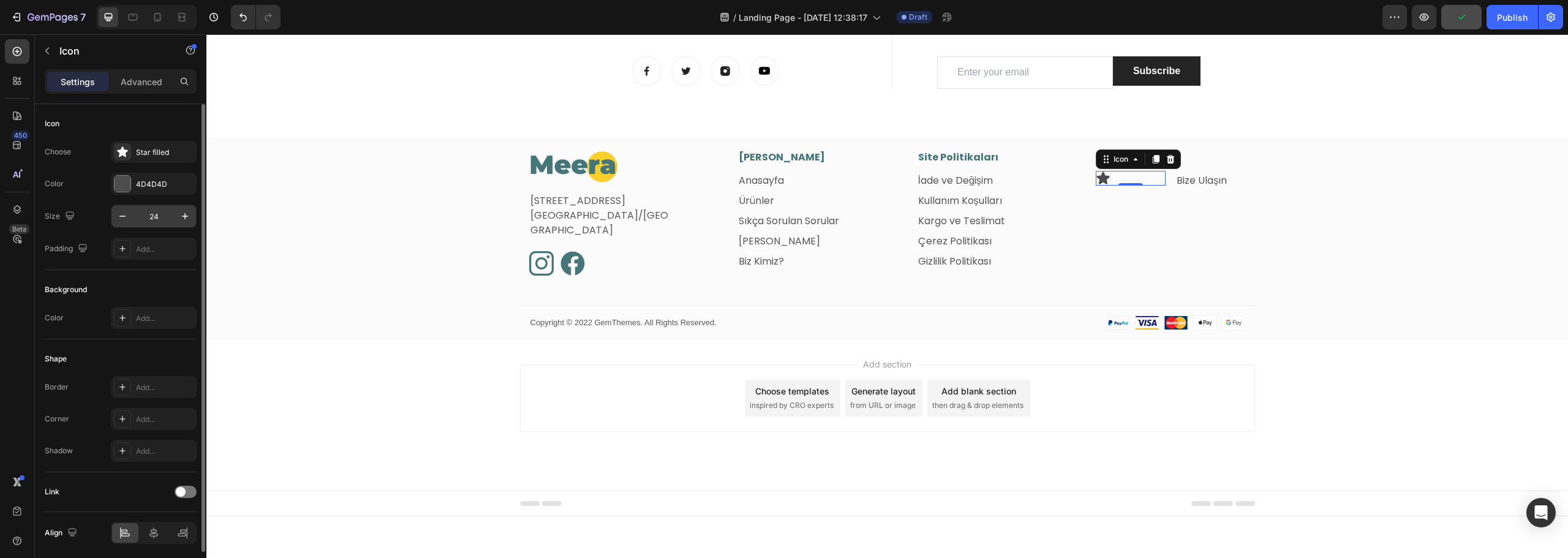
click at [142, 223] on input "24" at bounding box center [153, 217] width 40 height 22
type input "16"
click at [165, 151] on div "Star filled" at bounding box center [165, 152] width 58 height 11
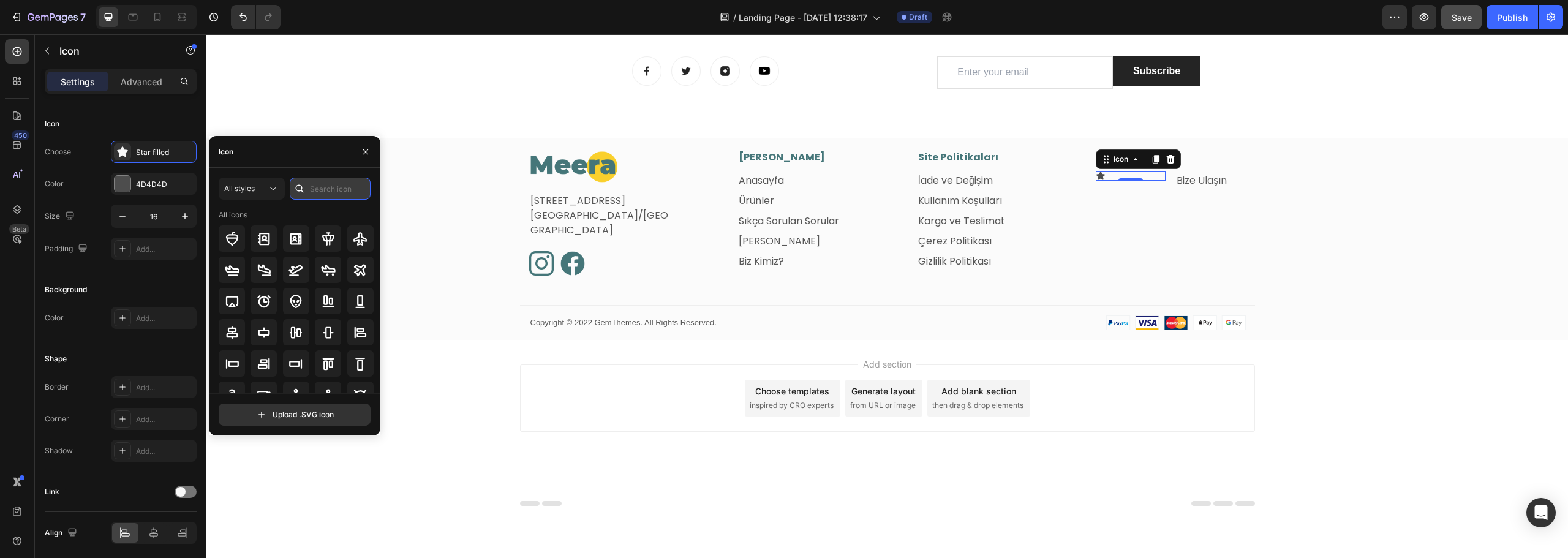
click at [339, 188] on input "text" at bounding box center [330, 189] width 81 height 22
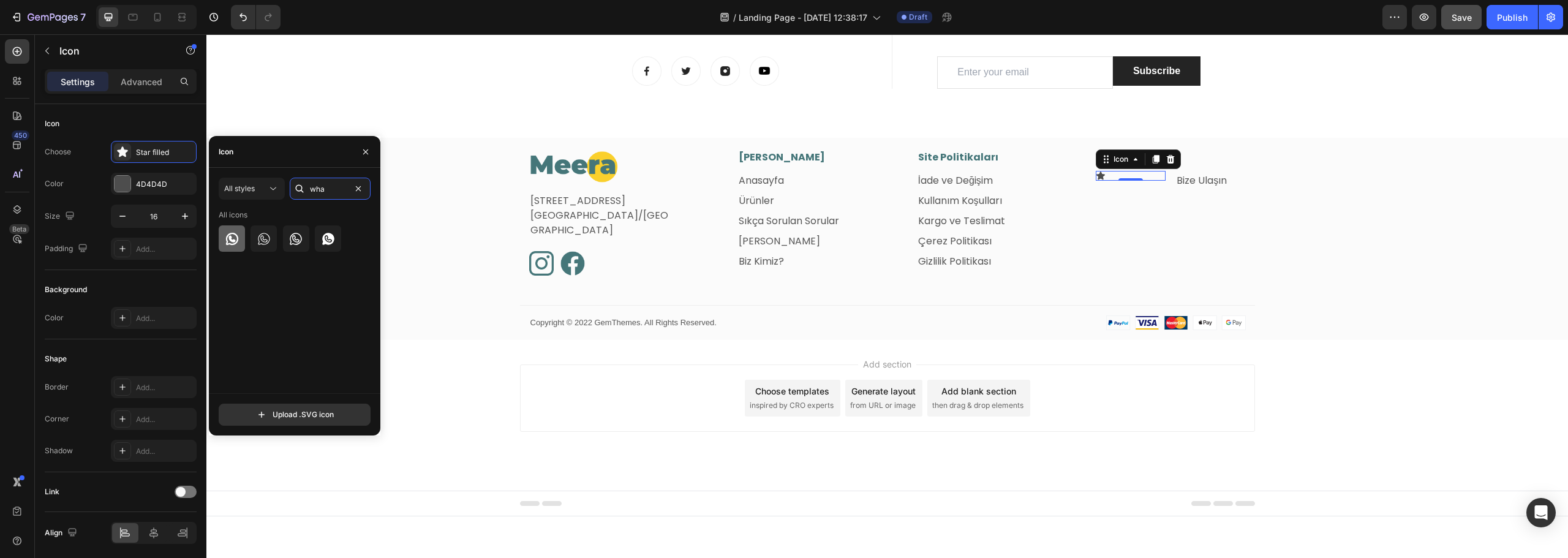
type input "wha"
click at [235, 244] on icon at bounding box center [233, 239] width 15 height 15
click at [1275, 225] on div "Image Fetih Mahallesi, Tahralı Sokak, Blok 2E, Daire 5 Ataşehir/İstanbul Text b…" at bounding box center [887, 245] width 1361 height 190
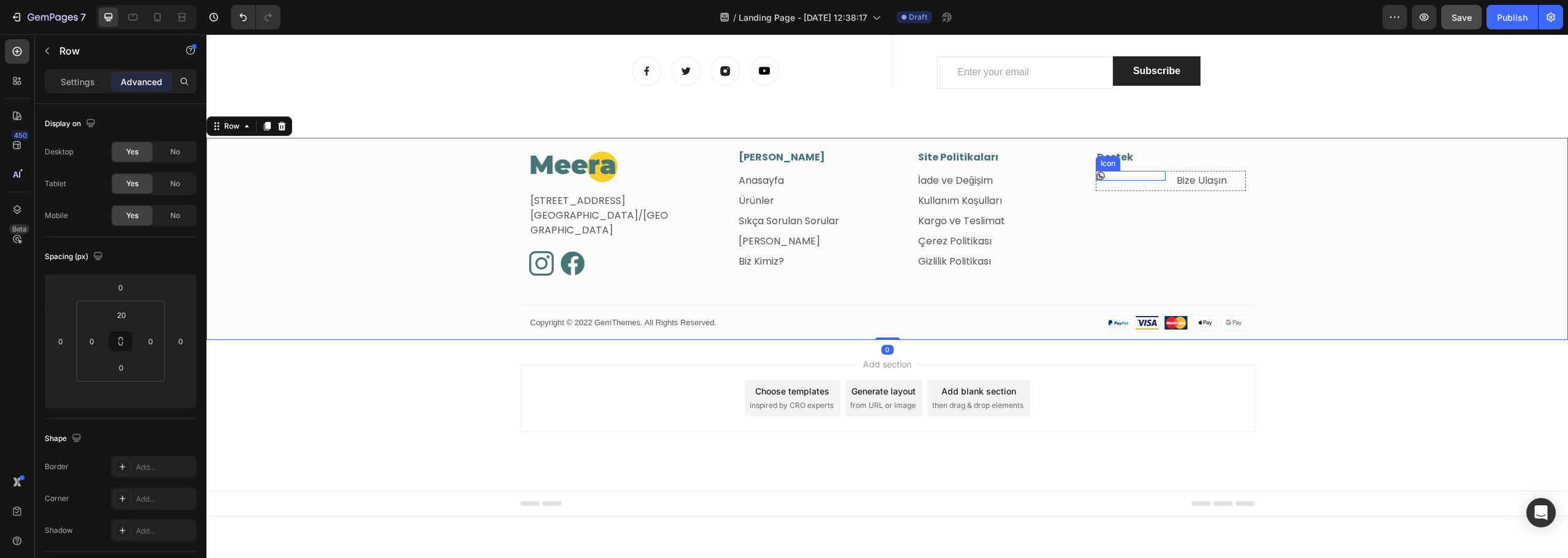
click at [1097, 177] on icon at bounding box center [1101, 176] width 8 height 8
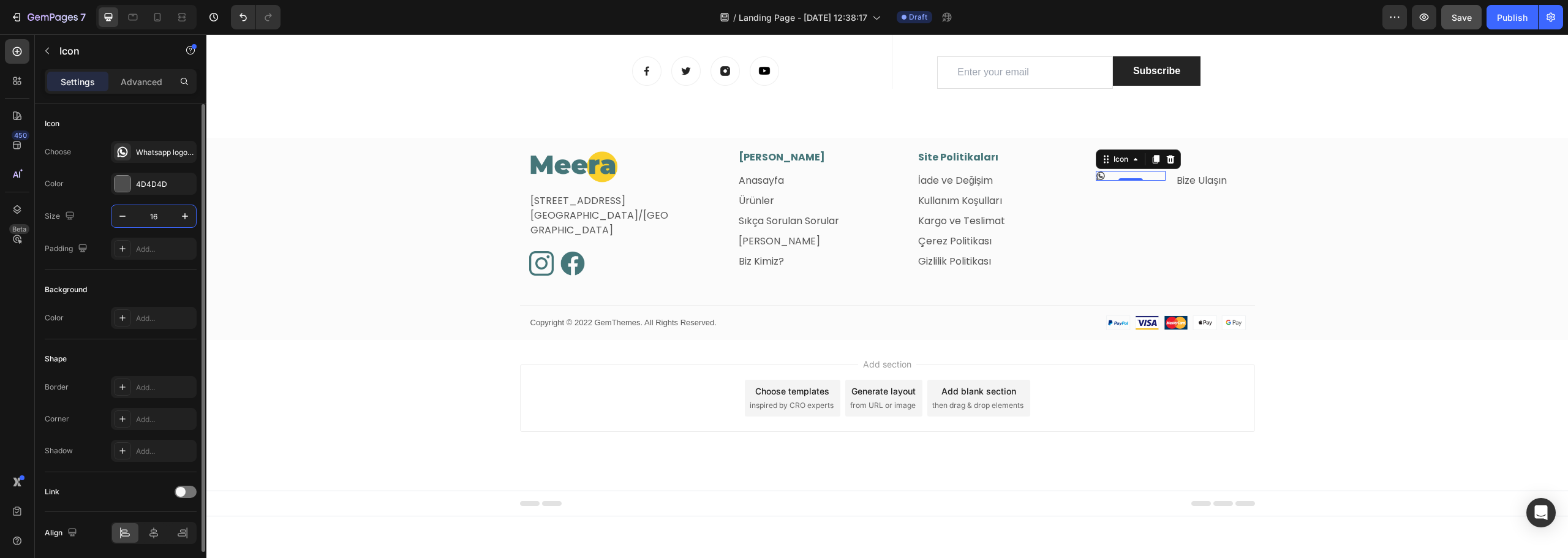
click at [153, 218] on input "16" at bounding box center [153, 217] width 40 height 22
type input "20"
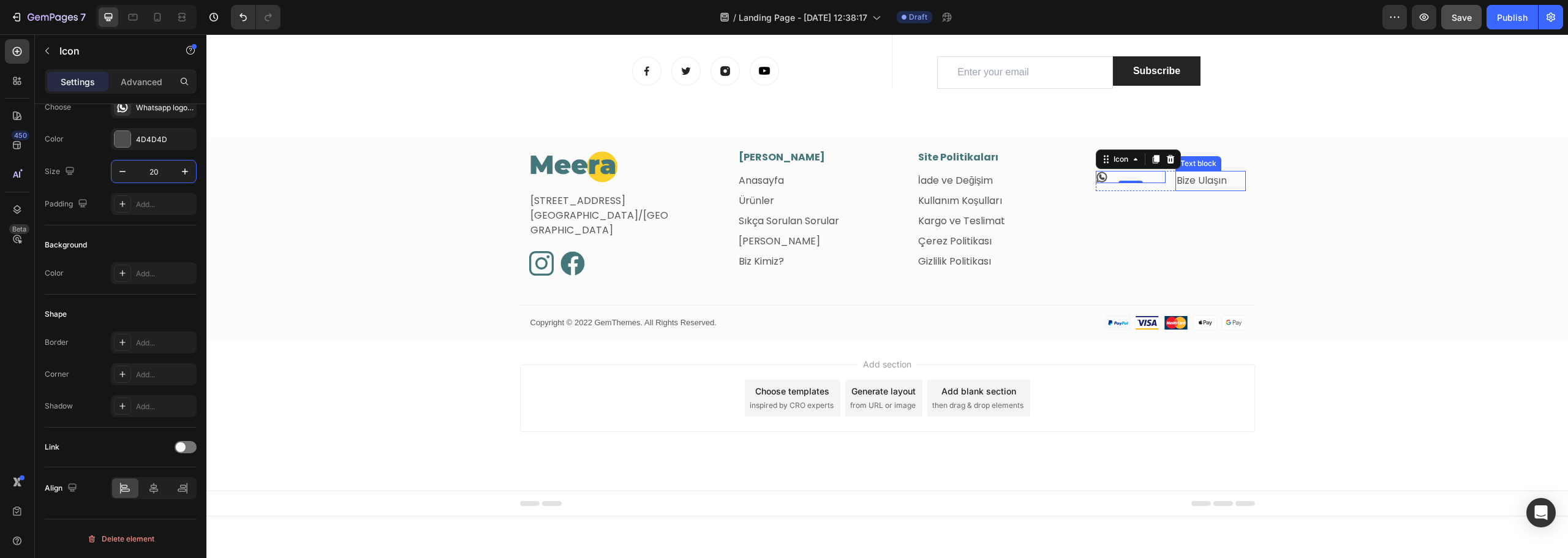
click at [1236, 176] on p "Bize Ulaşın" at bounding box center [1210, 180] width 67 height 18
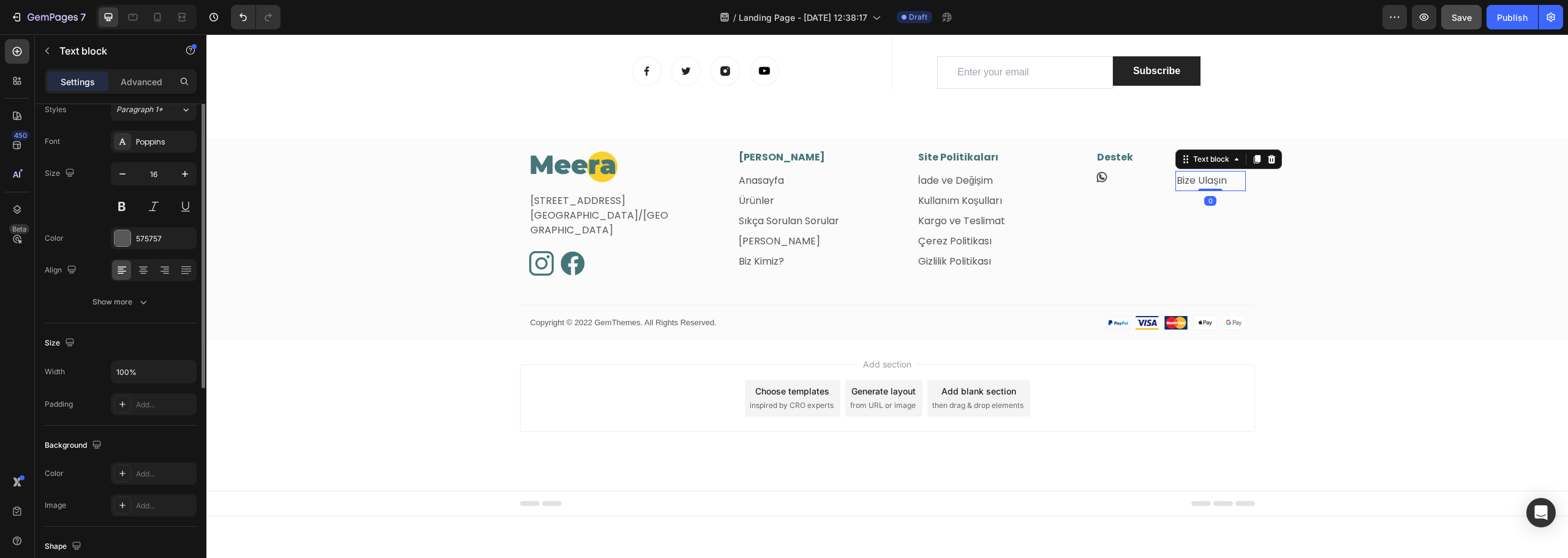
scroll to position [0, 0]
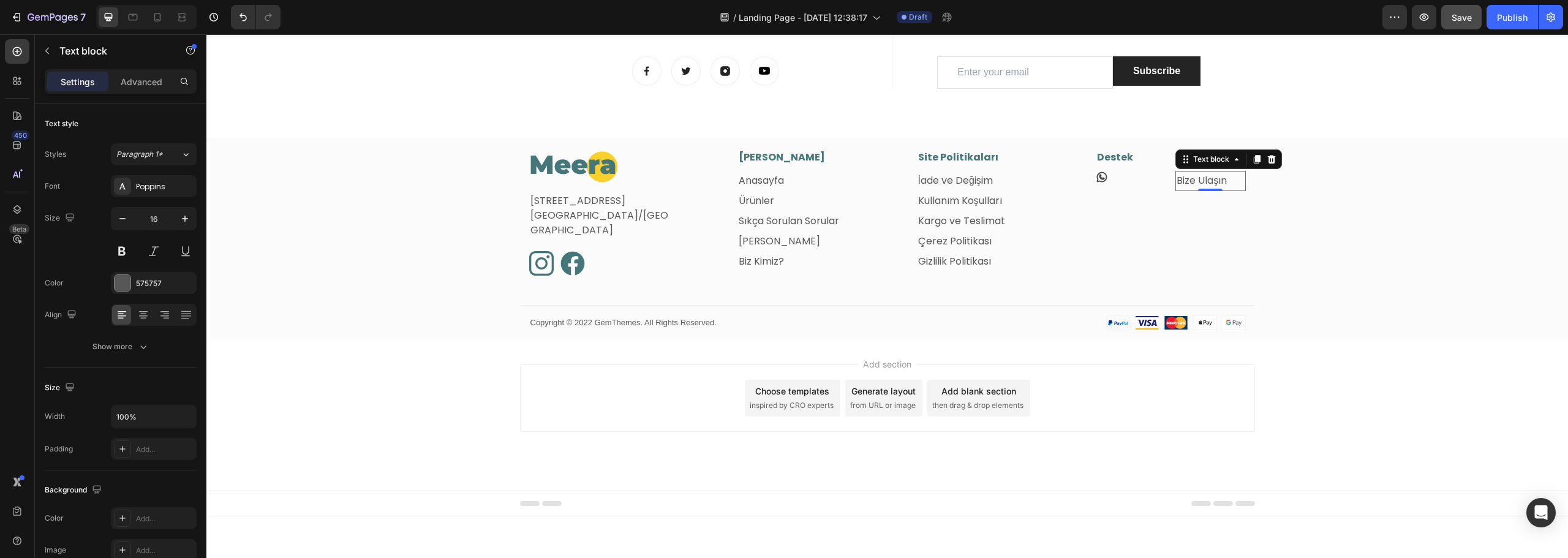
click at [1187, 181] on link "Bize Ulaşın" at bounding box center [1202, 180] width 50 height 14
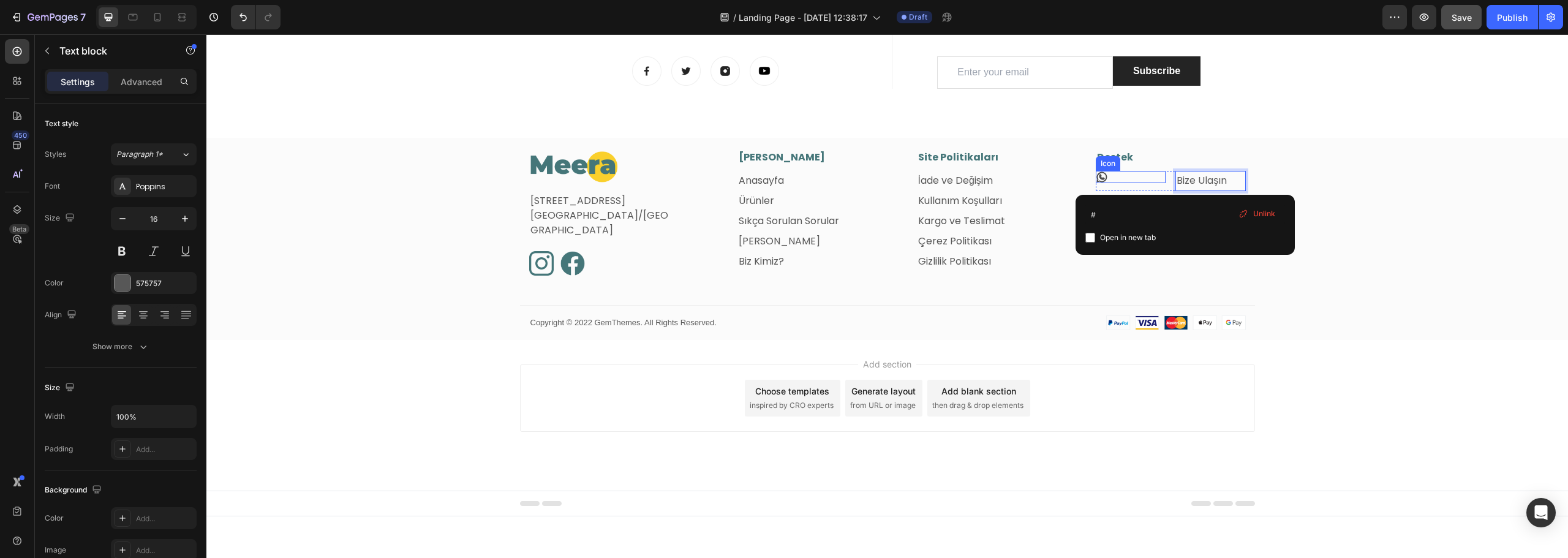
click at [1119, 174] on div "Icon" at bounding box center [1131, 177] width 70 height 12
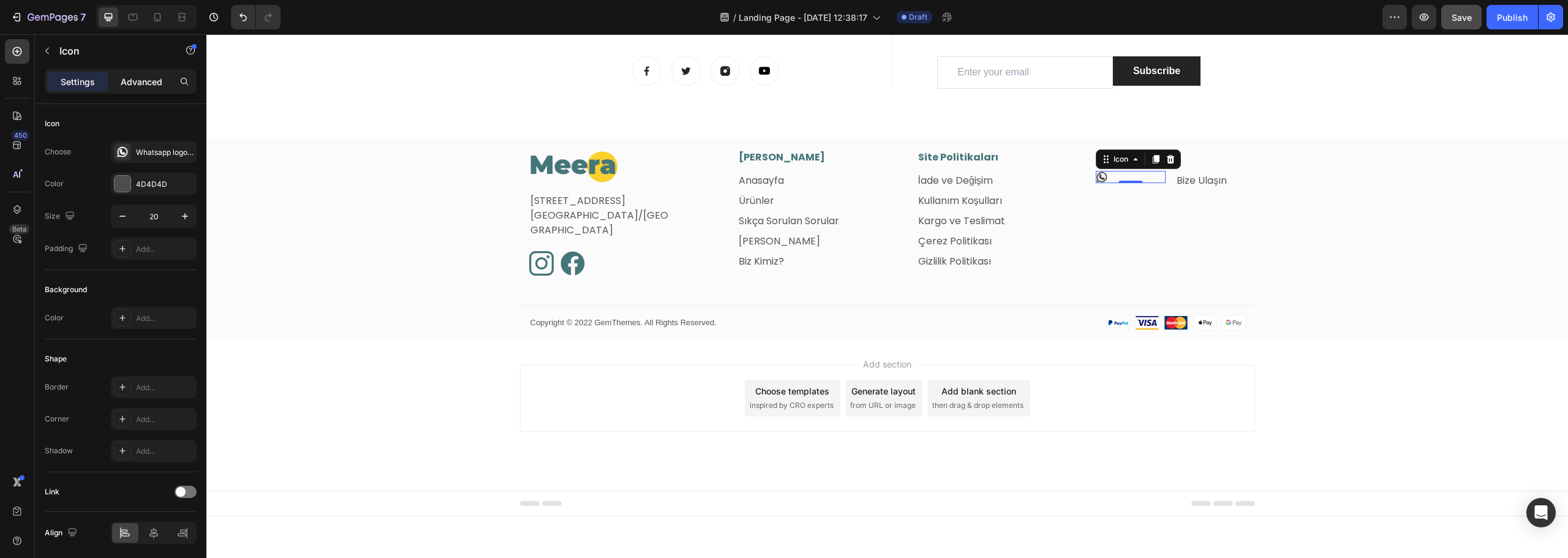
click at [149, 81] on p "Advanced" at bounding box center [141, 82] width 42 height 13
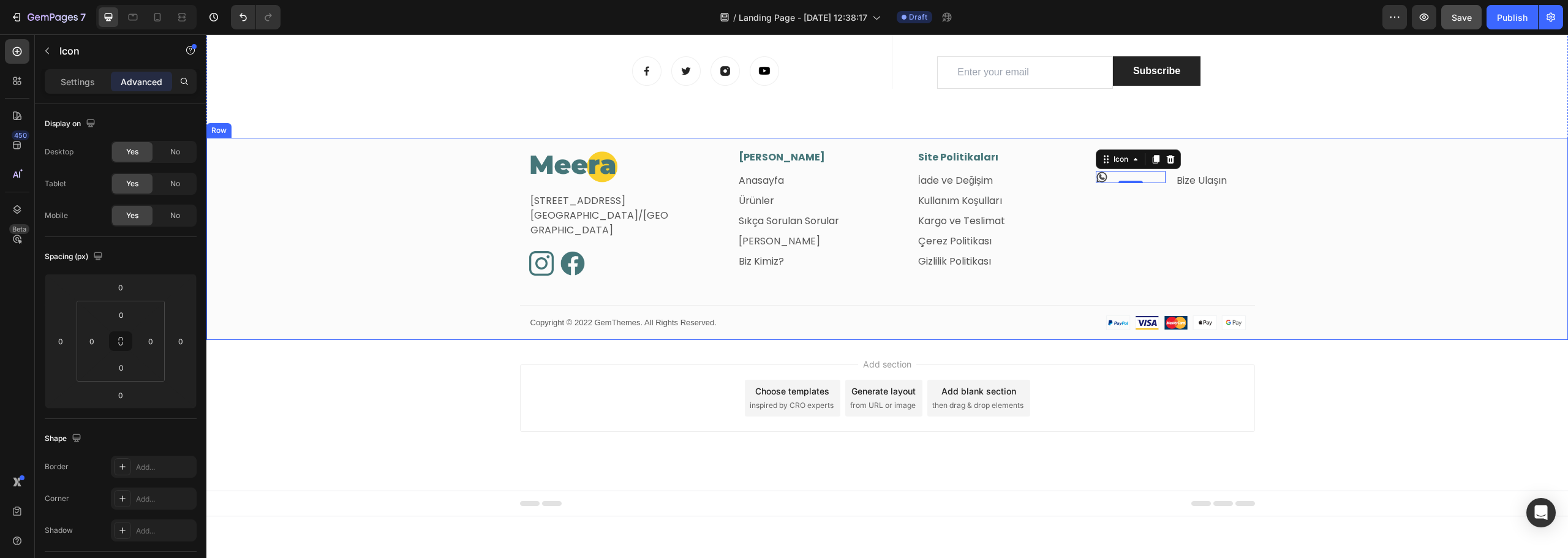
click at [1344, 190] on div "Image Fetih Mahallesi, Tahralı Sokak, Blok 2E, Daire 5 Ataşehir/İstanbul Text b…" at bounding box center [887, 245] width 1361 height 190
click at [1108, 177] on div "Icon" at bounding box center [1131, 177] width 70 height 12
click at [1108, 179] on div "Icon 0" at bounding box center [1131, 177] width 70 height 12
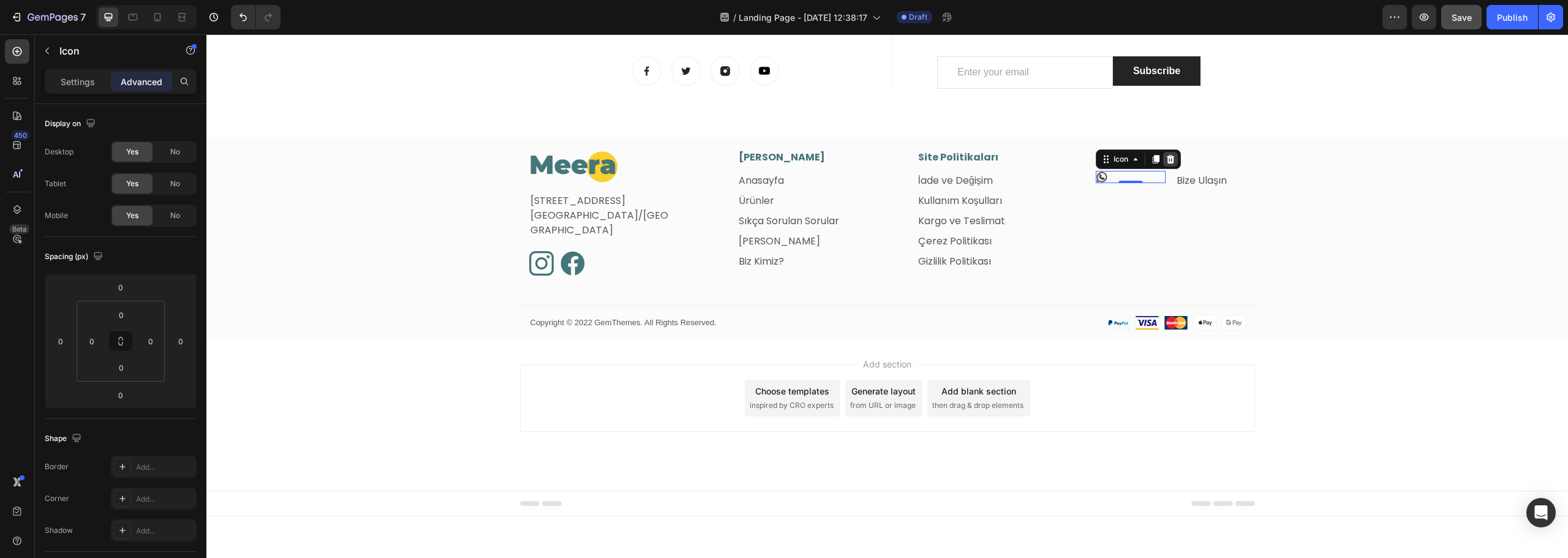
click at [1170, 159] on icon at bounding box center [1171, 159] width 8 height 8
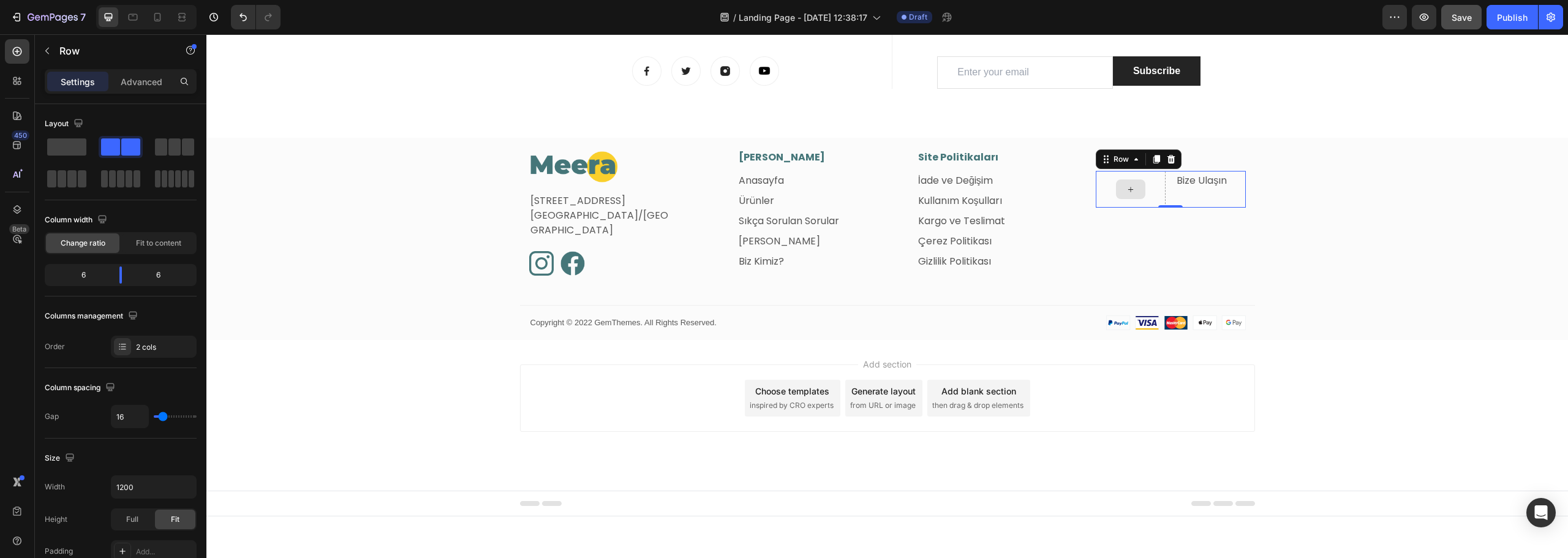
click at [1147, 186] on div at bounding box center [1131, 189] width 70 height 36
click at [87, 273] on div "6" at bounding box center [78, 275] width 63 height 17
click at [178, 250] on div "Fit to content" at bounding box center [158, 243] width 74 height 20
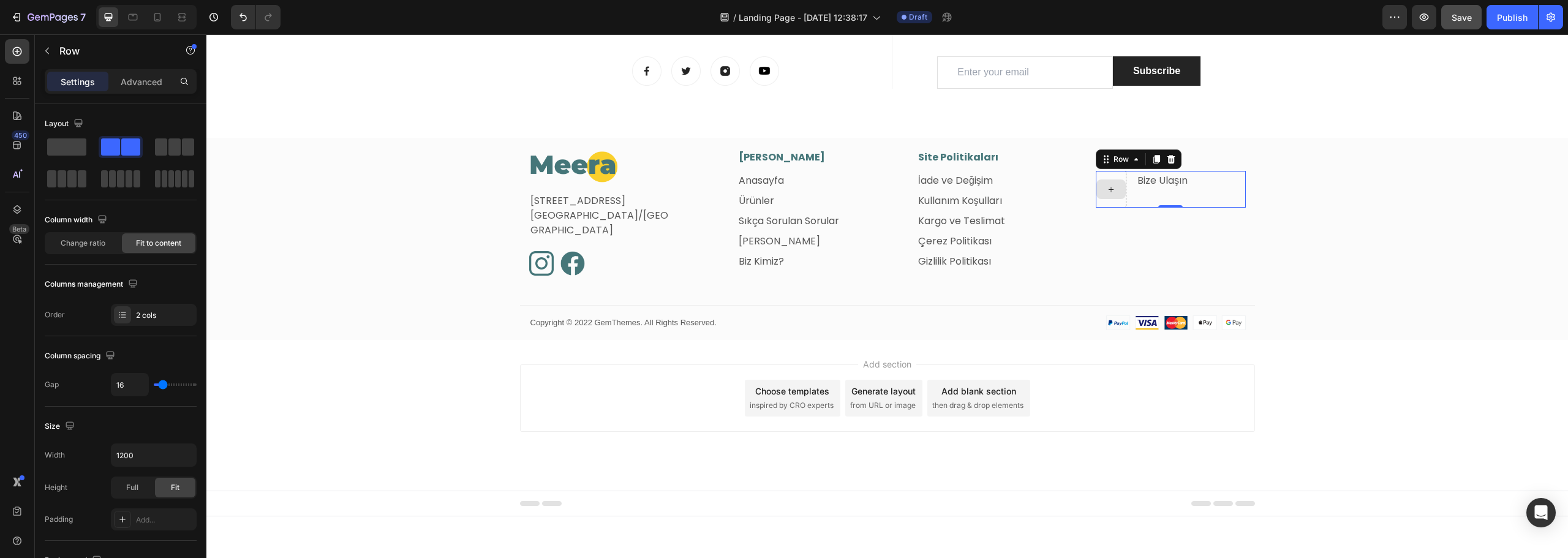
click at [1100, 193] on div at bounding box center [1111, 189] width 29 height 20
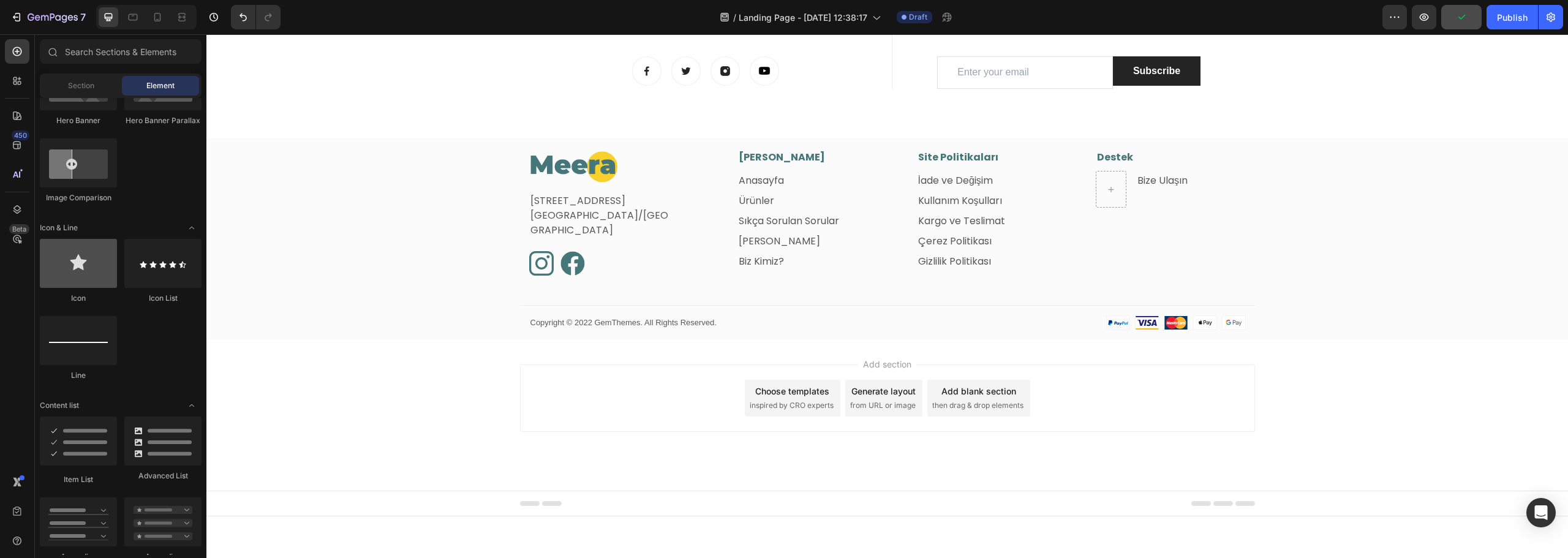
click at [89, 276] on div at bounding box center [78, 264] width 78 height 49
click at [1109, 185] on icon at bounding box center [1111, 189] width 9 height 10
click at [163, 270] on div at bounding box center [163, 264] width 78 height 49
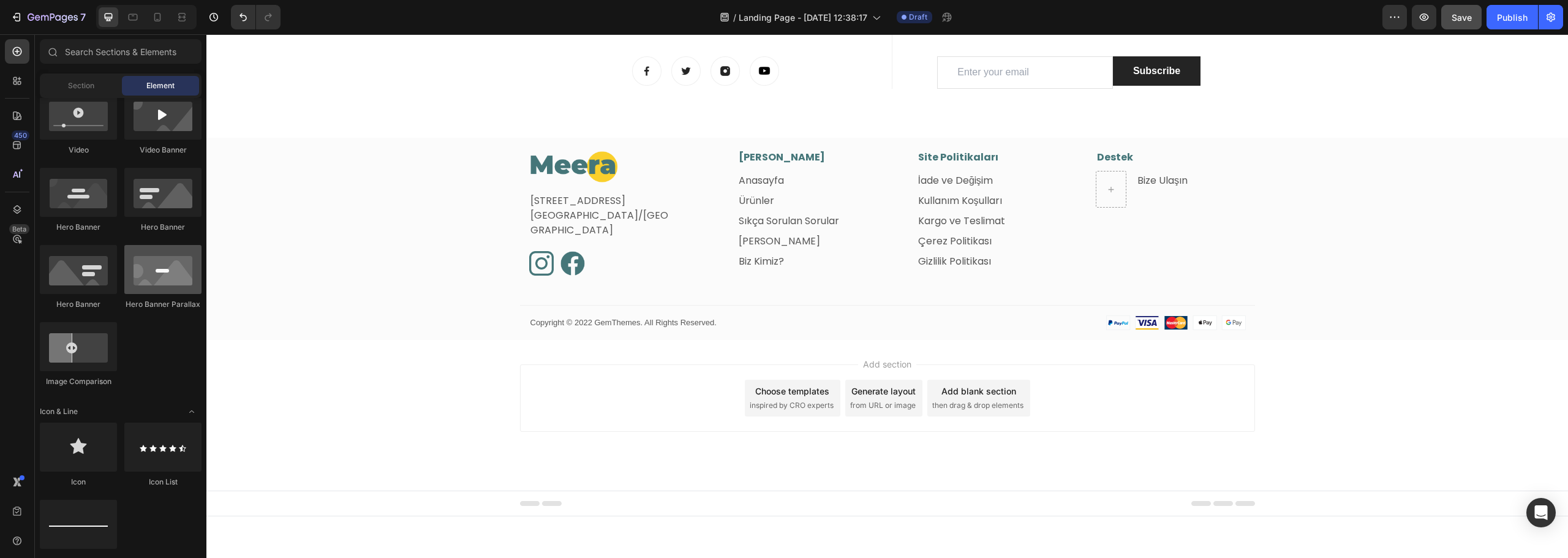
scroll to position [551, 0]
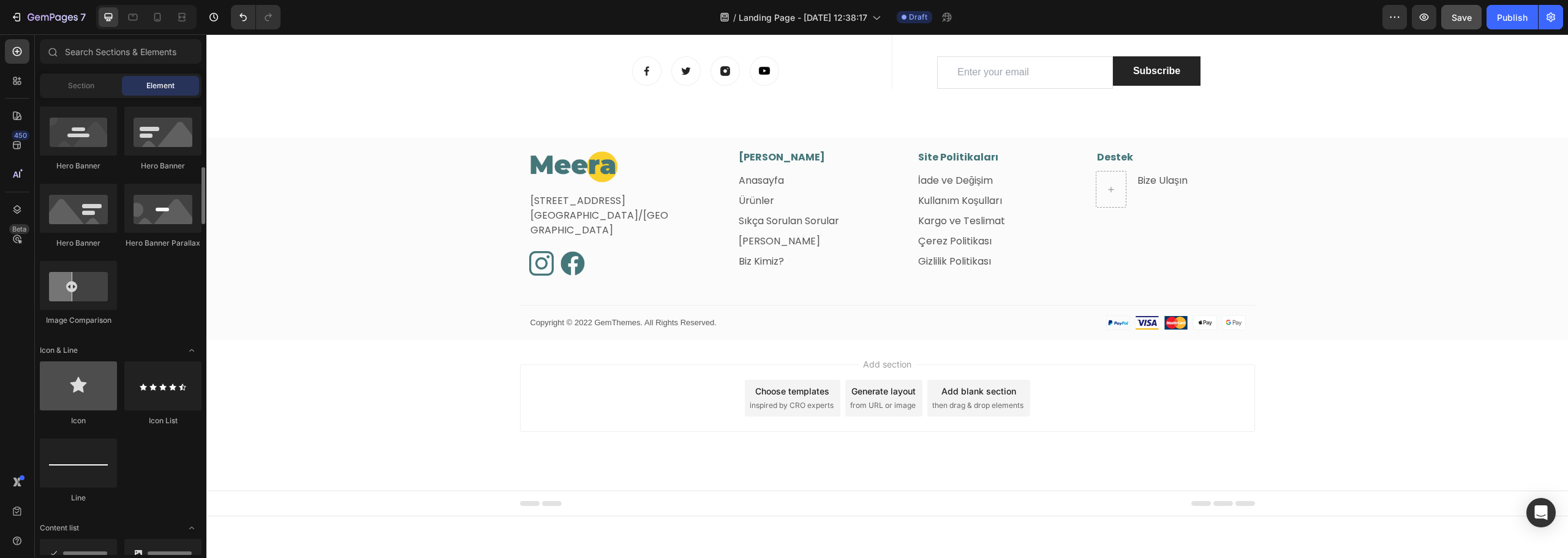
click at [76, 390] on div at bounding box center [78, 386] width 78 height 49
drag, startPoint x: 290, startPoint y: 440, endPoint x: 1098, endPoint y: 186, distance: 847.0
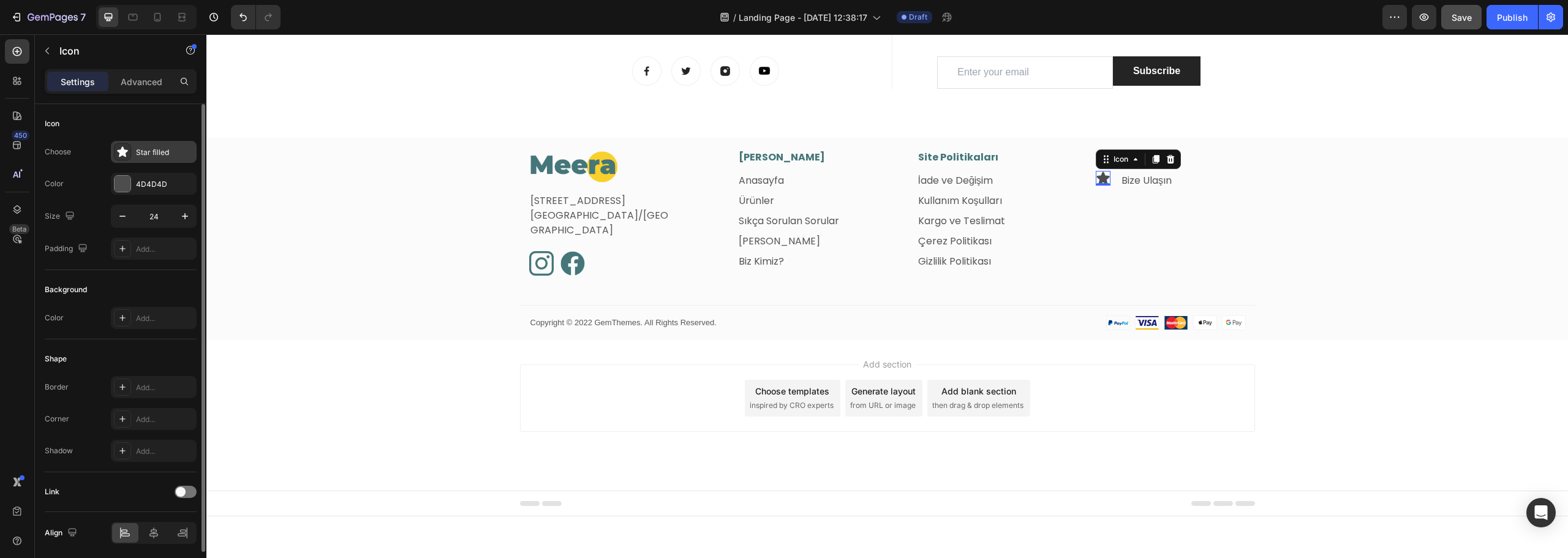
click at [145, 155] on div "Star filled" at bounding box center [165, 152] width 58 height 11
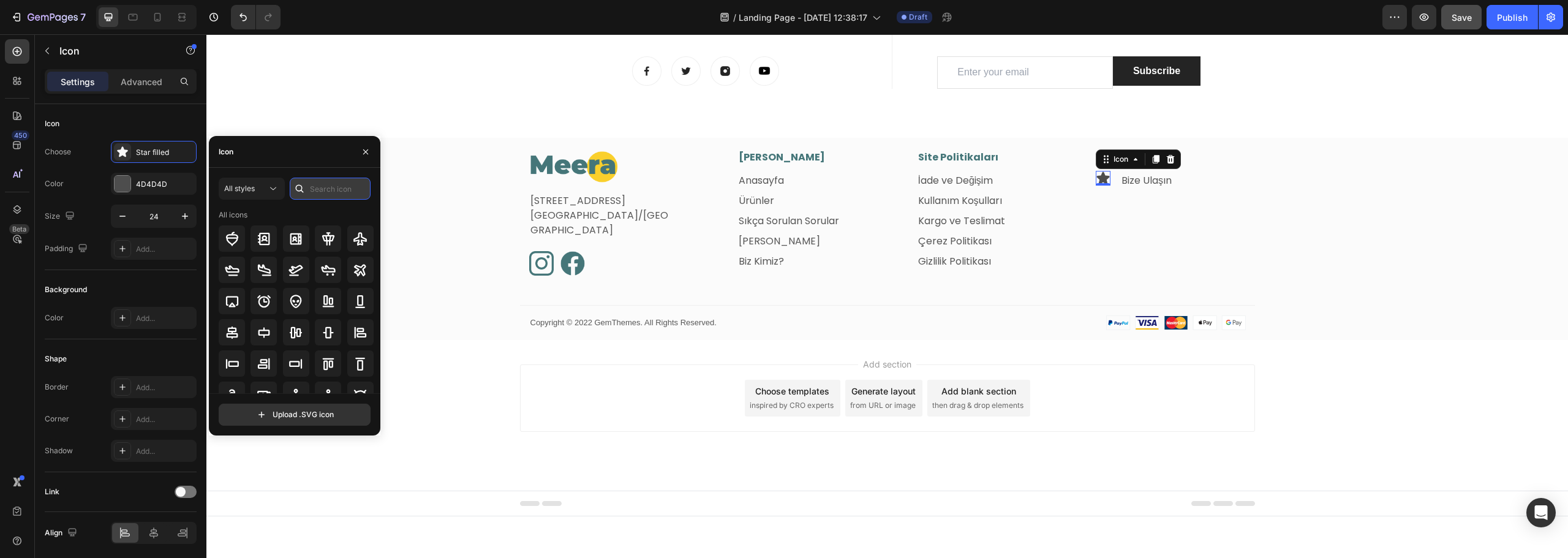
click at [314, 192] on input "text" at bounding box center [330, 189] width 81 height 22
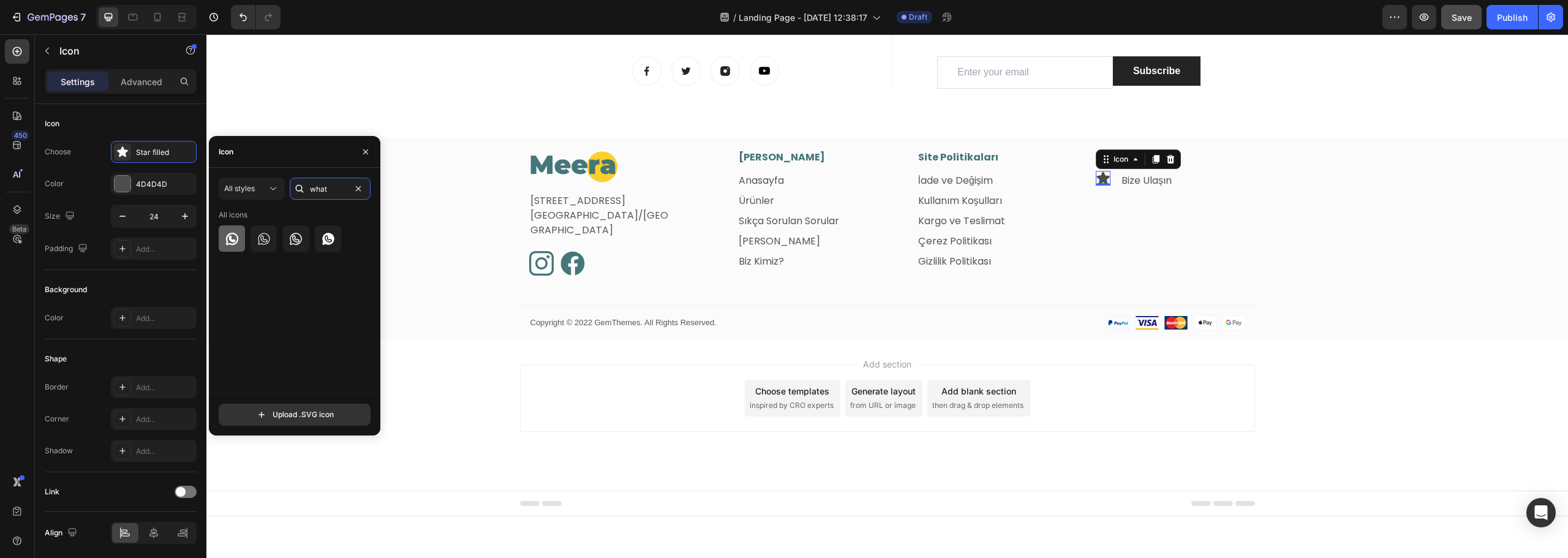
type input "what"
click at [237, 234] on icon at bounding box center [233, 239] width 15 height 15
click at [1248, 197] on div "Image Fetih Mahallesi, Tahralı Sokak, Blok 2E, Daire 5 Ataşehir/İstanbul Text b…" at bounding box center [888, 213] width 735 height 125
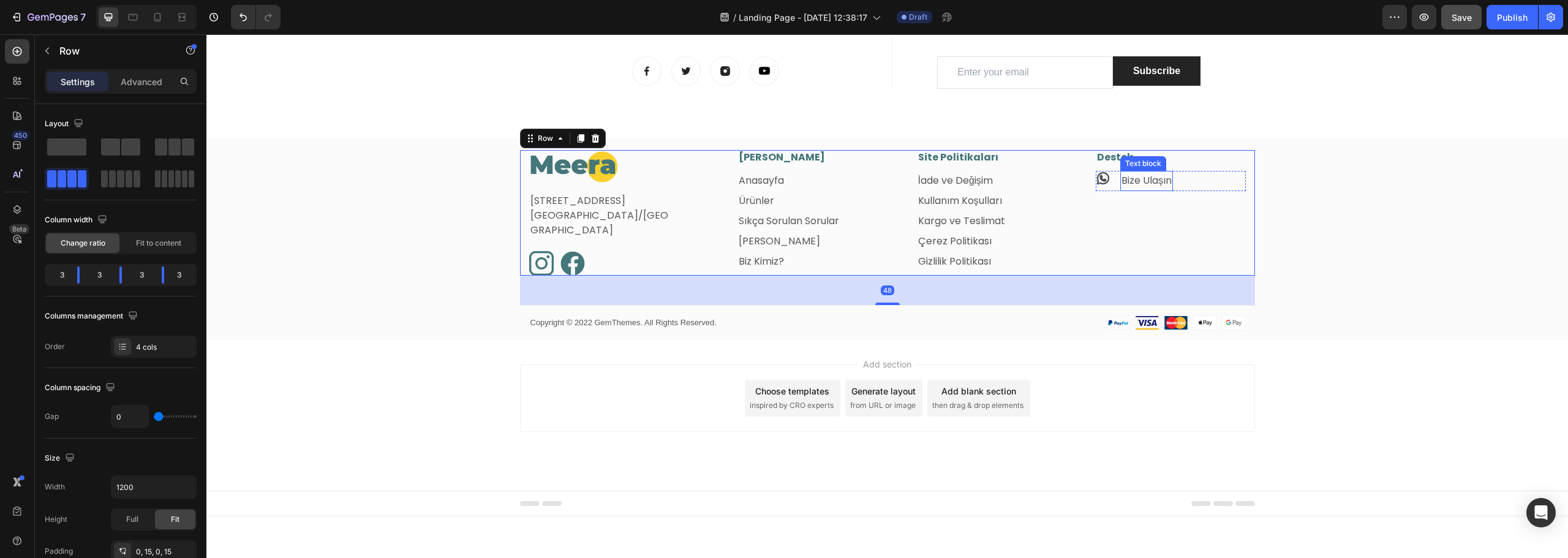
click at [1123, 180] on link "Bize Ulaşın" at bounding box center [1147, 180] width 50 height 14
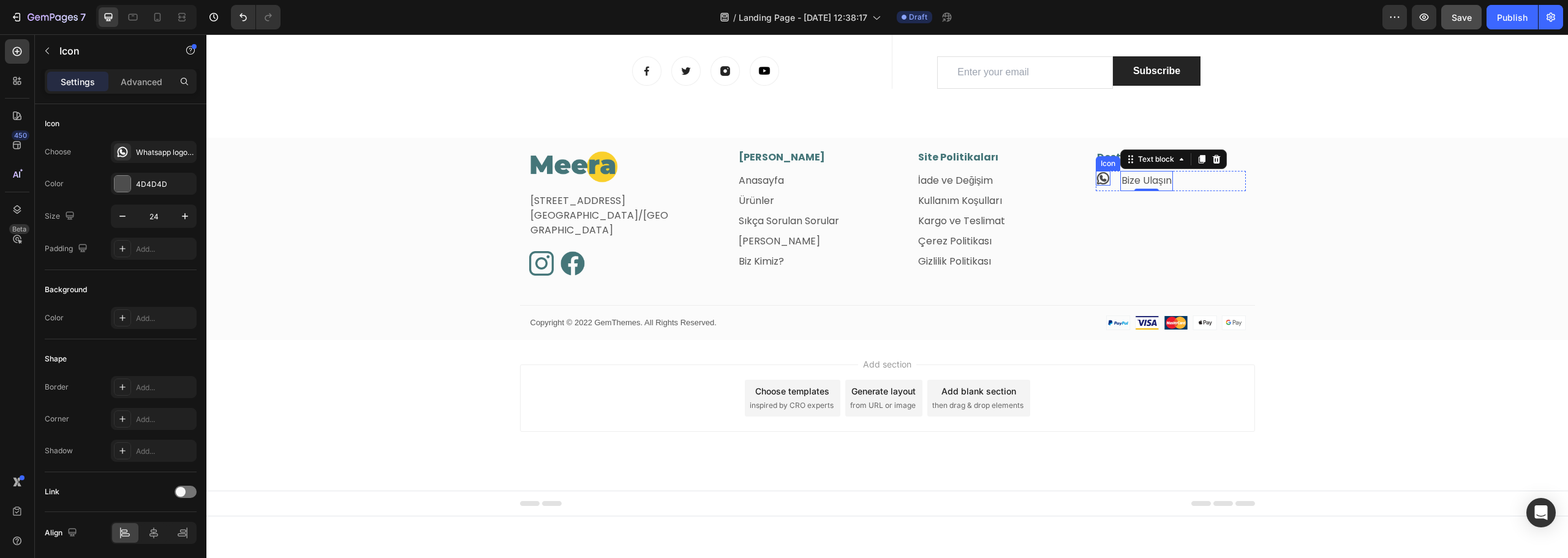
click at [1099, 182] on icon at bounding box center [1104, 179] width 15 height 15
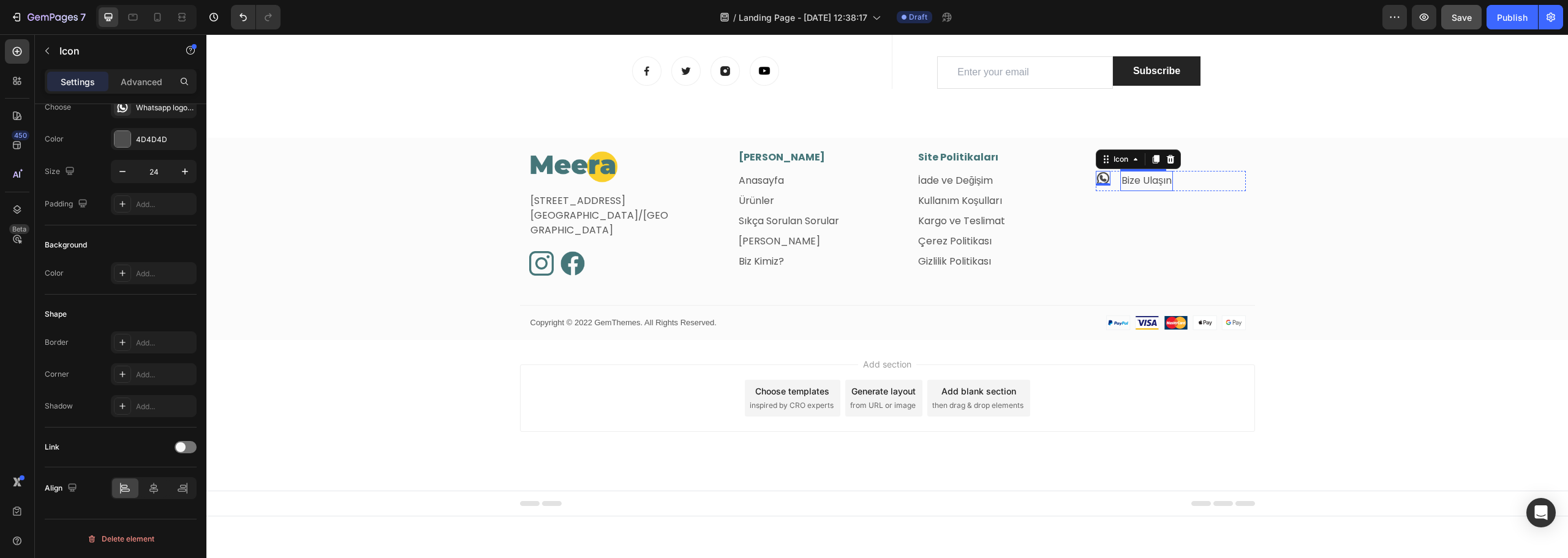
click at [1142, 181] on link "Bize Ulaşın" at bounding box center [1147, 180] width 50 height 14
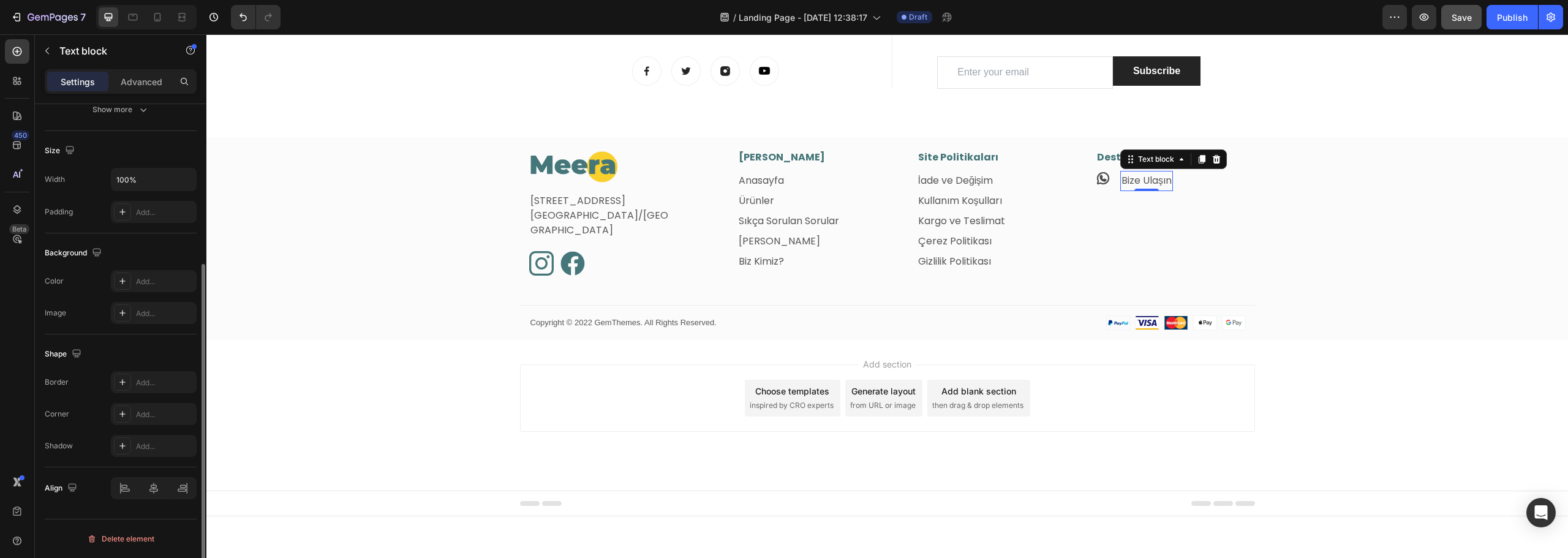
scroll to position [0, 0]
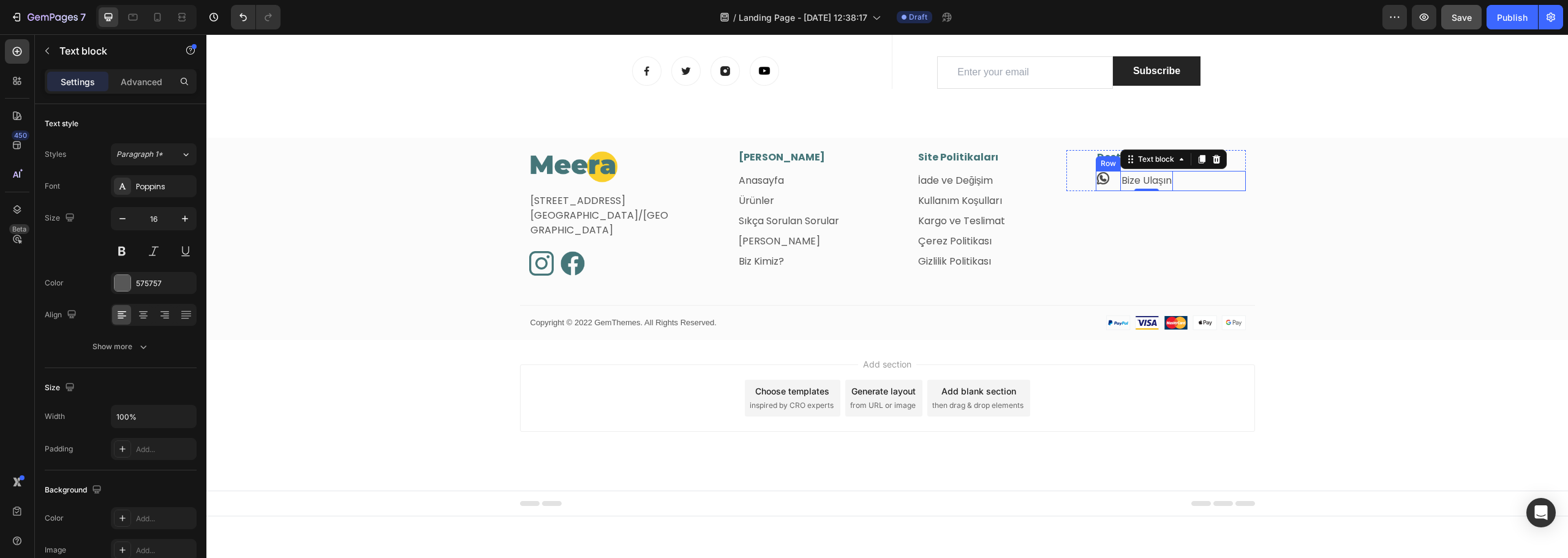
click at [1191, 182] on div "Icon Bize Ulaşın Text block 0 Row" at bounding box center [1171, 181] width 150 height 21
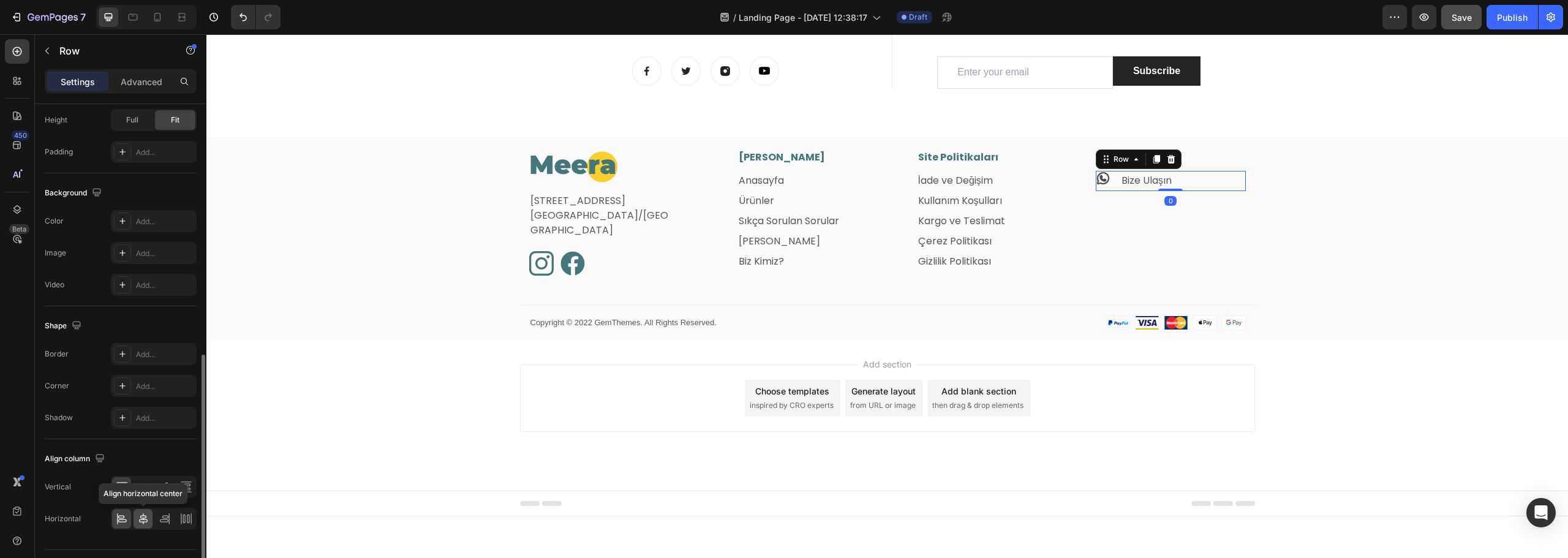
scroll to position [398, 0]
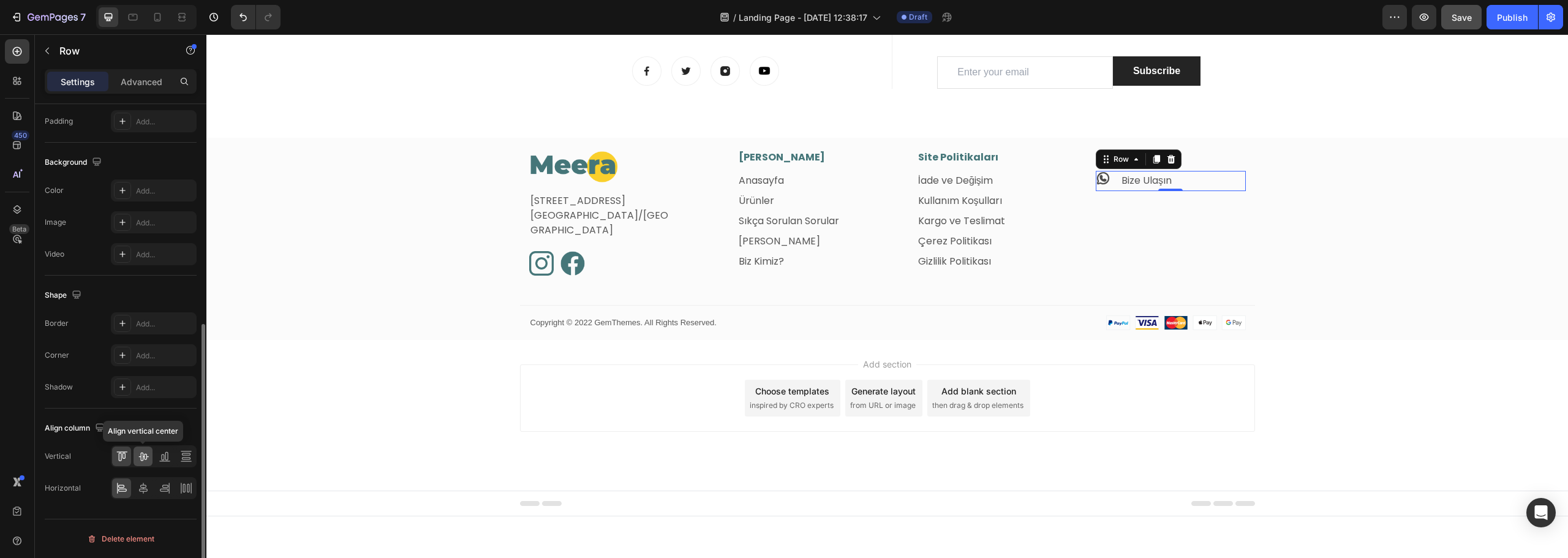
click at [144, 461] on icon at bounding box center [143, 456] width 12 height 12
click at [143, 492] on icon at bounding box center [143, 489] width 8 height 11
click at [125, 490] on icon at bounding box center [122, 490] width 8 height 3
click at [1132, 179] on link "Bize Ulaşın" at bounding box center [1147, 180] width 50 height 14
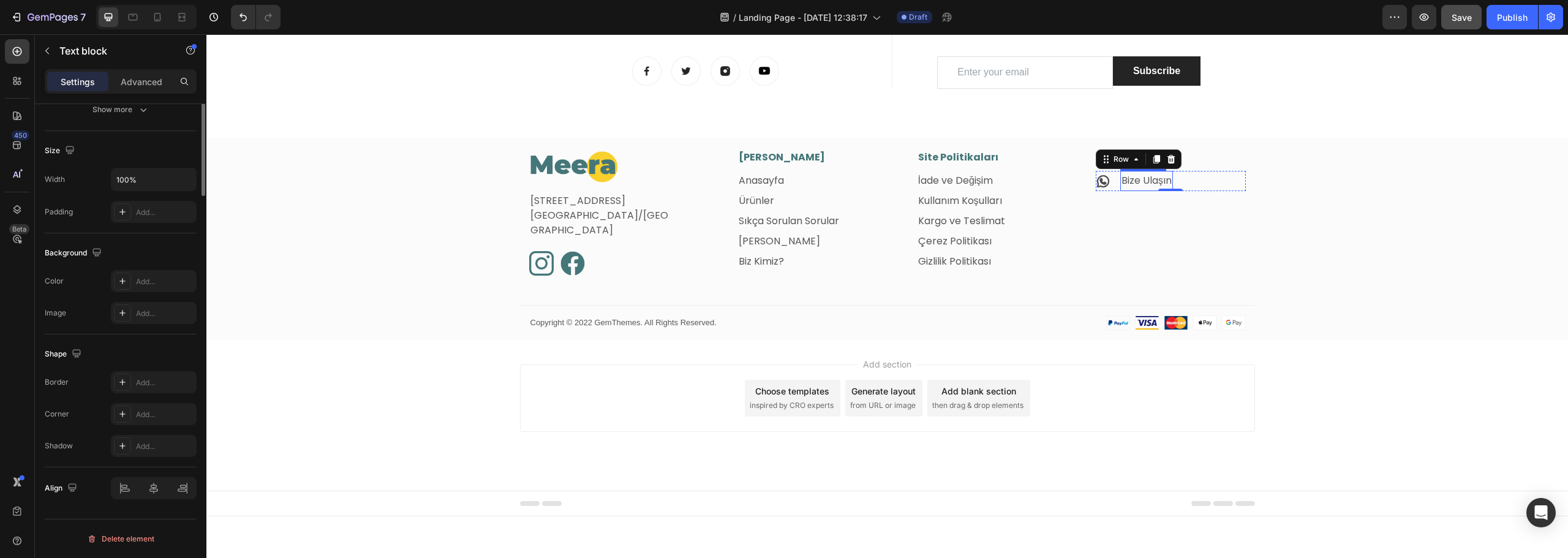
scroll to position [0, 0]
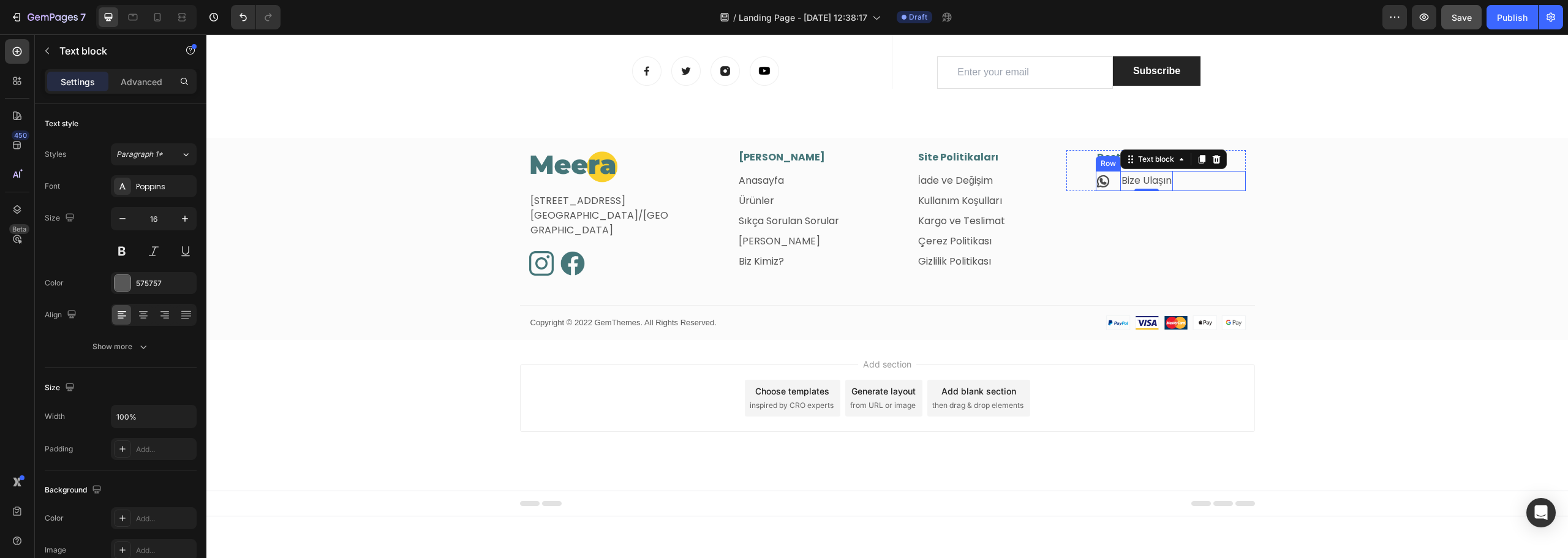
click at [1195, 184] on div "Icon Bize Ulaşın Text block 0 Row" at bounding box center [1171, 181] width 150 height 21
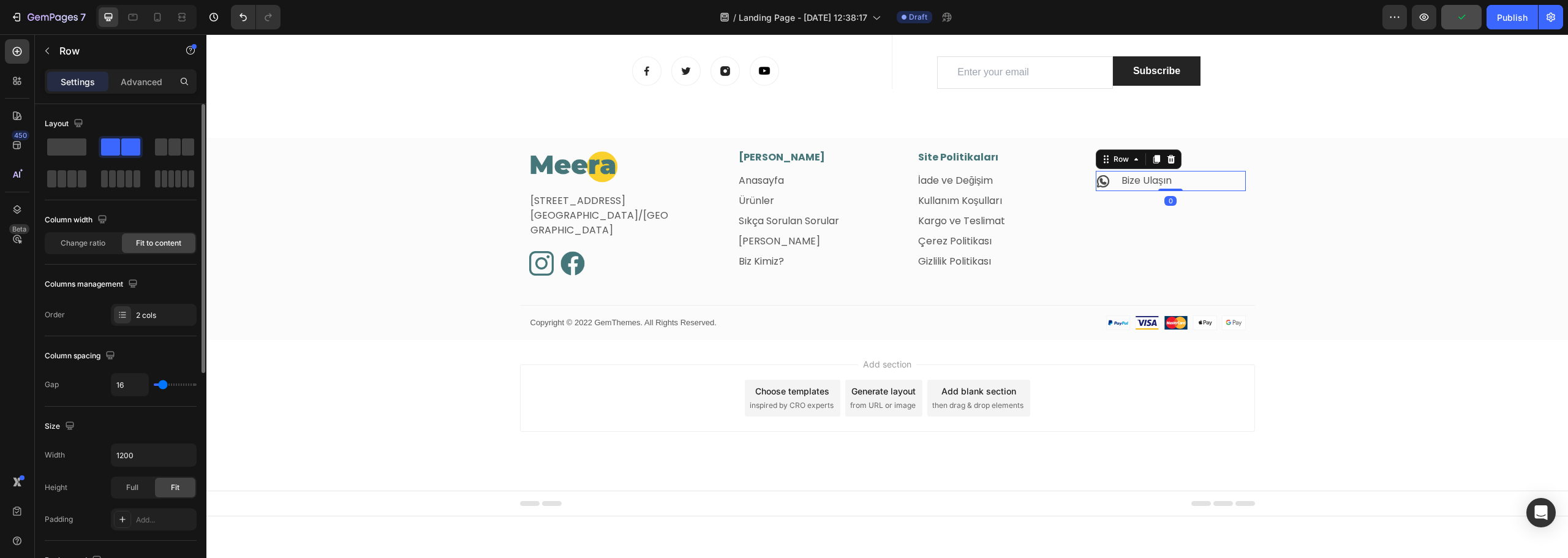
type input "11"
type input "9"
type input "4"
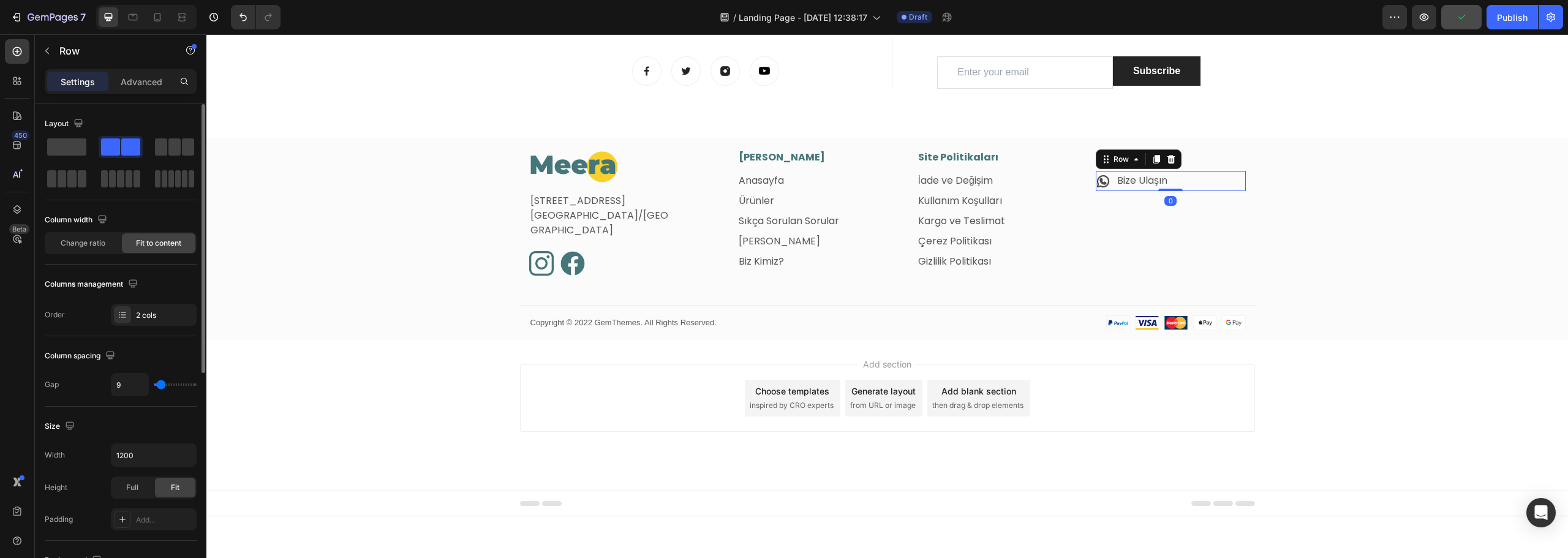
type input "4"
type input "2"
type input "0"
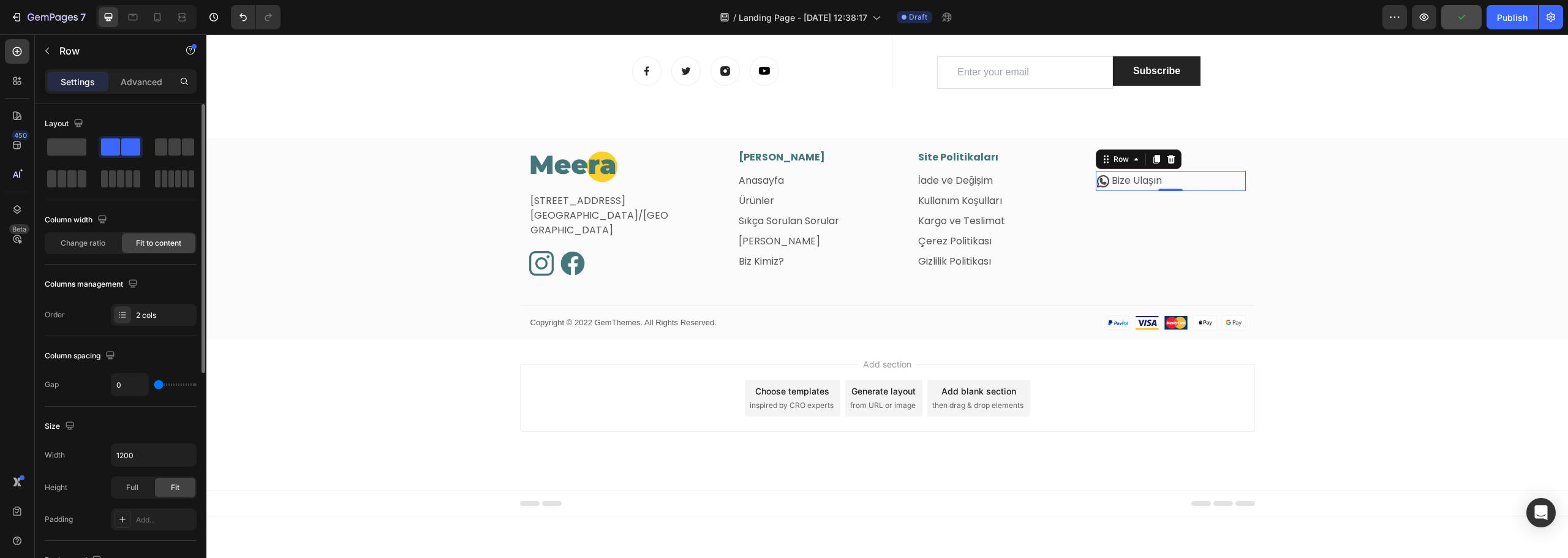
type input "2"
type input "7"
type input "9"
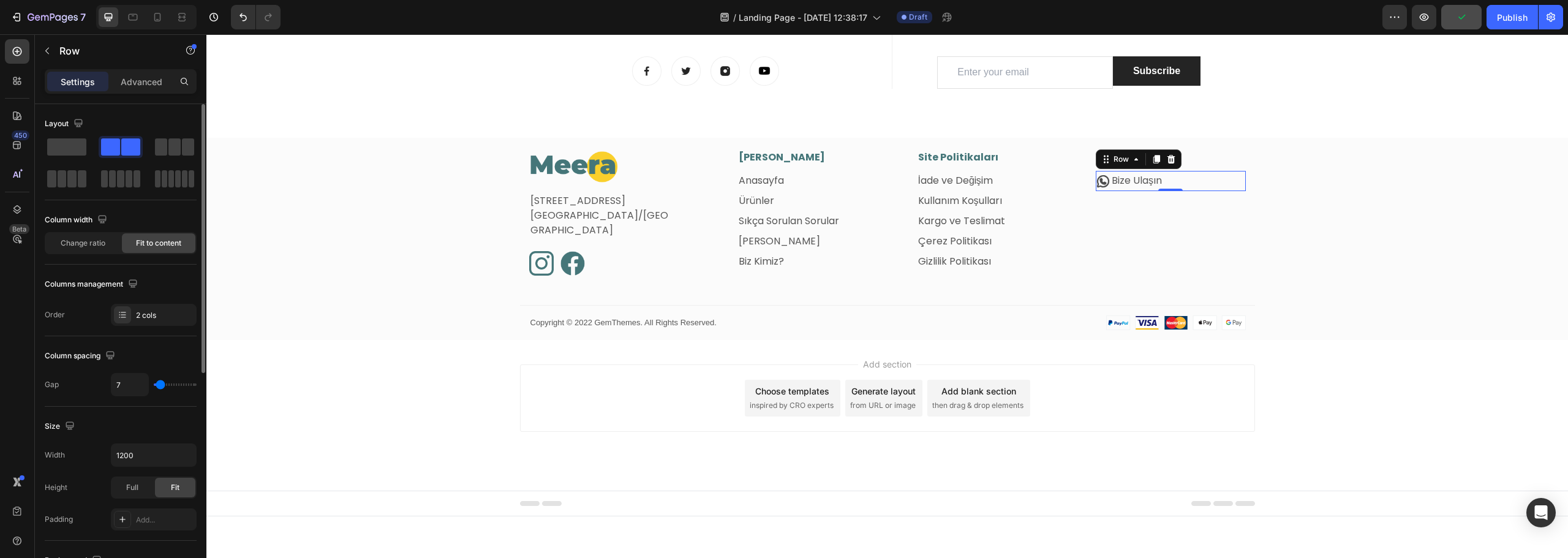
type input "9"
type input "2"
type input "0"
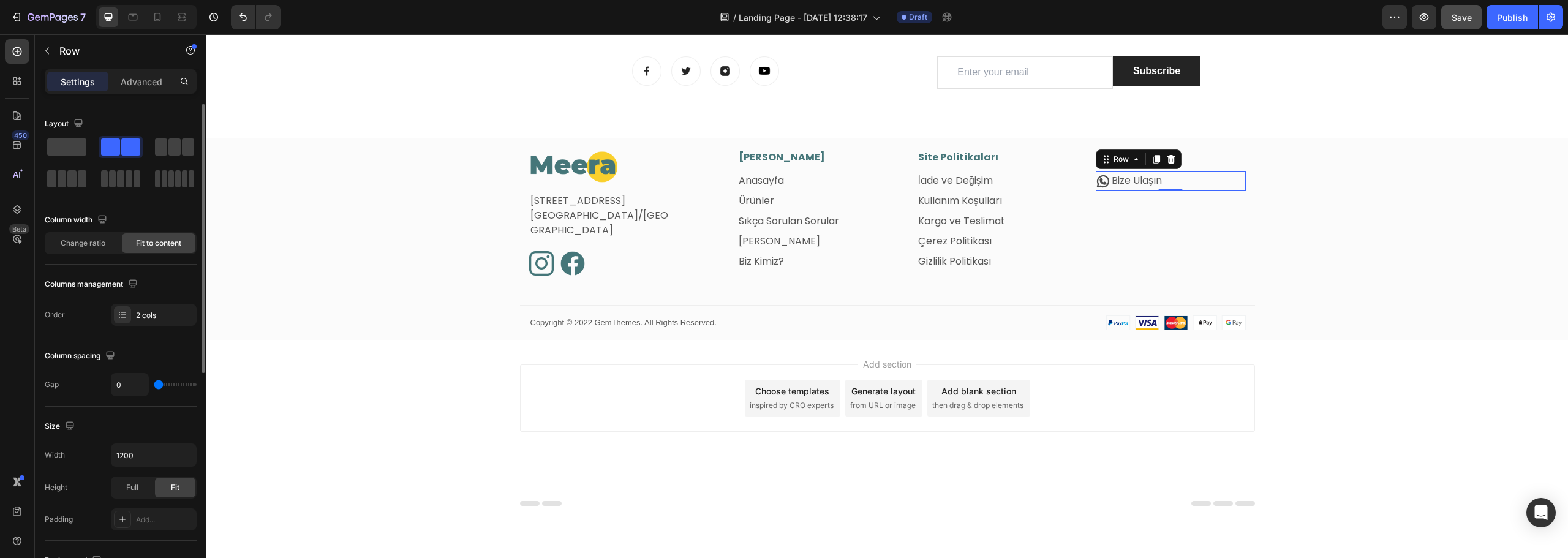
type input "2"
type input "4"
click at [160, 385] on input "range" at bounding box center [176, 384] width 43 height 3
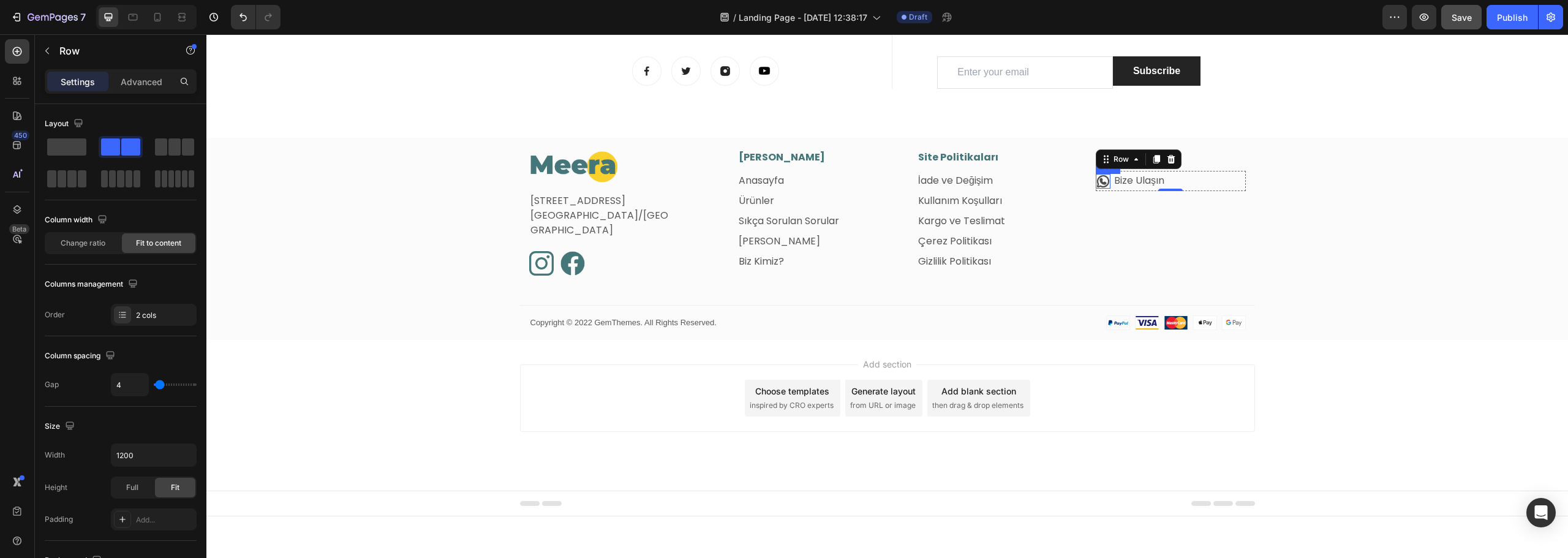
click at [1102, 182] on icon at bounding box center [1104, 181] width 15 height 15
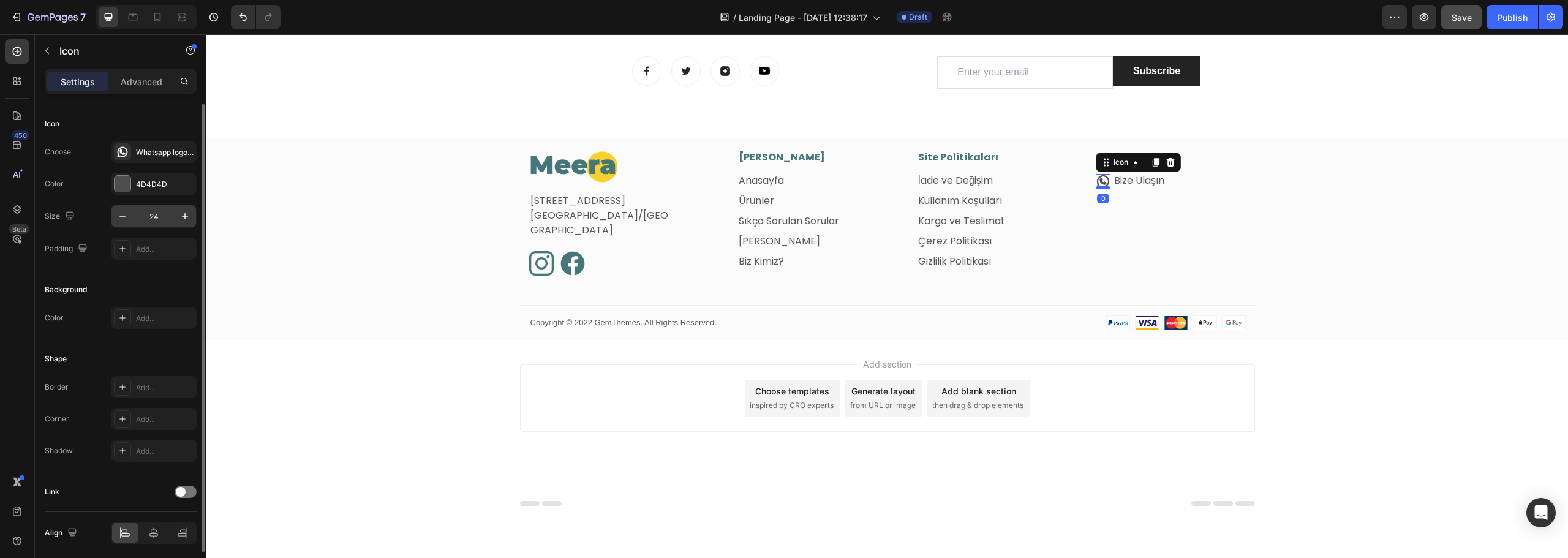
click at [156, 220] on input "24" at bounding box center [153, 217] width 40 height 22
click at [150, 216] on input "20" at bounding box center [153, 217] width 40 height 22
drag, startPoint x: 164, startPoint y: 215, endPoint x: 152, endPoint y: 216, distance: 12.0
click at [152, 216] on input "22" at bounding box center [153, 217] width 40 height 22
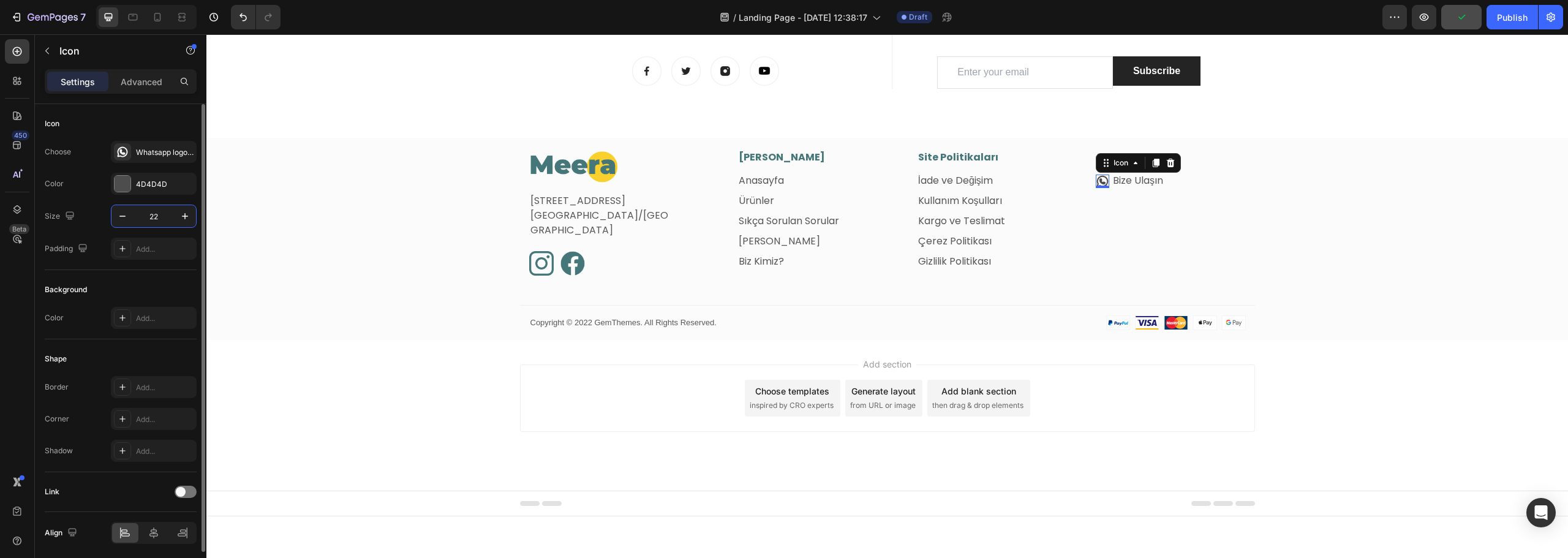
type input "23"
click at [1468, 248] on div "Image Fetih Mahallesi, Tahralı Sokak, Blok 2E, Daire 5 Ataşehir/İstanbul Text b…" at bounding box center [887, 245] width 1361 height 190
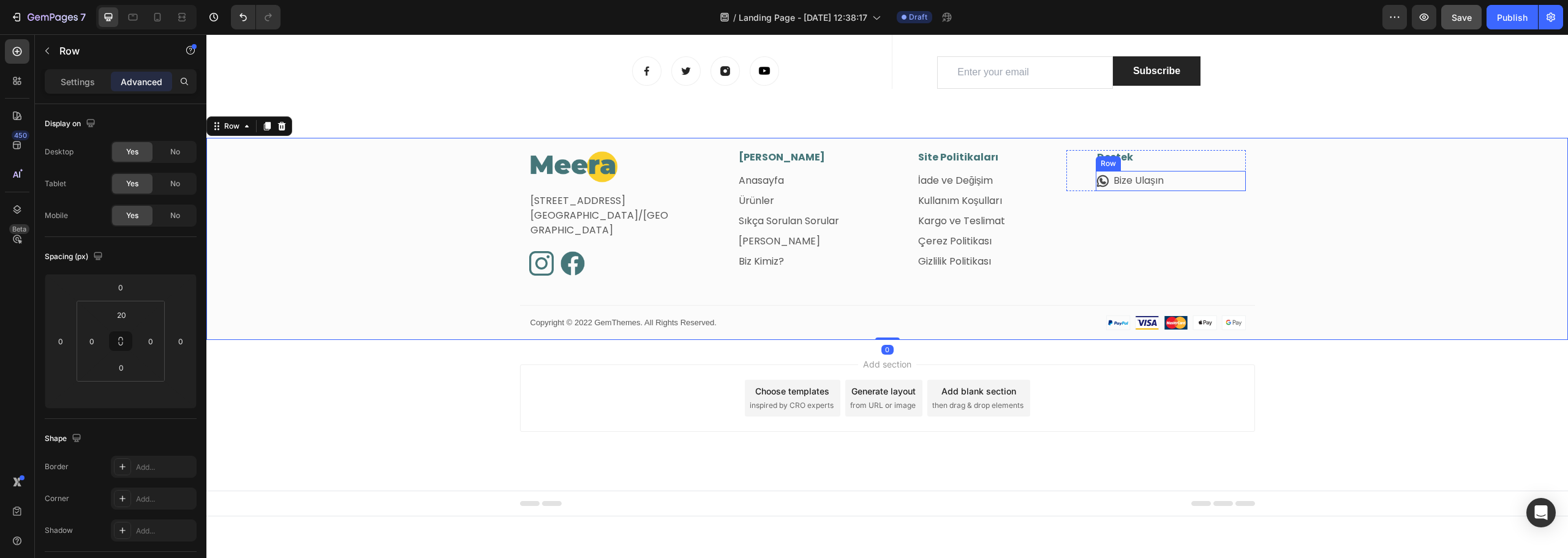
click at [1120, 179] on link "Bize Ulaşın" at bounding box center [1139, 180] width 50 height 14
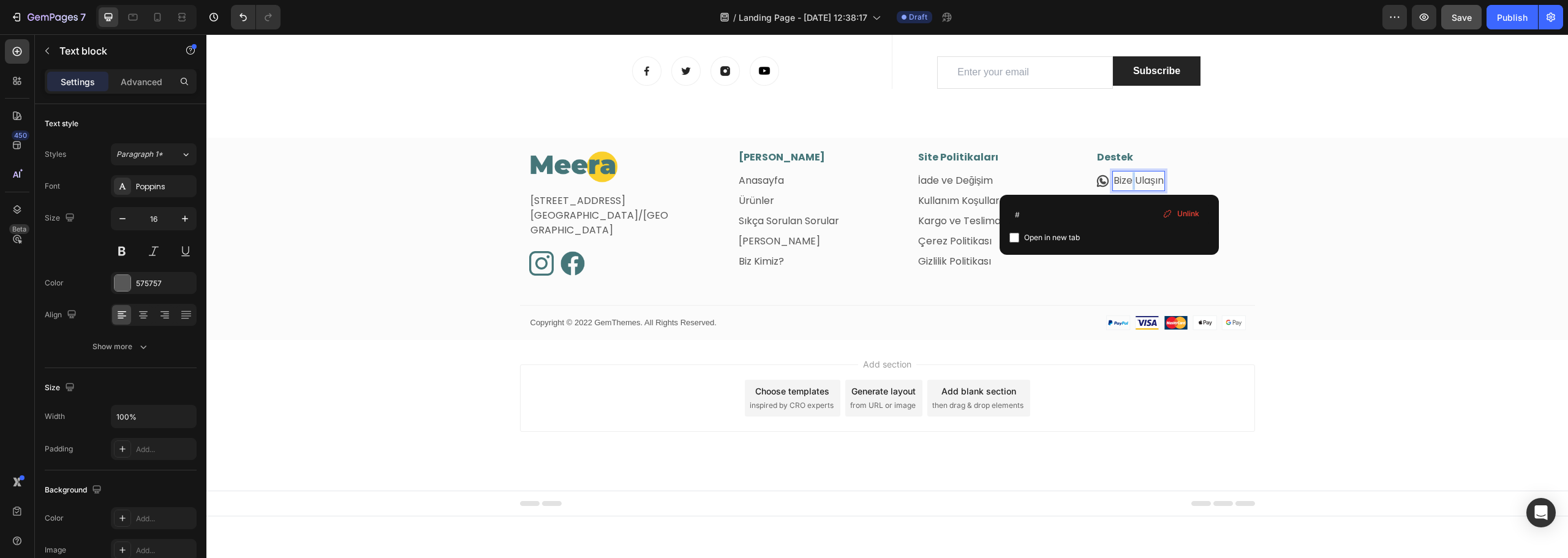
click at [1125, 181] on link "Bize Ulaşın" at bounding box center [1139, 180] width 50 height 14
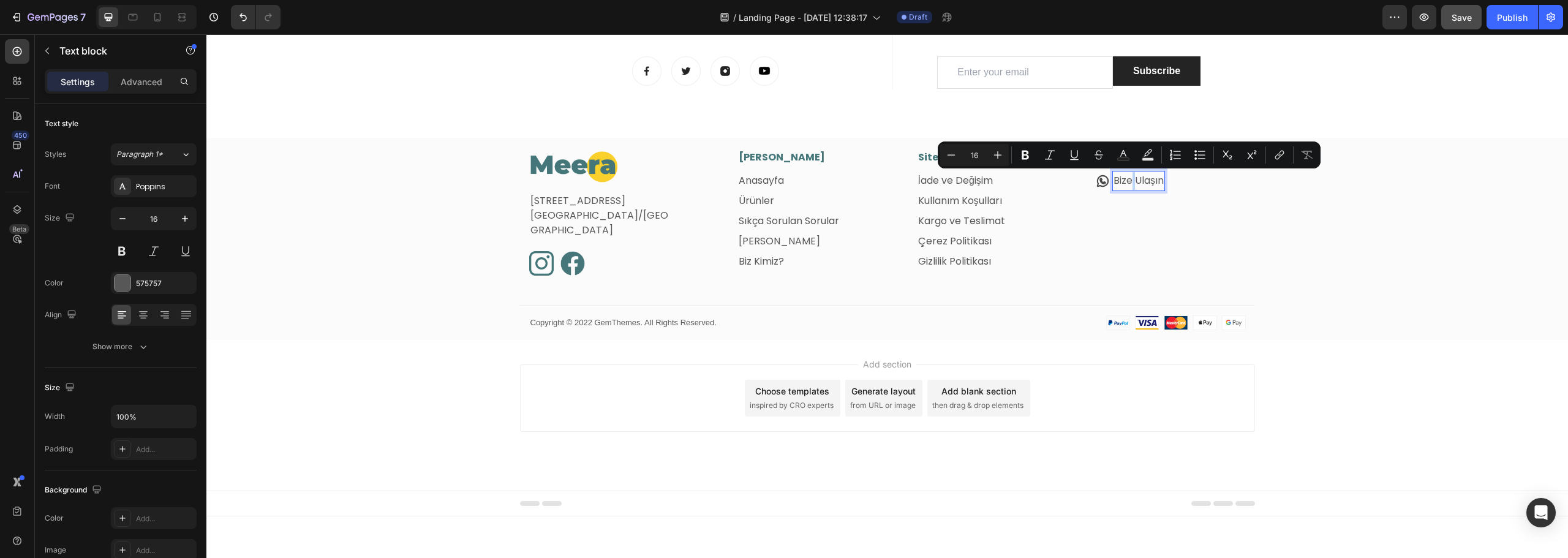
click at [1125, 181] on link "Bize Ulaşın" at bounding box center [1139, 180] width 50 height 14
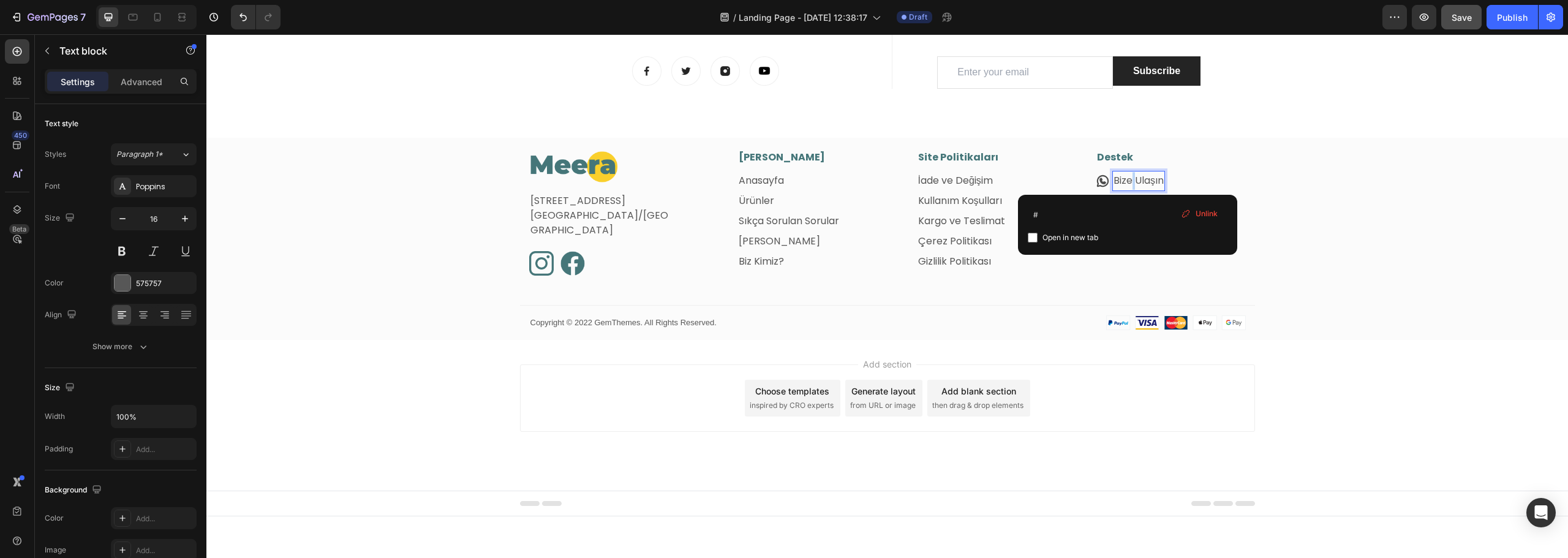
click at [1125, 181] on link "Bize Ulaşın" at bounding box center [1139, 180] width 50 height 14
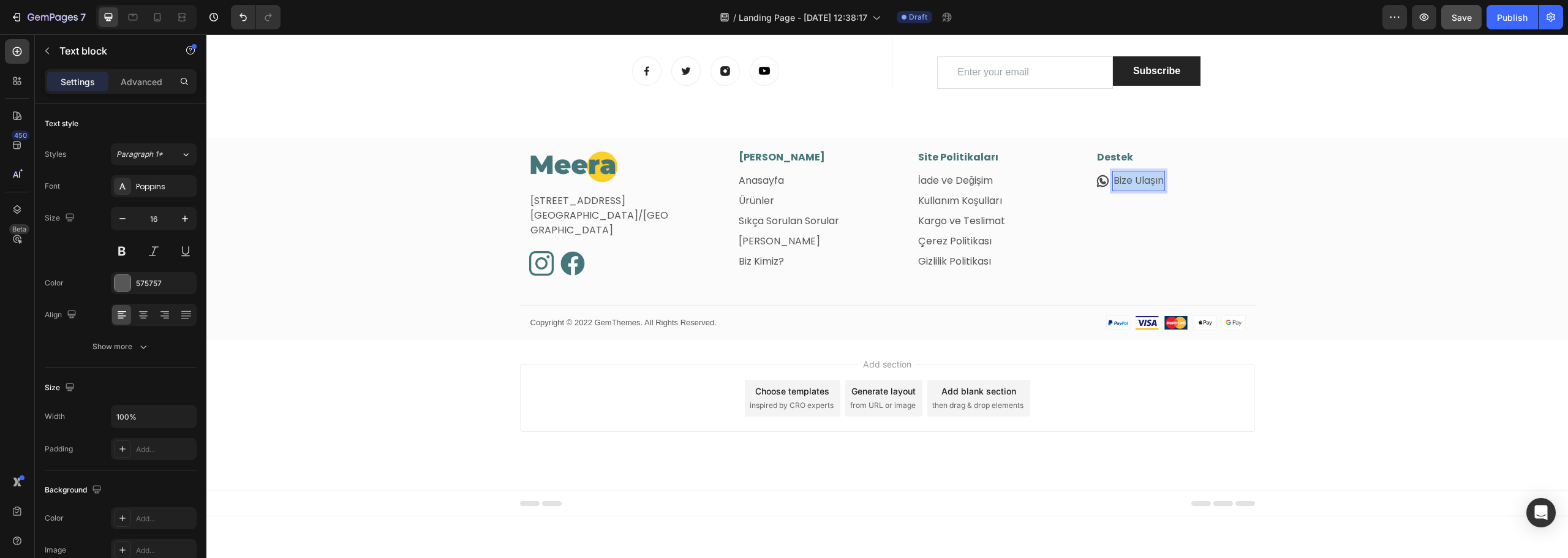
click at [1125, 181] on link "Bize Ulaşın" at bounding box center [1139, 180] width 50 height 14
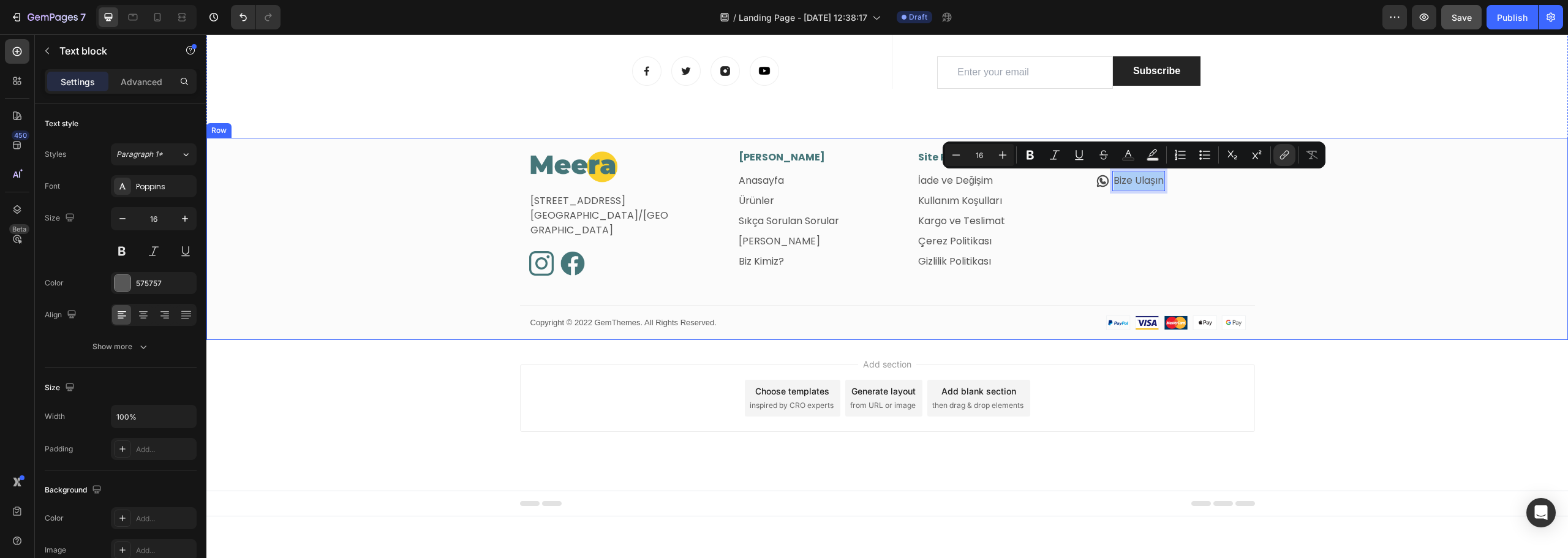
click at [1369, 216] on div "Image Fetih Mahallesi, Tahralı Sokak, Blok 2E, Daire 5 Ataşehir/İstanbul Text b…" at bounding box center [887, 245] width 1361 height 190
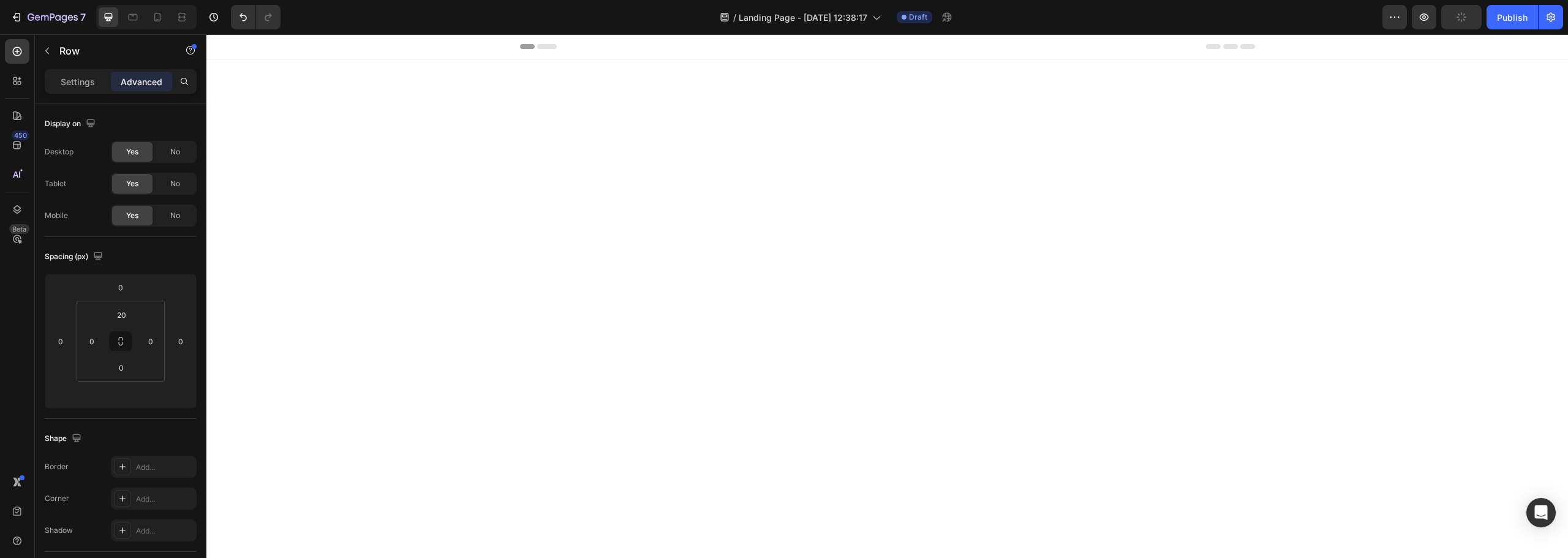
scroll to position [767, 0]
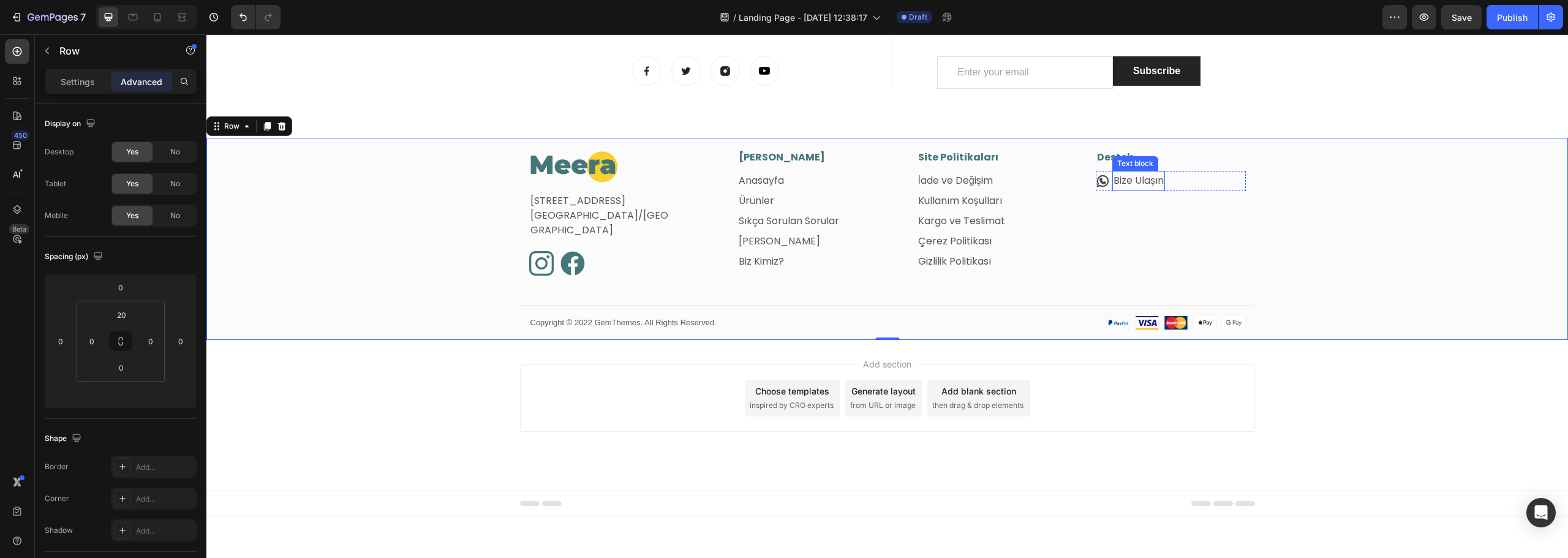
click at [1139, 182] on link "Bize Ulaşın" at bounding box center [1139, 180] width 50 height 14
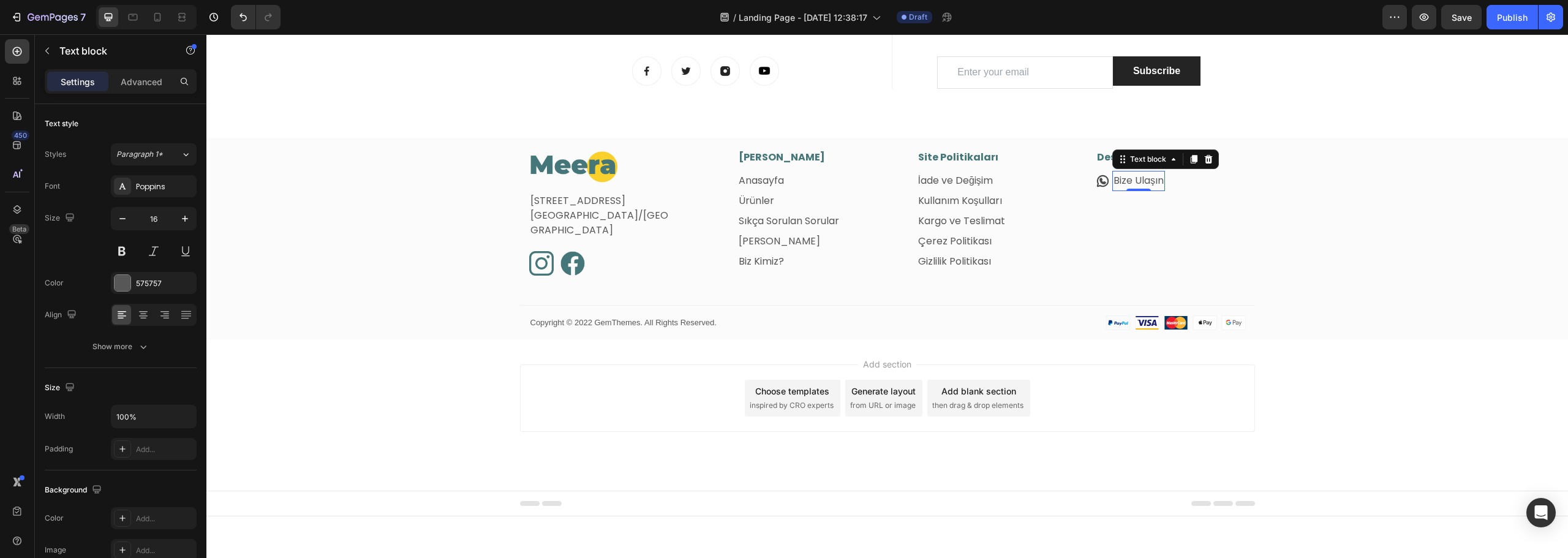
click at [1119, 179] on link "Bize Ulaşın" at bounding box center [1139, 180] width 50 height 14
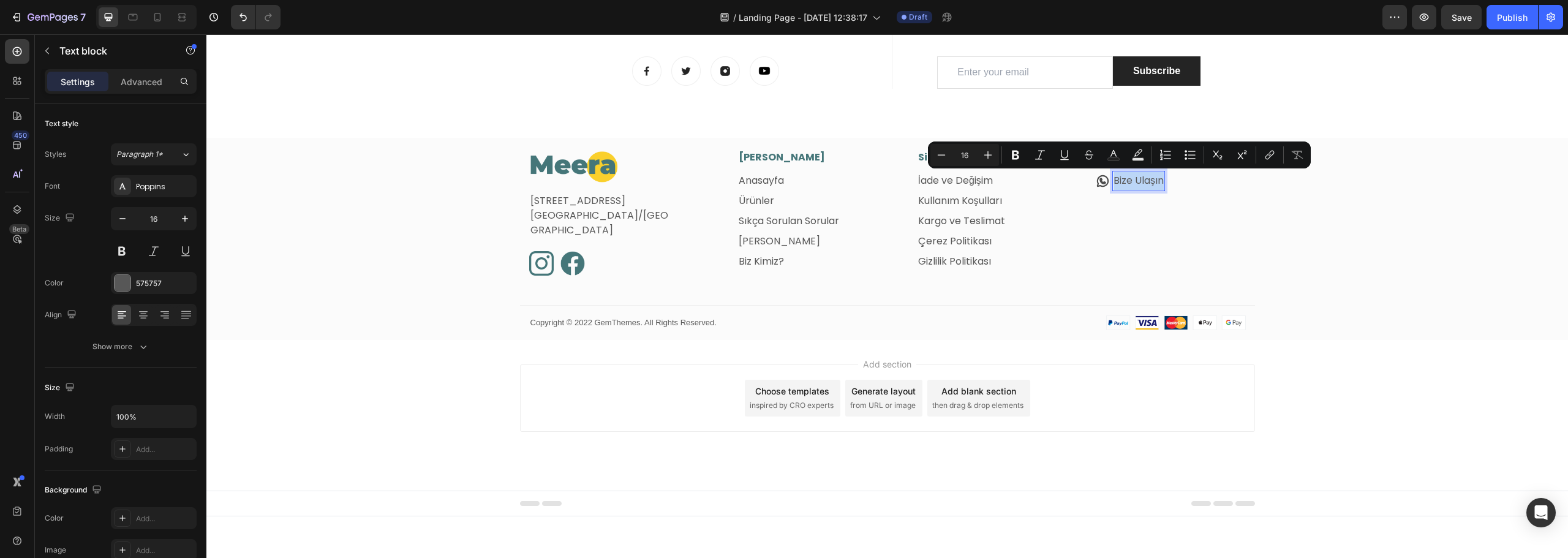
click at [1119, 179] on link "Bize Ulaşın" at bounding box center [1139, 180] width 50 height 14
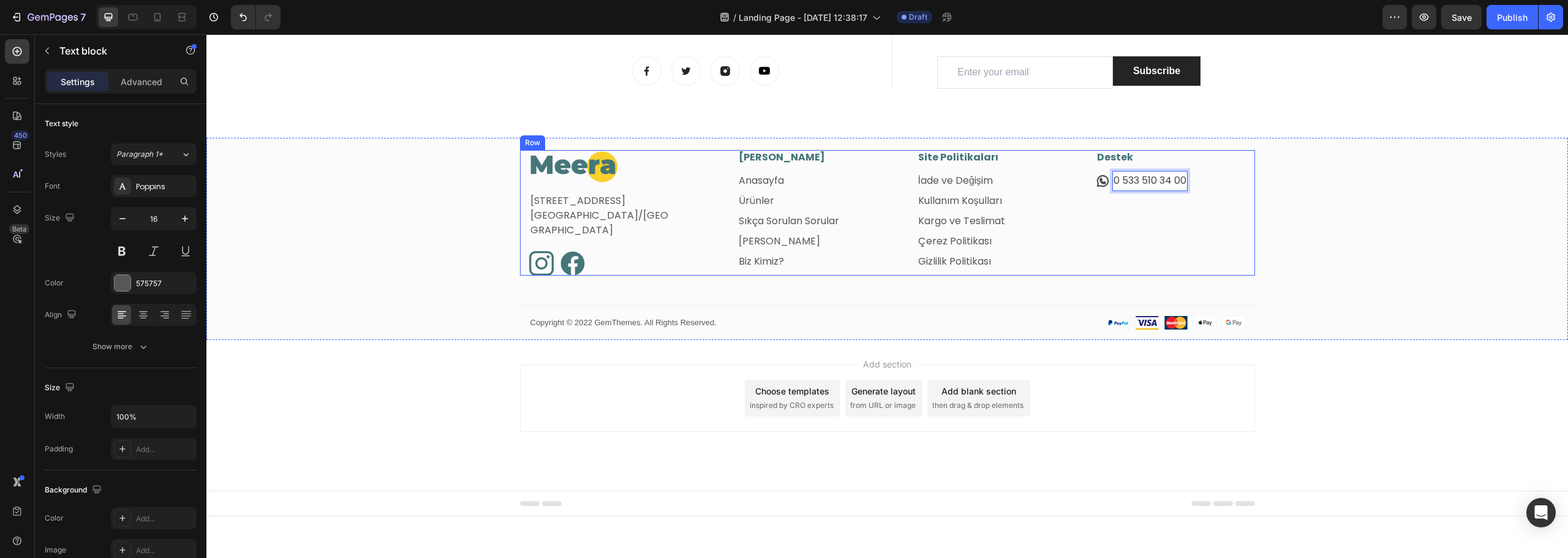
click at [1090, 269] on div "Destek Heading Row Icon 0 533 510 34 00 Text block 0 Row Row" at bounding box center [1156, 213] width 179 height 125
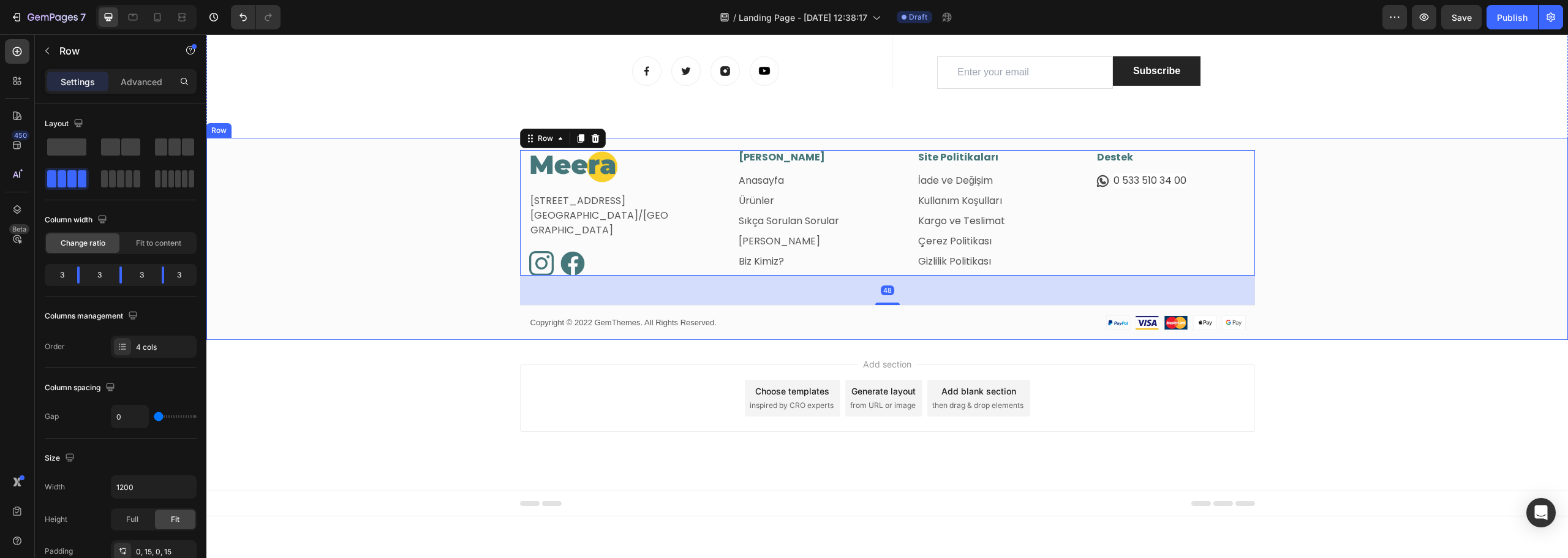
click at [1412, 239] on div "Image Fetih Mahallesi, Tahralı Sokak, Blok 2E, Daire 5 Ataşehir/İstanbul Text b…" at bounding box center [887, 245] width 1361 height 190
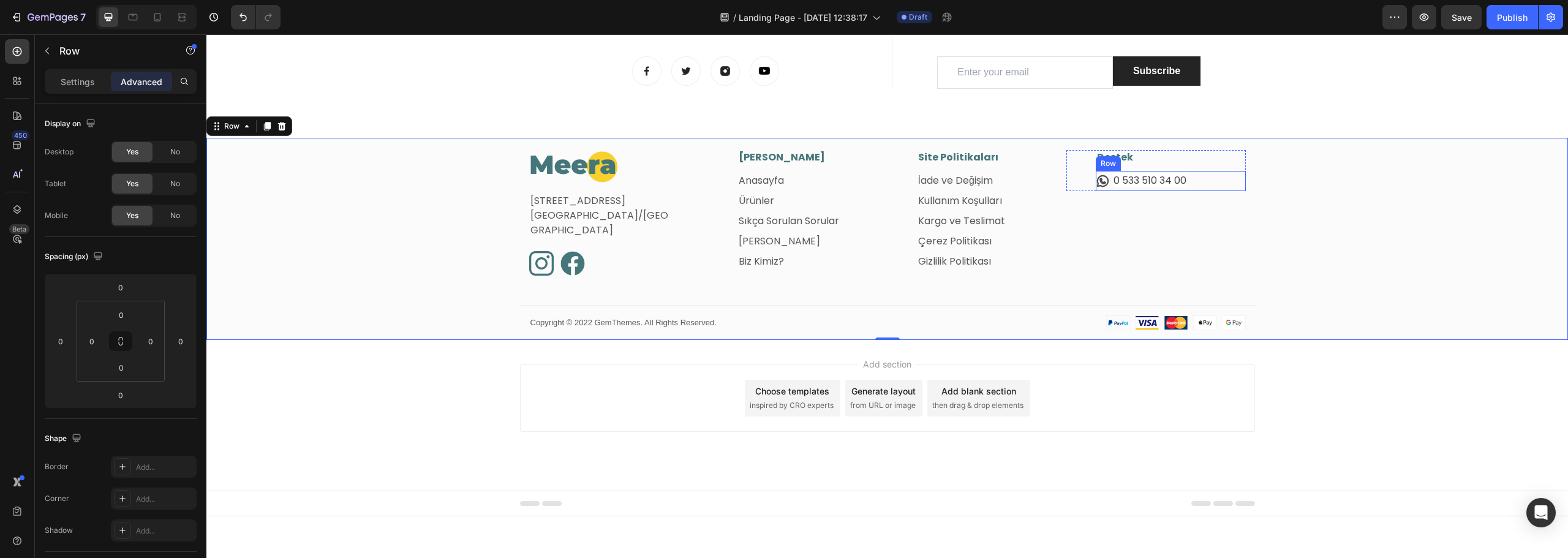
click at [1207, 184] on div "Icon 0 533 510 34 00 Text block Row" at bounding box center [1171, 181] width 150 height 21
click at [1152, 161] on icon at bounding box center [1157, 159] width 9 height 9
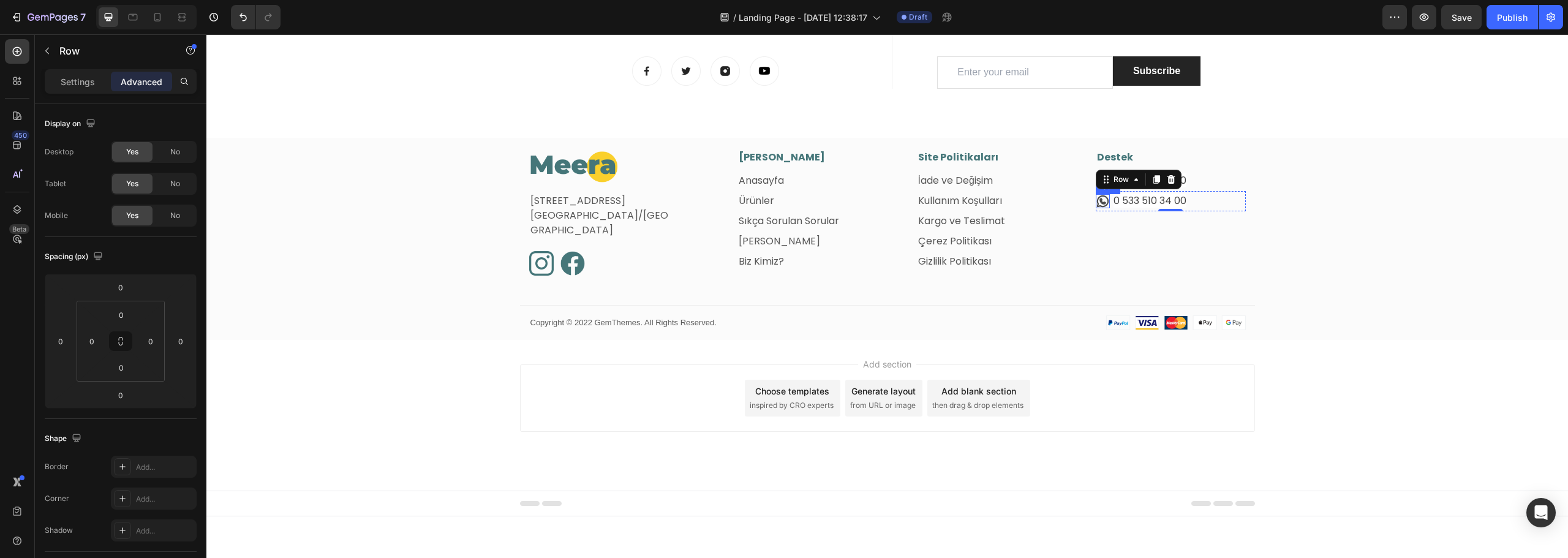
click at [1097, 202] on icon at bounding box center [1103, 201] width 11 height 11
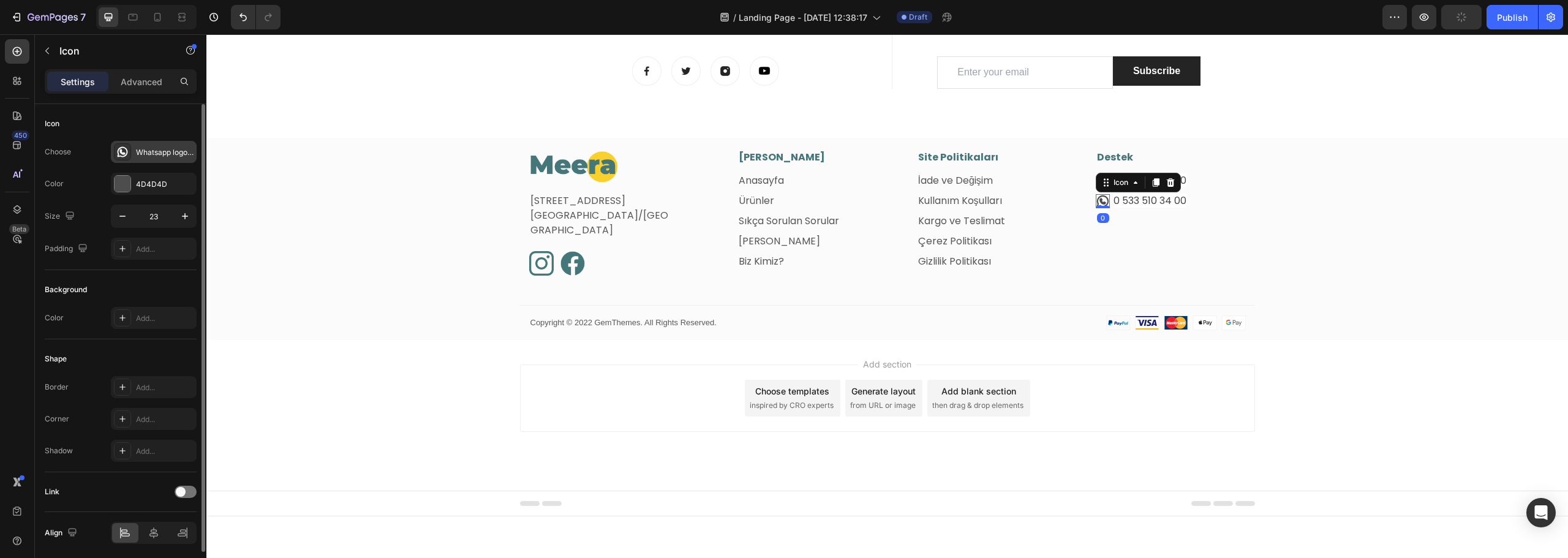
click at [146, 155] on div "Whatsapp logo bold" at bounding box center [165, 152] width 58 height 11
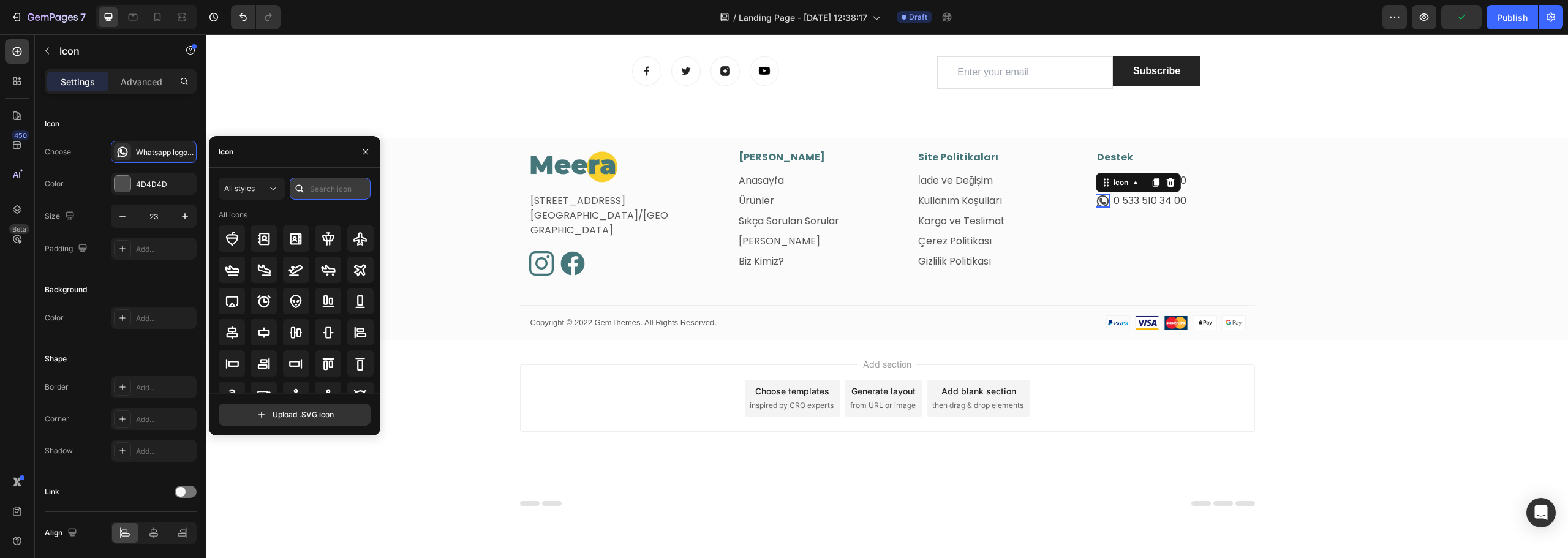
click at [323, 186] on input "text" at bounding box center [330, 189] width 81 height 22
type input "email"
click at [328, 236] on icon at bounding box center [329, 239] width 15 height 15
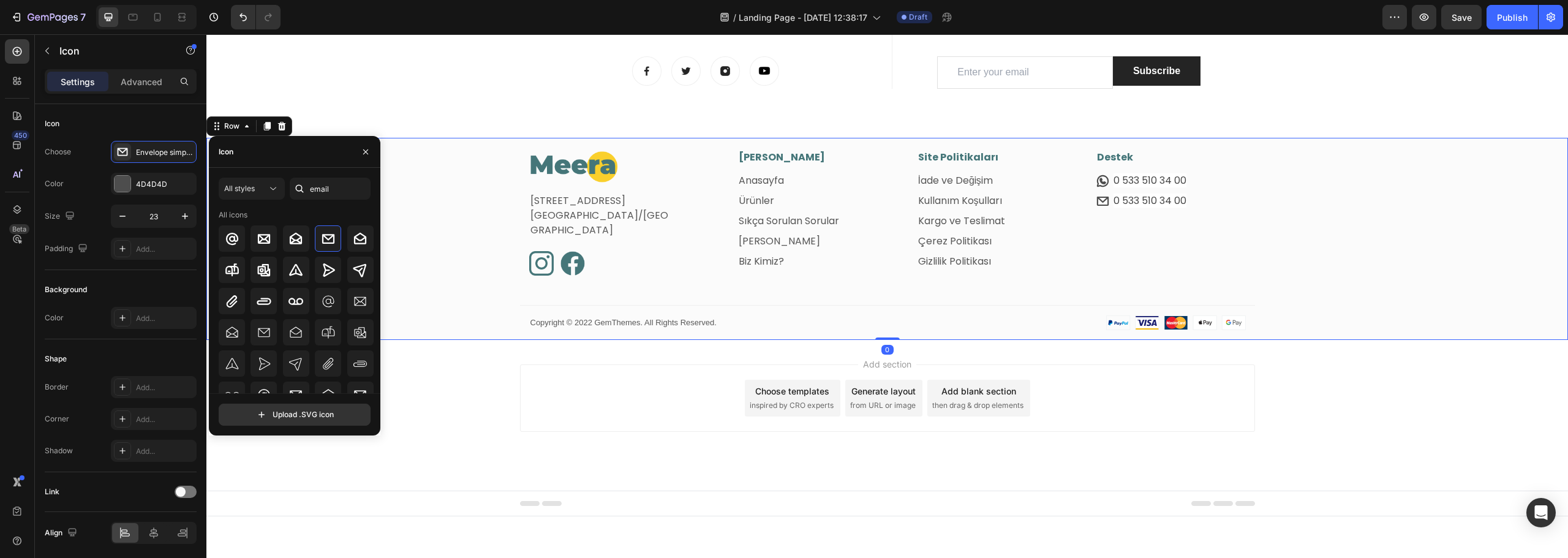
click at [1350, 211] on div "Image Fetih Mahallesi, Tahralı Sokak, Blok 2E, Daire 5 Ataşehir/İstanbul Text b…" at bounding box center [887, 245] width 1361 height 190
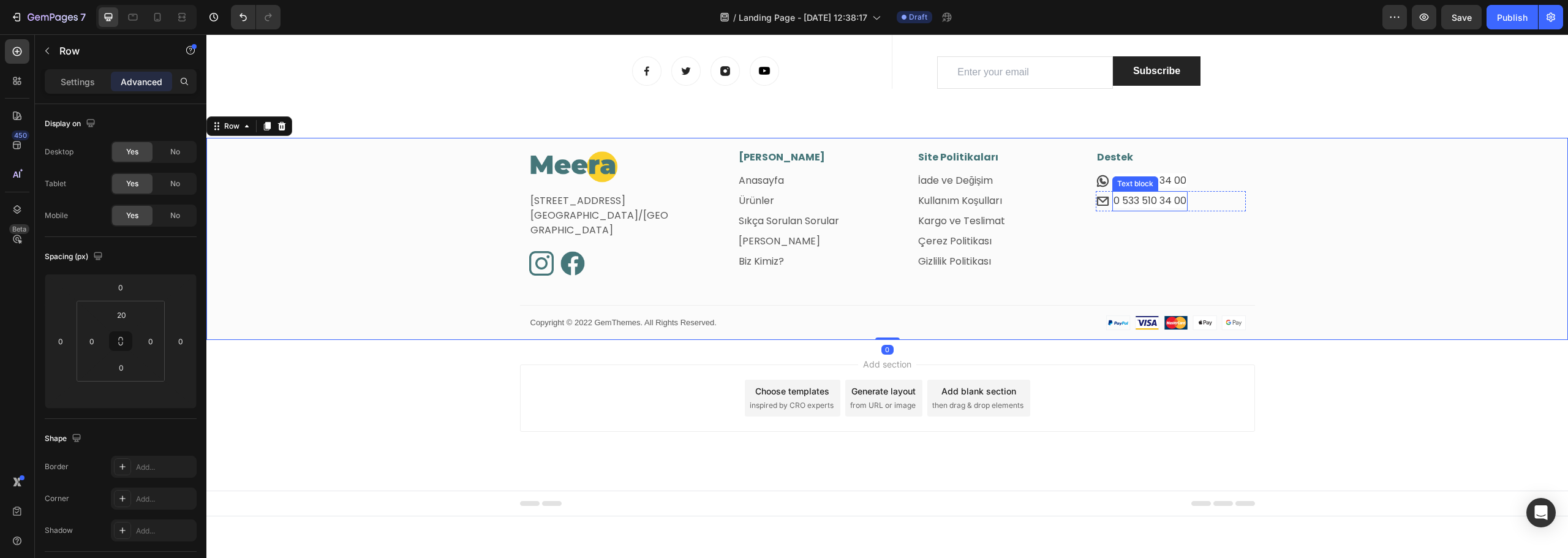
click at [1150, 200] on span "0 533 510 34 00" at bounding box center [1150, 200] width 73 height 14
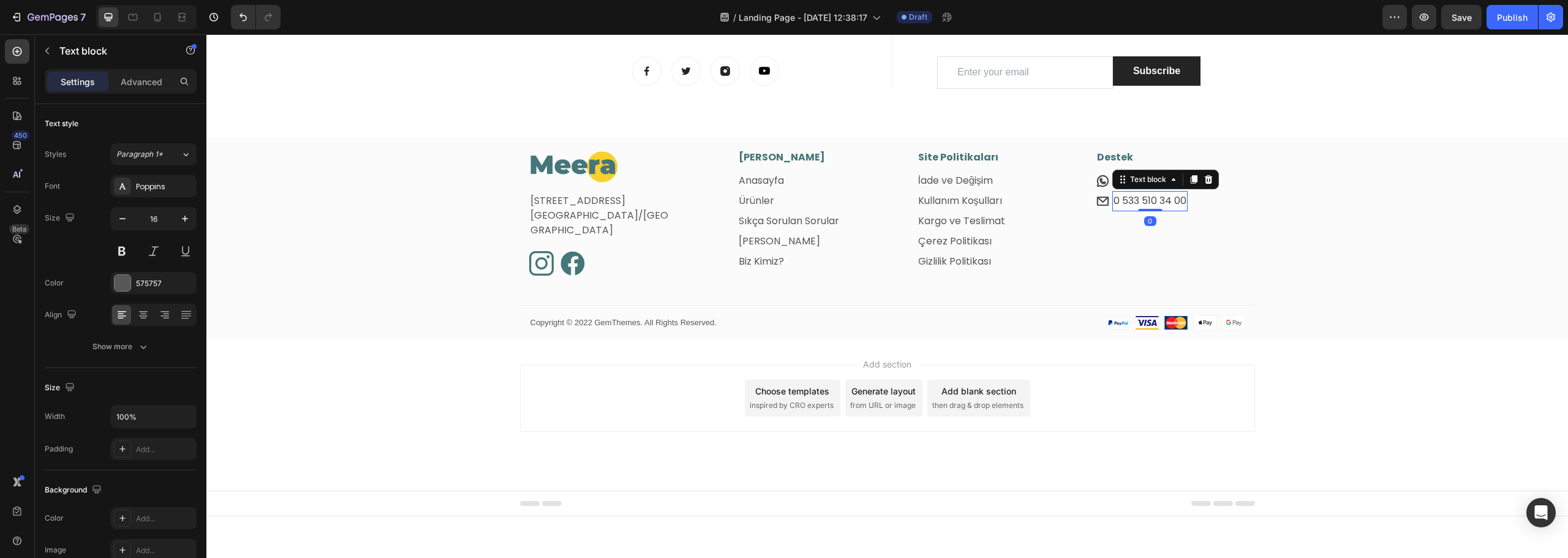
click at [1150, 200] on span "0 533 510 34 00" at bounding box center [1150, 200] width 73 height 14
click at [1357, 182] on div "Image Fetih Mahallesi, Tahralı Sokak, Blok 2E, Daire 5 Ataşehir/İstanbul Text b…" at bounding box center [887, 245] width 1361 height 190
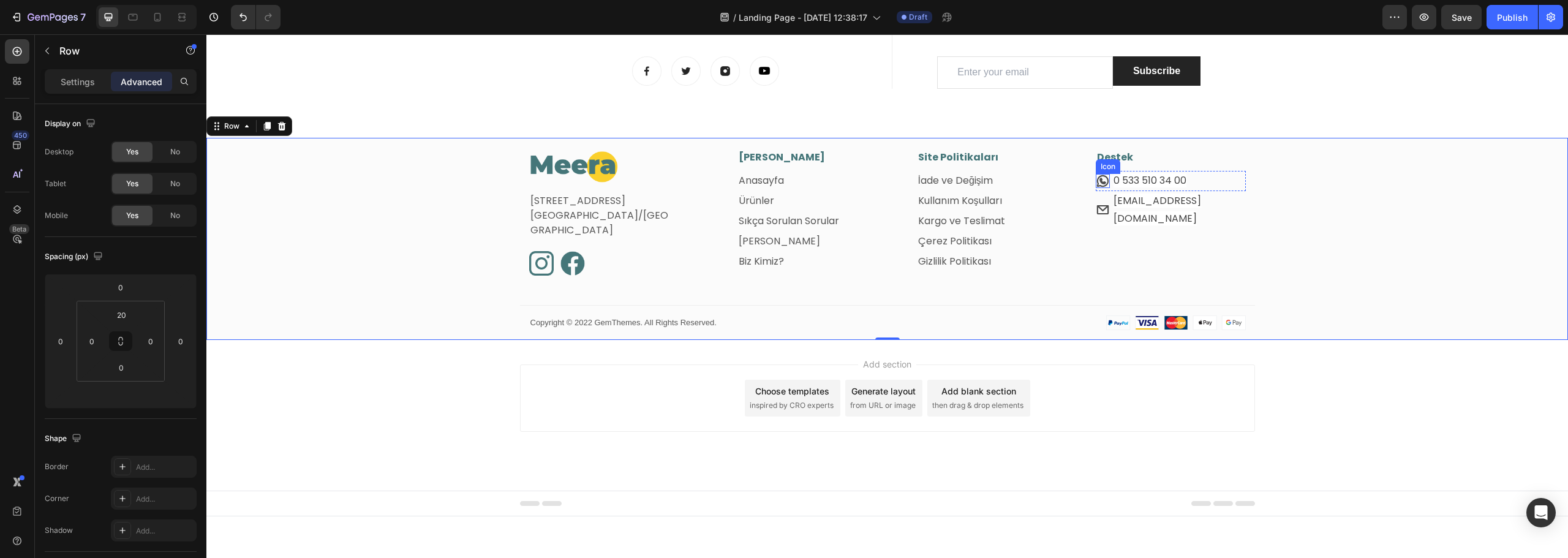
click at [1099, 181] on icon at bounding box center [1103, 180] width 14 height 14
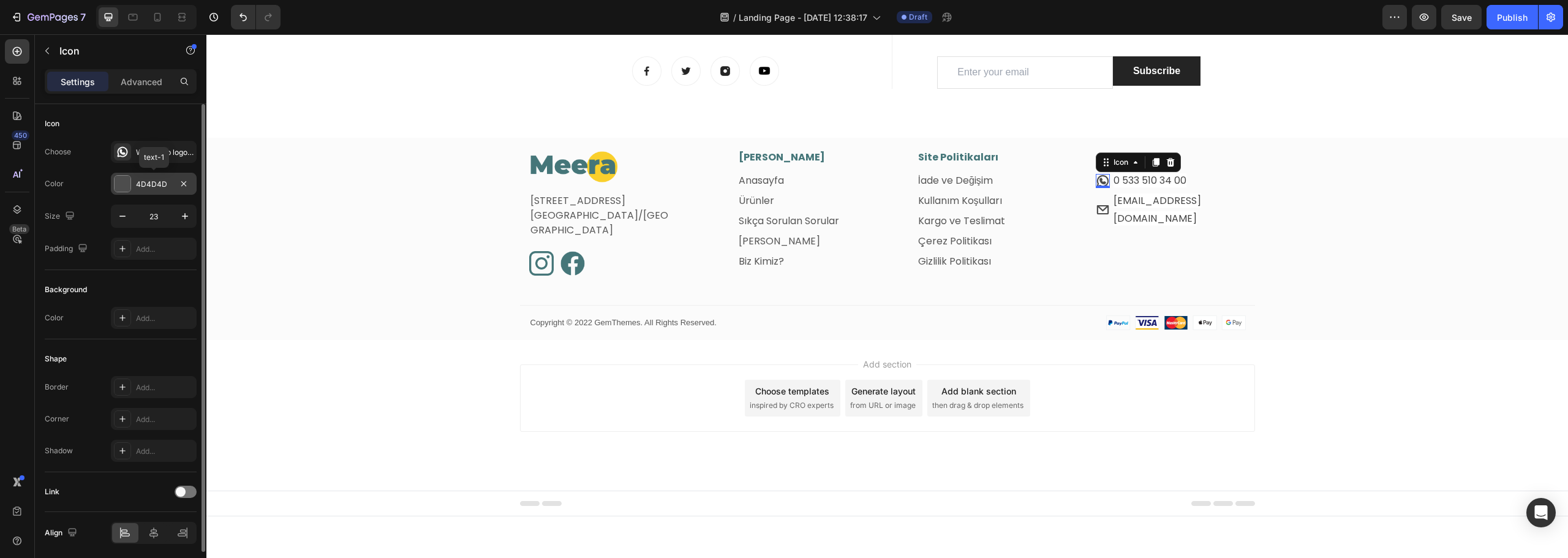
click at [141, 182] on div "4D4D4D" at bounding box center [154, 184] width 36 height 11
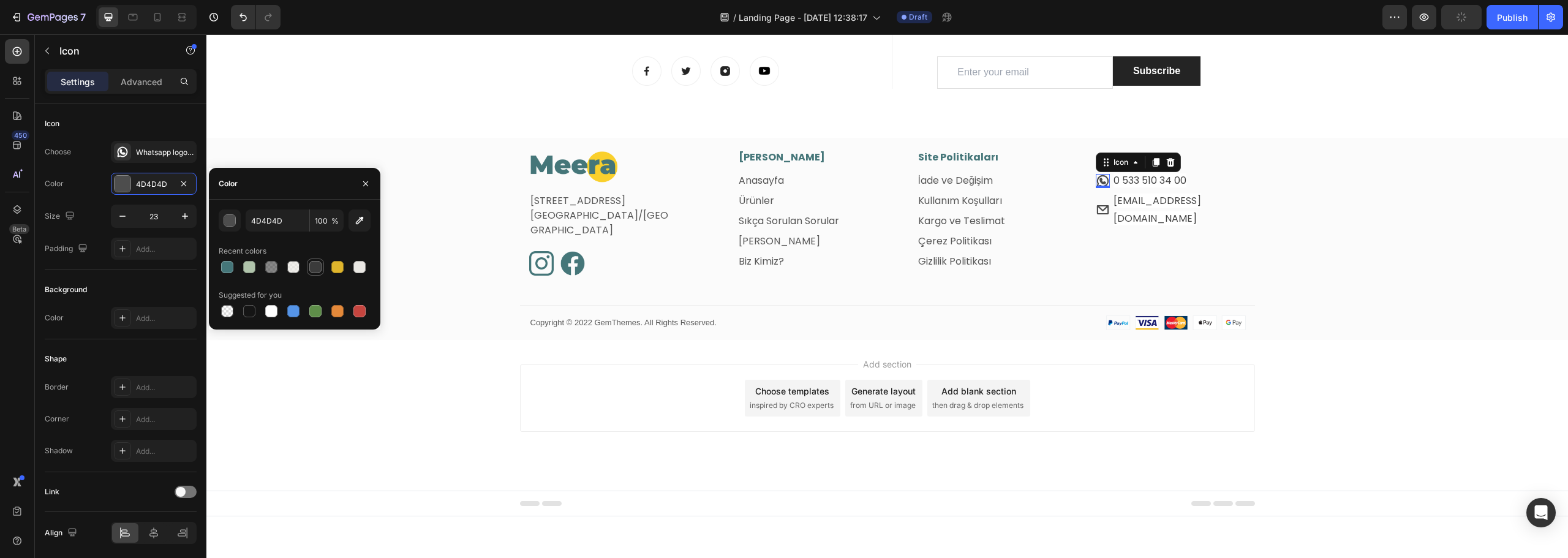
click at [314, 268] on div at bounding box center [315, 266] width 12 height 12
type input "3B3B3B"
click at [318, 222] on input "100" at bounding box center [327, 221] width 34 height 22
click at [319, 222] on input "90" at bounding box center [327, 221] width 34 height 22
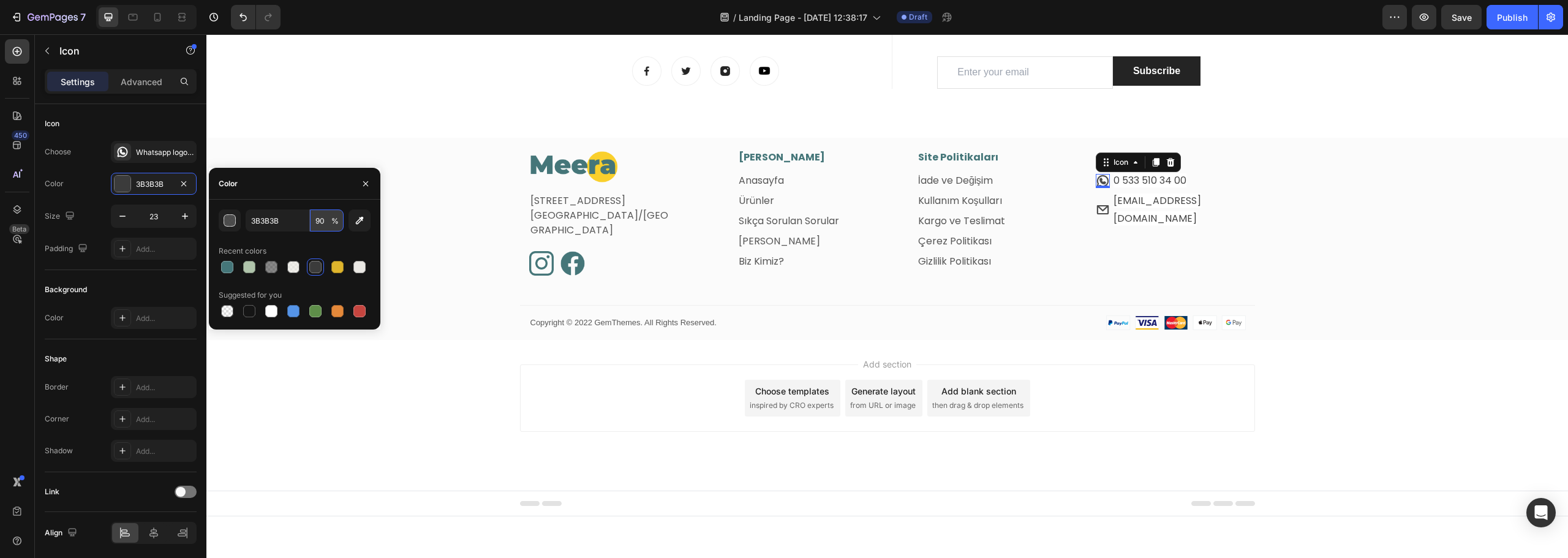
click at [320, 222] on input "90" at bounding box center [327, 221] width 34 height 22
type input "70"
click at [1097, 201] on div "0" at bounding box center [1103, 198] width 12 height 9
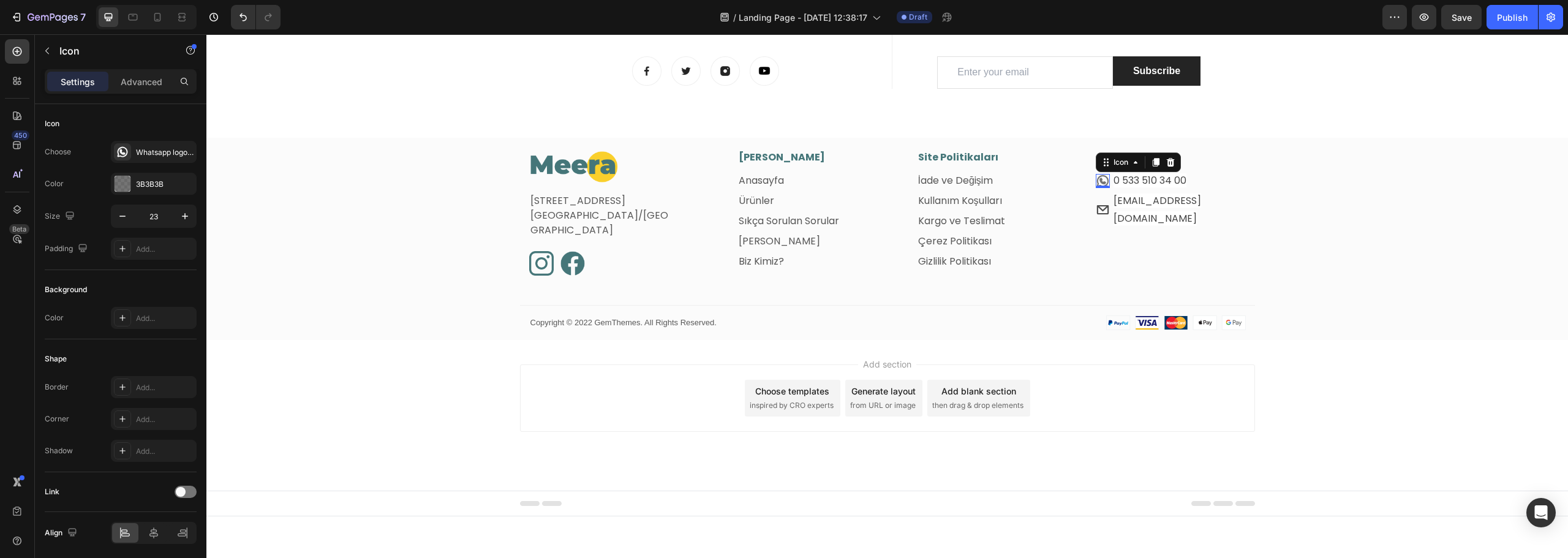
click at [1103, 202] on div "0" at bounding box center [1103, 198] width 12 height 9
click at [1118, 198] on span "[EMAIL_ADDRESS][DOMAIN_NAME]" at bounding box center [1158, 209] width 88 height 32
click at [1096, 203] on icon at bounding box center [1103, 209] width 14 height 14
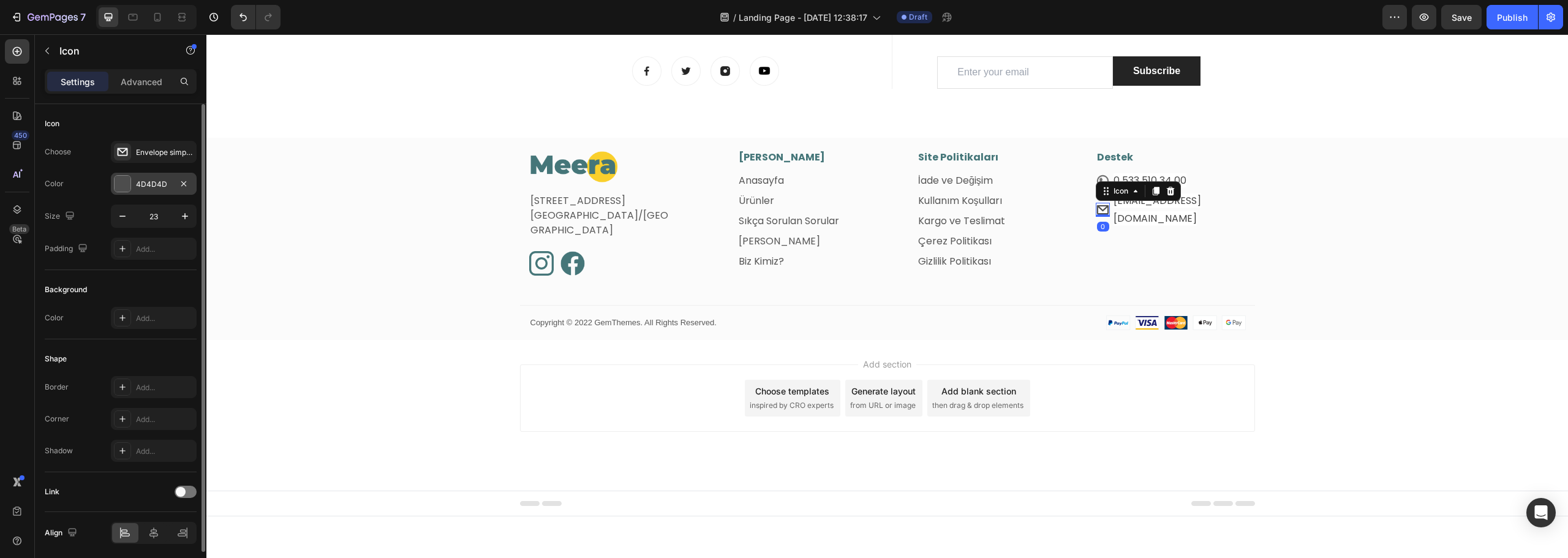
click at [162, 189] on div "4D4D4D" at bounding box center [154, 184] width 36 height 11
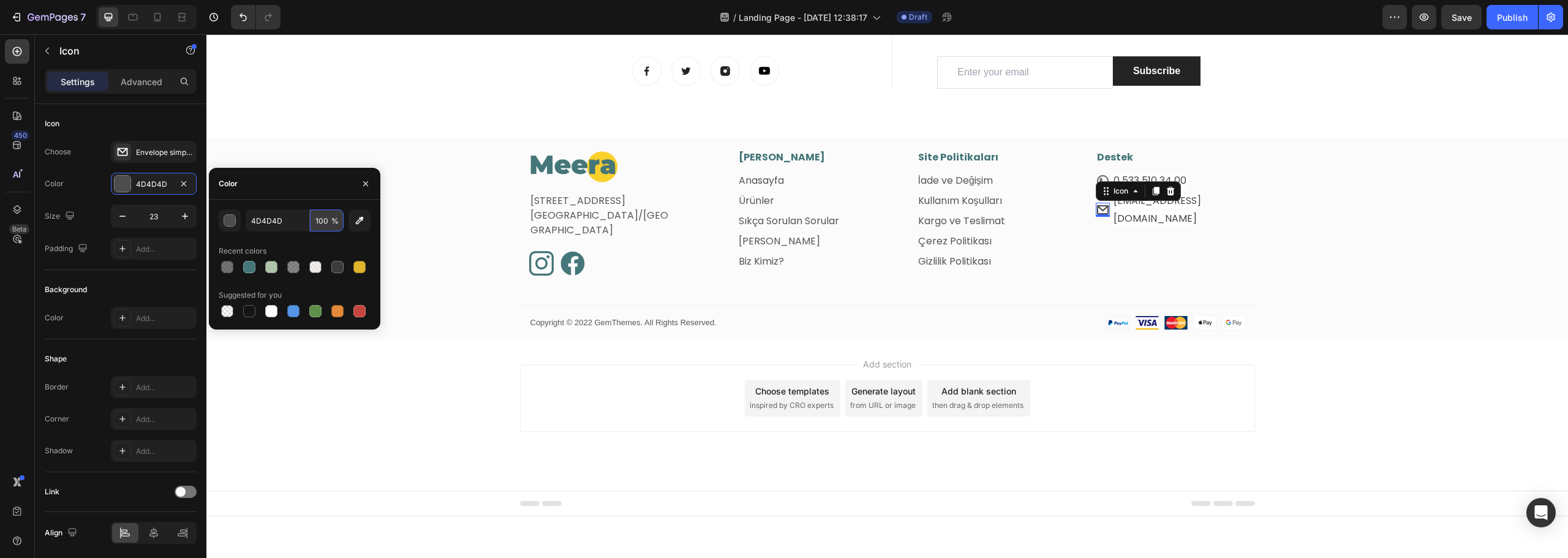
click at [325, 225] on input "100" at bounding box center [327, 221] width 34 height 22
type input "70"
click at [1276, 220] on div "Image Fetih Mahallesi, Tahralı Sokak, Blok 2E, Daire 5 Ataşehir/İstanbul Text b…" at bounding box center [887, 245] width 1361 height 190
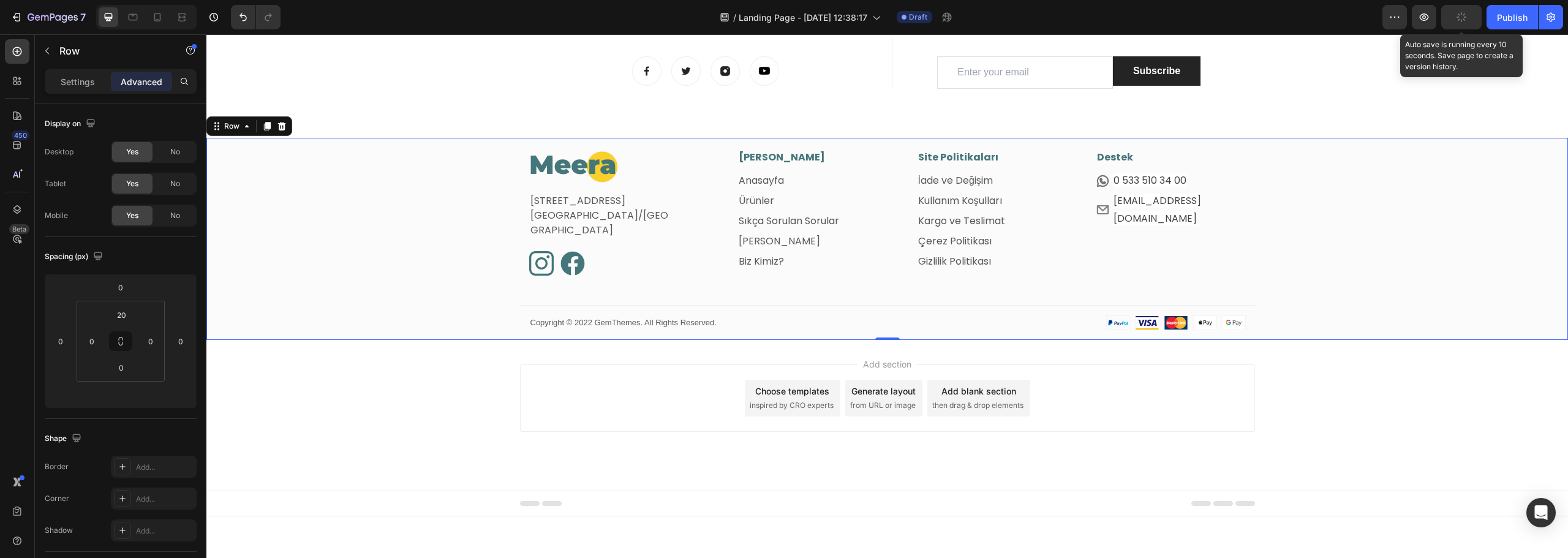
click at [1460, 19] on icon "button" at bounding box center [1461, 17] width 11 height 11
click at [1415, 25] on button "button" at bounding box center [1424, 17] width 24 height 24
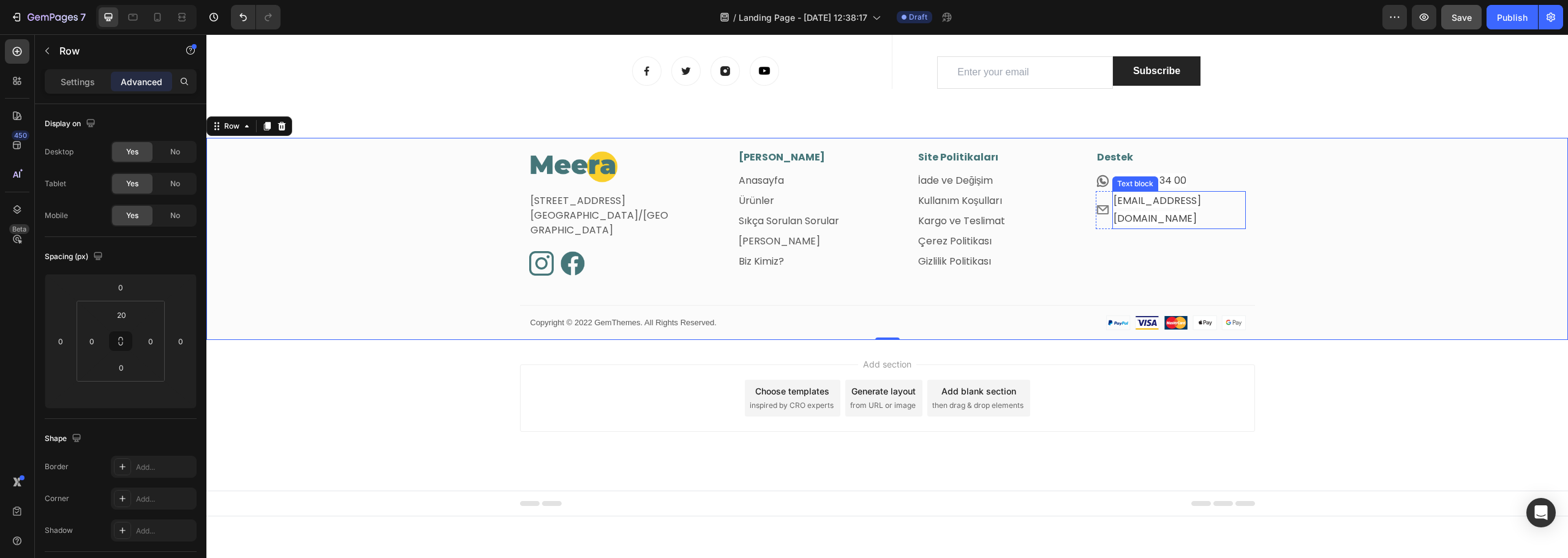
click at [1154, 204] on span "[EMAIL_ADDRESS][DOMAIN_NAME]" at bounding box center [1158, 209] width 88 height 32
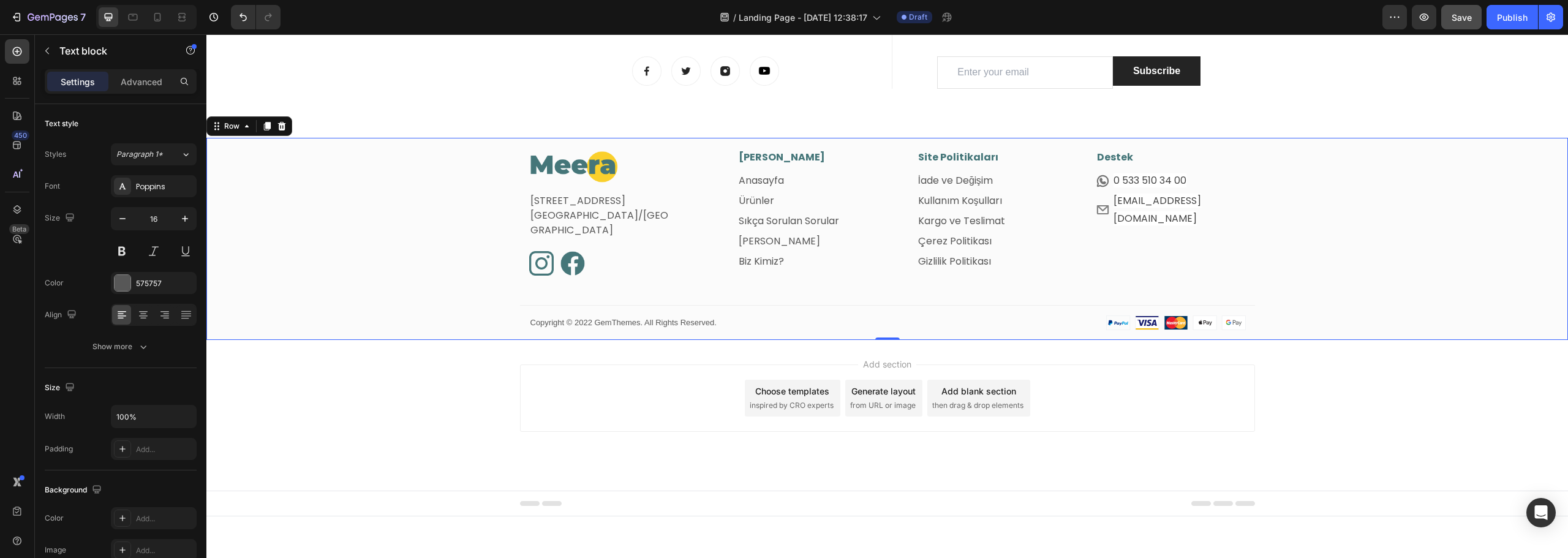
click at [1304, 177] on div "Image Fetih Mahallesi, Tahralı Sokak, Blok 2E, Daire 5 Ataşehir/İstanbul Text b…" at bounding box center [887, 245] width 1361 height 190
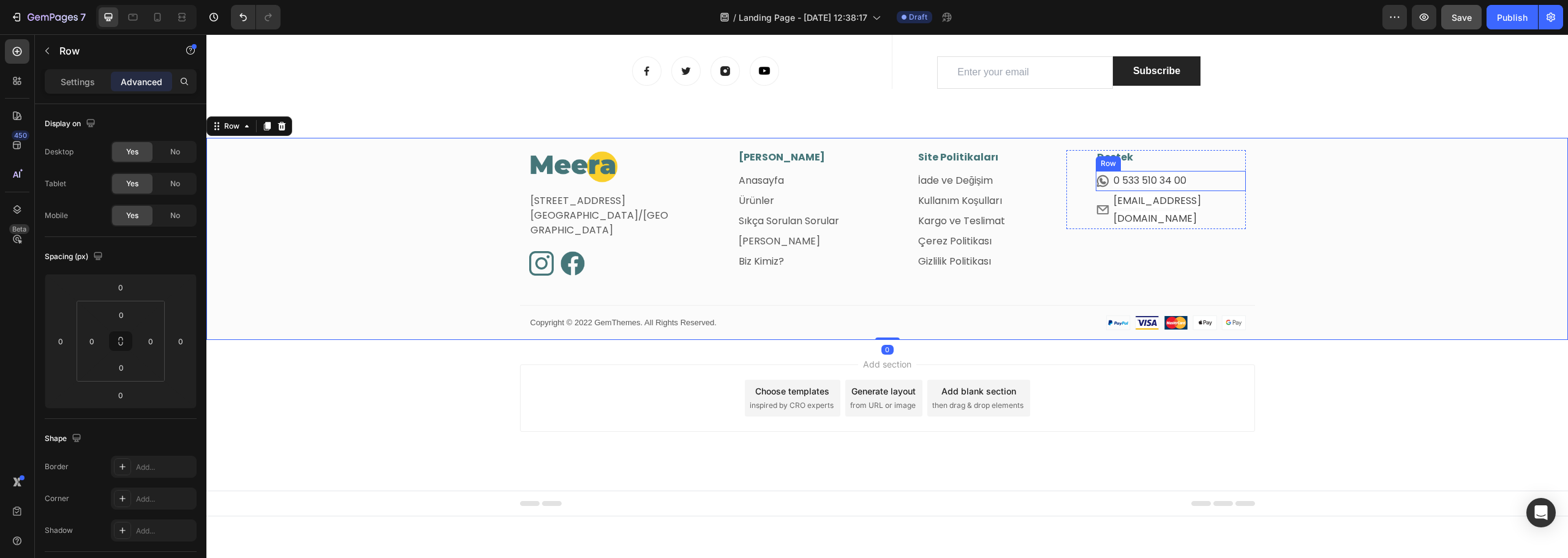
click at [1218, 181] on div "Icon 0 533 510 34 00 Text block Row" at bounding box center [1171, 181] width 150 height 21
click at [1172, 193] on div at bounding box center [1171, 191] width 24 height 4
type input "2"
click at [1361, 243] on div "Image Fetih Mahallesi, Tahralı Sokak, Blok 2E, Daire 5 Ataşehir/İstanbul Text b…" at bounding box center [887, 245] width 1361 height 190
click at [1365, 215] on div "Image Fetih Mahallesi, Tahralı Sokak, Blok 2E, Daire 5 Ataşehir/İstanbul Text b…" at bounding box center [887, 245] width 1361 height 190
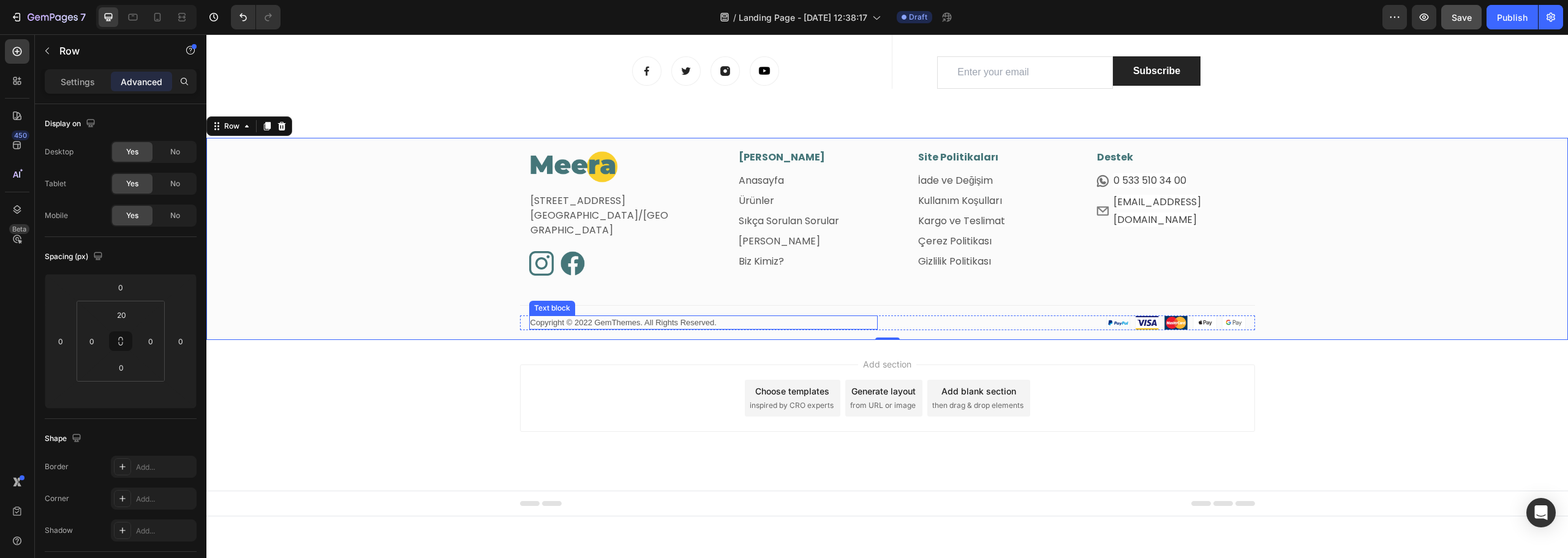
click at [630, 324] on p "Copyright © 2022 GemThemes. All Rights Reserved." at bounding box center [704, 322] width 346 height 12
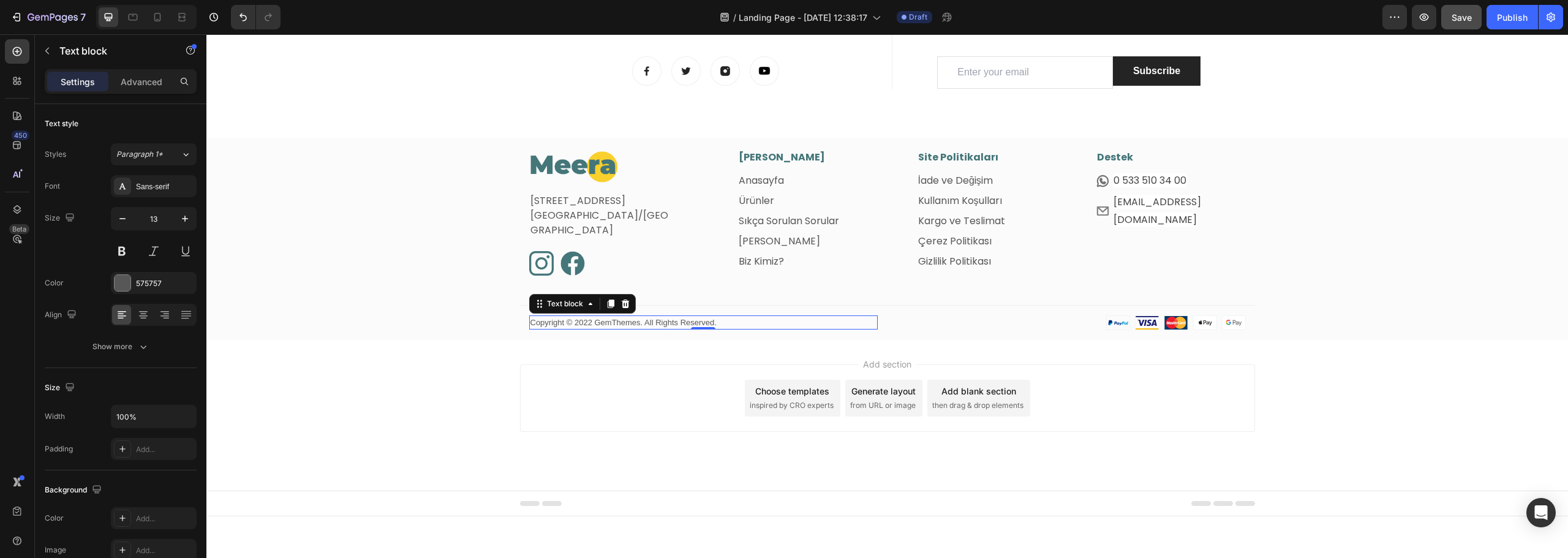
click at [604, 326] on p "Copyright © 2022 GemThemes. All Rights Reserved." at bounding box center [704, 322] width 346 height 12
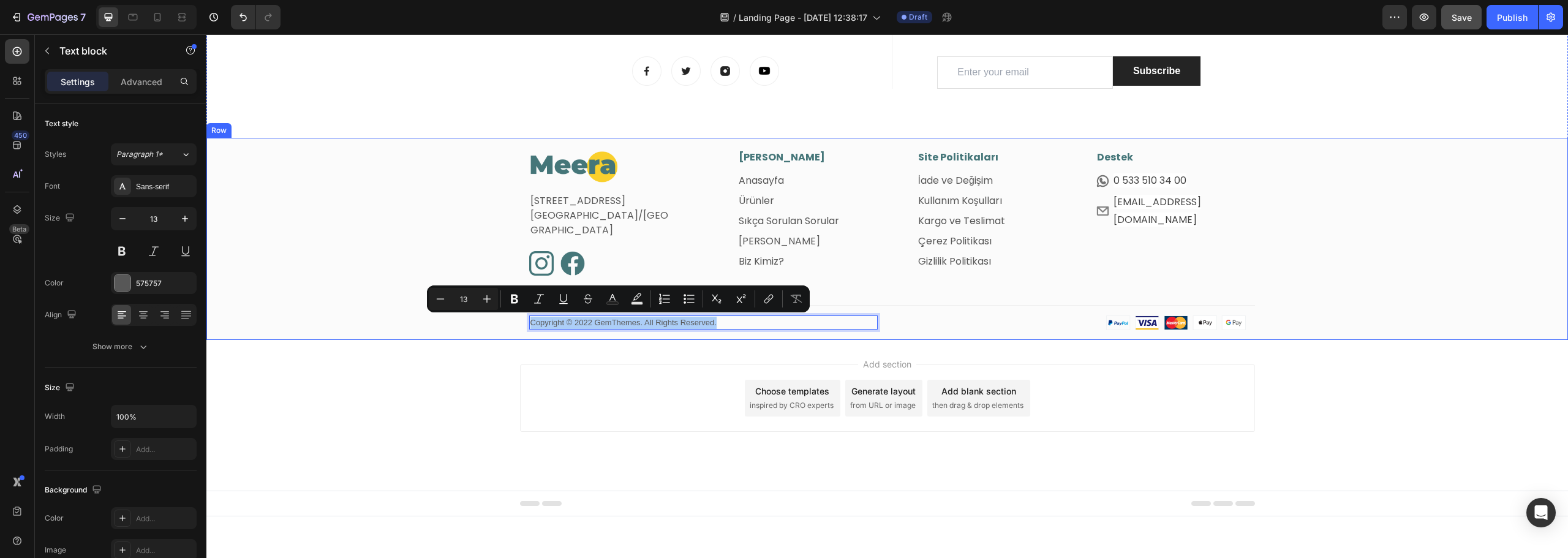
click at [369, 145] on div "Image Fetih Mahallesi, Tahralı Sokak, Blok 2E, Daire 5 Ataşehir/İstanbul Text b…" at bounding box center [887, 239] width 1361 height 202
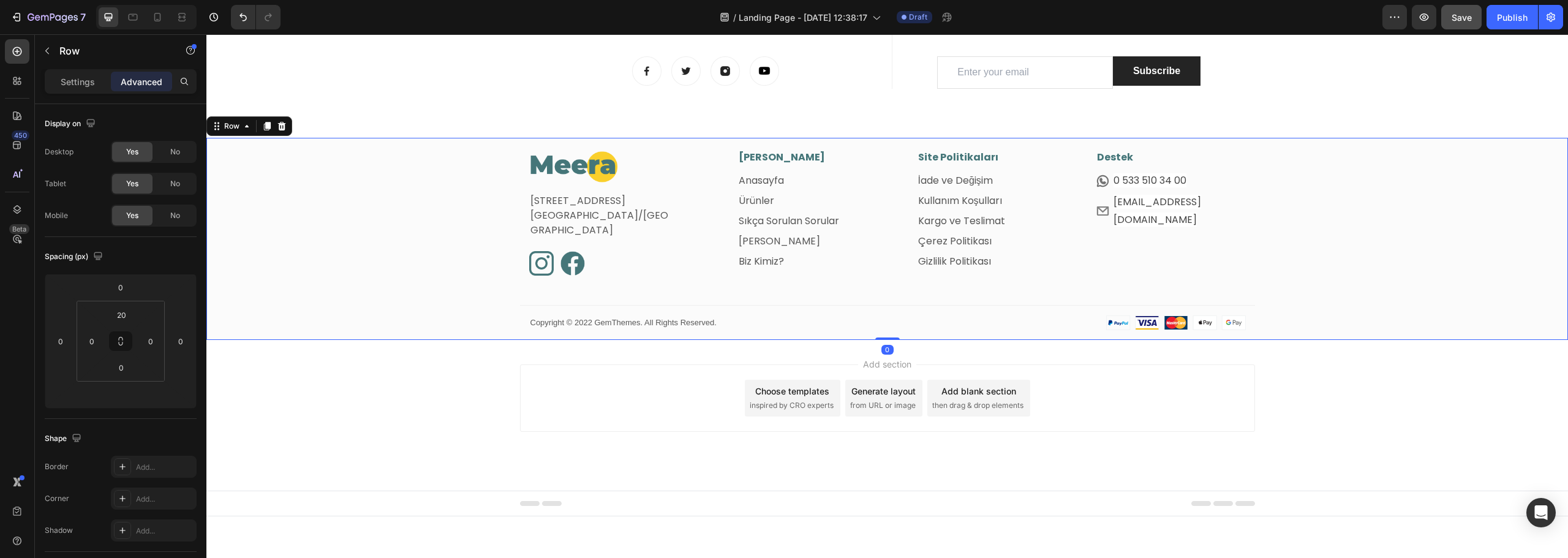
click at [607, 322] on p "Copyright © 2022 GemThemes. All Rights Reserved." at bounding box center [704, 322] width 346 height 12
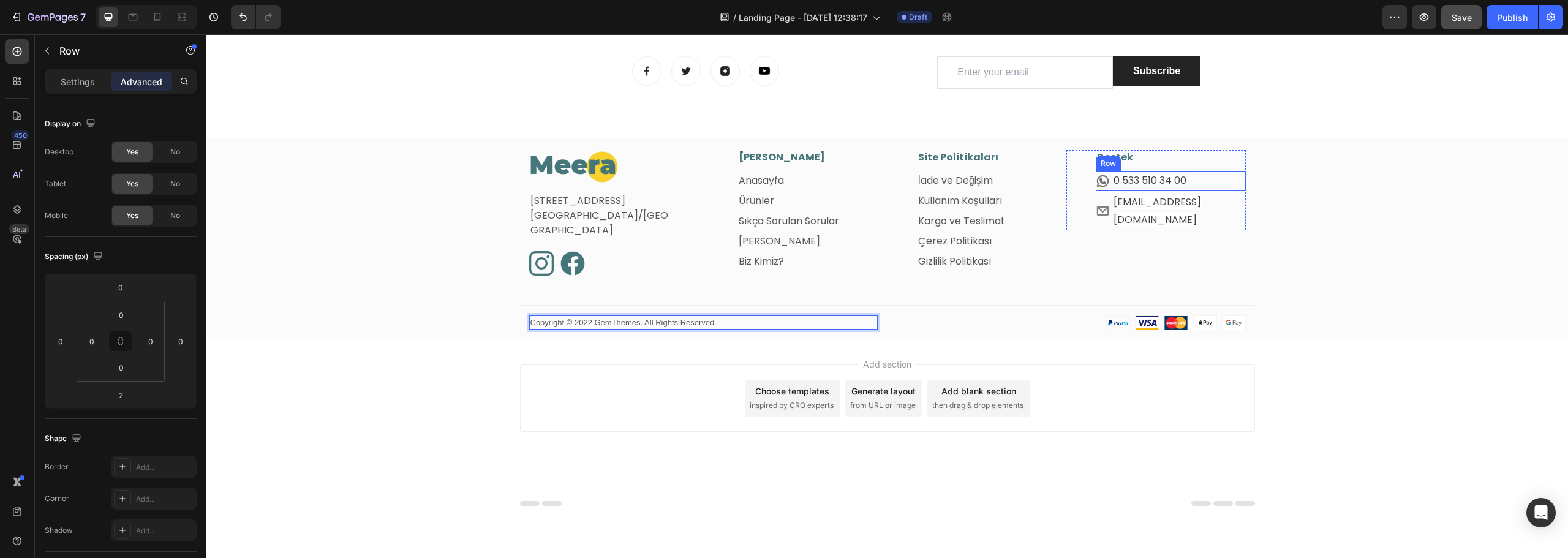
click at [1200, 182] on div "Icon 0 533 510 34 00 Text block Row" at bounding box center [1171, 181] width 150 height 21
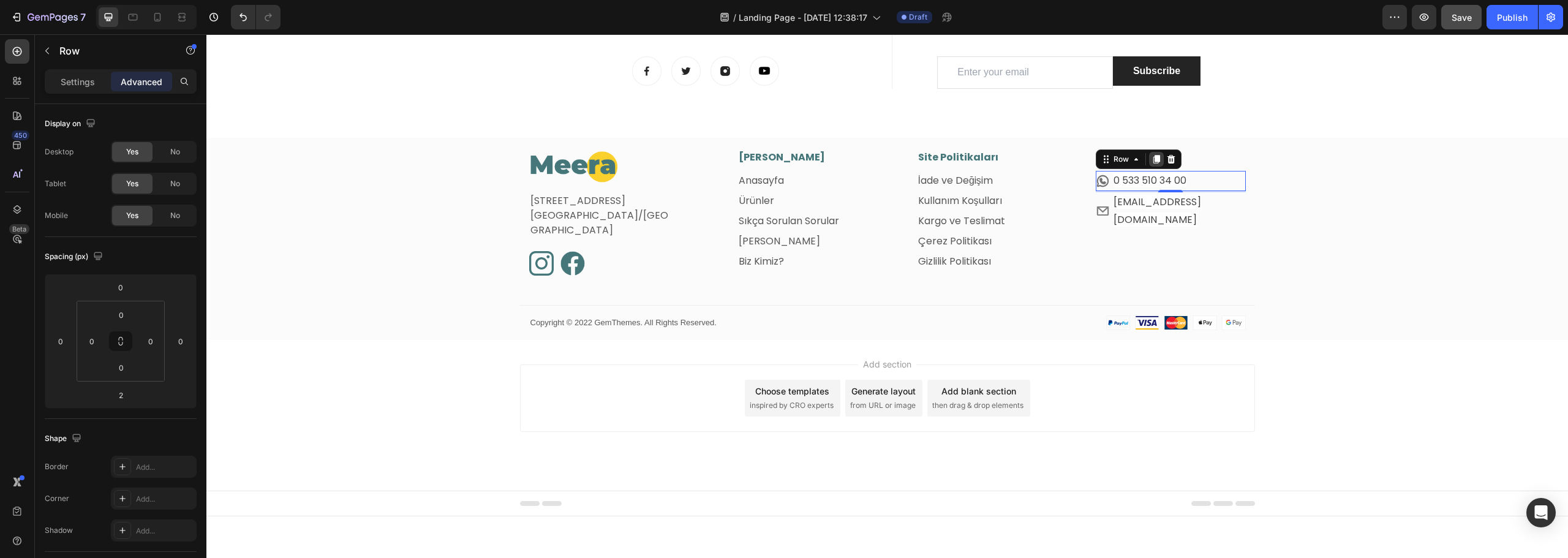
click at [1152, 163] on icon at bounding box center [1157, 159] width 9 height 9
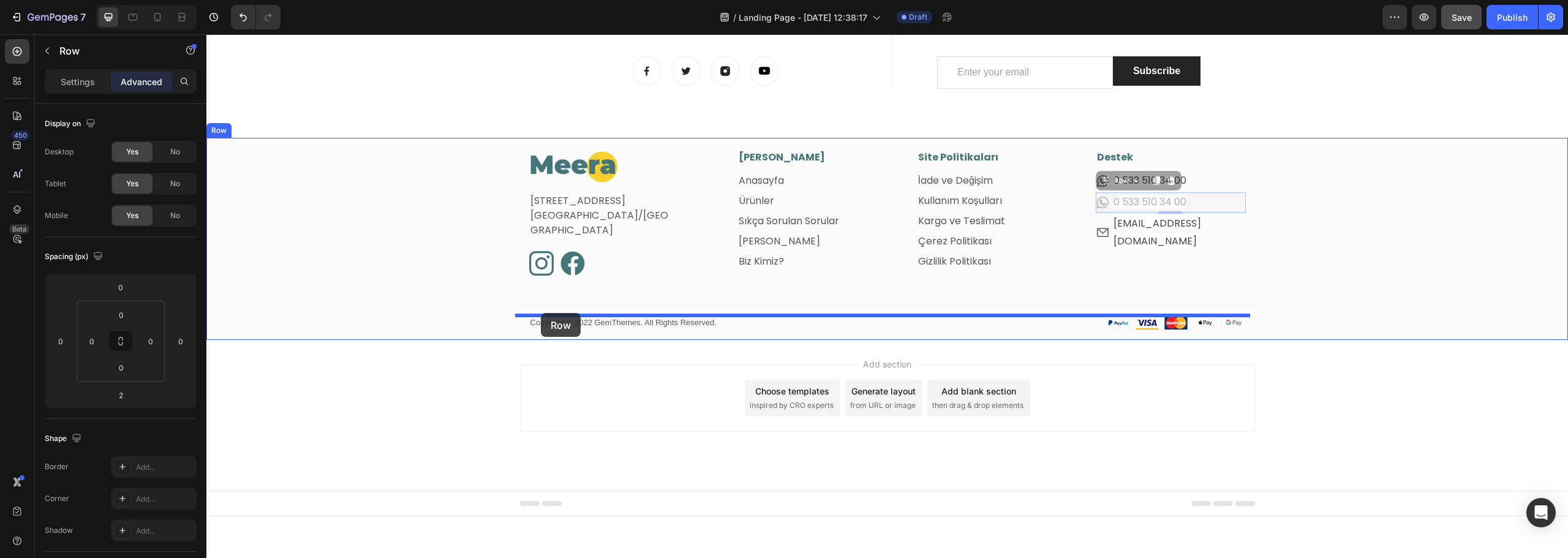
drag, startPoint x: 1103, startPoint y: 187, endPoint x: 541, endPoint y: 313, distance: 576.0
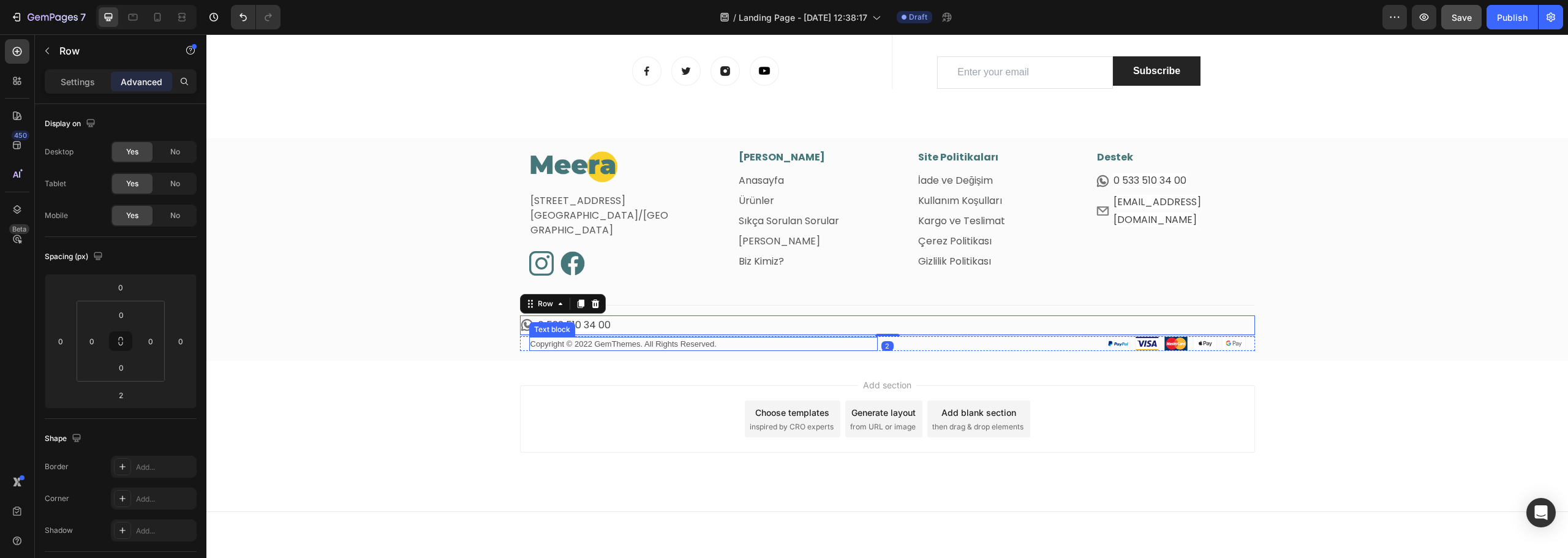
click at [559, 339] on p "Copyright © 2022 GemThemes. All Rights Reserved." at bounding box center [704, 344] width 346 height 12
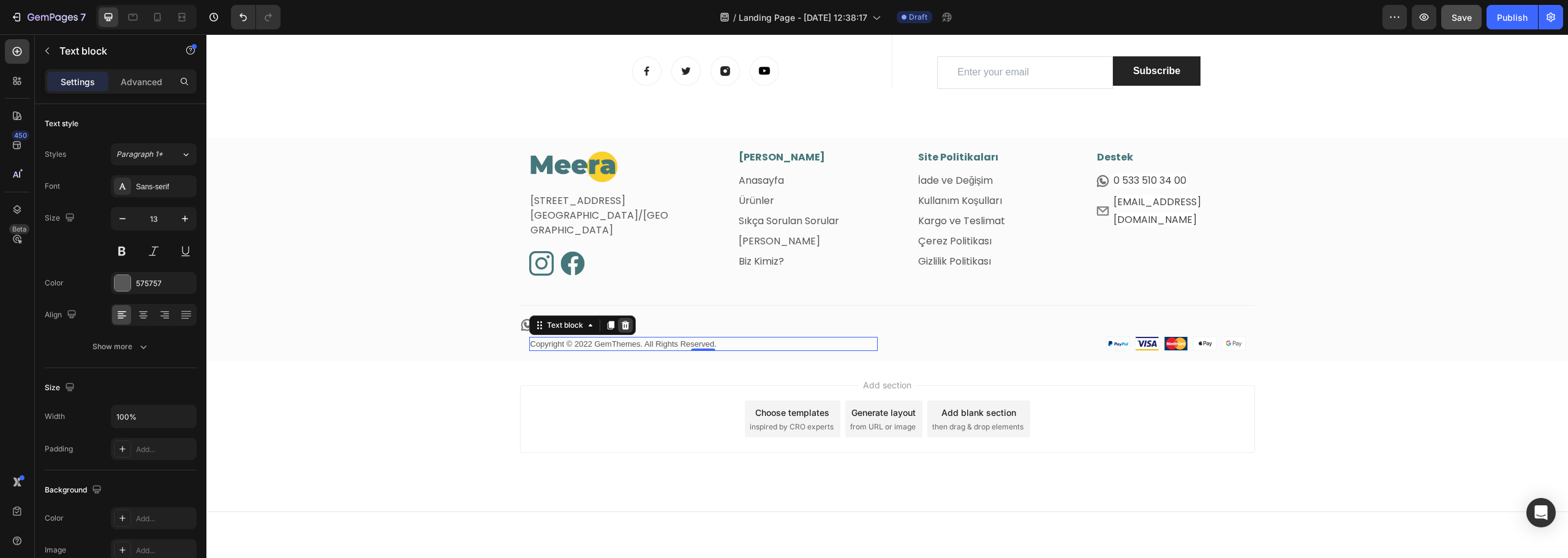
click at [620, 326] on icon at bounding box center [625, 325] width 9 height 9
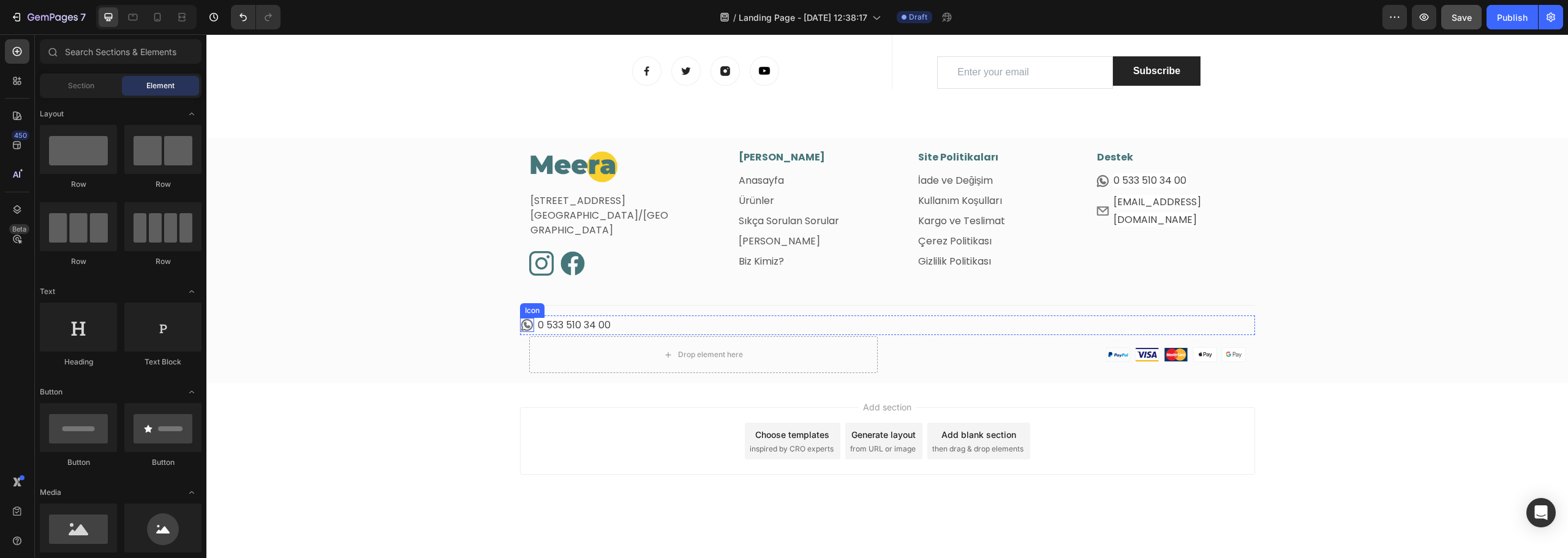
click at [520, 326] on icon at bounding box center [526, 325] width 11 height 11
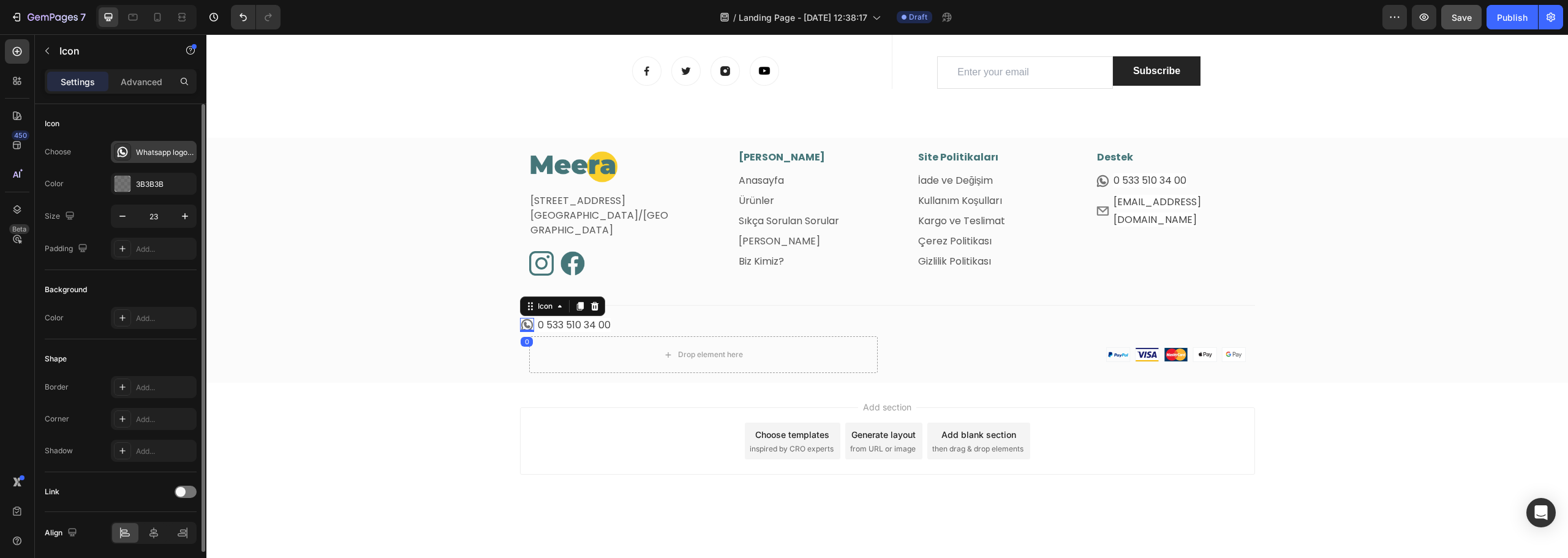
click at [152, 158] on div "Whatsapp logo bold" at bounding box center [154, 152] width 86 height 22
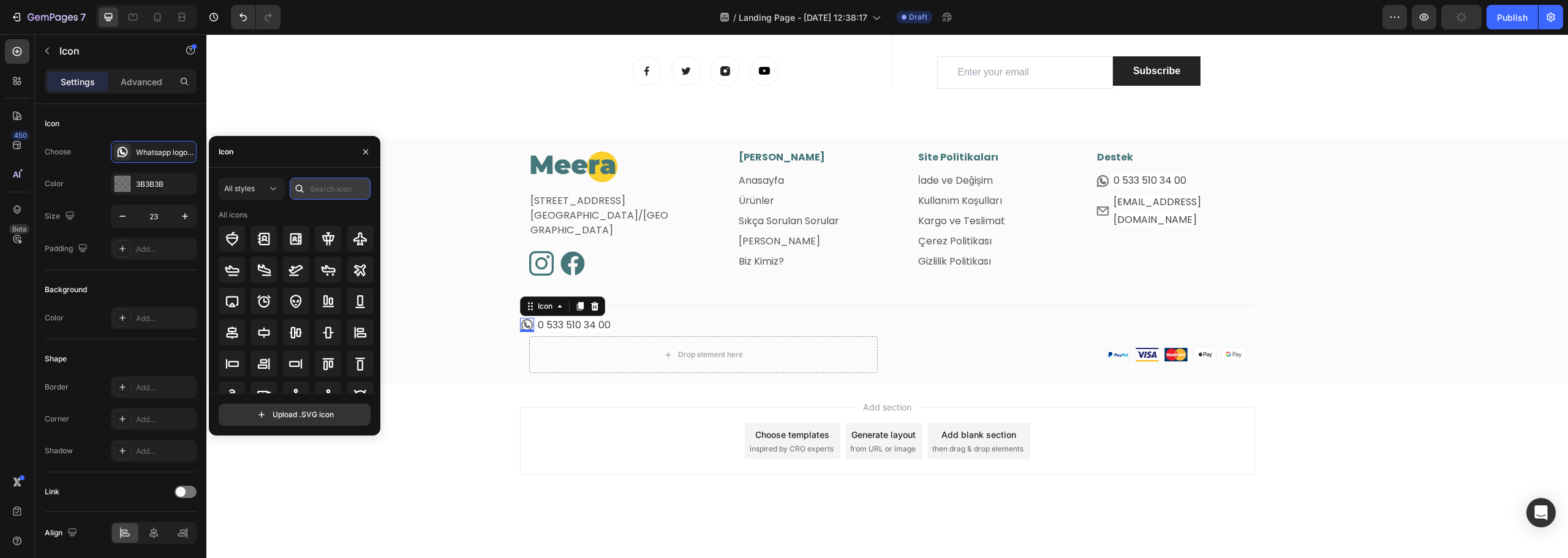
click at [319, 184] on input "text" at bounding box center [330, 189] width 81 height 22
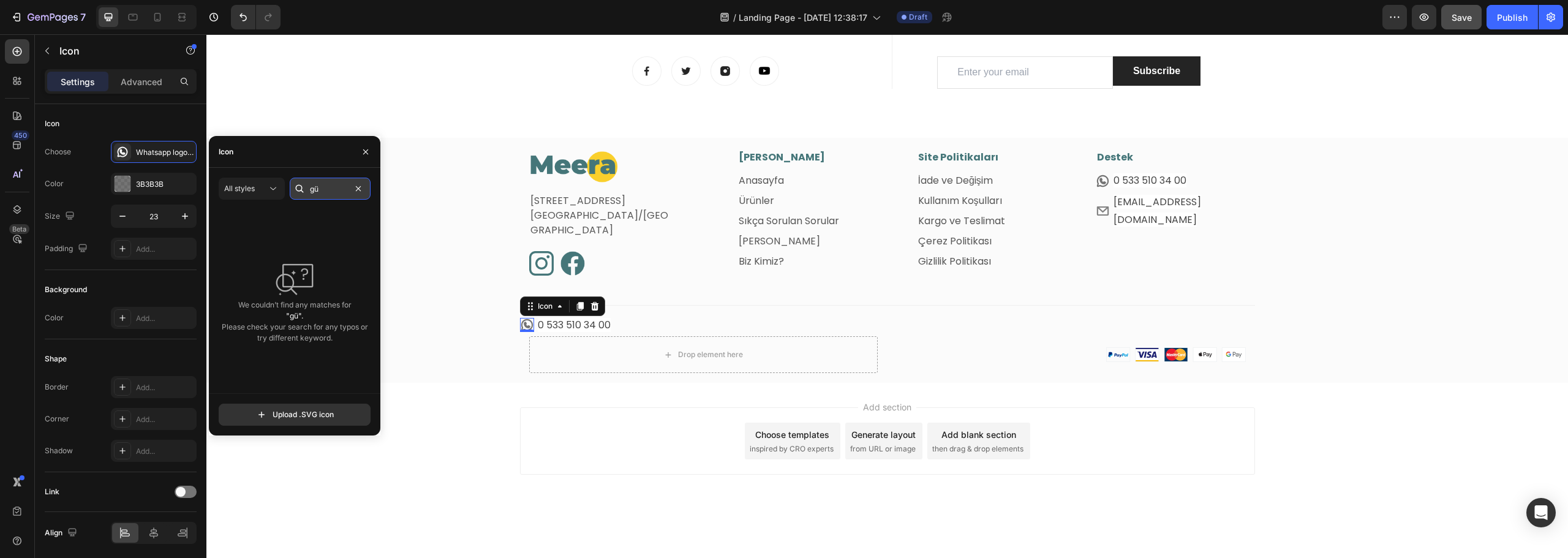
type input "g"
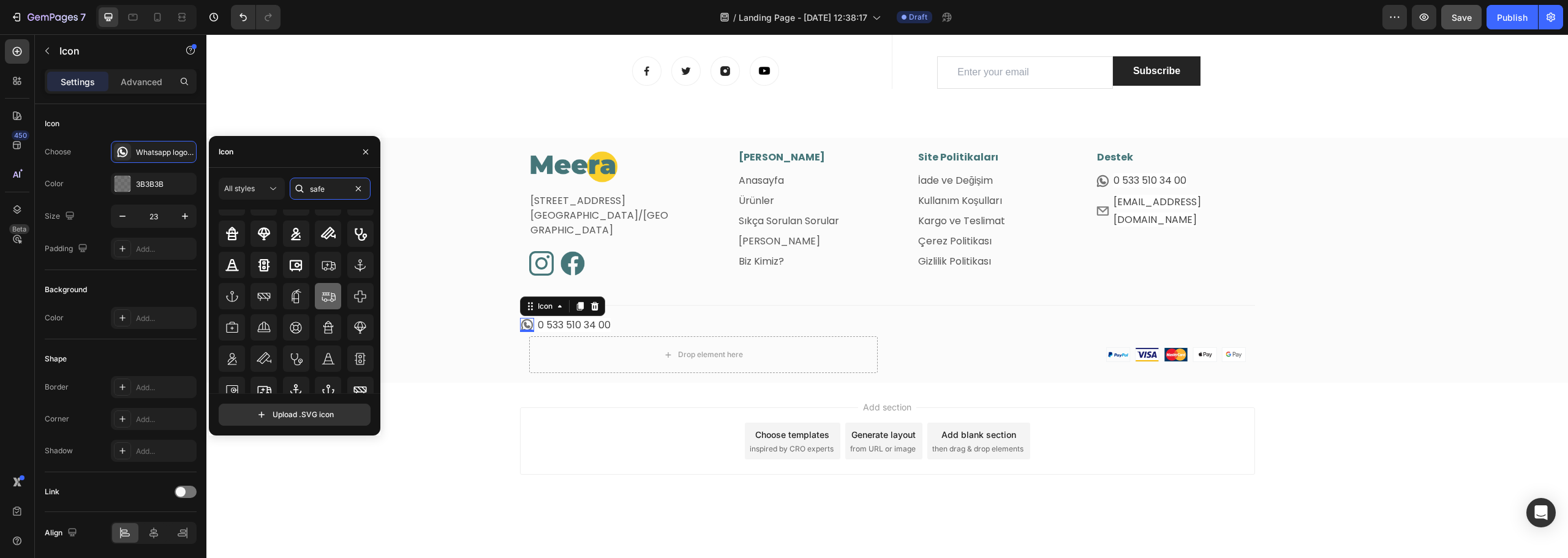
scroll to position [0, 0]
drag, startPoint x: 332, startPoint y: 192, endPoint x: 277, endPoint y: 190, distance: 55.0
click at [278, 190] on div "All styles safe" at bounding box center [294, 189] width 152 height 22
type input "lock"
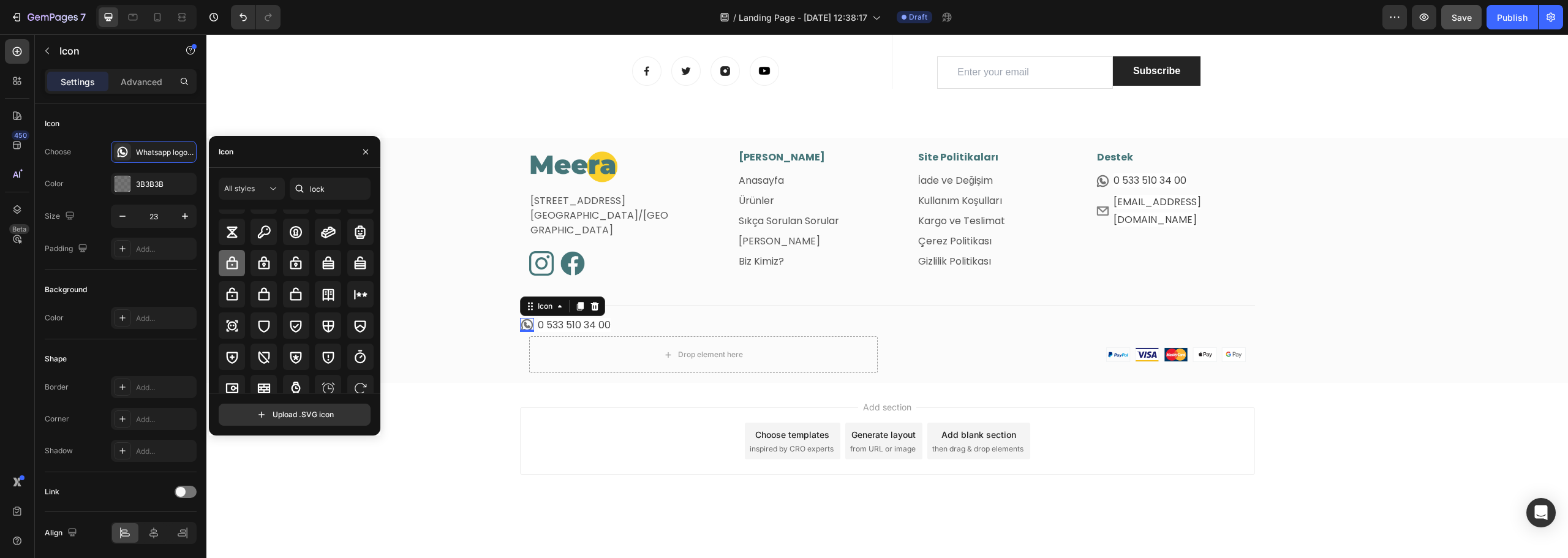
click at [227, 263] on icon at bounding box center [232, 263] width 11 height 13
click at [474, 329] on div "Image Fetih Mahallesi, Tahralı Sokak, Blok 2E, Daire 5 Ataşehir/İstanbul Text b…" at bounding box center [887, 267] width 1361 height 234
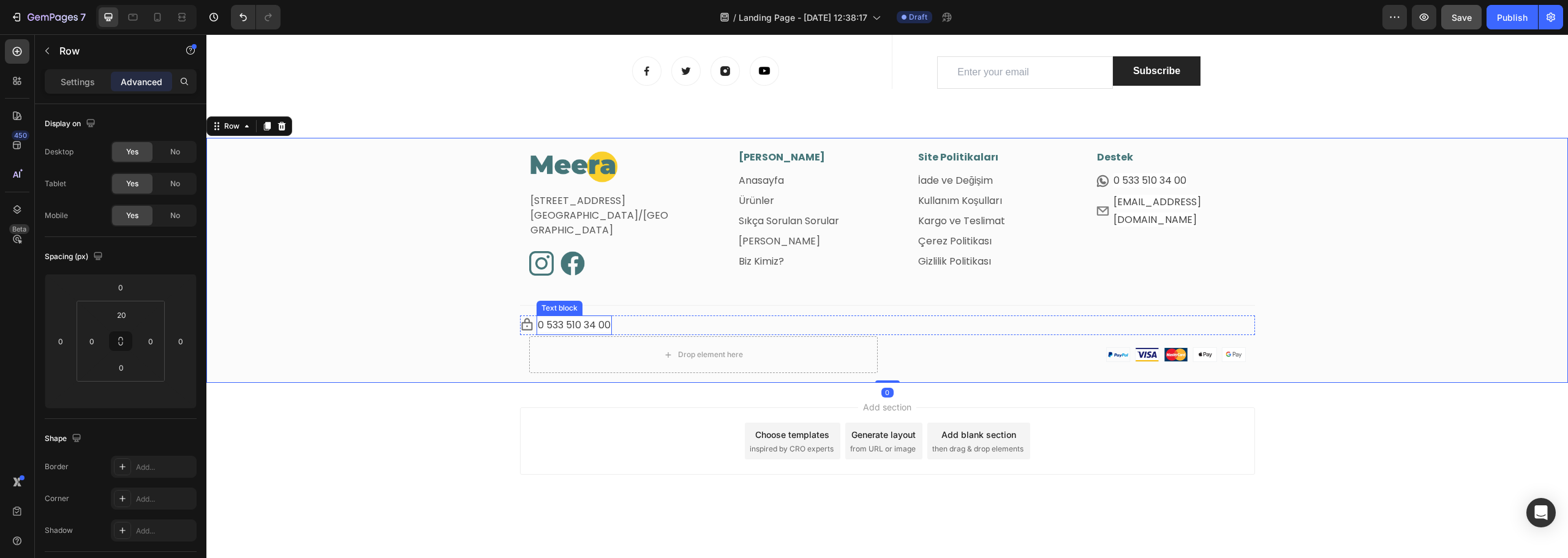
click at [560, 325] on span "0 533 510 34 00" at bounding box center [575, 324] width 73 height 14
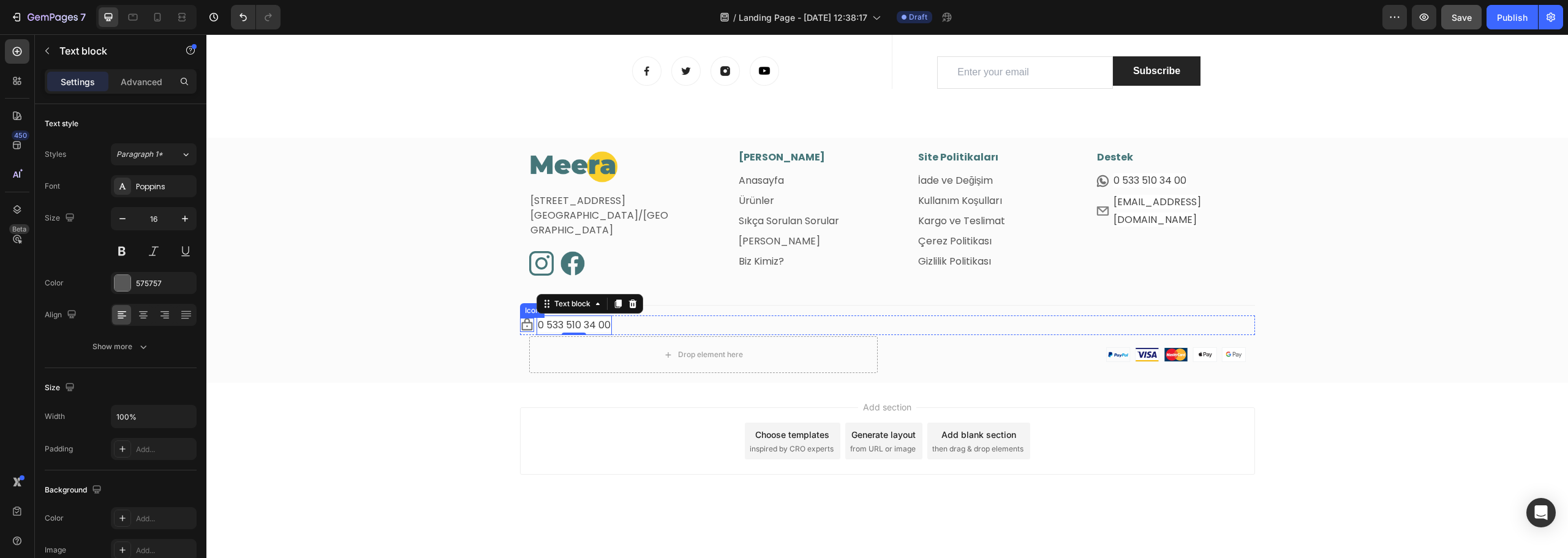
click at [520, 326] on icon at bounding box center [527, 324] width 14 height 14
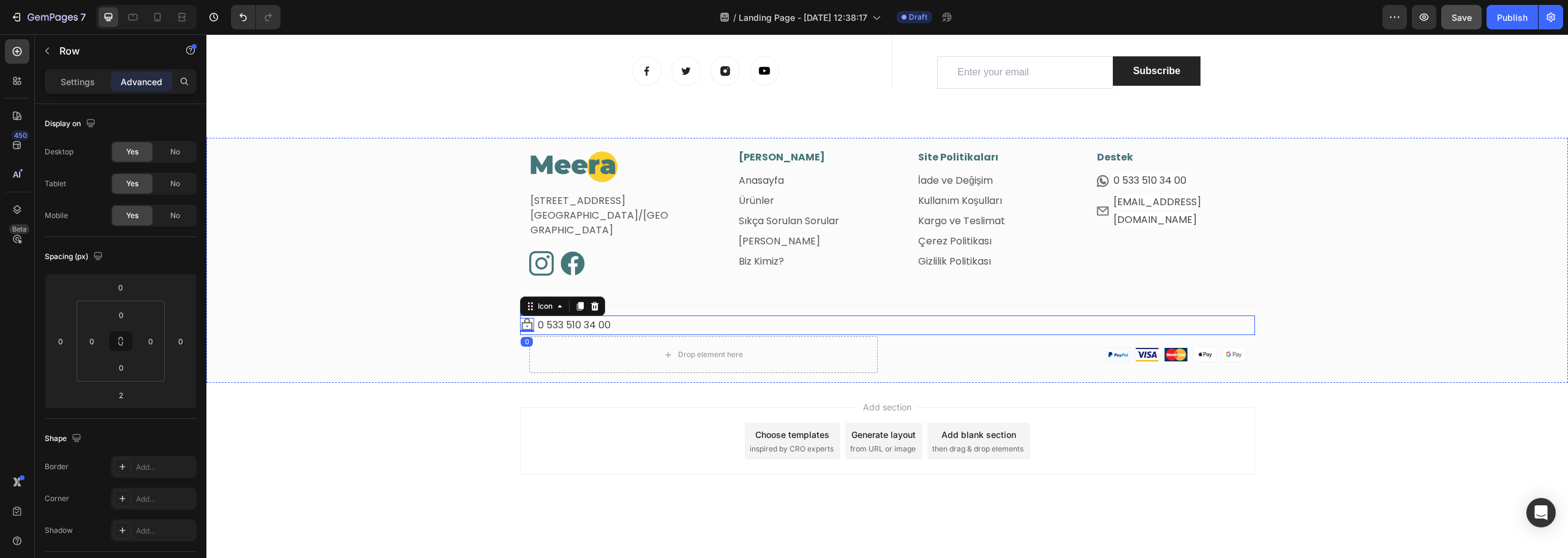
click at [649, 323] on div "Icon 0 0 533 510 34 00 Text block Row" at bounding box center [888, 326] width 735 height 21
click at [665, 326] on div "Icon 0 533 510 34 00 Text block Row 2" at bounding box center [888, 326] width 735 height 21
click at [95, 342] on input "0" at bounding box center [93, 341] width 19 height 19
click at [85, 350] on input "20" at bounding box center [93, 341] width 19 height 19
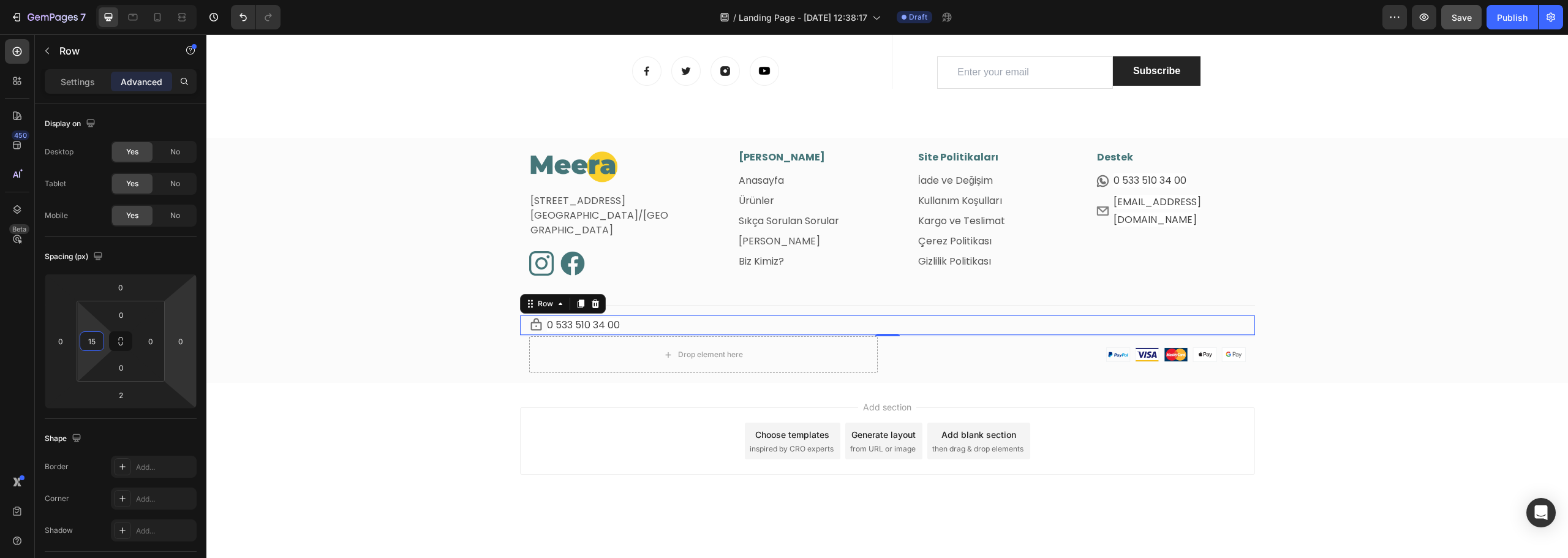
type input "15"
click at [571, 320] on span "0 533 510 34 00" at bounding box center [583, 324] width 73 height 14
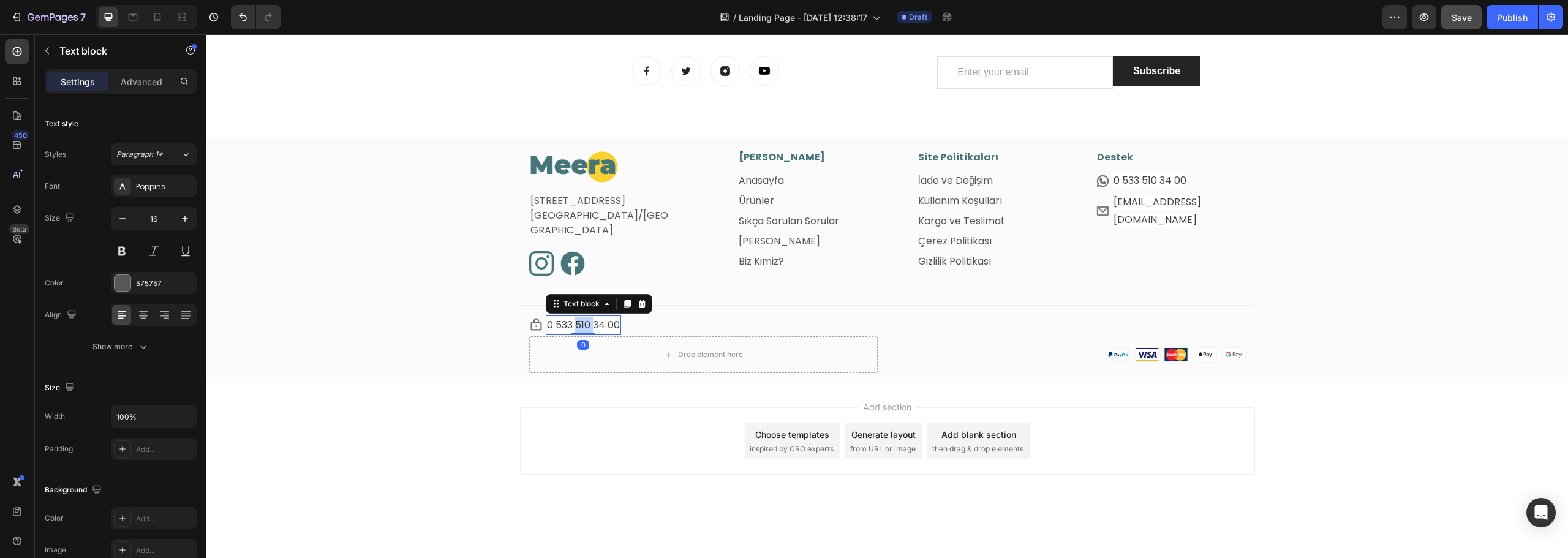
click at [571, 320] on span "0 533 510 34 00" at bounding box center [583, 324] width 73 height 14
click at [429, 254] on div "Image Fetih Mahallesi, Tahralı Sokak, Blok 2E, Daire 5 Ataşehir/İstanbul Text b…" at bounding box center [887, 267] width 1361 height 234
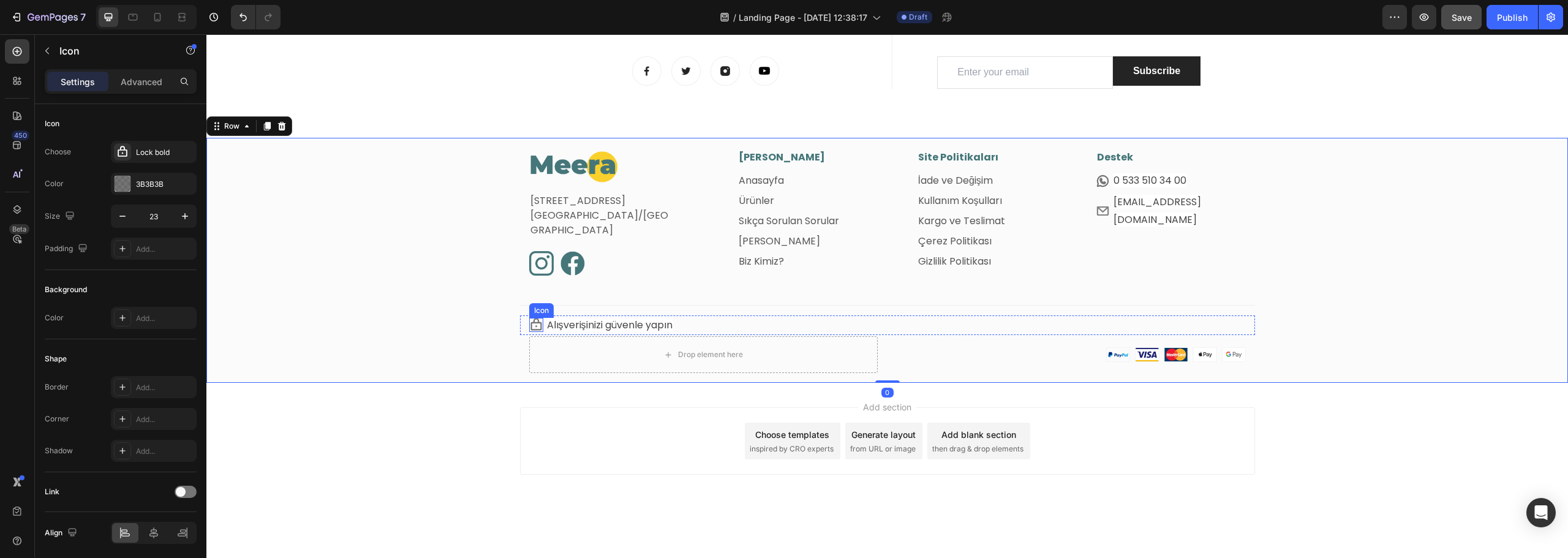
click at [531, 323] on icon at bounding box center [536, 324] width 11 height 12
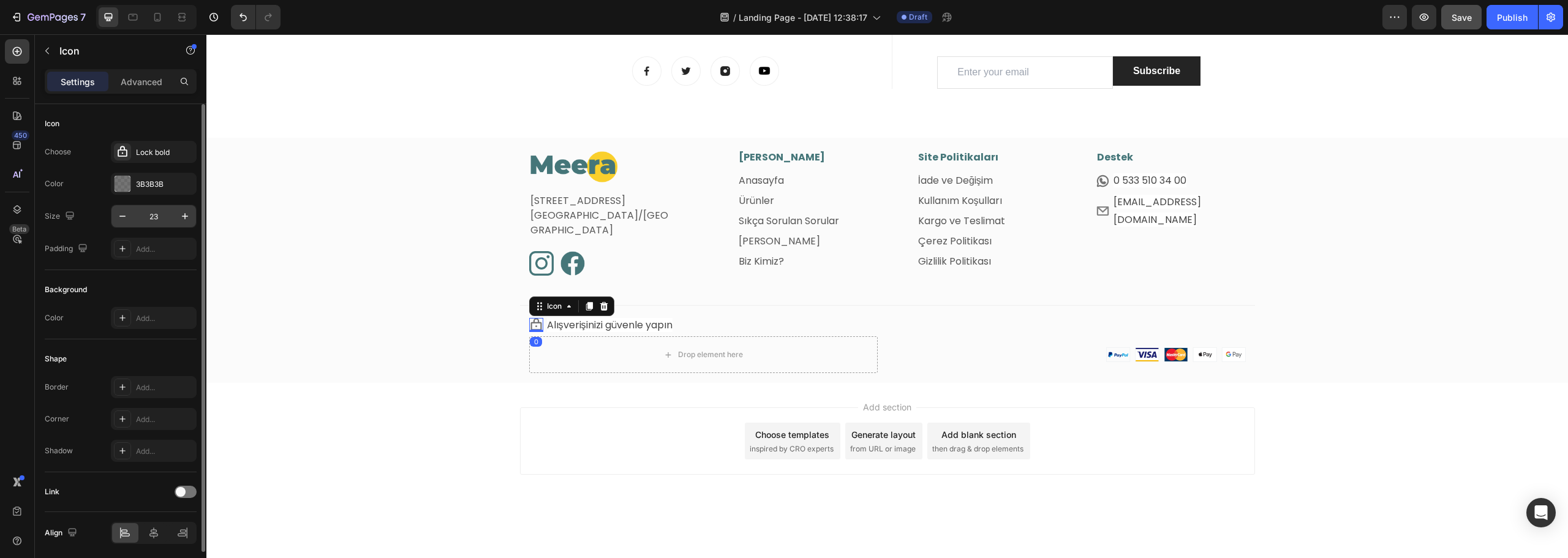
click at [151, 217] on input "23" at bounding box center [153, 217] width 40 height 22
type input "22"
click at [362, 230] on div "Image Fetih Mahallesi, Tahralı Sokak, Blok 2E, Daire 5 Ataşehir/İstanbul Text b…" at bounding box center [887, 267] width 1361 height 234
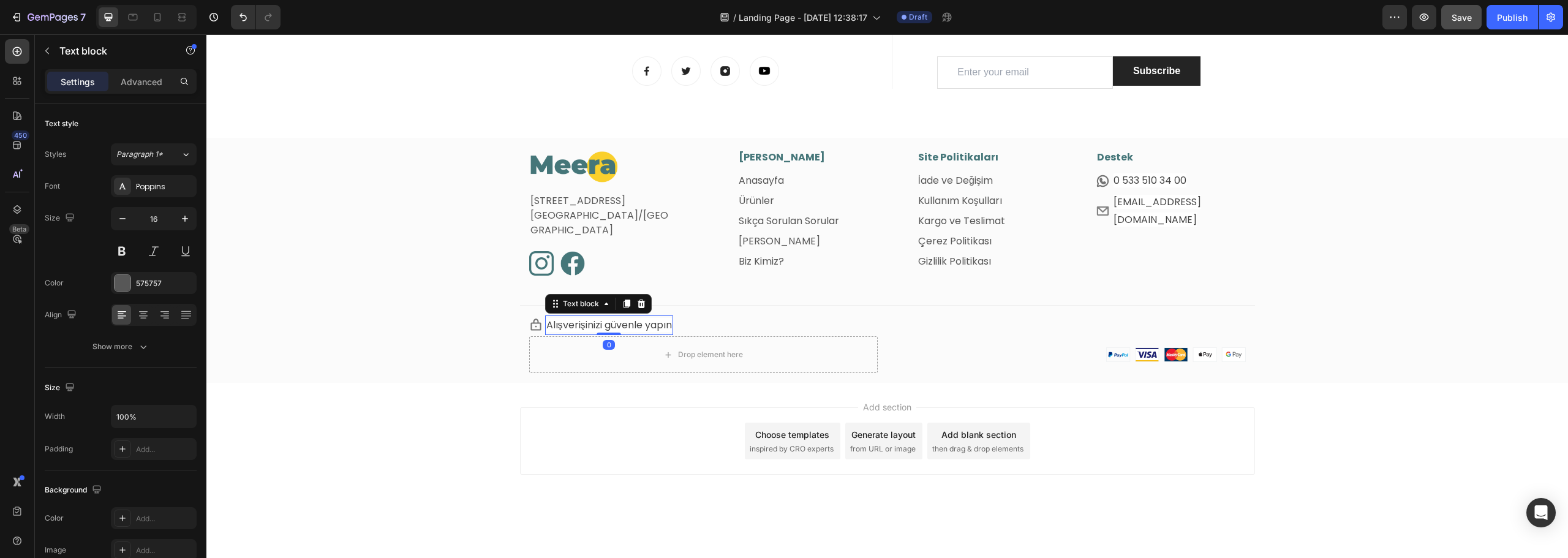
click at [615, 330] on span "Alışverişinizi güvenle yapın" at bounding box center [609, 324] width 125 height 14
click at [154, 223] on input "16" at bounding box center [153, 219] width 40 height 22
click at [156, 217] on input "14" at bounding box center [153, 219] width 40 height 22
type input "12"
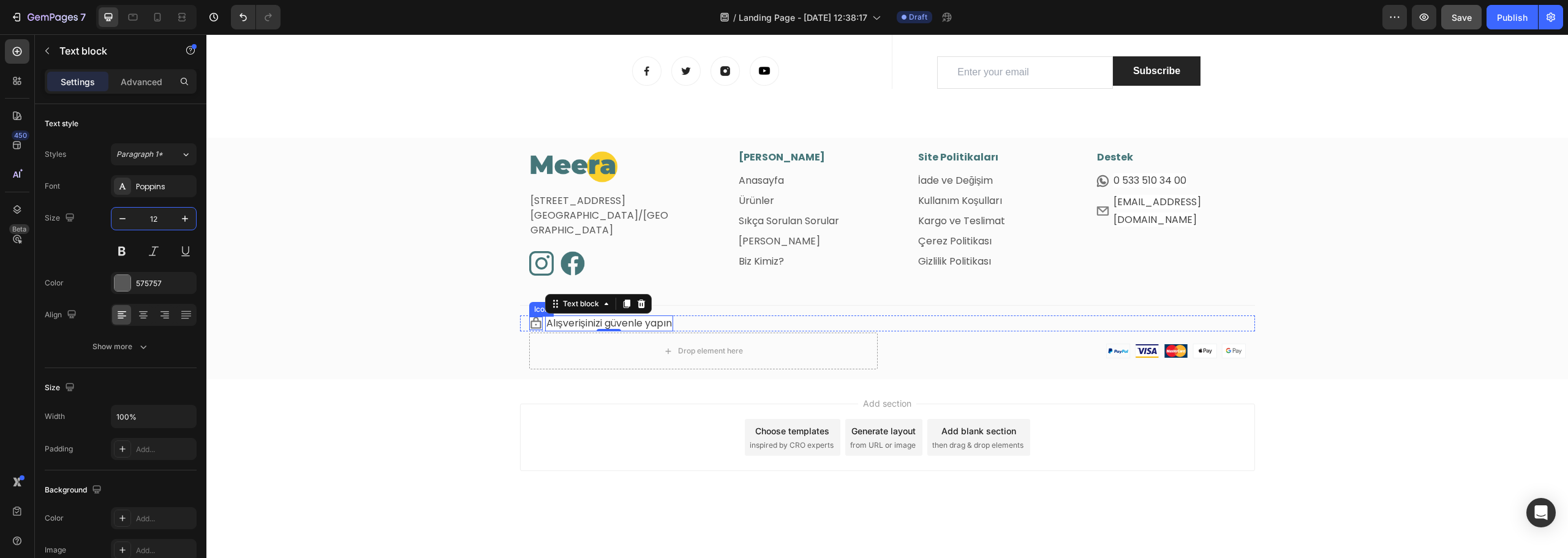
click at [533, 328] on icon at bounding box center [535, 322] width 10 height 11
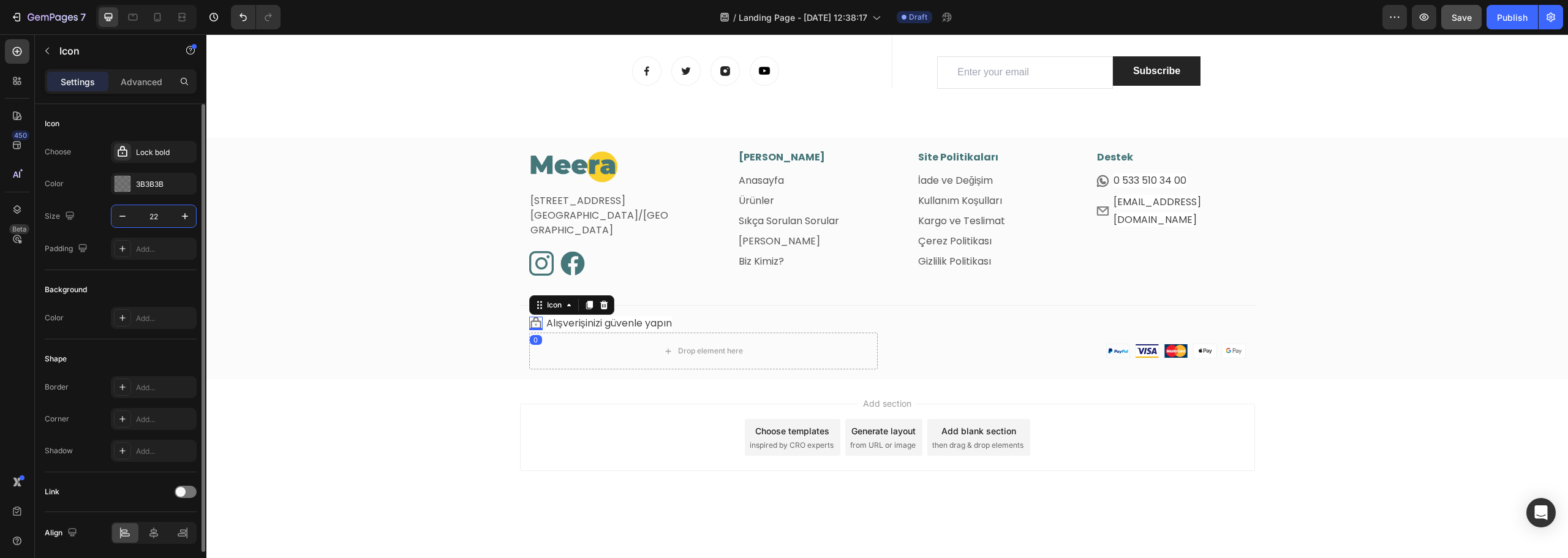
click at [159, 215] on input "22" at bounding box center [153, 217] width 40 height 22
type input "20"
click at [426, 467] on div "Add section Choose templates inspired by CRO experts Generate layout from URL o…" at bounding box center [887, 454] width 1361 height 150
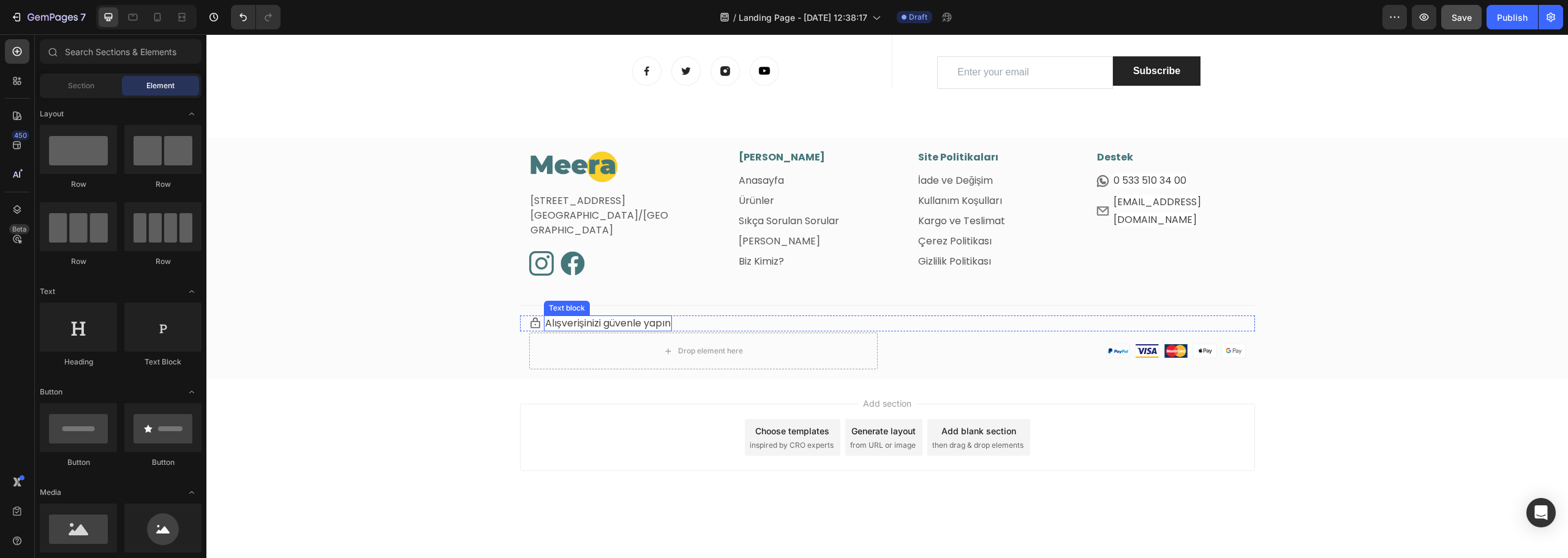
click at [579, 322] on span "Alışverişinizi güvenle yapın" at bounding box center [608, 322] width 125 height 14
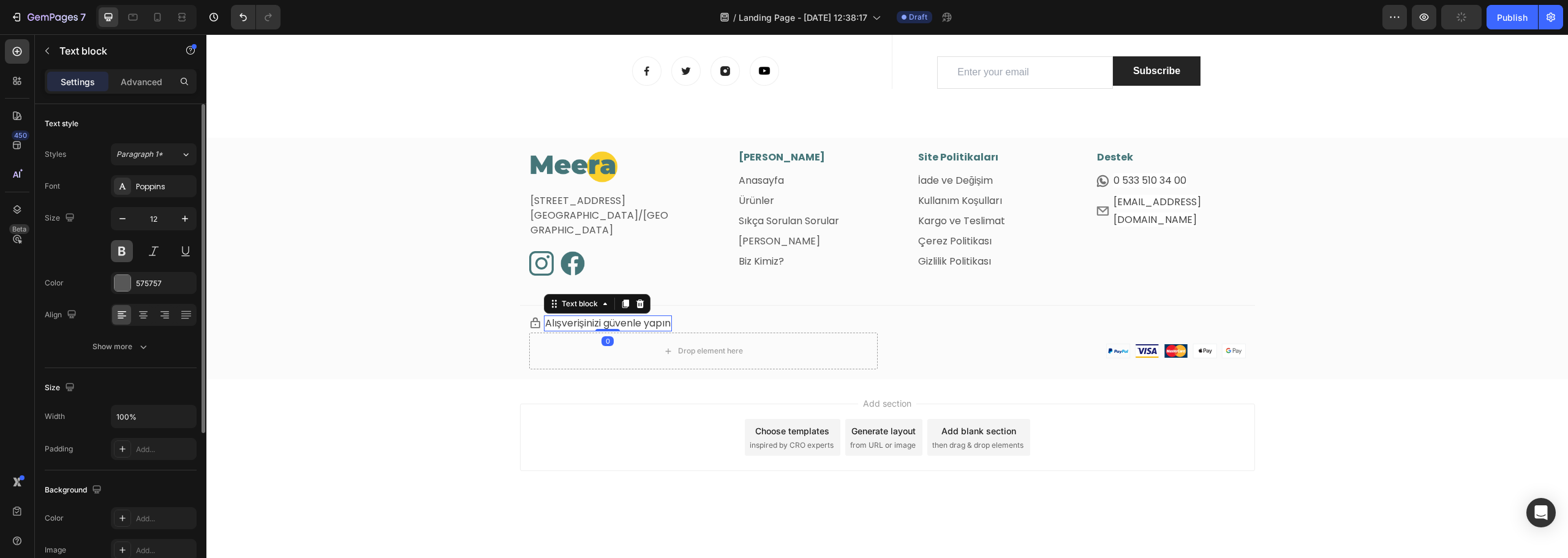
click at [118, 253] on button at bounding box center [122, 251] width 22 height 22
click at [159, 220] on input "12" at bounding box center [153, 219] width 40 height 22
click at [152, 216] on input "10" at bounding box center [153, 219] width 40 height 22
type input "8"
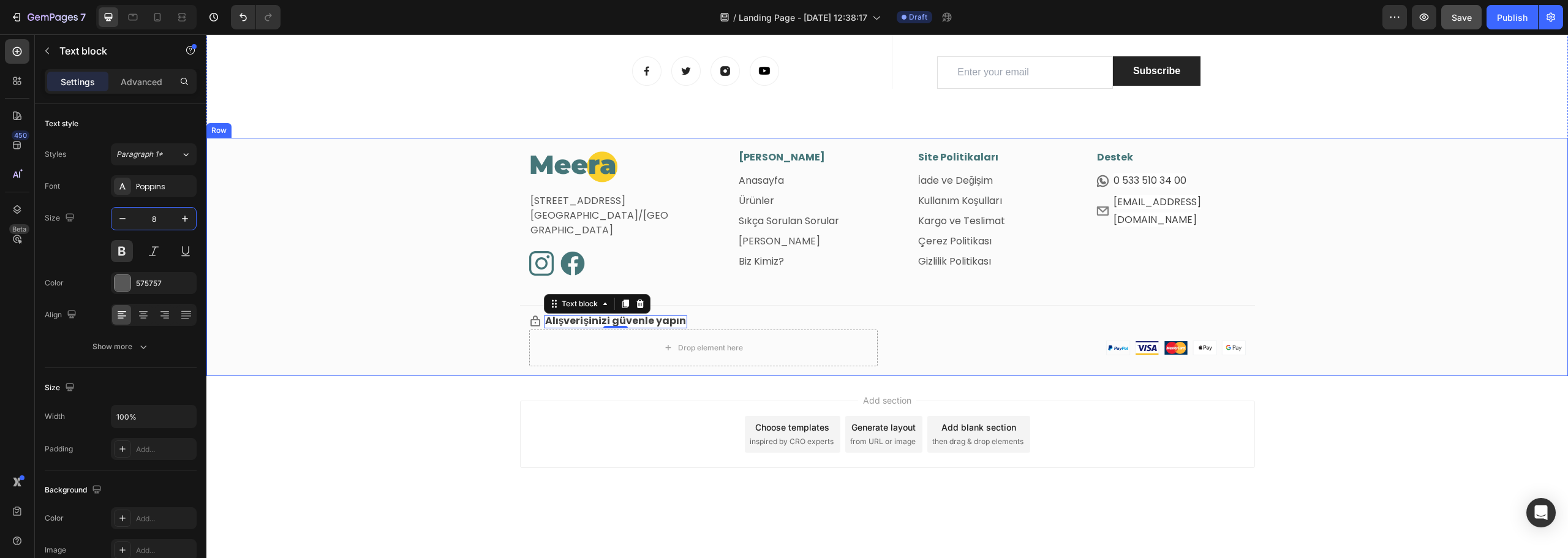
click at [387, 310] on div "Image Fetih Mahallesi, Tahralı Sokak, Blok 2E, Daire 5 Ataşehir/İstanbul Text b…" at bounding box center [887, 264] width 1361 height 226
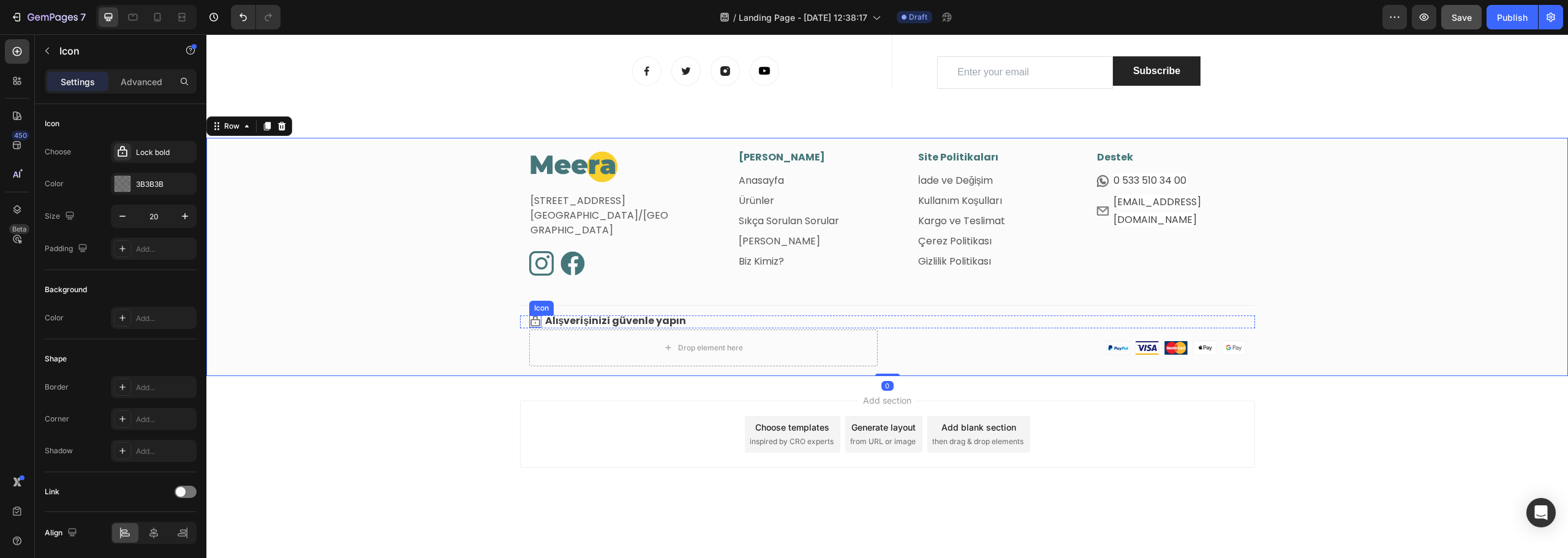
click at [530, 324] on icon at bounding box center [535, 322] width 12 height 12
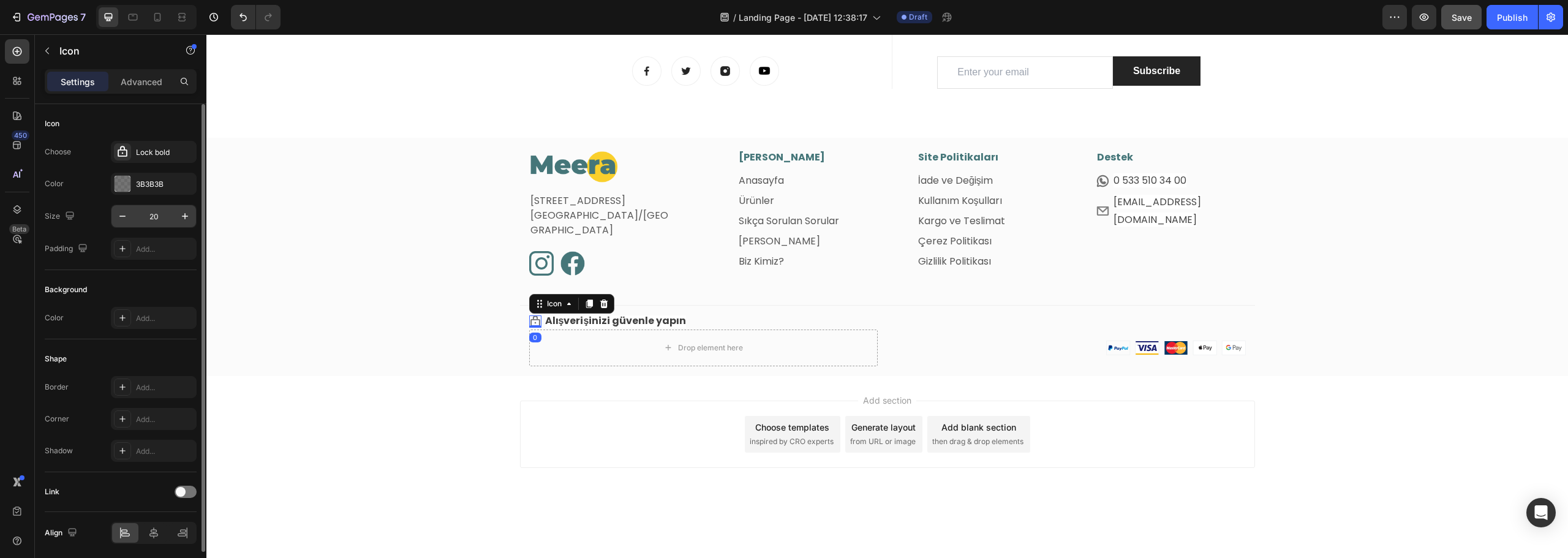
click at [155, 218] on input "20" at bounding box center [153, 217] width 40 height 22
type input "18"
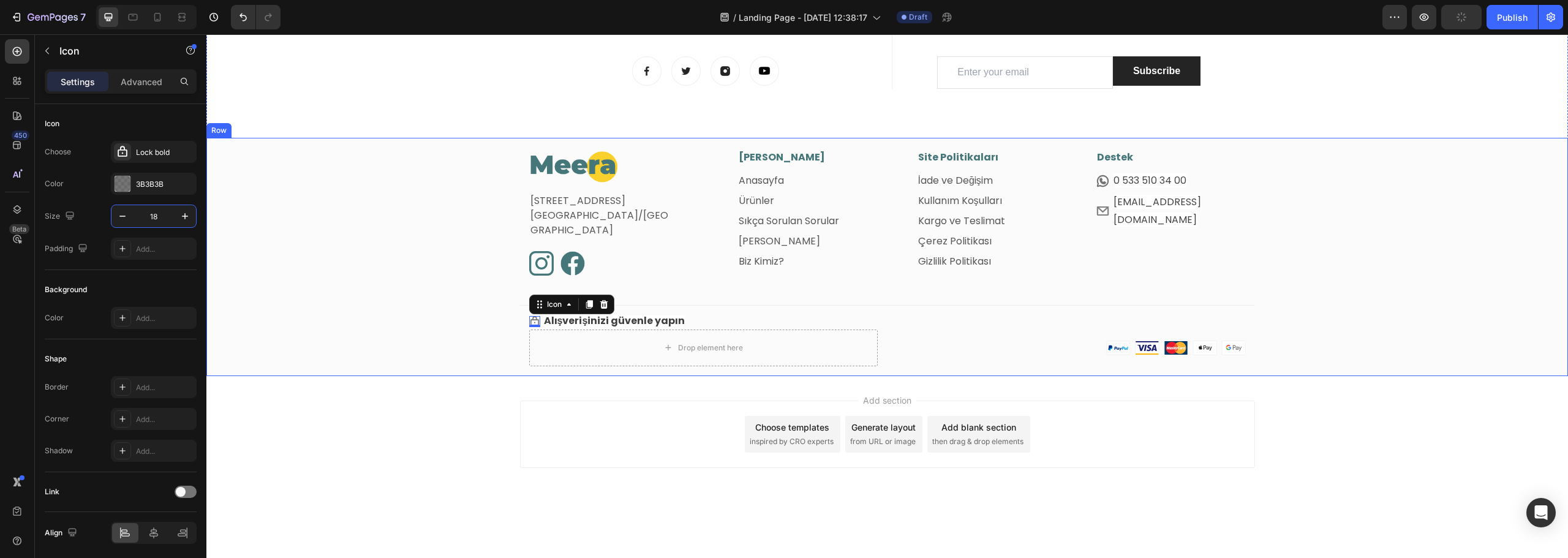
click at [401, 346] on div "Image Fetih Mahallesi, Tahralı Sokak, Blok 2E, Daire 5 Ataşehir/İstanbul Text b…" at bounding box center [887, 264] width 1361 height 226
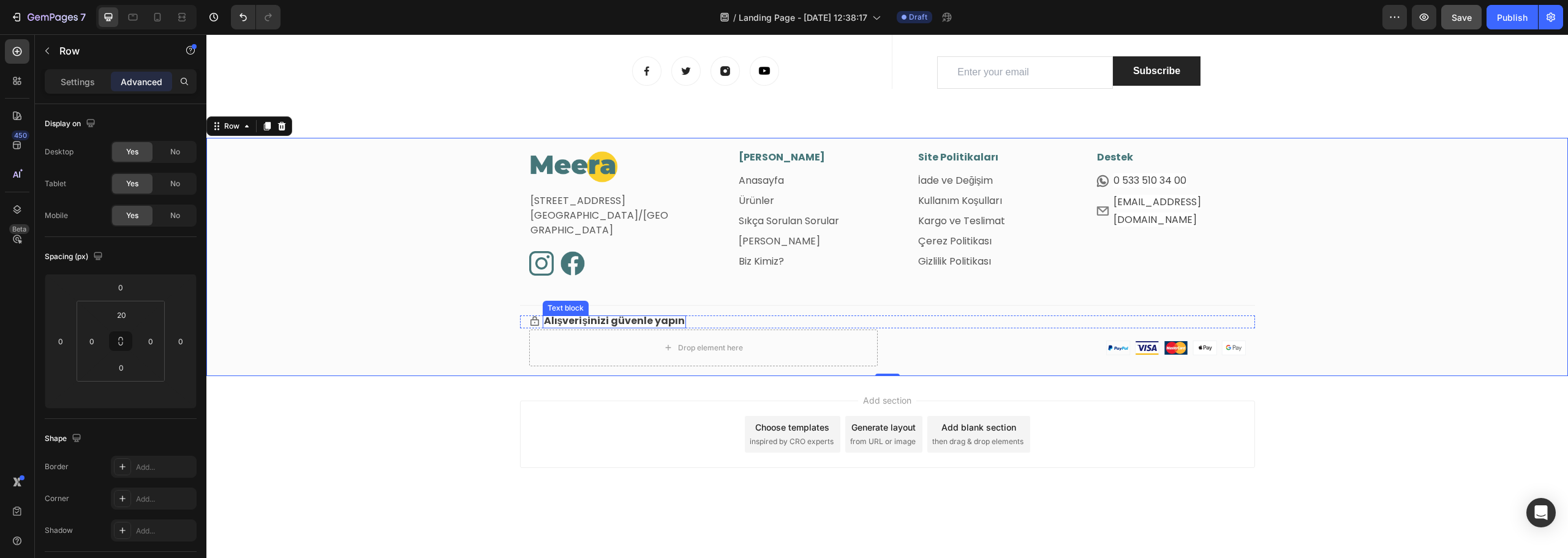
click at [612, 323] on span "Alışverişinizi güvenle yapın" at bounding box center [614, 321] width 141 height 14
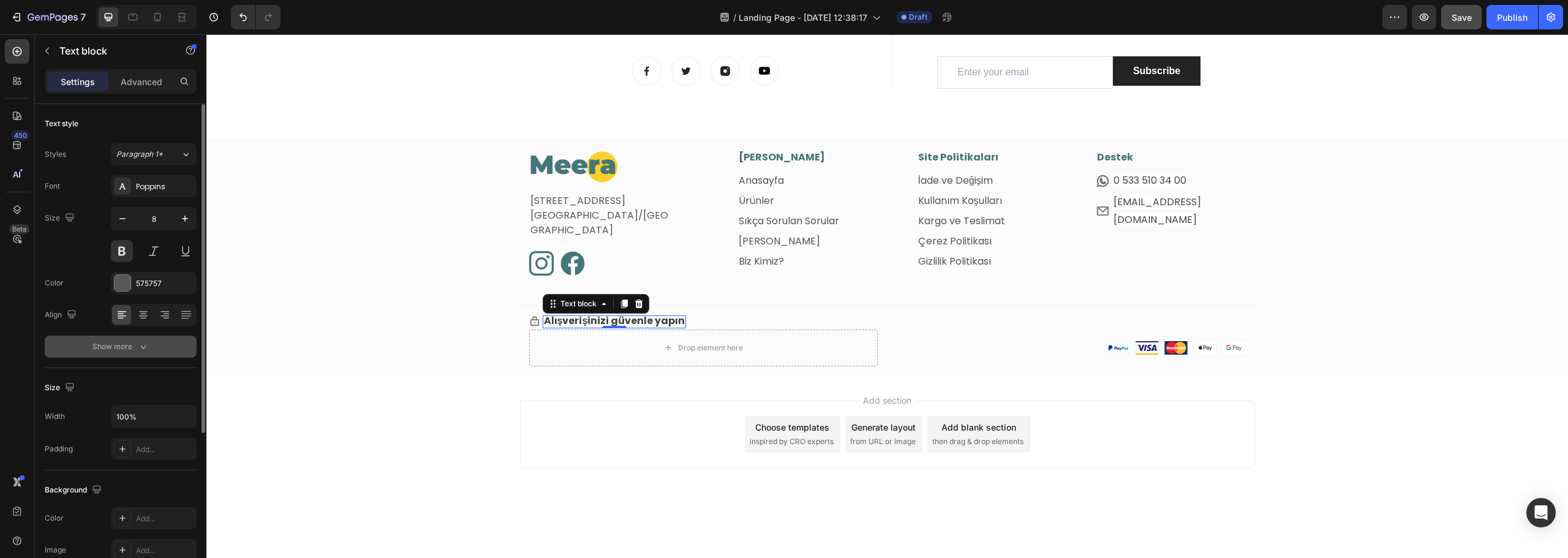
click at [136, 351] on div "Show more" at bounding box center [121, 347] width 57 height 12
click at [134, 398] on div "Font Poppins Size 8 Color 575757 Align Font weight Normal Line height 180% Lett…" at bounding box center [121, 348] width 152 height 344
click at [138, 350] on span "Normal" at bounding box center [130, 347] width 26 height 9
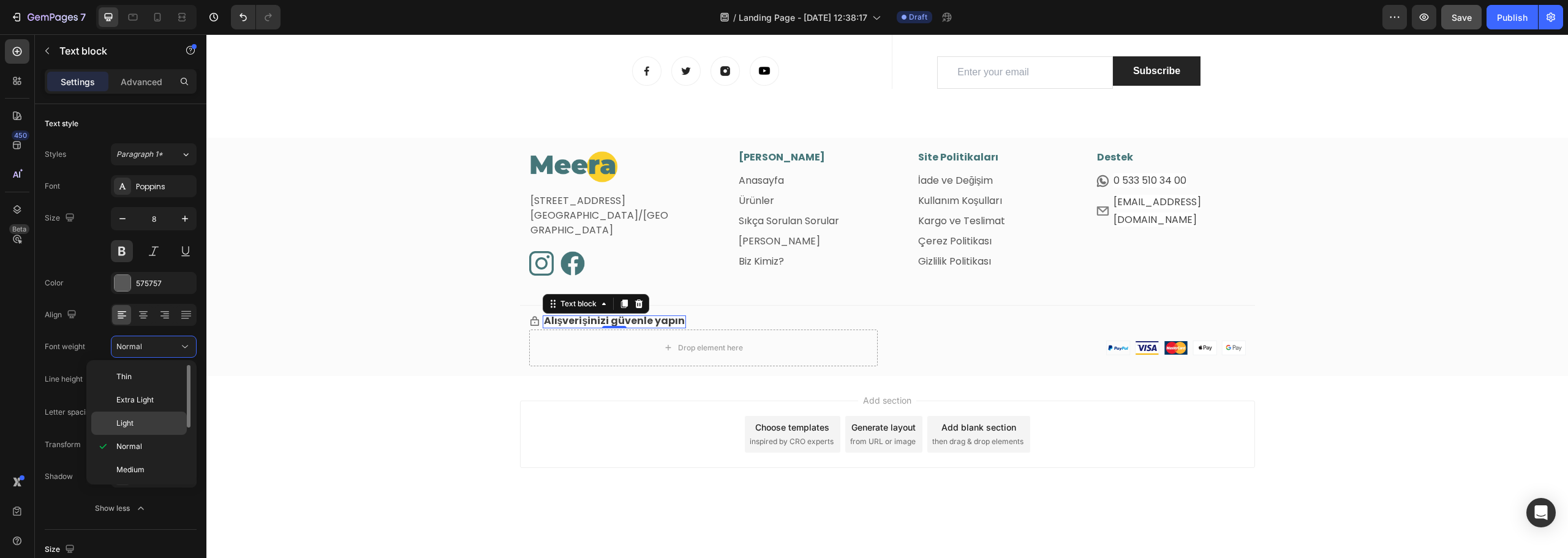
click at [131, 420] on span "Light" at bounding box center [125, 423] width 17 height 11
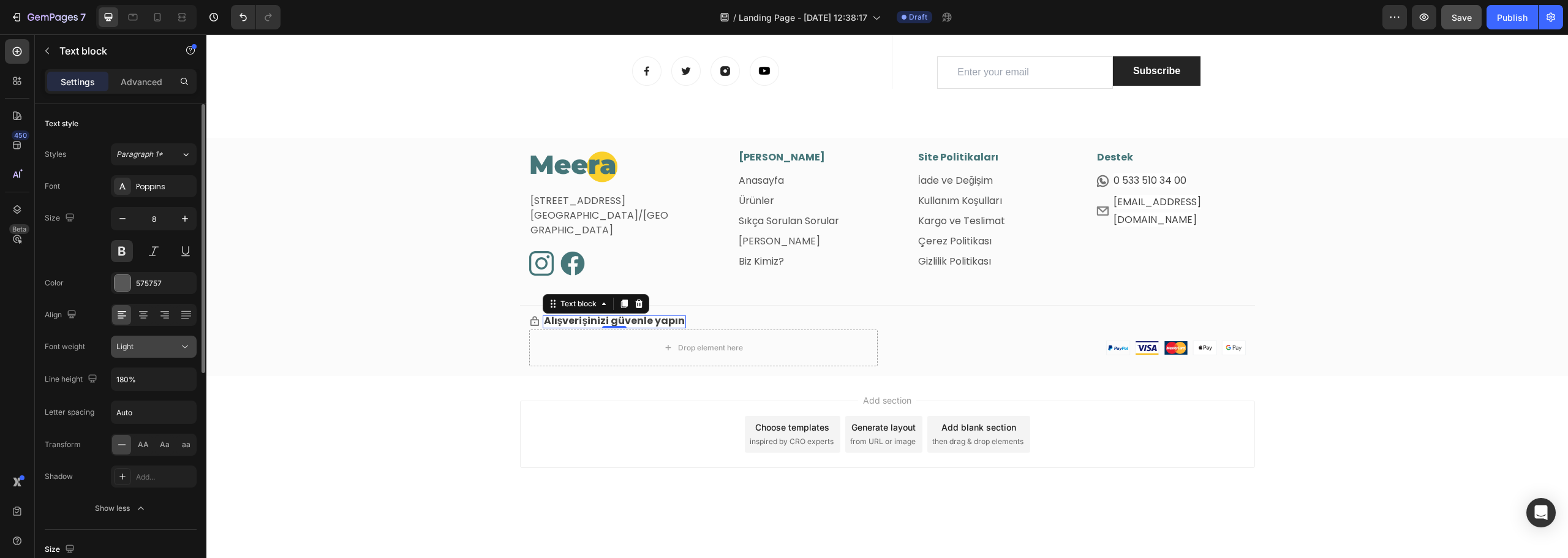
click at [159, 348] on div "Light" at bounding box center [148, 347] width 63 height 11
click at [150, 397] on span "Extra Light" at bounding box center [135, 400] width 37 height 11
click at [765, 308] on div "Image Fetih Mahallesi, Tahralı Sokak, Blok 2E, Daire 5 Ataşehir/İstanbul Text b…" at bounding box center [887, 264] width 1361 height 226
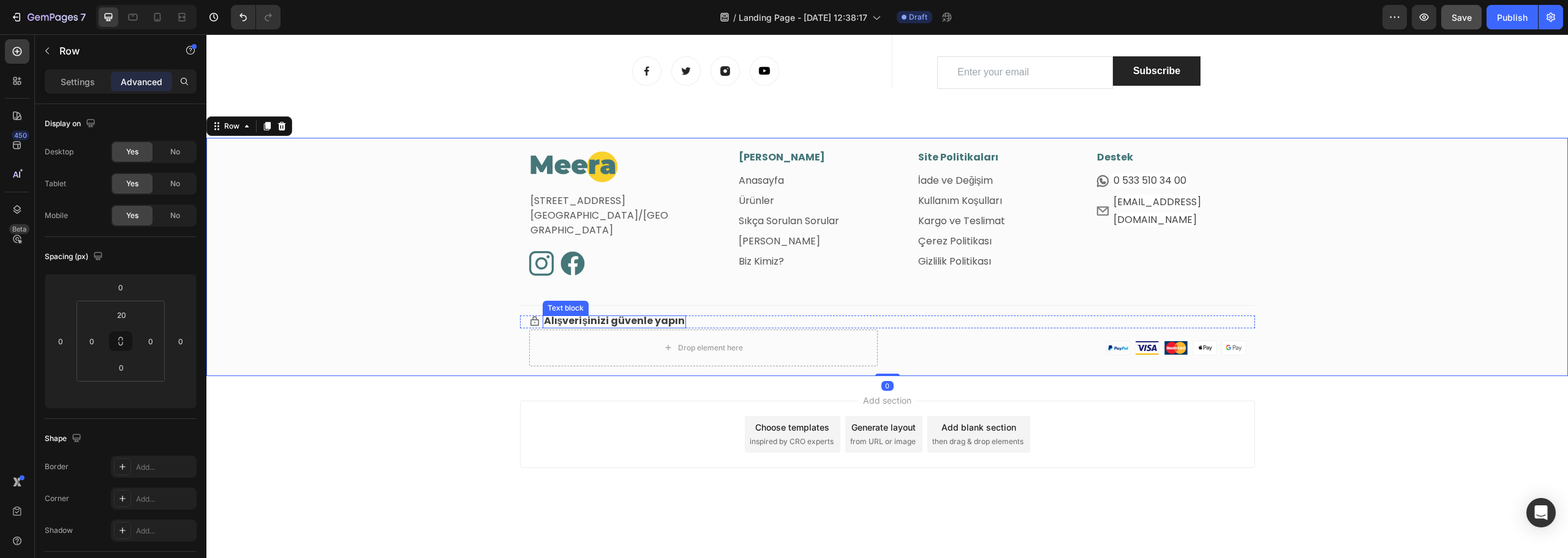
click at [597, 317] on span "Alışverişinizi güvenle yapın" at bounding box center [614, 321] width 141 height 14
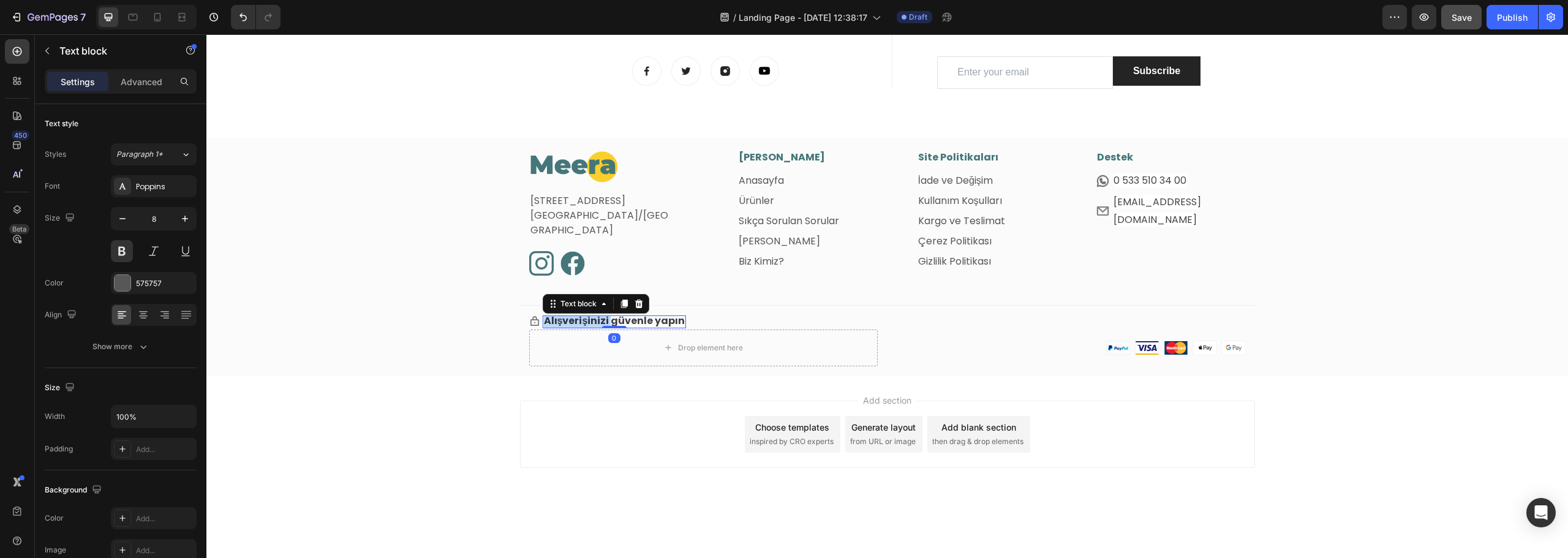
click at [597, 318] on span "Alışverişinizi güvenle yapın" at bounding box center [614, 321] width 141 height 14
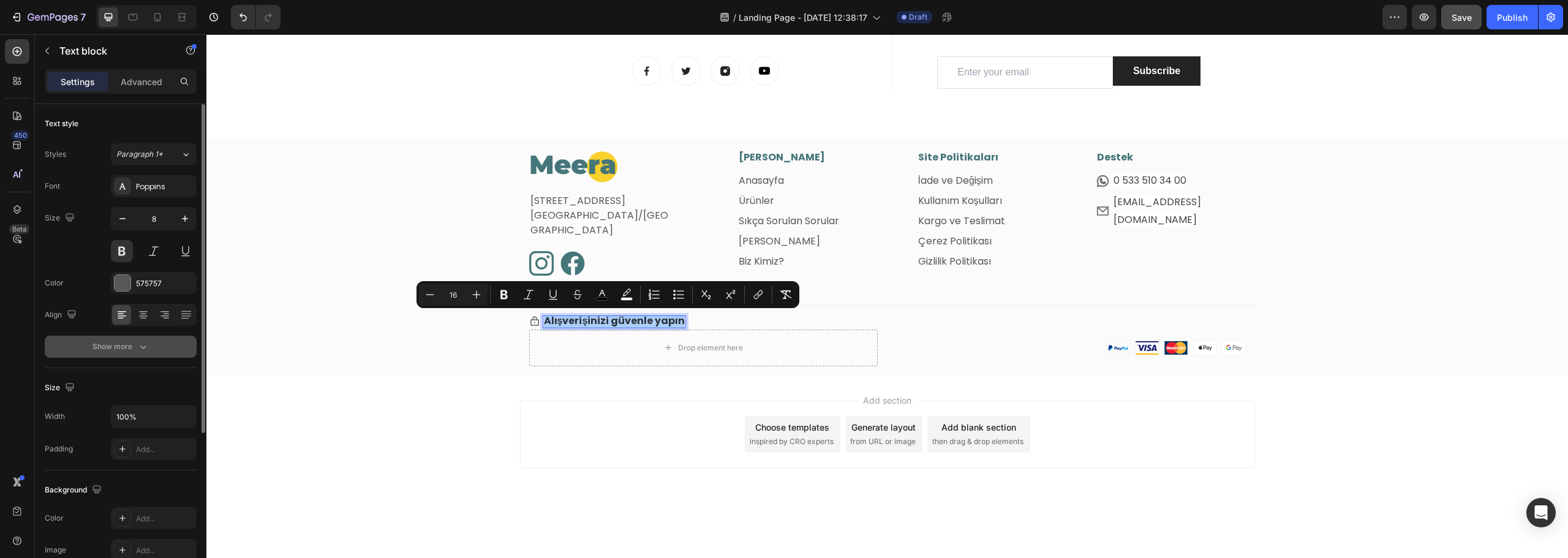
click at [129, 339] on button "Show more" at bounding box center [121, 347] width 152 height 22
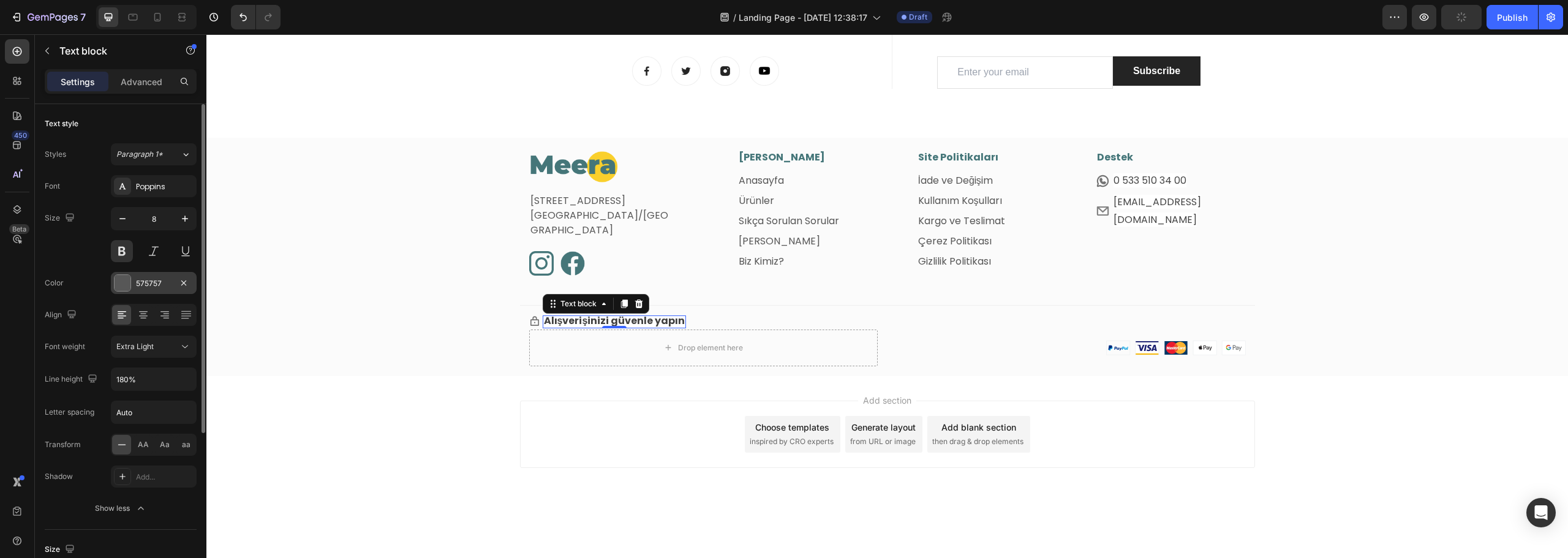
click at [161, 279] on div "575757" at bounding box center [154, 284] width 36 height 11
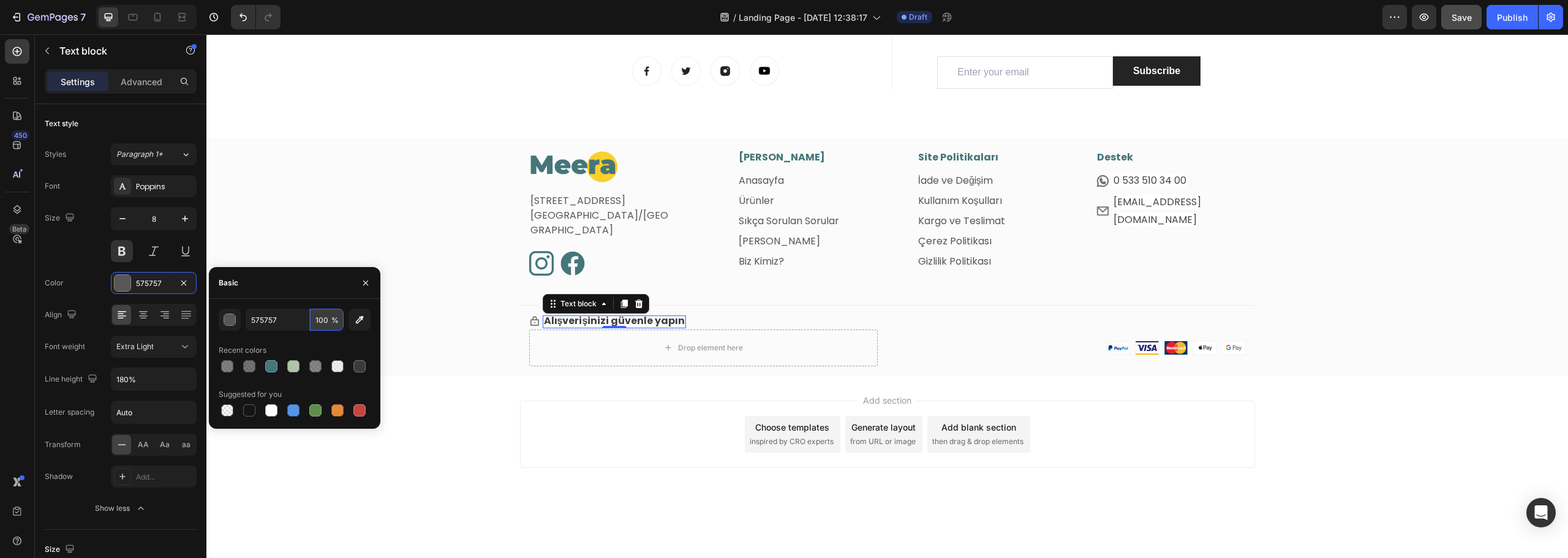
click at [323, 316] on input "100" at bounding box center [327, 320] width 34 height 22
type input "80"
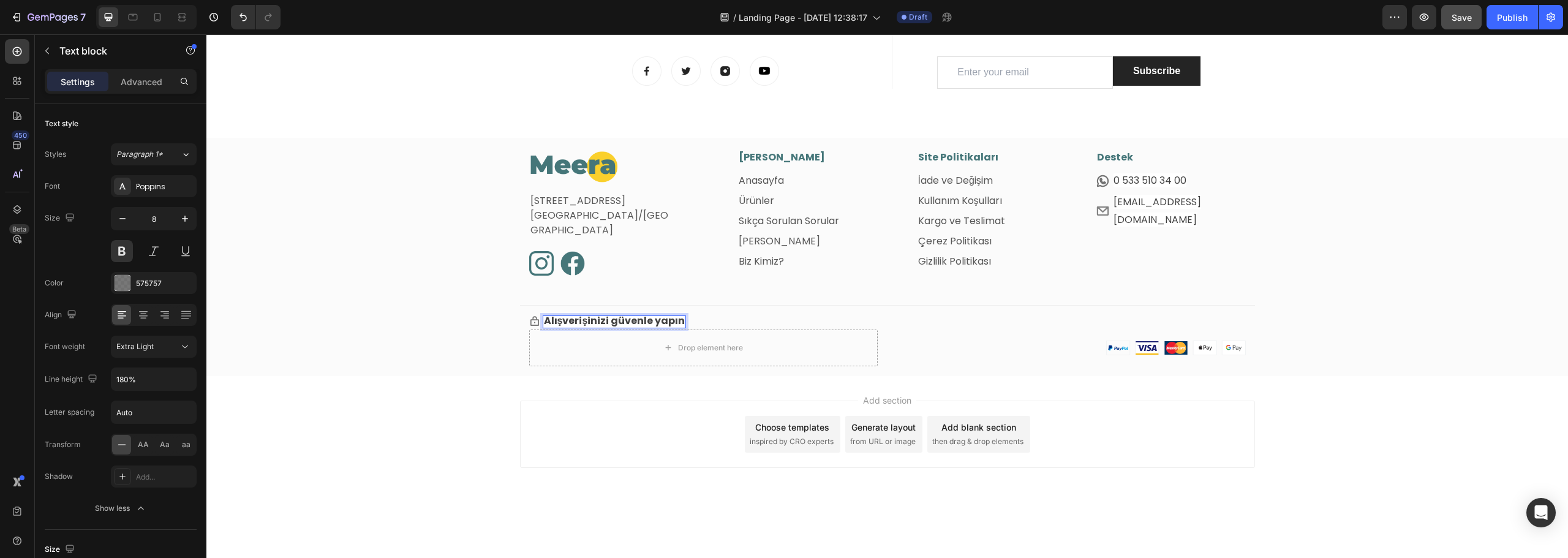
click at [527, 416] on div "Add section Choose templates inspired by CRO experts Generate layout from URL o…" at bounding box center [888, 435] width 735 height 67
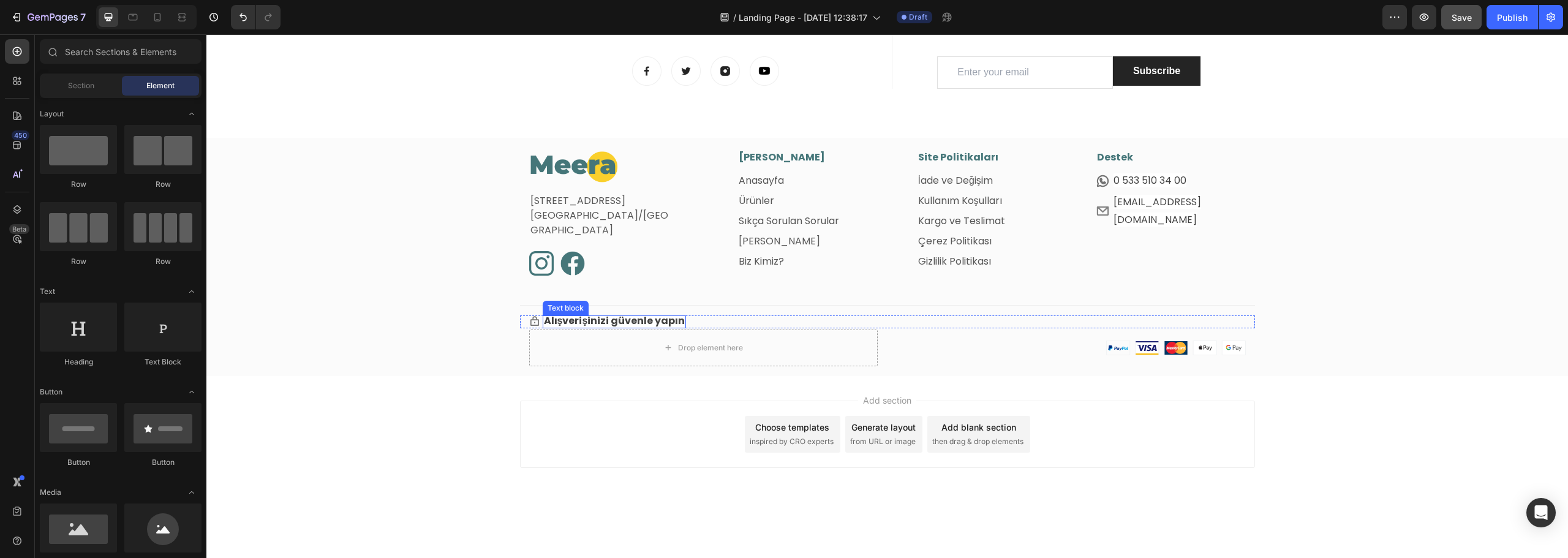
click at [584, 316] on span "Alışverişinizi güvenle yapın" at bounding box center [614, 321] width 141 height 14
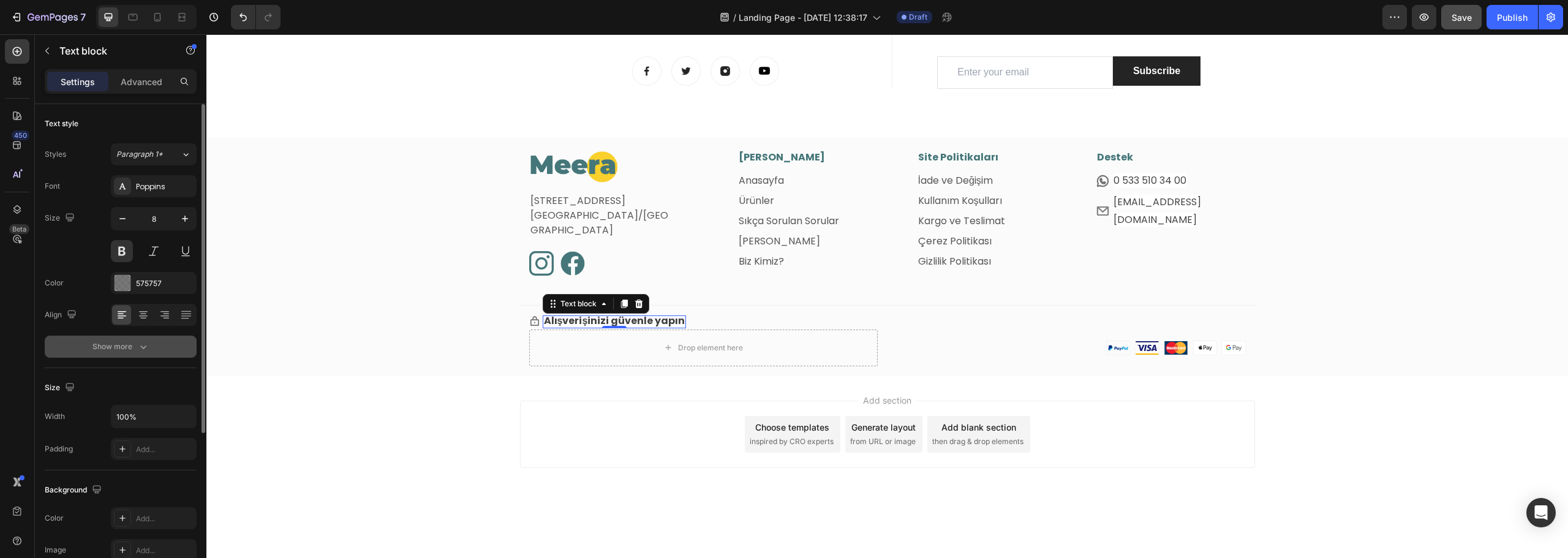
click at [133, 346] on div "Show more" at bounding box center [121, 347] width 57 height 12
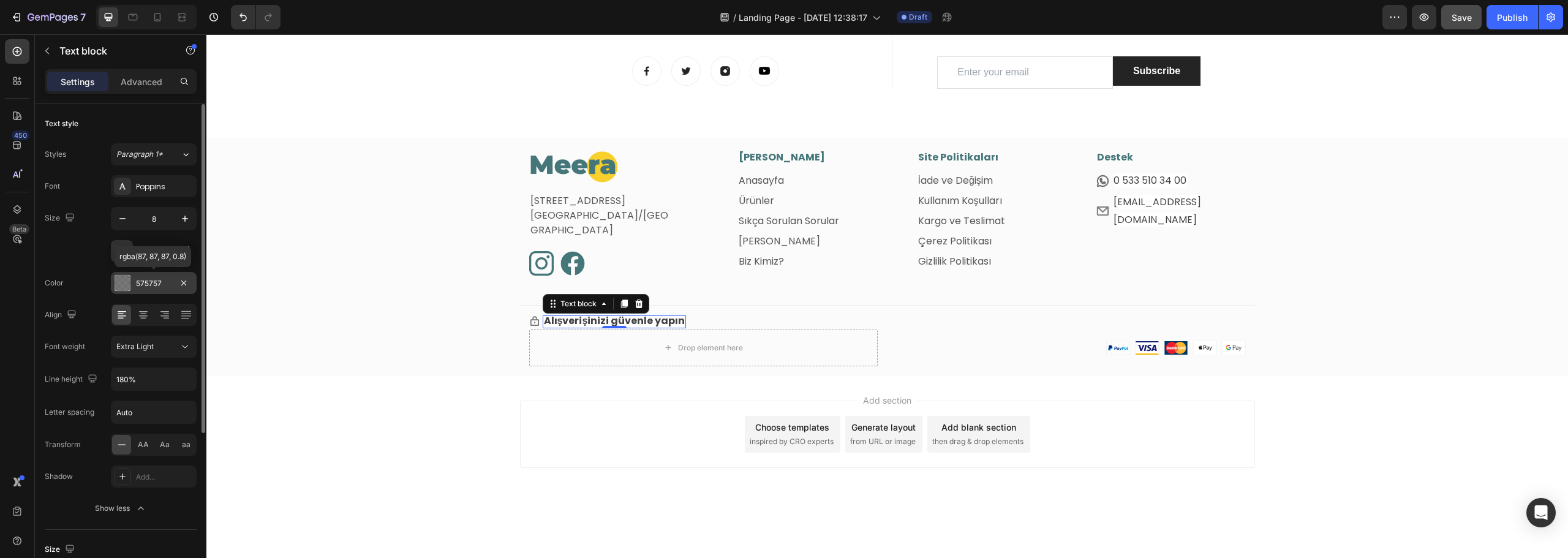
click at [166, 286] on div "575757" at bounding box center [154, 284] width 36 height 11
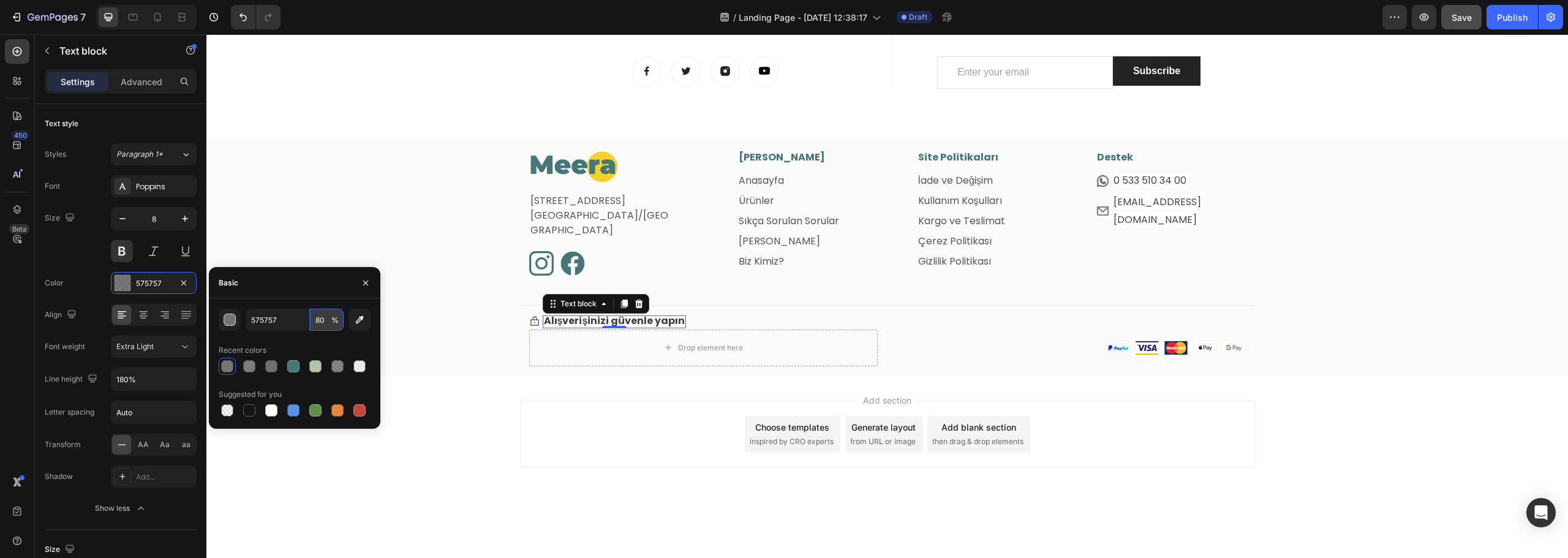
click at [318, 323] on input "80" at bounding box center [327, 320] width 34 height 22
type input "0"
click at [426, 182] on div "Image Fetih Mahallesi, Tahralı Sokak, Blok 2E, Daire 5 Ataşehir/İstanbul Text b…" at bounding box center [887, 264] width 1361 height 226
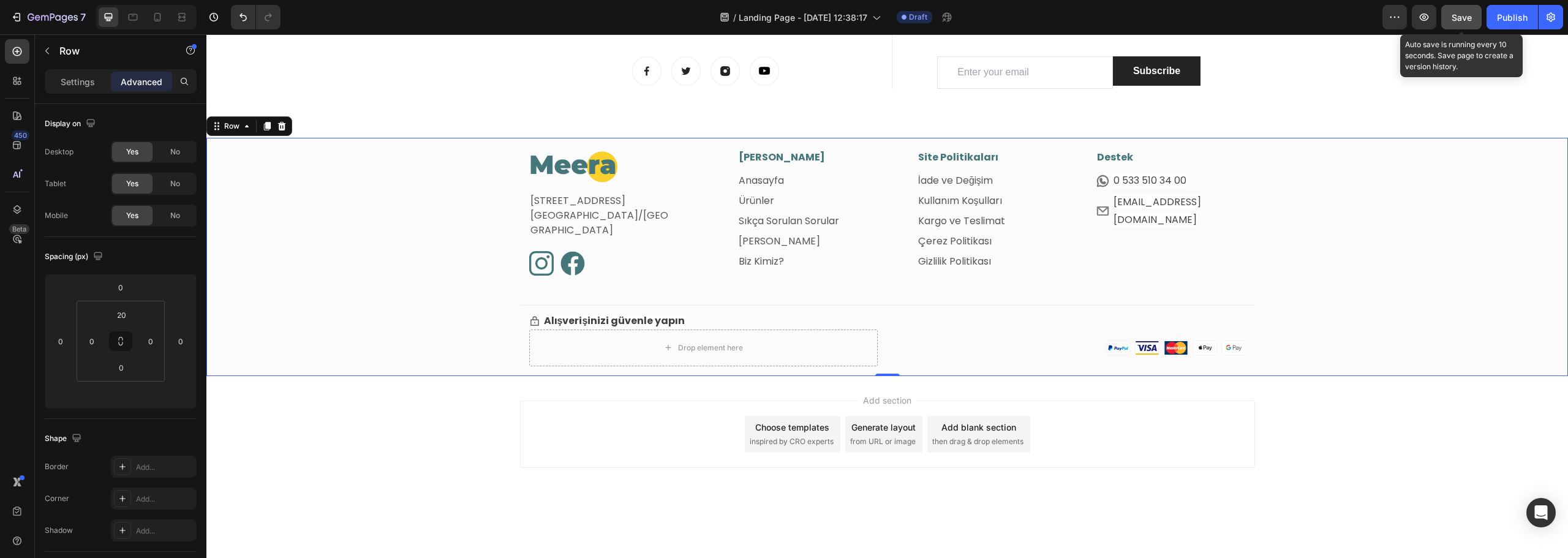
click at [1459, 15] on span "Save" at bounding box center [1462, 17] width 21 height 10
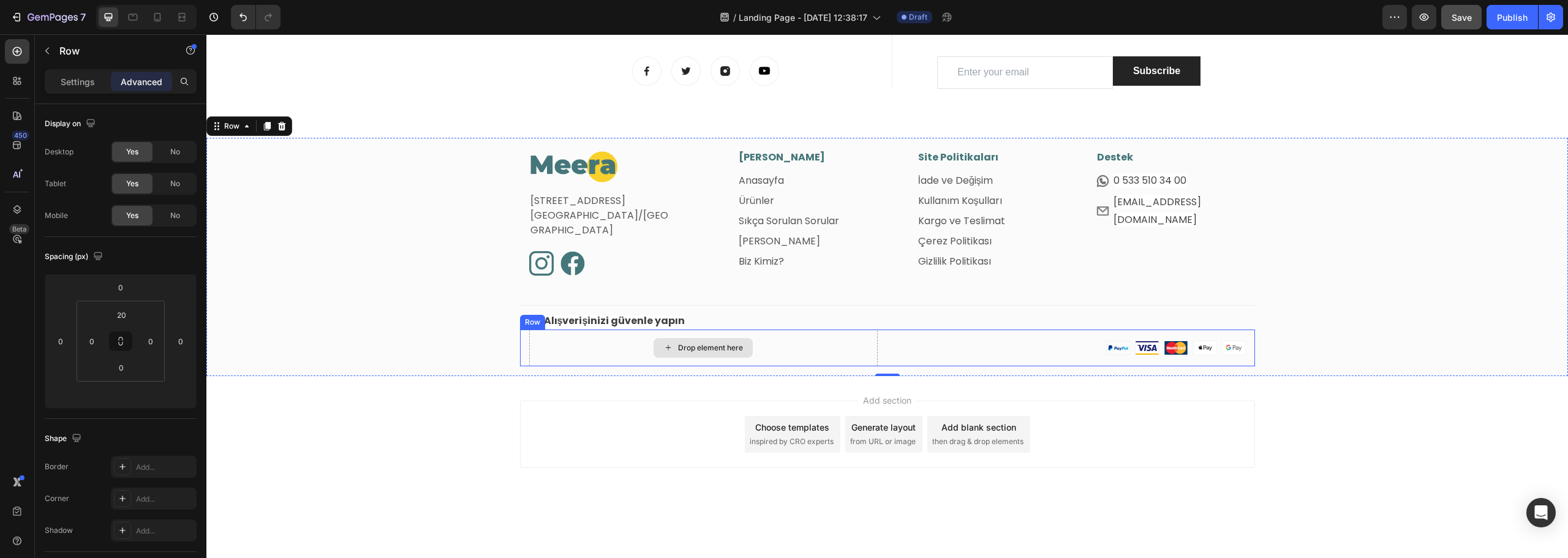
click at [552, 355] on div "Drop element here" at bounding box center [703, 348] width 349 height 36
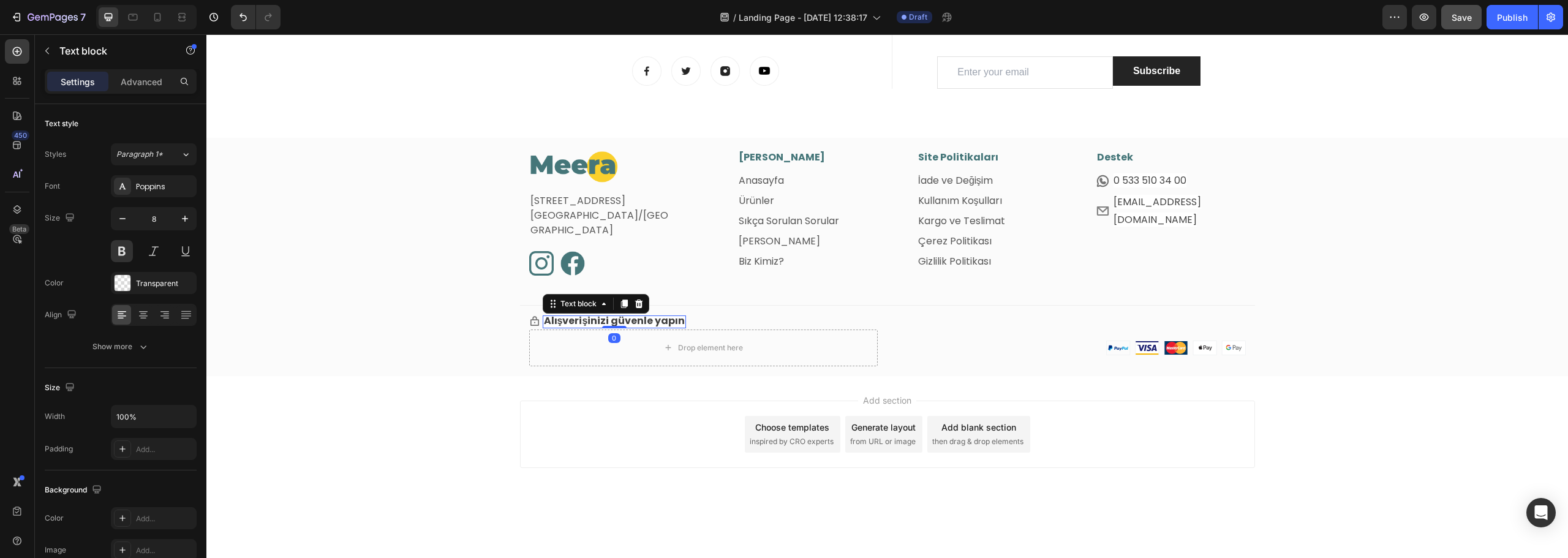
click at [673, 320] on span "Alışverişinizi güvenle yapın" at bounding box center [614, 321] width 141 height 14
click at [620, 302] on icon at bounding box center [623, 304] width 7 height 8
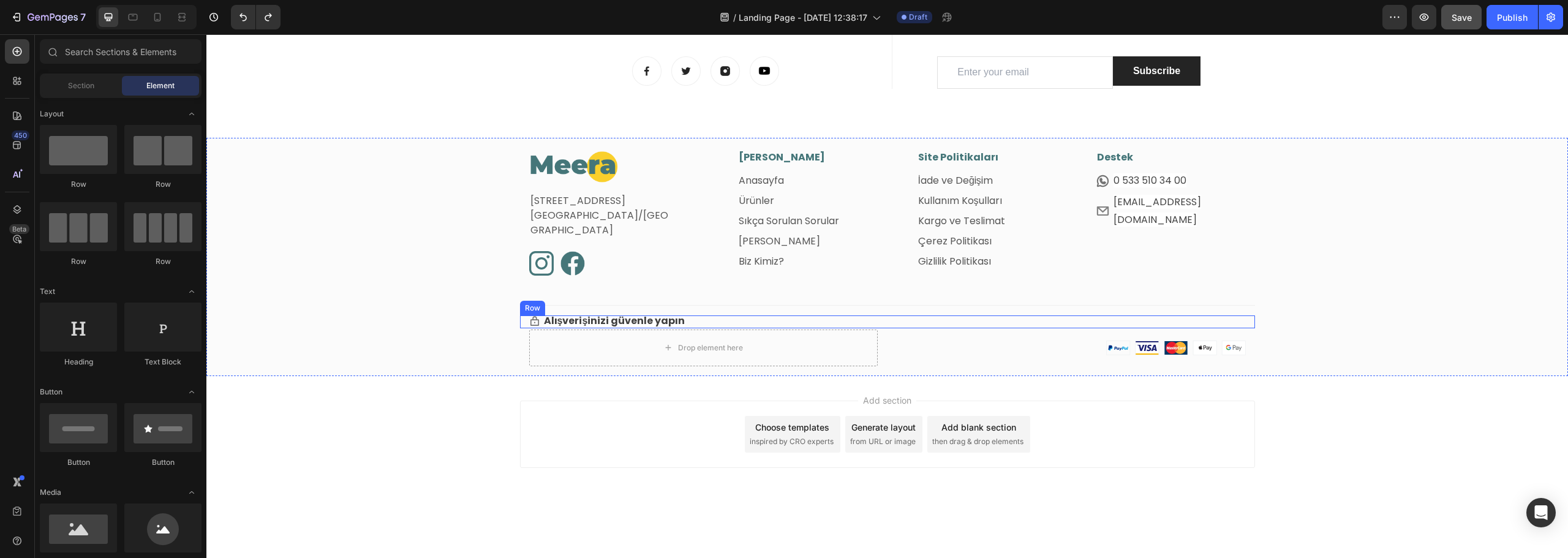
click at [735, 321] on div "Icon Alışverişinizi güvenle yapın Text block Row" at bounding box center [888, 322] width 735 height 13
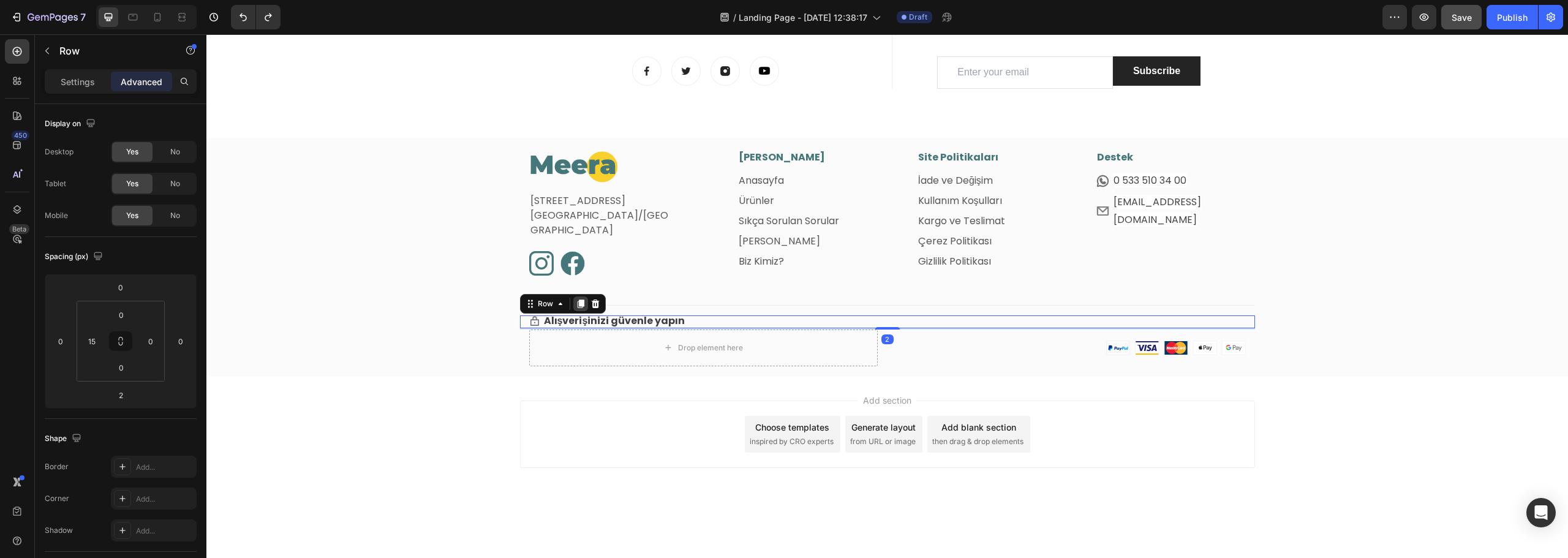
click at [577, 307] on icon at bounding box center [580, 304] width 9 height 9
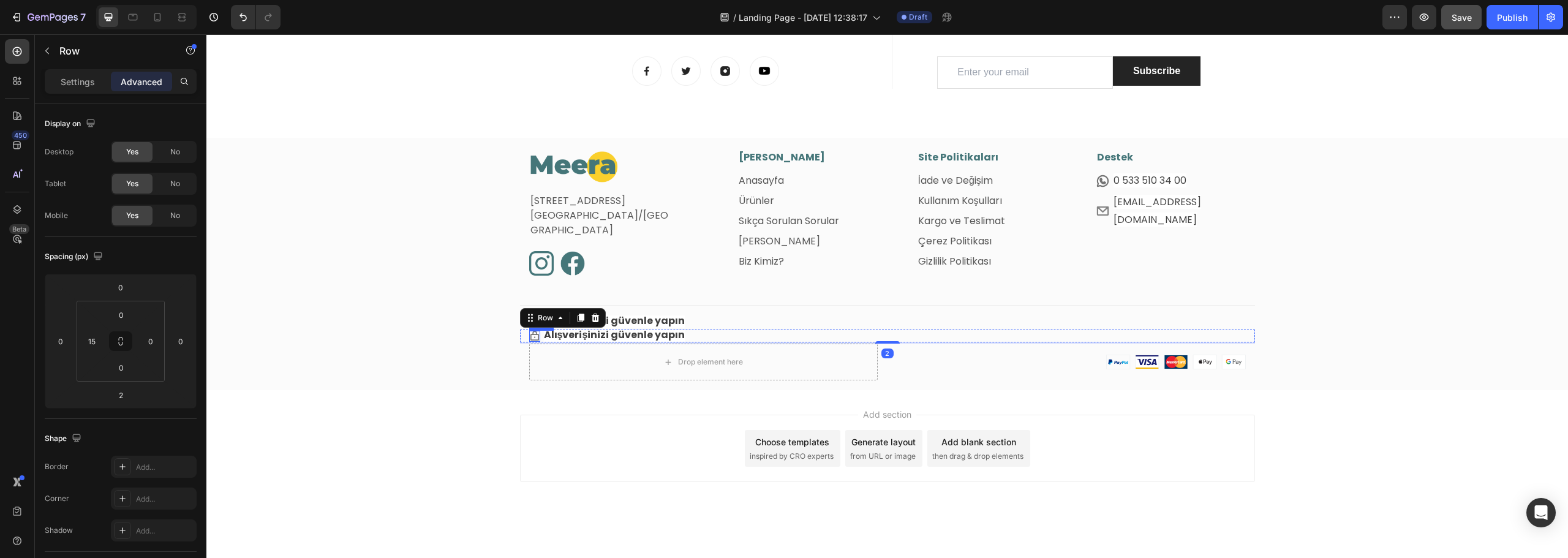
click at [529, 336] on icon at bounding box center [535, 336] width 11 height 11
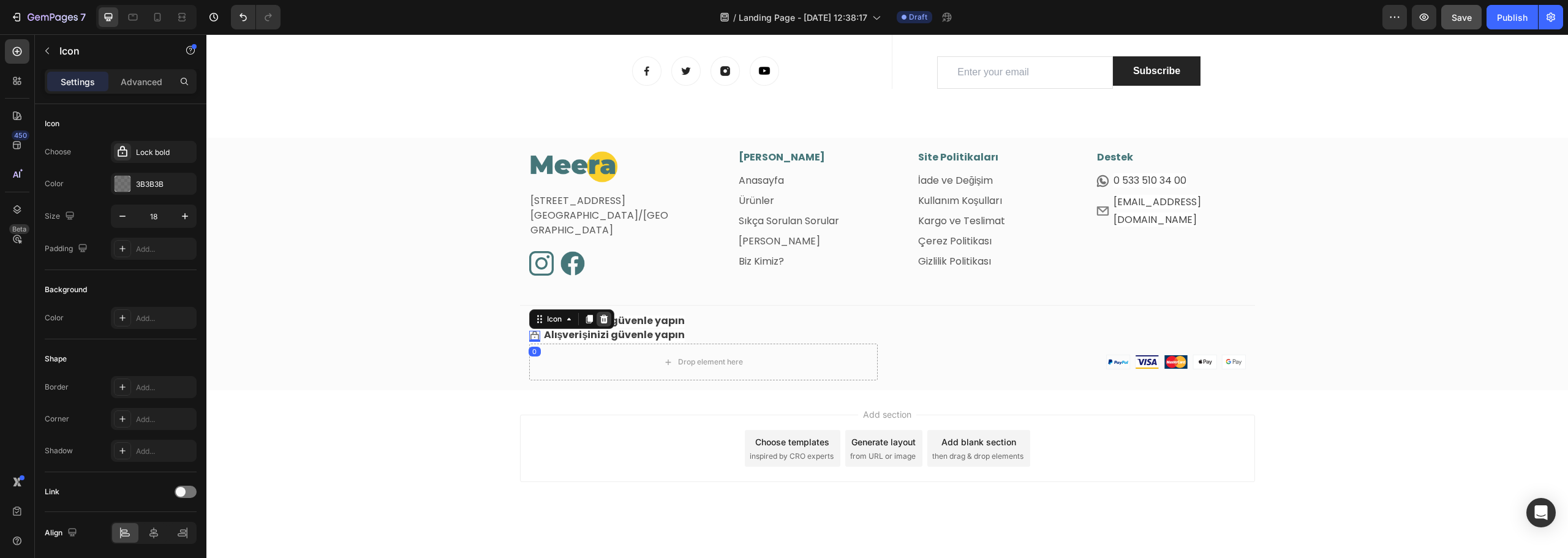
click at [600, 322] on icon at bounding box center [604, 319] width 8 height 8
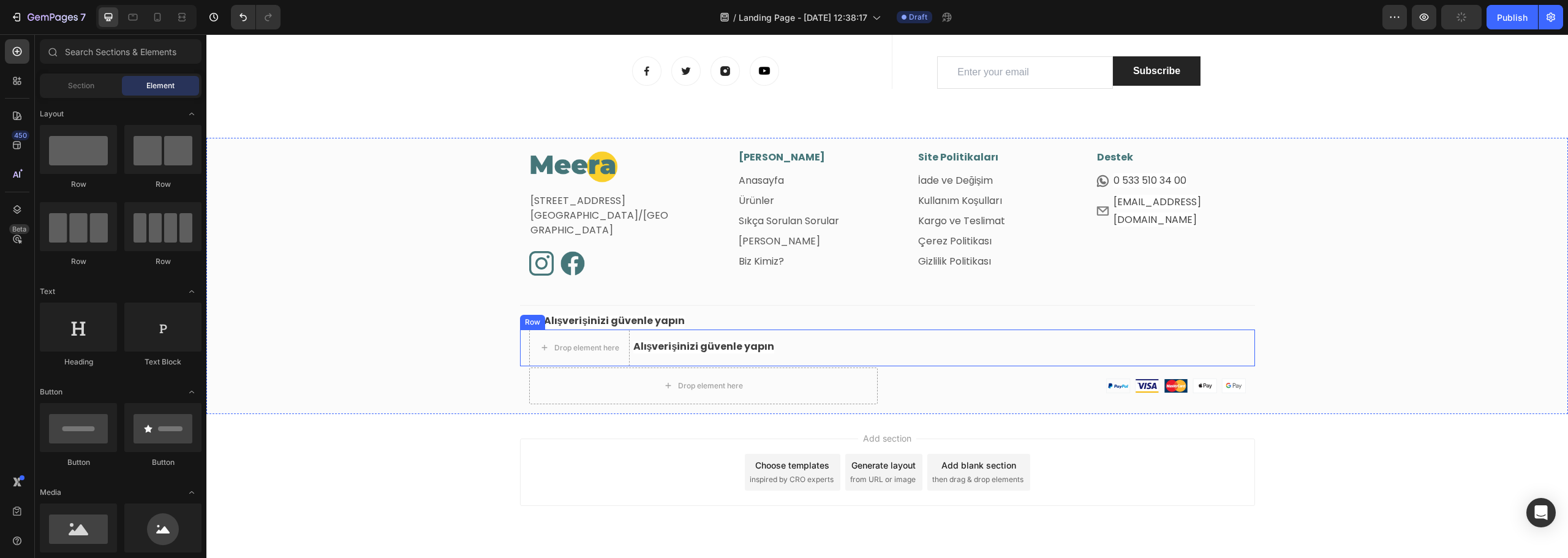
click at [802, 349] on div "Drop element here Alışverişinizi güvenle yapın Text block Row" at bounding box center [888, 348] width 735 height 36
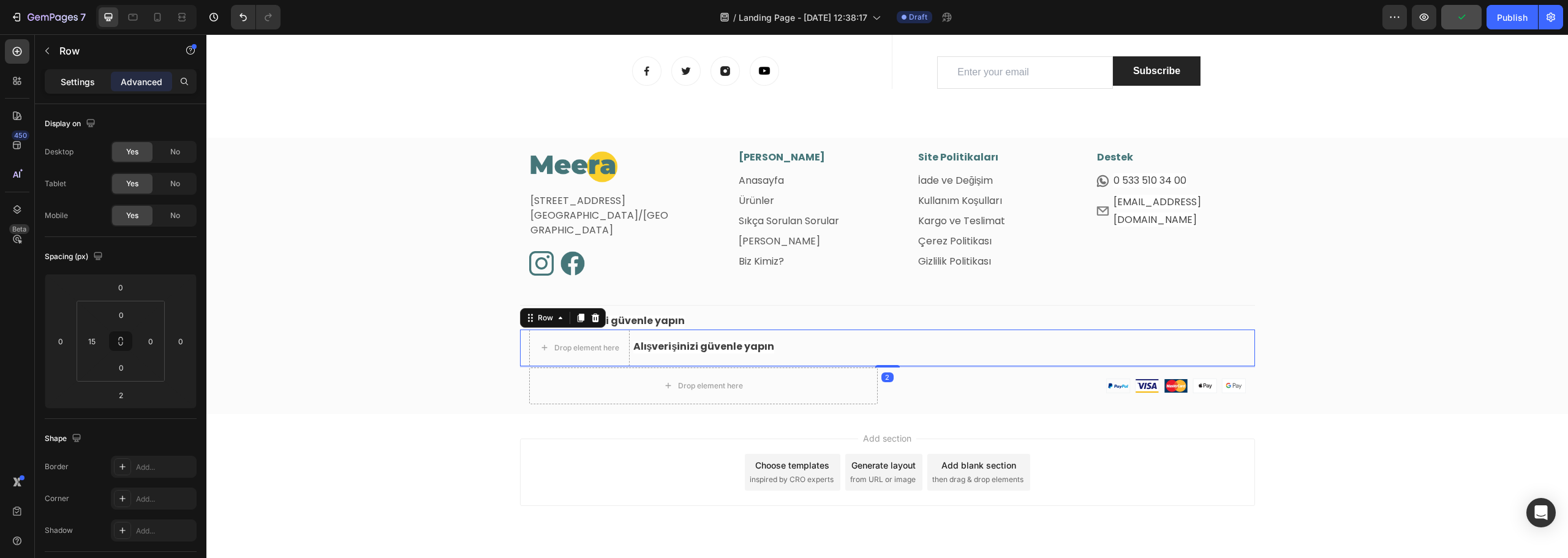
click at [79, 77] on p "Settings" at bounding box center [78, 82] width 35 height 13
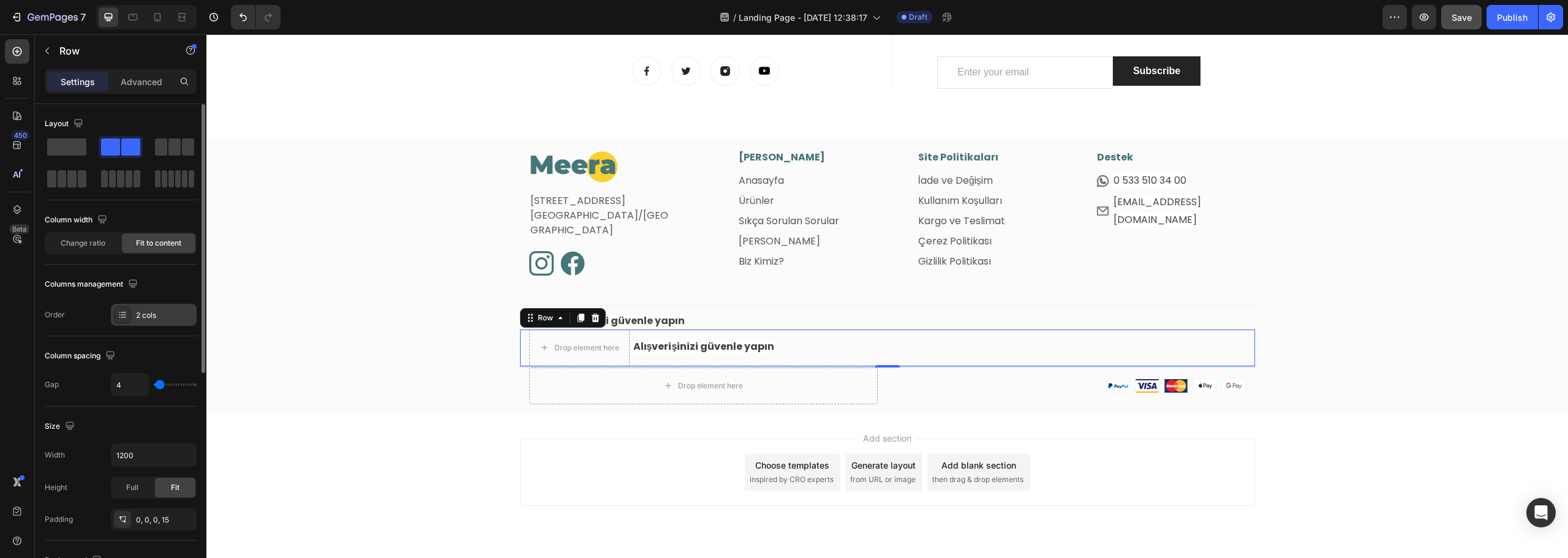
click at [150, 308] on div "2 cols" at bounding box center [154, 315] width 86 height 22
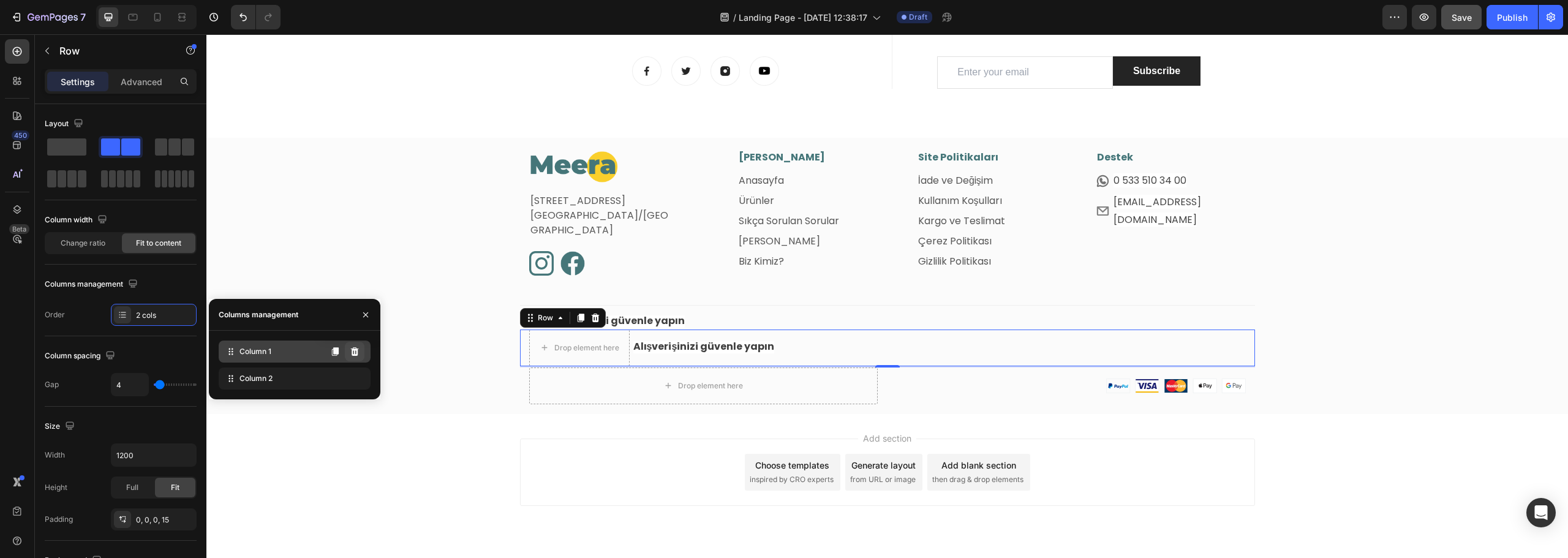
click at [357, 351] on icon at bounding box center [355, 351] width 8 height 8
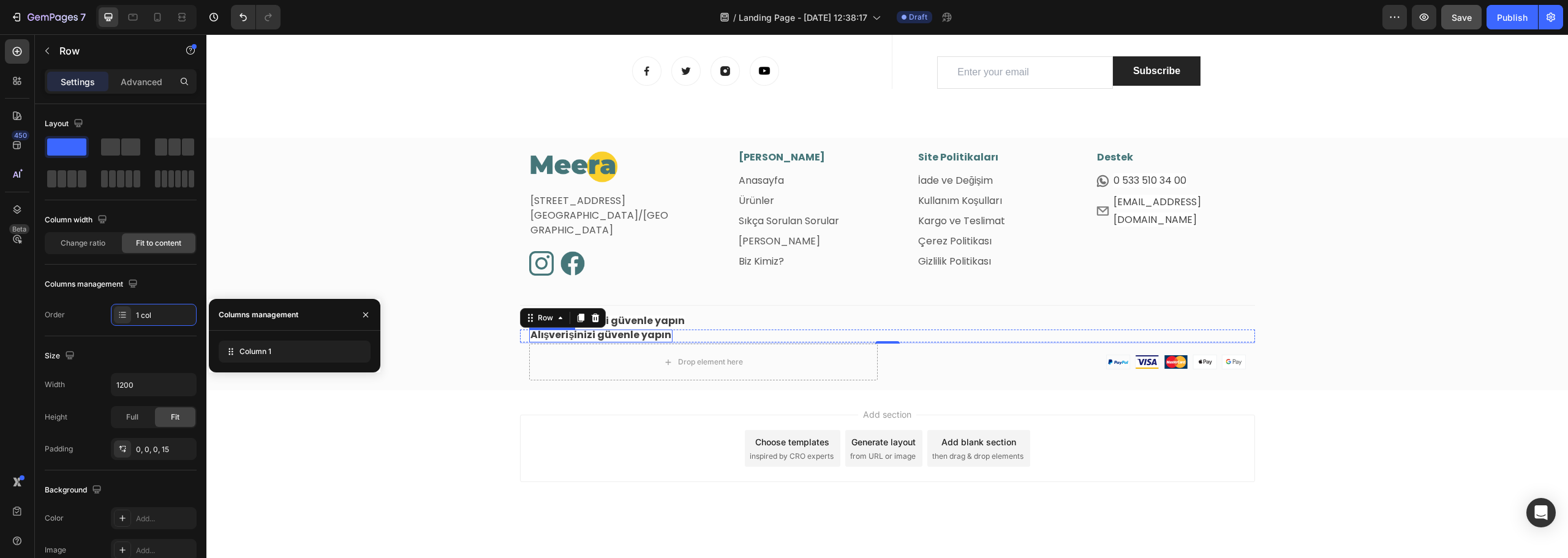
click at [607, 336] on span "Alışverişinizi güvenle yapın" at bounding box center [601, 335] width 141 height 14
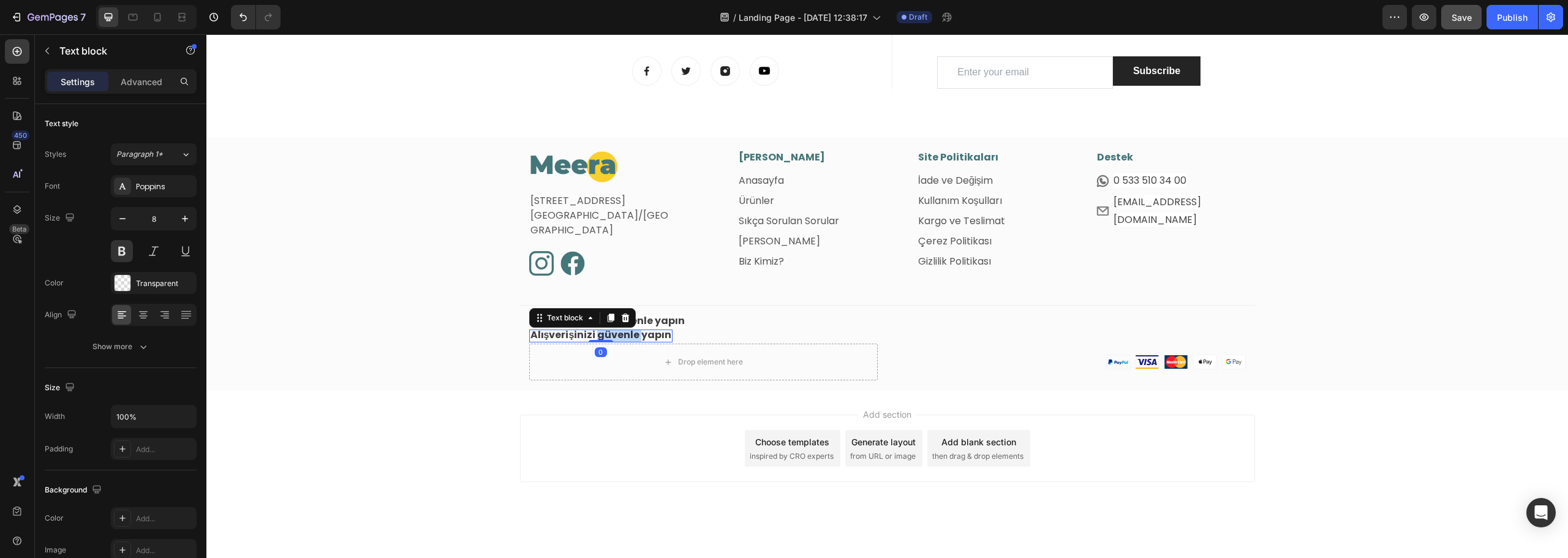
click at [607, 336] on span "Alışverişinizi güvenle yapın" at bounding box center [601, 335] width 141 height 14
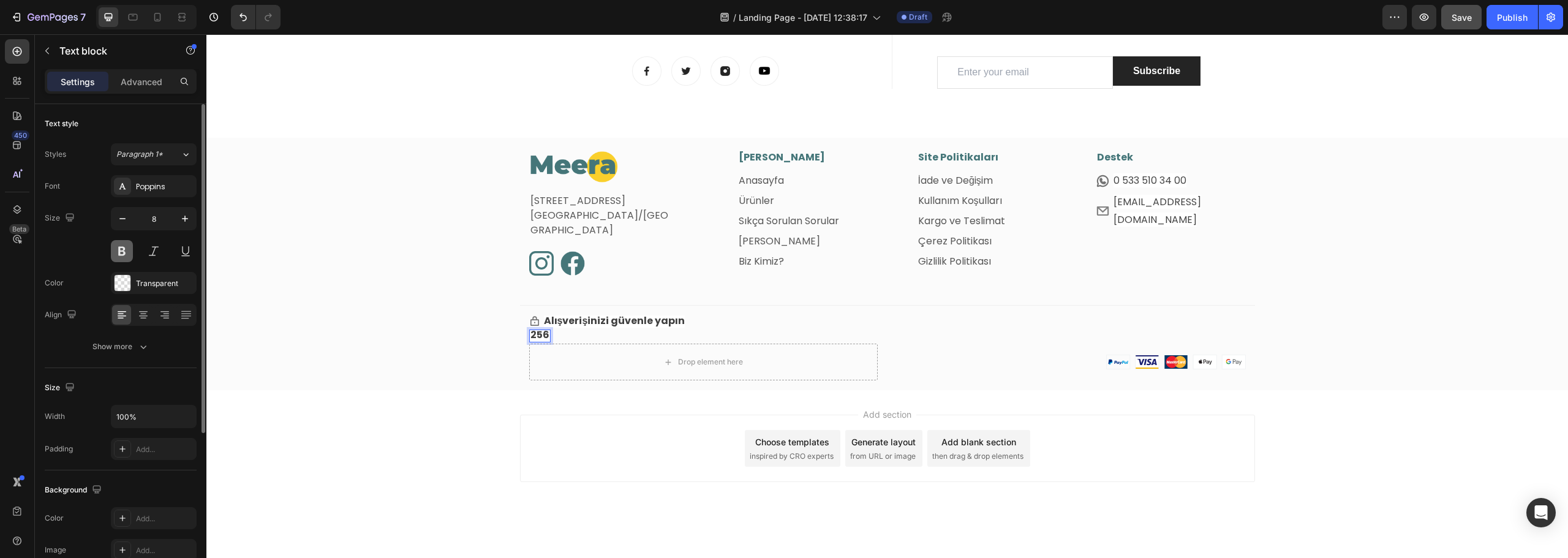
click at [119, 254] on button at bounding box center [122, 251] width 22 height 22
click at [538, 336] on span "256" at bounding box center [539, 335] width 18 height 14
click at [542, 336] on span "256" at bounding box center [539, 335] width 18 height 14
click at [420, 339] on div "Image Fetih Mahallesi, Tahralı Sokak, Blok 2E, Daire 5 Ataşehir/İstanbul Text b…" at bounding box center [887, 271] width 1361 height 241
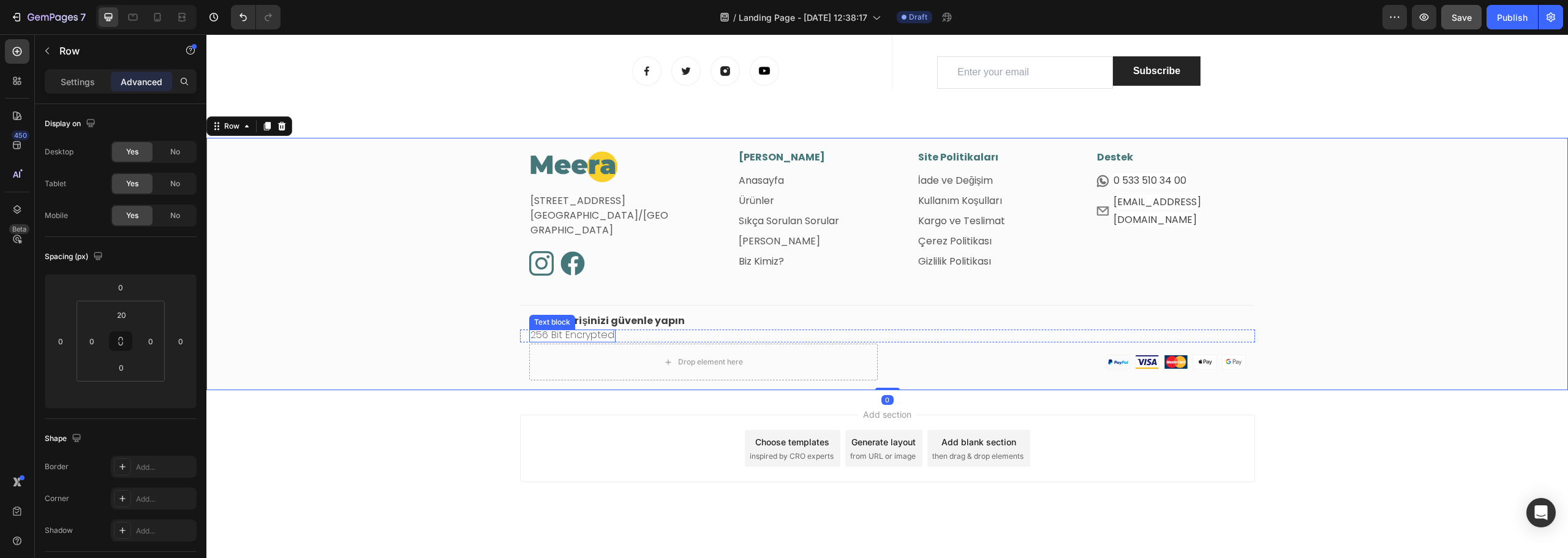
click at [555, 334] on span "256 Bit Encrypted" at bounding box center [573, 335] width 84 height 14
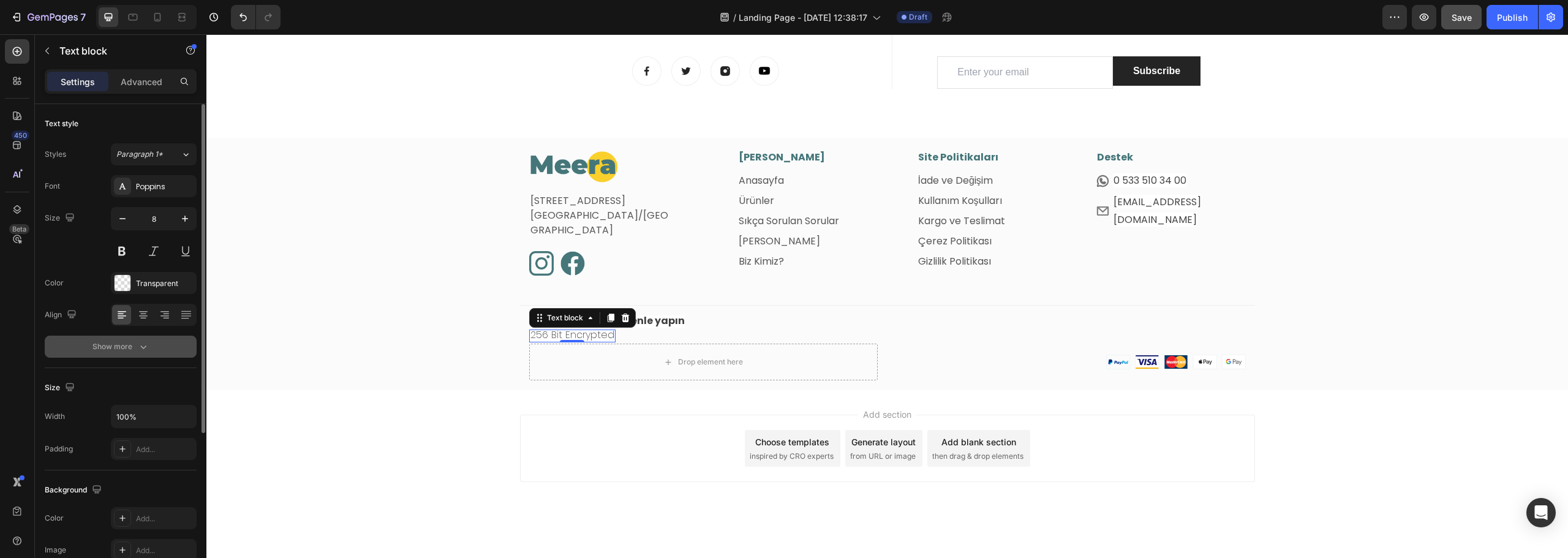
click at [143, 346] on icon "button" at bounding box center [143, 347] width 12 height 12
click at [137, 340] on button "Extra Light" at bounding box center [154, 347] width 86 height 22
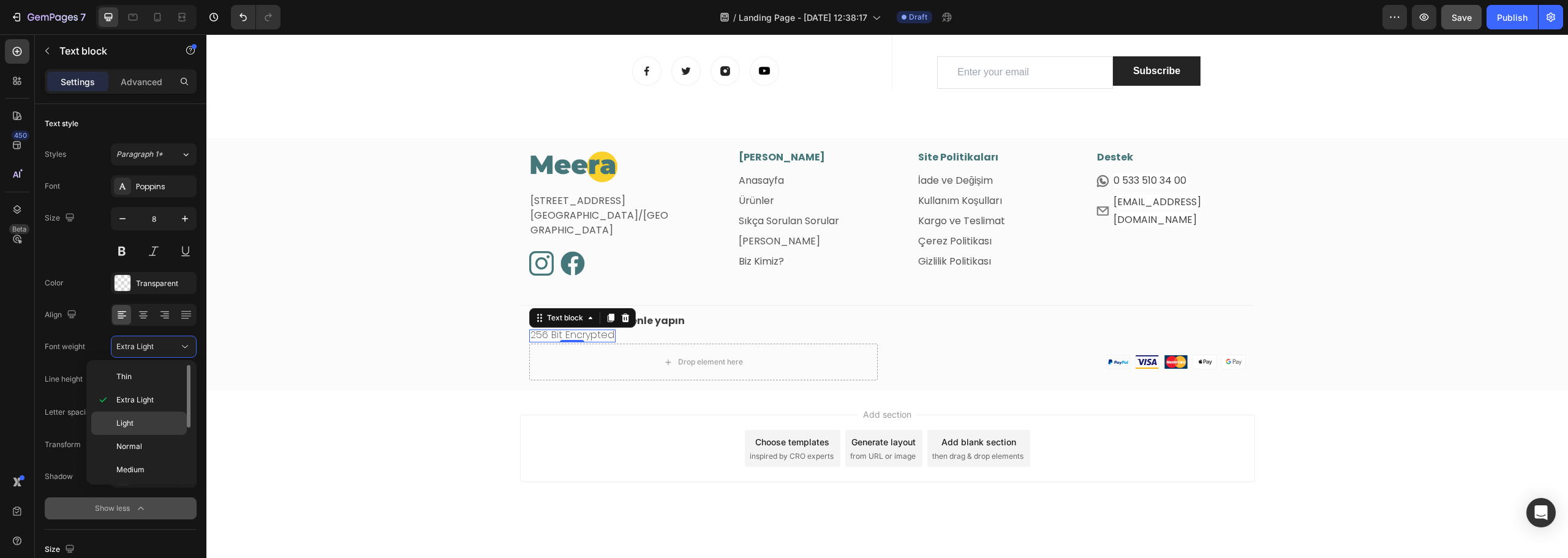
click at [138, 424] on p "Light" at bounding box center [149, 423] width 64 height 11
click at [406, 261] on div "Image Fetih Mahallesi, Tahralı Sokak, Blok 2E, Daire 5 Ataşehir/İstanbul Text b…" at bounding box center [887, 271] width 1361 height 241
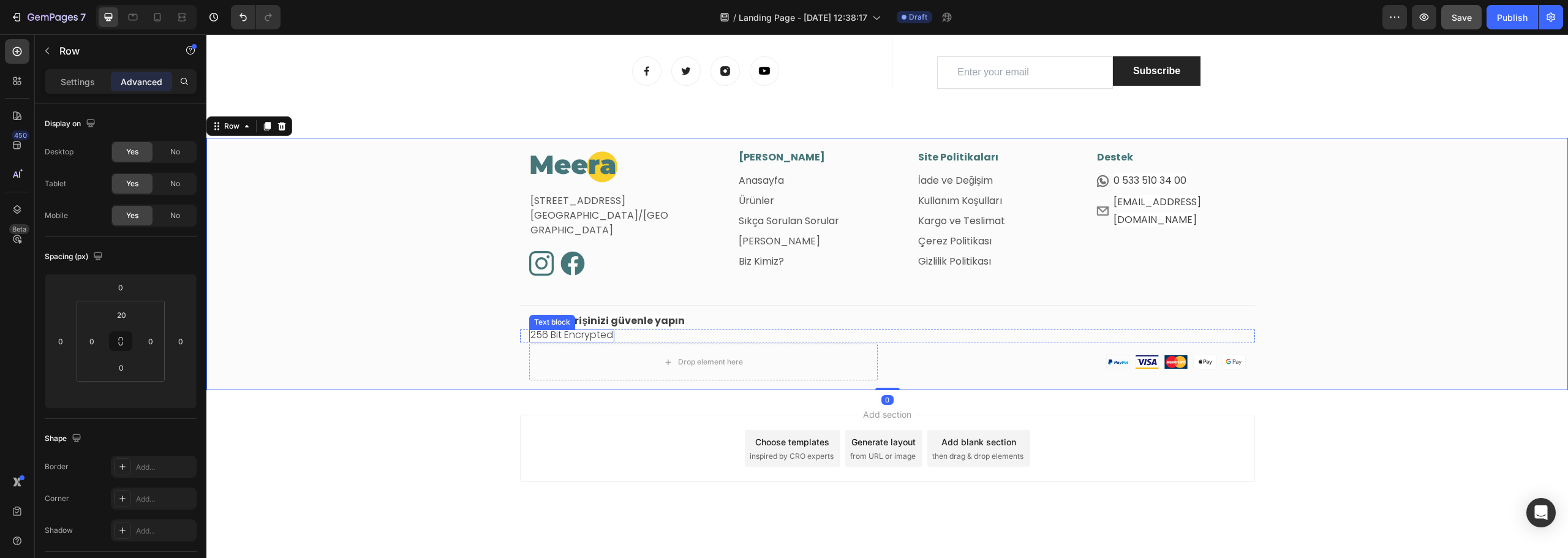
click at [543, 336] on span "256 Bit Encrypted" at bounding box center [572, 335] width 83 height 14
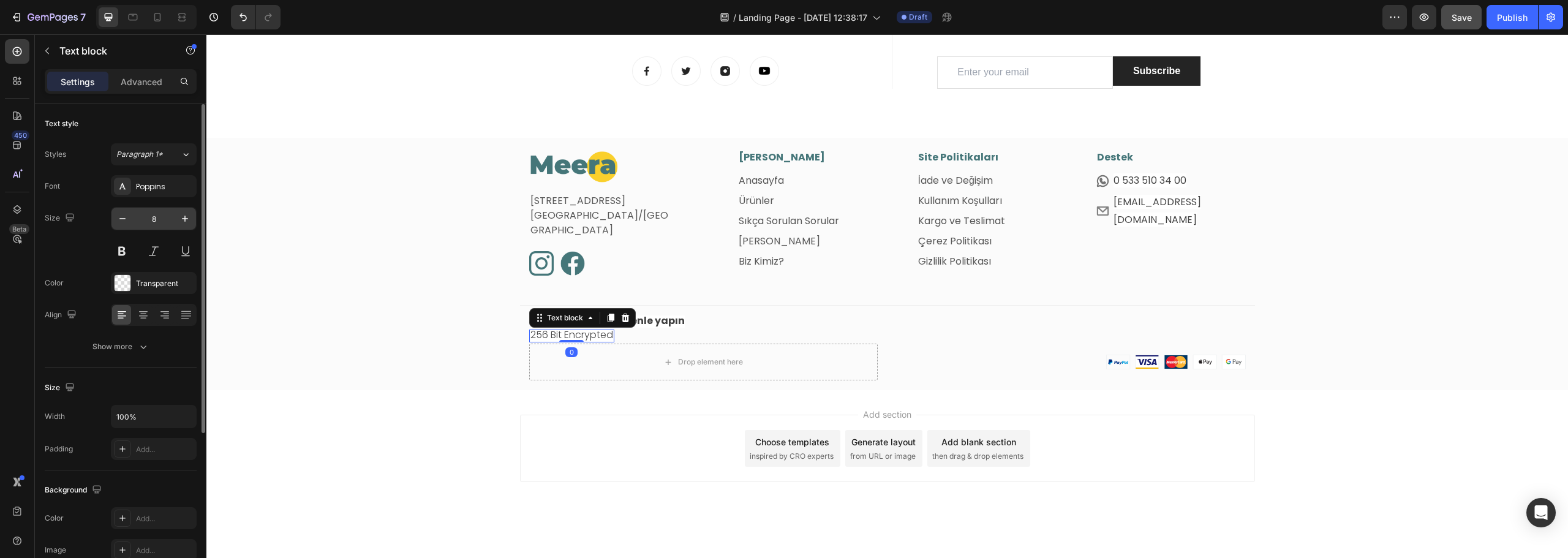
click at [156, 225] on input "8" at bounding box center [153, 219] width 40 height 22
type input "6"
click at [336, 293] on div "Image Fetih Mahallesi, Tahralı Sokak, Blok 2E, Daire 5 Ataşehir/İstanbul Text b…" at bounding box center [887, 269] width 1361 height 238
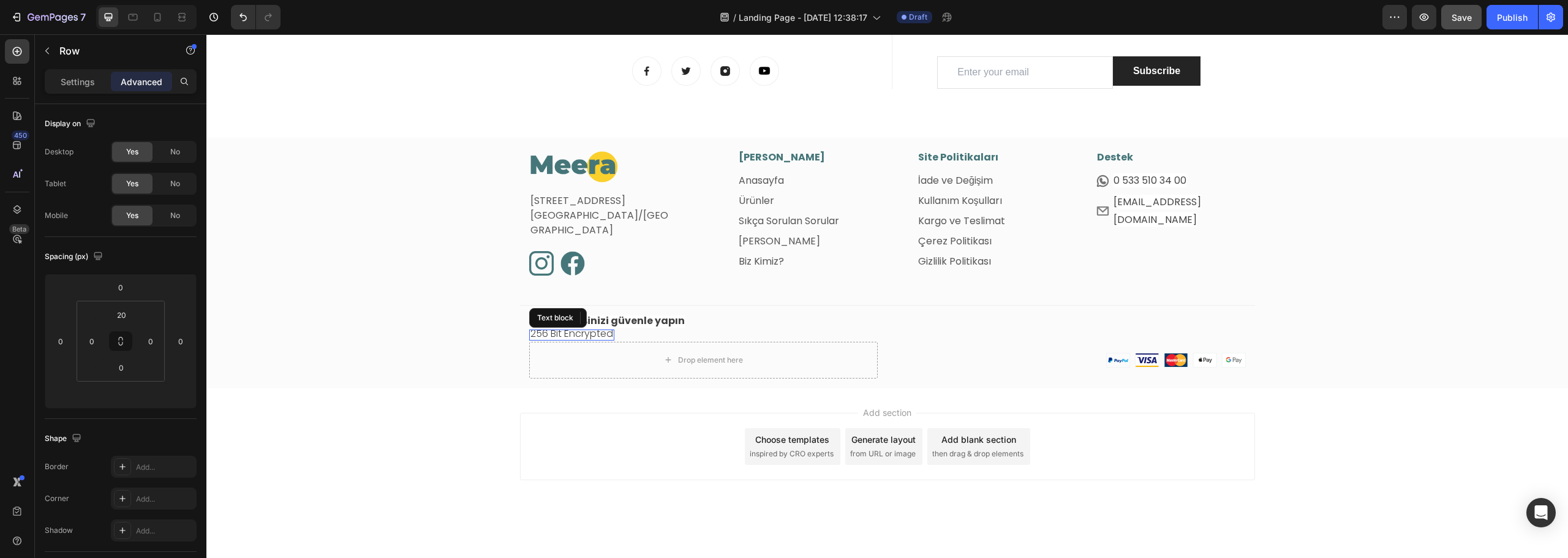
click at [568, 330] on span "256 Bit Encrypted" at bounding box center [572, 333] width 83 height 14
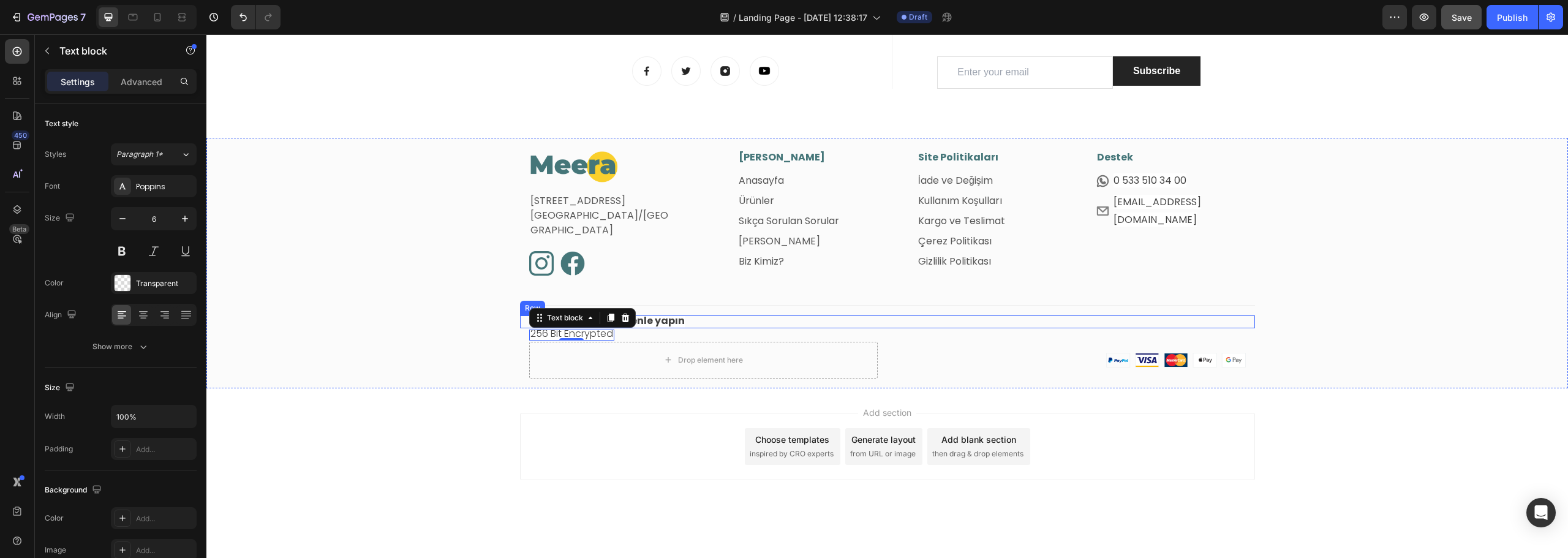
click at [693, 324] on div "Icon Alışverişinizi güvenle yapın Text block Row" at bounding box center [888, 322] width 735 height 13
click at [590, 333] on span "256 Bit Encrypted" at bounding box center [572, 333] width 83 height 14
click at [155, 159] on span "Paragraph 1*" at bounding box center [140, 154] width 47 height 11
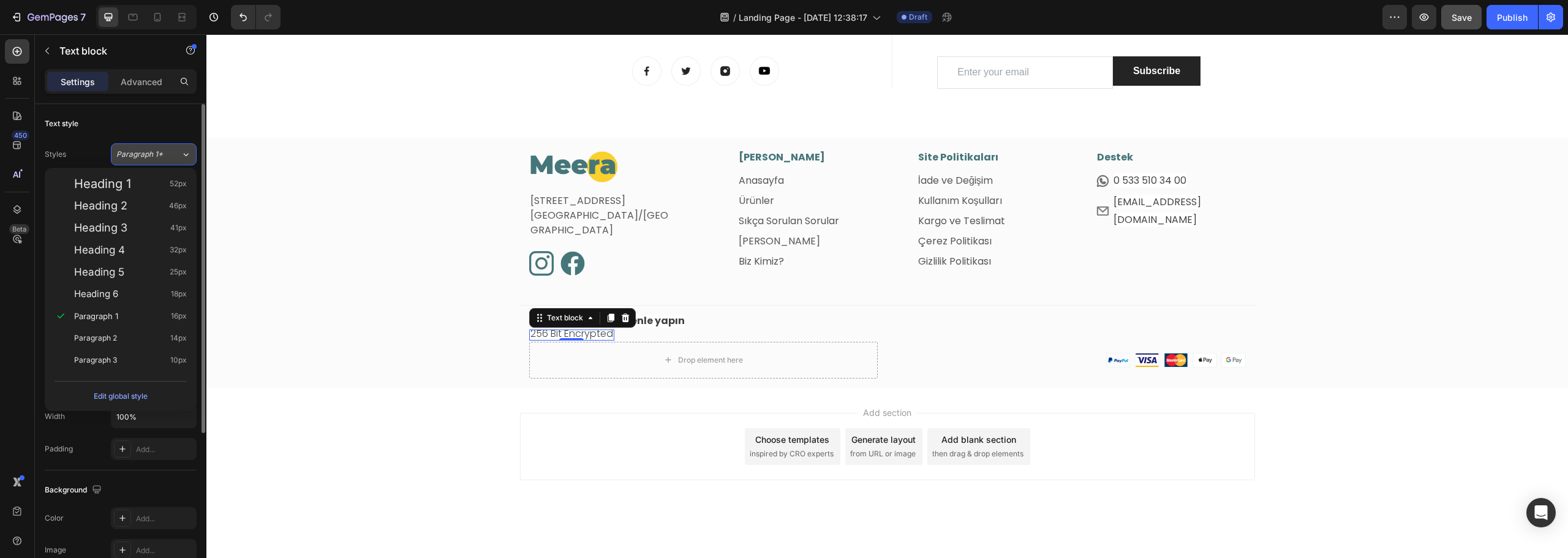
click at [155, 159] on span "Paragraph 1*" at bounding box center [140, 154] width 47 height 11
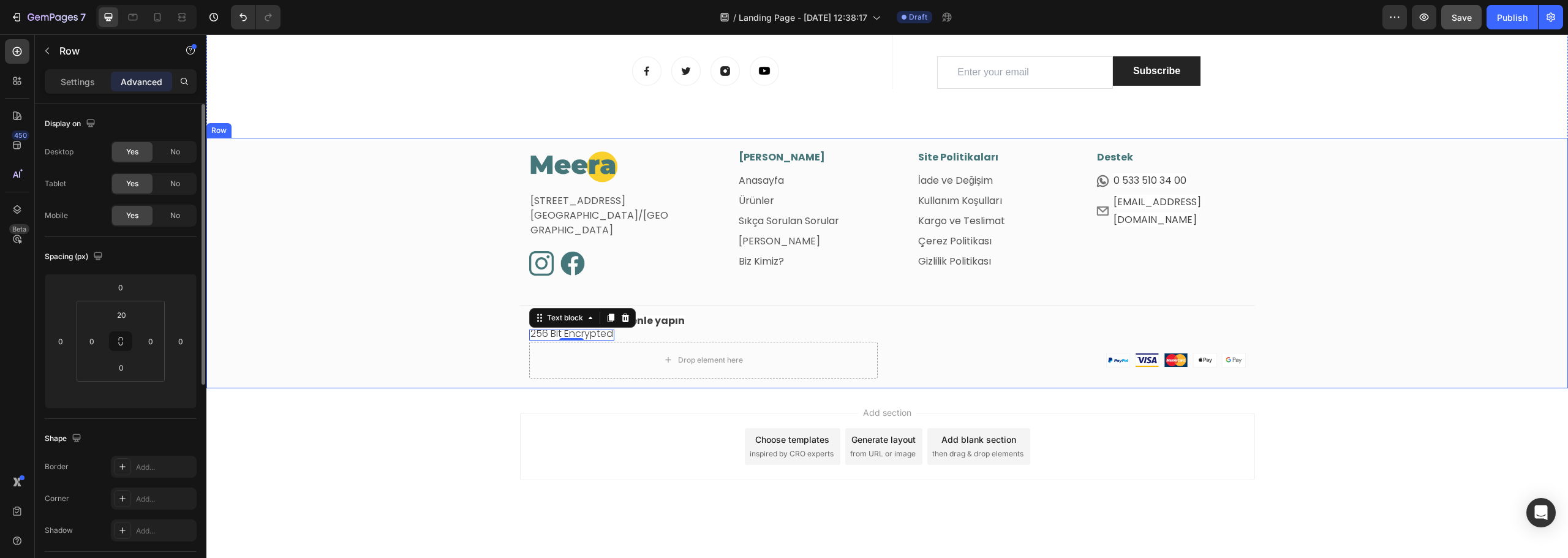
click at [405, 363] on div "Image Fetih Mahallesi, Tahralı Sokak, Blok 2E, Daire 5 Ataşehir/İstanbul Text b…" at bounding box center [887, 269] width 1361 height 238
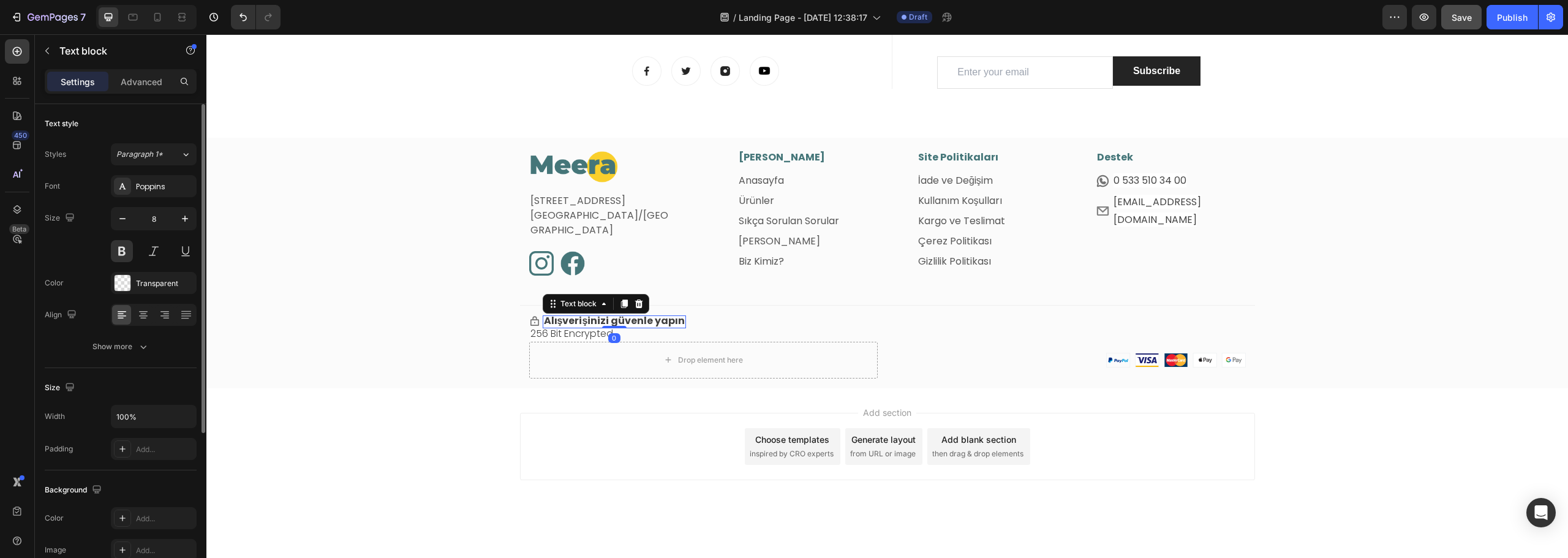
click at [606, 318] on span "Alışverişinizi güvenle yapın" at bounding box center [614, 321] width 141 height 14
click at [145, 147] on button "Paragraph 1*" at bounding box center [154, 154] width 86 height 22
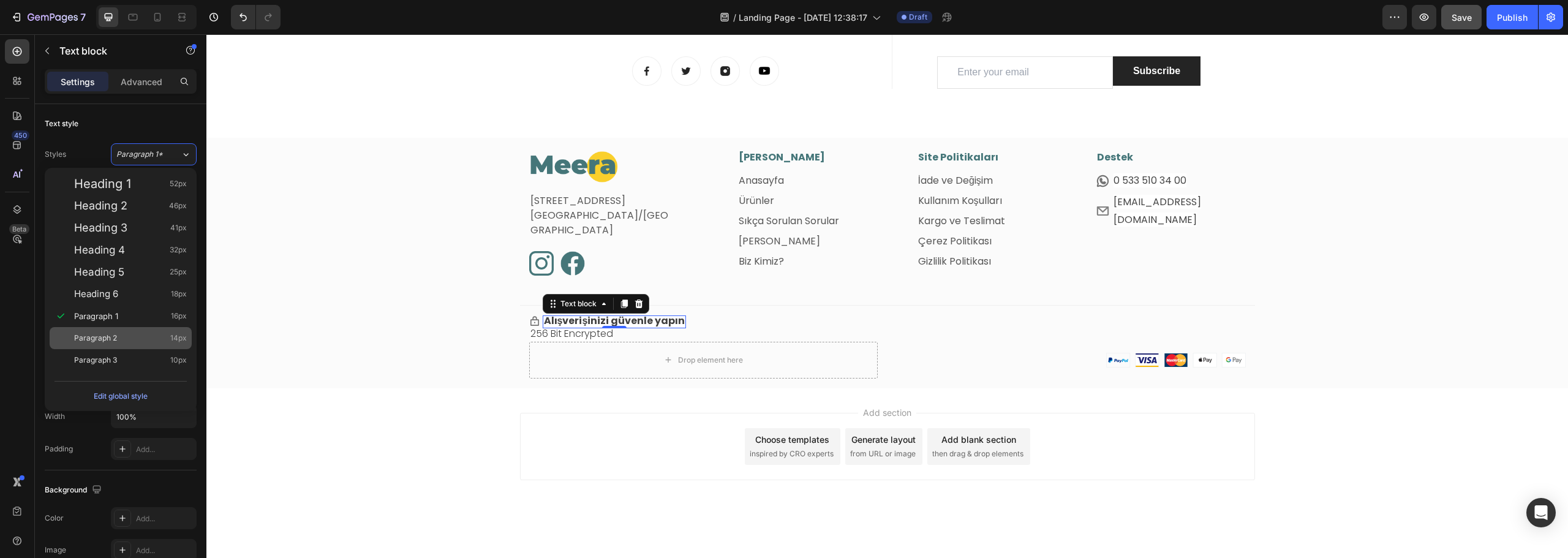
click at [121, 346] on div "Paragraph 2 14px" at bounding box center [121, 338] width 142 height 22
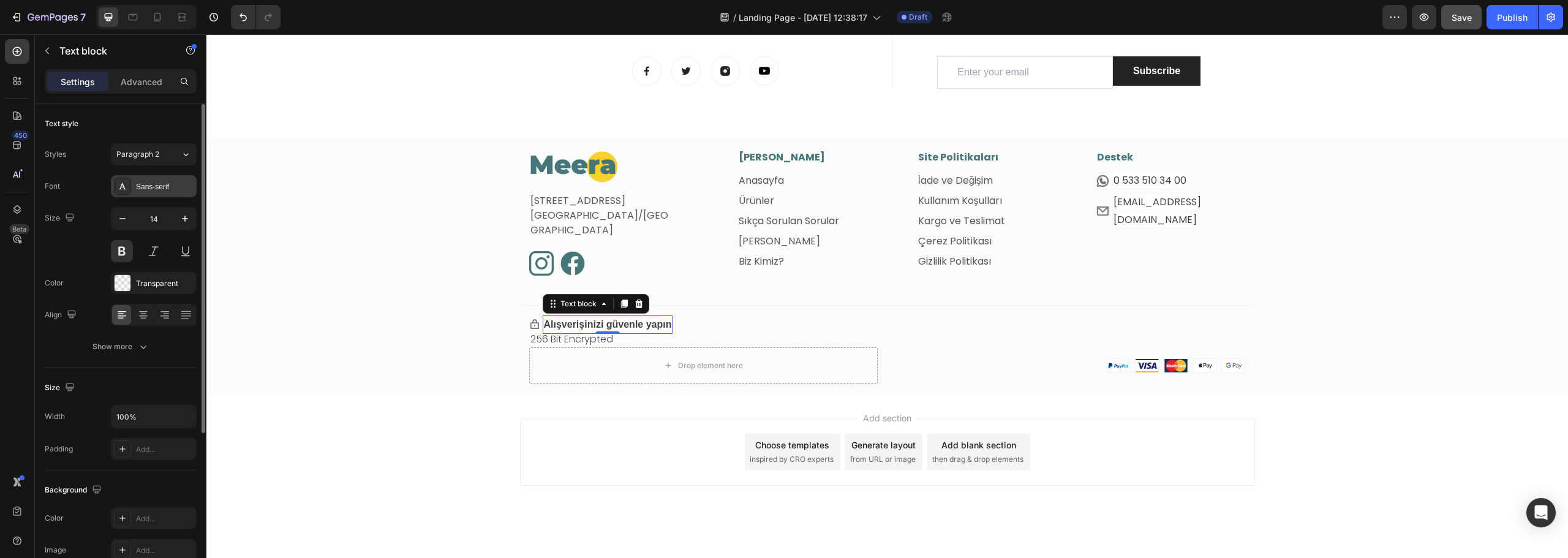
click at [158, 182] on div "Sans-serif" at bounding box center [165, 187] width 58 height 11
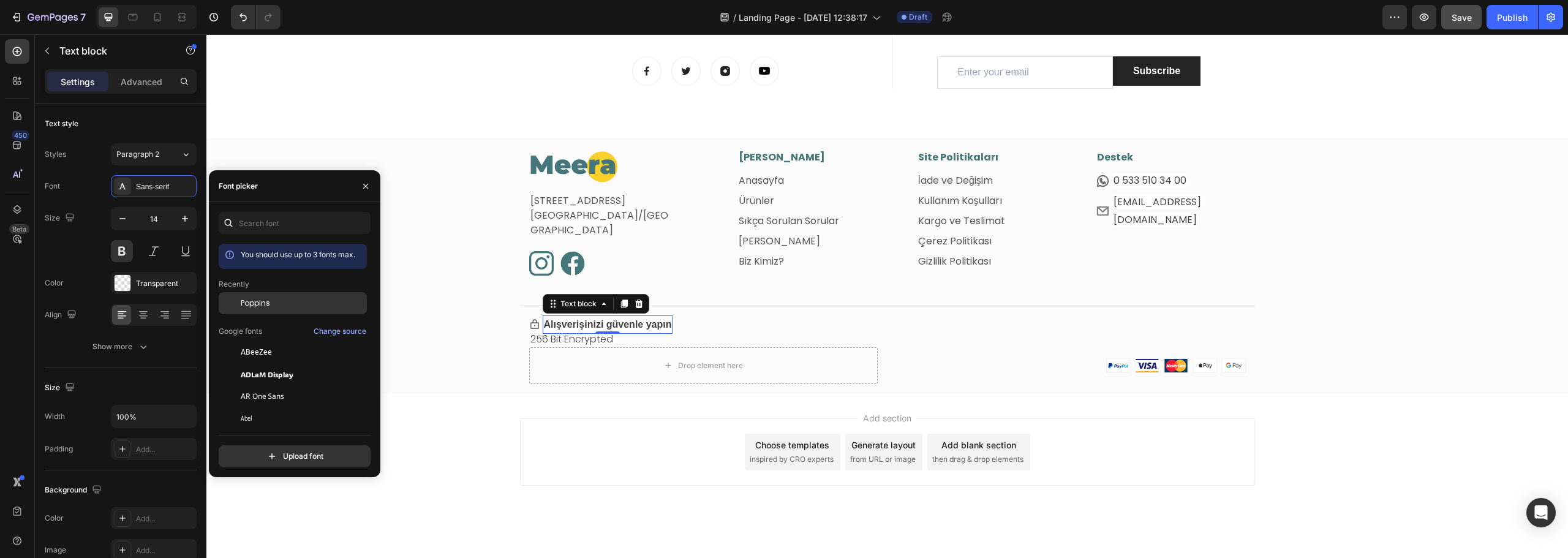
click at [271, 304] on div "Poppins" at bounding box center [303, 304] width 123 height 11
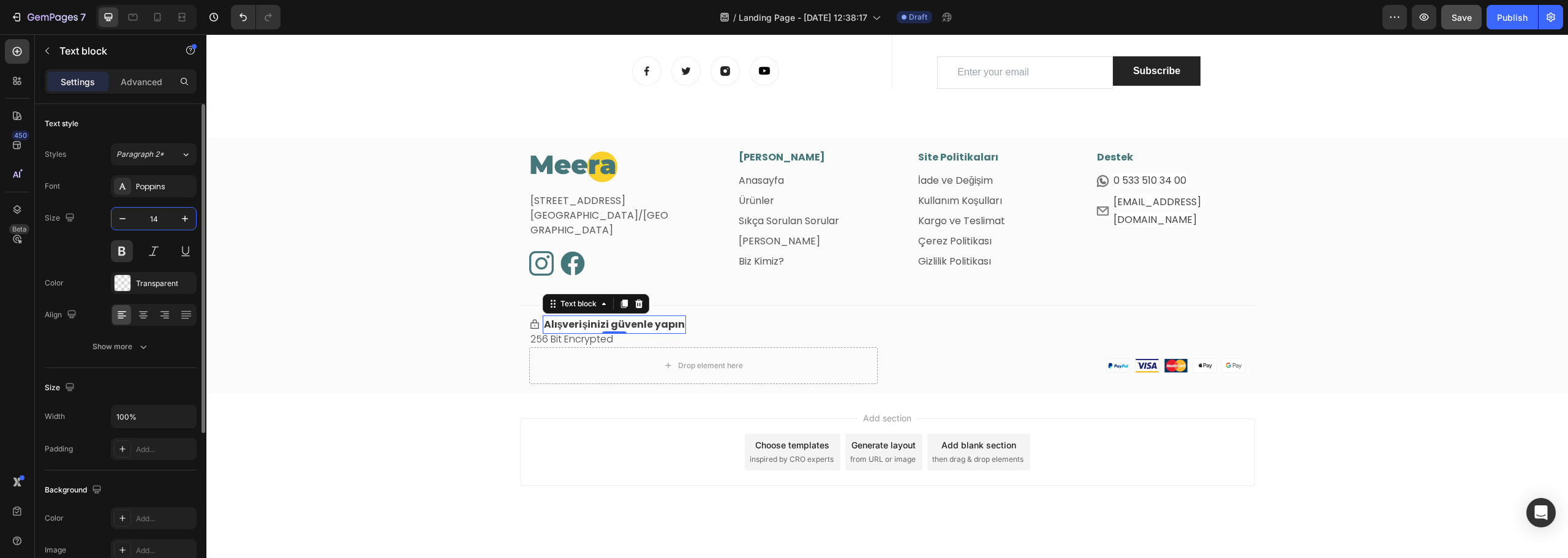
click at [152, 218] on input "14" at bounding box center [153, 219] width 40 height 22
type input "12"
click at [424, 326] on div "Image Fetih Mahallesi, Tahralı Sokak, Blok 2E, Daire 5 Ataşehir/İstanbul Text b…" at bounding box center [887, 271] width 1361 height 241
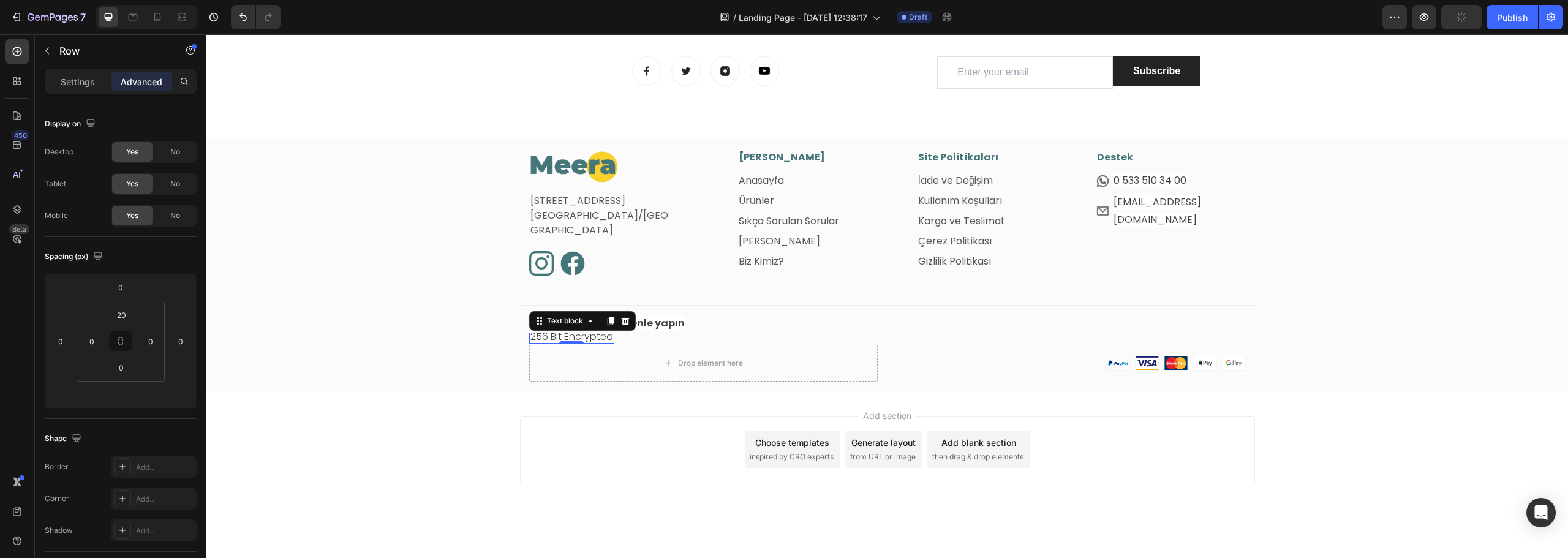
click at [568, 333] on div "256 Bit Encrypted Text block 0" at bounding box center [571, 338] width 85 height 11
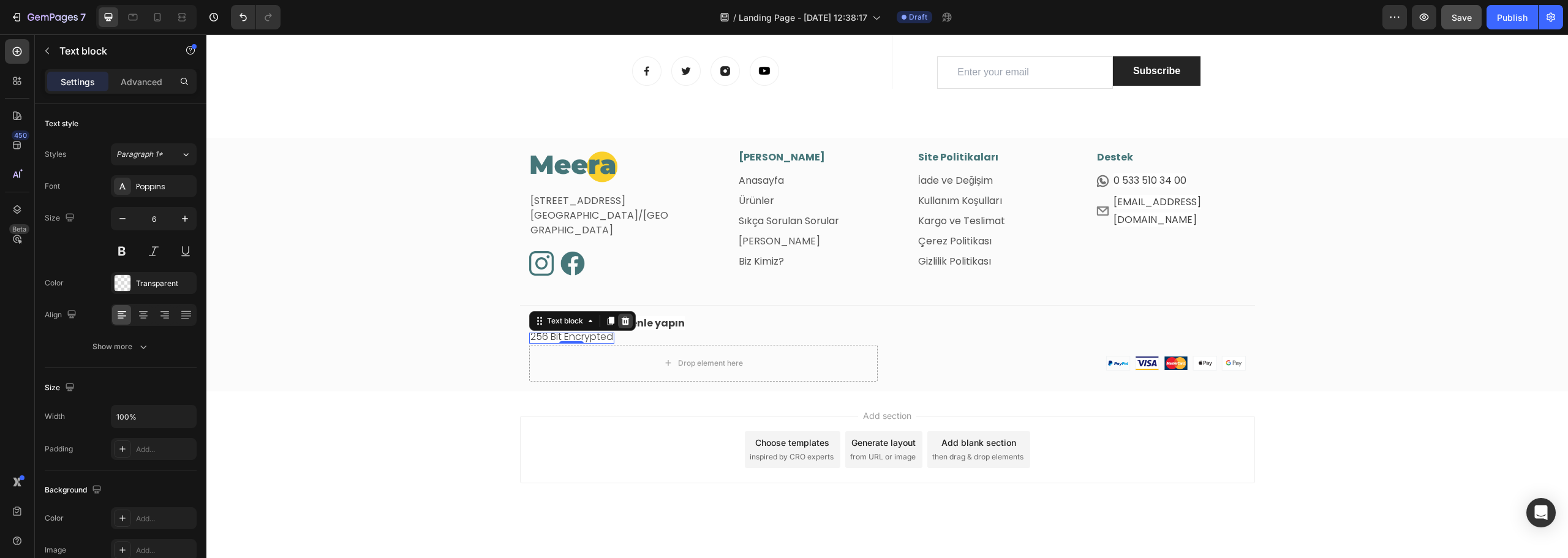
click at [622, 322] on icon at bounding box center [625, 321] width 9 height 9
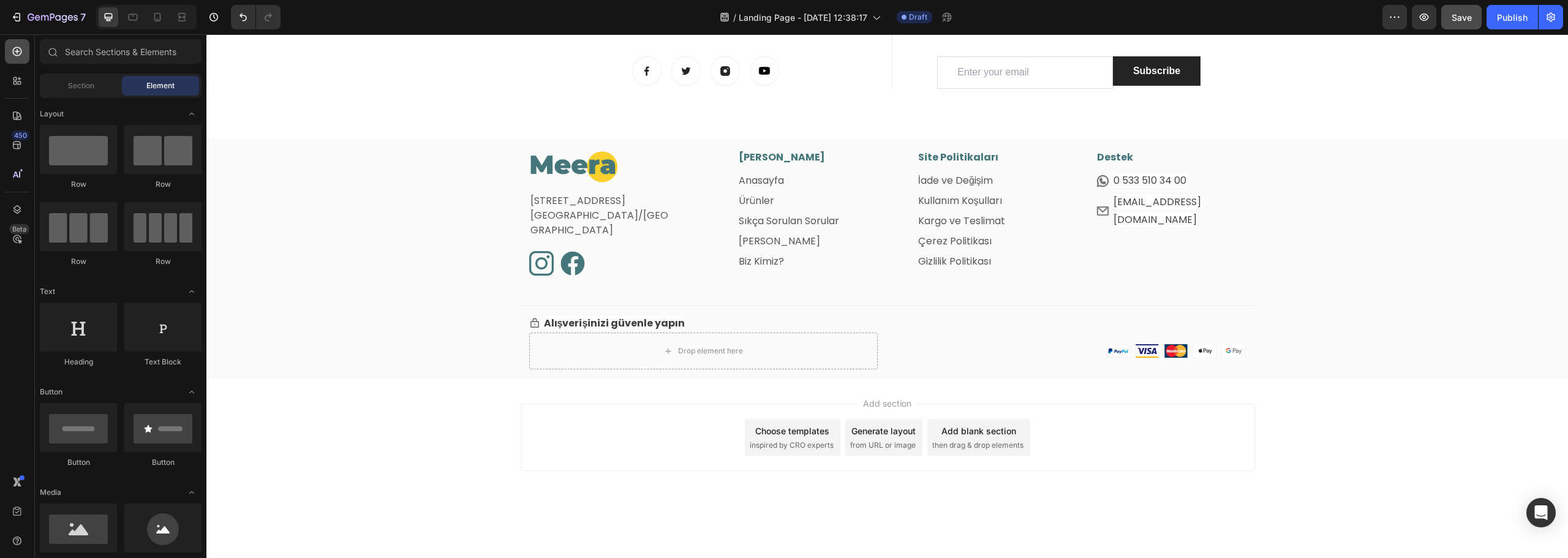
click at [21, 48] on icon at bounding box center [17, 51] width 12 height 12
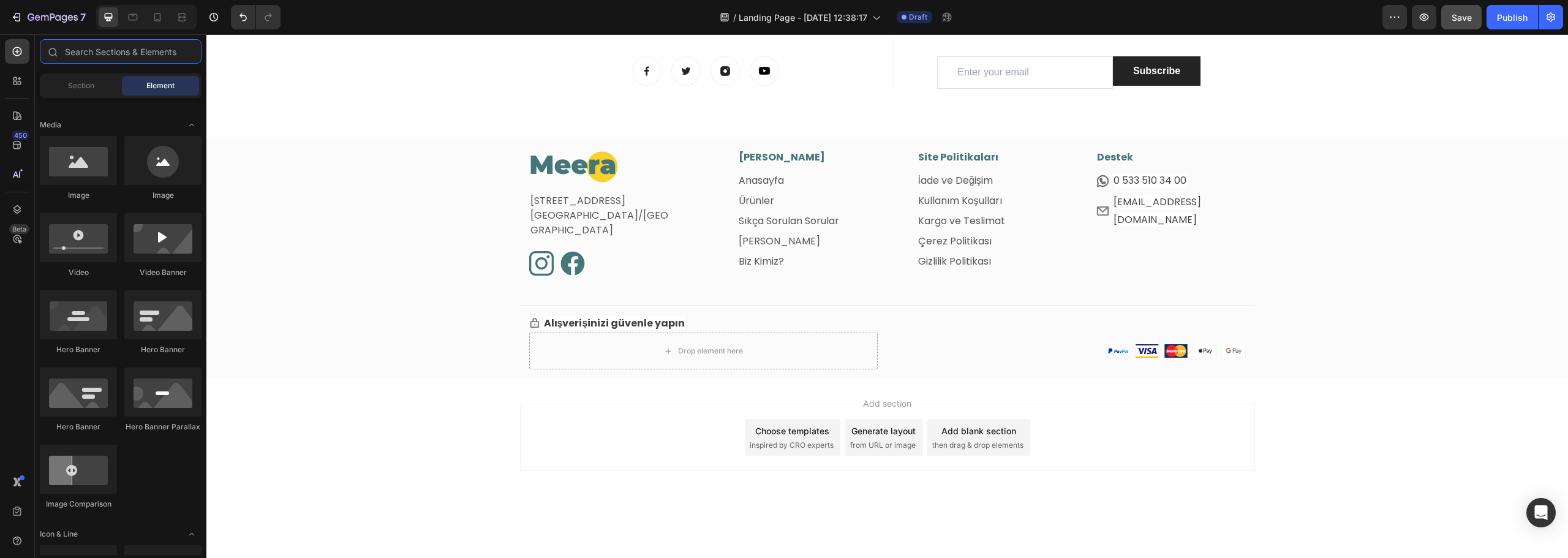
scroll to position [0, 0]
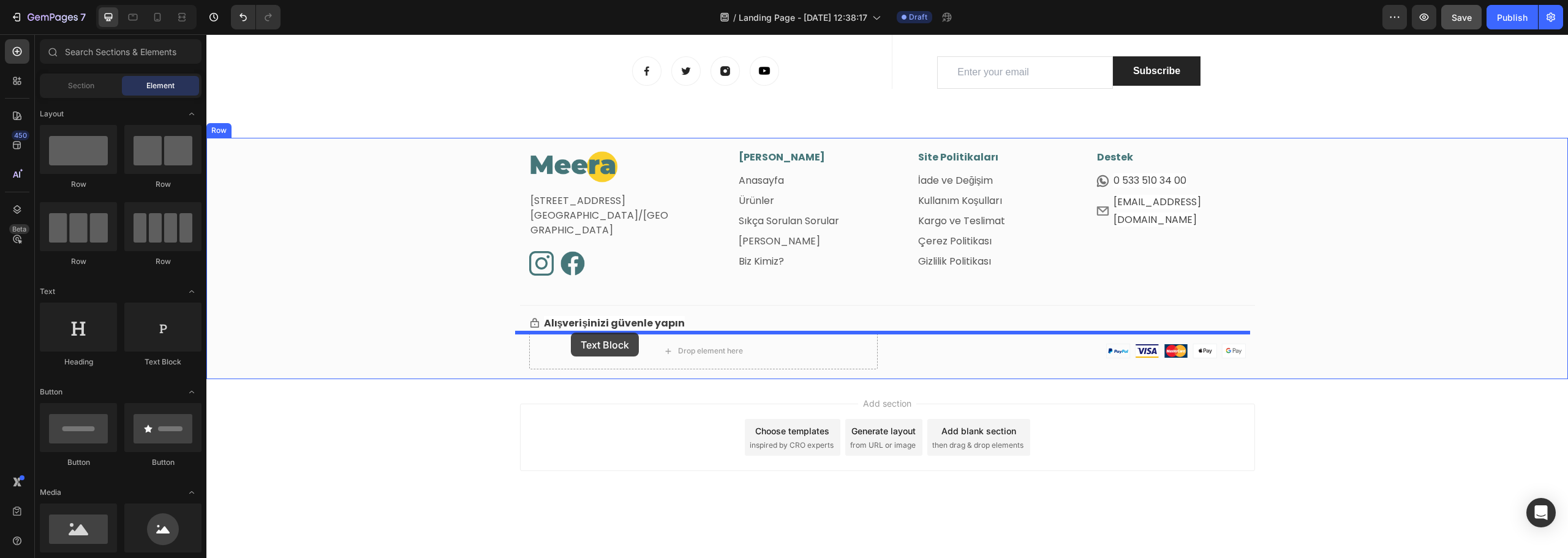
drag, startPoint x: 357, startPoint y: 364, endPoint x: 571, endPoint y: 333, distance: 216.2
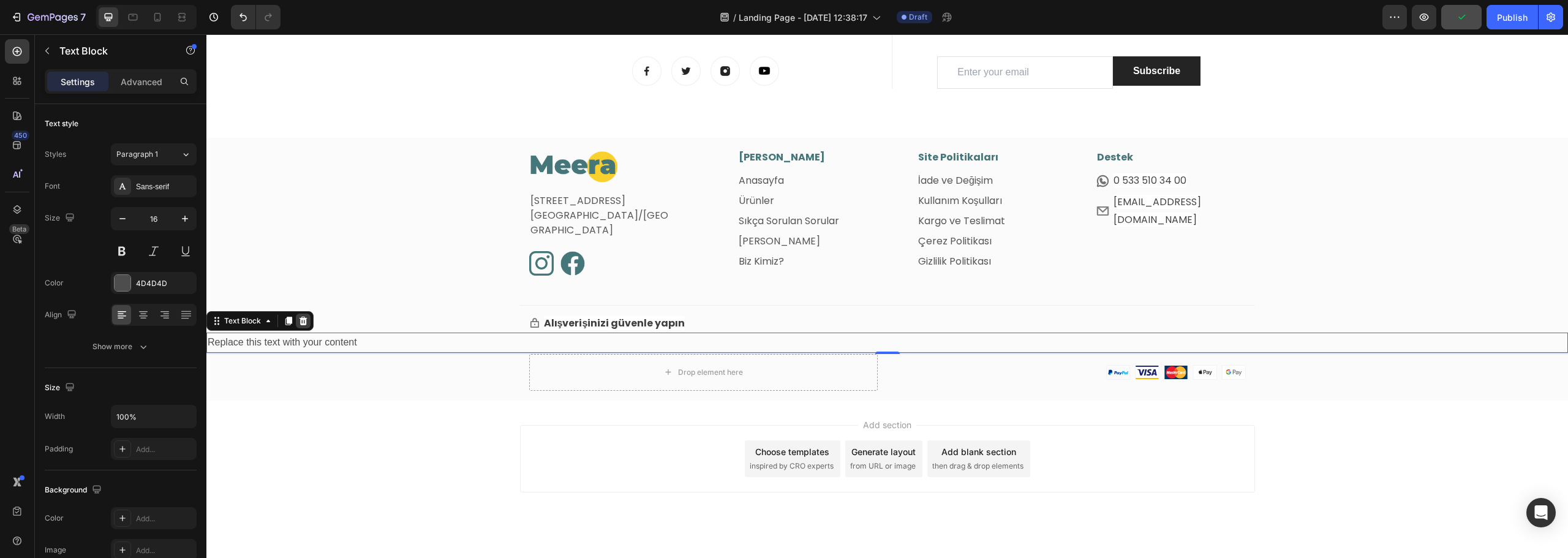
click at [306, 321] on icon at bounding box center [304, 321] width 8 height 8
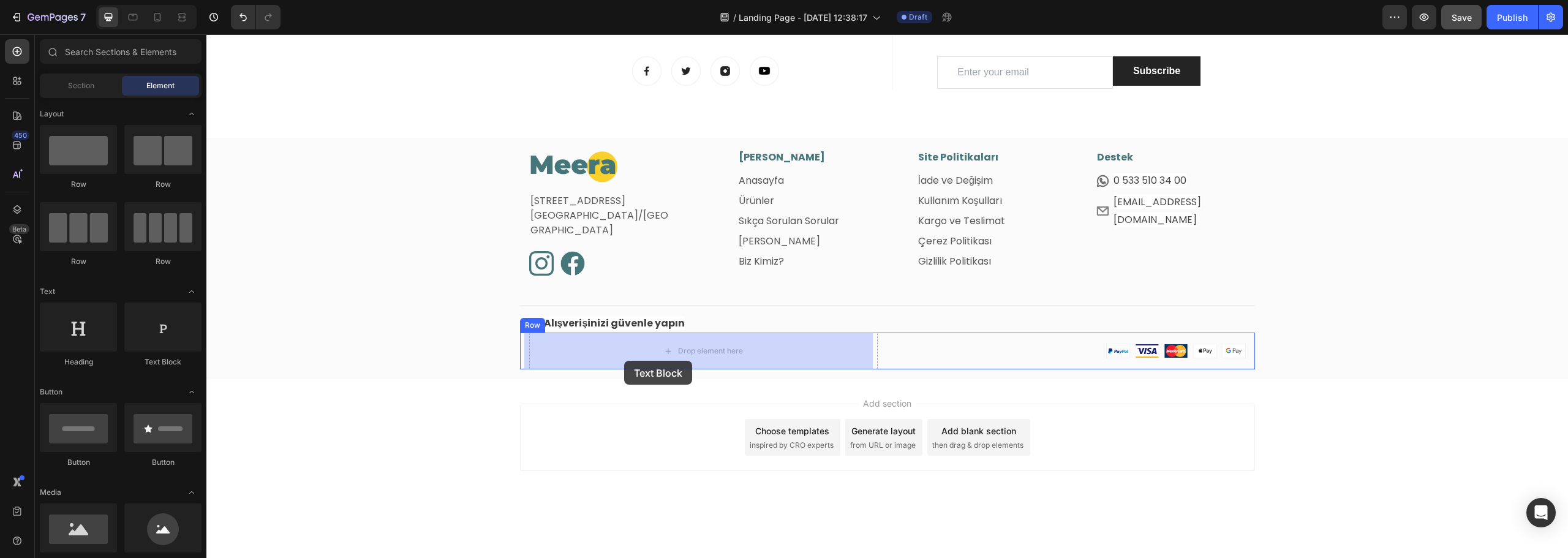
drag, startPoint x: 375, startPoint y: 375, endPoint x: 624, endPoint y: 361, distance: 249.4
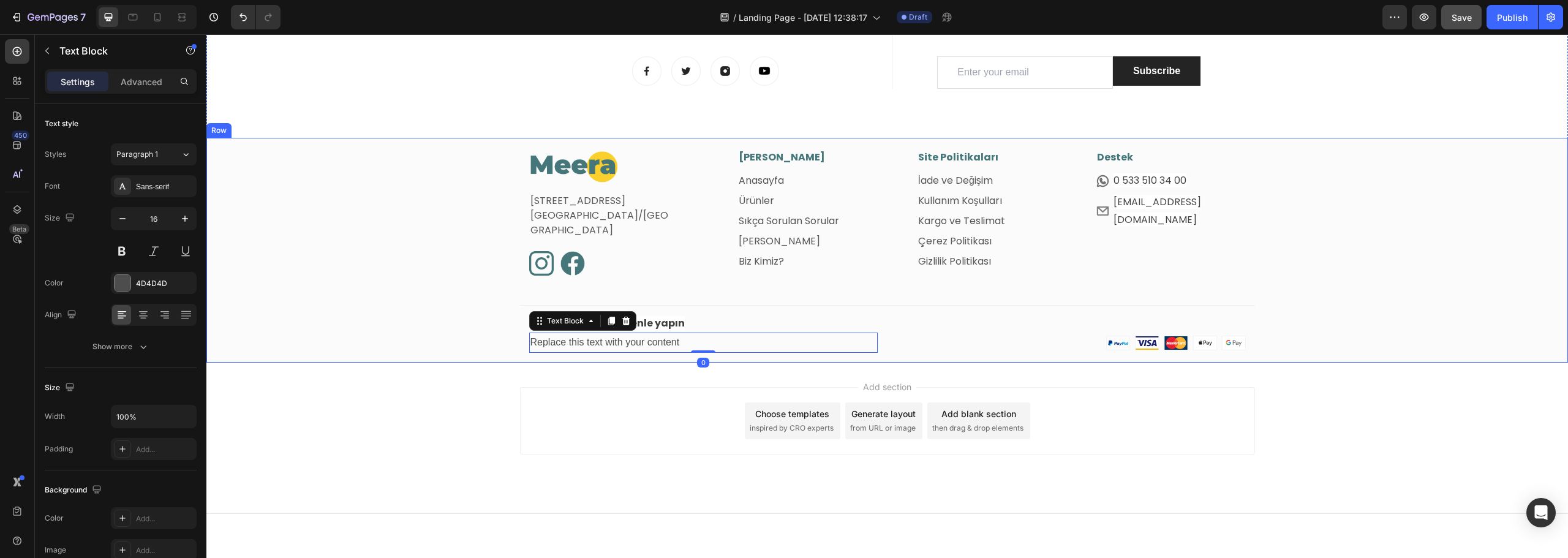
click at [416, 338] on div "Image Fetih Mahallesi, Tahralı Sokak, Blok 2E, Daire 5 Ataşehir/İstanbul Text b…" at bounding box center [887, 257] width 1361 height 213
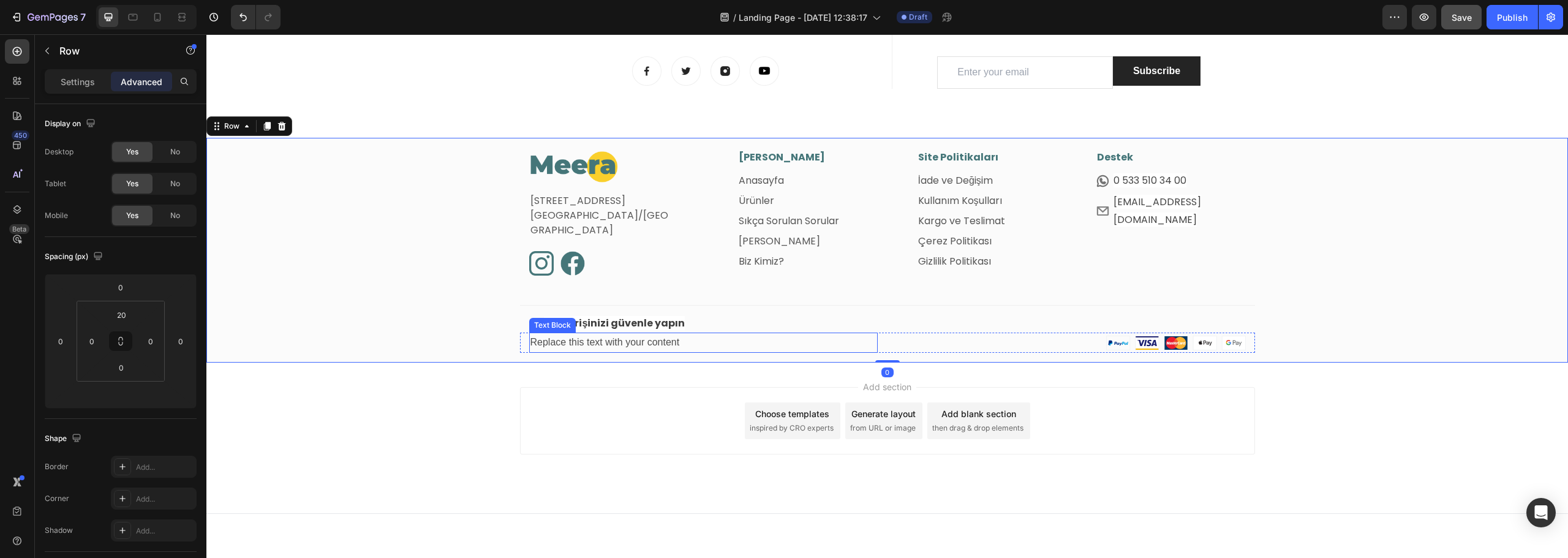
click at [620, 341] on div "Replace this text with your content" at bounding box center [703, 343] width 349 height 21
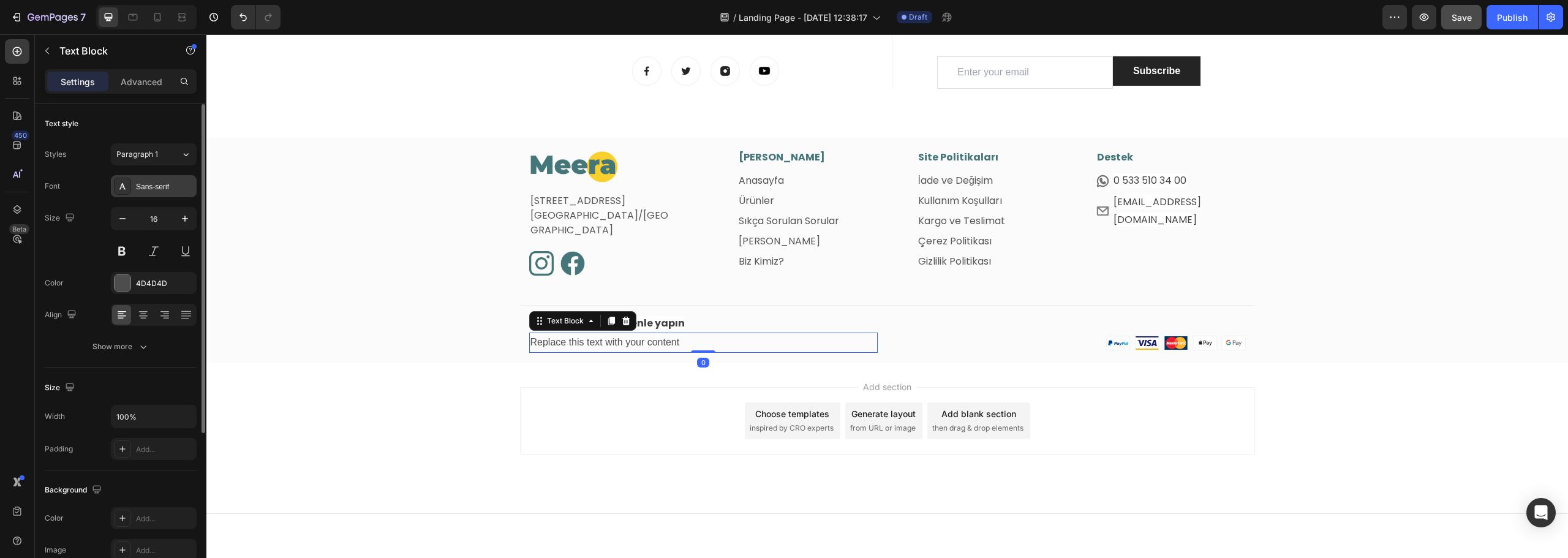
click at [147, 186] on div "Sans-serif" at bounding box center [165, 187] width 58 height 11
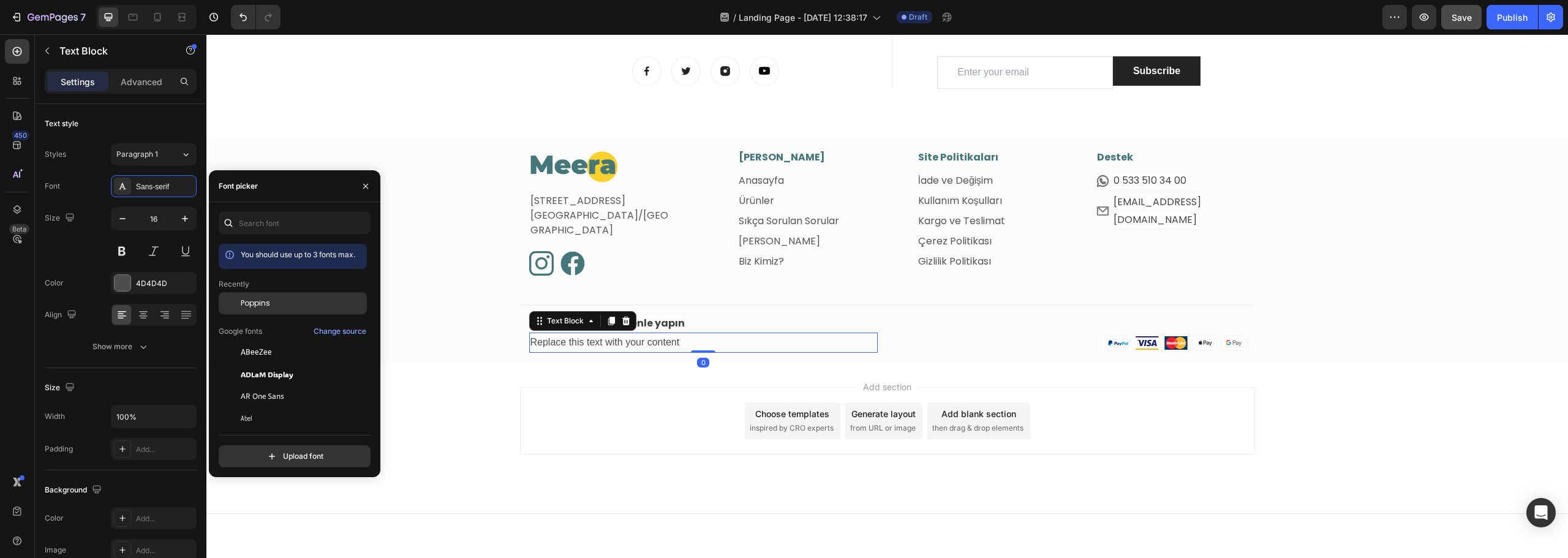
click at [261, 304] on span "Poppins" at bounding box center [255, 304] width 29 height 11
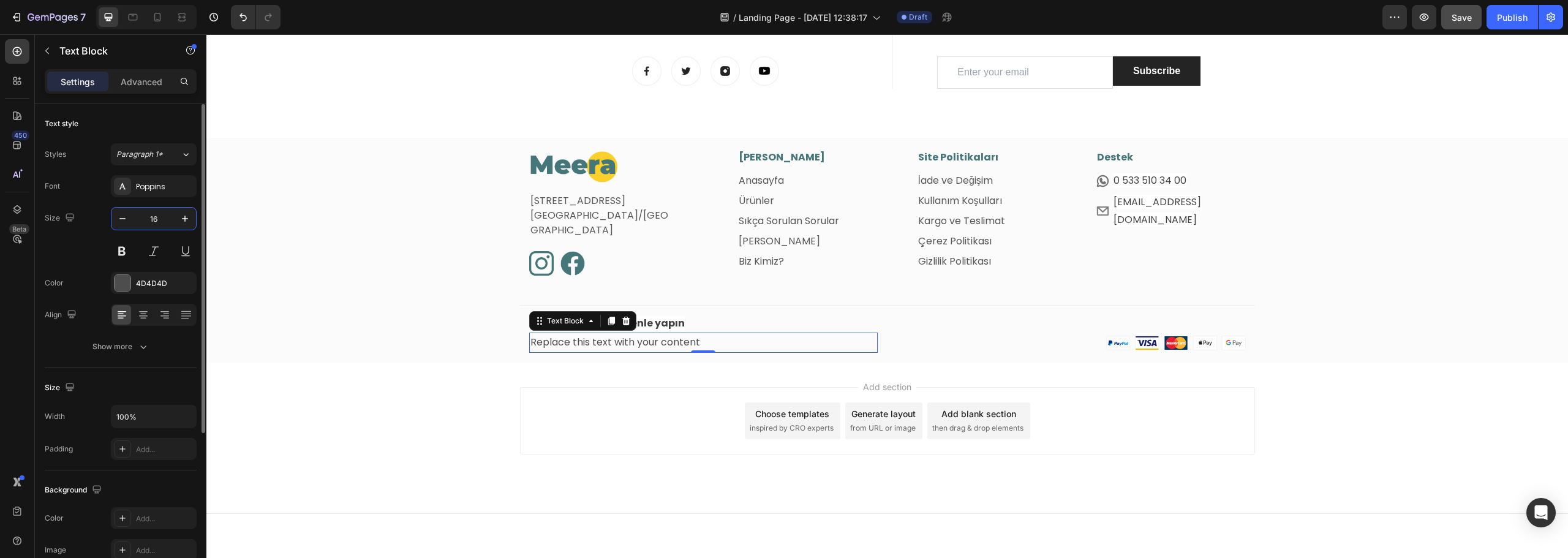
click at [160, 222] on input "16" at bounding box center [153, 219] width 40 height 22
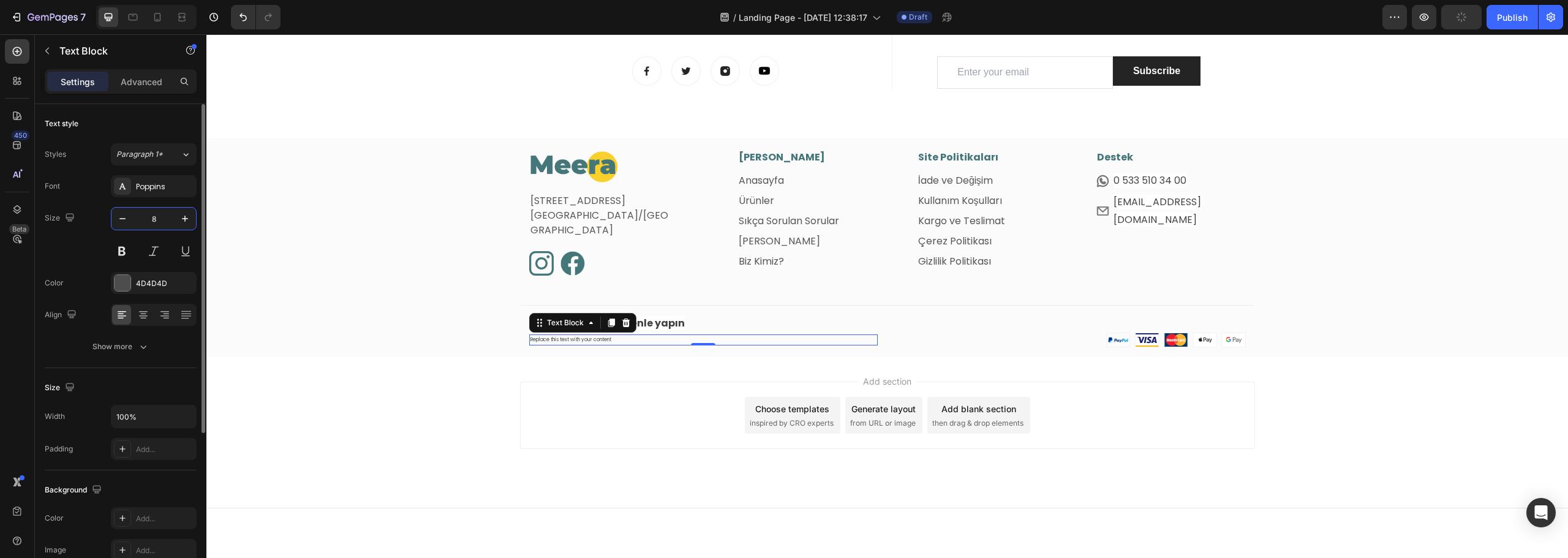
click at [155, 219] on input "8" at bounding box center [153, 219] width 40 height 22
click at [159, 216] on input "10" at bounding box center [153, 219] width 40 height 22
type input "12"
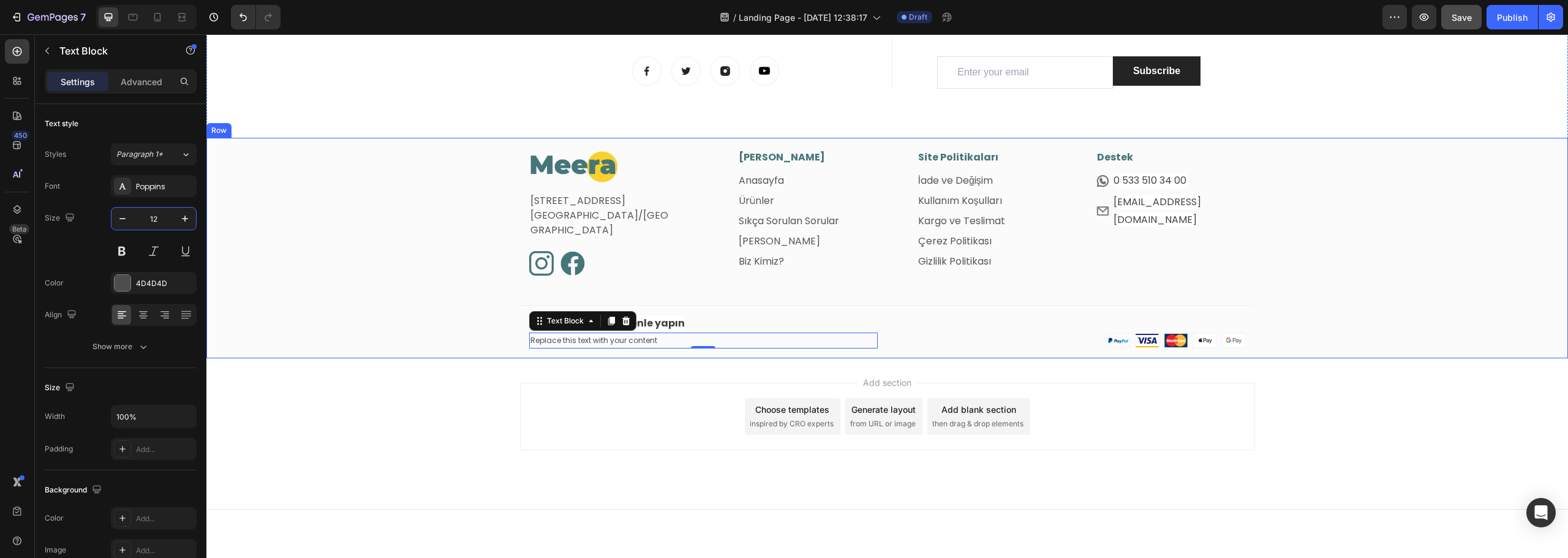
click at [435, 330] on div "Image Fetih Mahallesi, Tahralı Sokak, Blok 2E, Daire 5 Ataşehir/İstanbul Text b…" at bounding box center [887, 254] width 1361 height 208
click at [566, 339] on div "Replace this text with your content" at bounding box center [703, 340] width 349 height 16
click at [565, 341] on div "Replace this text with your content" at bounding box center [703, 340] width 349 height 16
click at [565, 341] on p "Replace this text with your content" at bounding box center [704, 340] width 346 height 13
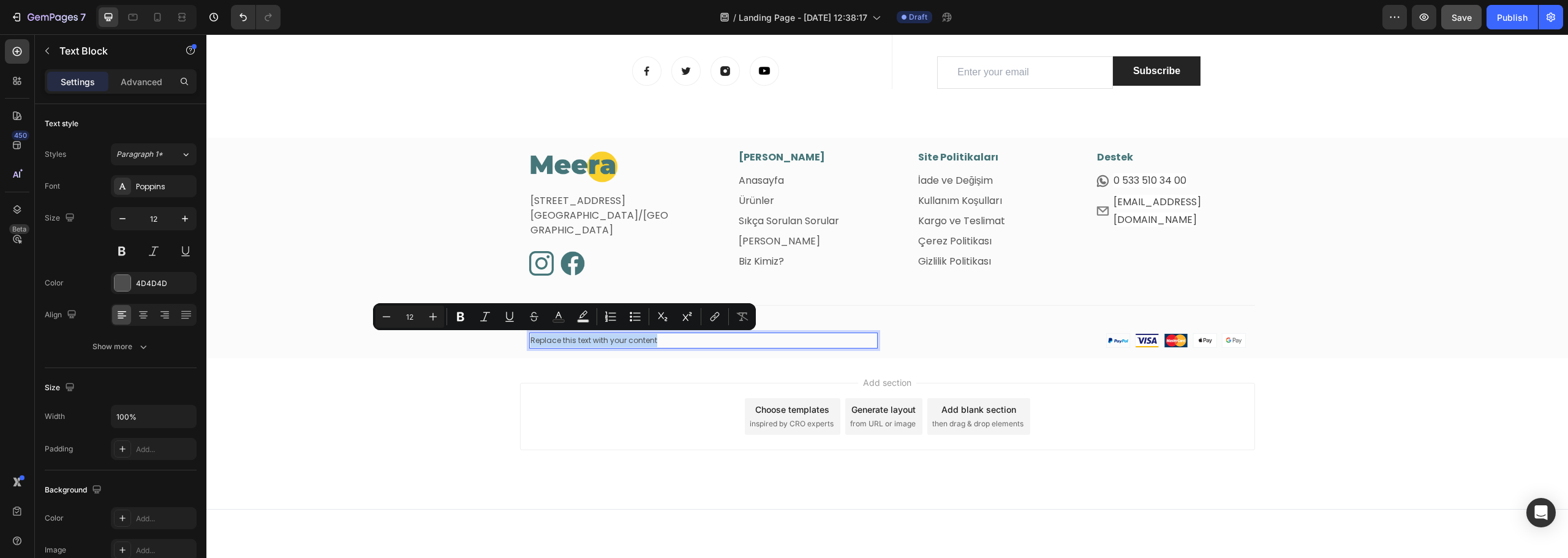
click at [565, 341] on p "Replace this text with your content" at bounding box center [704, 340] width 346 height 13
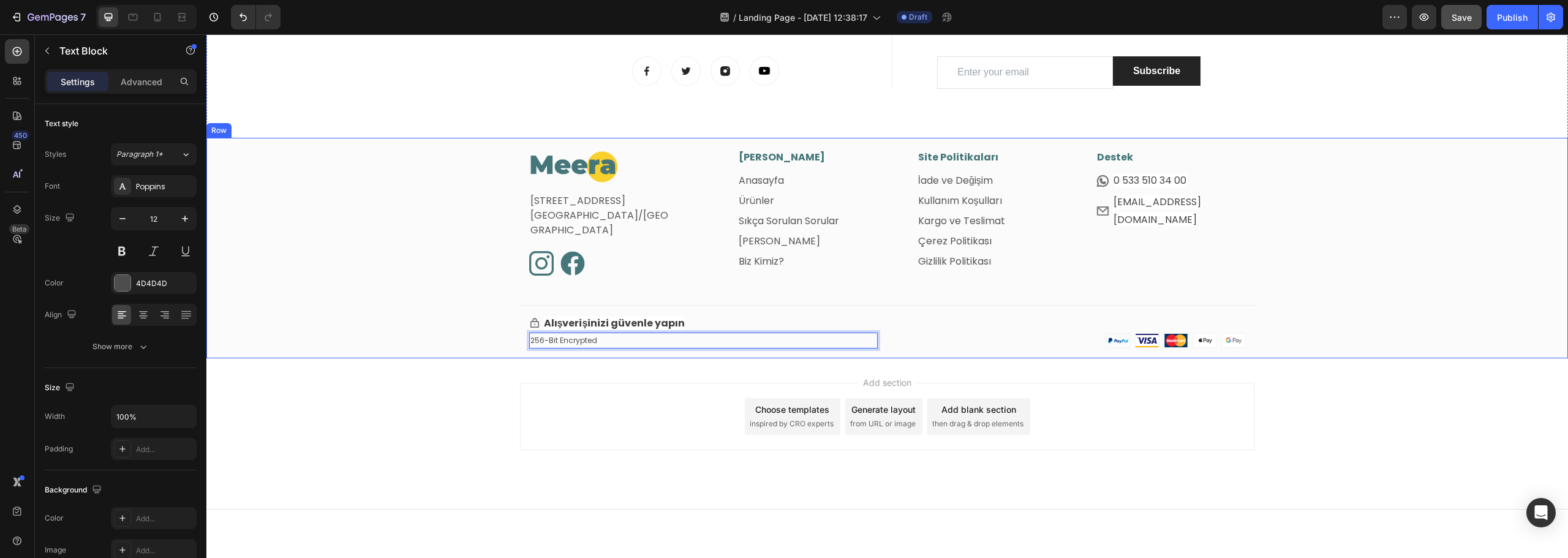
click at [328, 243] on div "Image Fetih Mahallesi, Tahralı Sokak, Blok 2E, Daire 5 Ataşehir/İstanbul Text b…" at bounding box center [887, 254] width 1361 height 208
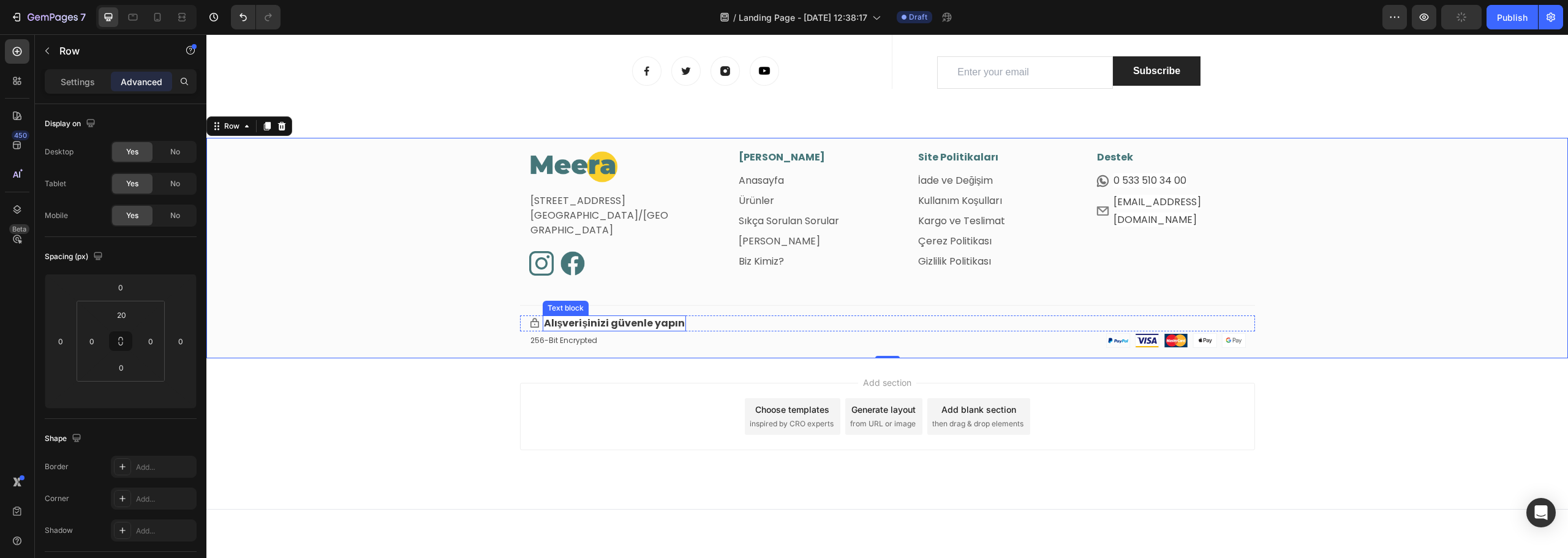
click at [608, 323] on span "Alışverişinizi güvenle yapın" at bounding box center [614, 322] width 141 height 14
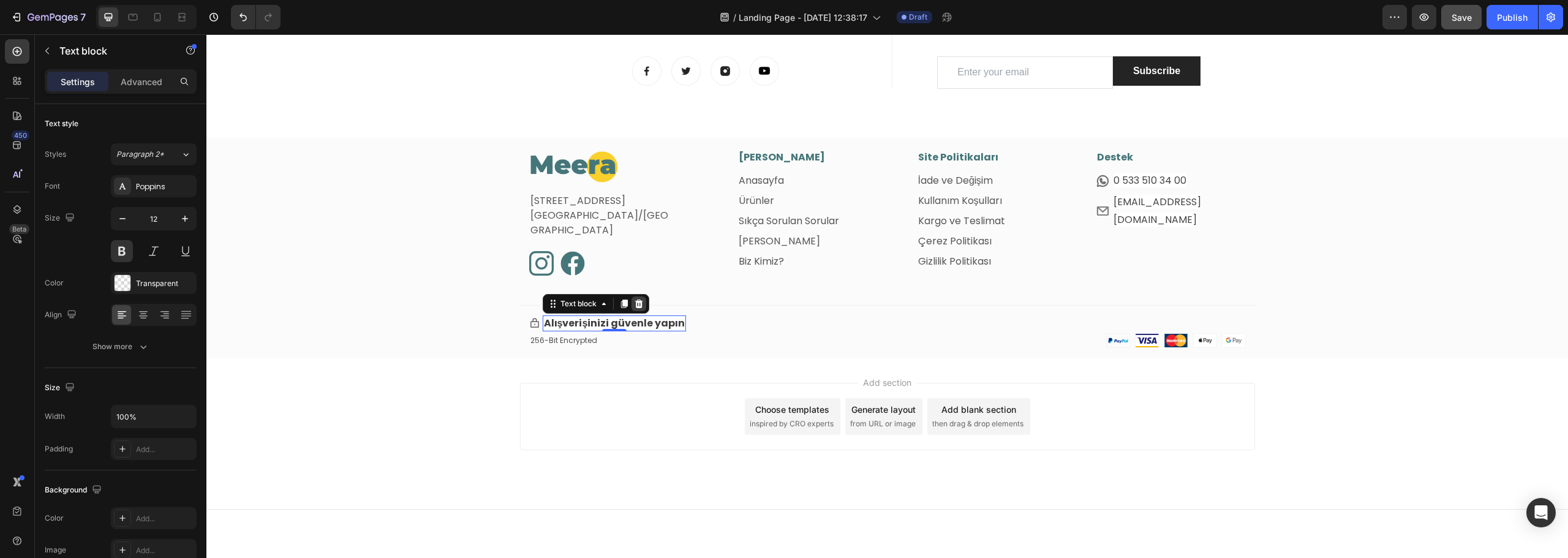
click at [635, 304] on icon at bounding box center [639, 304] width 9 height 9
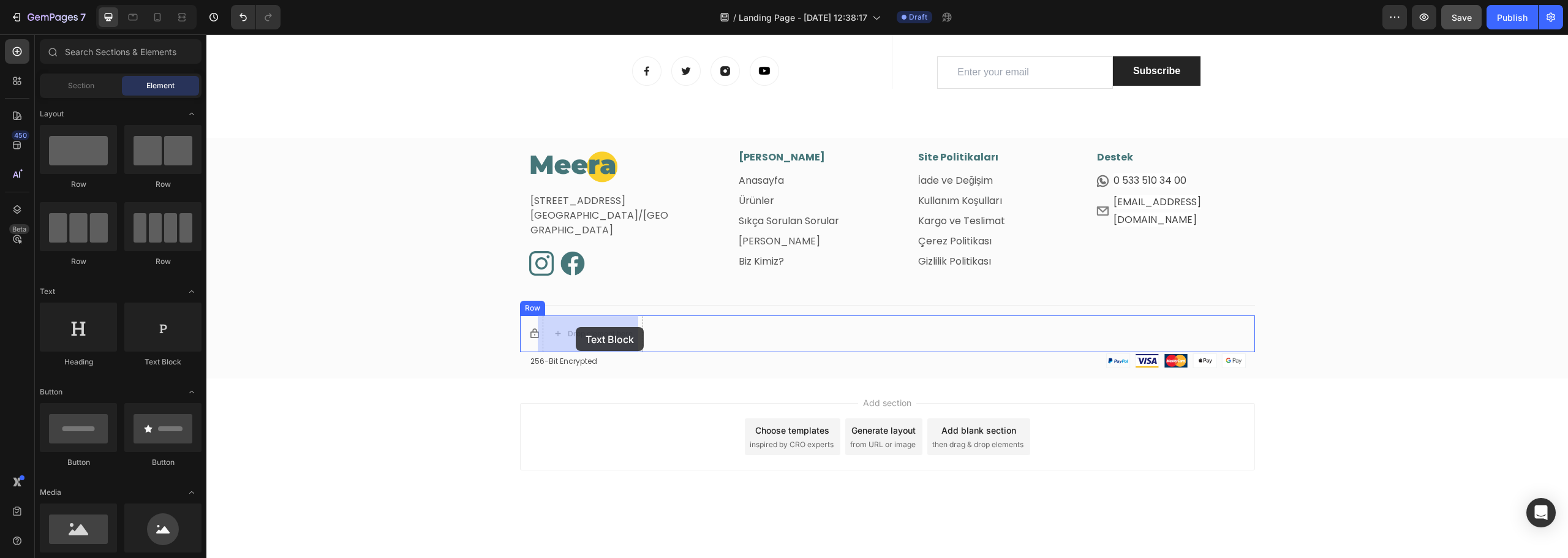
drag, startPoint x: 365, startPoint y: 367, endPoint x: 576, endPoint y: 327, distance: 214.8
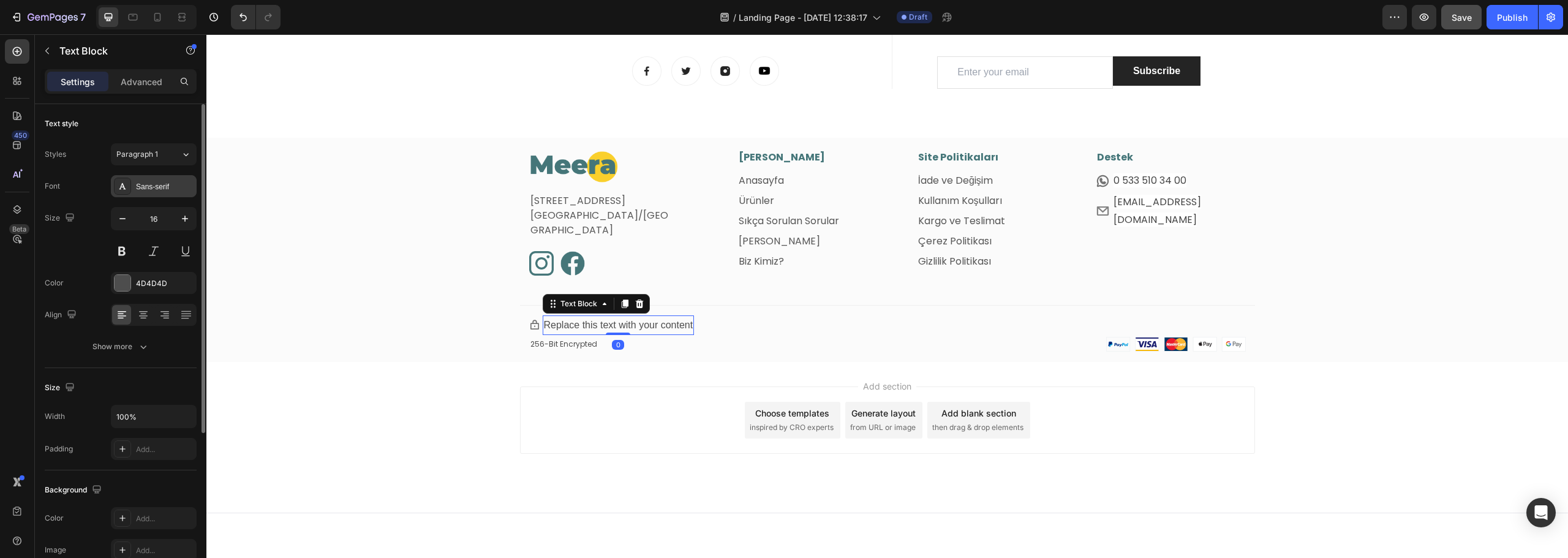
click at [163, 187] on div "Sans-serif" at bounding box center [165, 187] width 58 height 11
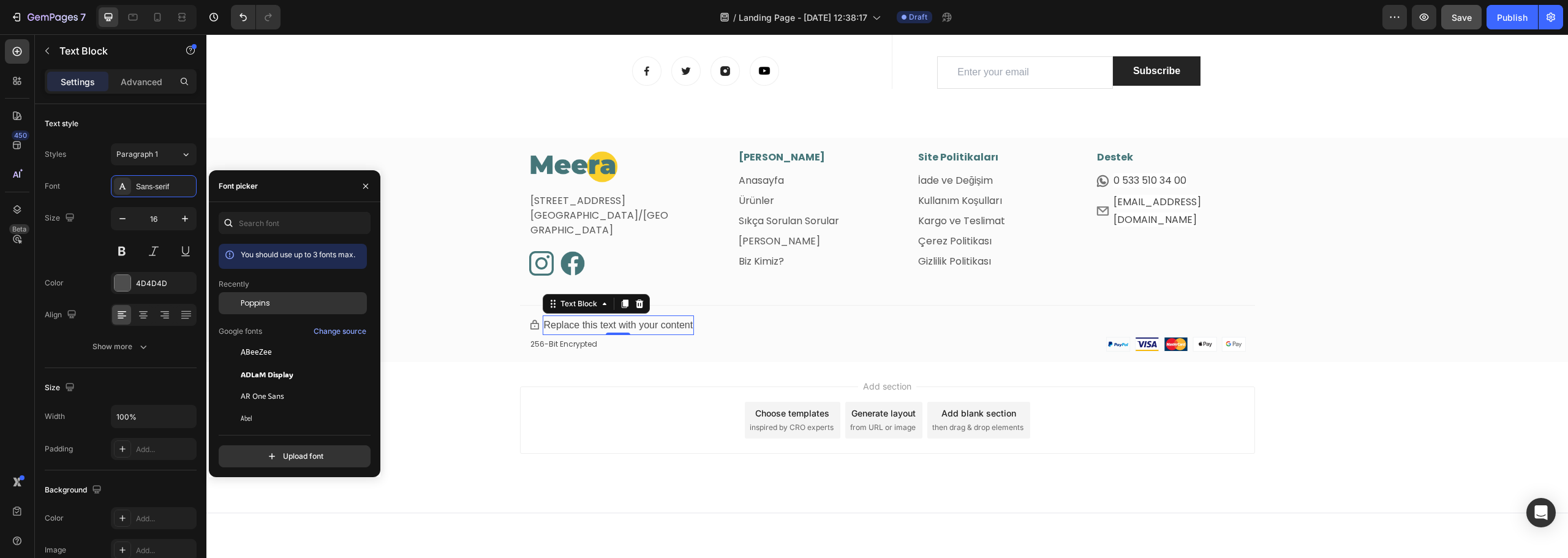
click at [268, 298] on span "Poppins" at bounding box center [255, 304] width 29 height 11
click at [157, 218] on input "16" at bounding box center [153, 219] width 40 height 22
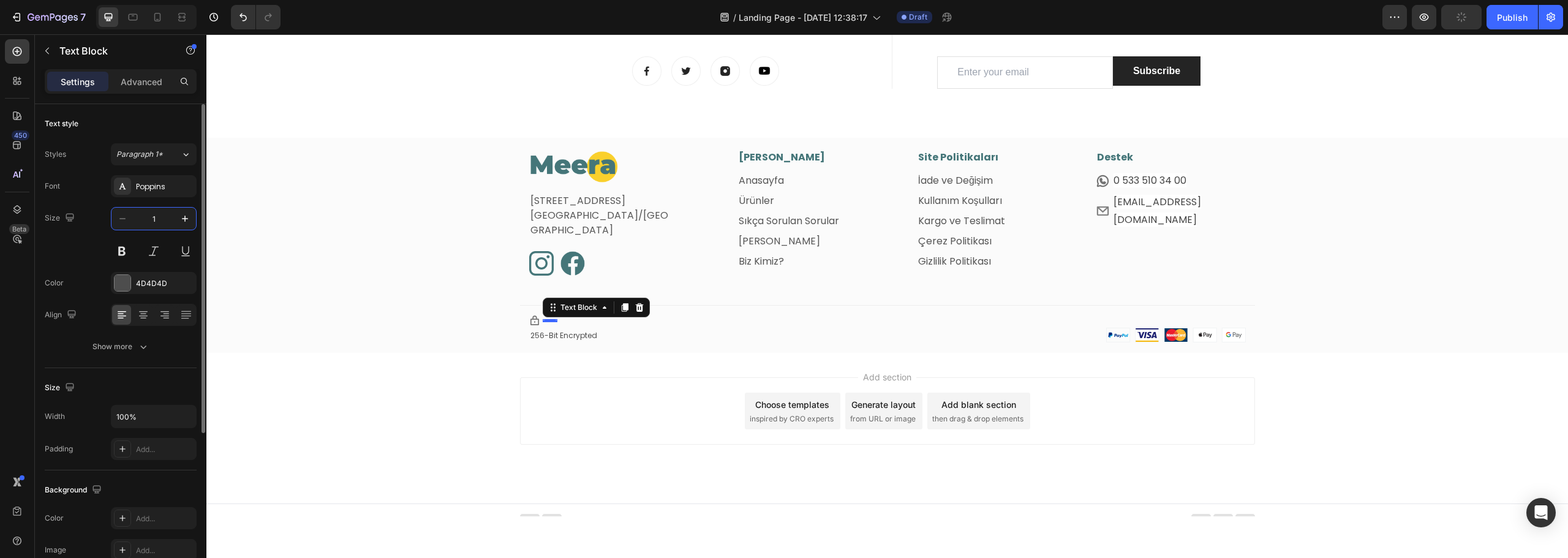
type input "14"
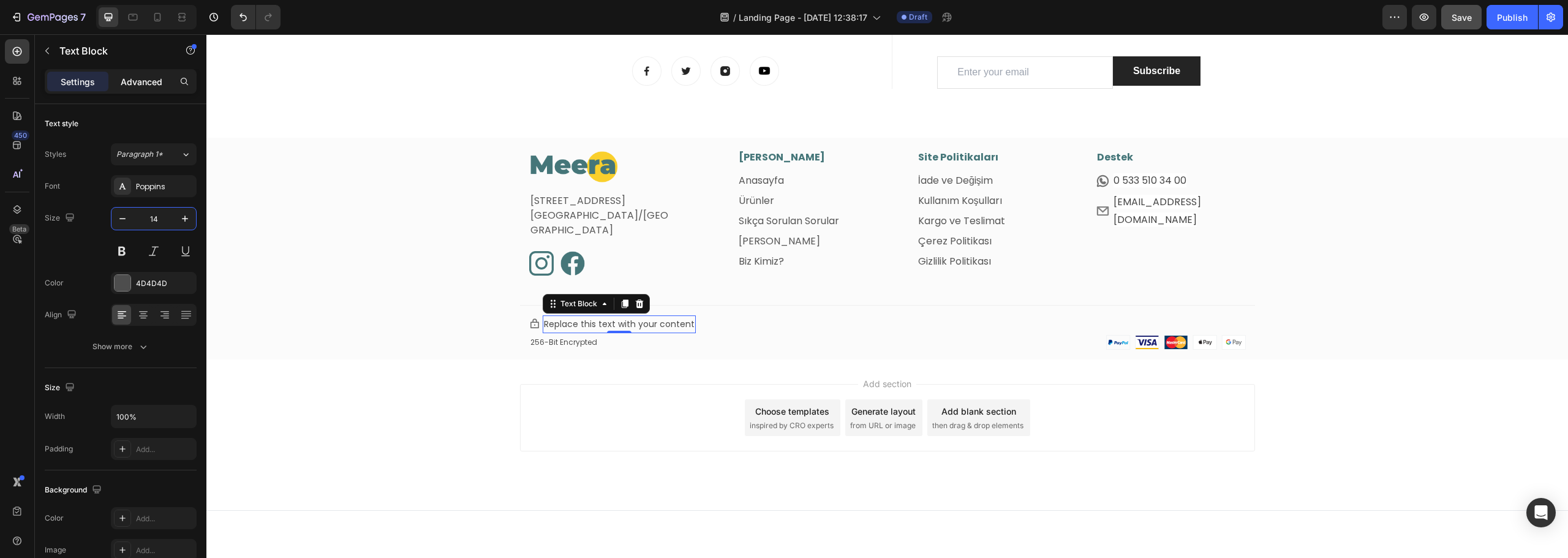
click at [138, 82] on p "Advanced" at bounding box center [141, 82] width 42 height 13
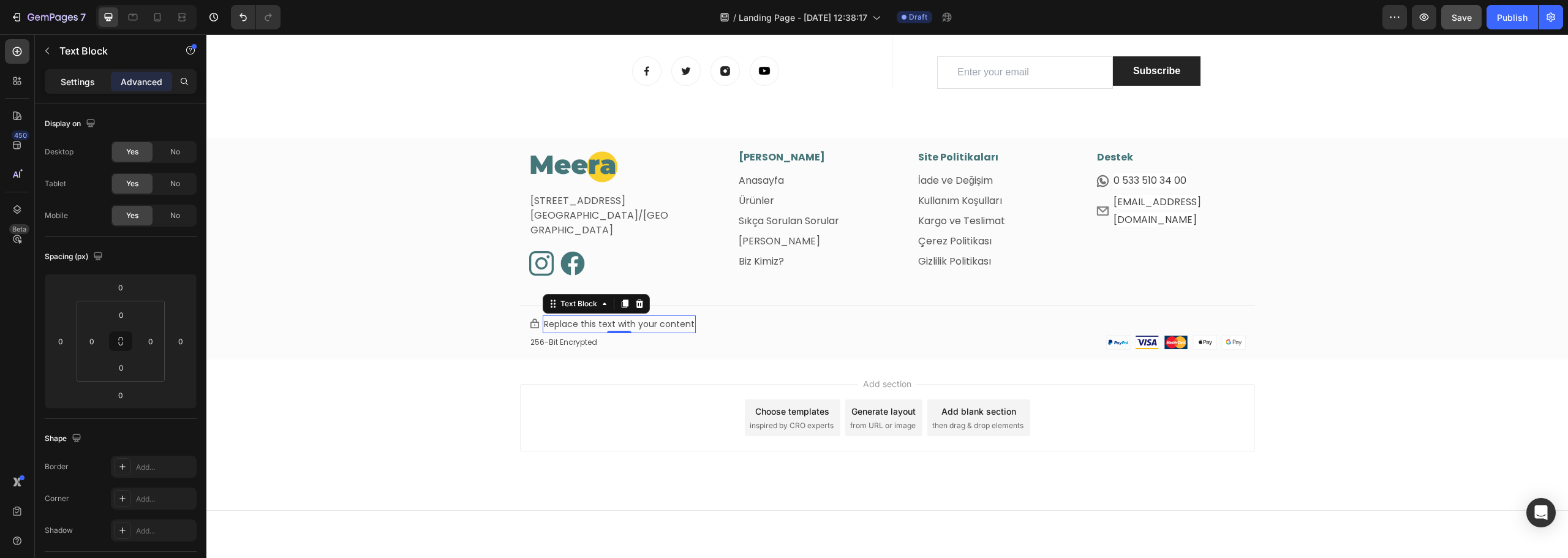
click at [90, 84] on p "Settings" at bounding box center [78, 82] width 35 height 13
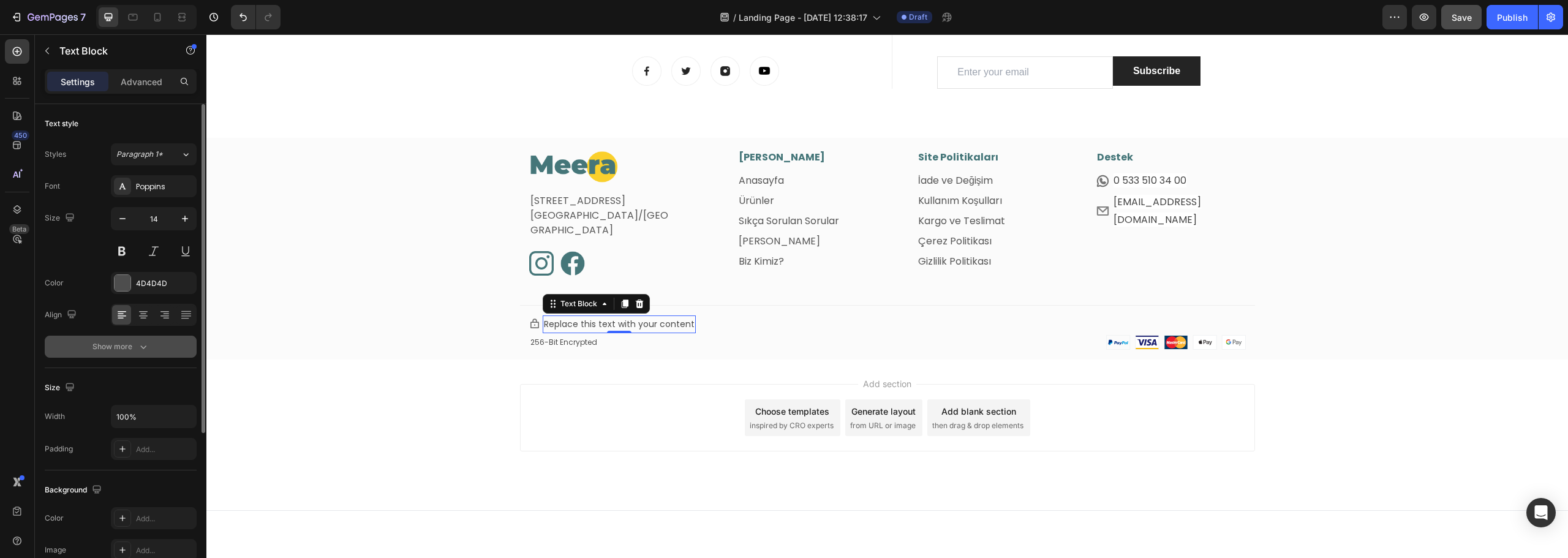
click at [139, 345] on icon "button" at bounding box center [143, 347] width 12 height 12
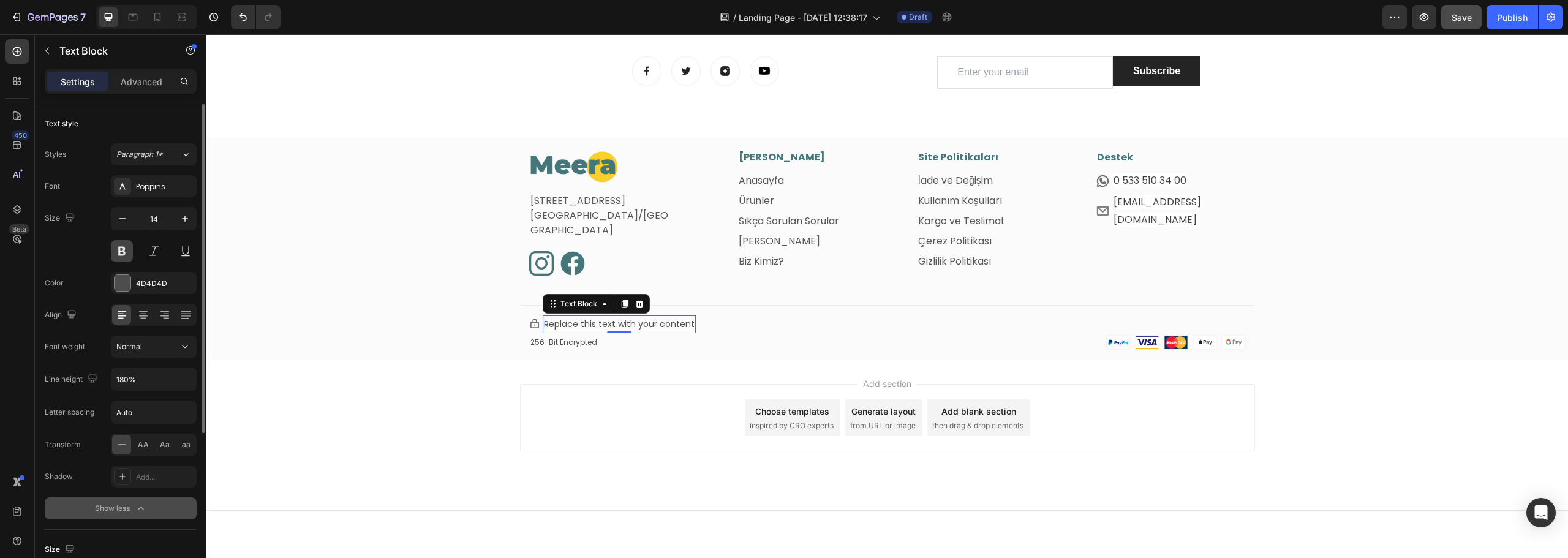
click at [123, 249] on button at bounding box center [122, 251] width 22 height 22
click at [456, 316] on div "Image Fetih Mahallesi, Tahralı Sokak, Blok 2E, Daire 5 Ataşehir/İstanbul Text b…" at bounding box center [887, 255] width 1361 height 210
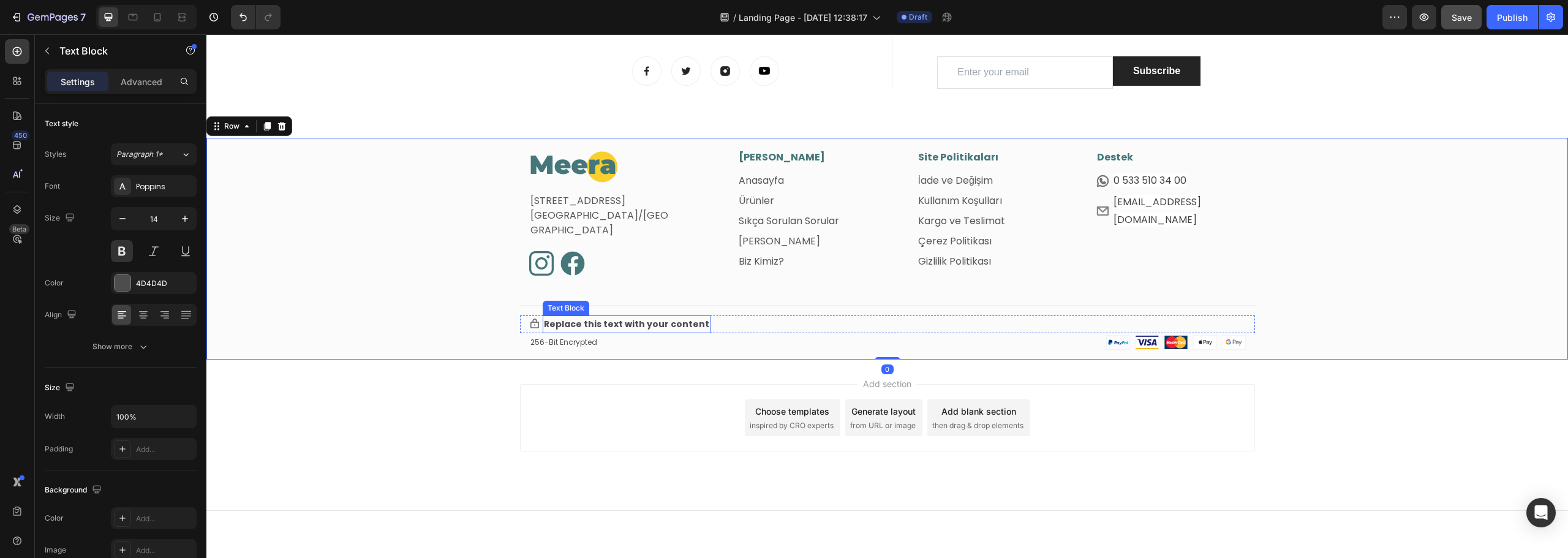
click at [619, 324] on div "Replace this text with your content" at bounding box center [627, 324] width 168 height 18
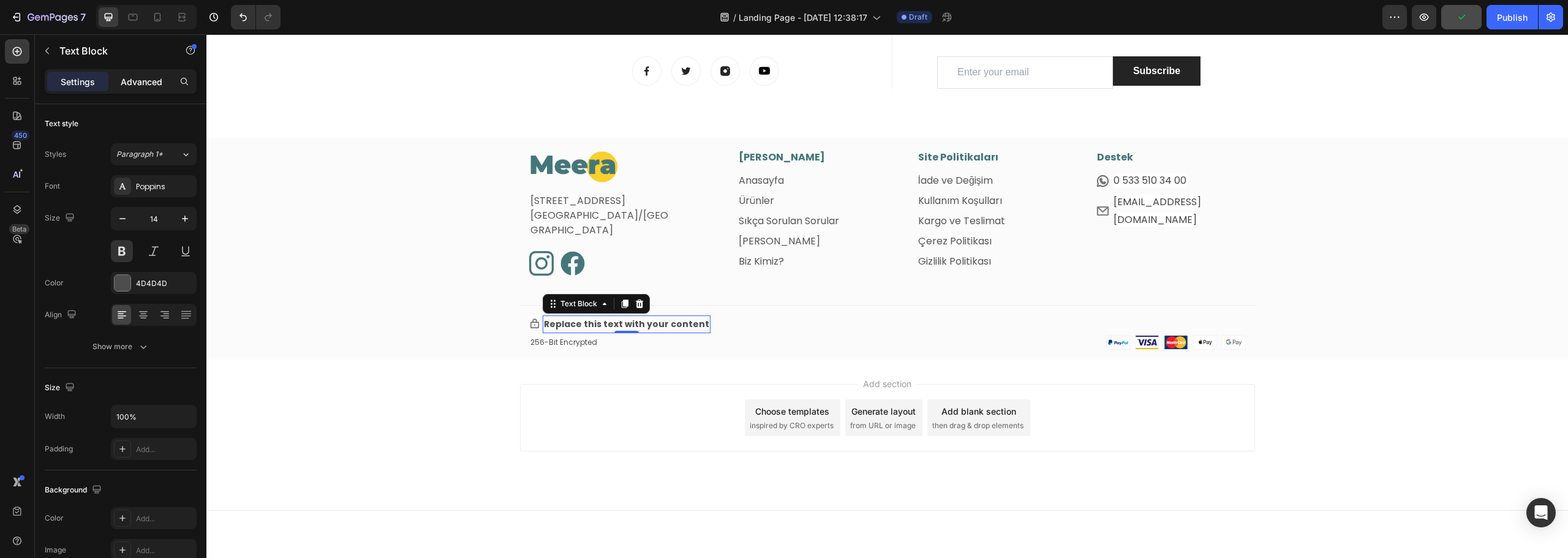
click at [140, 81] on p "Advanced" at bounding box center [141, 82] width 42 height 13
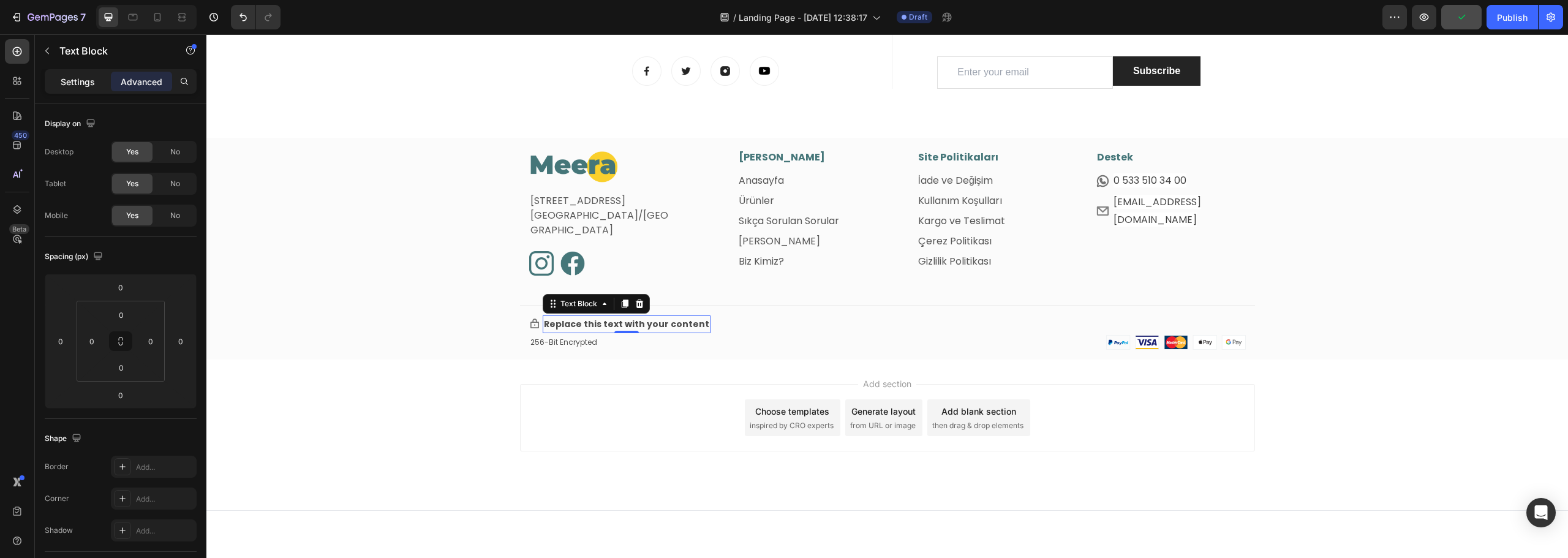
click at [87, 79] on p "Settings" at bounding box center [78, 82] width 35 height 13
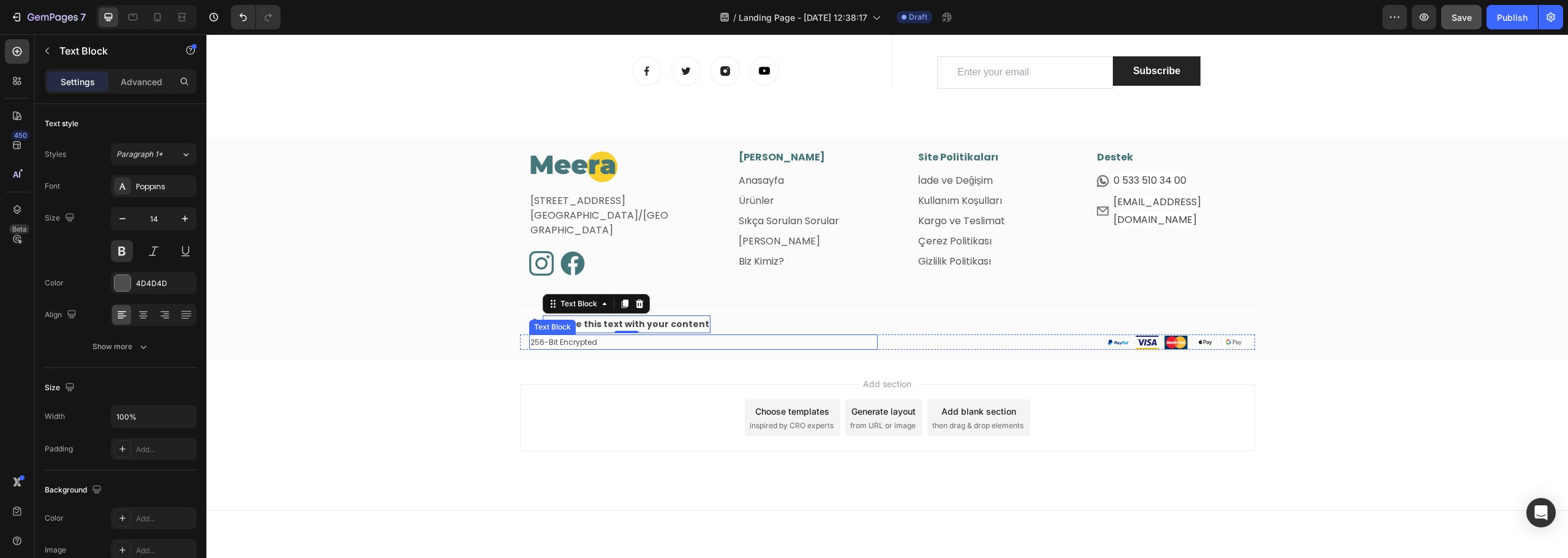
click at [607, 341] on p "256-Bit Encrypted" at bounding box center [704, 342] width 346 height 13
click at [148, 86] on p "Advanced" at bounding box center [141, 82] width 42 height 13
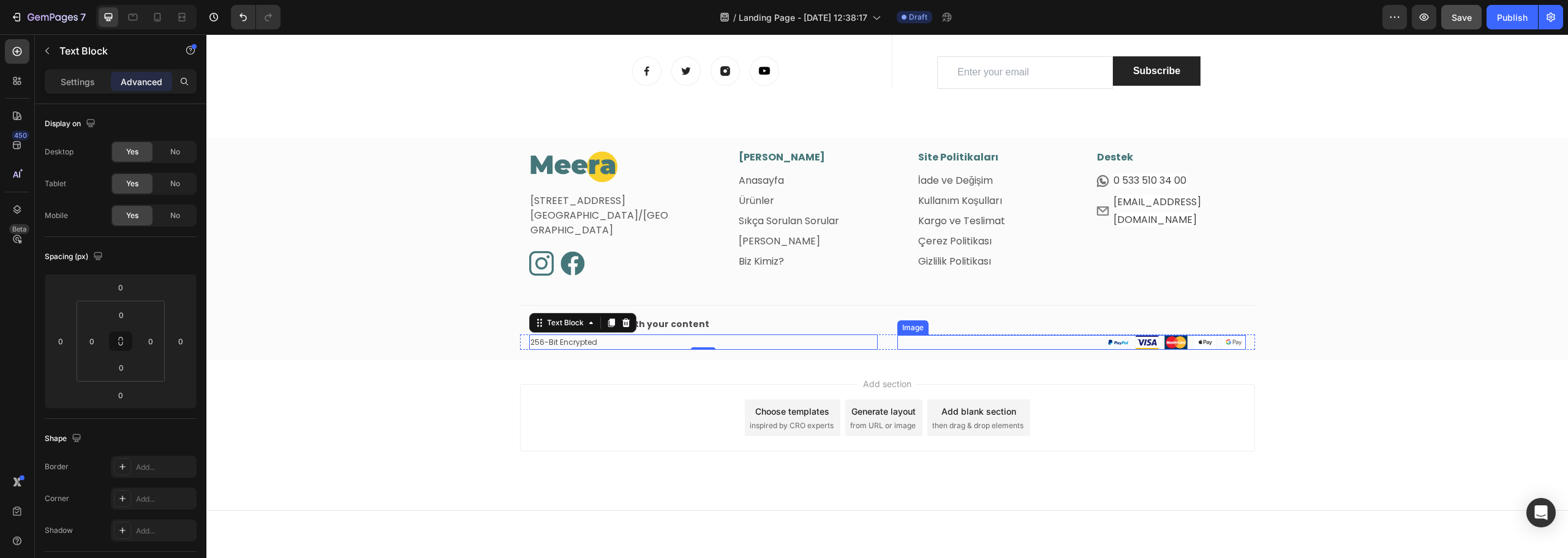
click at [918, 341] on div at bounding box center [1071, 343] width 349 height 15
click at [837, 341] on p "256-Bit Encrypted" at bounding box center [704, 342] width 346 height 13
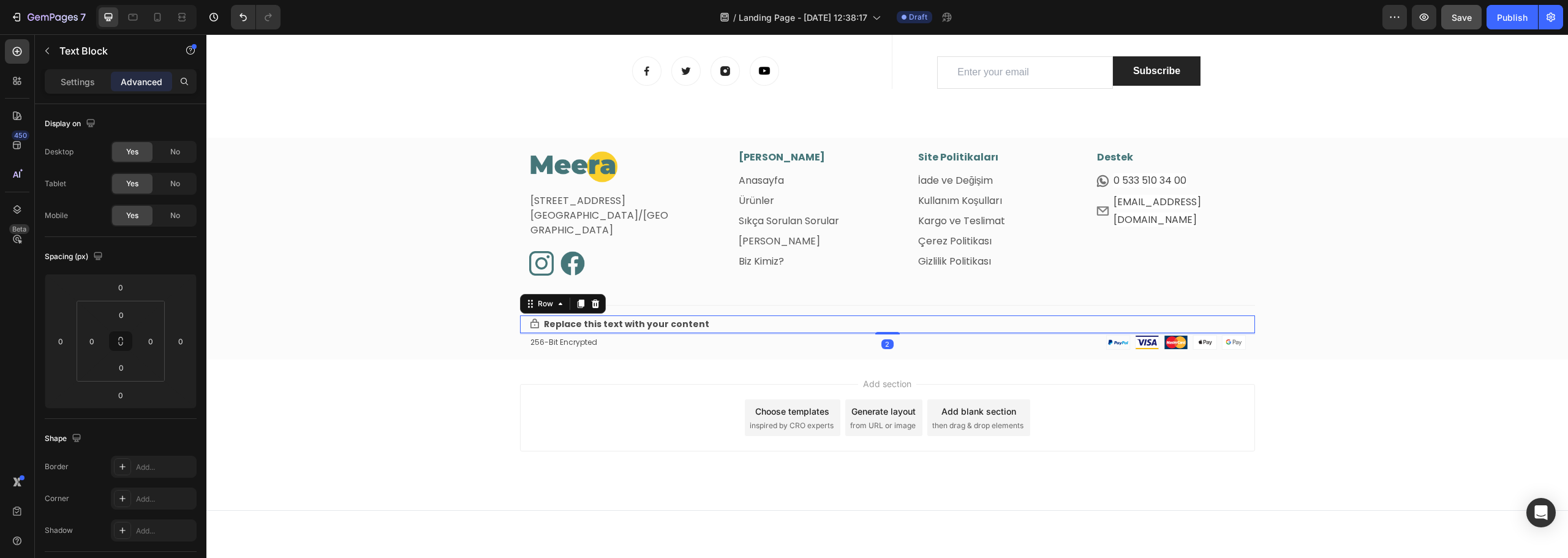
click at [815, 322] on div "Icon Replace this text with your content Text Block Row 2" at bounding box center [888, 324] width 735 height 18
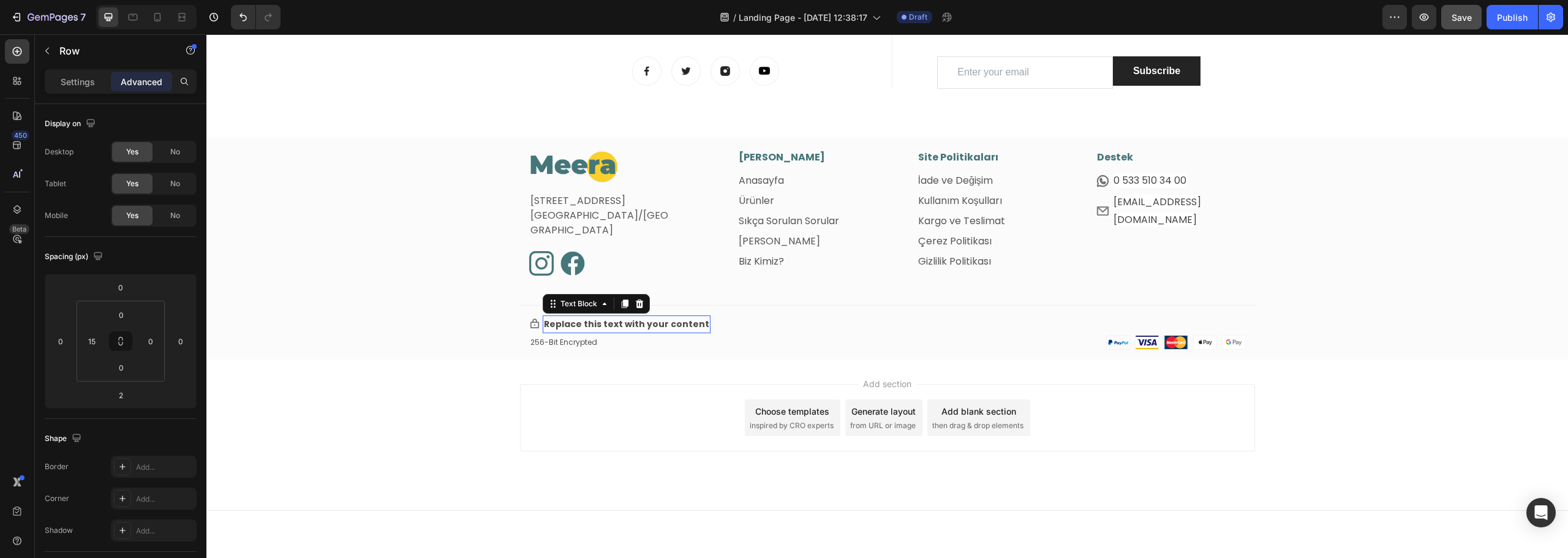
click at [691, 326] on div "Replace this text with your content" at bounding box center [627, 324] width 168 height 18
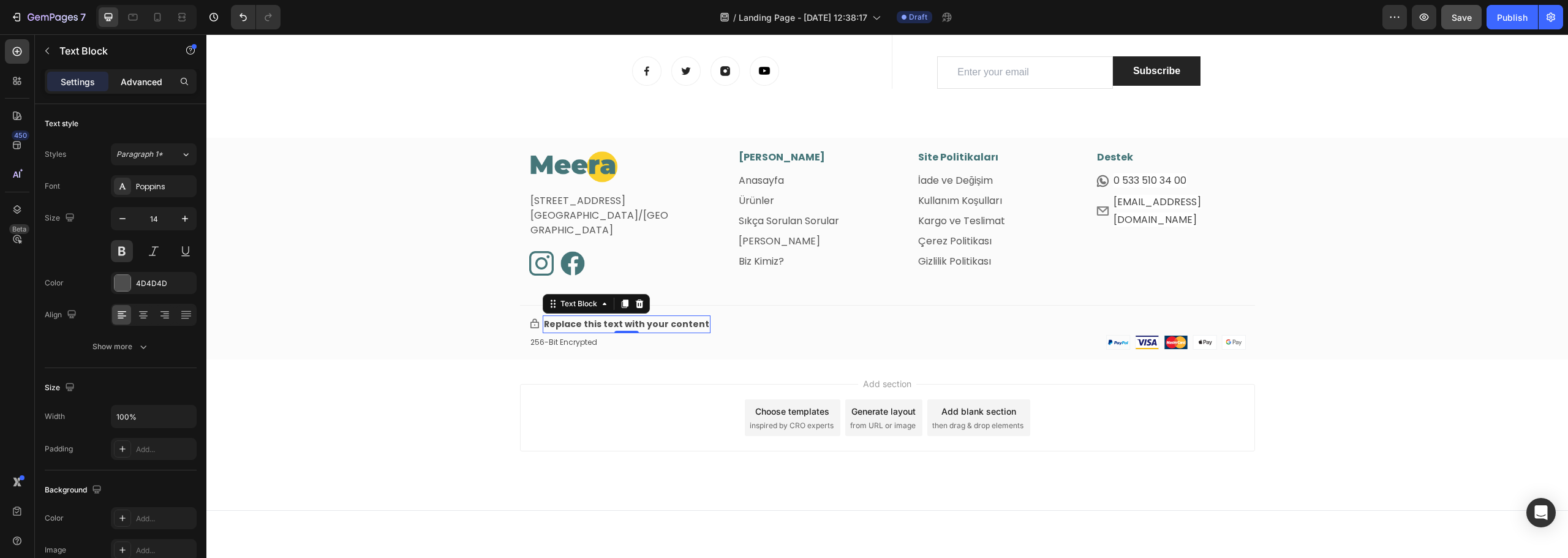
click at [138, 78] on p "Advanced" at bounding box center [141, 82] width 42 height 13
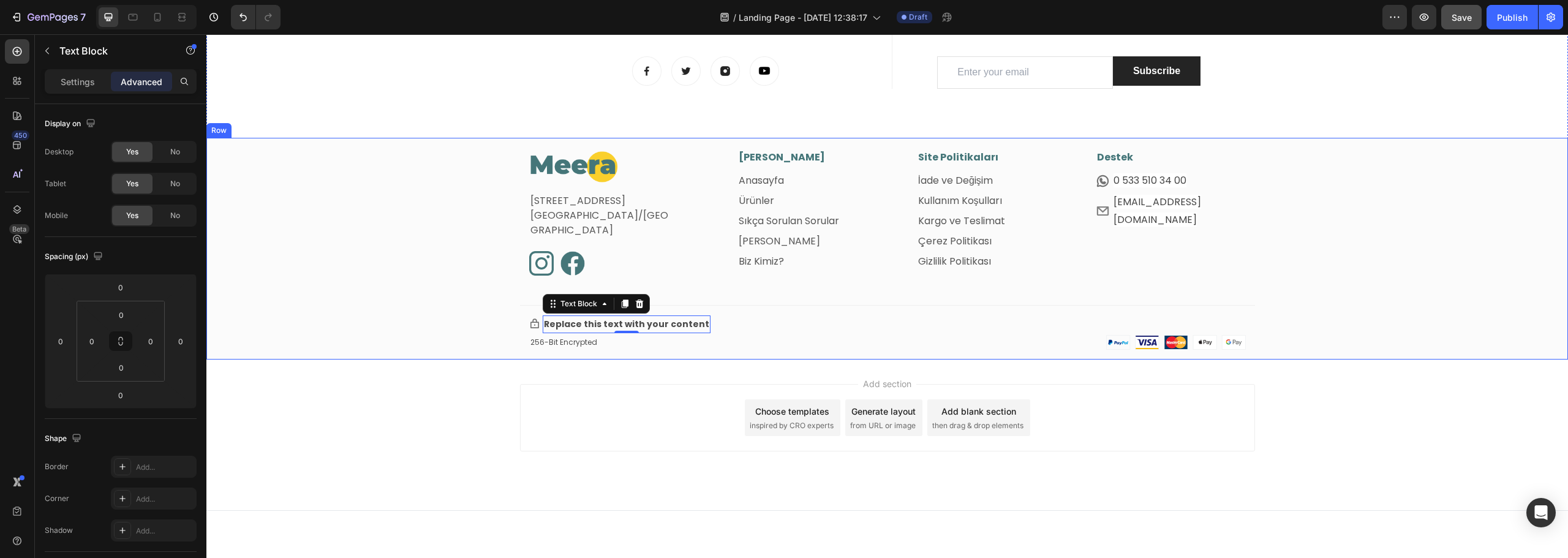
click at [389, 310] on div "Image Fetih Mahallesi, Tahralı Sokak, Blok 2E, Daire 5 Ataşehir/İstanbul Text b…" at bounding box center [887, 255] width 1361 height 210
click at [593, 328] on div "Replace this text with your content" at bounding box center [627, 324] width 168 height 18
click at [385, 304] on div "Image Fetih Mahallesi, Tahralı Sokak, Blok 2E, Daire 5 Ataşehir/İstanbul Text b…" at bounding box center [887, 255] width 1361 height 210
click at [590, 326] on div "Replace this text with your content" at bounding box center [627, 324] width 168 height 18
click at [570, 326] on div "Replace this text with your content" at bounding box center [627, 324] width 168 height 18
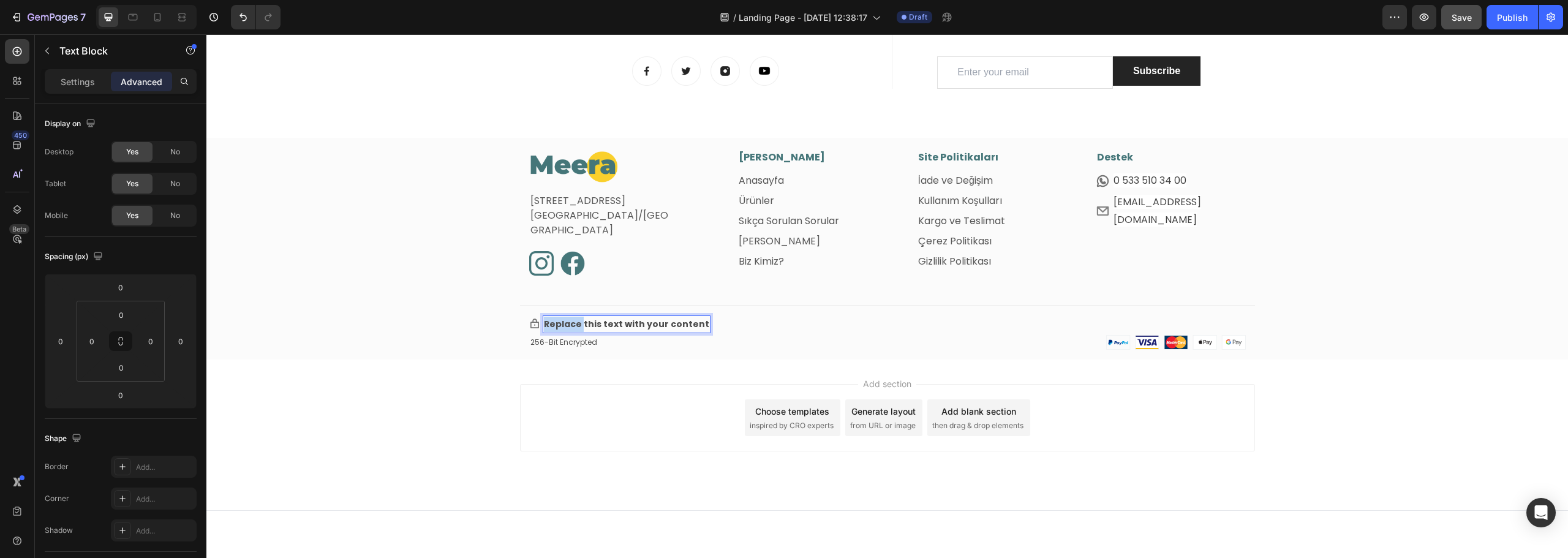
click at [570, 326] on p "Replace this text with your content" at bounding box center [626, 324] width 165 height 15
click at [435, 268] on div "Image Fetih Mahallesi, Tahralı Sokak, Blok 2E, Daire 5 Ataşehir/İstanbul Text b…" at bounding box center [887, 255] width 1361 height 210
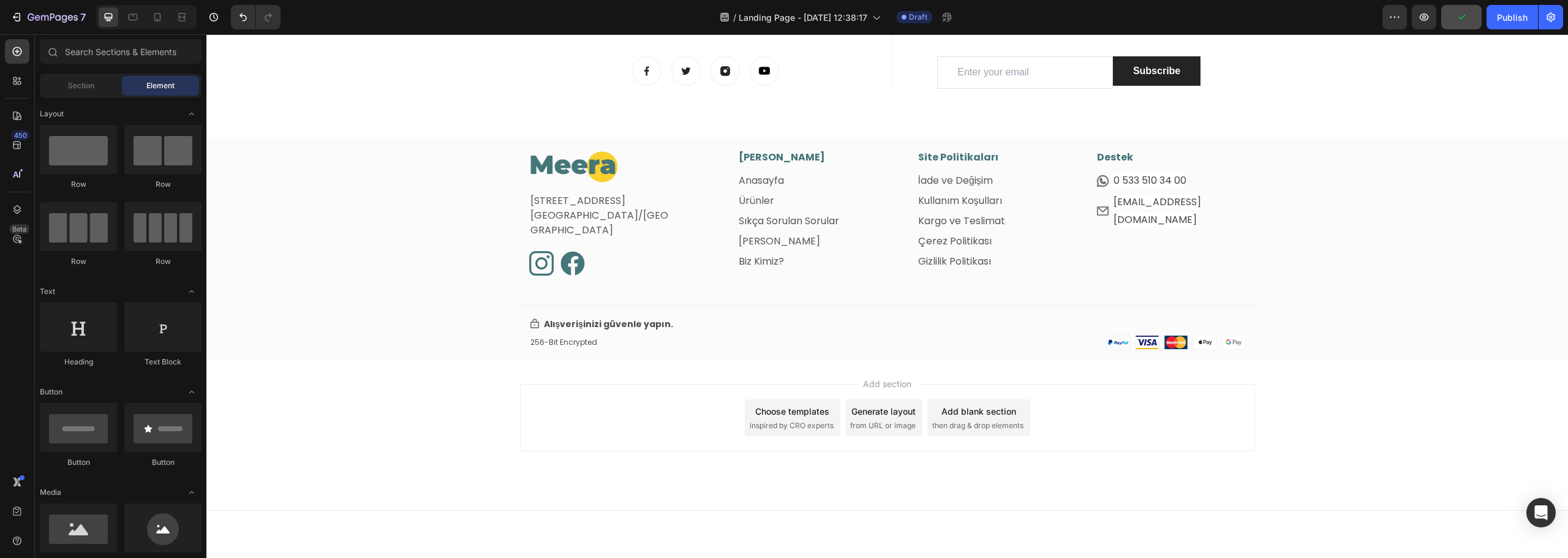
click at [363, 427] on div "Add section Choose templates inspired by CRO experts Generate layout from URL o…" at bounding box center [887, 435] width 1361 height 150
click at [600, 326] on p "Alışverişinizi güvenle yapın." at bounding box center [608, 324] width 130 height 15
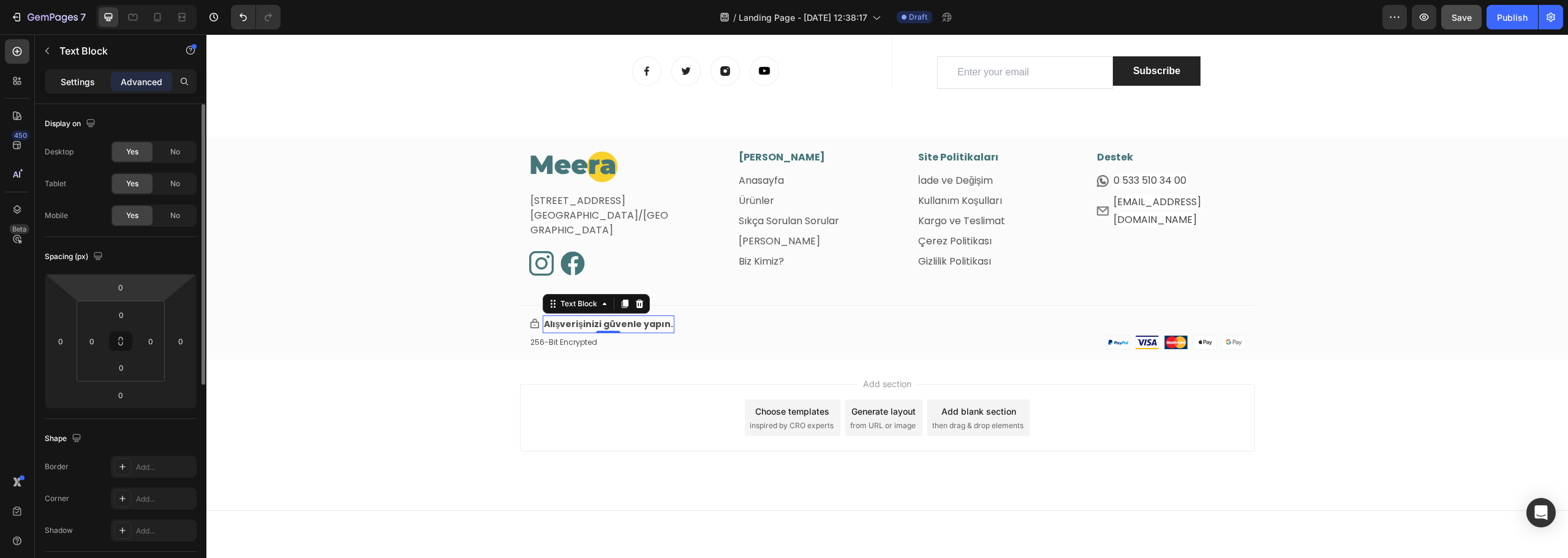
click at [79, 86] on p "Settings" at bounding box center [78, 82] width 35 height 13
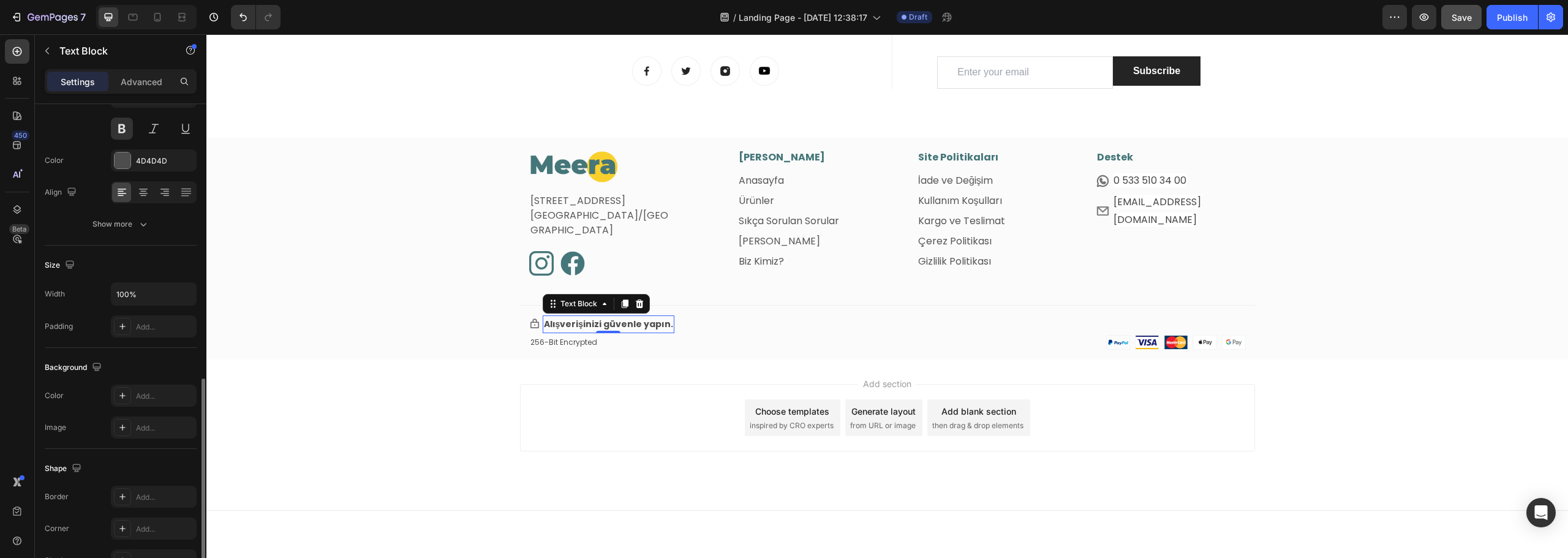
scroll to position [237, 0]
click at [125, 79] on p "Advanced" at bounding box center [141, 82] width 42 height 13
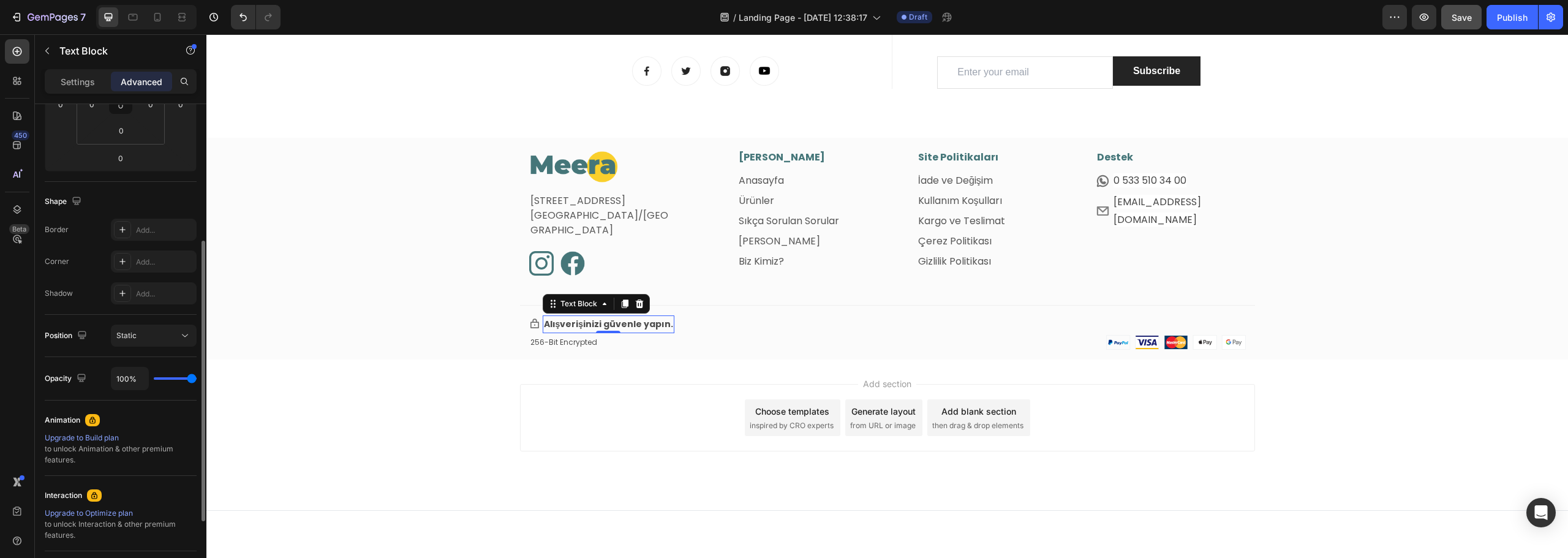
scroll to position [0, 0]
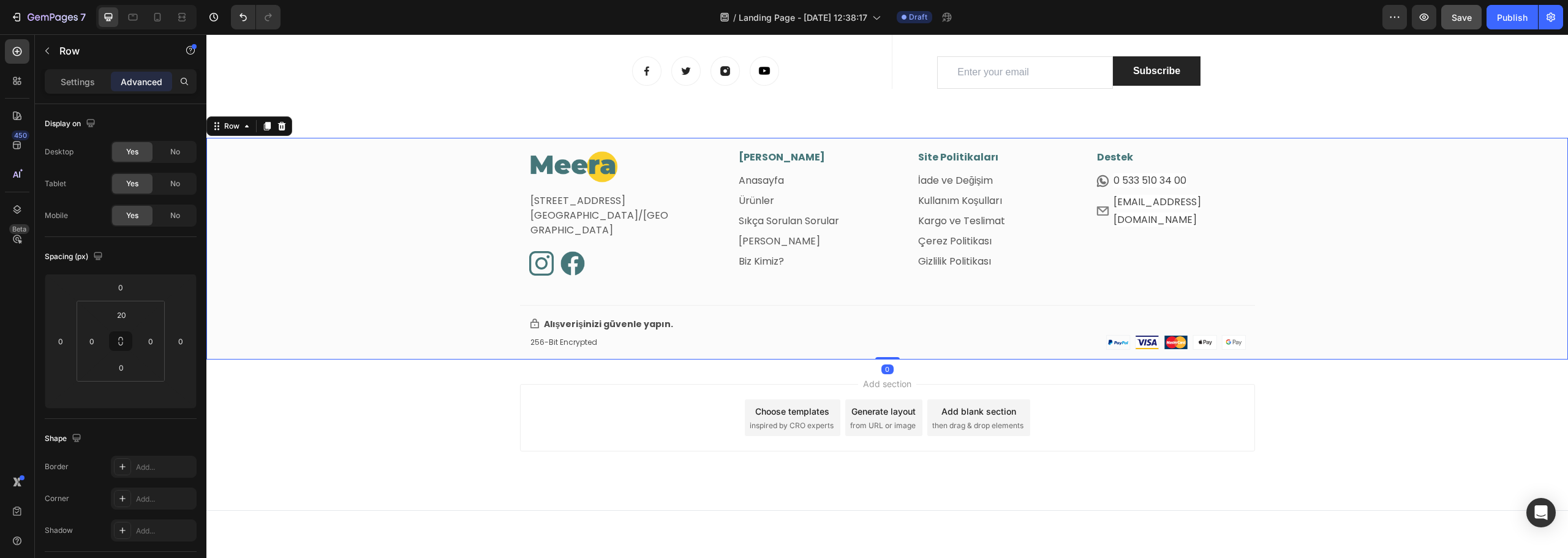
click at [415, 167] on div "Image Fetih Mahallesi, Tahralı Sokak, Blok 2E, Daire 5 Ataşehir/İstanbul Text b…" at bounding box center [887, 255] width 1361 height 210
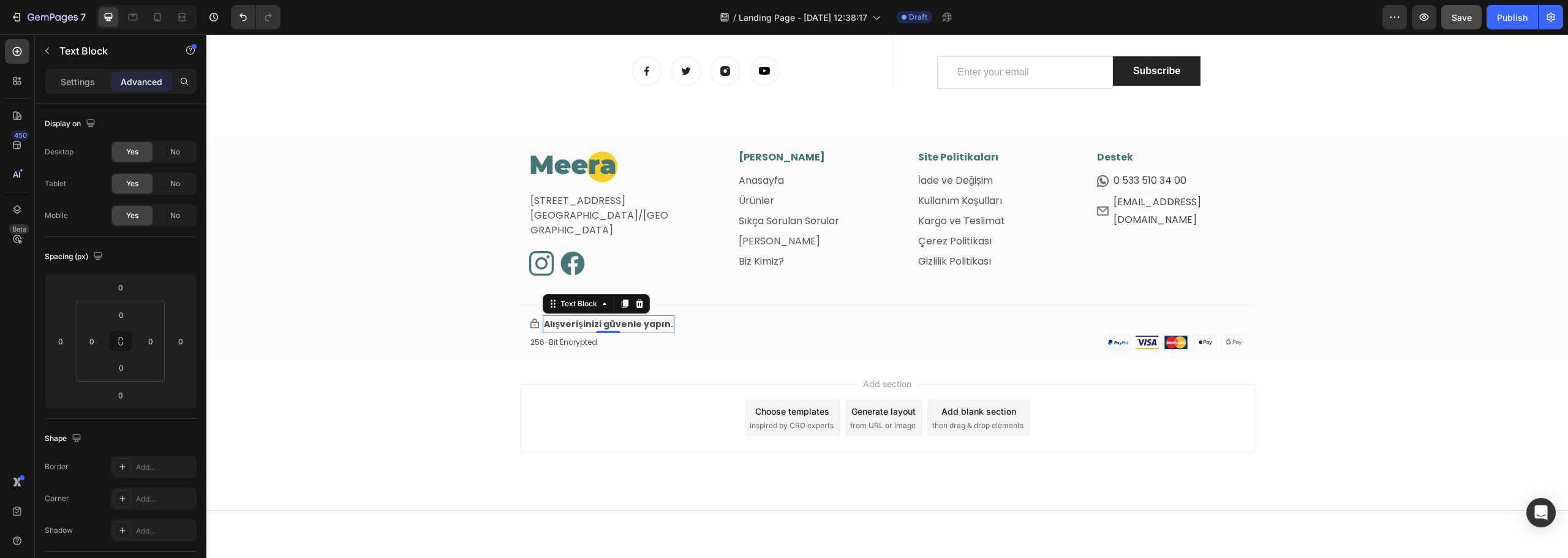
click at [607, 320] on p "Alışverişinizi güvenle yapın." at bounding box center [608, 324] width 130 height 15
click at [143, 83] on p "Advanced" at bounding box center [141, 82] width 42 height 13
click at [80, 85] on p "Settings" at bounding box center [78, 82] width 35 height 13
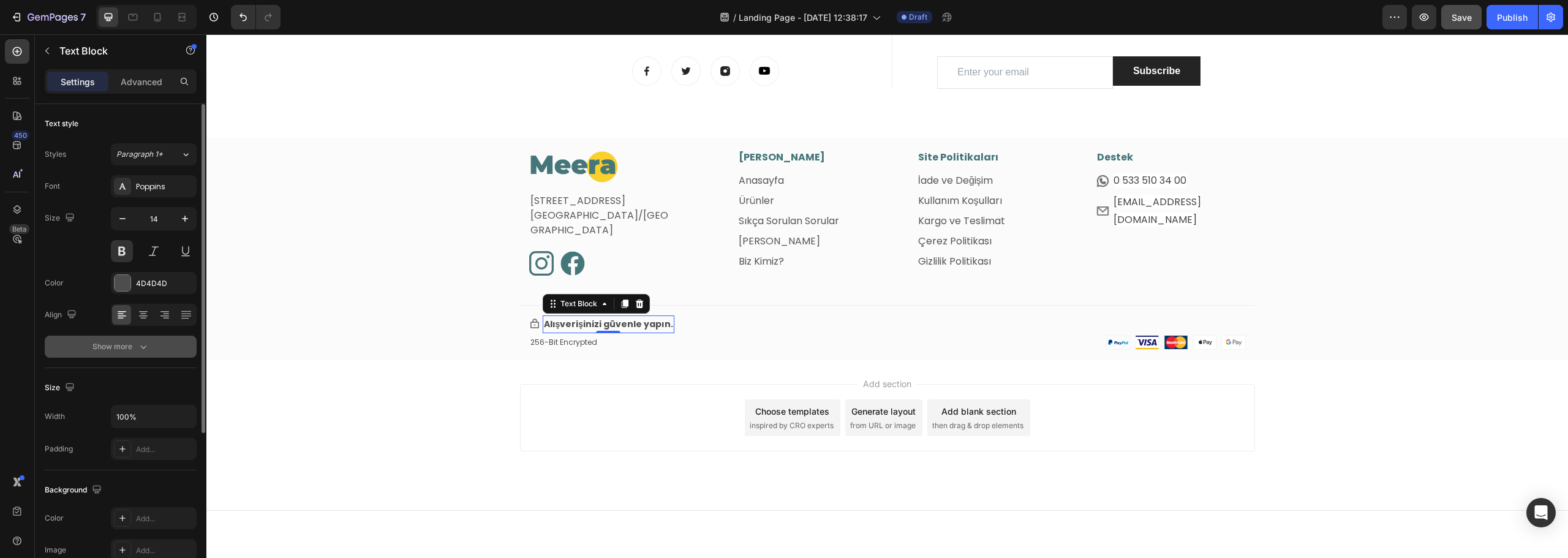
click at [138, 341] on icon "button" at bounding box center [143, 347] width 12 height 12
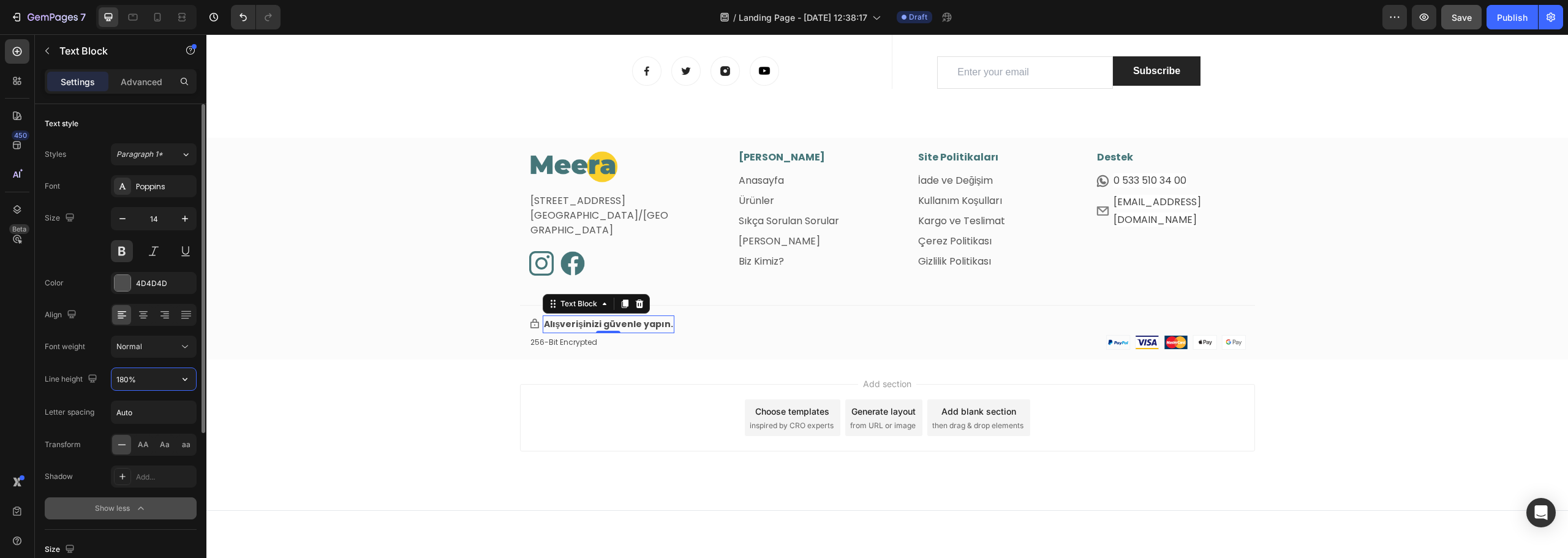
click at [156, 383] on input "180%" at bounding box center [153, 379] width 84 height 22
click at [188, 383] on icon "button" at bounding box center [184, 379] width 12 height 12
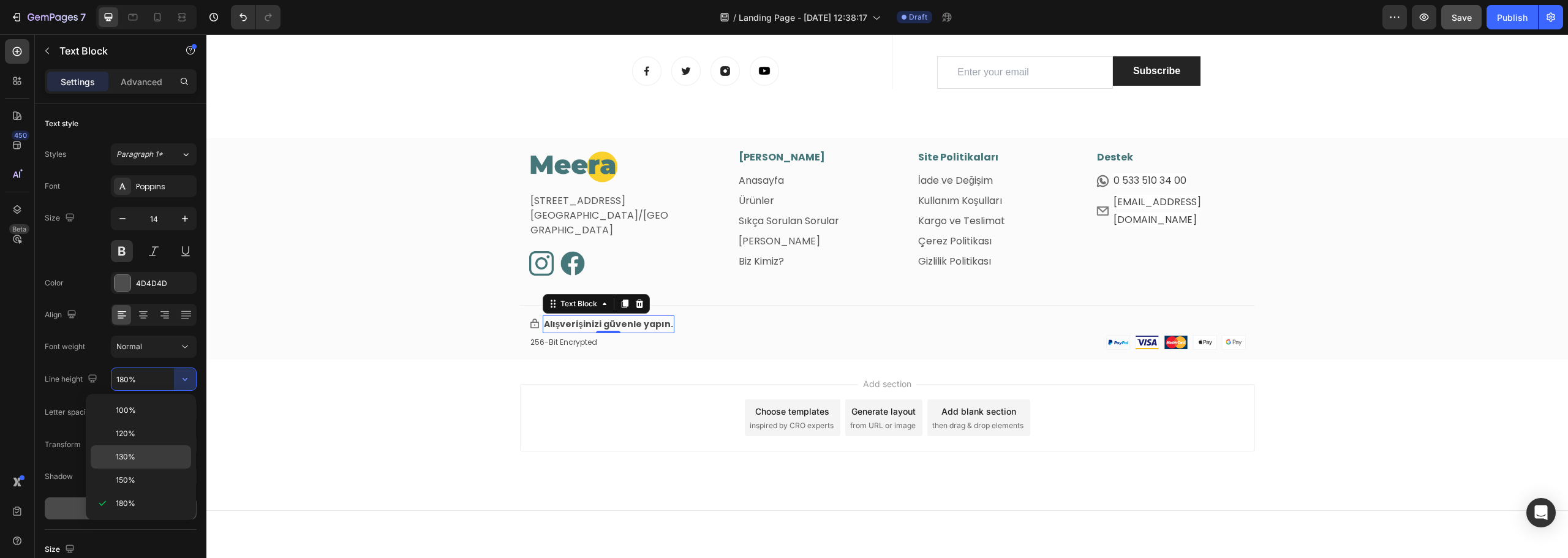
click at [135, 452] on span "130%" at bounding box center [125, 457] width 20 height 11
type input "130%"
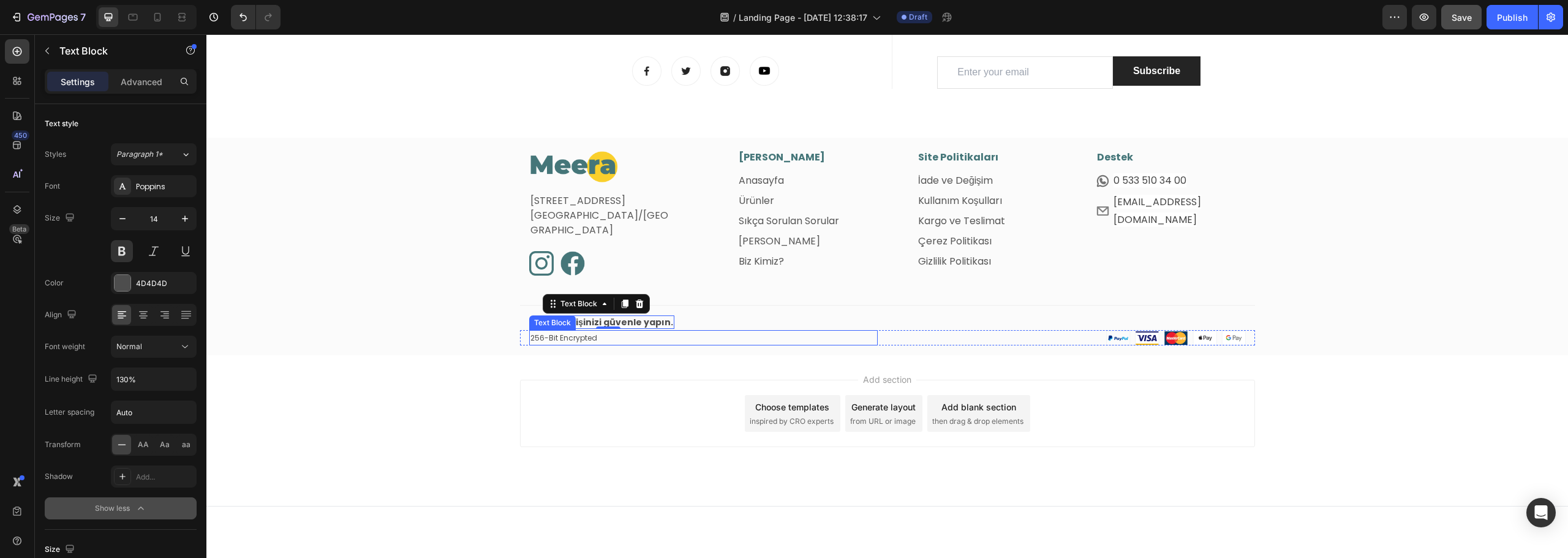
click at [618, 338] on p "256-Bit Encrypted" at bounding box center [704, 338] width 346 height 13
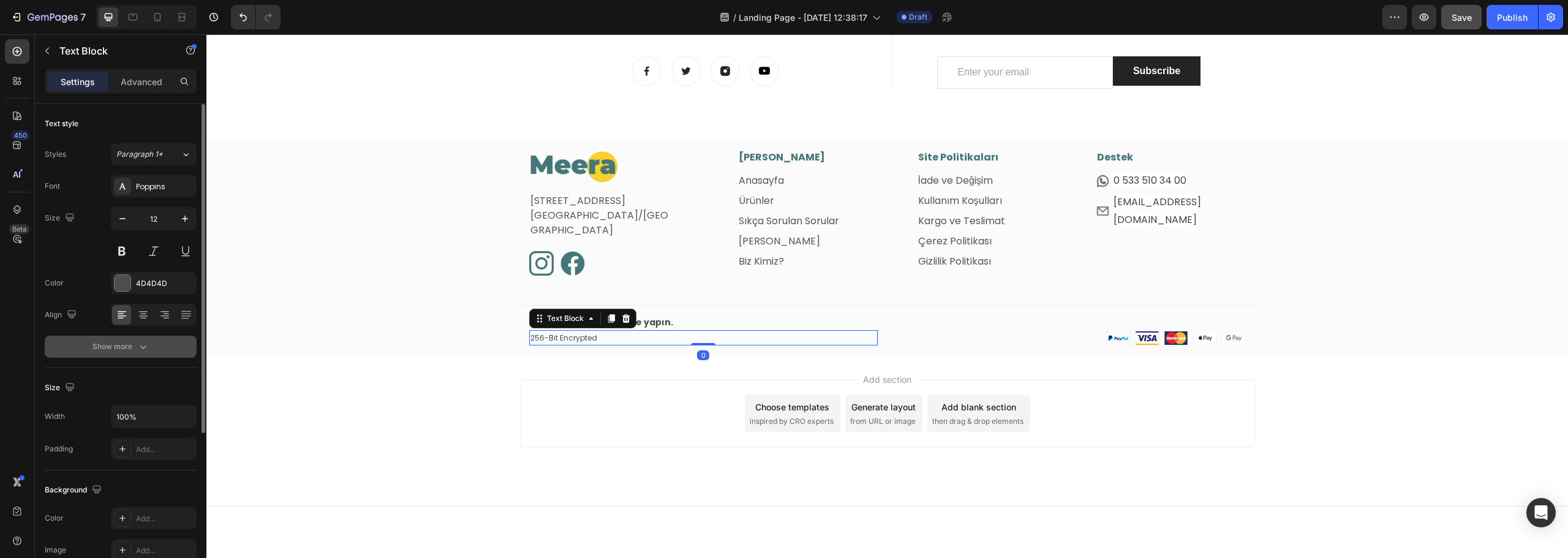
click at [129, 357] on button "Show more" at bounding box center [121, 347] width 152 height 22
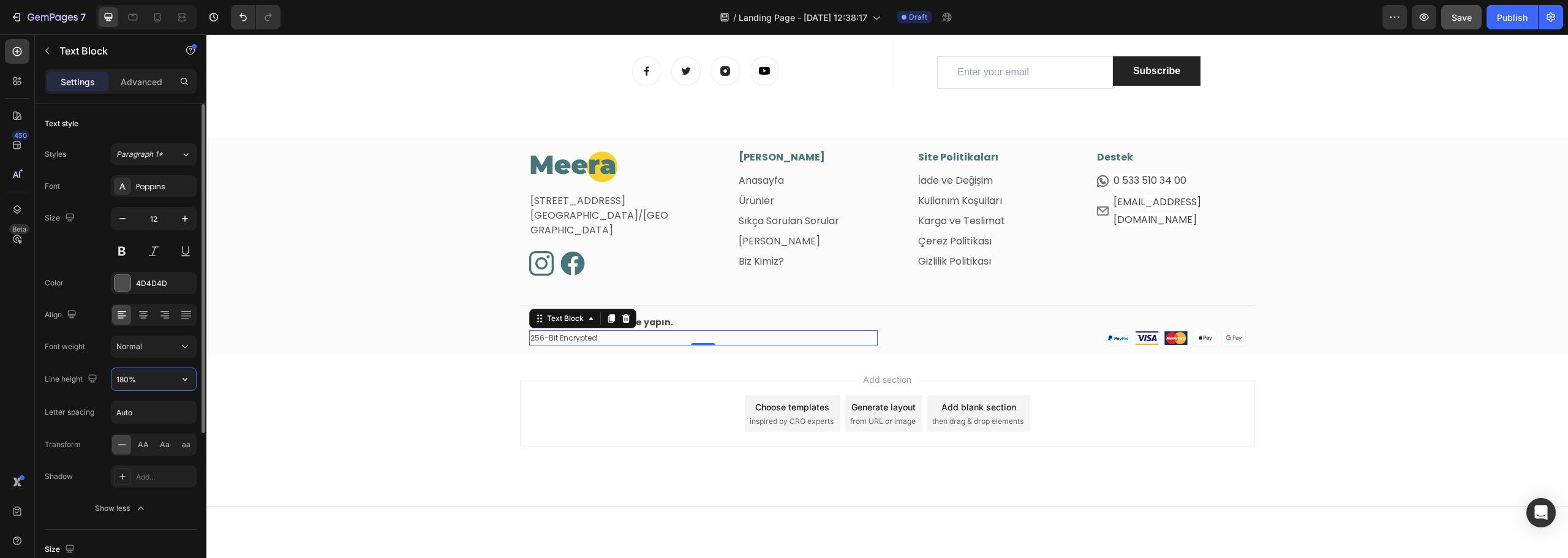
click at [156, 382] on input "180%" at bounding box center [153, 379] width 84 height 22
click at [182, 379] on icon "button" at bounding box center [184, 379] width 12 height 12
click at [135, 422] on div "100%" at bounding box center [141, 434] width 101 height 23
type input "100%"
click at [396, 322] on div "Image Fetih Mahallesi, Tahralı Sokak, Blok 2E, Daire 5 Ataşehir/İstanbul Text b…" at bounding box center [887, 252] width 1361 height 205
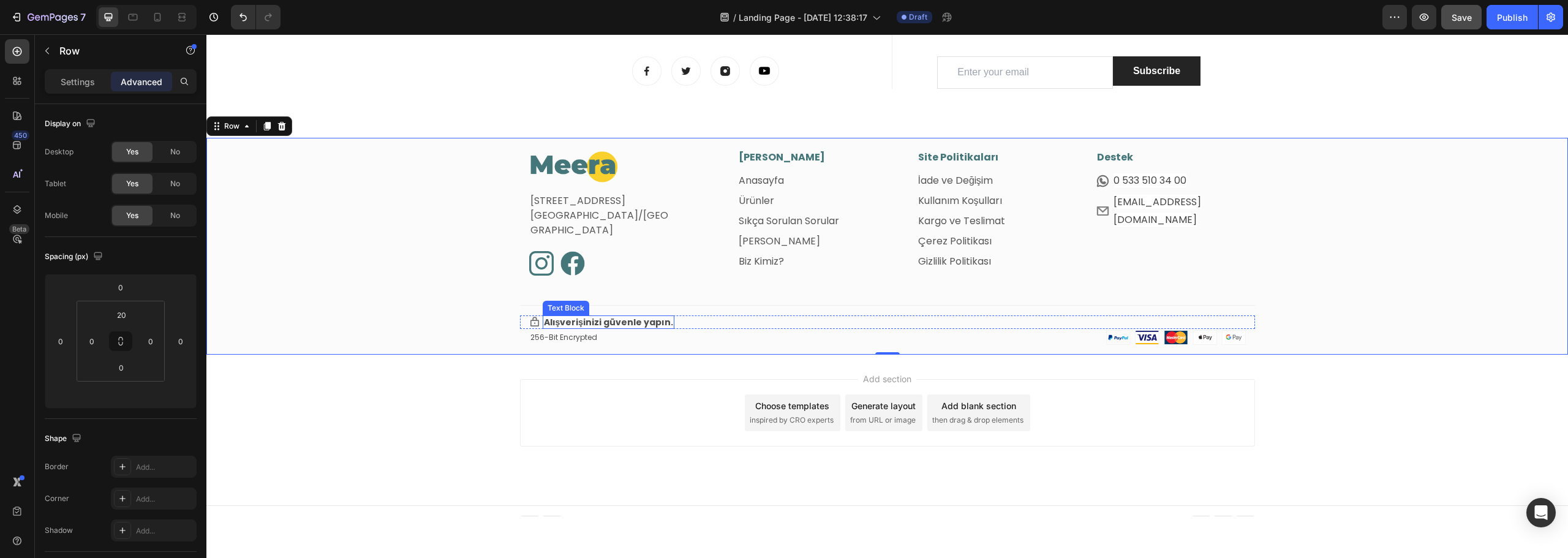
click at [595, 319] on p "Alışverişinizi güvenle yapın." at bounding box center [608, 322] width 130 height 11
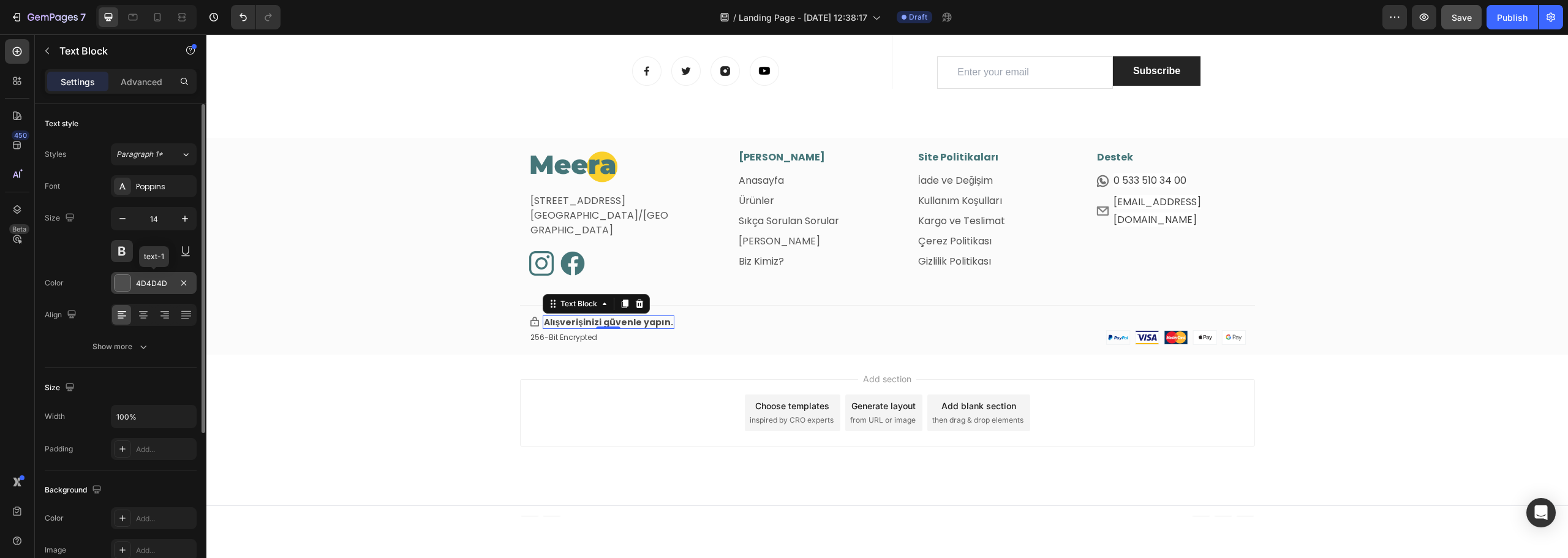
click at [137, 292] on div "4D4D4D" at bounding box center [154, 283] width 86 height 22
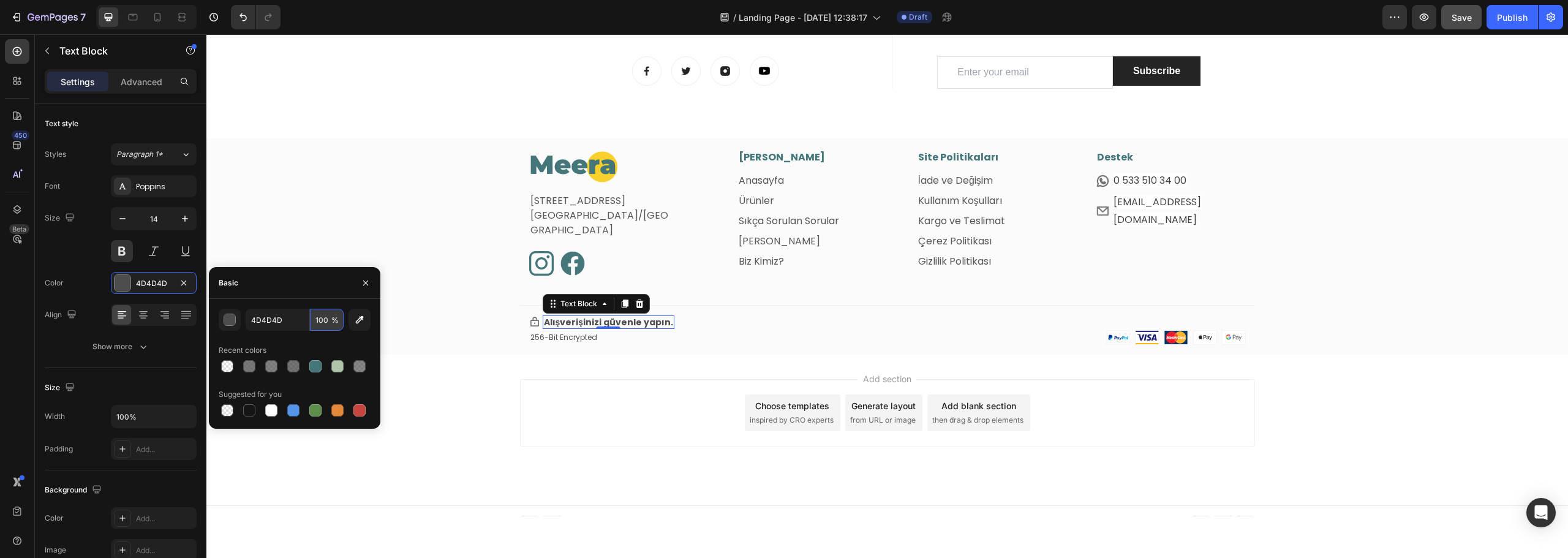
click at [313, 318] on input "100" at bounding box center [327, 320] width 34 height 22
type input "80"
click at [428, 266] on div "Image Fetih Mahallesi, Tahralı Sokak, Blok 2E, Daire 5 Ataşehir/İstanbul Text b…" at bounding box center [887, 252] width 1361 height 205
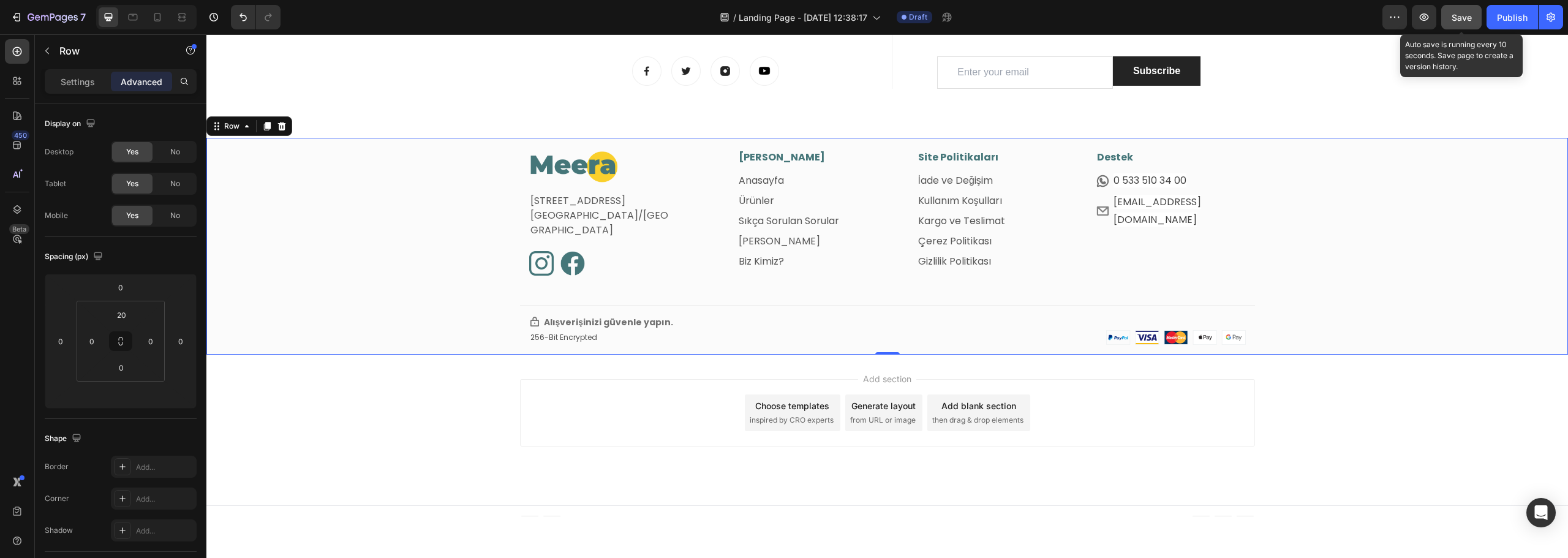
click at [1458, 14] on span "Save" at bounding box center [1462, 17] width 21 height 10
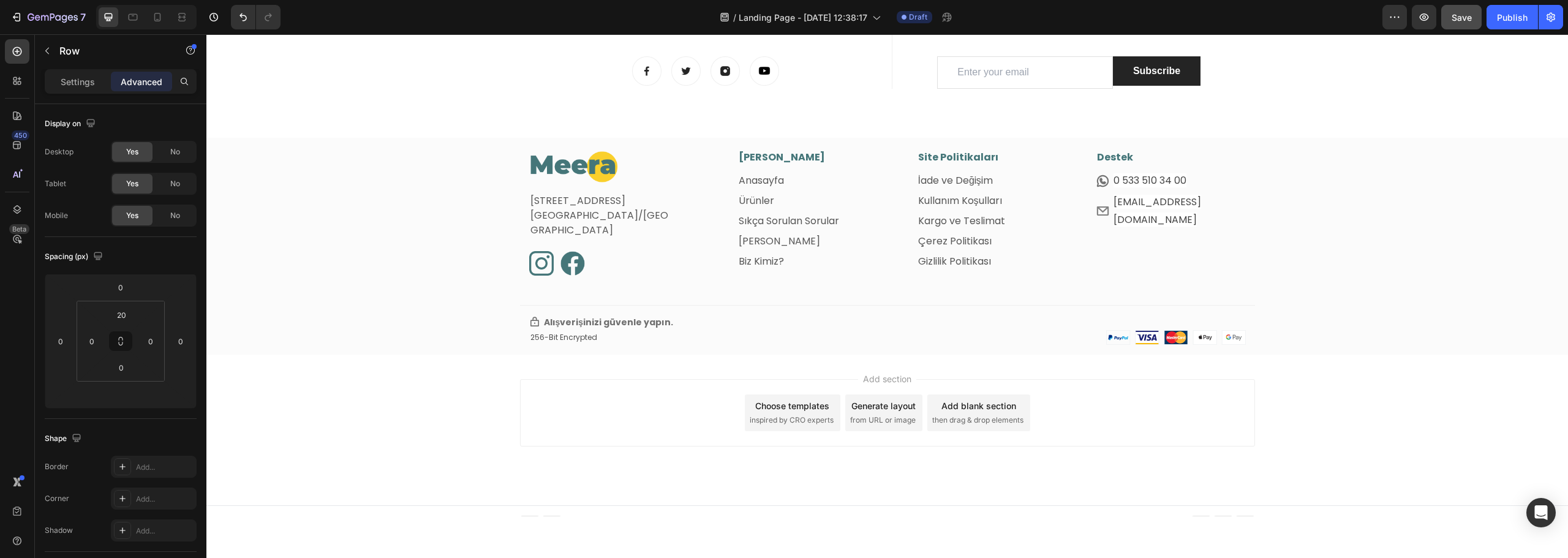
click at [389, 384] on div "Add section Choose templates inspired by CRO experts Generate layout from URL o…" at bounding box center [887, 430] width 1361 height 150
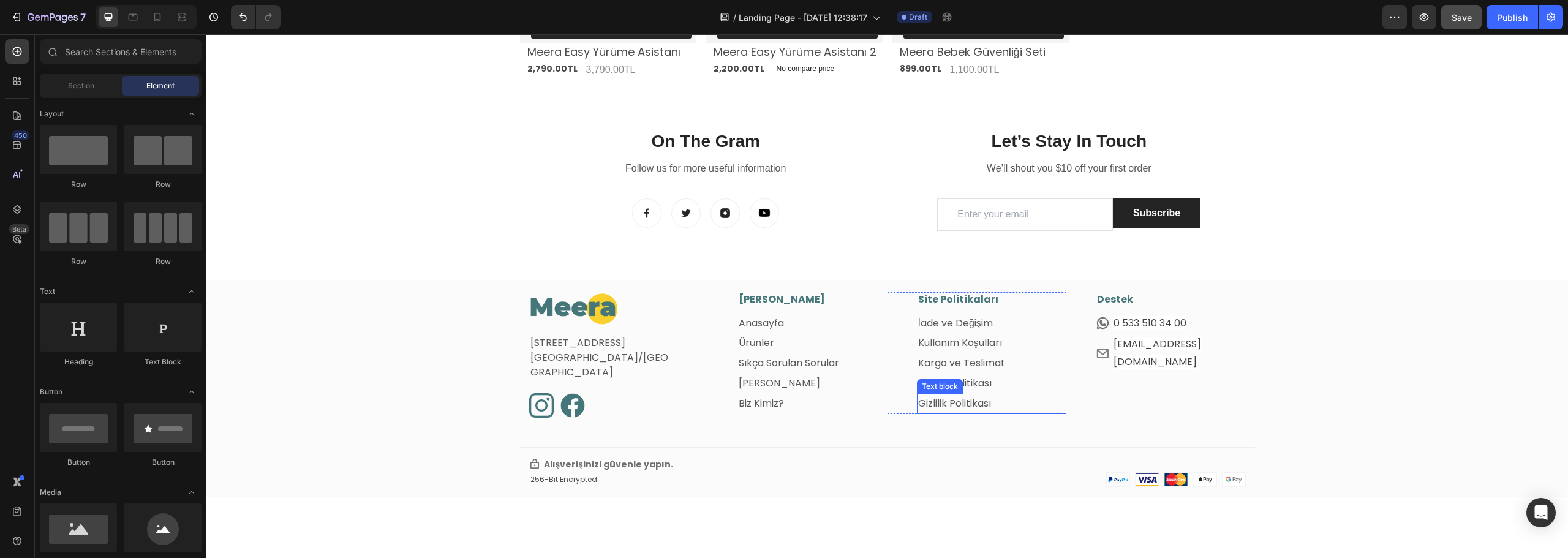
scroll to position [890, 0]
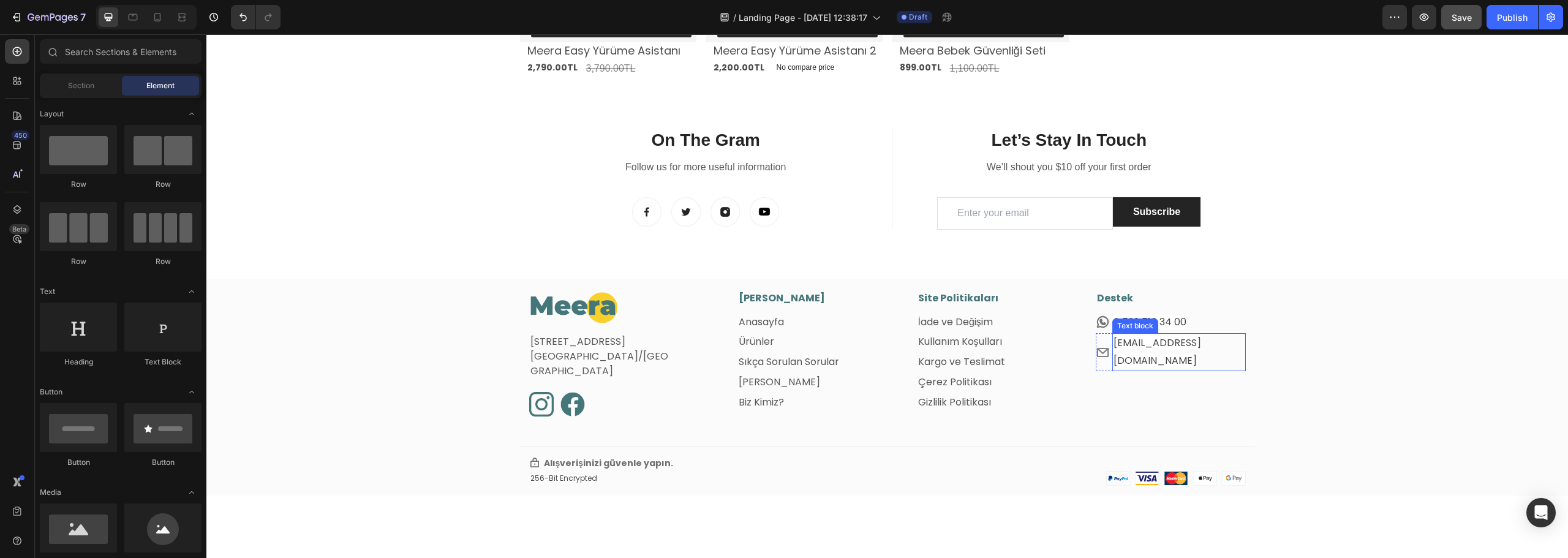
click at [1129, 348] on span "[EMAIL_ADDRESS][DOMAIN_NAME]" at bounding box center [1158, 351] width 88 height 32
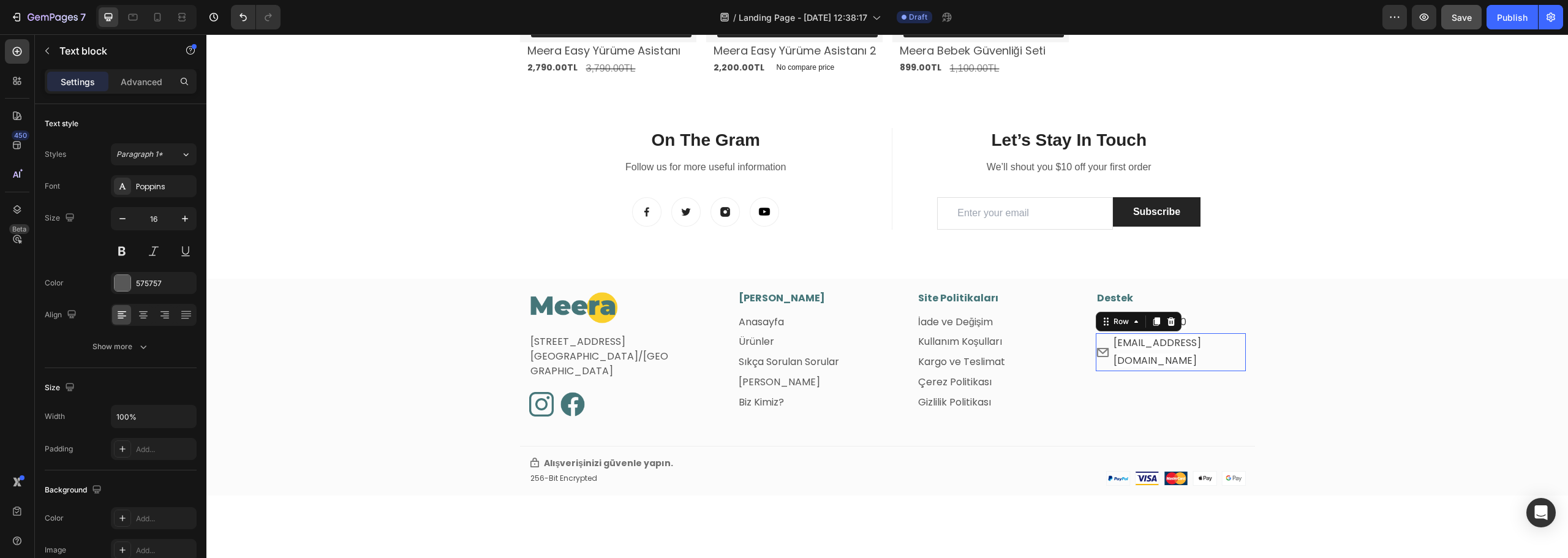
click at [1211, 343] on div "Icon info@meeratr.com Text block Row 0" at bounding box center [1171, 352] width 150 height 38
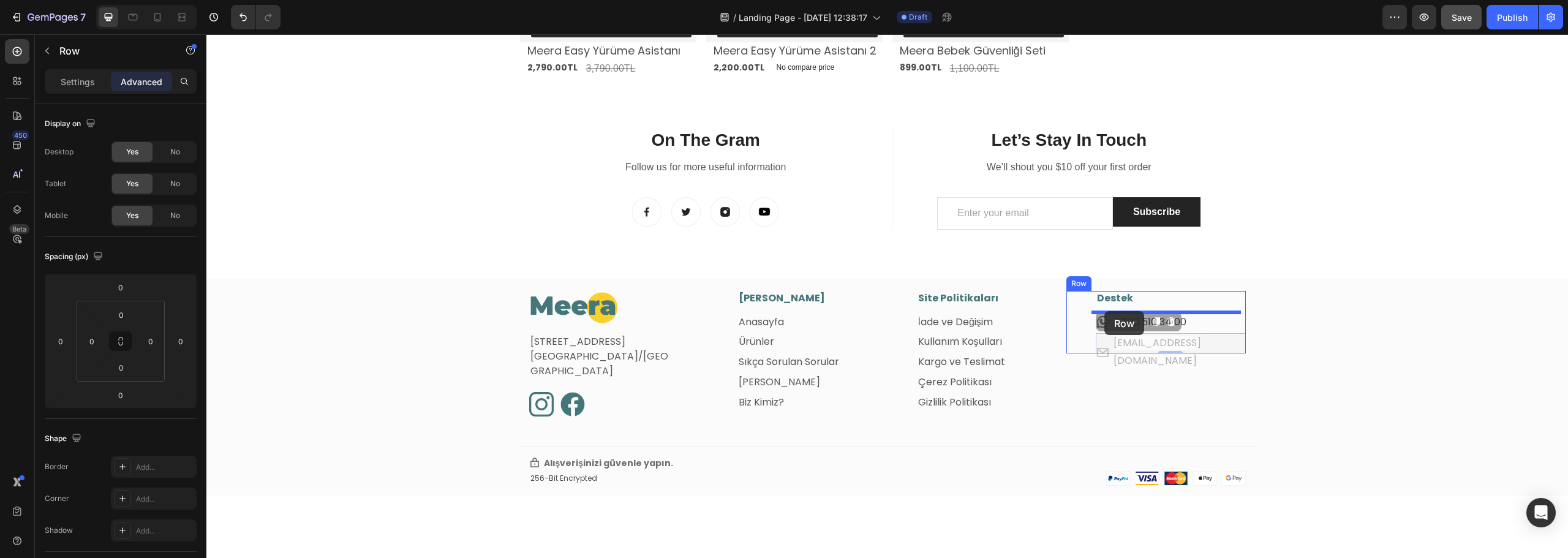
drag, startPoint x: 1103, startPoint y: 325, endPoint x: 1105, endPoint y: 311, distance: 14.1
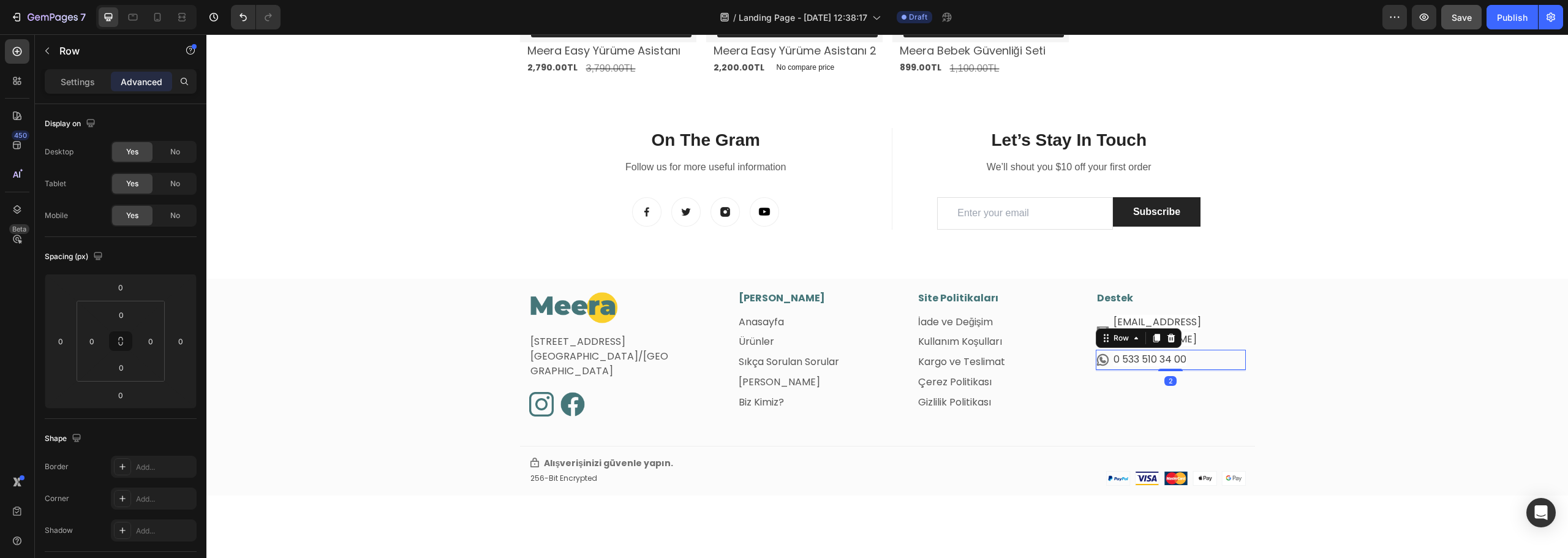
click at [1222, 350] on div "Icon 0 533 510 34 00 Text block Row 2" at bounding box center [1171, 360] width 150 height 21
drag, startPoint x: 1154, startPoint y: 322, endPoint x: 1144, endPoint y: 333, distance: 14.9
click at [1154, 334] on icon at bounding box center [1157, 337] width 7 height 8
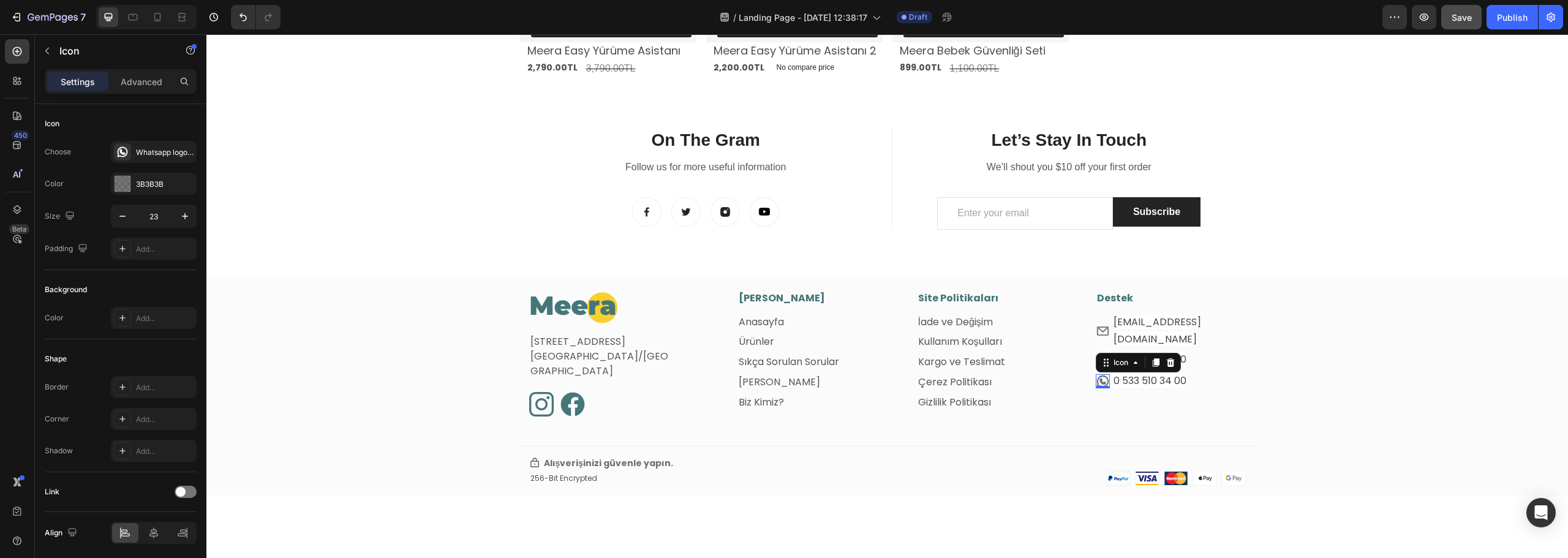
click at [1097, 376] on icon at bounding box center [1103, 381] width 11 height 11
click at [152, 156] on div "Whatsapp logo bold" at bounding box center [165, 152] width 58 height 11
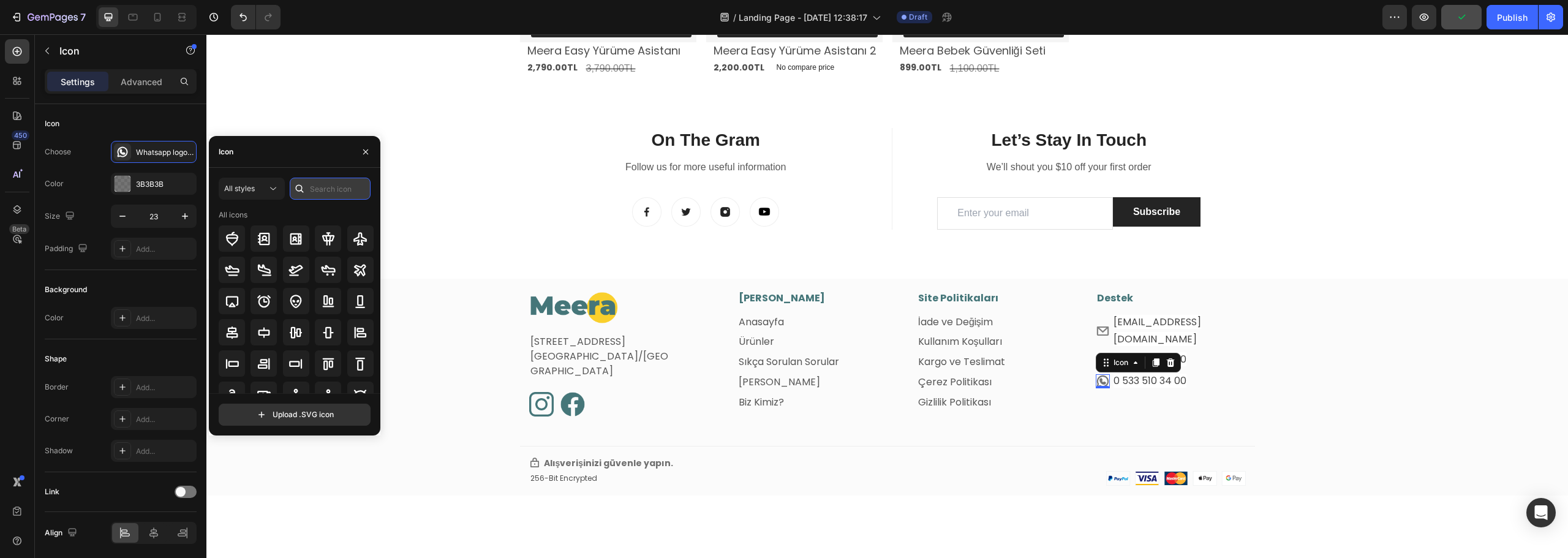
click at [326, 194] on input "text" at bounding box center [330, 189] width 81 height 22
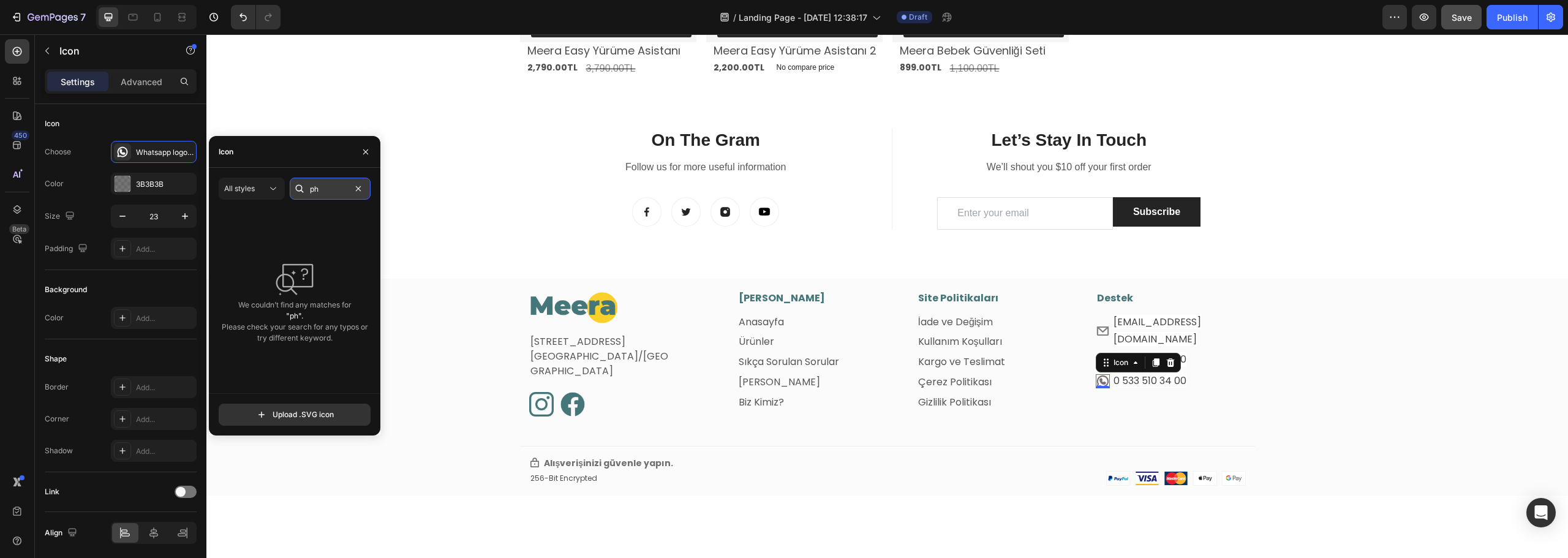
type input "p"
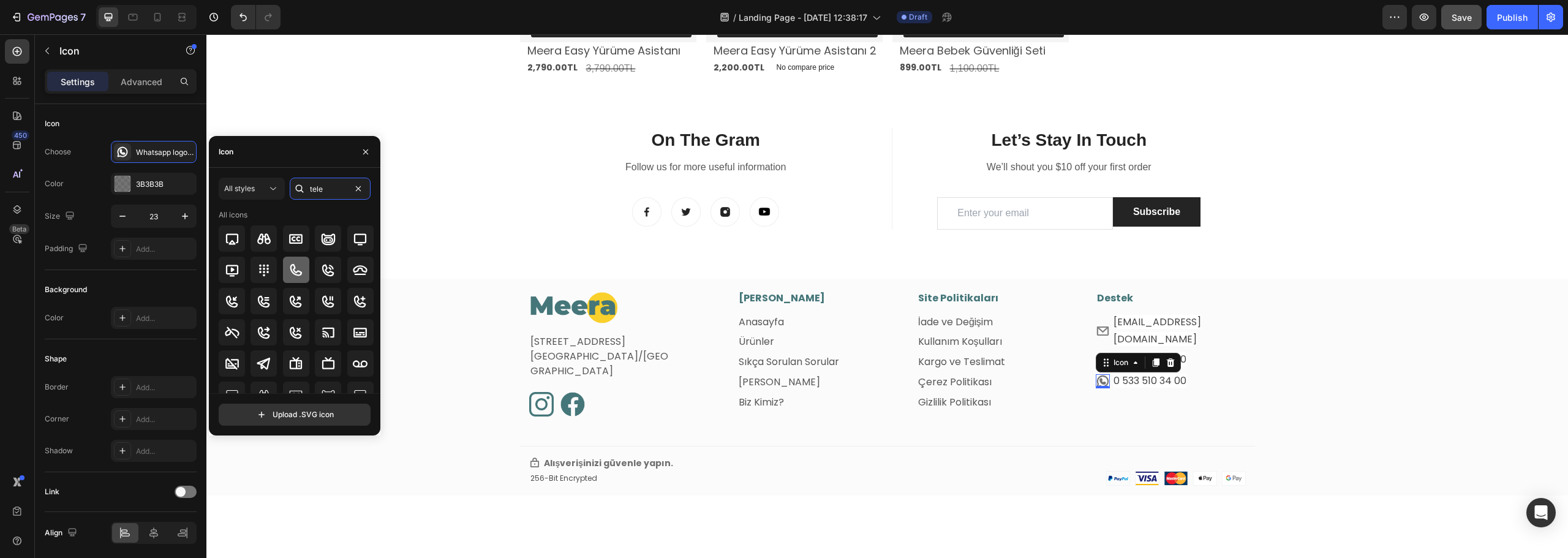
type input "tele"
click at [296, 275] on icon at bounding box center [296, 269] width 11 height 11
click at [1301, 371] on div "Image Fetih Mahallesi, Tahralı Sokak, Blok 2E, Daire 5 Ataşehir/İstanbul Text b…" at bounding box center [887, 393] width 1361 height 205
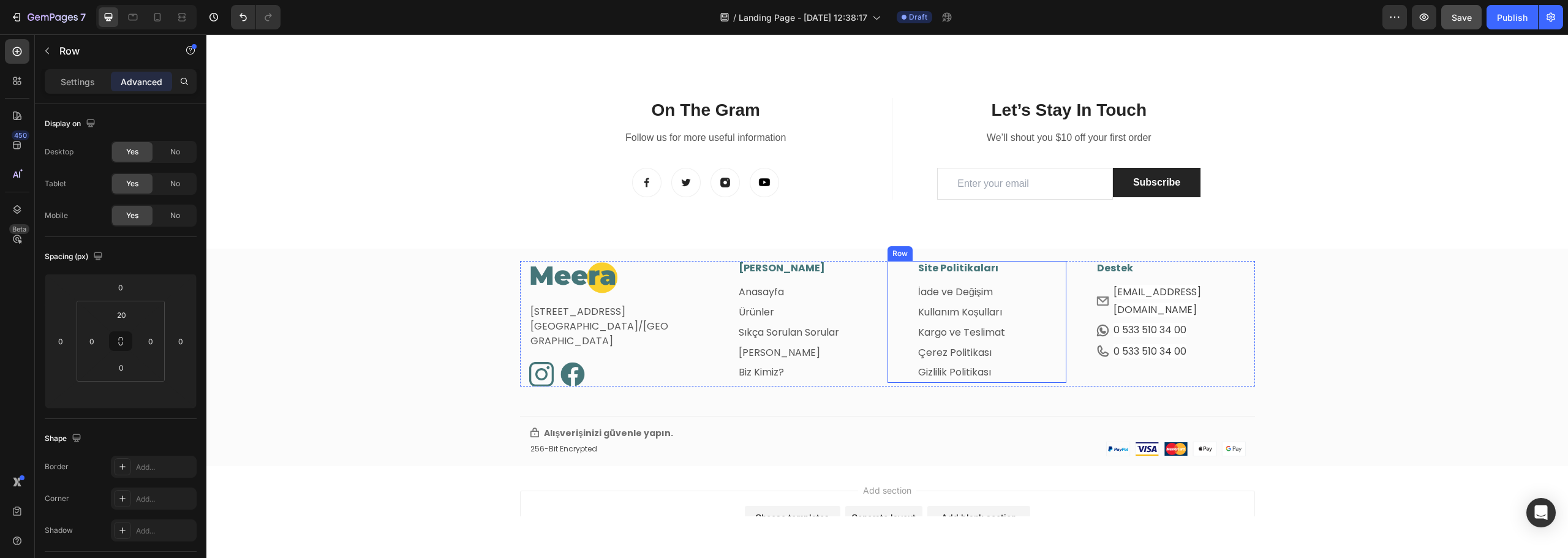
scroll to position [1831, 0]
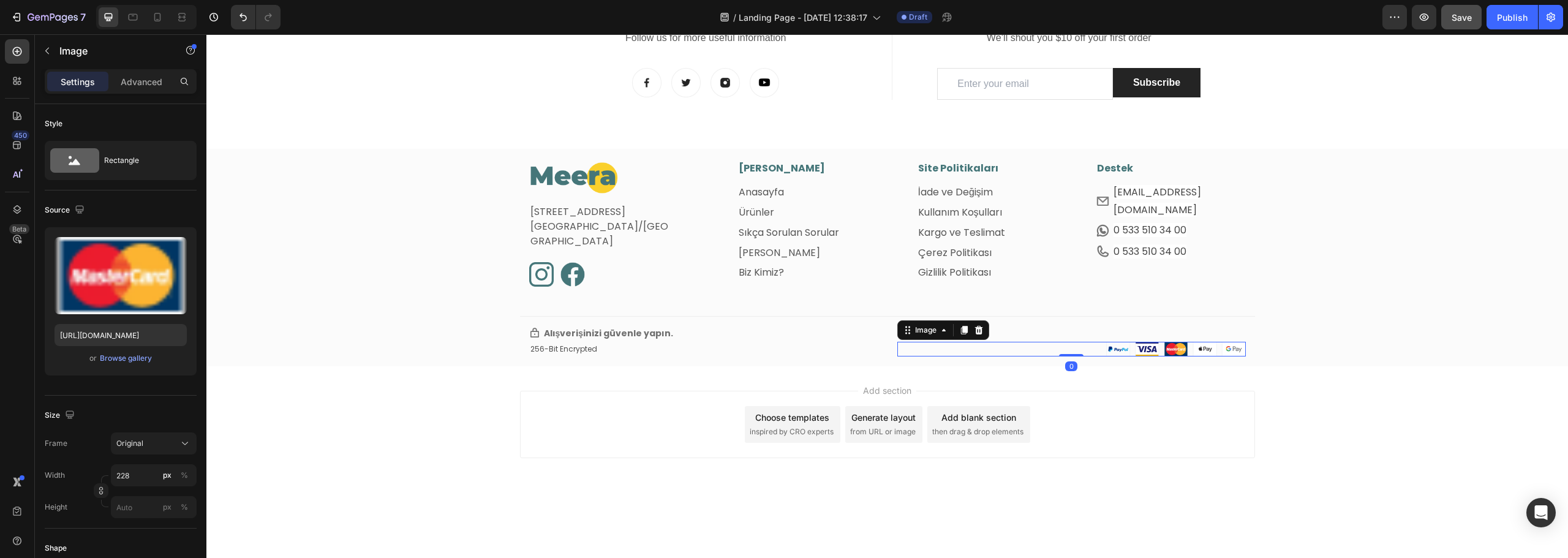
click at [1163, 347] on img at bounding box center [1176, 350] width 139 height 15
click at [121, 357] on div "Browse gallery" at bounding box center [126, 359] width 52 height 11
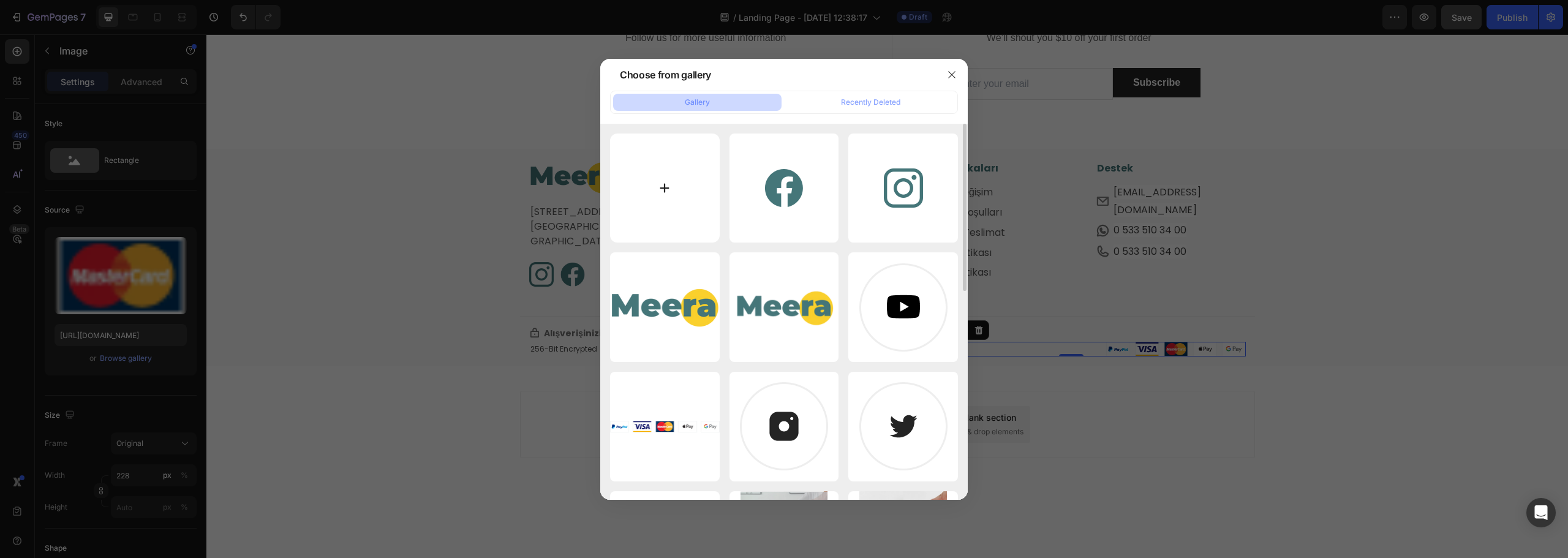
click at [654, 182] on input "file" at bounding box center [664, 188] width 109 height 109
type input "C:\fakepath\Bir başlık ekleyin (2).png"
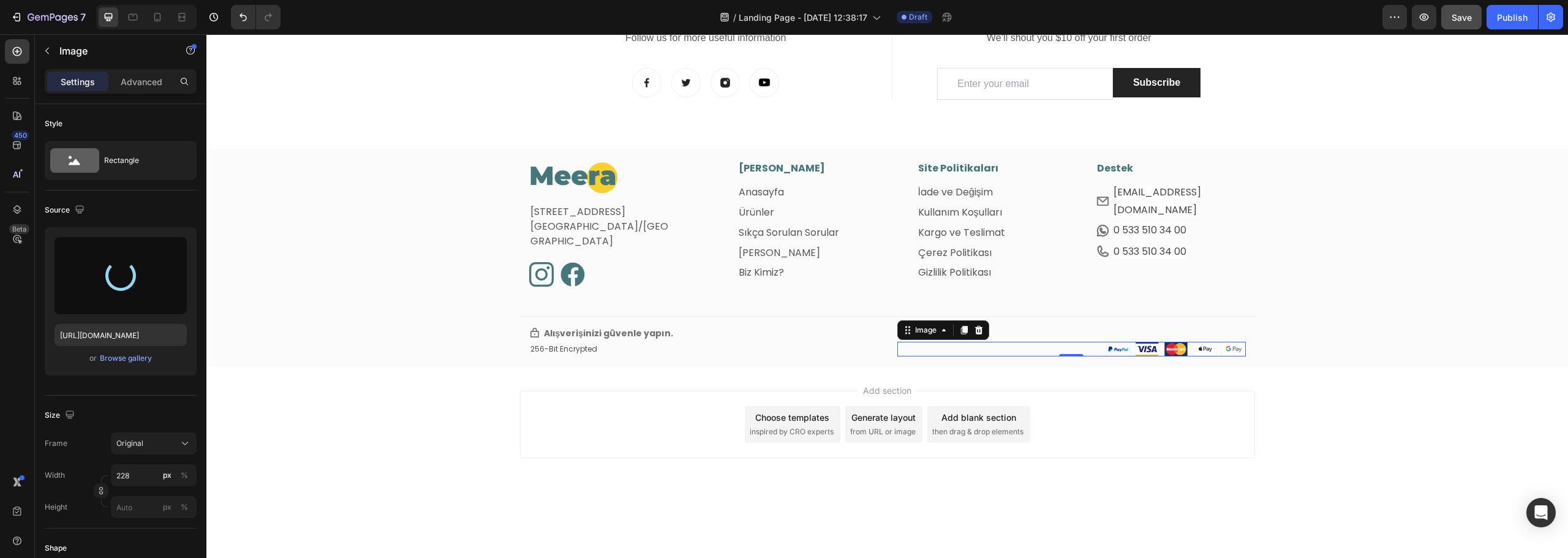
type input "https://cdn.shopify.com/s/files/1/0711/4447/2804/files/gempages_568716174884340…"
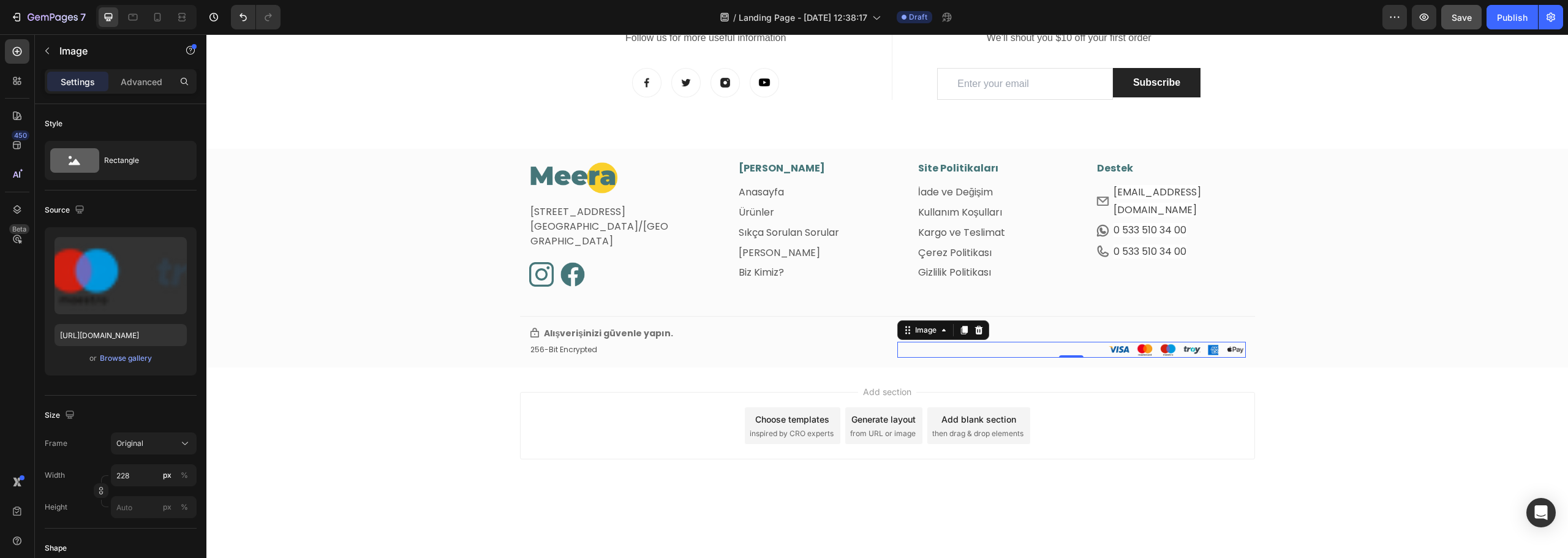
click at [531, 430] on div "Add section Choose templates inspired by CRO experts Generate layout from URL o…" at bounding box center [888, 426] width 735 height 67
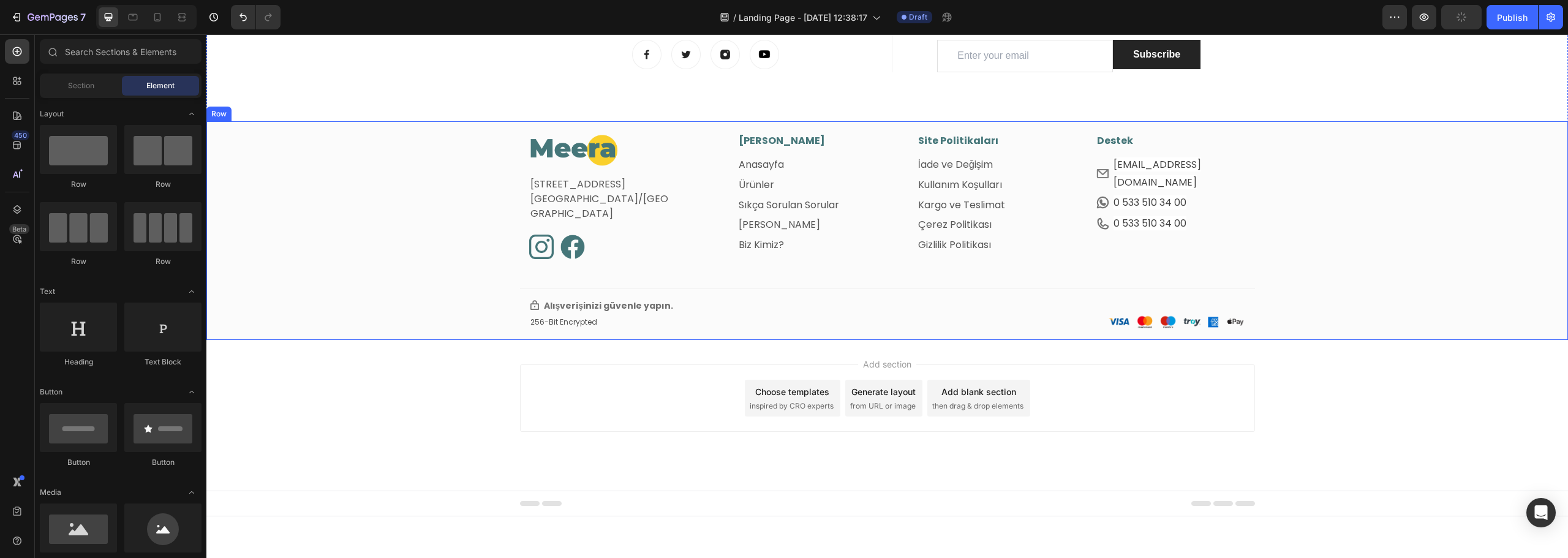
scroll to position [1709, 0]
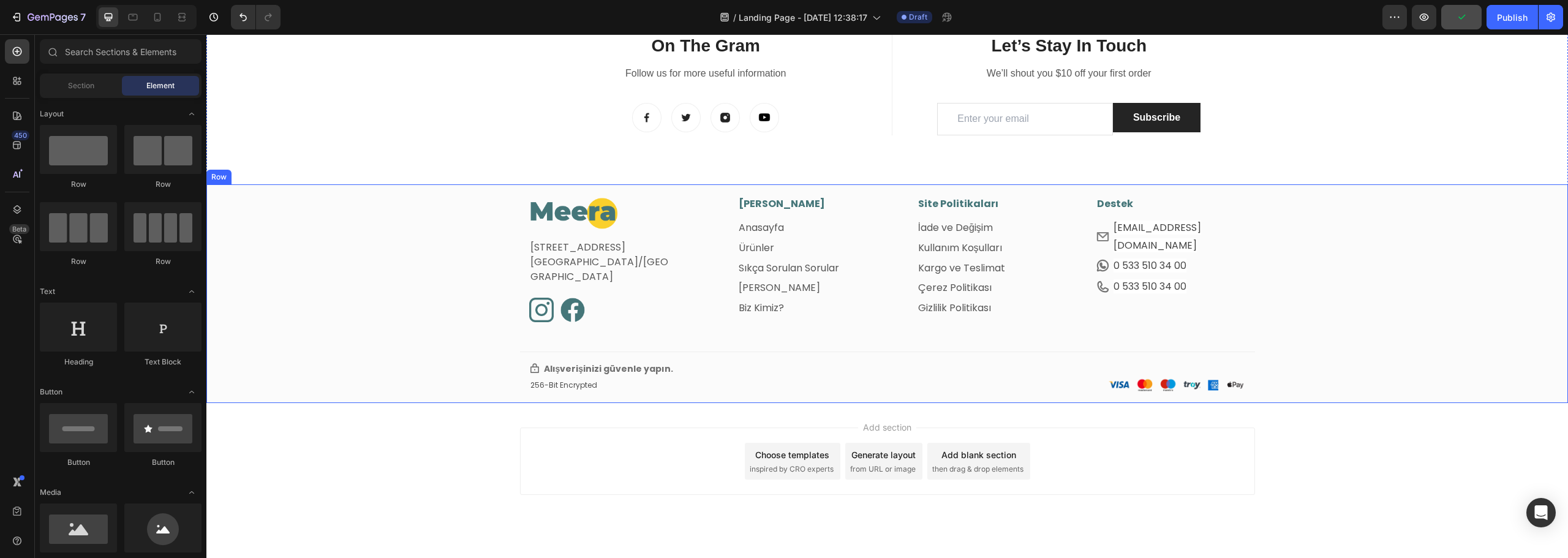
click at [399, 245] on div "Image Fetih Mahallesi, Tahralı Sokak, Blok 2E, Daire 5 Ataşehir/İstanbul Text b…" at bounding box center [887, 299] width 1361 height 207
click at [1338, 453] on div "Add section Choose templates inspired by CRO experts Generate layout from URL o…" at bounding box center [887, 478] width 1361 height 150
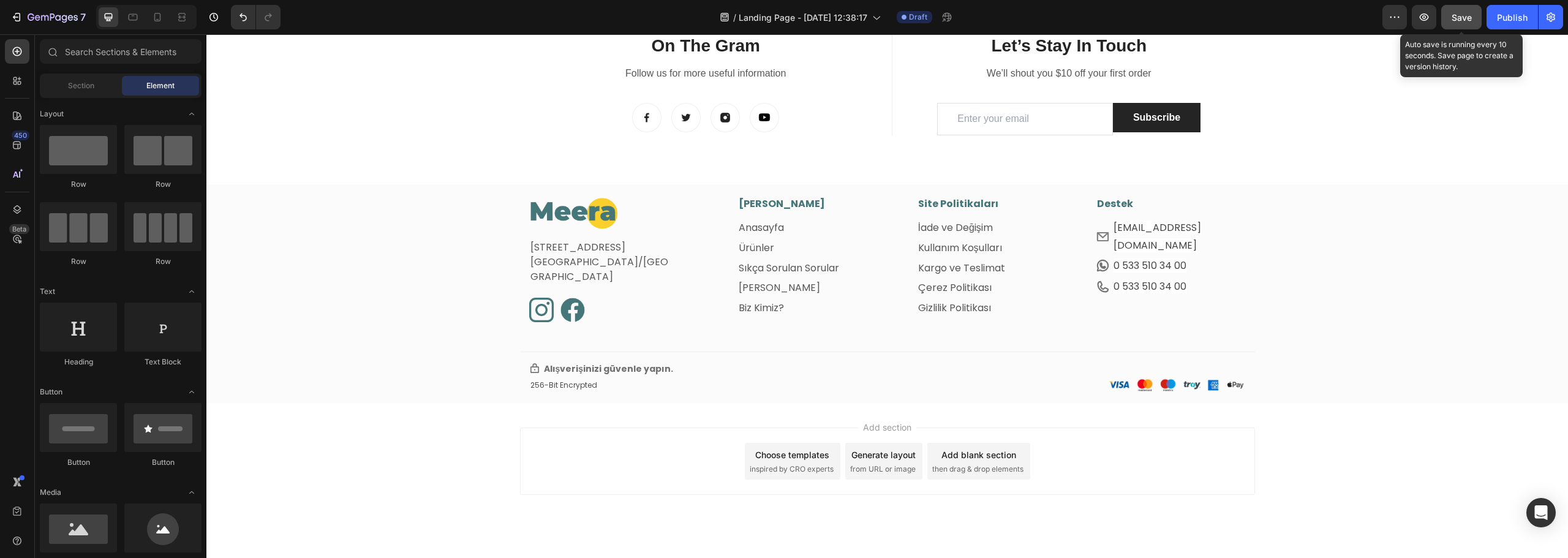
click at [1457, 22] on div "Save" at bounding box center [1462, 18] width 21 height 13
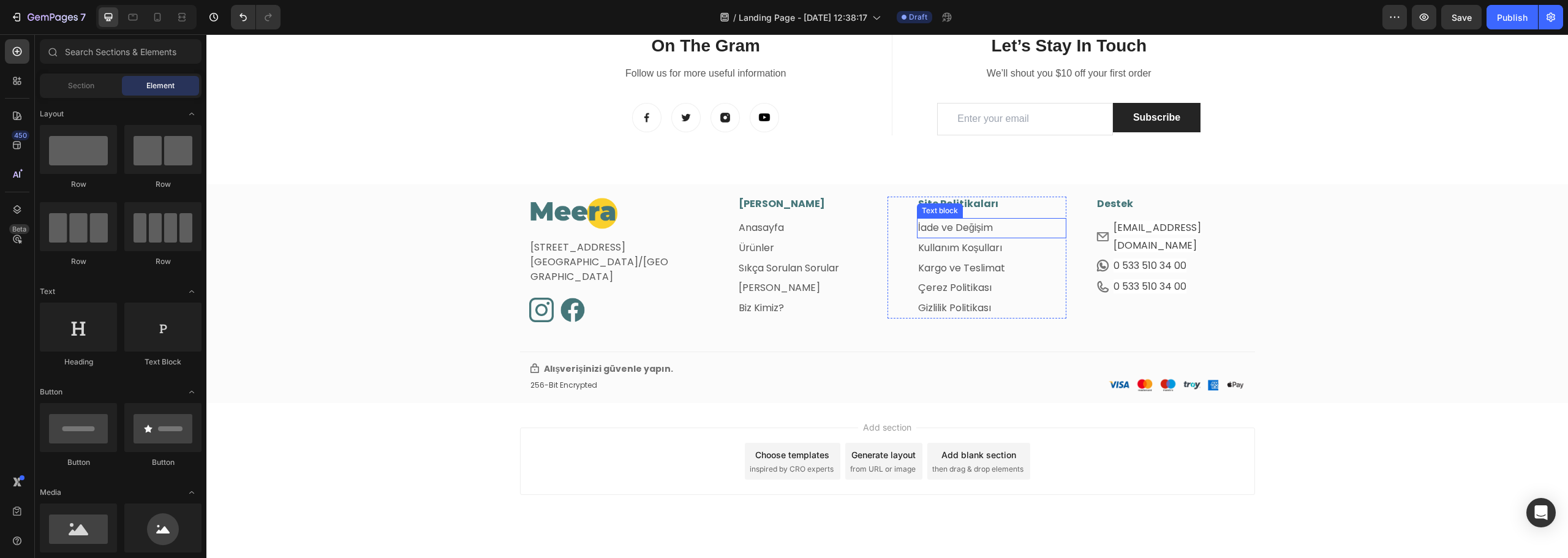
click at [1010, 224] on p "İade ve Değişim" at bounding box center [992, 228] width 148 height 18
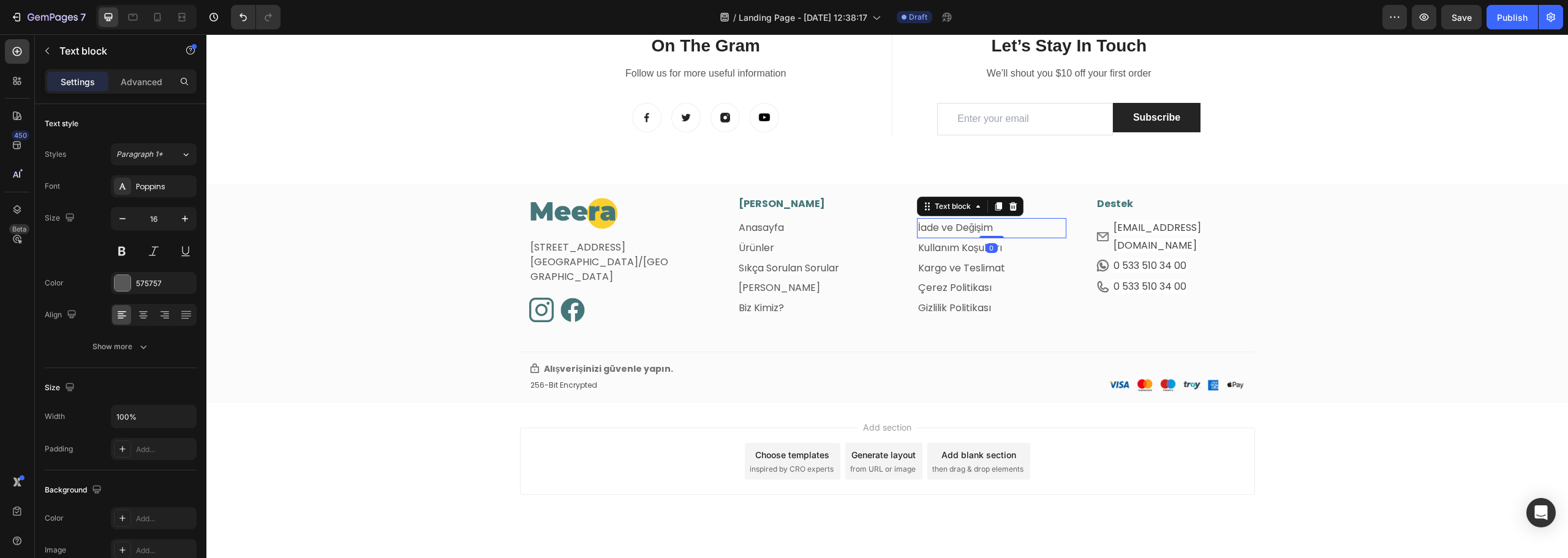
click at [977, 226] on link "İade ve Değişim" at bounding box center [956, 227] width 75 height 14
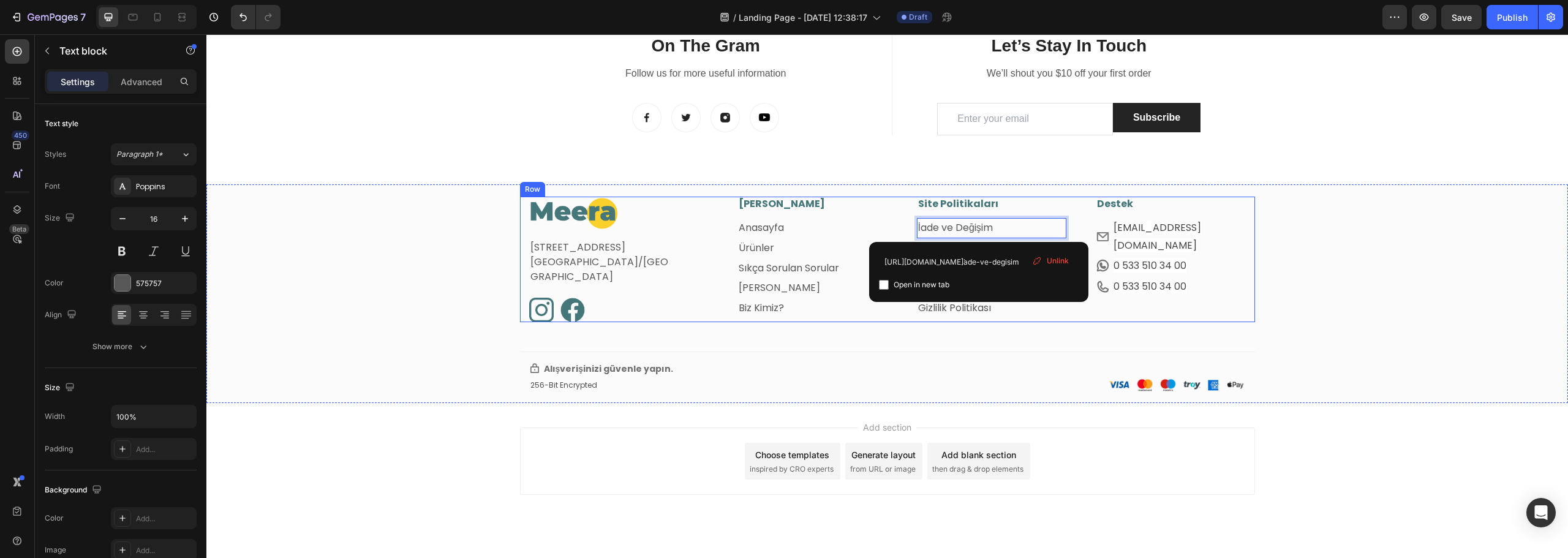
click at [1204, 321] on div "Destek Heading Row Icon info@meeratr.com Text block Row Icon 0 533 510 34 00 Te…" at bounding box center [1156, 259] width 179 height 125
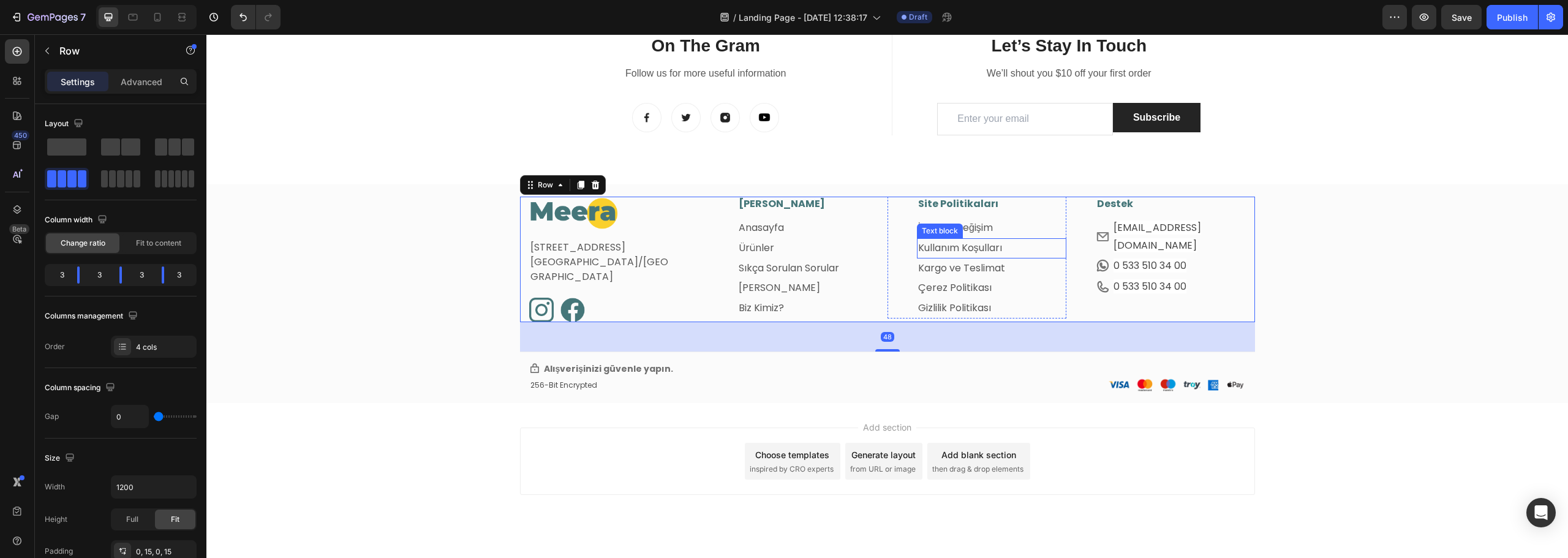
click at [971, 249] on link "Kullanım Koşulları" at bounding box center [961, 248] width 84 height 14
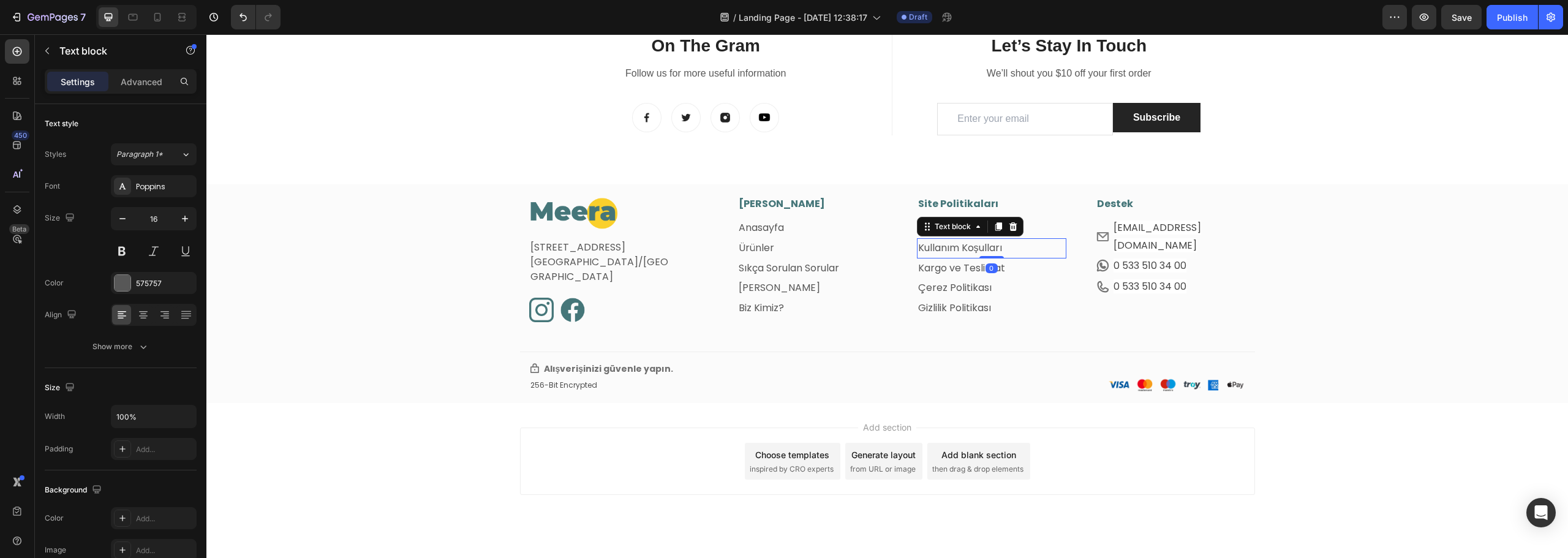
click at [989, 243] on link "Kullanım Koşulları" at bounding box center [961, 248] width 84 height 14
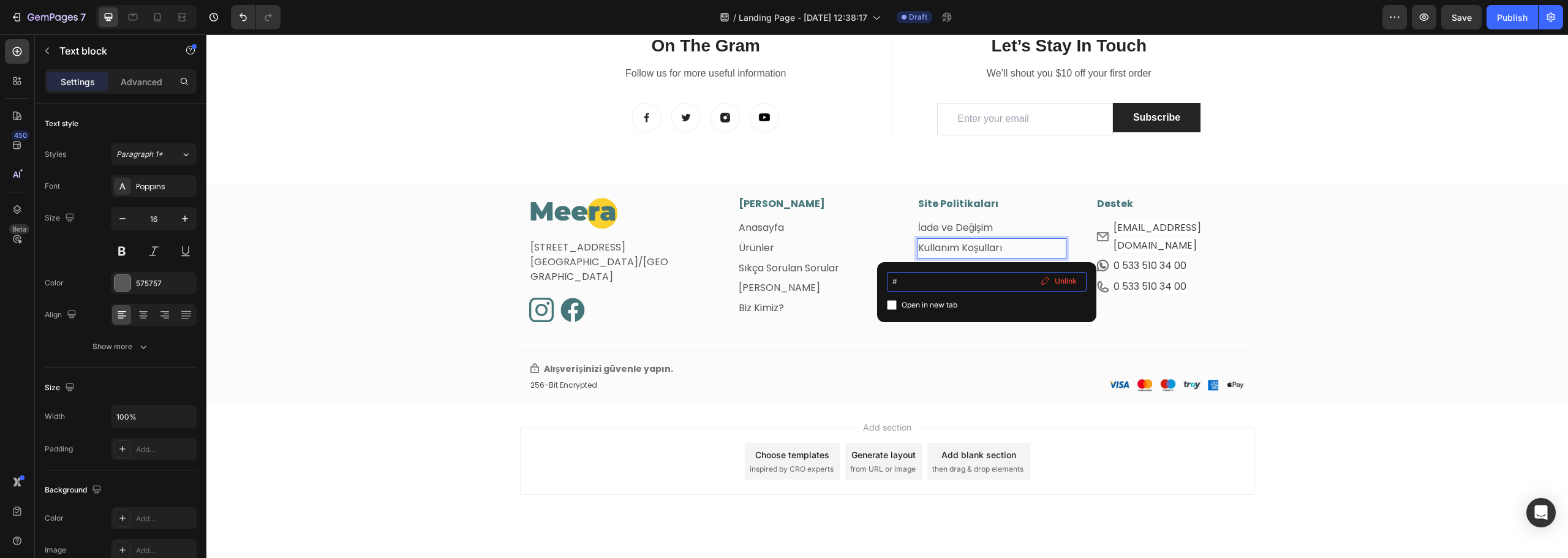
click at [943, 279] on input "#" at bounding box center [987, 281] width 200 height 20
paste input "https://meeratr.com/pages/kullanim-kosullari"
type input "https://meeratr.com/pages/kullanim-kosullari"
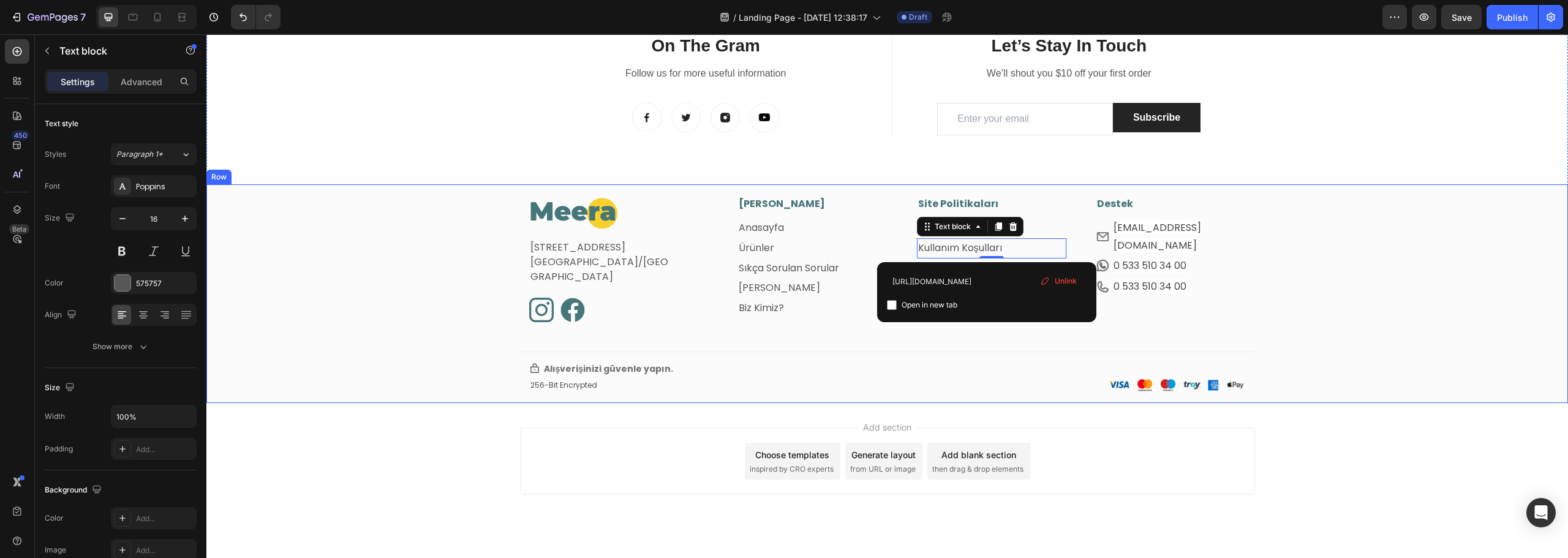
click at [1317, 324] on div "Image Fetih Mahallesi, Tahralı Sokak, Blok 2E, Daire 5 Ataşehir/İstanbul Text b…" at bounding box center [887, 299] width 1361 height 207
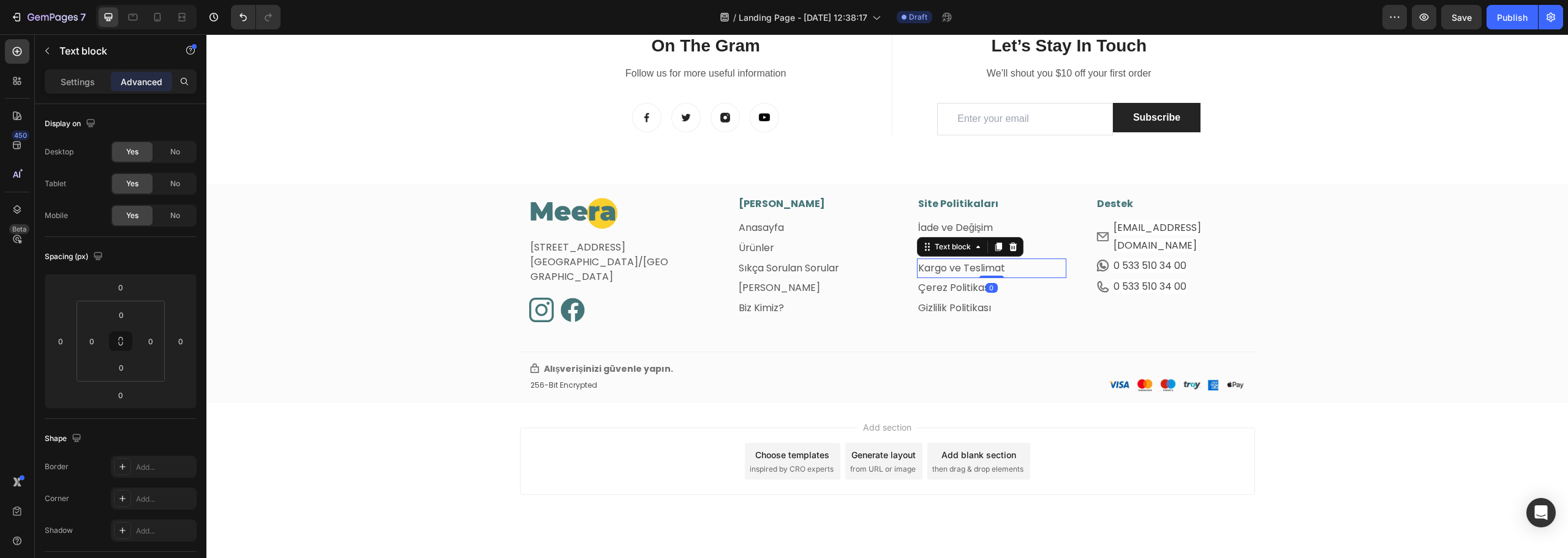
click at [929, 266] on link "Kargo ve Teslimat" at bounding box center [962, 267] width 87 height 14
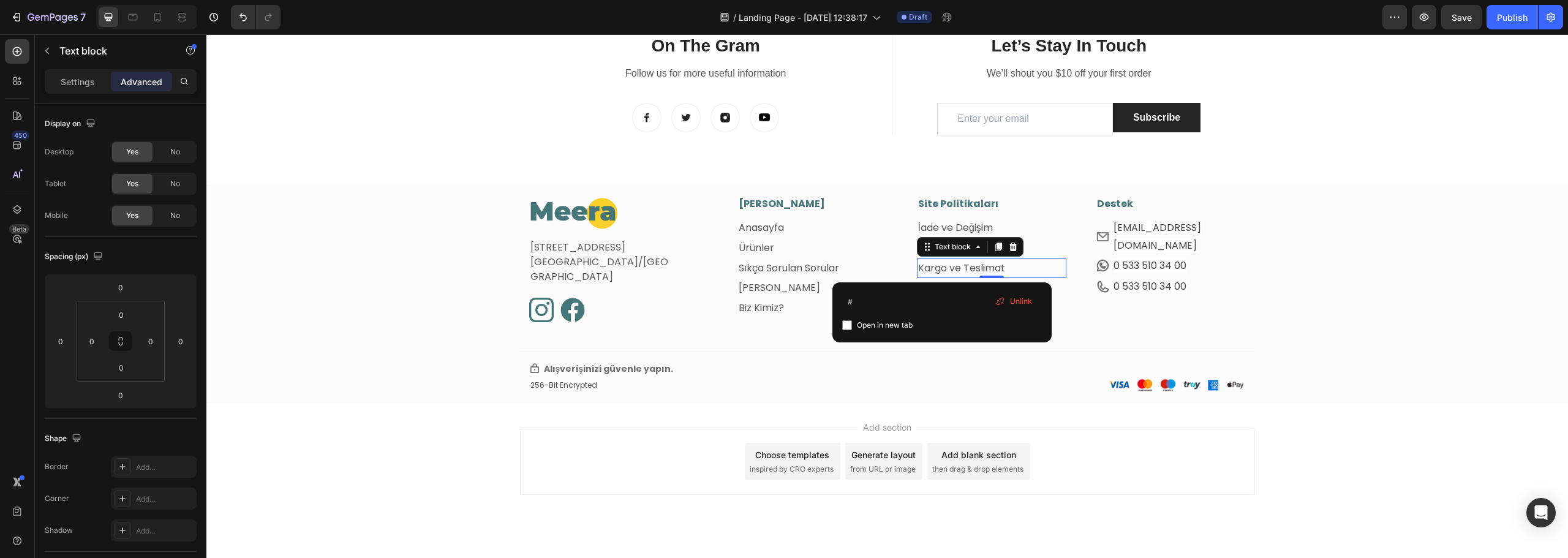
click at [942, 268] on link "Kargo ve Teslimat" at bounding box center [962, 267] width 87 height 14
click at [896, 298] on input "#" at bounding box center [942, 302] width 200 height 20
drag, startPoint x: 853, startPoint y: 304, endPoint x: 838, endPoint y: 304, distance: 15.0
click at [838, 304] on div "# Open in new tab Unlink" at bounding box center [942, 312] width 220 height 60
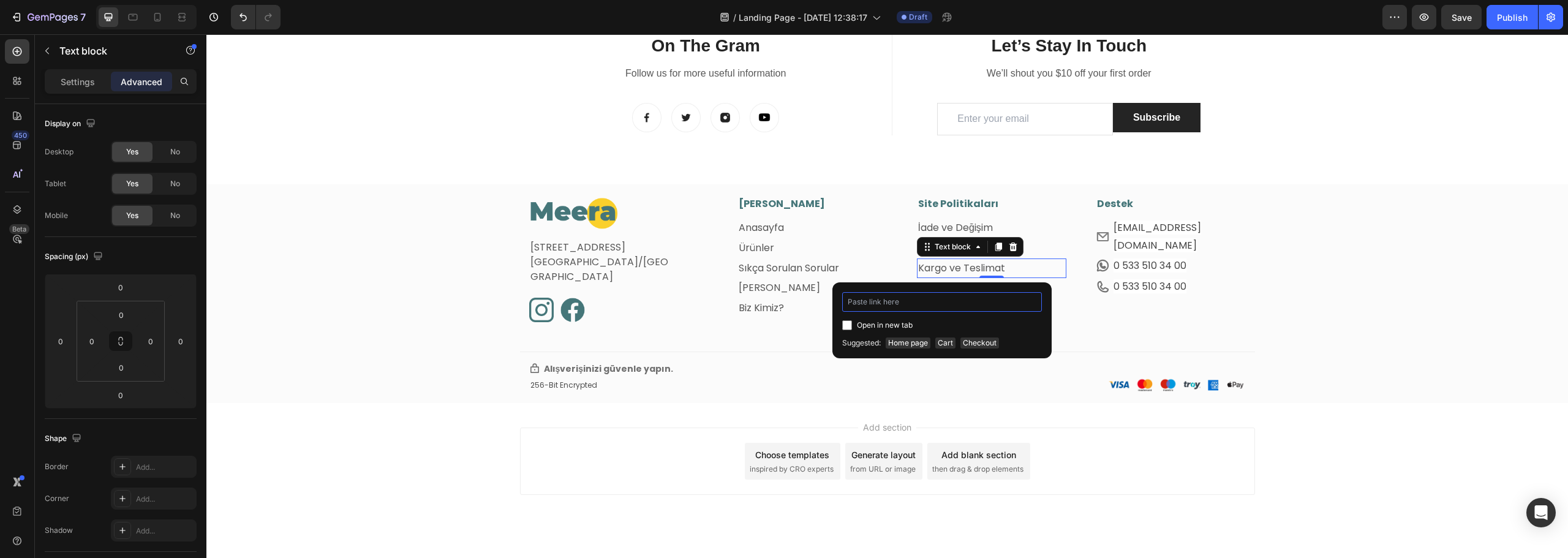
paste input "https://meeratr.com/pages/odeme-ve-teslimat"
type input "https://meeratr.com/pages/odeme-ve-teslimat"
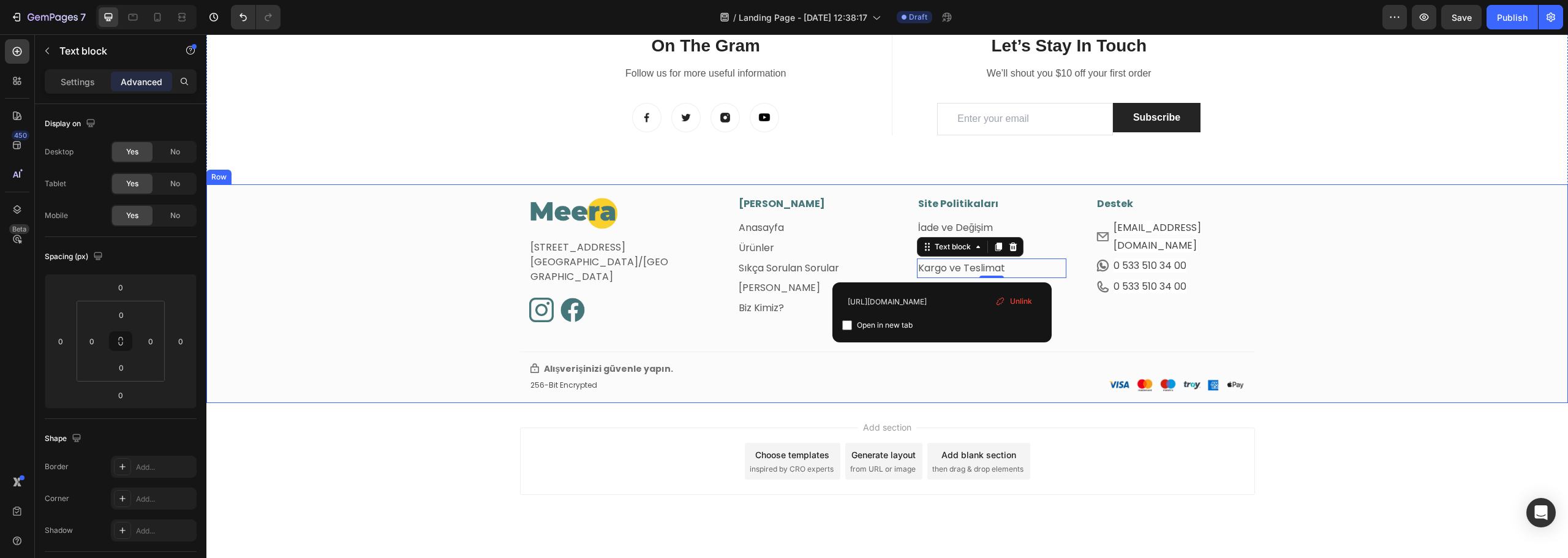
click at [424, 304] on div "Image Fetih Mahallesi, Tahralı Sokak, Blok 2E, Daire 5 Ataşehir/İstanbul Text b…" at bounding box center [887, 299] width 1361 height 207
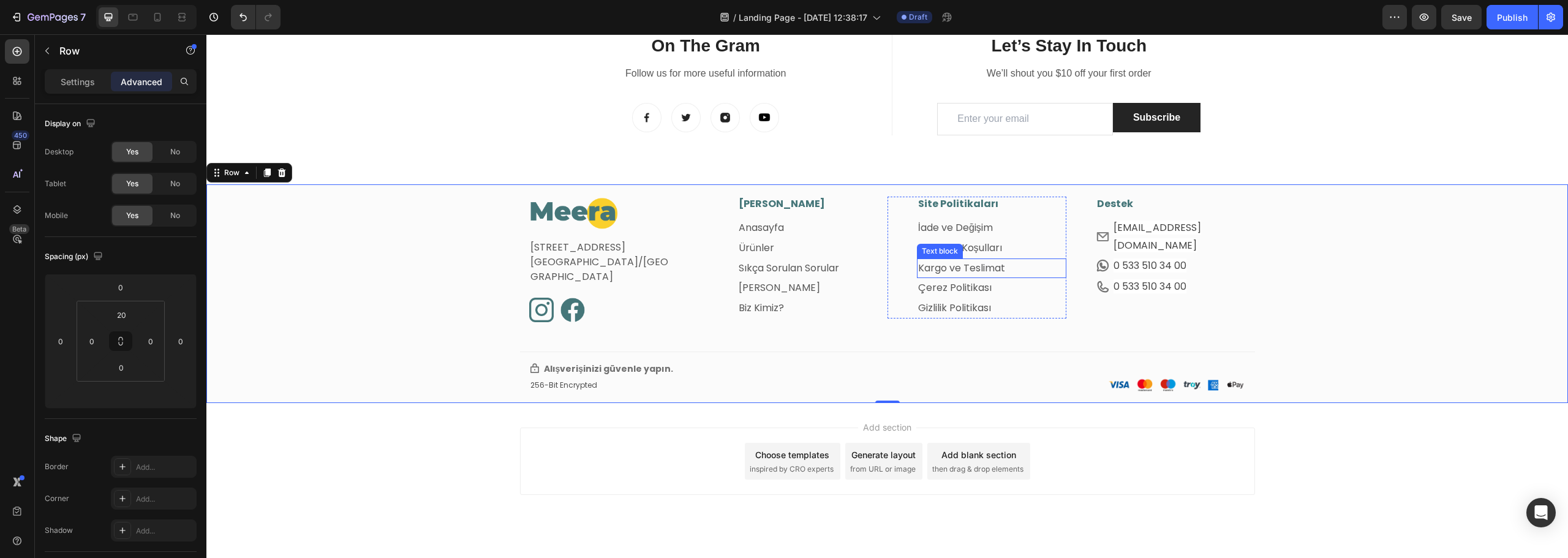
click at [944, 270] on link "Kargo ve Teslimat" at bounding box center [962, 267] width 87 height 14
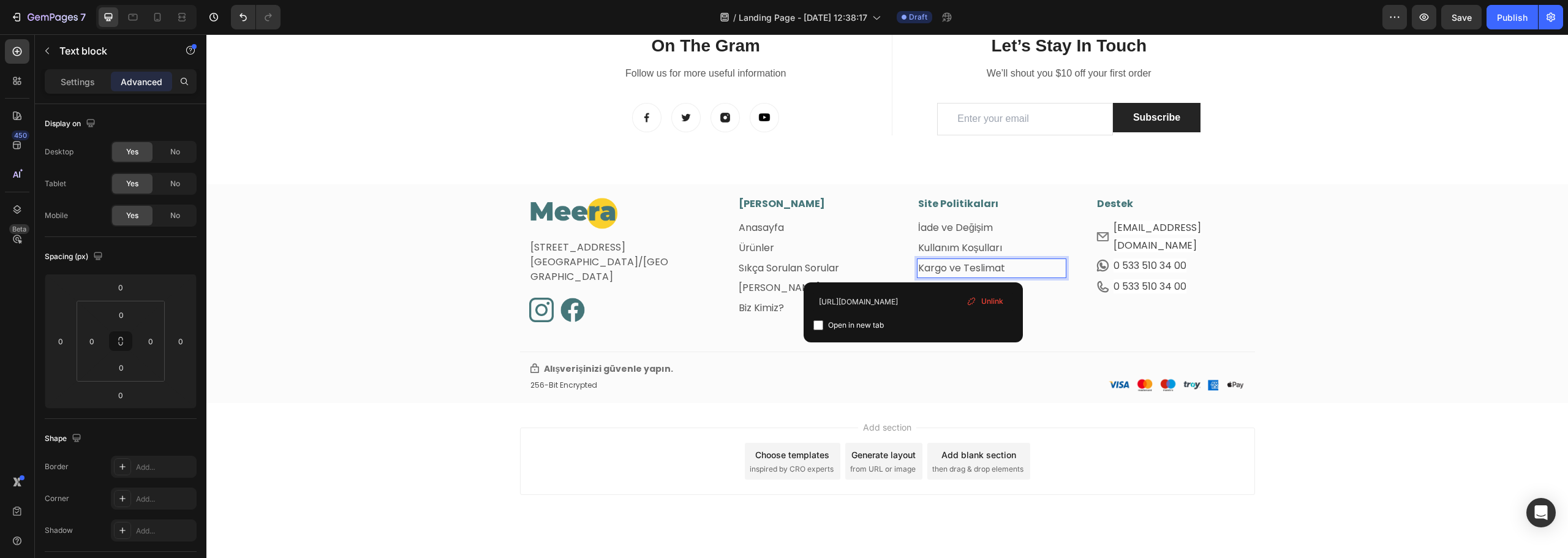
click at [942, 267] on link "Kargo ve Teslimat" at bounding box center [962, 267] width 87 height 14
drag, startPoint x: 942, startPoint y: 267, endPoint x: 895, endPoint y: 263, distance: 47.2
click at [895, 263] on div "Site Politikaları Heading İade ve Değişim Text block Kullanım Koşulları Text bl…" at bounding box center [977, 257] width 179 height 122
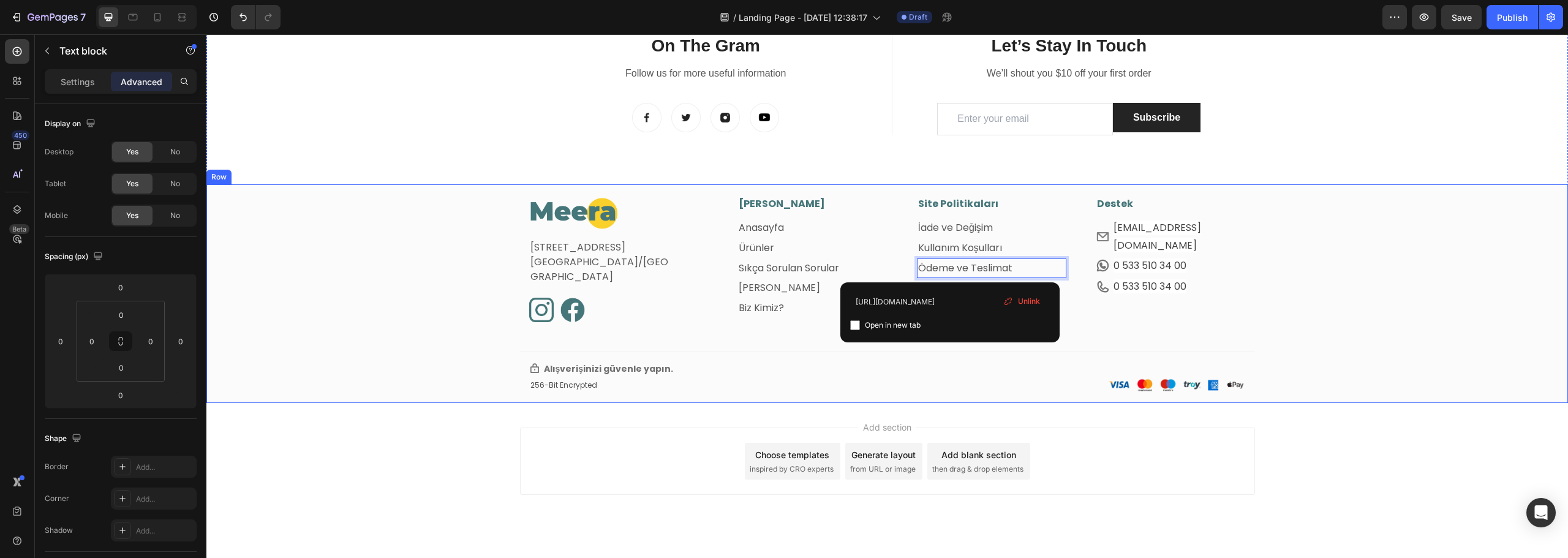
click at [792, 345] on div "Image Fetih Mahallesi, Tahralı Sokak, Blok 2E, Daire 5 Ataşehir/İstanbul Text b…" at bounding box center [887, 299] width 1361 height 207
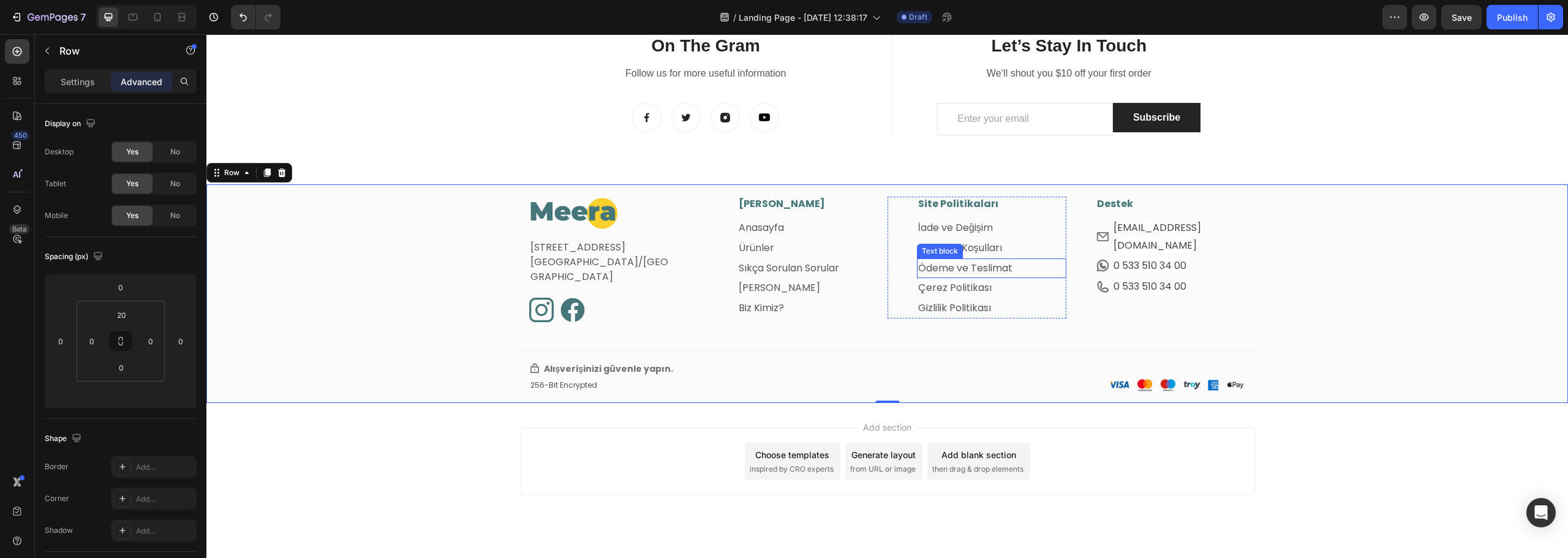
click at [1006, 262] on link "Ödeme ve Teslimat" at bounding box center [965, 267] width 94 height 14
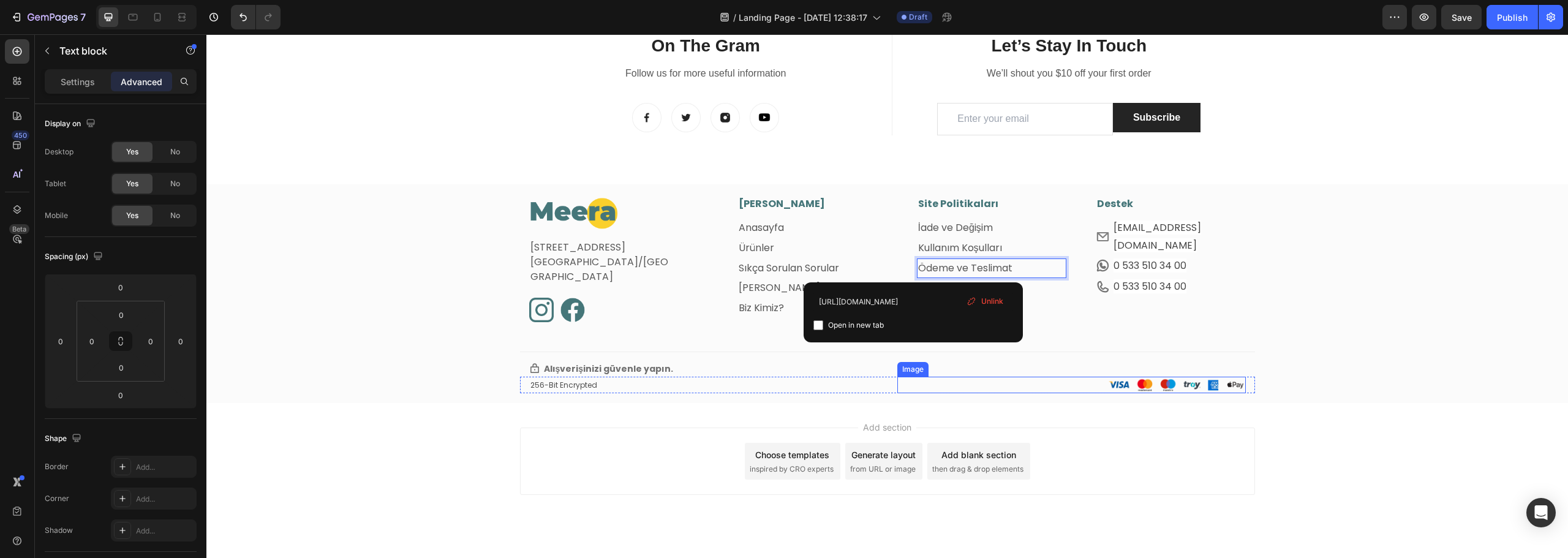
click at [897, 385] on div at bounding box center [1071, 385] width 349 height 17
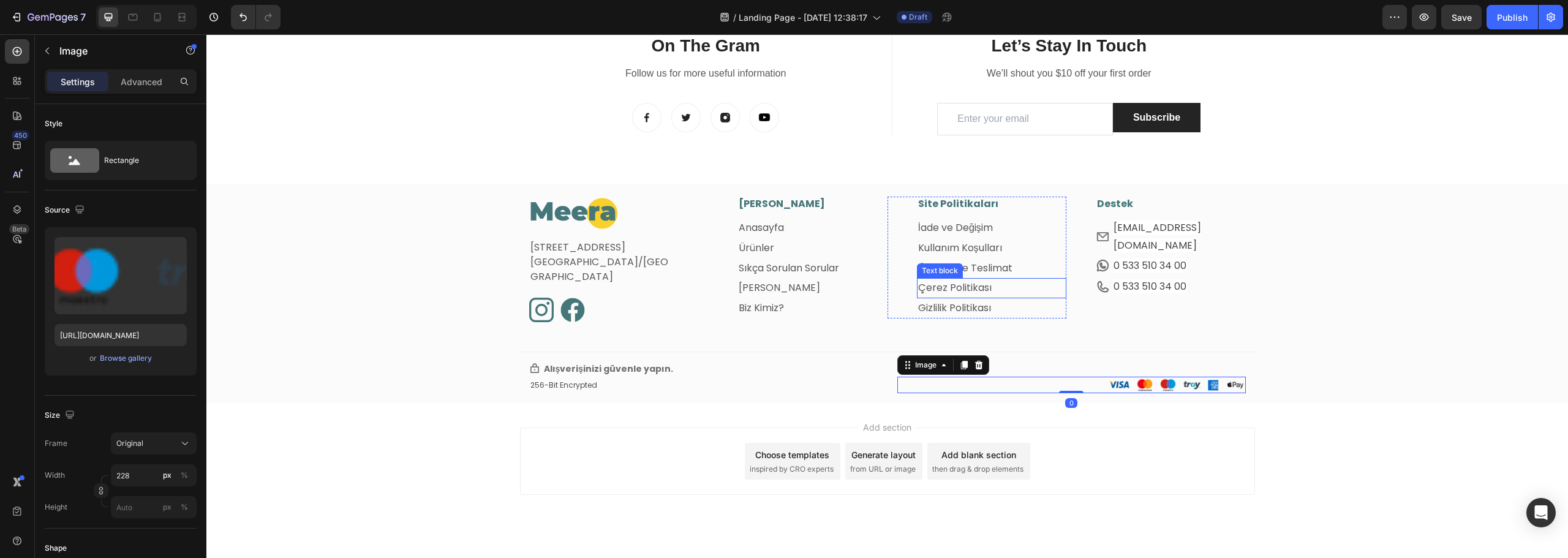
click at [1011, 292] on p "Çerez Politikası" at bounding box center [992, 288] width 148 height 18
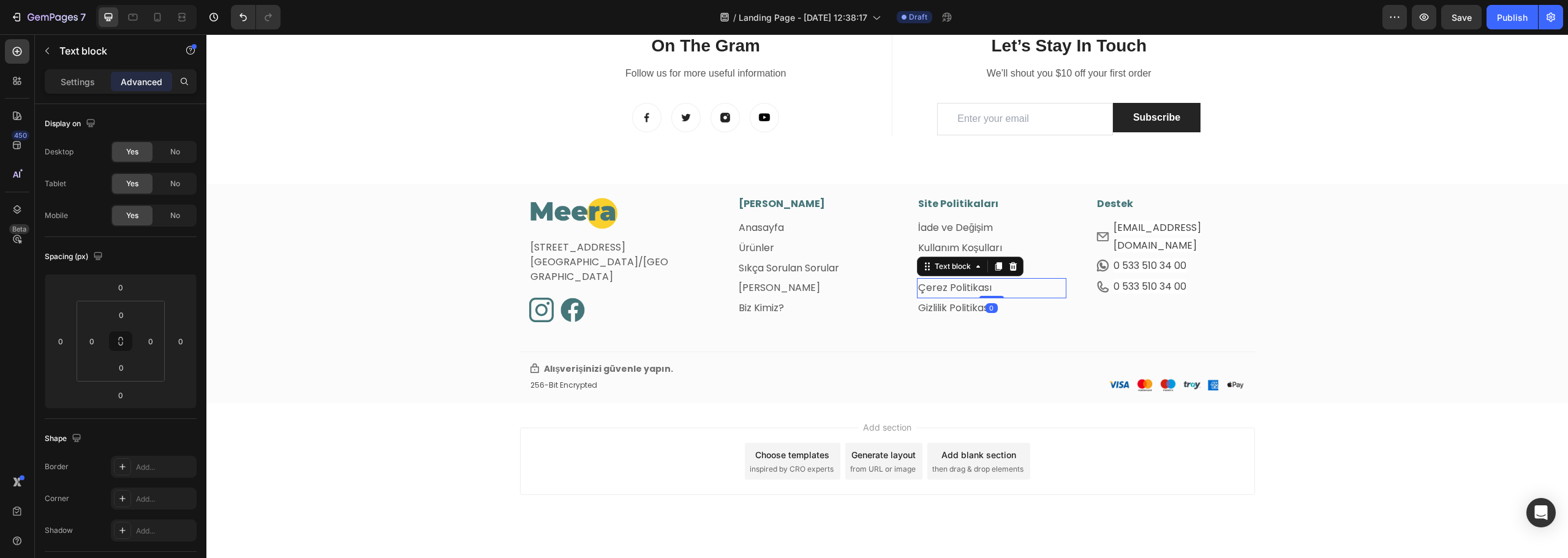
click at [955, 286] on link "Çerez Politikası" at bounding box center [955, 287] width 74 height 14
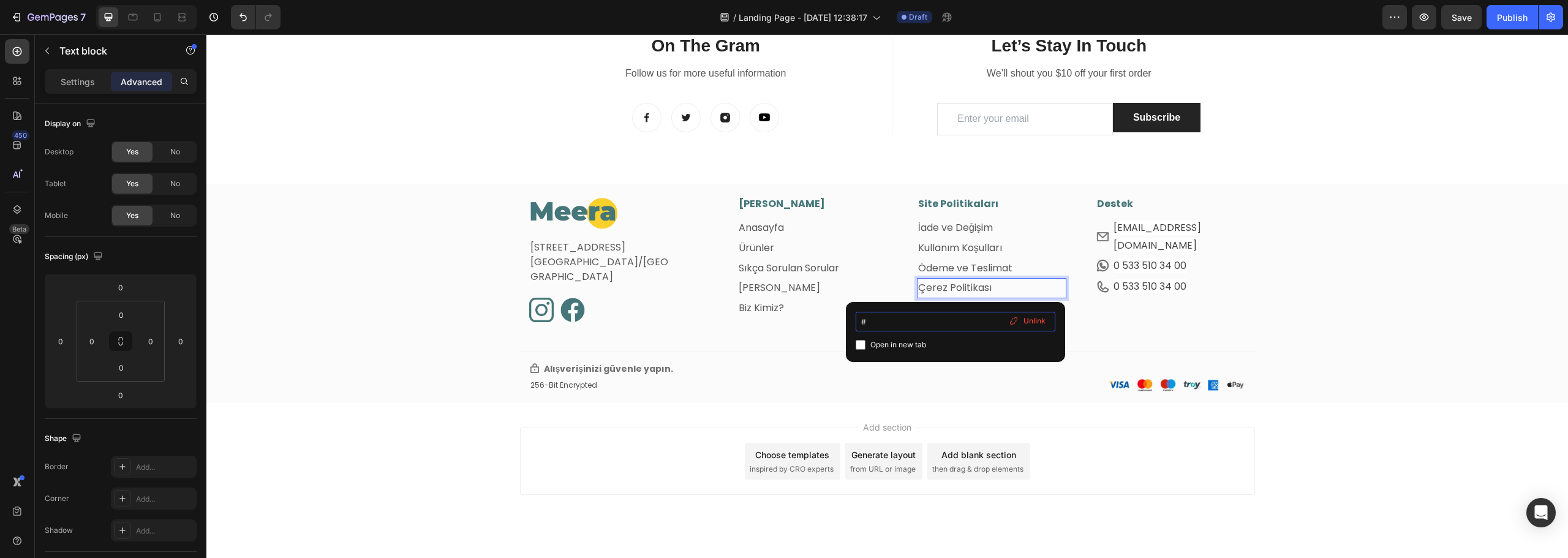
click at [878, 323] on input "#" at bounding box center [956, 322] width 200 height 20
type input "https://meeratr.com/pages/cerez-politikasi"
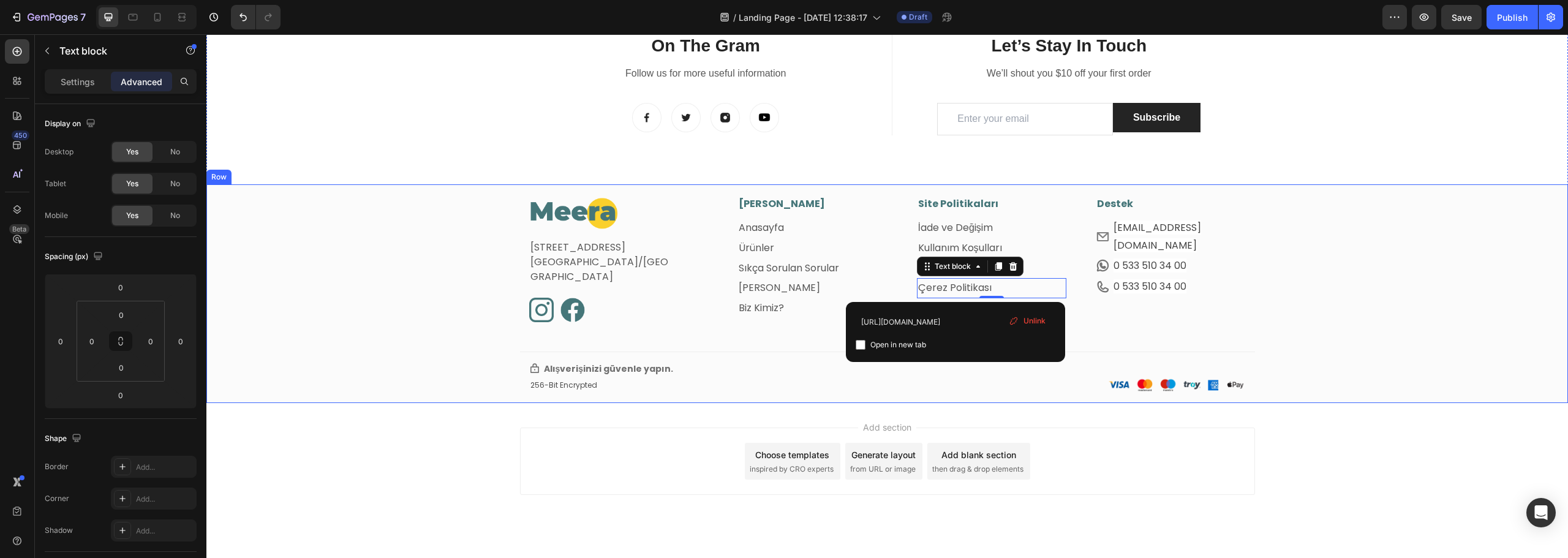
click at [743, 397] on div "Image Fetih Mahallesi, Tahralı Sokak, Blok 2E, Daire 5 Ataşehir/İstanbul Text b…" at bounding box center [887, 299] width 1361 height 207
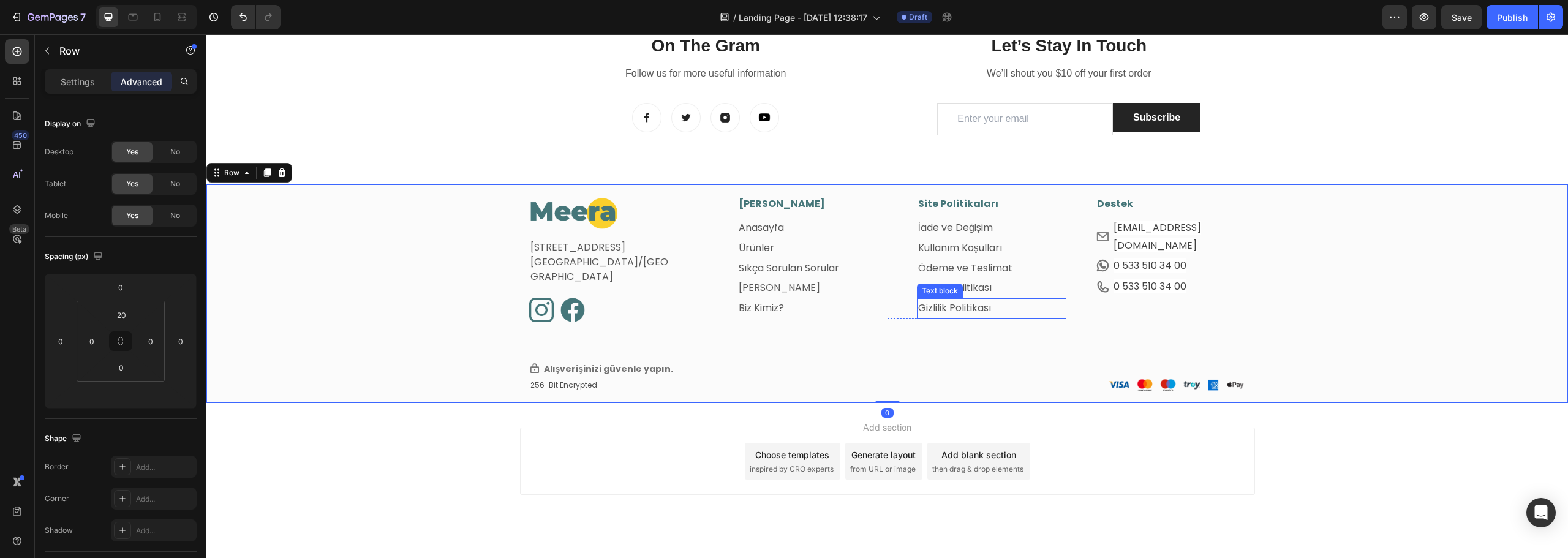
click at [1000, 307] on p "Gizlilik Politikası" at bounding box center [992, 308] width 148 height 18
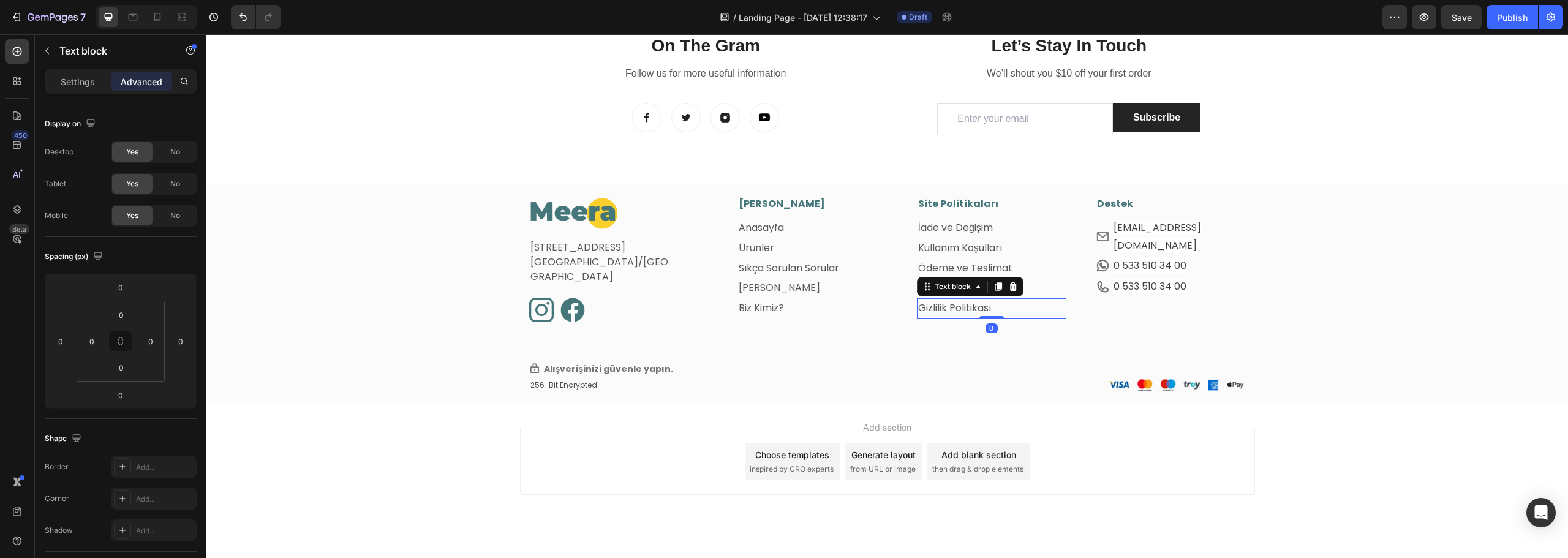
click at [937, 305] on link "Gizlilik Politikası" at bounding box center [955, 308] width 73 height 14
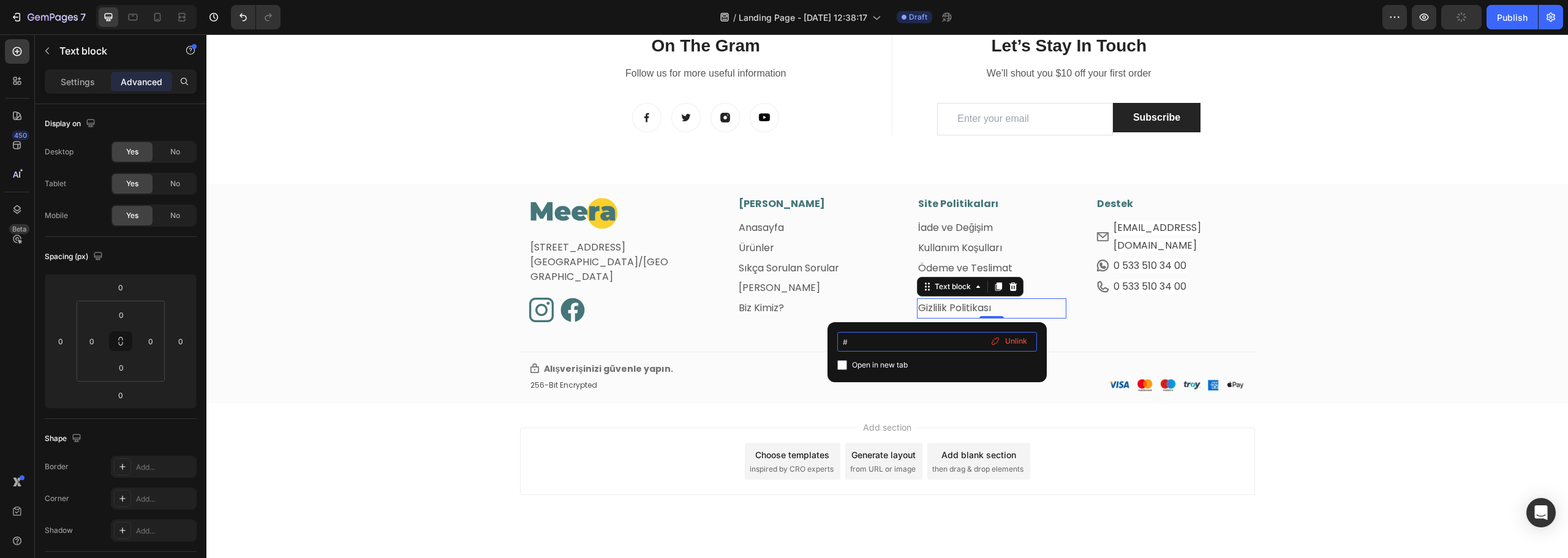
drag, startPoint x: 867, startPoint y: 343, endPoint x: 836, endPoint y: 348, distance: 31.4
click at [836, 348] on div "# Open in new tab Unlink" at bounding box center [937, 352] width 220 height 60
type input "https://meeratr.com/pages/gizlilik-politikasi"
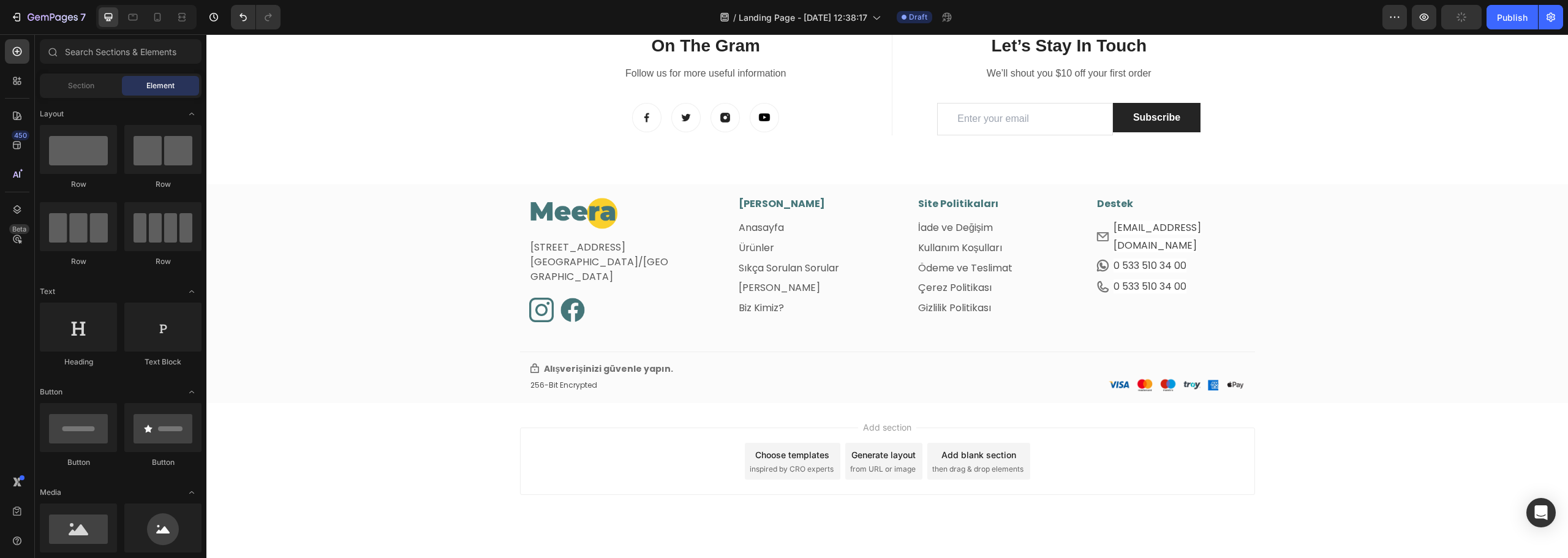
click at [508, 449] on div "Add section Choose templates inspired by CRO experts Generate layout from URL o…" at bounding box center [887, 478] width 1361 height 150
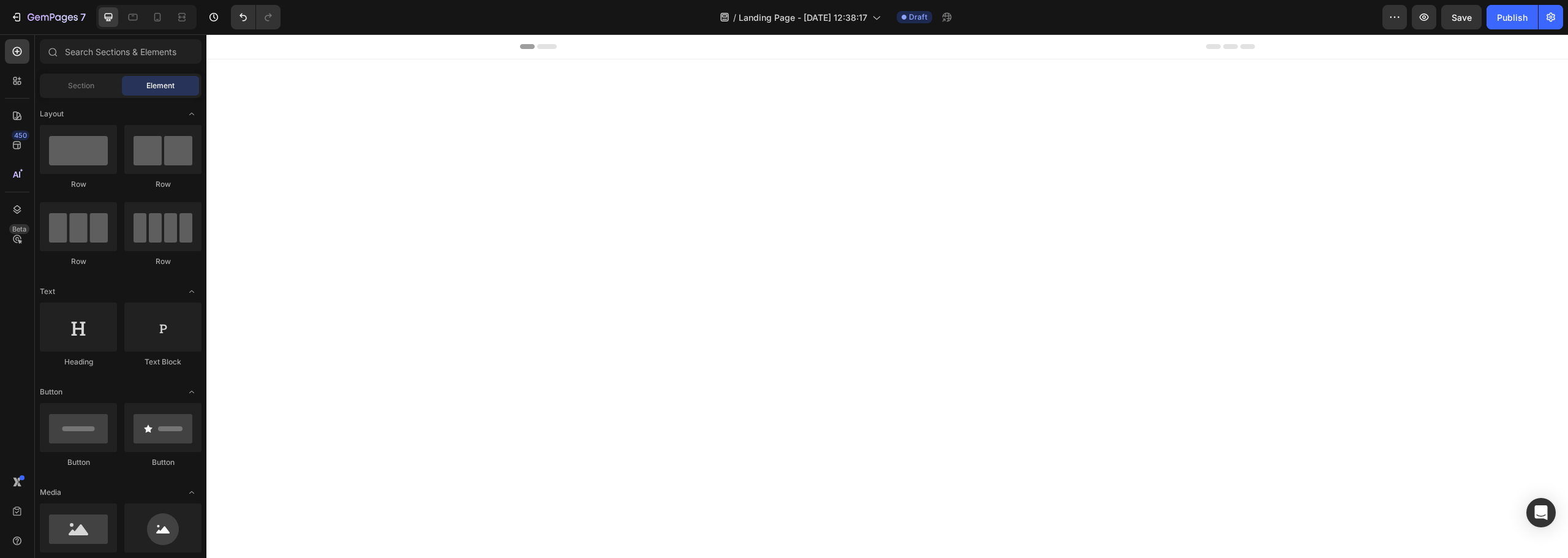
scroll to position [1709, 0]
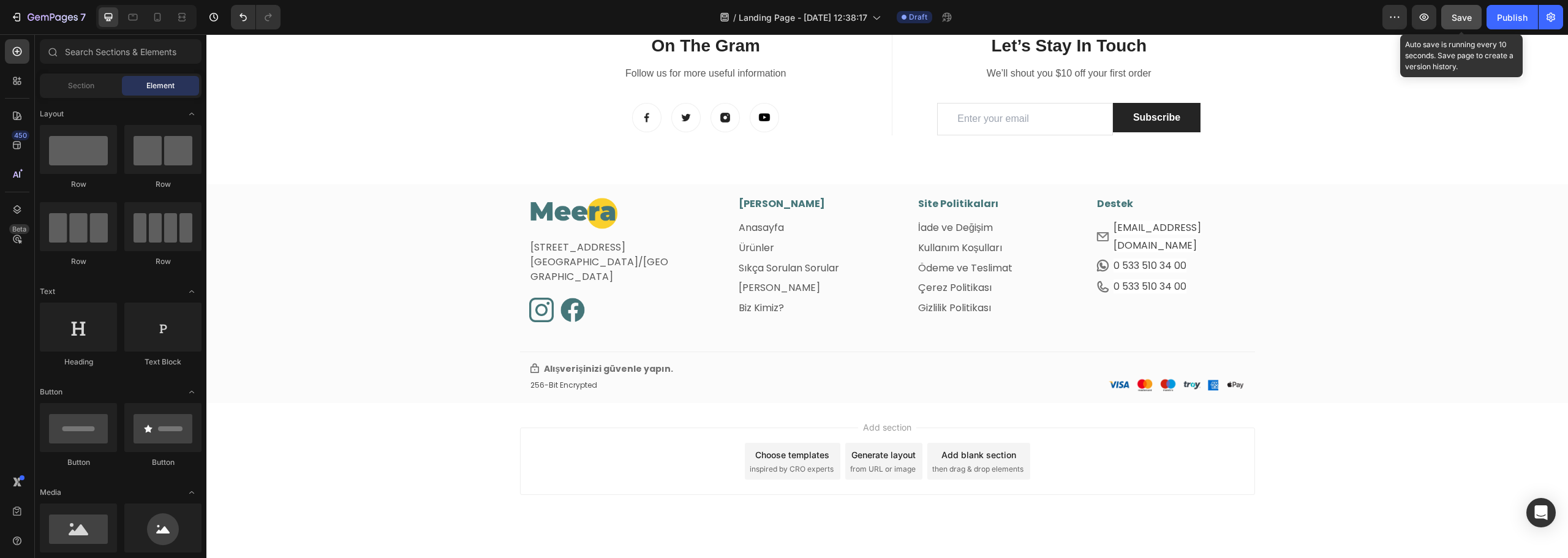
click at [1466, 14] on span "Save" at bounding box center [1462, 17] width 21 height 10
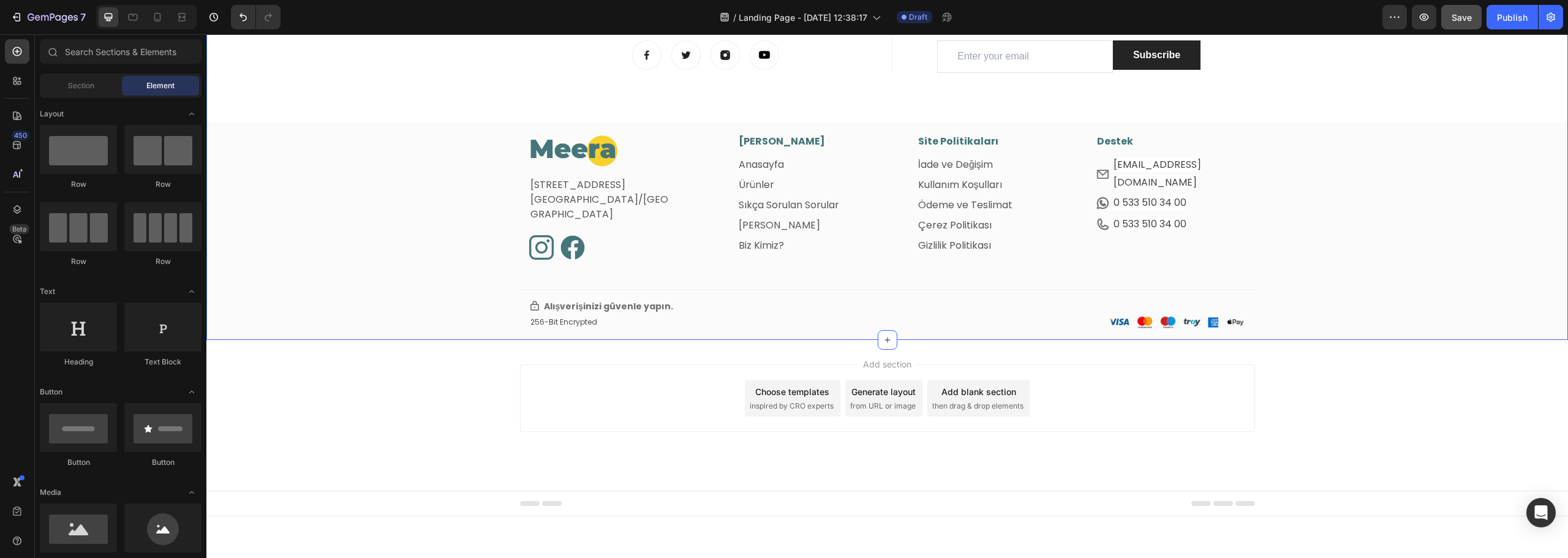
scroll to position [741, 0]
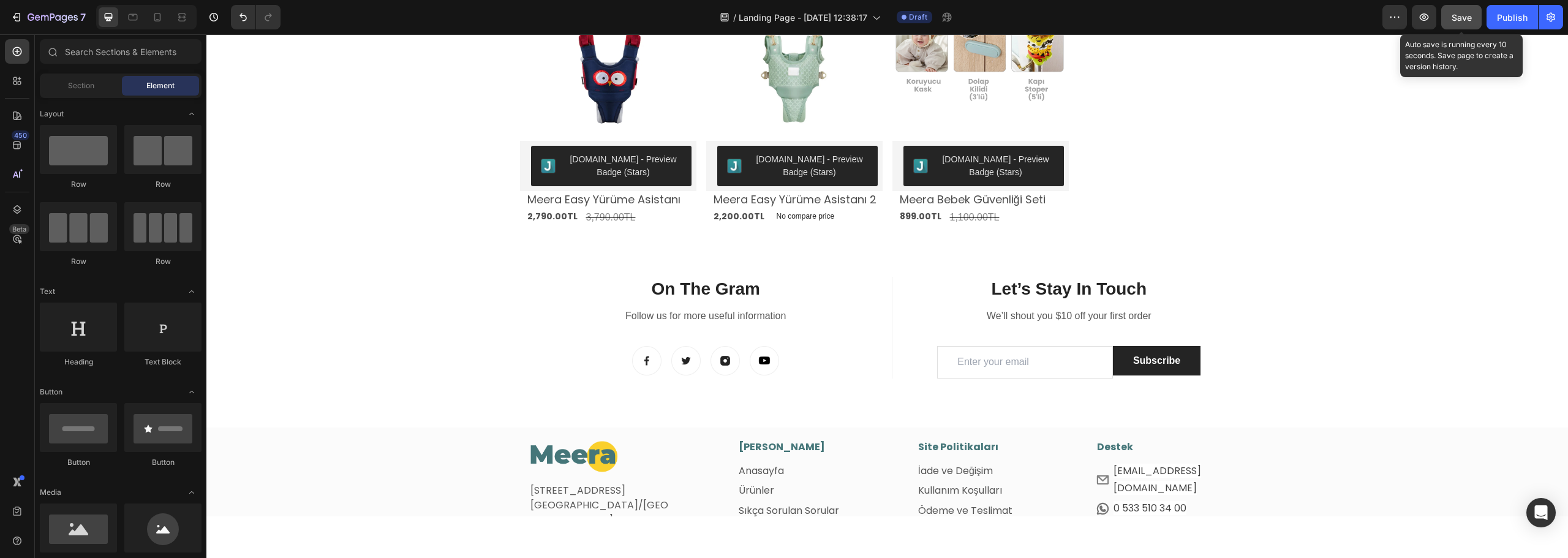
click at [1460, 26] on button "Save" at bounding box center [1461, 17] width 40 height 24
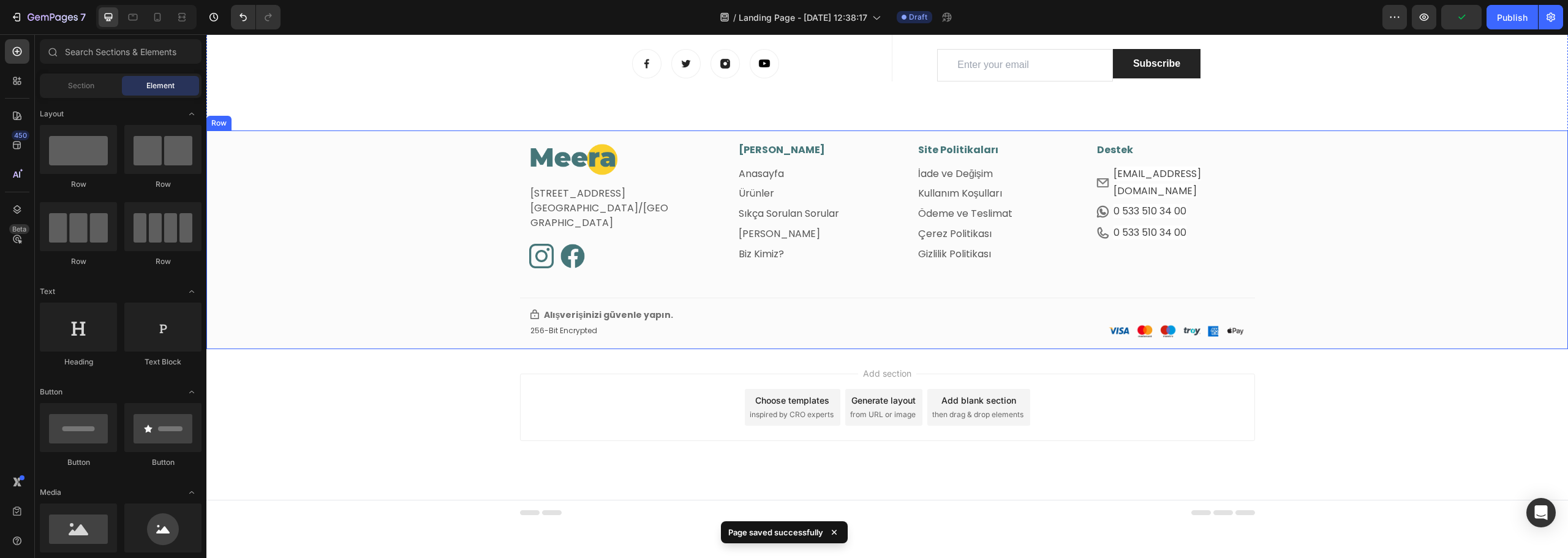
scroll to position [1047, 0]
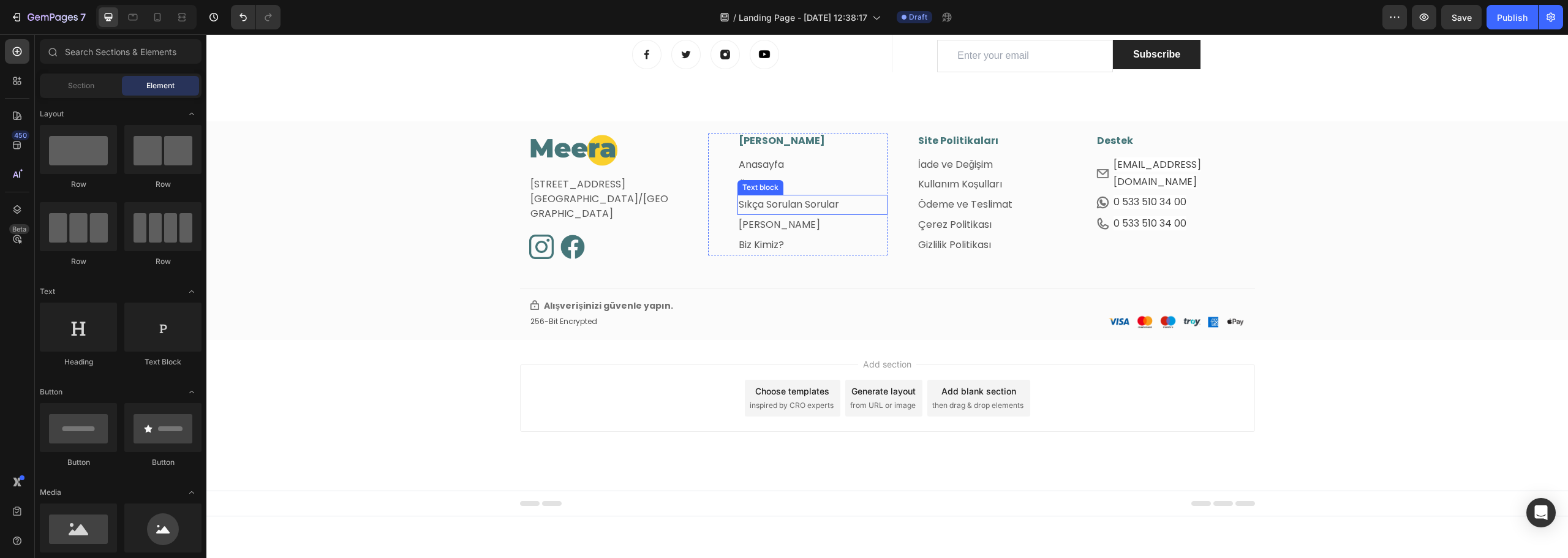
click at [777, 207] on link "Sıkça Sorulan Sorular" at bounding box center [790, 204] width 101 height 14
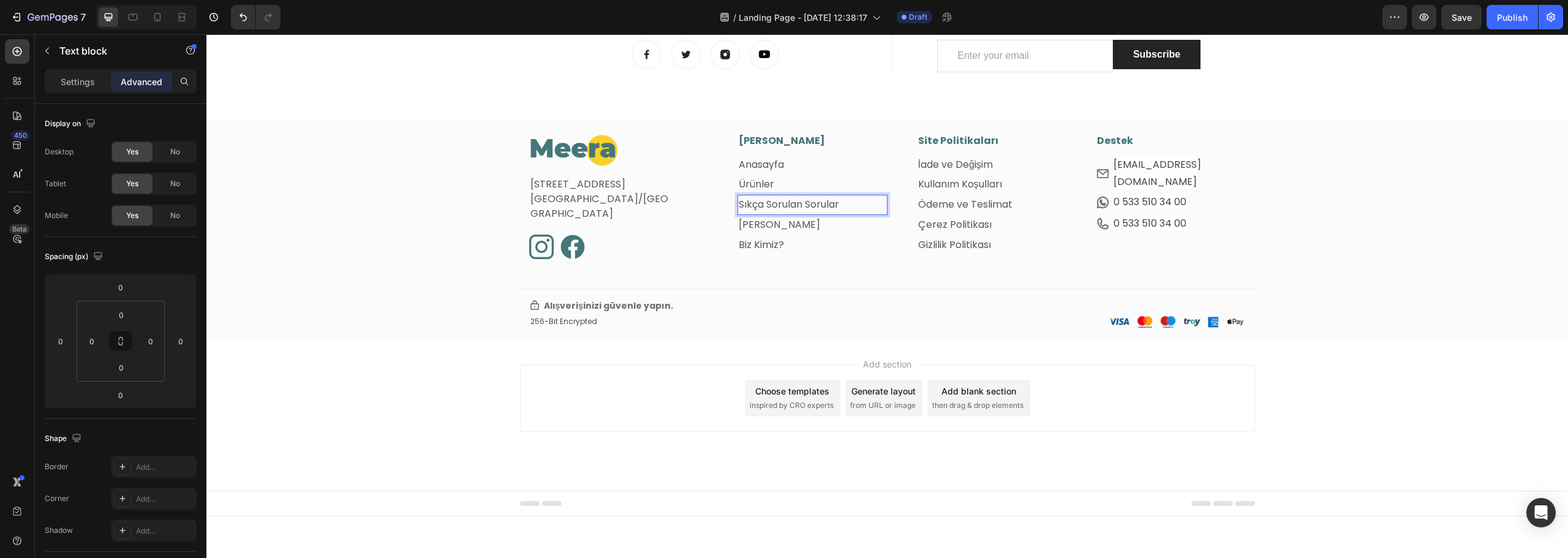
click at [777, 207] on link "Sıkça Sorulan Sorular" at bounding box center [790, 204] width 101 height 14
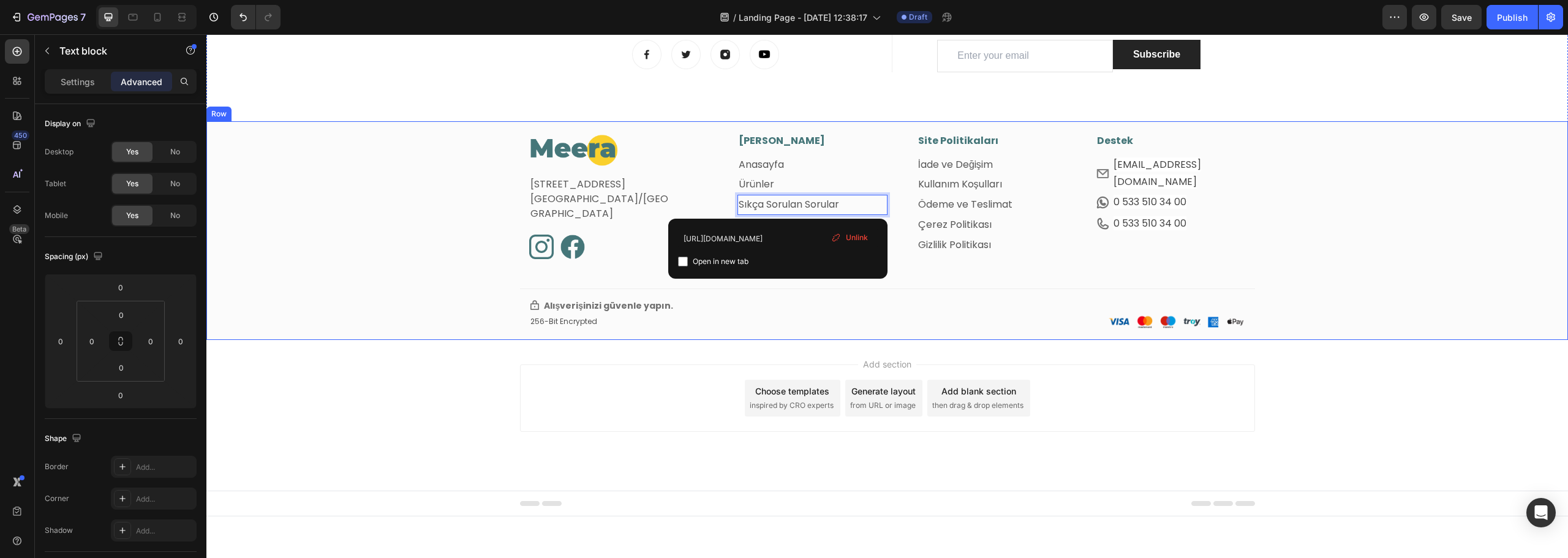
click at [401, 279] on div "Image [STREET_ADDRESS] Text block Image Image Row [PERSON_NAME] Menü Heading An…" at bounding box center [887, 236] width 1361 height 207
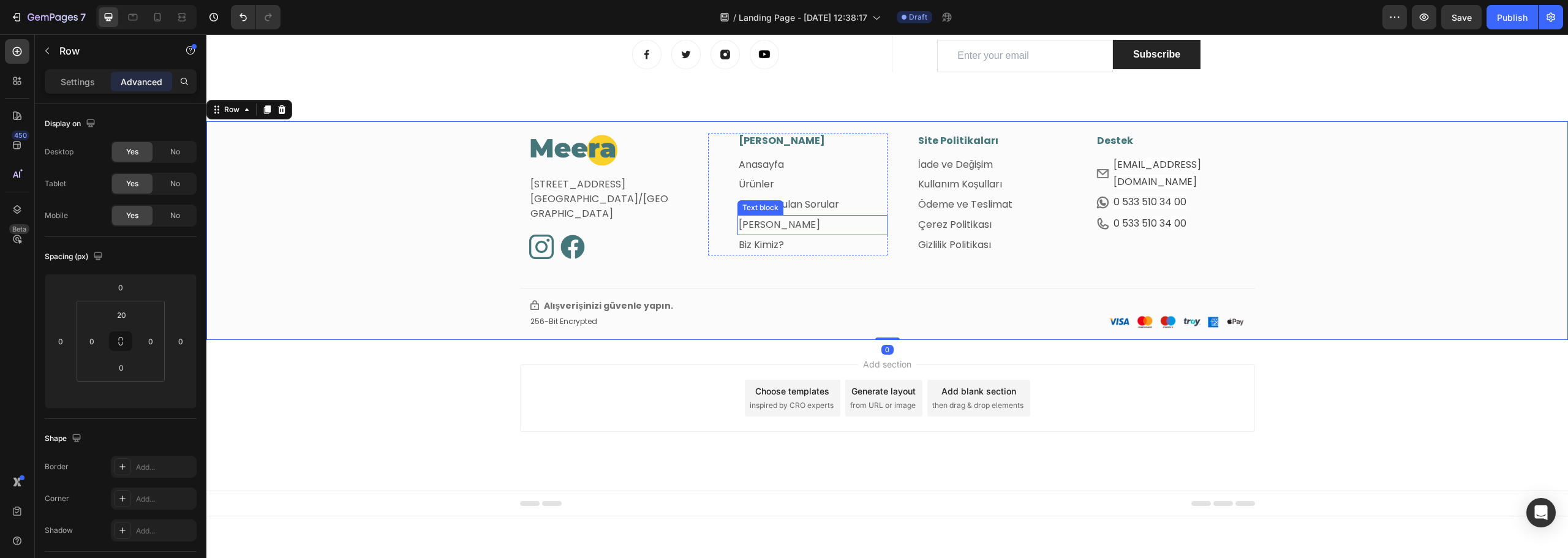
click at [773, 207] on div "Text block" at bounding box center [761, 207] width 41 height 11
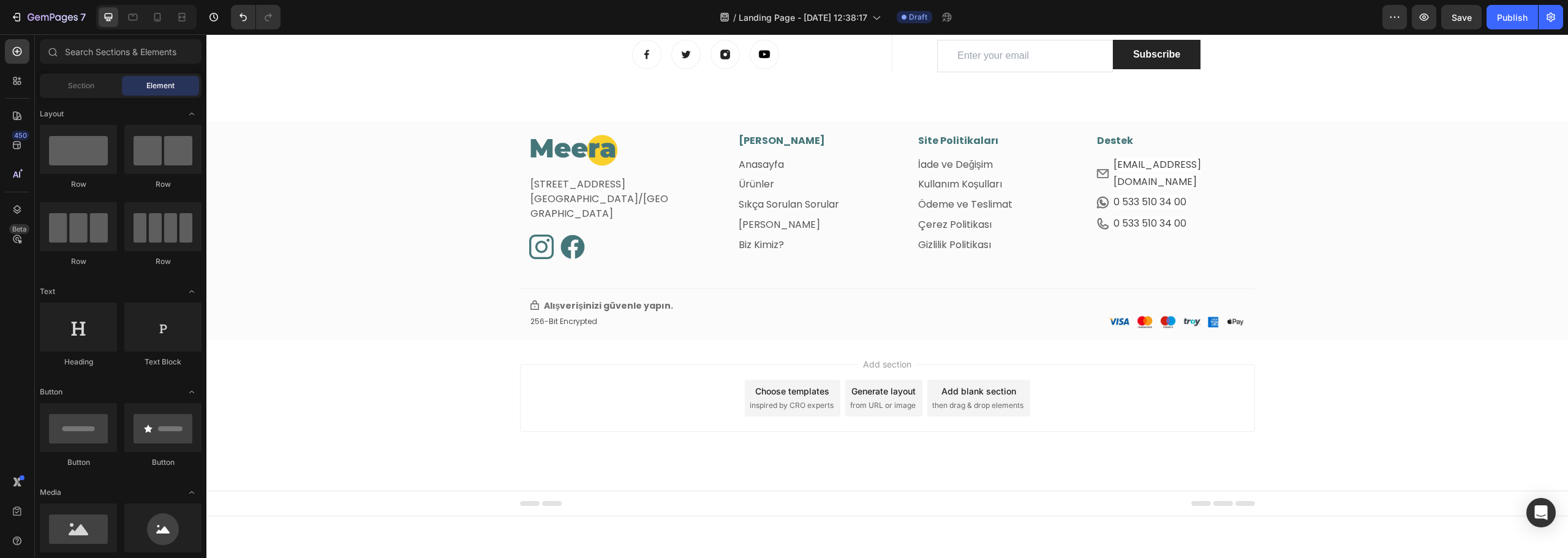
click at [546, 390] on div "Add section Choose templates inspired by CRO experts Generate layout from URL o…" at bounding box center [888, 398] width 735 height 67
click at [768, 247] on link "Biz Kimiz?" at bounding box center [762, 244] width 46 height 14
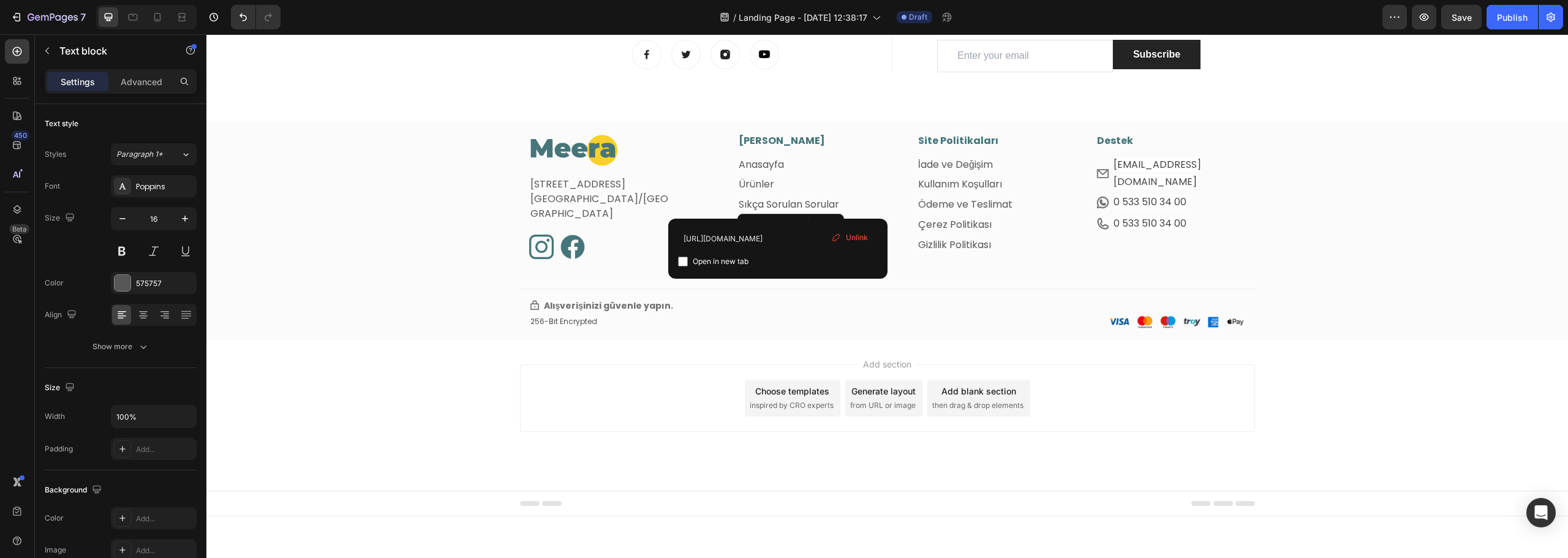
click at [768, 247] on link "Biz Kimiz?" at bounding box center [762, 244] width 46 height 14
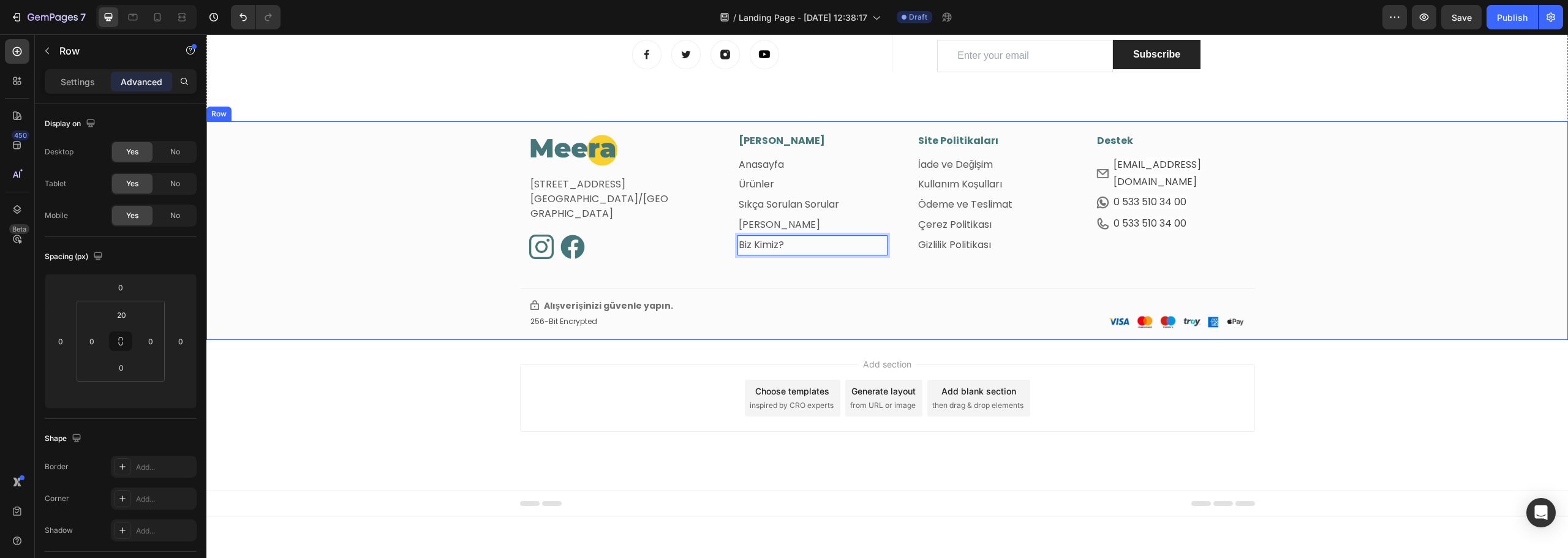
click at [366, 255] on div "Image Fetih Mahallesi, Tahralı Sokak, Blok 2E, Daire 5 Ataşehir/İstanbul Text b…" at bounding box center [887, 236] width 1361 height 207
click at [752, 184] on div "Text block" at bounding box center [761, 188] width 41 height 11
click at [313, 233] on div "Image Fetih Mahallesi, Tahralı Sokak, Blok 2E, Daire 5 Ataşehir/İstanbul Text b…" at bounding box center [887, 236] width 1361 height 207
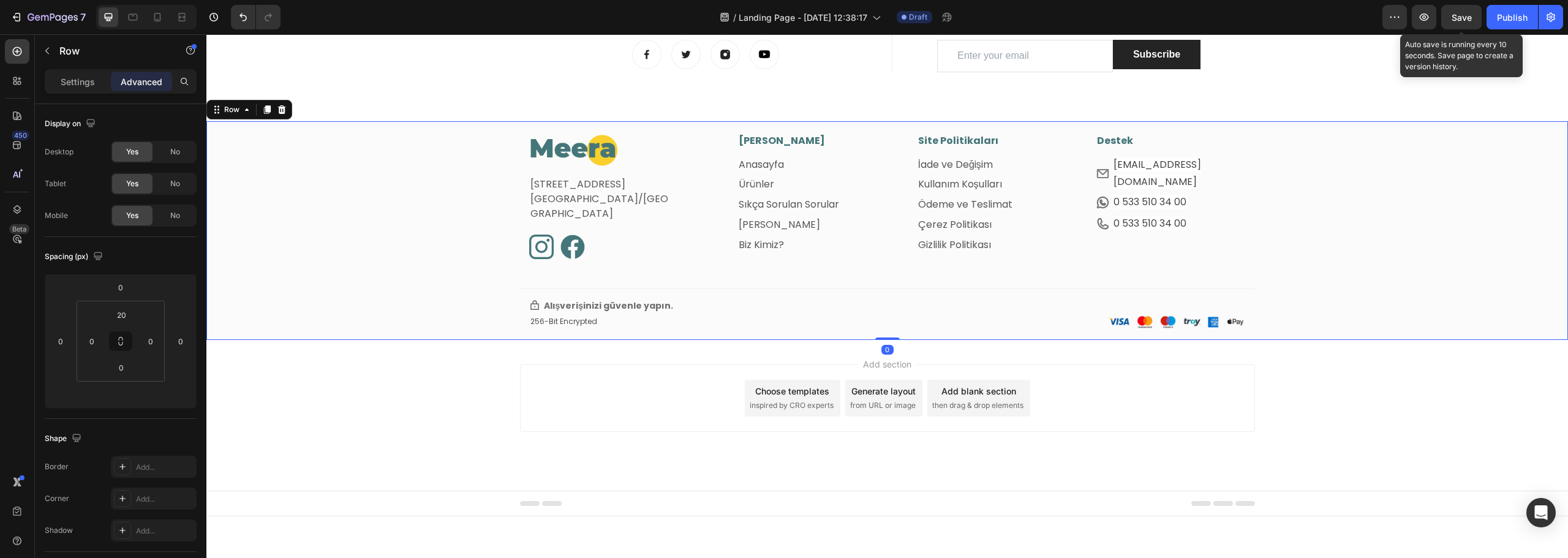
click at [1459, 21] on span "Save" at bounding box center [1462, 17] width 21 height 10
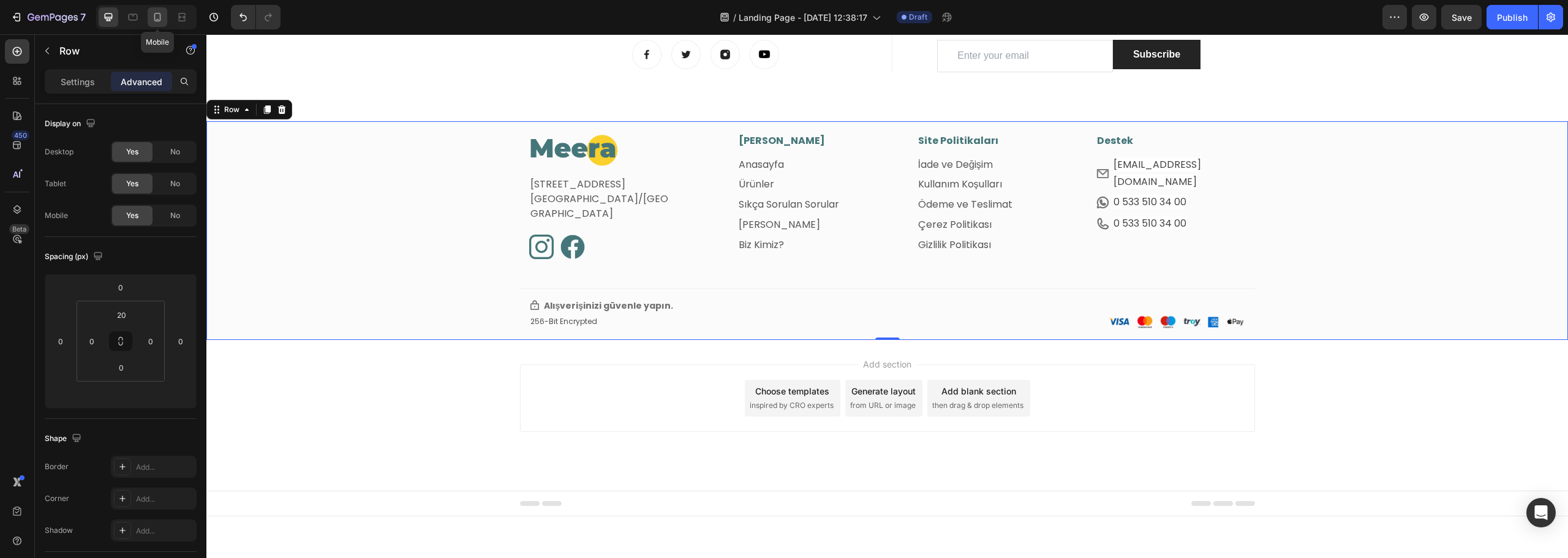
click at [163, 19] on icon at bounding box center [157, 17] width 12 height 12
type input "0"
type input "60"
type input "15"
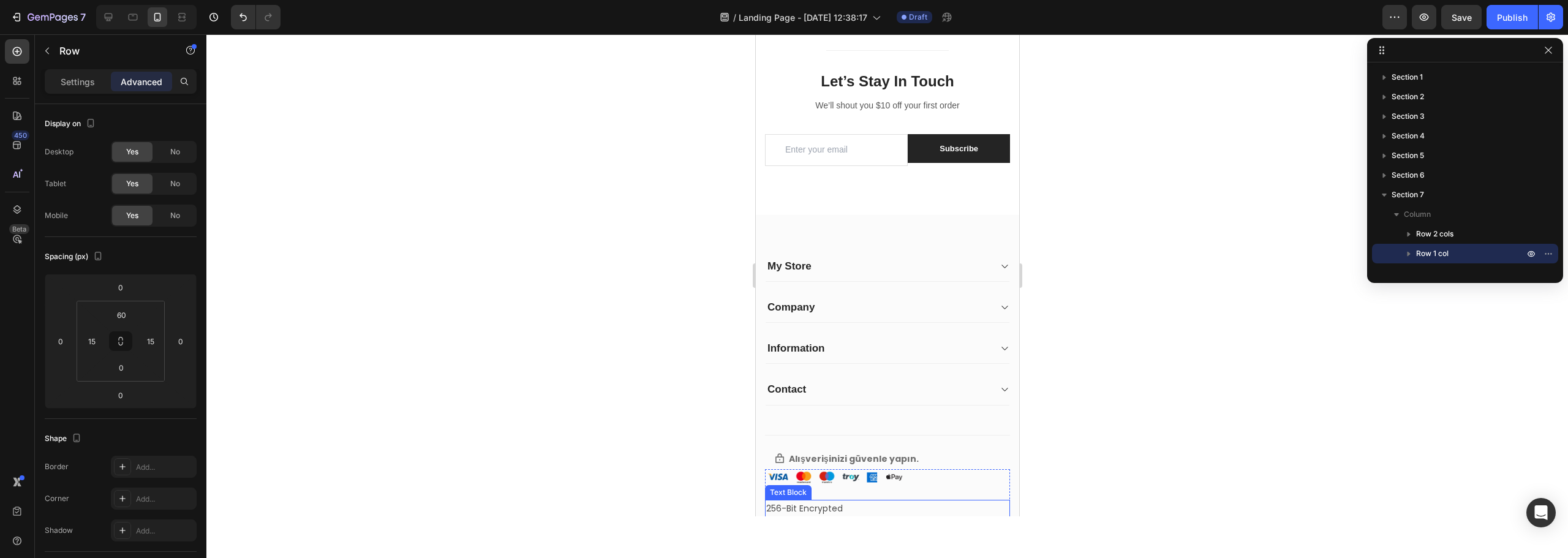
scroll to position [2039, 0]
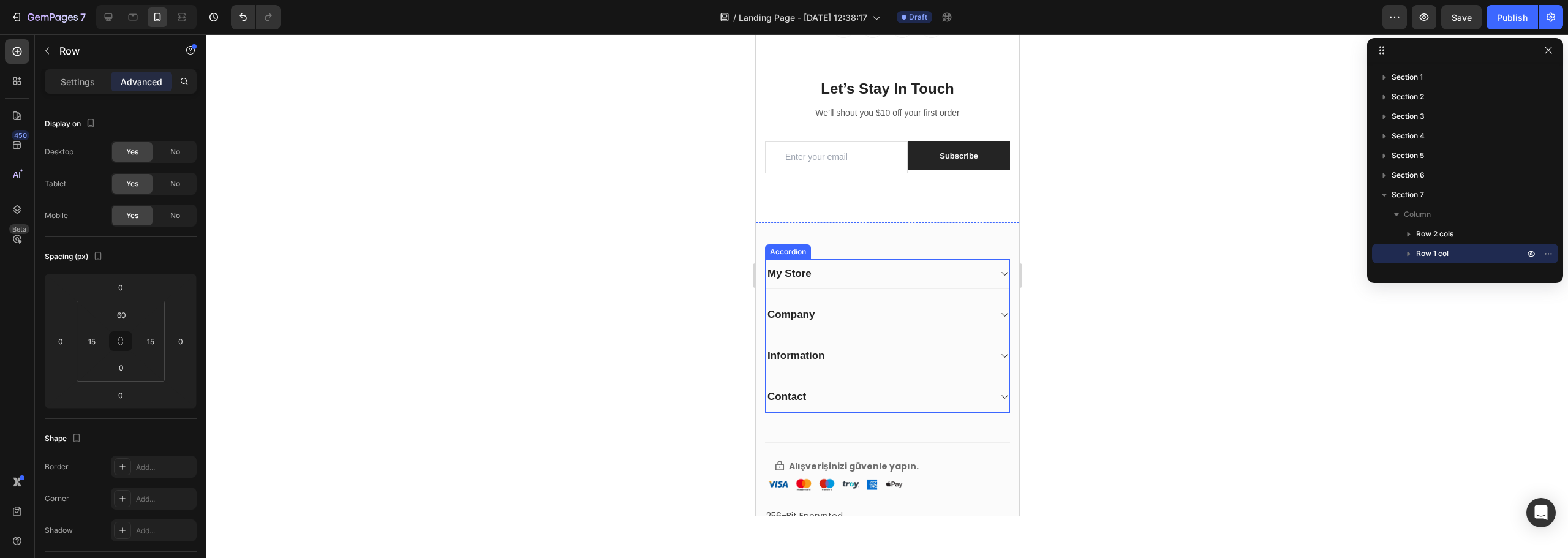
click at [983, 276] on div "My Store" at bounding box center [887, 274] width 244 height 30
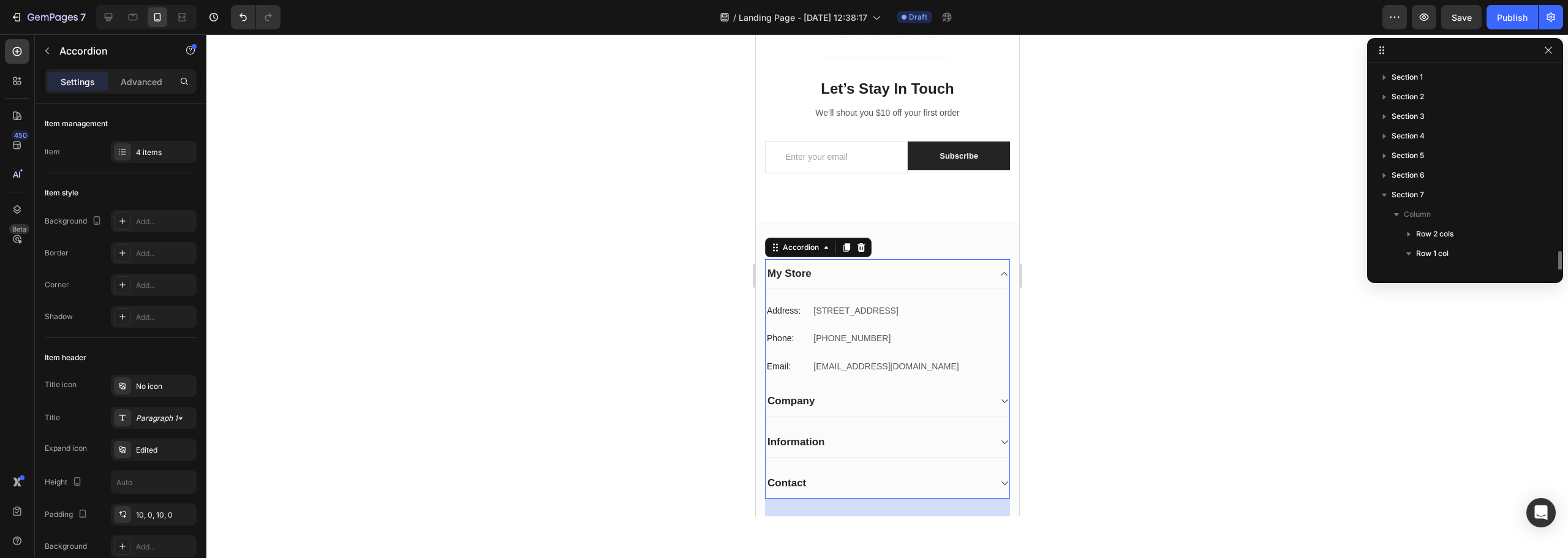
scroll to position [111, 0]
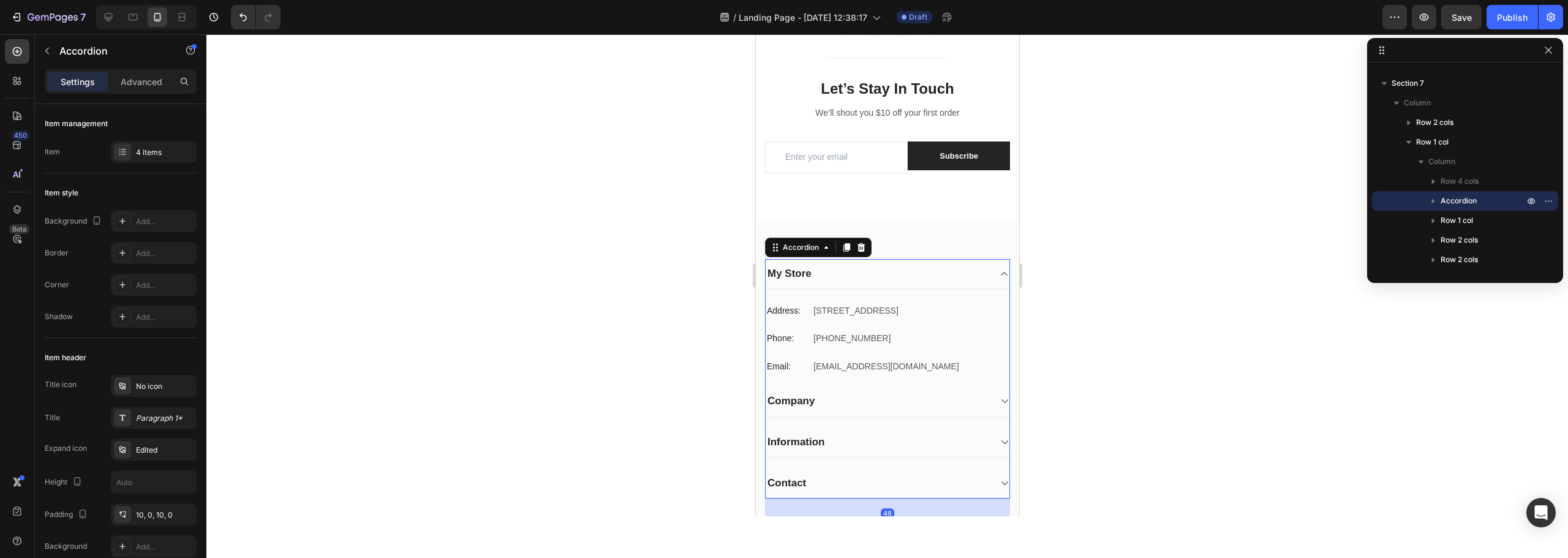
click at [983, 276] on div "My Store" at bounding box center [887, 274] width 244 height 30
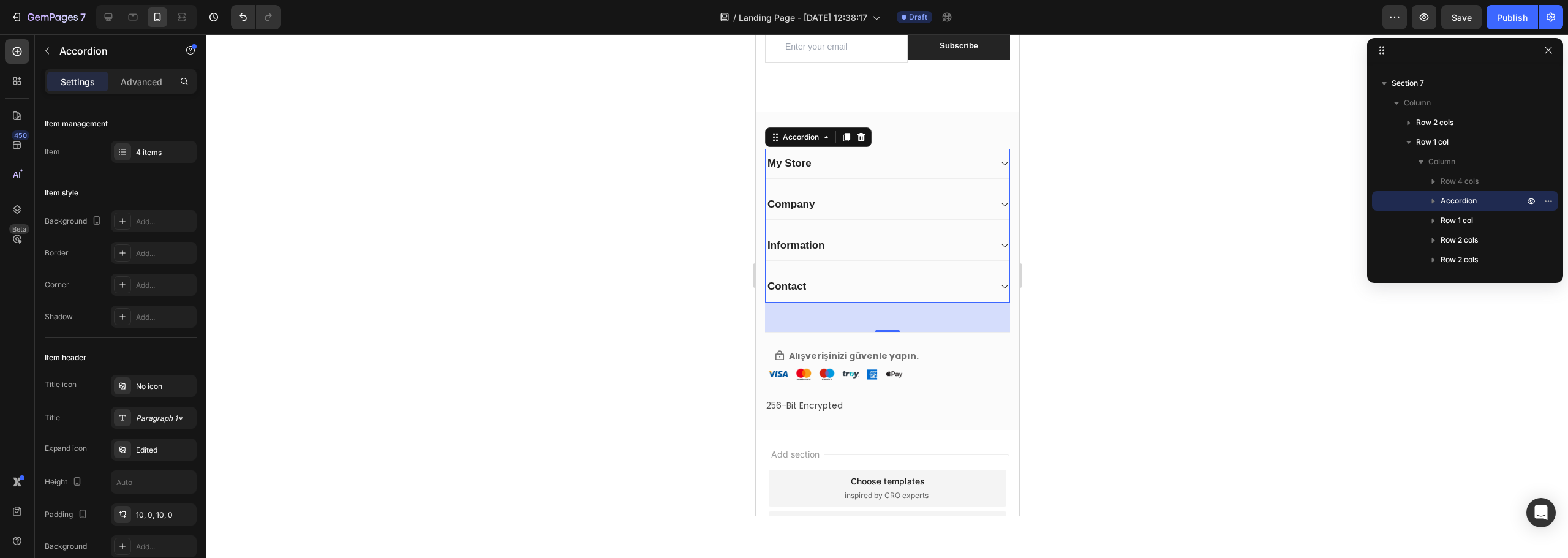
scroll to position [2161, 0]
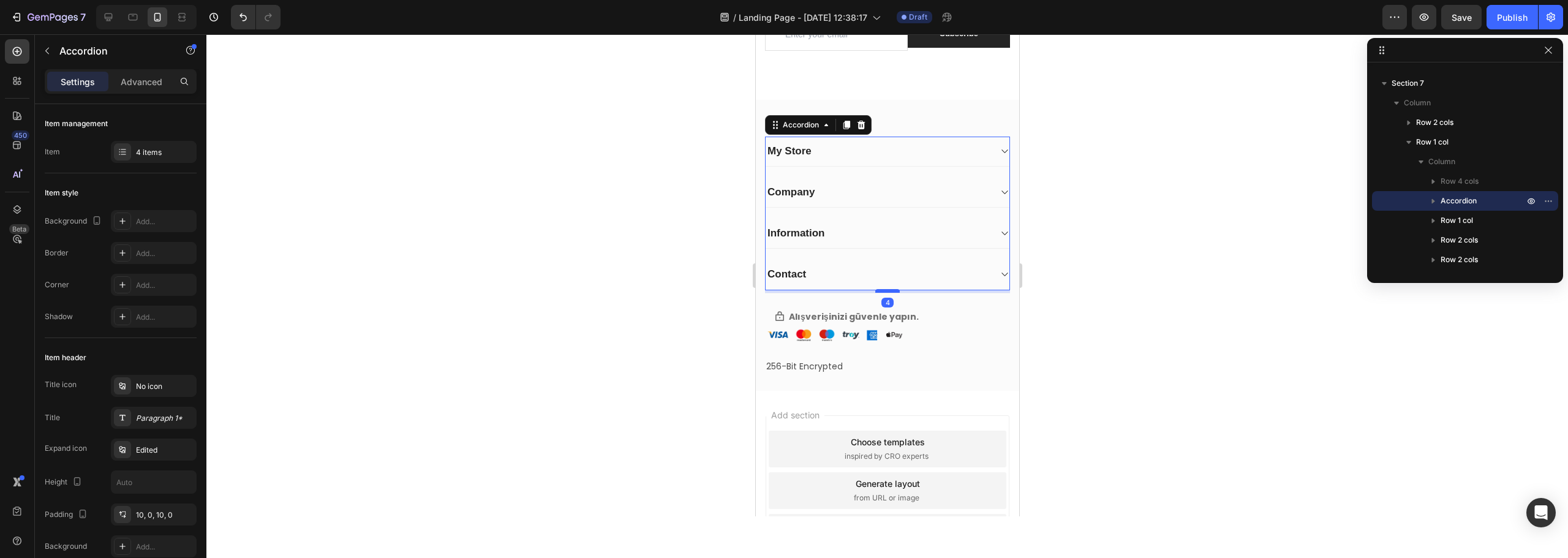
drag, startPoint x: 889, startPoint y: 318, endPoint x: 883, endPoint y: 291, distance: 27.7
click at [883, 291] on div at bounding box center [887, 291] width 24 height 4
type input "100%"
type input "100"
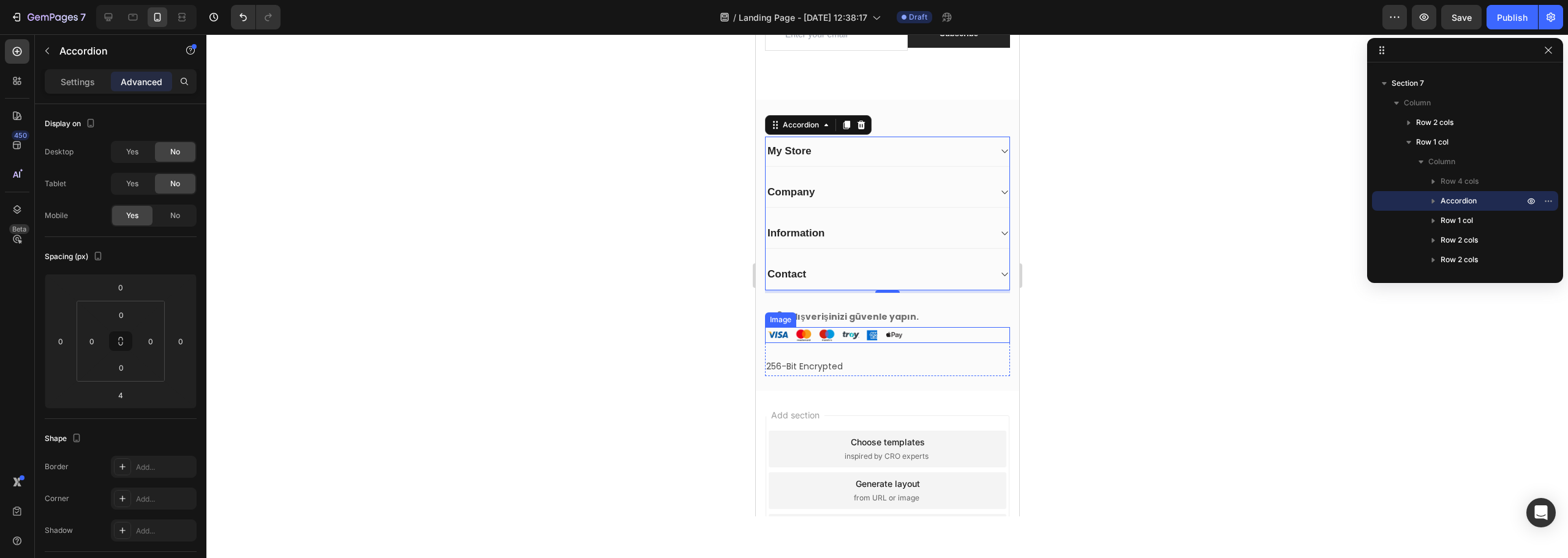
click at [831, 335] on img at bounding box center [834, 336] width 139 height 17
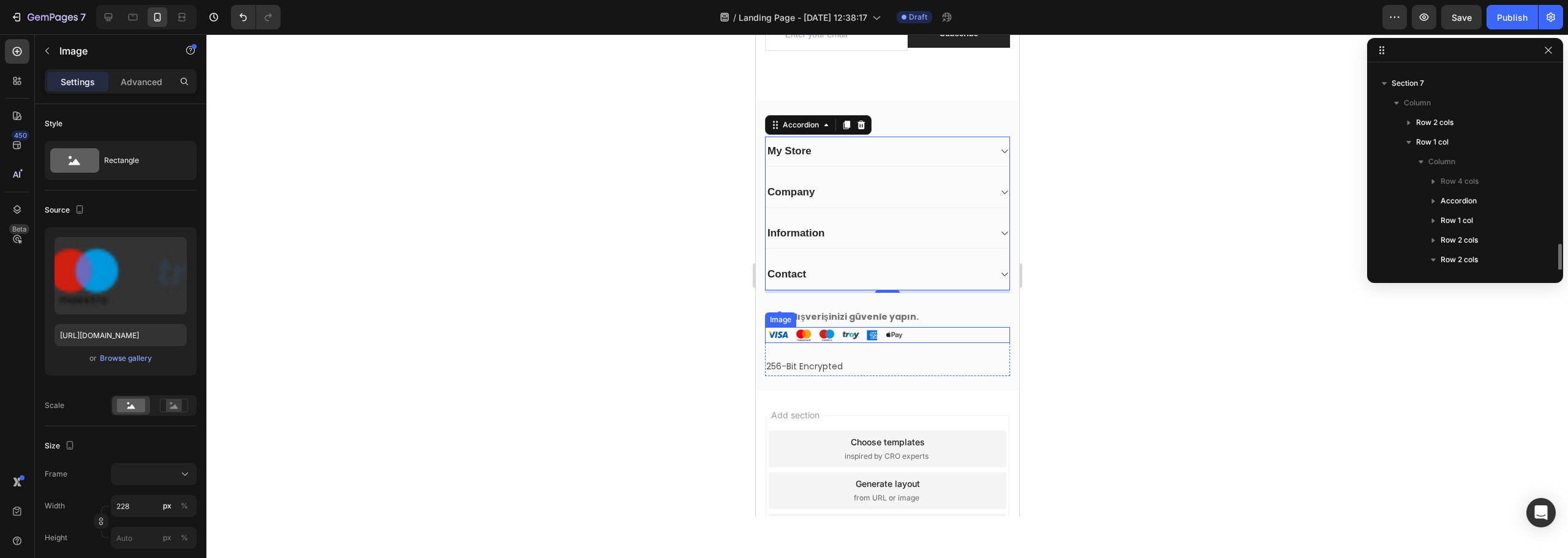
scroll to position [190, 0]
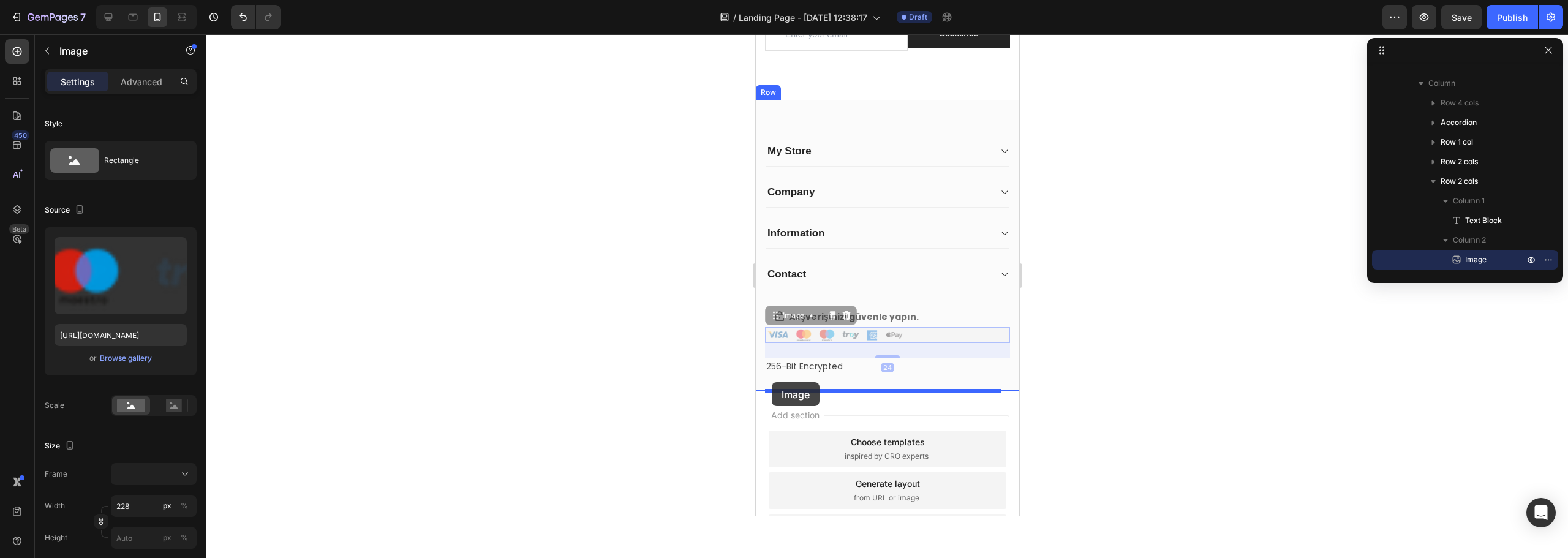
drag, startPoint x: 770, startPoint y: 336, endPoint x: 771, endPoint y: 382, distance: 46.0
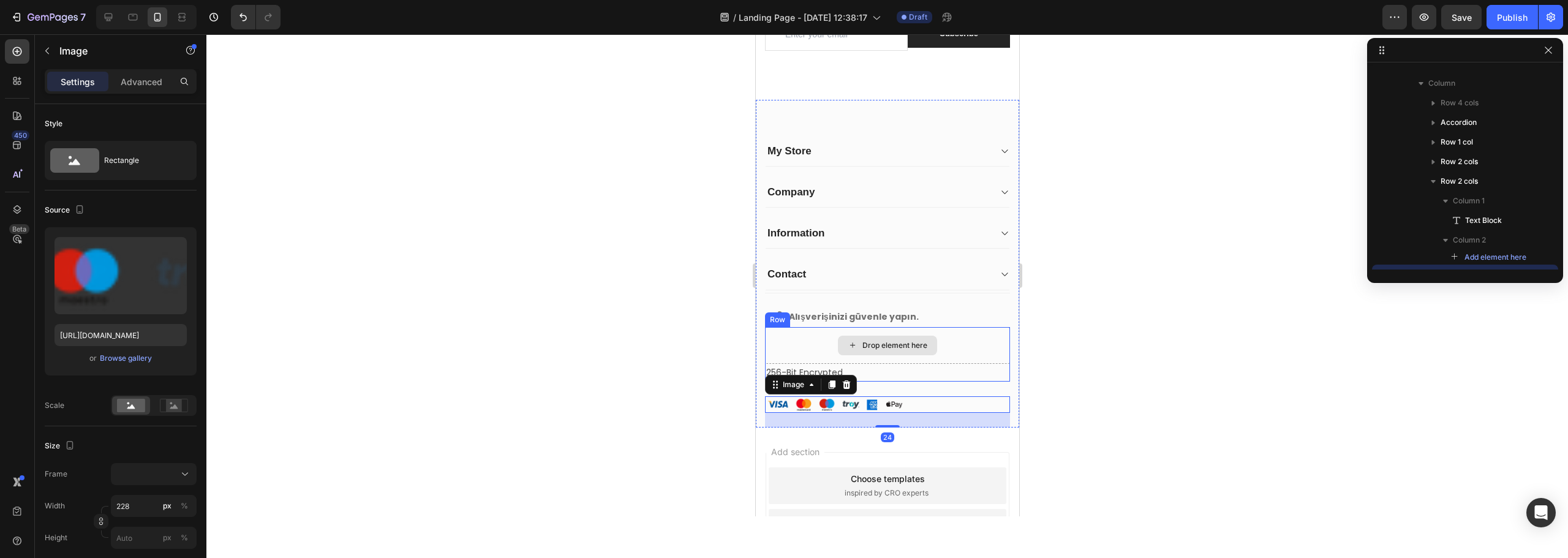
click at [953, 350] on div "Drop element here" at bounding box center [887, 345] width 245 height 36
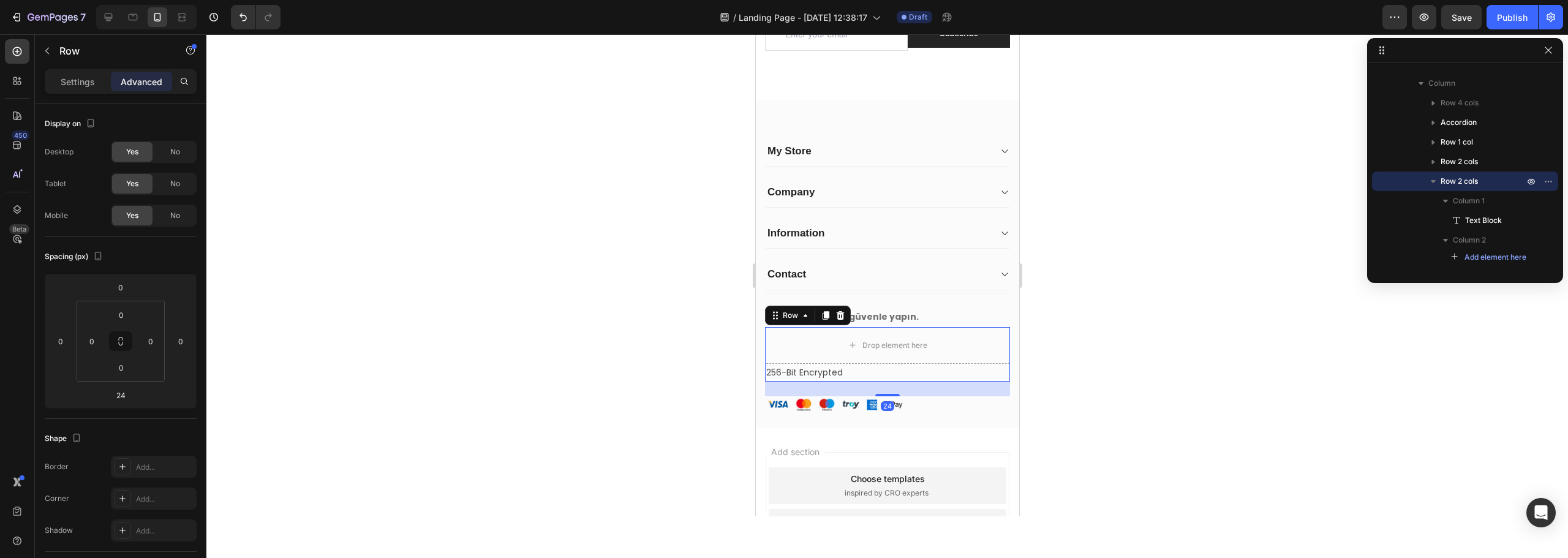
click at [839, 318] on icon at bounding box center [840, 315] width 9 height 9
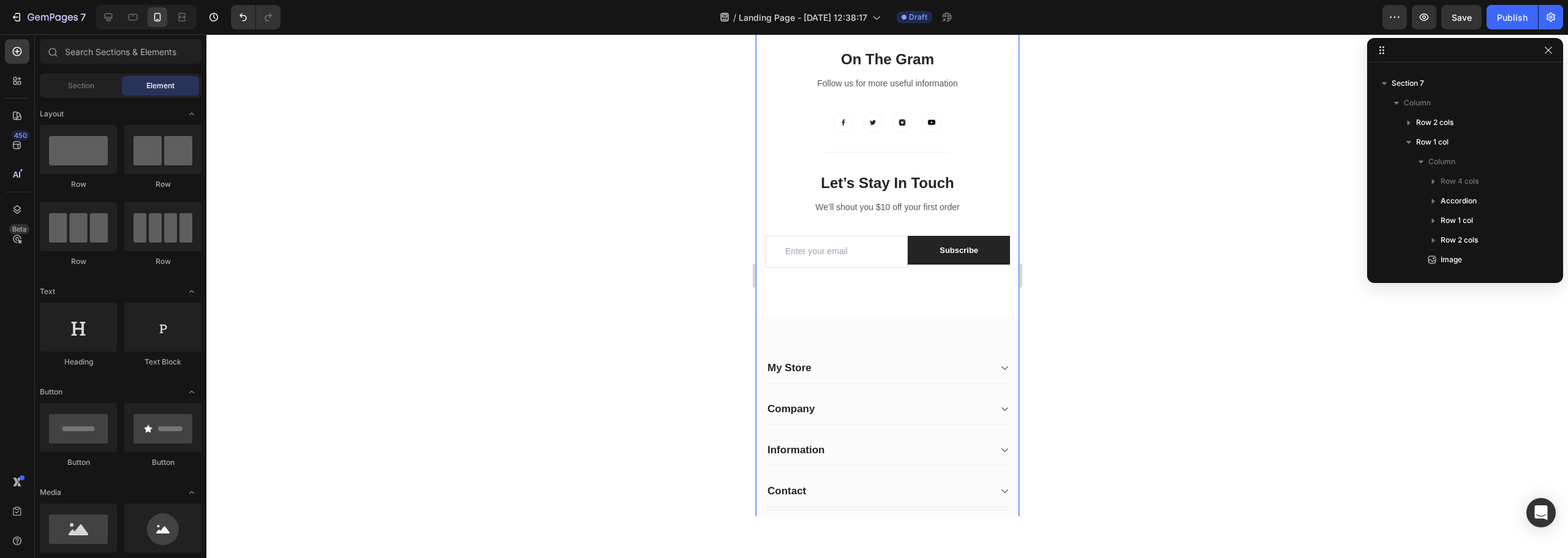
scroll to position [1916, 0]
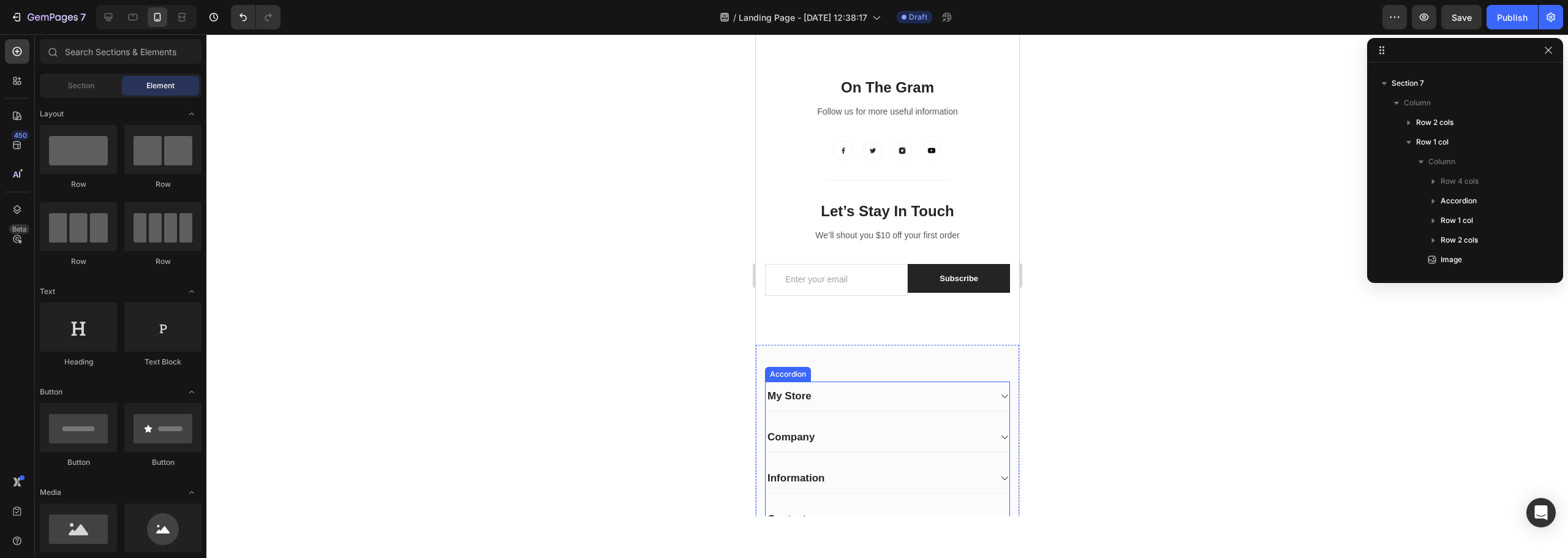
click at [884, 394] on div "My Store" at bounding box center [877, 396] width 224 height 17
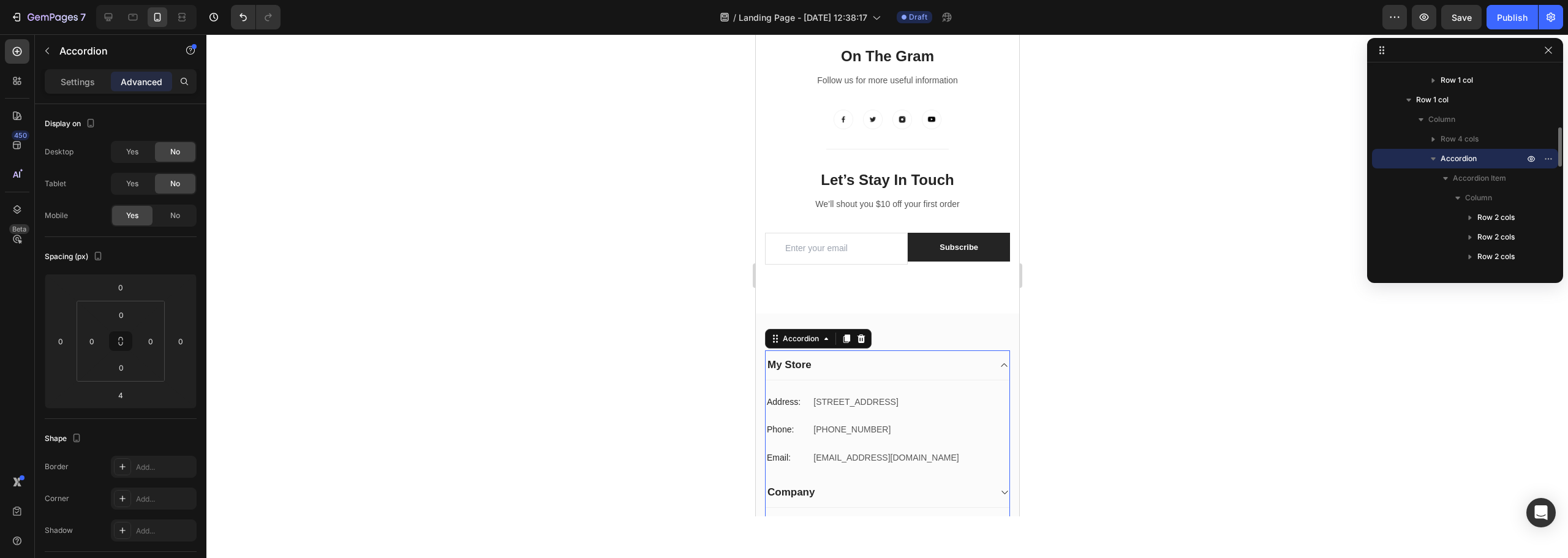
scroll to position [2039, 0]
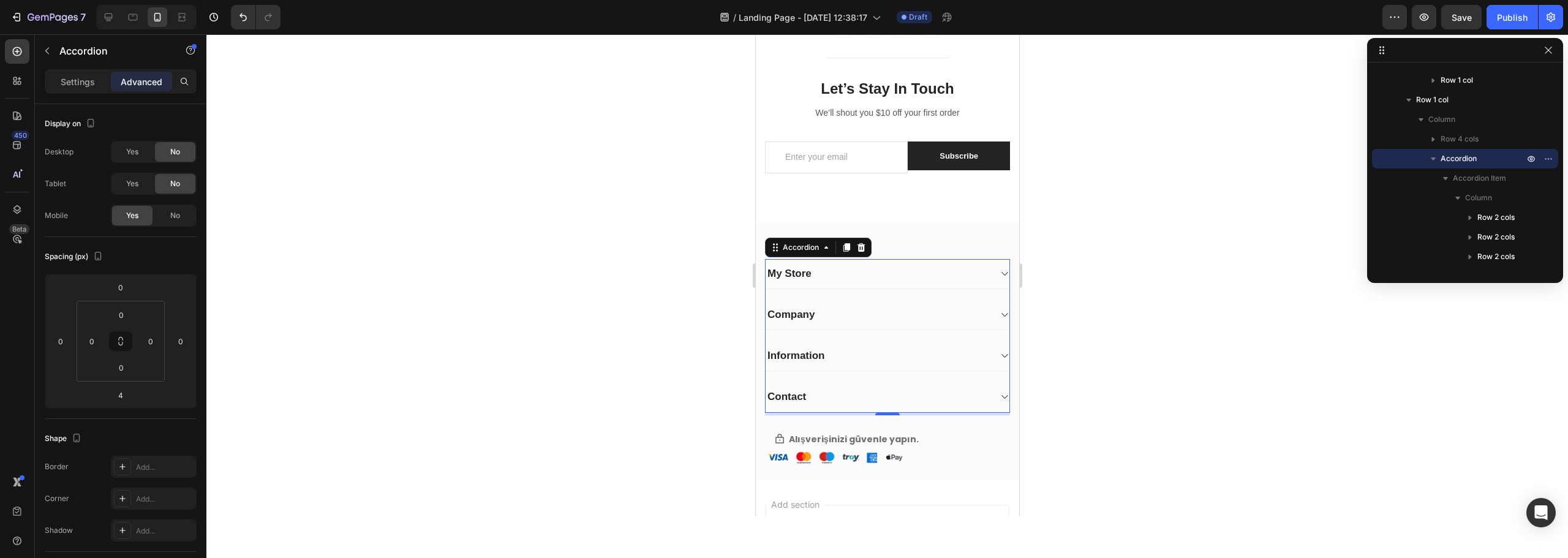
drag, startPoint x: 107, startPoint y: 17, endPoint x: 496, endPoint y: 13, distance: 389.0
click at [496, 13] on div "/ Landing Page - Aug 22, 12:38:17 Draft" at bounding box center [836, 17] width 1092 height 24
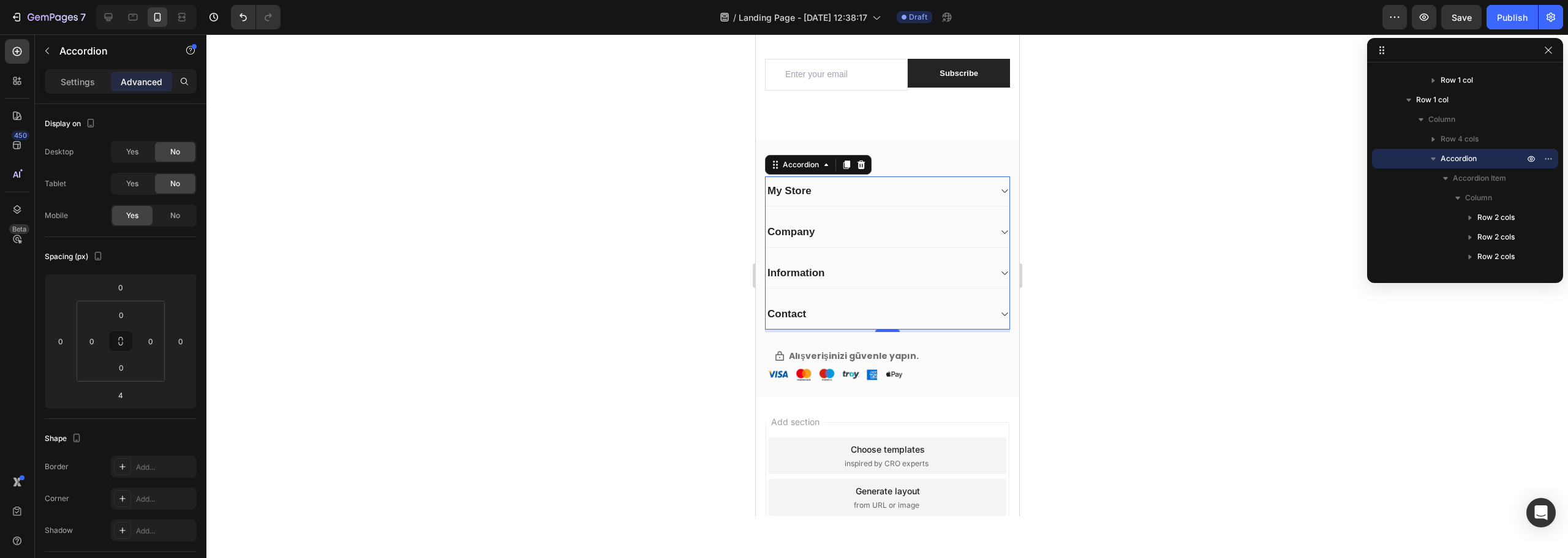
scroll to position [2017, 0]
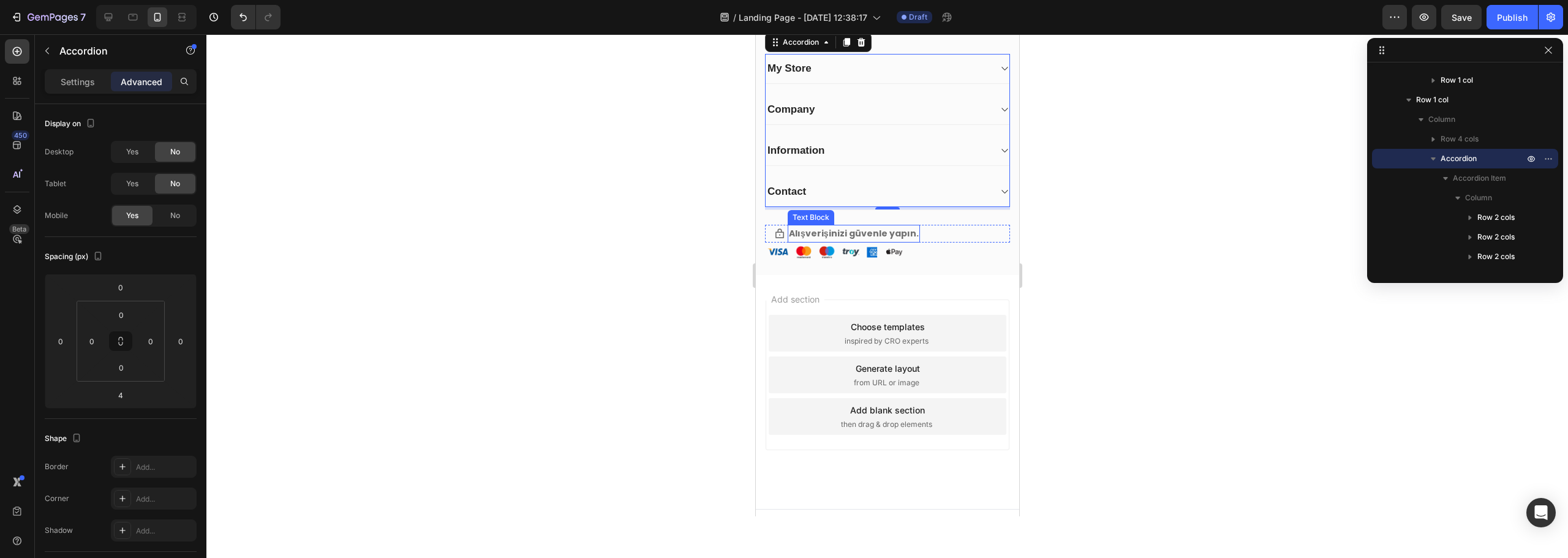
click at [857, 232] on p "Alışverişinizi güvenle yapın." at bounding box center [853, 234] width 130 height 15
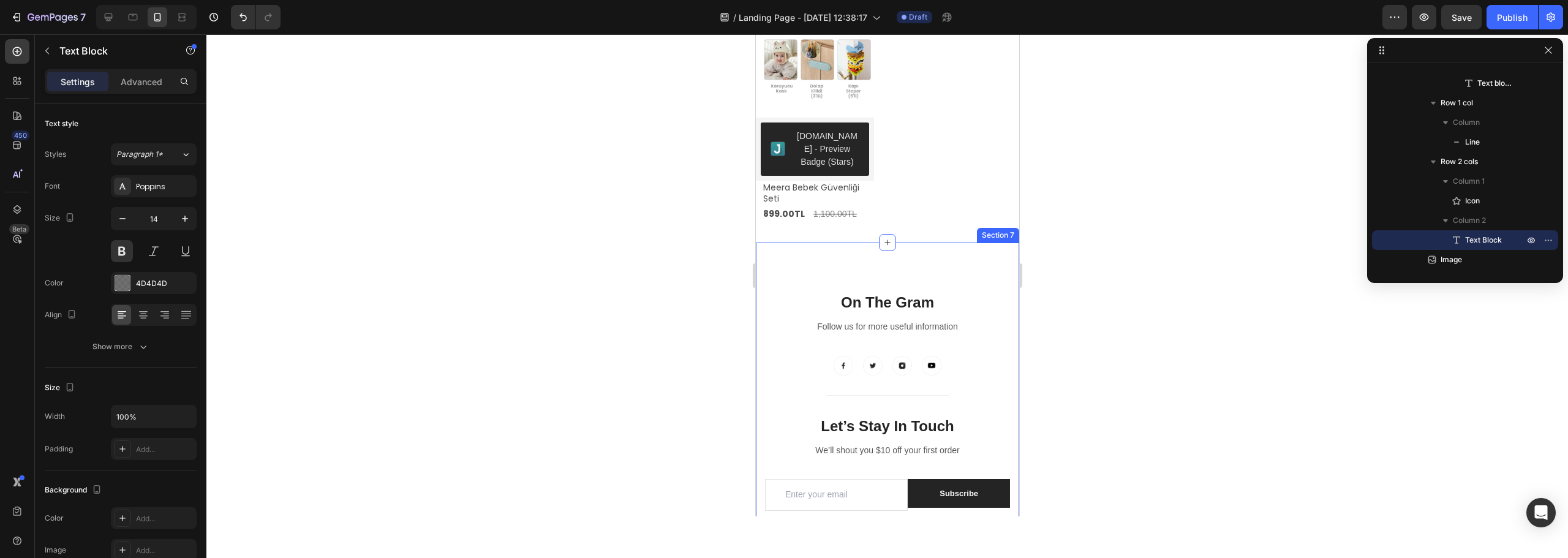
scroll to position [1711, 0]
click at [247, 19] on icon "Undo/Redo" at bounding box center [243, 17] width 12 height 12
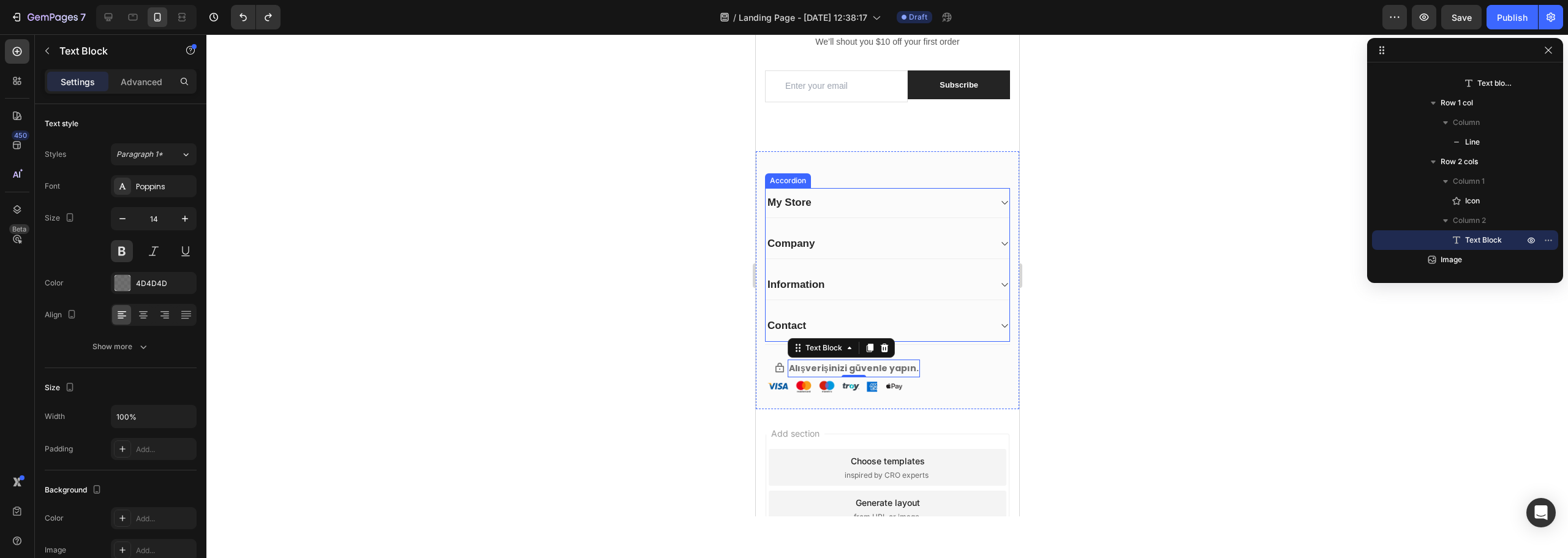
scroll to position [2139, 0]
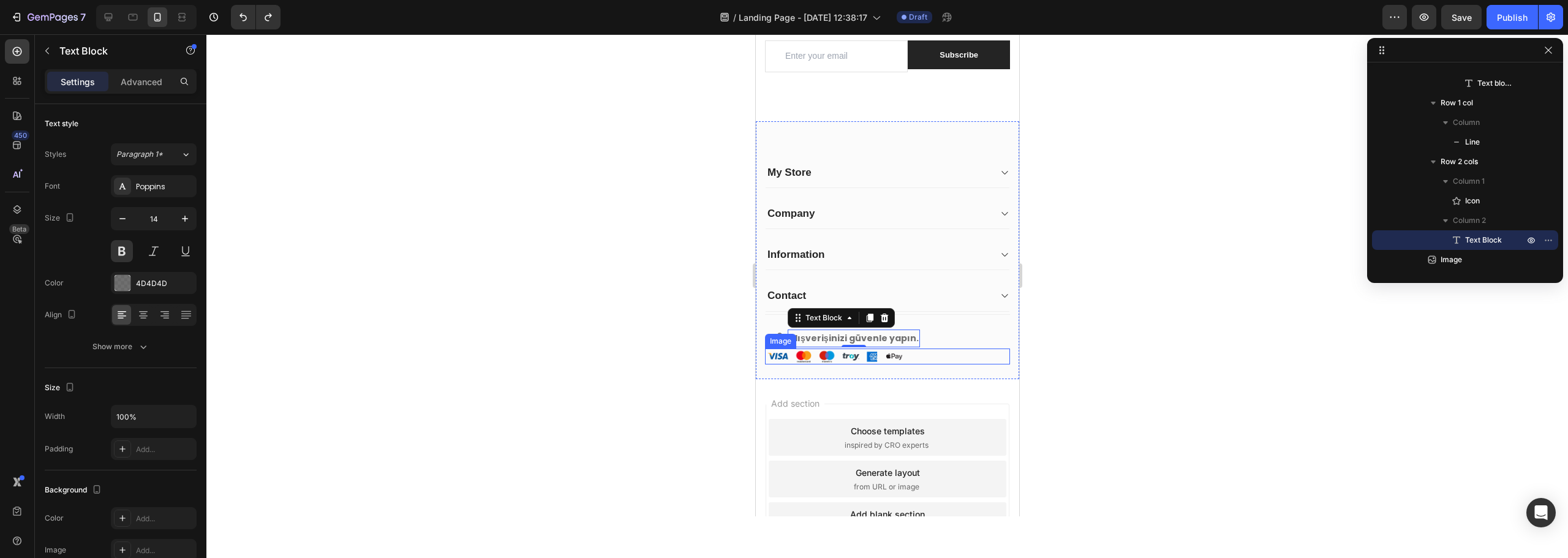
click at [977, 353] on div at bounding box center [887, 357] width 245 height 17
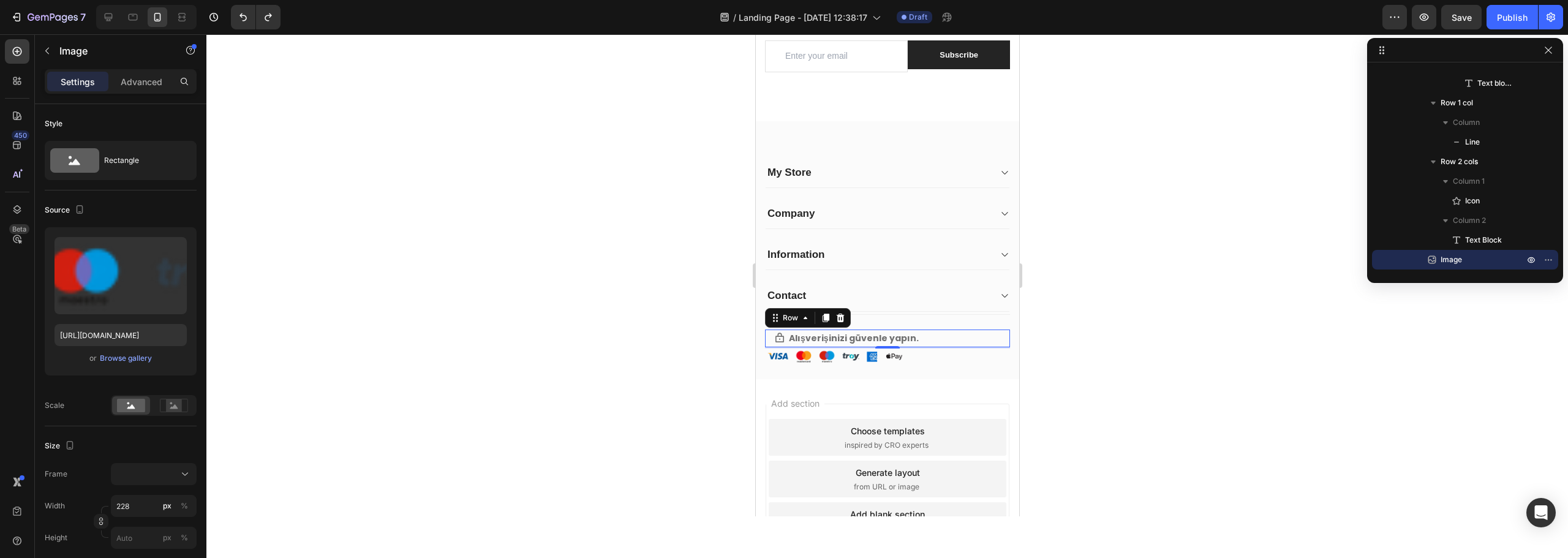
click at [946, 337] on div "Icon Alışverişinizi güvenle yapın. Text Block Row 0" at bounding box center [887, 338] width 245 height 18
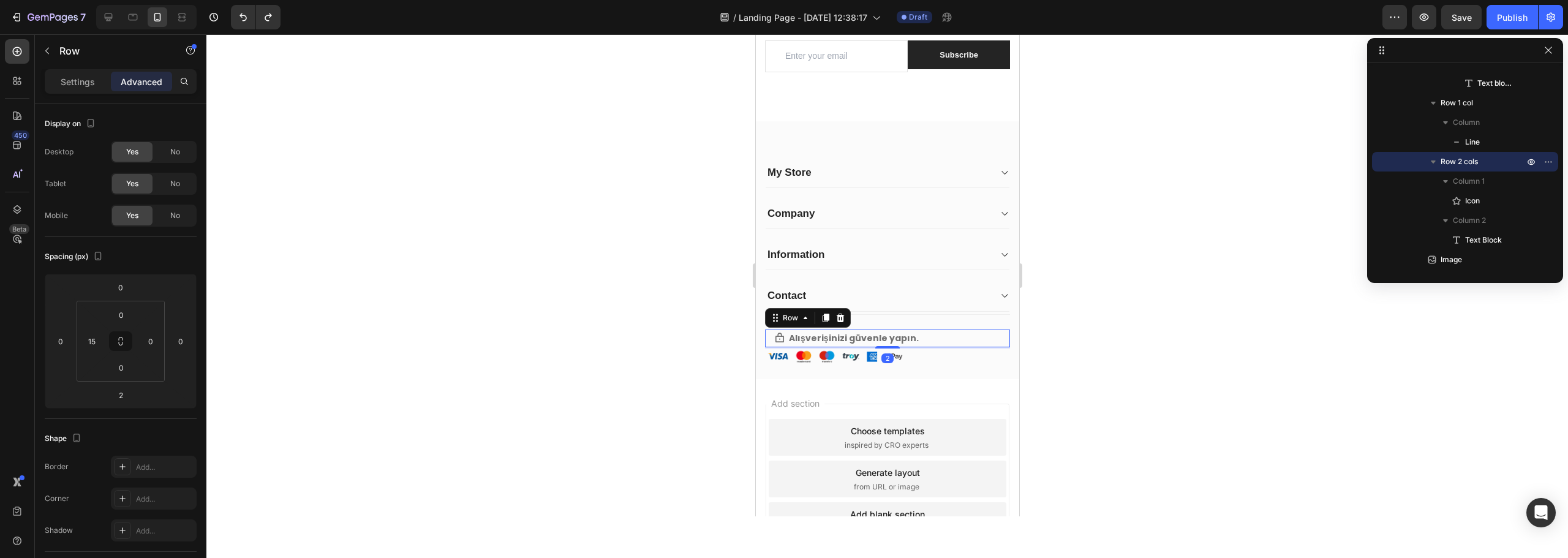
scroll to position [1956, 0]
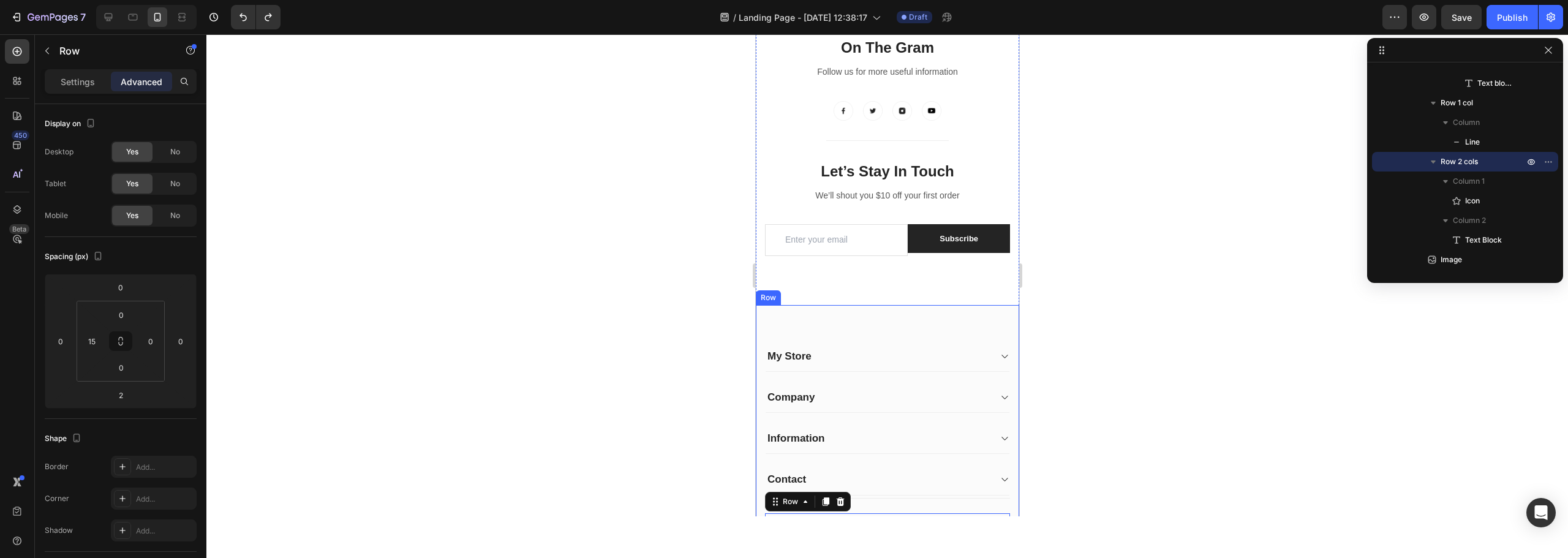
click at [902, 330] on div "Image Fetih Mahallesi, Tahralı Sokak, Blok 2E, Daire 5 Ataşehir/İstanbul Text b…" at bounding box center [887, 435] width 264 height 258
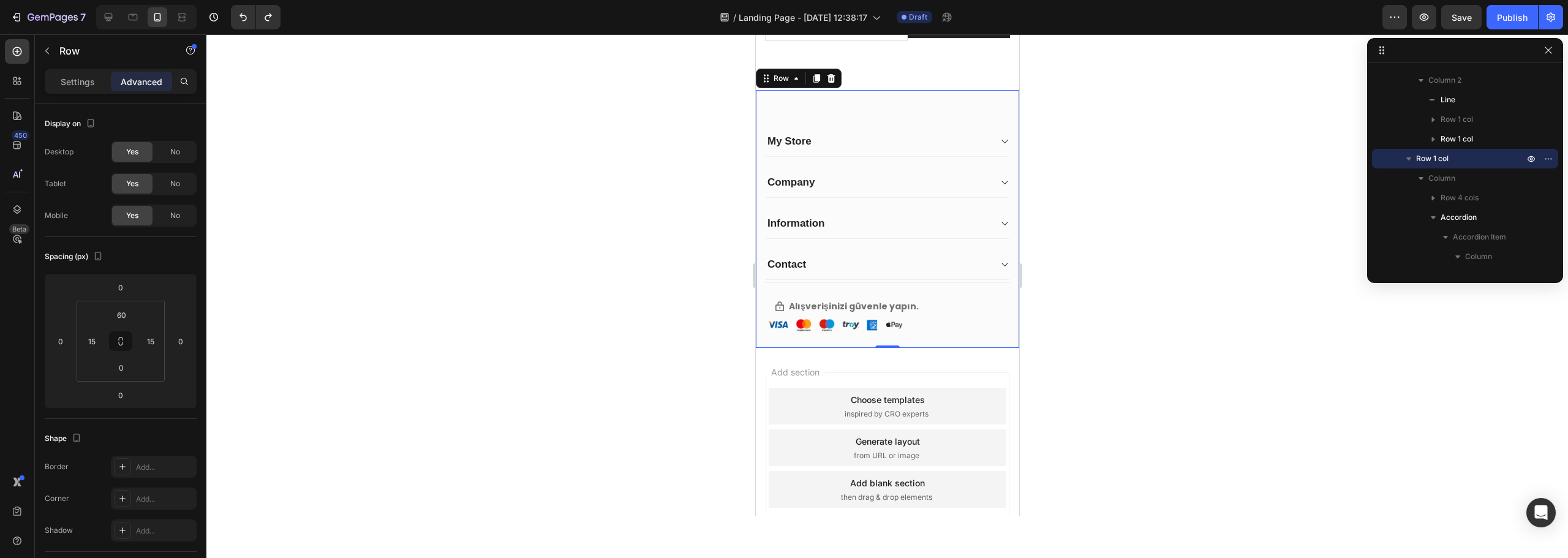
scroll to position [1913, 0]
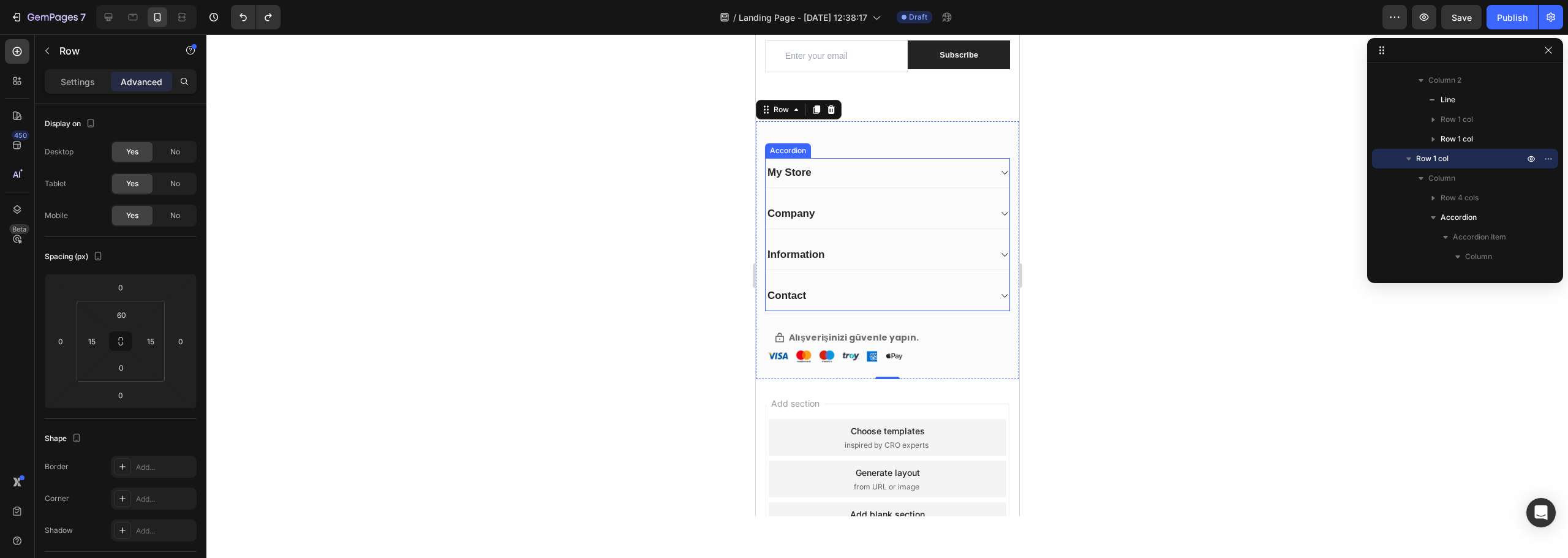
click at [893, 179] on div "My Store" at bounding box center [877, 173] width 224 height 17
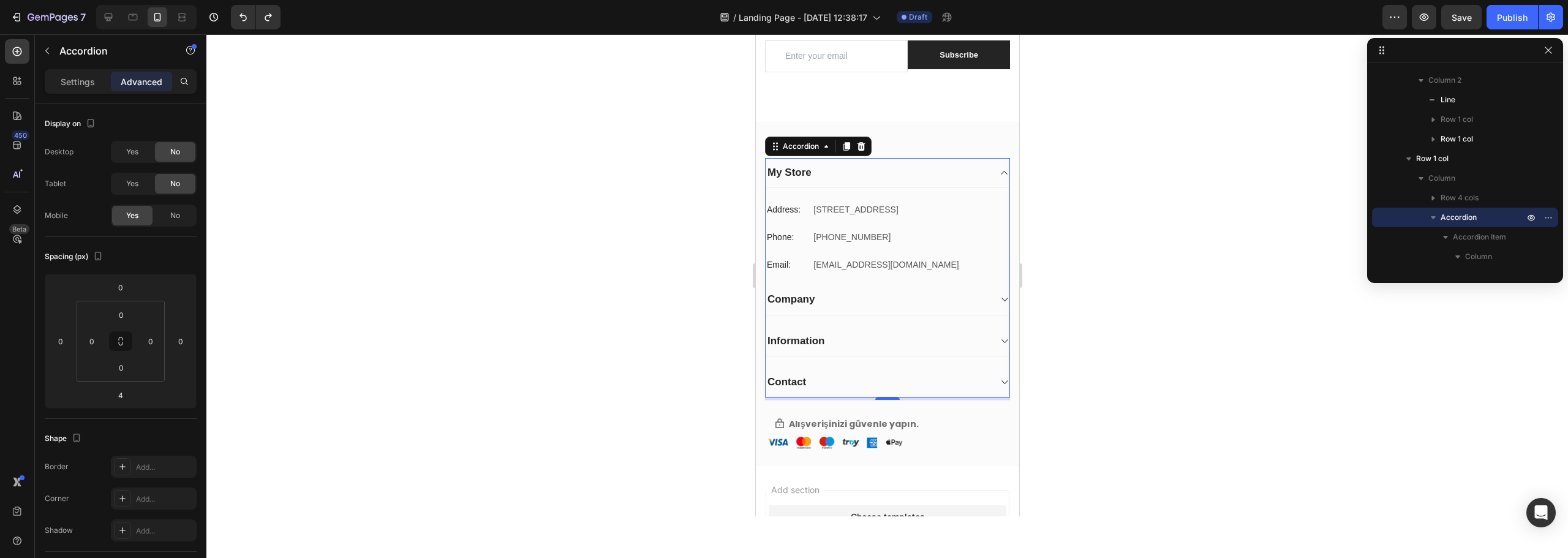
click at [893, 179] on div "My Store" at bounding box center [877, 173] width 224 height 17
click at [113, 15] on icon at bounding box center [107, 17] width 12 height 12
type input "16"
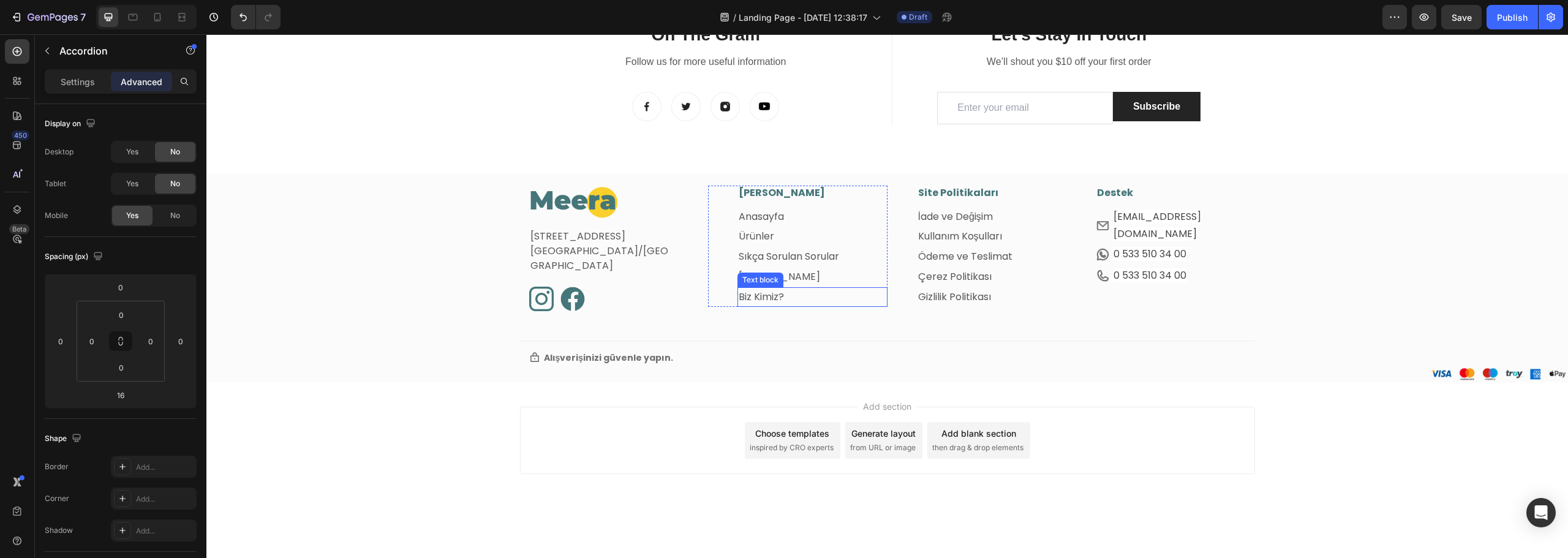
scroll to position [1753, 0]
click at [700, 192] on div at bounding box center [619, 202] width 179 height 33
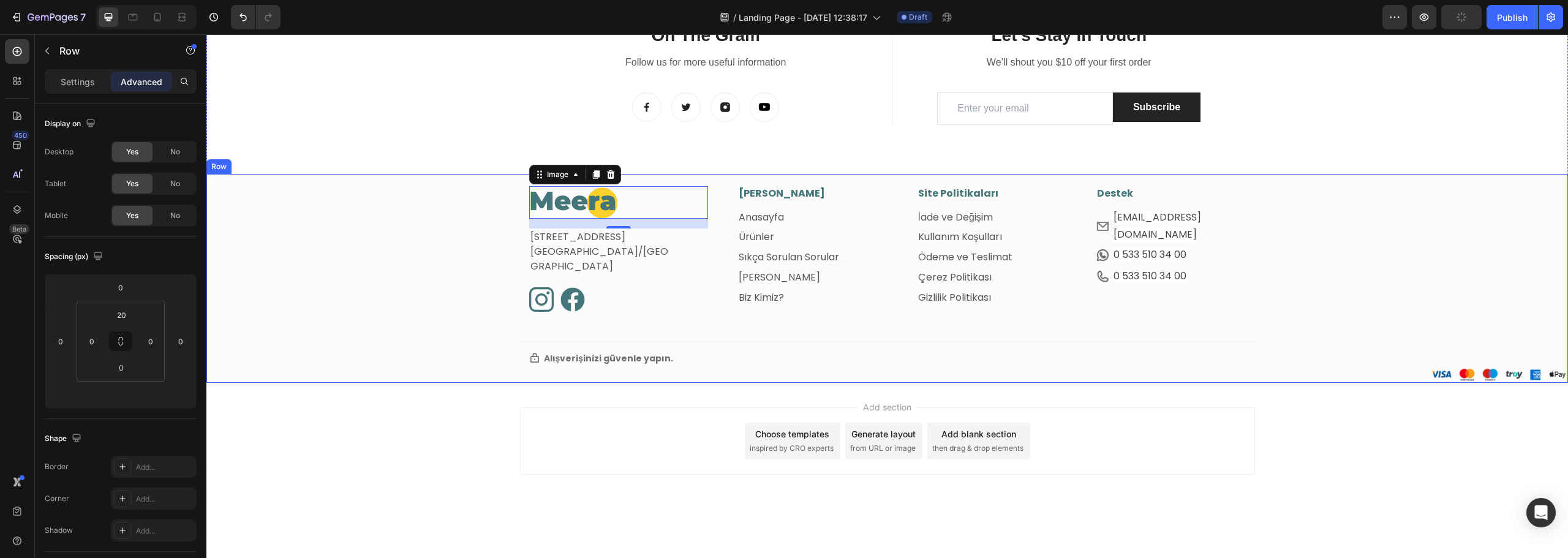
click at [422, 207] on div "Image 16 Fetih Mahallesi, Tahralı Sokak, Blok 2E, Daire 5 Ataşehir/İstanbul Tex…" at bounding box center [887, 284] width 1361 height 196
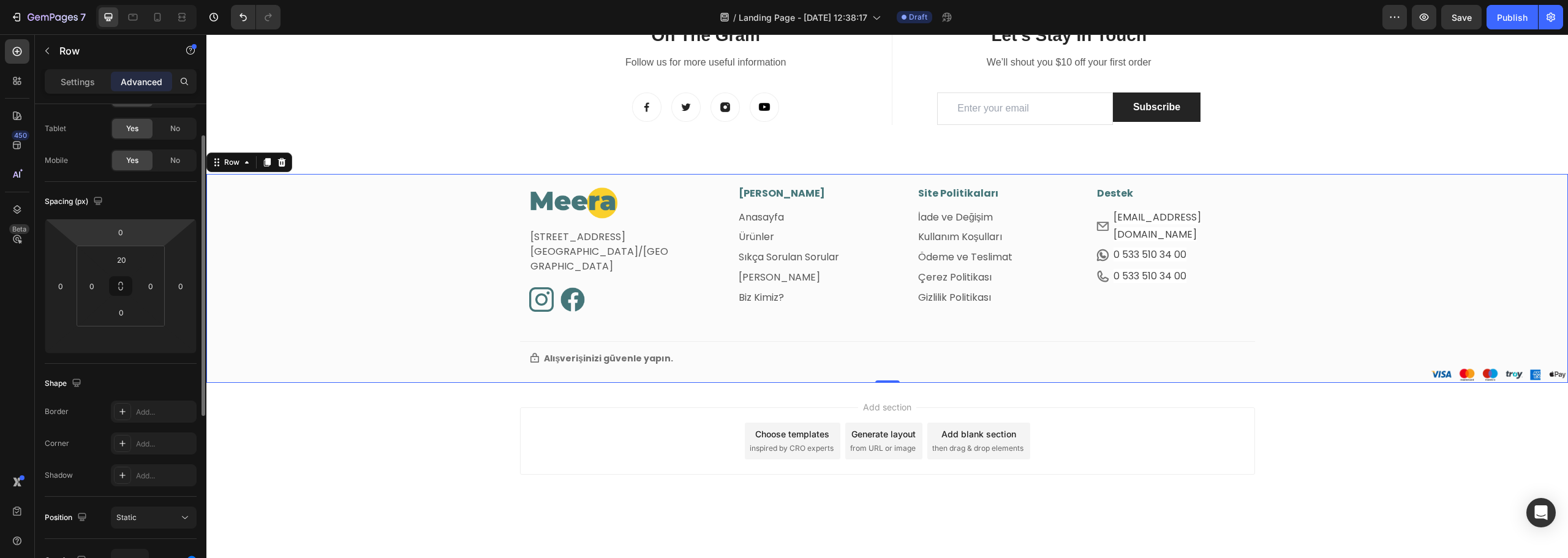
scroll to position [0, 0]
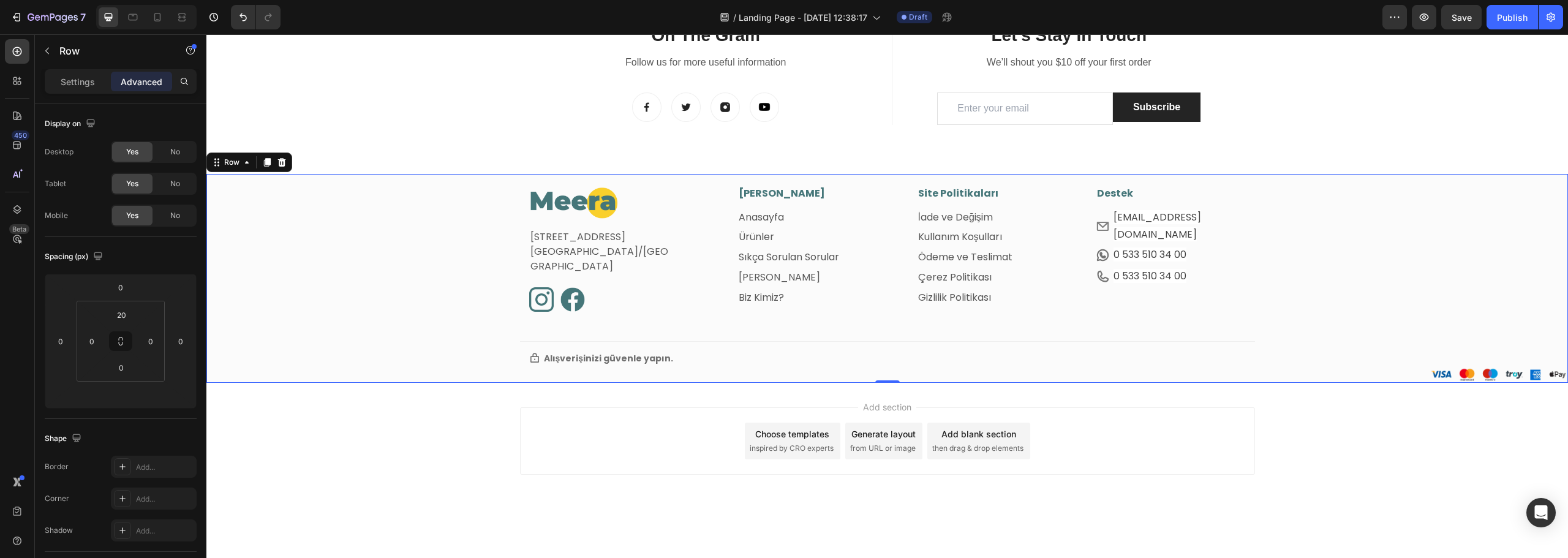
click at [414, 256] on div "Image Fetih Mahallesi, Tahralı Sokak, Blok 2E, Daire 5 Ataşehir/İstanbul Text b…" at bounding box center [887, 284] width 1361 height 196
click at [1467, 23] on div "Save" at bounding box center [1462, 18] width 21 height 13
click at [1549, 24] on button "button" at bounding box center [1551, 17] width 24 height 24
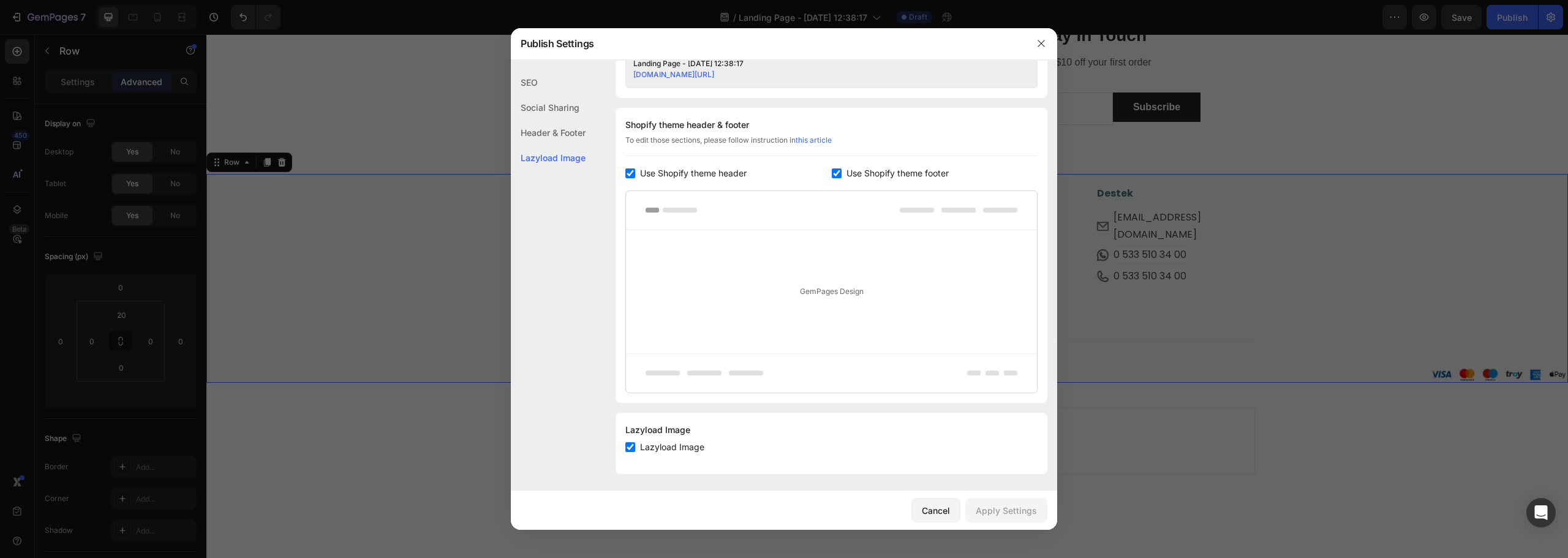
scroll to position [541, 0]
click at [633, 443] on input "checkbox" at bounding box center [630, 445] width 9 height 9
checkbox input "false"
click at [1010, 515] on div "Apply Settings" at bounding box center [1006, 511] width 62 height 13
click at [1040, 46] on icon "button" at bounding box center [1041, 43] width 9 height 9
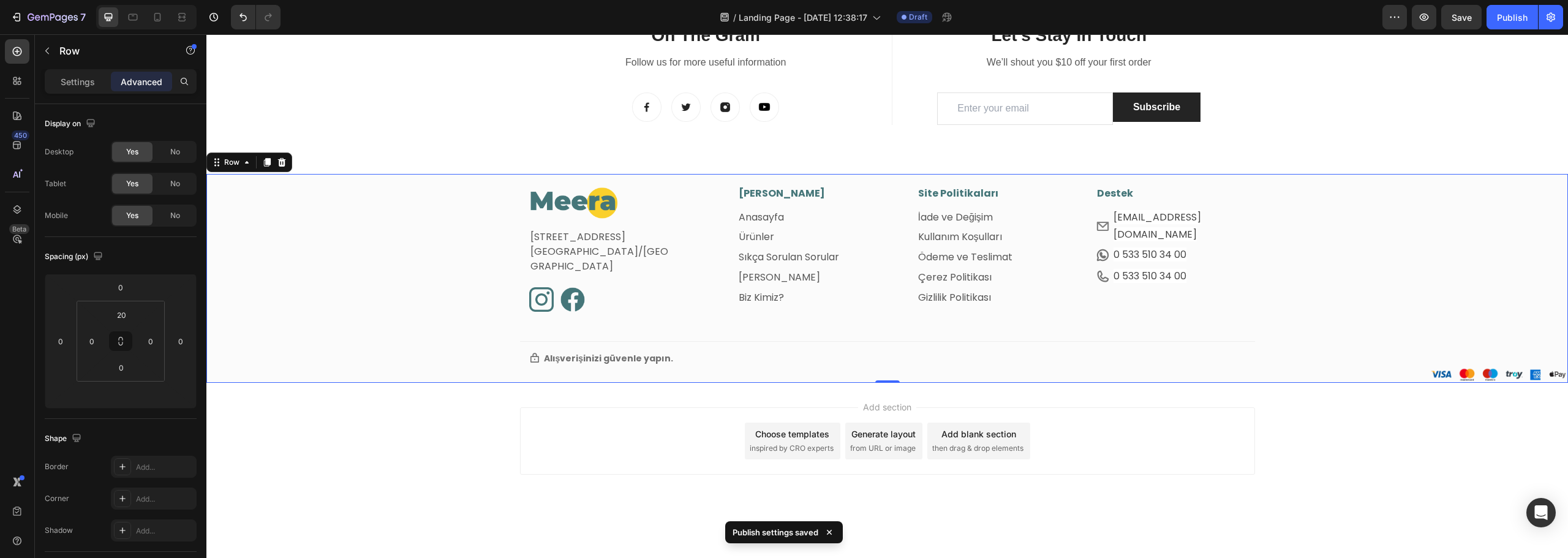
click at [453, 239] on div "Image Fetih Mahallesi, Tahralı Sokak, Blok 2E, Daire 5 Ataşehir/İstanbul Text b…" at bounding box center [887, 284] width 1361 height 196
click at [237, 20] on icon "Undo/Redo" at bounding box center [243, 17] width 12 height 12
click at [245, 19] on icon "Undo/Redo" at bounding box center [243, 17] width 12 height 12
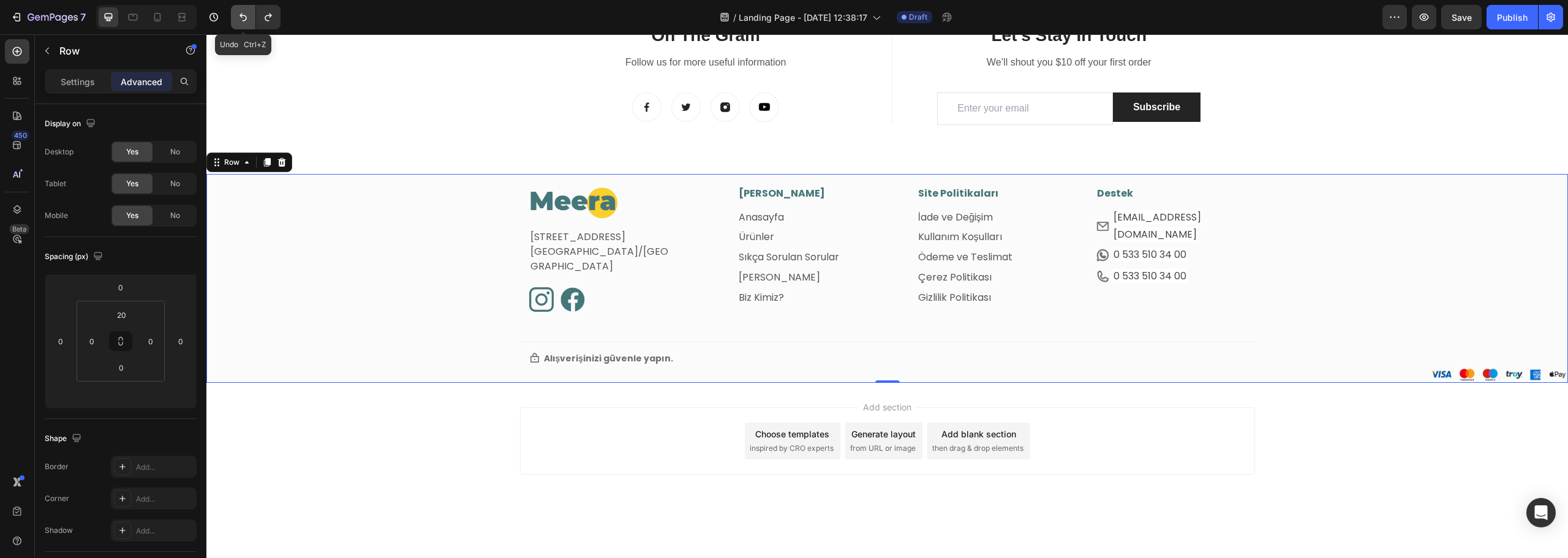
click at [245, 19] on icon "Undo/Redo" at bounding box center [243, 17] width 12 height 12
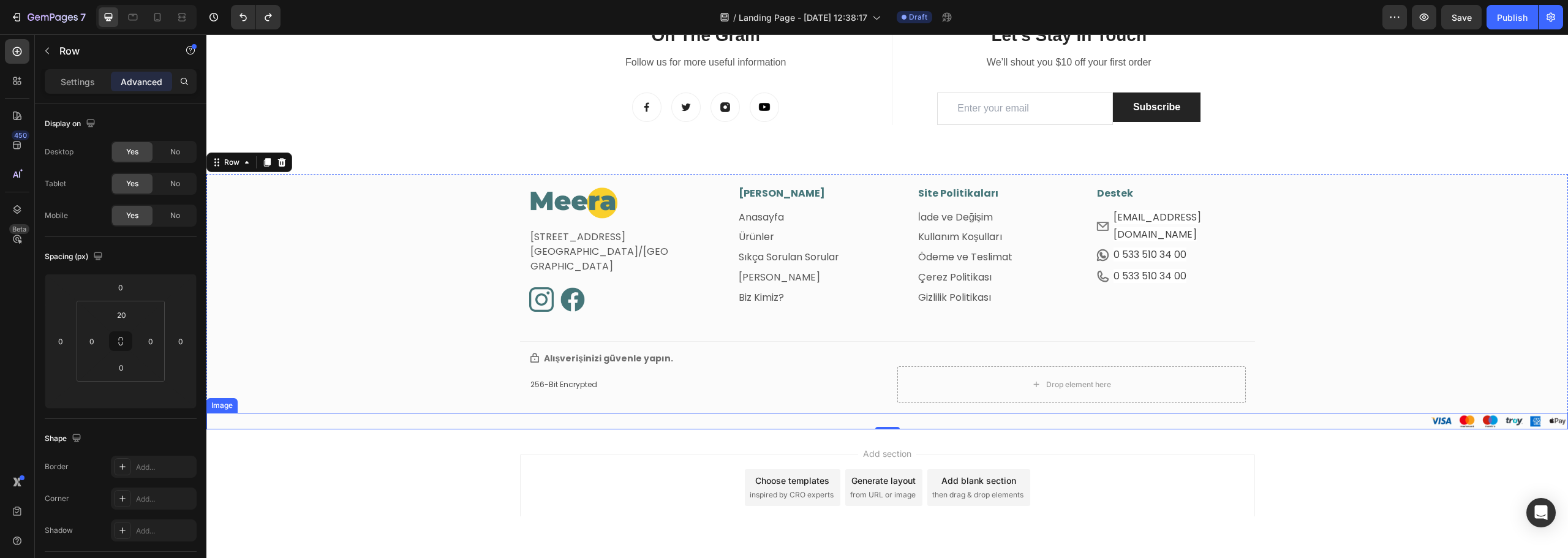
click at [1461, 419] on img at bounding box center [1498, 422] width 139 height 17
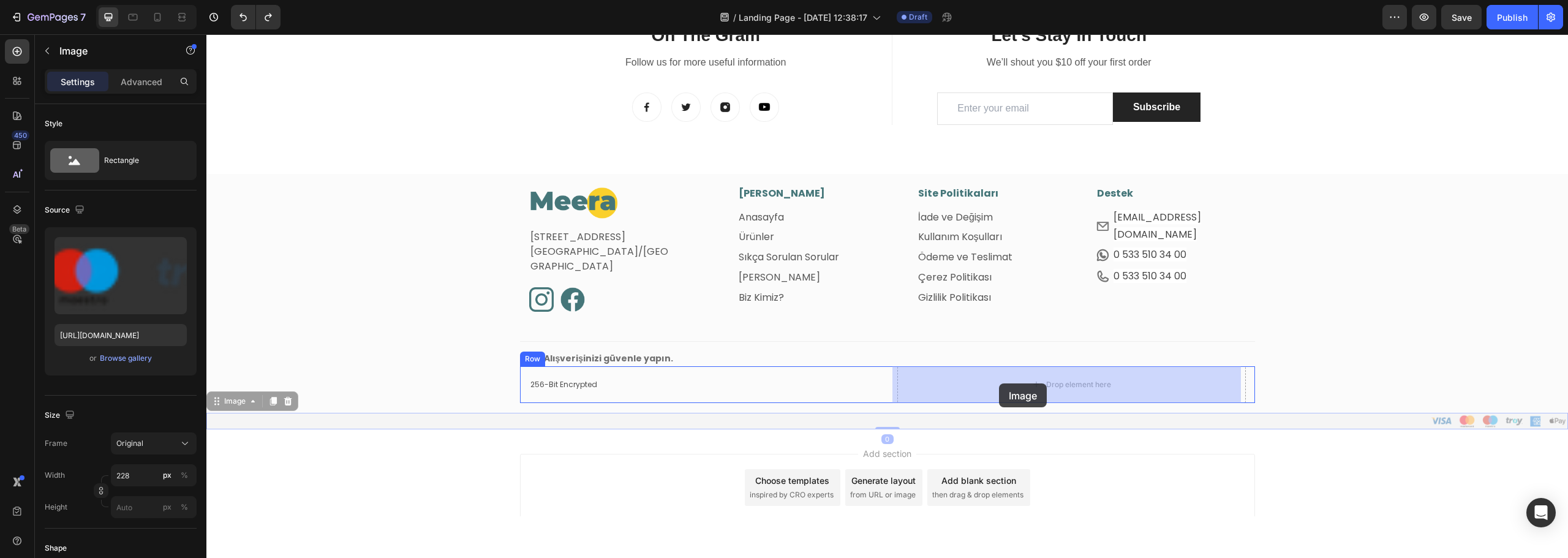
drag, startPoint x: 1027, startPoint y: 421, endPoint x: 997, endPoint y: 386, distance: 46.1
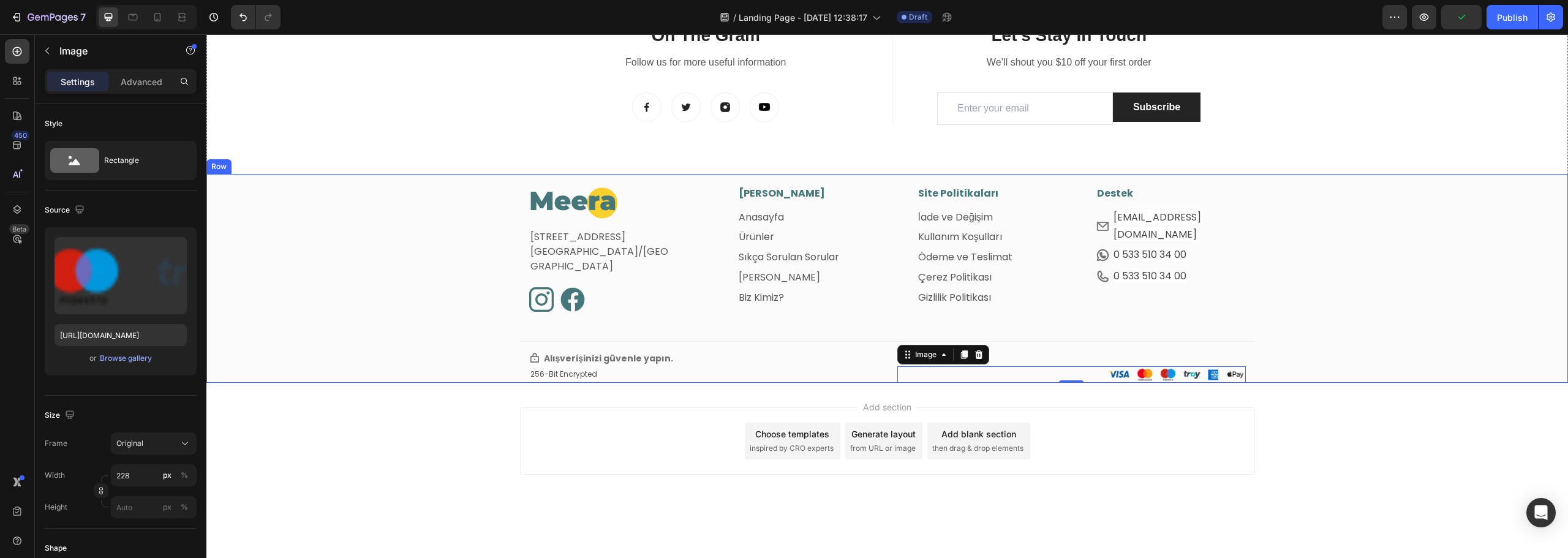
click at [381, 346] on div "Image Fetih Mahallesi, Tahralı Sokak, Blok 2E, Daire 5 Ataşehir/İstanbul Text b…" at bounding box center [887, 284] width 1361 height 196
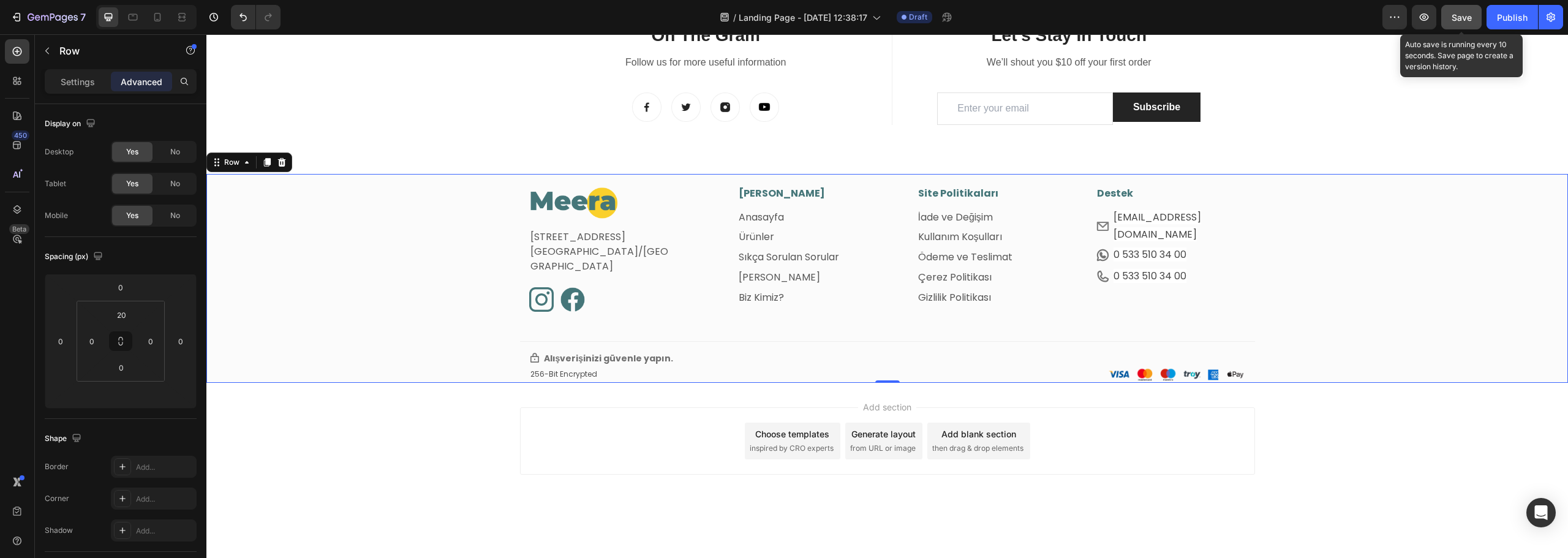
click at [1451, 13] on button "Save" at bounding box center [1461, 17] width 40 height 24
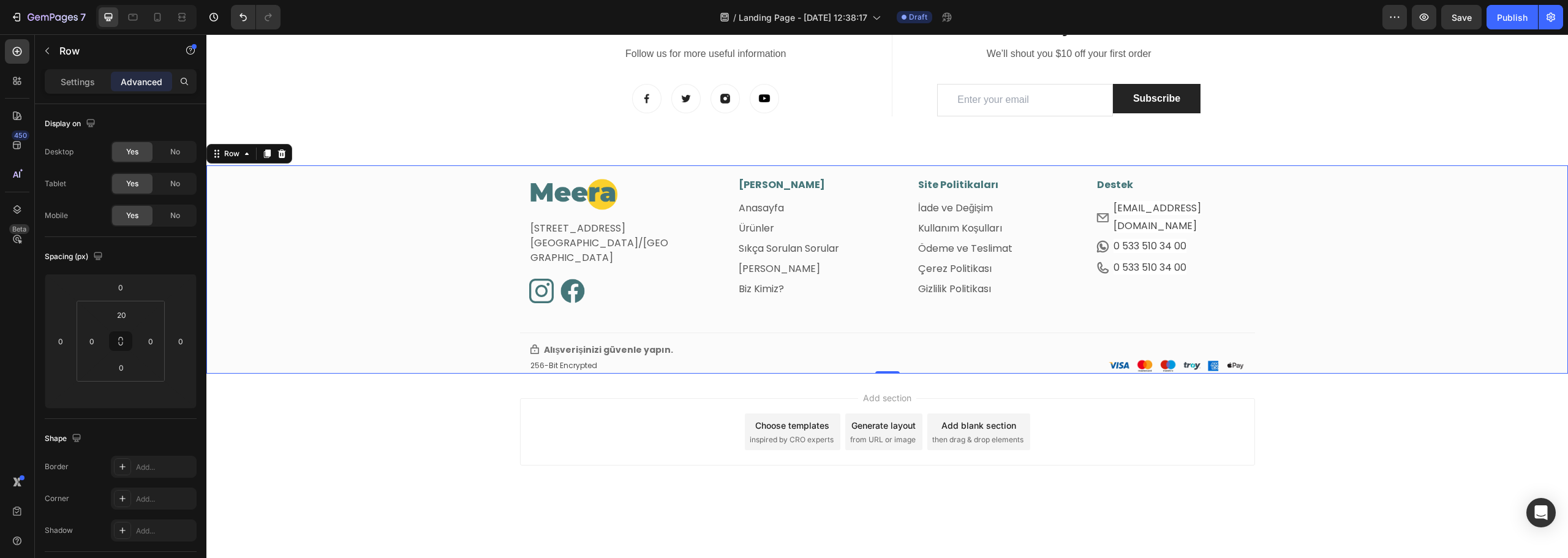
scroll to position [522, 0]
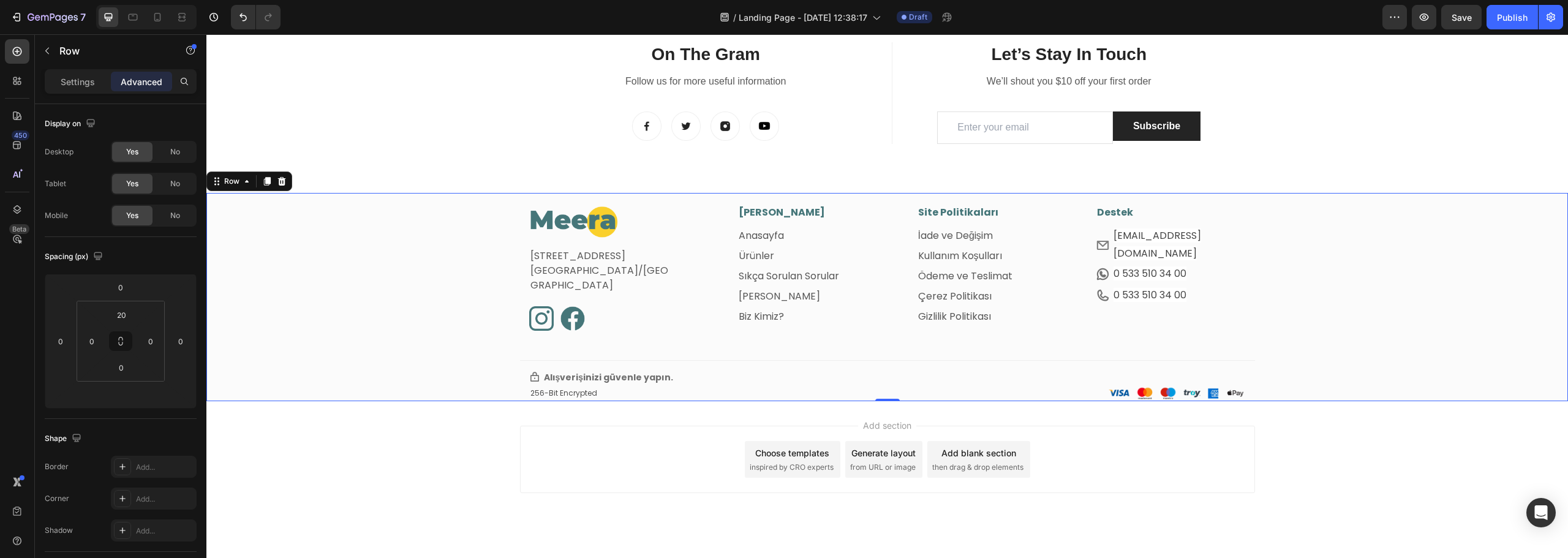
click at [403, 304] on div "Image Fetih Mahallesi, Tahralı Sokak, Blok 2E, Daire 5 Ataşehir/İstanbul Text b…" at bounding box center [887, 304] width 1361 height 196
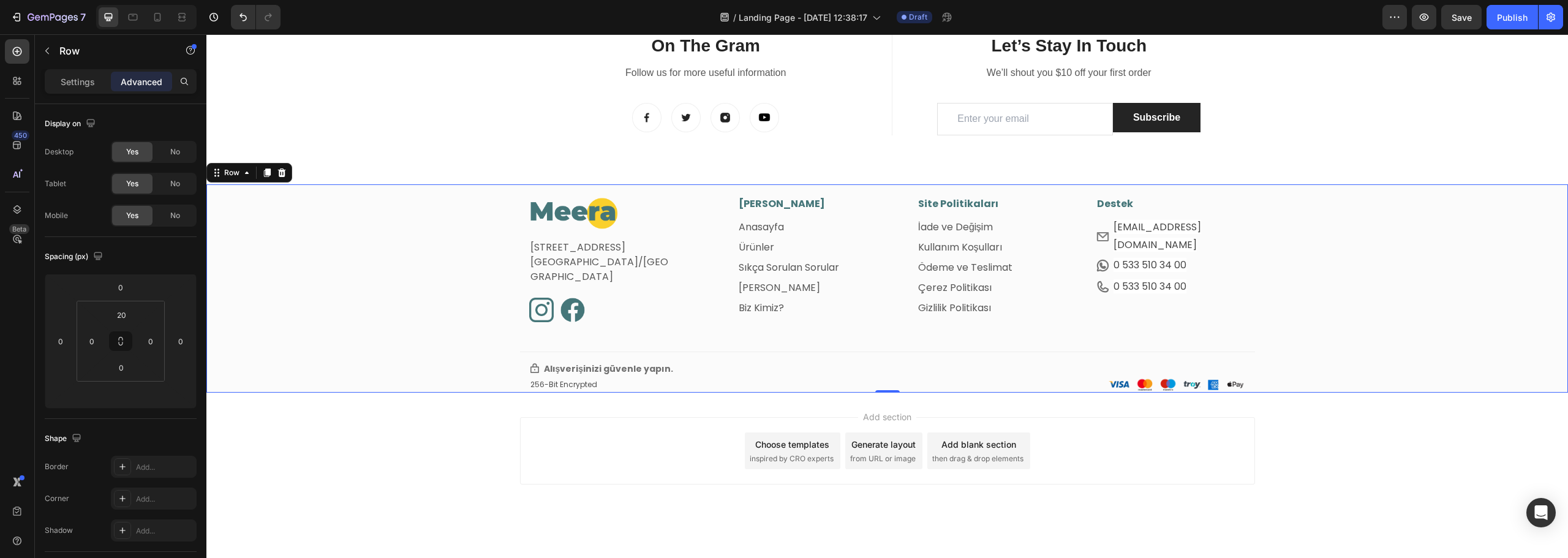
scroll to position [461, 0]
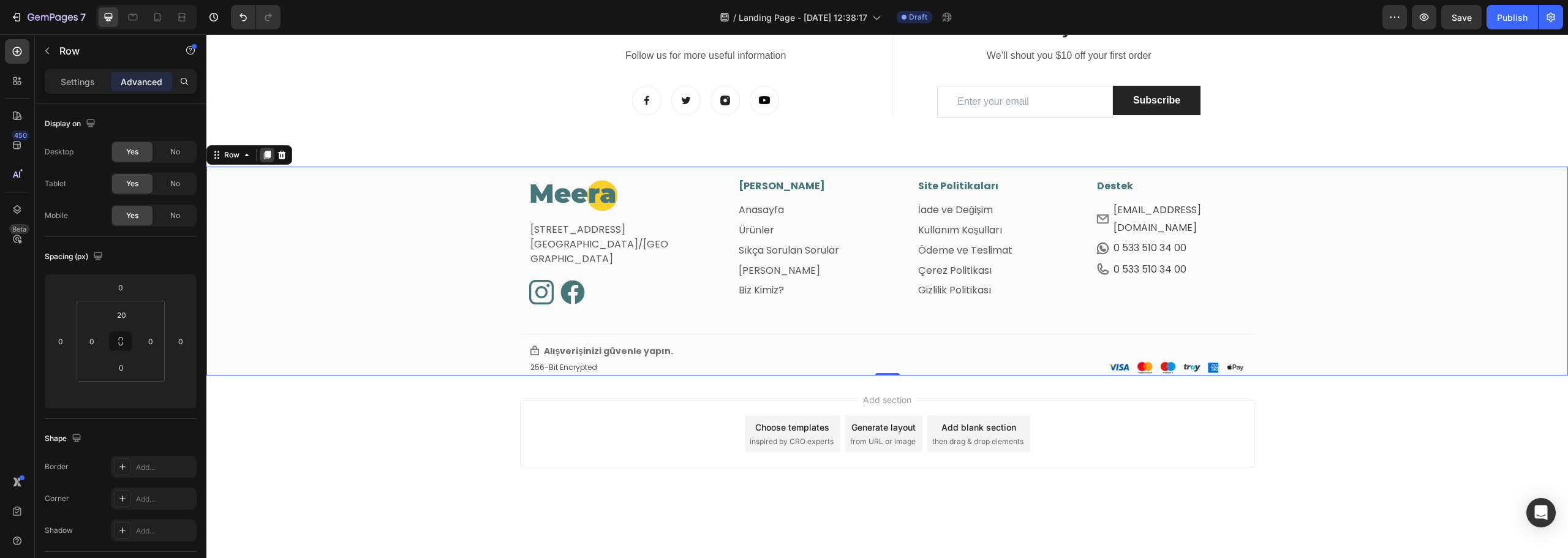
click at [269, 157] on icon at bounding box center [267, 155] width 7 height 8
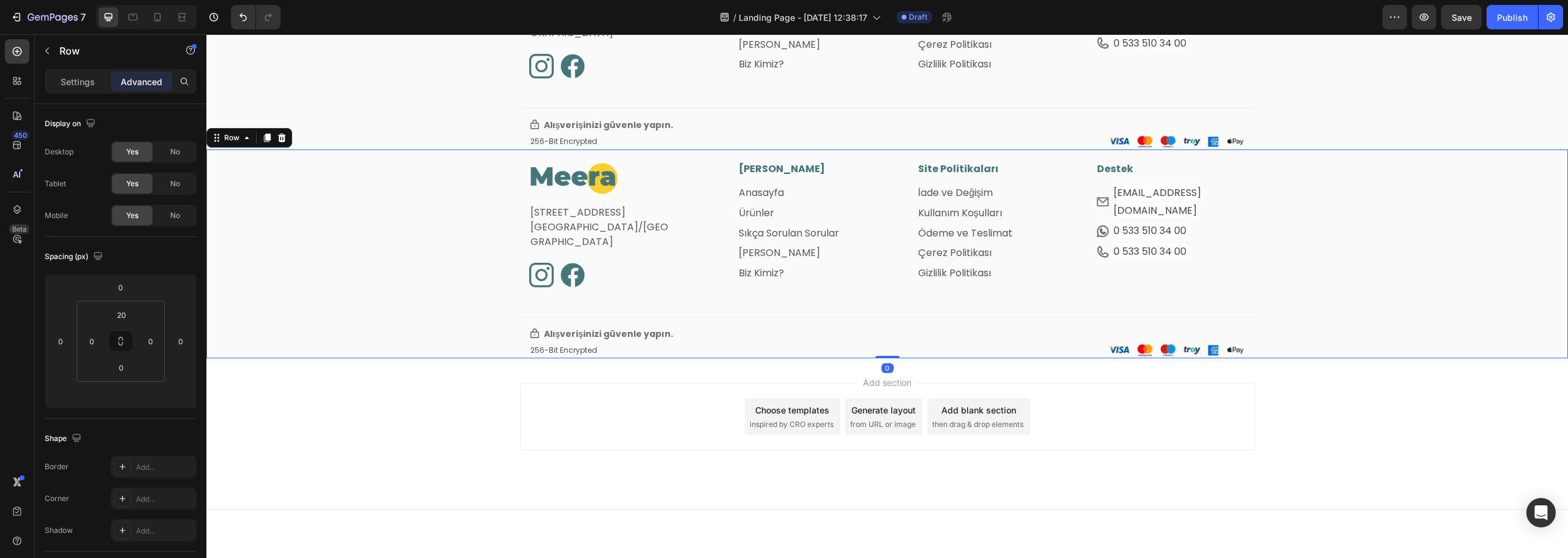
scroll to position [706, 0]
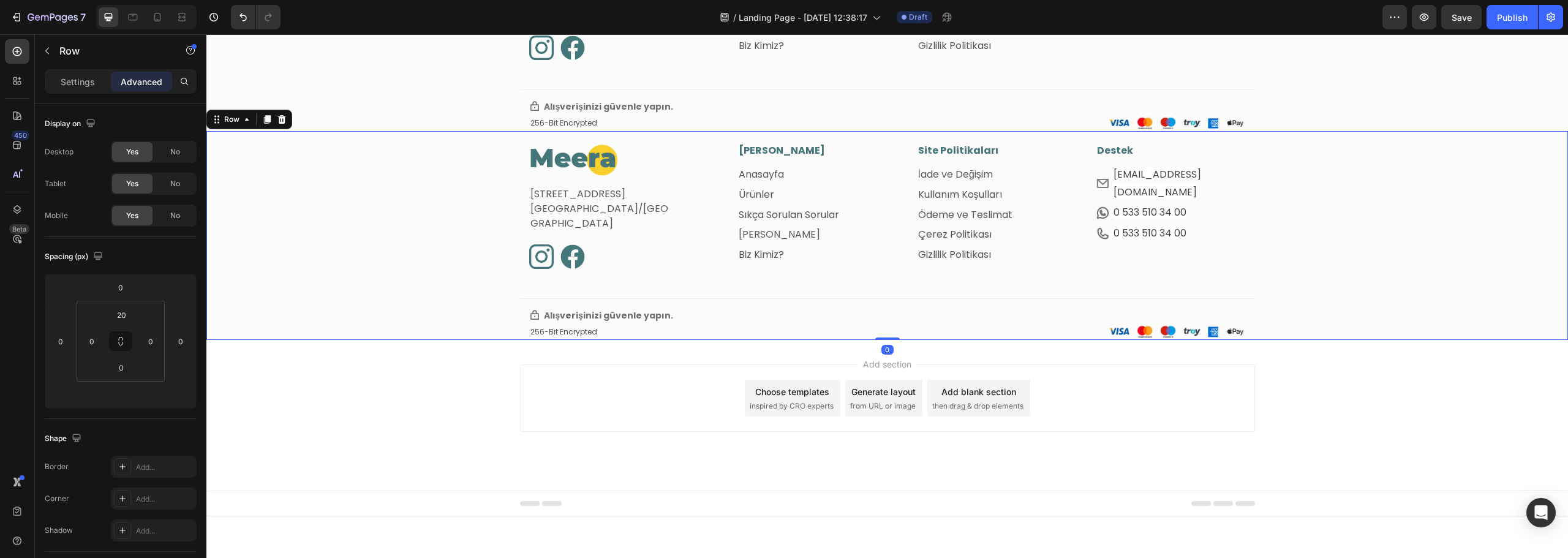
click at [406, 236] on div "Image Fetih Mahallesi, Tahralı Sokak, Blok 2E, Daire 5 Ataşehir/İstanbul Text b…" at bounding box center [887, 241] width 1361 height 196
click at [1461, 17] on span "Save" at bounding box center [1462, 17] width 21 height 10
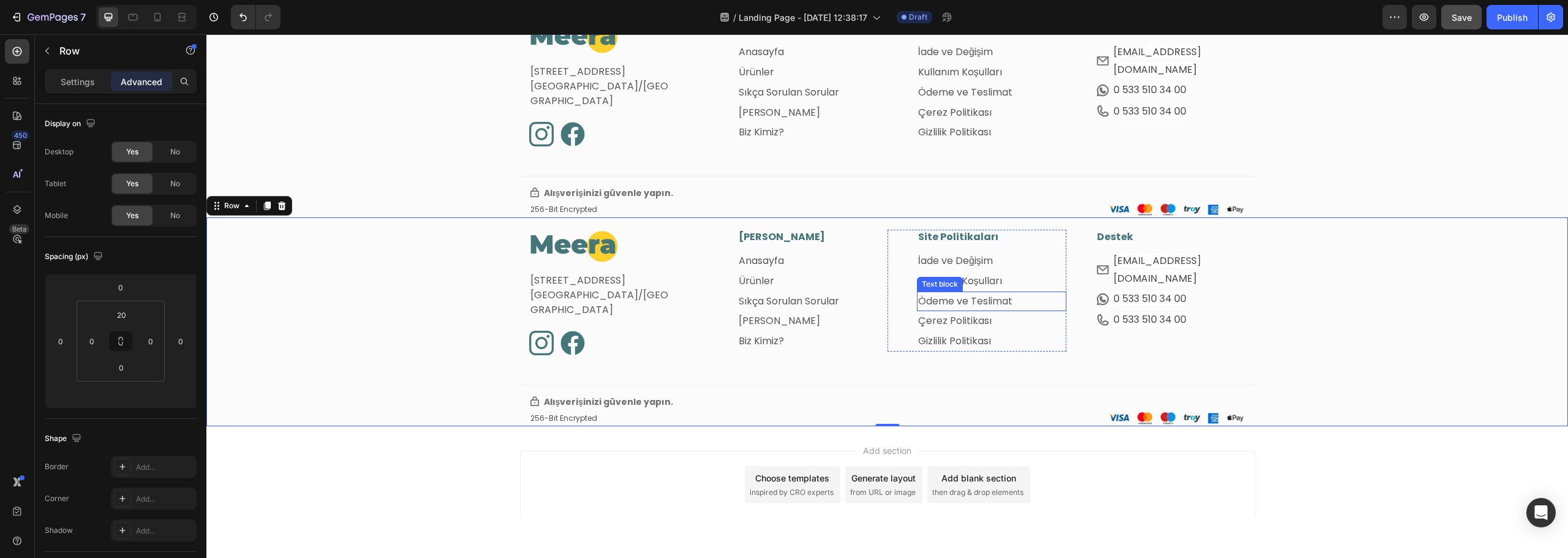
scroll to position [460, 0]
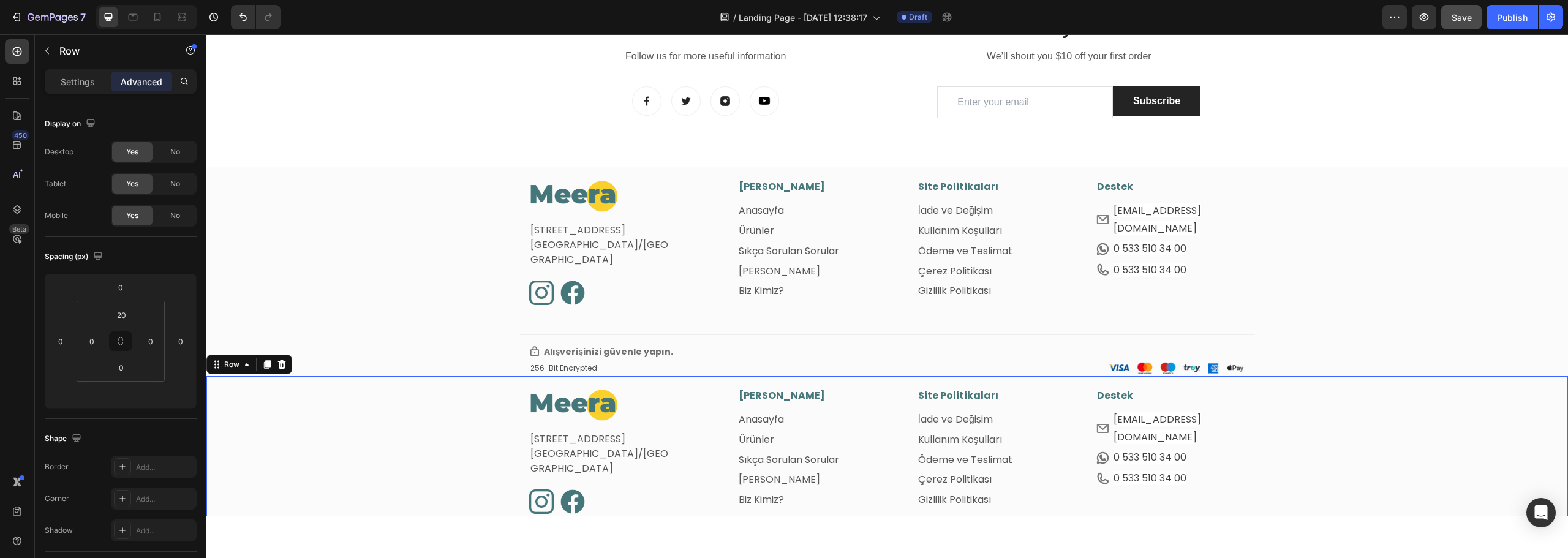
click at [370, 407] on div "Image Fetih Mahallesi, Tahralı Sokak, Blok 2E, Daire 5 Ataşehir/İstanbul Text b…" at bounding box center [887, 487] width 1361 height 196
click at [131, 19] on icon at bounding box center [133, 17] width 12 height 12
type input "0"
type input "80"
type input "32"
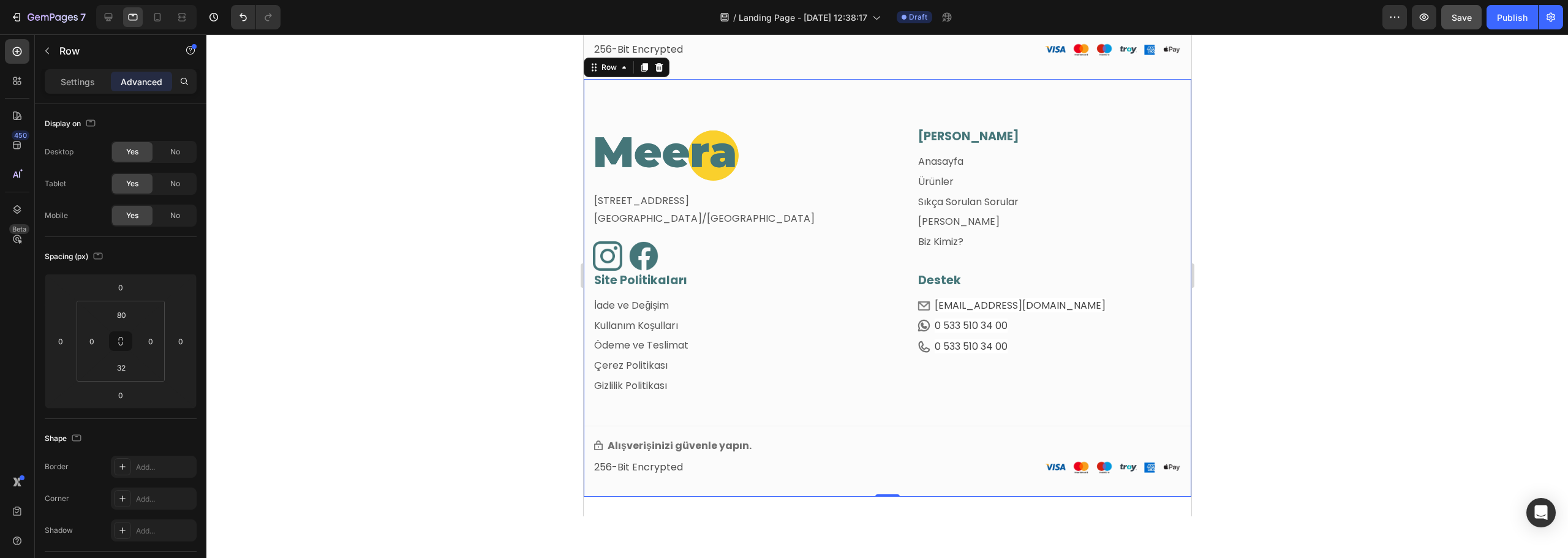
scroll to position [968, 0]
click at [732, 157] on img at bounding box center [666, 152] width 148 height 53
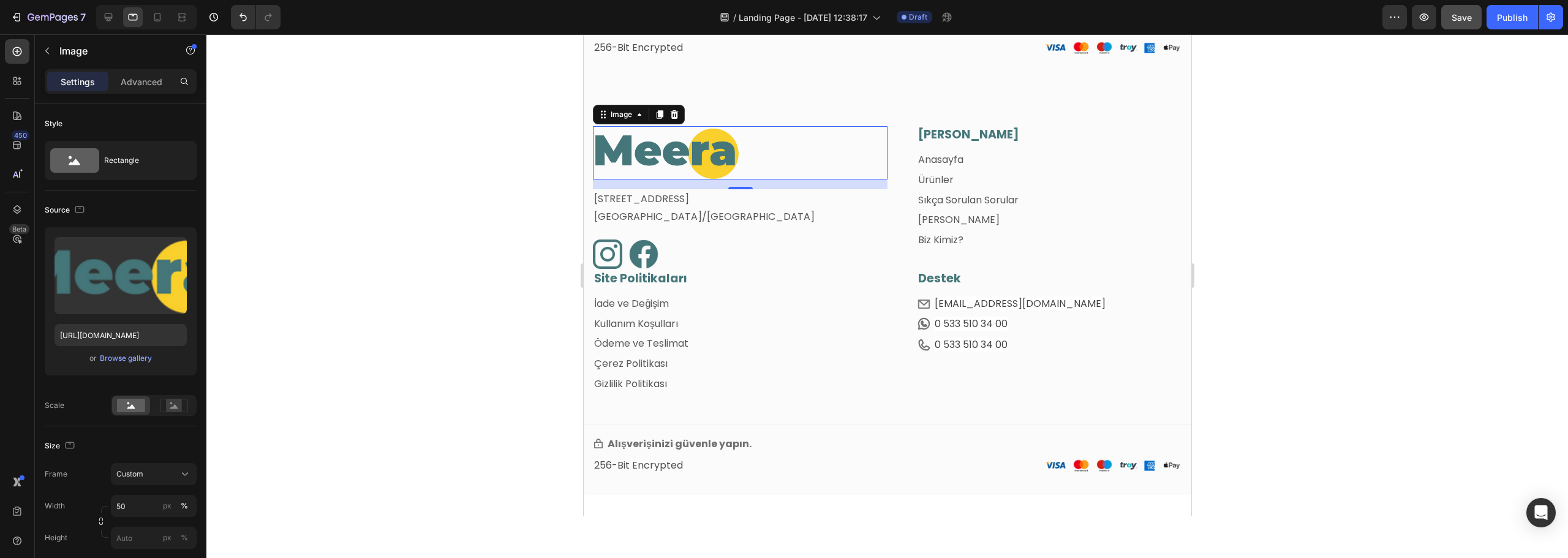
click at [440, 330] on div at bounding box center [887, 296] width 1361 height 524
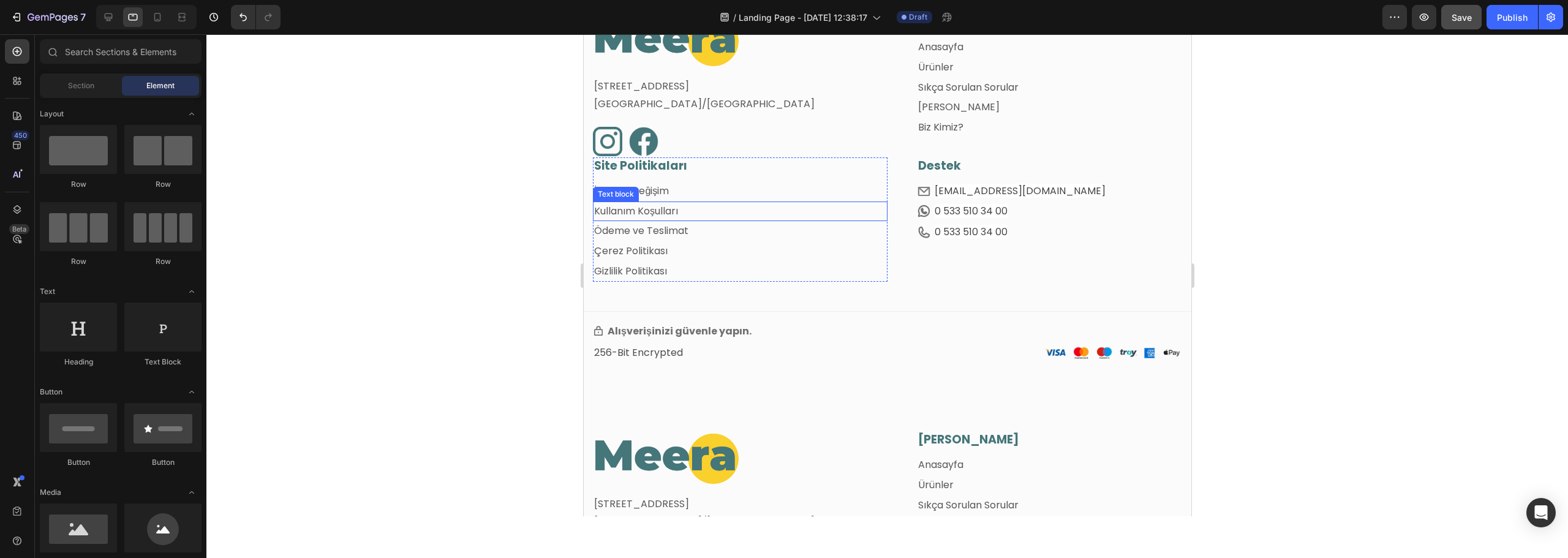
scroll to position [784, 0]
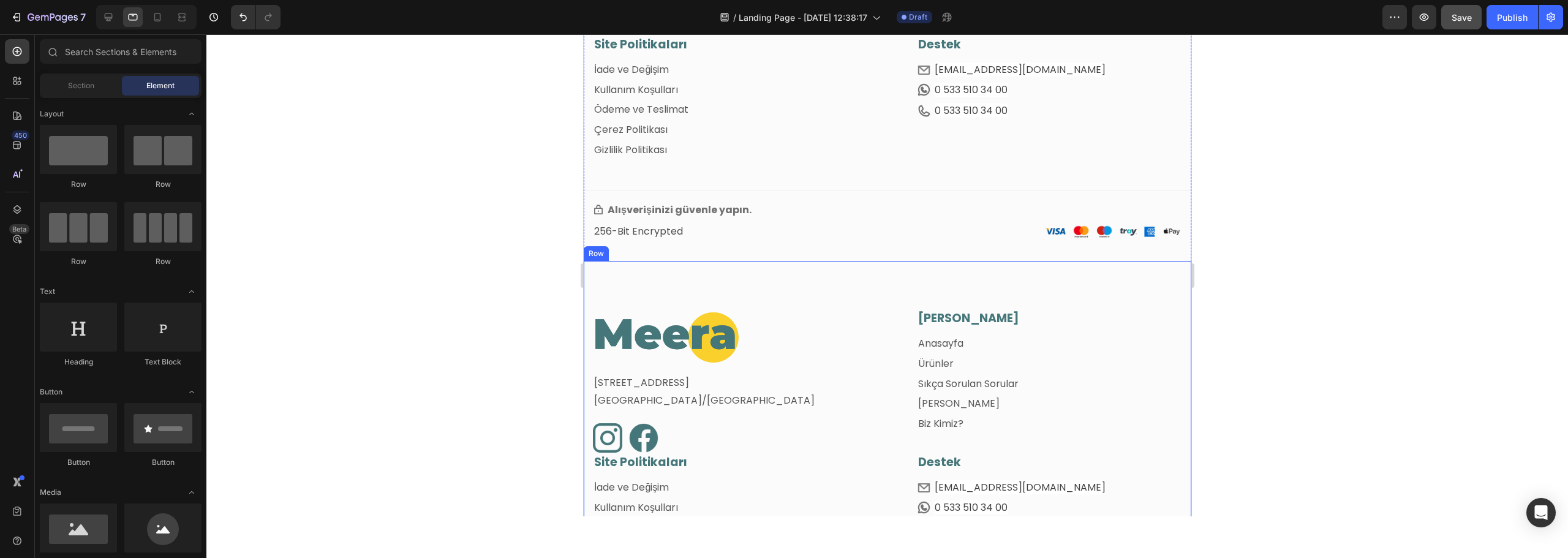
click at [787, 282] on div "Image [STREET_ADDRESS] Text block Image Image Row [PERSON_NAME] Menü Heading An…" at bounding box center [887, 469] width 607 height 418
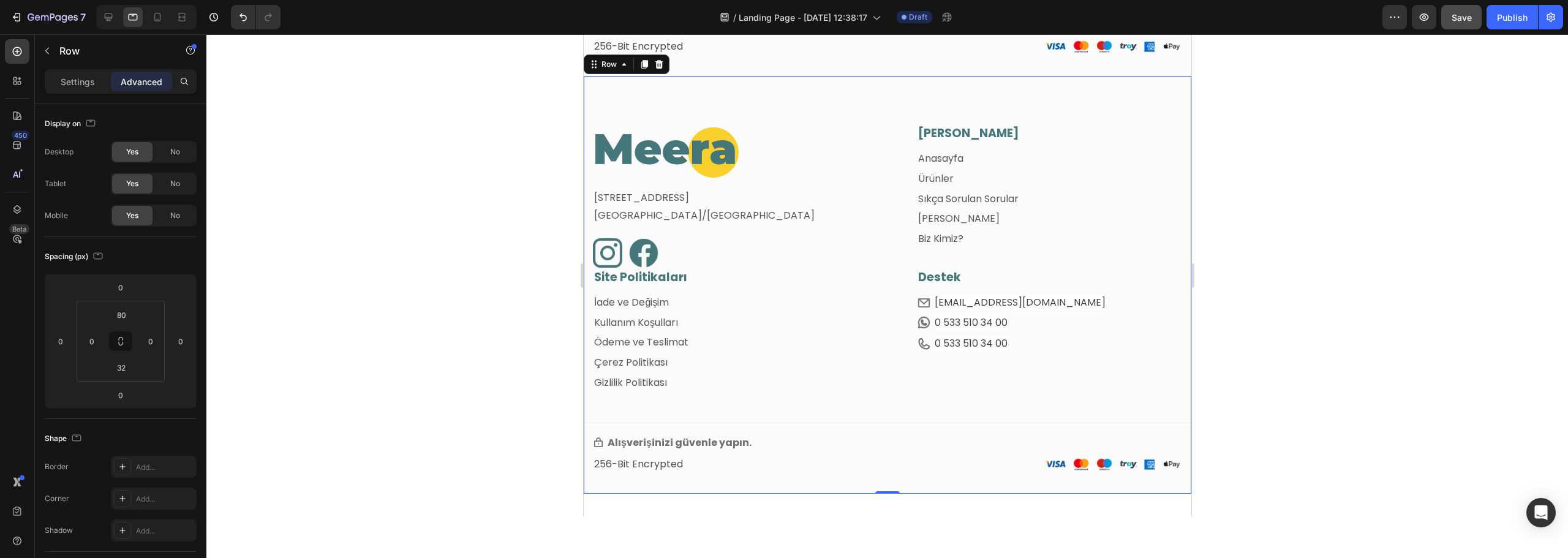
scroll to position [968, 0]
click at [892, 147] on div "Ana Menü Heading Anasayfa Text block Ürünler Text block Sıkça Sorulan Sorular T…" at bounding box center [1033, 188] width 294 height 124
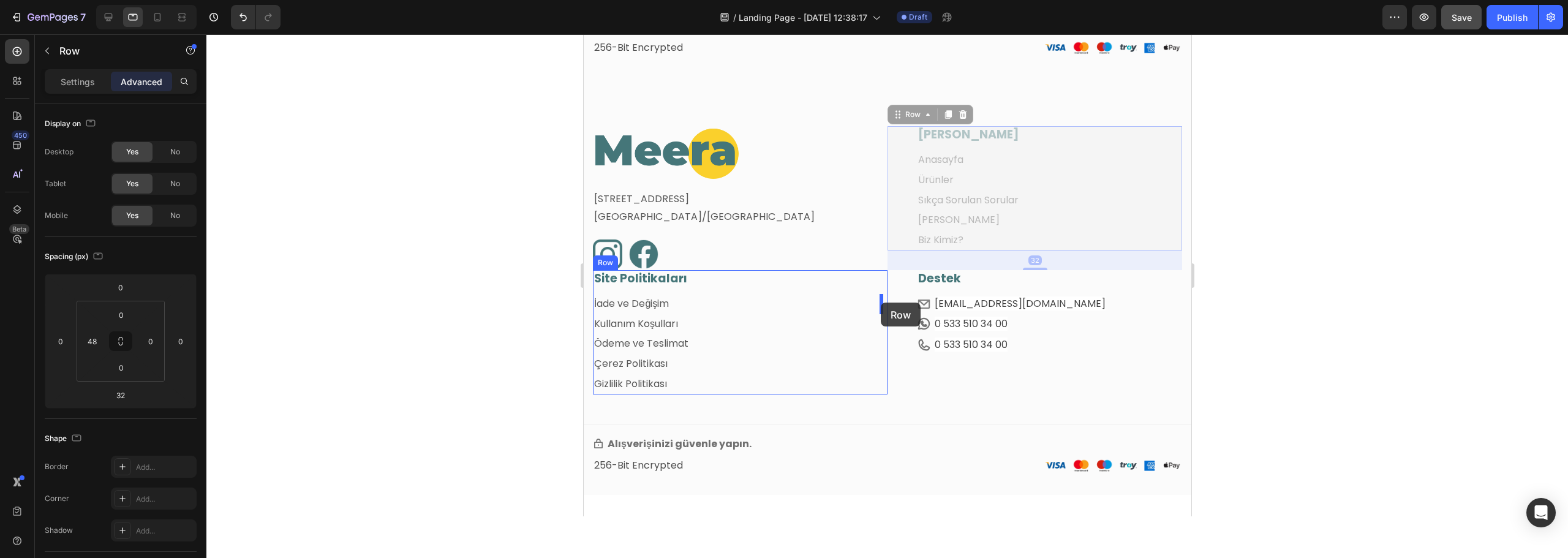
drag, startPoint x: 894, startPoint y: 117, endPoint x: 880, endPoint y: 303, distance: 186.5
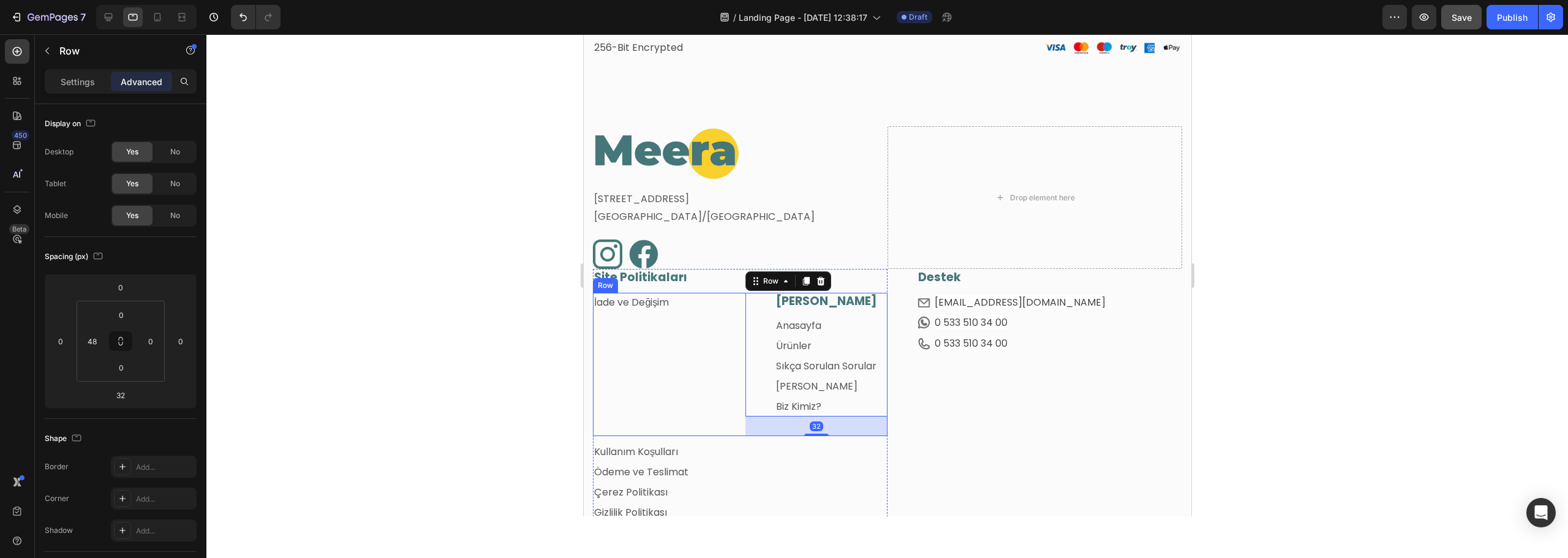
click at [483, 379] on div at bounding box center [887, 296] width 1361 height 524
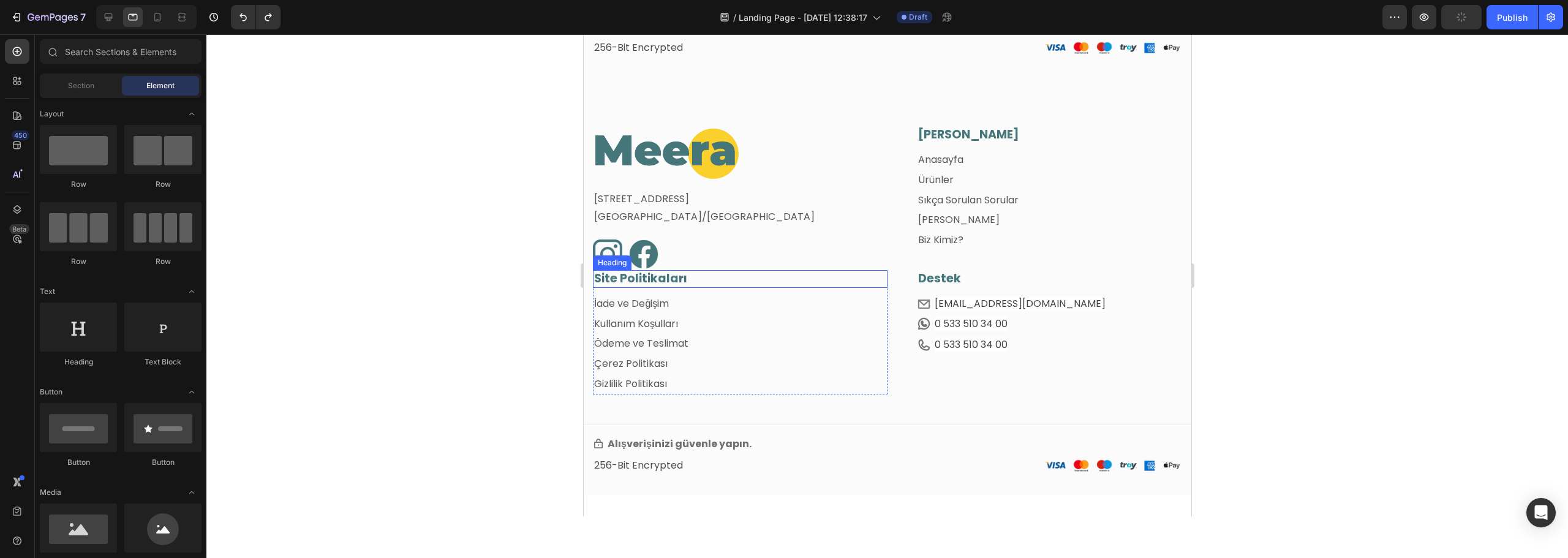
scroll to position [907, 0]
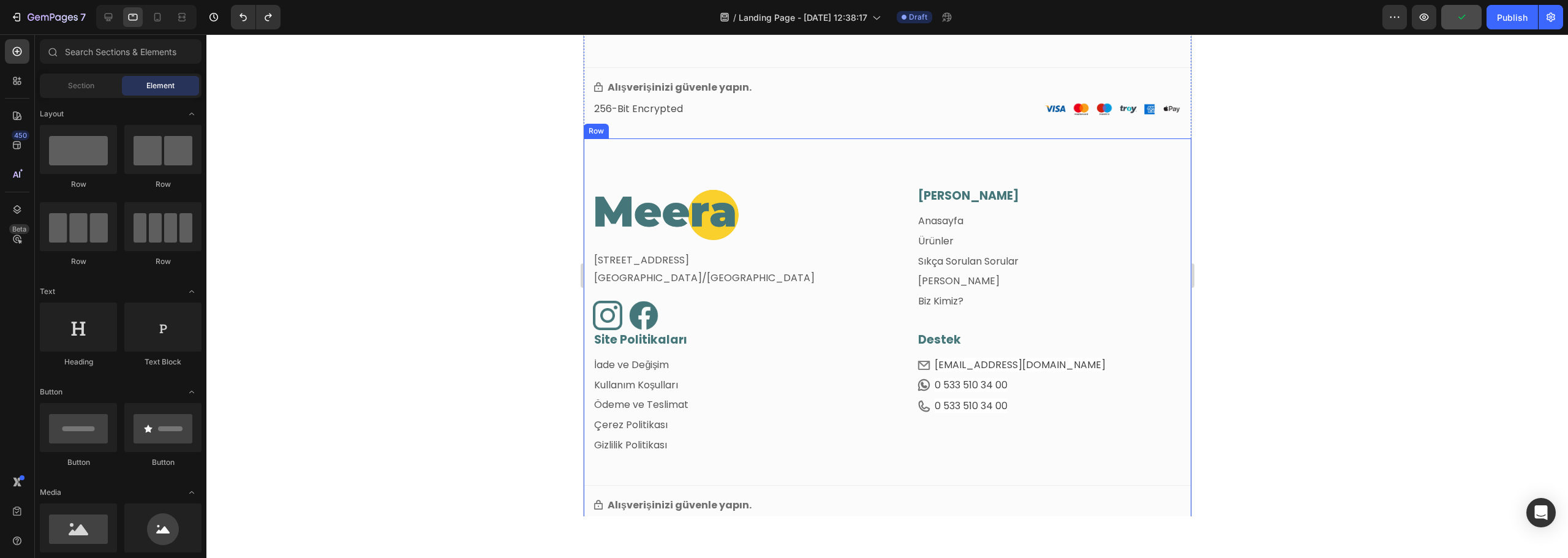
click at [1017, 162] on div "Image [STREET_ADDRESS] Text block Image Image Row [PERSON_NAME] Menü Heading An…" at bounding box center [887, 347] width 607 height 418
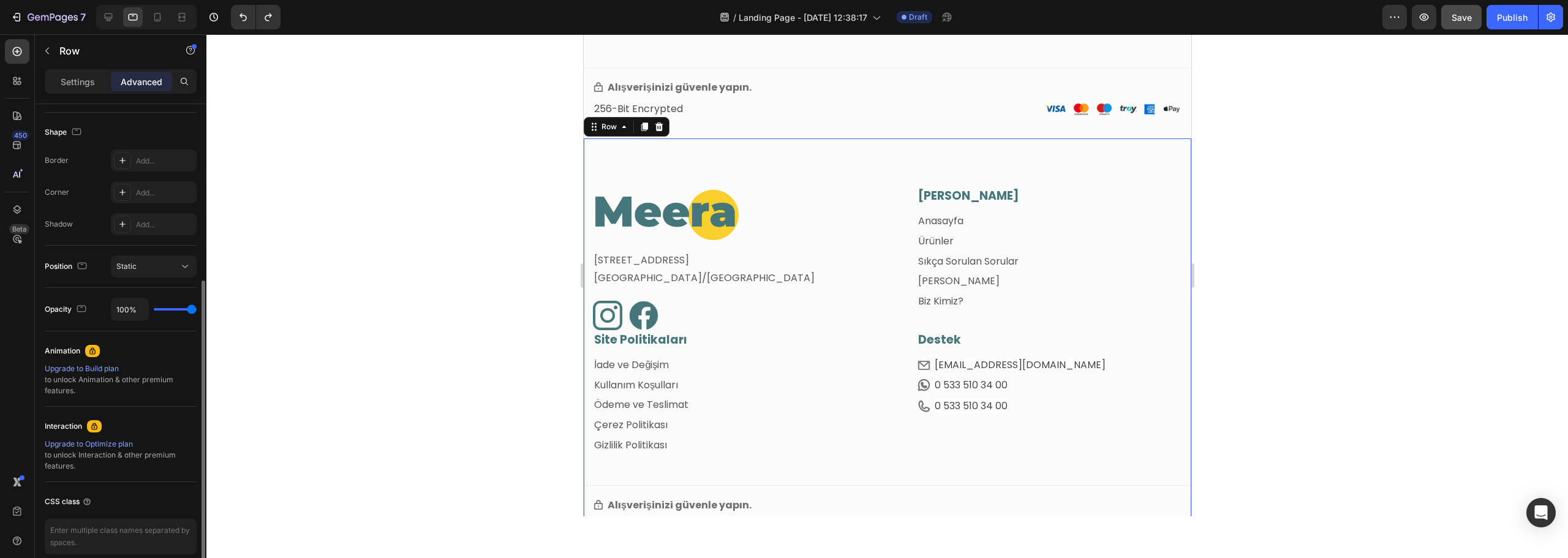
scroll to position [362, 0]
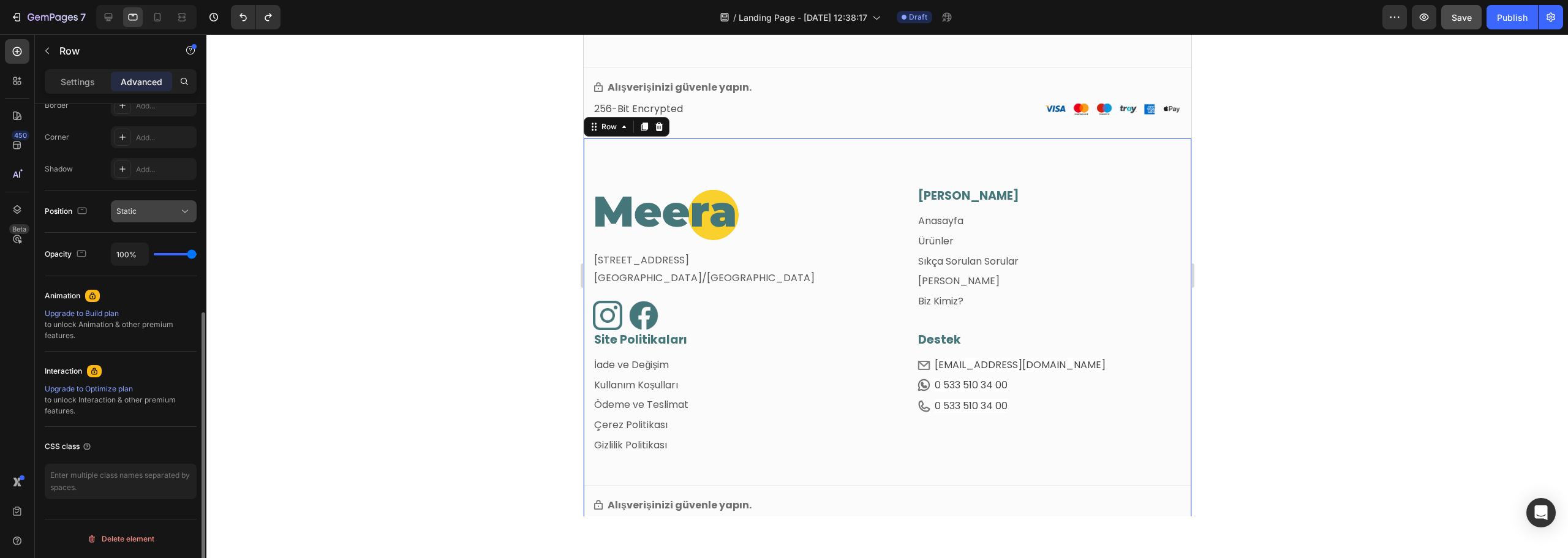
click at [182, 210] on icon at bounding box center [185, 211] width 7 height 3
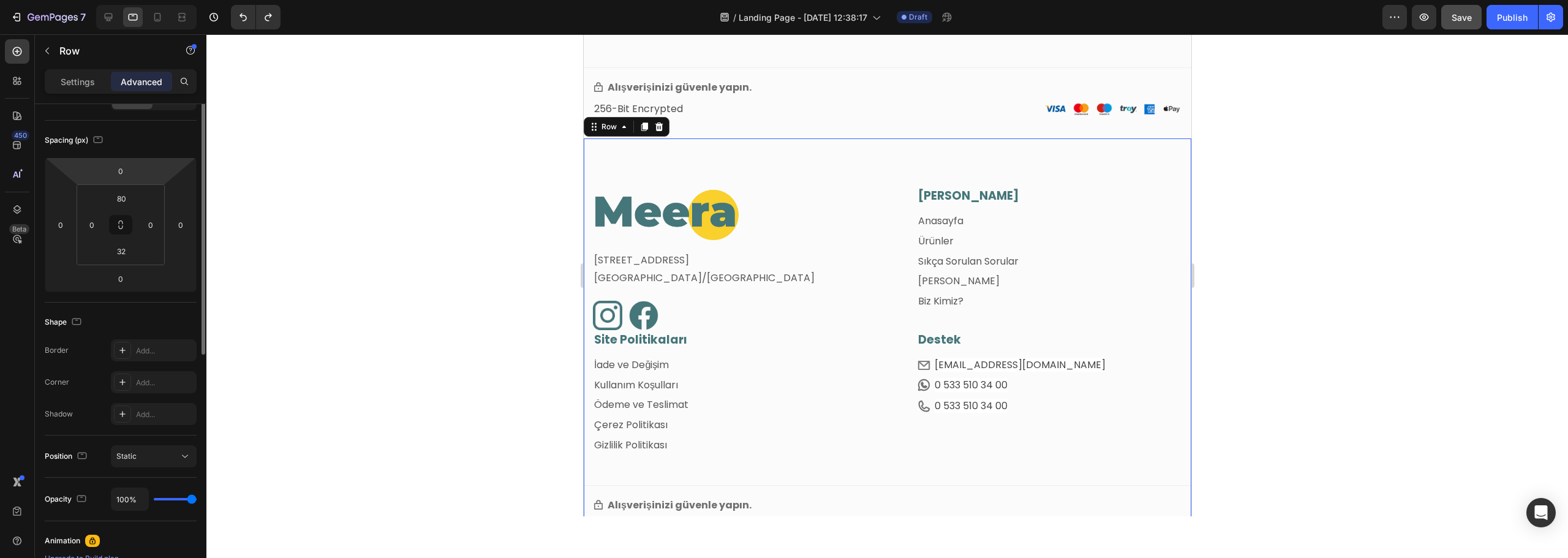
scroll to position [0, 0]
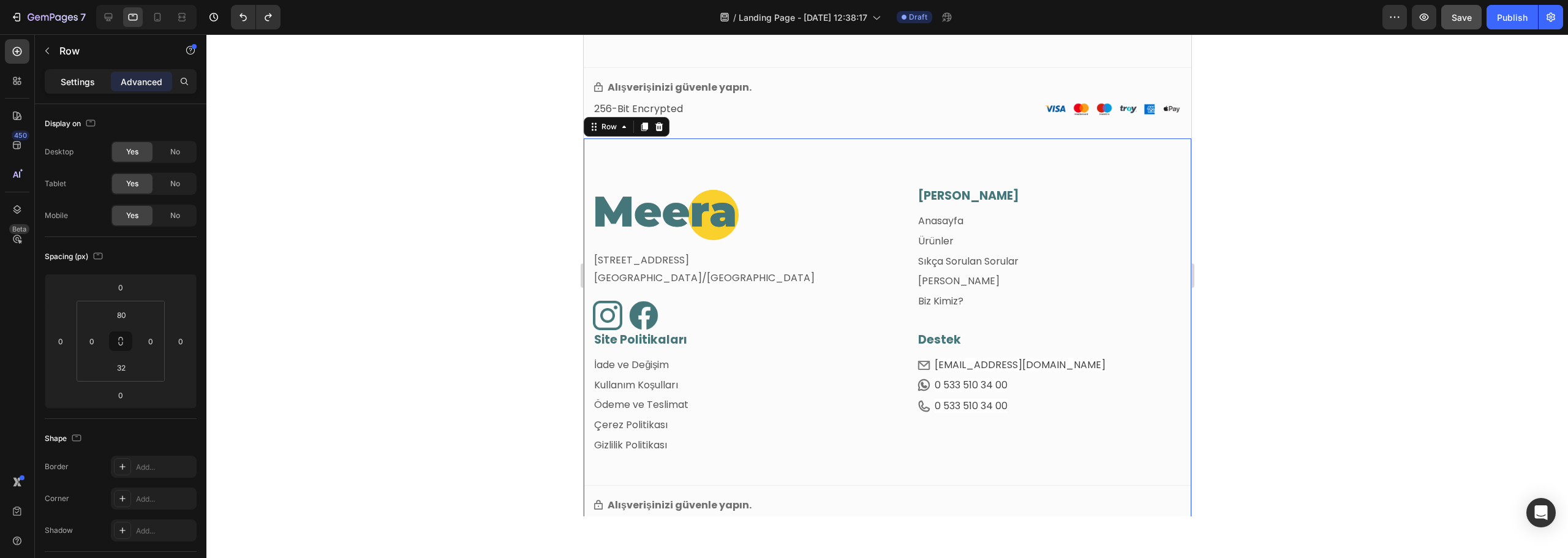
click at [76, 89] on div "Settings" at bounding box center [78, 81] width 62 height 20
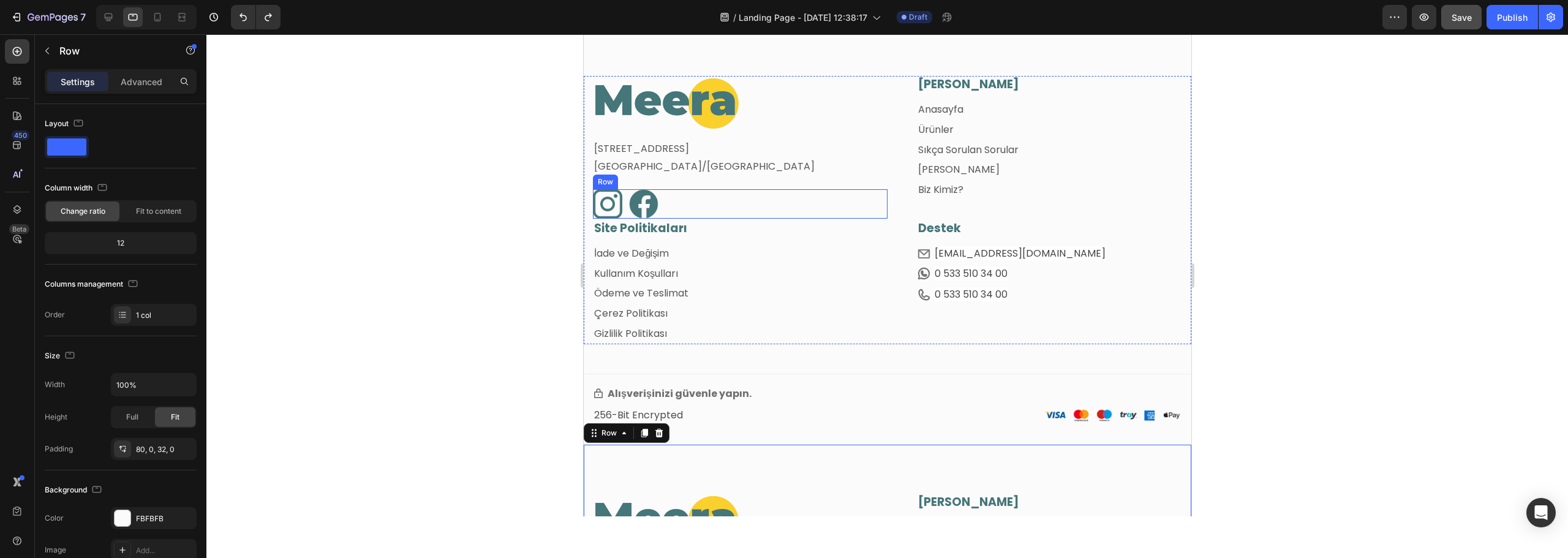
scroll to position [539, 0]
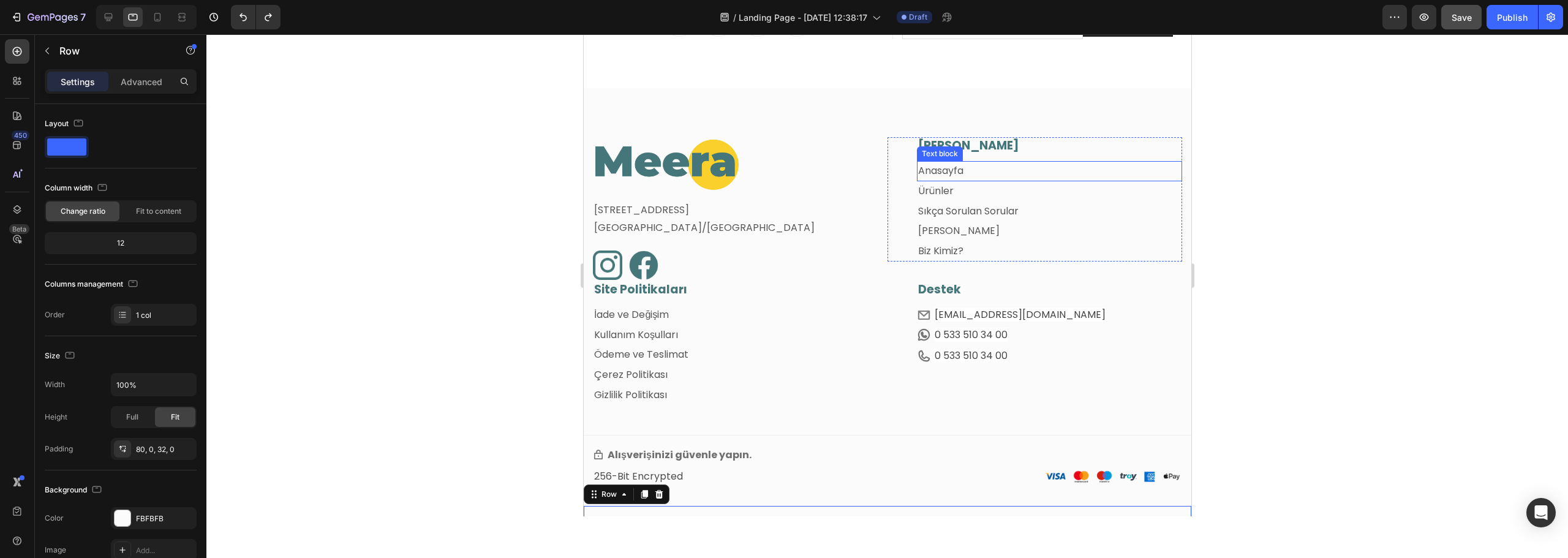
click at [976, 171] on p "Anasayfa" at bounding box center [1048, 171] width 263 height 18
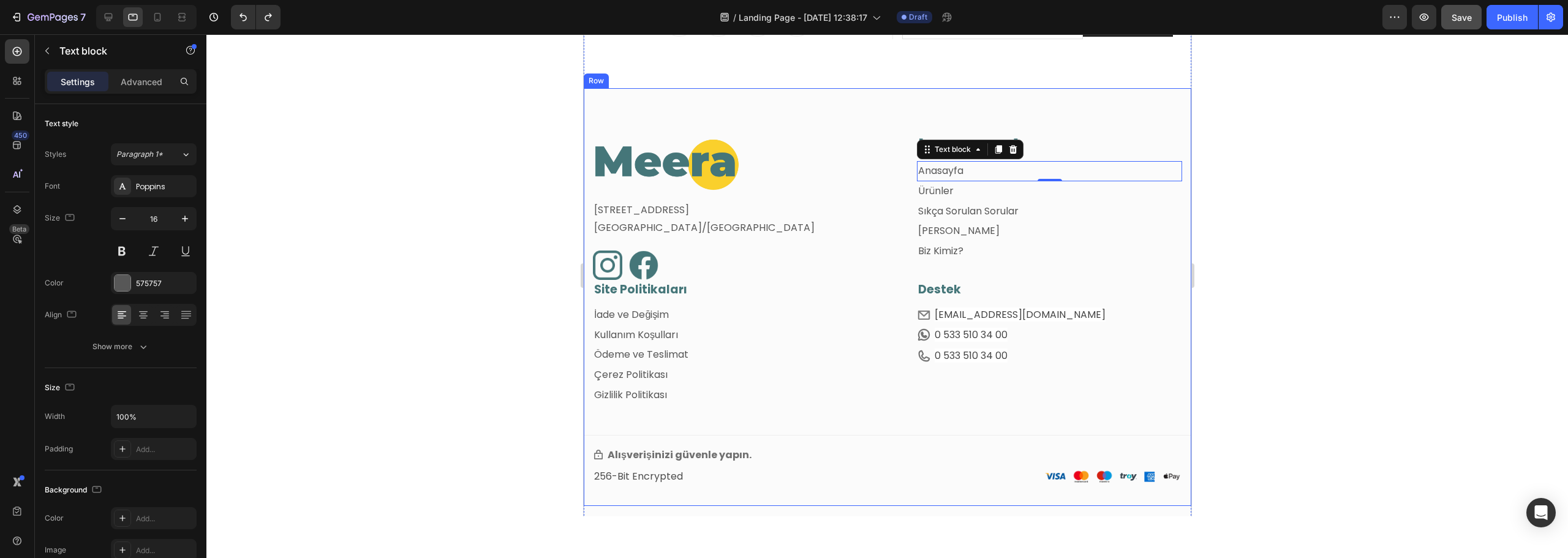
click at [873, 122] on div "Image Fetih Mahallesi, Tahralı Sokak, Blok 2E, Daire 5 Ataşehir/İstanbul Text b…" at bounding box center [887, 296] width 607 height 418
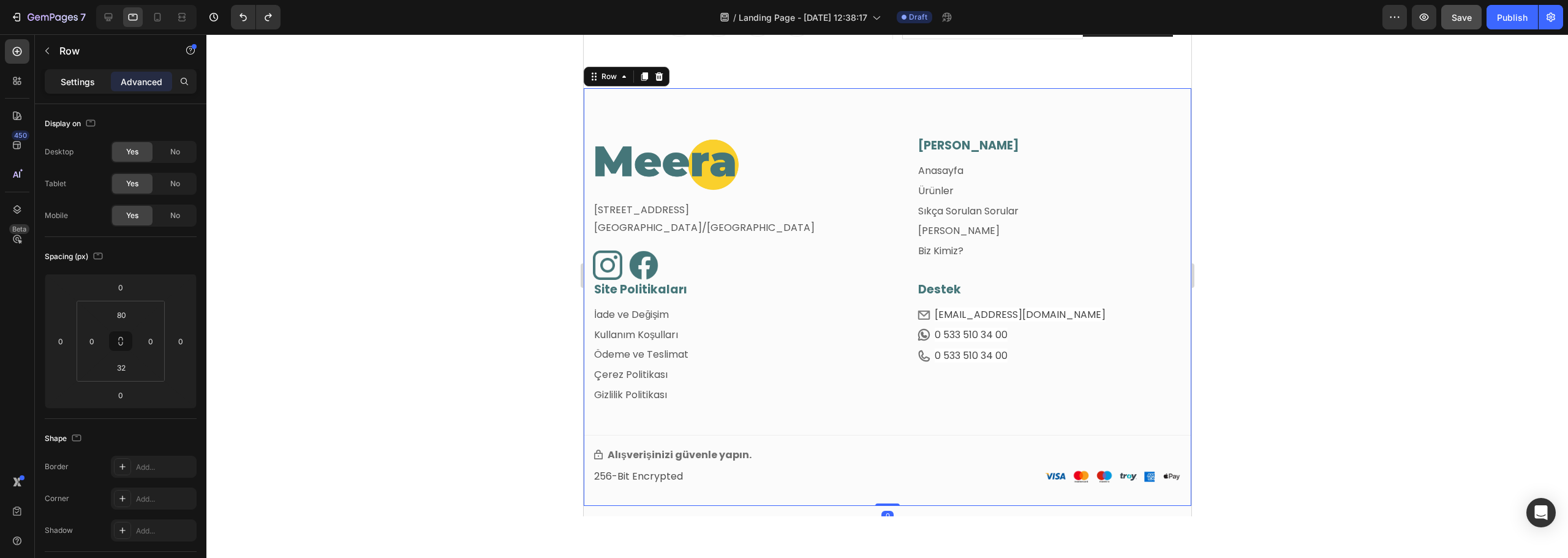
click at [79, 77] on p "Settings" at bounding box center [78, 82] width 35 height 13
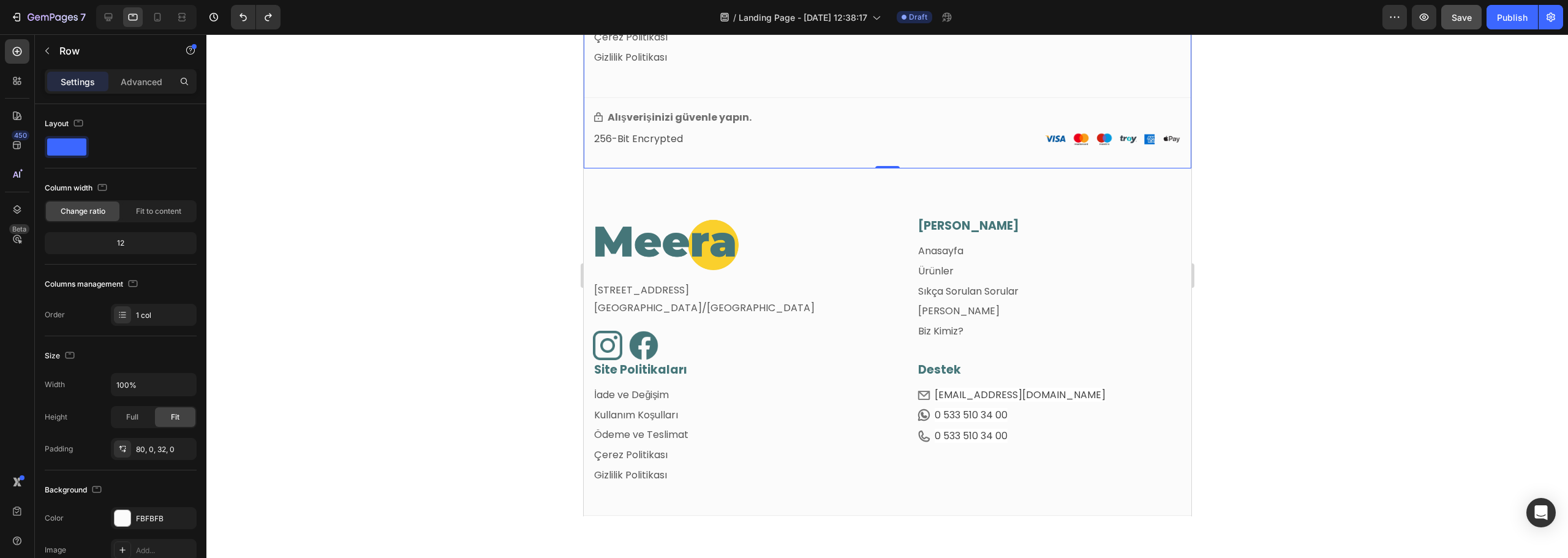
scroll to position [907, 0]
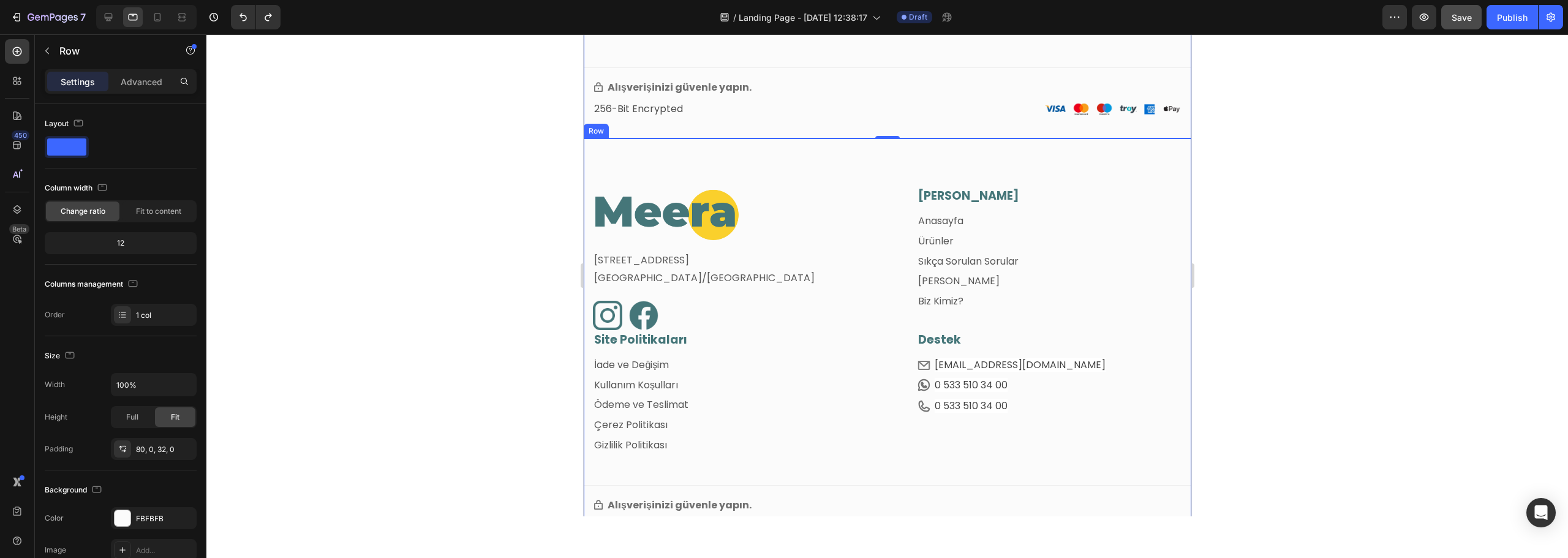
click at [844, 176] on div "Image [STREET_ADDRESS] Text block Image Image Row [PERSON_NAME] Menü Heading An…" at bounding box center [887, 347] width 607 height 418
click at [824, 225] on div at bounding box center [739, 214] width 294 height 53
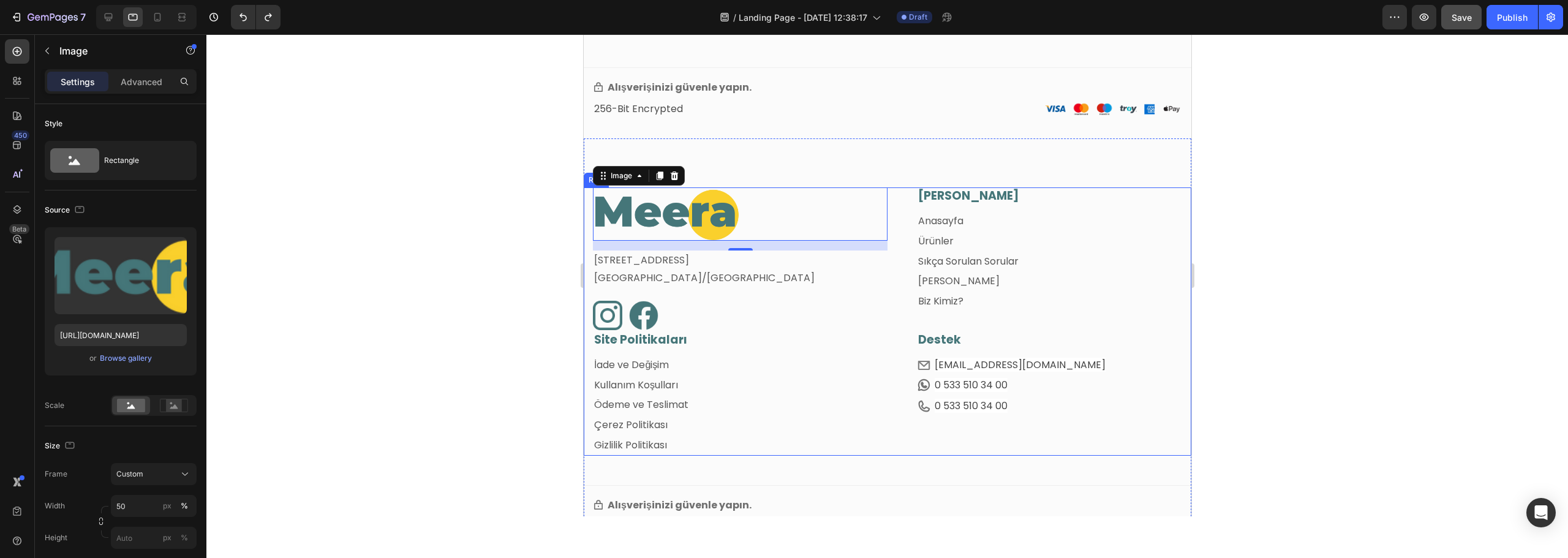
click at [877, 271] on div "Image 16 Fetih Mahallesi, Tahralı Sokak, Blok 2E, Daire 5 Ataşehir/İstanbul Tex…" at bounding box center [739, 260] width 294 height 144
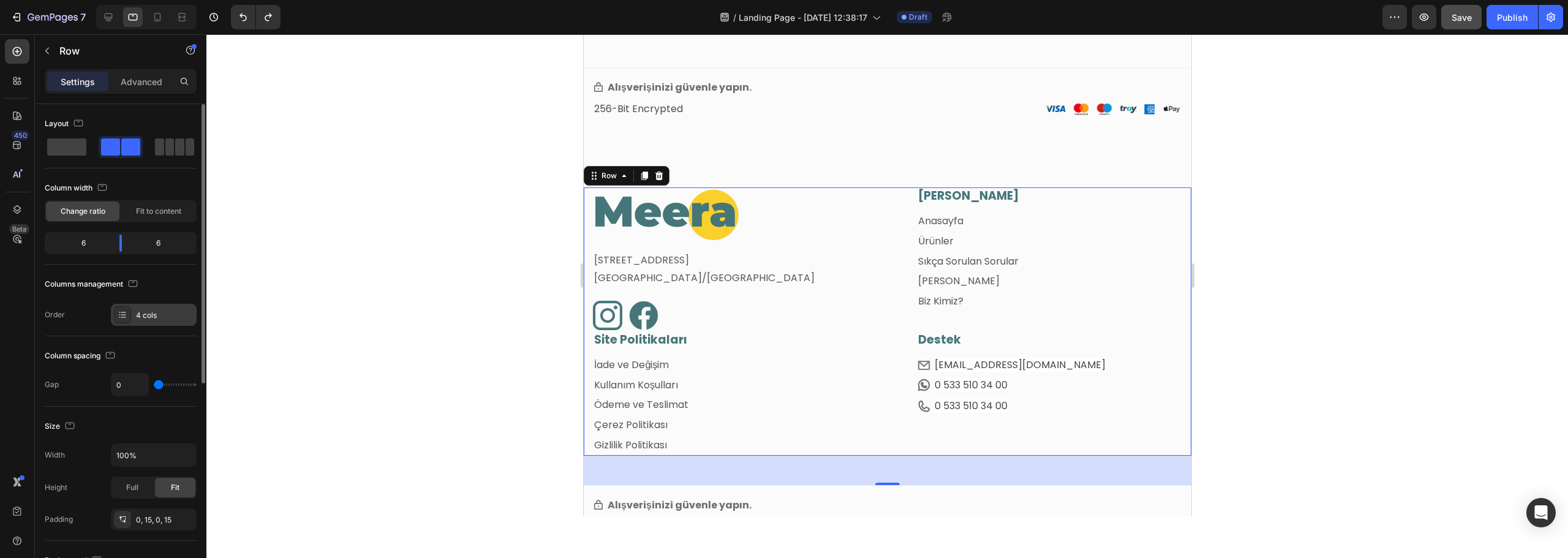
click at [148, 315] on div "4 cols" at bounding box center [165, 316] width 58 height 11
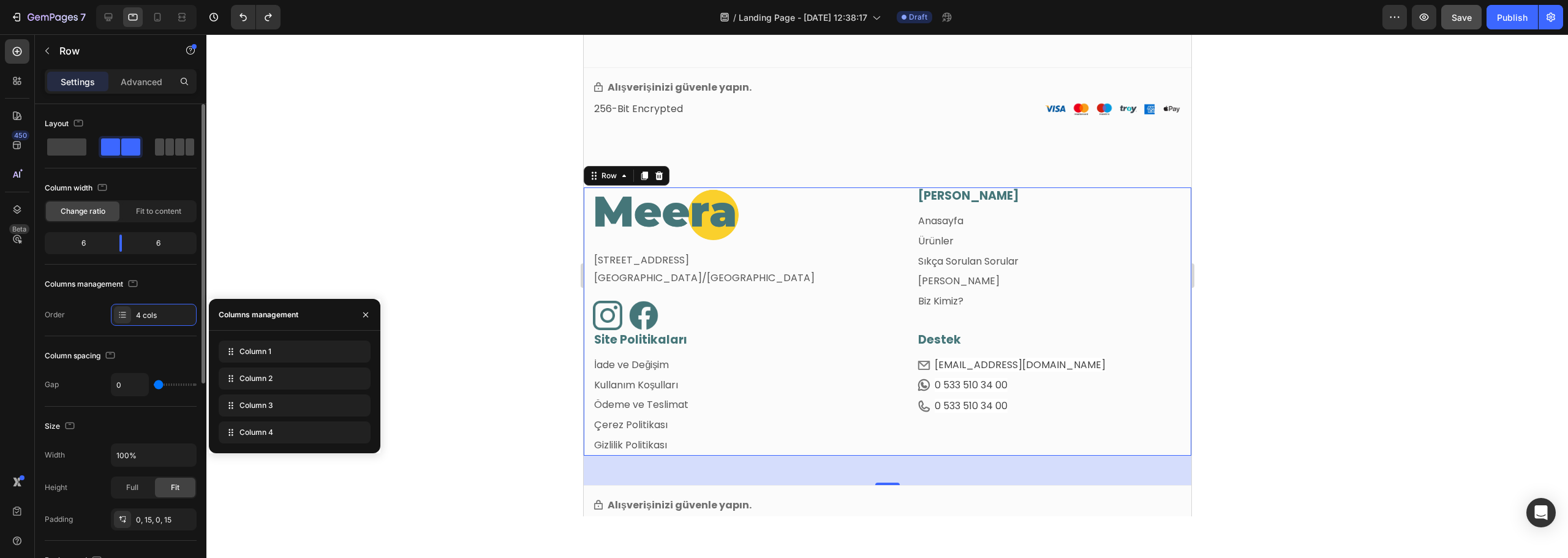
click at [176, 143] on span at bounding box center [180, 147] width 9 height 17
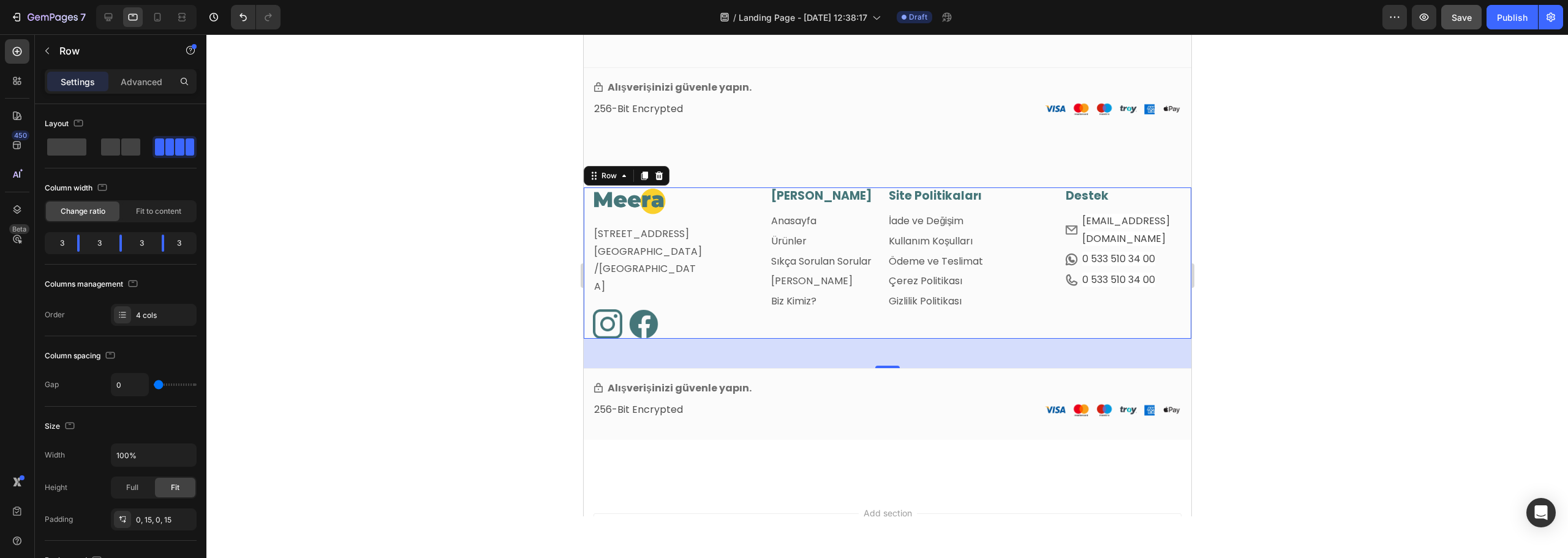
click at [460, 306] on div at bounding box center [887, 296] width 1361 height 524
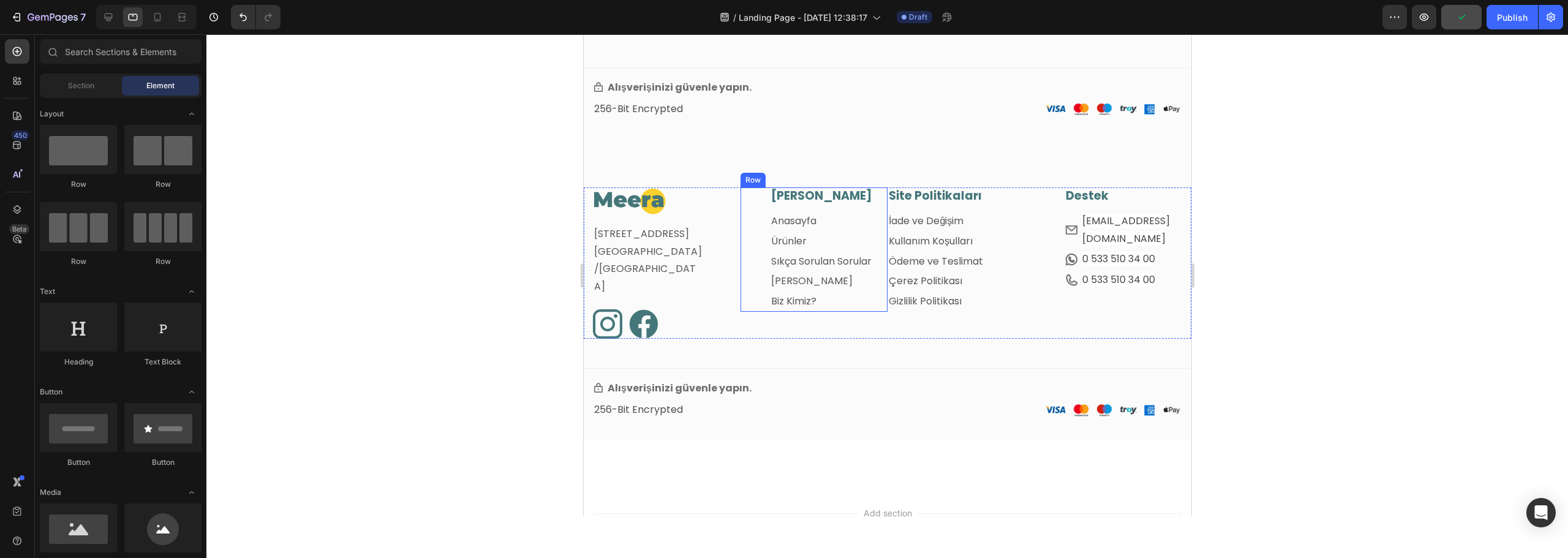
click at [743, 189] on div "Ana Menü Heading Anasayfa Text block Ürünler Text block Sıkça Sorulan Sorular T…" at bounding box center [814, 250] width 148 height 124
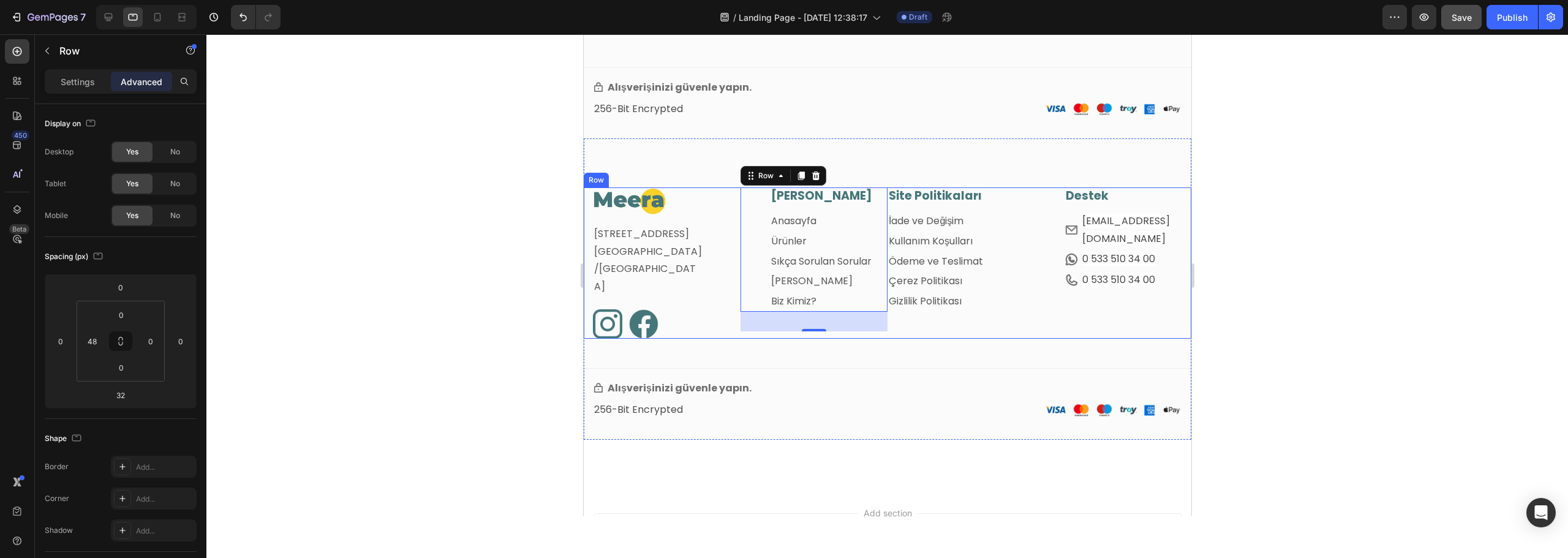
click at [962, 331] on div "Site Politikaları Heading İade ve Değişim Text block Kullanım Koşulları Text bl…" at bounding box center [961, 264] width 148 height 151
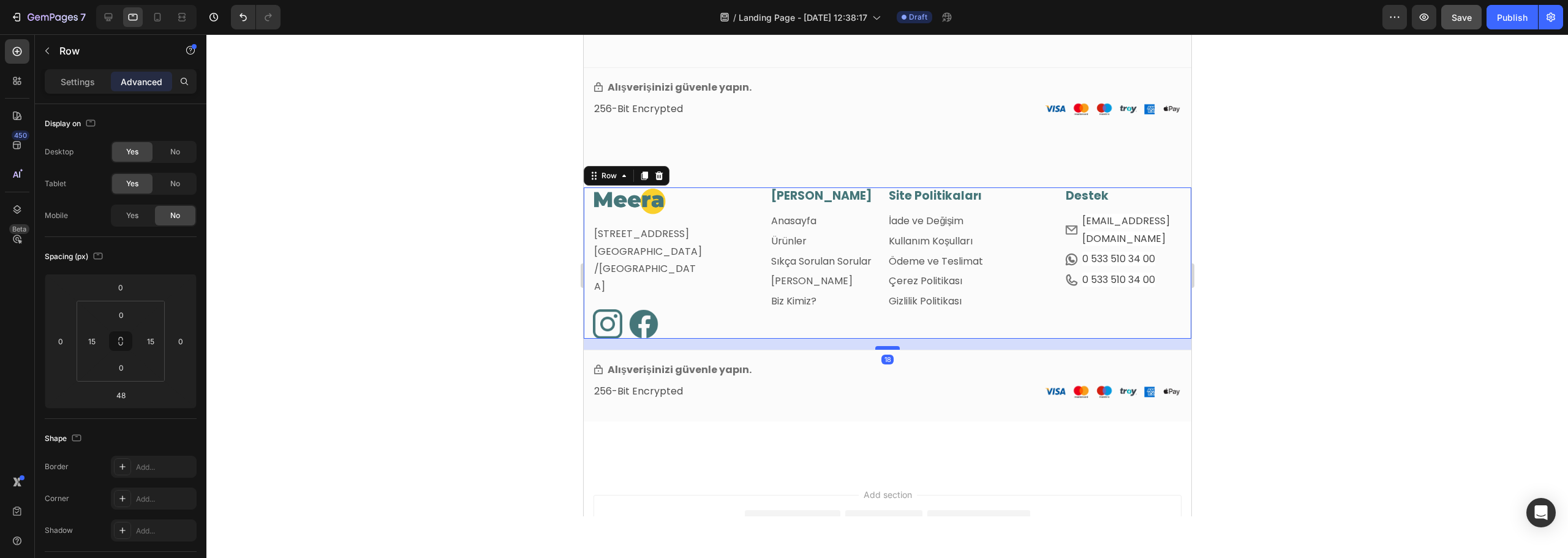
drag, startPoint x: 885, startPoint y: 367, endPoint x: 891, endPoint y: 349, distance: 19.0
click at [891, 349] on div at bounding box center [887, 348] width 24 height 4
type input "18"
click at [719, 371] on p "Alışverişinizi güvenle yapın." at bounding box center [679, 370] width 144 height 18
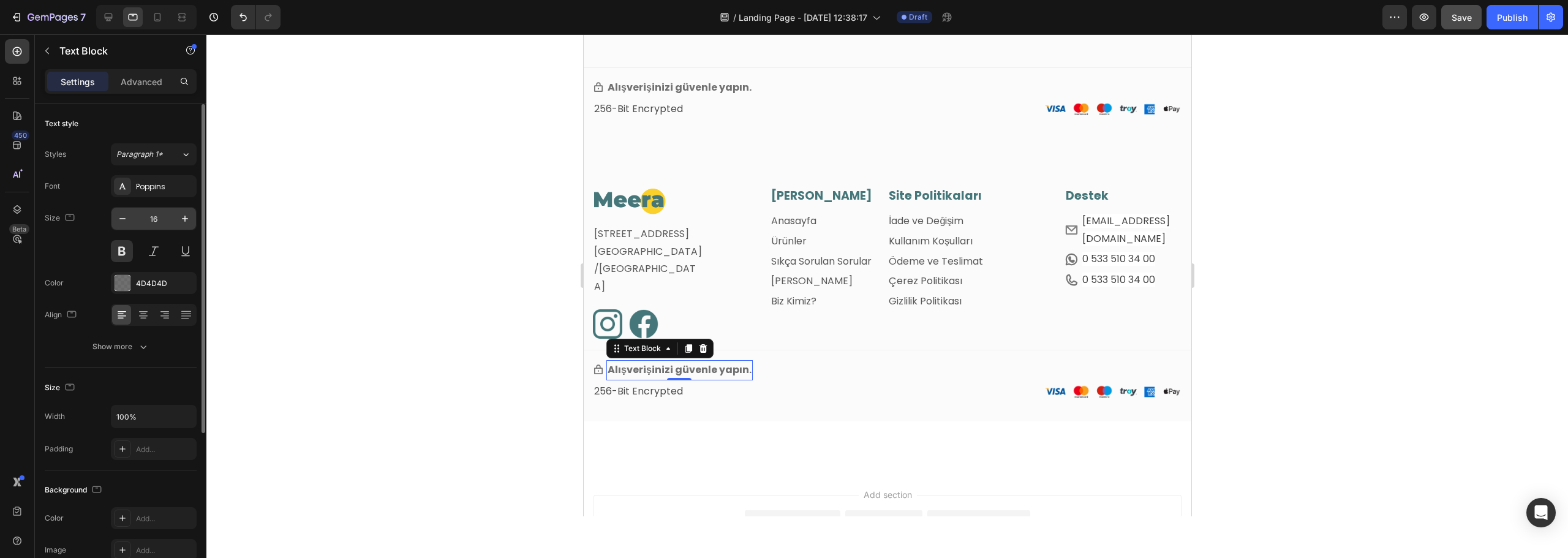
click at [158, 218] on input "16" at bounding box center [153, 219] width 40 height 22
type input "14"
click at [605, 387] on p "256-Bit Encrypted" at bounding box center [734, 389] width 282 height 18
click at [150, 220] on input "16" at bounding box center [153, 219] width 40 height 22
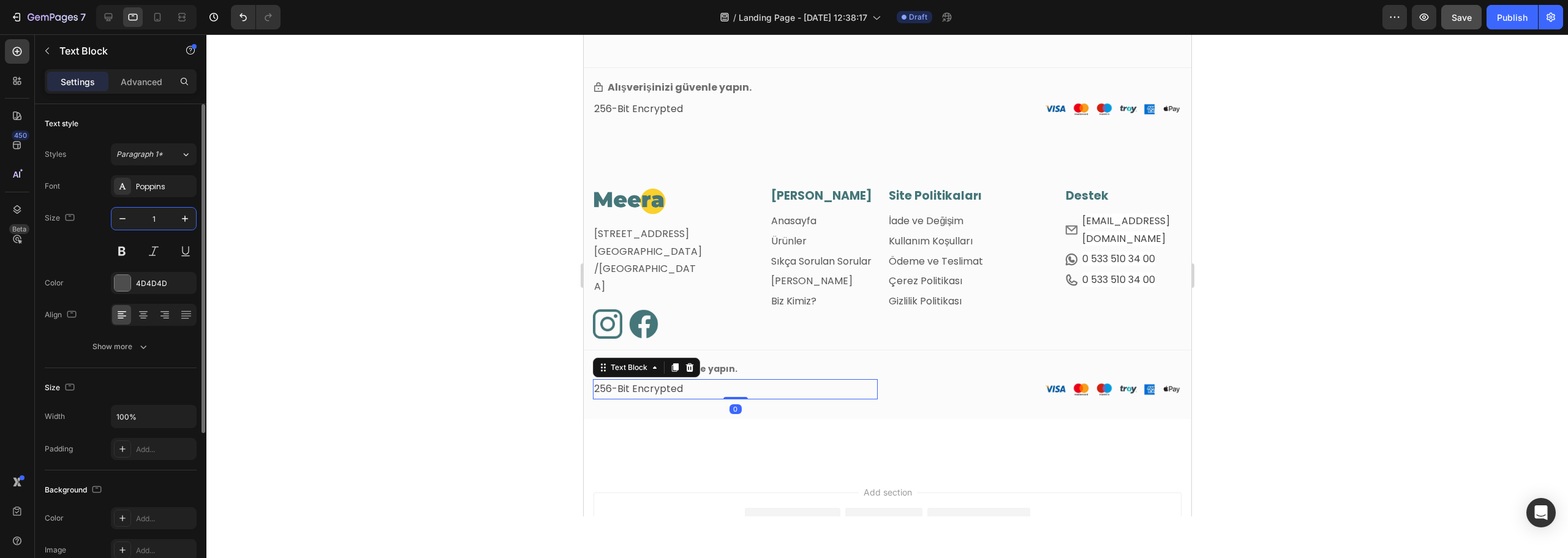
type input "12"
click at [487, 394] on div at bounding box center [887, 296] width 1361 height 524
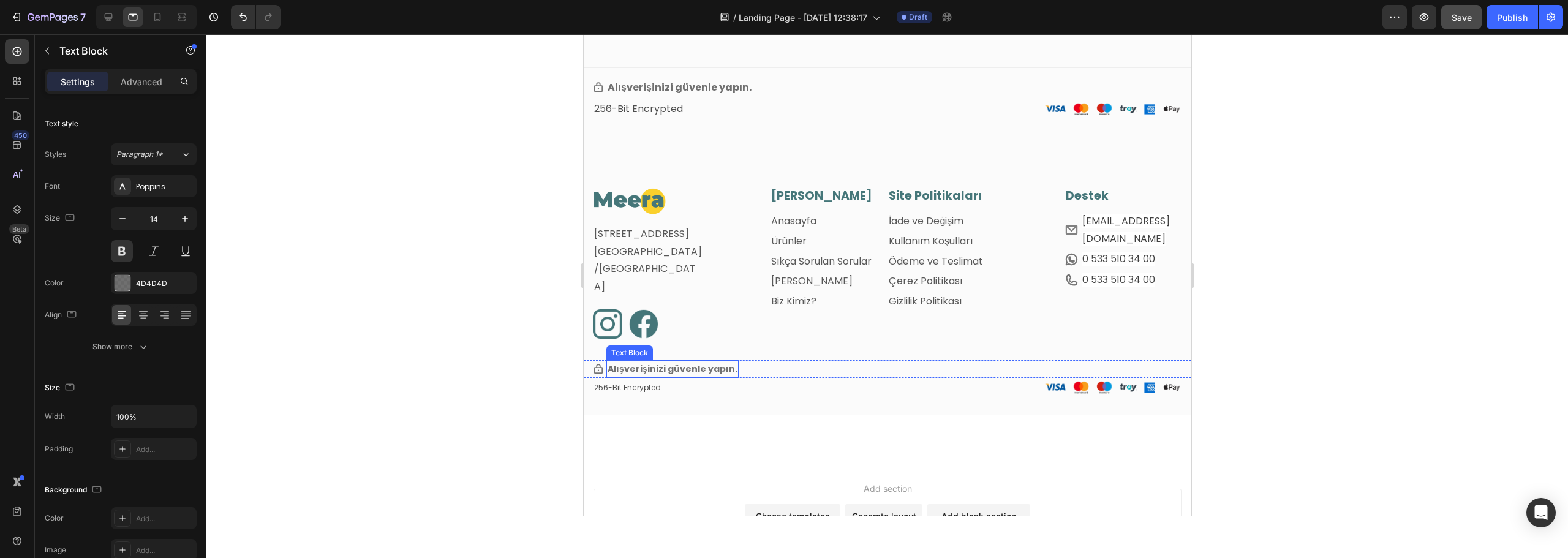
click at [700, 369] on p "Alışverişinizi güvenle yapın." at bounding box center [672, 369] width 130 height 15
click at [460, 337] on div at bounding box center [887, 296] width 1361 height 524
drag, startPoint x: 654, startPoint y: 384, endPoint x: 1062, endPoint y: 417, distance: 409.3
click at [654, 384] on p "256-Bit Encrypted" at bounding box center [734, 388] width 282 height 13
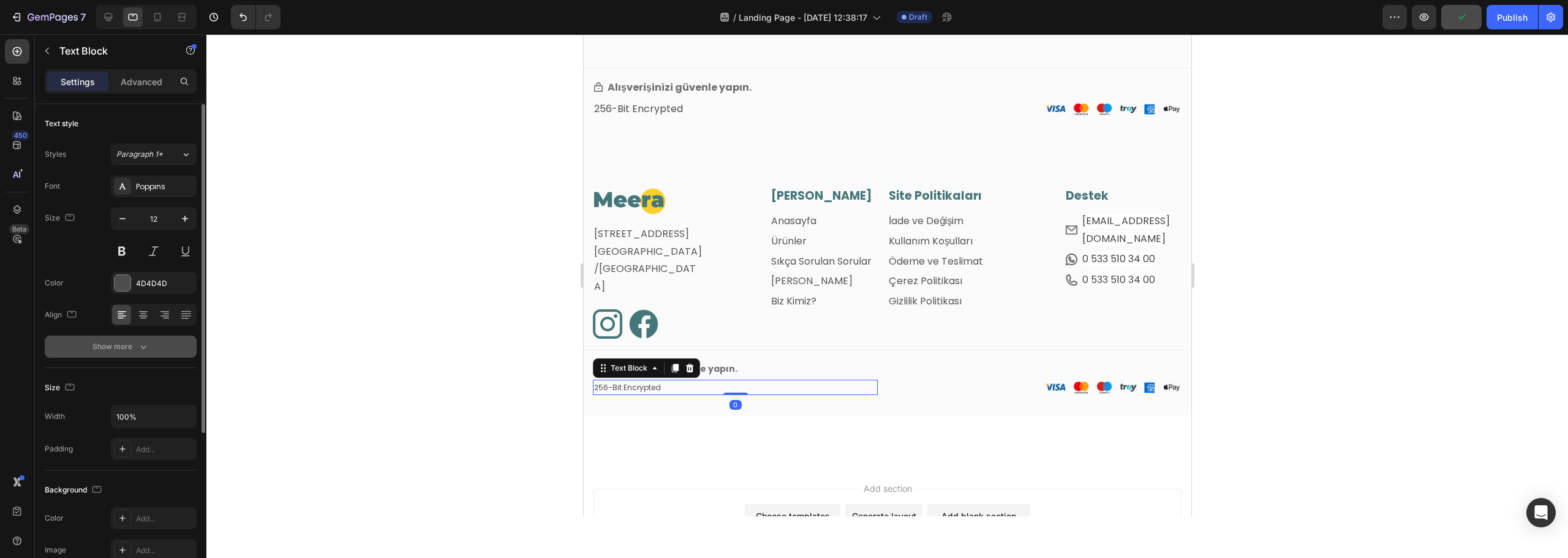
click at [127, 353] on button "Show more" at bounding box center [121, 347] width 152 height 22
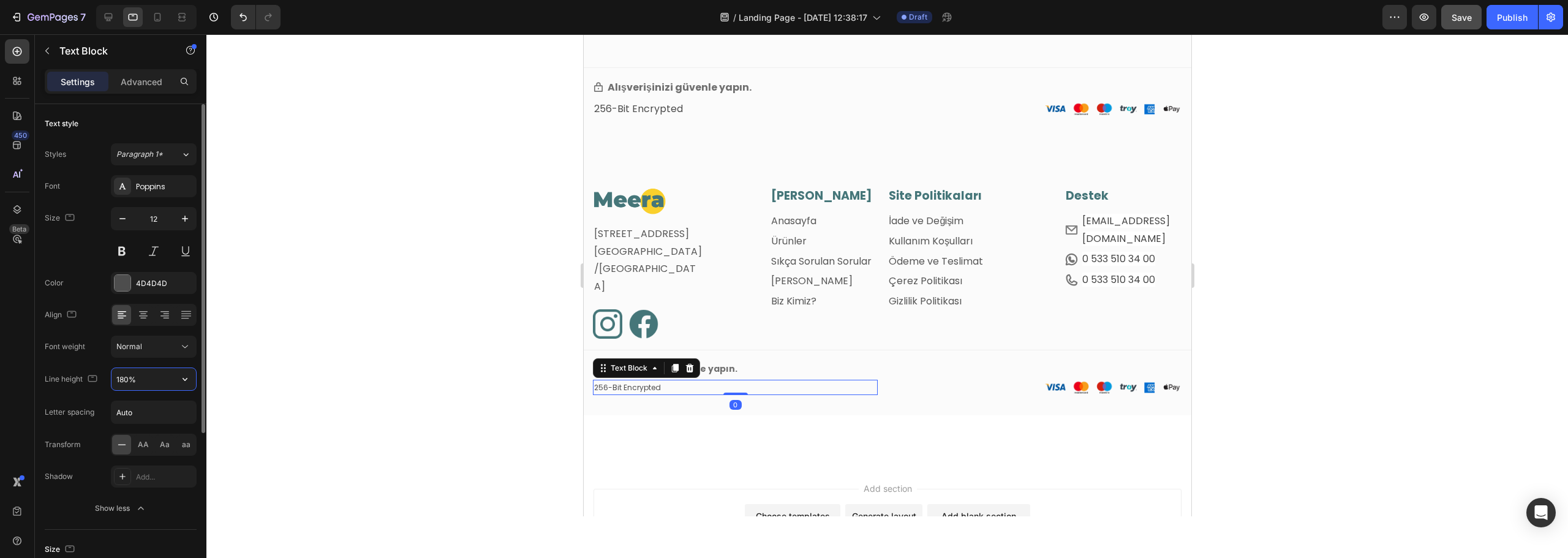
click at [165, 381] on input "180%" at bounding box center [153, 379] width 84 height 22
click at [188, 387] on button "button" at bounding box center [185, 379] width 22 height 22
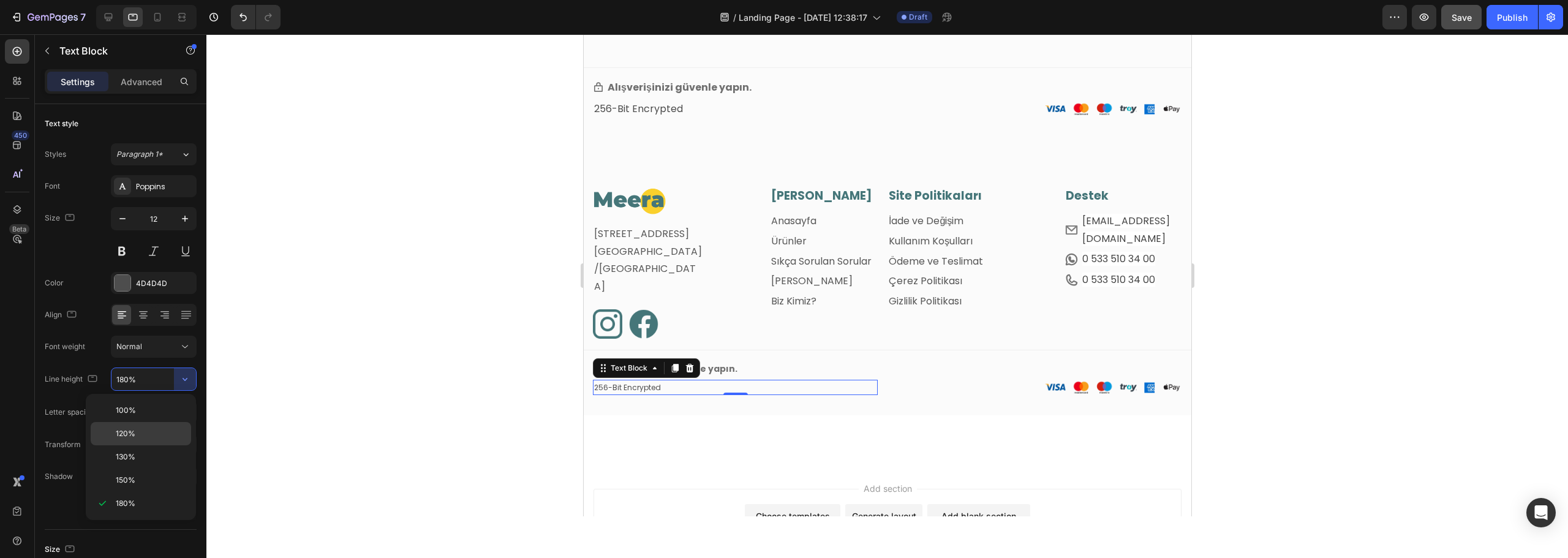
click at [144, 436] on p "120%" at bounding box center [150, 434] width 70 height 11
type input "120%"
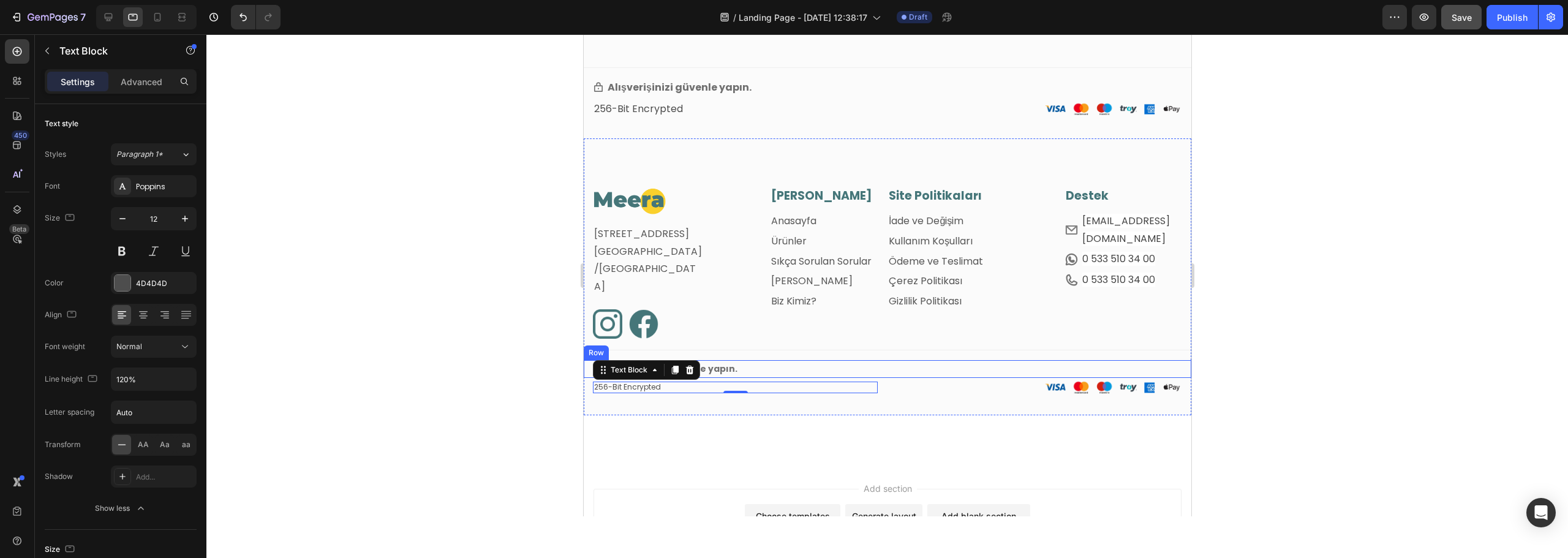
click at [753, 367] on div "Icon Alışverişinizi güvenle yapın. Text Block Row" at bounding box center [887, 369] width 607 height 18
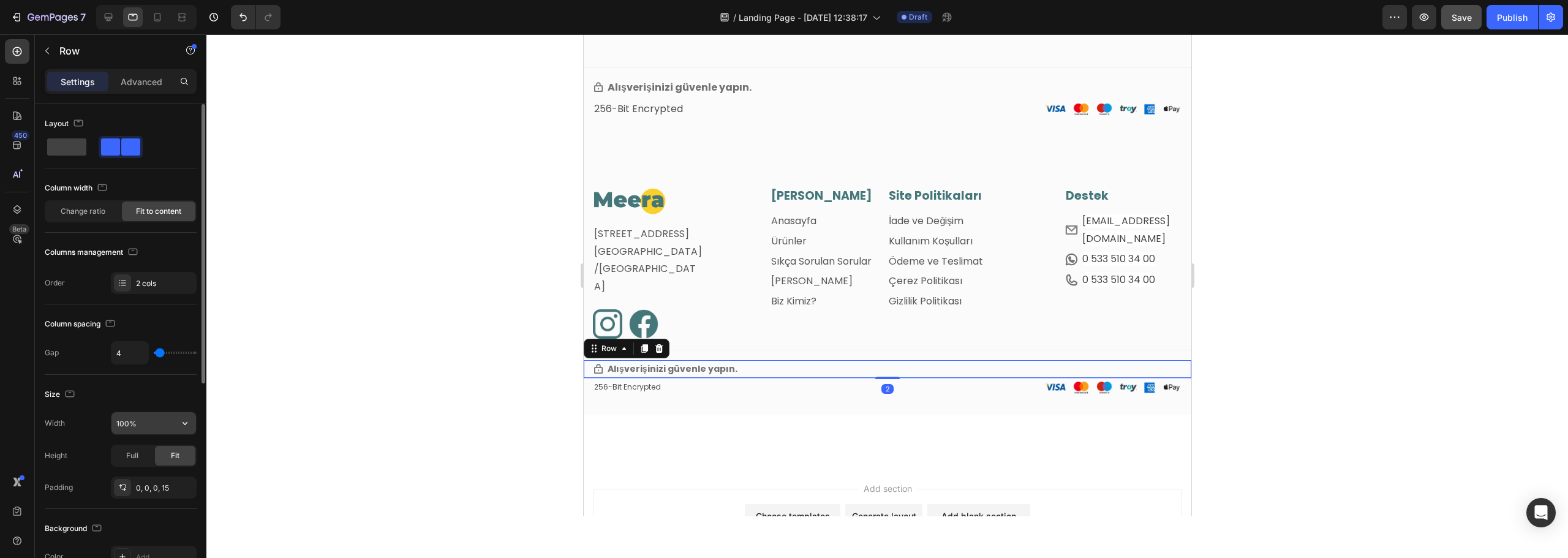
click at [140, 414] on input "100%" at bounding box center [153, 423] width 84 height 22
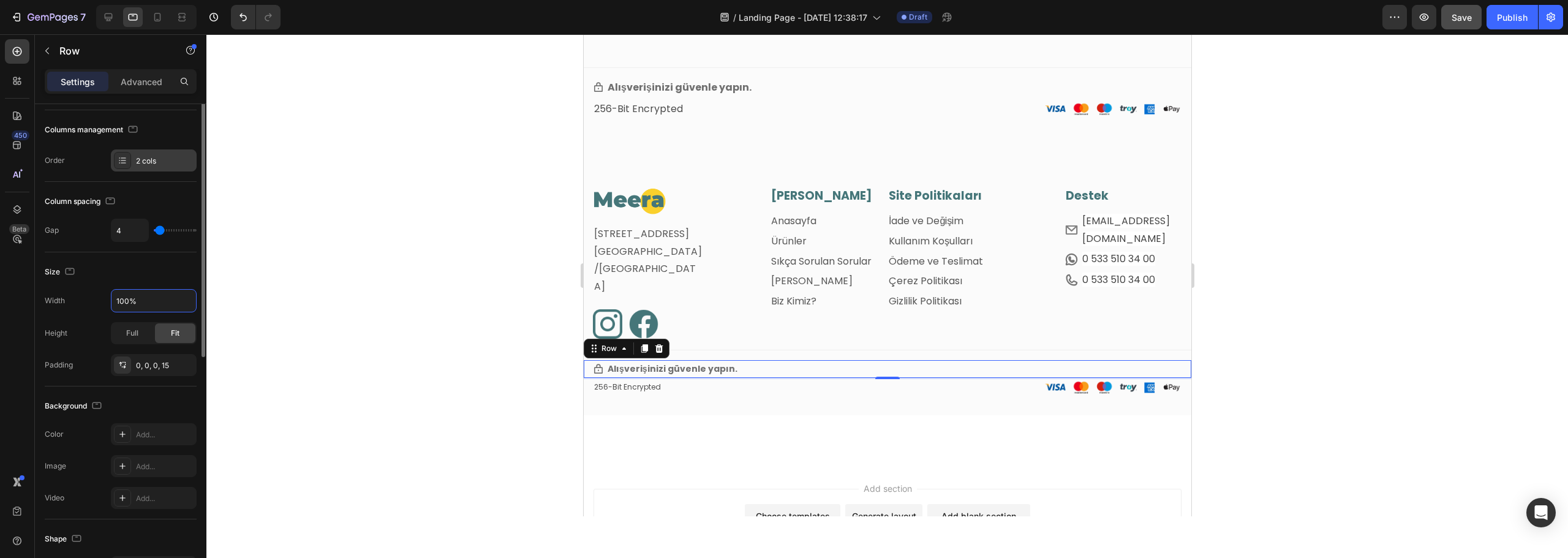
scroll to position [0, 0]
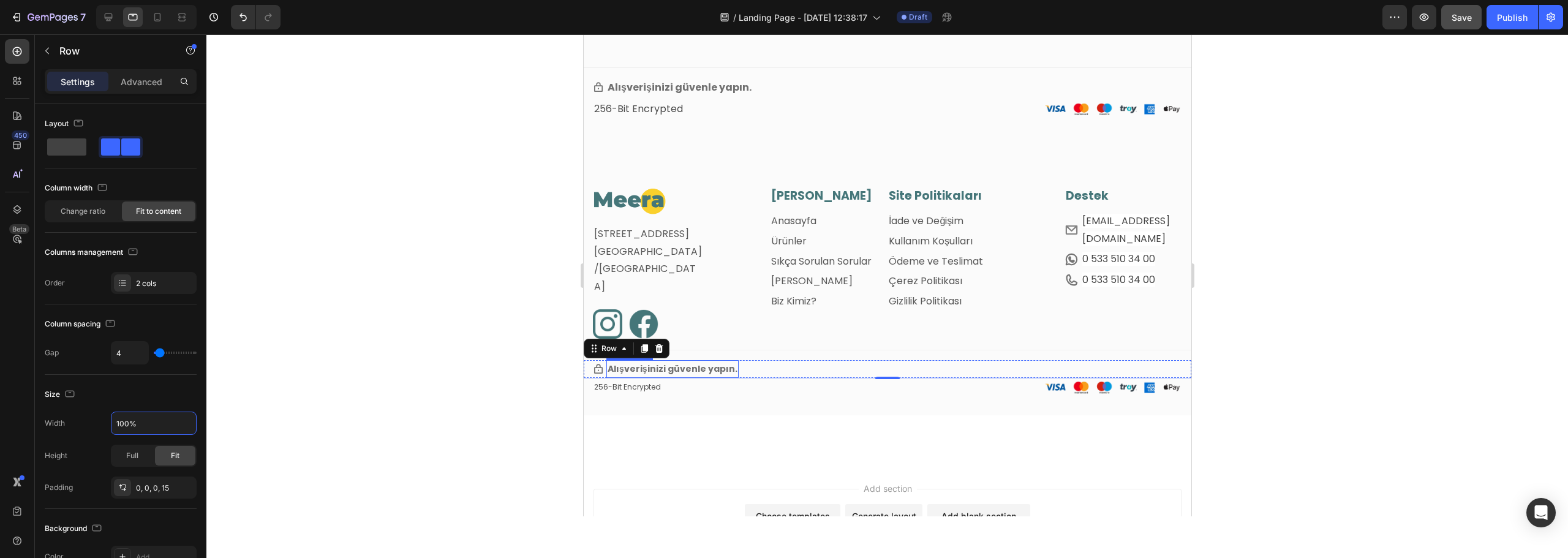
click at [710, 367] on p "Alışverişinizi güvenle yapın." at bounding box center [672, 369] width 130 height 15
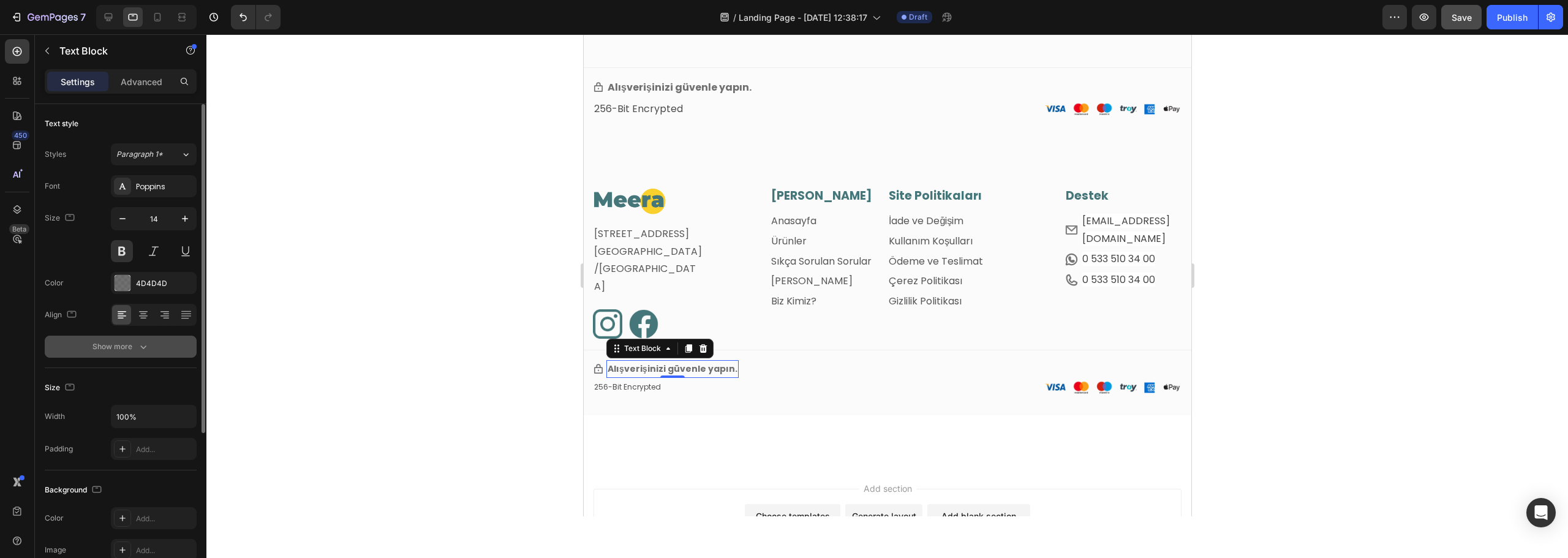
click at [132, 352] on div "Show more" at bounding box center [121, 347] width 57 height 12
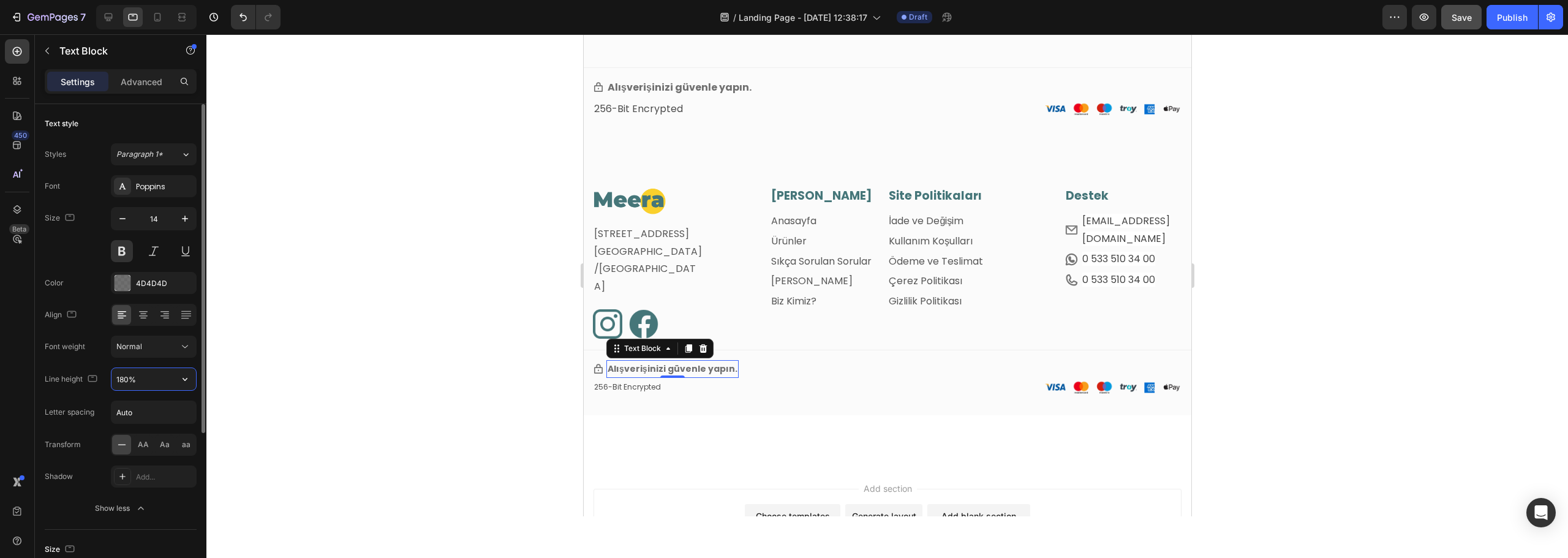
click at [140, 385] on input "180%" at bounding box center [153, 379] width 84 height 22
click at [178, 382] on button "button" at bounding box center [185, 379] width 22 height 22
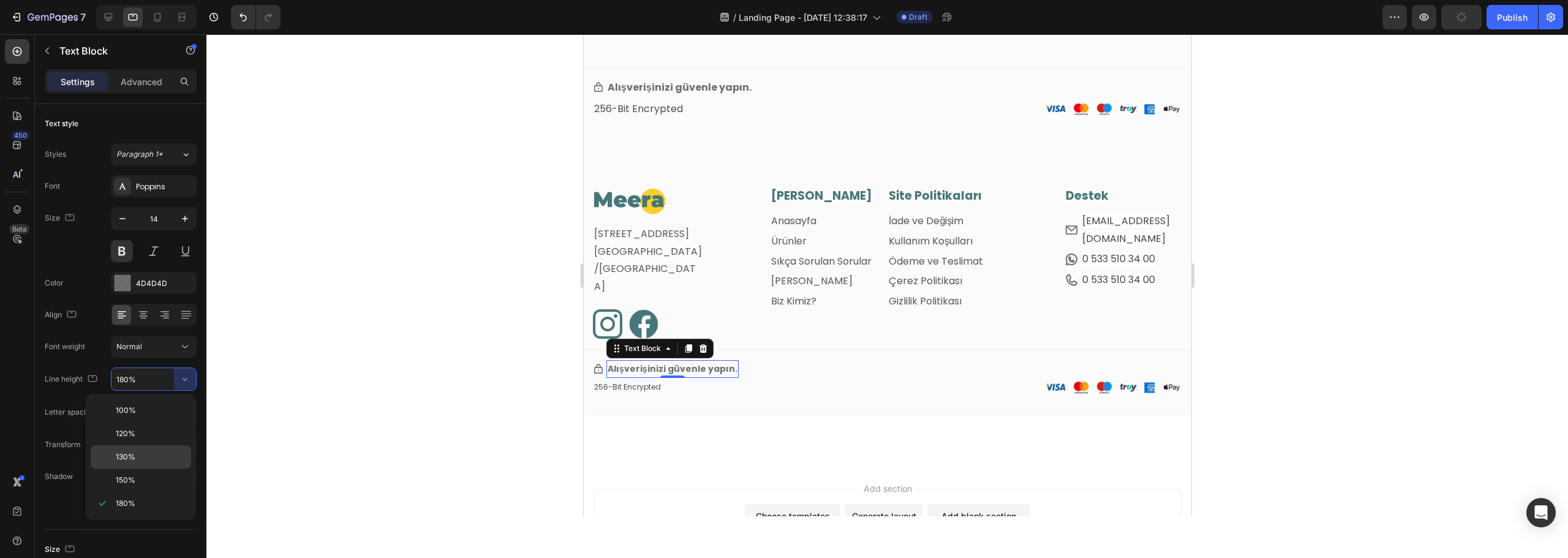
click at [131, 453] on span "130%" at bounding box center [125, 457] width 20 height 11
type input "130%"
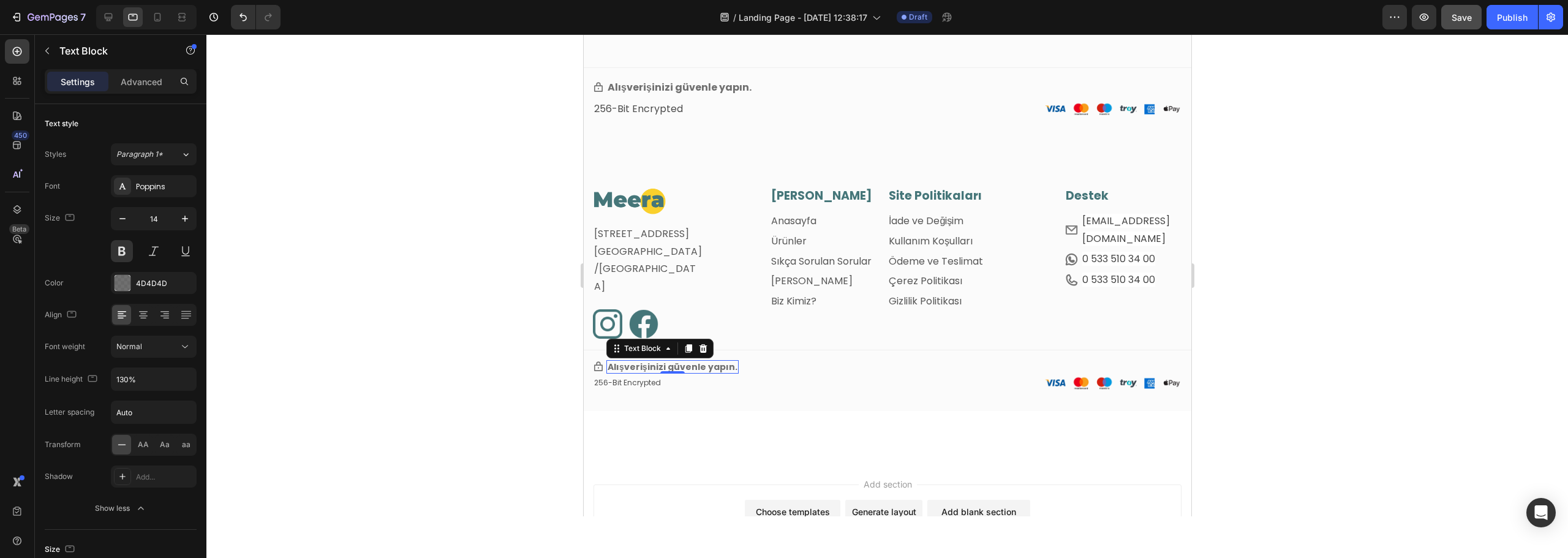
click at [449, 334] on div at bounding box center [887, 296] width 1361 height 524
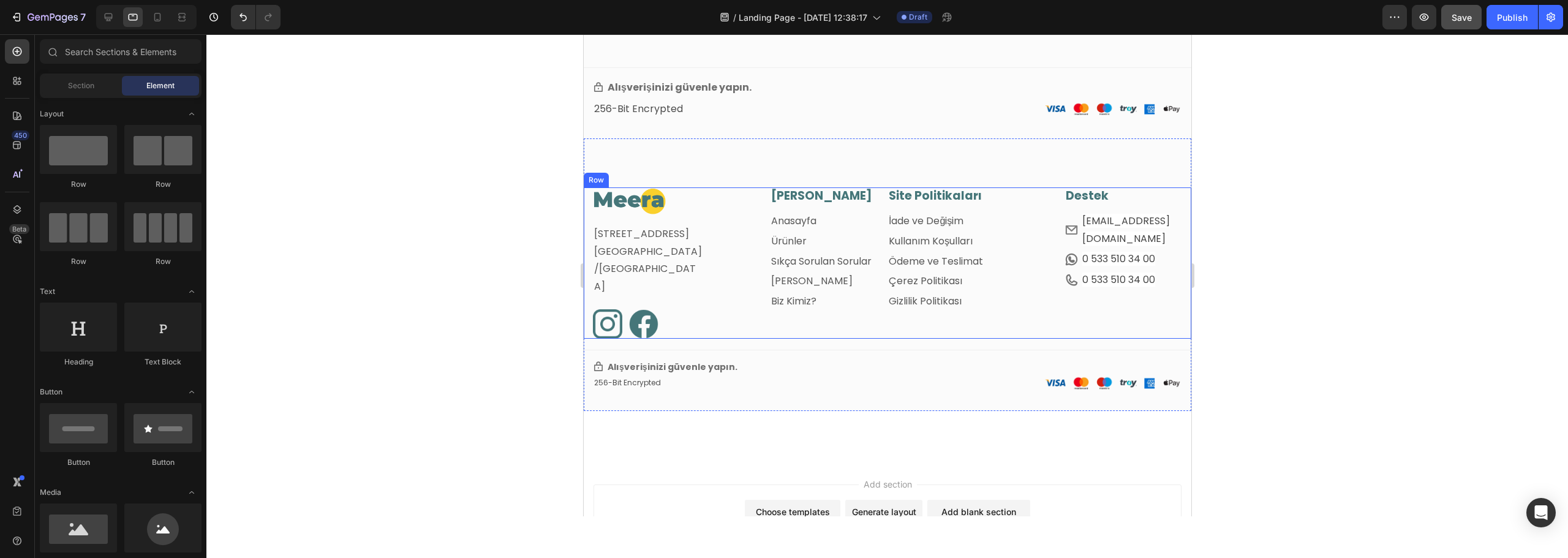
click at [729, 236] on div "Image Fetih Mahallesi, Tahralı Sokak, Blok 2E, Daire 5 Ataşehir/İstanbul Text b…" at bounding box center [666, 264] width 148 height 151
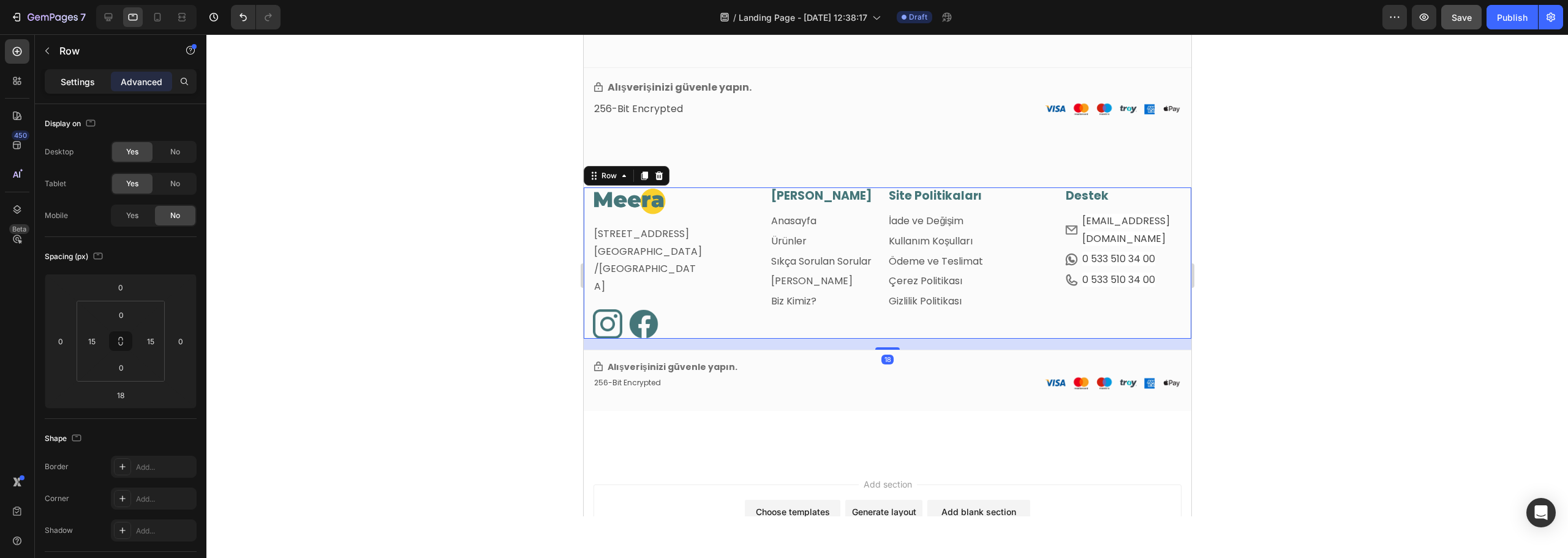
click at [66, 83] on p "Settings" at bounding box center [78, 82] width 35 height 13
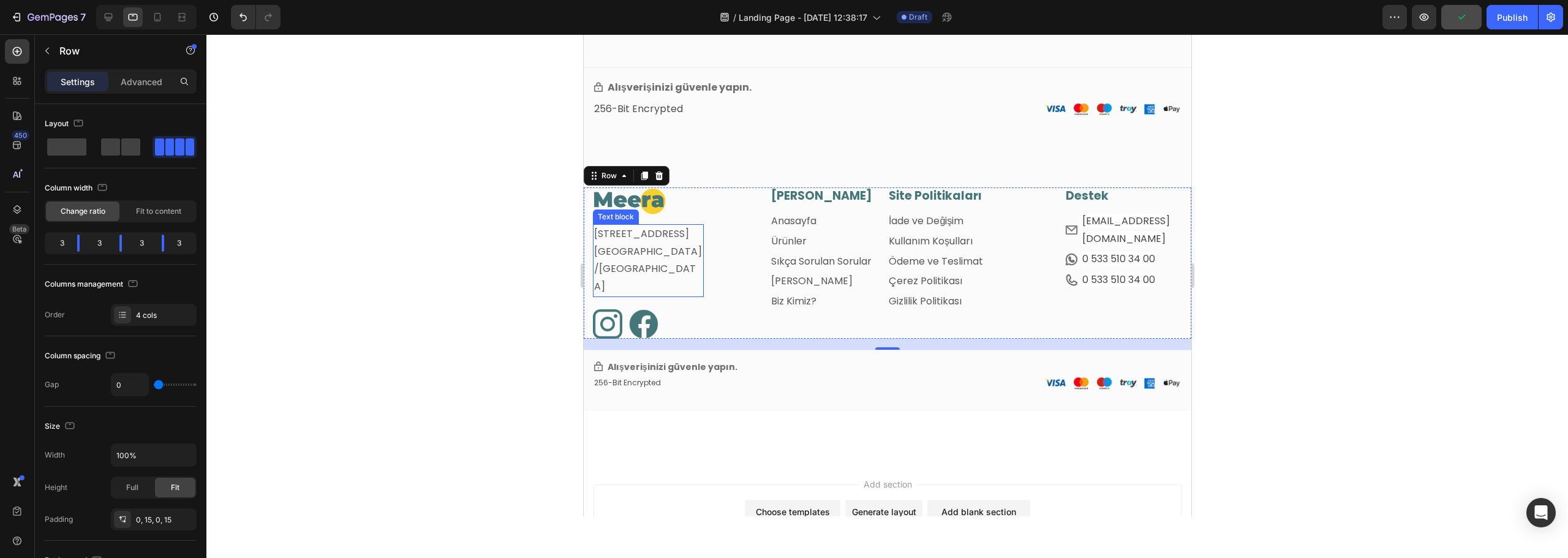
click at [691, 243] on p "[STREET_ADDRESS]" at bounding box center [648, 234] width 108 height 18
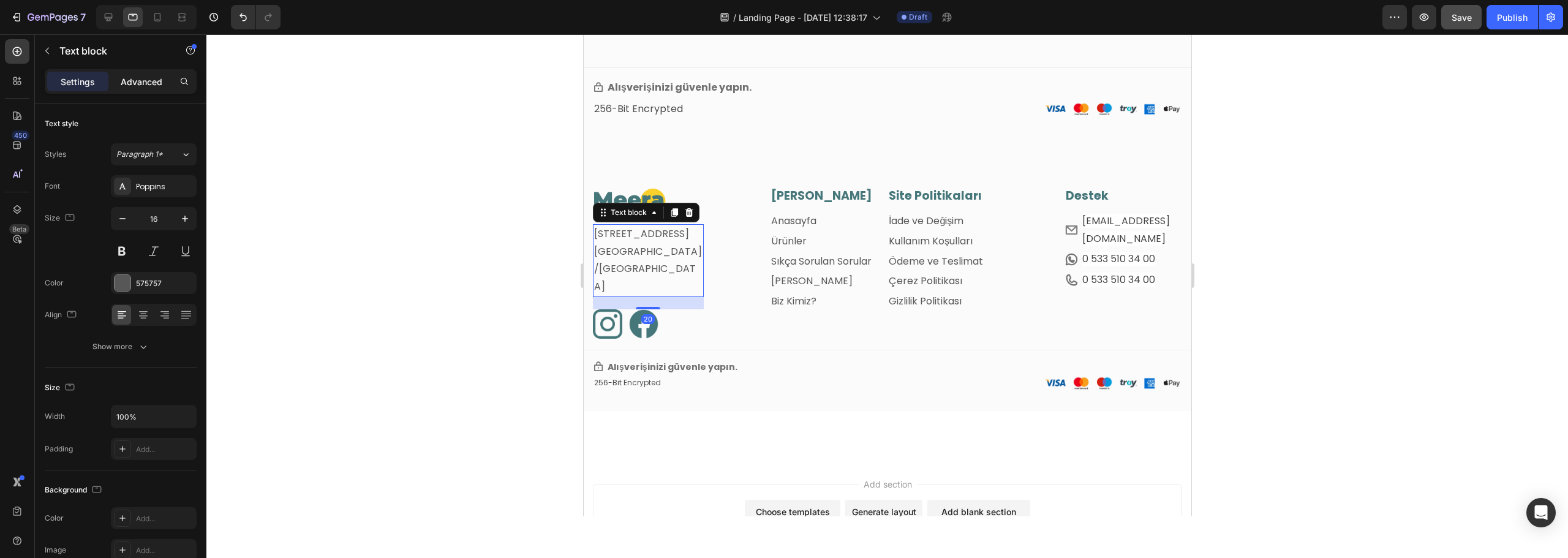
click at [142, 83] on p "Advanced" at bounding box center [141, 82] width 42 height 13
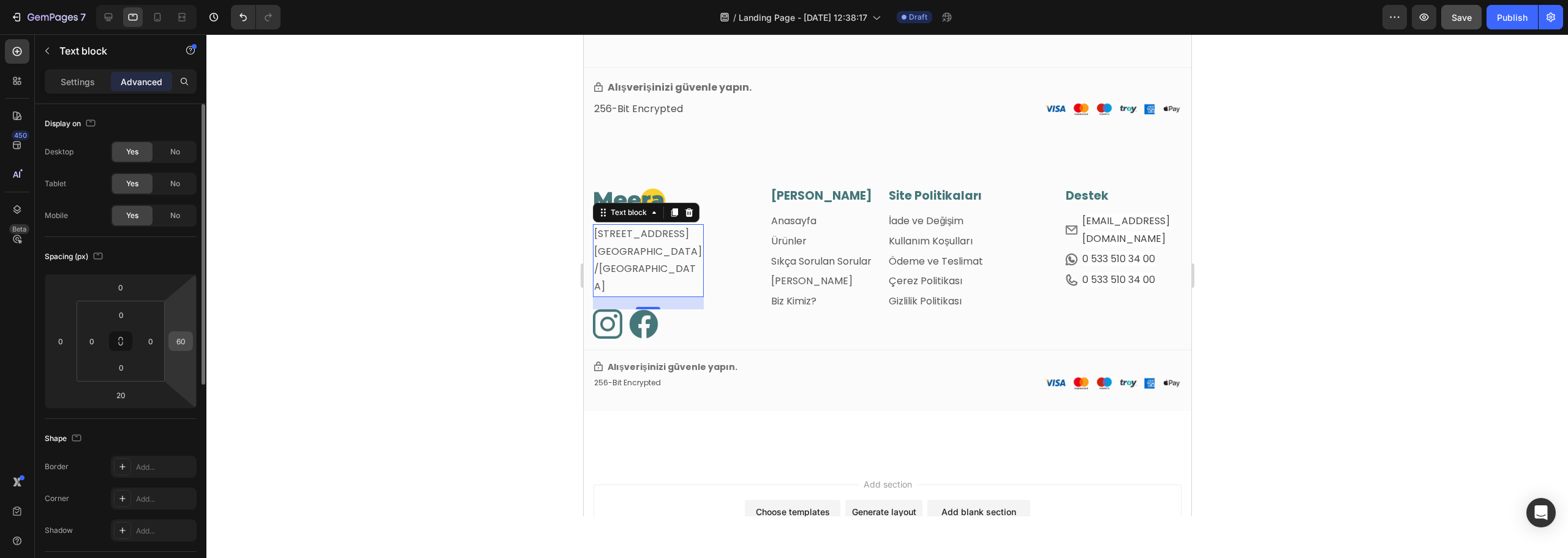
click at [177, 339] on input "60" at bounding box center [181, 341] width 19 height 19
type input "0"
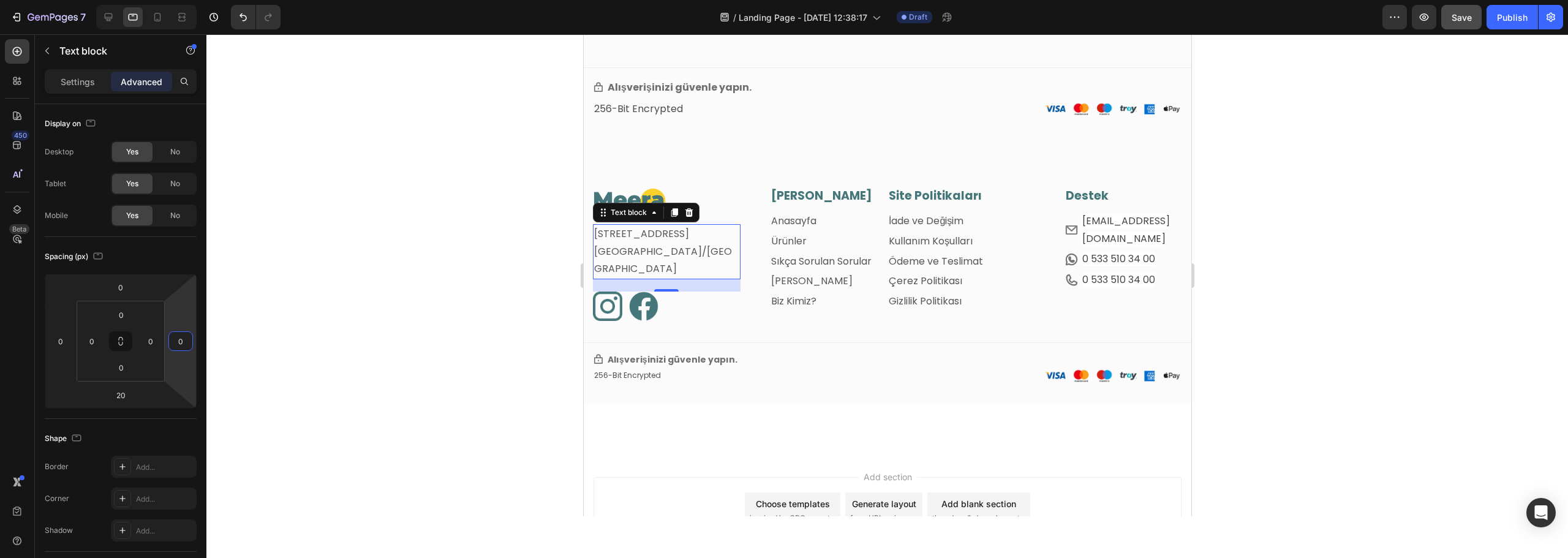
click at [470, 308] on div at bounding box center [887, 296] width 1361 height 524
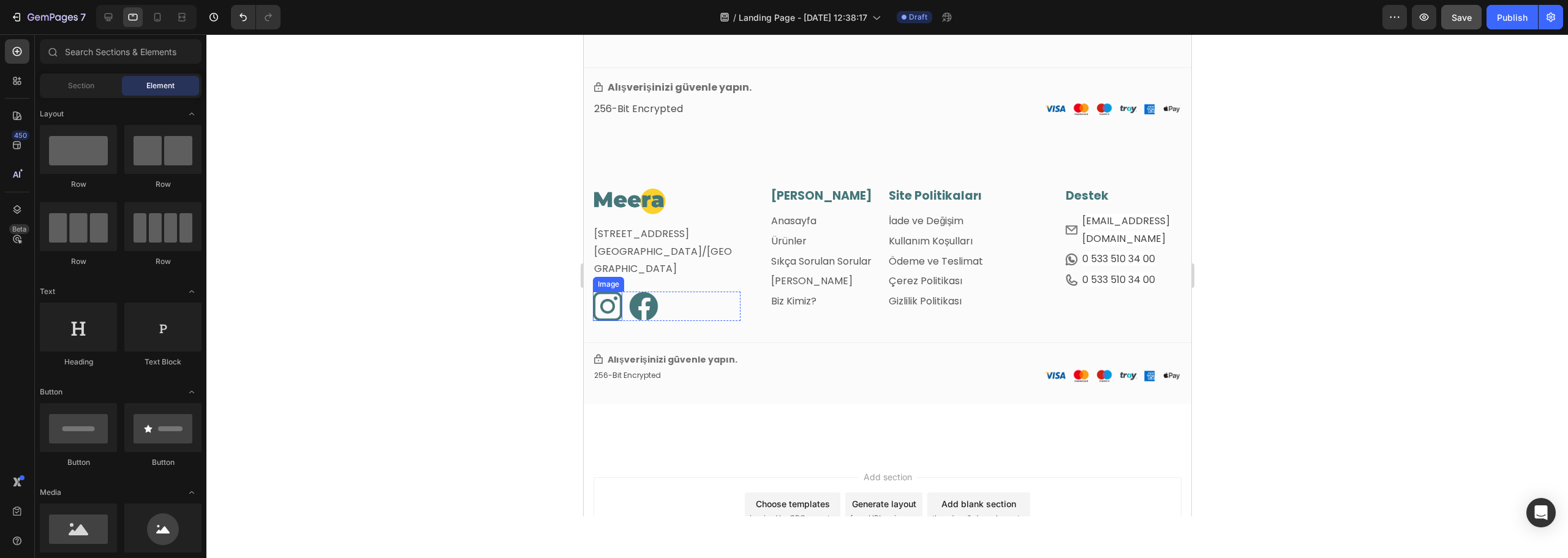
click at [604, 300] on img at bounding box center [606, 306] width 29 height 29
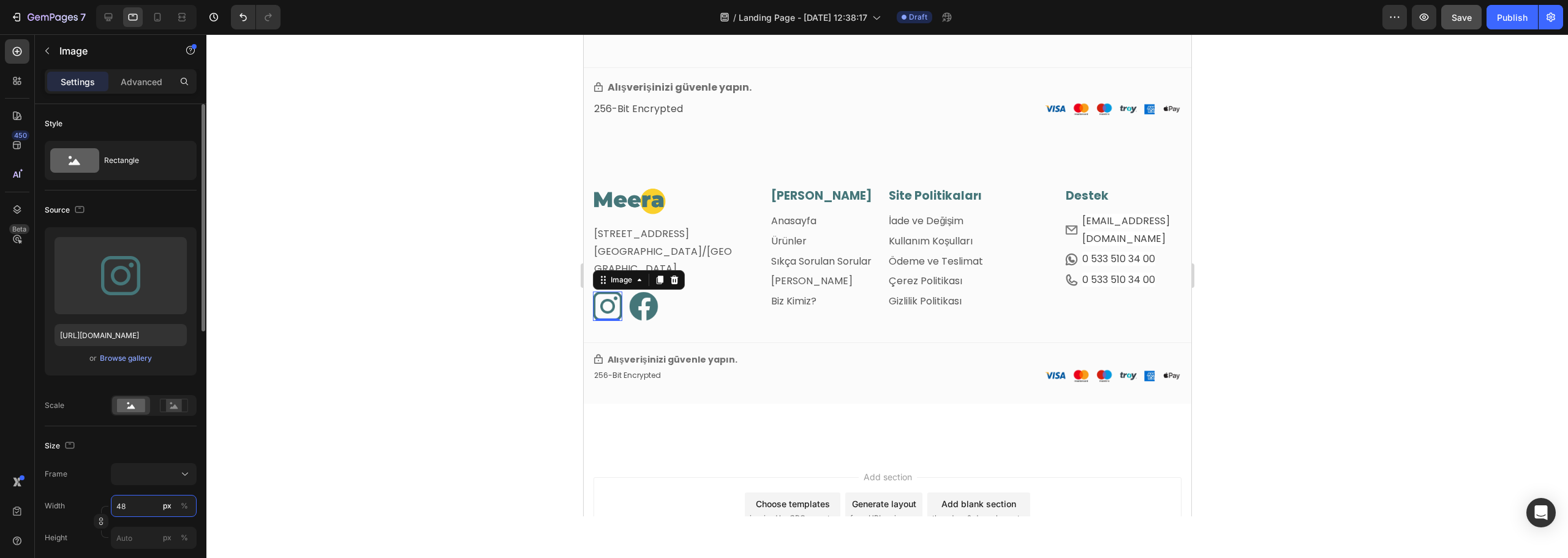
click at [128, 507] on input "48" at bounding box center [154, 507] width 86 height 22
type input "3"
type input "30"
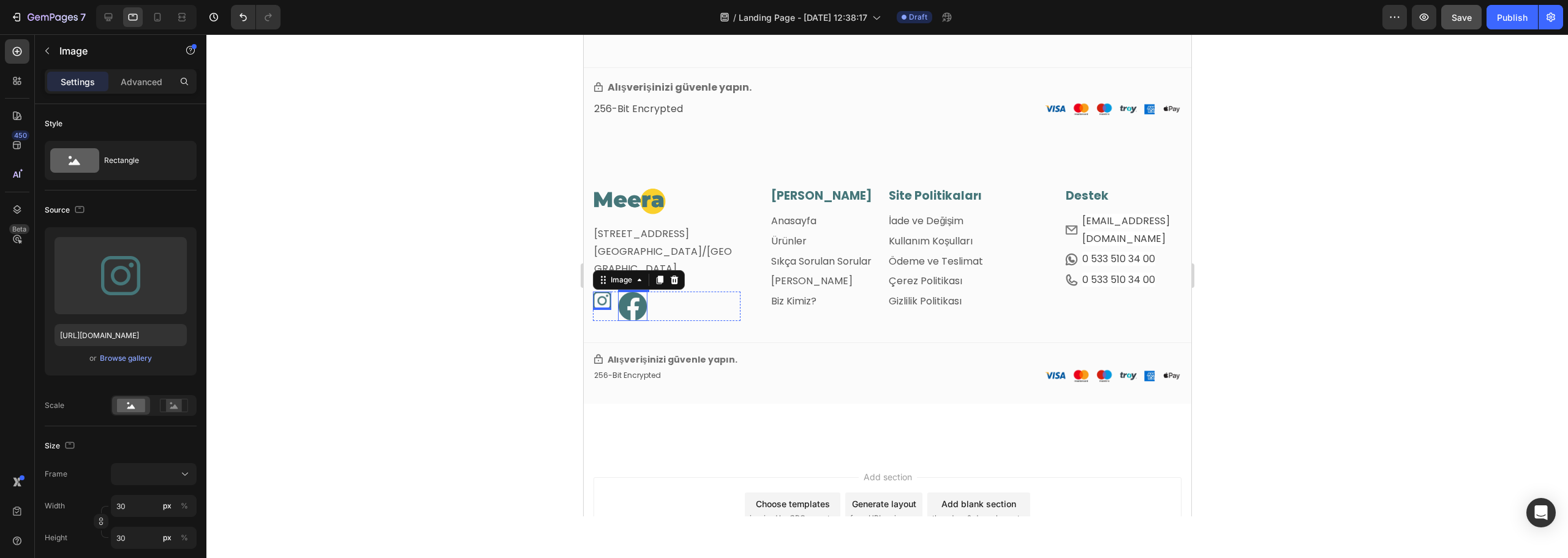
click at [629, 306] on img at bounding box center [632, 306] width 29 height 29
click at [113, 503] on input "48" at bounding box center [154, 507] width 86 height 22
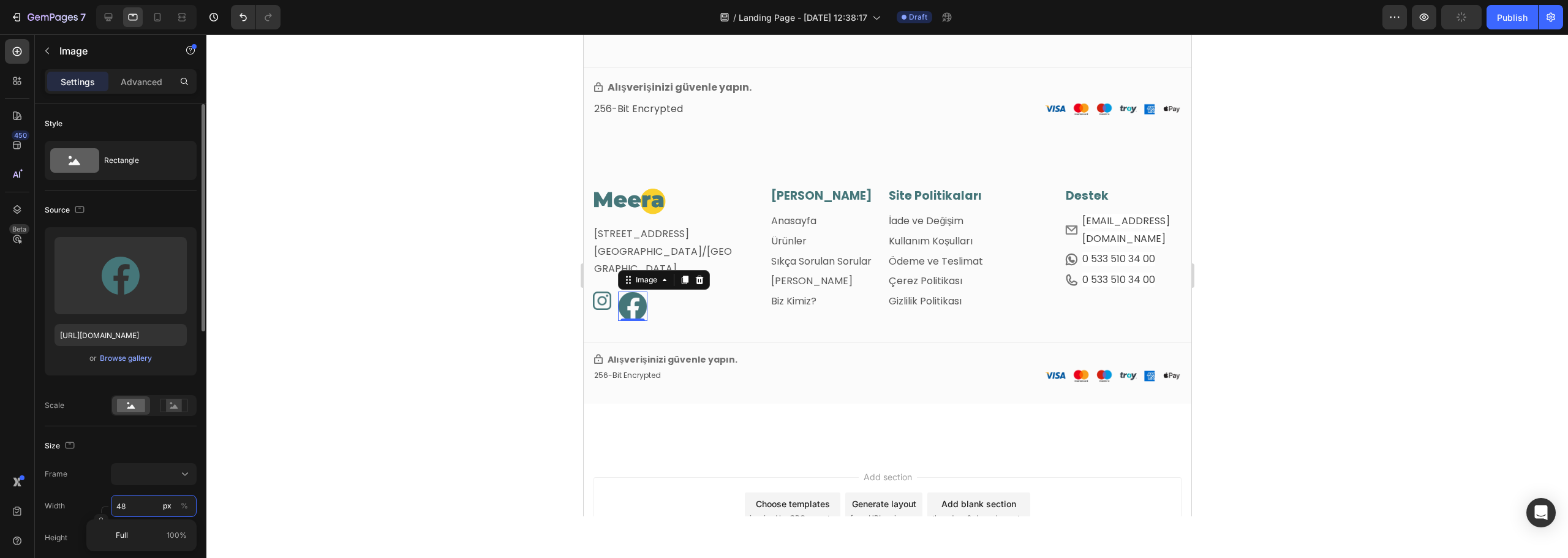
type input "3"
type input "30"
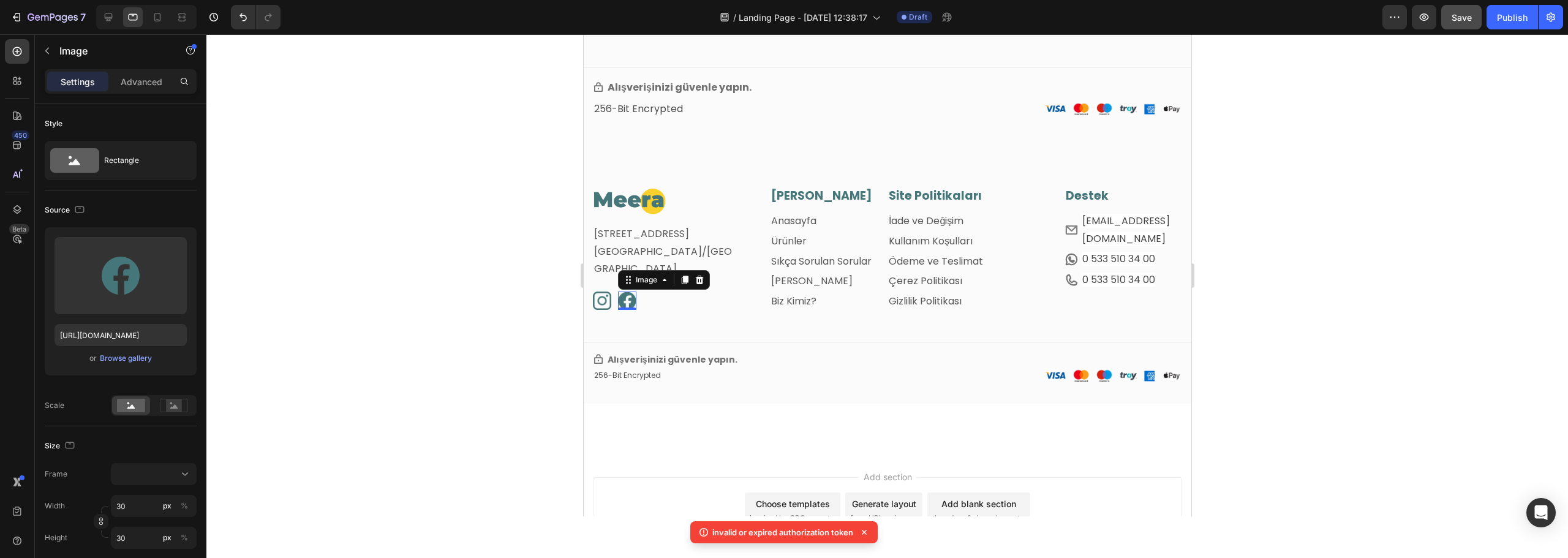
click at [385, 320] on div at bounding box center [887, 296] width 1361 height 524
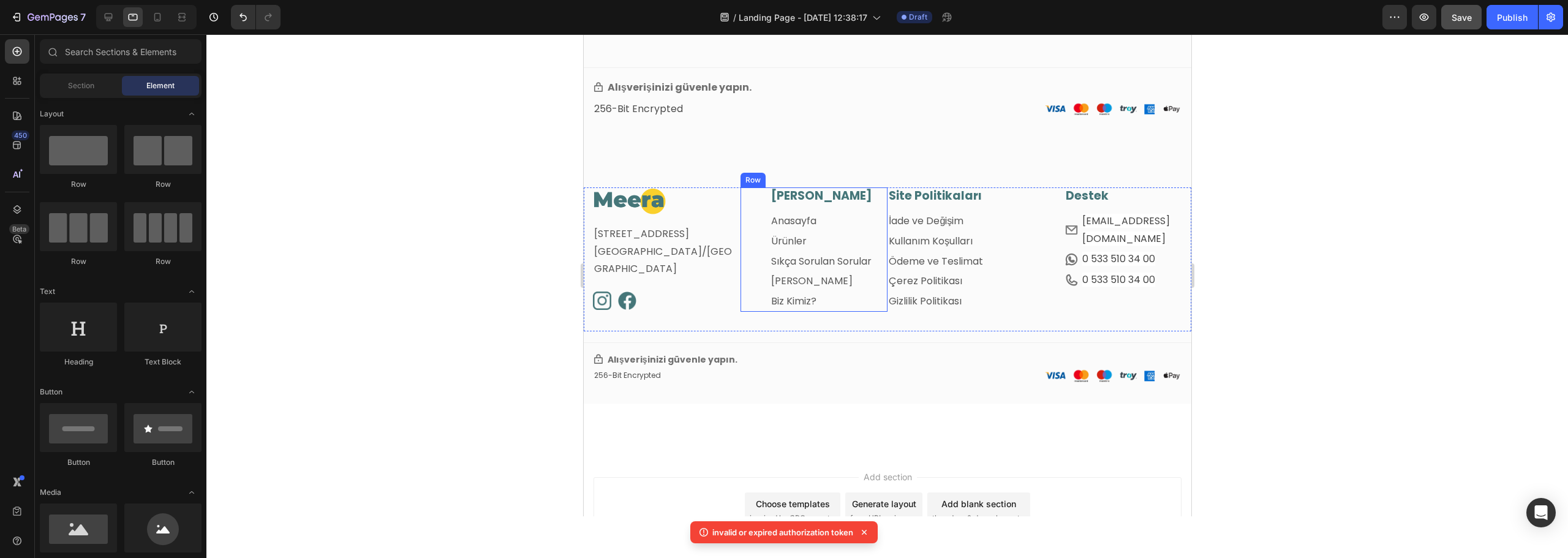
click at [752, 200] on div "Ana Menü Heading Anasayfa Text block Ürünler Text block Sıkça Sorulan Sorular T…" at bounding box center [814, 250] width 148 height 124
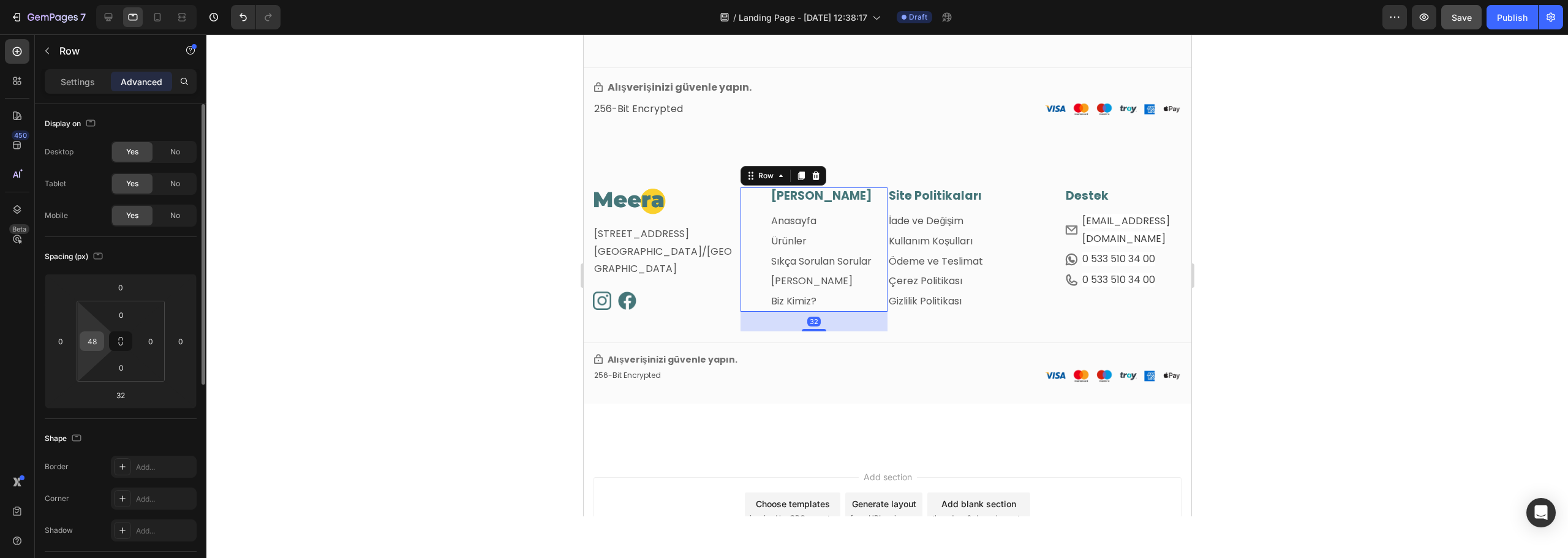
click at [95, 342] on input "48" at bounding box center [93, 341] width 19 height 19
type input "0"
click at [935, 245] on link "Kullanım Koşulları" at bounding box center [931, 240] width 84 height 14
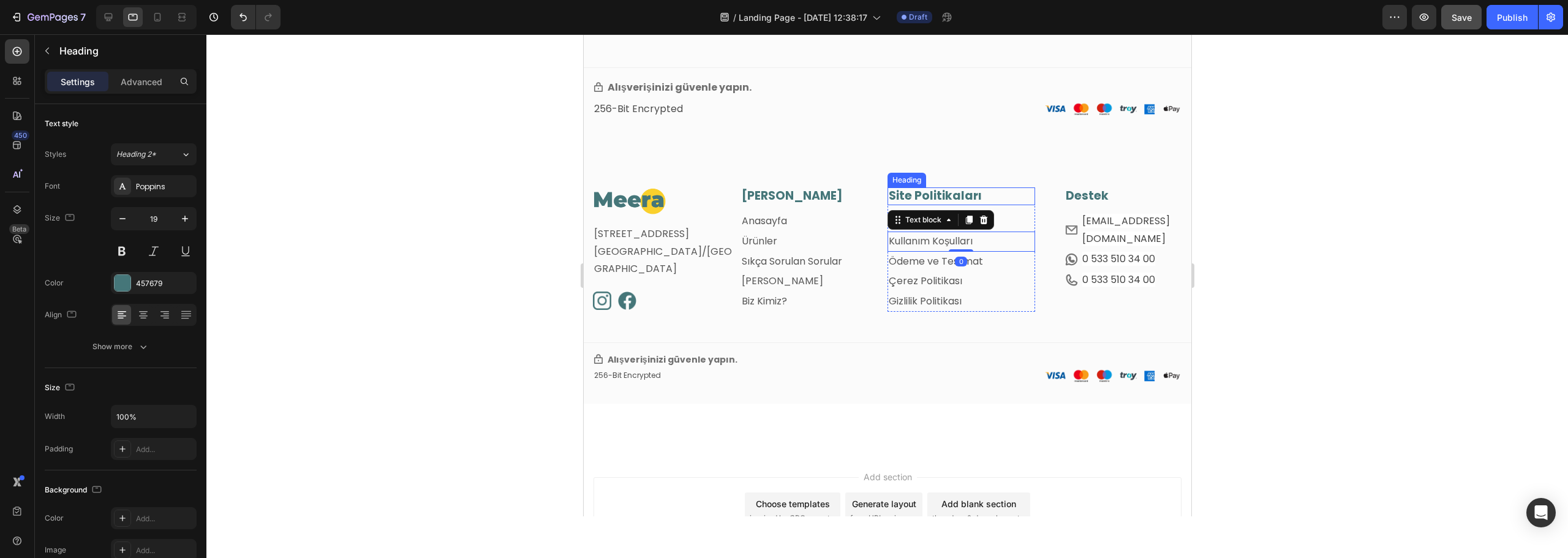
click at [1006, 198] on h3 "Site Politikaları" at bounding box center [961, 196] width 148 height 18
click at [451, 329] on div at bounding box center [887, 296] width 1361 height 524
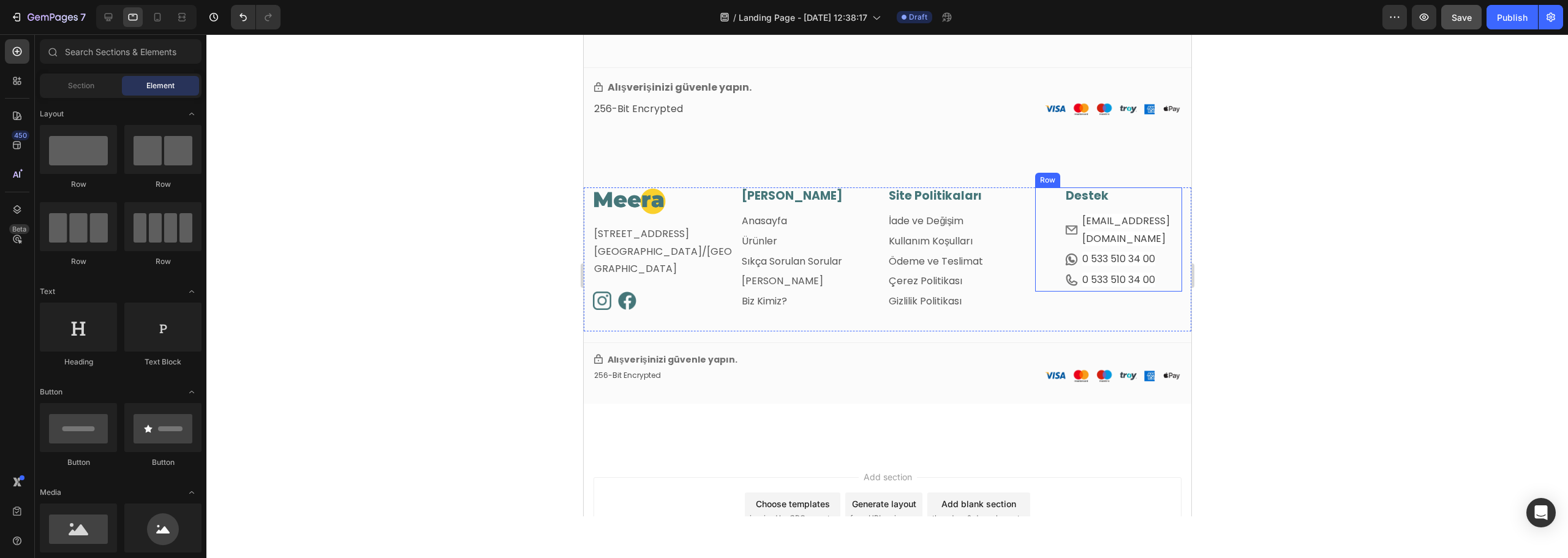
click at [1034, 251] on div "Destek Heading Row Icon info@meeratr.com Text block Row Icon 0 533 510 34 00 Te…" at bounding box center [1108, 239] width 148 height 104
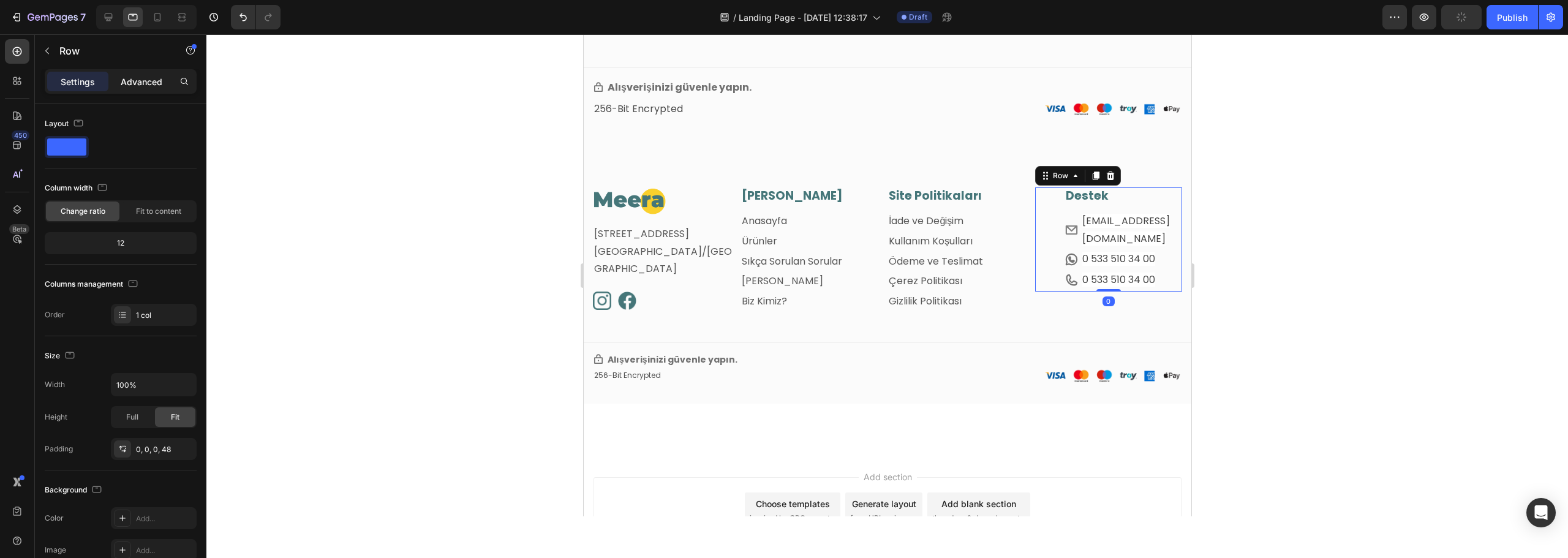
click at [147, 82] on p "Advanced" at bounding box center [141, 82] width 42 height 13
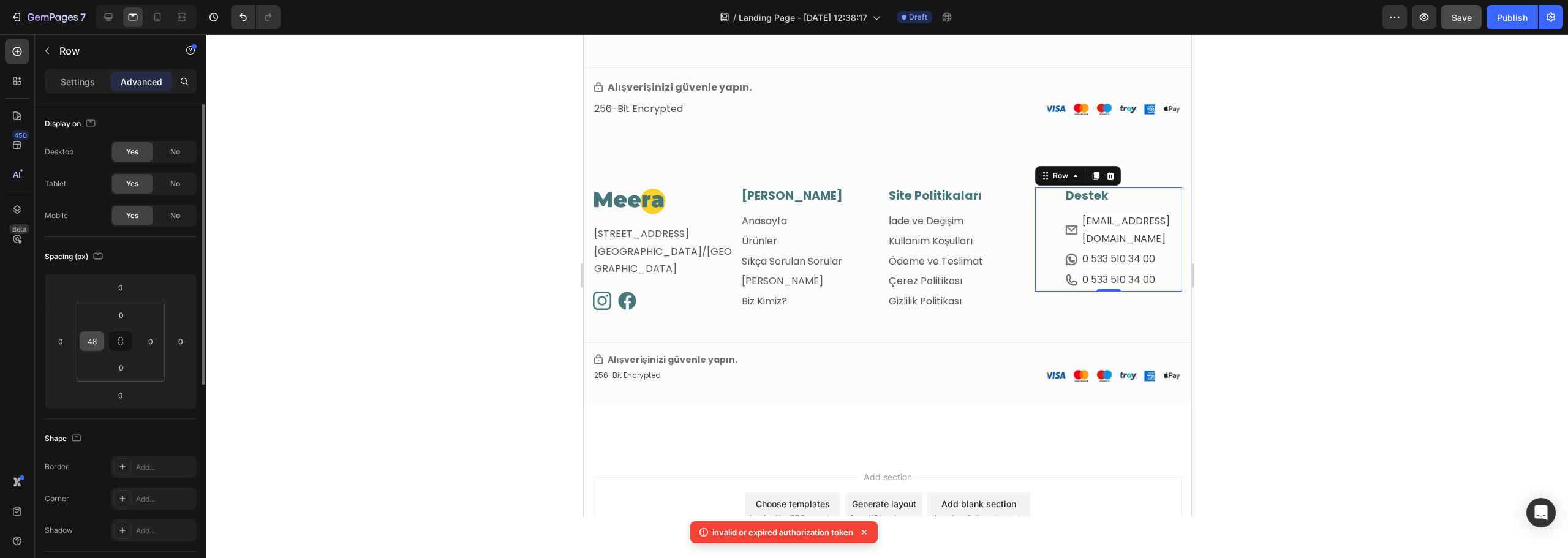
click at [96, 343] on input "48" at bounding box center [93, 341] width 19 height 19
type input "0"
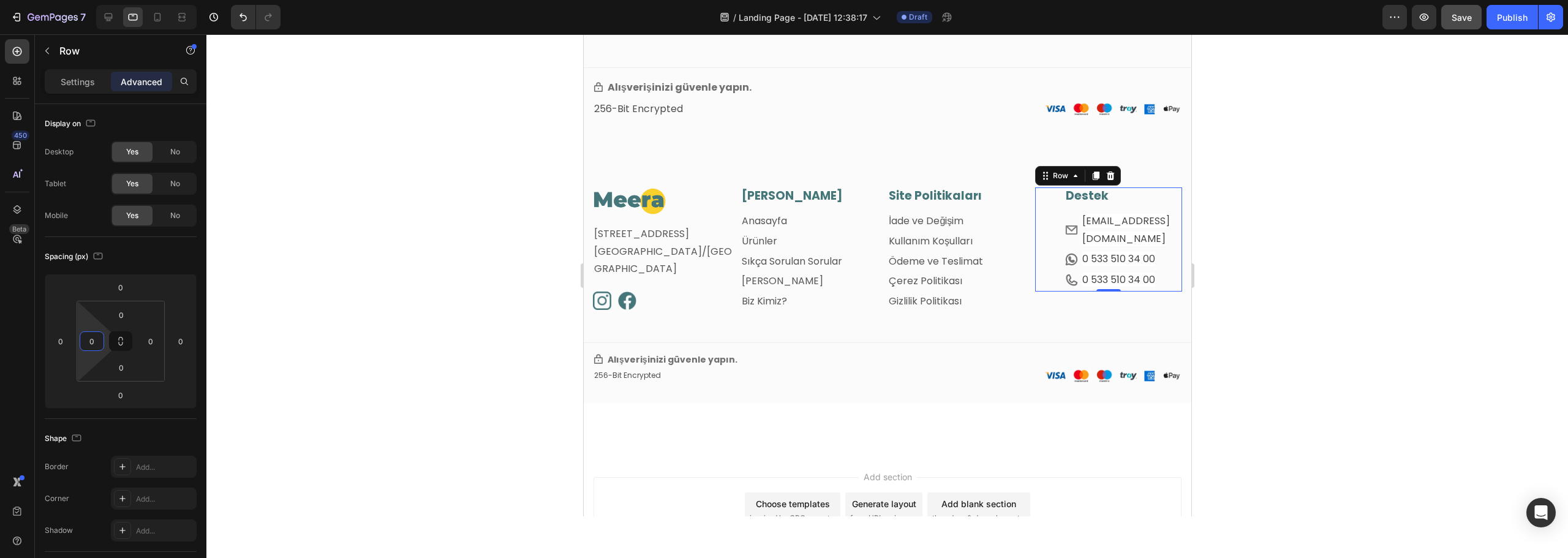
click at [444, 236] on div at bounding box center [887, 296] width 1361 height 524
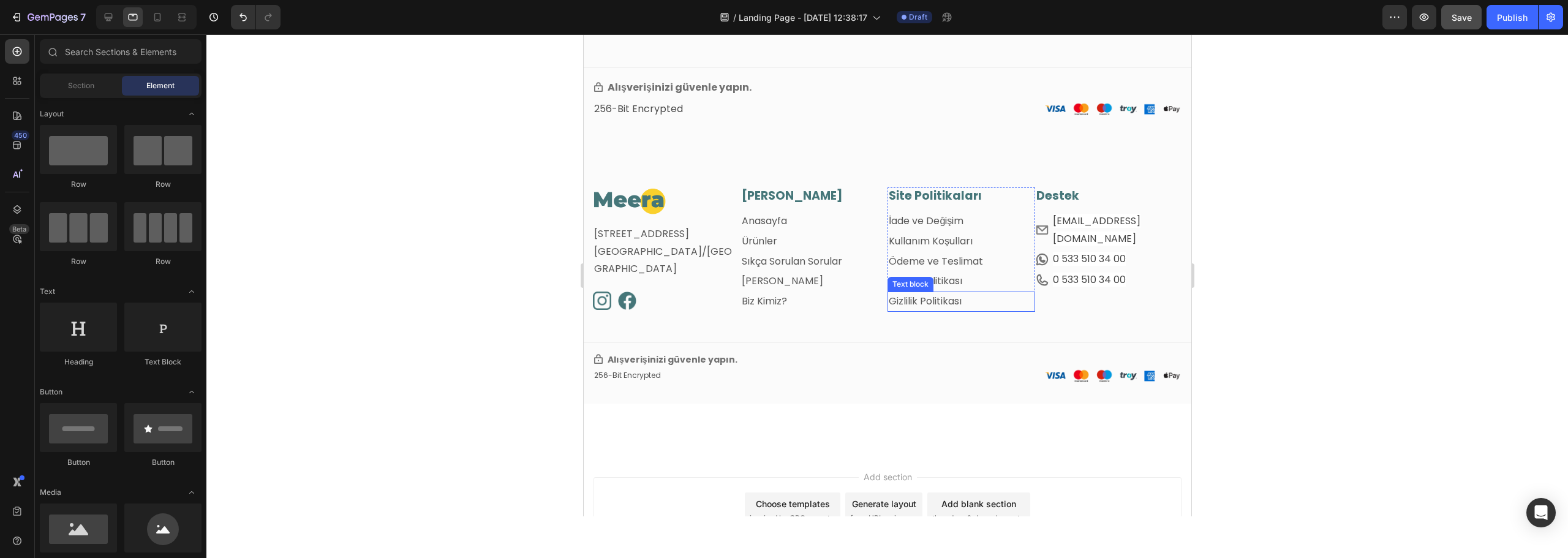
click at [1019, 307] on p "Gizlilik Politikası" at bounding box center [961, 301] width 145 height 18
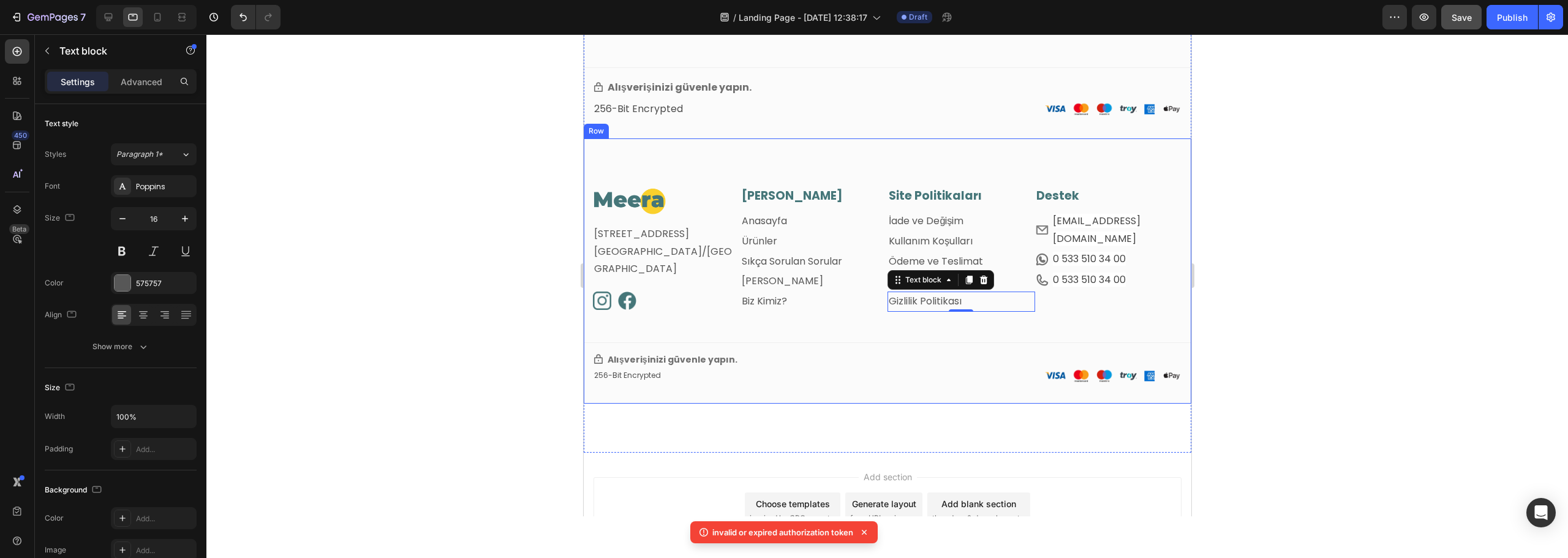
click at [780, 152] on div "Image Fetih Mahallesi, Tahralı Sokak, Blok 2E, Daire 5 Ataşehir/İstanbul Text b…" at bounding box center [887, 271] width 607 height 265
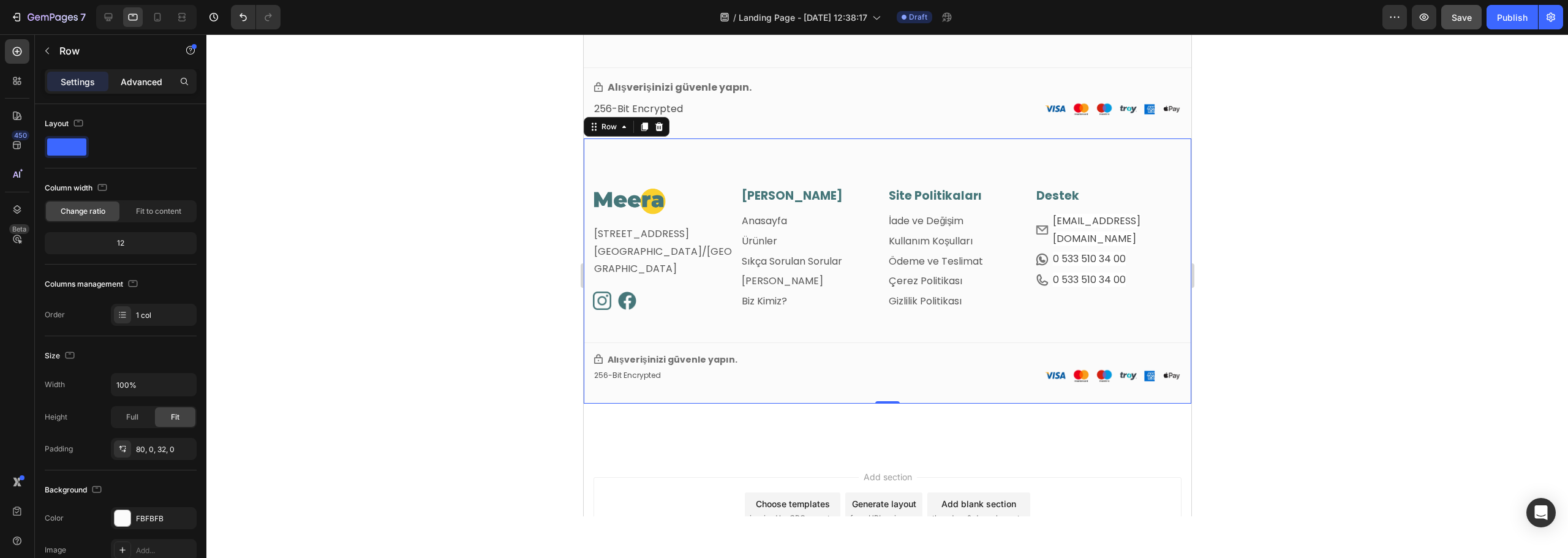
click at [141, 83] on p "Advanced" at bounding box center [141, 82] width 42 height 13
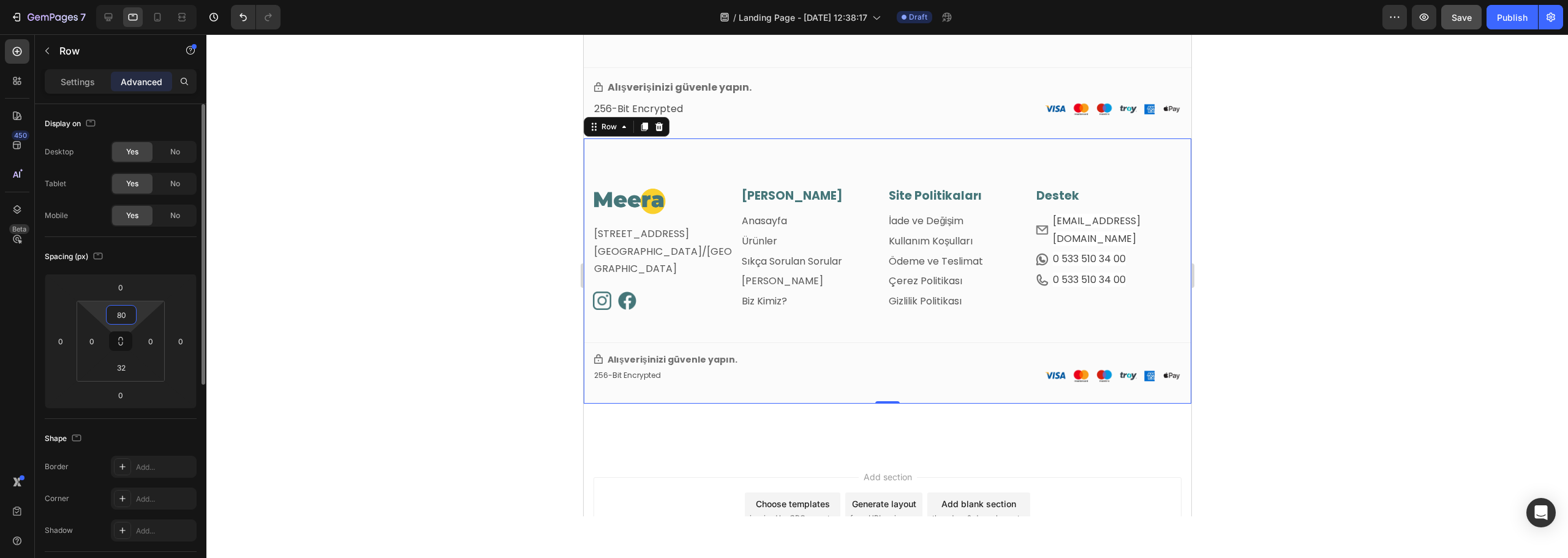
click at [121, 322] on input "80" at bounding box center [121, 315] width 24 height 19
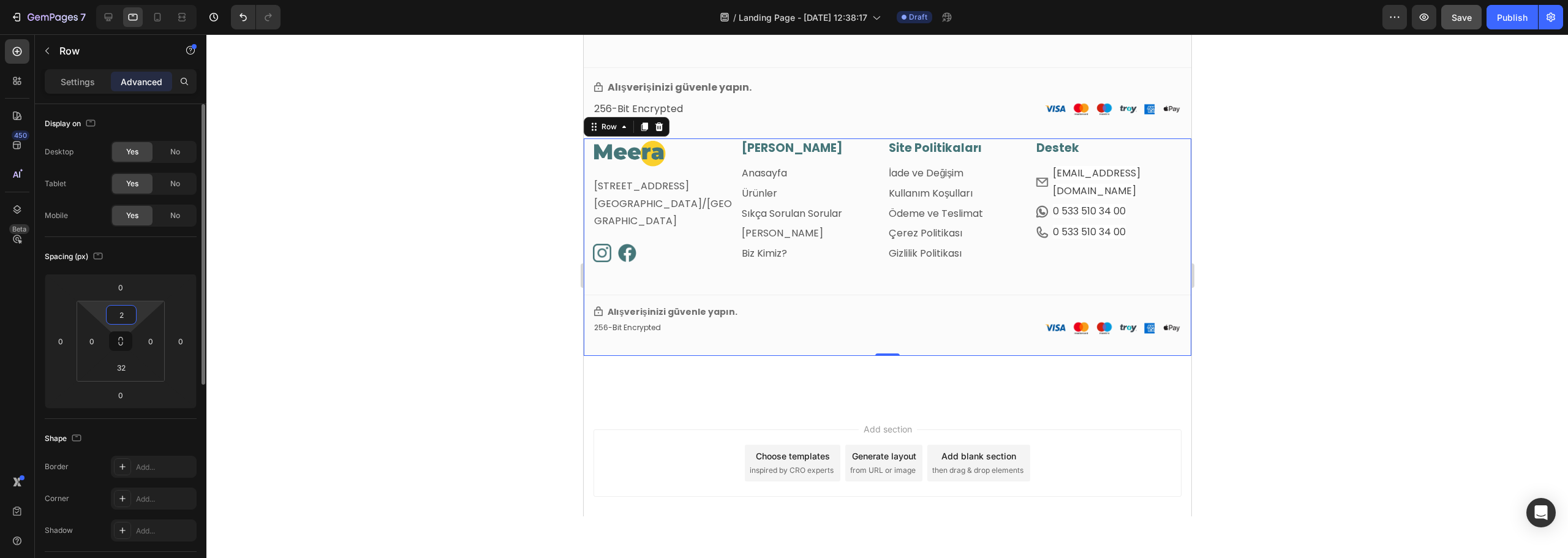
type input "20"
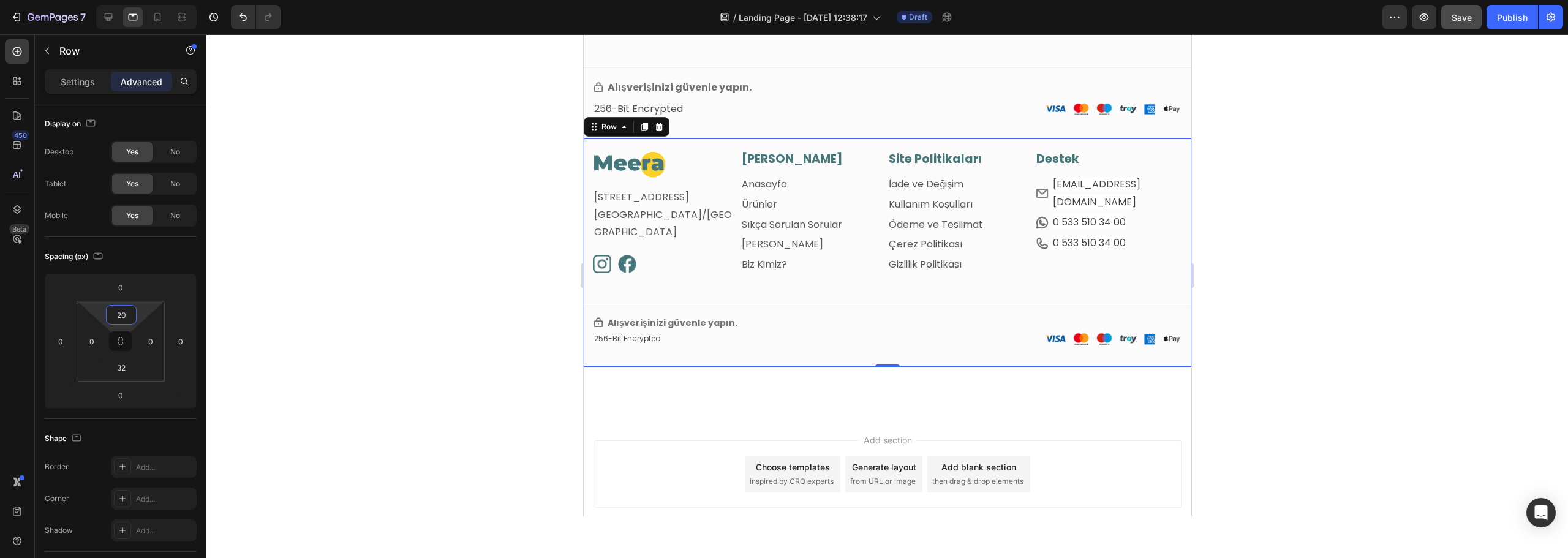
click at [414, 284] on div at bounding box center [887, 296] width 1361 height 524
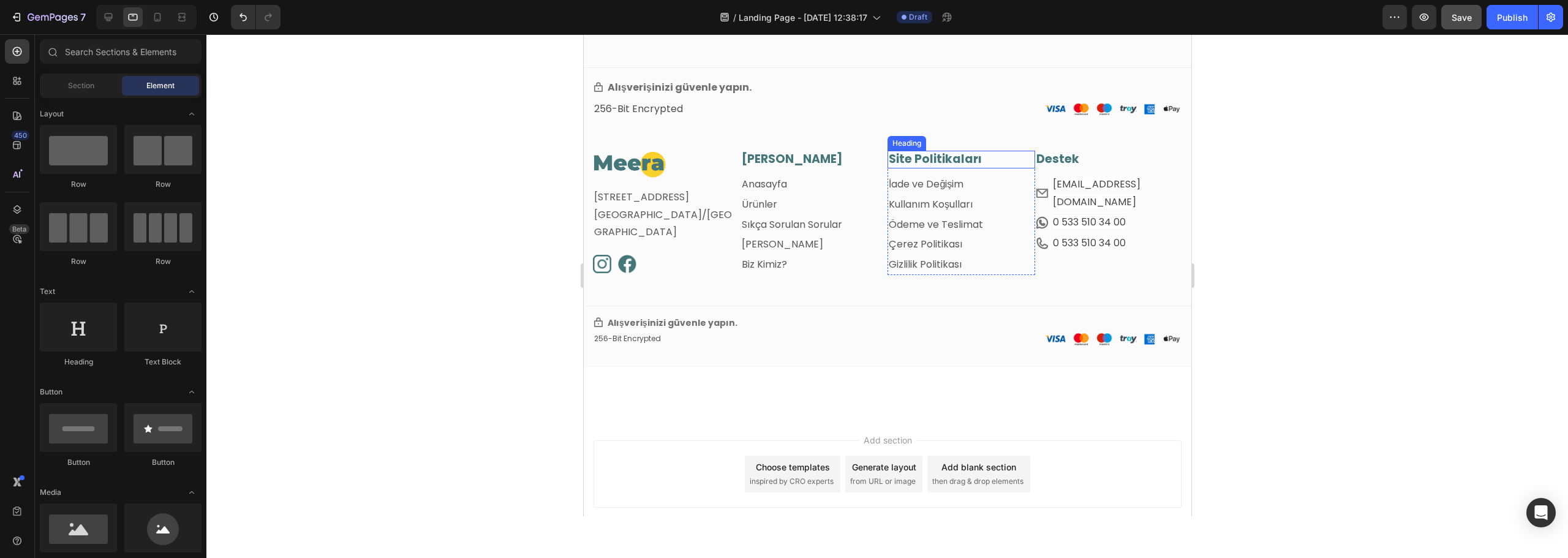
click at [1009, 151] on h3 "Site Politikaları" at bounding box center [961, 159] width 148 height 18
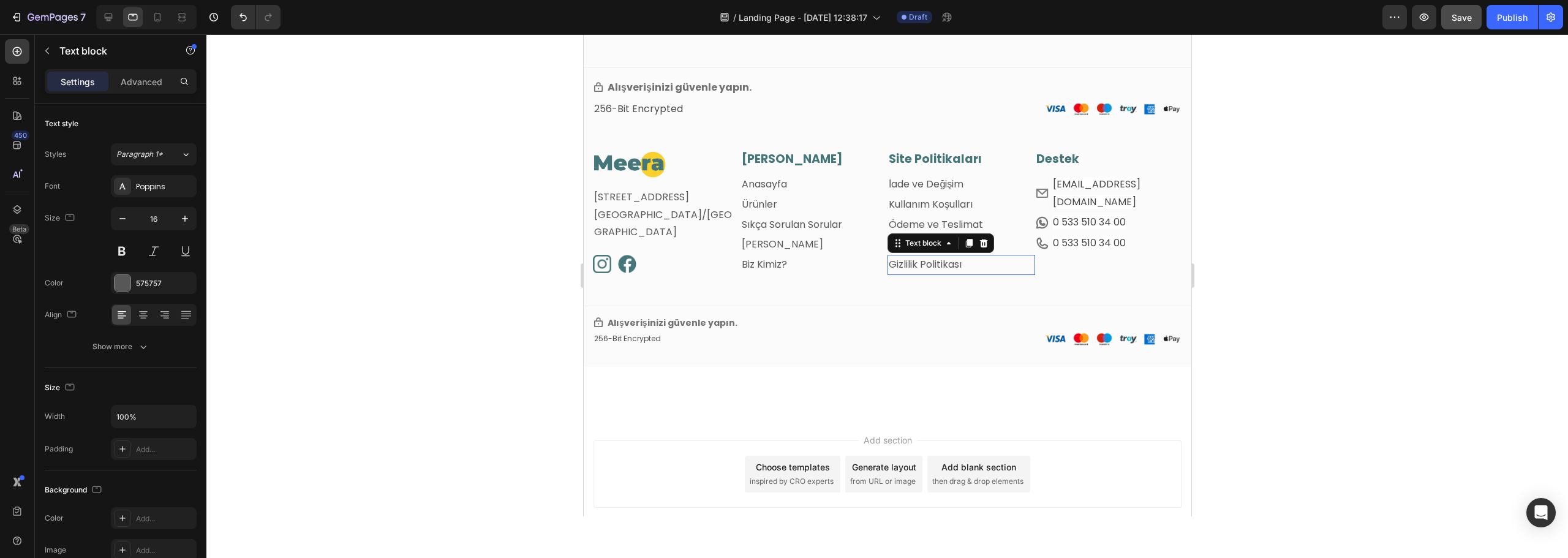
click at [1018, 271] on p "Gizlilik Politikası" at bounding box center [961, 265] width 145 height 18
click at [951, 150] on h3 "Site Politikaları" at bounding box center [961, 159] width 148 height 18
click at [877, 176] on p "Anasayfa" at bounding box center [813, 184] width 145 height 18
click at [870, 156] on h3 "[PERSON_NAME]" at bounding box center [814, 159] width 148 height 18
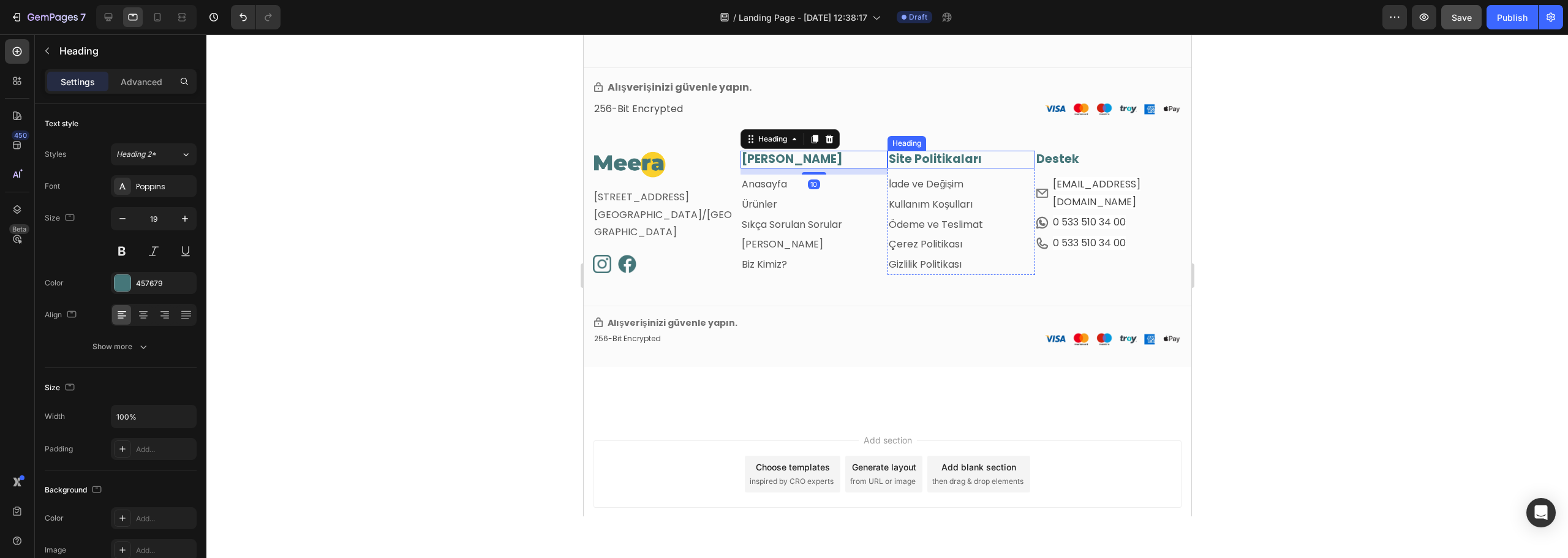
click at [924, 157] on h3 "Site Politikaları" at bounding box center [961, 159] width 148 height 18
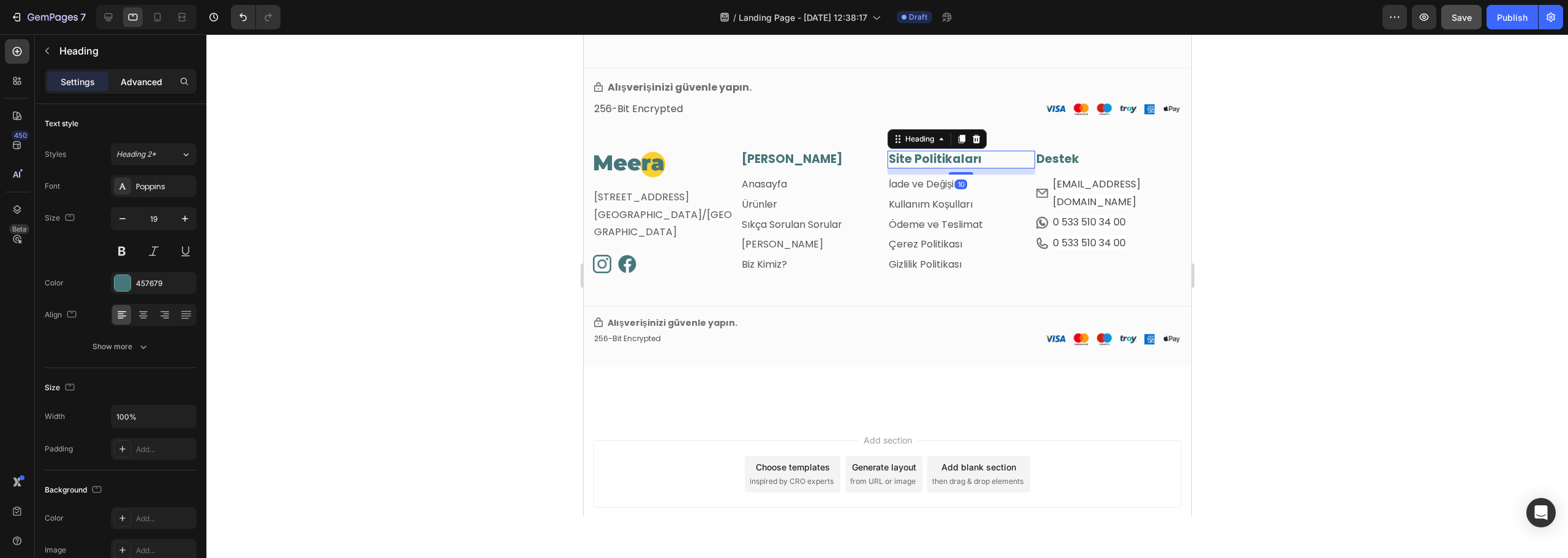
click at [141, 86] on p "Advanced" at bounding box center [141, 82] width 42 height 13
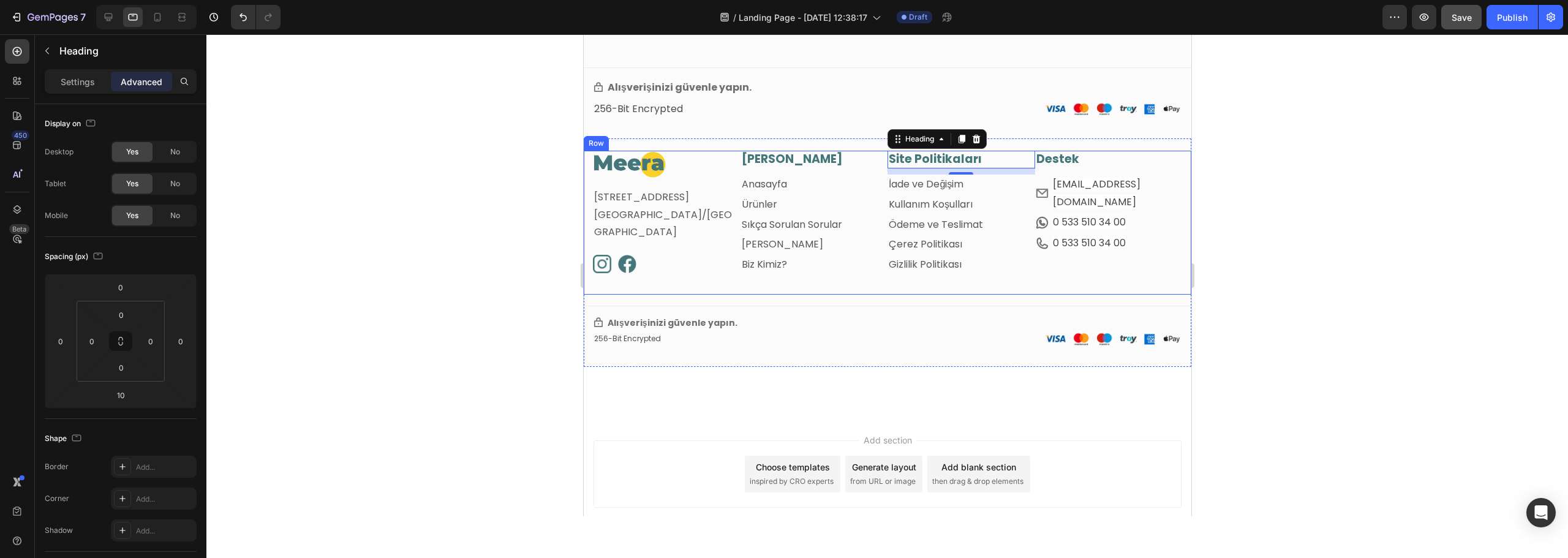
click at [1135, 279] on div "Destek Heading Row Icon info@meeratr.com Text block Row Icon 0 533 510 34 00 Te…" at bounding box center [1108, 222] width 148 height 144
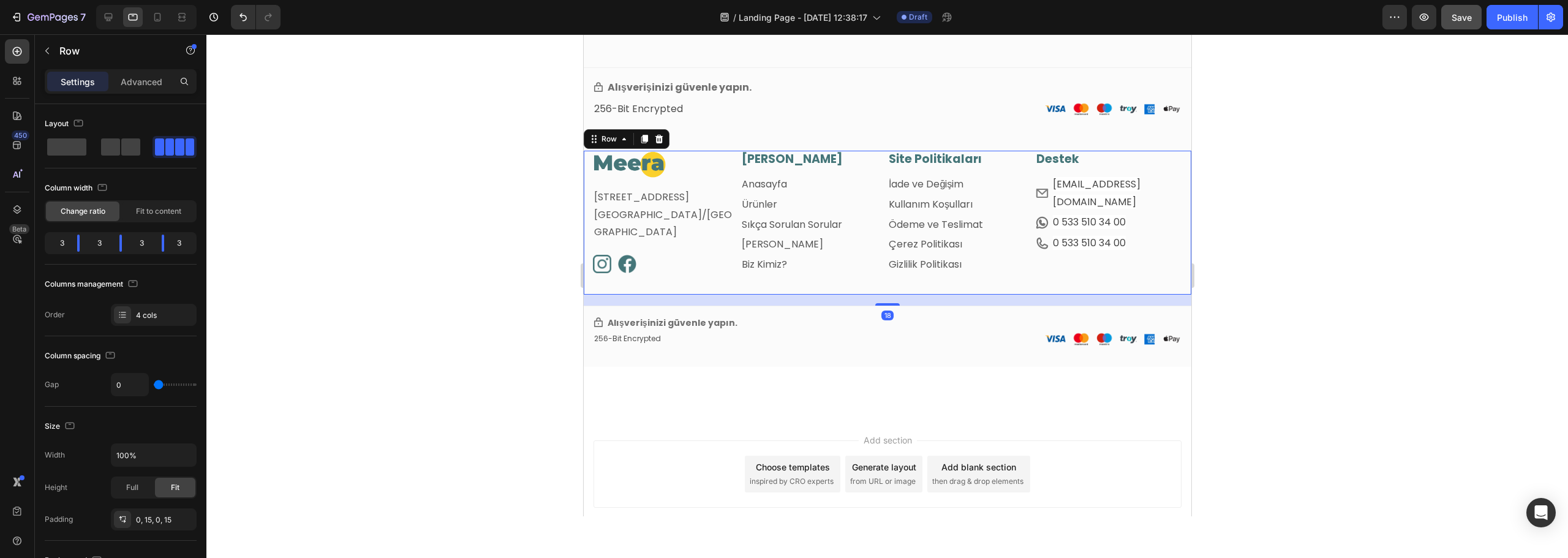
click at [1365, 286] on div at bounding box center [887, 296] width 1361 height 524
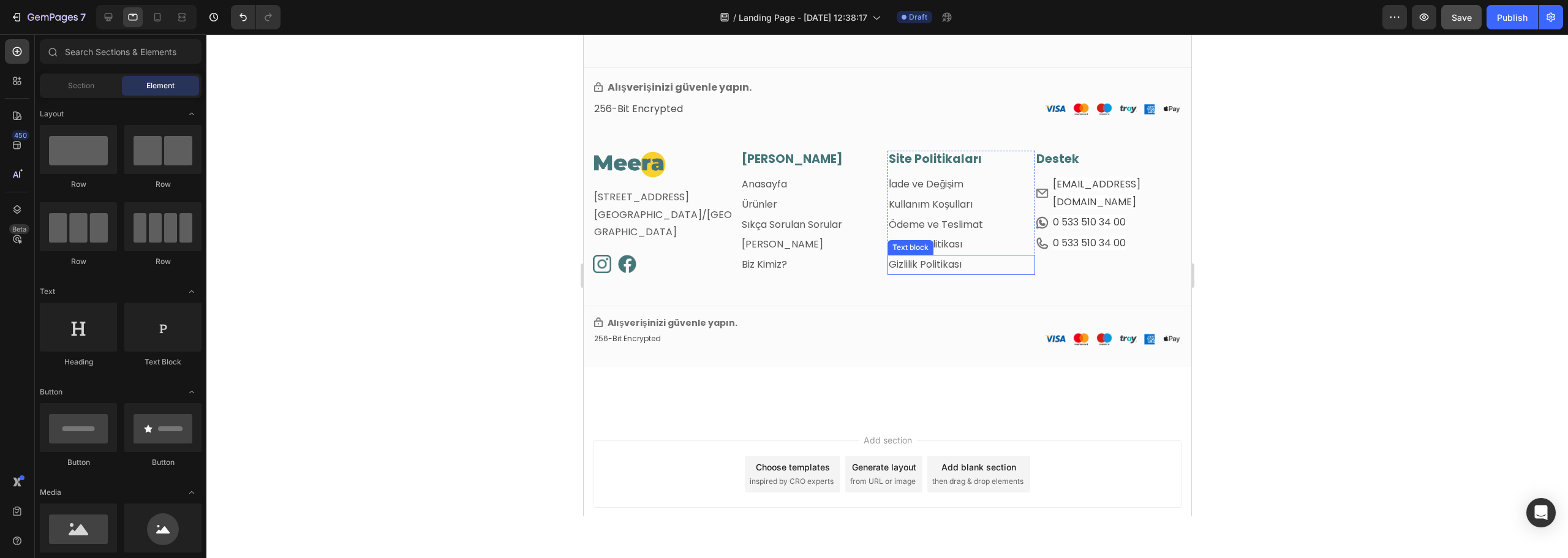
click at [1000, 258] on p "Gizlilik Politikası" at bounding box center [961, 265] width 145 height 18
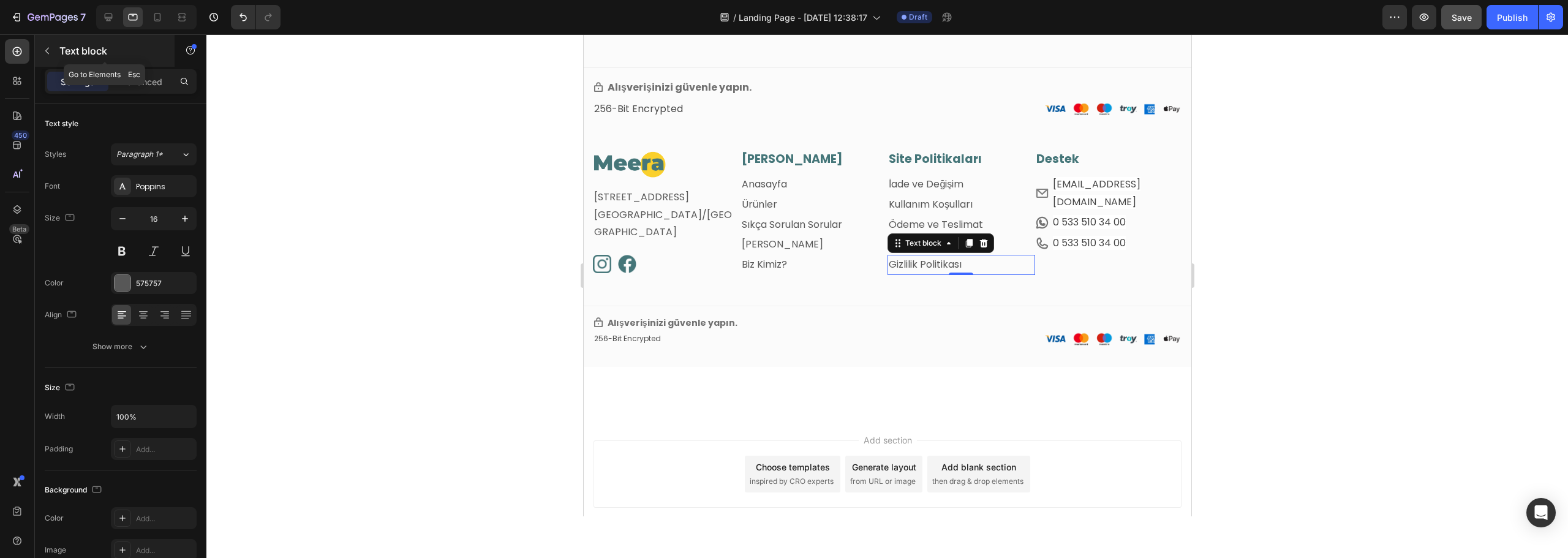
click at [44, 47] on icon "button" at bounding box center [47, 50] width 9 height 9
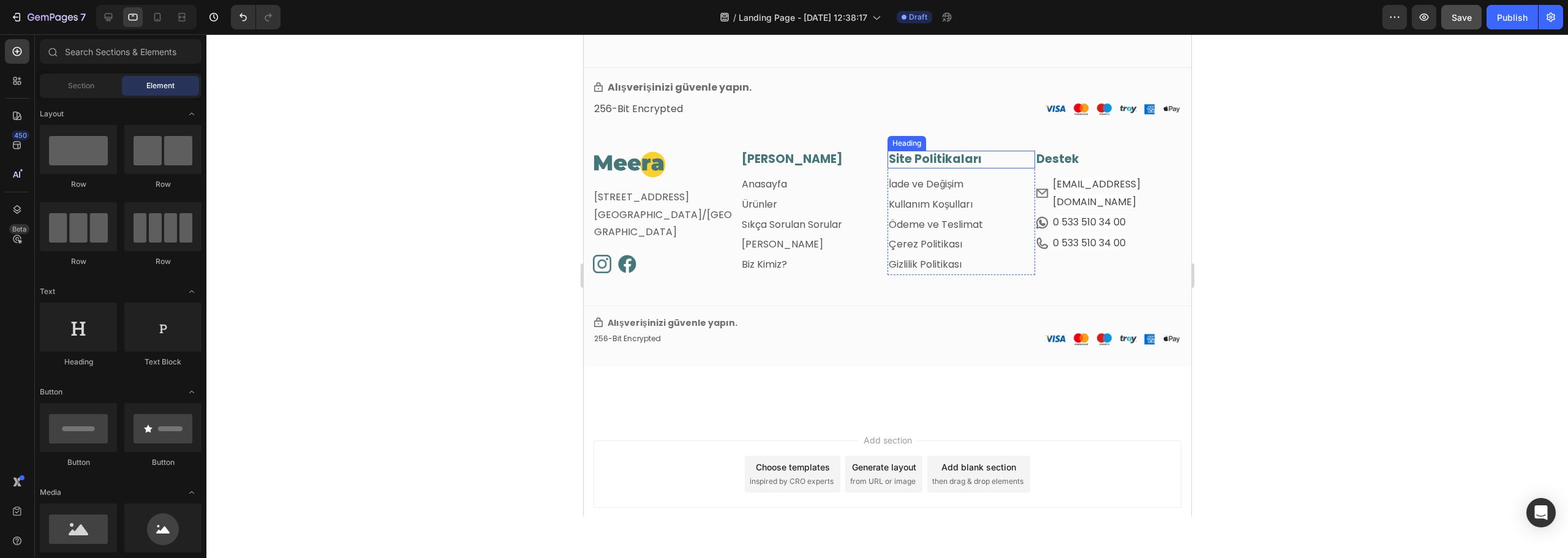
click at [940, 154] on h3 "Site Politikaları" at bounding box center [961, 159] width 148 height 18
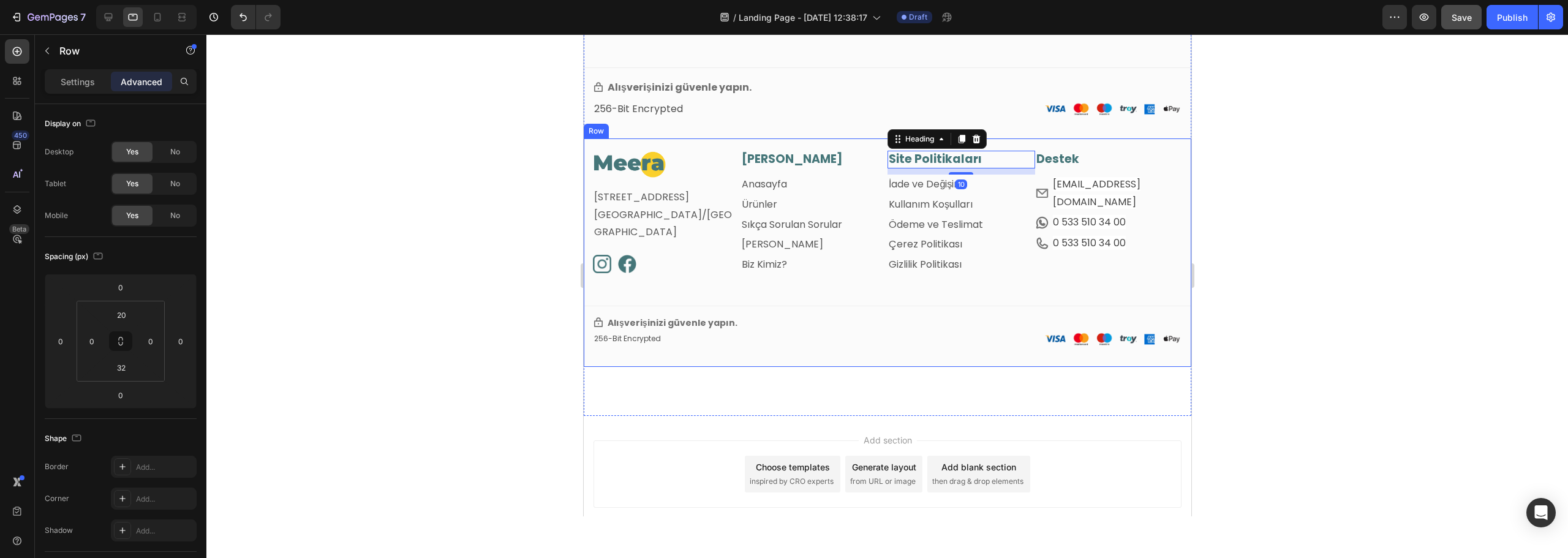
click at [842, 143] on div "Image Fetih Mahallesi, Tahralı Sokak, Blok 2E, Daire 5 Ataşehir/İstanbul Text b…" at bounding box center [887, 252] width 607 height 229
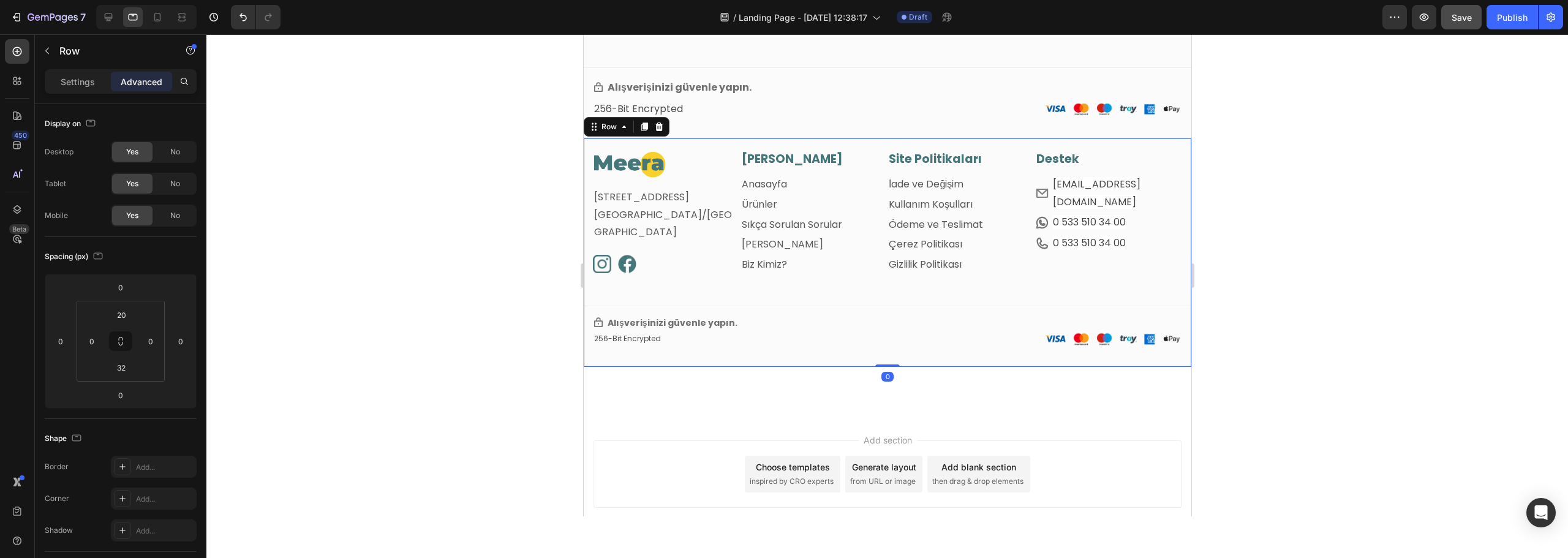
click at [948, 148] on div "Image Fetih Mahallesi, Tahralı Sokak, Blok 2E, Daire 5 Ataşehir/İstanbul Text b…" at bounding box center [887, 252] width 607 height 229
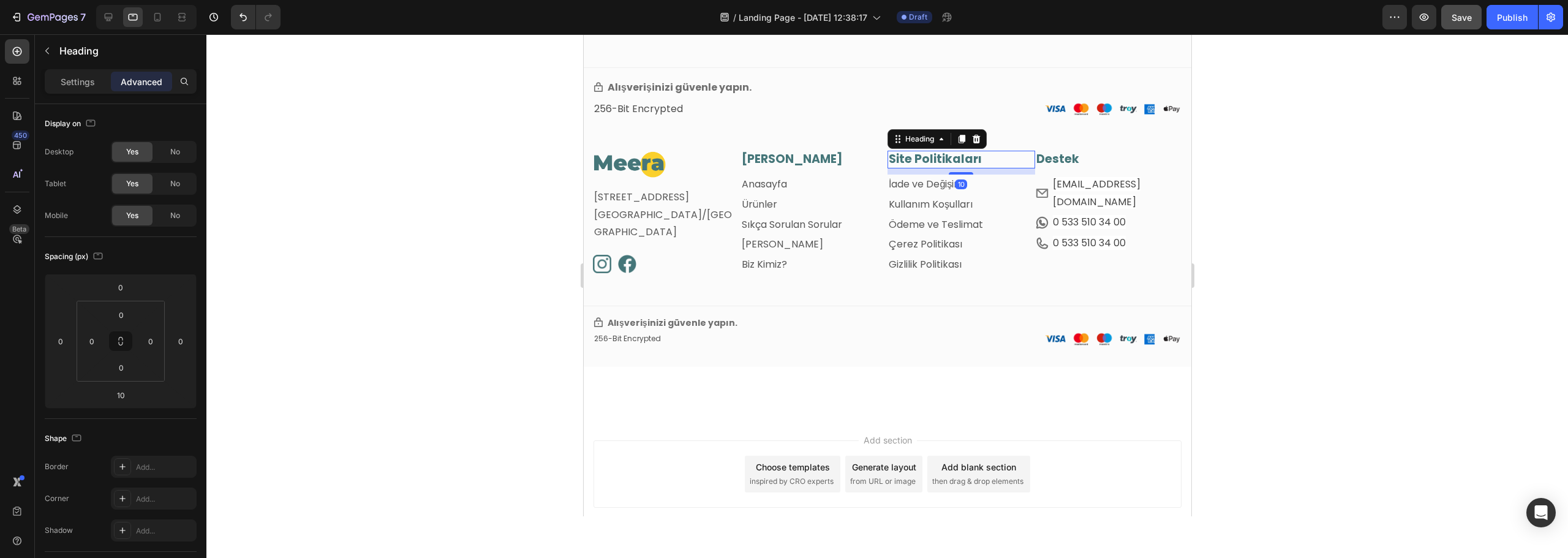
click at [955, 151] on h3 "Site Politikaları" at bounding box center [961, 159] width 148 height 18
click at [1392, 249] on div at bounding box center [887, 296] width 1361 height 524
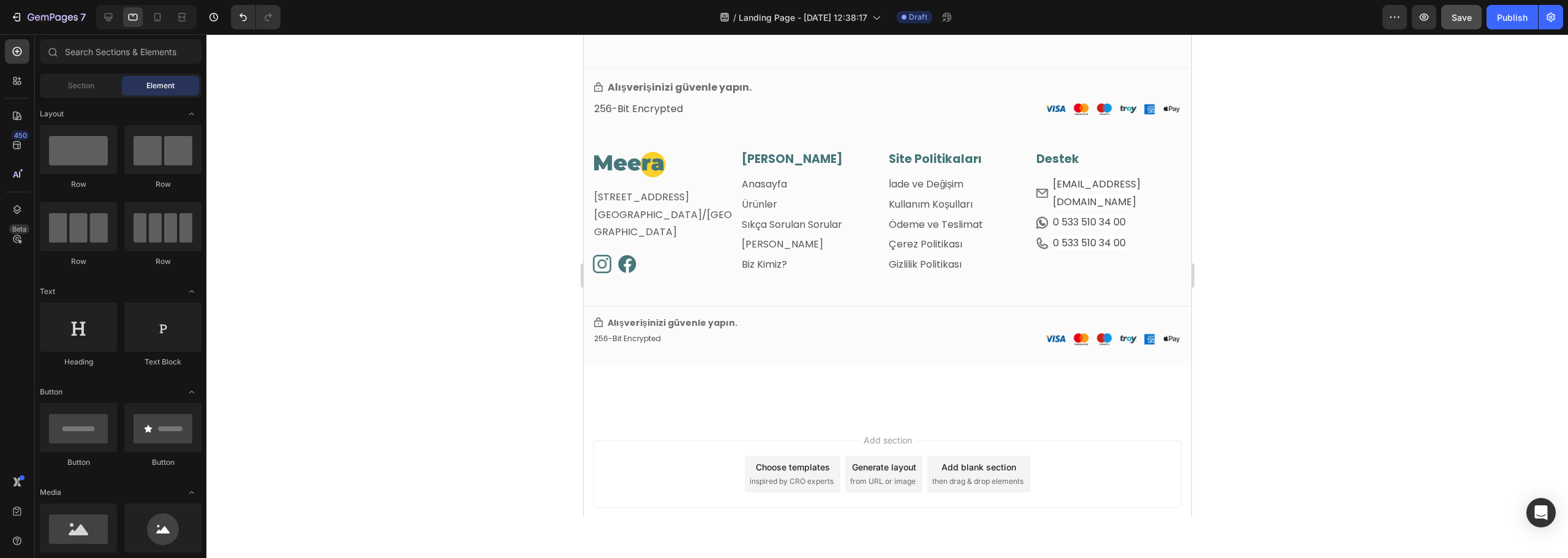
click at [478, 200] on div at bounding box center [887, 296] width 1361 height 524
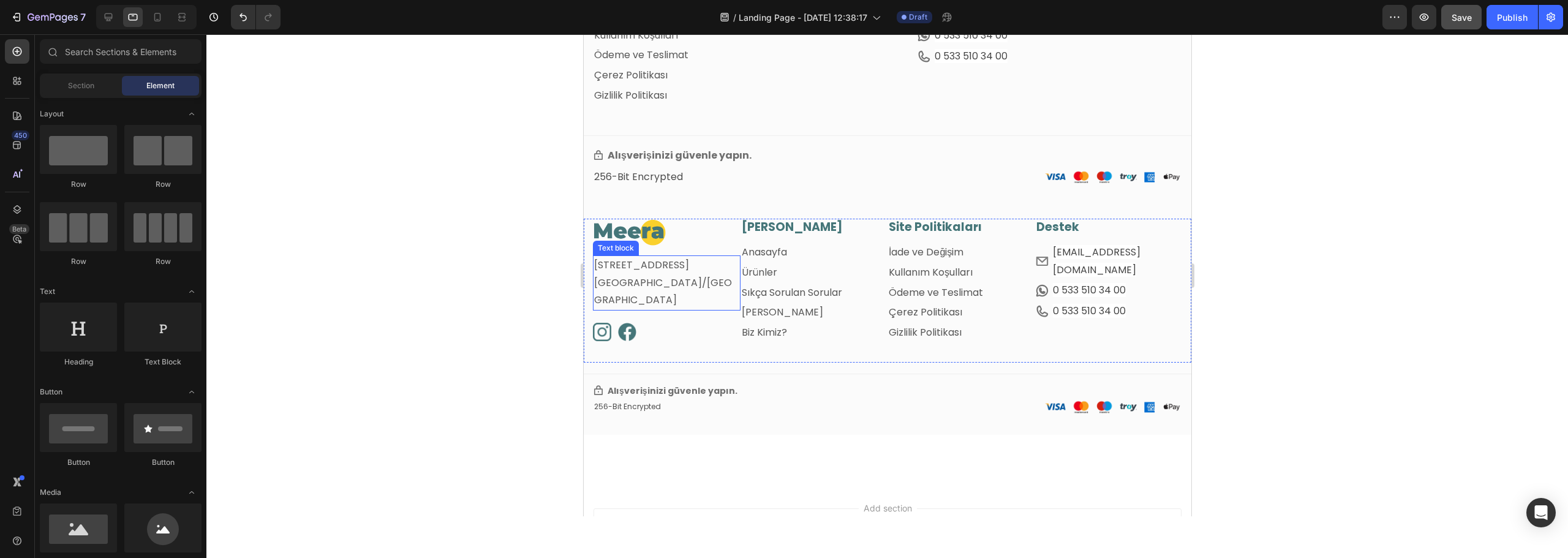
scroll to position [846, 0]
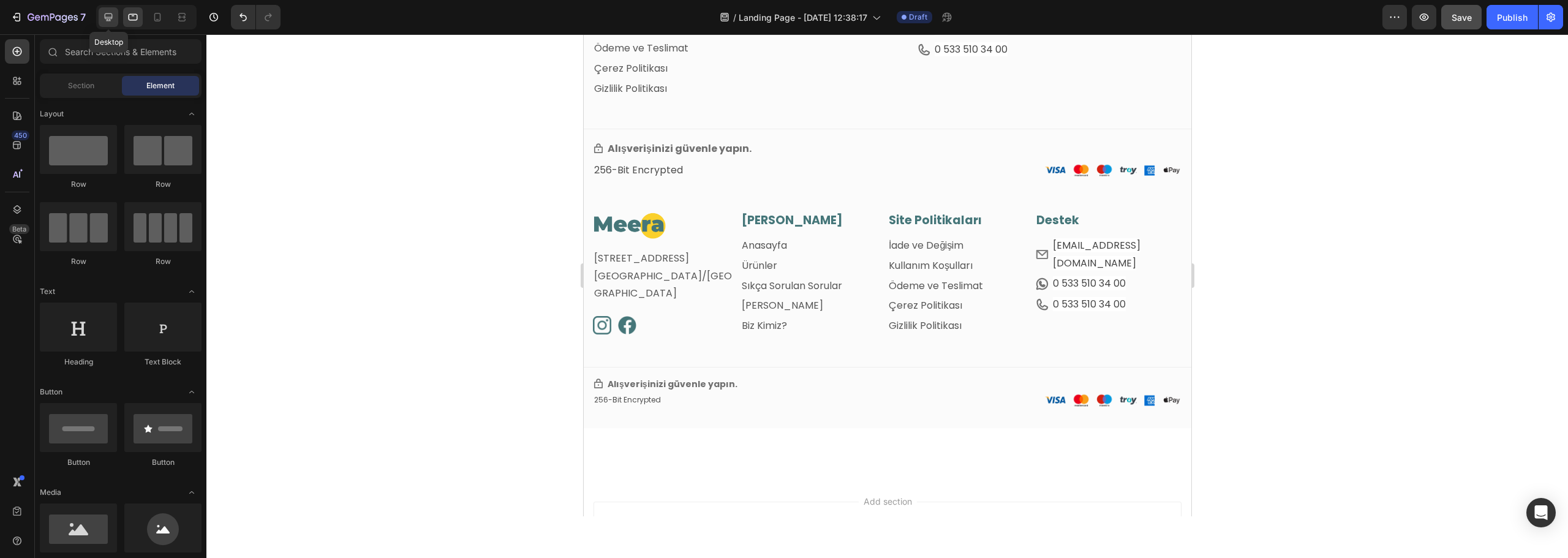
click at [106, 17] on icon at bounding box center [107, 17] width 12 height 12
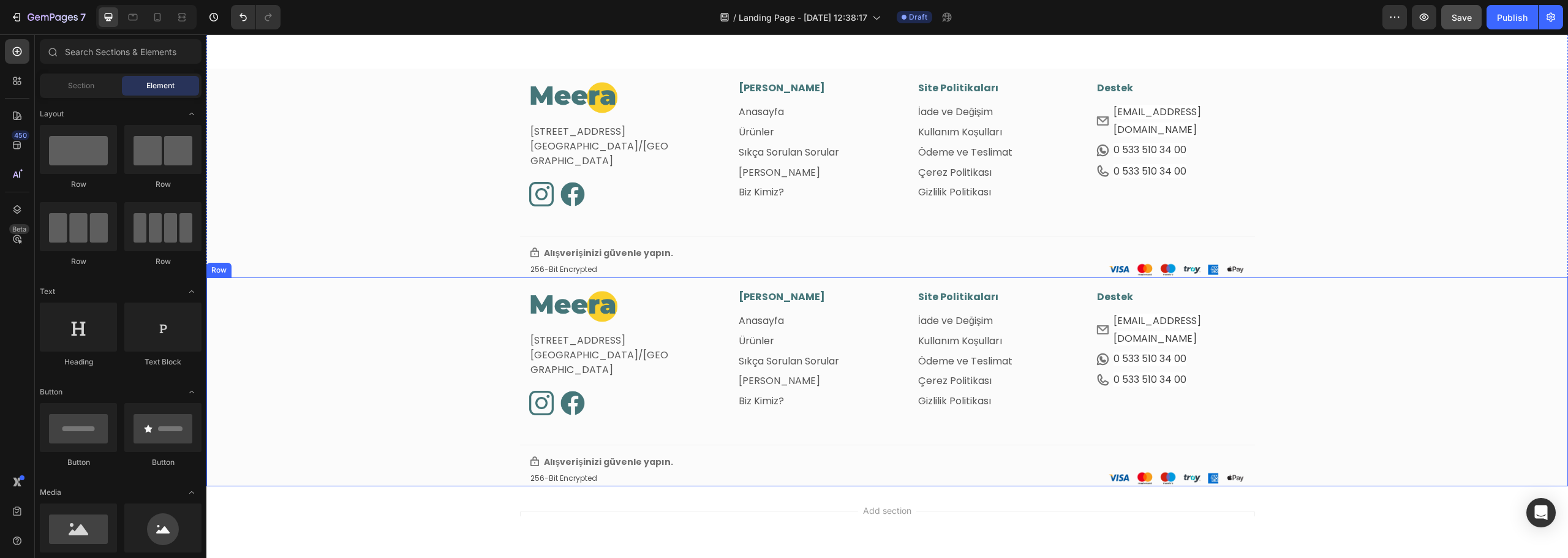
scroll to position [456, 0]
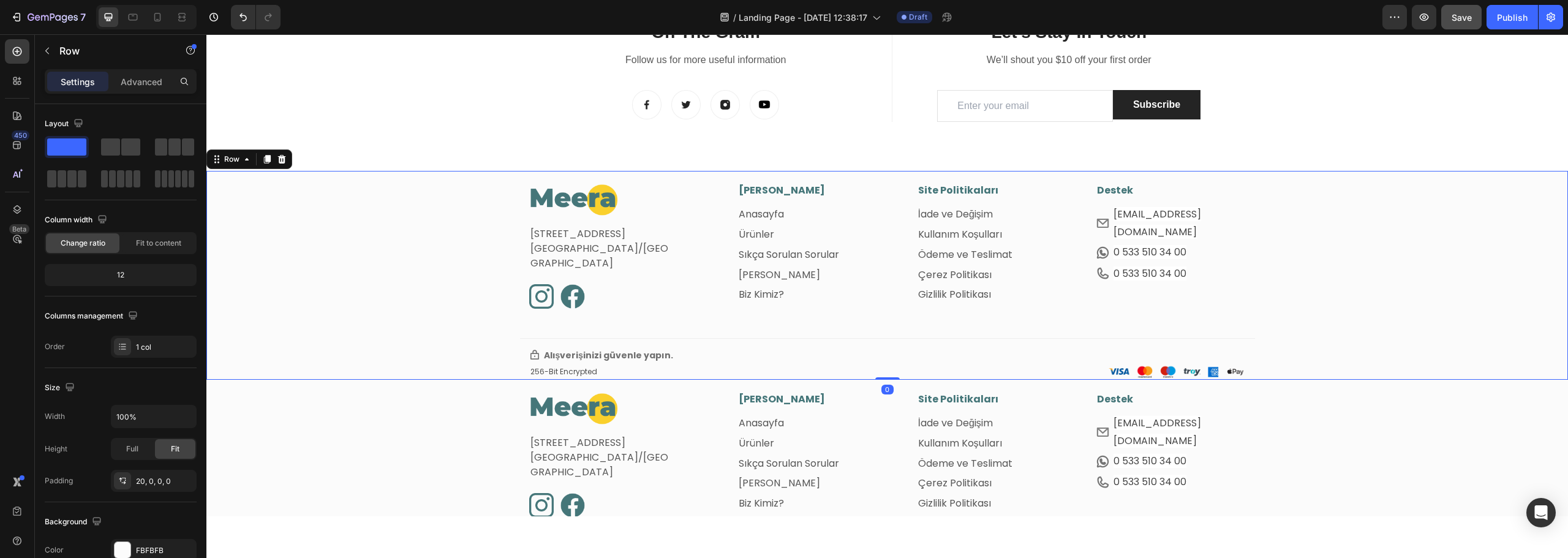
click at [421, 207] on div "Image Fetih Mahallesi, Tahralı Sokak, Blok 2E, Daire 5 Ataşehir/İstanbul Text b…" at bounding box center [887, 281] width 1361 height 196
click at [282, 159] on icon at bounding box center [282, 159] width 8 height 8
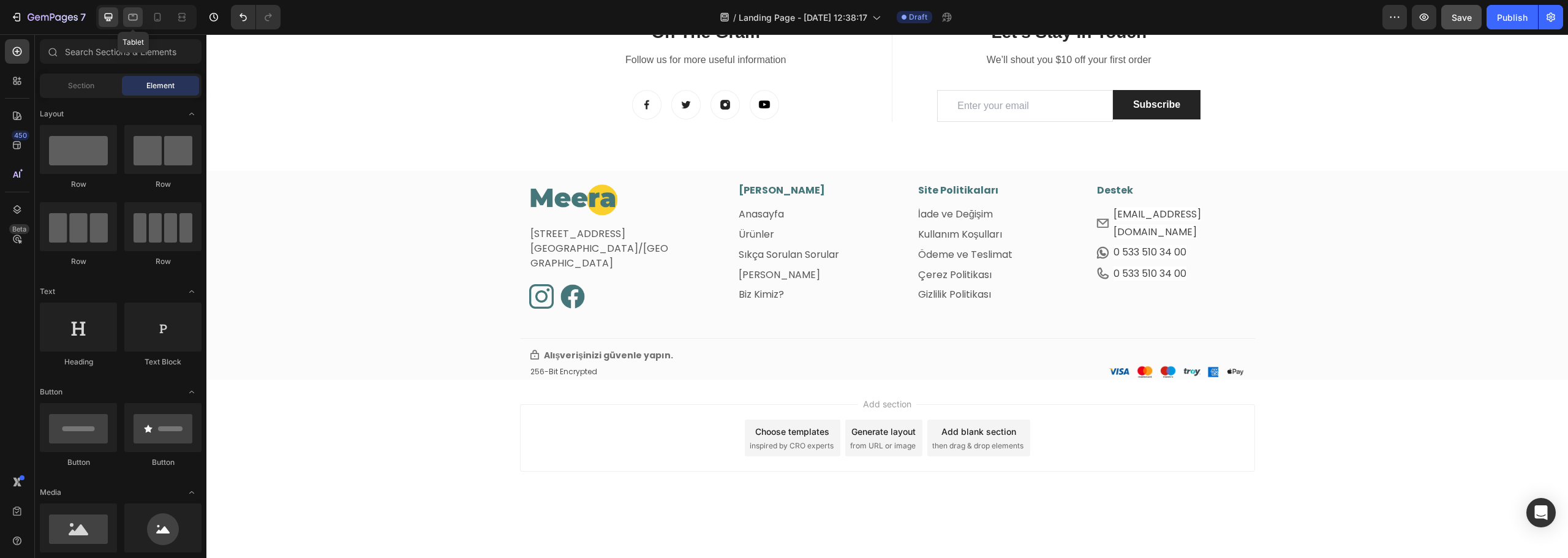
click at [133, 20] on icon at bounding box center [134, 17] width 9 height 7
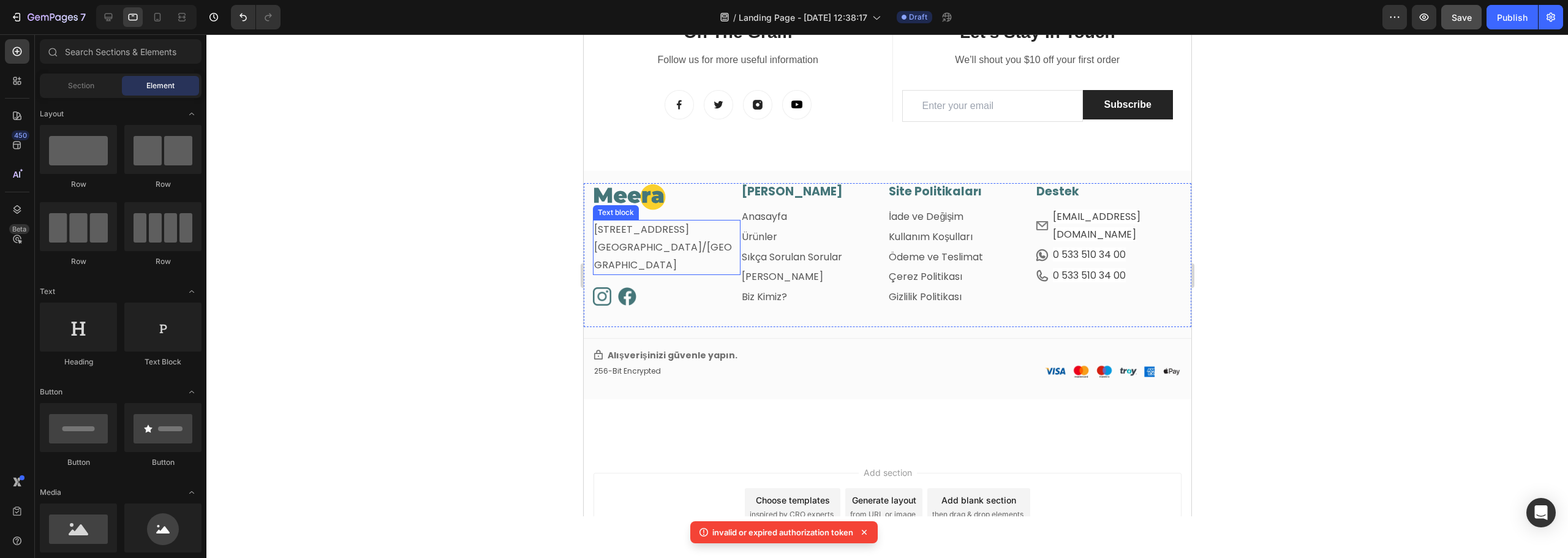
click at [656, 220] on div "Fetih Mahallesi, Tahralı Sokak, Blok 2E, Daire 5 Ataşehir/İstanbul" at bounding box center [666, 247] width 148 height 55
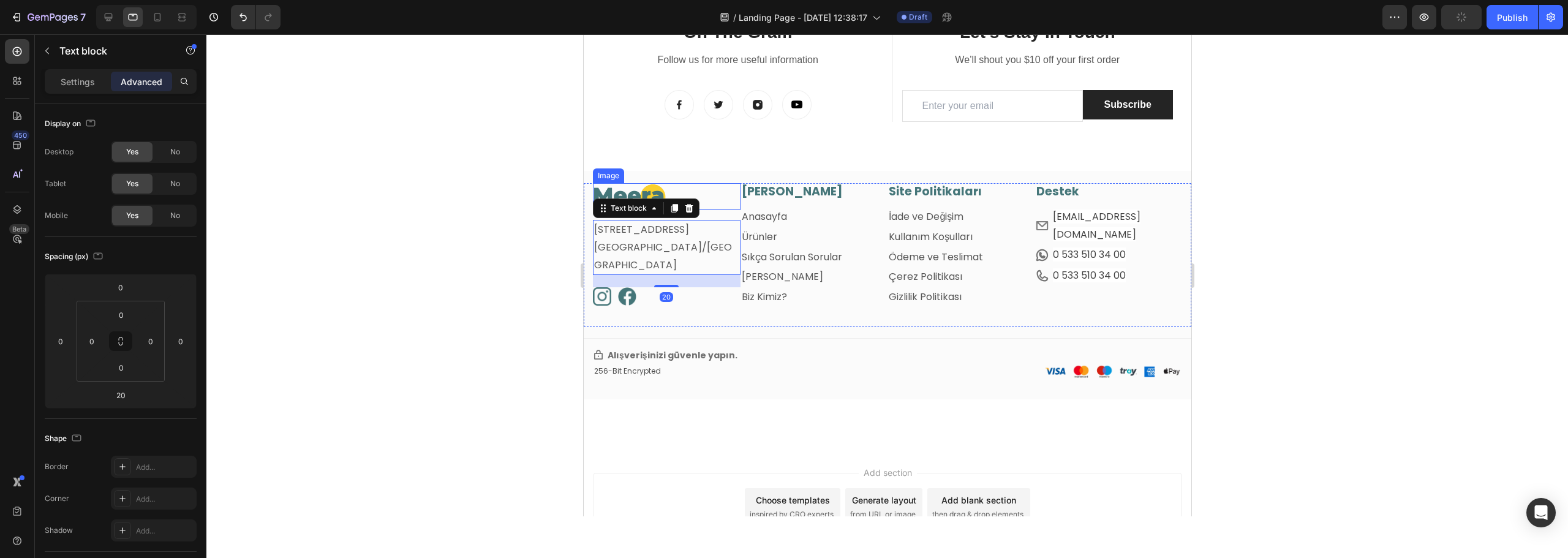
click at [706, 194] on div at bounding box center [666, 196] width 148 height 27
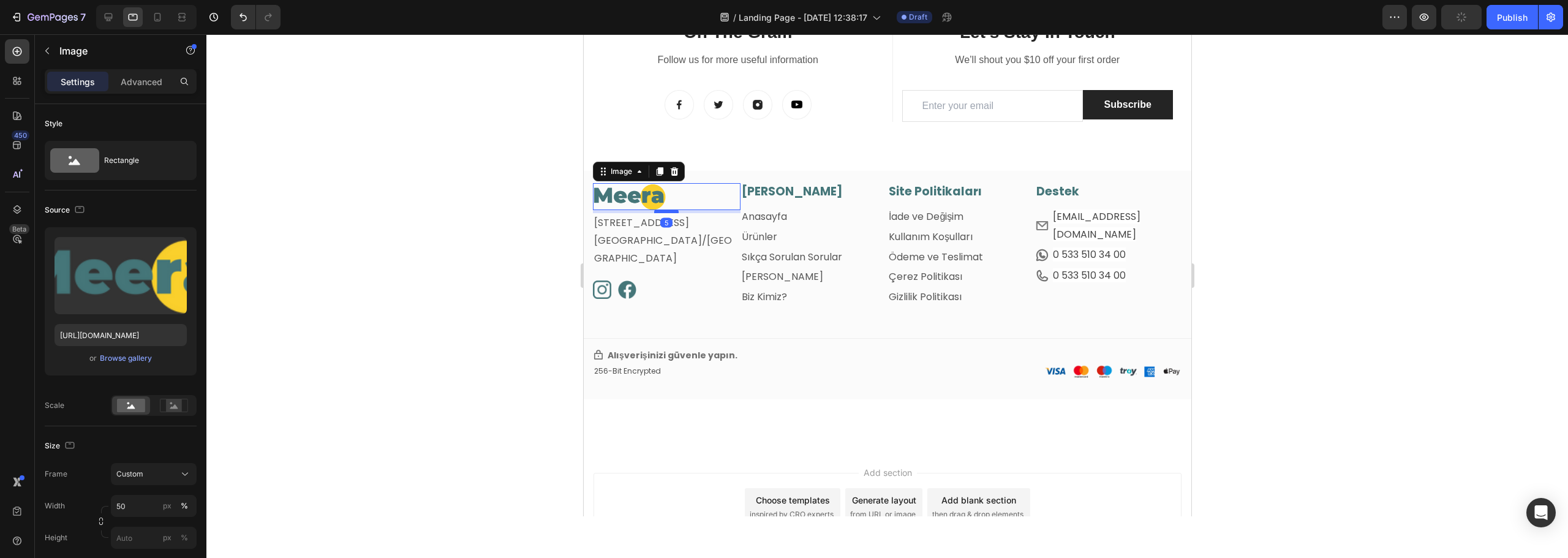
drag, startPoint x: 668, startPoint y: 217, endPoint x: 1119, endPoint y: 274, distance: 454.6
click at [663, 210] on div at bounding box center [666, 211] width 24 height 4
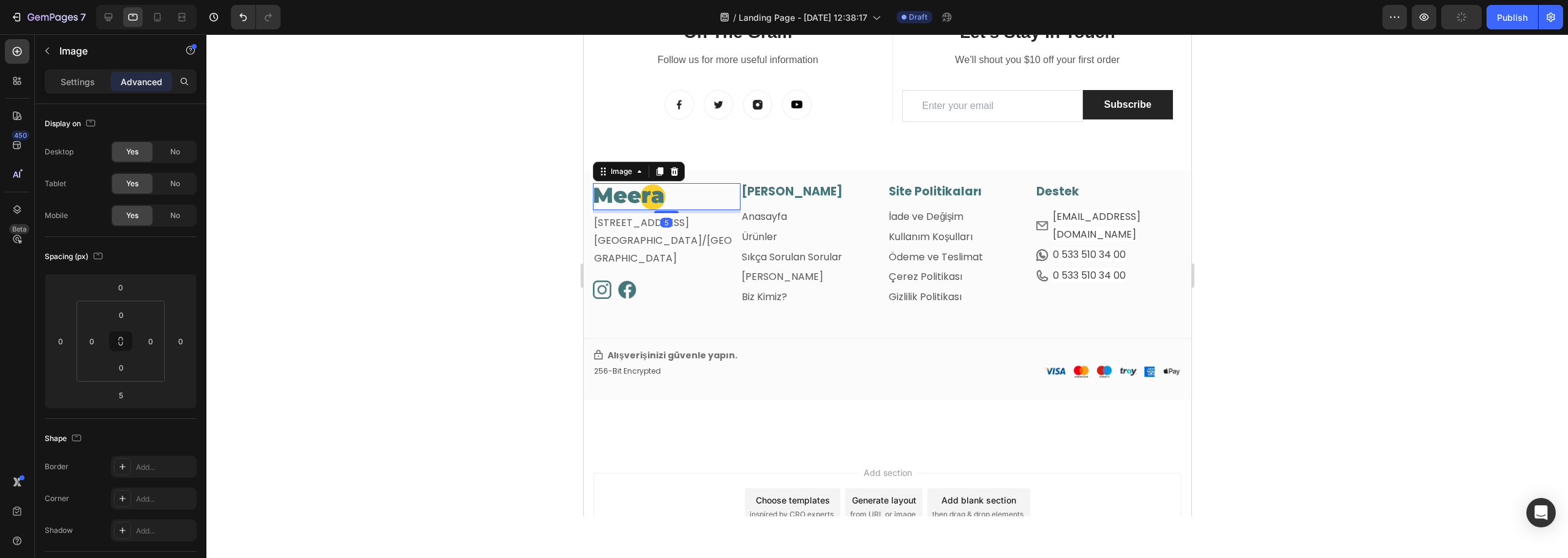
click at [417, 251] on div at bounding box center [887, 296] width 1361 height 524
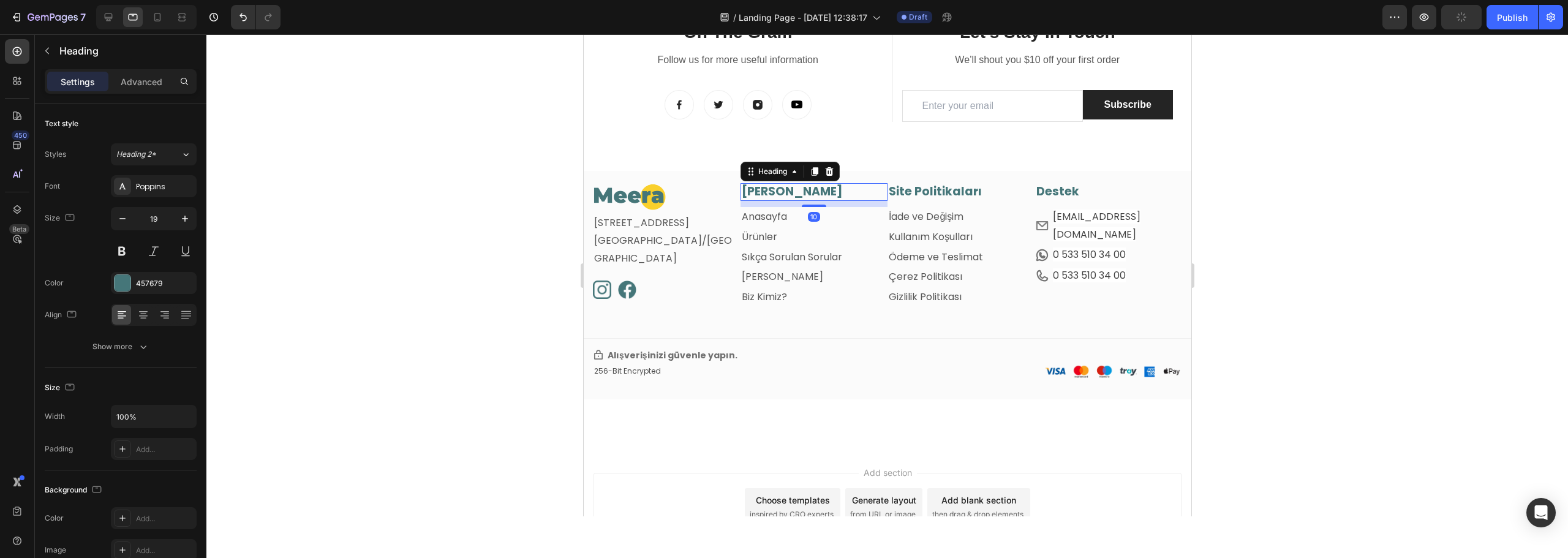
click at [787, 196] on h3 "[PERSON_NAME]" at bounding box center [814, 192] width 148 height 18
click at [808, 208] on div at bounding box center [814, 209] width 24 height 4
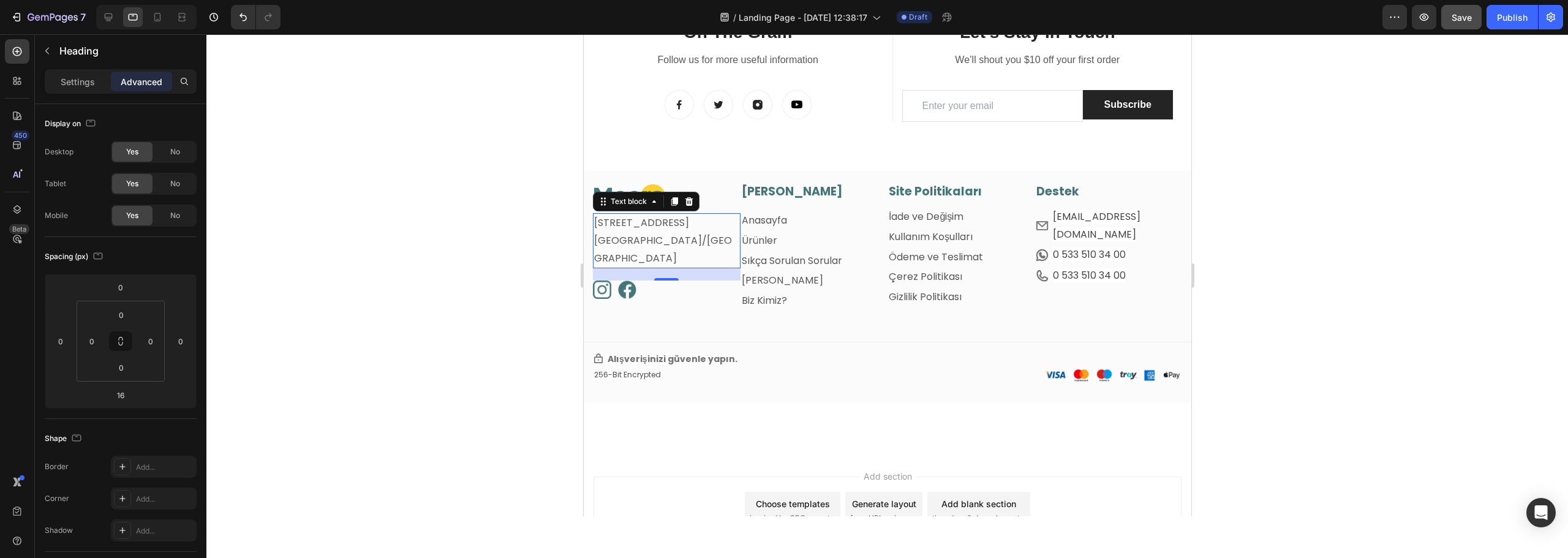
click at [702, 218] on p "[STREET_ADDRESS]" at bounding box center [665, 222] width 145 height 18
click at [724, 197] on div at bounding box center [666, 196] width 148 height 27
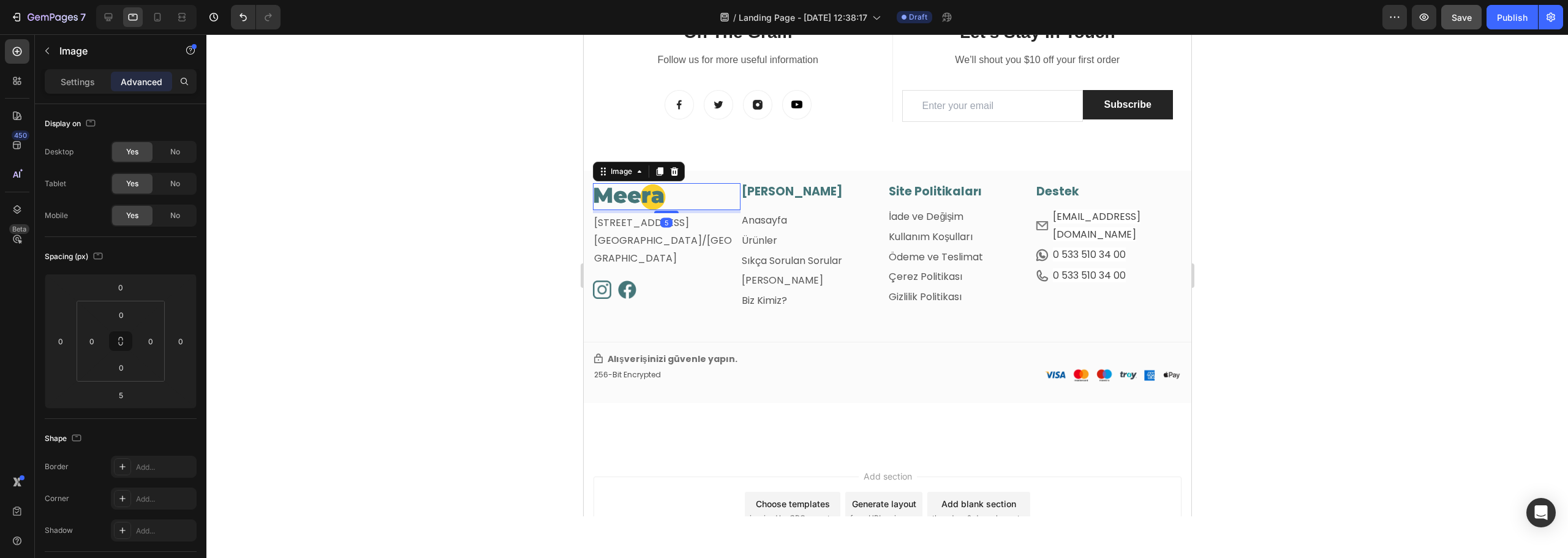
click at [488, 226] on div at bounding box center [887, 296] width 1361 height 524
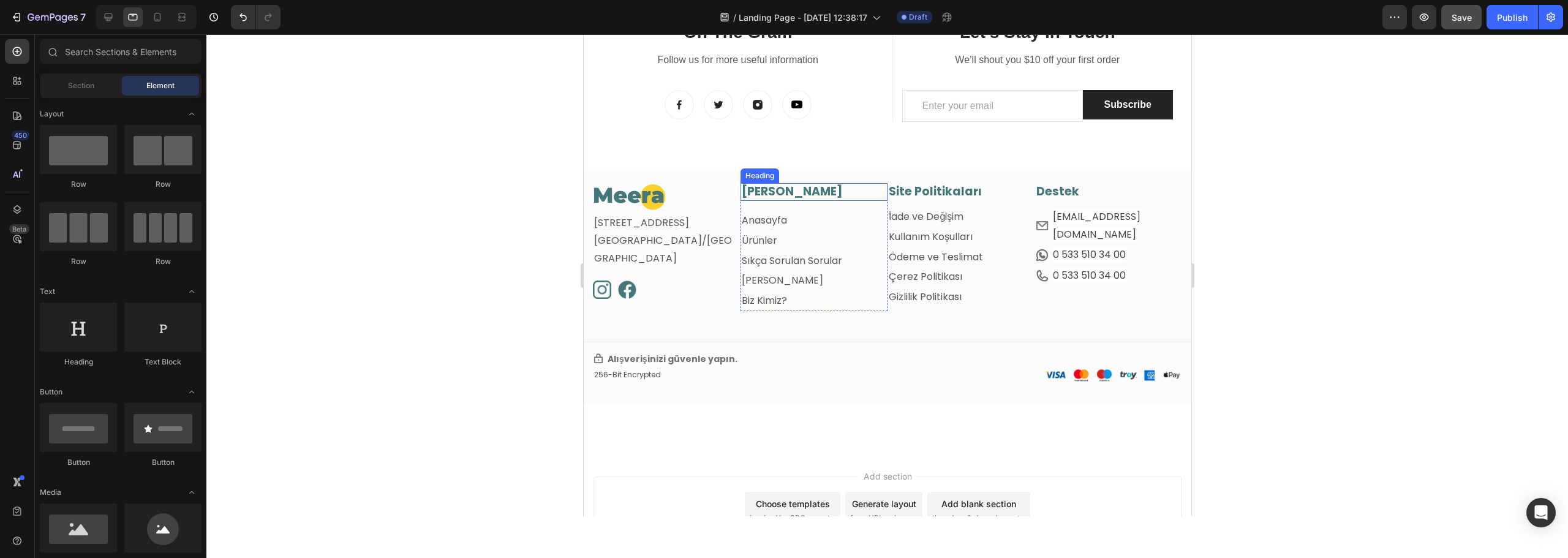
click at [805, 197] on h3 "[PERSON_NAME]" at bounding box center [814, 192] width 148 height 18
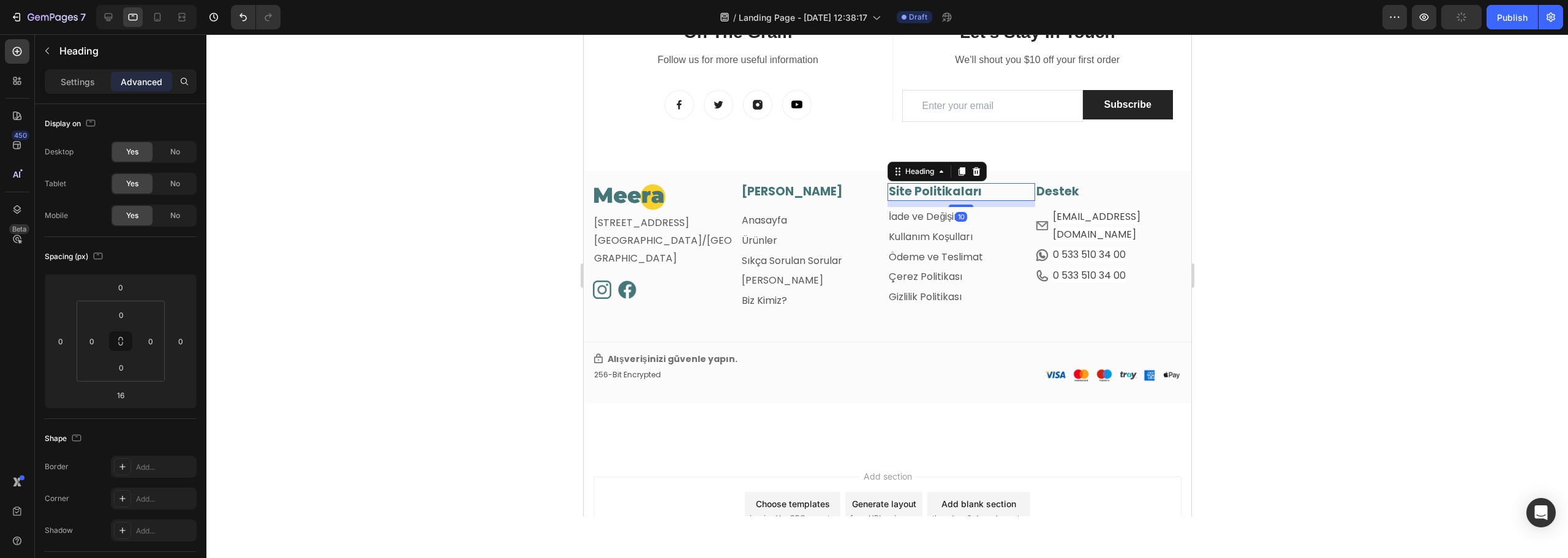
click at [960, 192] on h3 "Site Politikaları" at bounding box center [961, 192] width 148 height 18
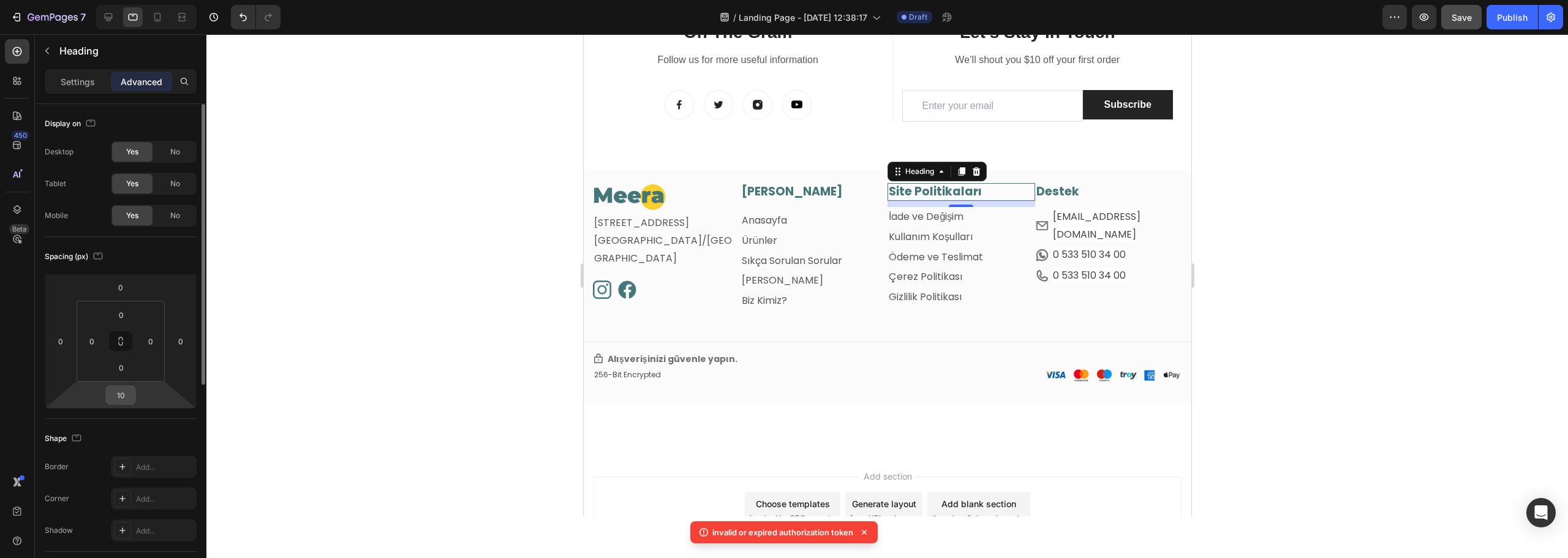
click at [125, 395] on input "10" at bounding box center [121, 395] width 24 height 19
type input "16"
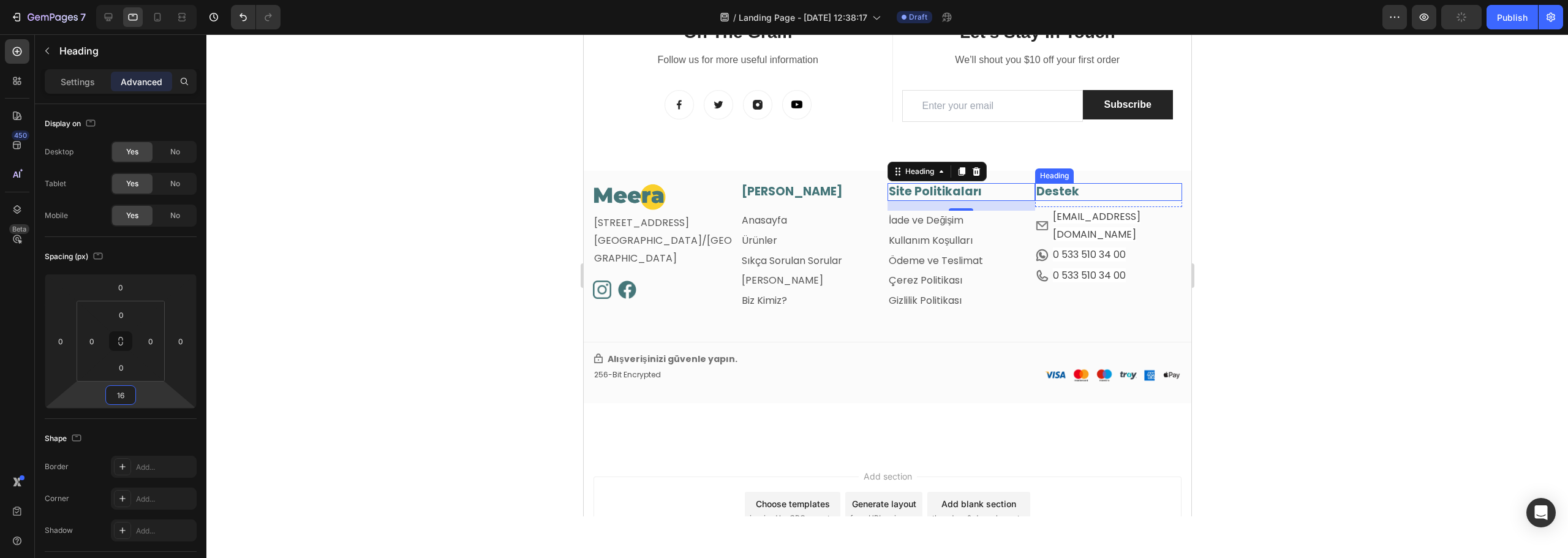
click at [1079, 189] on h3 "Destek" at bounding box center [1108, 192] width 148 height 18
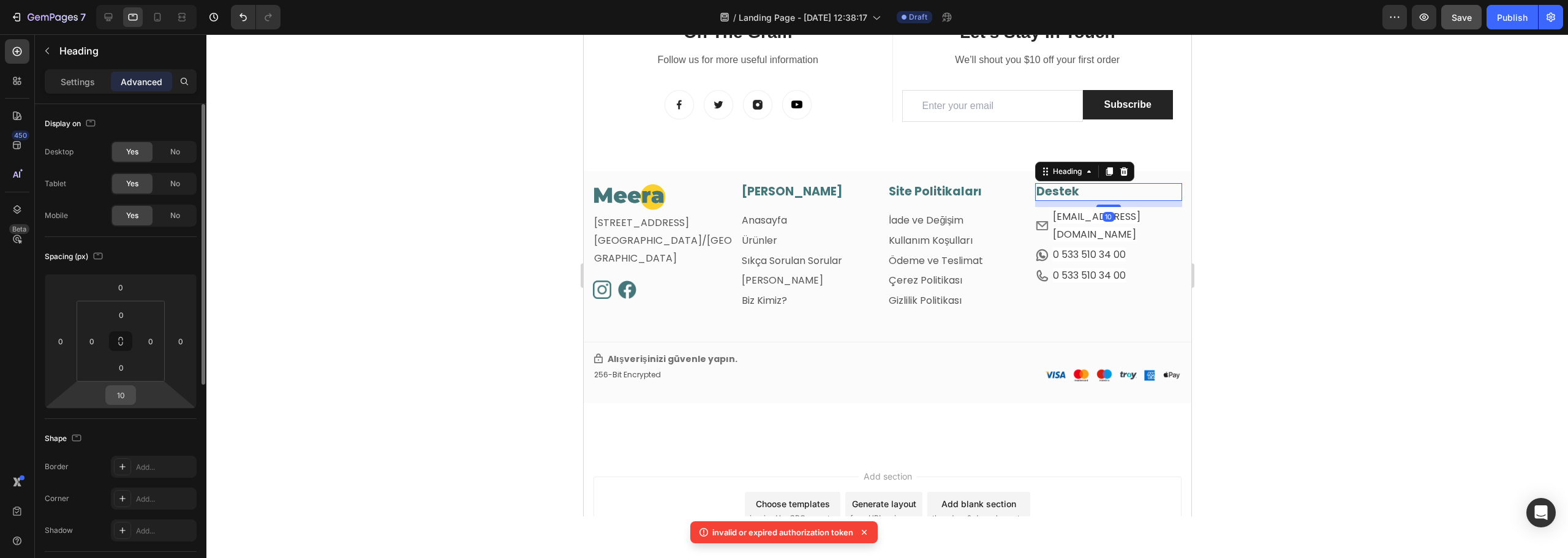
click at [113, 393] on input "10" at bounding box center [121, 395] width 24 height 19
type input "16"
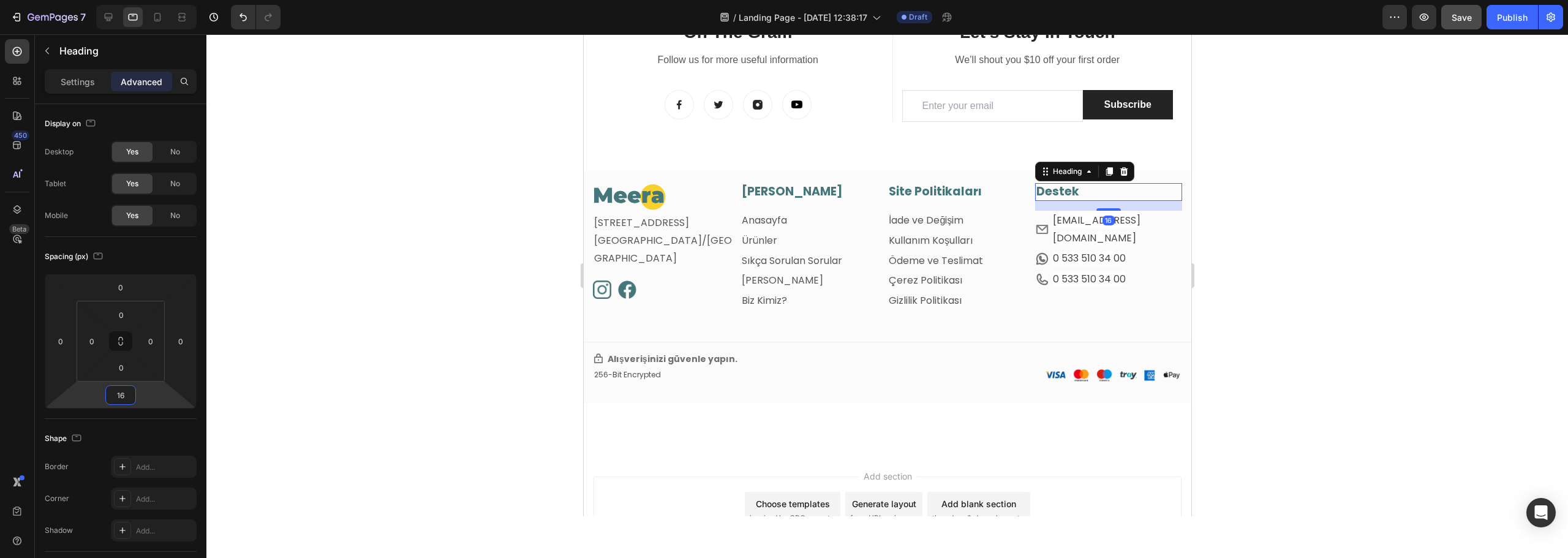
click at [428, 261] on div at bounding box center [887, 296] width 1361 height 524
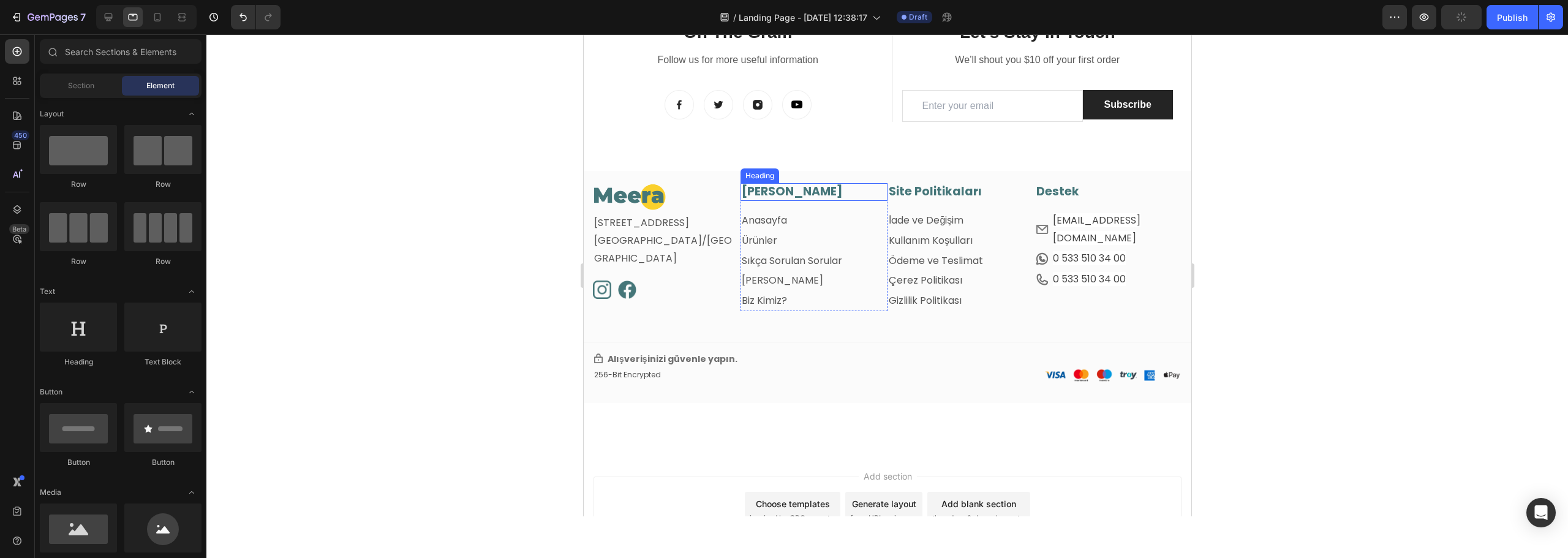
click at [825, 191] on h3 "[PERSON_NAME]" at bounding box center [814, 192] width 148 height 18
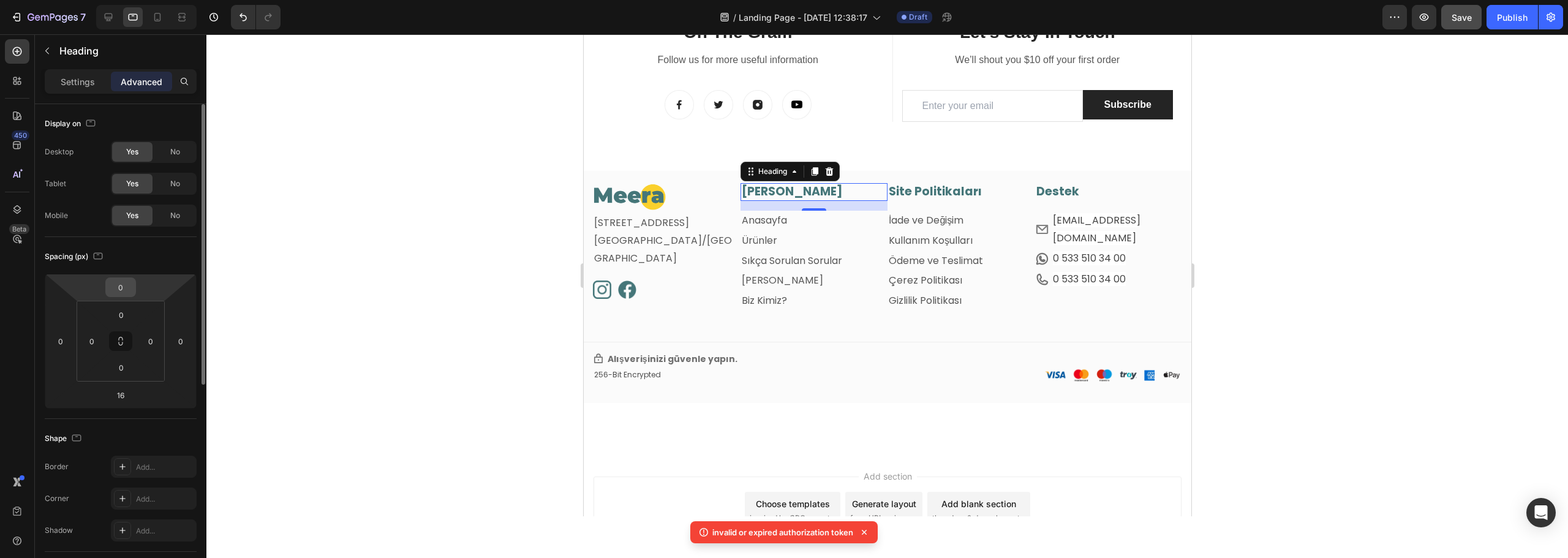
click at [120, 293] on input "0" at bounding box center [121, 288] width 24 height 19
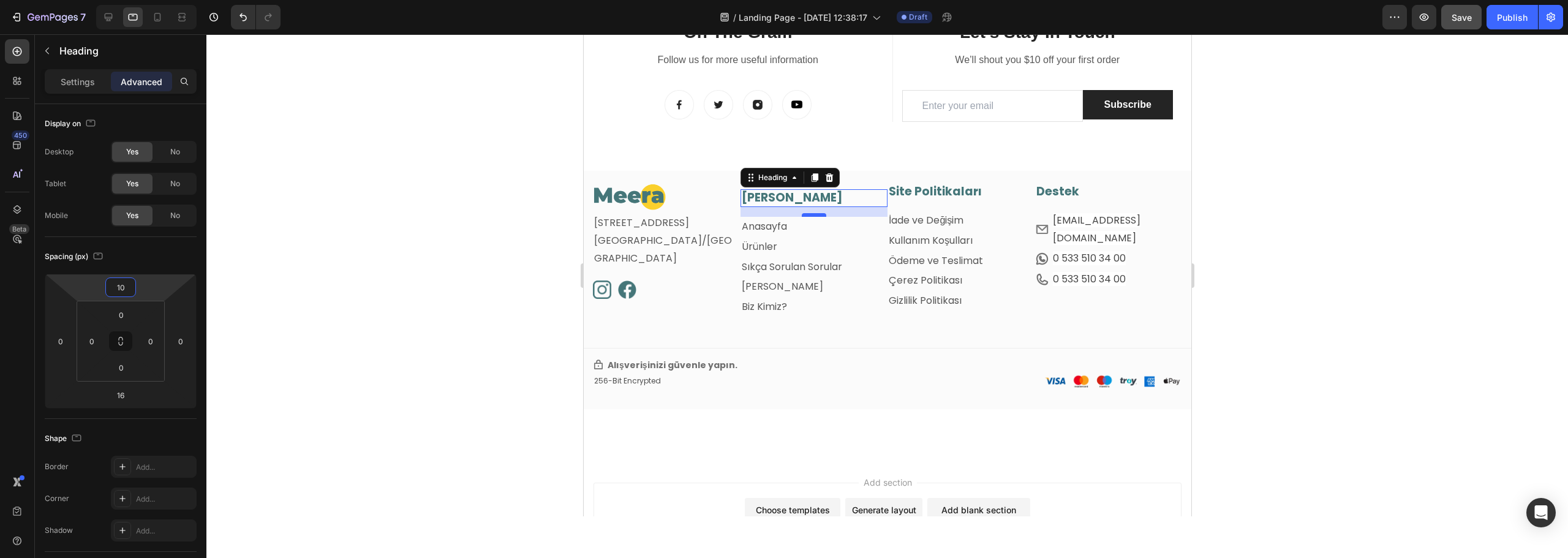
type input "10"
drag, startPoint x: 812, startPoint y: 215, endPoint x: 818, endPoint y: 209, distance: 8.5
click at [818, 209] on div at bounding box center [814, 209] width 24 height 4
type input "7"
click at [467, 233] on div at bounding box center [887, 296] width 1361 height 524
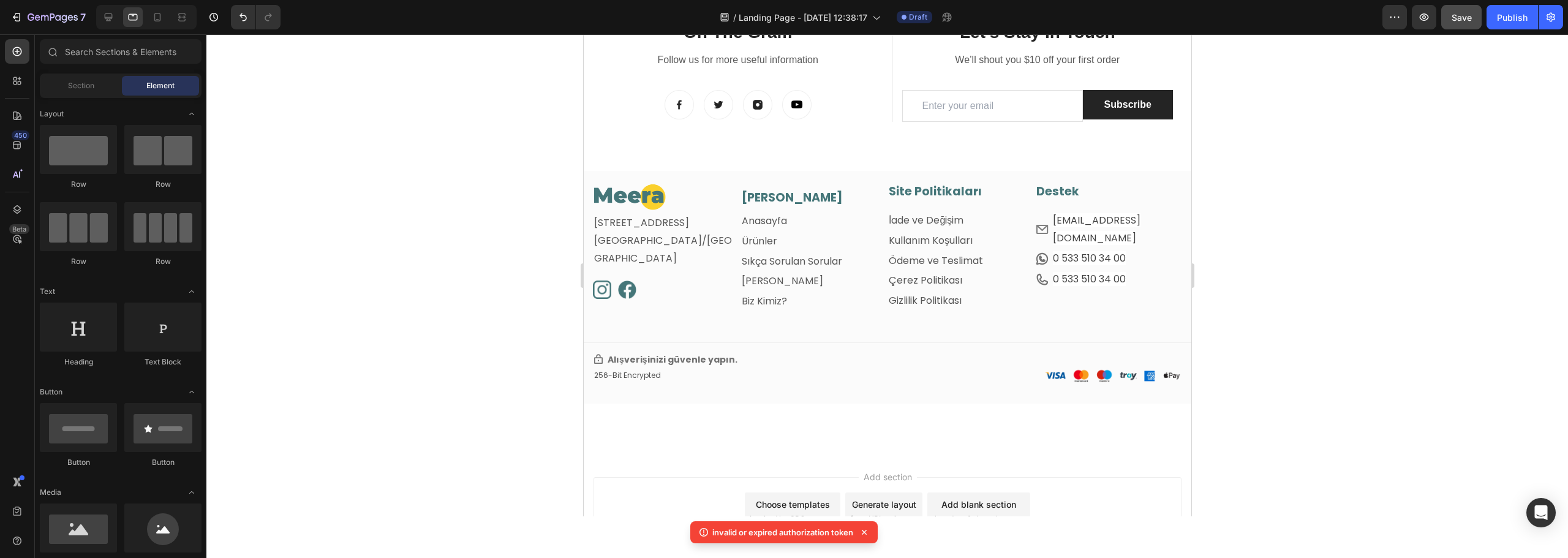
click at [467, 233] on div at bounding box center [887, 296] width 1361 height 524
click at [784, 196] on h3 "[PERSON_NAME]" at bounding box center [814, 198] width 148 height 18
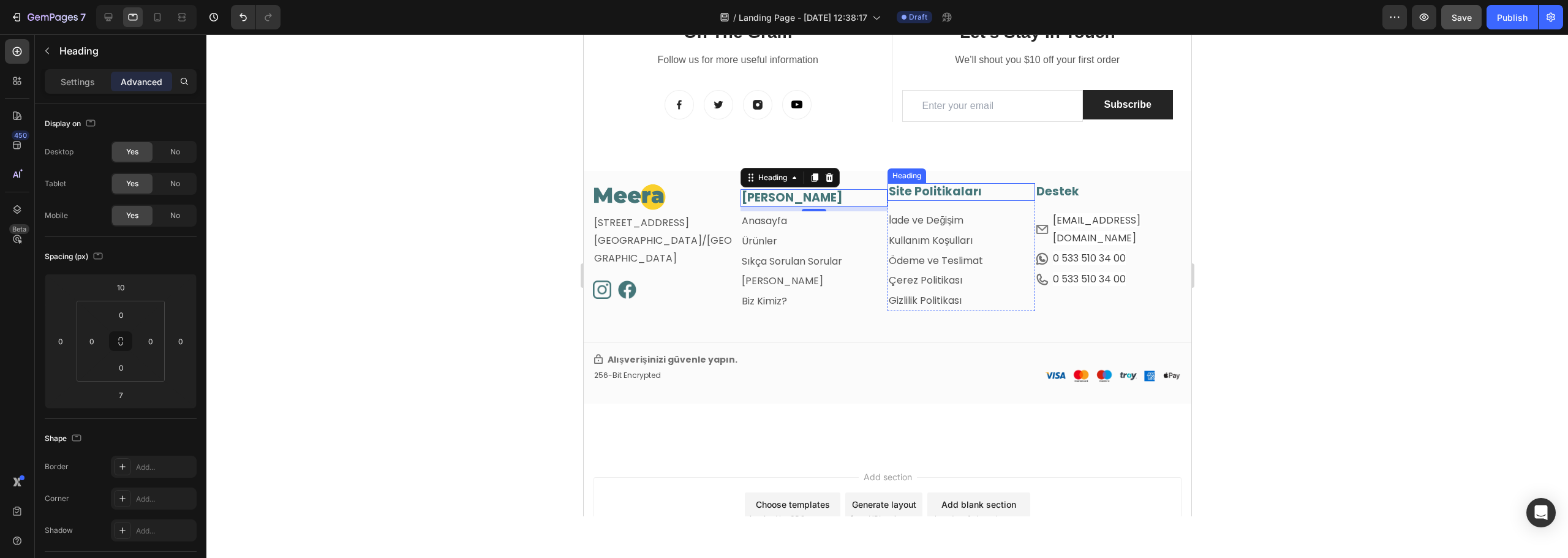
click at [944, 194] on h3 "Site Politikaları" at bounding box center [961, 192] width 148 height 18
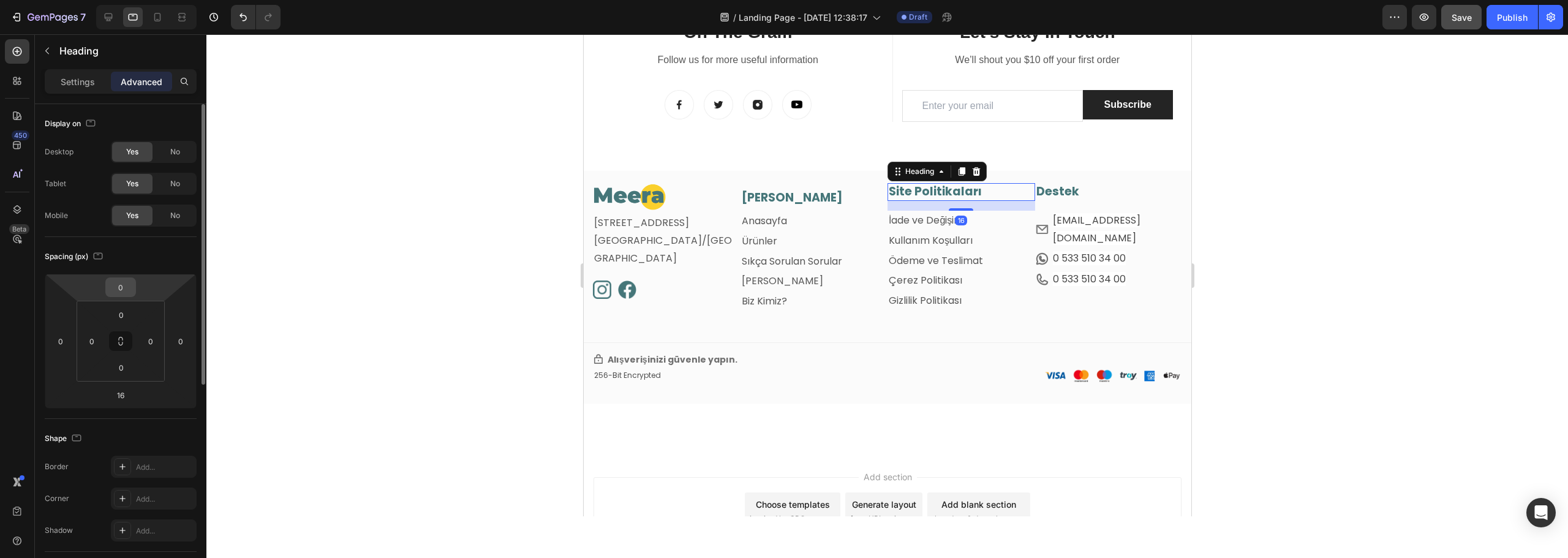
click at [127, 295] on input "0" at bounding box center [121, 288] width 24 height 19
type input "10"
click at [116, 394] on input "16" at bounding box center [121, 395] width 24 height 19
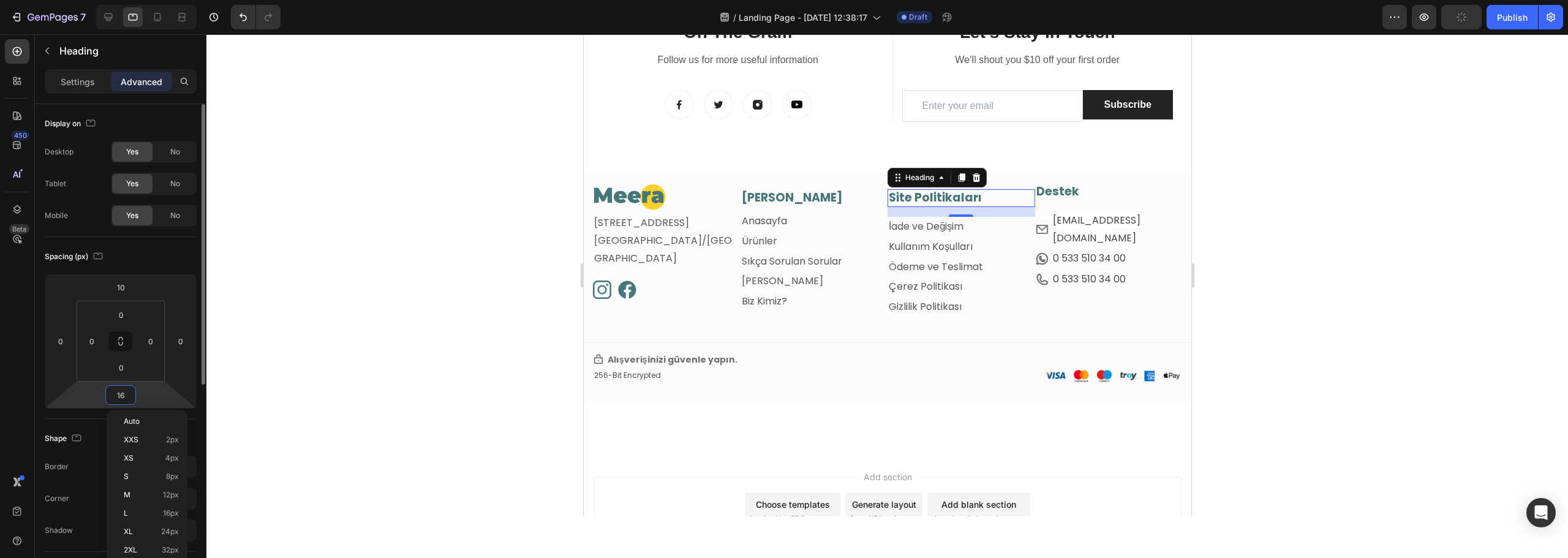
type input "7"
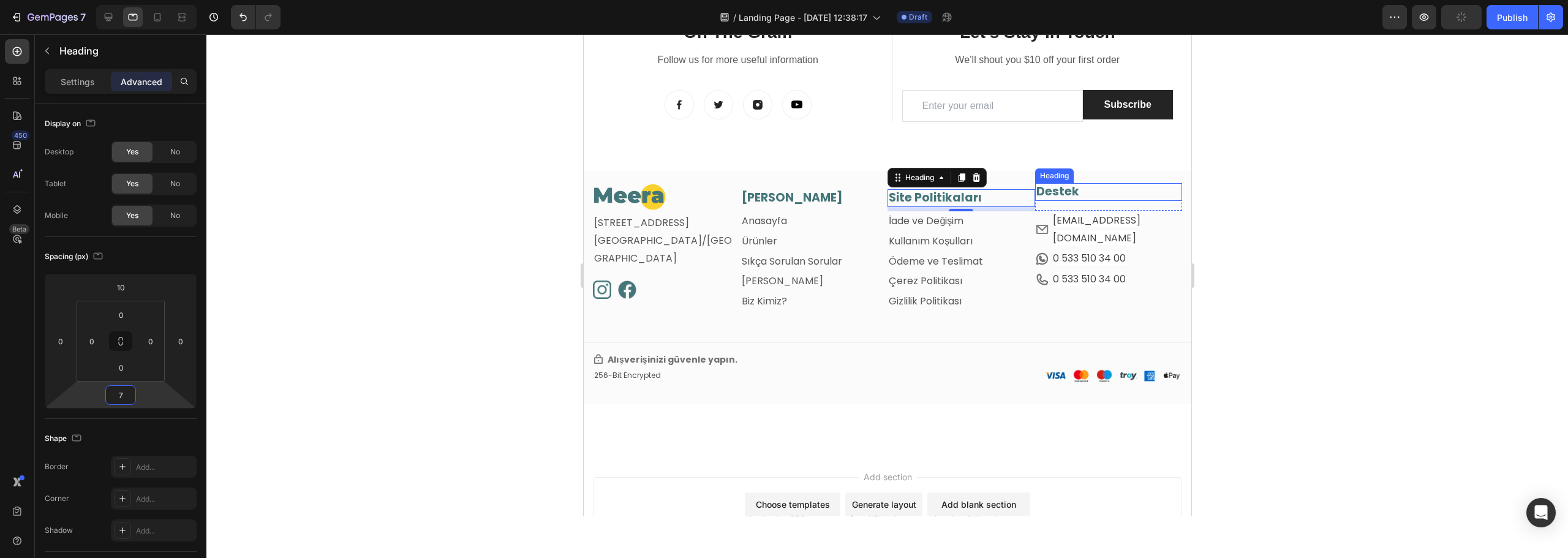
click at [1068, 188] on h3 "Destek" at bounding box center [1108, 192] width 148 height 18
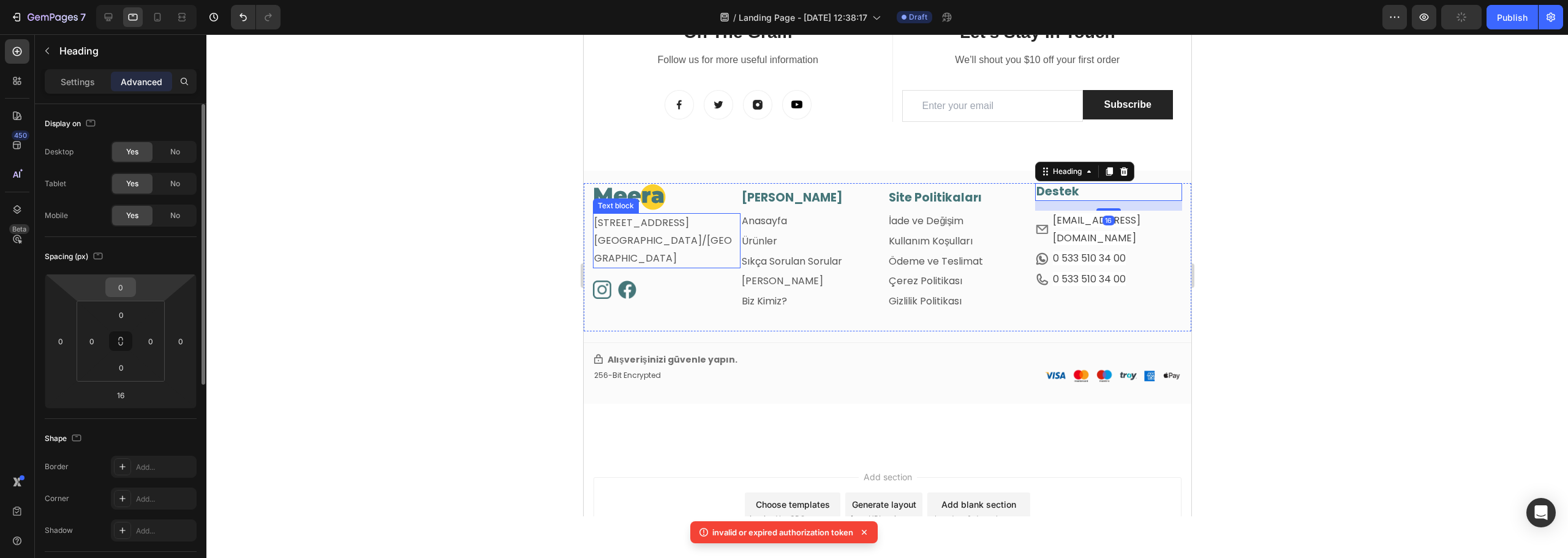
click at [127, 288] on input "0" at bounding box center [121, 288] width 24 height 19
type input "10"
click at [121, 394] on input "16" at bounding box center [121, 395] width 24 height 19
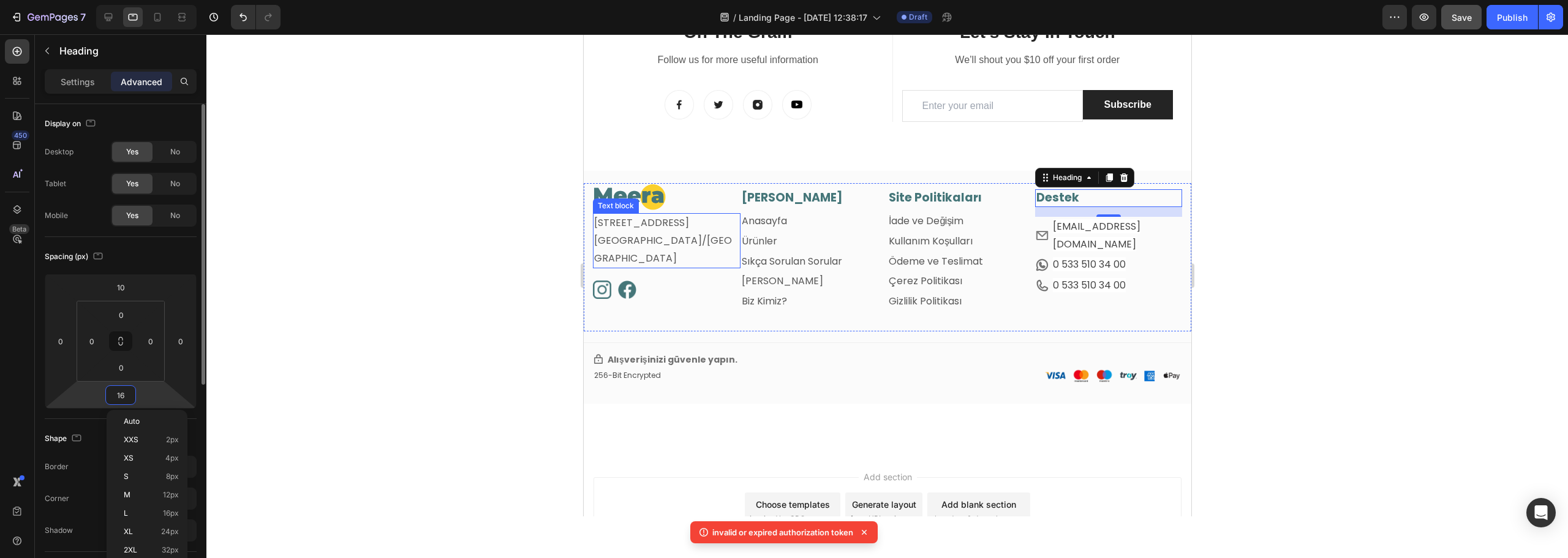
type input "7"
click at [435, 293] on div at bounding box center [887, 296] width 1361 height 524
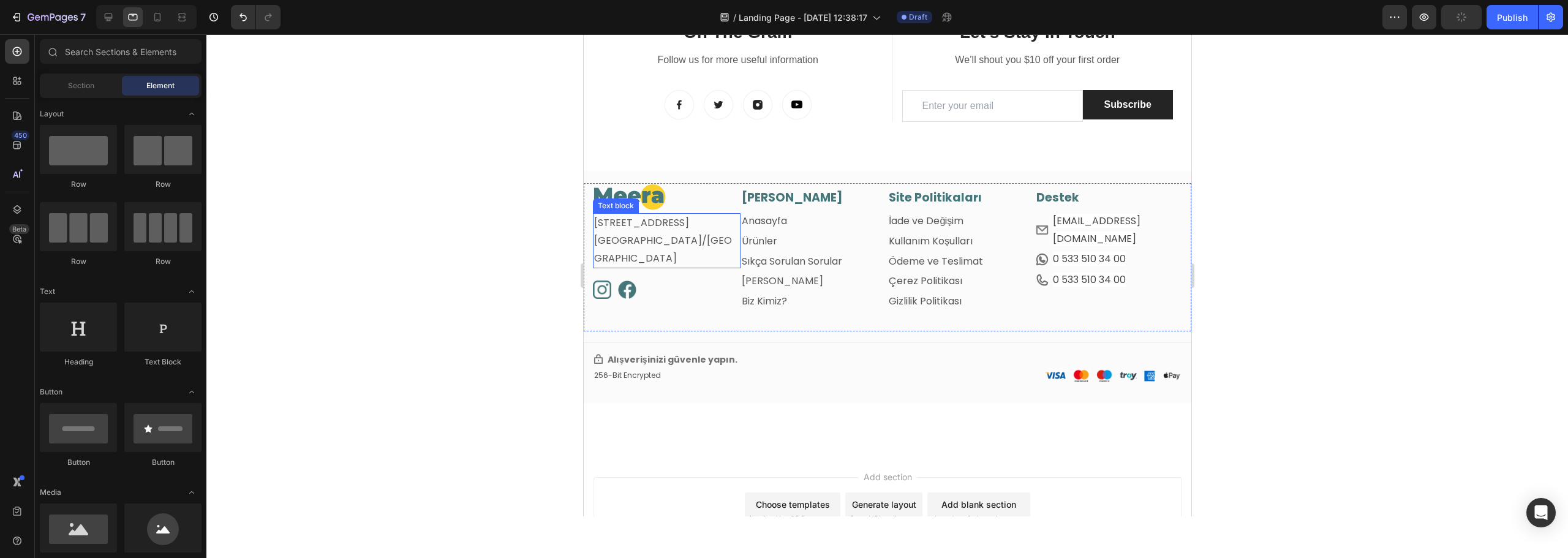
click at [437, 293] on div at bounding box center [887, 296] width 1361 height 524
click at [1440, 330] on div at bounding box center [887, 296] width 1361 height 524
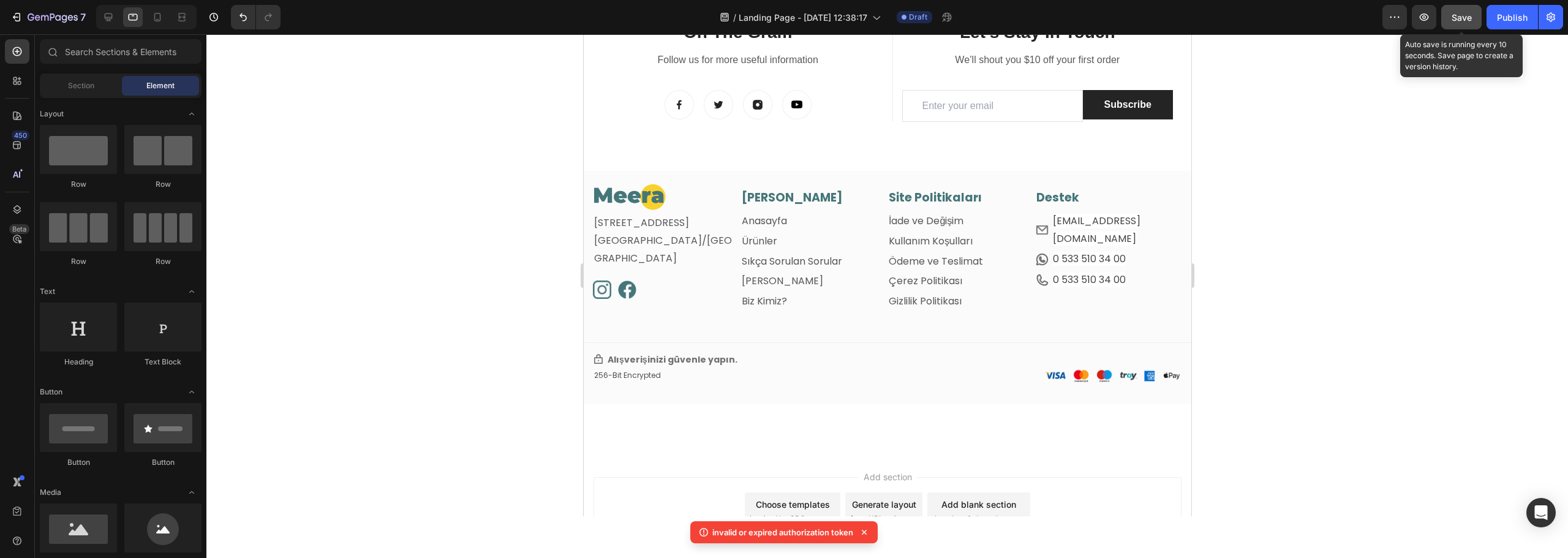
click at [1462, 18] on span "Save" at bounding box center [1462, 17] width 21 height 10
click at [131, 17] on icon at bounding box center [133, 17] width 12 height 12
click at [108, 17] on icon at bounding box center [107, 17] width 12 height 12
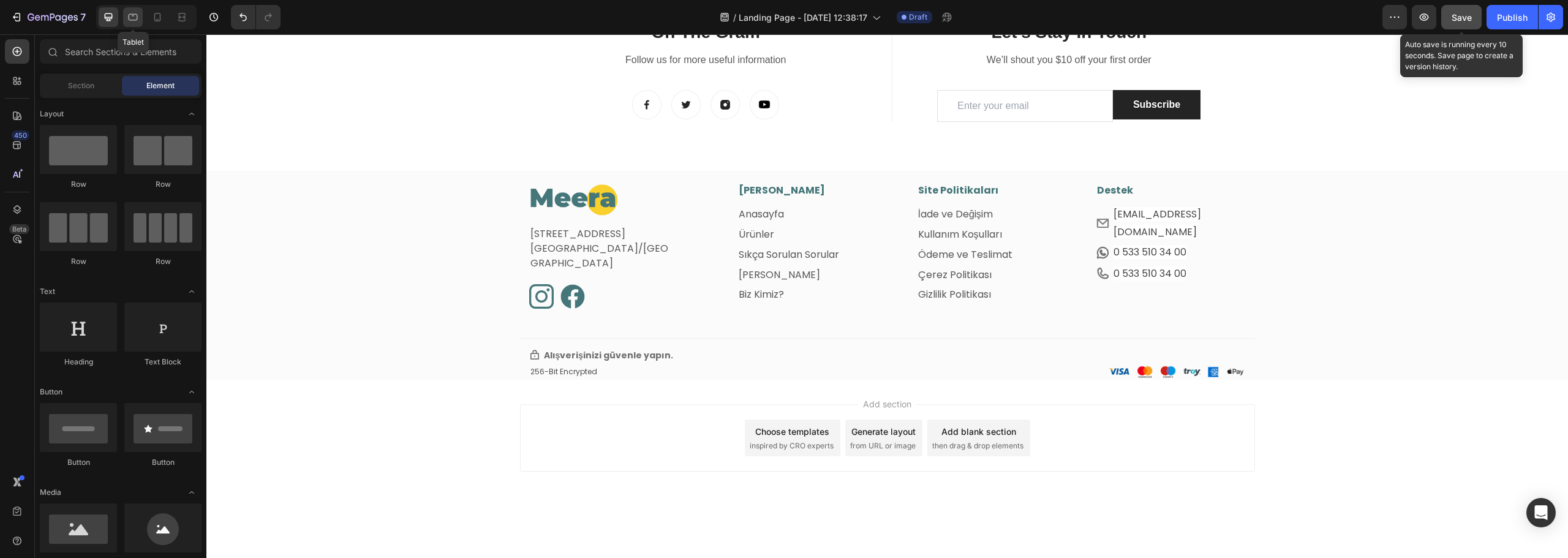
click at [131, 16] on icon at bounding box center [133, 17] width 12 height 12
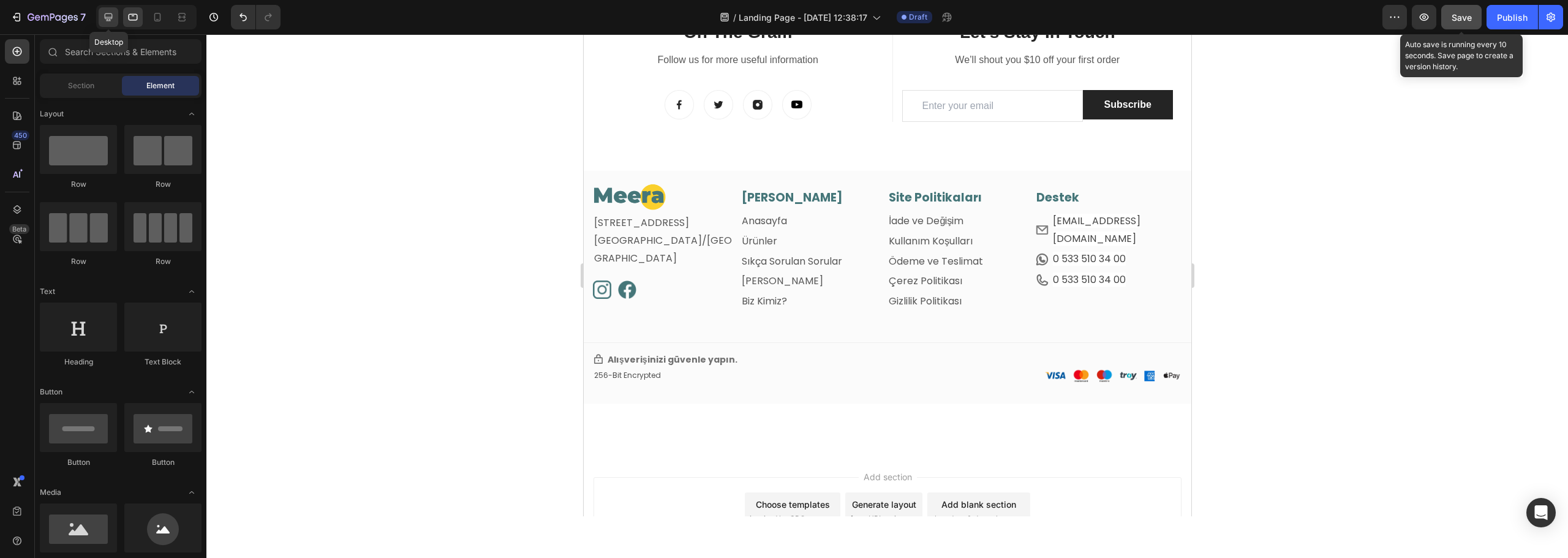
click at [102, 21] on icon at bounding box center [107, 17] width 12 height 12
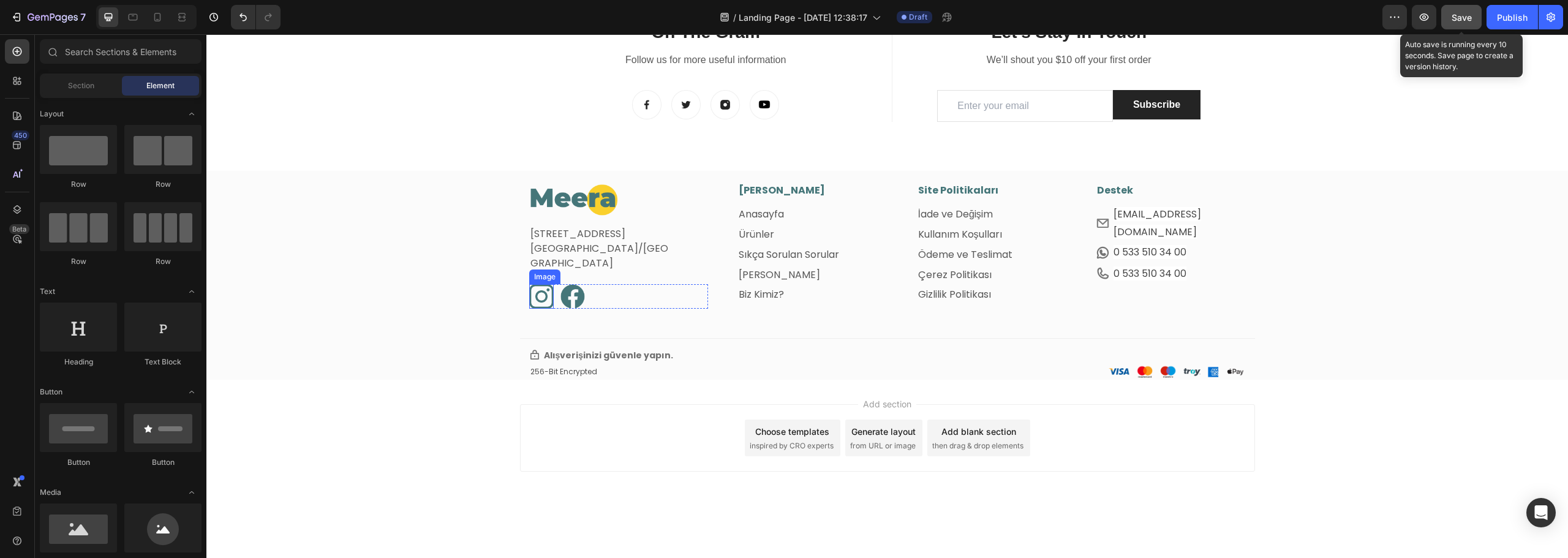
click at [541, 298] on img at bounding box center [541, 296] width 24 height 24
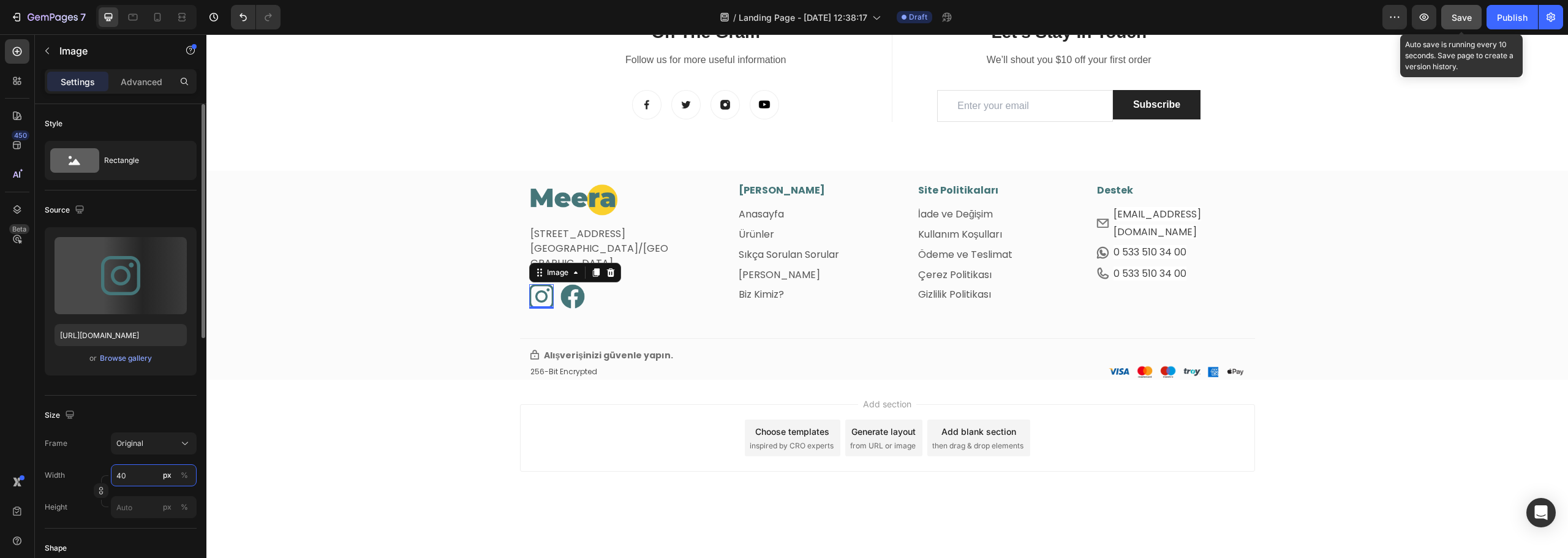
click at [134, 483] on input "40" at bounding box center [154, 476] width 86 height 22
type input "30"
click at [567, 293] on img at bounding box center [566, 296] width 24 height 24
click at [125, 470] on input "40" at bounding box center [154, 476] width 86 height 22
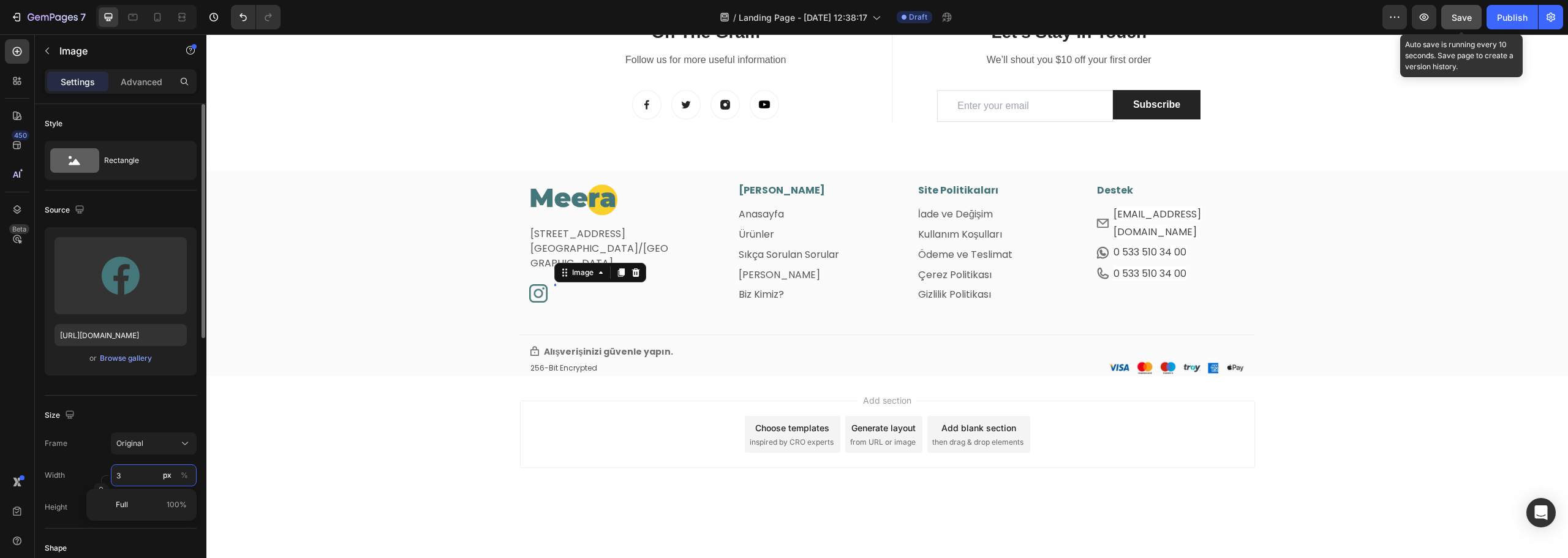
type input "30"
click at [410, 254] on div "Image Fetih Mahallesi, Tahralı Sokak, Blok 2E, Daire 5 Ataşehir/İstanbul Text b…" at bounding box center [887, 279] width 1361 height 193
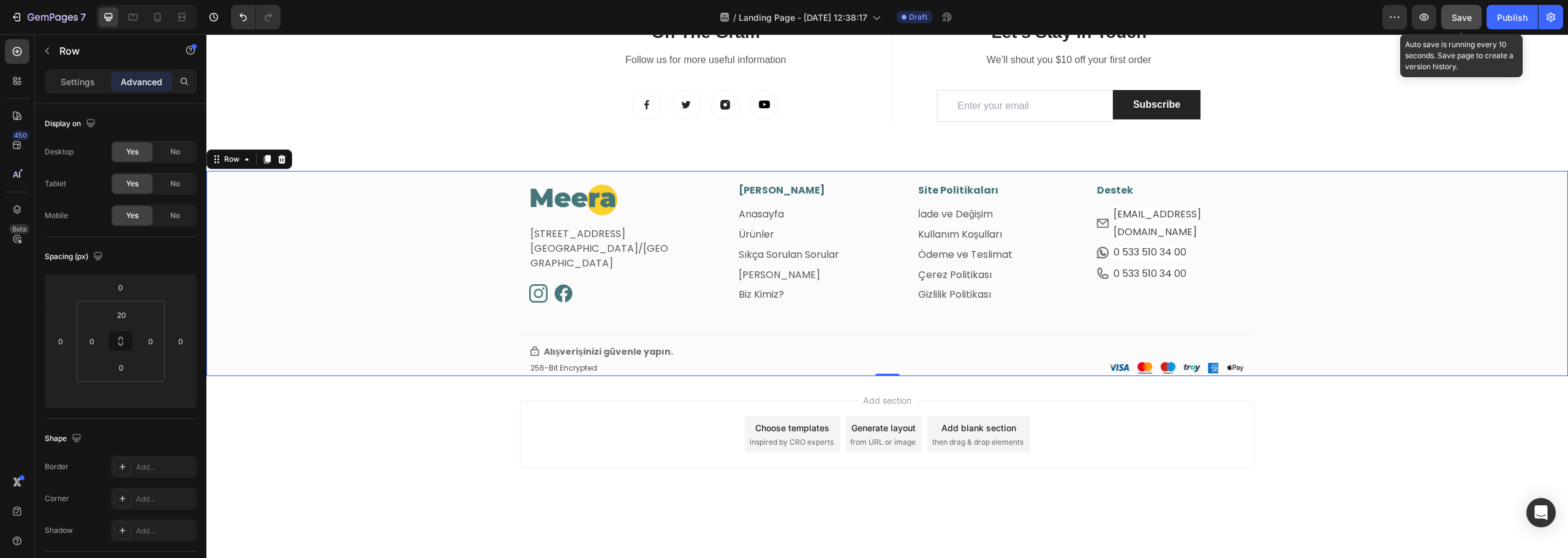
click at [334, 467] on div "Add section Choose templates inspired by CRO experts Generate layout from URL o…" at bounding box center [887, 451] width 1361 height 150
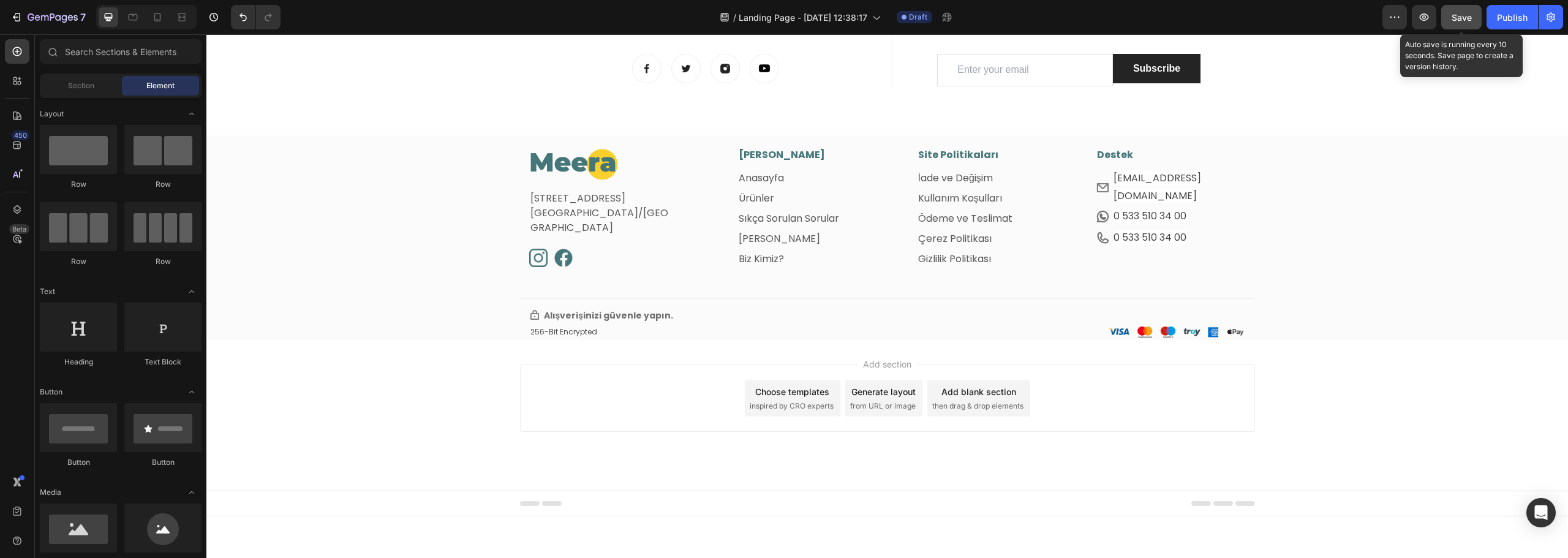
scroll to position [391, 0]
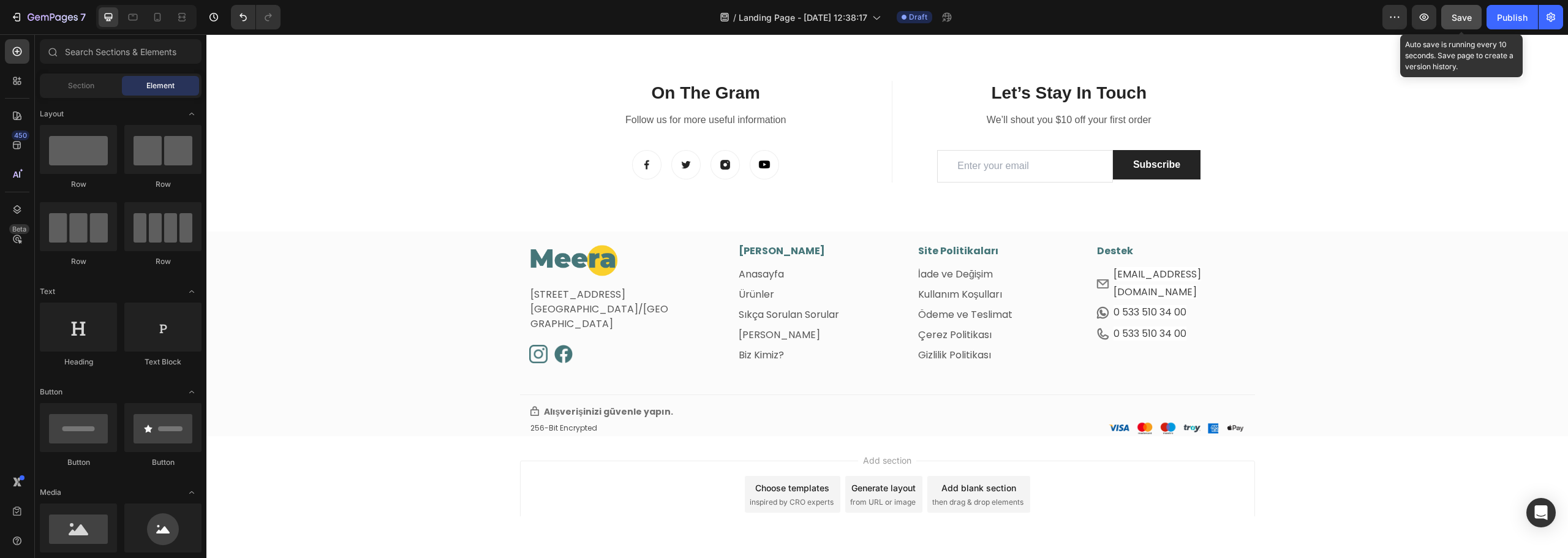
click at [1463, 20] on span "Save" at bounding box center [1462, 17] width 21 height 10
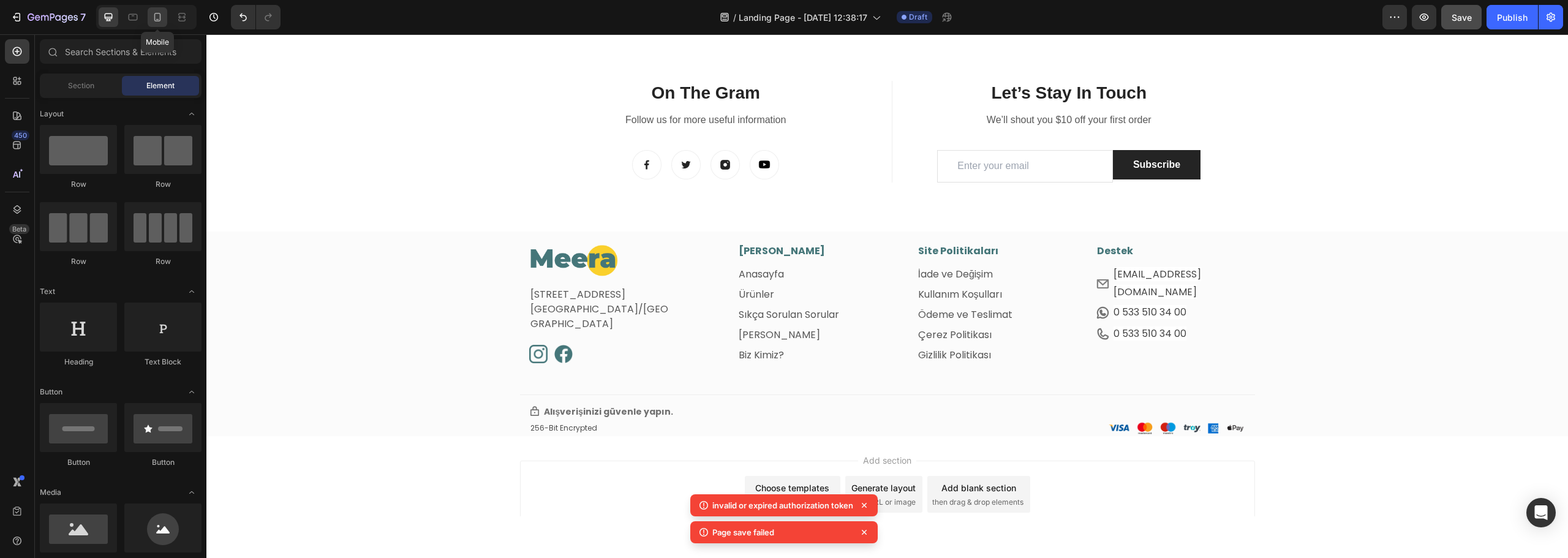
click at [159, 19] on icon at bounding box center [157, 17] width 12 height 12
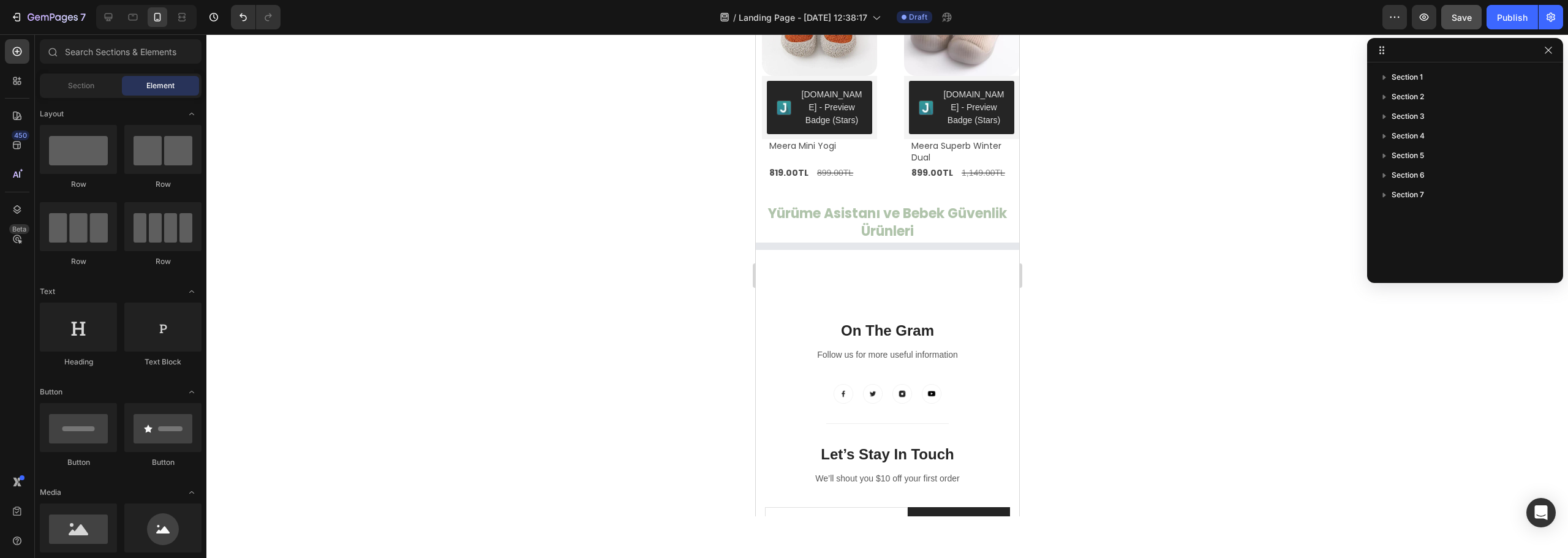
scroll to position [2024, 0]
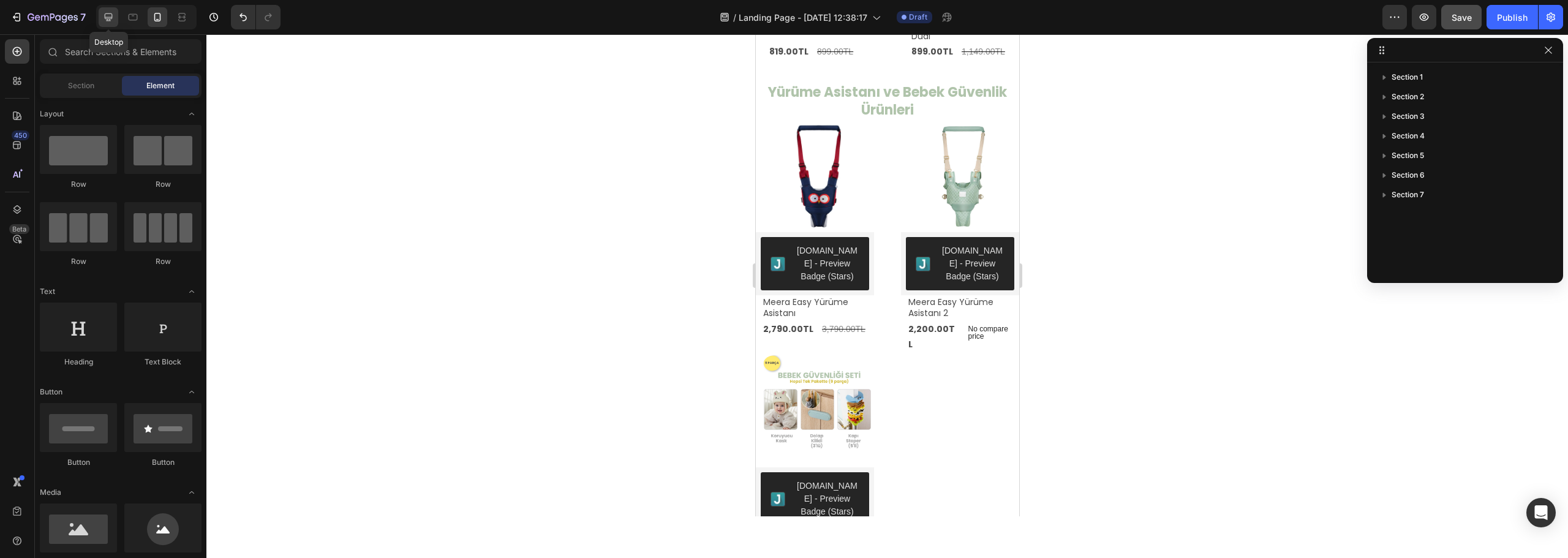
click at [104, 19] on icon at bounding box center [107, 17] width 12 height 12
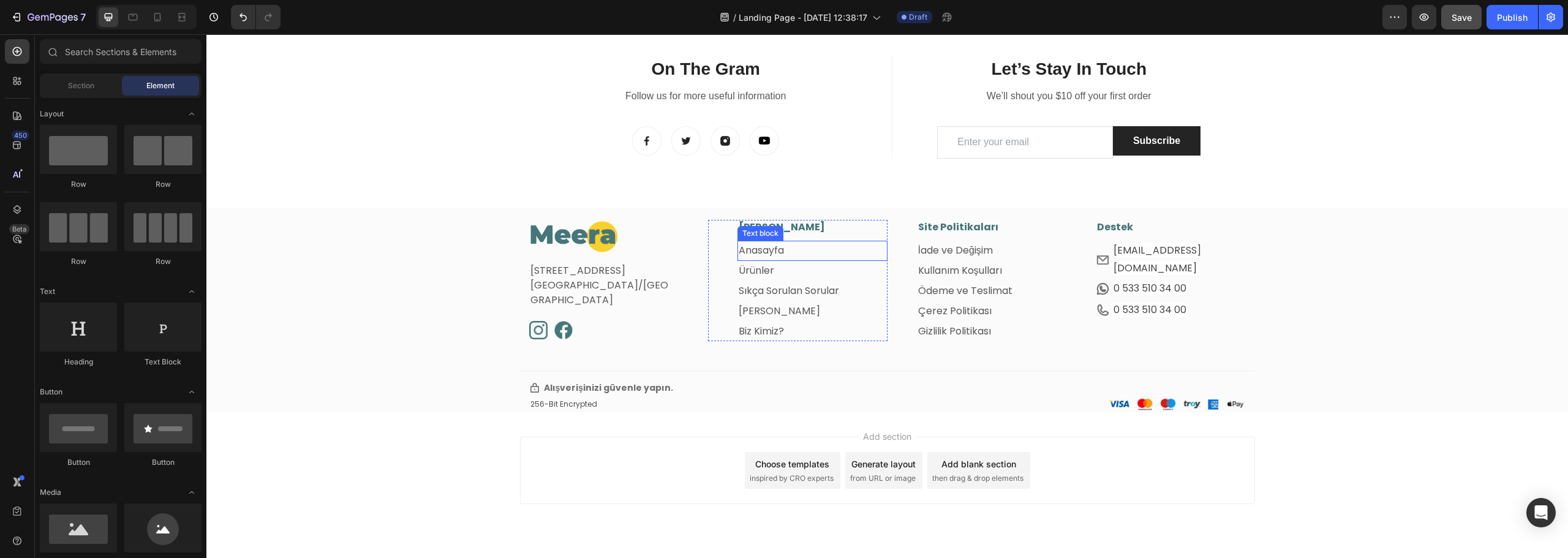
scroll to position [1962, 0]
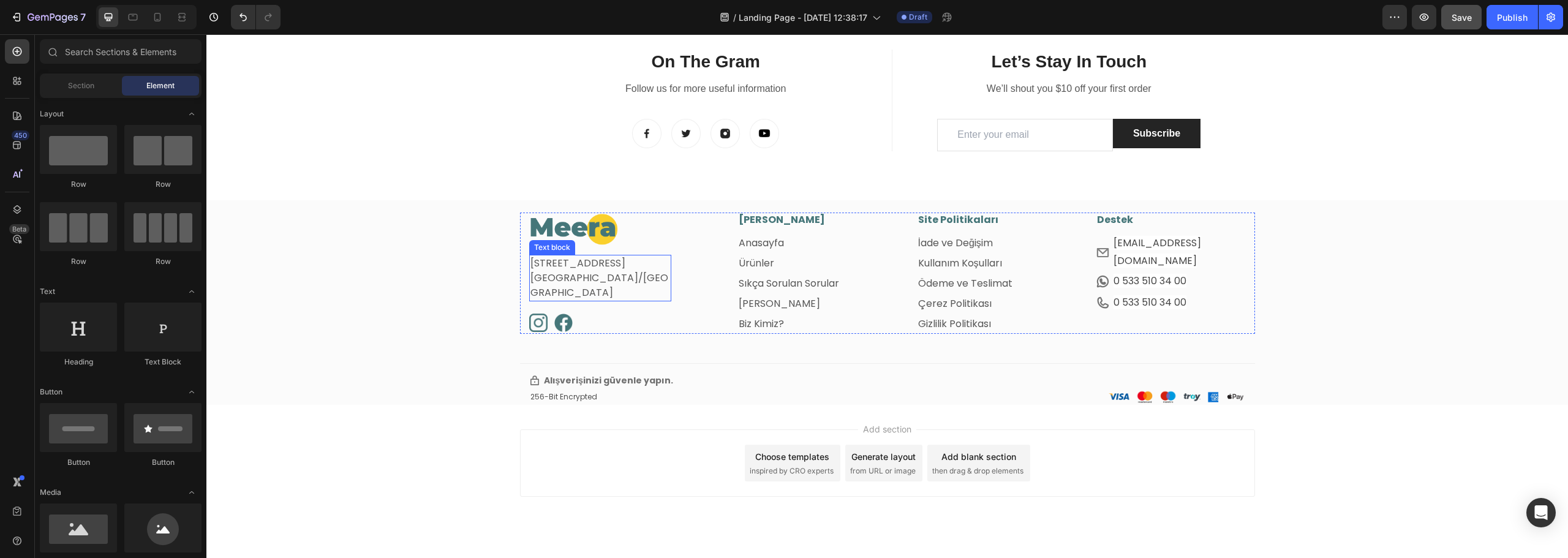
click at [618, 271] on p "[STREET_ADDRESS]" at bounding box center [601, 264] width 140 height 15
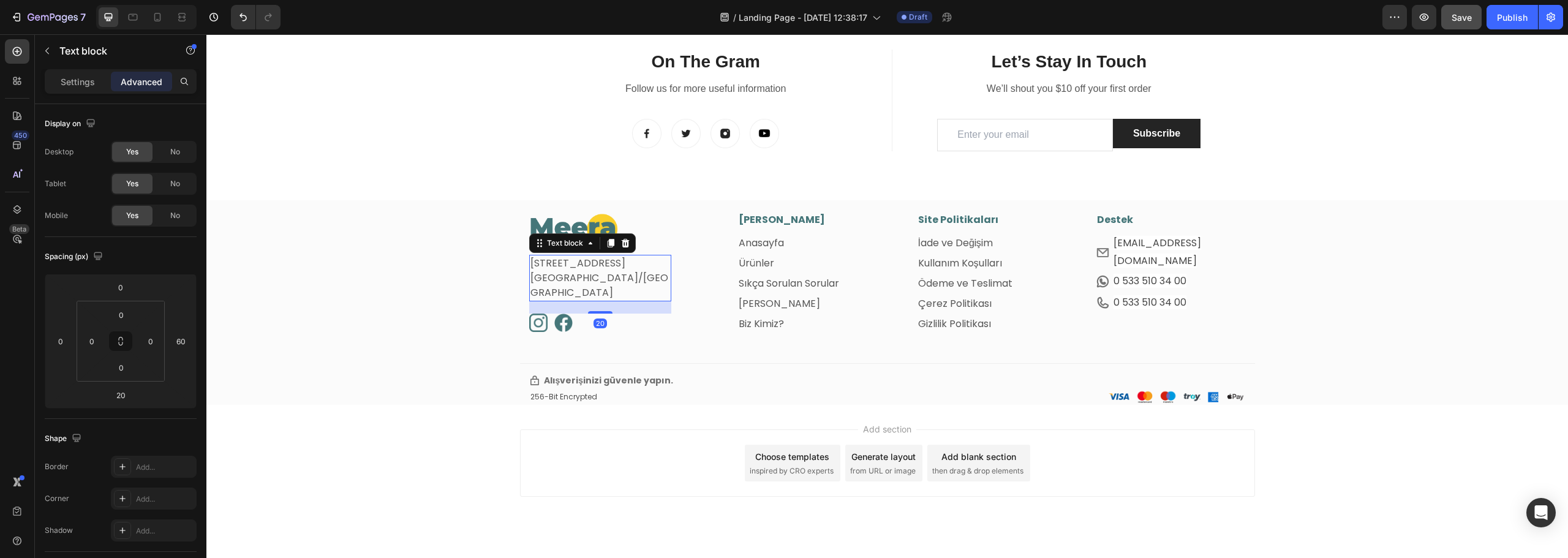
click at [595, 271] on p "[STREET_ADDRESS]" at bounding box center [601, 264] width 140 height 15
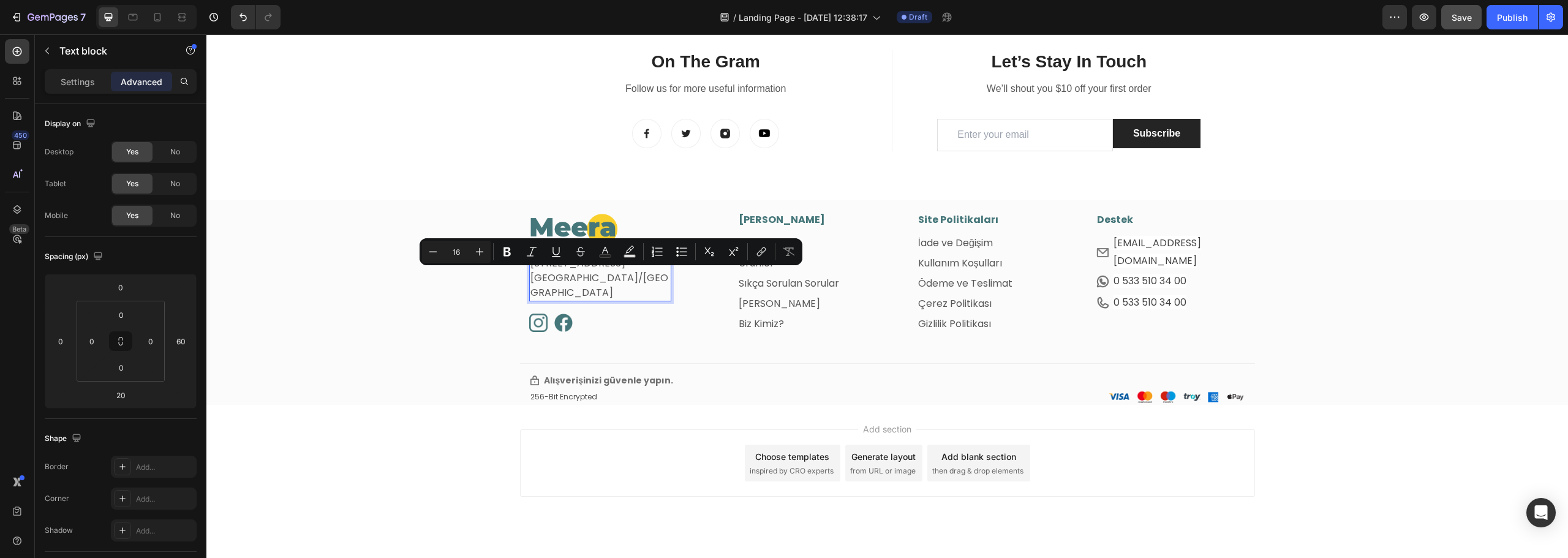
drag, startPoint x: 590, startPoint y: 279, endPoint x: 629, endPoint y: 280, distance: 39.0
click at [629, 271] on p "[STREET_ADDRESS]" at bounding box center [601, 264] width 140 height 15
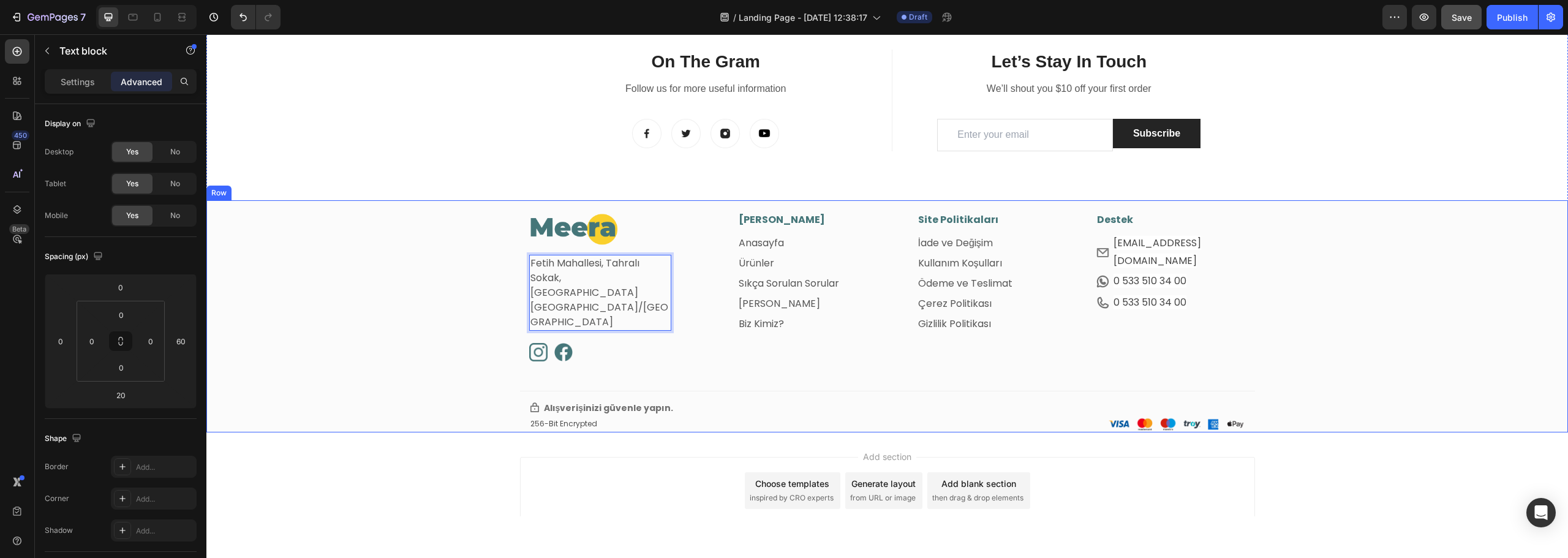
click at [410, 390] on div "Image Fetih Mahallesi, Tahralı Sokak, Blok 2E Ataşehir/İstanbul Text block 20 I…" at bounding box center [887, 322] width 1361 height 220
click at [403, 433] on div "Add section Choose templates inspired by CRO experts Generate layout from URL o…" at bounding box center [887, 508] width 1361 height 150
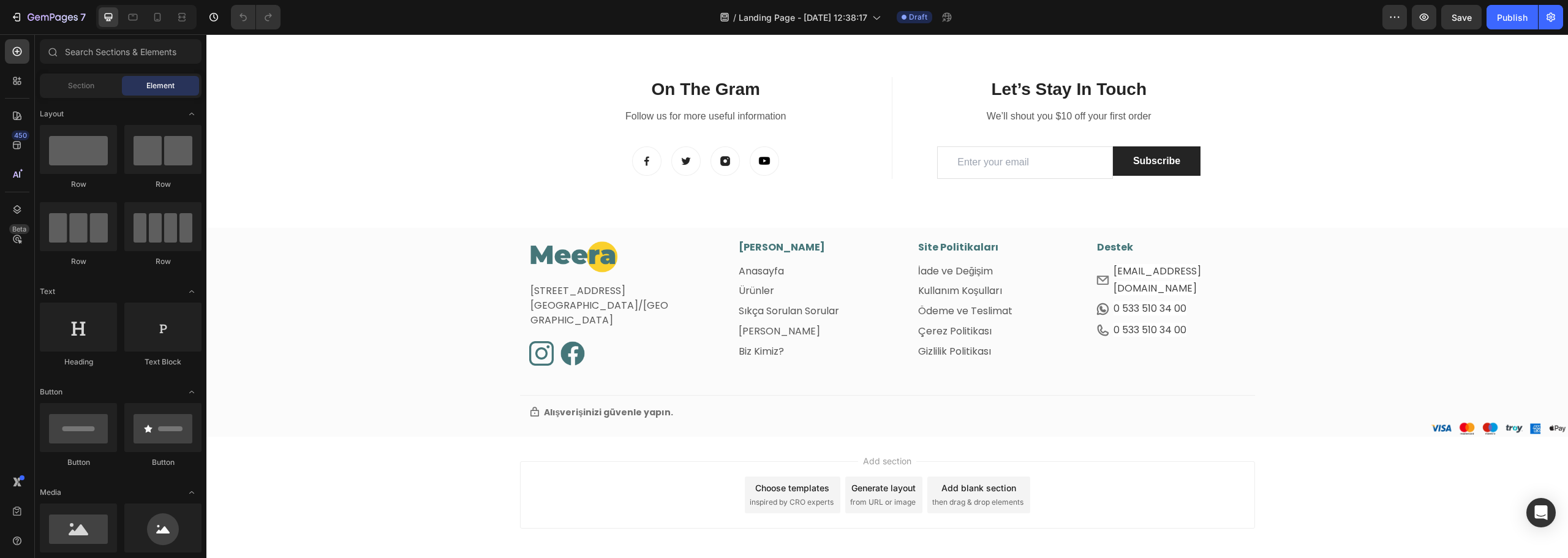
scroll to position [995, 0]
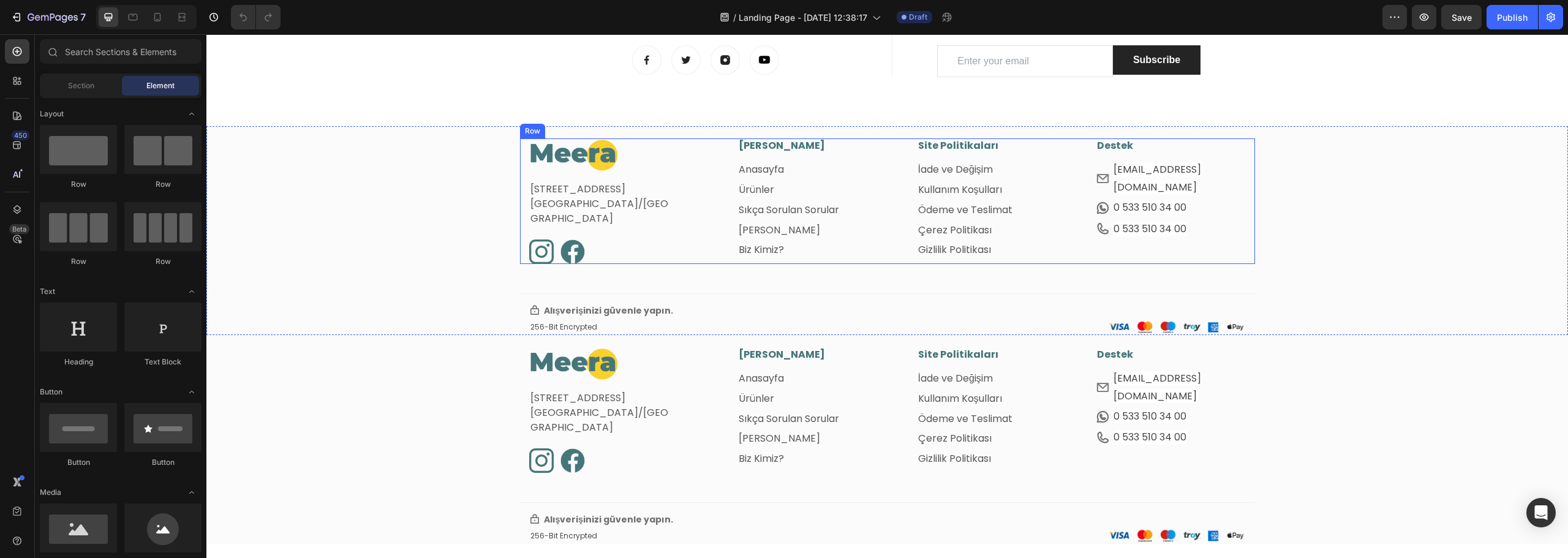
scroll to position [1832, 0]
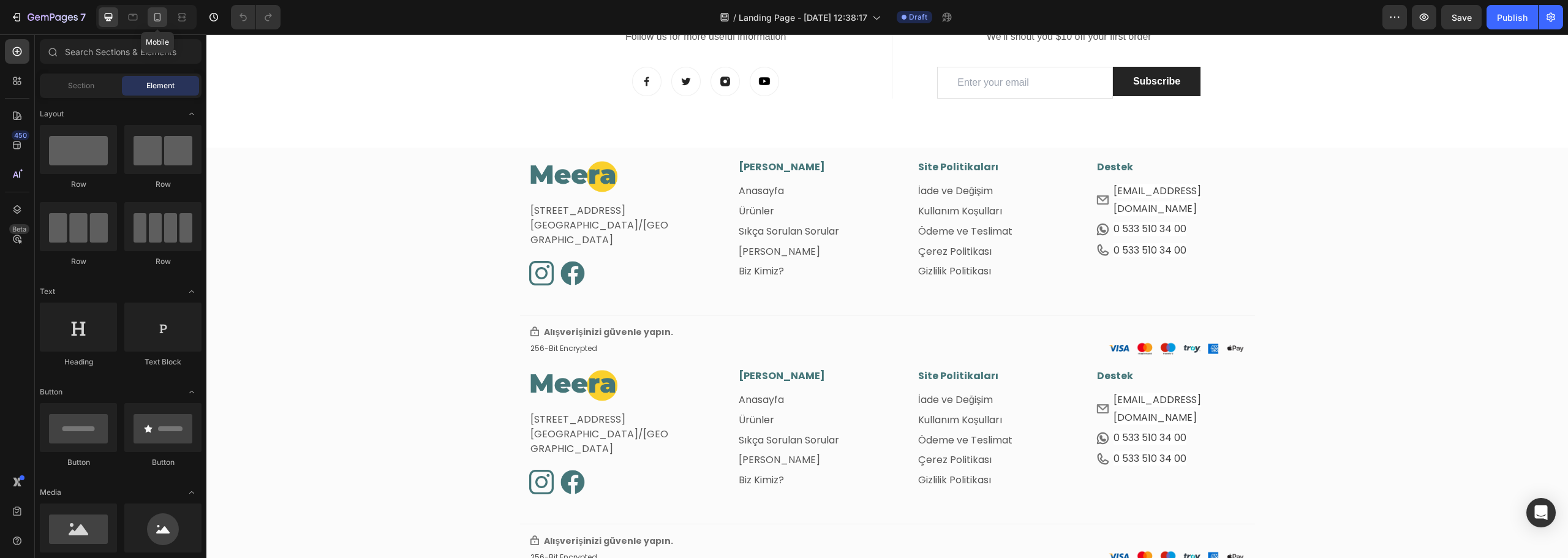
click at [157, 19] on icon at bounding box center [157, 17] width 12 height 12
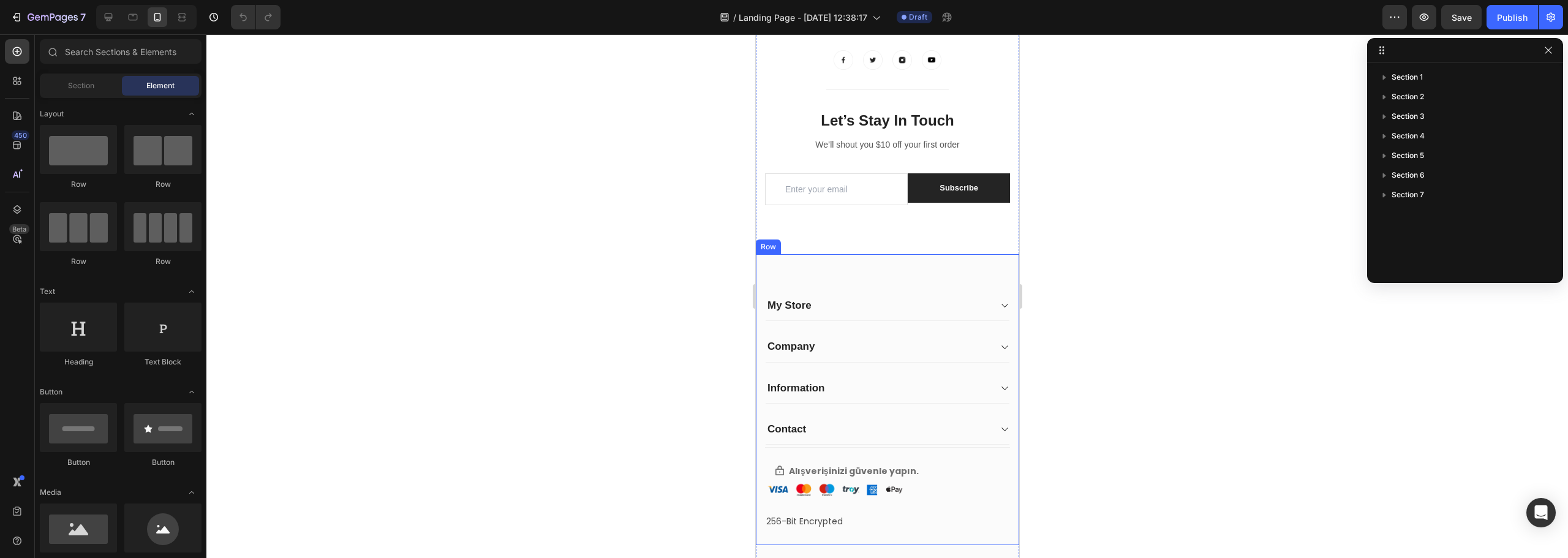
click at [920, 271] on div "Image [STREET_ADDRESS] Text block Image Image Row [PERSON_NAME] Menü Heading An…" at bounding box center [887, 399] width 264 height 291
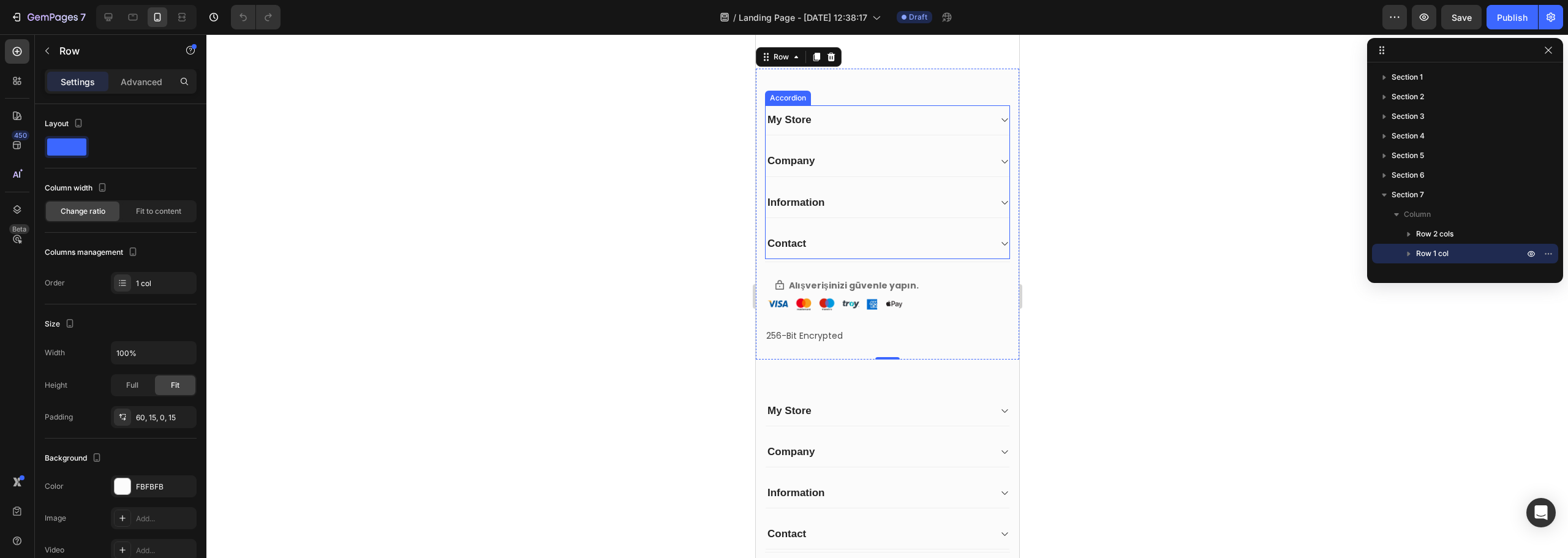
scroll to position [2078, 0]
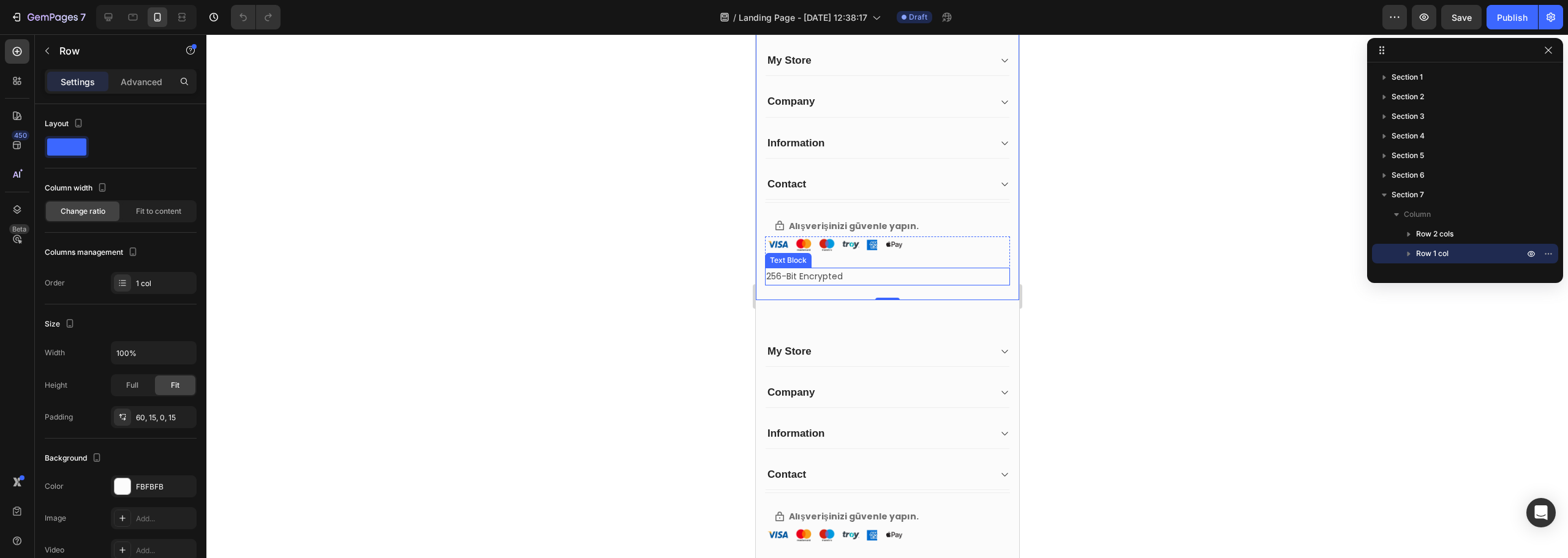
click at [846, 277] on p "256-Bit Encrypted" at bounding box center [888, 277] width 243 height 15
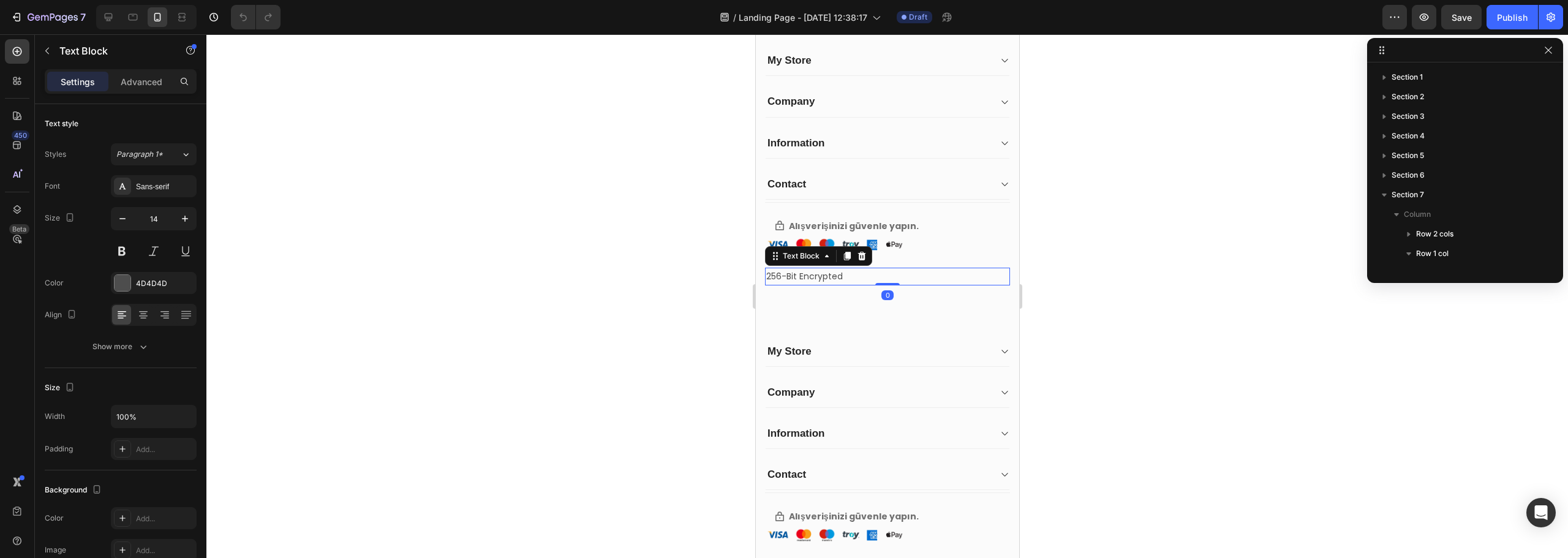
scroll to position [209, 0]
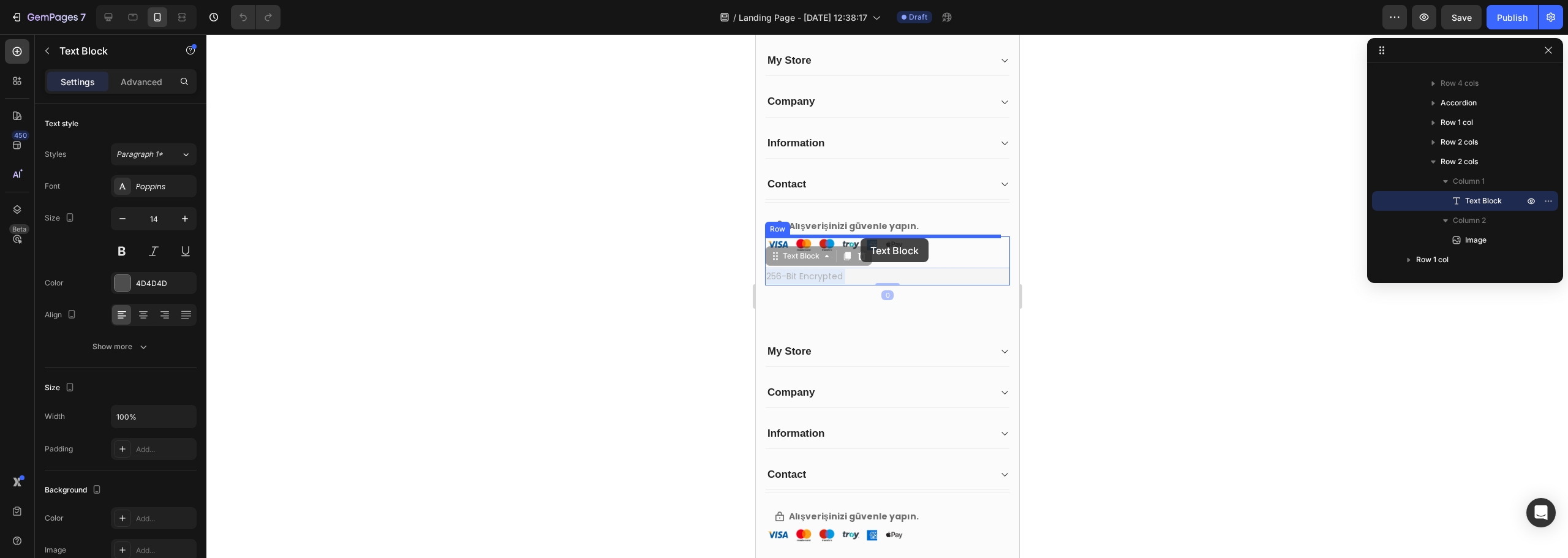
drag, startPoint x: 860, startPoint y: 275, endPoint x: 860, endPoint y: 238, distance: 37.0
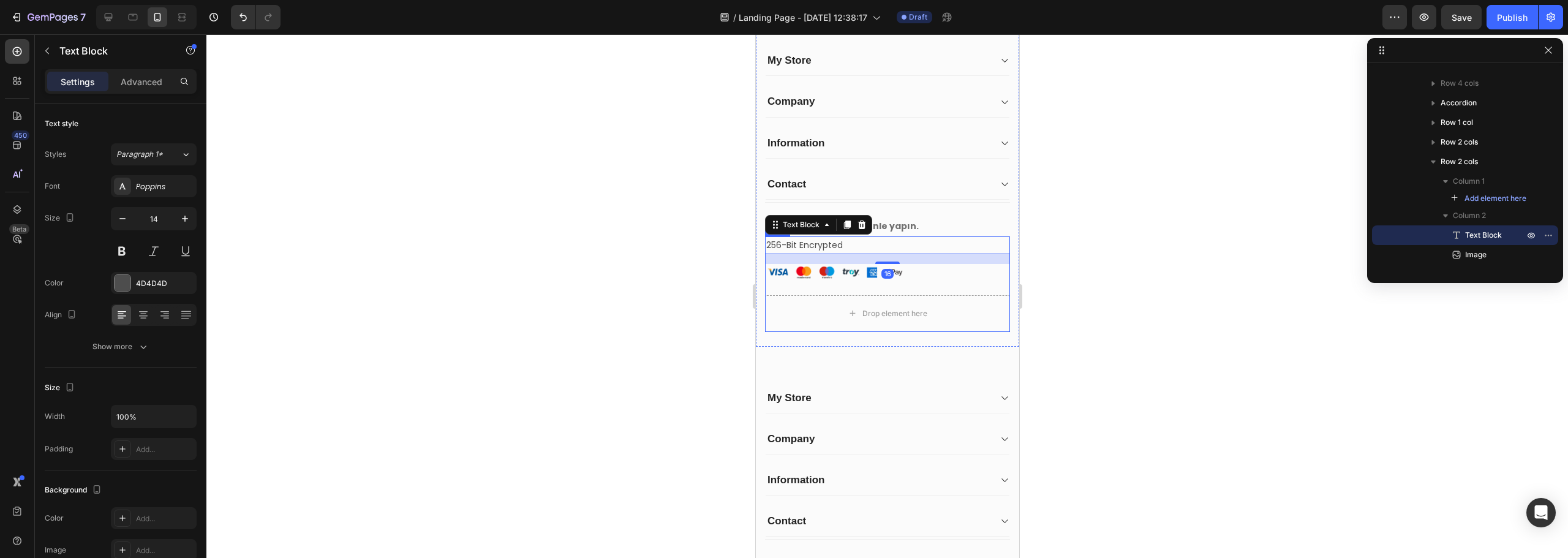
click at [546, 230] on div at bounding box center [887, 296] width 1361 height 524
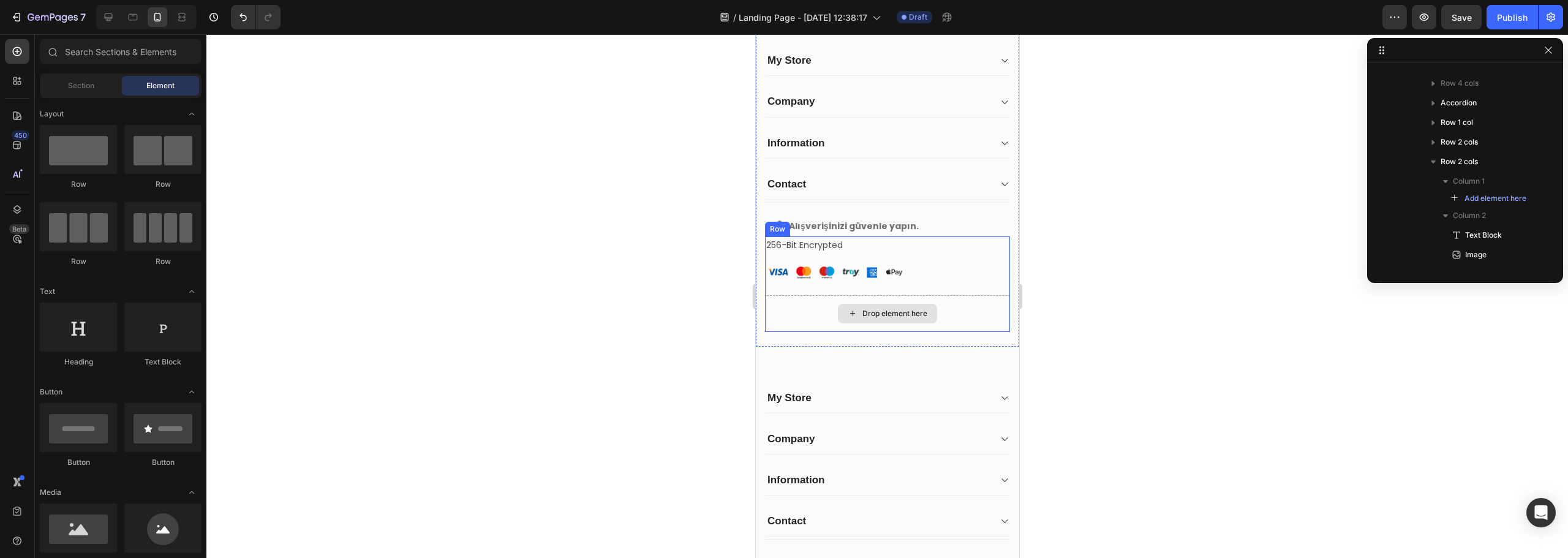
click at [787, 310] on div "Drop element here" at bounding box center [887, 313] width 245 height 36
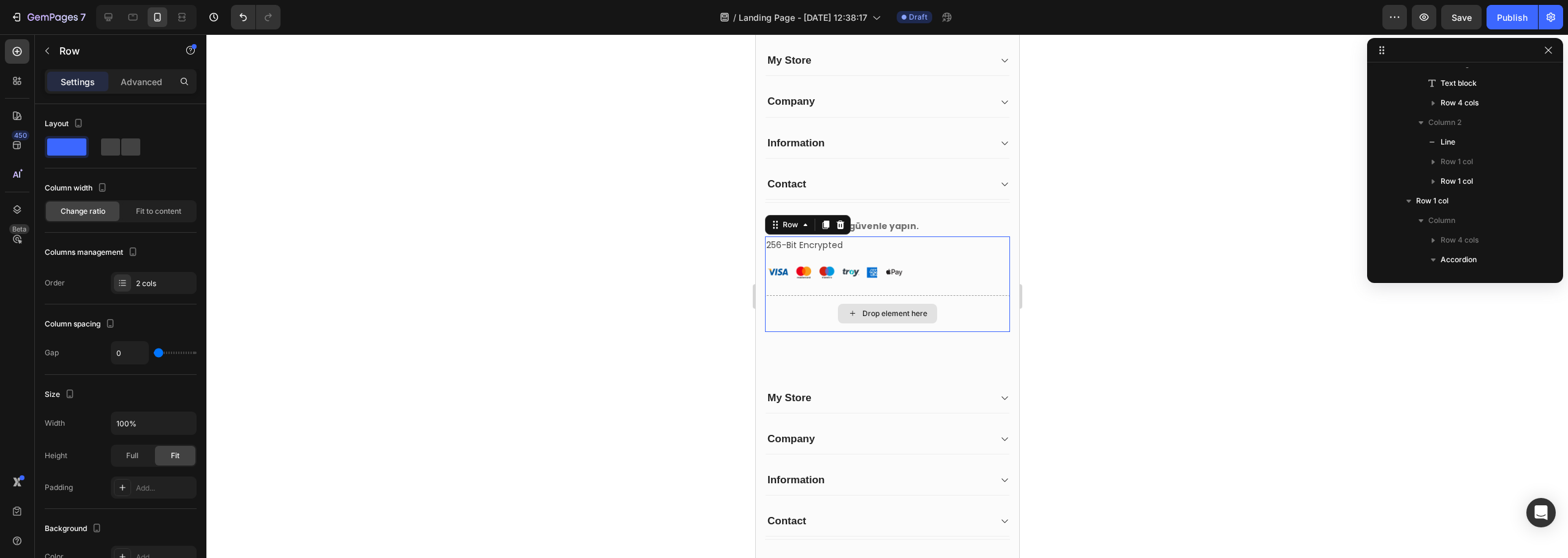
scroll to position [938, 0]
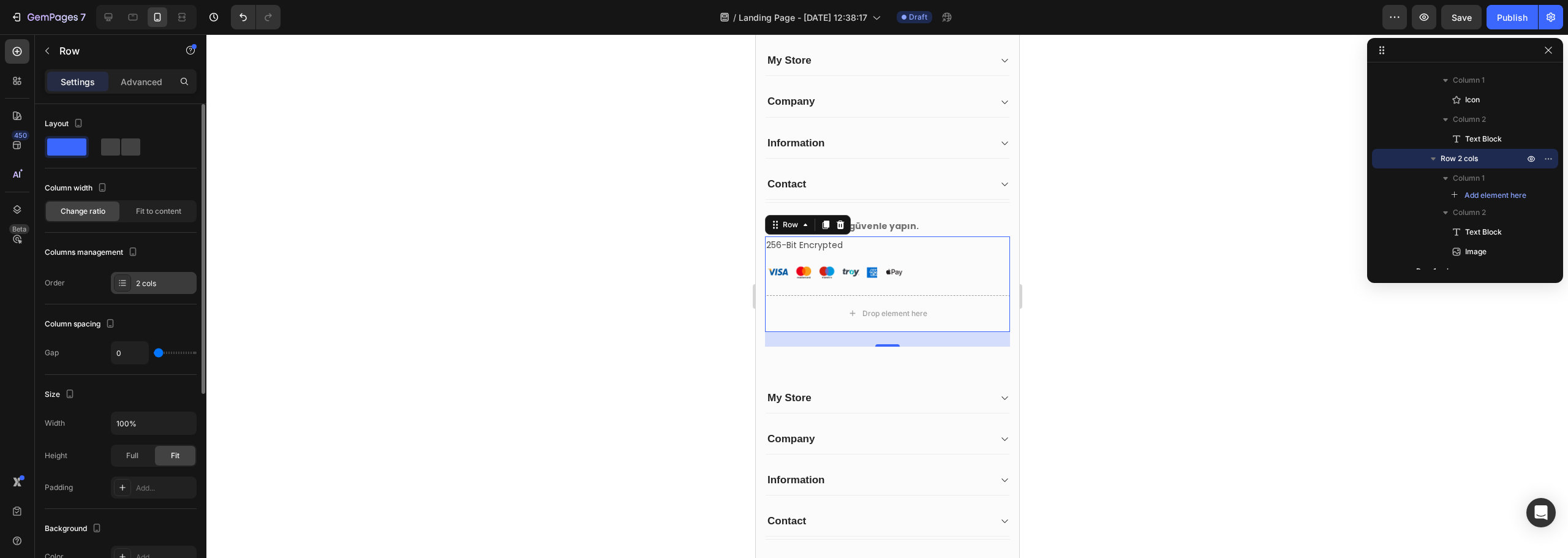
click at [175, 279] on div "2 cols" at bounding box center [165, 284] width 58 height 11
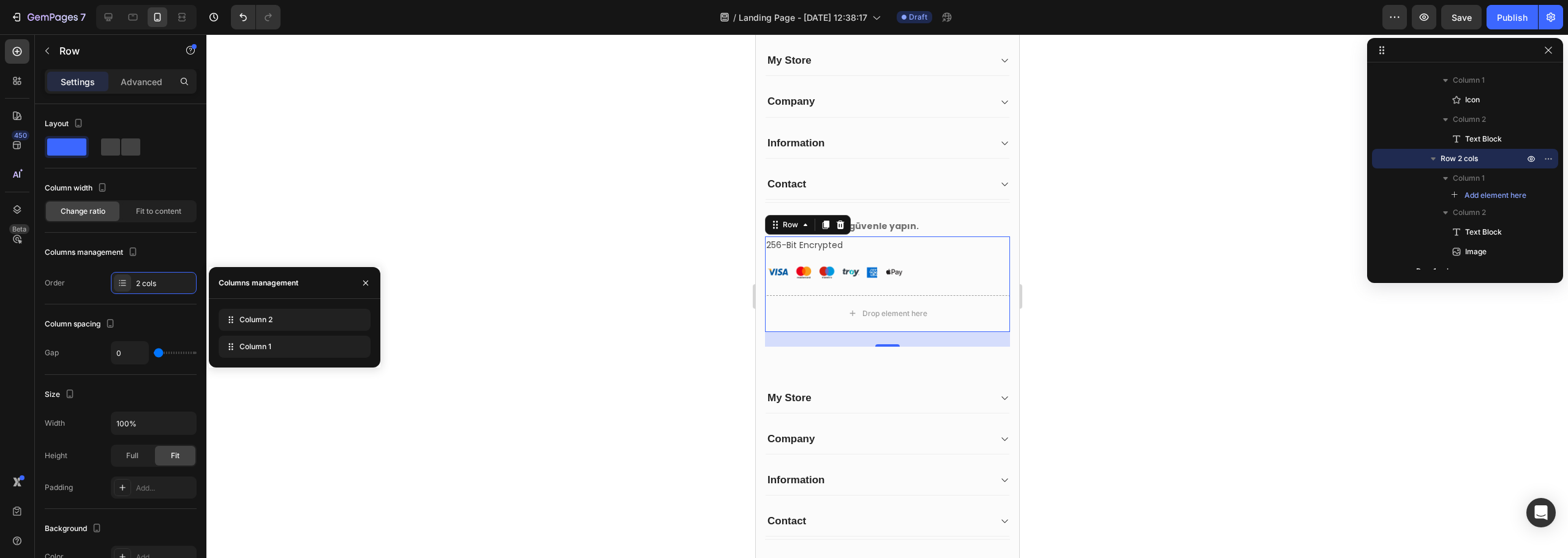
click at [957, 251] on p "256-Bit Encrypted" at bounding box center [888, 245] width 243 height 15
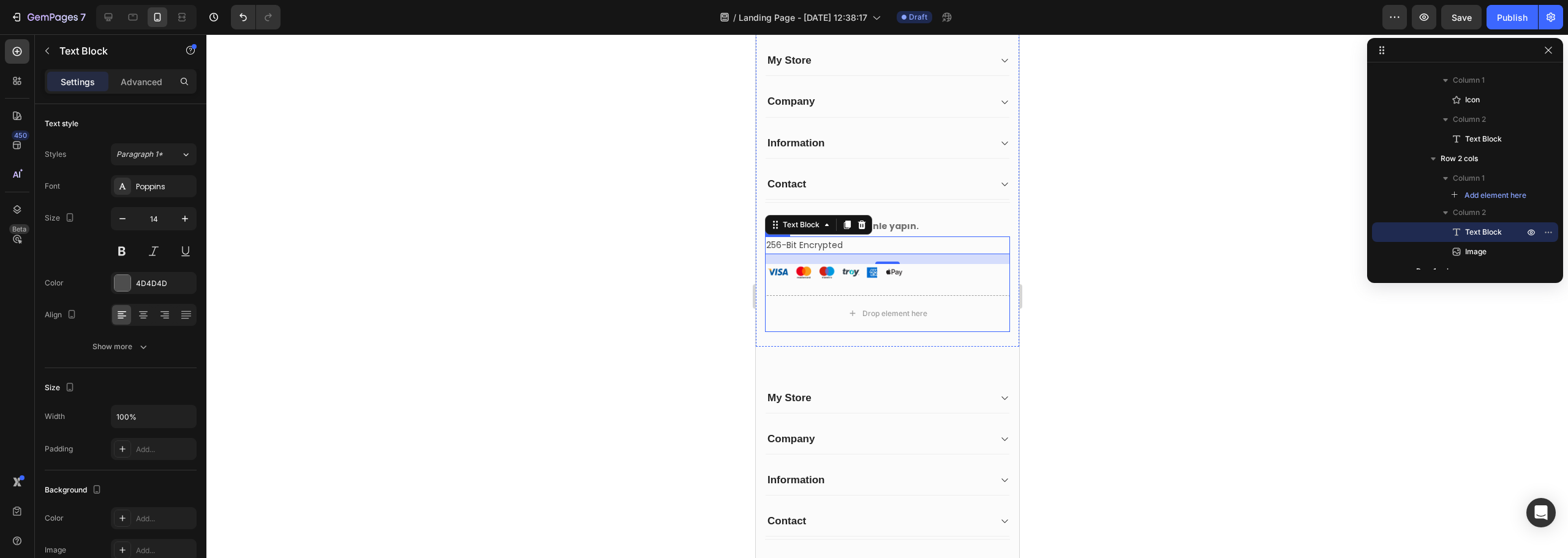
click at [997, 287] on div "256-Bit Encrypted Text Block 16 Image" at bounding box center [887, 265] width 245 height 59
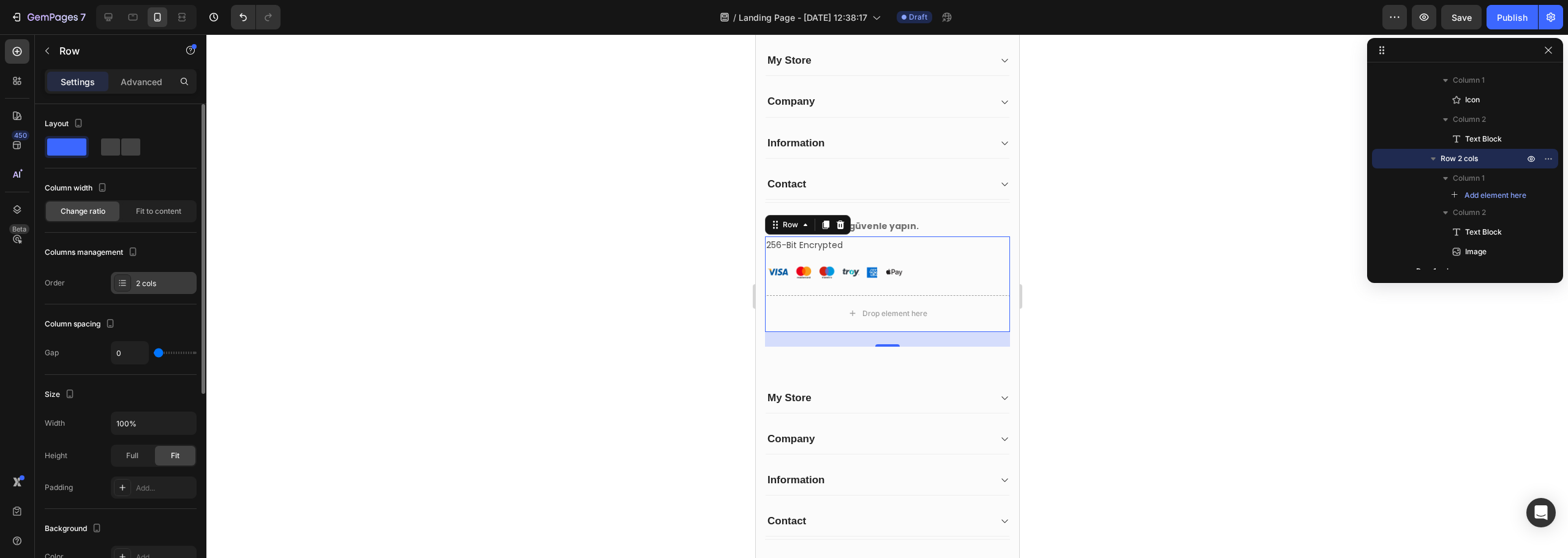
click at [143, 284] on div "2 cols" at bounding box center [165, 284] width 58 height 11
click at [126, 284] on icon at bounding box center [122, 283] width 9 height 9
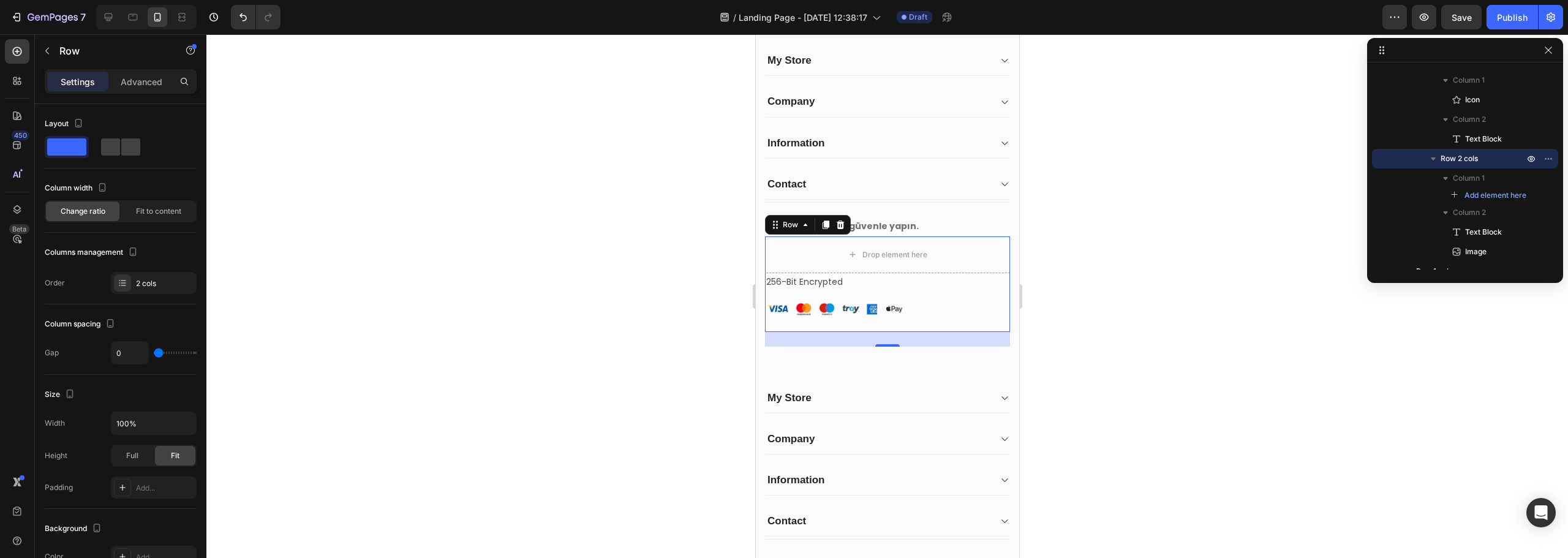
click at [625, 195] on div at bounding box center [887, 296] width 1361 height 524
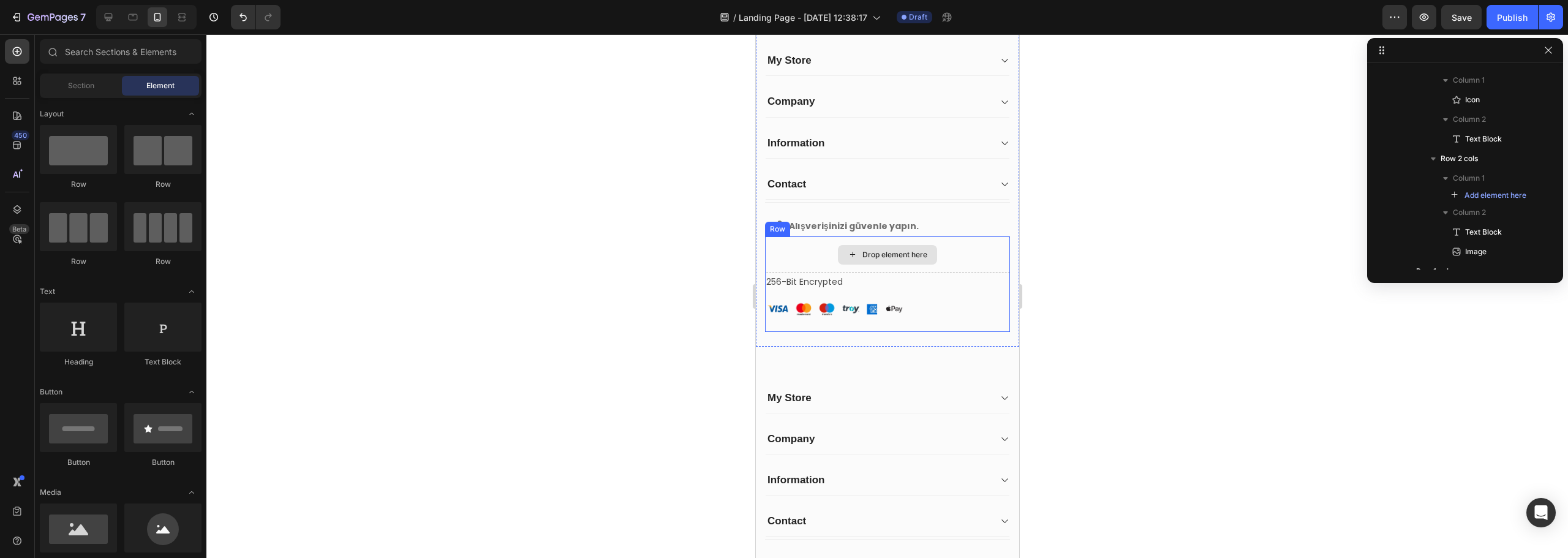
click at [924, 263] on div "Drop element here" at bounding box center [887, 254] width 99 height 20
click at [606, 261] on div at bounding box center [887, 296] width 1361 height 524
click at [1463, 11] on div "Save" at bounding box center [1462, 18] width 21 height 13
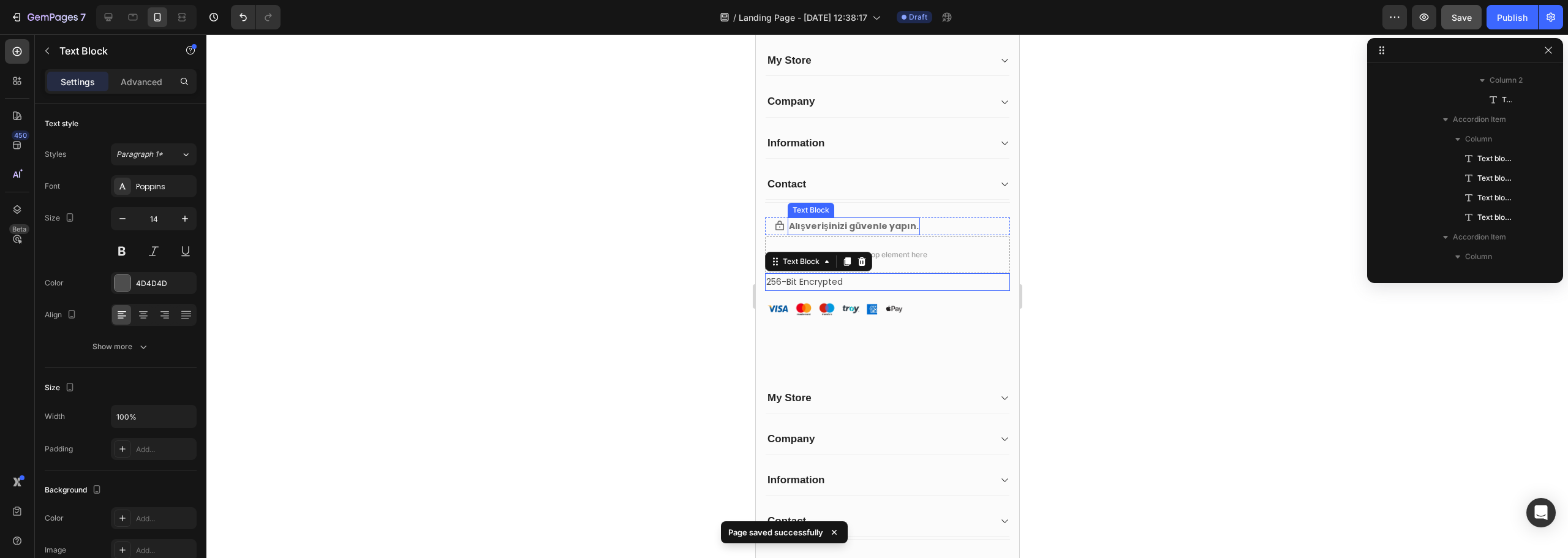
scroll to position [1482, 0]
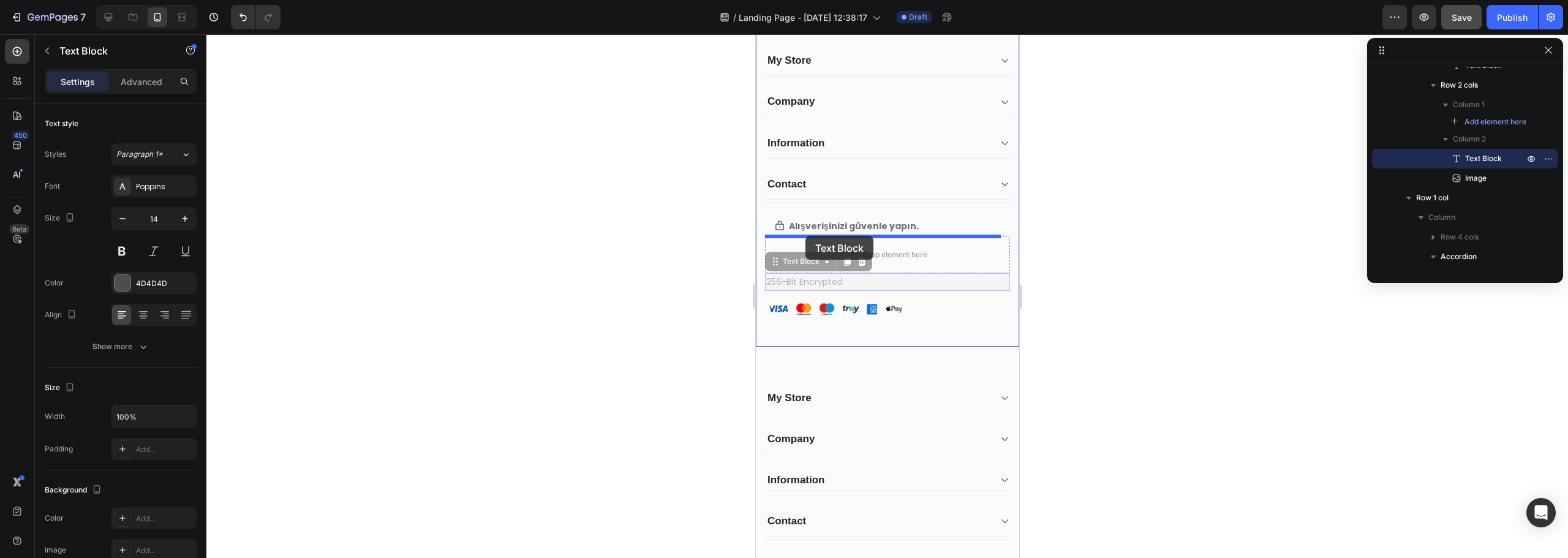
drag, startPoint x: 812, startPoint y: 282, endPoint x: 1405, endPoint y: 286, distance: 593.0
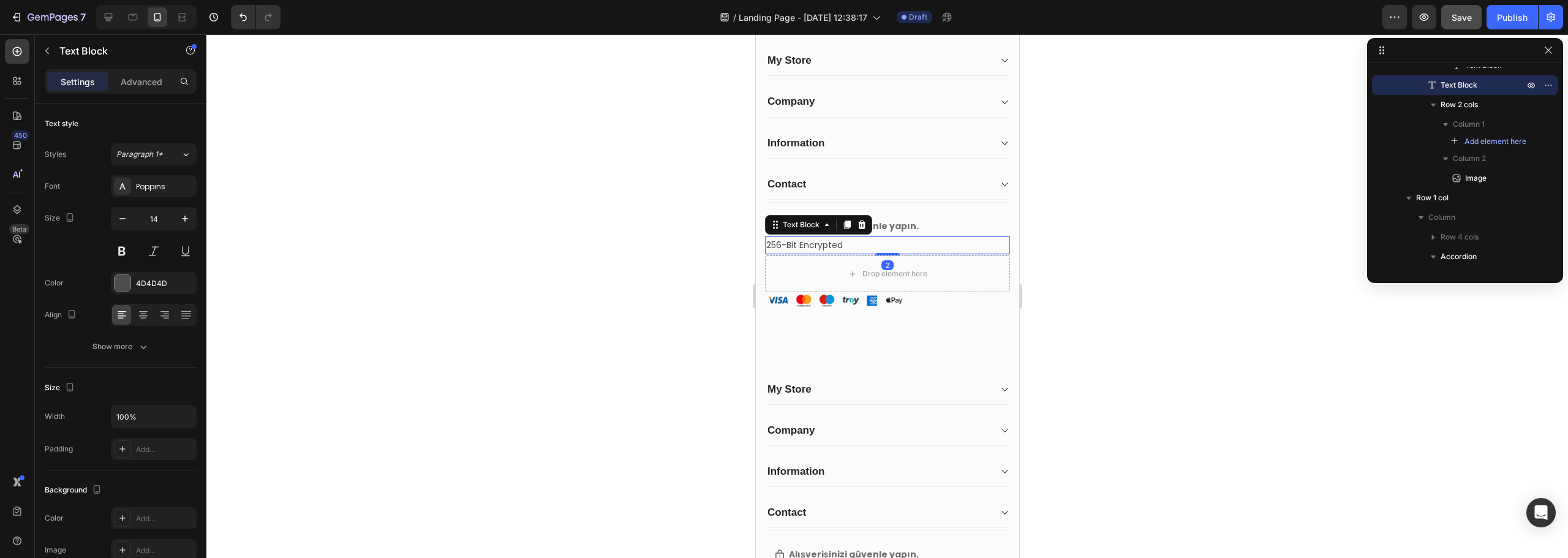
click at [643, 259] on div at bounding box center [887, 296] width 1361 height 524
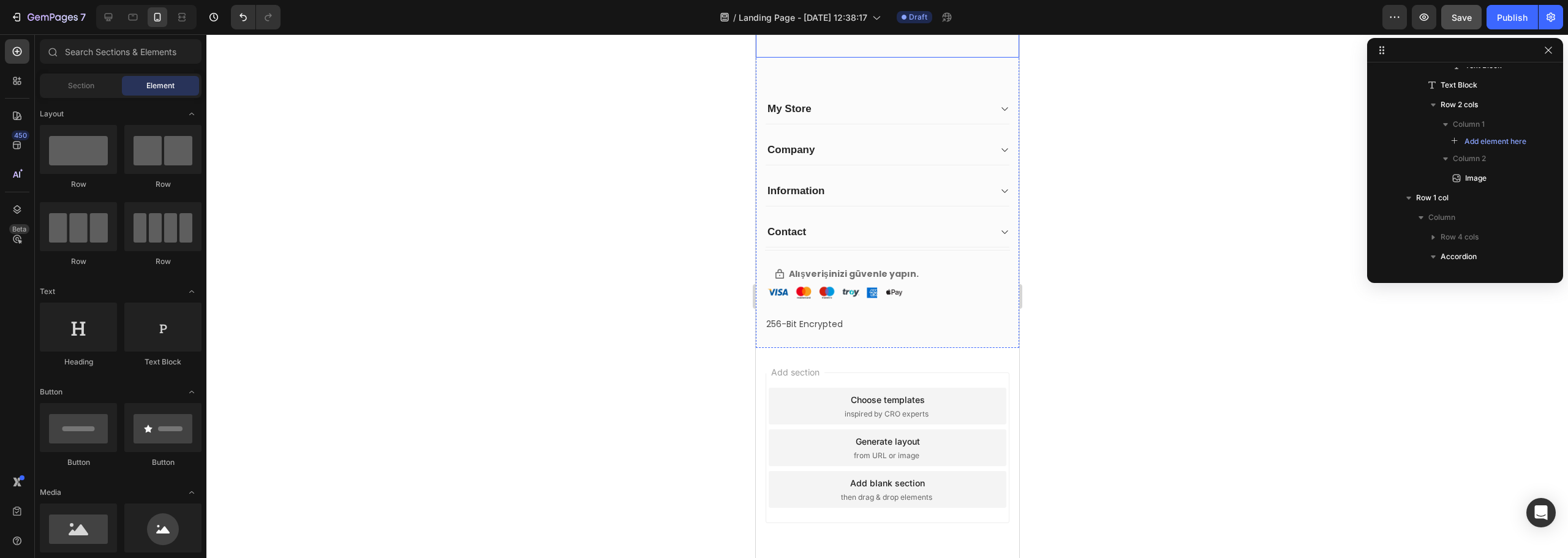
scroll to position [2383, 0]
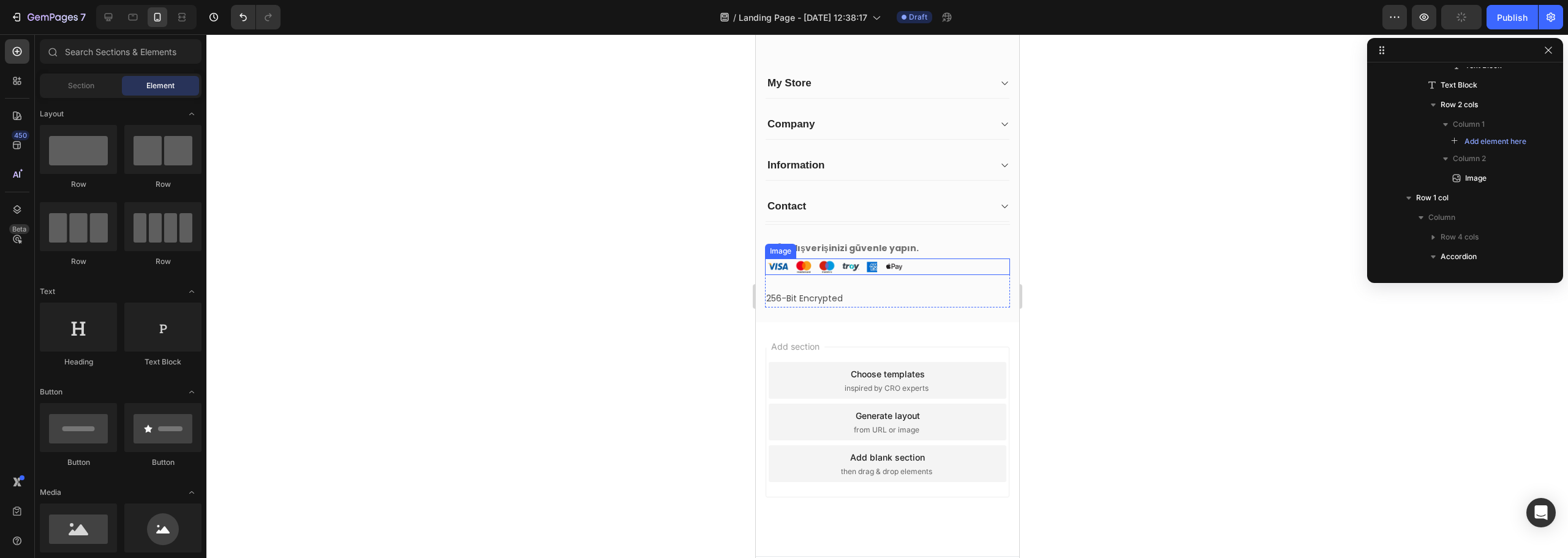
click at [839, 271] on img at bounding box center [834, 267] width 139 height 17
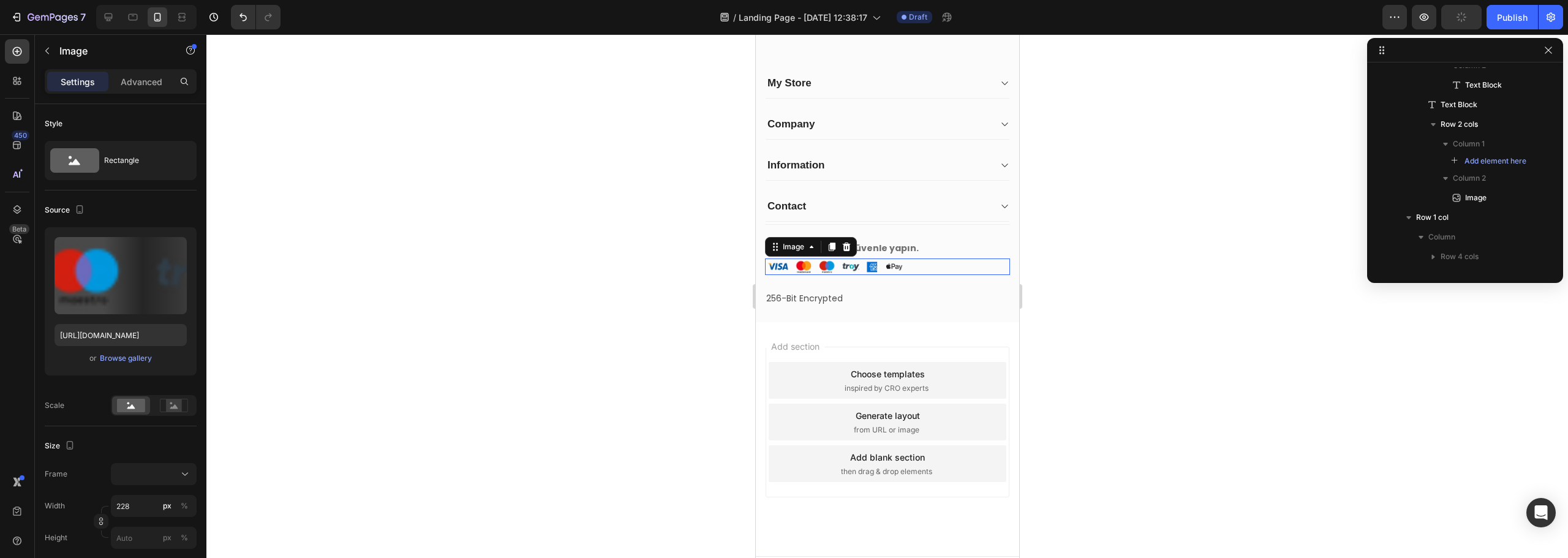
scroll to position [2440, 0]
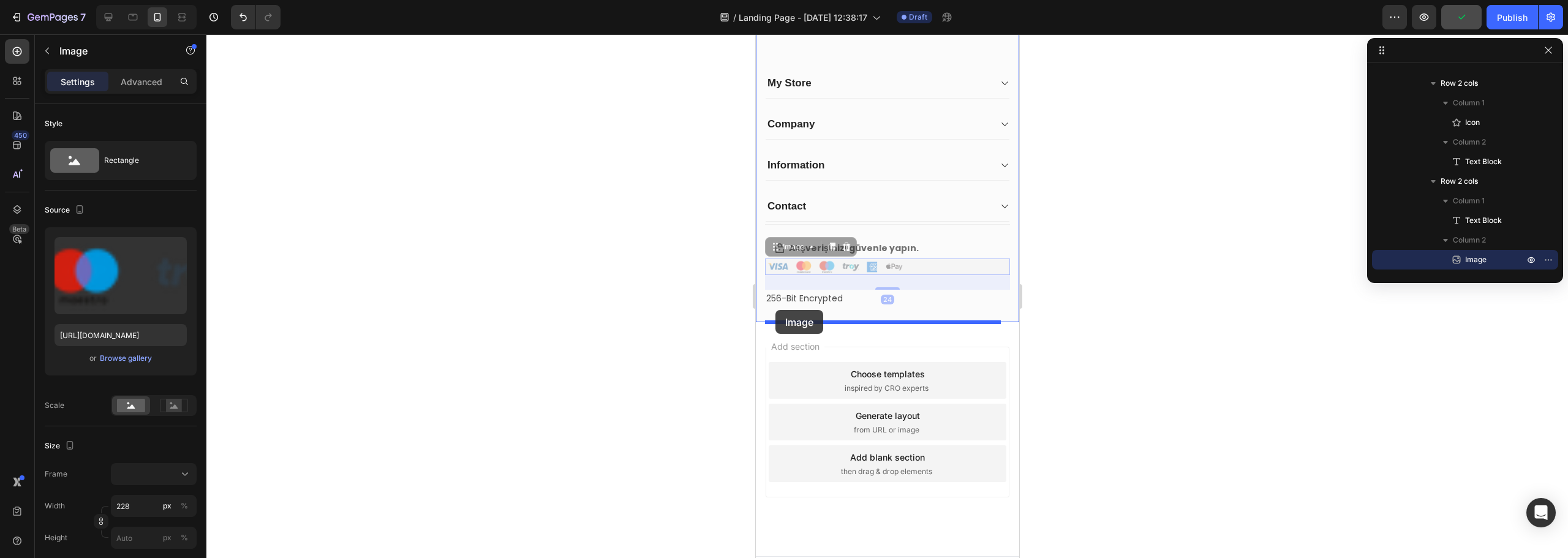
drag, startPoint x: 775, startPoint y: 250, endPoint x: 775, endPoint y: 310, distance: 60.0
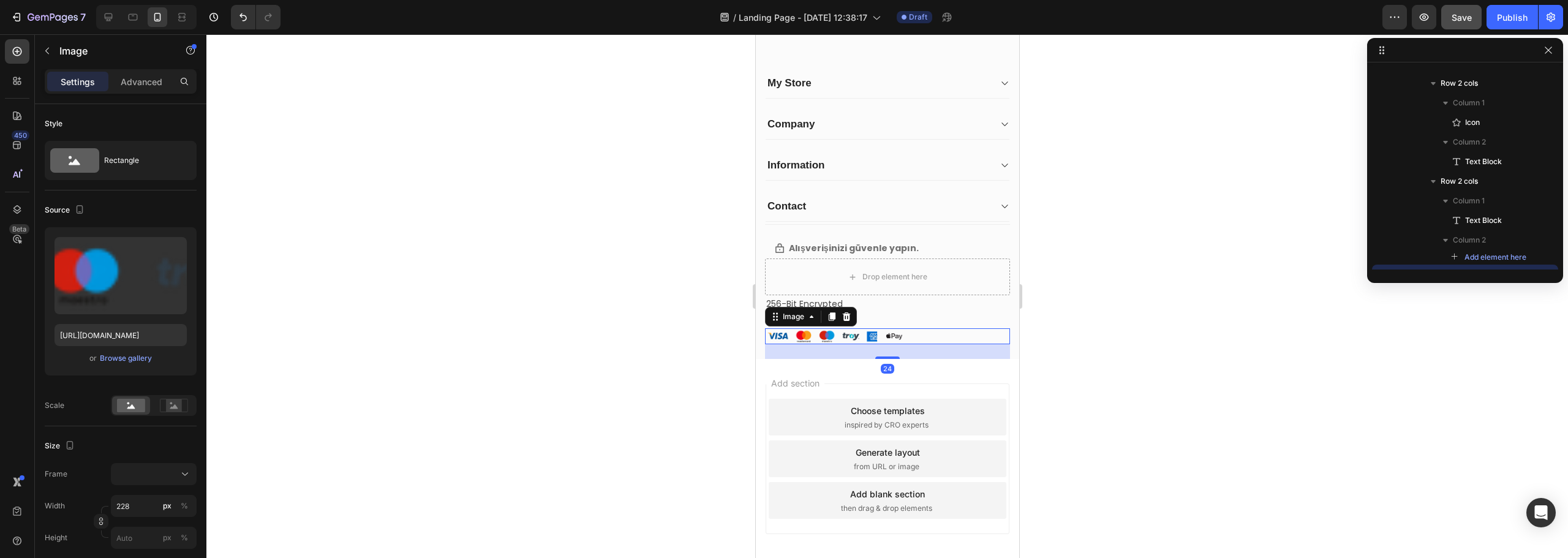
click at [529, 280] on div at bounding box center [887, 296] width 1361 height 524
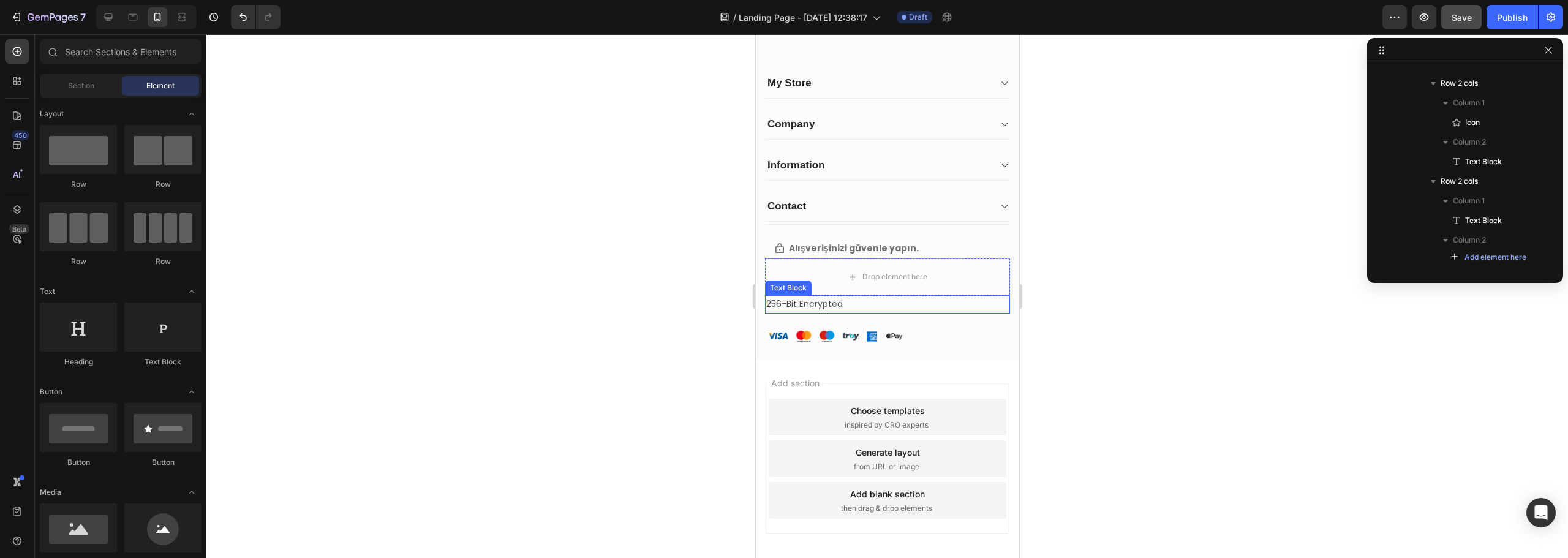
click at [780, 307] on p "256-Bit Encrypted" at bounding box center [888, 304] width 243 height 15
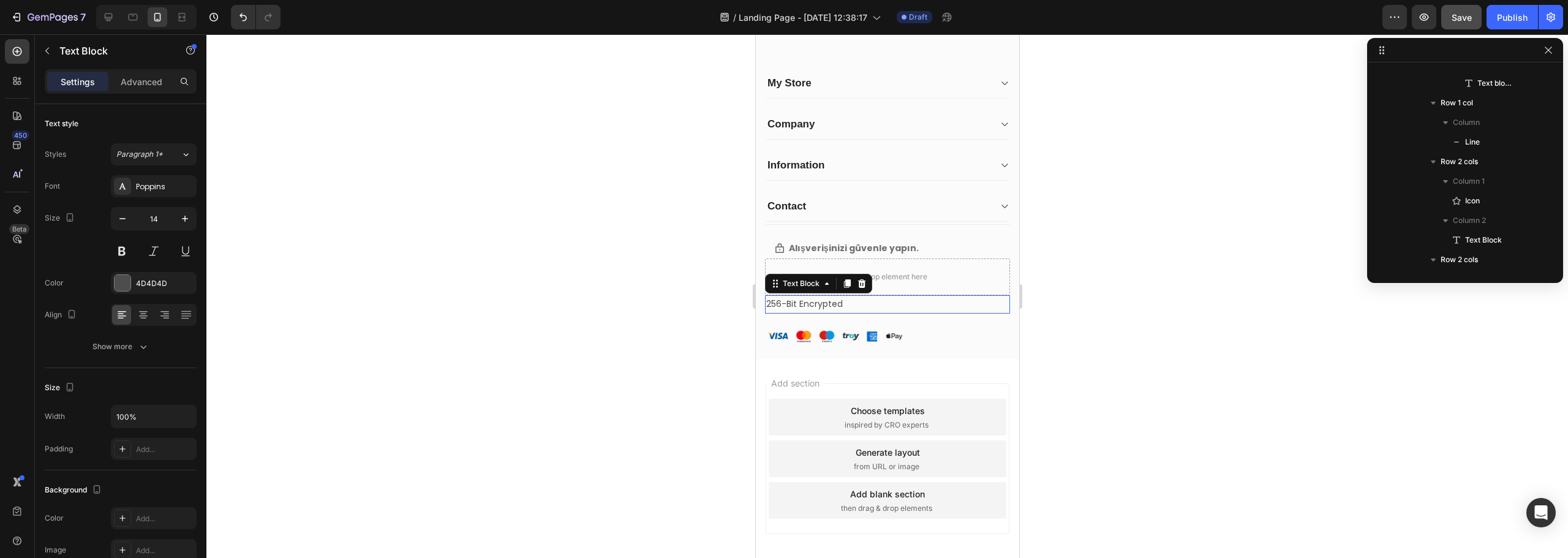
scroll to position [2533, 0]
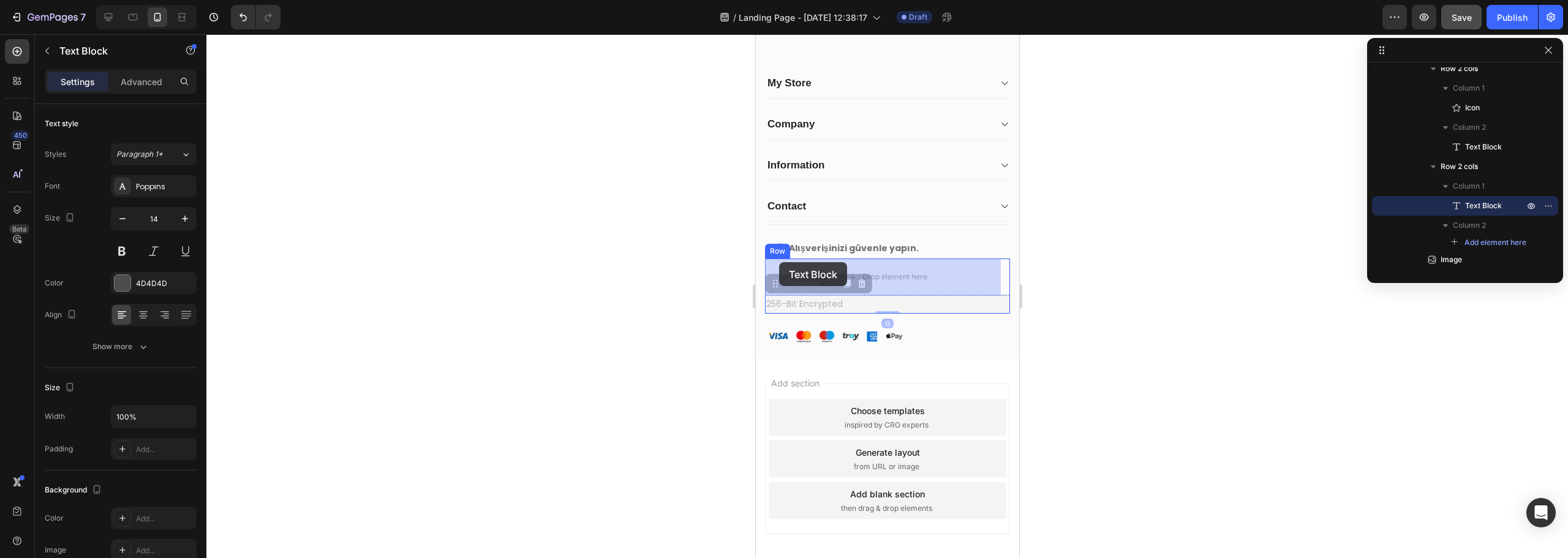
drag, startPoint x: 782, startPoint y: 278, endPoint x: 778, endPoint y: 263, distance: 15.5
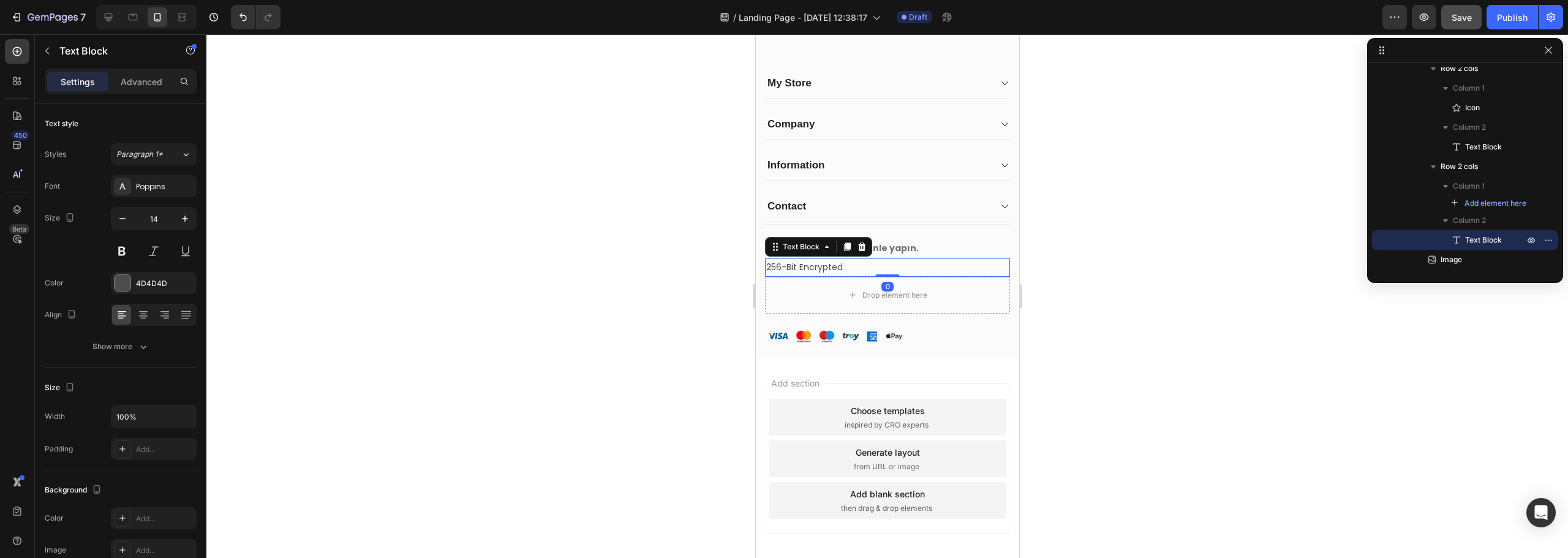
click at [641, 261] on div at bounding box center [887, 296] width 1361 height 524
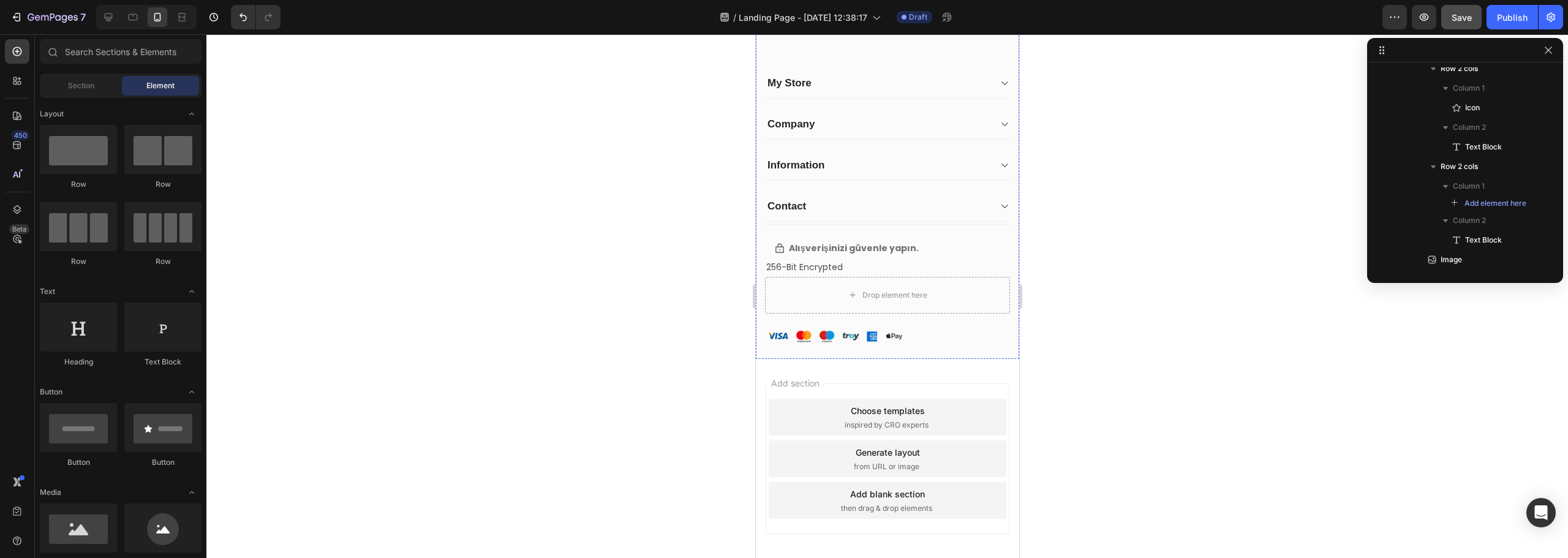
scroll to position [1894, 0]
